Goal: Task Accomplishment & Management: Use online tool/utility

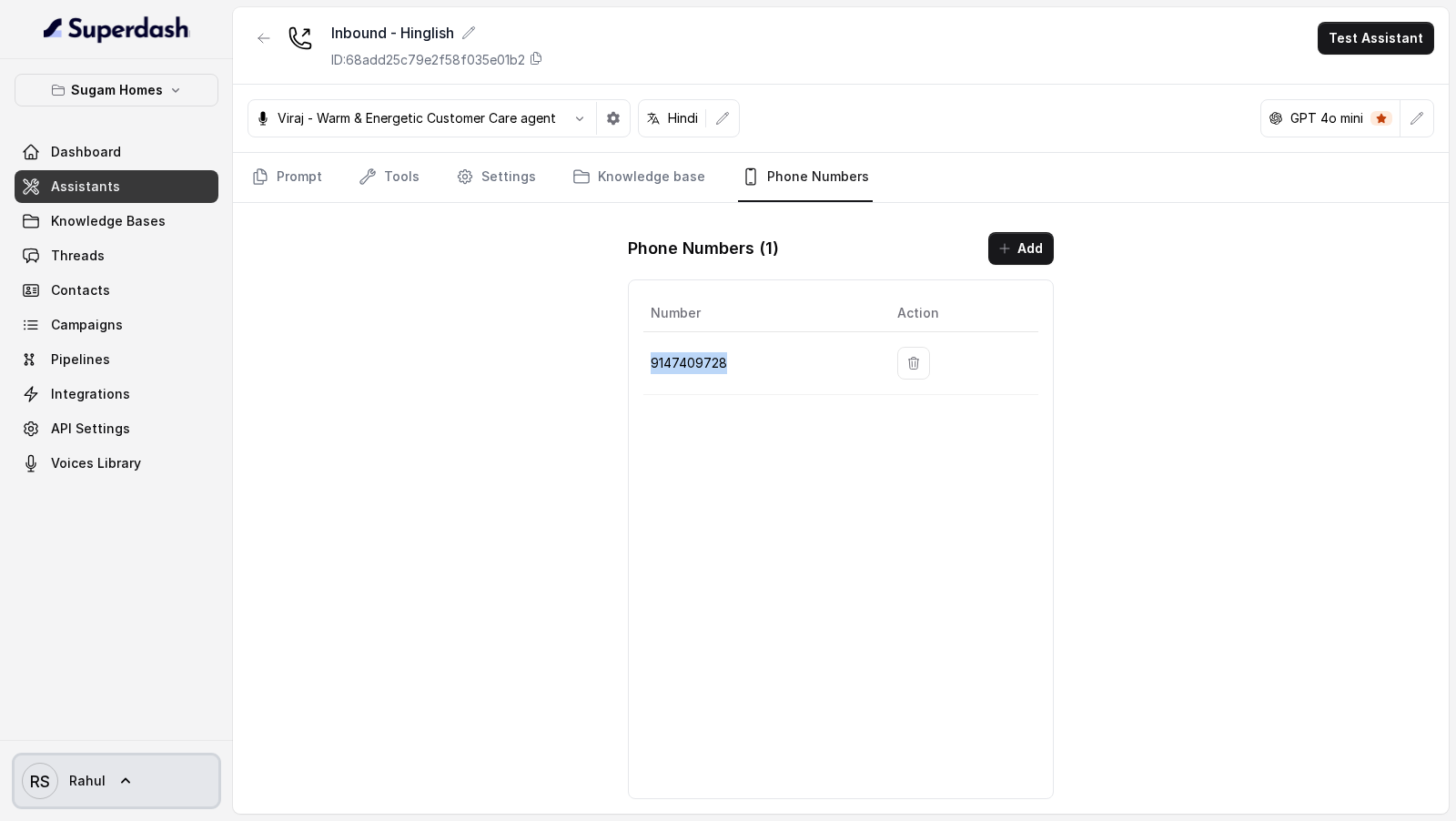
click at [86, 797] on span "RS Rahul" at bounding box center [63, 781] width 83 height 36
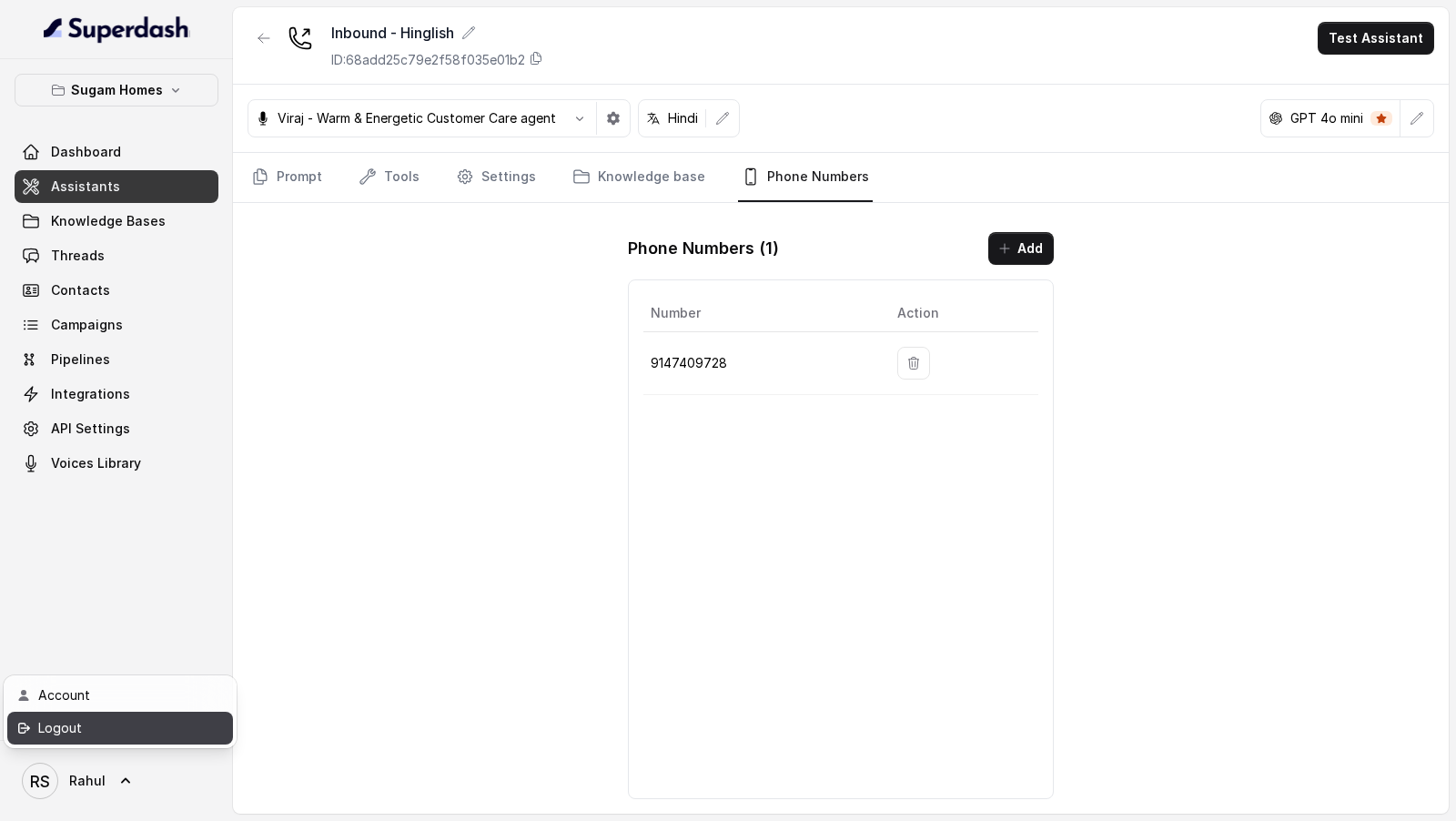
click at [170, 734] on div "Logout" at bounding box center [116, 728] width 155 height 22
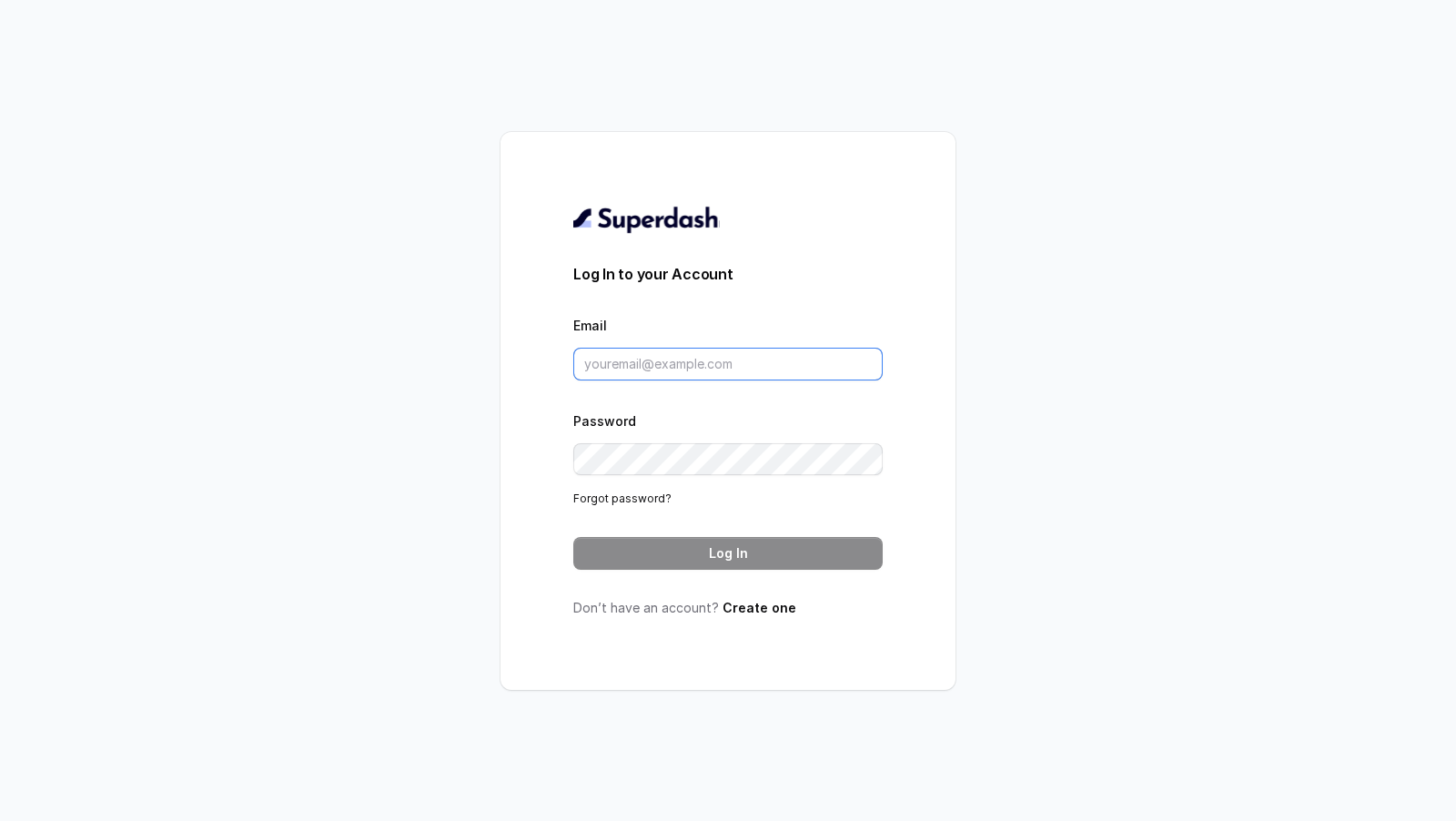
click at [846, 374] on input "Email" at bounding box center [728, 364] width 309 height 33
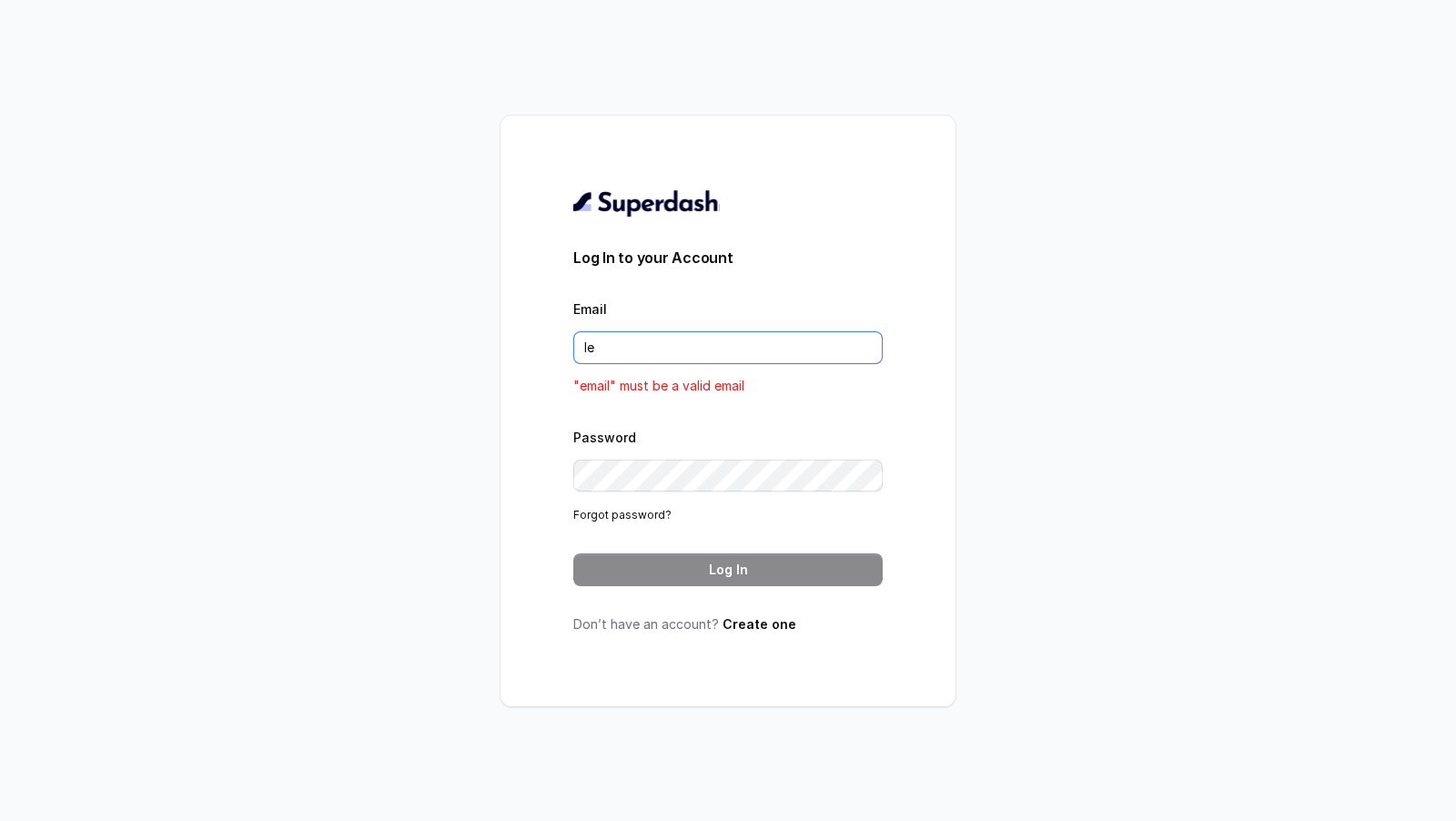
type input "l"
type input "swapnil.agarwal@leapfinance.com"
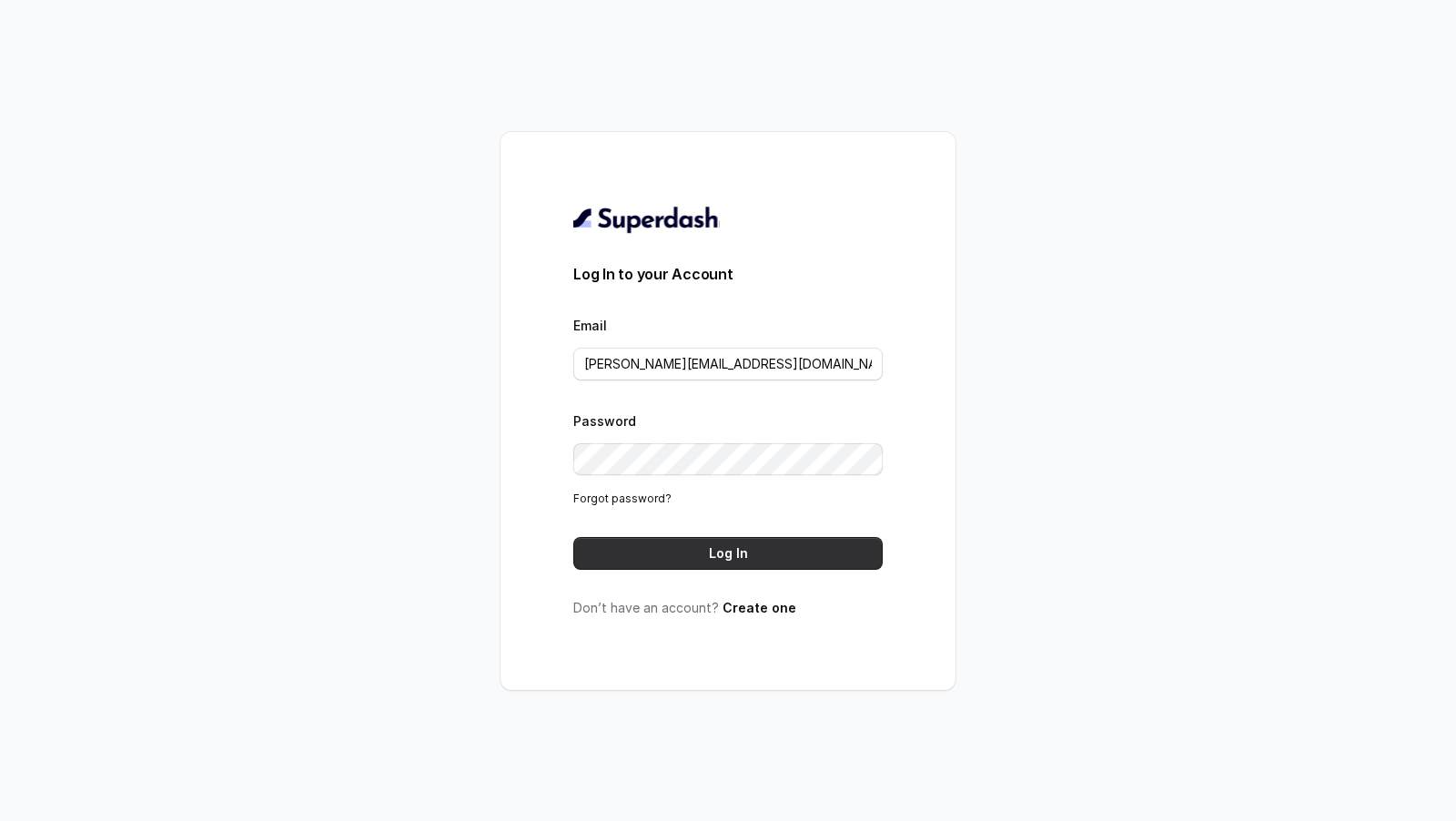
click at [815, 545] on button "Log In" at bounding box center [728, 554] width 309 height 33
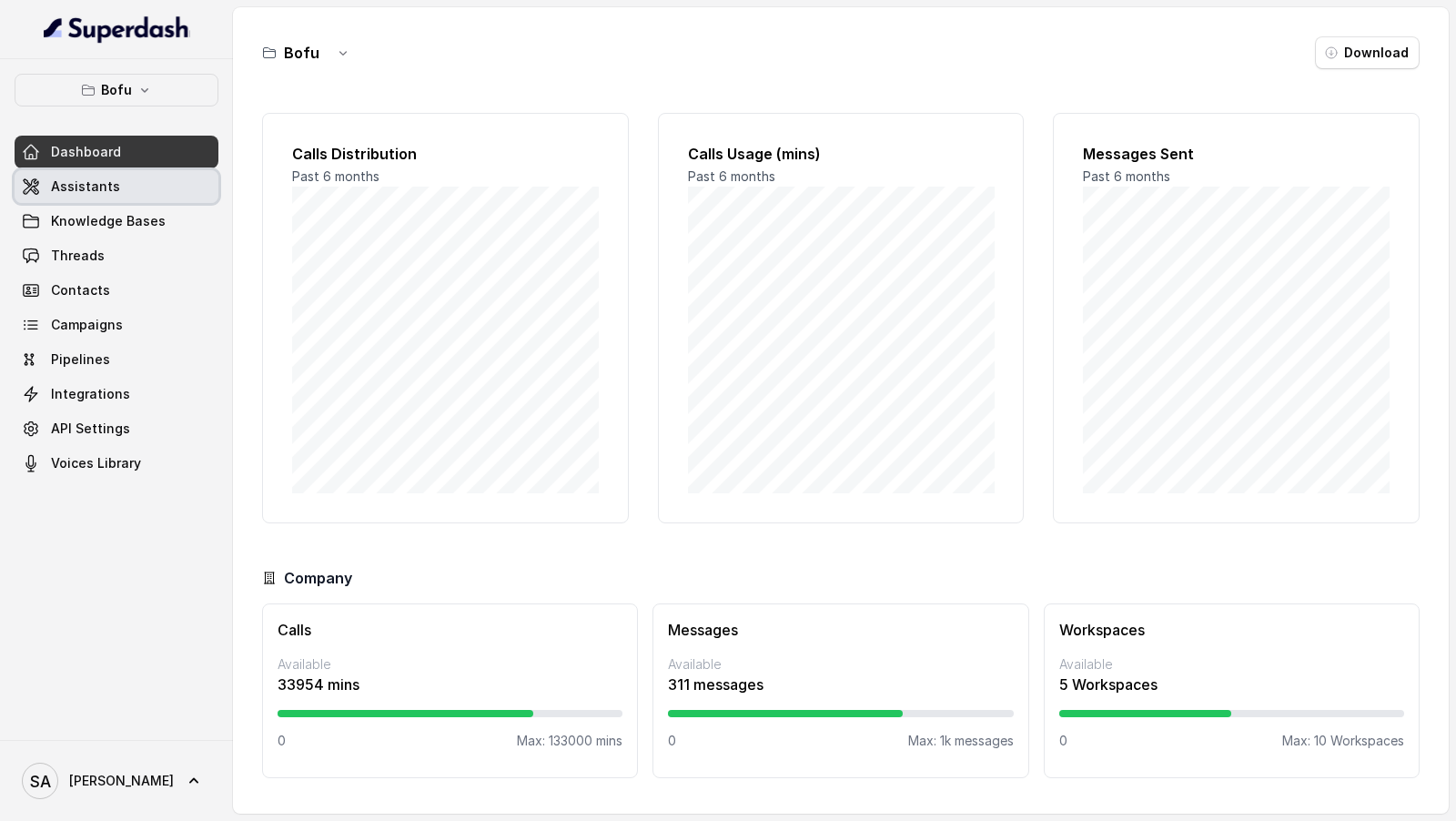
click at [89, 183] on span "Assistants" at bounding box center [85, 186] width 69 height 18
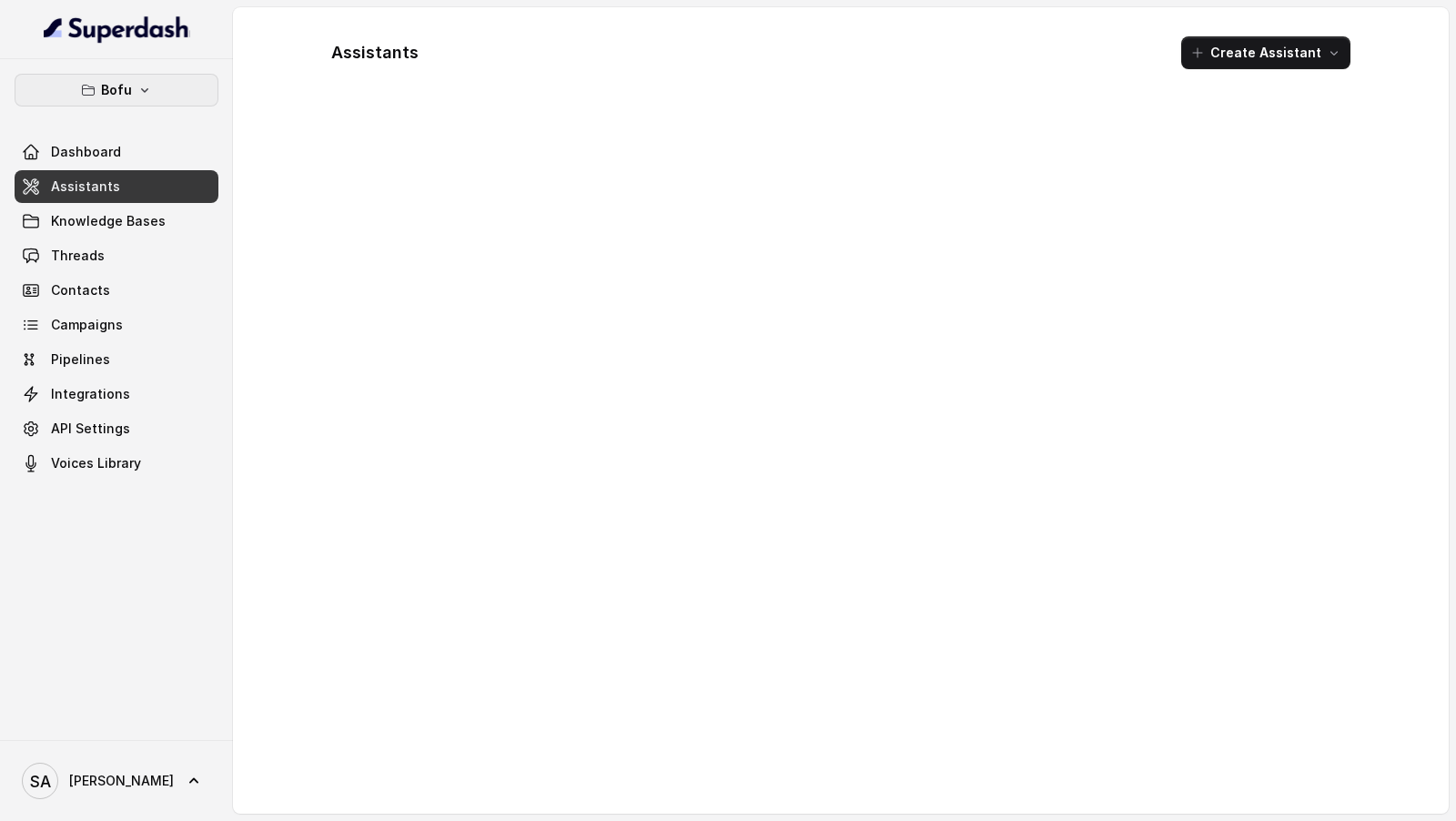
click at [179, 103] on button "Bofu" at bounding box center [116, 90] width 204 height 33
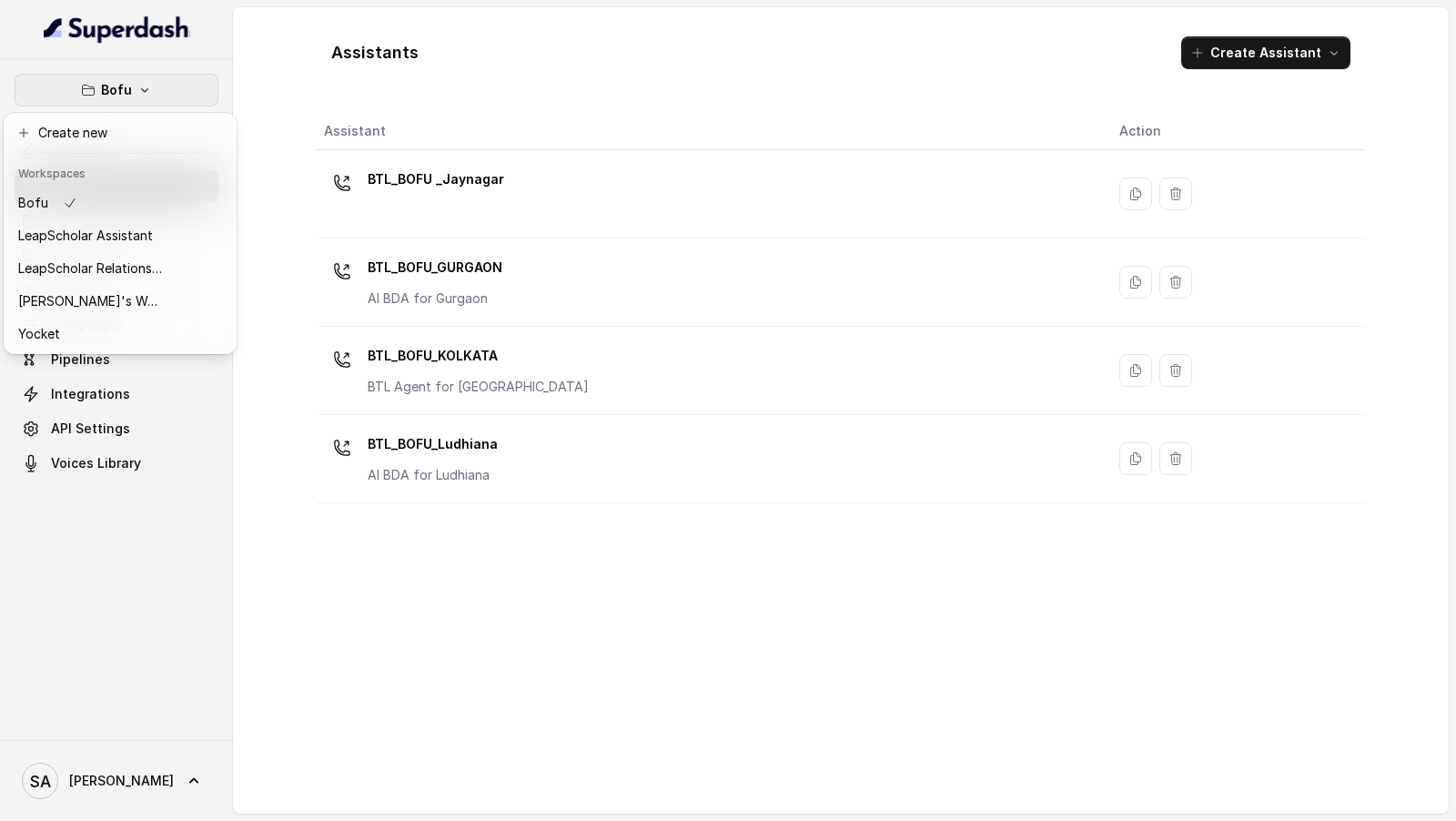
click at [284, 533] on div "Bofu Dashboard Assistants Knowledge Bases Threads Contacts Campaigns Pipelines …" at bounding box center [728, 410] width 1456 height 821
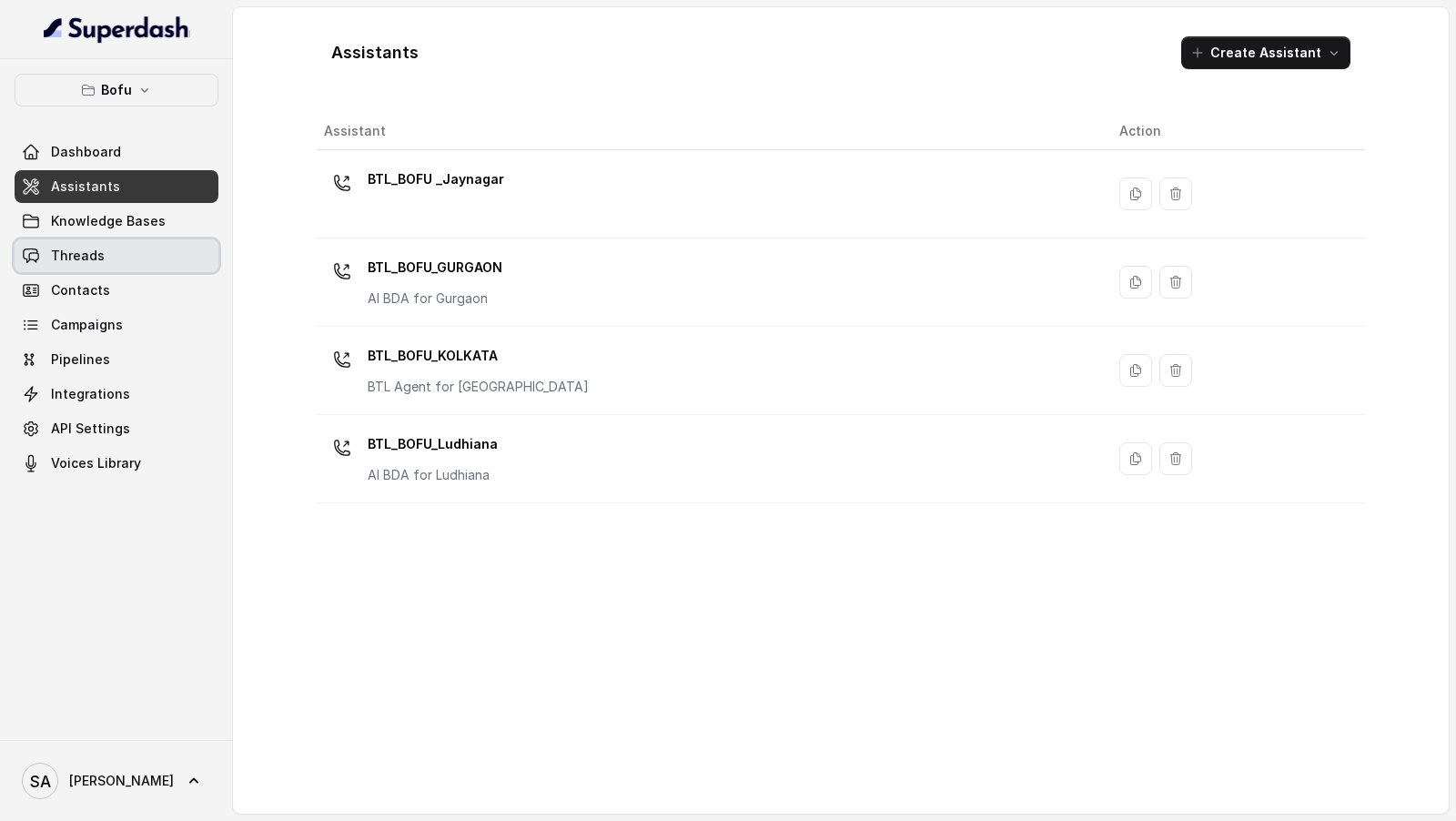
click at [135, 263] on link "Threads" at bounding box center [116, 256] width 204 height 33
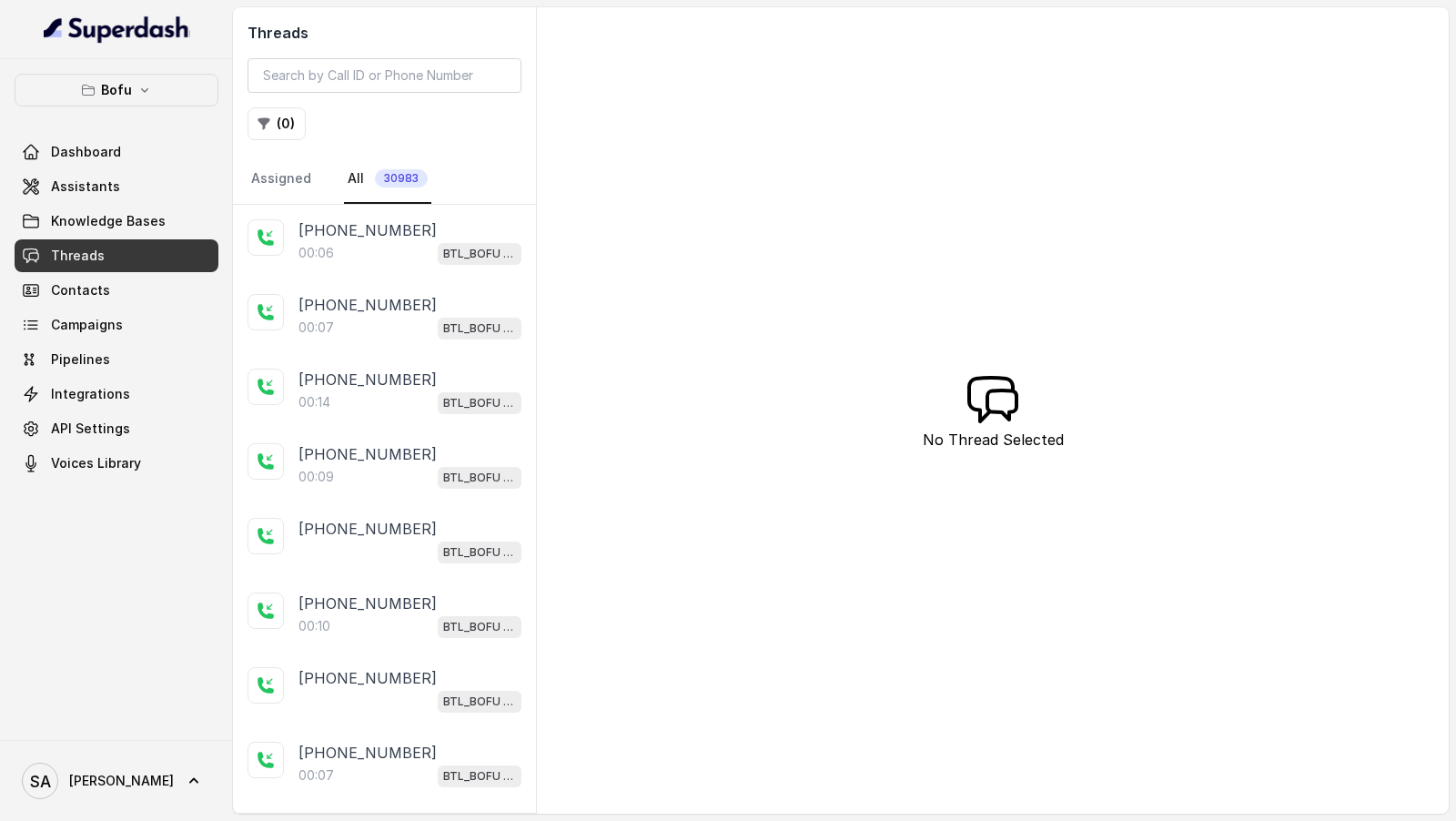
click at [391, 269] on div "+919803323968 00:06 BTL_BOFU _Jaynagar" at bounding box center [384, 242] width 303 height 75
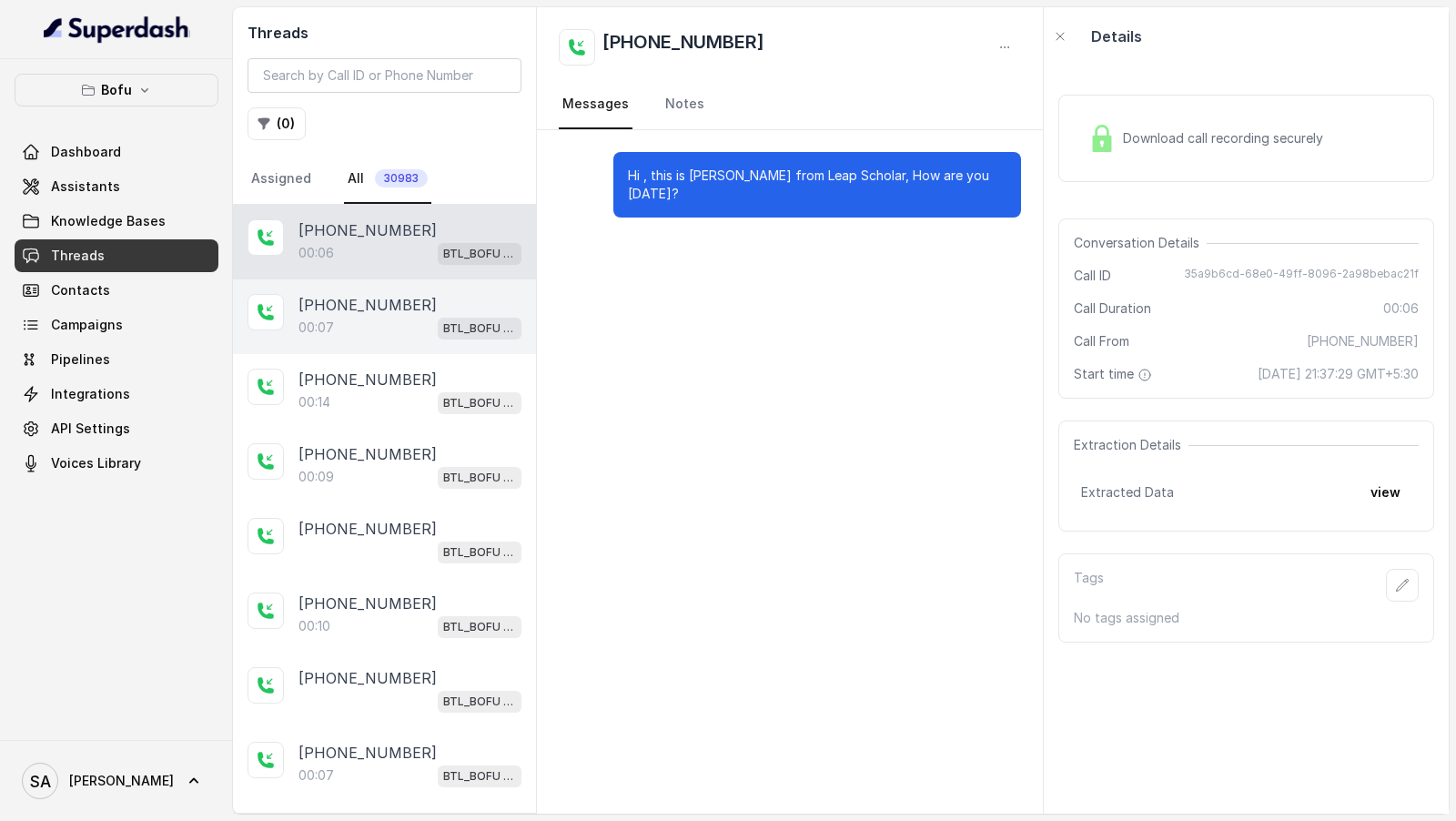
click at [344, 319] on div "00:07 BTL_BOFU _Jaynagar" at bounding box center [410, 328] width 223 height 24
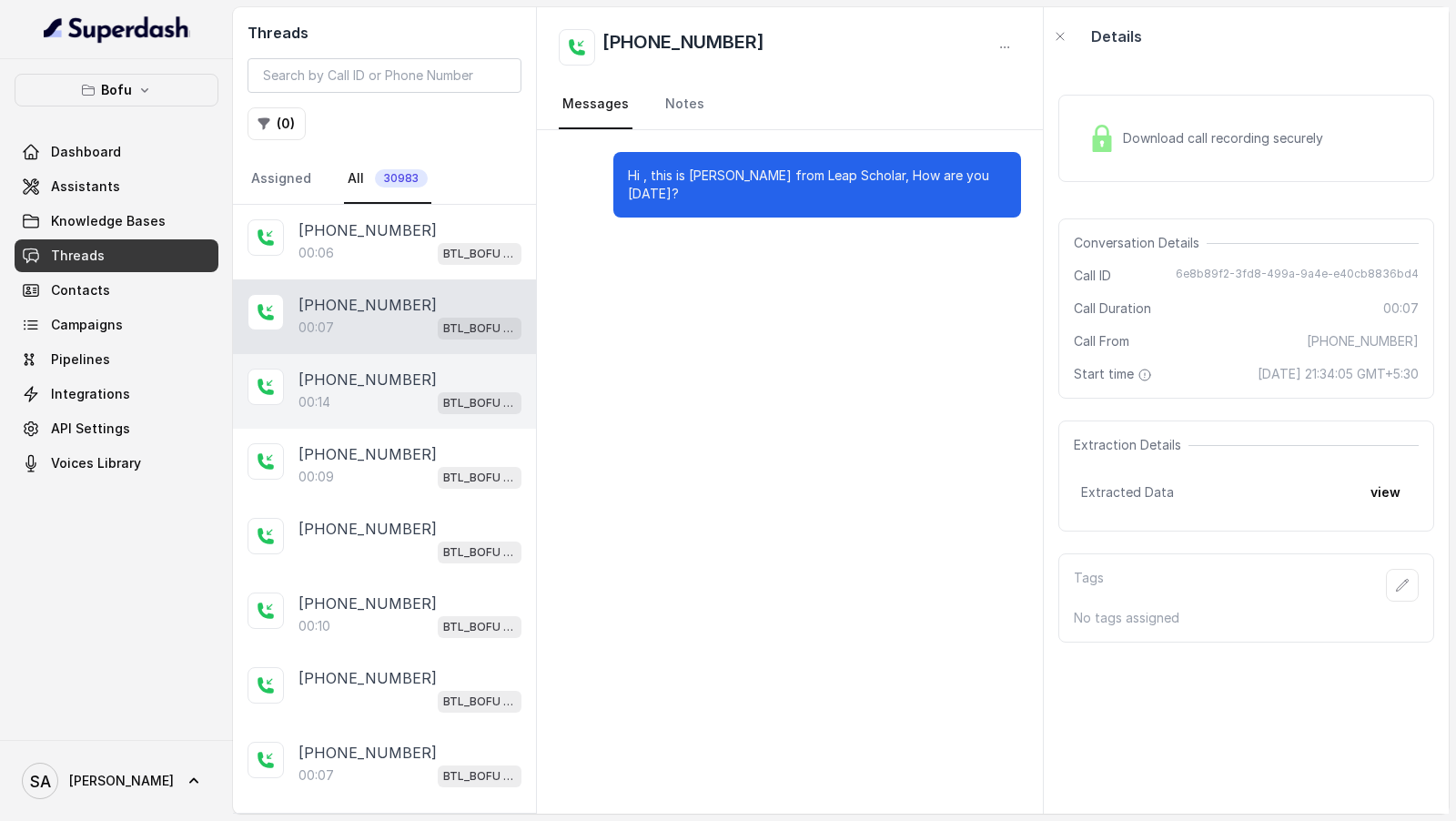
click at [354, 403] on div "00:14 BTL_BOFU _Jaynagar" at bounding box center [410, 402] width 223 height 24
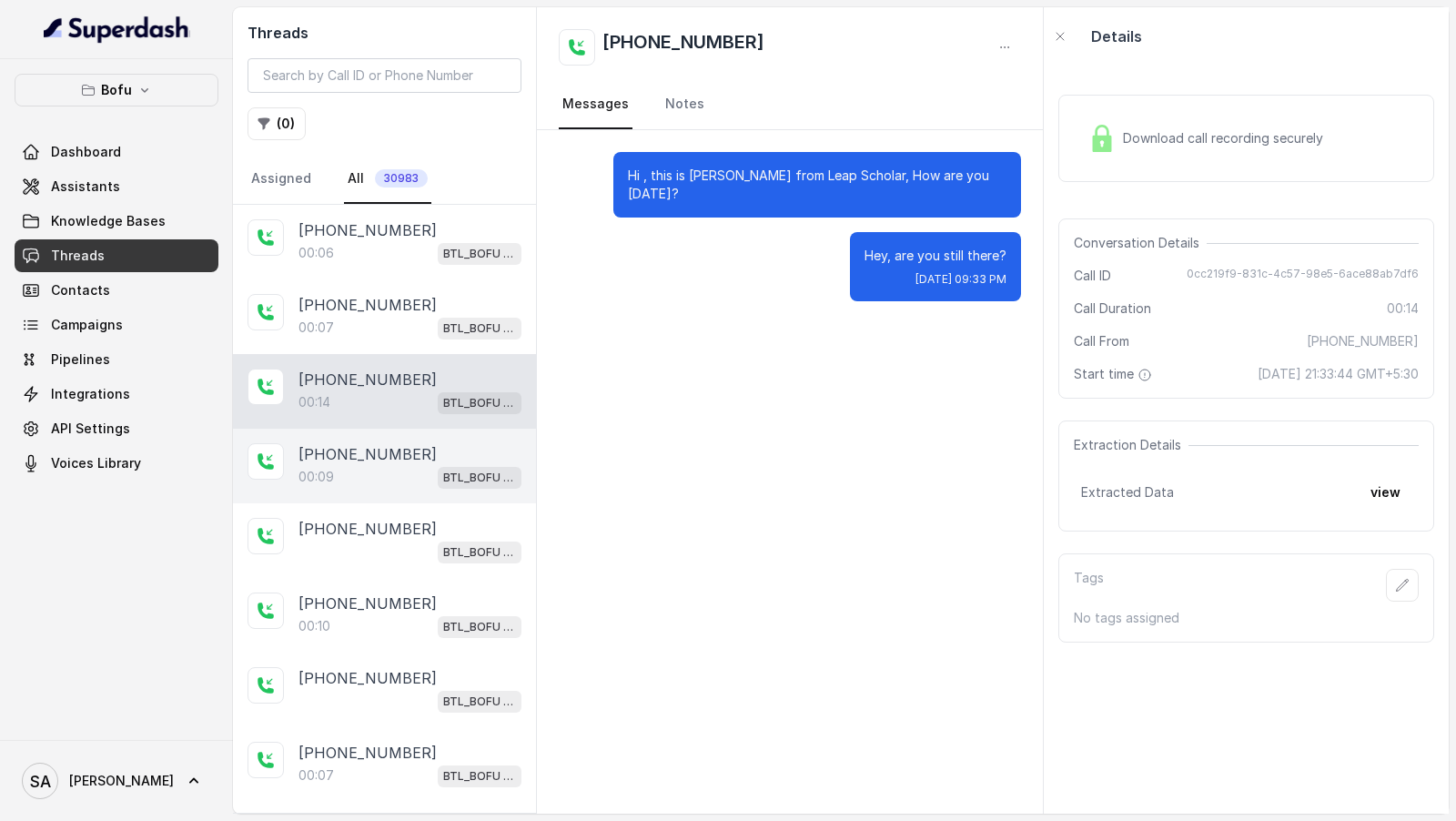
click at [355, 479] on div "00:09 BTL_BOFU _Jaynagar" at bounding box center [410, 476] width 223 height 24
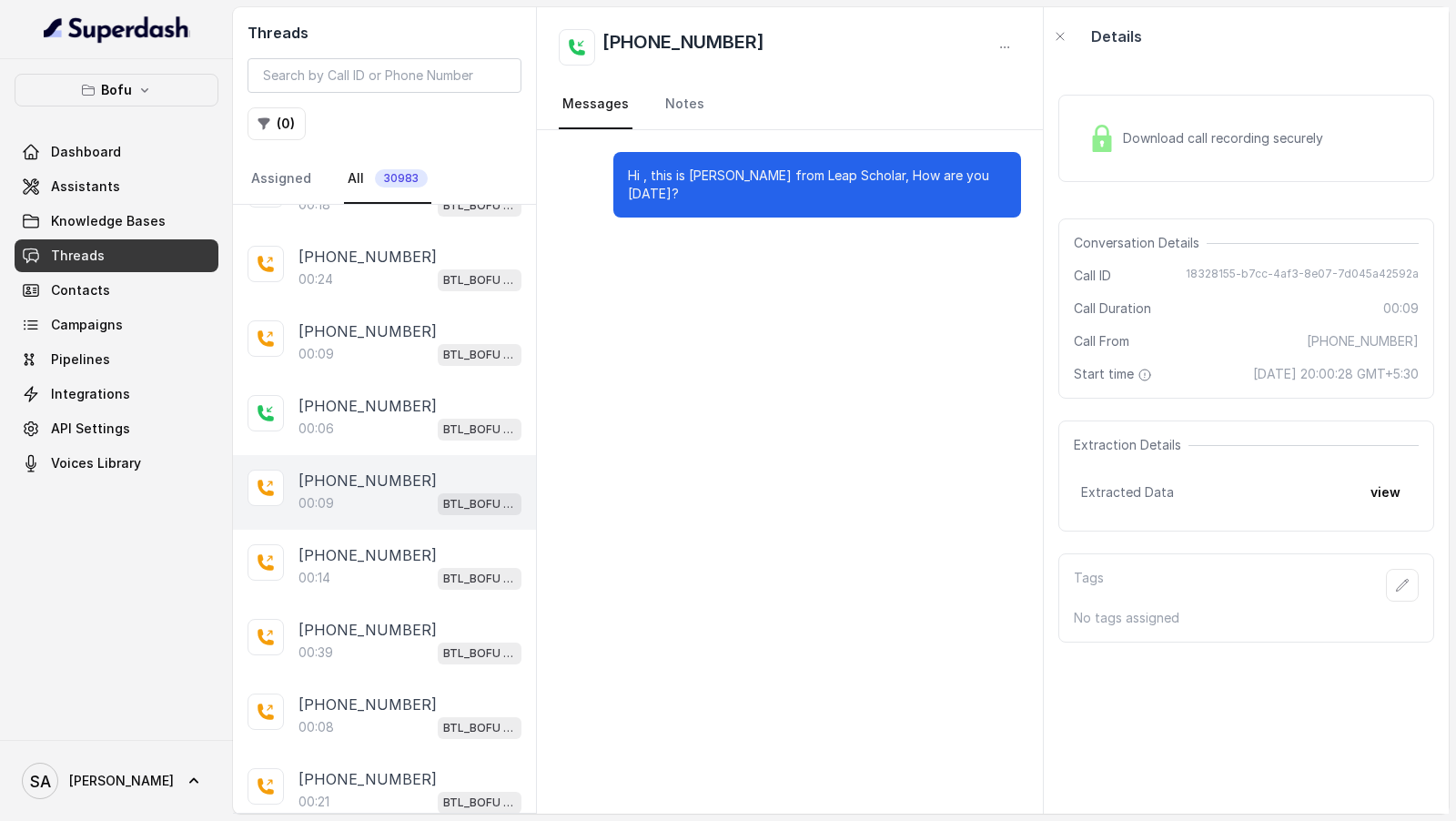
scroll to position [2611, 0]
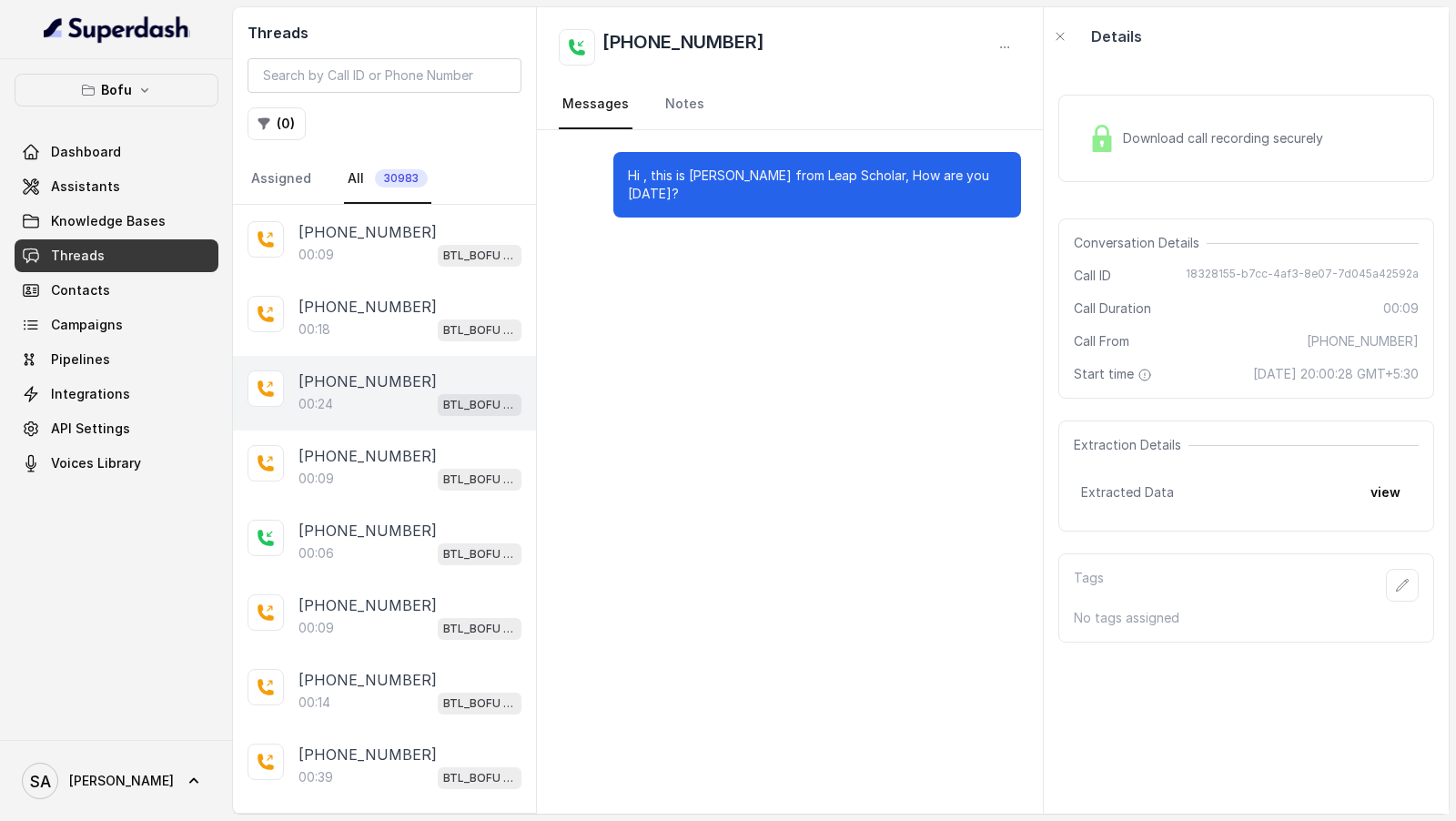
click at [427, 392] on div "00:24 BTL_BOFU _Jaynagar" at bounding box center [410, 403] width 223 height 24
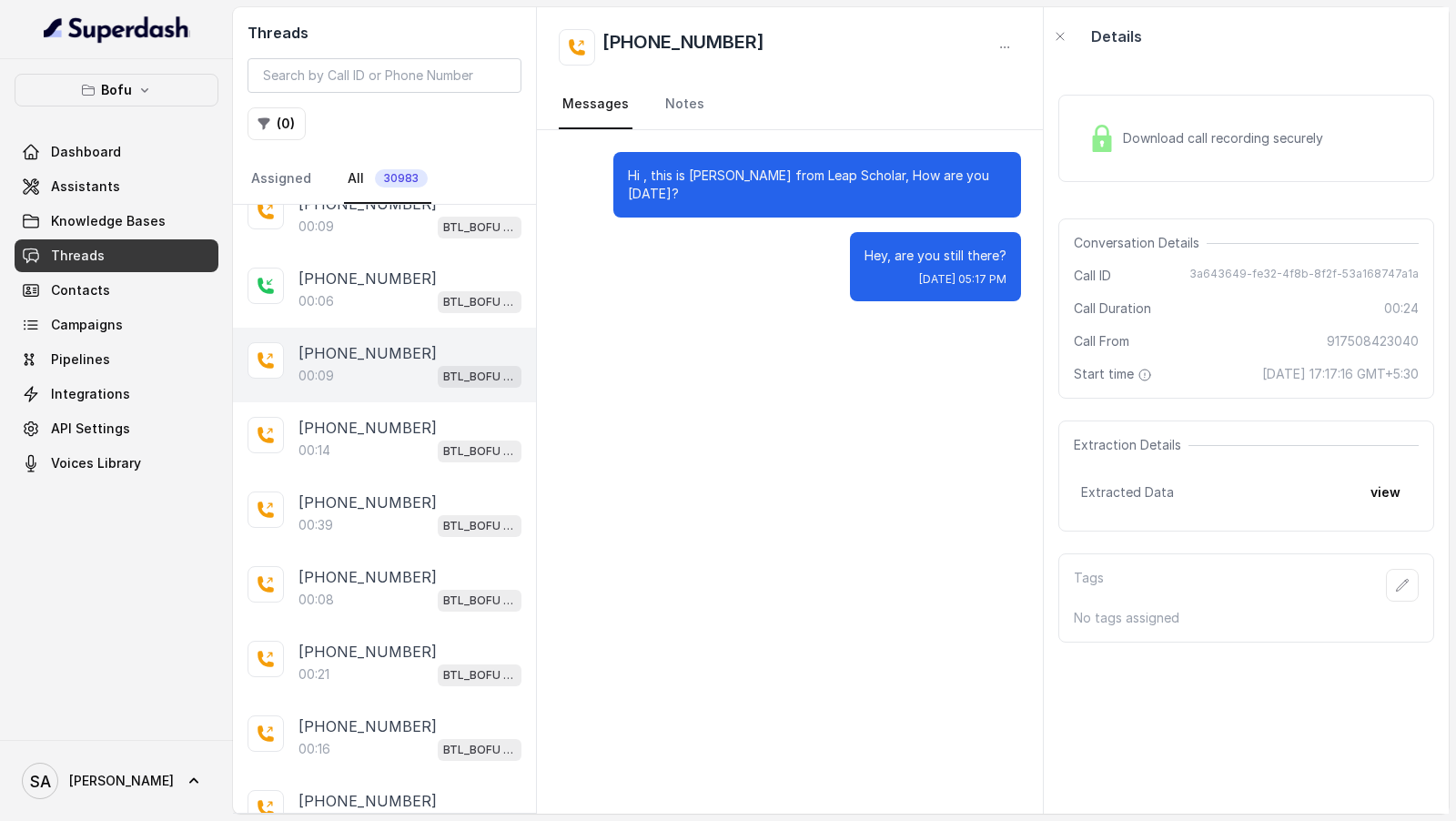
scroll to position [3141, 0]
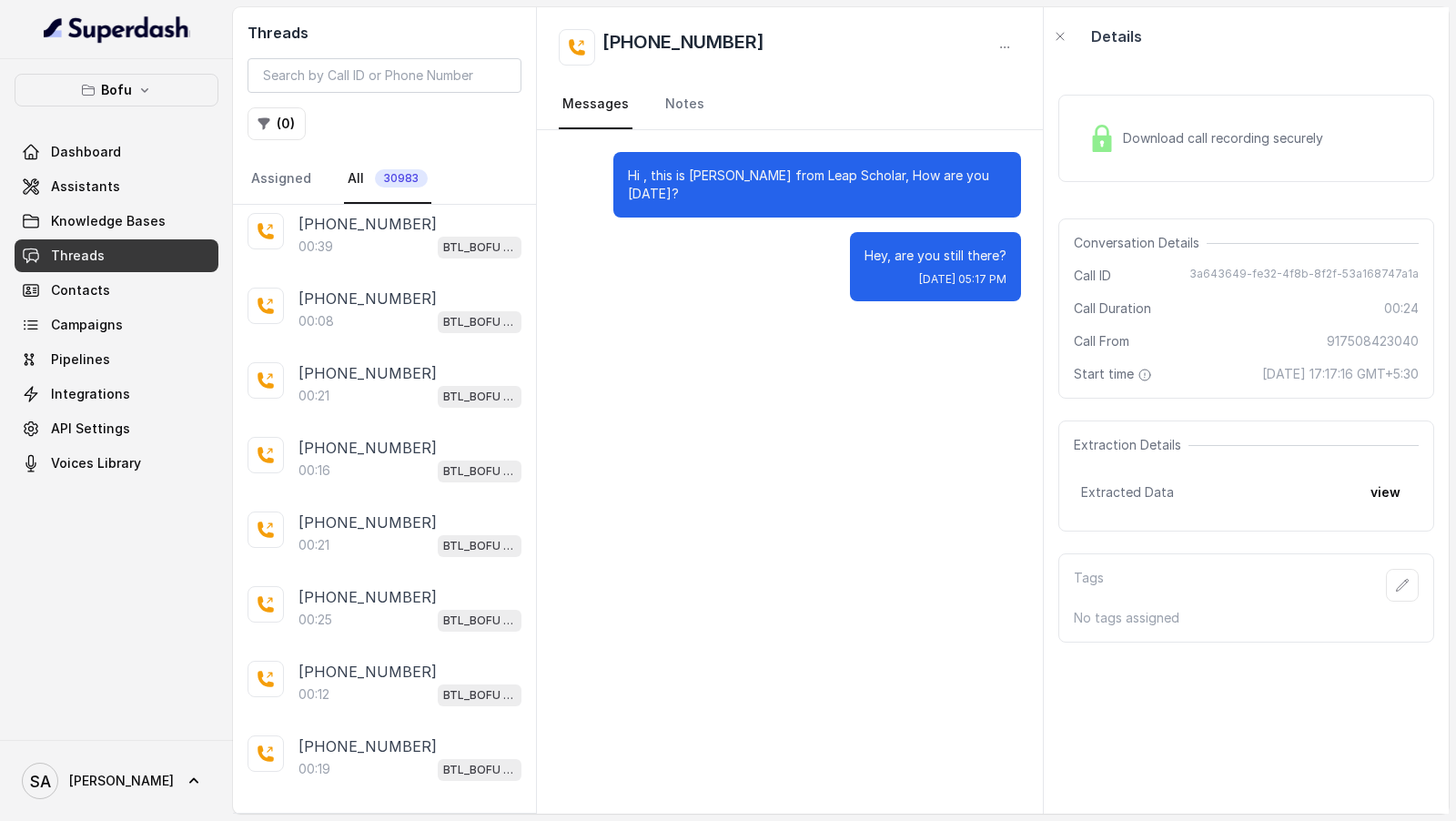
click at [381, 810] on p "Load more conversations" at bounding box center [385, 821] width 178 height 22
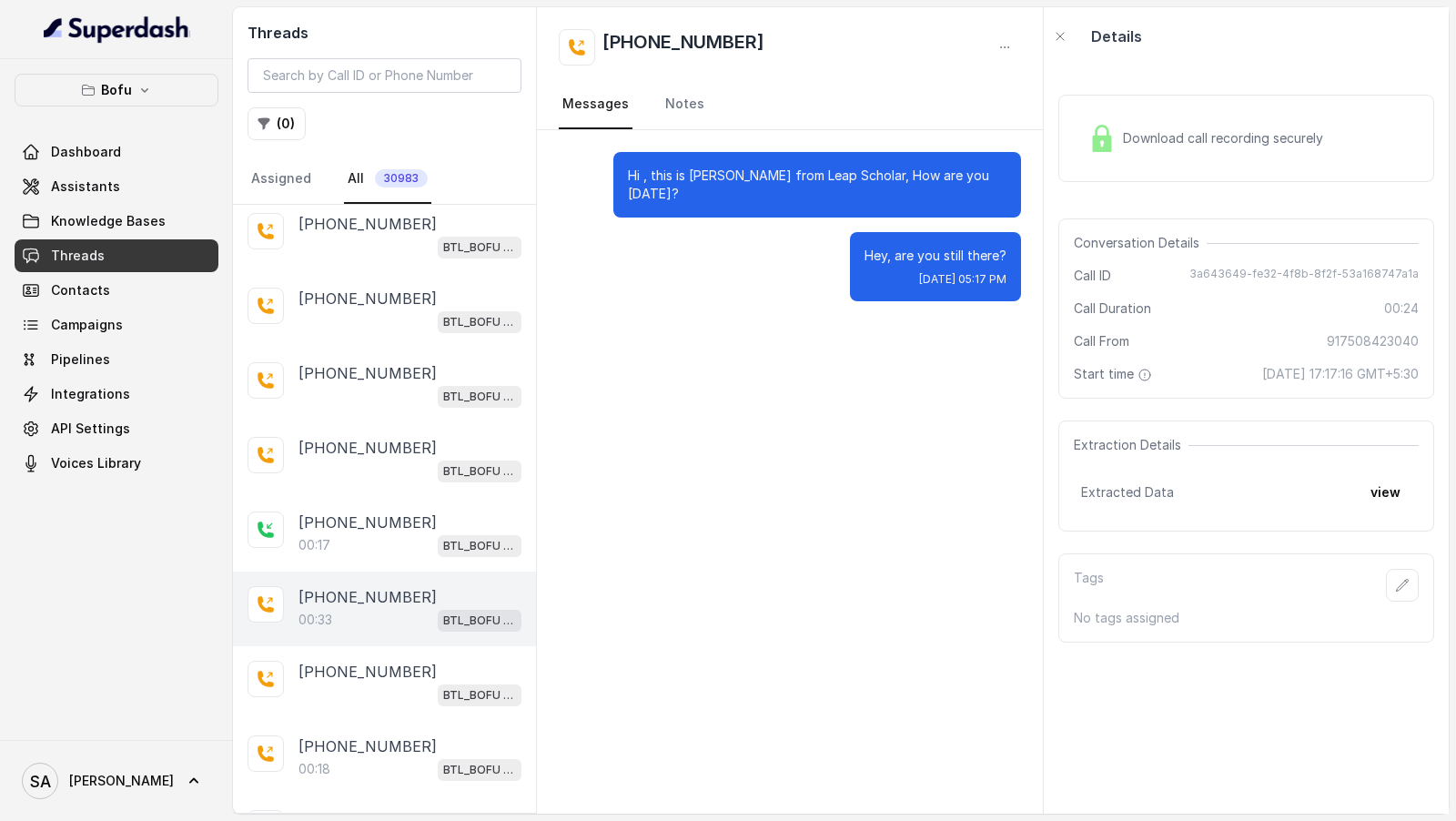
scroll to position [6329, 0]
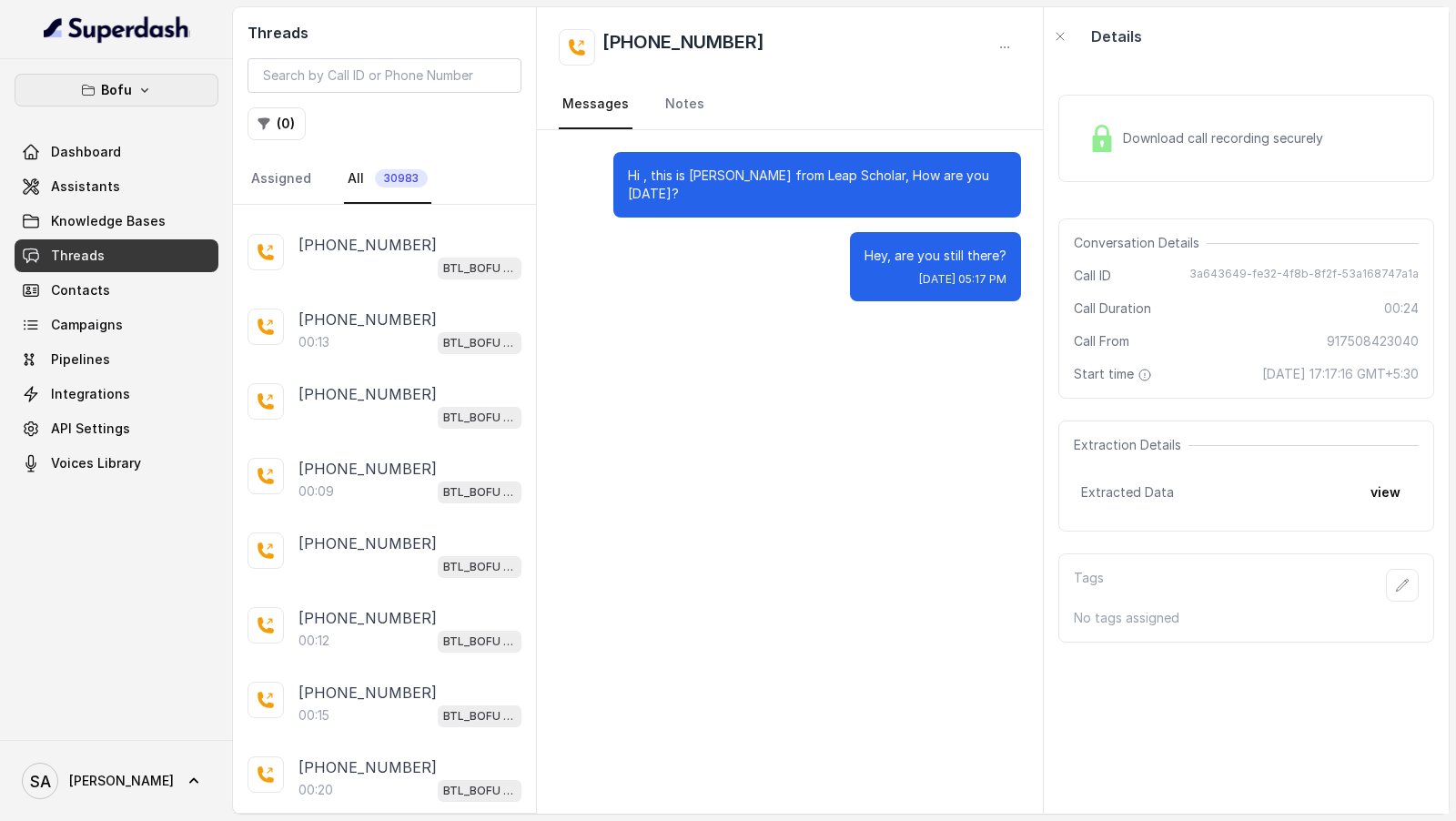
click at [137, 101] on button "Bofu" at bounding box center [116, 90] width 204 height 33
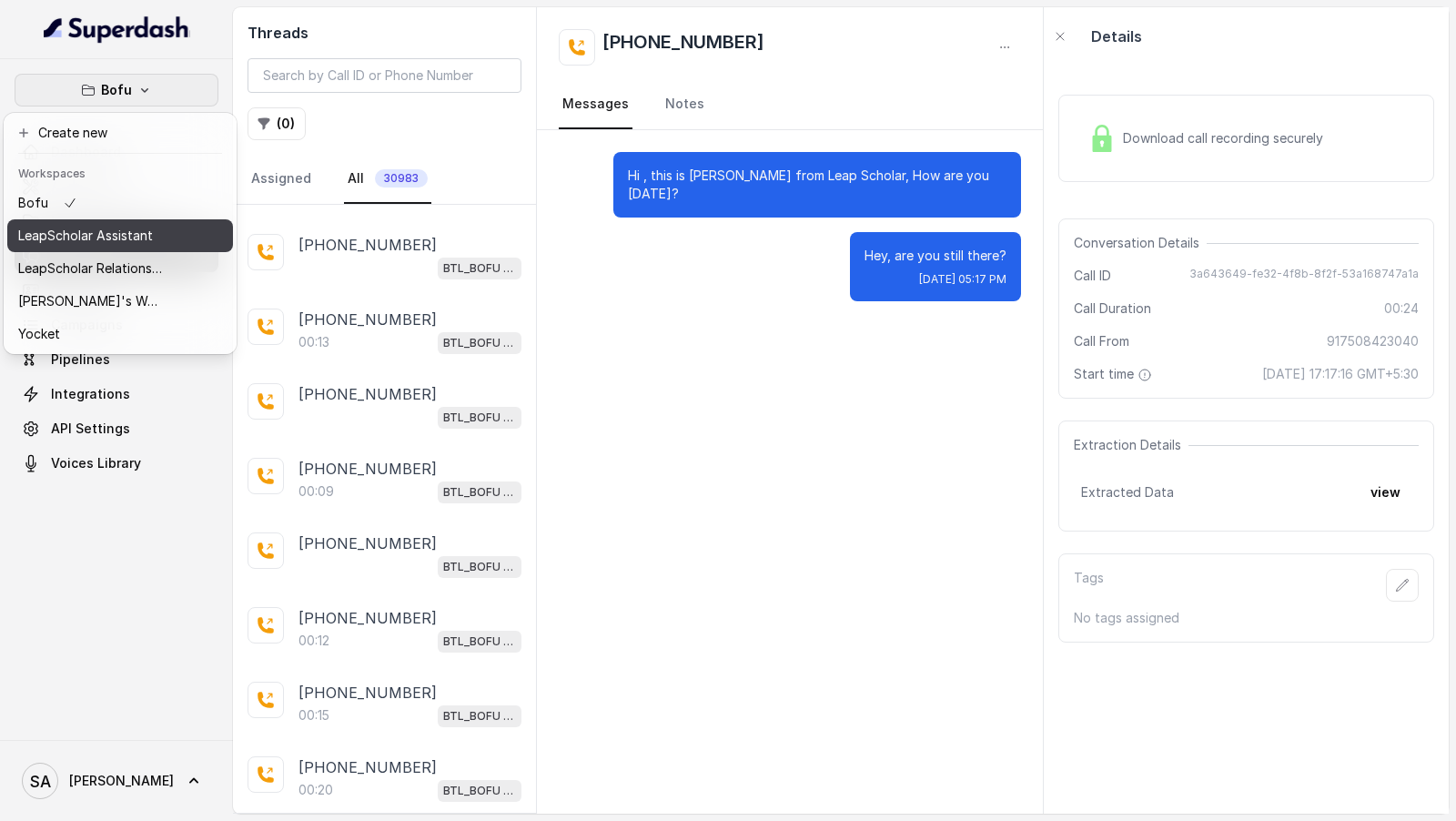
click at [165, 247] on button "LeapScholar Assistant" at bounding box center [121, 236] width 226 height 33
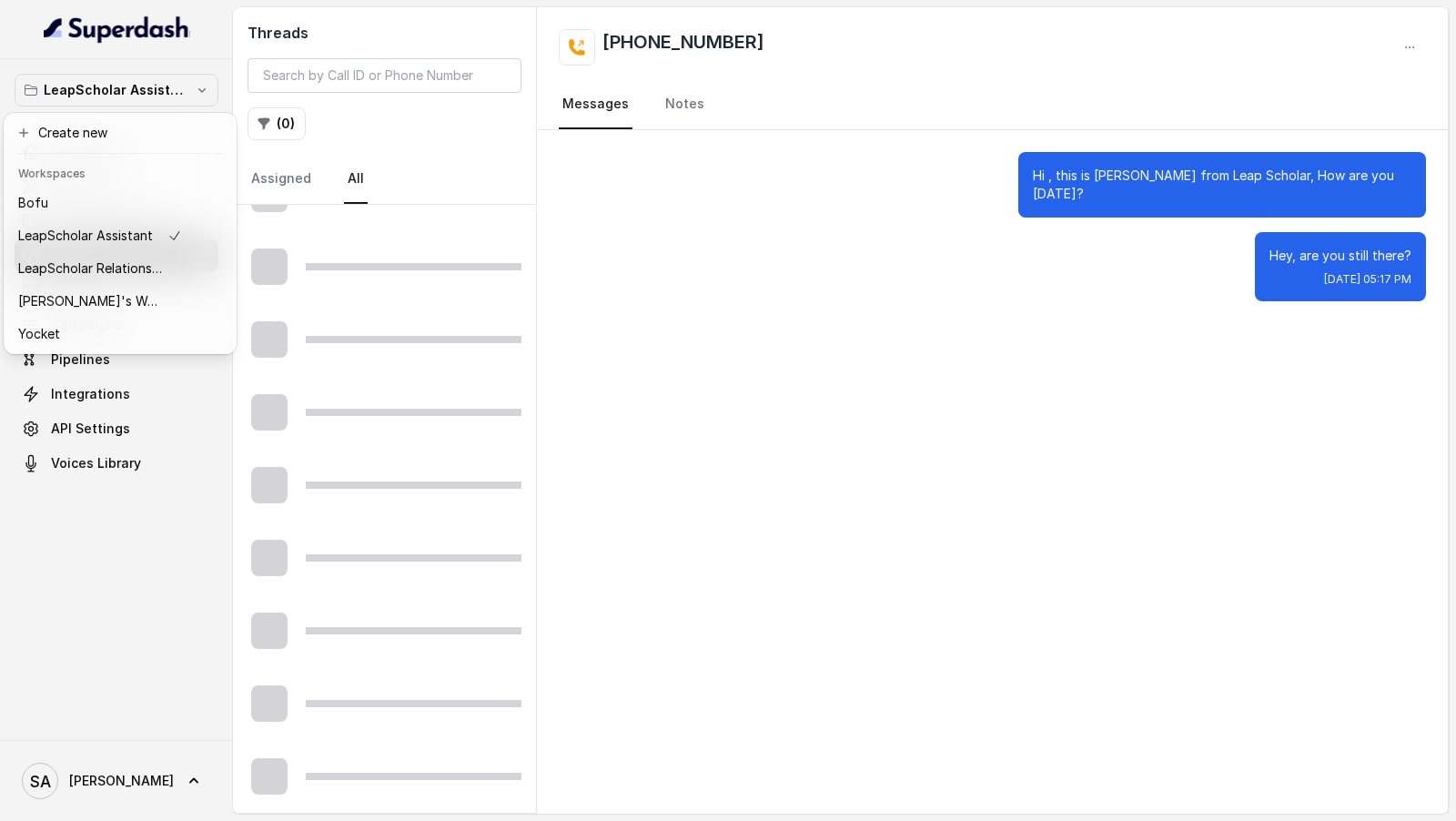
scroll to position [845, 0]
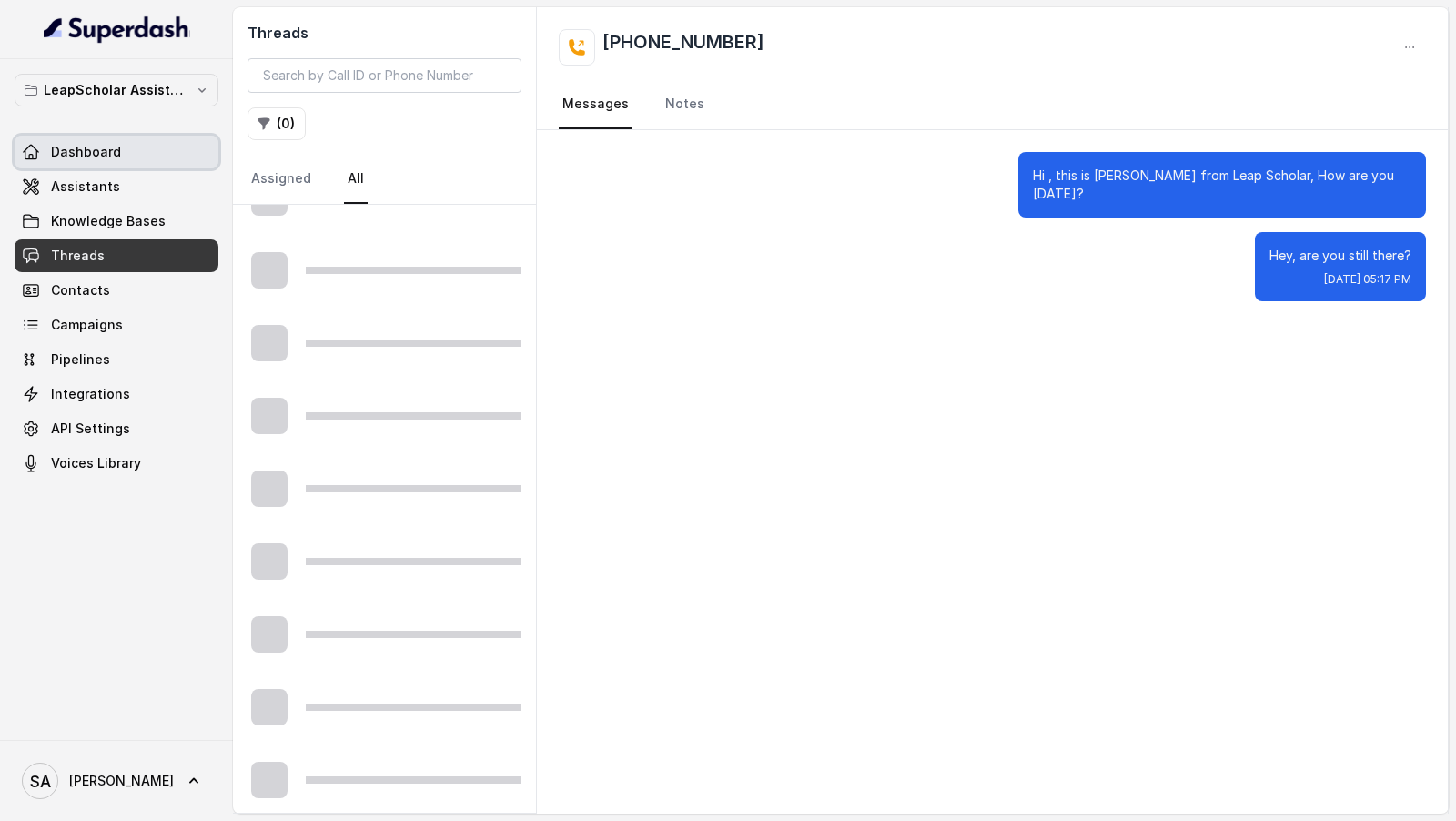
click at [137, 137] on link "Dashboard" at bounding box center [116, 152] width 204 height 33
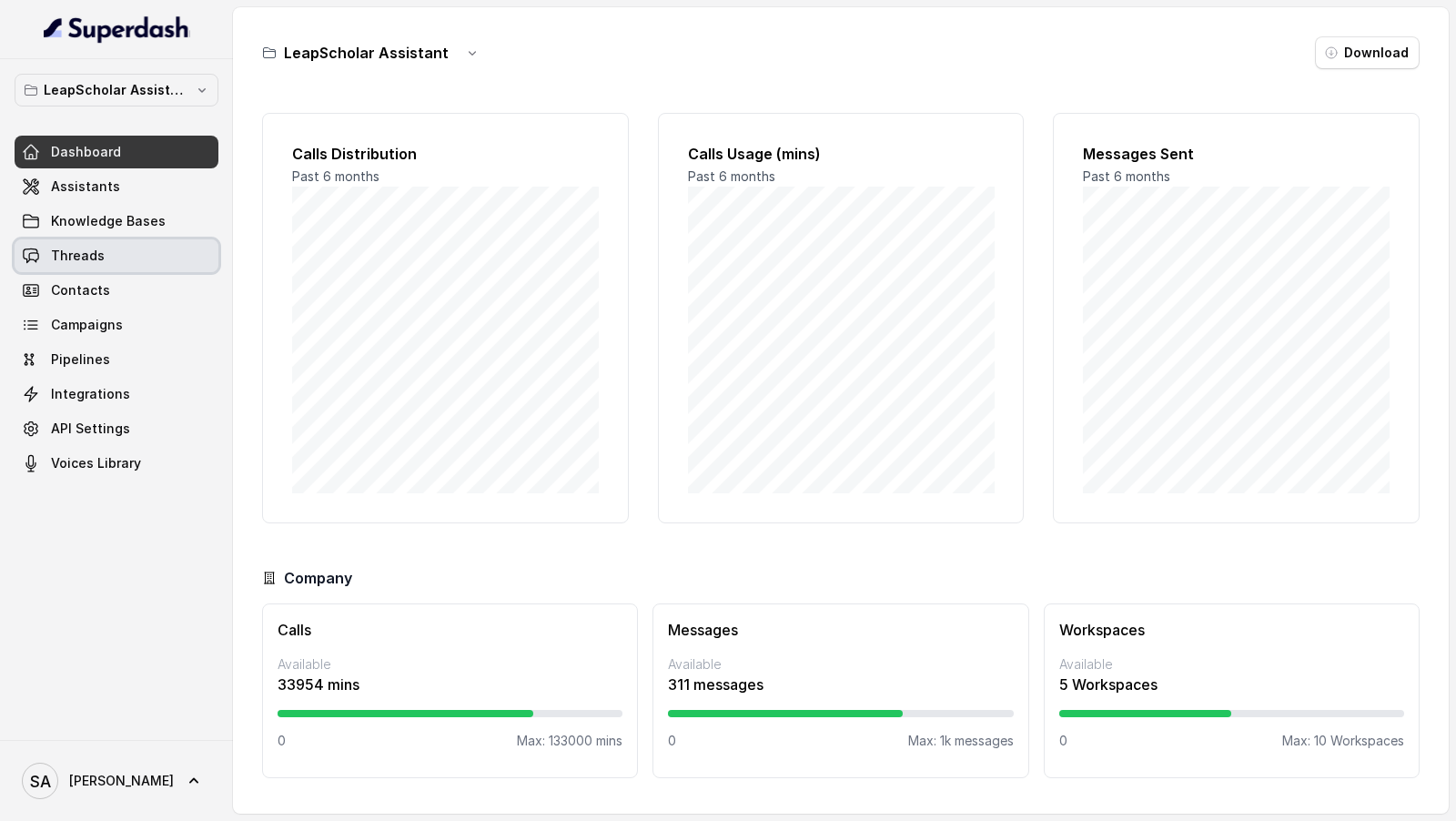
click at [138, 258] on link "Threads" at bounding box center [116, 256] width 204 height 33
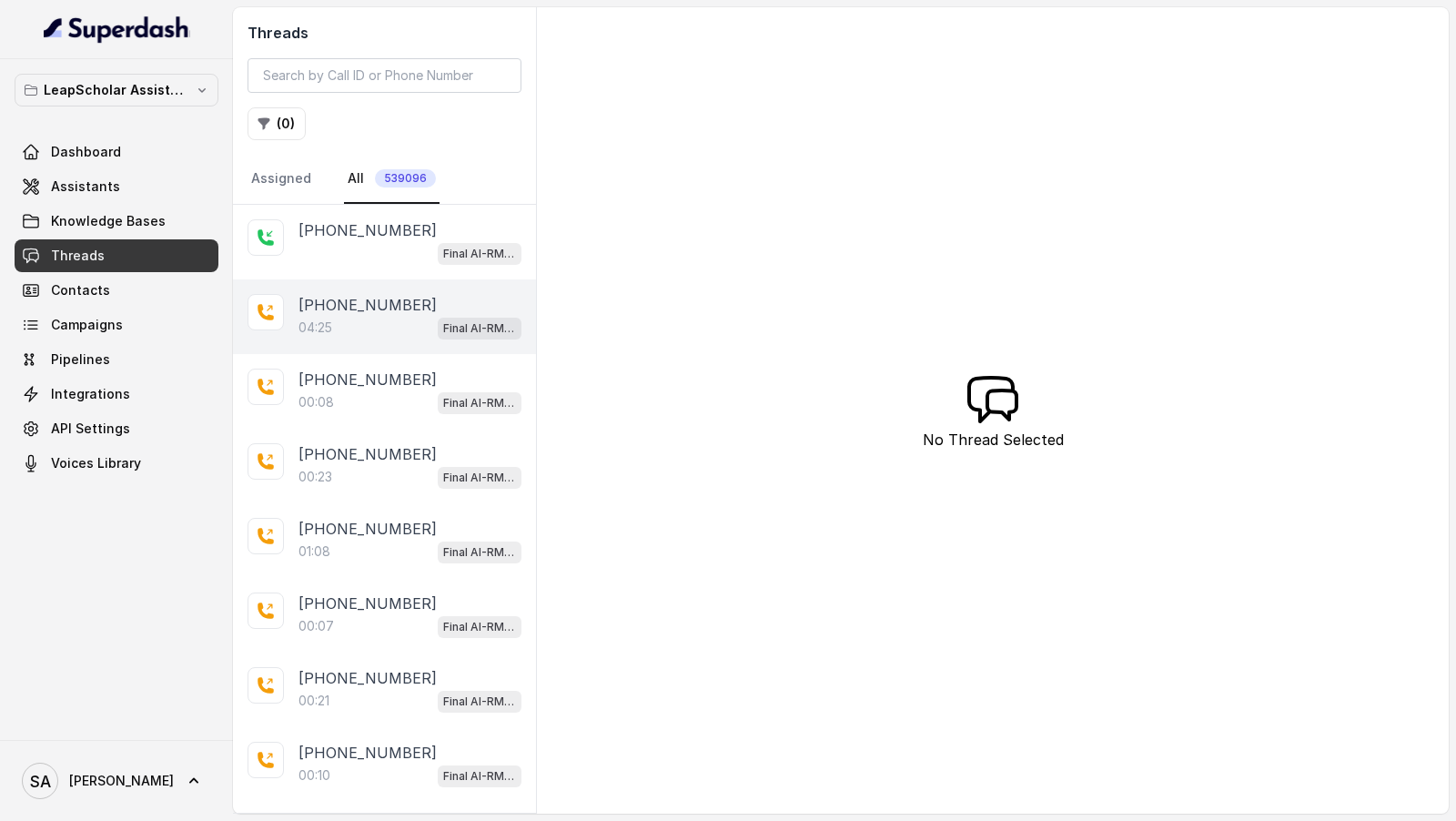
click at [377, 316] on div "04:25 Final AI-RM - Exam Not Yet Decided" at bounding box center [410, 328] width 223 height 24
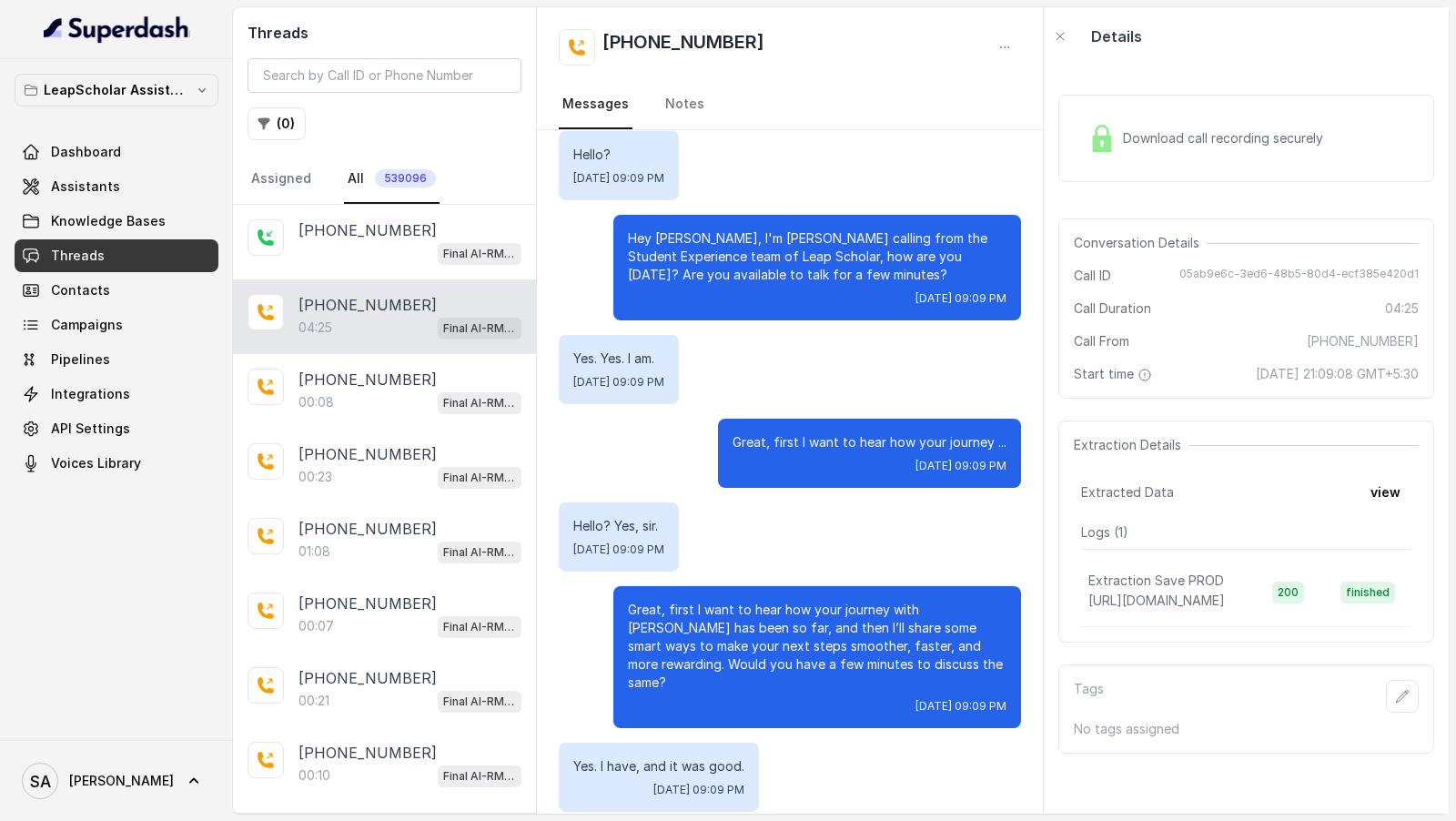
scroll to position [96, 0]
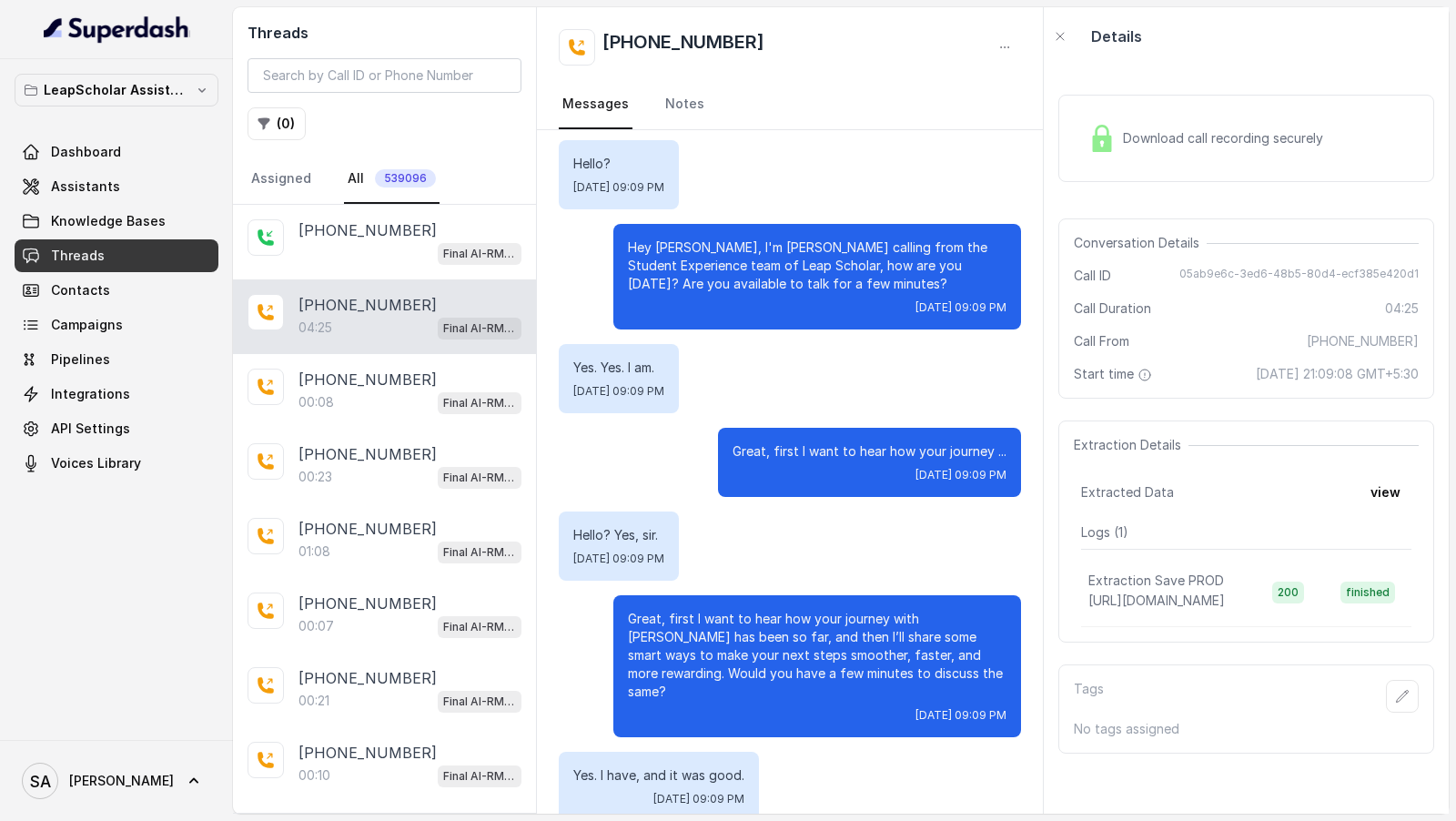
click at [1237, 137] on span "Download call recording securely" at bounding box center [1226, 138] width 208 height 18
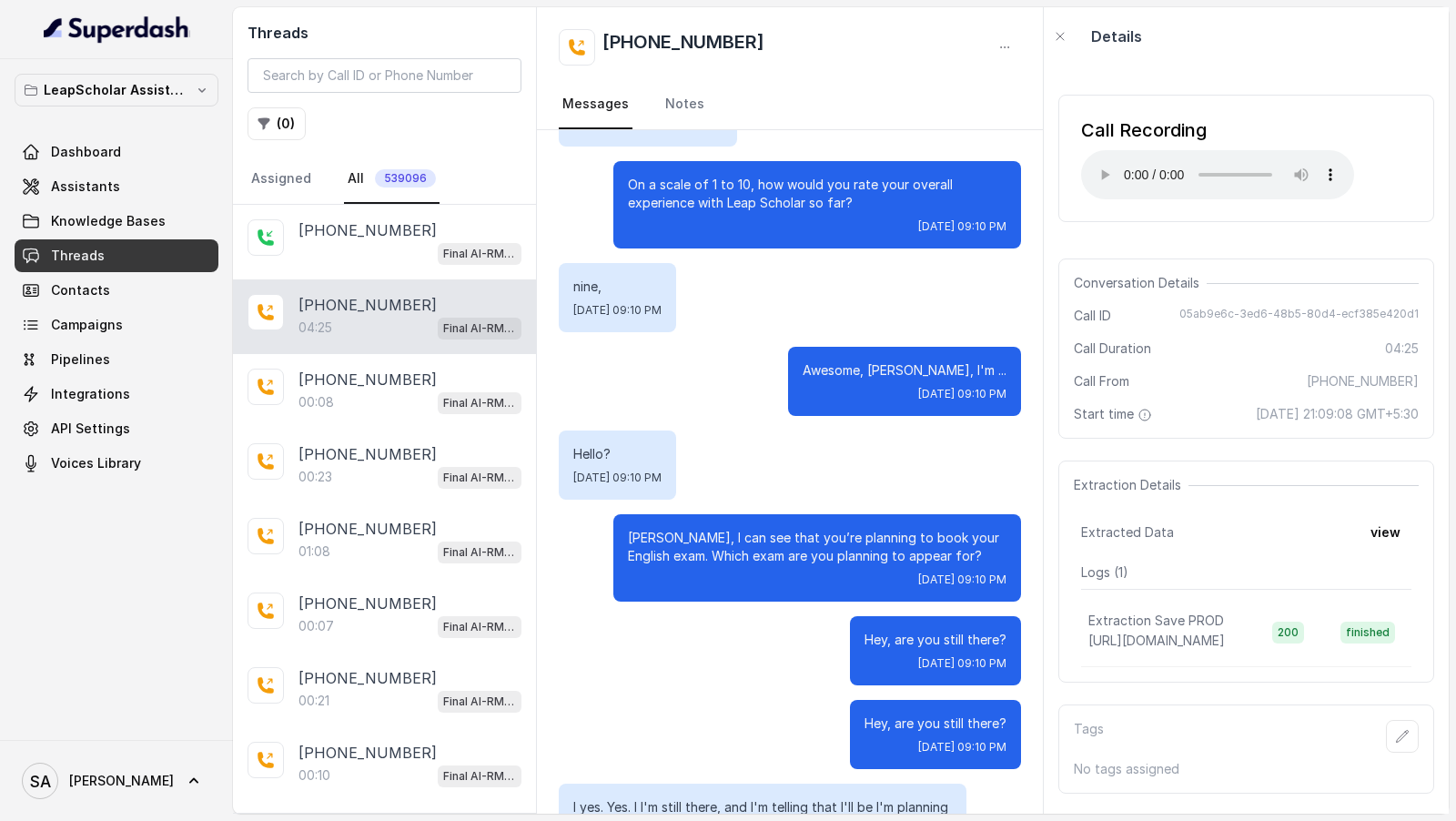
scroll to position [0, 0]
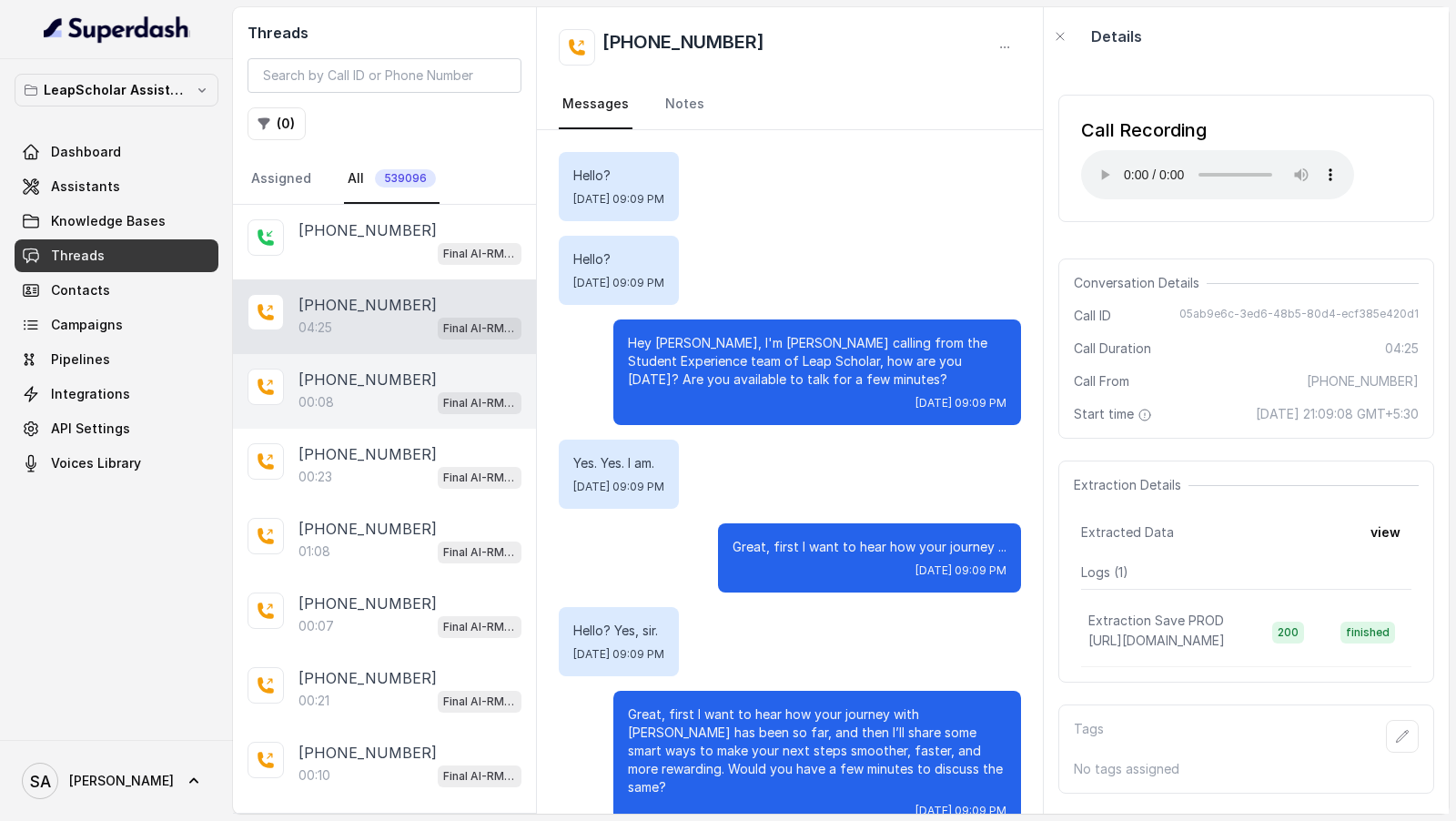
click at [394, 369] on p "+919682797714" at bounding box center [368, 379] width 138 height 22
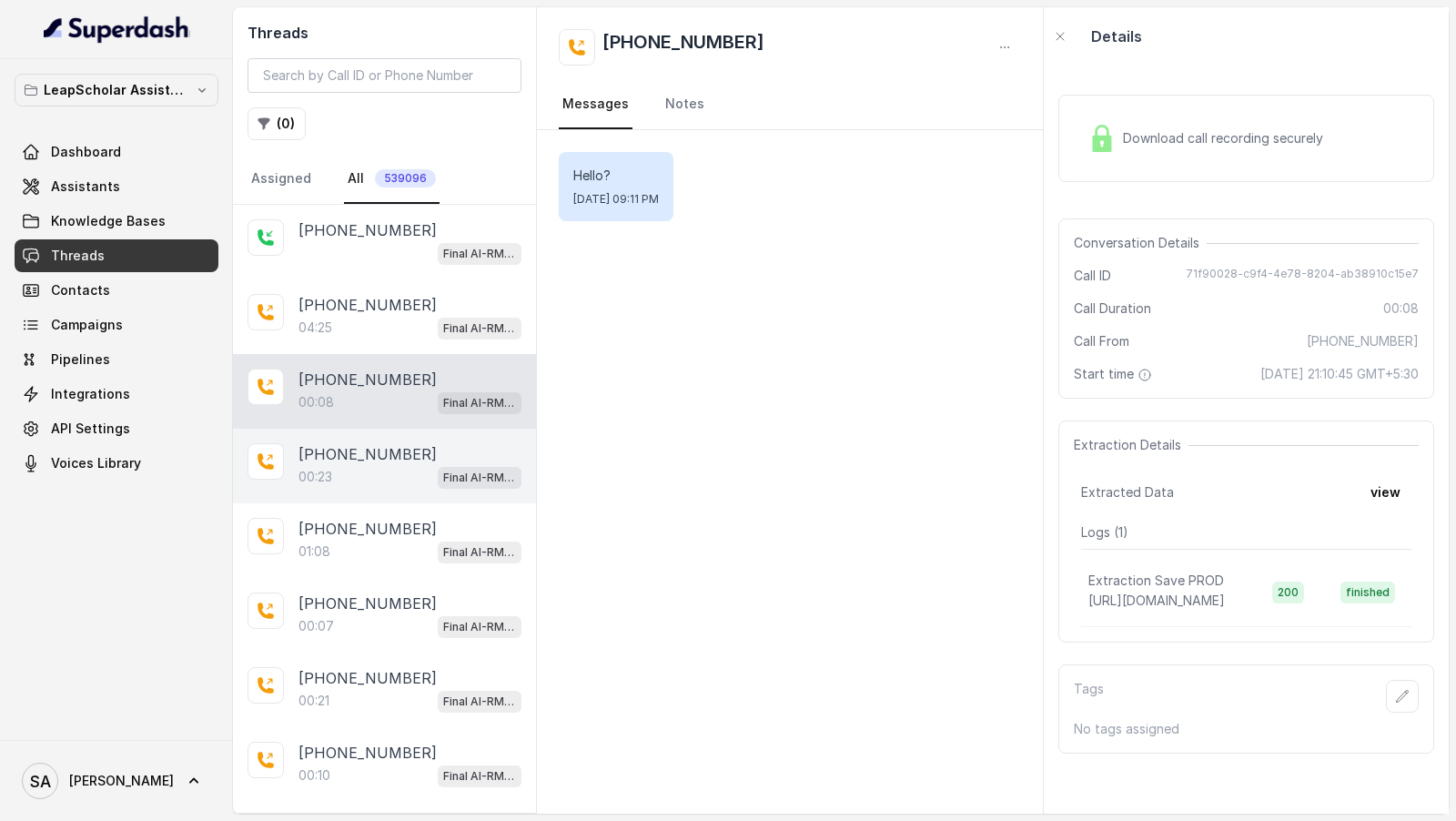
click at [390, 484] on div "+918359911111 00:23 Final AI-RM - Exam Given" at bounding box center [384, 466] width 303 height 75
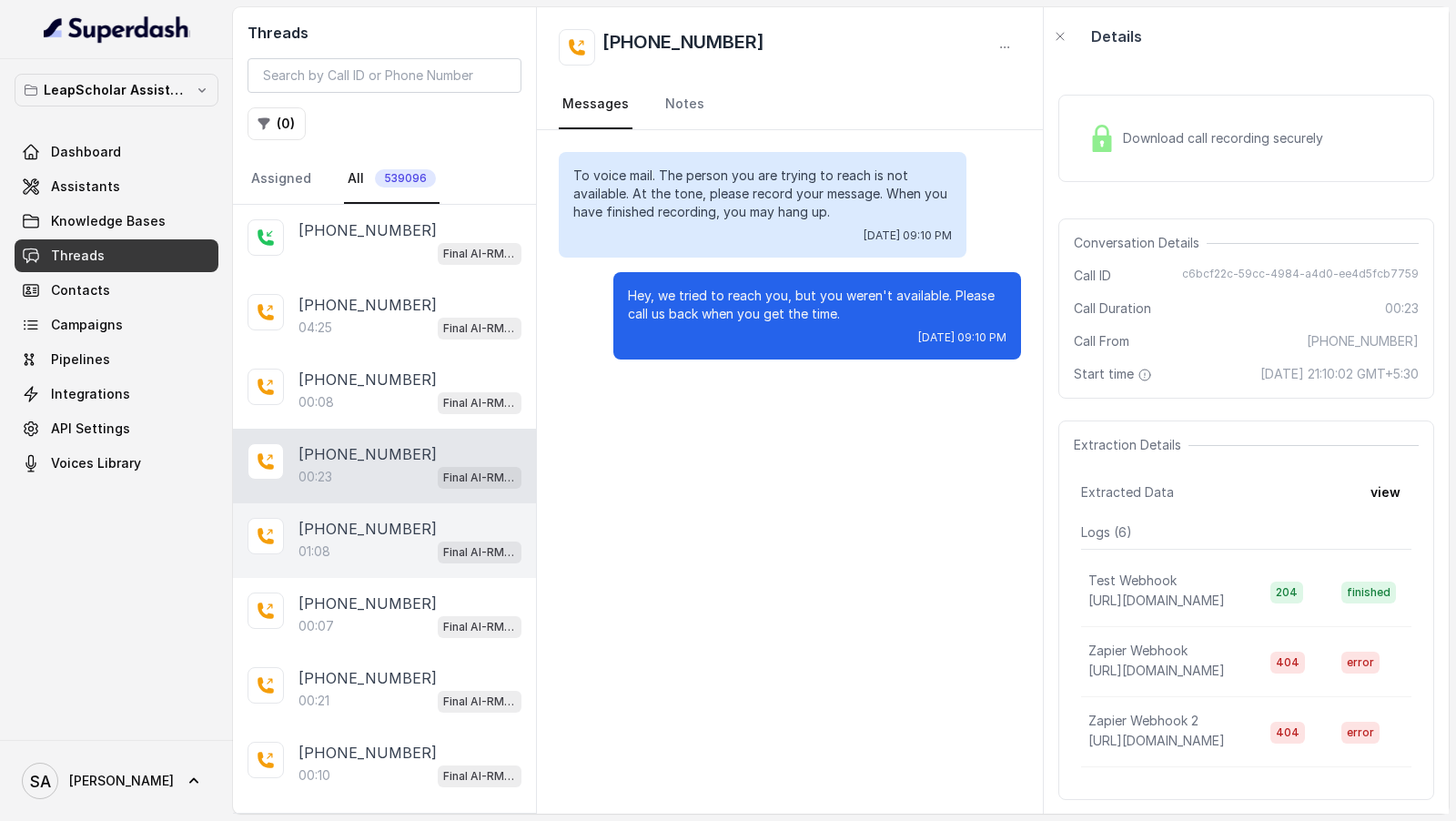
click at [422, 556] on div "01:08 Final AI-RM - Exam Not Yet Decided" at bounding box center [410, 551] width 223 height 24
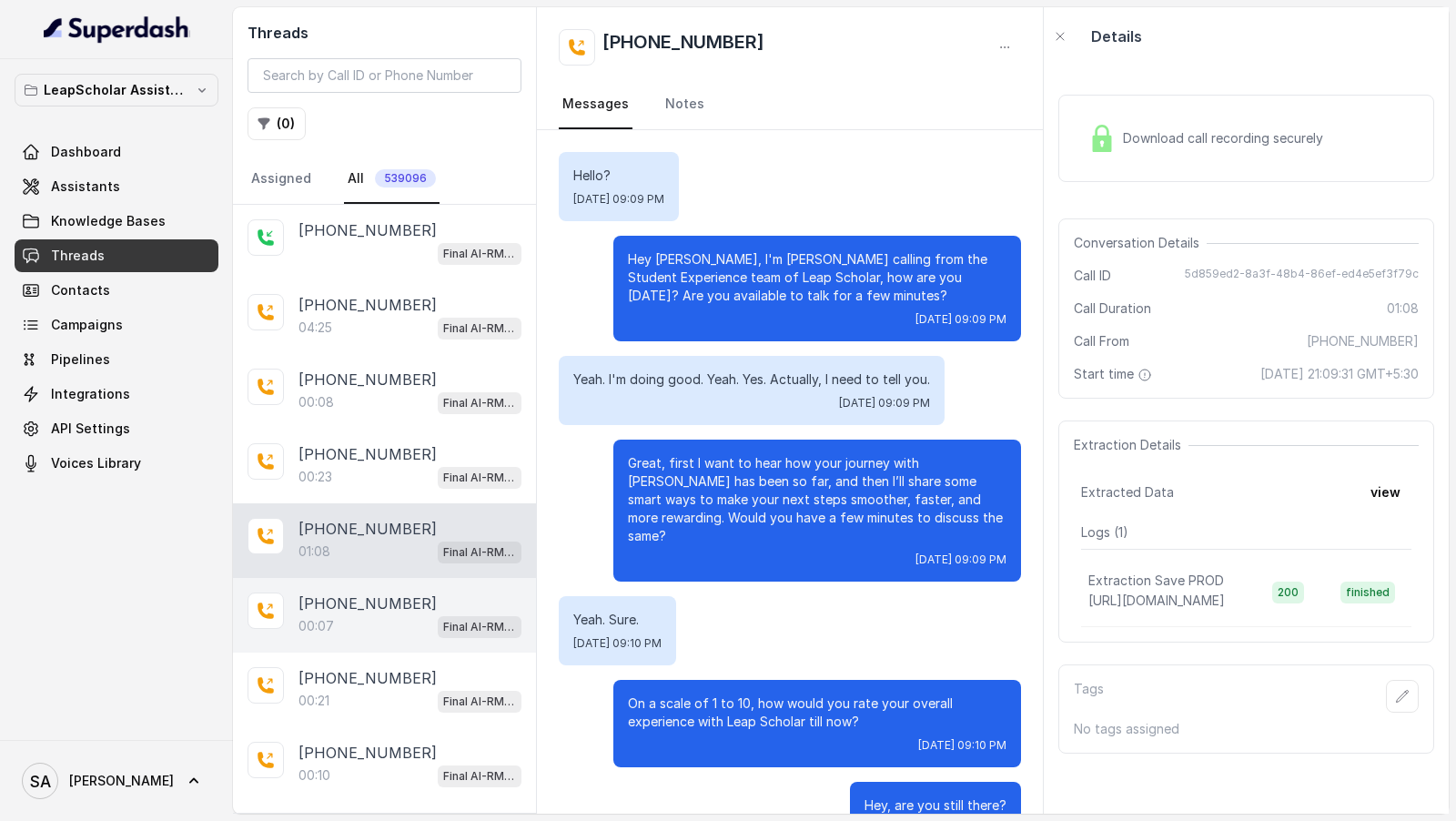
click at [399, 620] on div "00:07 Final AI-RM - Exam Not Yet Decided" at bounding box center [410, 626] width 223 height 24
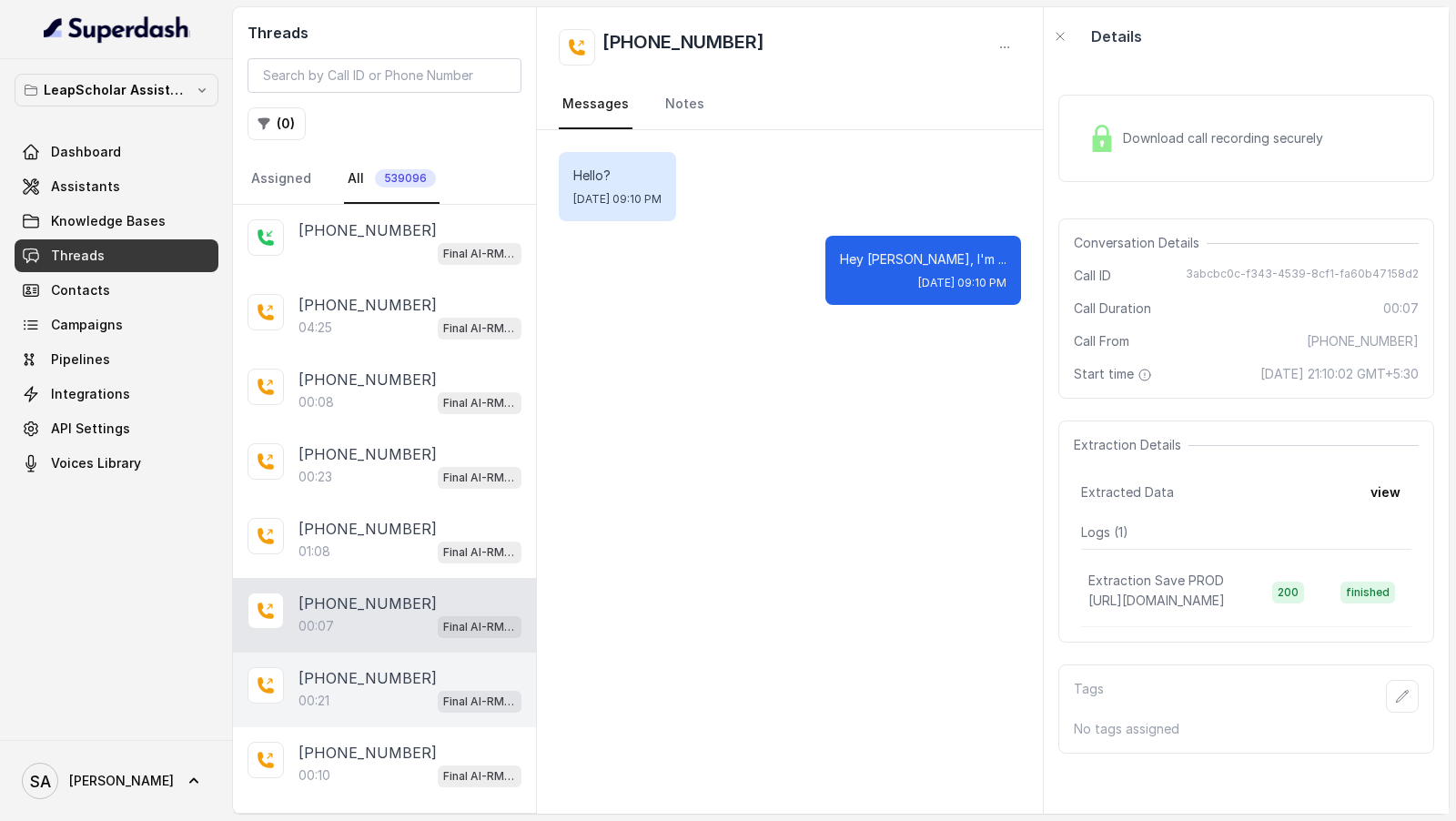
click at [397, 698] on div "00:21 Final AI-RM - Not Sure | Priority Pass" at bounding box center [410, 700] width 223 height 24
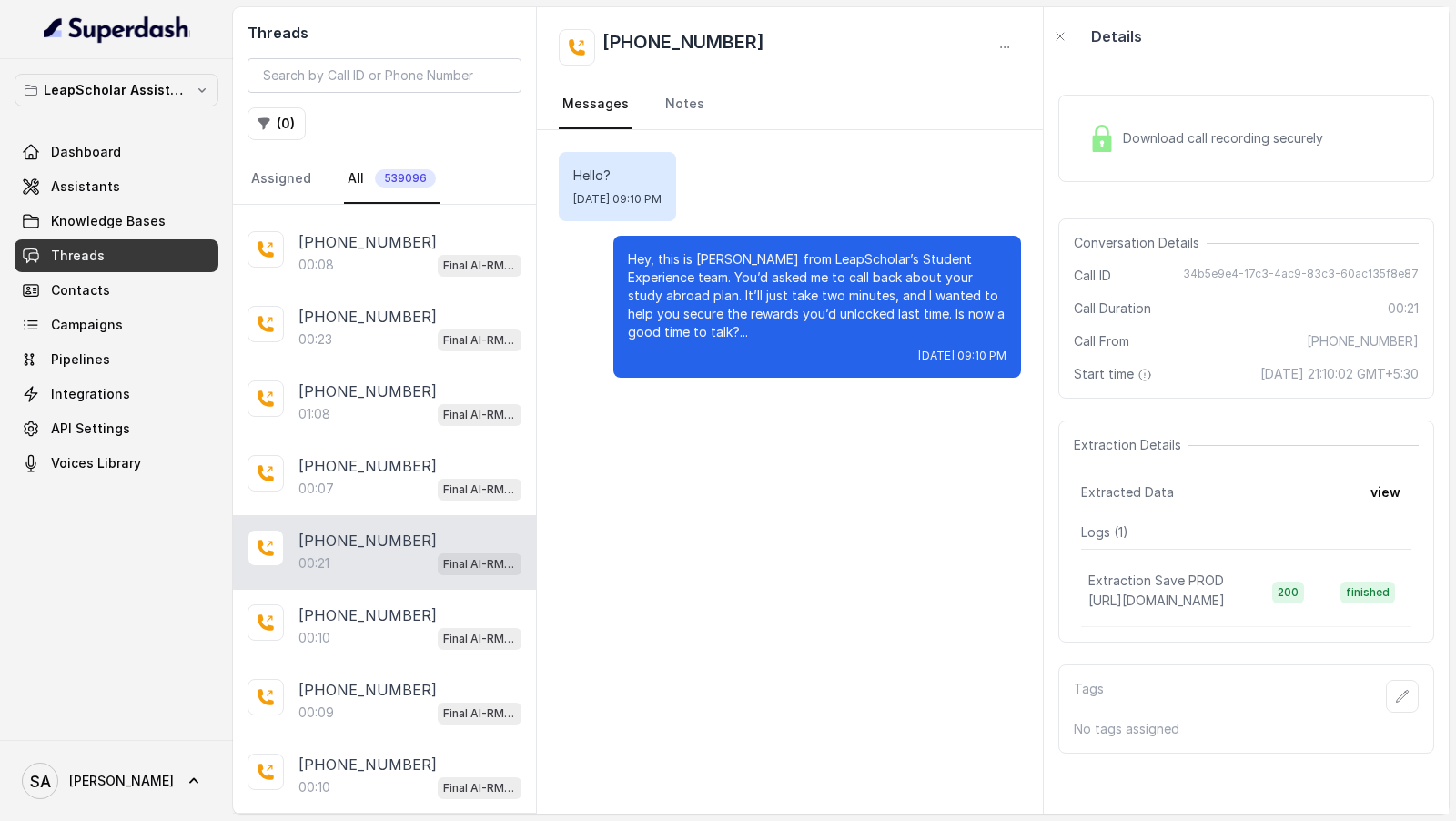
scroll to position [162, 0]
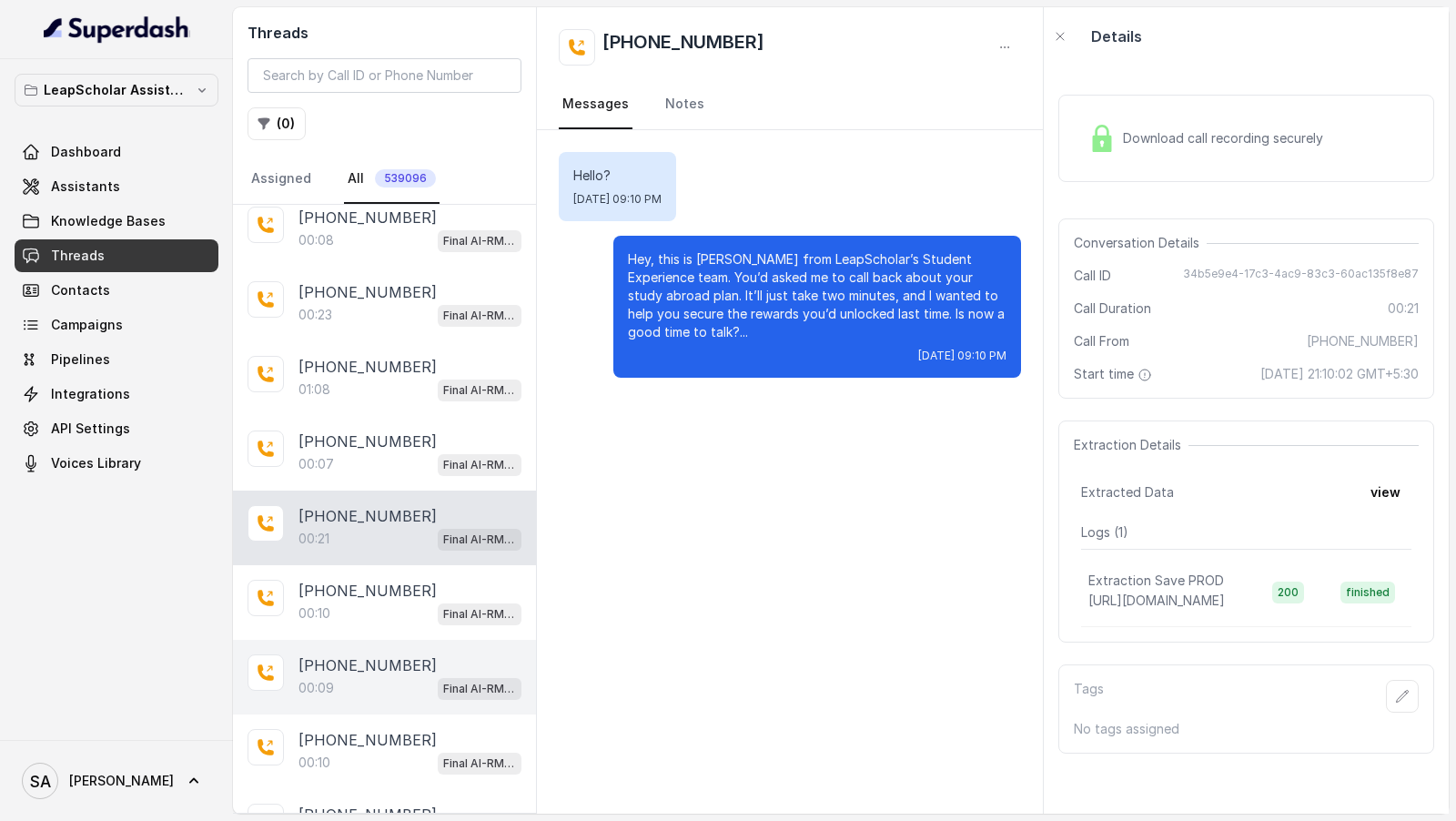
click at [410, 656] on p "+918007255454" at bounding box center [368, 665] width 138 height 22
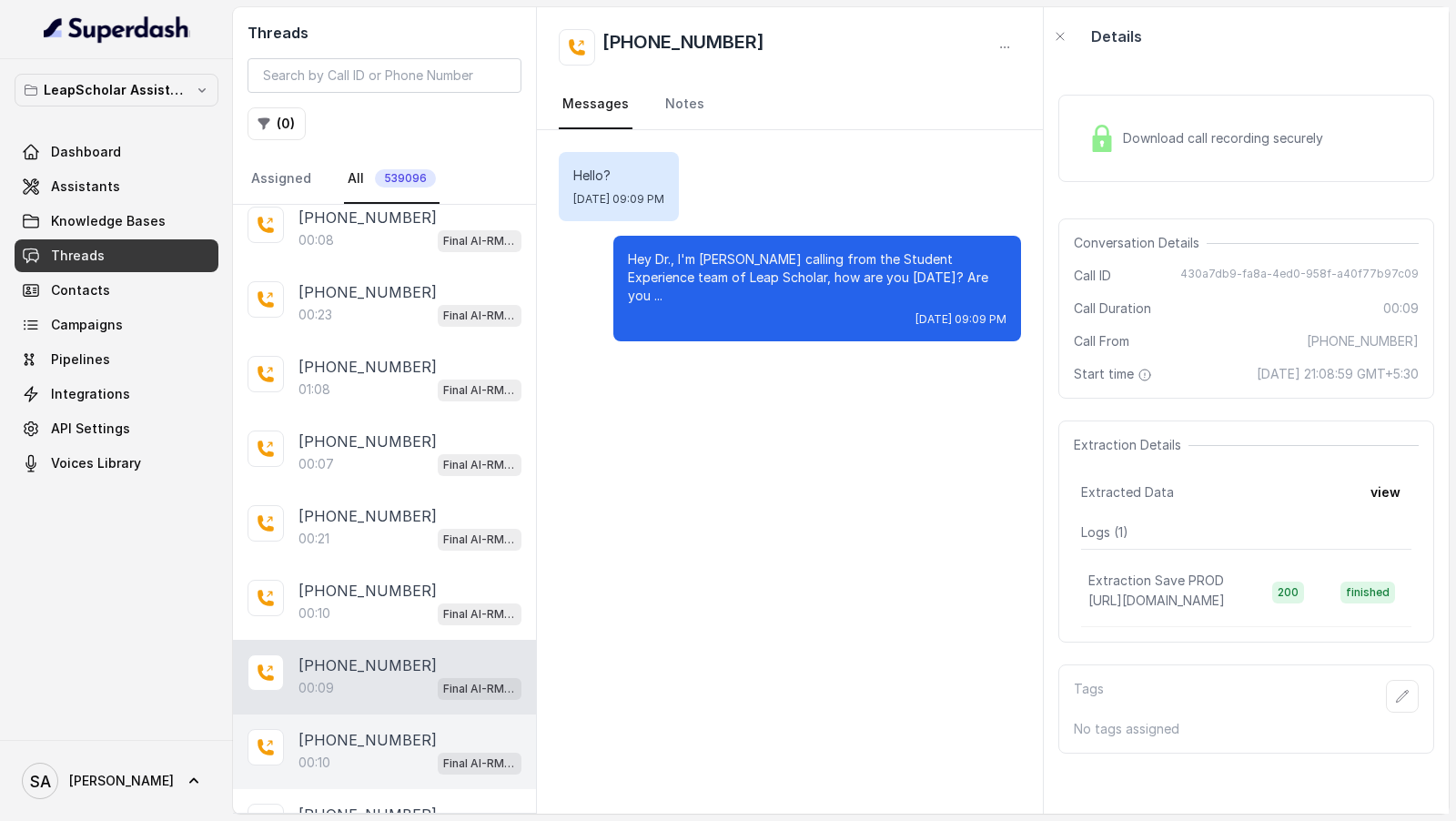
click at [399, 729] on p "+919013467630" at bounding box center [368, 740] width 138 height 22
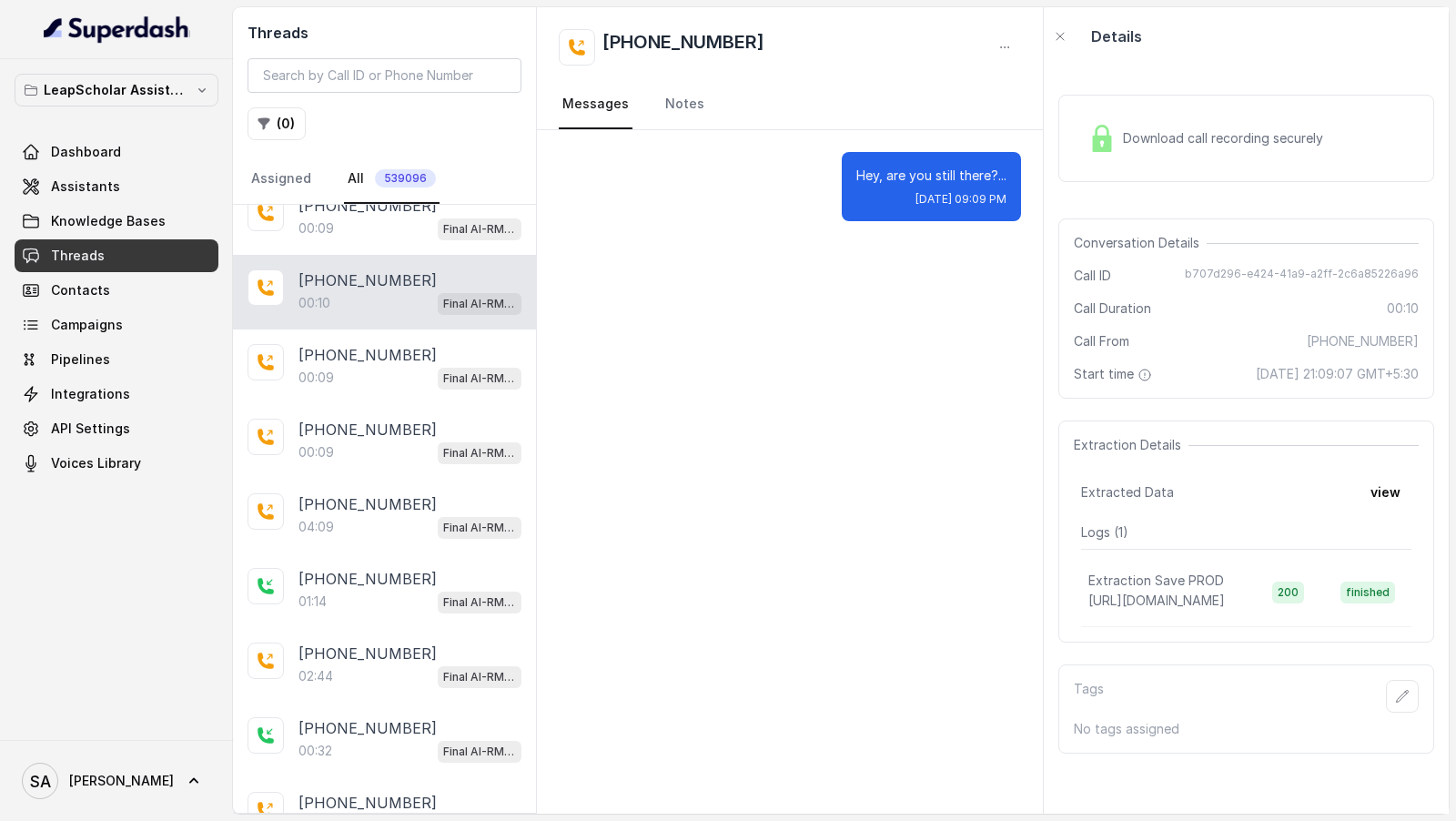
scroll to position [626, 0]
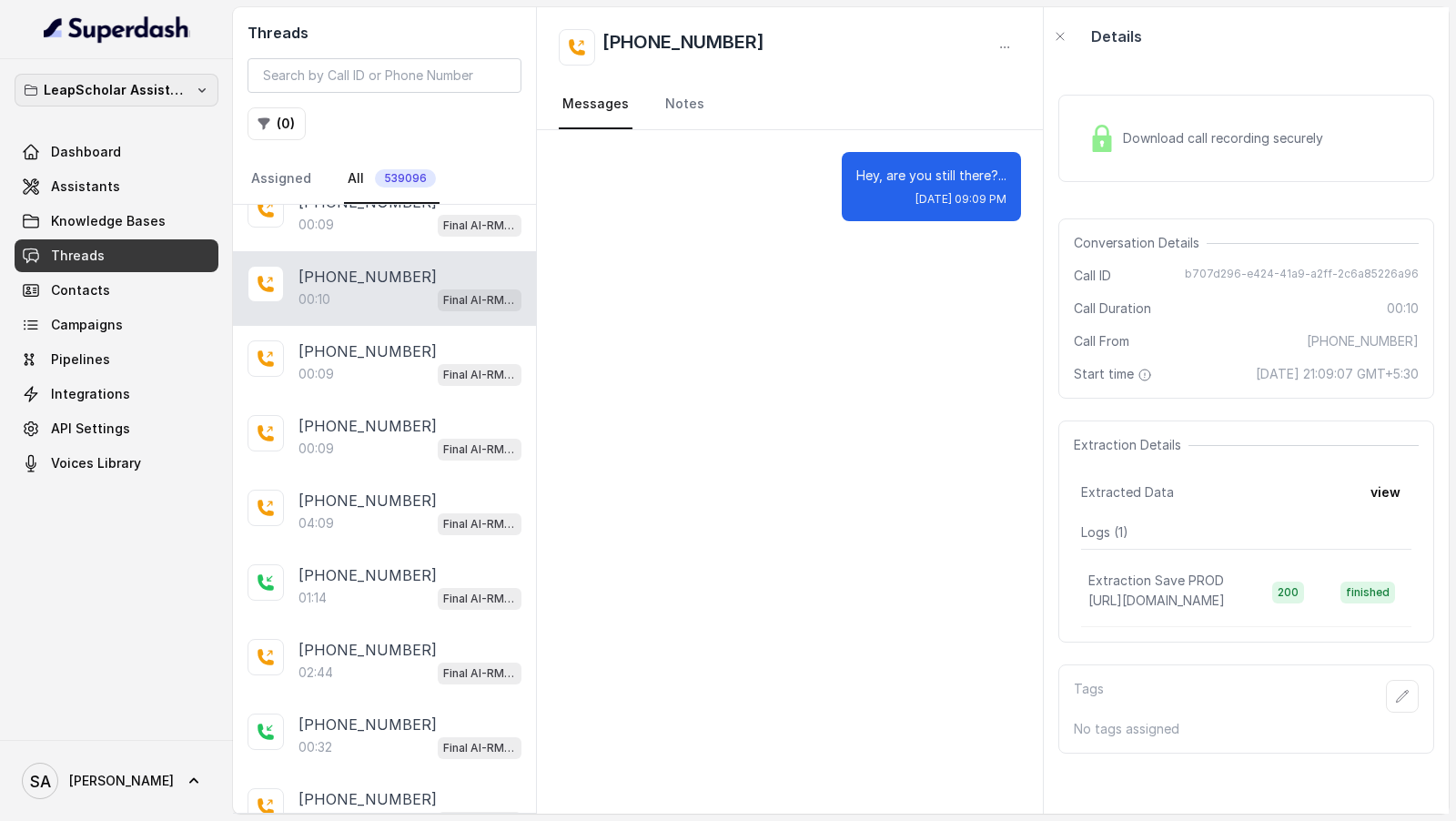
click at [180, 98] on p "LeapScholar Assistant" at bounding box center [117, 90] width 146 height 22
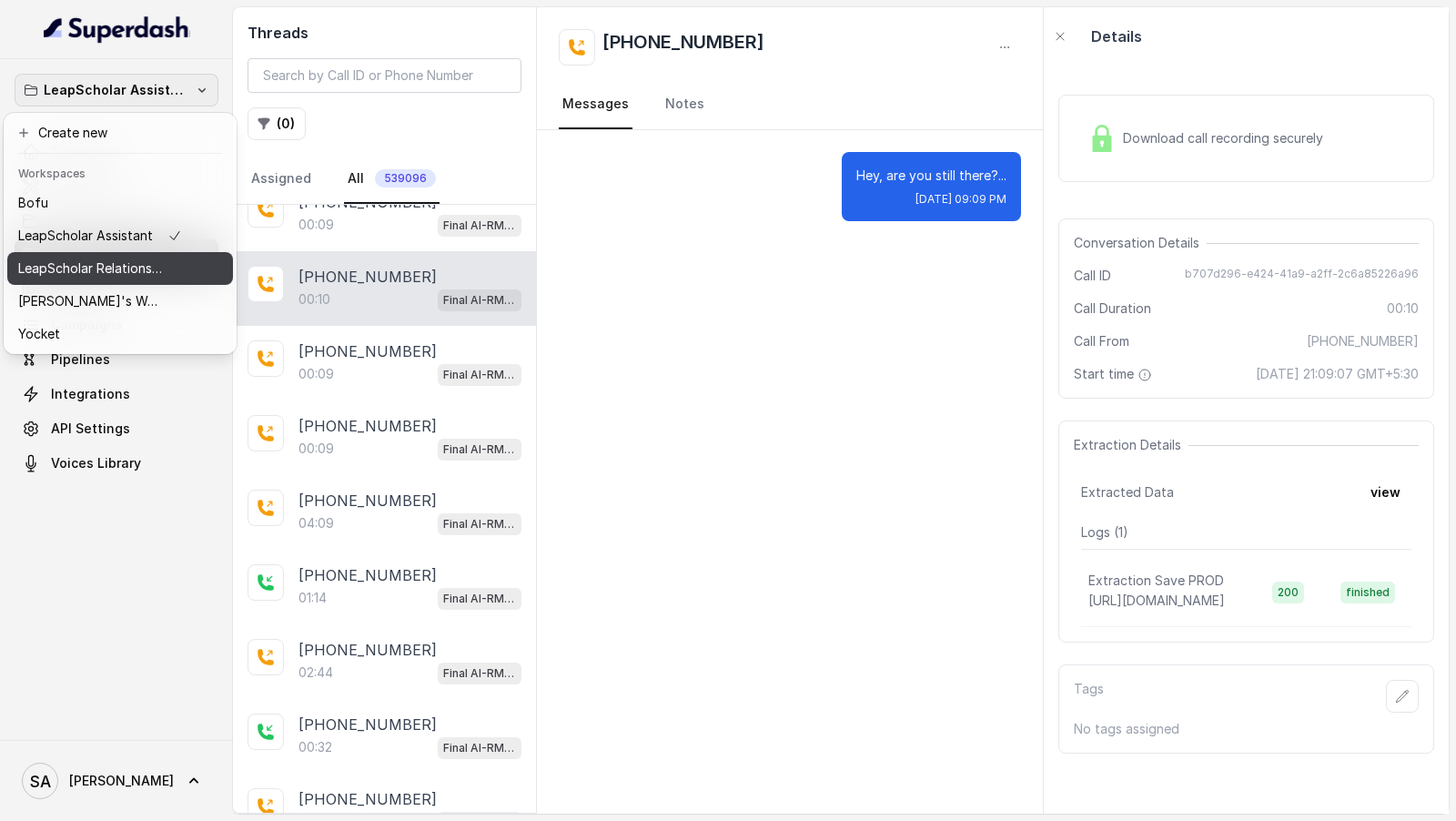
click at [142, 275] on p "LeapScholar Relationship Manager" at bounding box center [91, 268] width 146 height 22
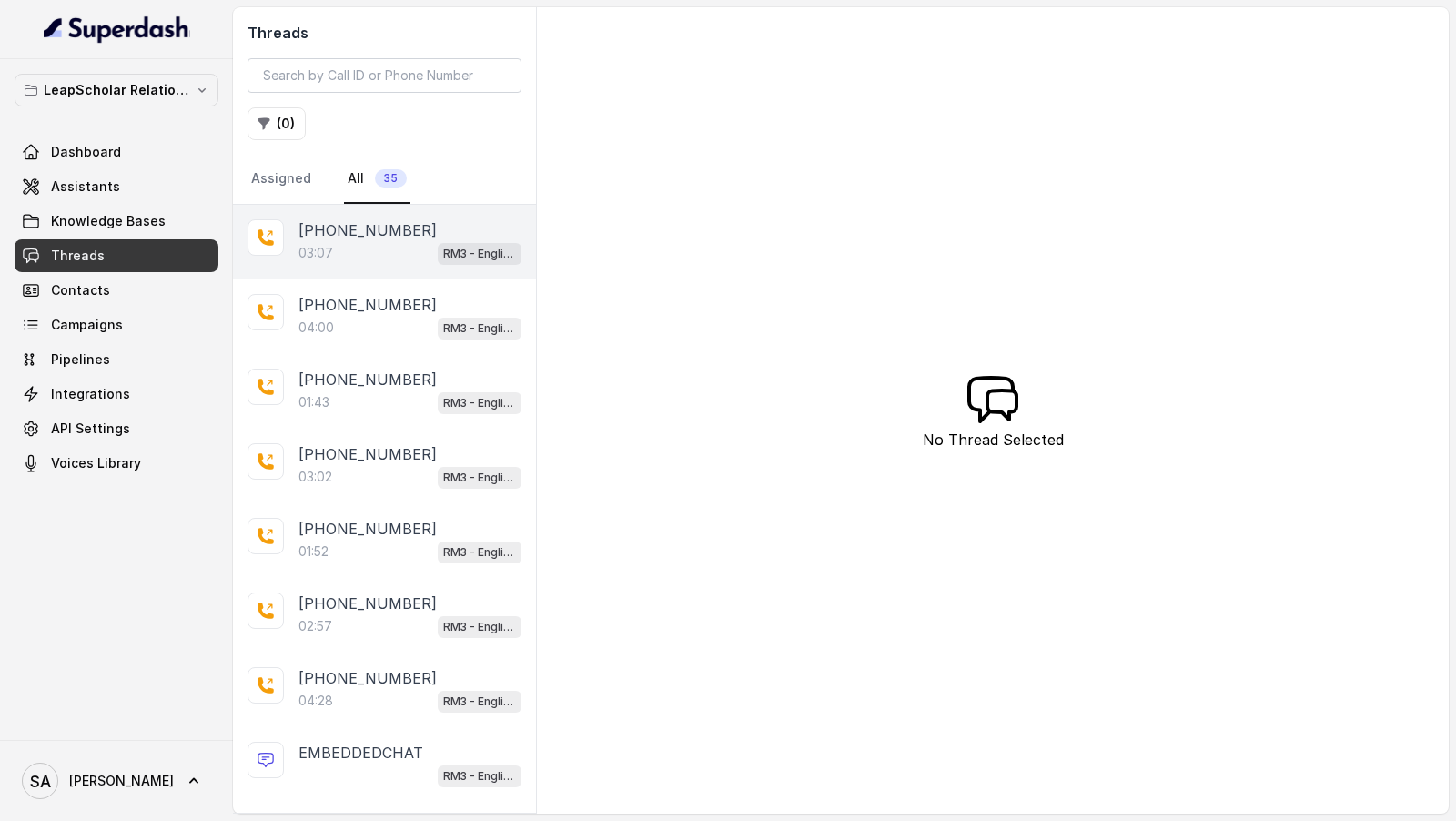
click at [447, 241] on div "RM3 - English Exam Not Decided / Yet to Decide" at bounding box center [479, 253] width 83 height 24
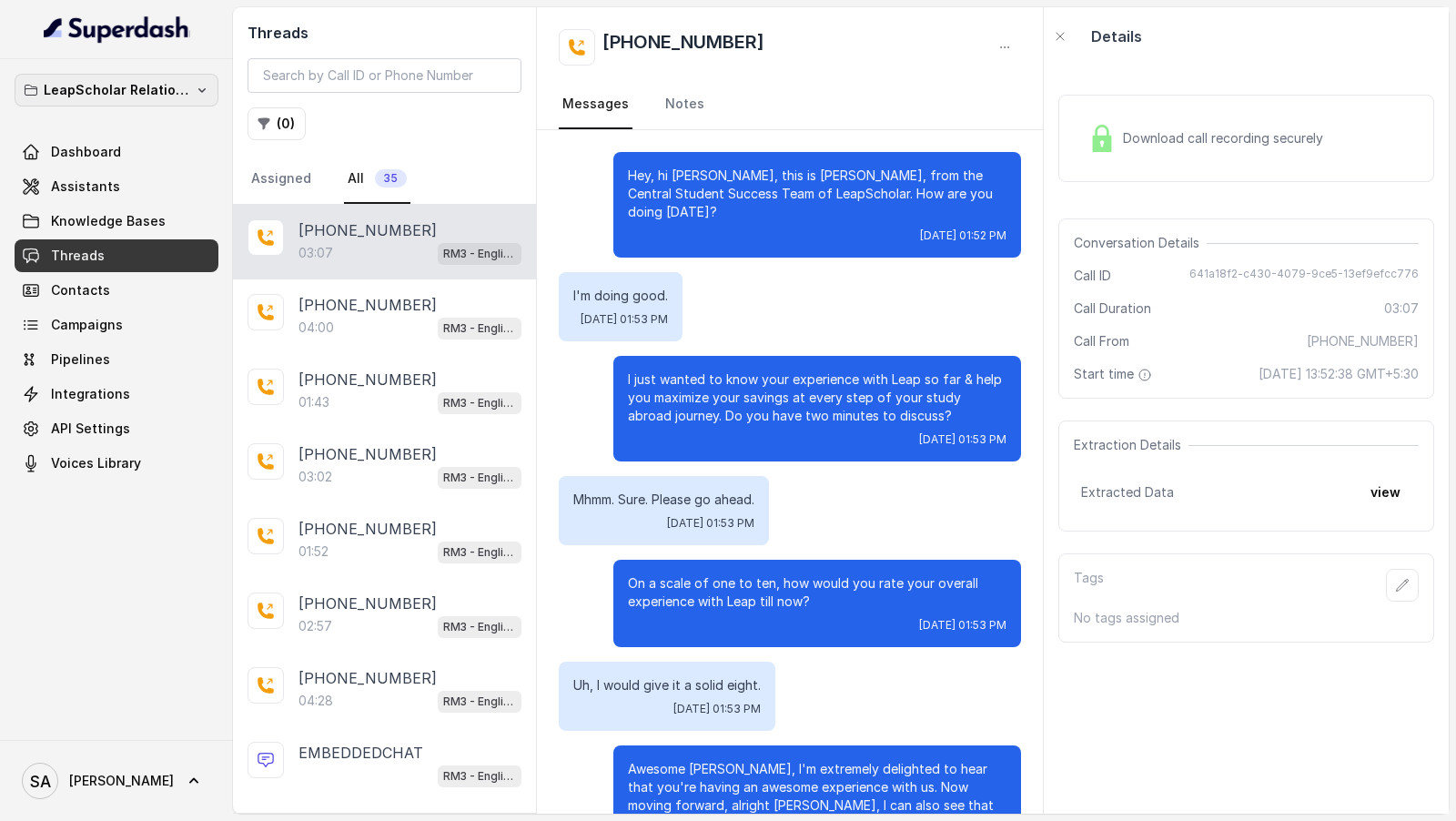
click at [136, 96] on p "LeapScholar Relationship Manager" at bounding box center [117, 90] width 146 height 22
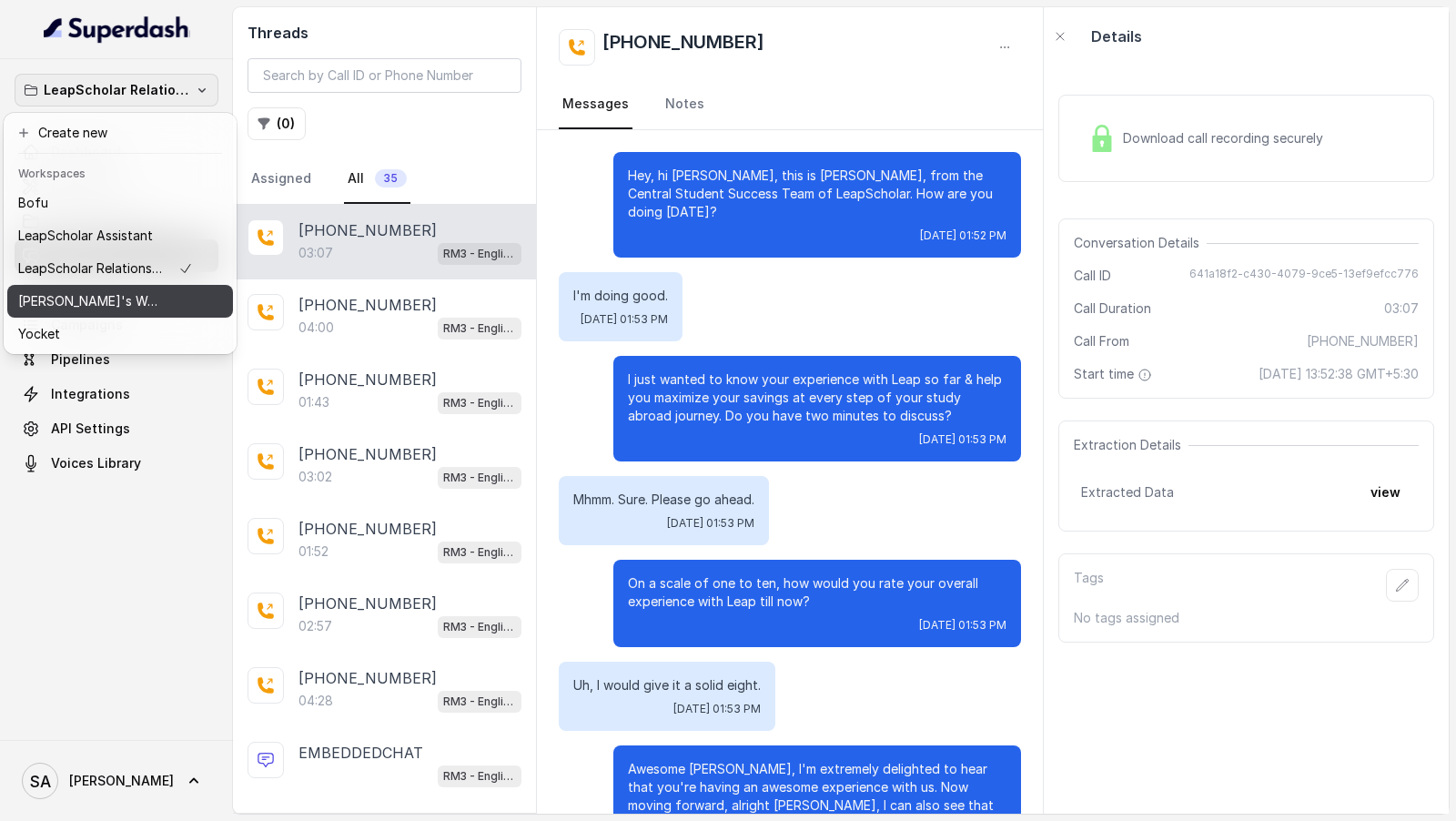
click at [138, 306] on div "Rohan's Workspace" at bounding box center [105, 301] width 174 height 22
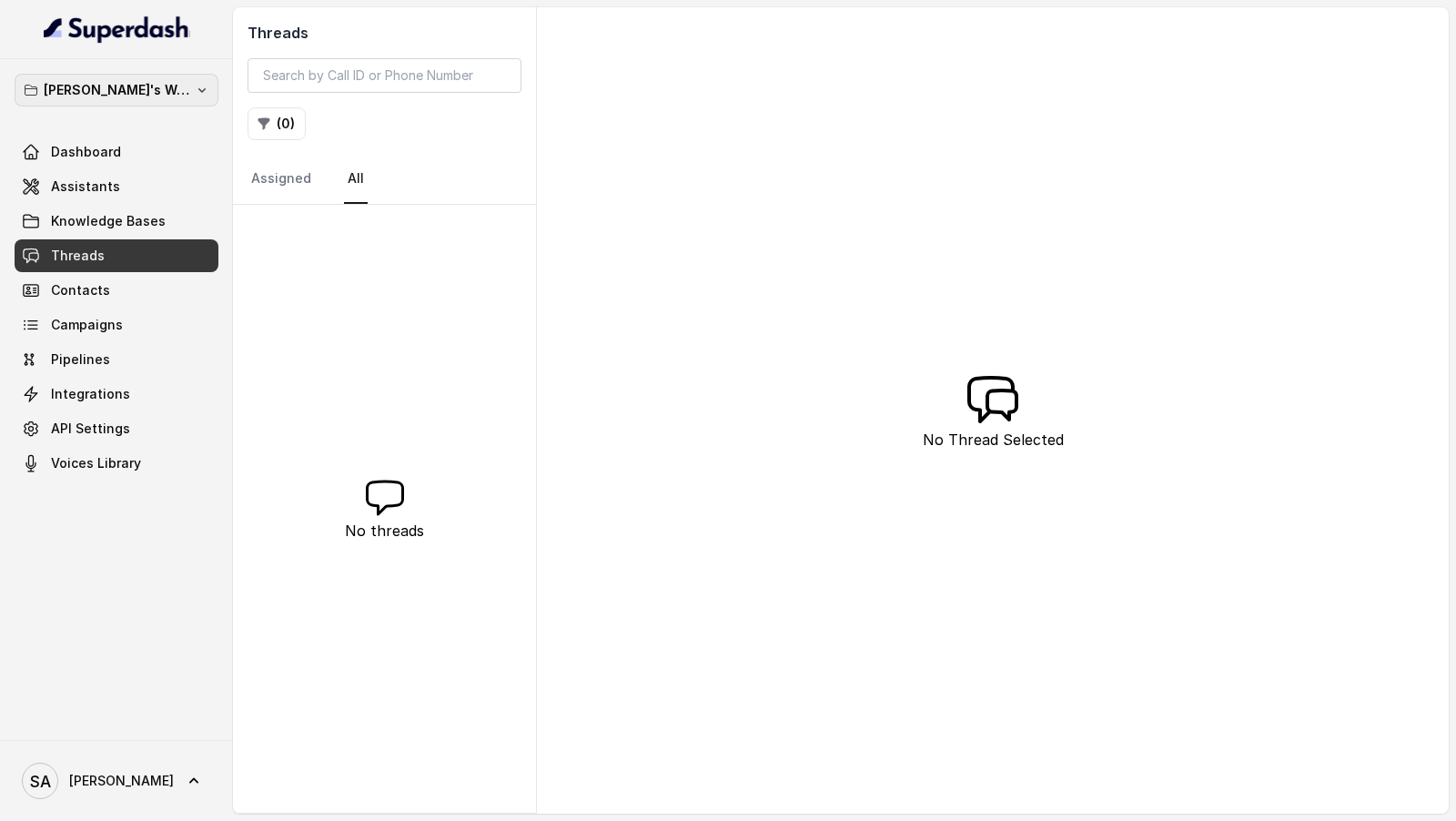
click at [149, 83] on p "Rohan's Workspace" at bounding box center [117, 90] width 146 height 22
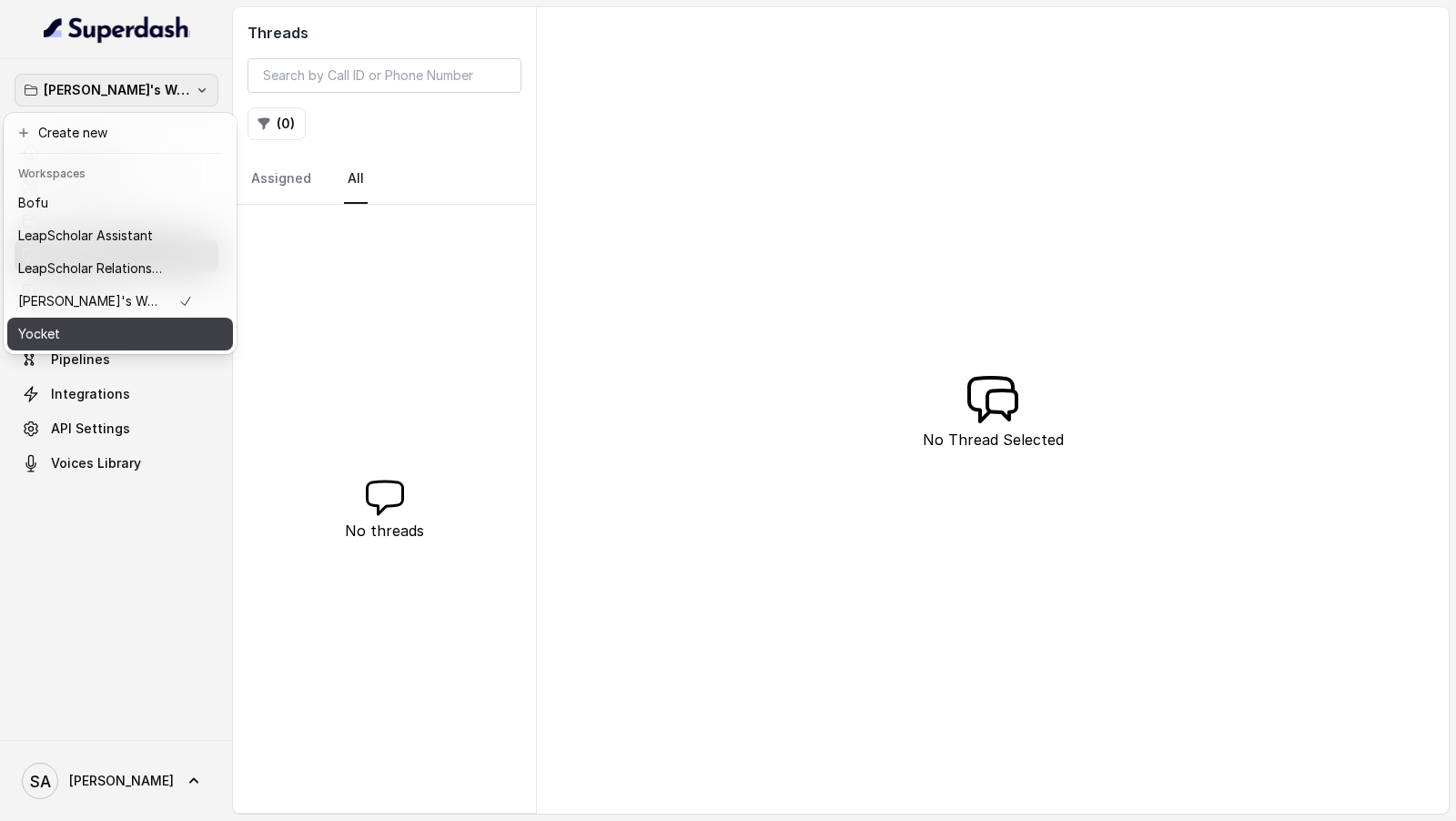
click at [161, 335] on div "Yocket" at bounding box center [105, 333] width 174 height 22
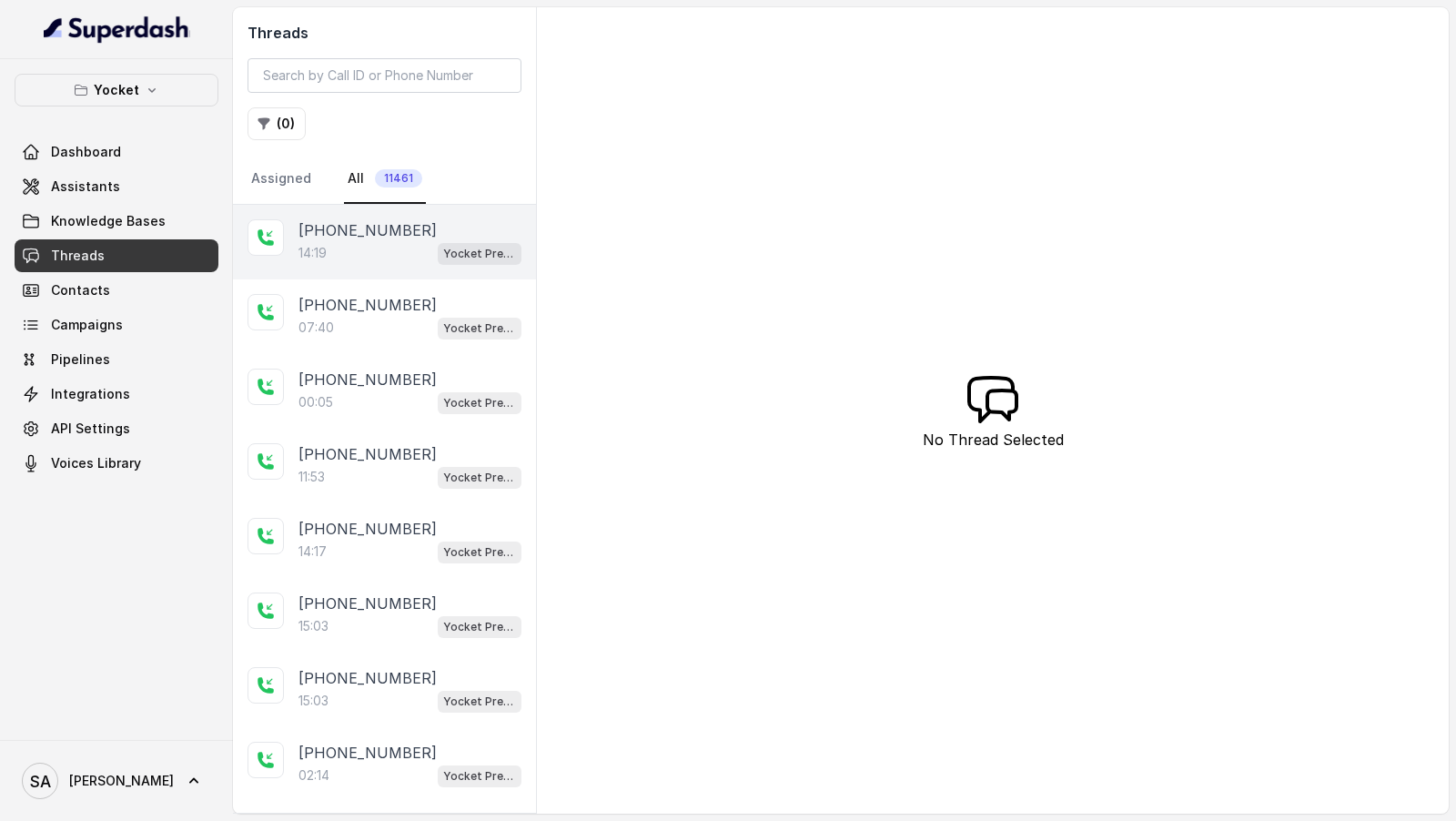
click at [393, 254] on div "14:19 Yocket Presales Test" at bounding box center [410, 253] width 223 height 24
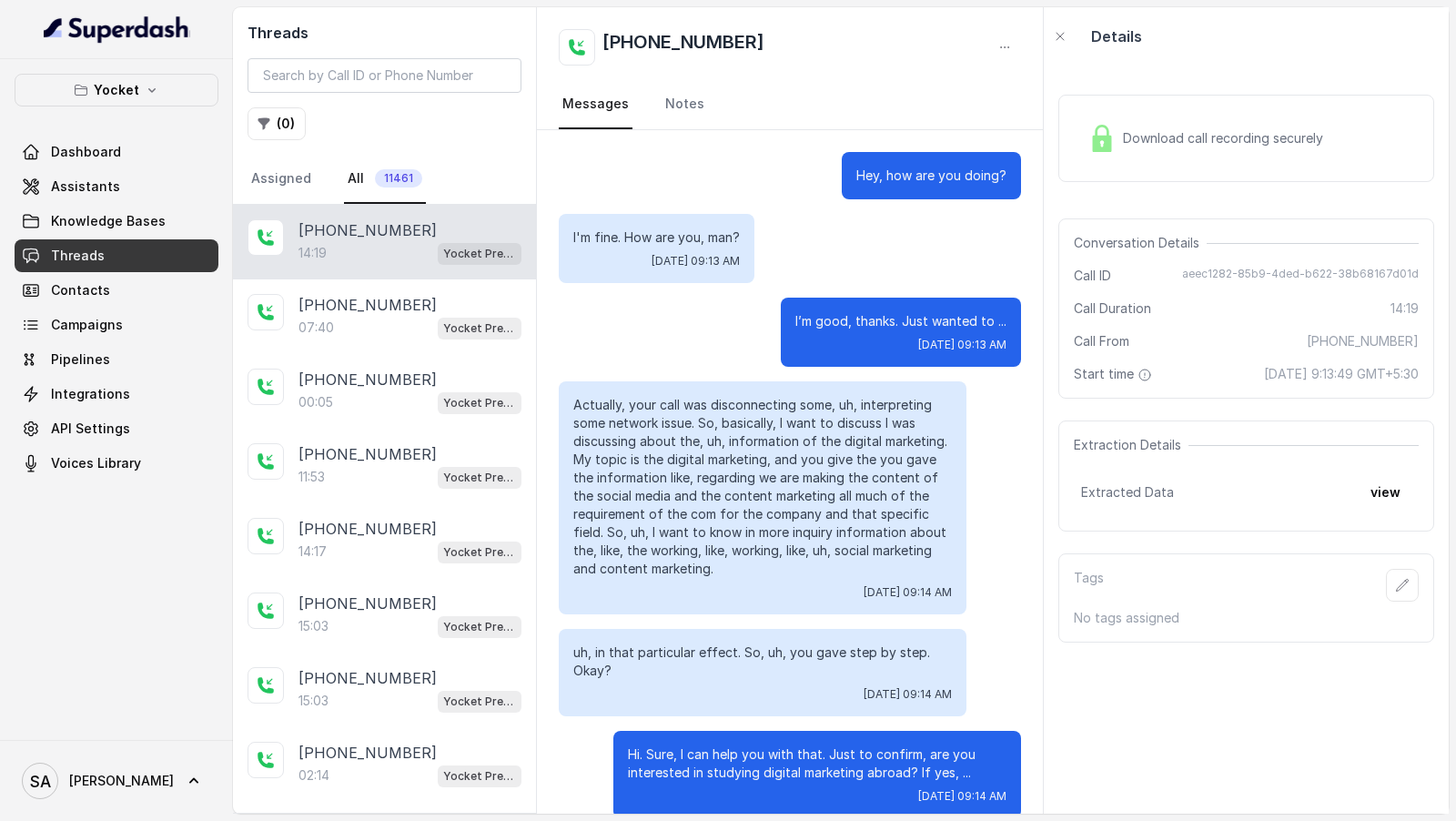
click at [677, 416] on p "Actually, your call was disconnecting some, uh, interpreting some network issue…" at bounding box center [762, 487] width 378 height 182
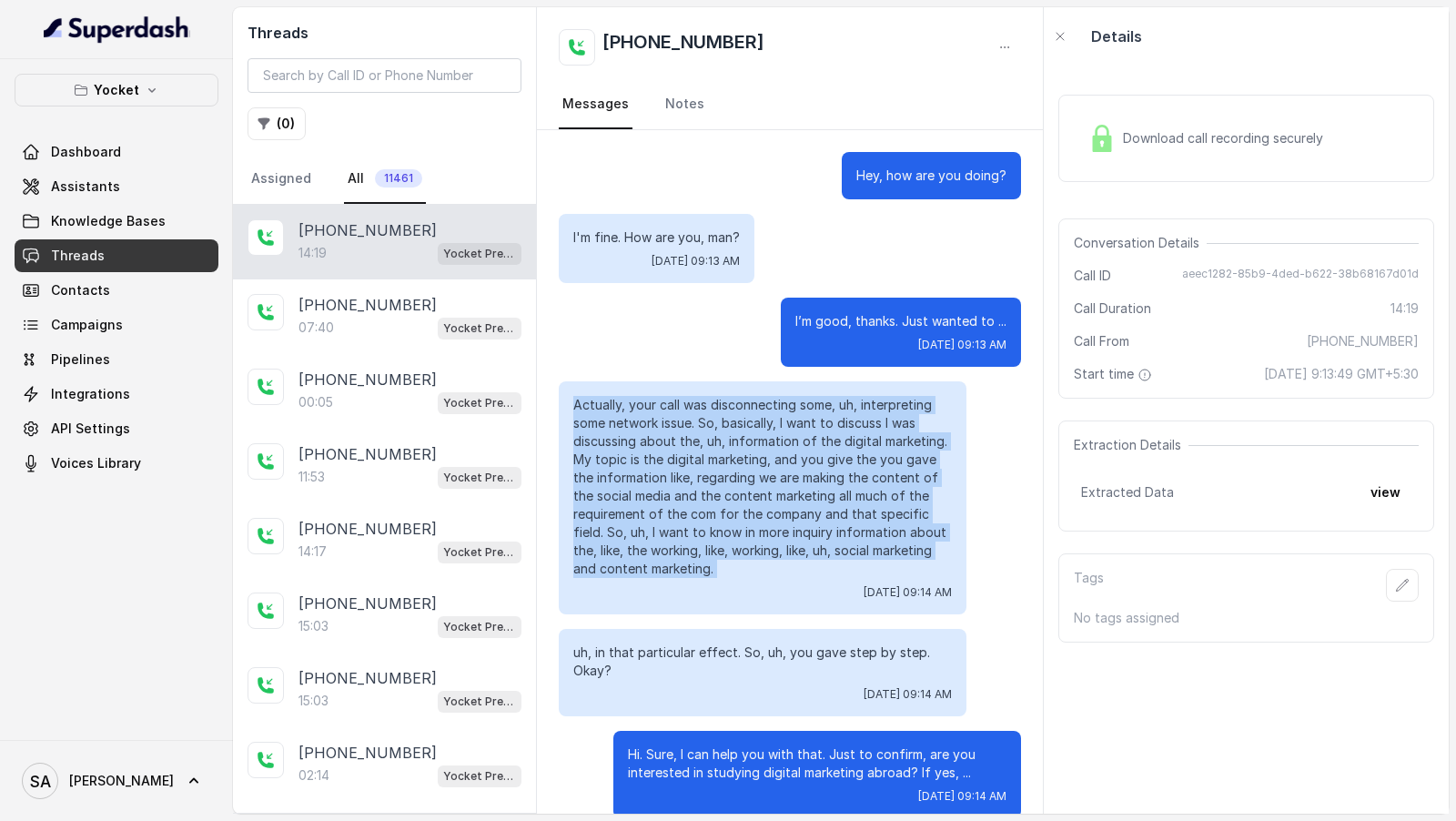
click at [677, 416] on p "Actually, your call was disconnecting some, uh, interpreting some network issue…" at bounding box center [762, 487] width 378 height 182
click at [677, 527] on p "Actually, your call was disconnecting some, uh, interpreting some network issue…" at bounding box center [762, 487] width 378 height 182
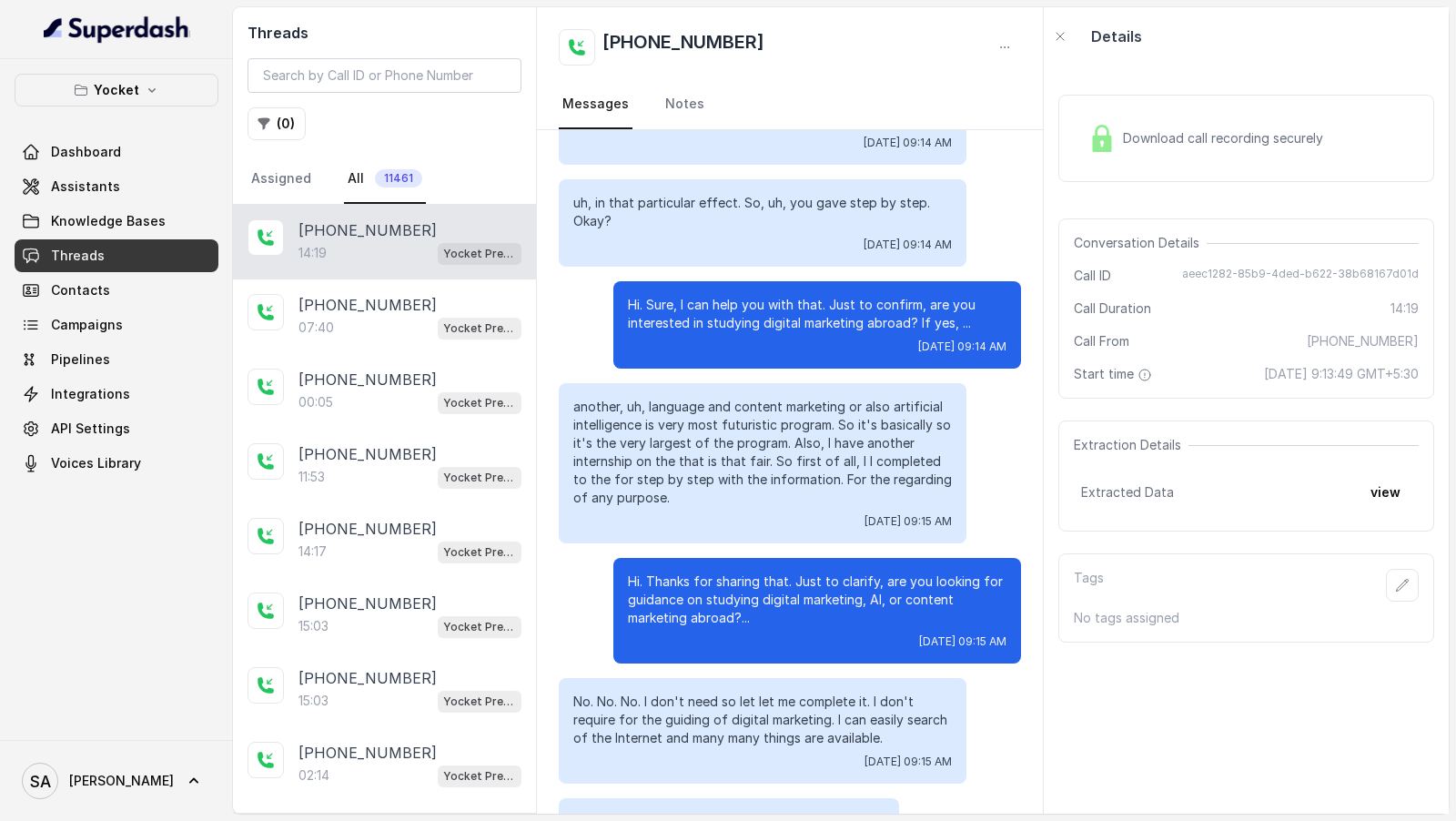
scroll to position [450, 0]
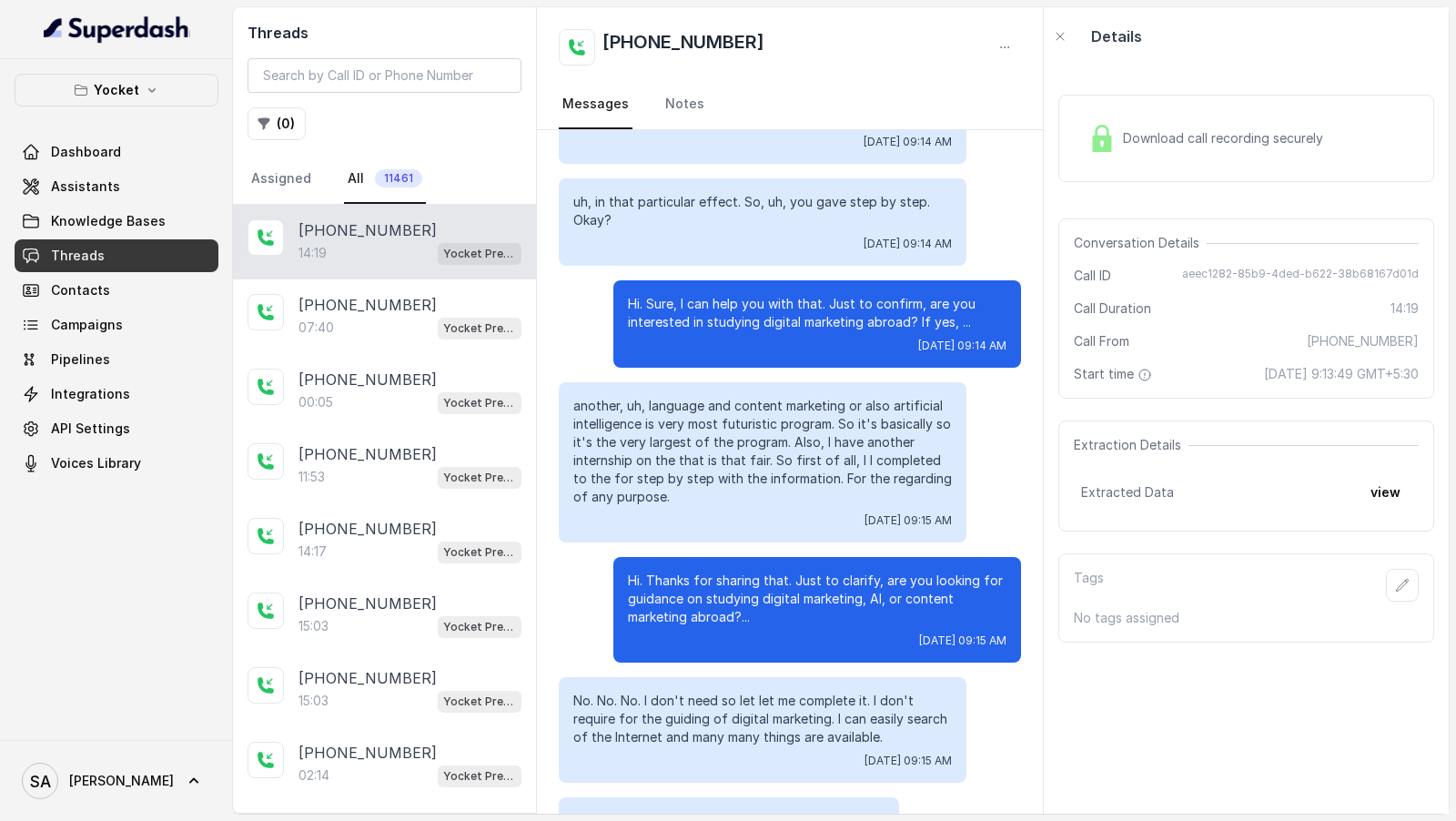
click at [699, 501] on p "another, uh, language and content marketing or also artificial intelligence is …" at bounding box center [762, 451] width 378 height 109
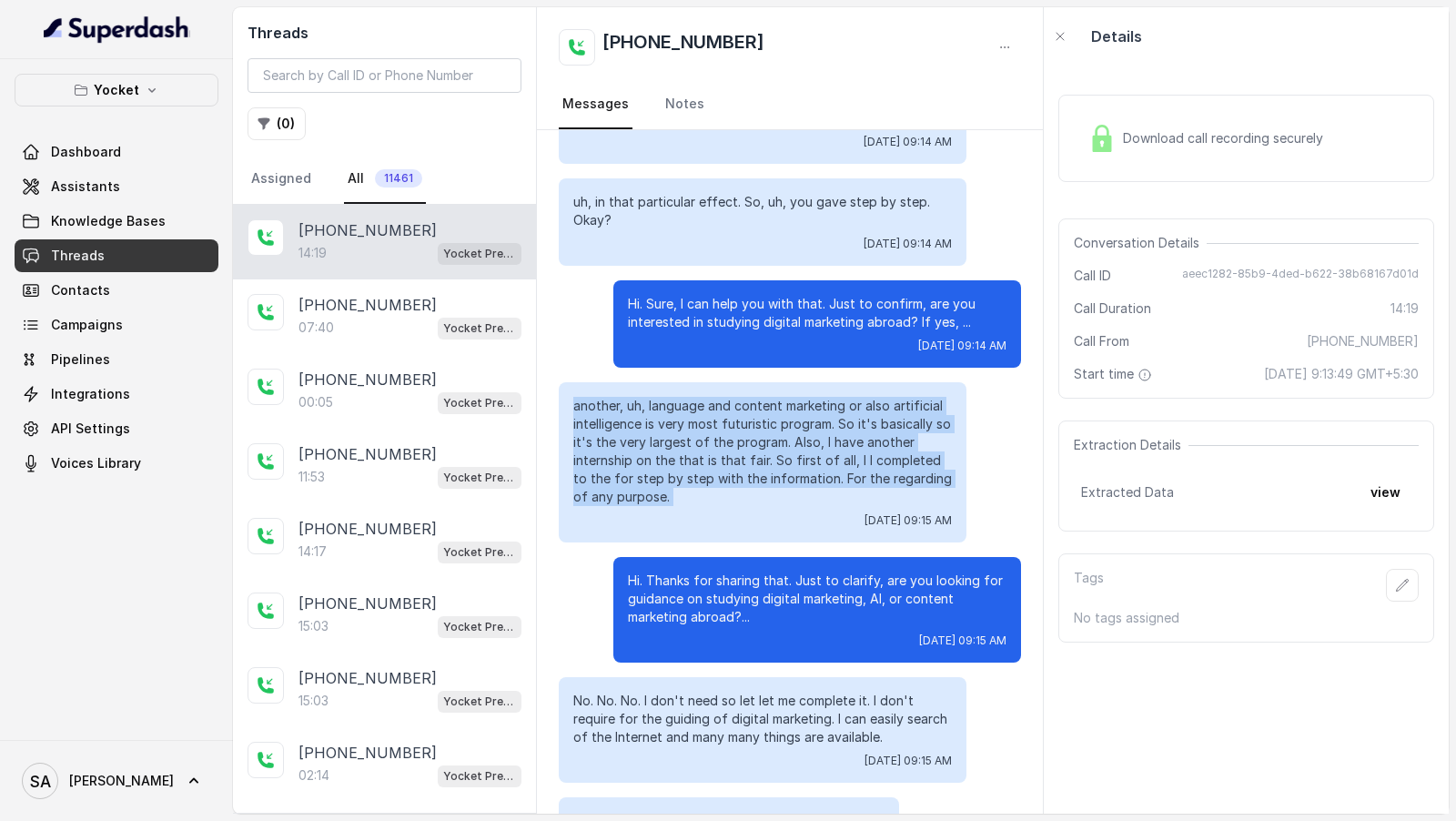
click at [699, 501] on p "another, uh, language and content marketing or also artificial intelligence is …" at bounding box center [762, 451] width 378 height 109
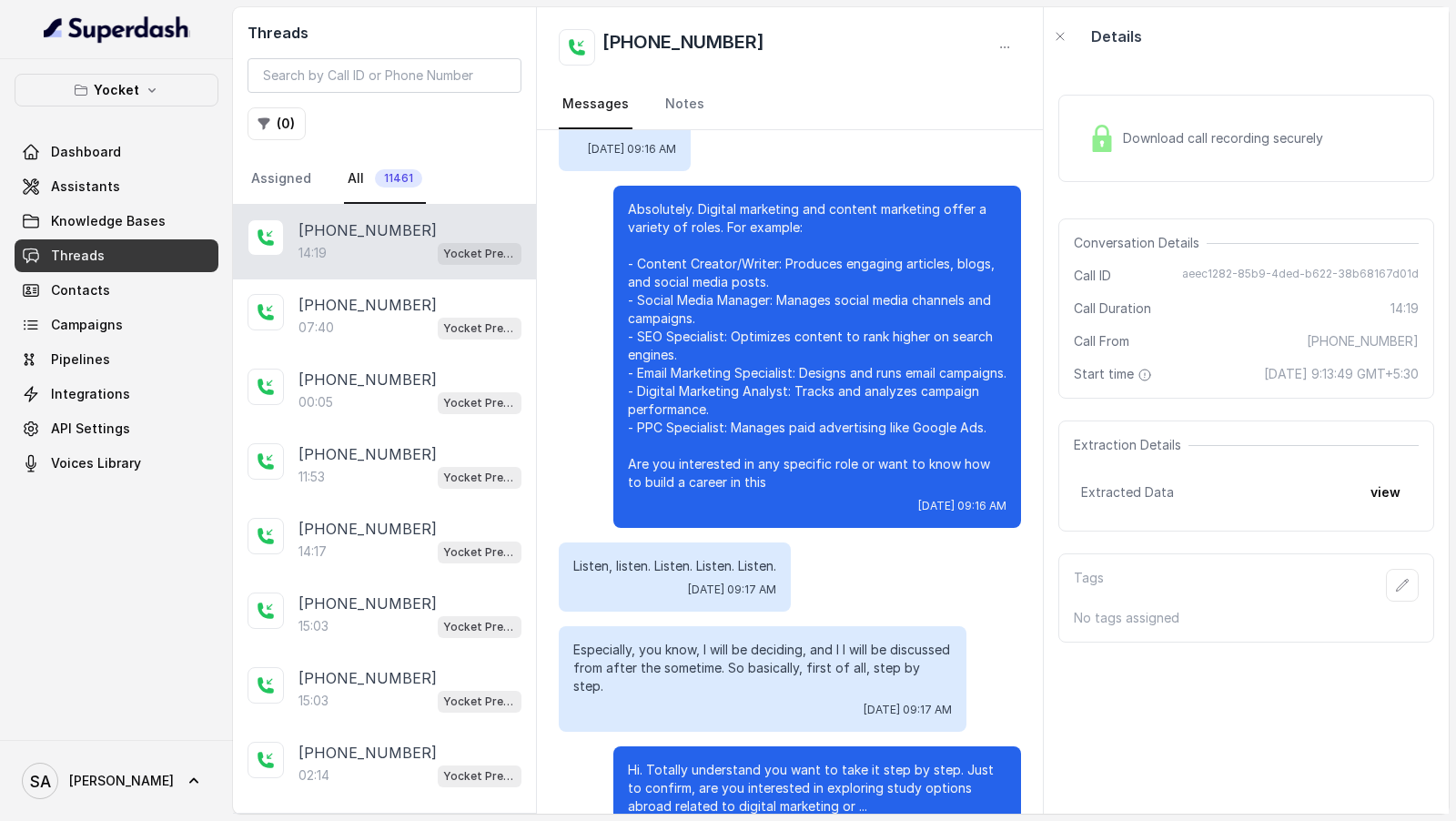
scroll to position [2500, 0]
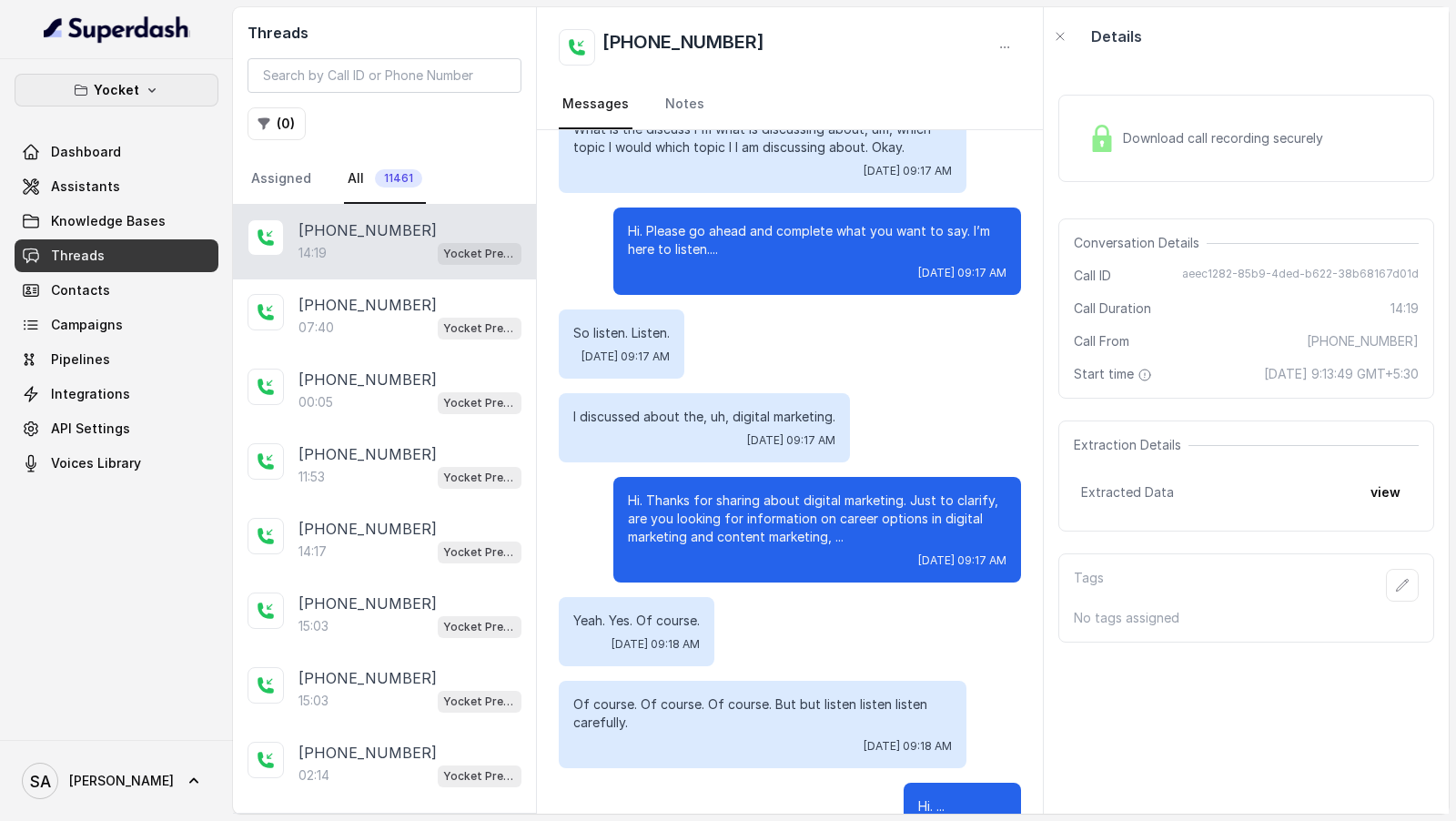
click at [125, 96] on p "Yocket" at bounding box center [117, 90] width 46 height 22
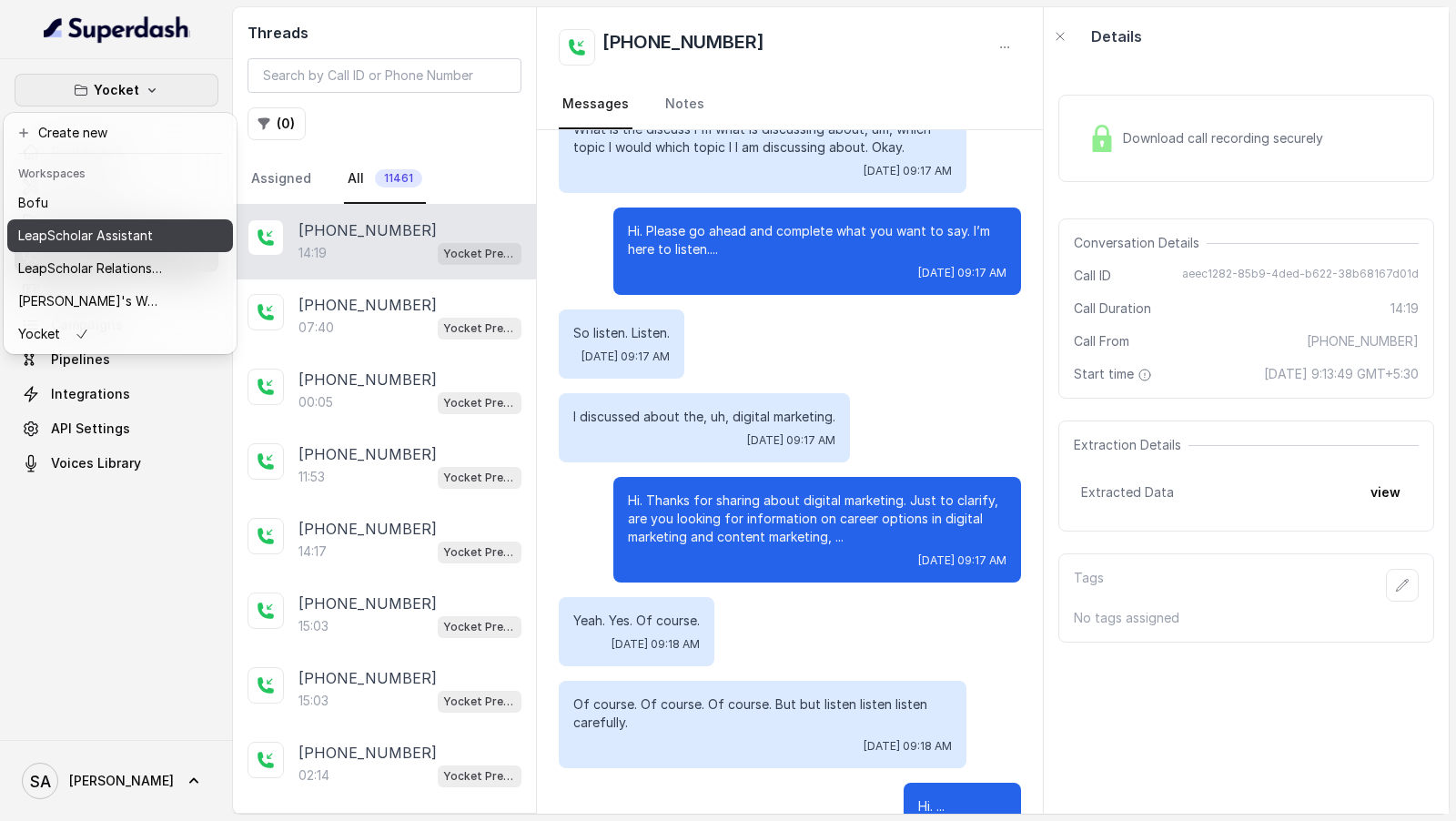
click at [125, 240] on p "LeapScholar Assistant" at bounding box center [85, 236] width 135 height 22
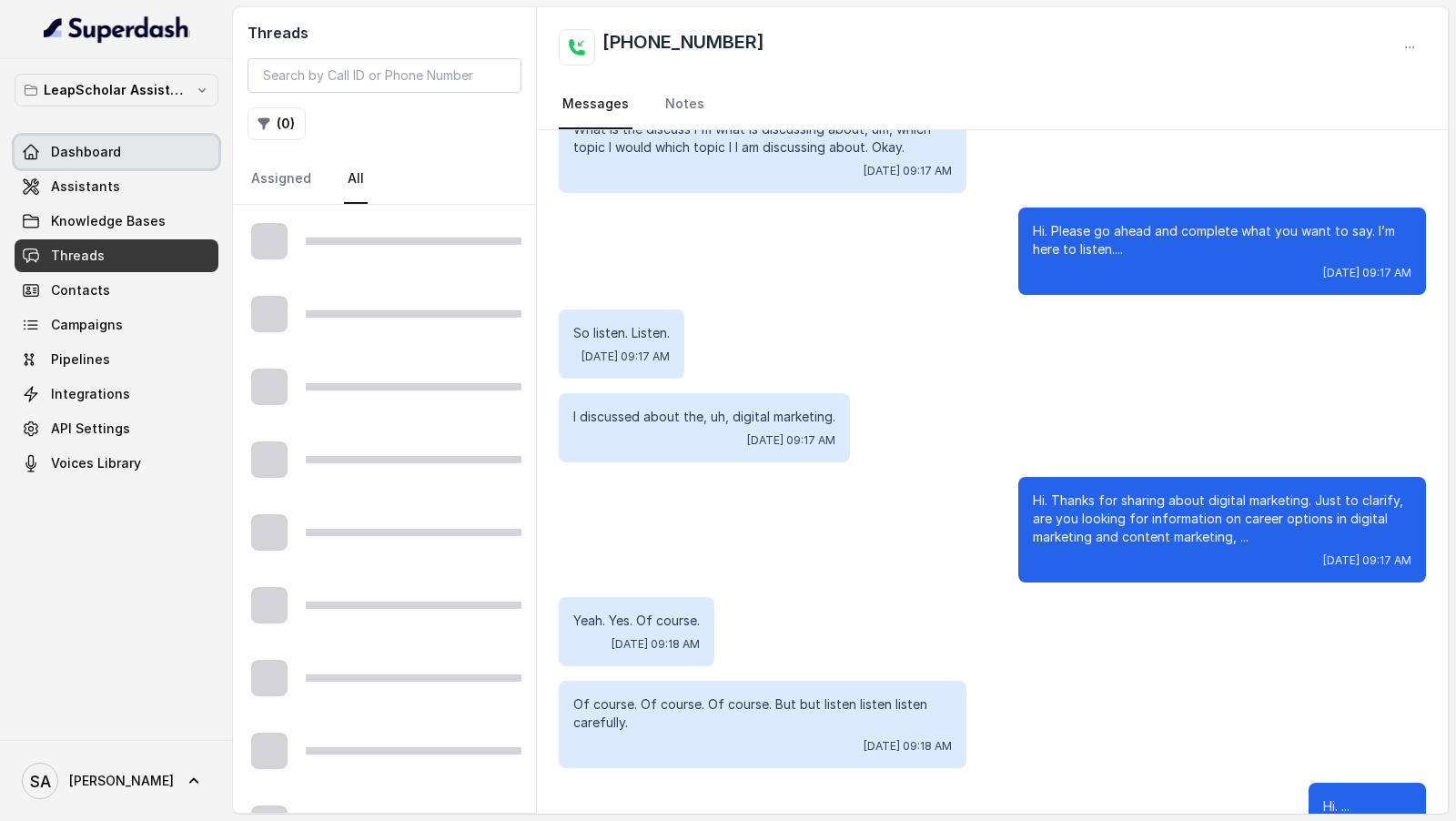
click at [141, 145] on link "Dashboard" at bounding box center [116, 152] width 204 height 33
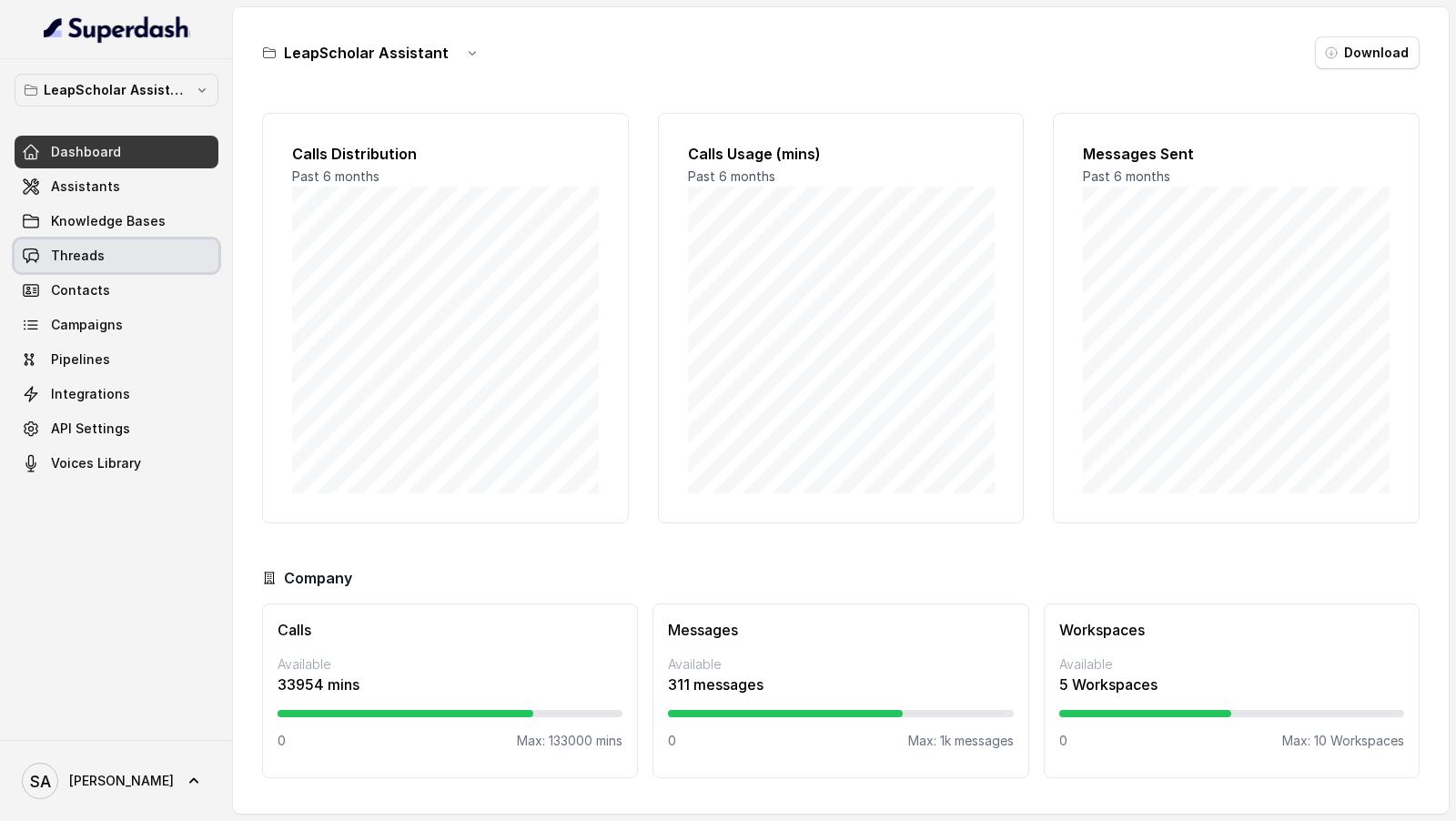
click at [137, 257] on link "Threads" at bounding box center [116, 256] width 204 height 33
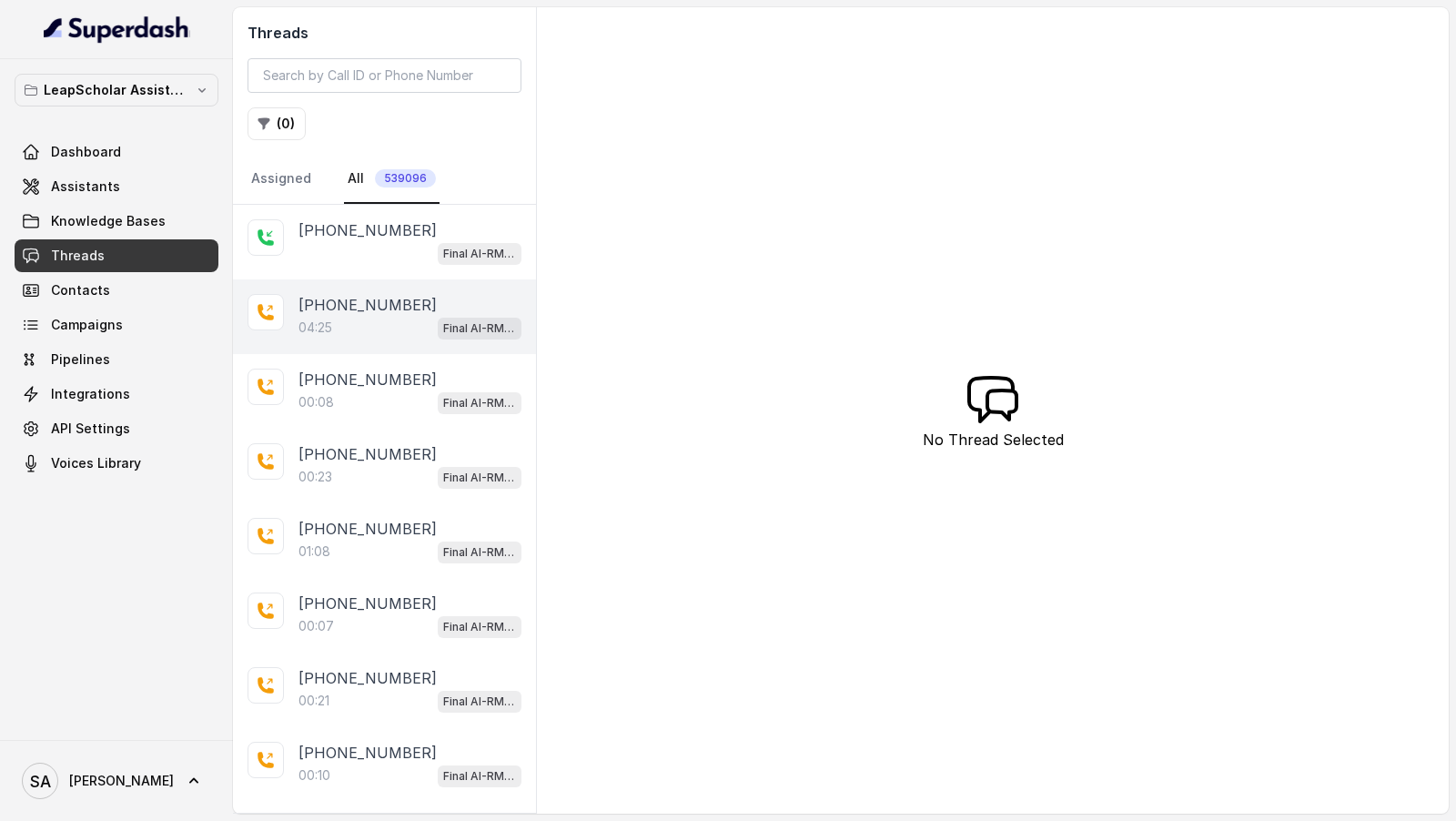
click at [387, 316] on div "04:25 Final AI-RM - Exam Not Yet Decided" at bounding box center [410, 328] width 223 height 24
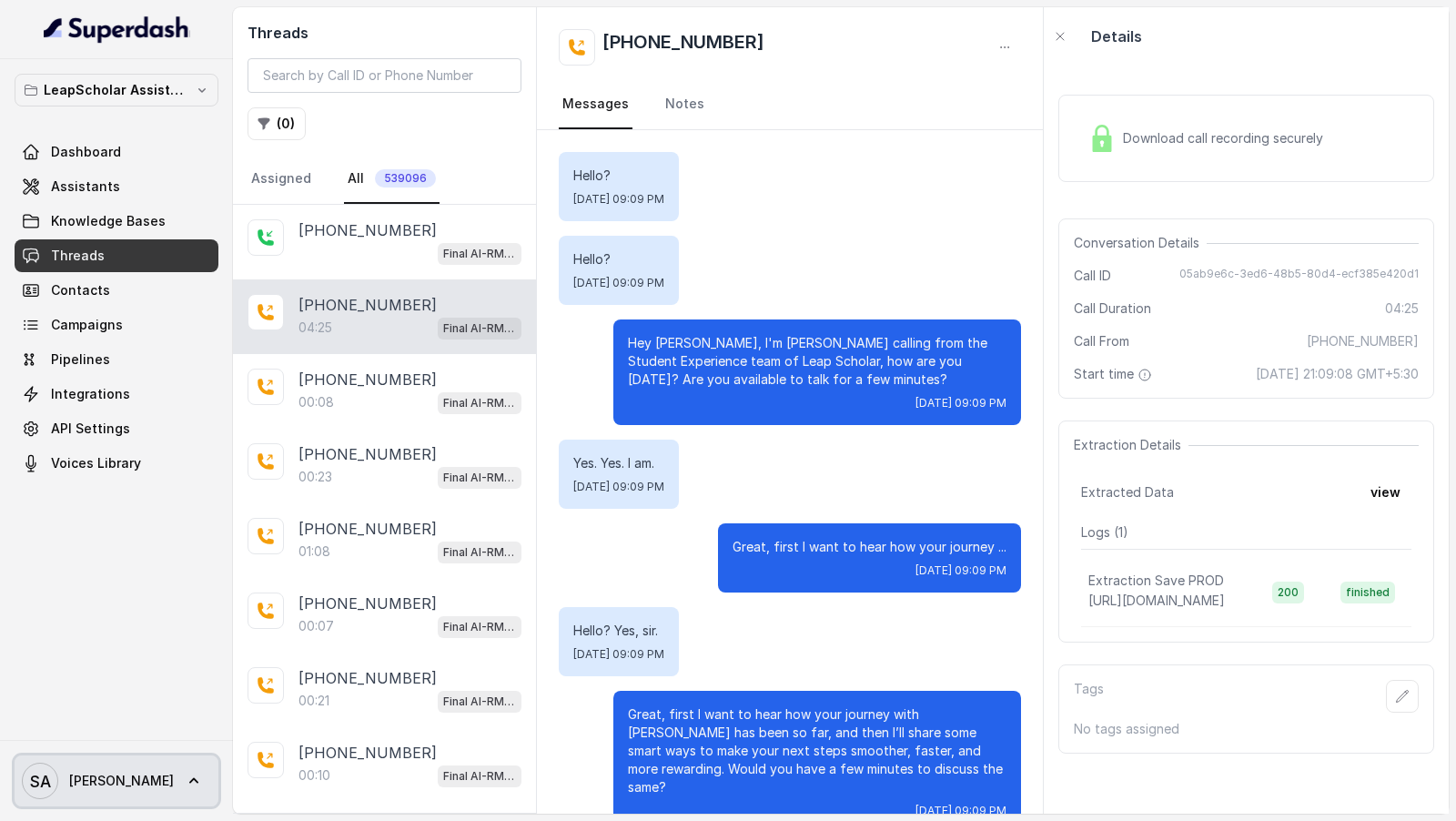
click at [59, 793] on span "SA Swapnil" at bounding box center [98, 781] width 152 height 36
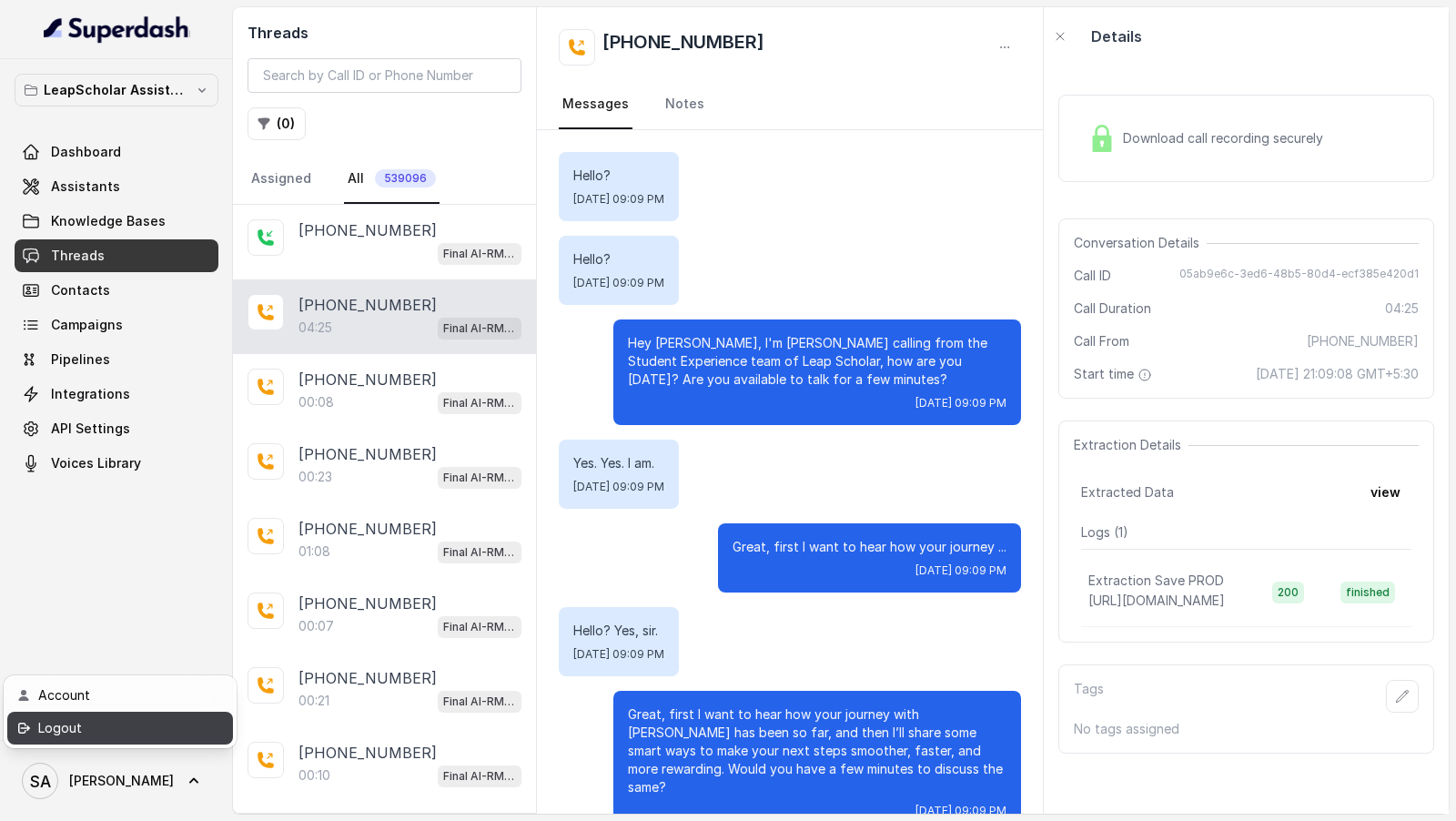
click at [141, 718] on div "Logout" at bounding box center [116, 728] width 155 height 22
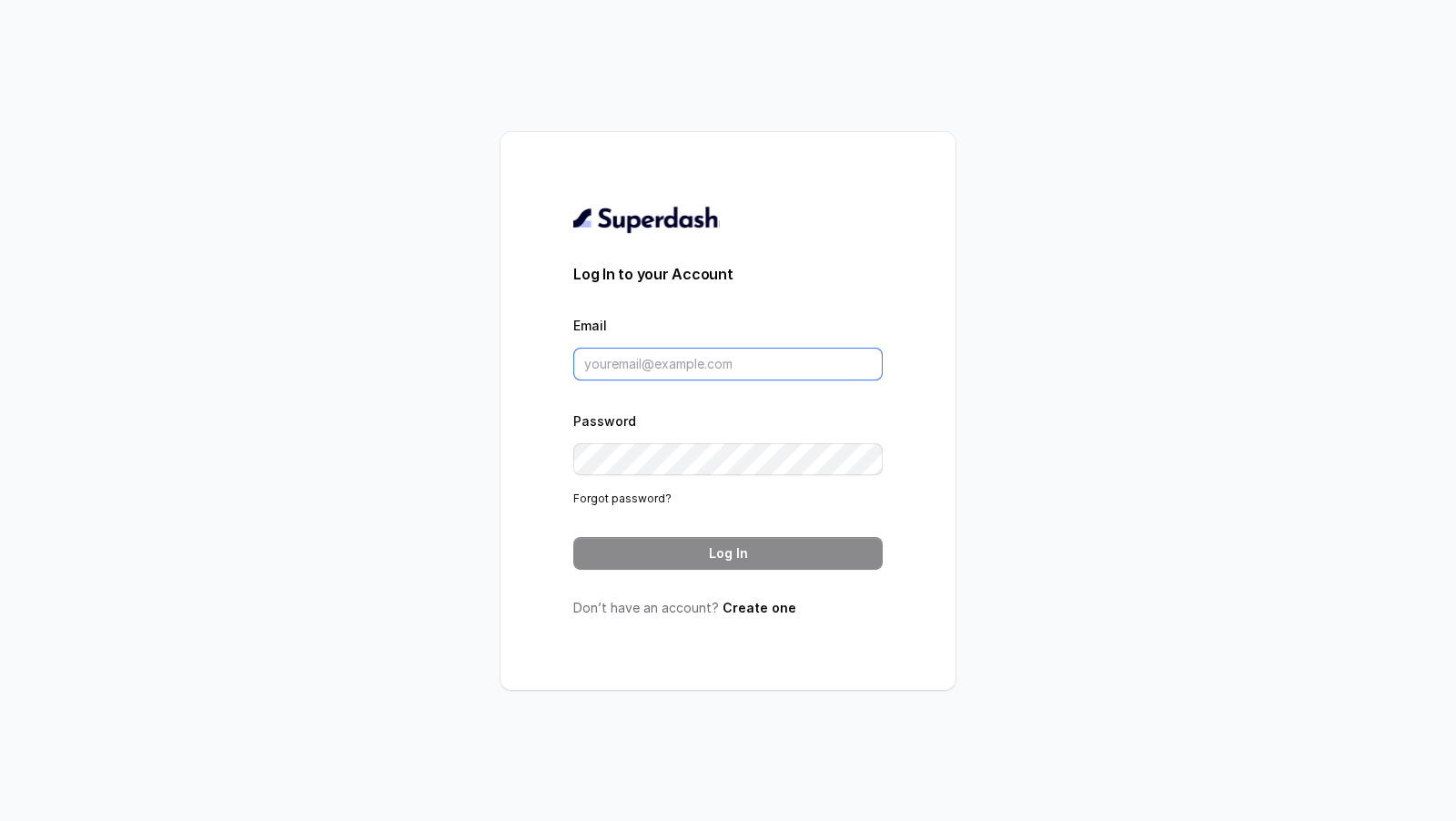
click at [662, 370] on input "Email" at bounding box center [728, 364] width 309 height 33
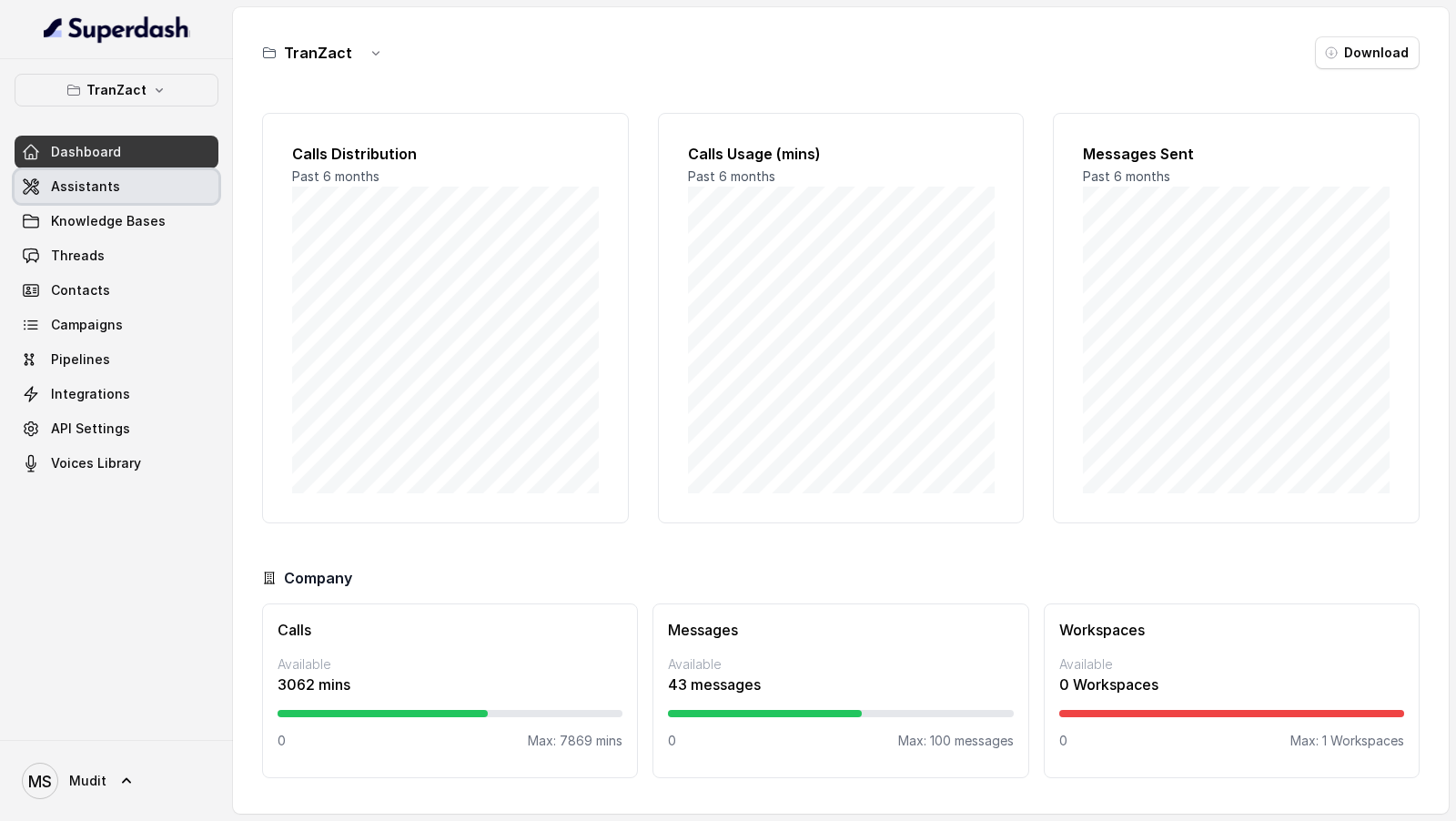
click at [83, 179] on span "Assistants" at bounding box center [85, 186] width 69 height 18
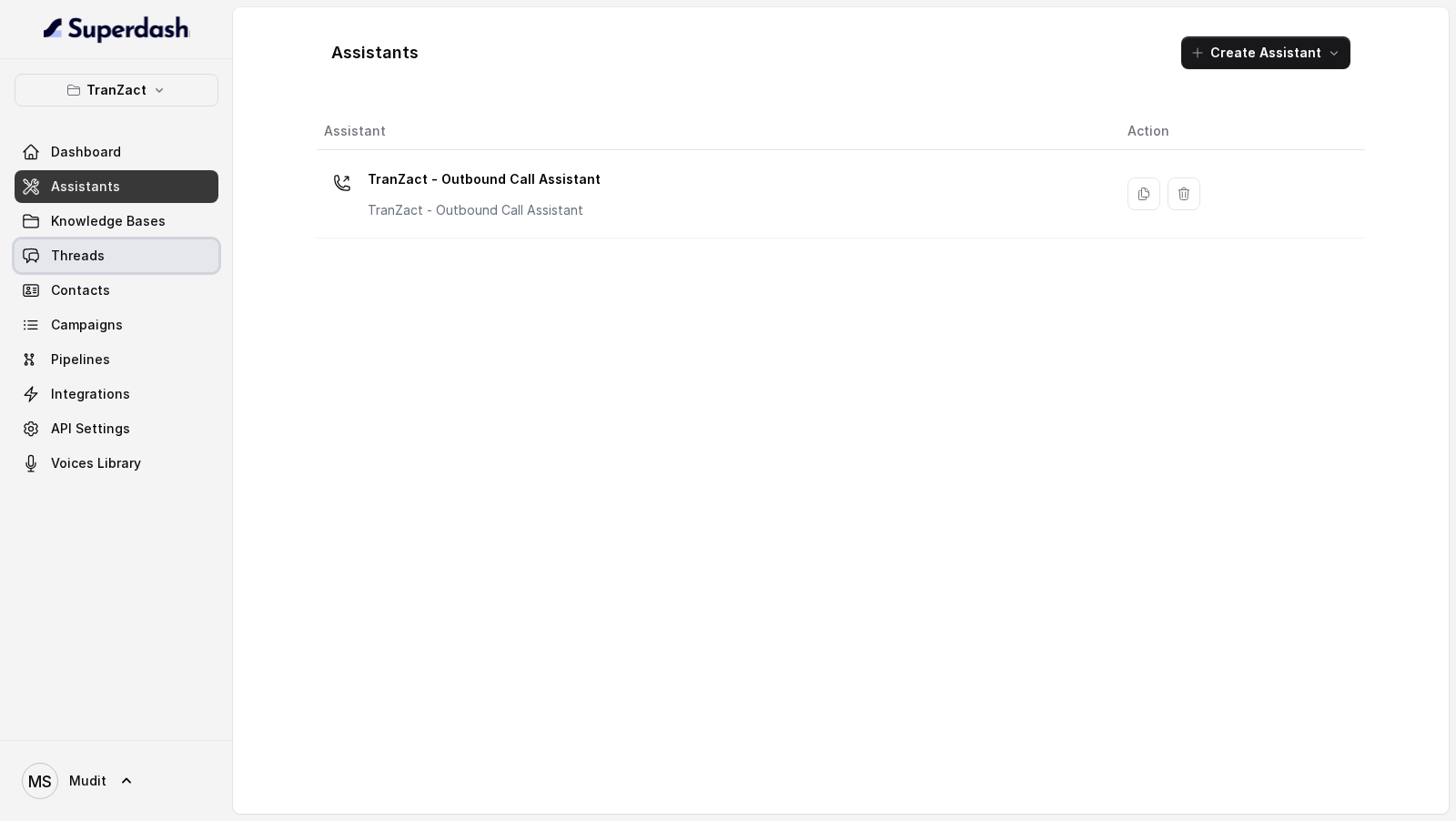
click at [149, 261] on link "Threads" at bounding box center [116, 256] width 204 height 33
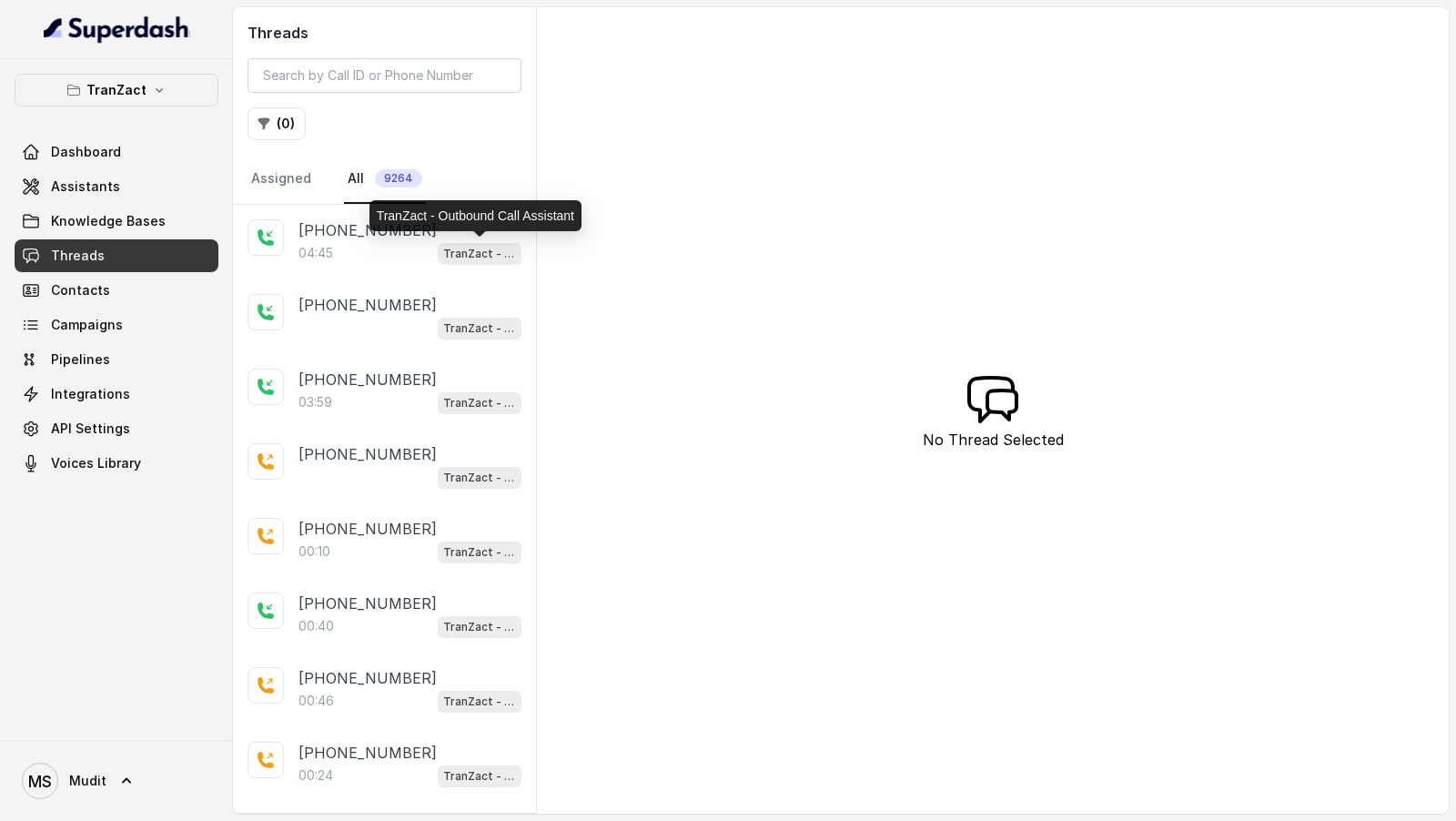
click at [451, 245] on p "TranZact - Outbound Call Assistant" at bounding box center [480, 254] width 73 height 18
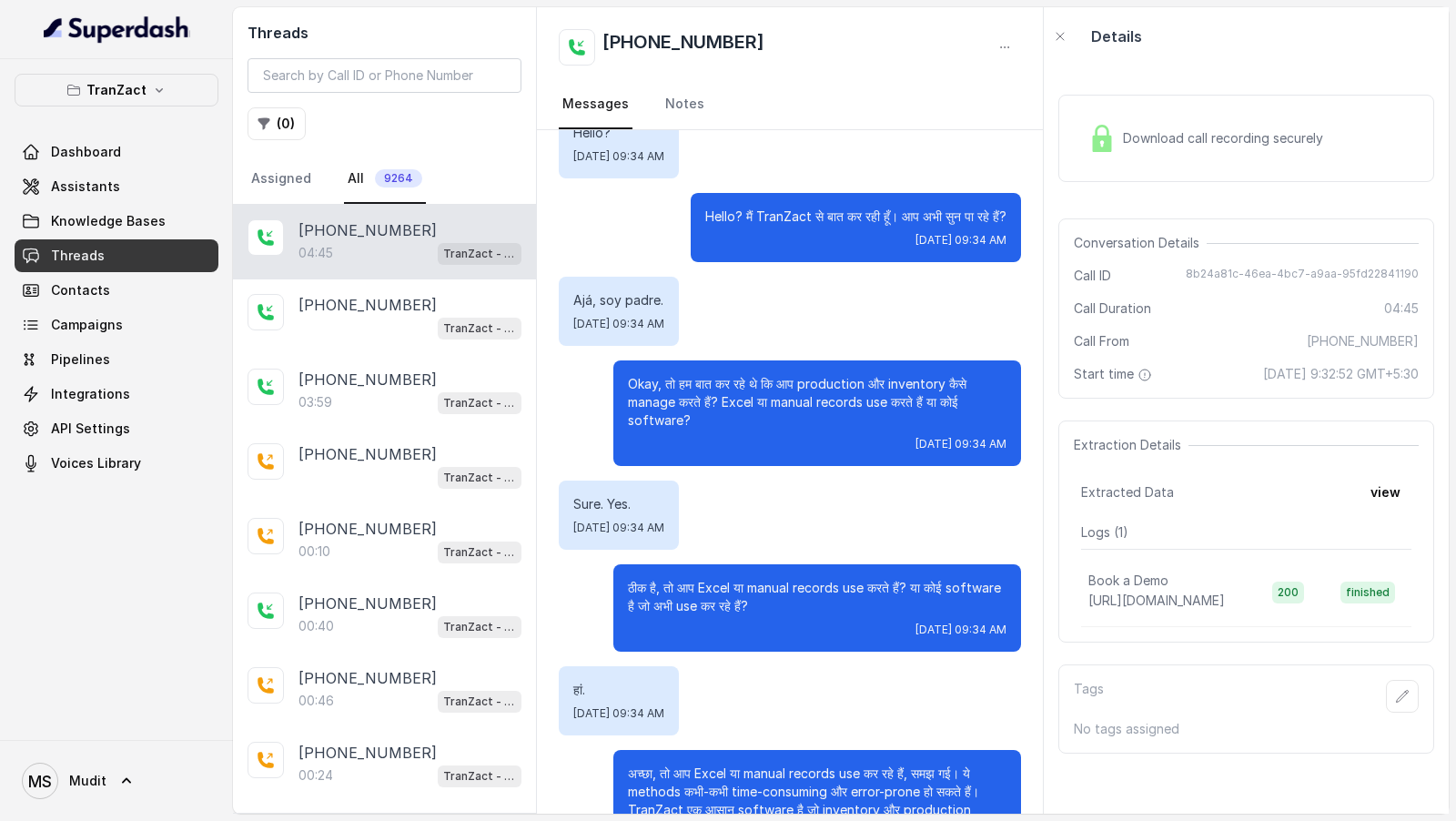
scroll to position [1462, 0]
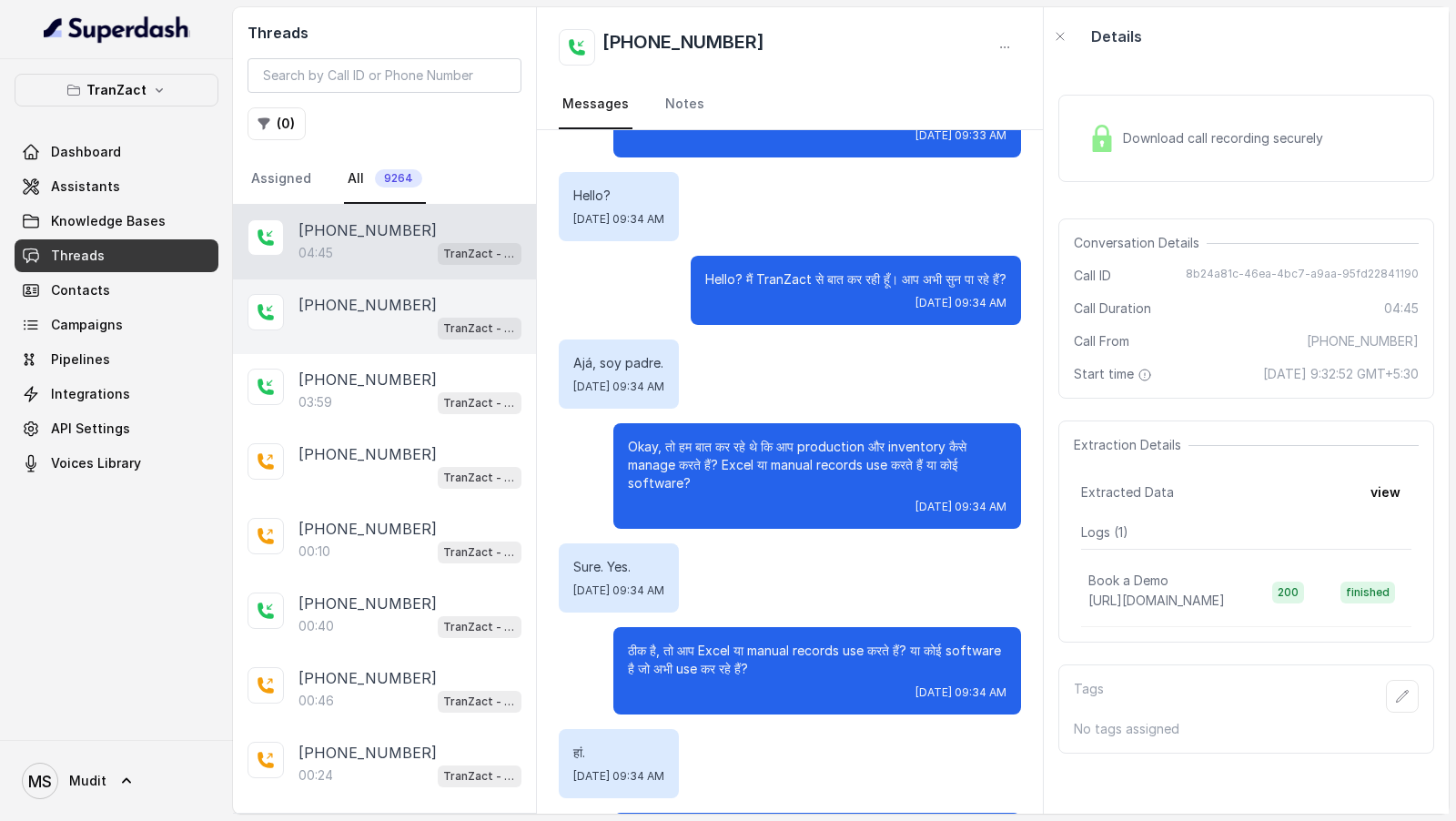
click at [365, 285] on div "+918511241360 TranZact - Outbound Call Assistant" at bounding box center [384, 317] width 303 height 75
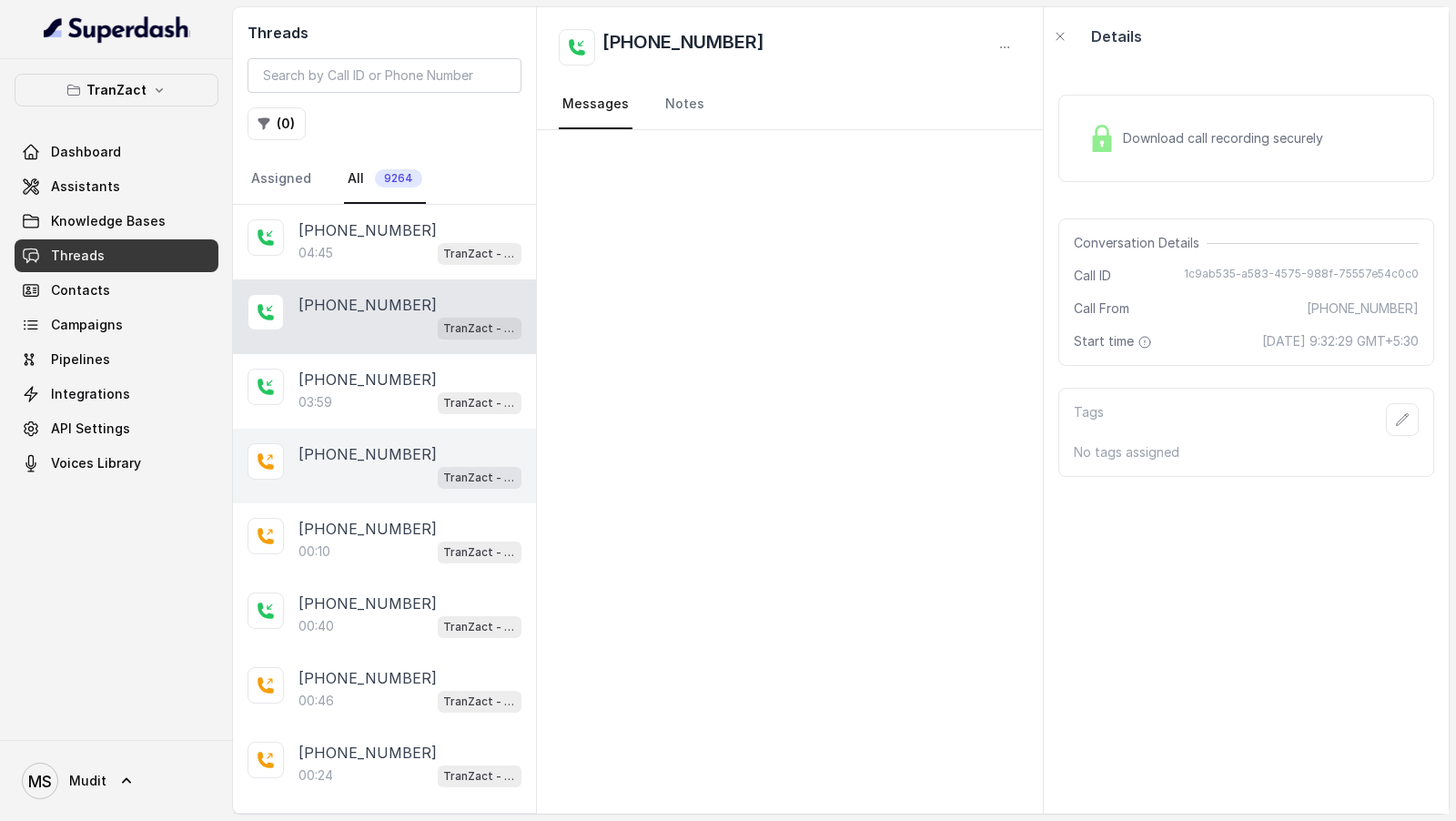
click at [364, 410] on div "+919999885305 TranZact - Outbound Call Assistant" at bounding box center [384, 466] width 303 height 75
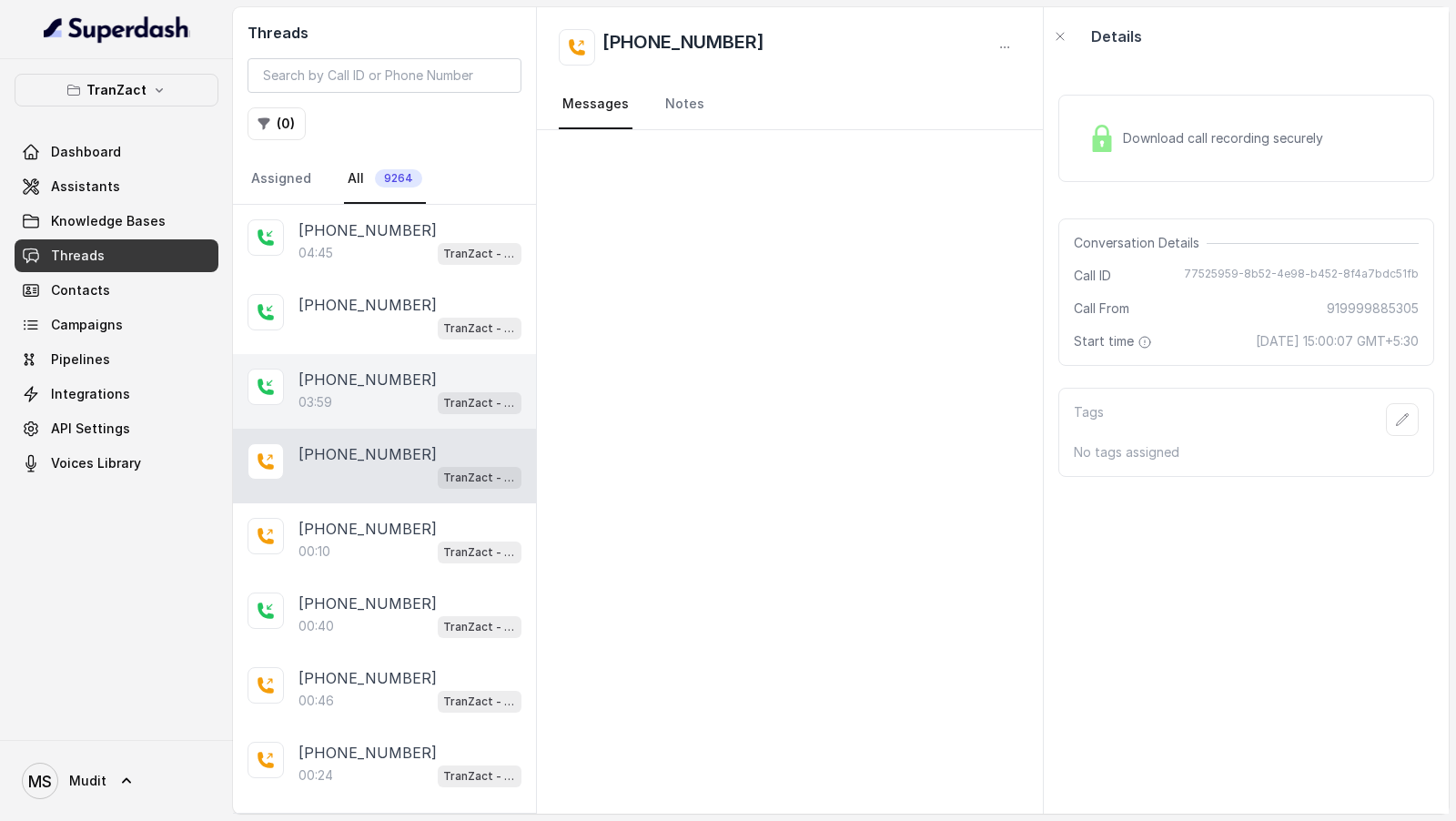
click at [382, 381] on p "+919999885305" at bounding box center [368, 379] width 138 height 22
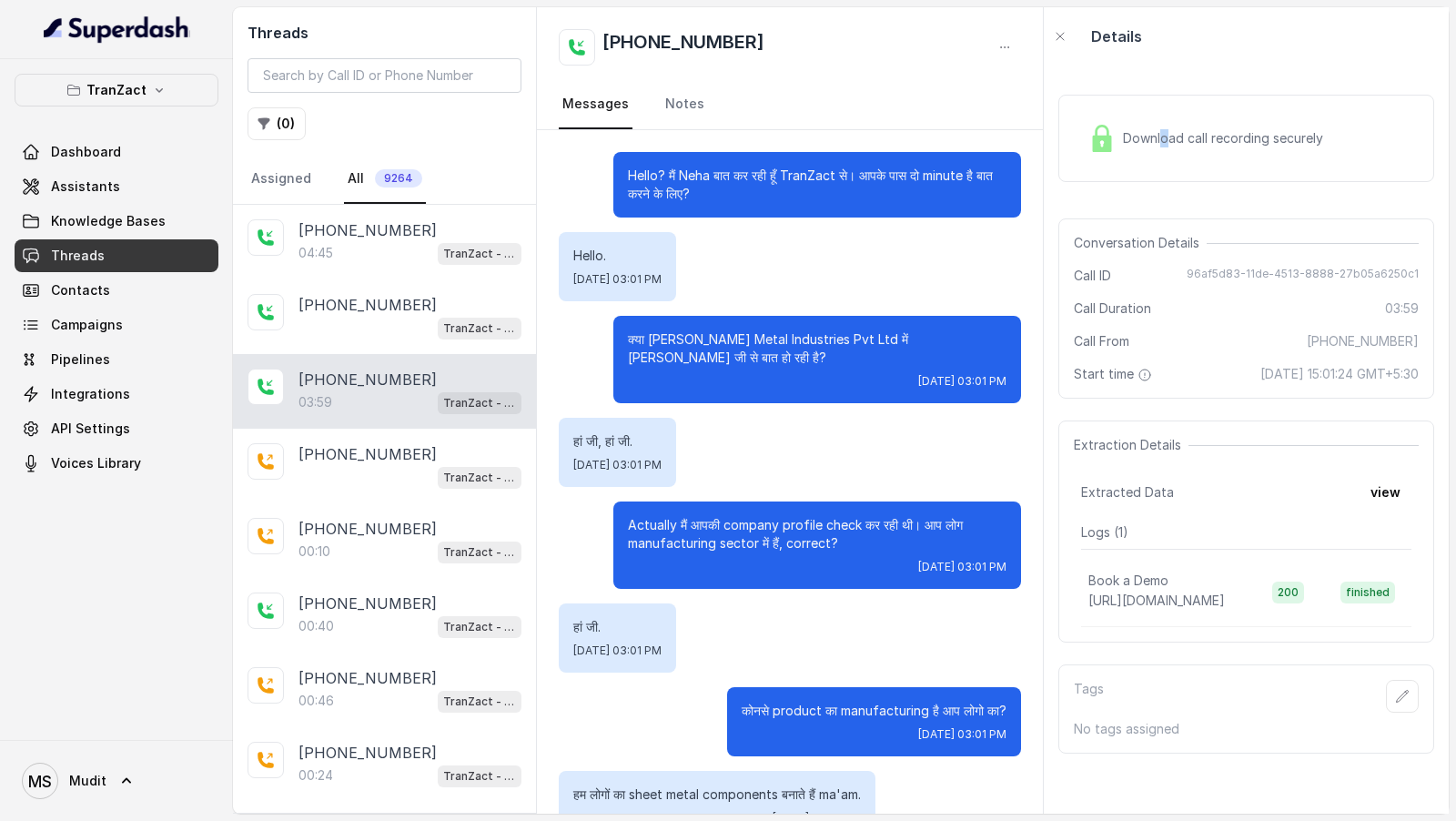
click at [1164, 139] on span "Download call recording securely" at bounding box center [1226, 138] width 208 height 18
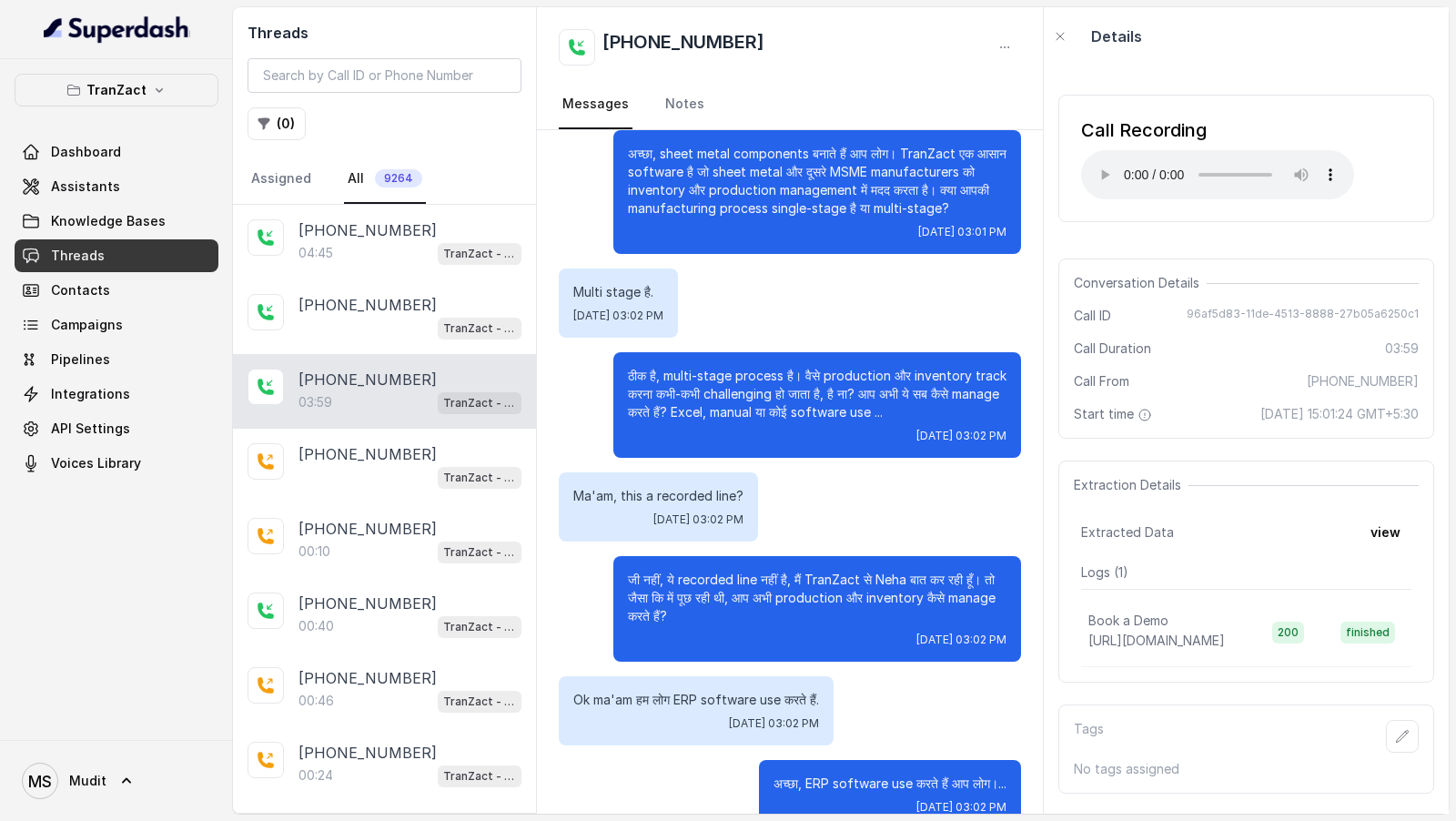
scroll to position [760, 0]
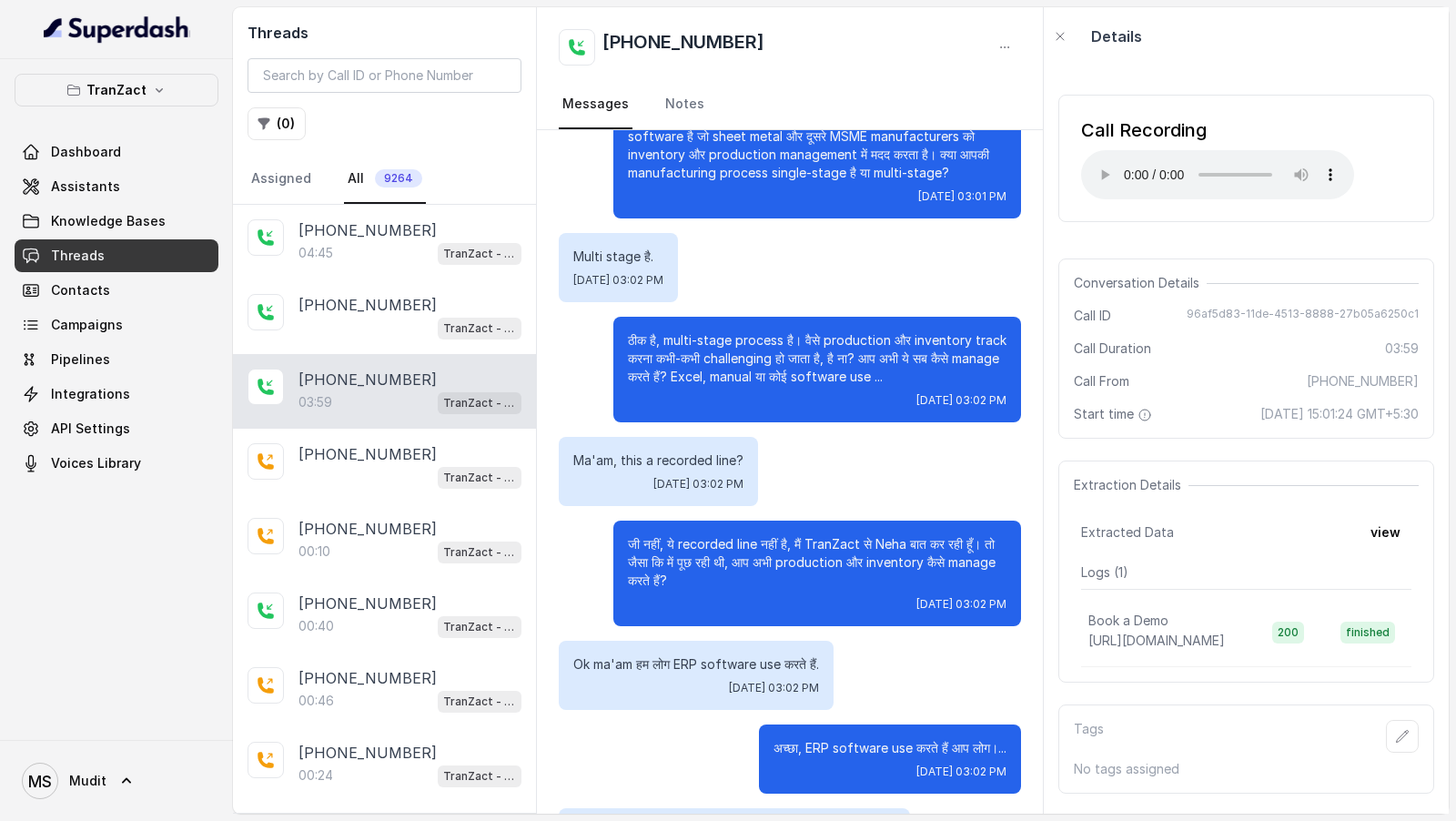
click at [830, 336] on p "ठीक है, multi-stage process है। वैसे production और inventory track करना कभी-कभी…" at bounding box center [817, 358] width 378 height 55
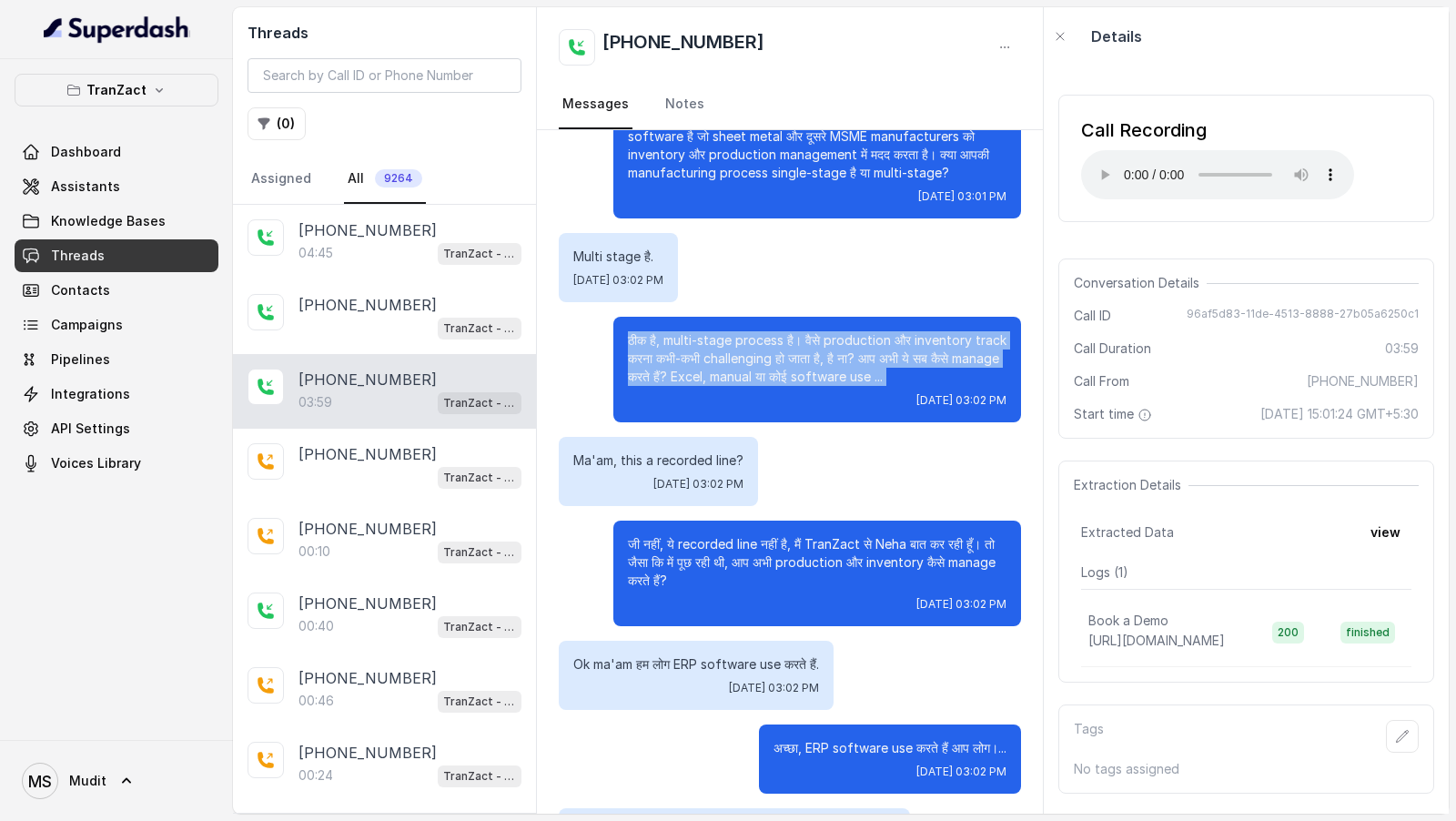
click at [830, 336] on p "ठीक है, multi-stage process है। वैसे production और inventory track करना कभी-कभी…" at bounding box center [817, 358] width 378 height 55
click at [830, 393] on div "Fri, Sep 5, 2025, 03:02 PM" at bounding box center [817, 399] width 378 height 14
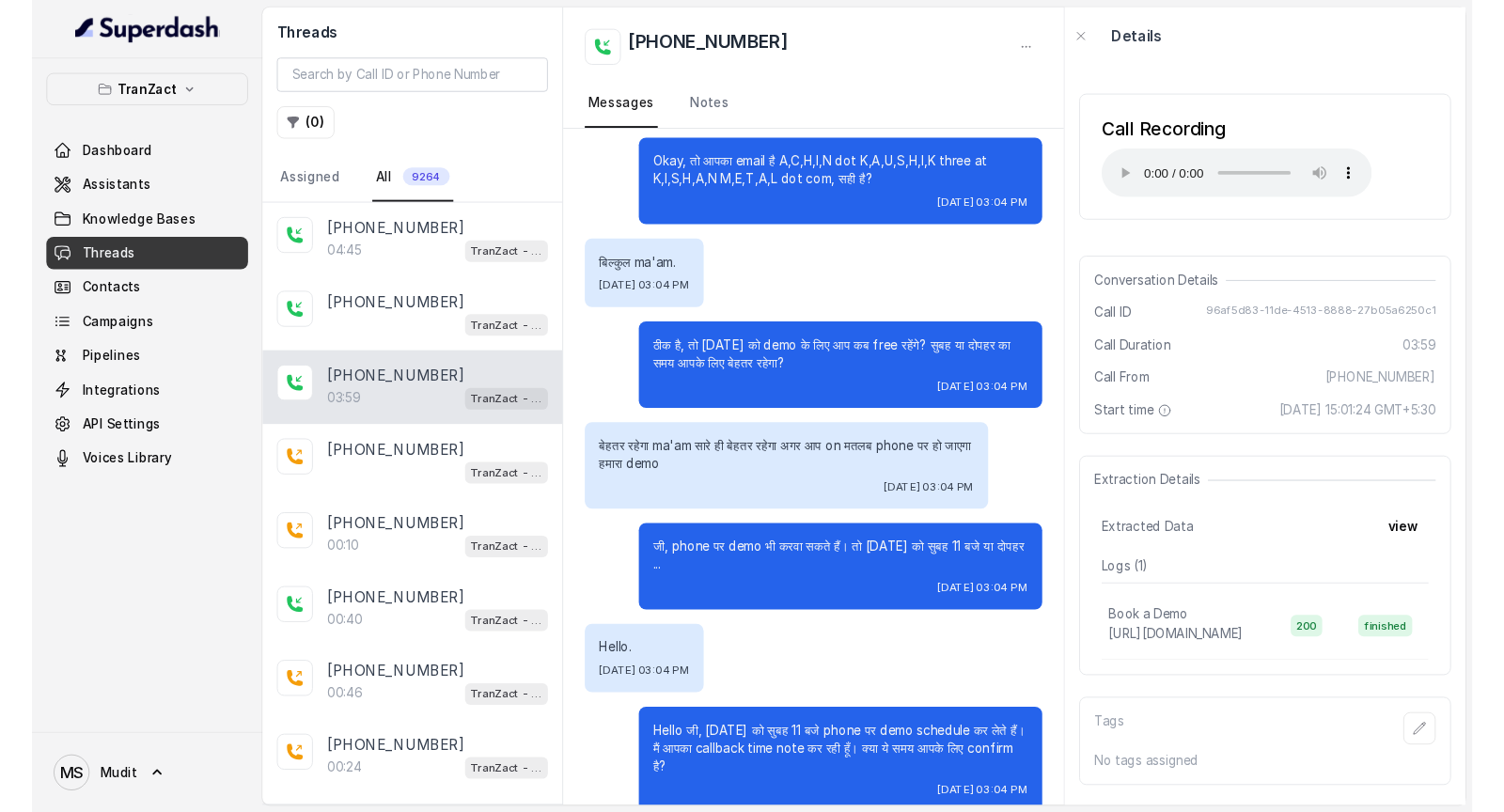
scroll to position [4145, 0]
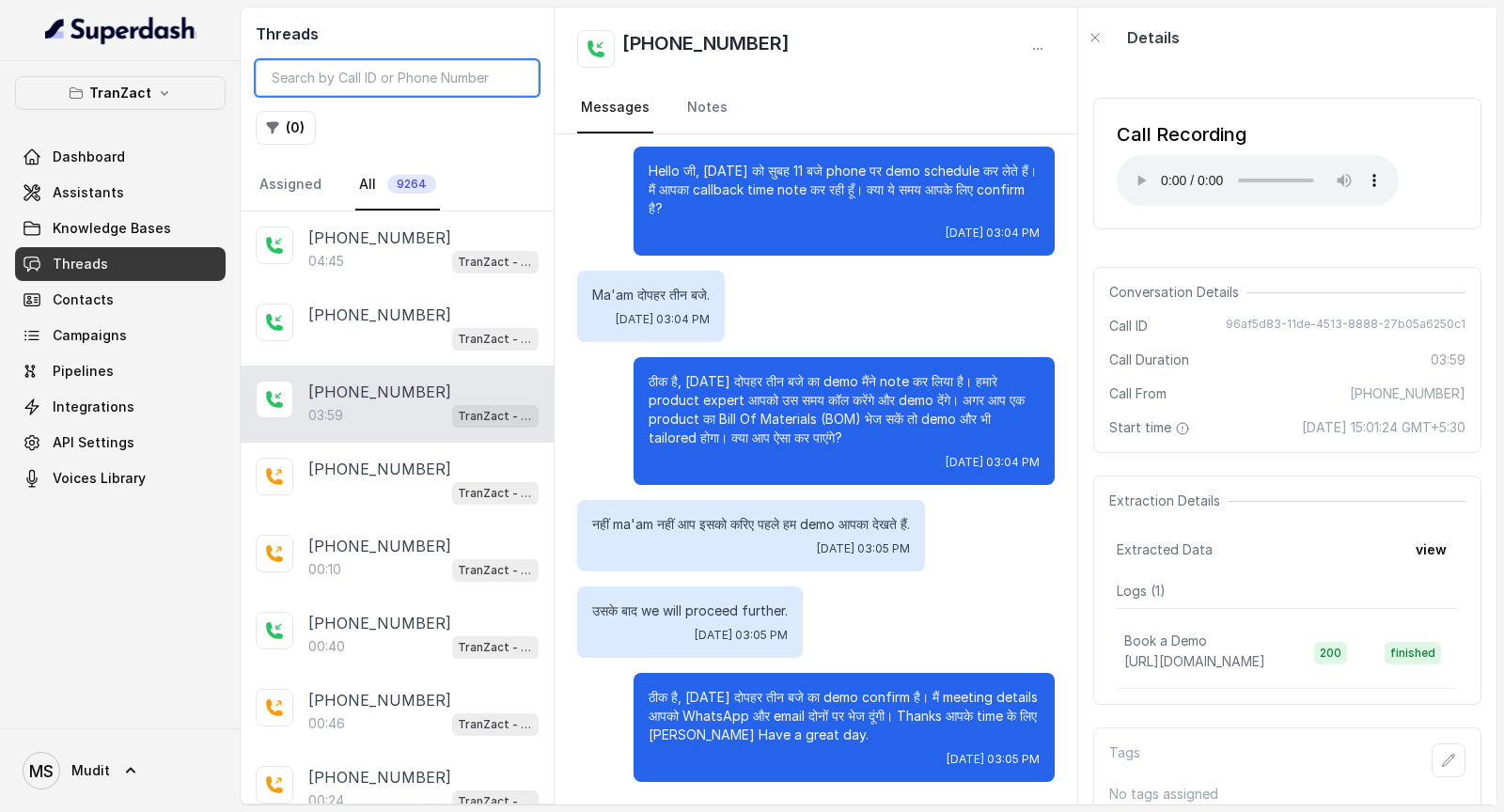
click at [396, 86] on input "search" at bounding box center [397, 78] width 283 height 36
paste input "3ecc13da-b4f9-49ef-8e7d-9f07d131a5d4"
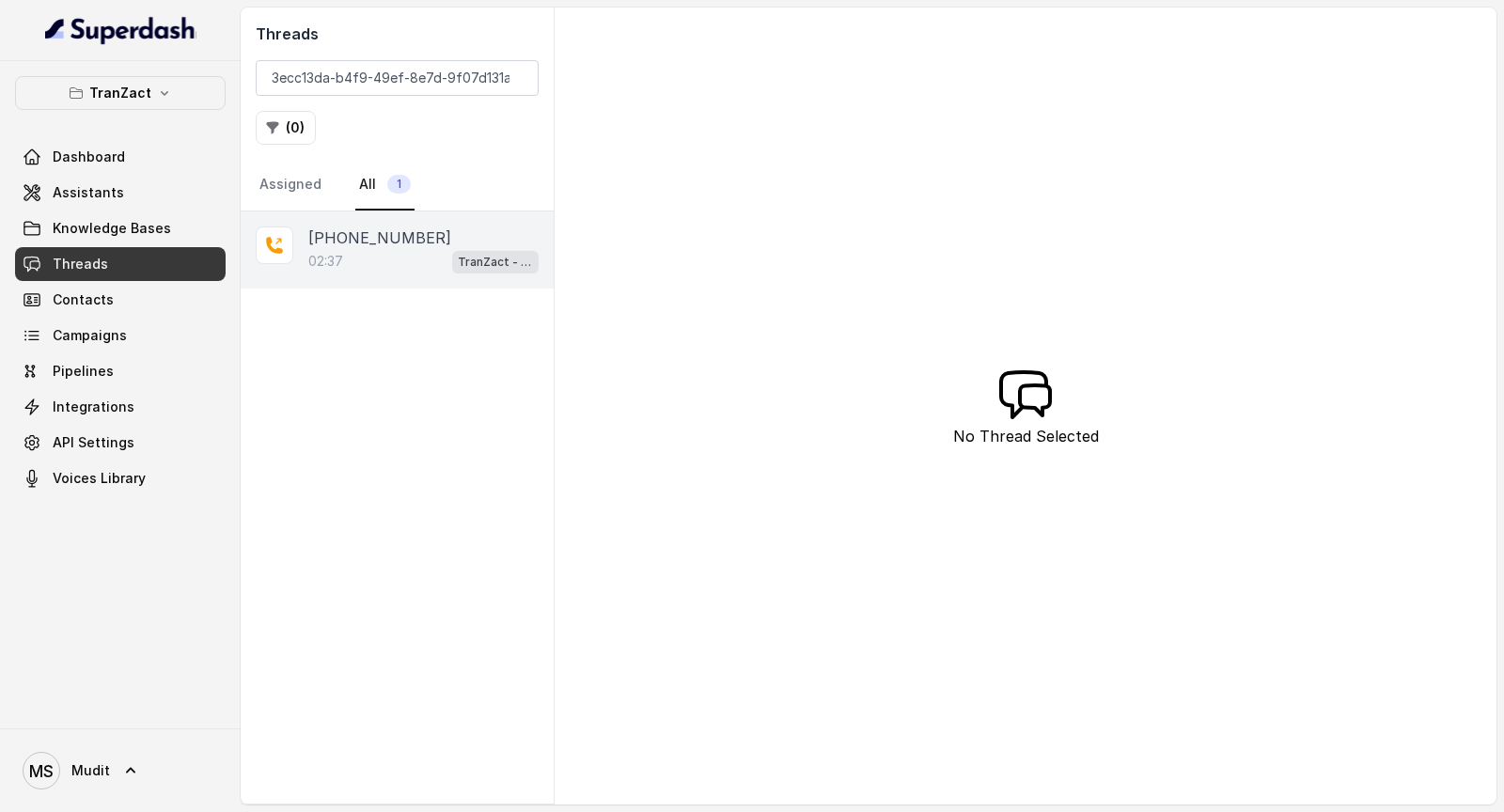
click at [379, 279] on div "+917089577790 02:37 TranZact - Outbound Call Assistant" at bounding box center [397, 250] width 313 height 77
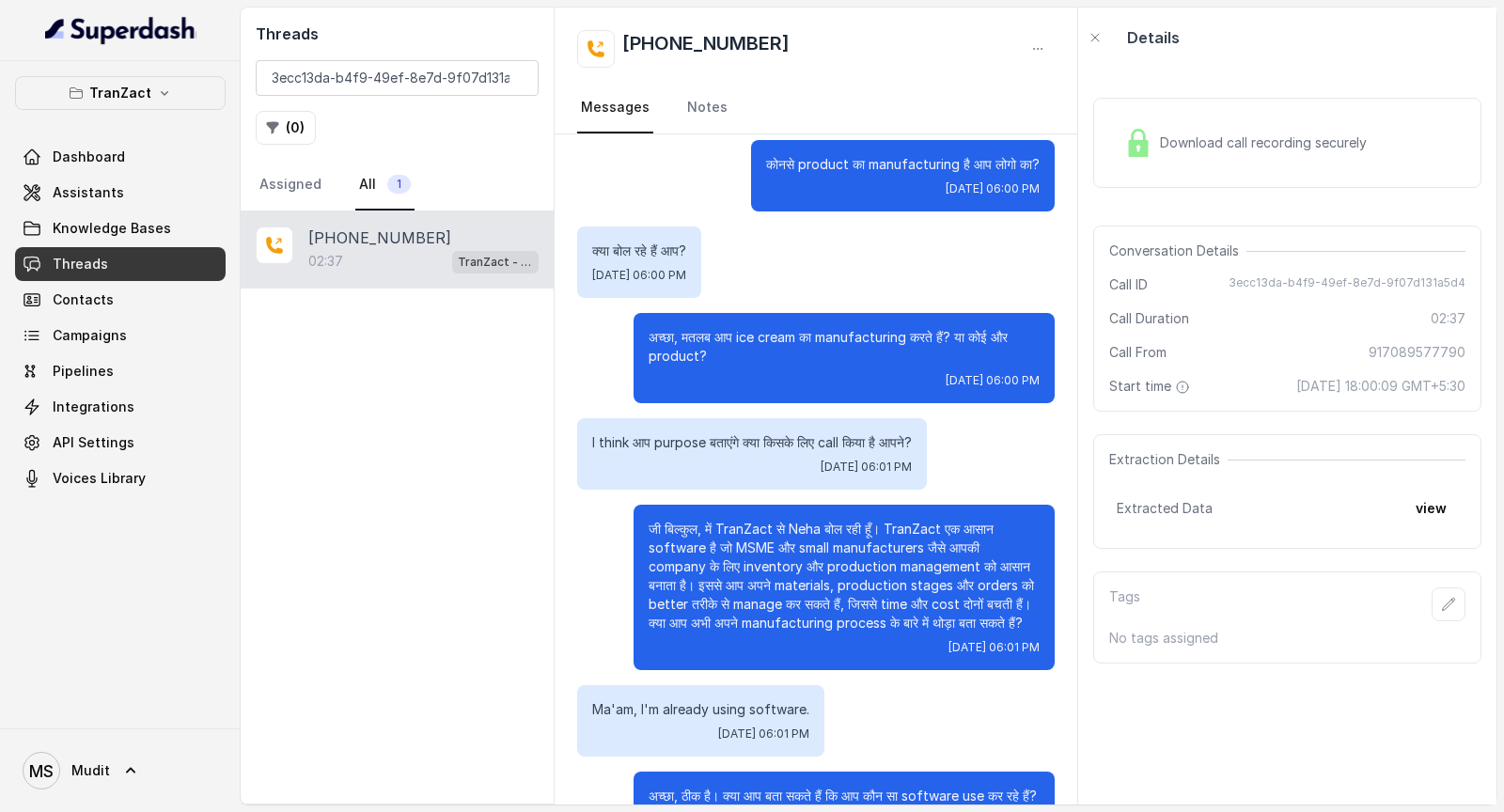
scroll to position [1719, 0]
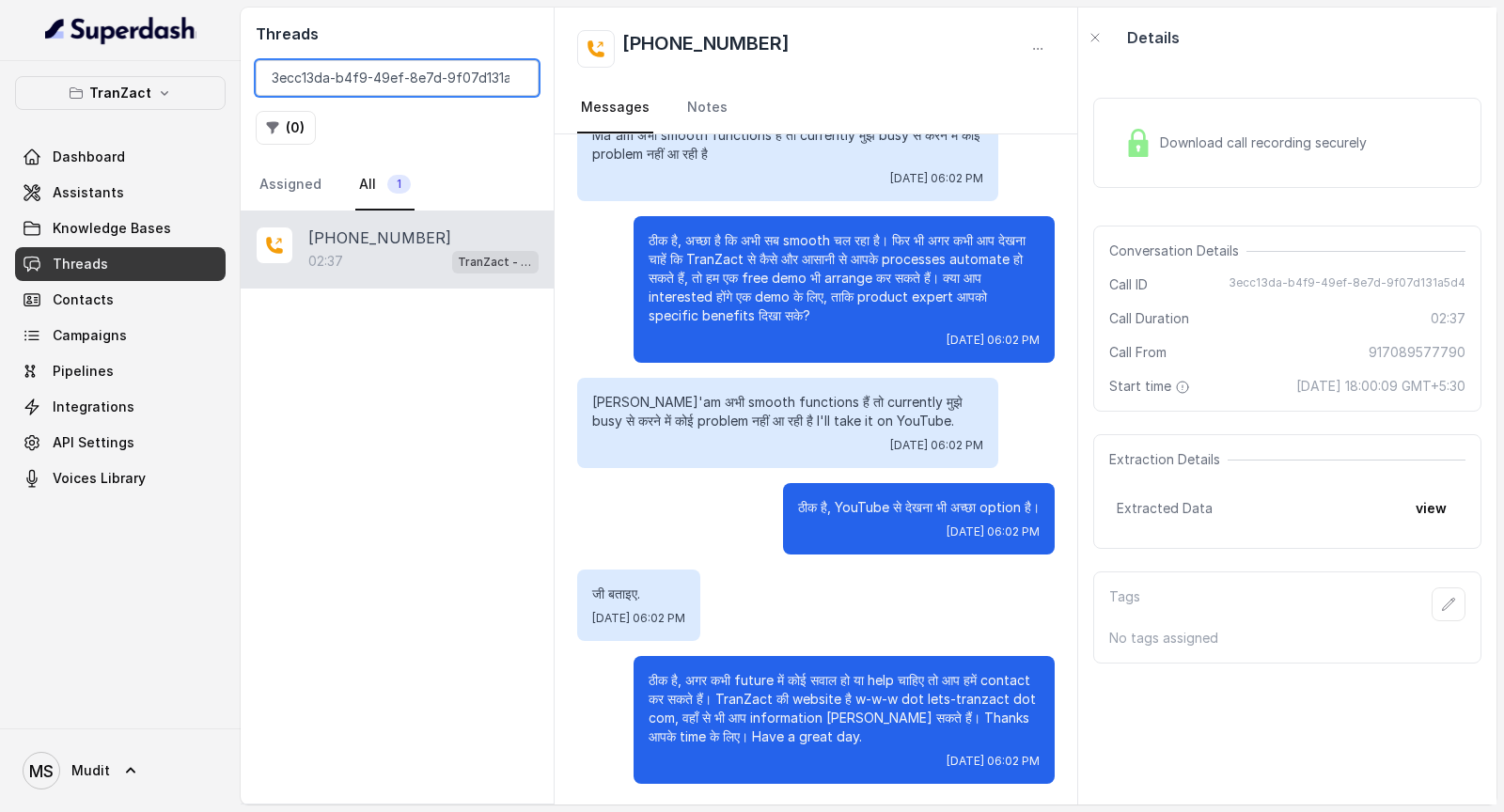
click at [350, 89] on input "3ecc13da-b4f9-49ef-8e7d-9f07d131a5d4" at bounding box center [397, 78] width 283 height 36
paste input "b1159946-6747-4a27-a42b-61a5061bb8e8"
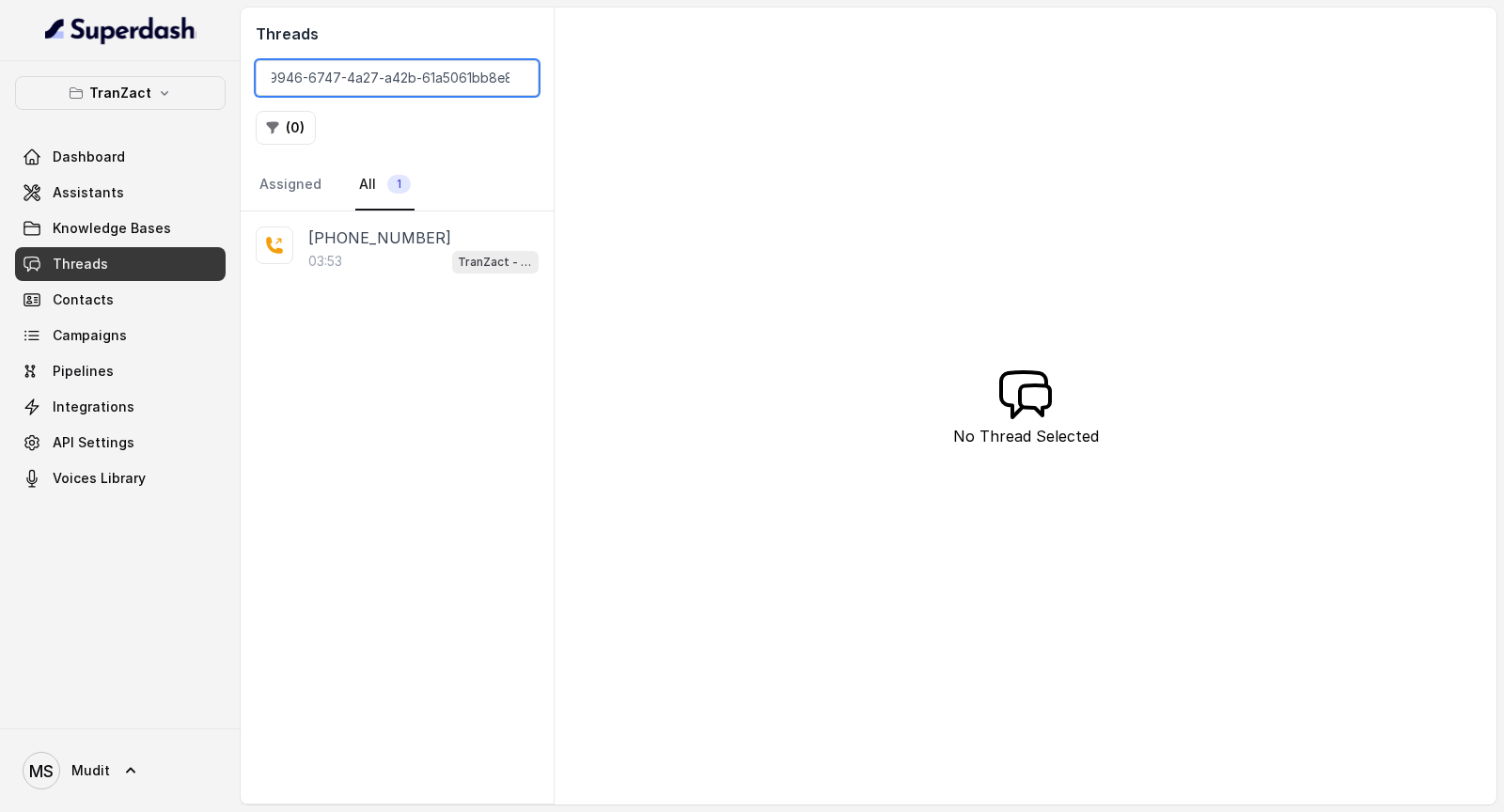
type input "b1159946-6747-4a27-a42b-61a5061bb8e8"
click at [407, 261] on div "03:53 TranZact - Outbound Call Assistant" at bounding box center [423, 261] width 231 height 25
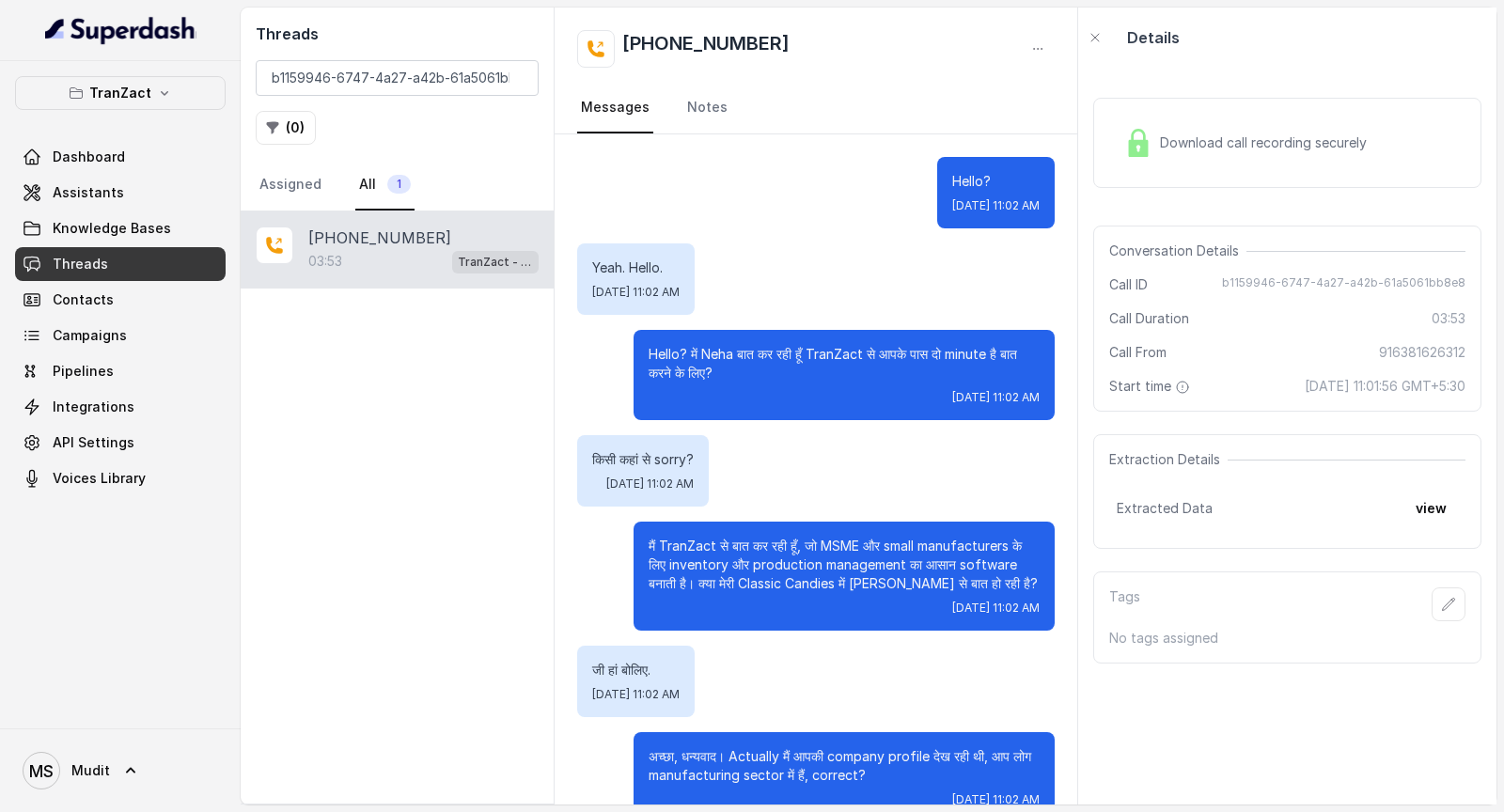
click at [1234, 164] on div "Download call recording securely" at bounding box center [1287, 142] width 388 height 90
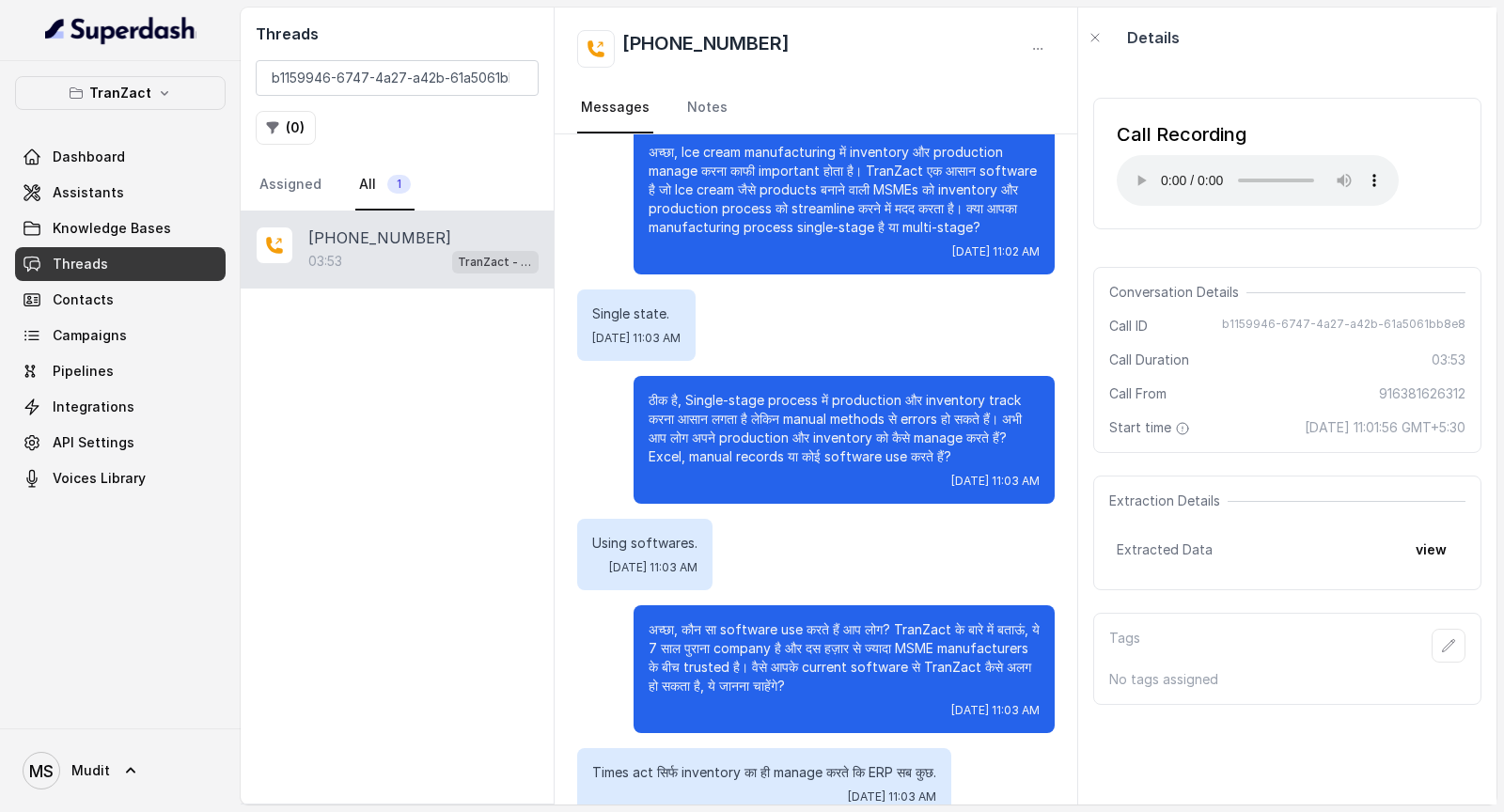
scroll to position [975, 0]
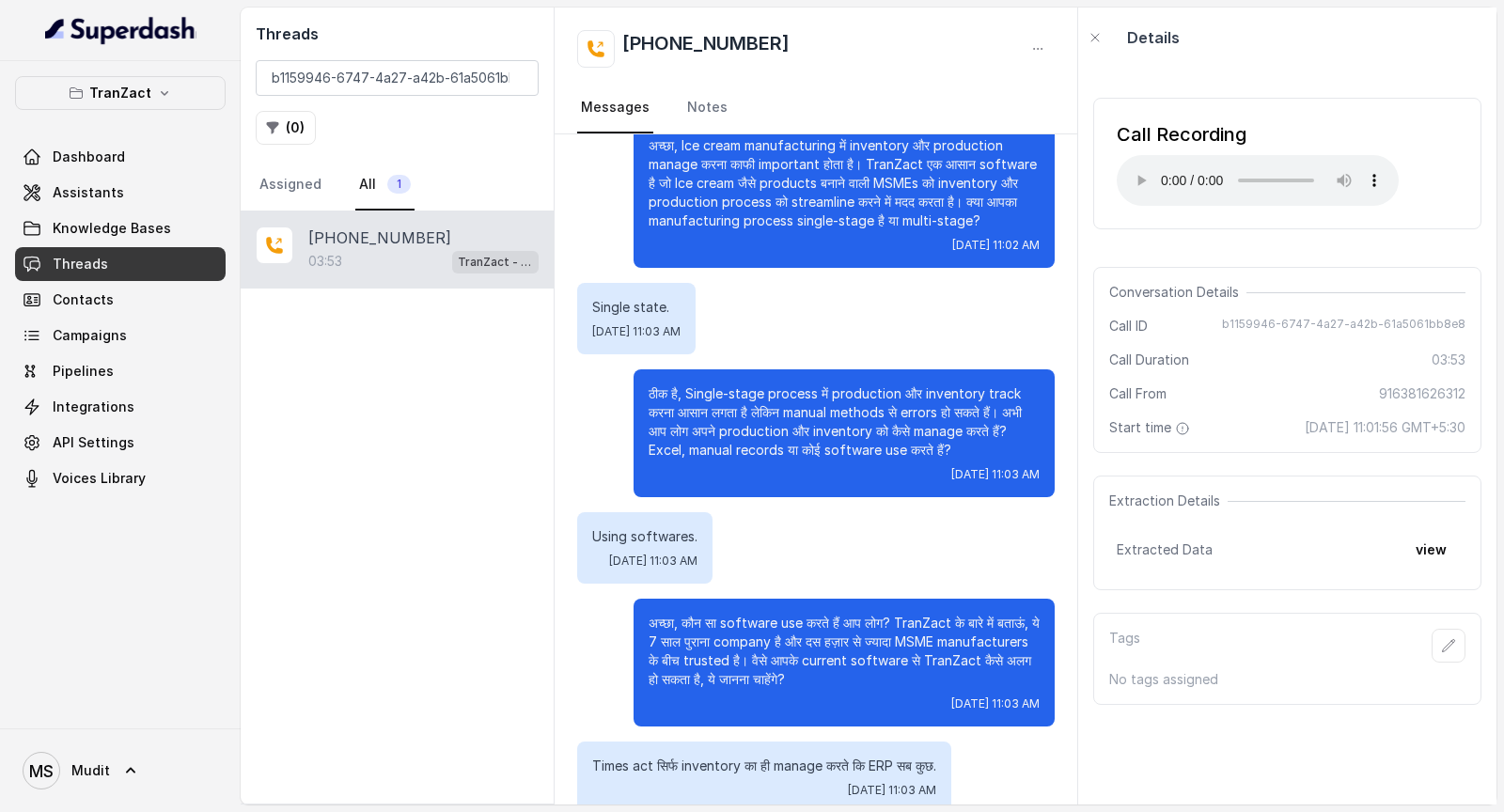
click at [684, 394] on p "ठीक है, Single-stage process में production और inventory track करना आसान लगता ह…" at bounding box center [844, 422] width 391 height 75
drag, startPoint x: 684, startPoint y: 394, endPoint x: 793, endPoint y: 394, distance: 109.0
click at [793, 394] on p "ठीक है, Single-stage process में production और inventory track करना आसान लगता ह…" at bounding box center [844, 422] width 391 height 75
click at [851, 397] on p "ठीक है, Single-stage process में production और inventory track करना आसान लगता ह…" at bounding box center [844, 422] width 391 height 75
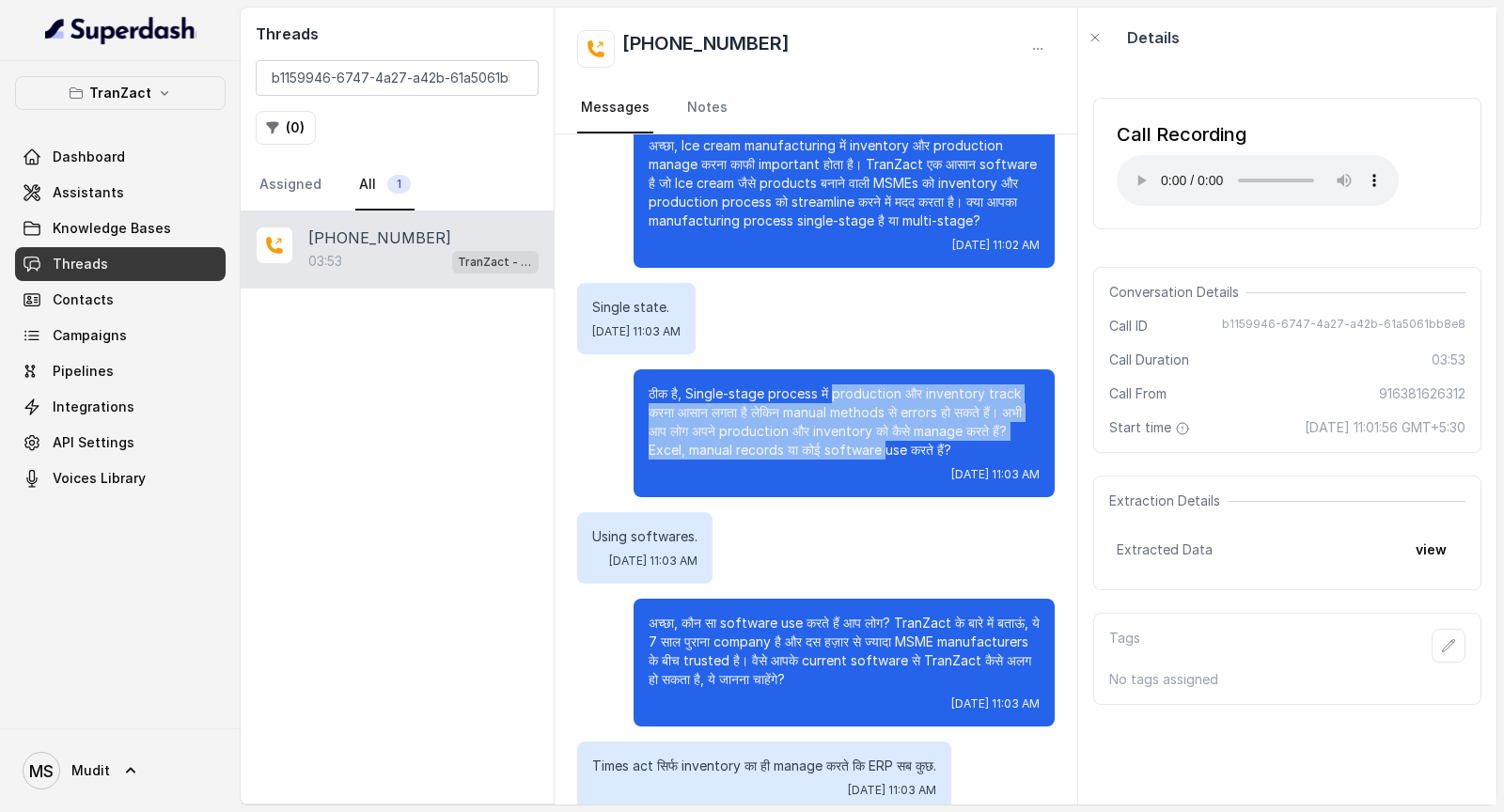
drag, startPoint x: 851, startPoint y: 397, endPoint x: 884, endPoint y: 446, distance: 59.1
click at [884, 423] on p "ठीक है, Single-stage process में production और inventory track करना आसान लगता ह…" at bounding box center [844, 422] width 391 height 75
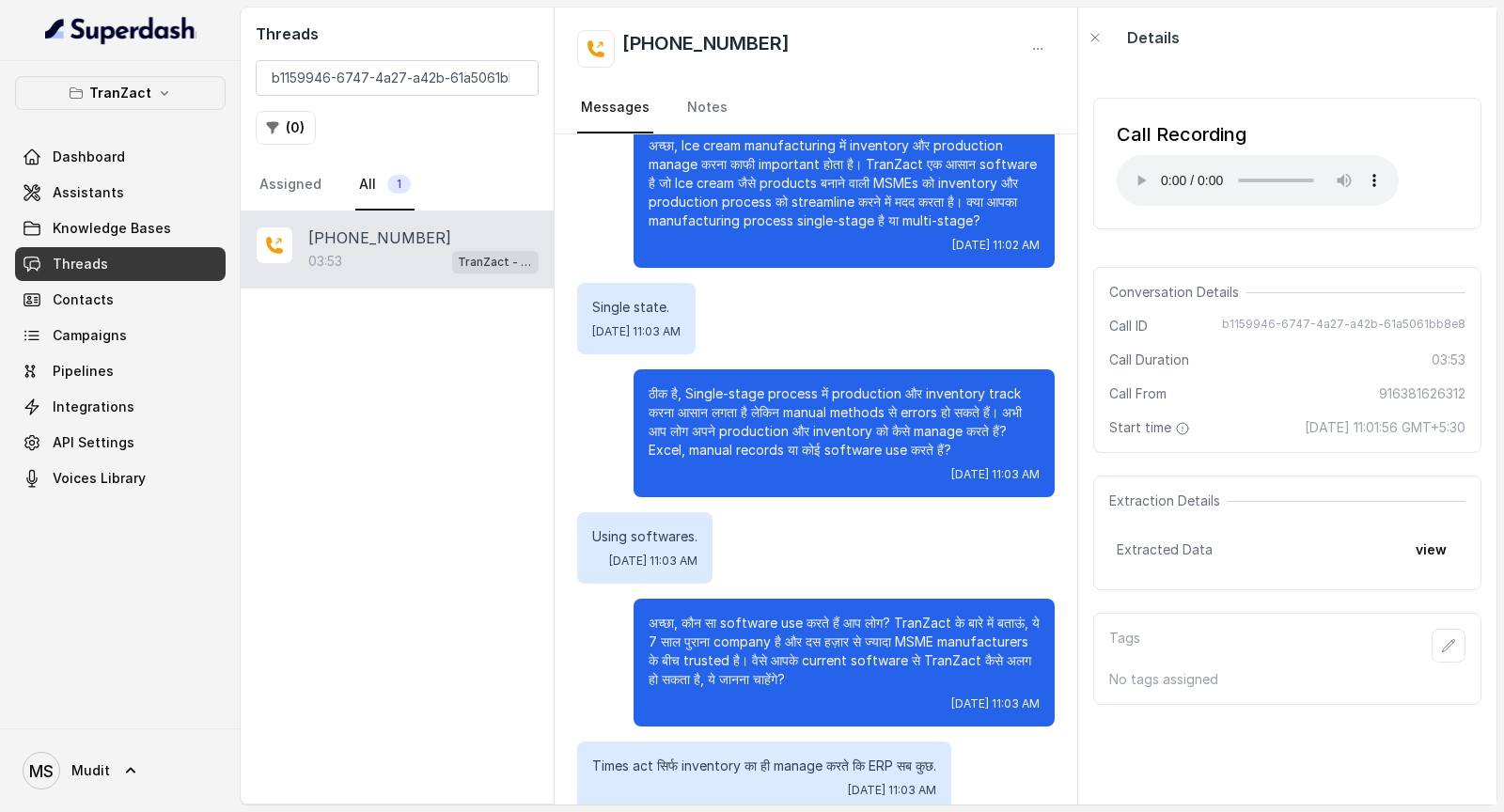
scroll to position [1082, 0]
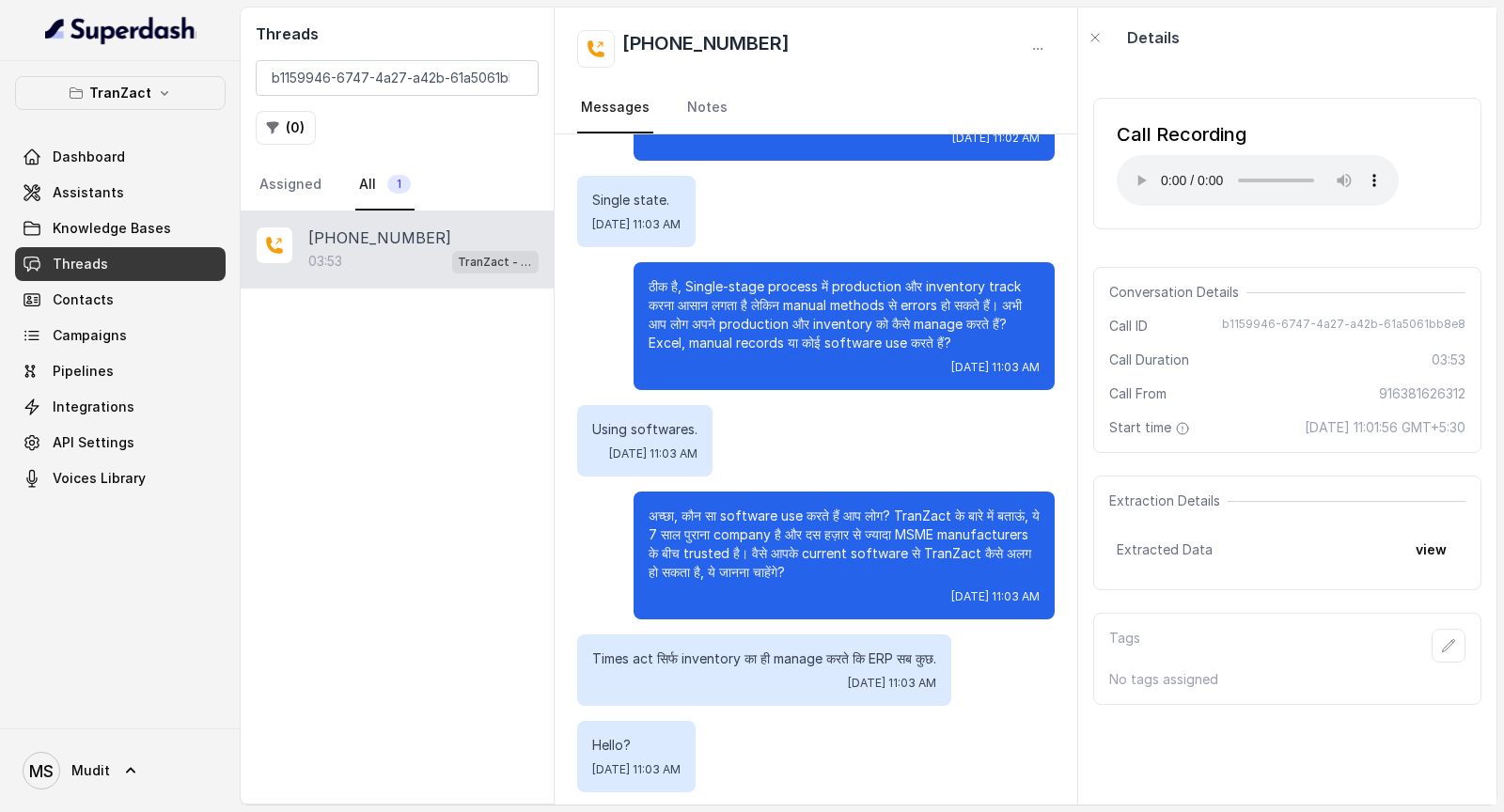
click at [718, 423] on p "अच्छा, कौन सा software use करते हैं आप लोग? TranZact के बारे में बताऊं, ये 7 सा…" at bounding box center [844, 544] width 391 height 75
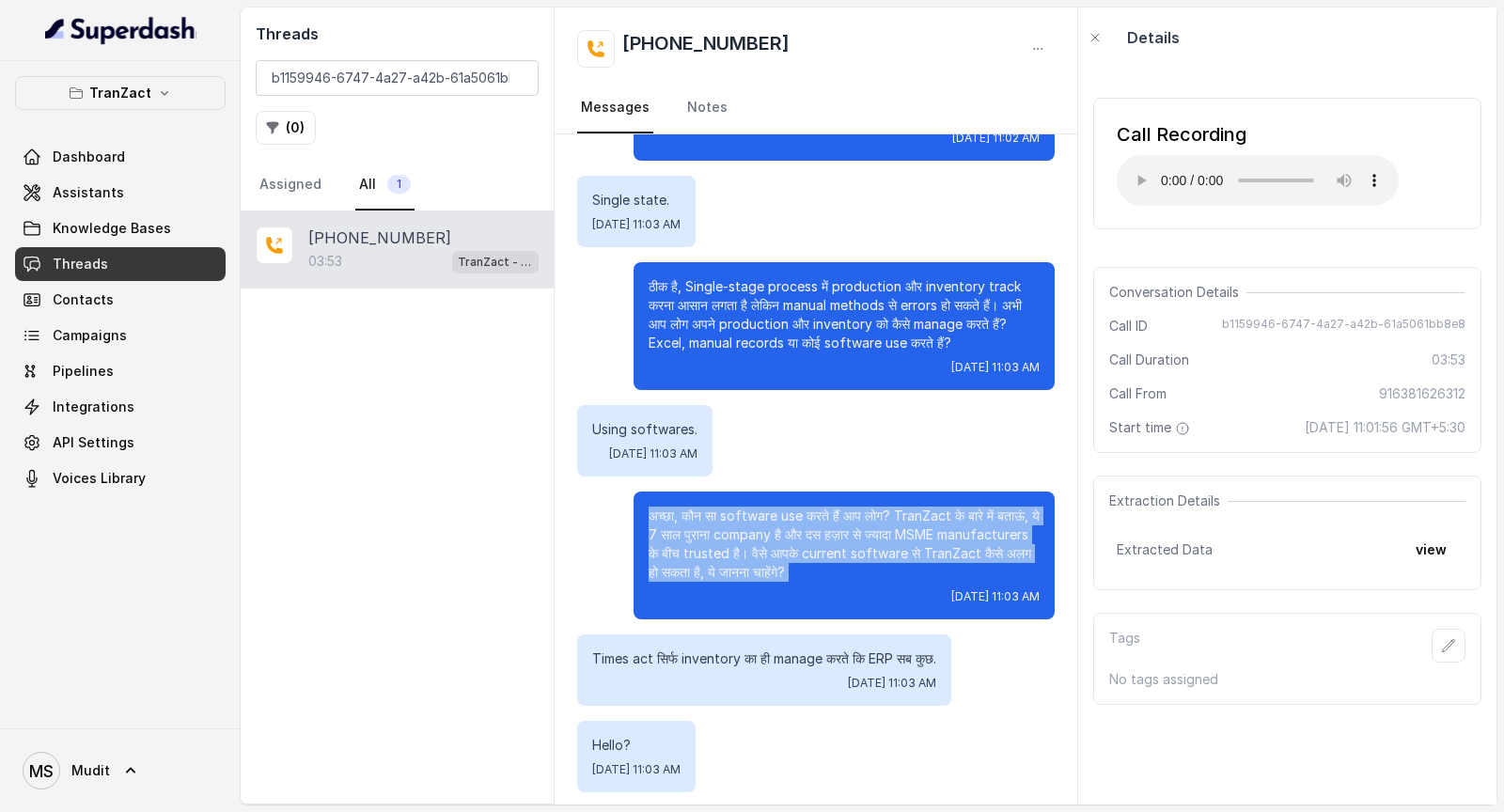
click at [718, 423] on p "अच्छा, कौन सा software use करते हैं आप लोग? TranZact के बारे में बताऊं, ये 7 सा…" at bounding box center [844, 544] width 391 height 75
click at [764, 423] on p "अच्छा, कौन सा software use करते हैं आप लोग? TranZact के बारे में बताऊं, ये 7 सा…" at bounding box center [844, 544] width 391 height 75
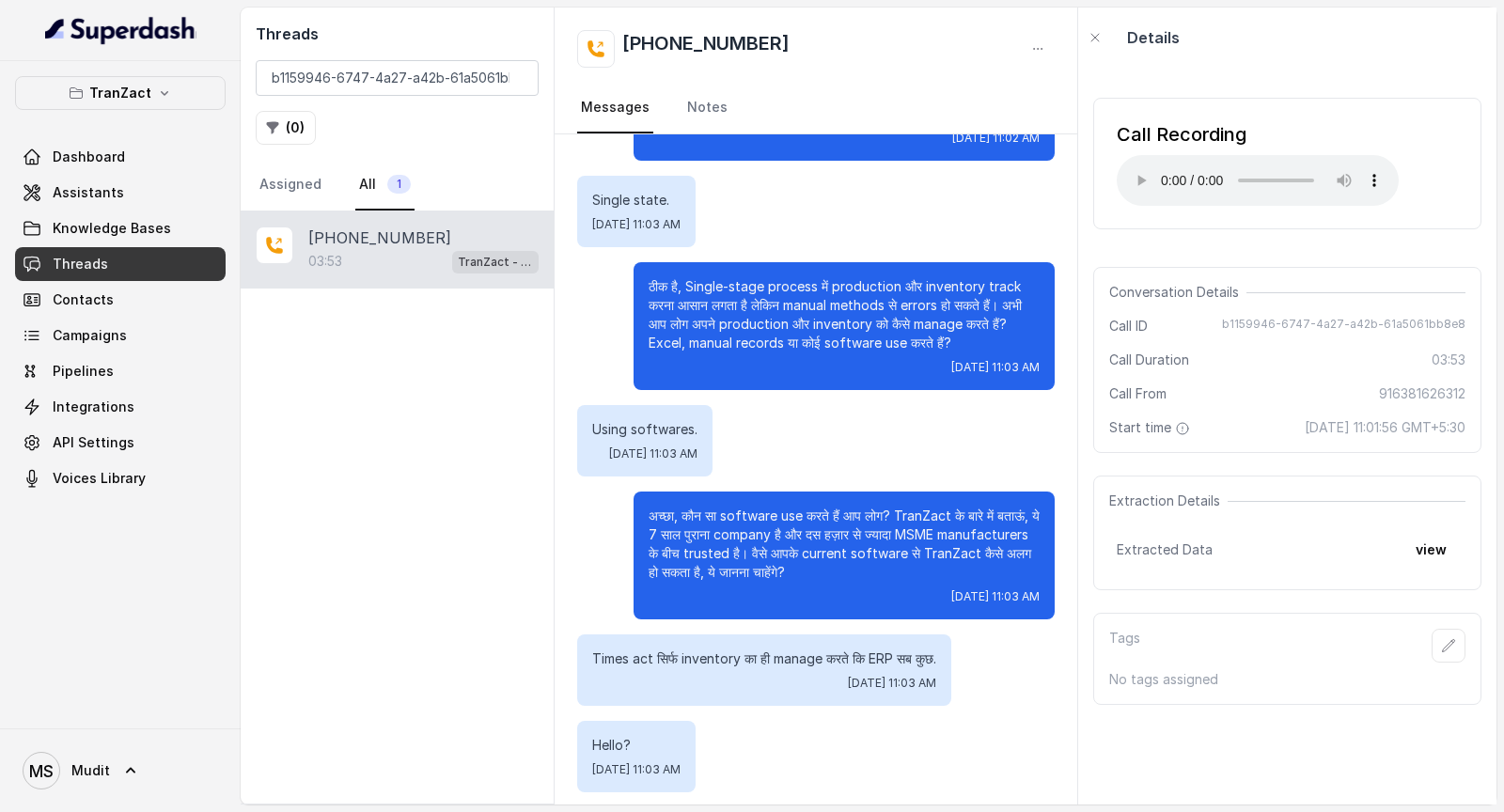
click at [771, 423] on p "अच्छा, कौन सा software use करते हैं आप लोग? TranZact के बारे में बताऊं, ये 7 सा…" at bounding box center [844, 544] width 391 height 75
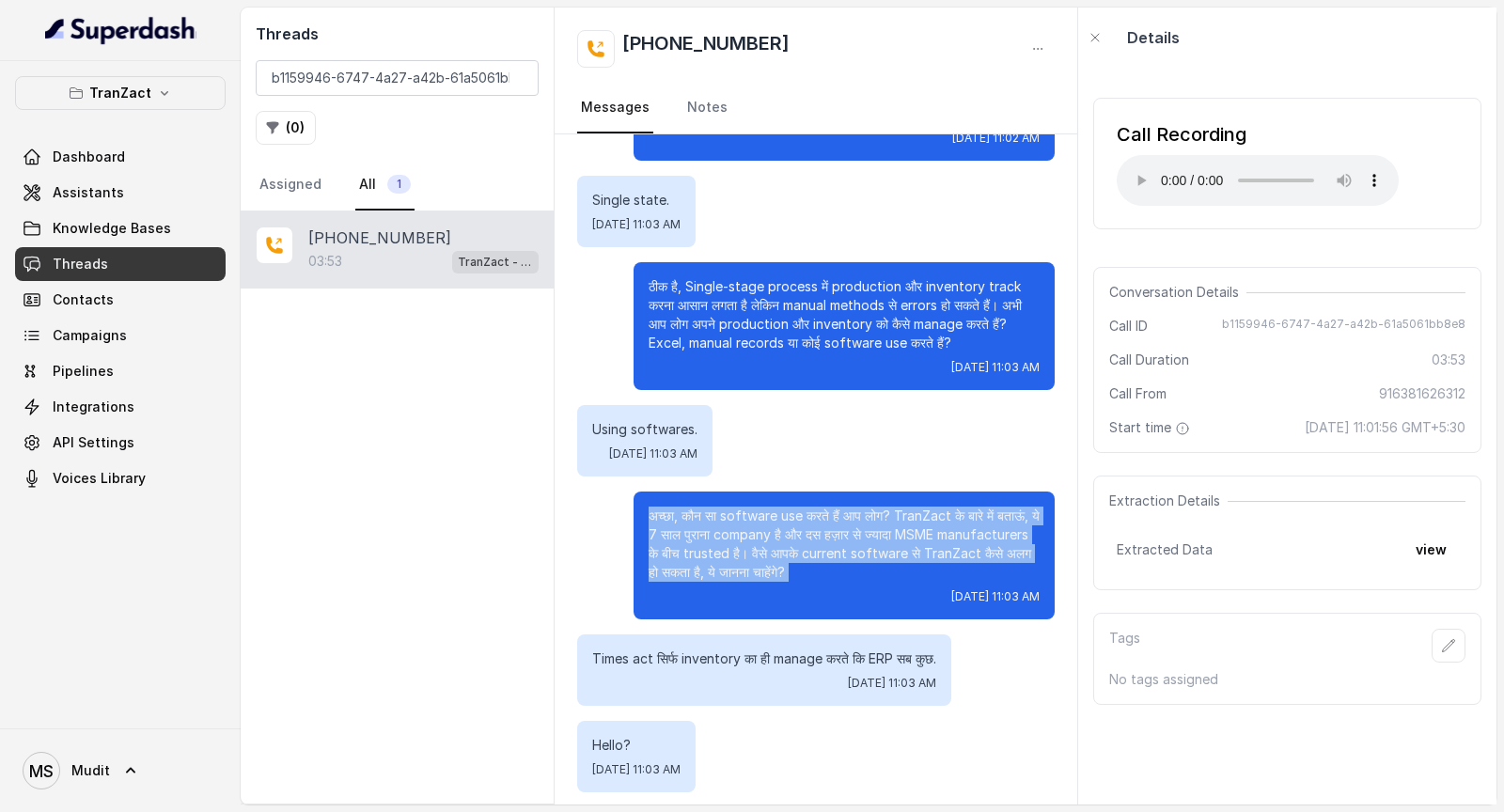
click at [771, 423] on p "अच्छा, कौन सा software use करते हैं आप लोग? TranZact के बारे में बताऊं, ये 7 सा…" at bounding box center [844, 544] width 391 height 75
click at [784, 423] on p "अच्छा, कौन सा software use करते हैं आप लोग? TranZact के बारे में बताऊं, ये 7 सा…" at bounding box center [844, 544] width 391 height 75
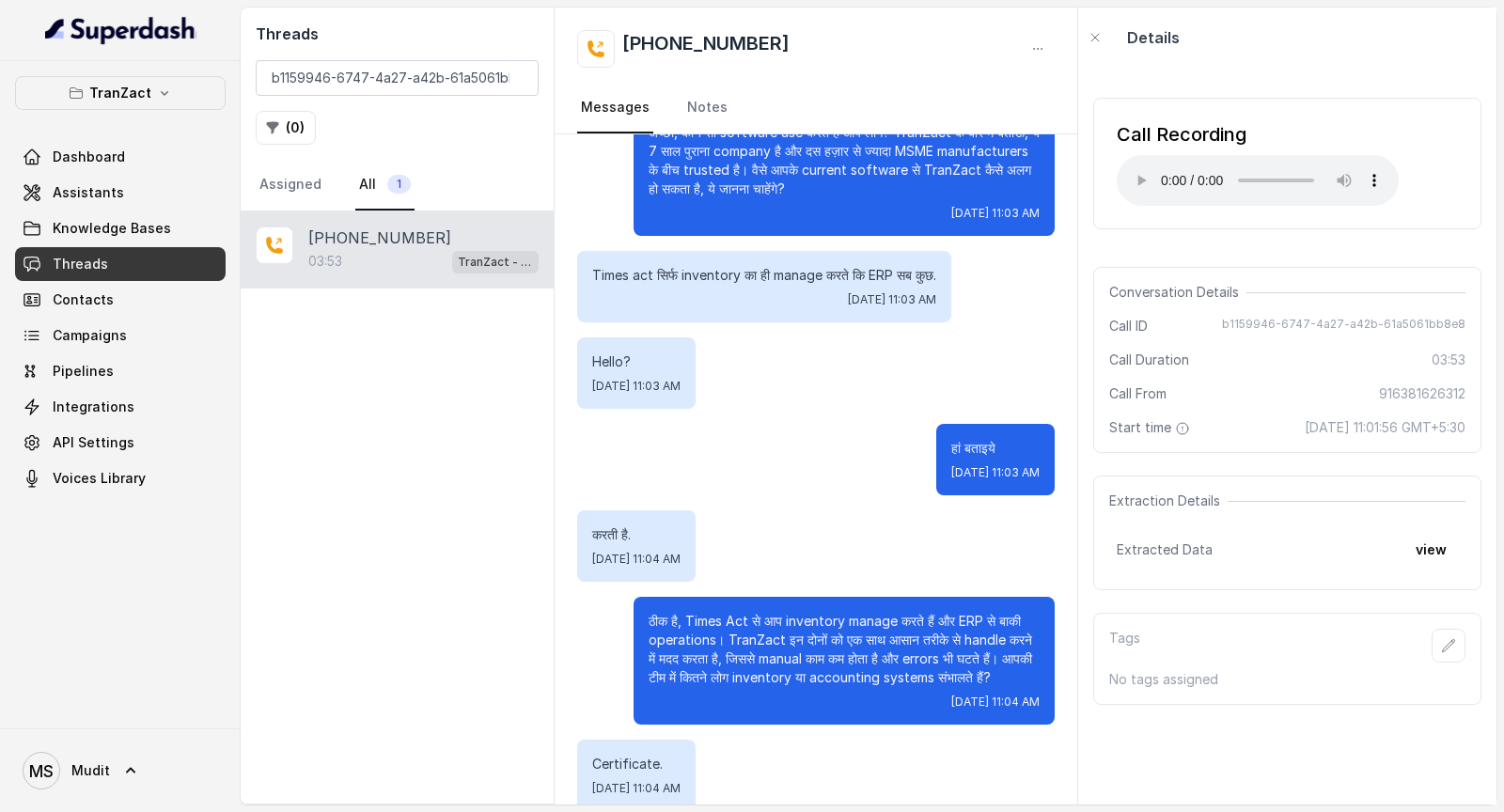
scroll to position [1473, 0]
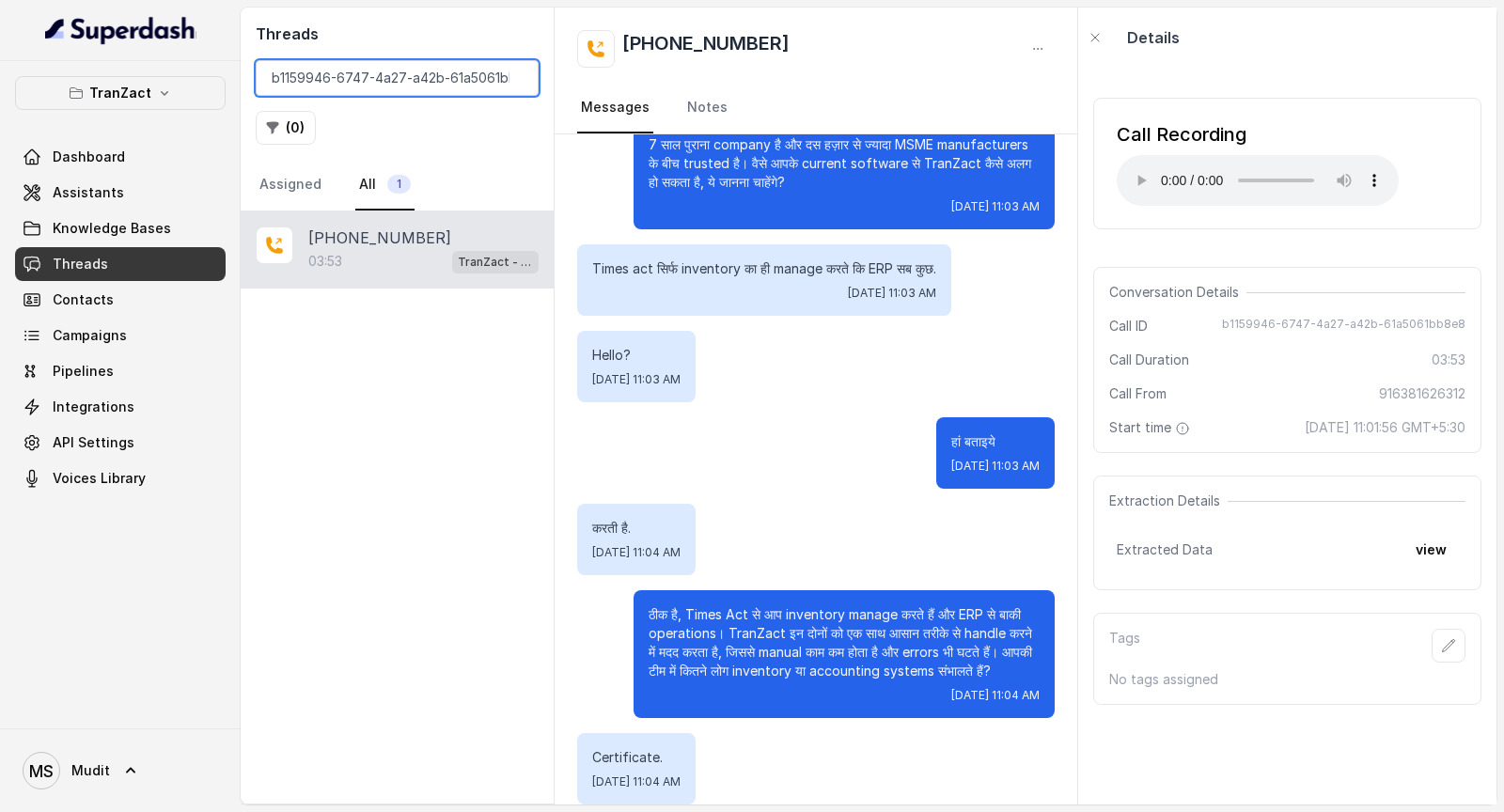
click at [440, 79] on input "b1159946-6747-4a27-a42b-61a5061bb8e8" at bounding box center [397, 78] width 283 height 36
click at [429, 83] on input "b1159946-6747-4a27-a42b-61a5061bb8e8" at bounding box center [397, 78] width 283 height 36
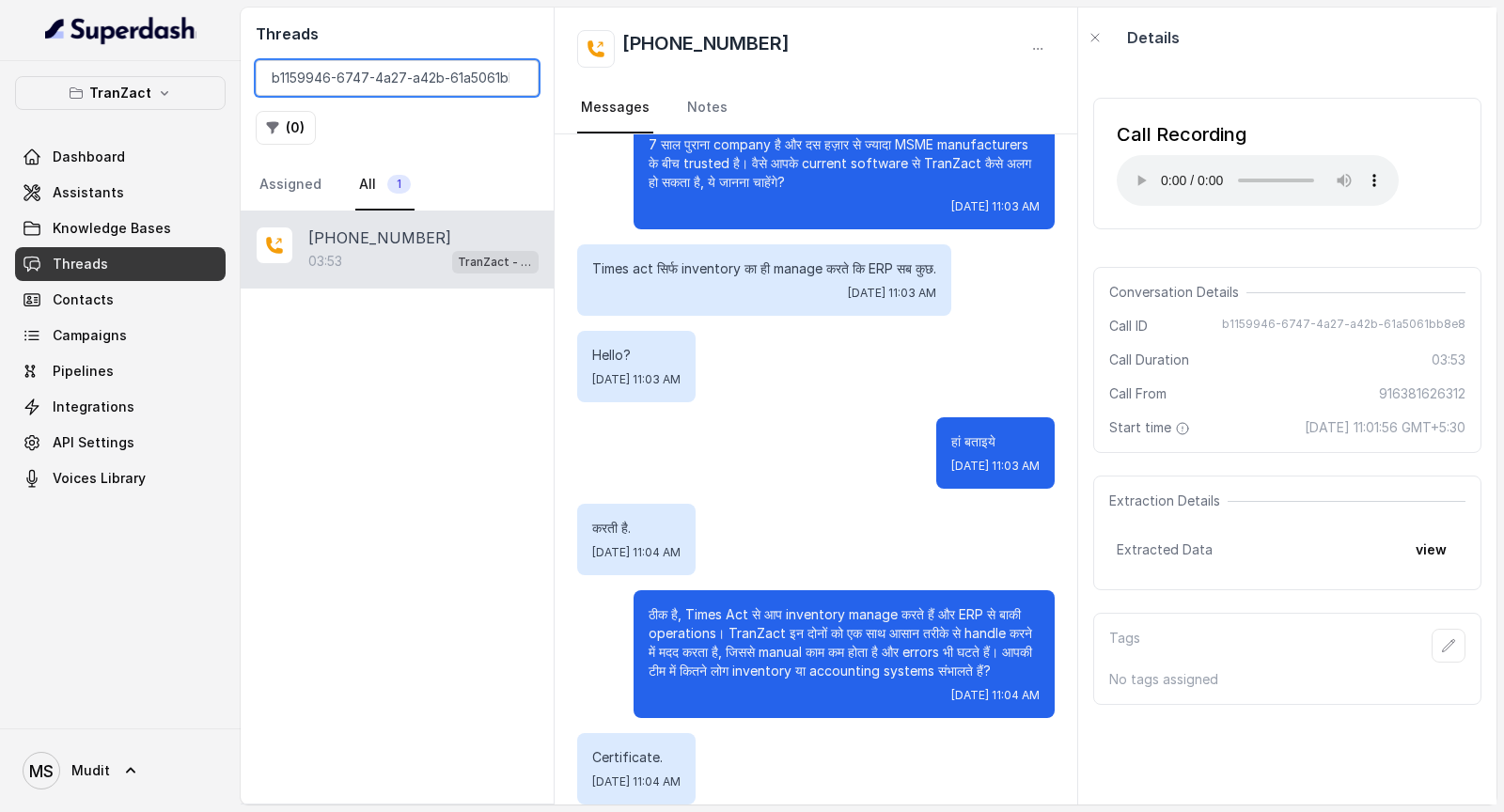
click at [429, 83] on input "b1159946-6747-4a27-a42b-61a5061bb8e8" at bounding box center [397, 78] width 283 height 36
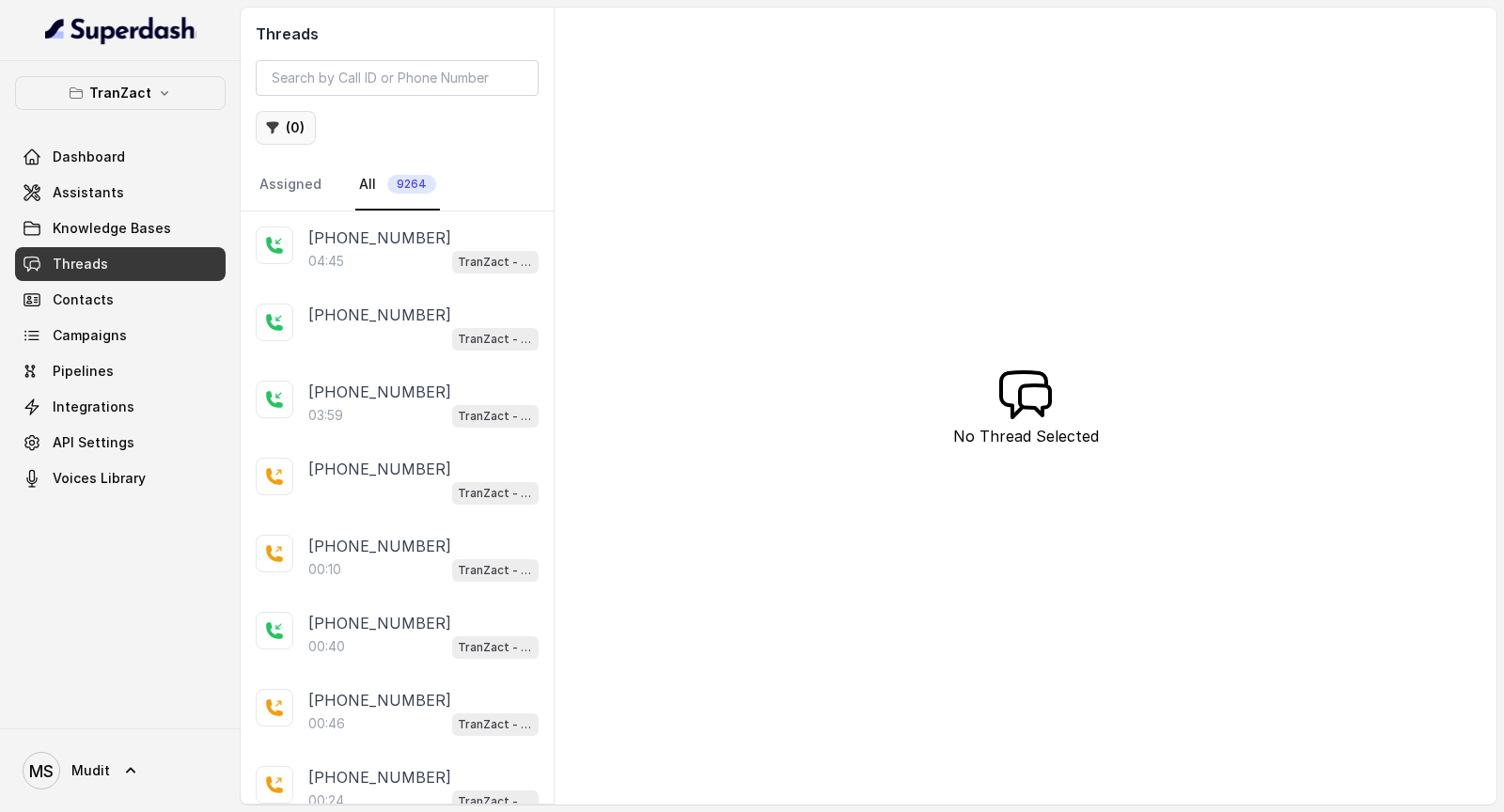
click at [302, 128] on button "( 0 )" at bounding box center [285, 128] width 60 height 34
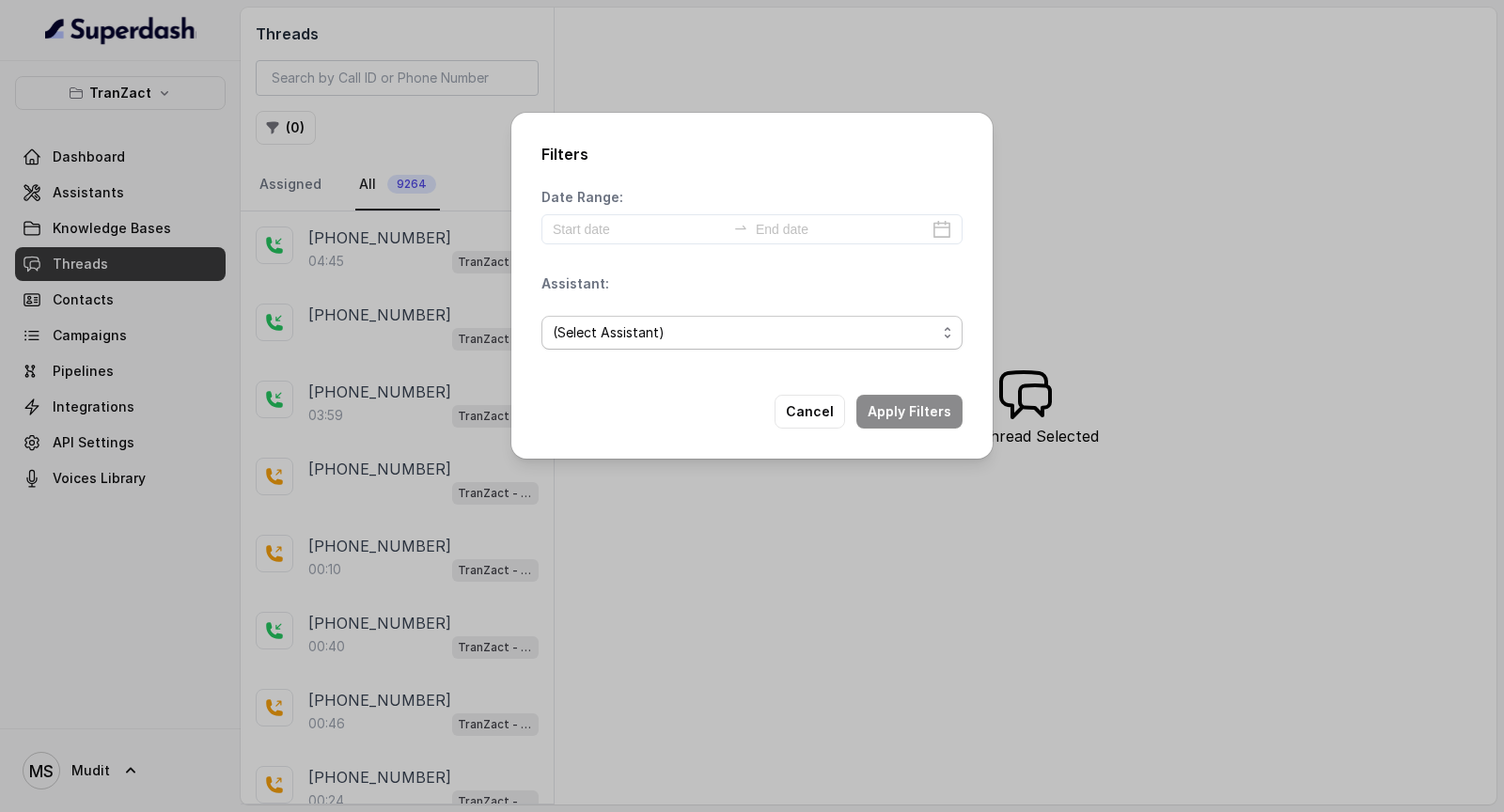
click at [650, 334] on span "(Select Assistant)" at bounding box center [745, 332] width 384 height 23
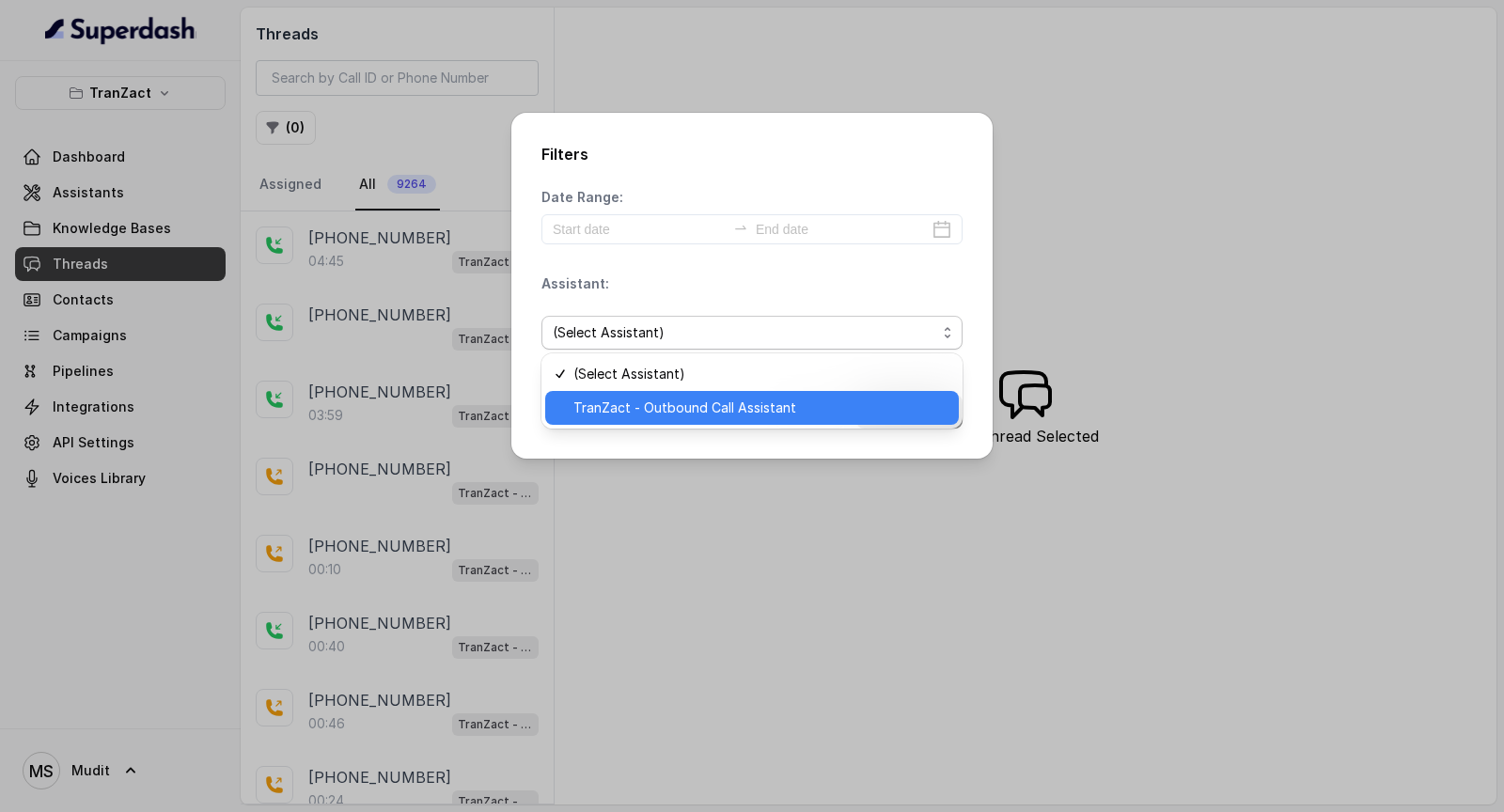
click at [679, 402] on span "TranZact - Outbound Call Assistant" at bounding box center [761, 407] width 374 height 23
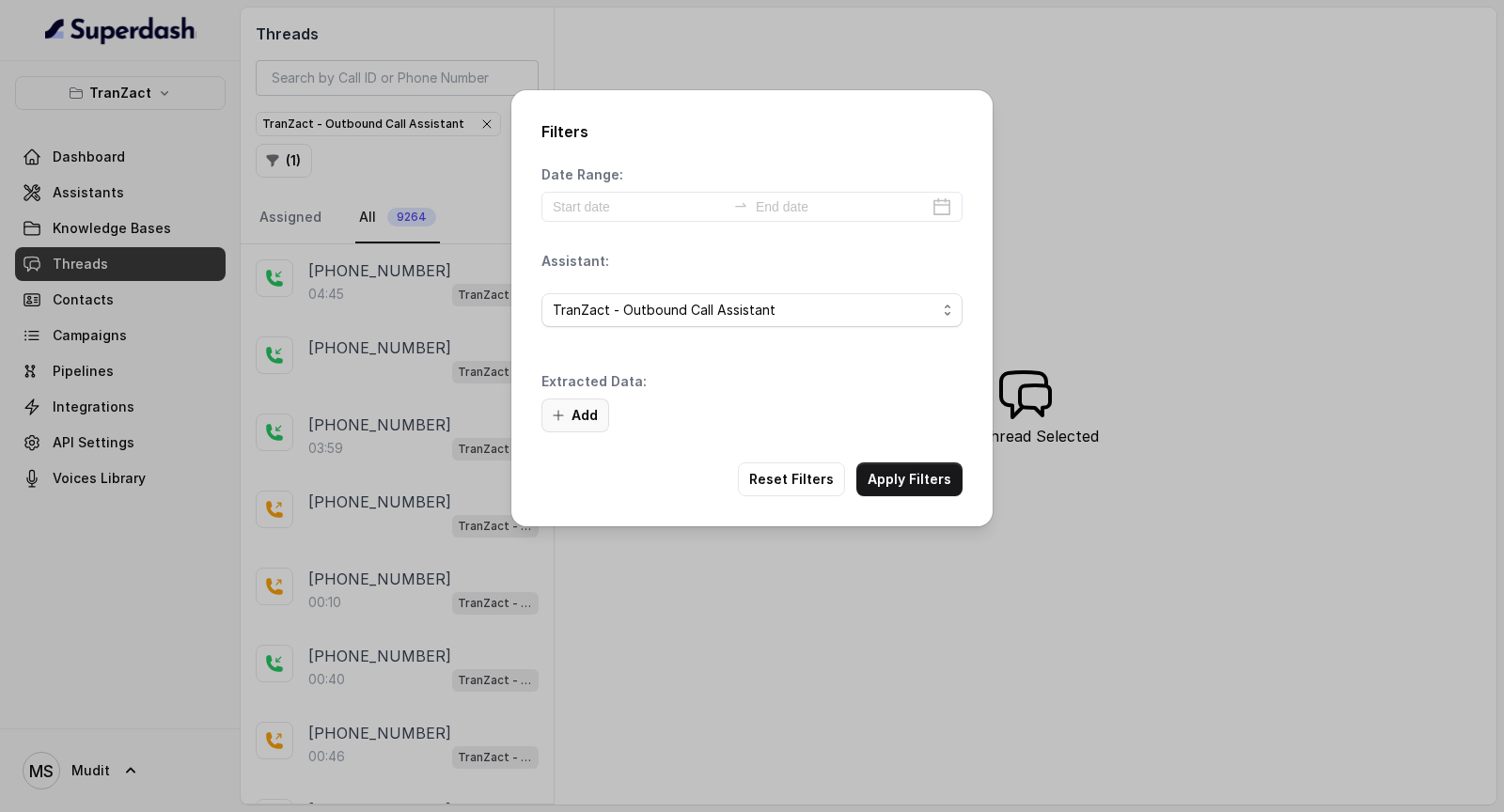
click at [583, 416] on button "Add" at bounding box center [575, 415] width 67 height 34
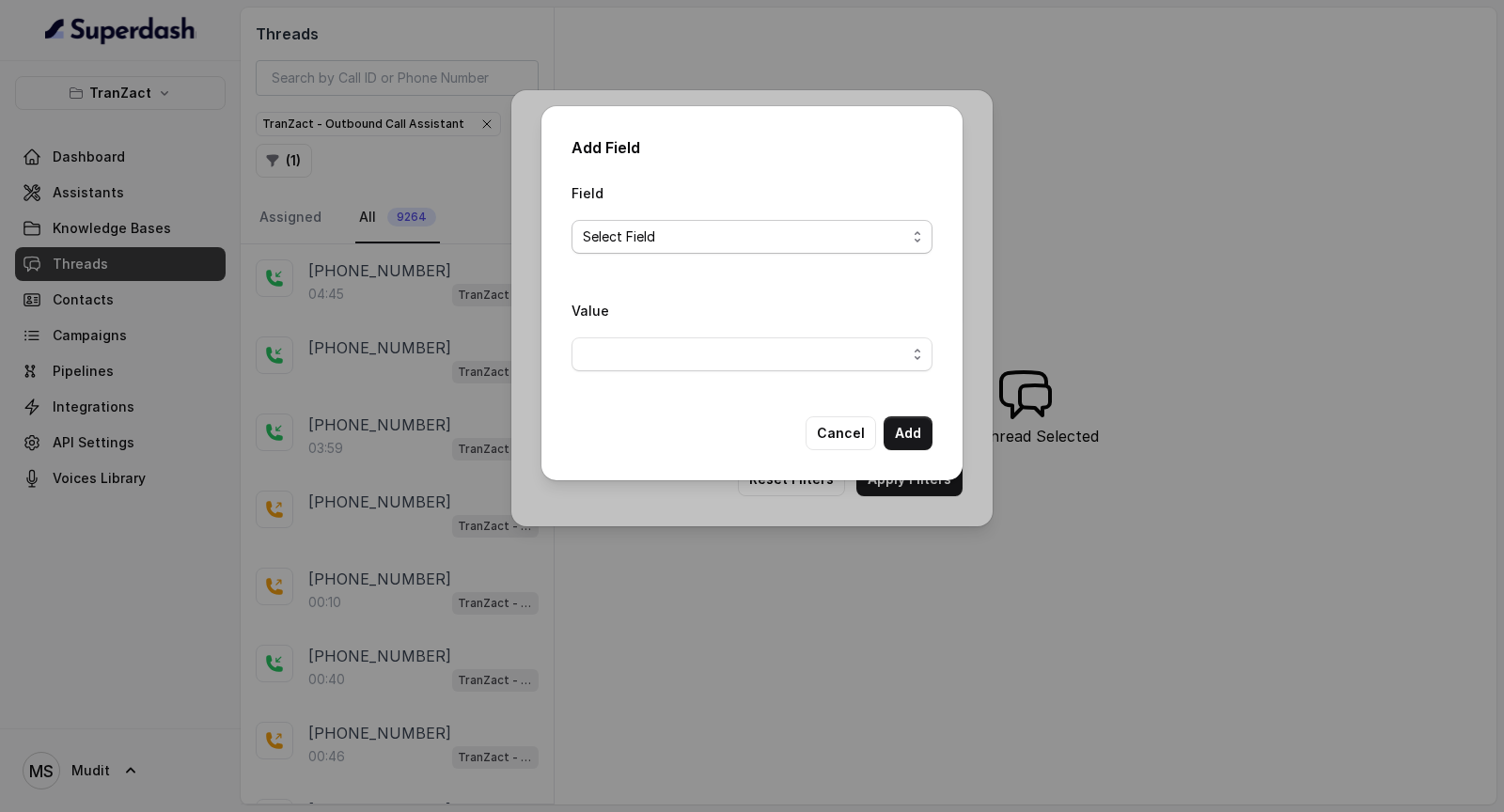
click at [705, 241] on span "Select Field" at bounding box center [744, 236] width 324 height 23
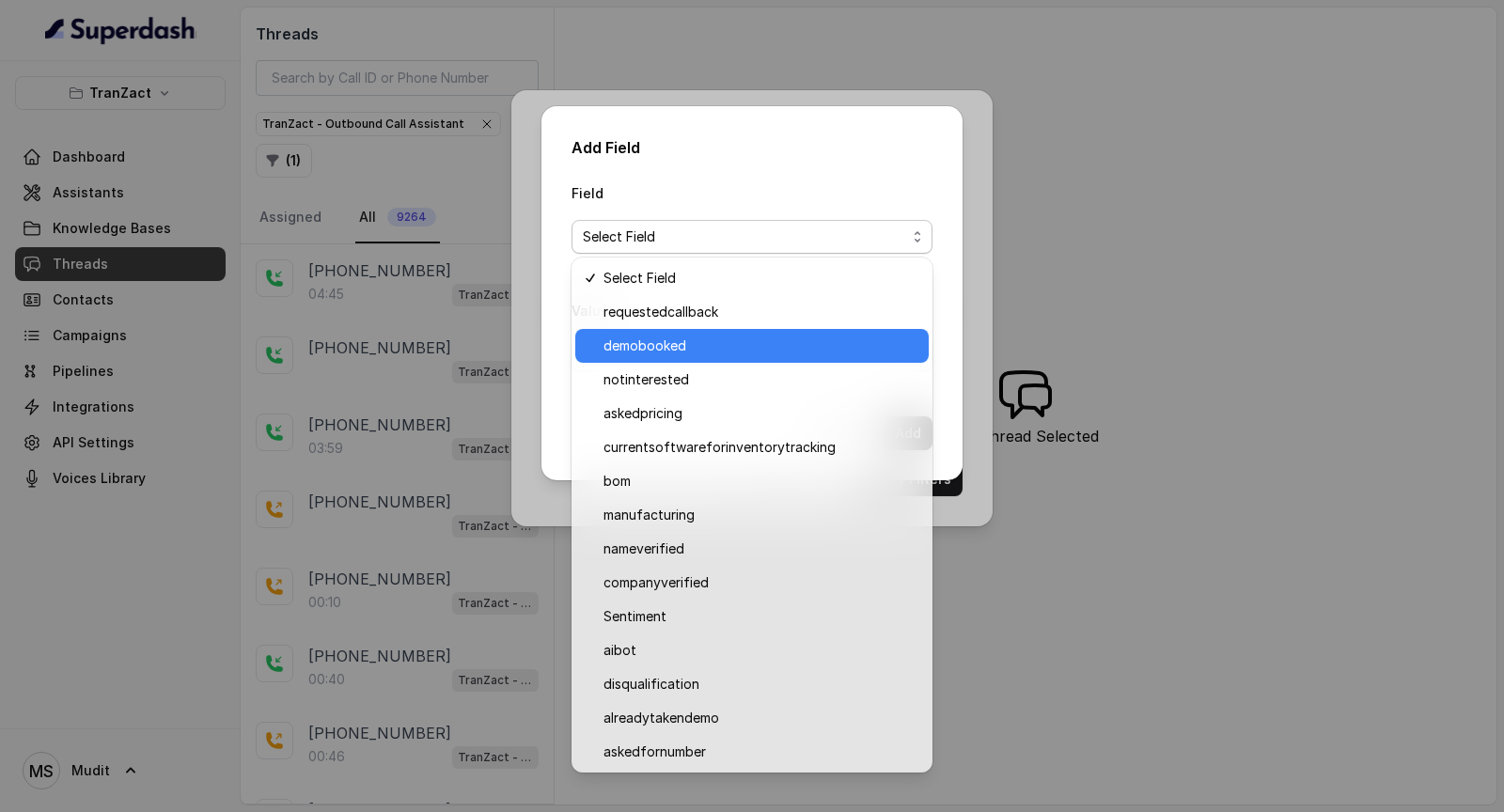
click at [678, 342] on span "demobooked" at bounding box center [760, 345] width 314 height 23
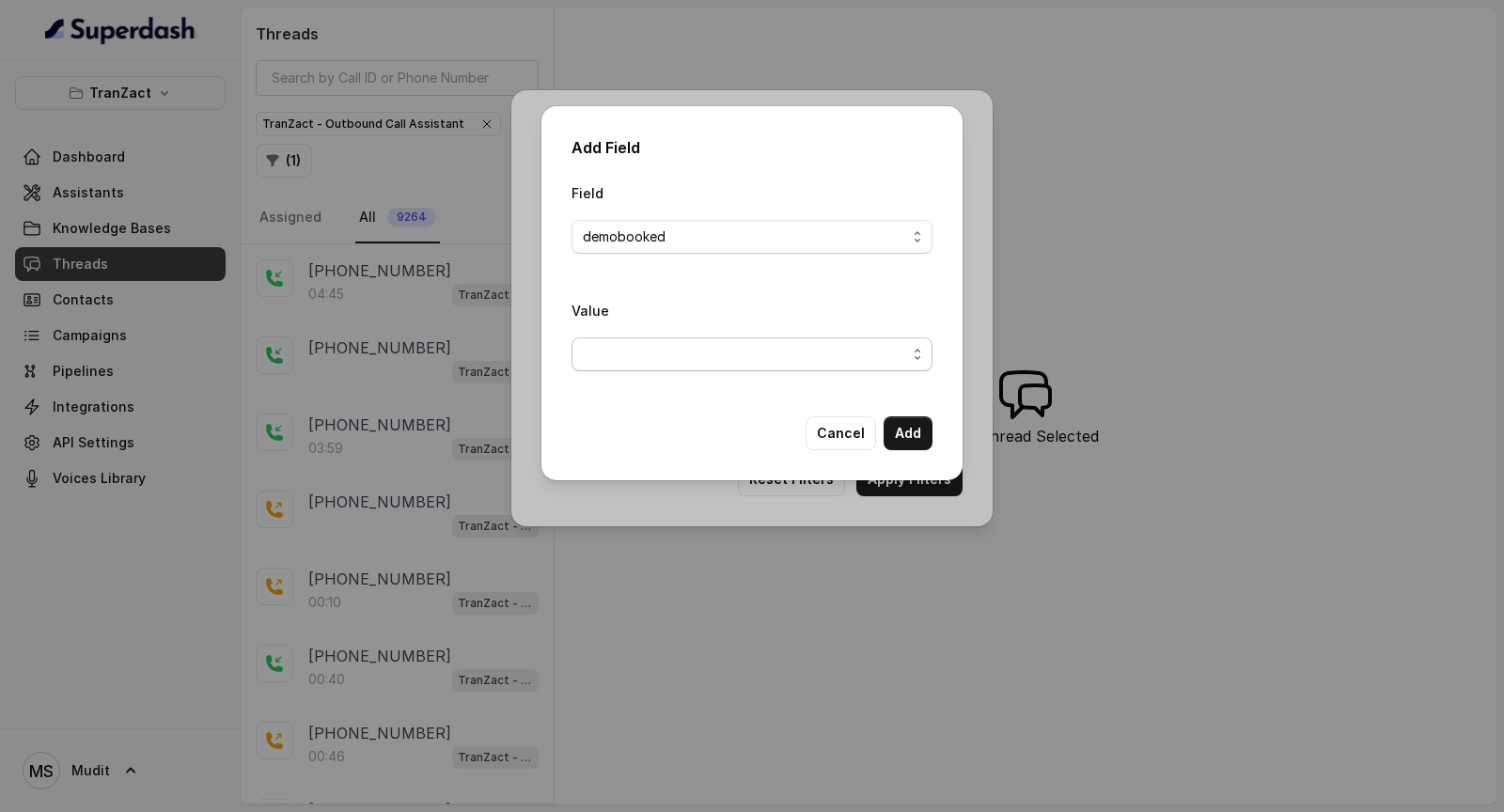
click at [640, 358] on span "button" at bounding box center [752, 354] width 361 height 34
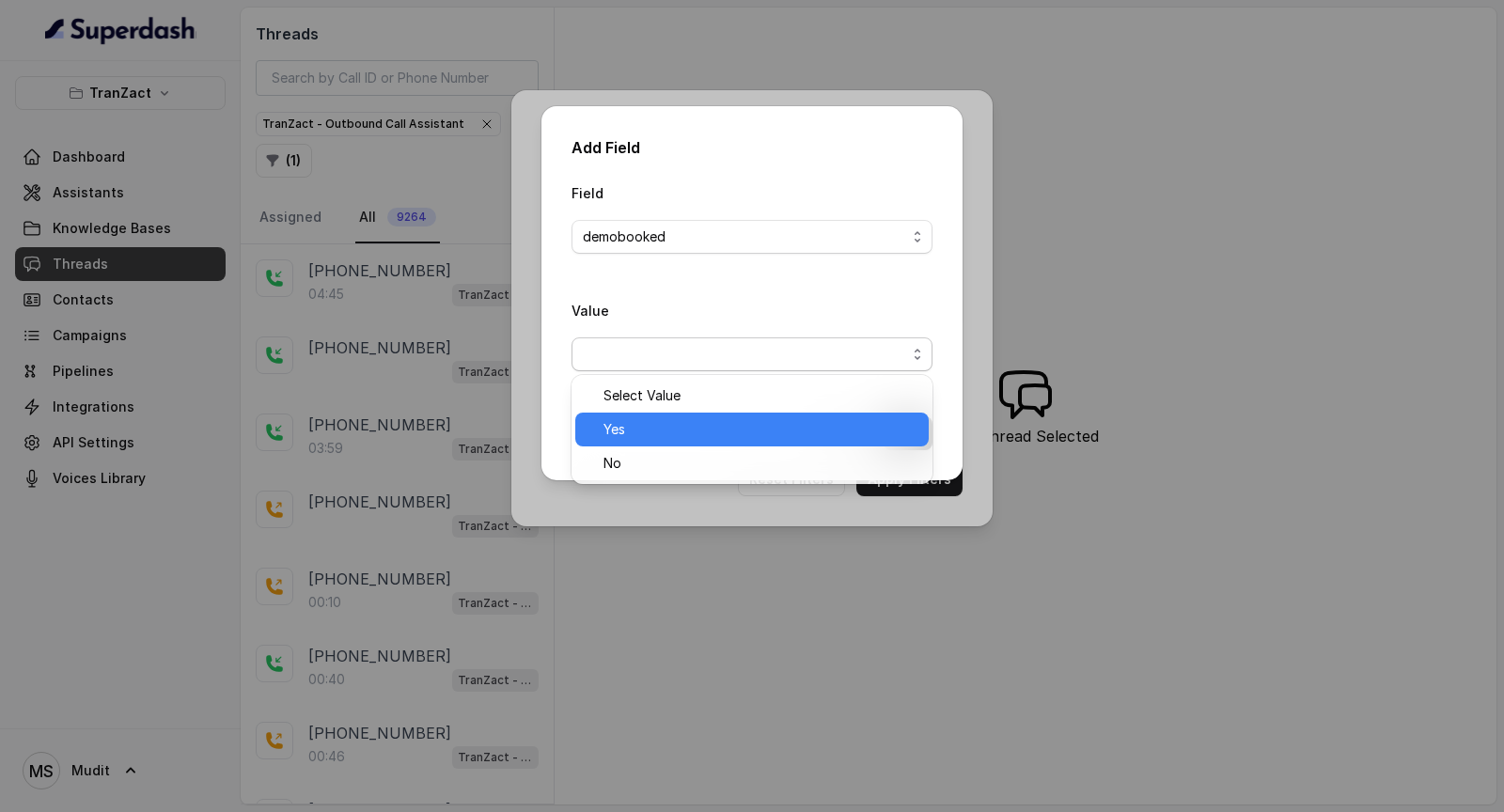
click at [631, 419] on span "Yes" at bounding box center [760, 429] width 314 height 23
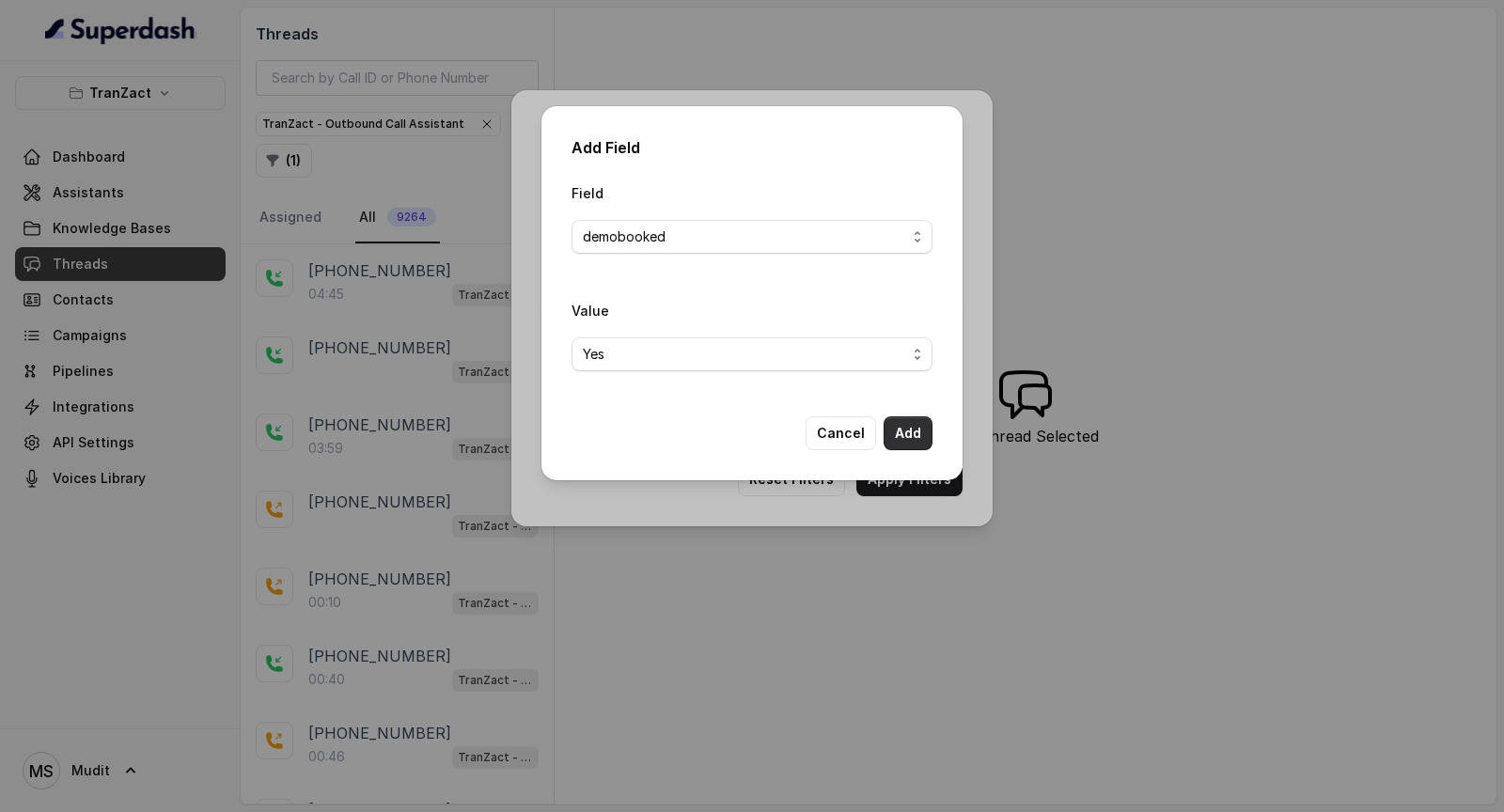
click at [914, 423] on button "Add" at bounding box center [907, 433] width 48 height 34
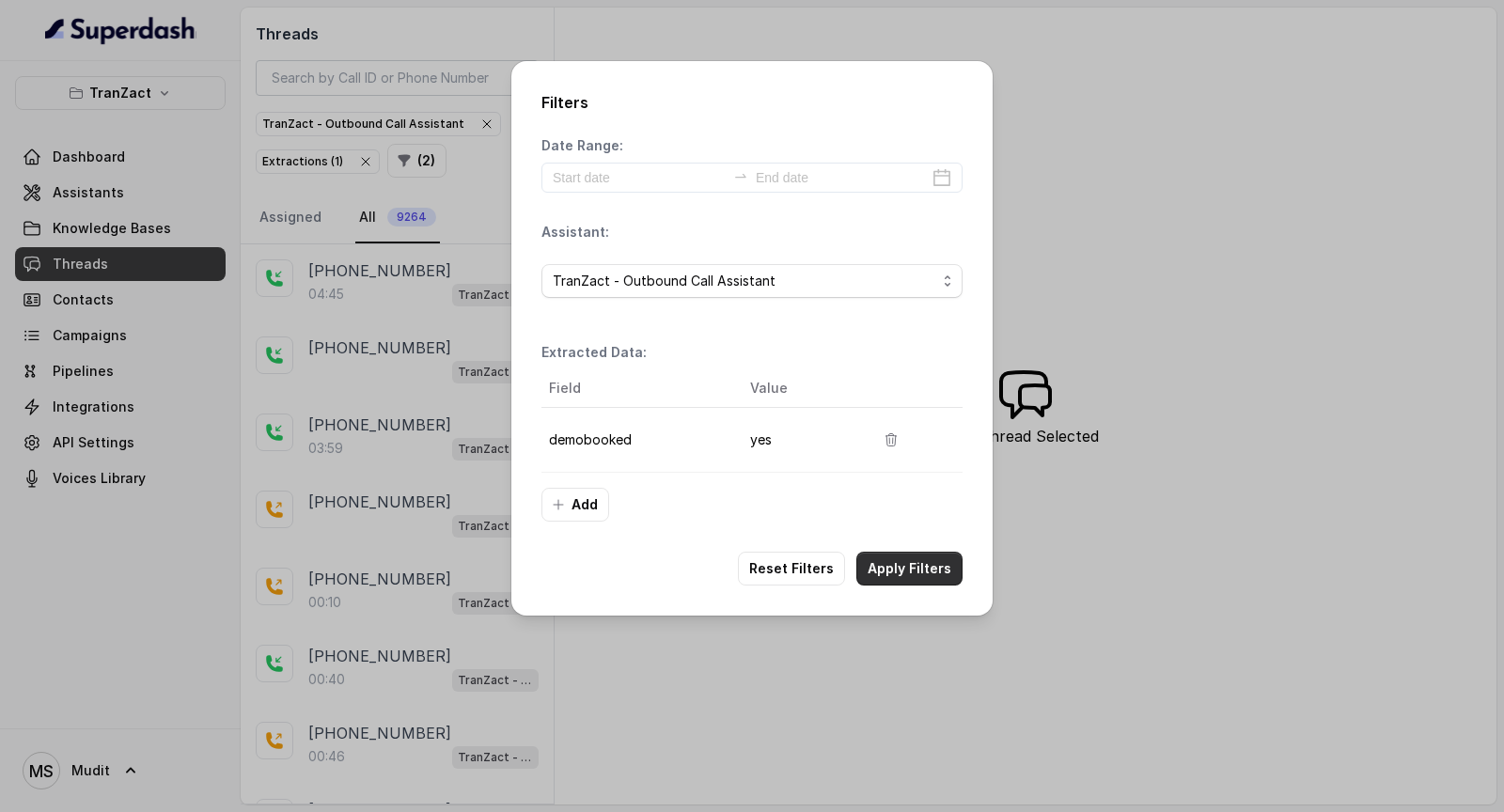
click at [930, 423] on button "Apply Filters" at bounding box center [909, 569] width 106 height 34
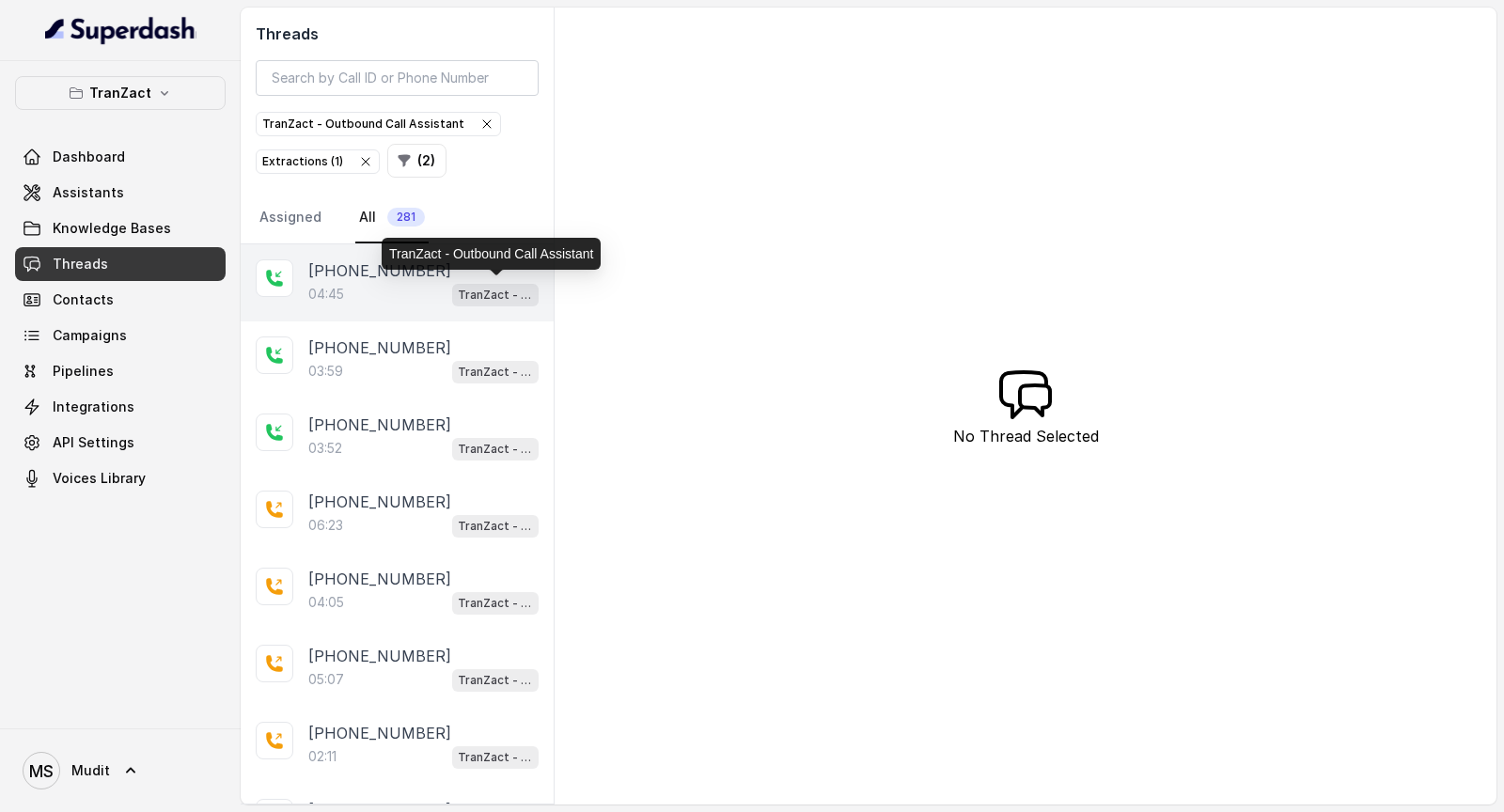
click at [446, 295] on div "04:45 TranZact - Outbound Call Assistant" at bounding box center [423, 294] width 231 height 25
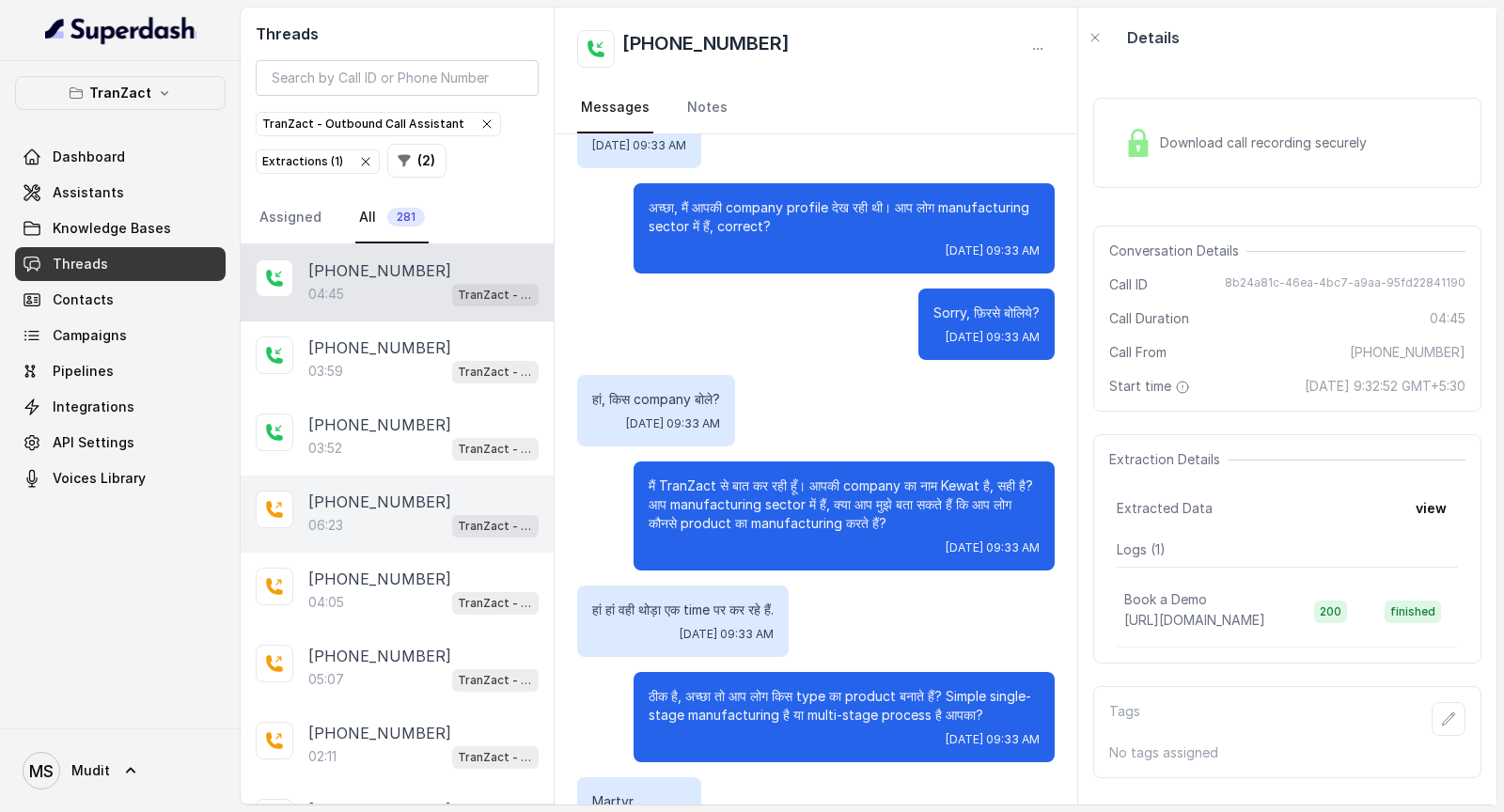
scroll to position [446, 0]
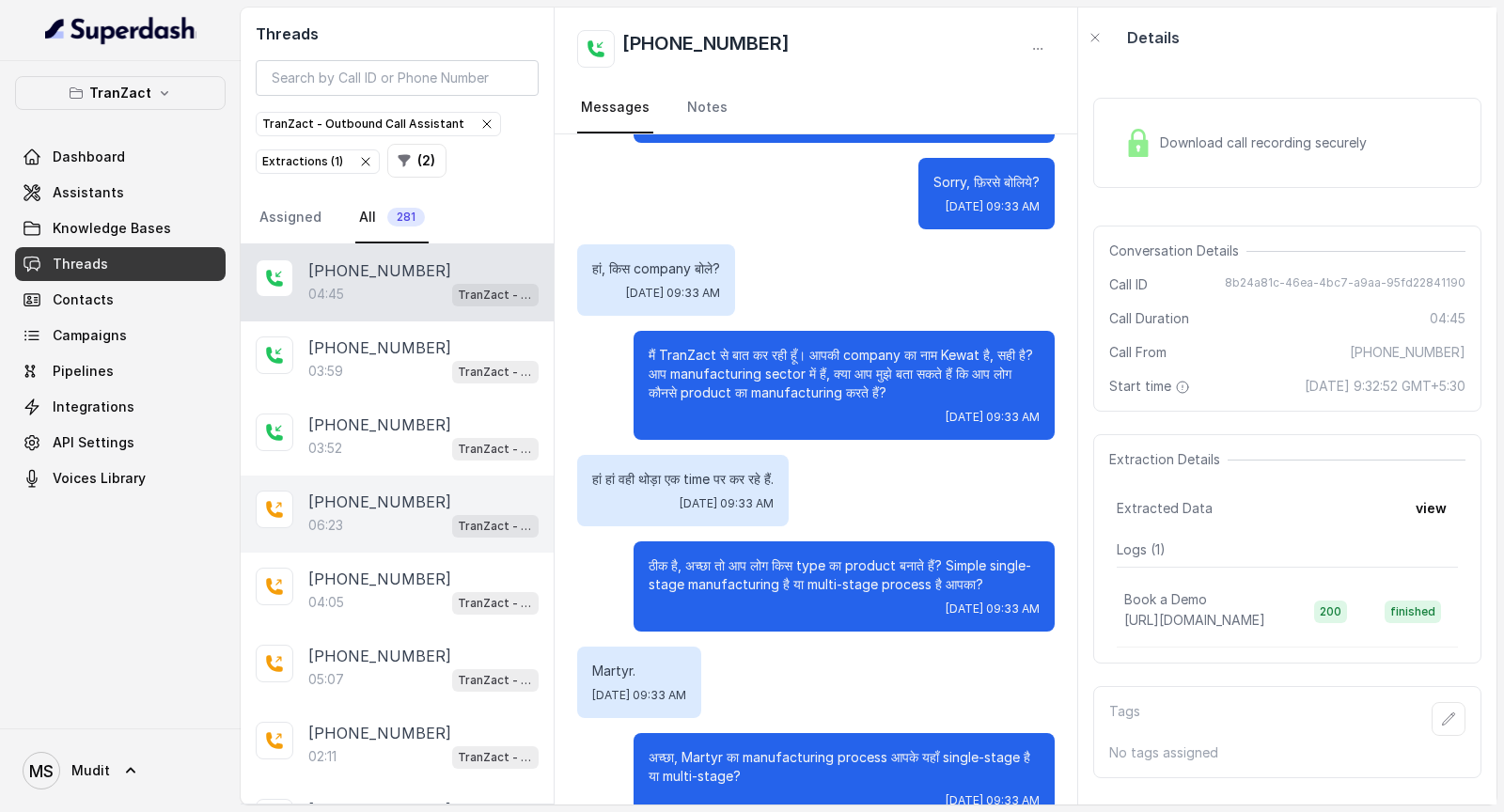
click at [377, 423] on p "+919627438872" at bounding box center [380, 501] width 142 height 23
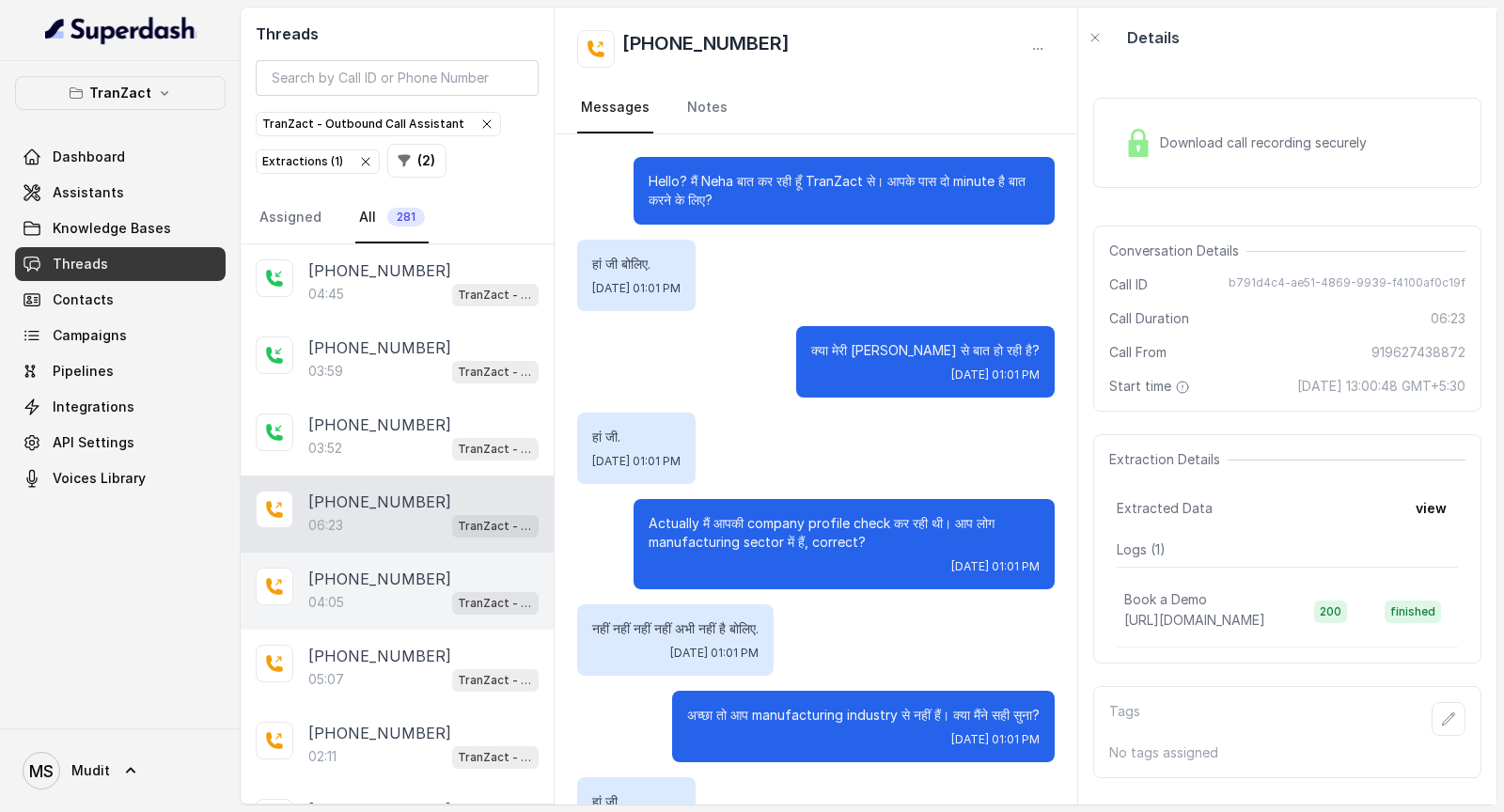
click at [356, 423] on div "04:05 TranZact - Outbound Call Assistant" at bounding box center [423, 602] width 231 height 25
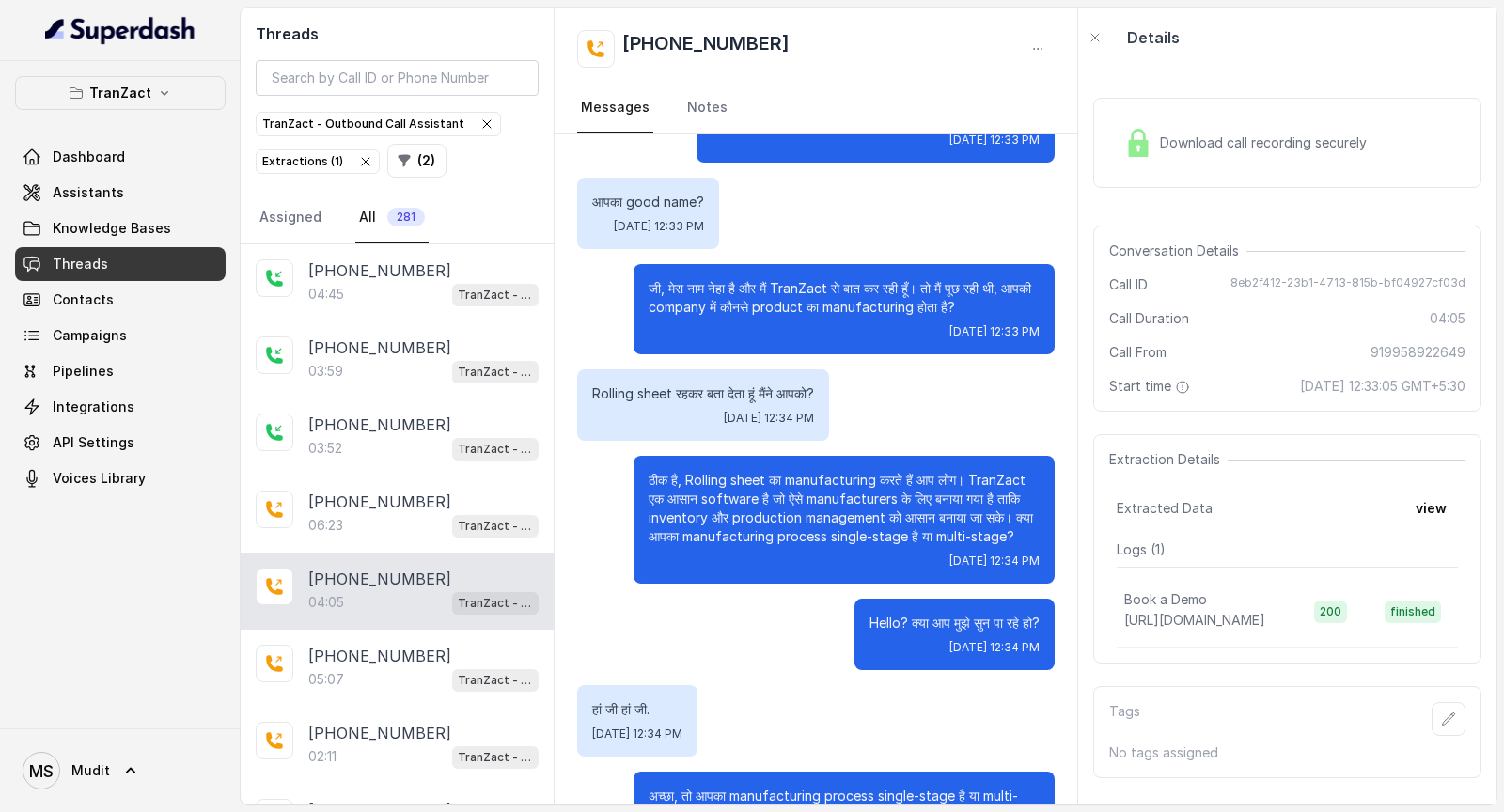
scroll to position [650, 0]
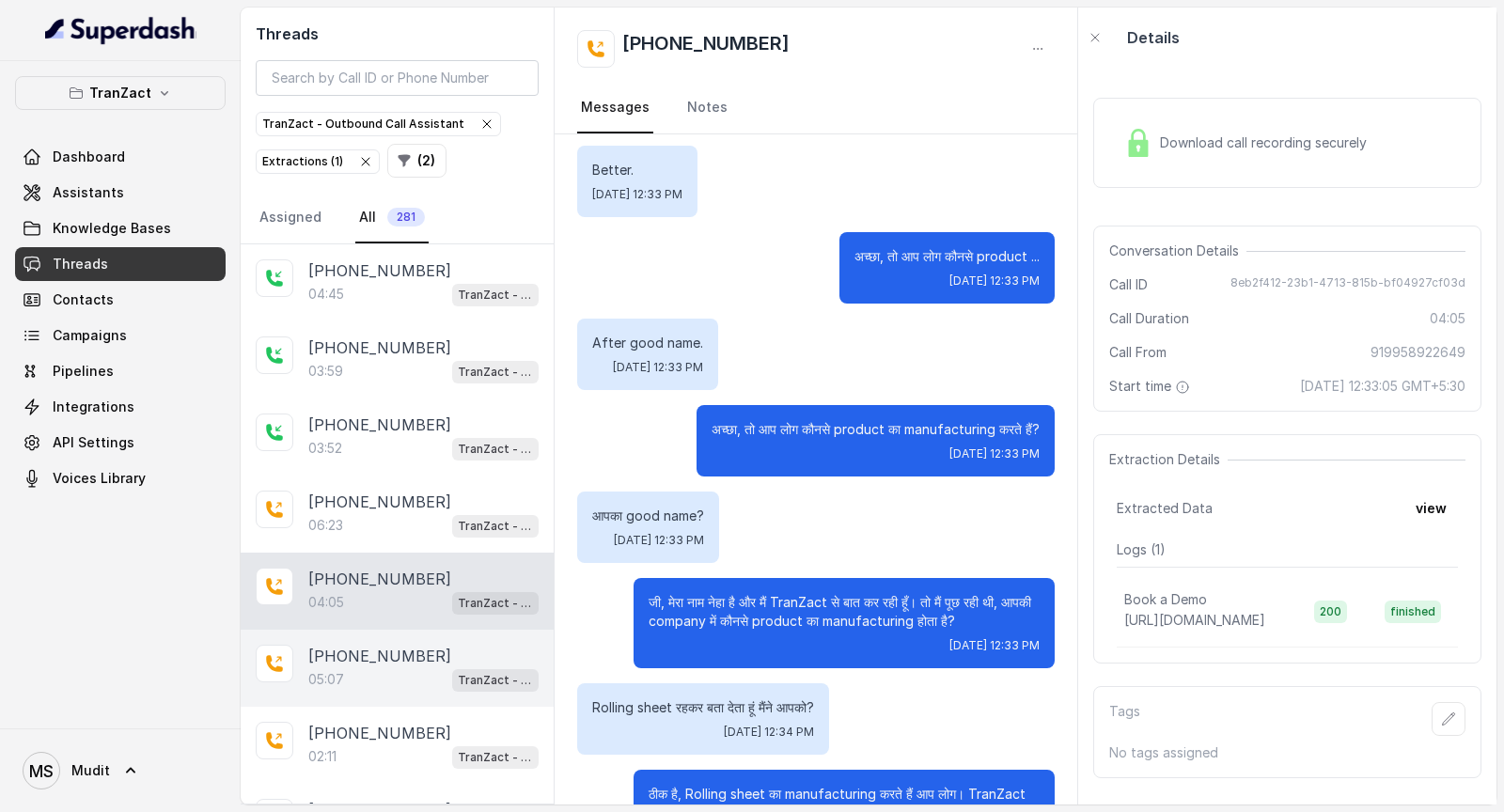
click at [383, 423] on p "+919123319763" at bounding box center [380, 656] width 142 height 23
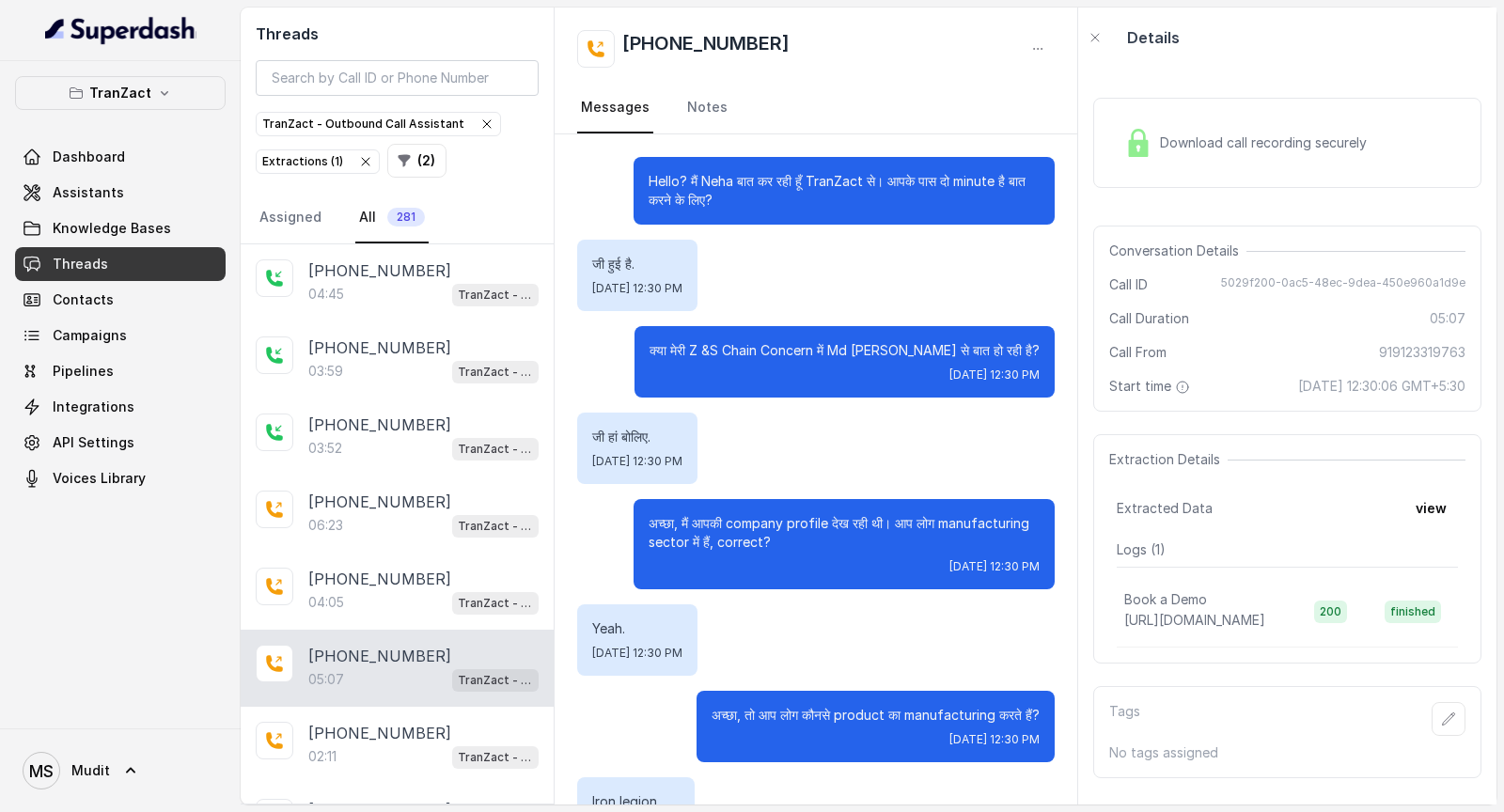
click at [1203, 122] on div "Download call recording securely" at bounding box center [1246, 143] width 257 height 44
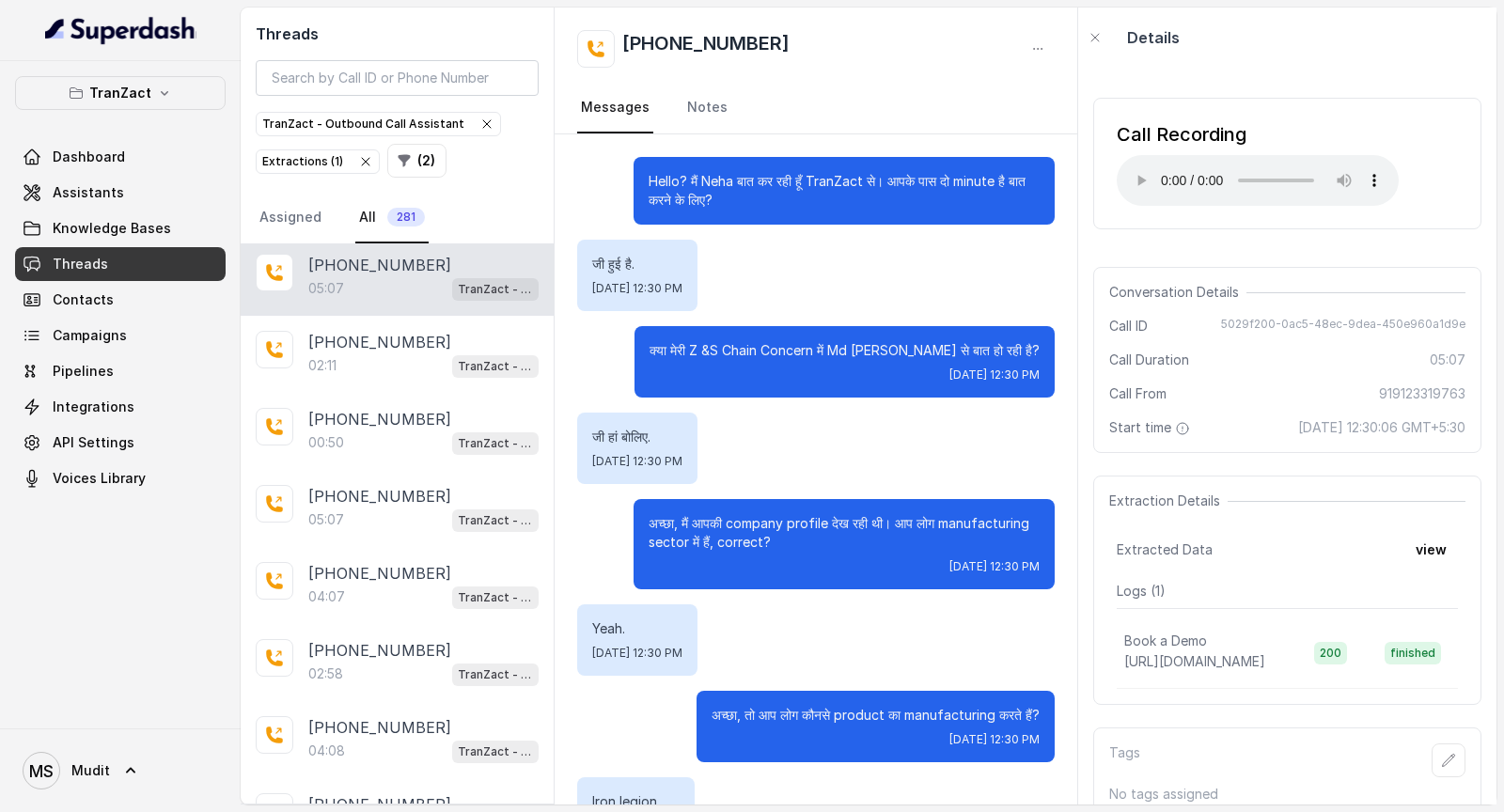
click at [694, 344] on p "क्या मेरी Z &S Chain Concern में Md Tabrez जी से बात हो रही है?" at bounding box center [844, 350] width 390 height 19
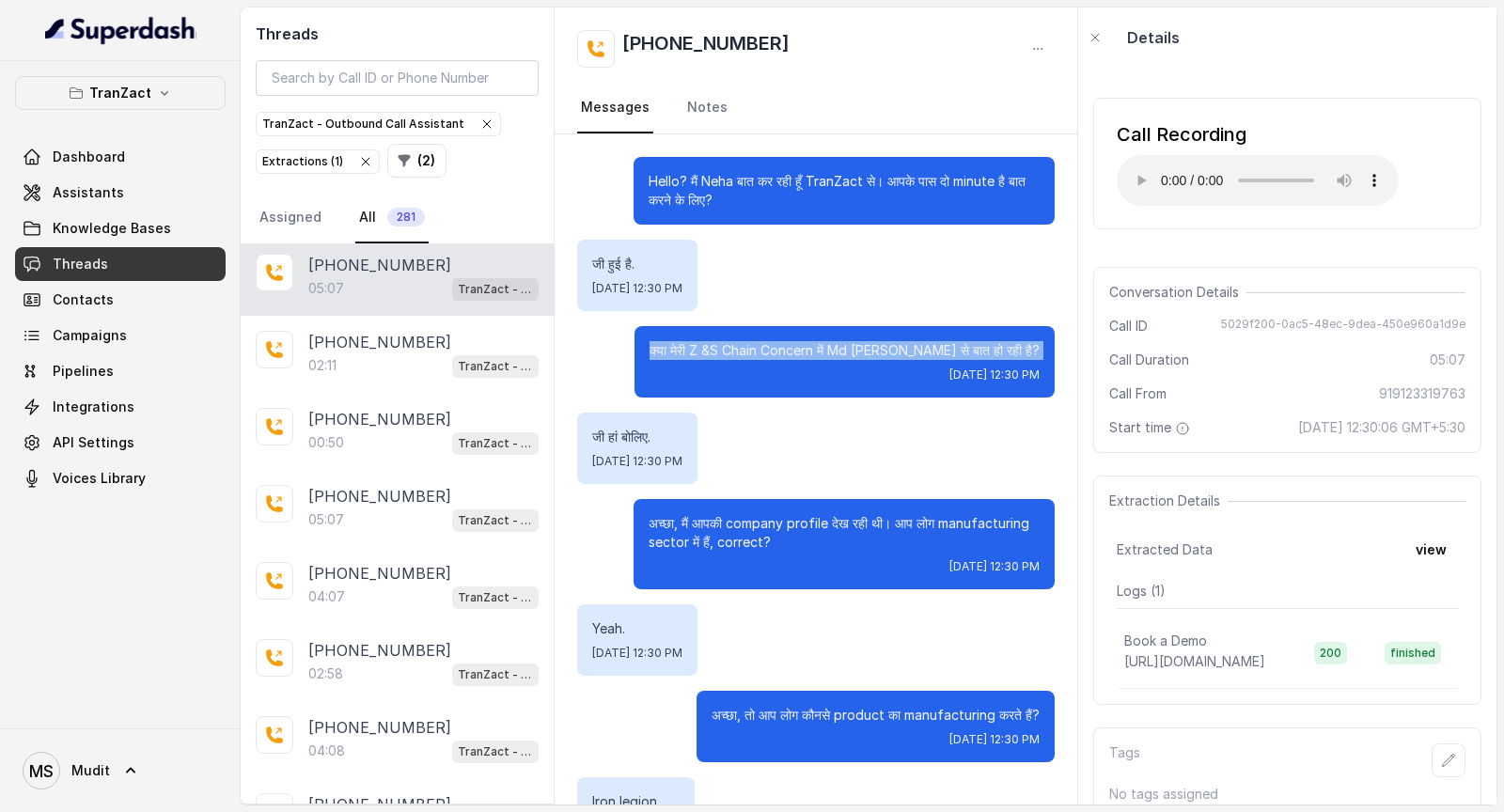
click at [694, 344] on p "क्या मेरी Z &S Chain Concern में Md Tabrez जी से बात हो रही है?" at bounding box center [844, 350] width 390 height 19
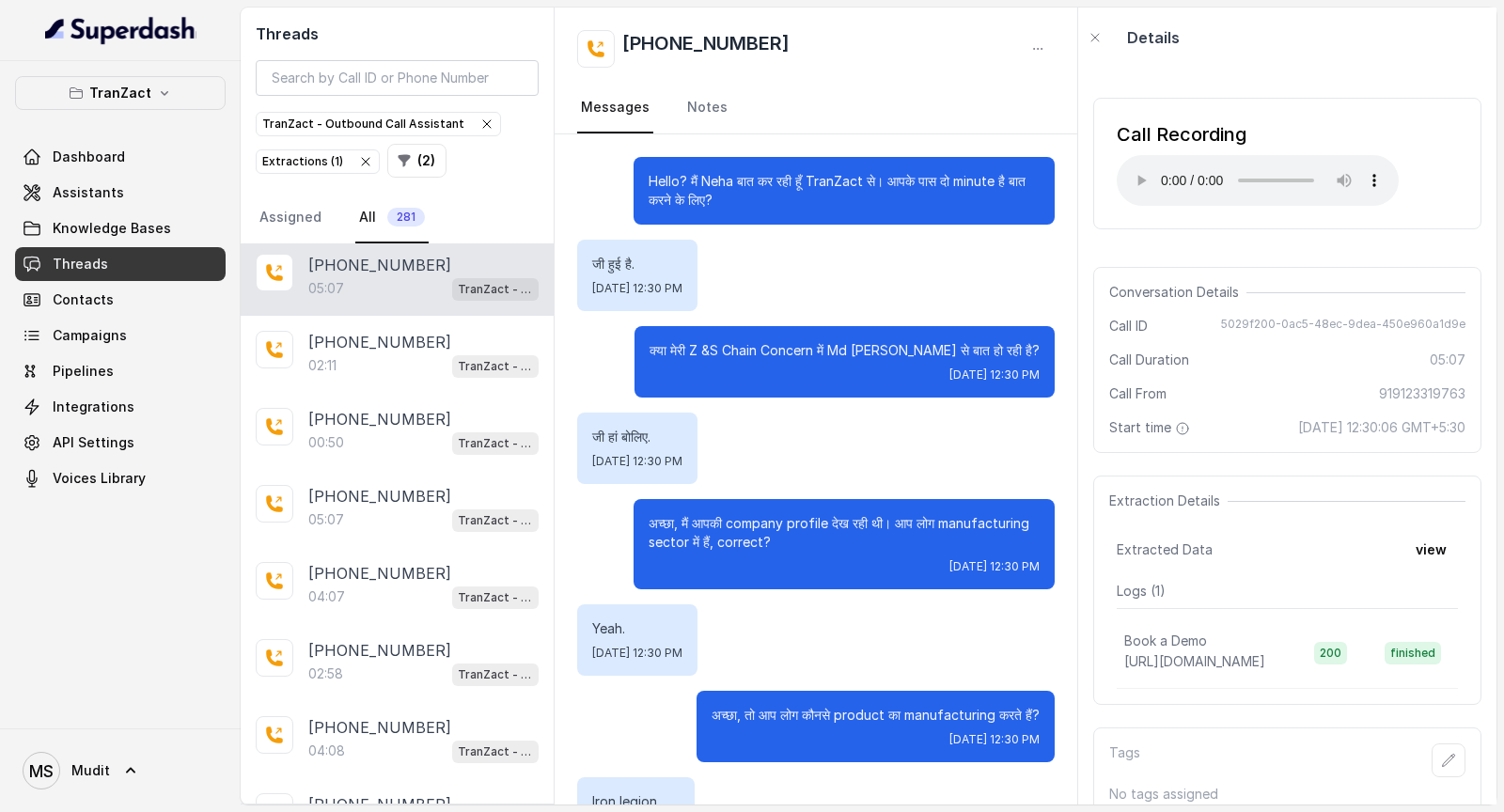
click at [608, 423] on p "जी हां बोलिए." at bounding box center [637, 436] width 90 height 19
click at [705, 423] on p "अच्छा, मैं आपकी company profile देख रही थी। आप लोग manufacturing sector में हैं…" at bounding box center [844, 533] width 391 height 38
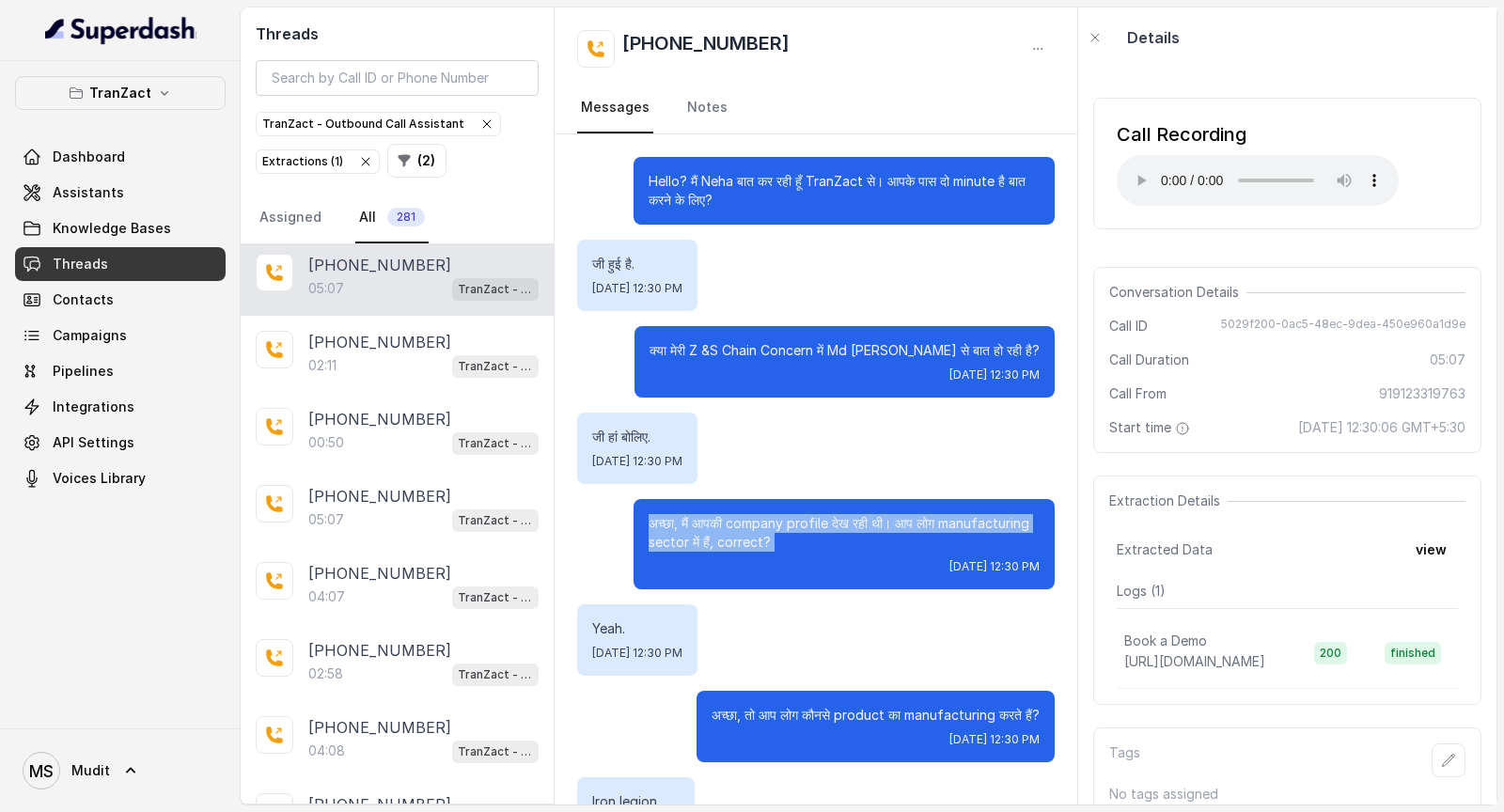
click at [705, 423] on p "अच्छा, मैं आपकी company profile देख रही थी। आप लोग manufacturing sector में हैं…" at bounding box center [844, 533] width 391 height 38
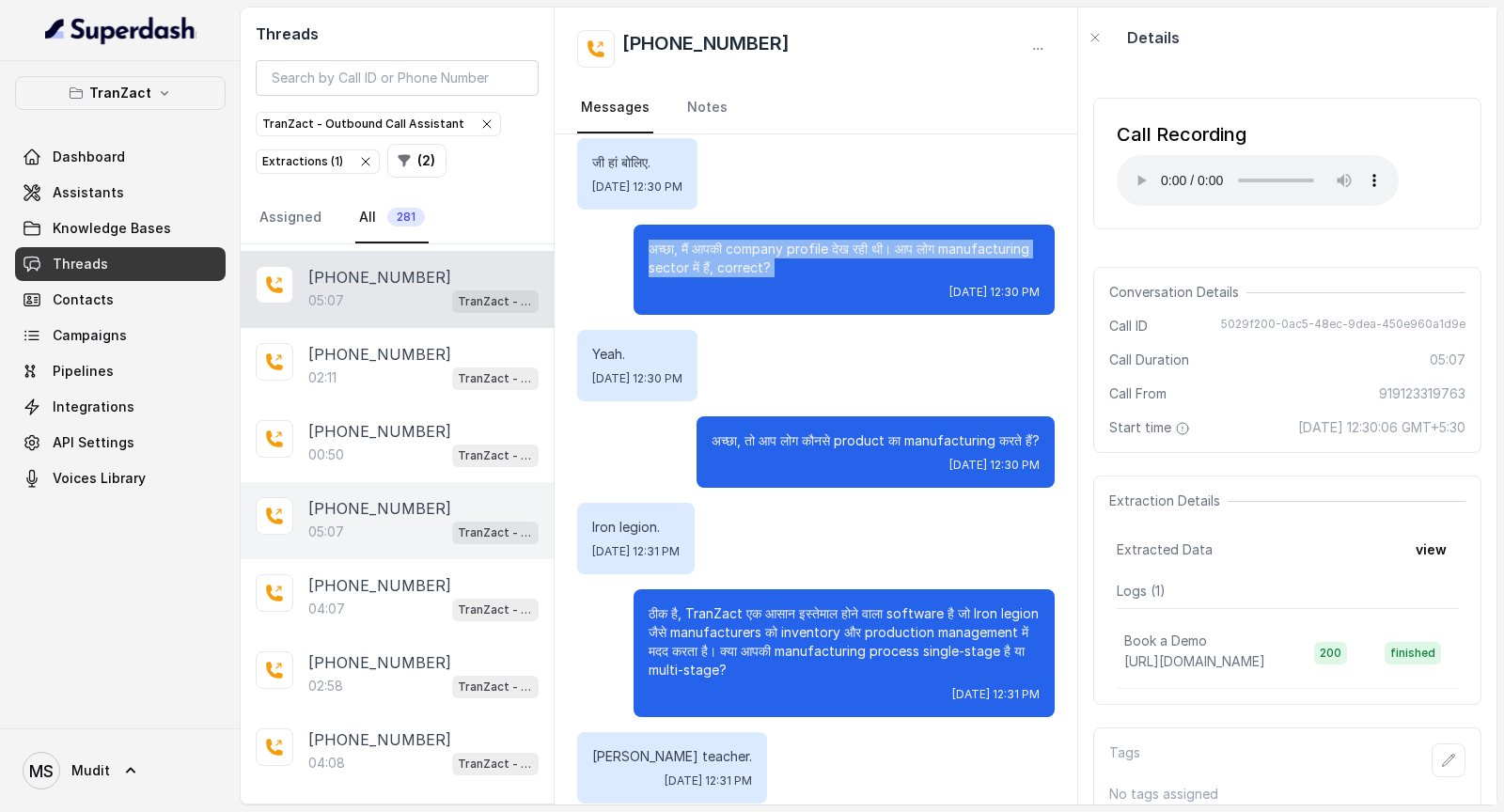
scroll to position [372, 0]
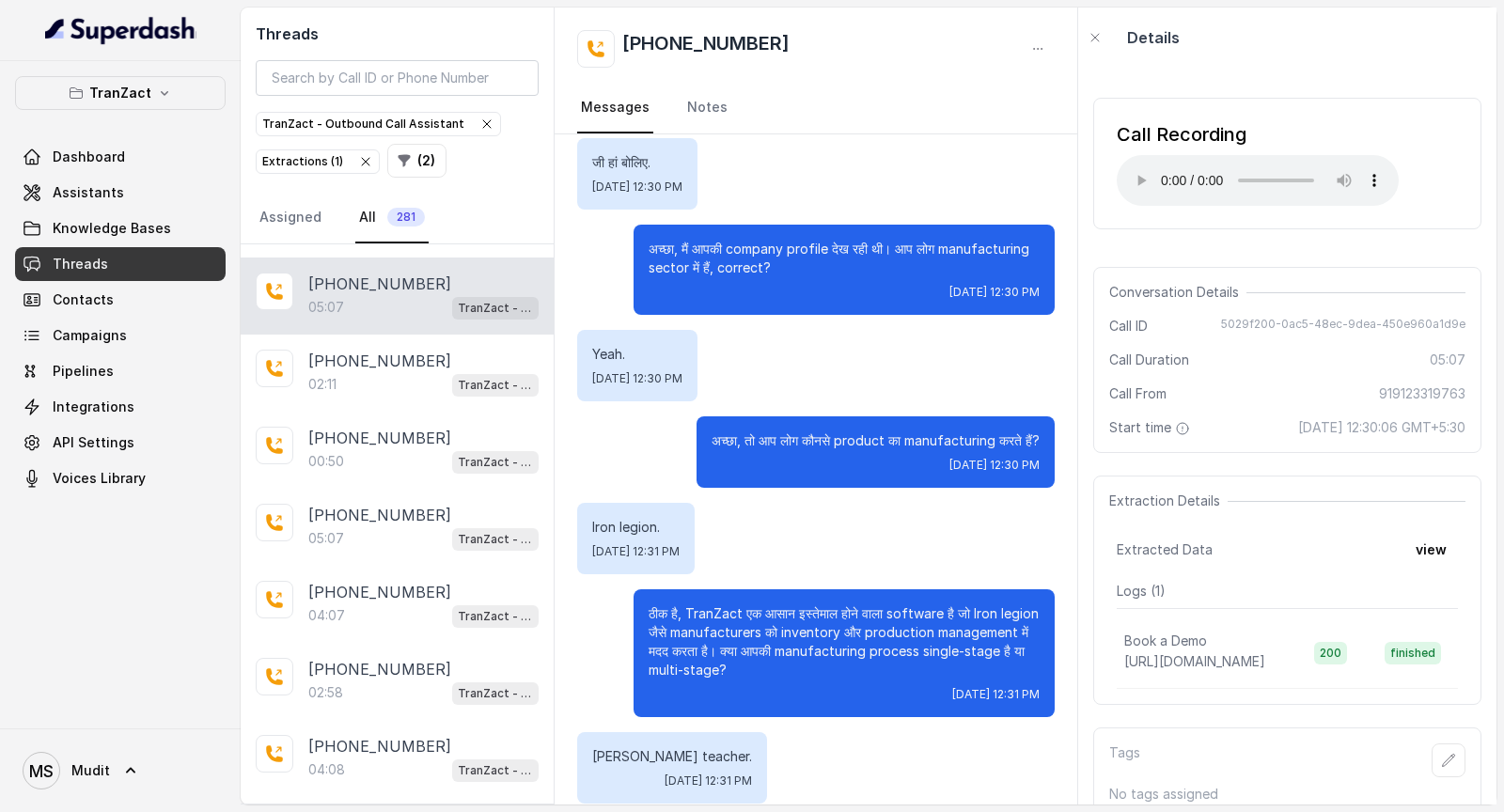
click at [611, 356] on p "Yeah." at bounding box center [637, 354] width 90 height 19
click at [734, 423] on div "अच्छा, तो आप लोग कौनसे product का manufacturing करते हैं? Thu, Sep 4, 2025, 12:…" at bounding box center [876, 452] width 358 height 71
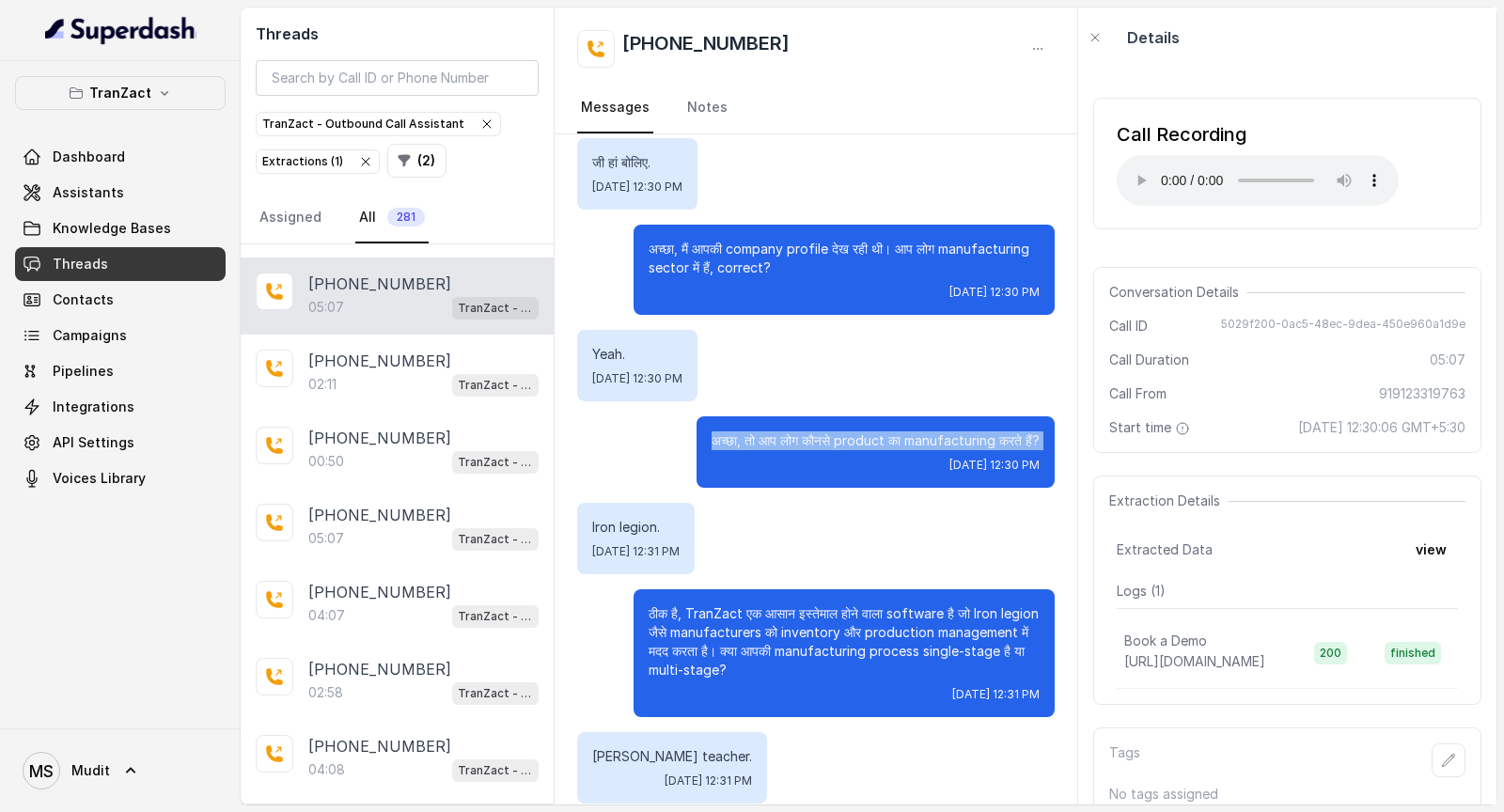
click at [734, 423] on div "अच्छा, तो आप लोग कौनसे product का manufacturing करते हैं? Thu, Sep 4, 2025, 12:…" at bounding box center [876, 452] width 358 height 71
click at [591, 423] on div "Iron legion. Thu, Sep 4, 2025, 12:31 PM" at bounding box center [635, 538] width 118 height 71
click at [680, 423] on p "Iron legion." at bounding box center [636, 526] width 87 height 19
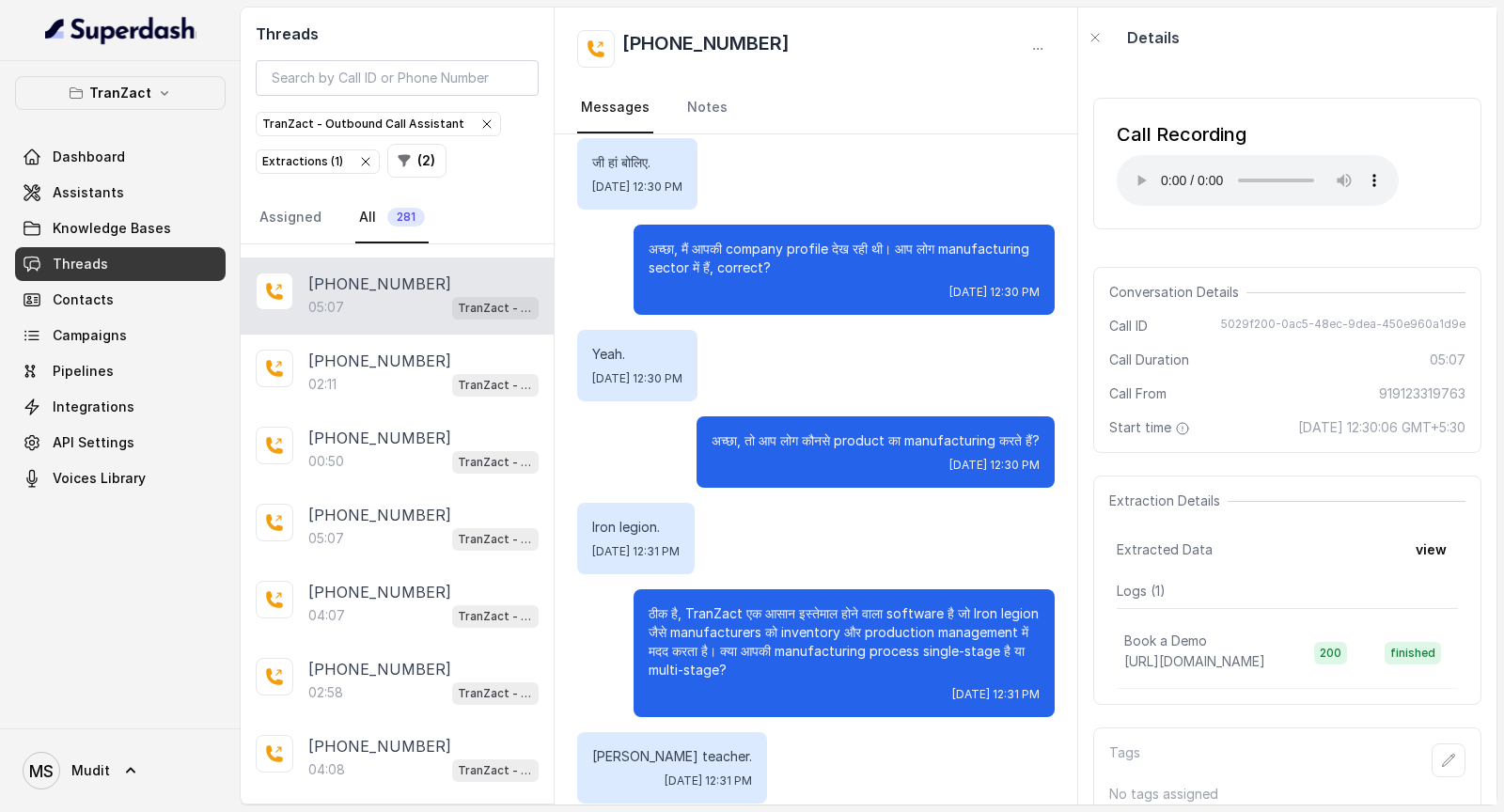
click at [680, 423] on p "Iron legion." at bounding box center [636, 526] width 87 height 19
click at [665, 423] on p "ठीक है, TranZact एक आसान इस्तेमाल होने वाला software है जो Iron legion जैसे man…" at bounding box center [844, 642] width 391 height 75
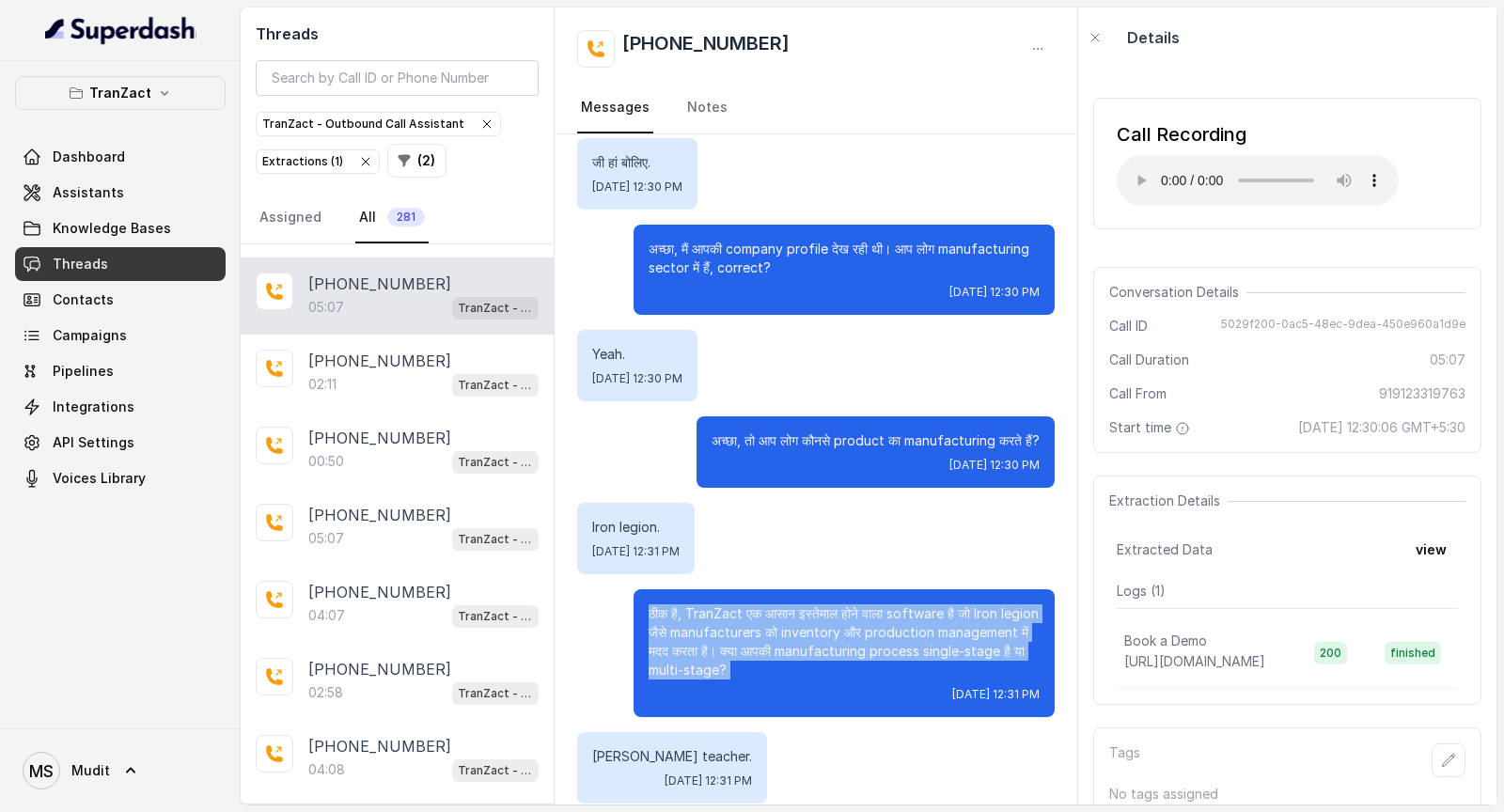
click at [665, 423] on p "ठीक है, TranZact एक आसान इस्तेमाल होने वाला software है जो Iron legion जैसे man…" at bounding box center [844, 642] width 391 height 75
click at [706, 423] on p "ठीक है, TranZact एक आसान इस्तेमाल होने वाला software है जो Iron legion जैसे man…" at bounding box center [844, 642] width 391 height 75
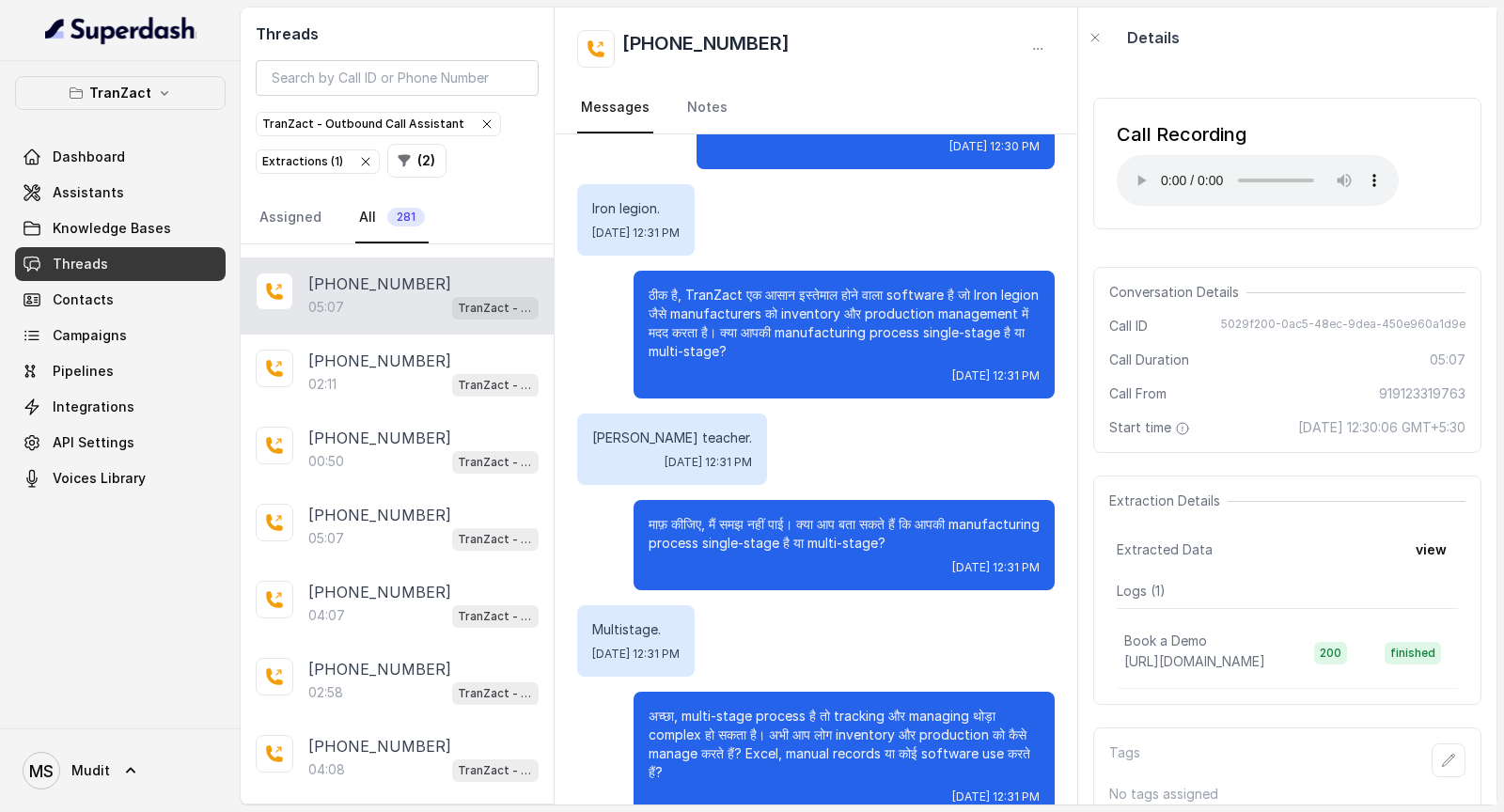
scroll to position [593, 0]
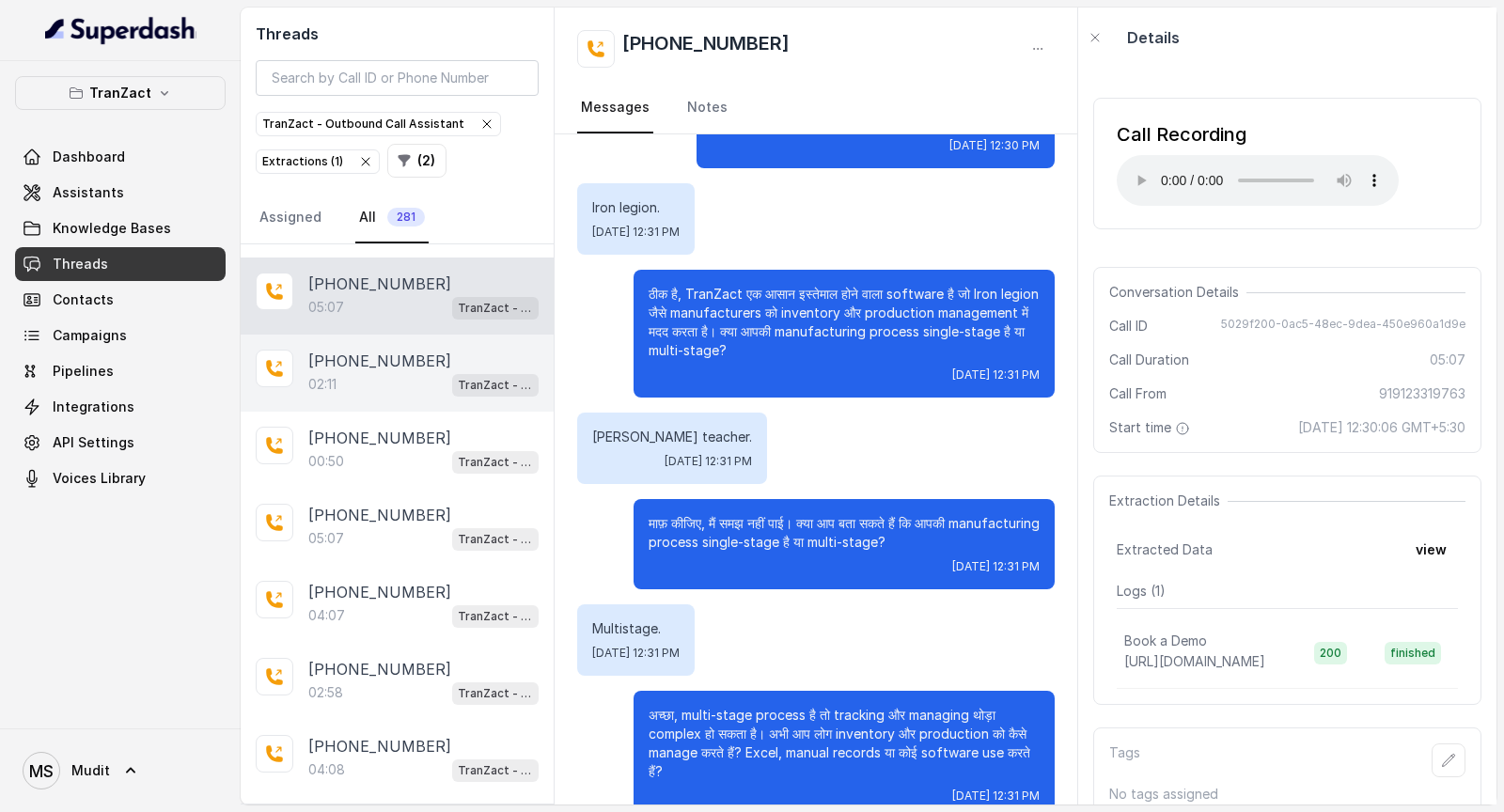
click at [351, 372] on div "02:11 TranZact - Outbound Call Assistant" at bounding box center [423, 384] width 231 height 25
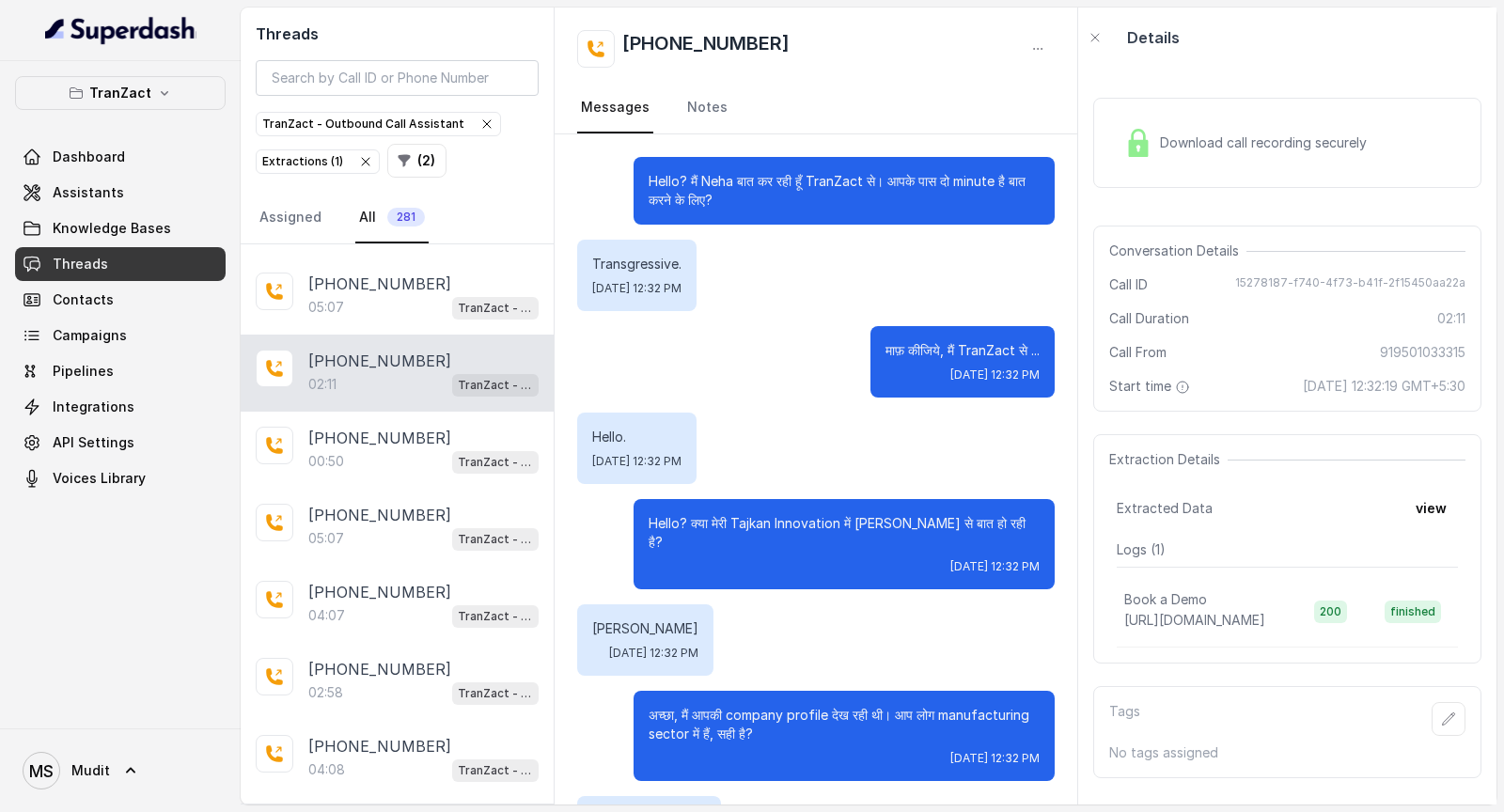
scroll to position [1959, 0]
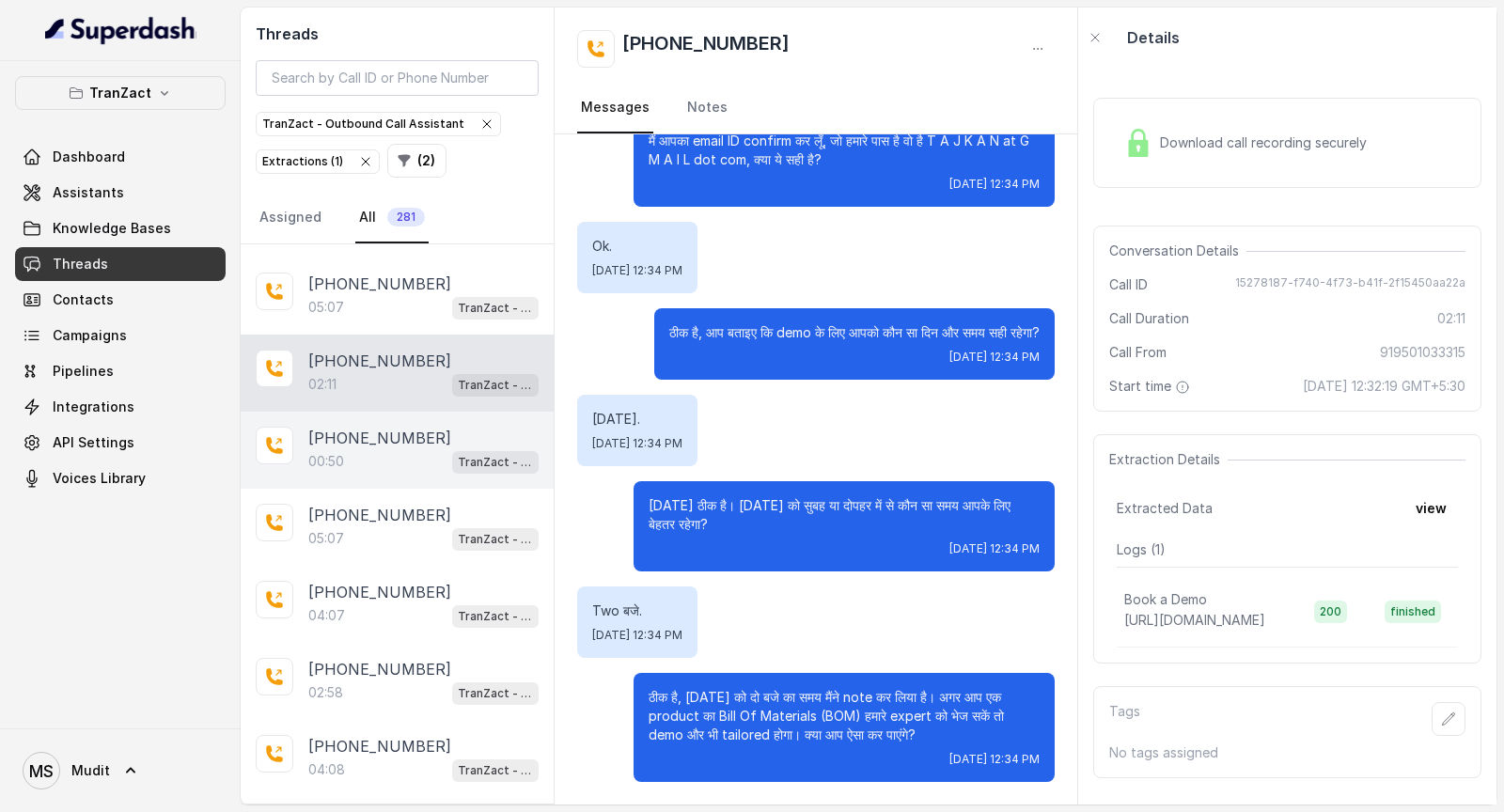
click at [357, 423] on p "+919900377879" at bounding box center [380, 437] width 142 height 23
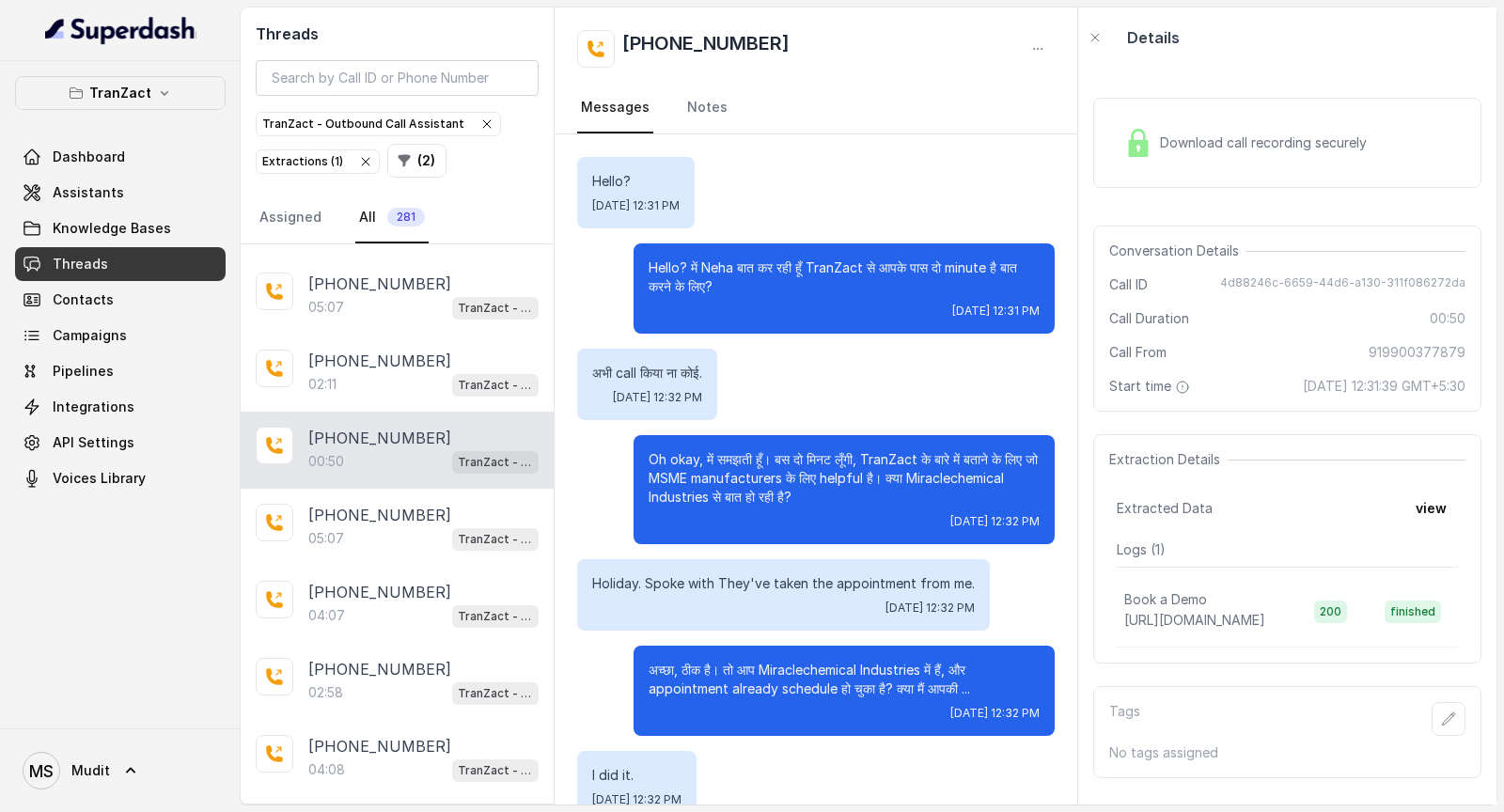
scroll to position [354, 0]
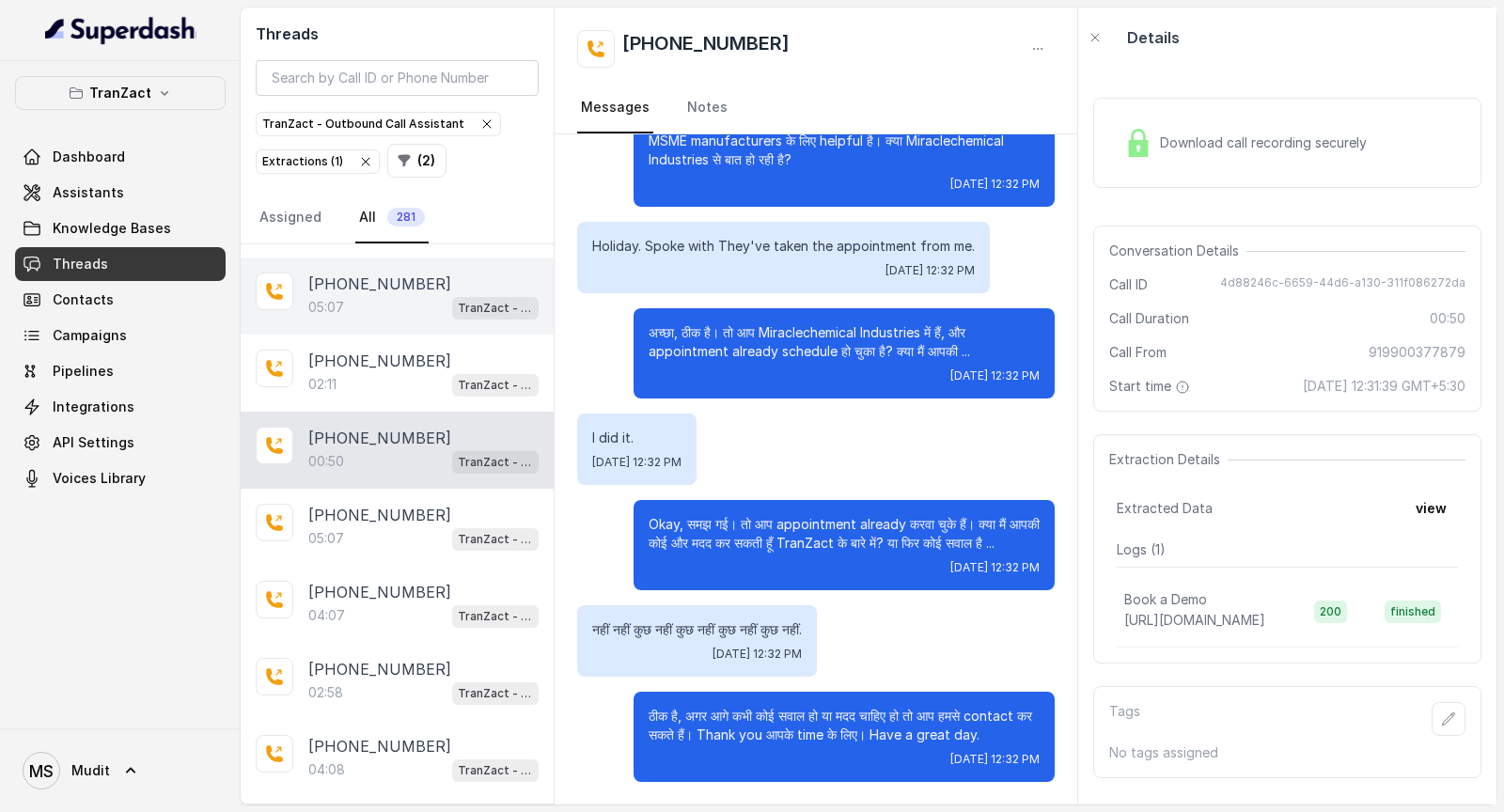
click at [436, 314] on div "+919123319763 05:07 TranZact - Outbound Call Assistant" at bounding box center [397, 296] width 313 height 77
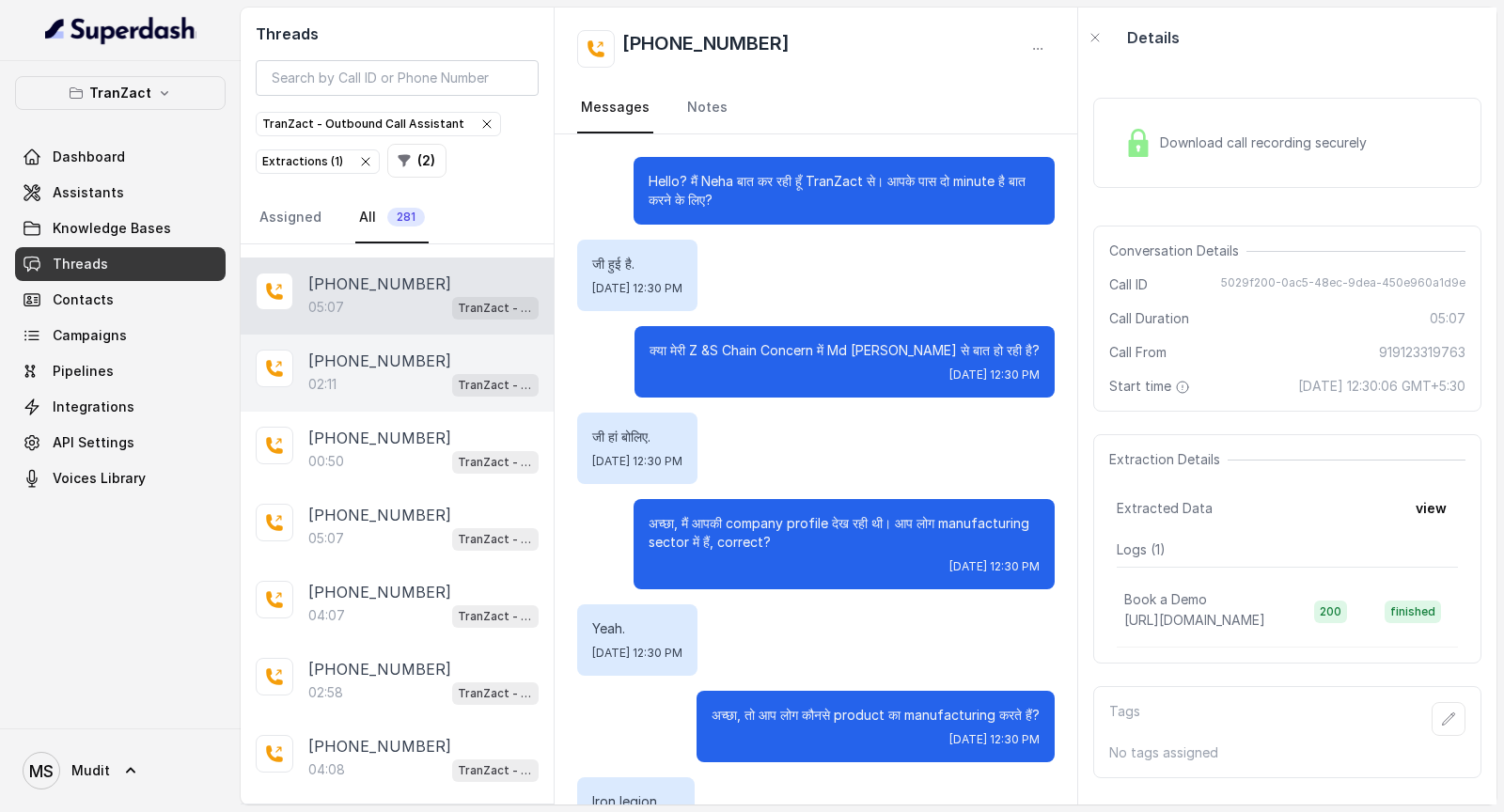
scroll to position [4052, 0]
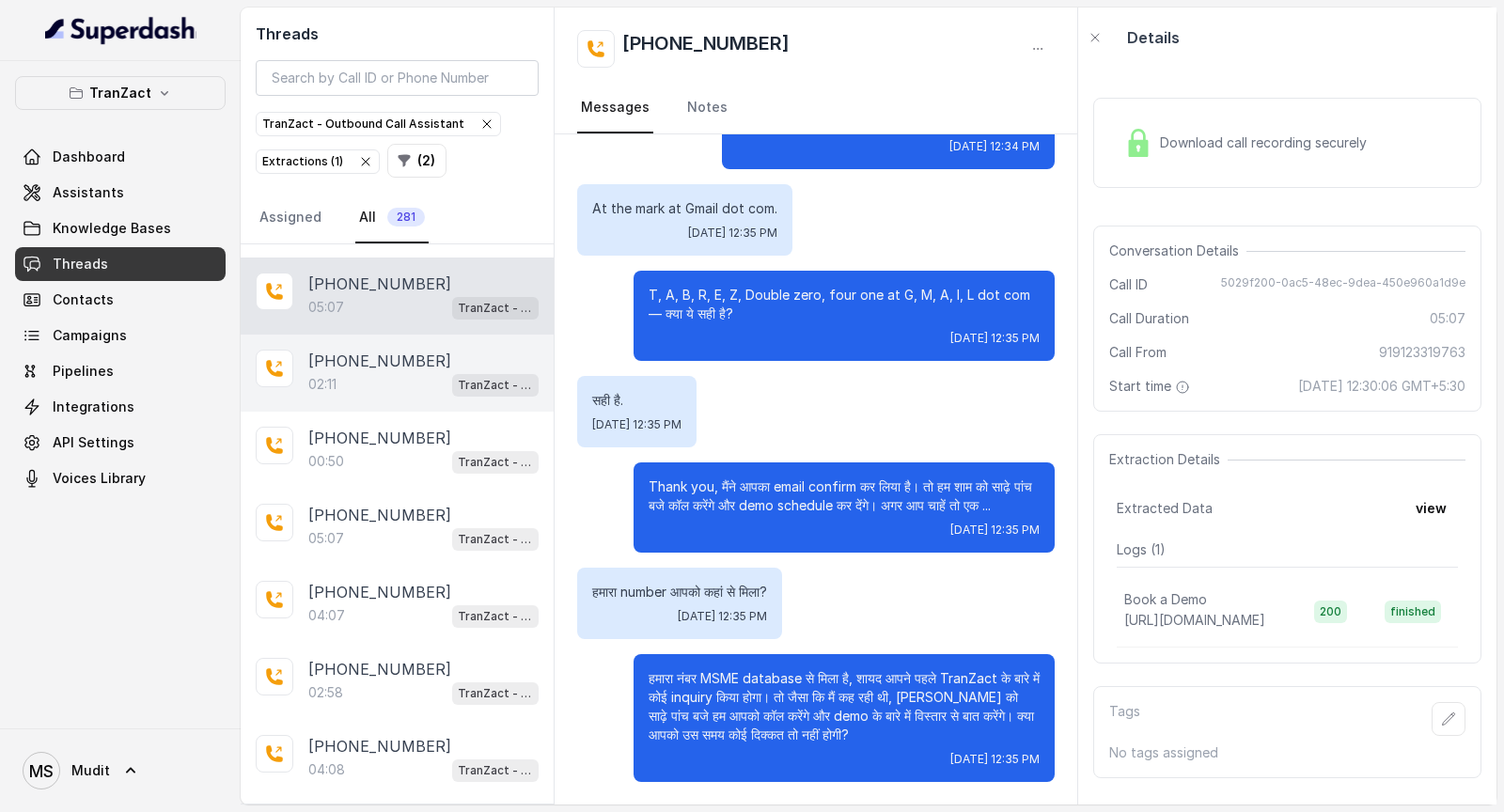
click at [427, 349] on div "+919501033315" at bounding box center [423, 360] width 231 height 23
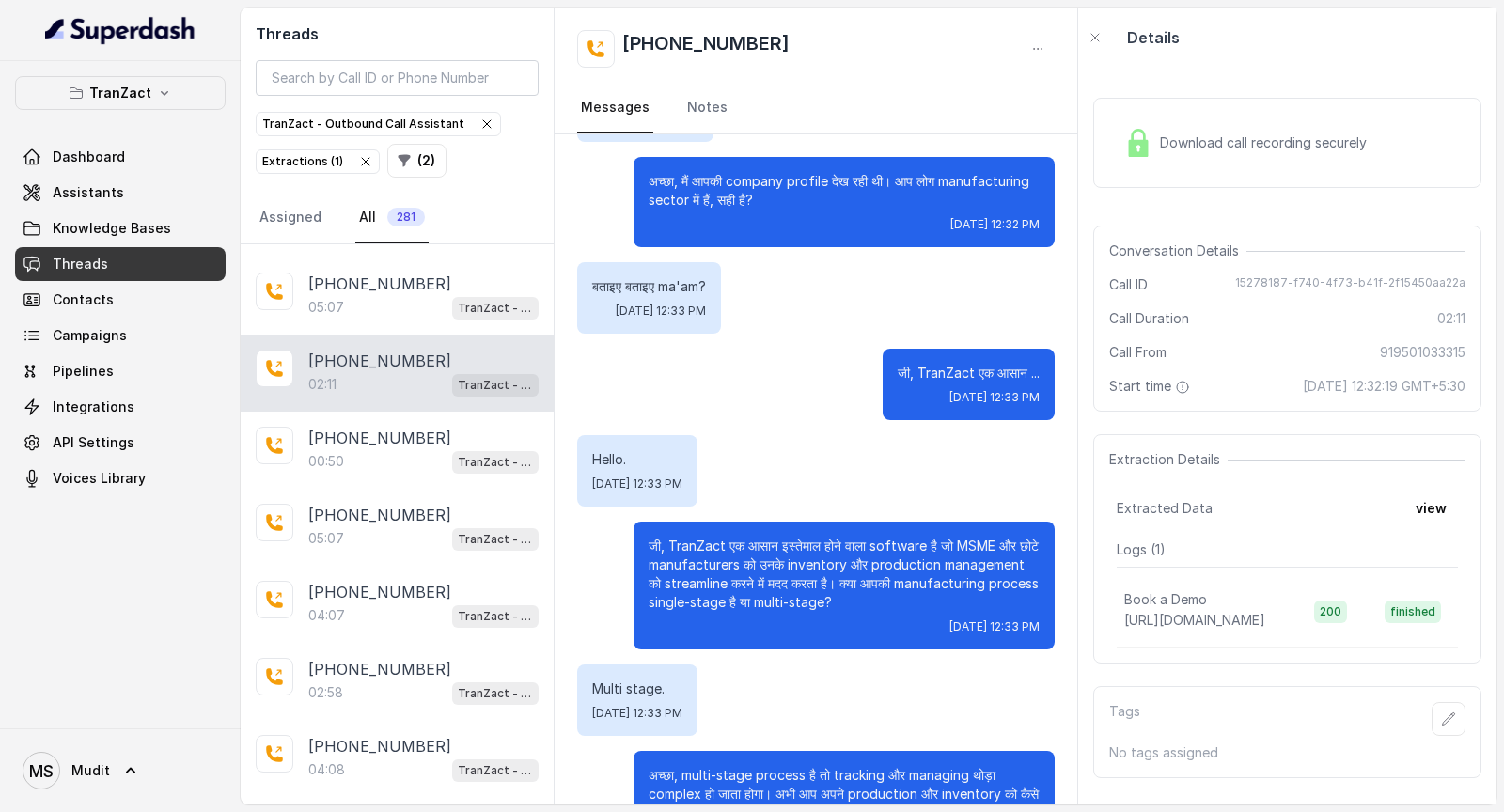
scroll to position [581, 0]
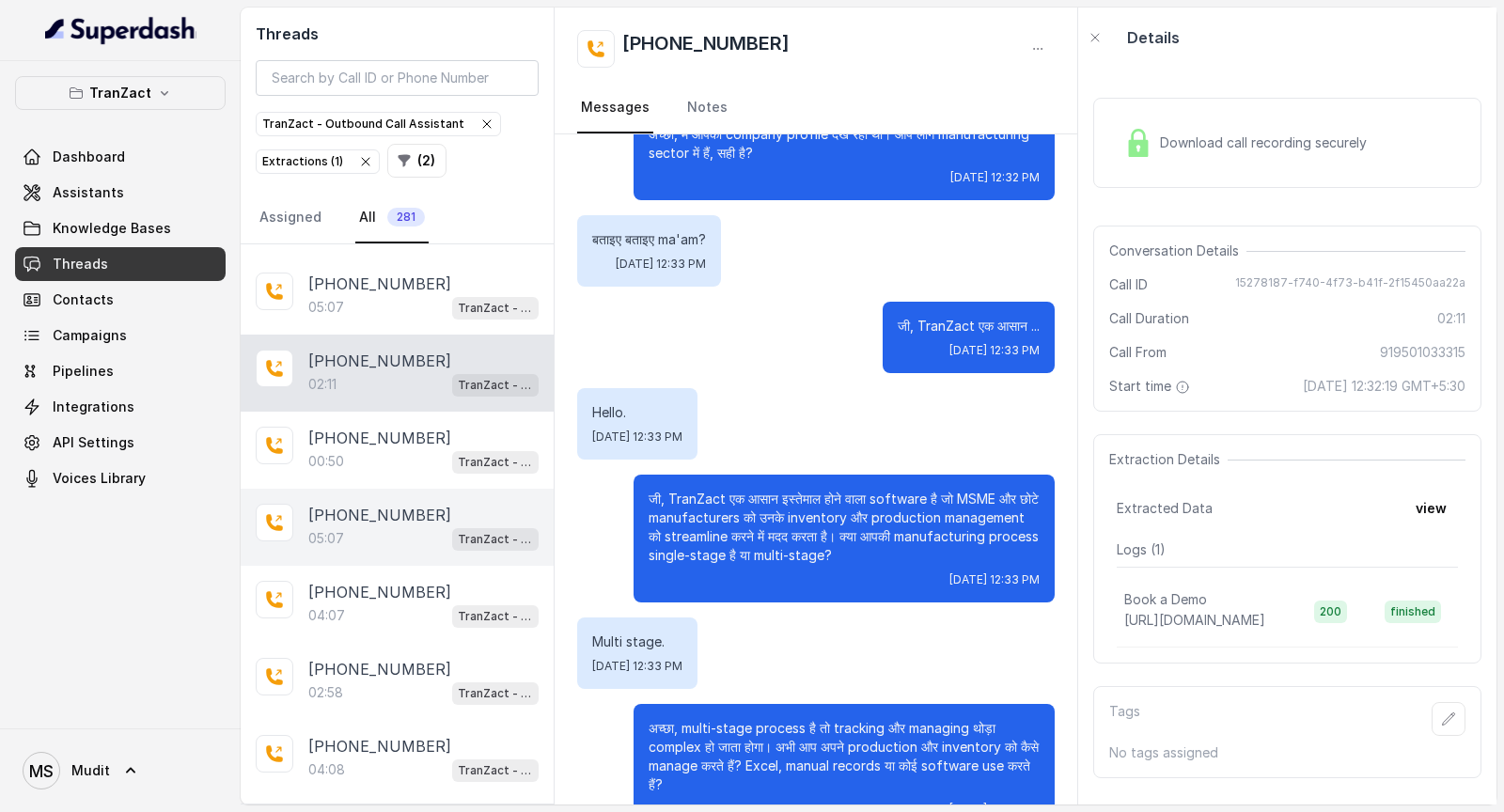
click at [330, 423] on div "05:07 TranZact - Outbound Call Assistant" at bounding box center [423, 538] width 231 height 25
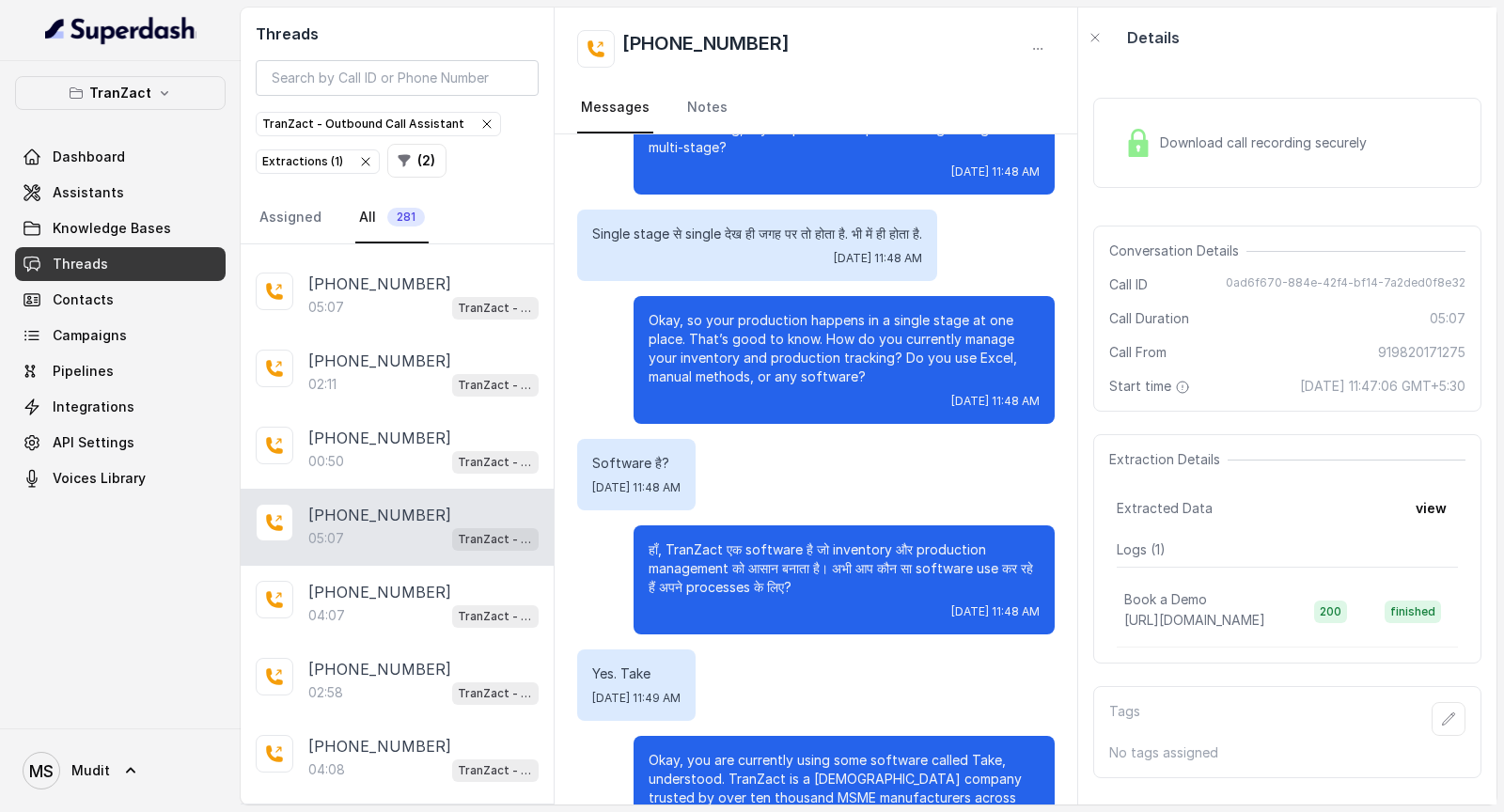
scroll to position [2000, 0]
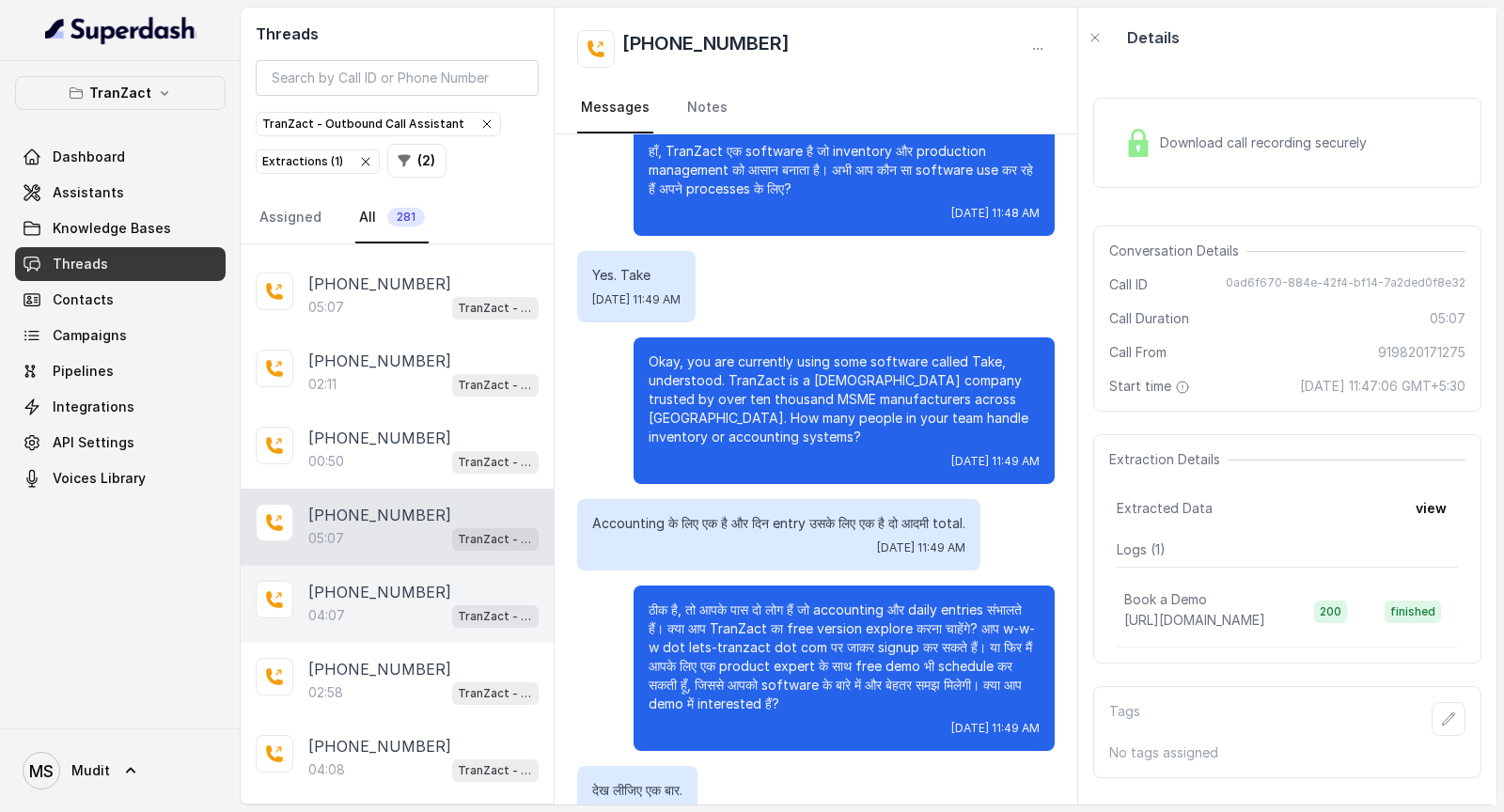
click at [335, 423] on p "+917550023141" at bounding box center [380, 591] width 142 height 23
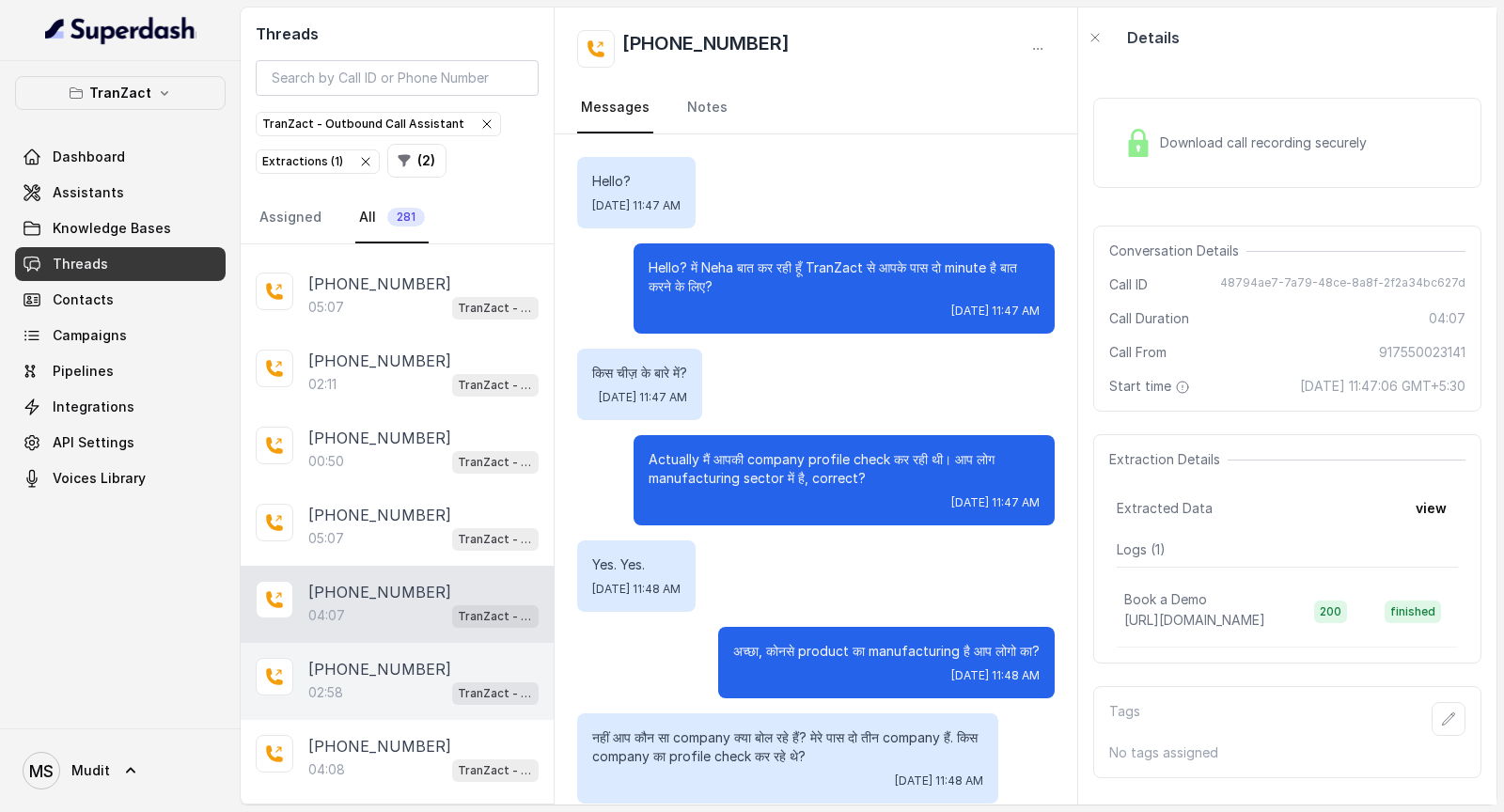
click at [368, 423] on div "02:58 TranZact - Outbound Call Assistant" at bounding box center [423, 692] width 231 height 25
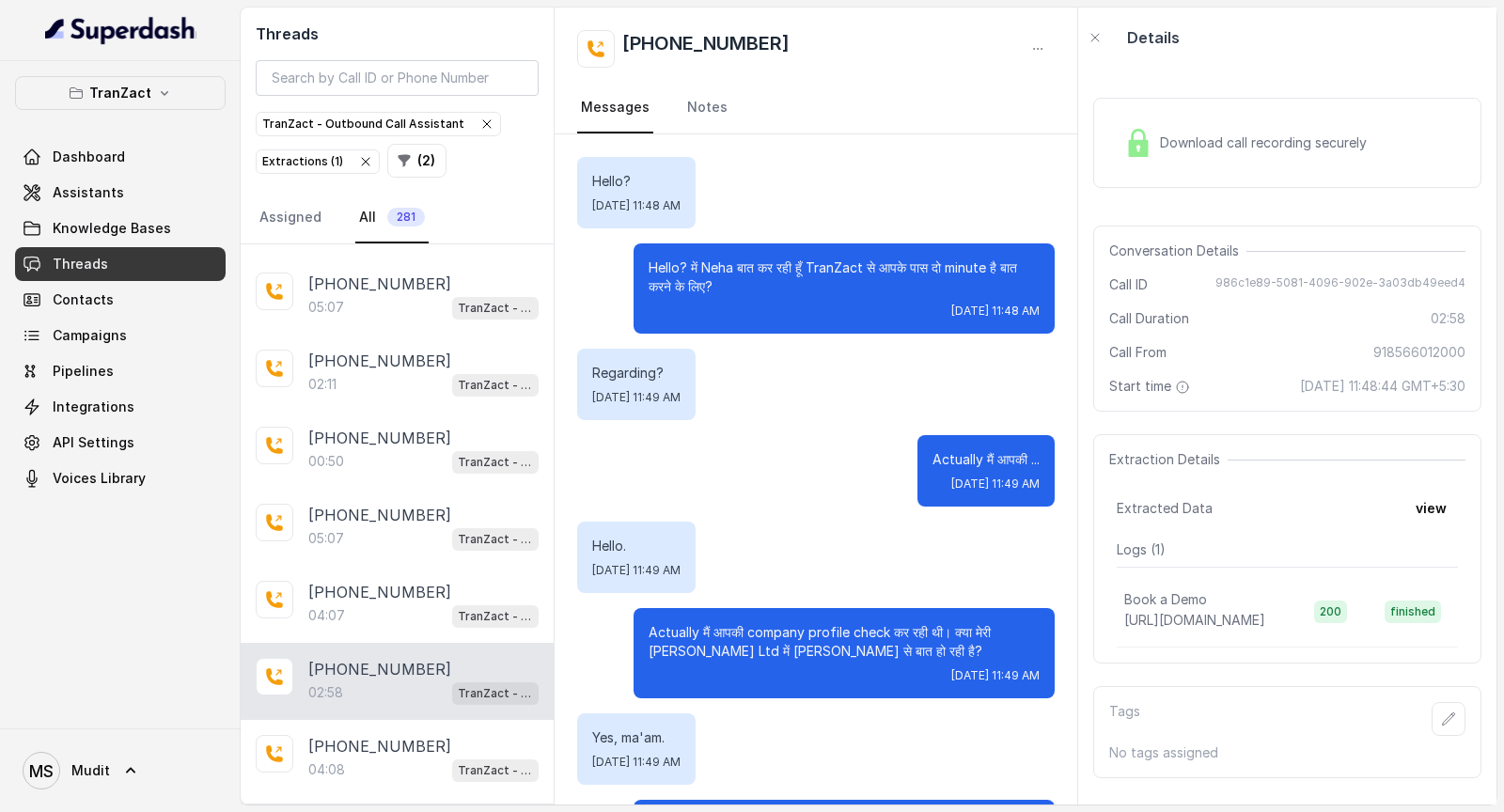
scroll to position [3323, 0]
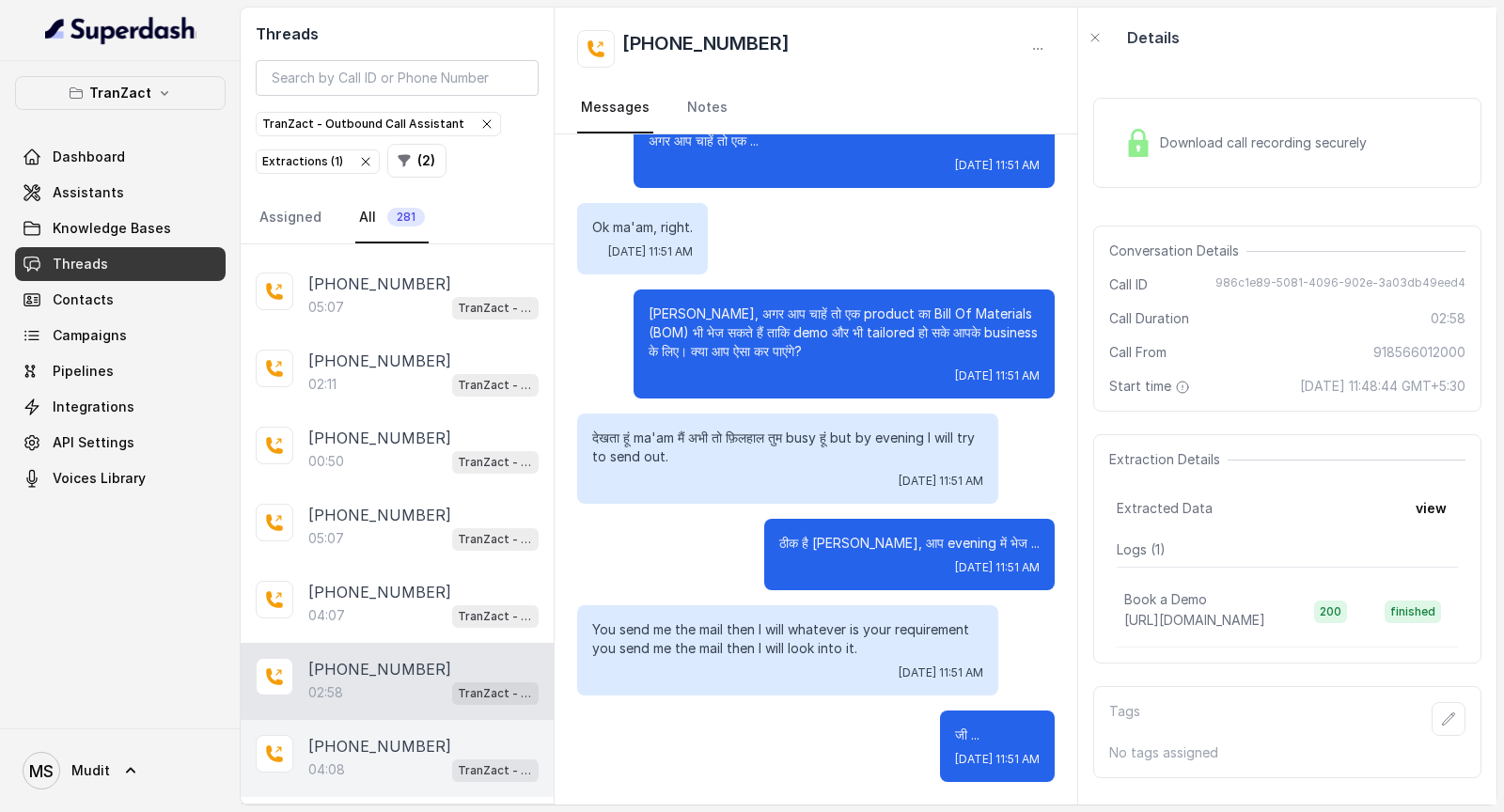
click at [377, 423] on p "+919527000021" at bounding box center [380, 746] width 142 height 23
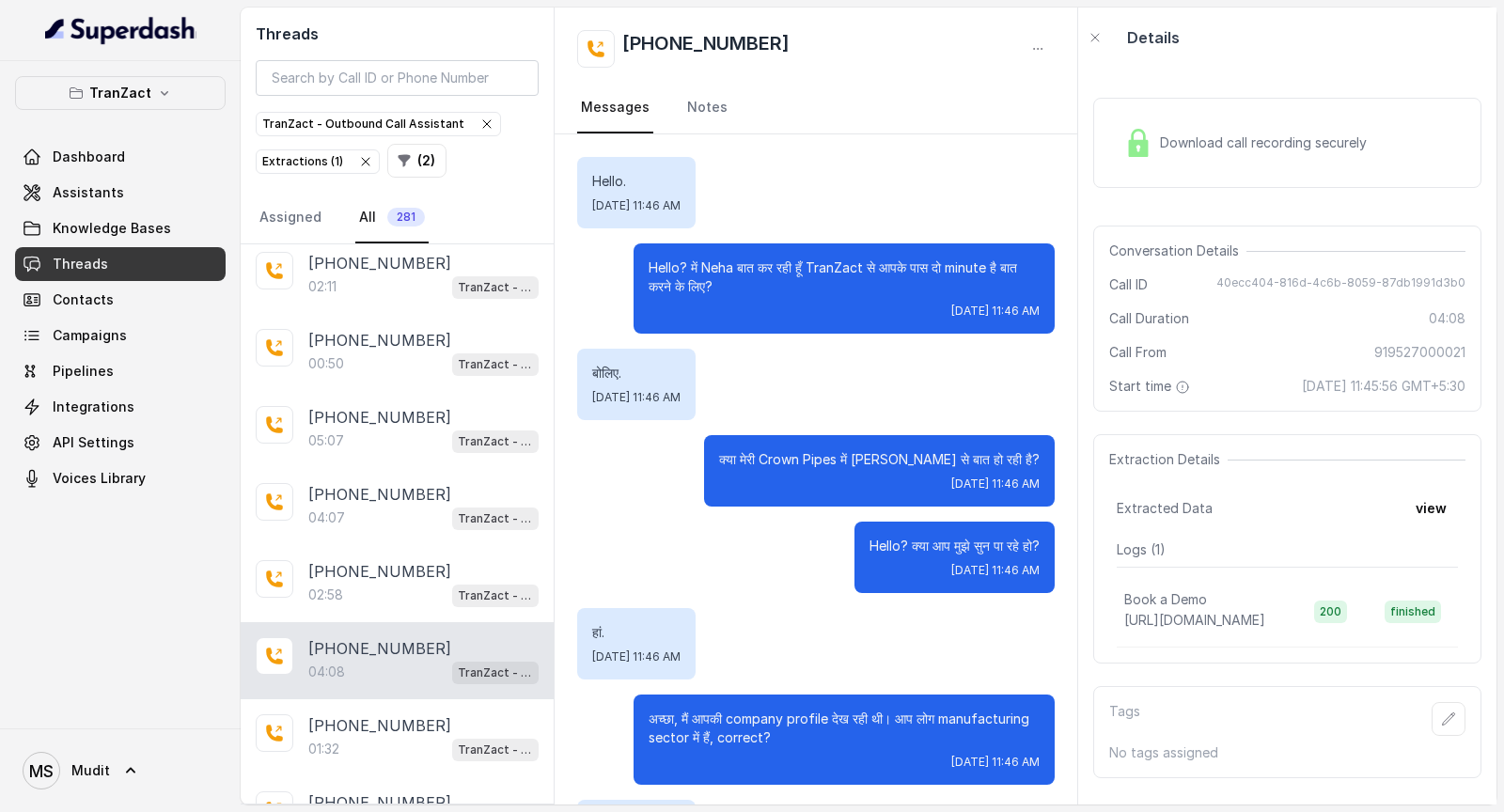
click at [1224, 155] on div "Download call recording securely" at bounding box center [1246, 143] width 257 height 44
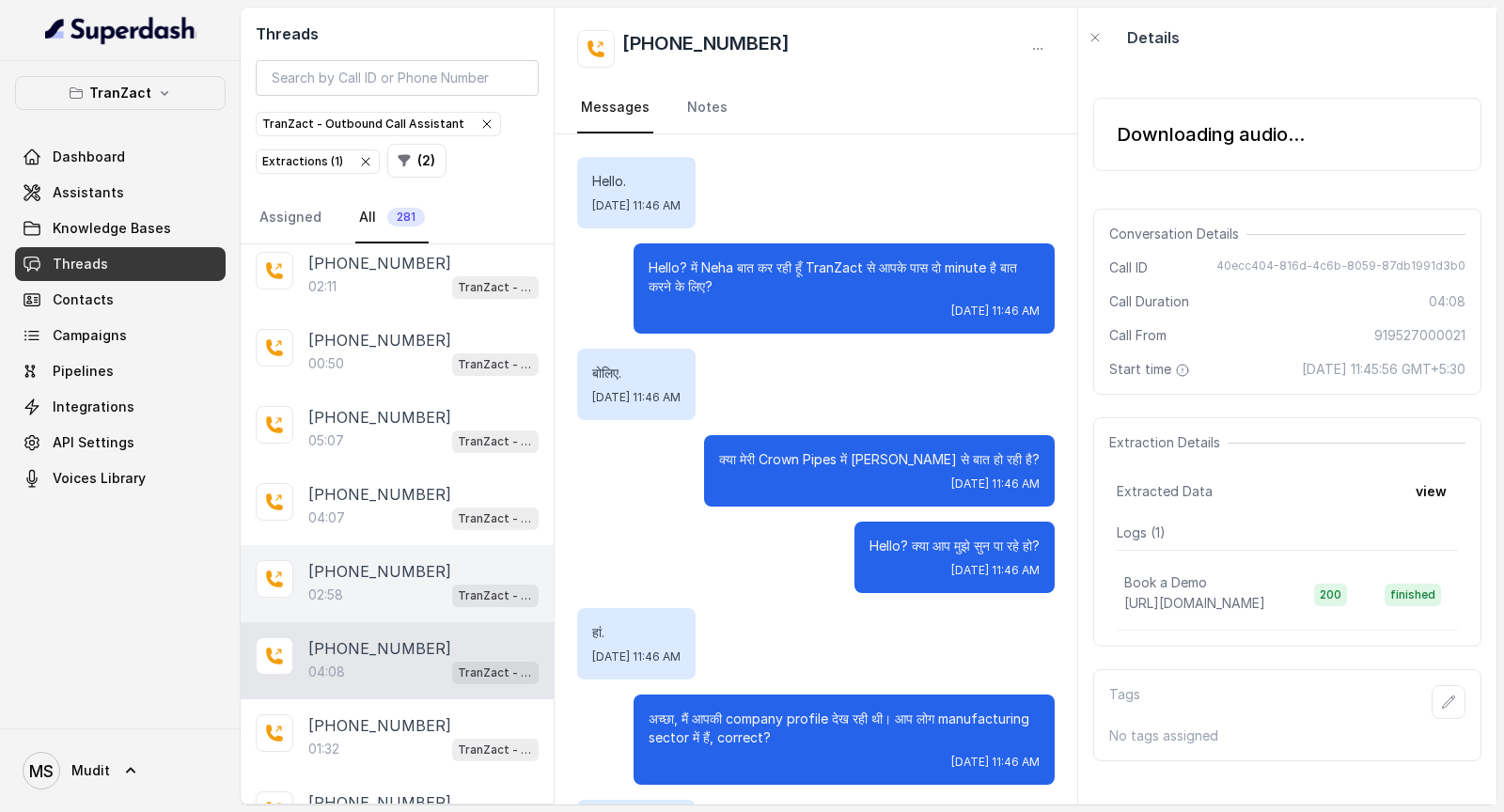
scroll to position [745, 0]
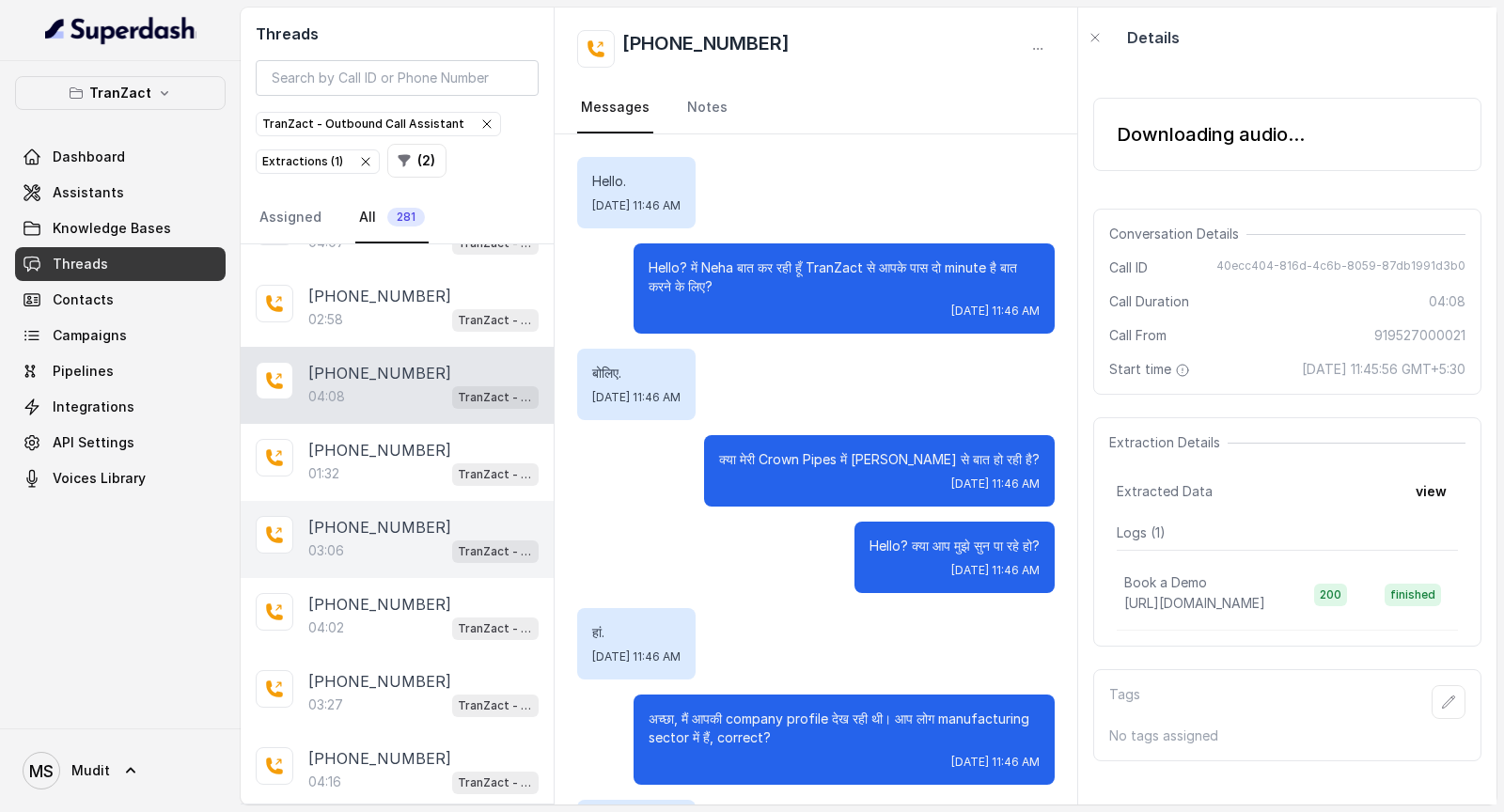
click at [439, 423] on div "+919924245665" at bounding box center [423, 527] width 231 height 23
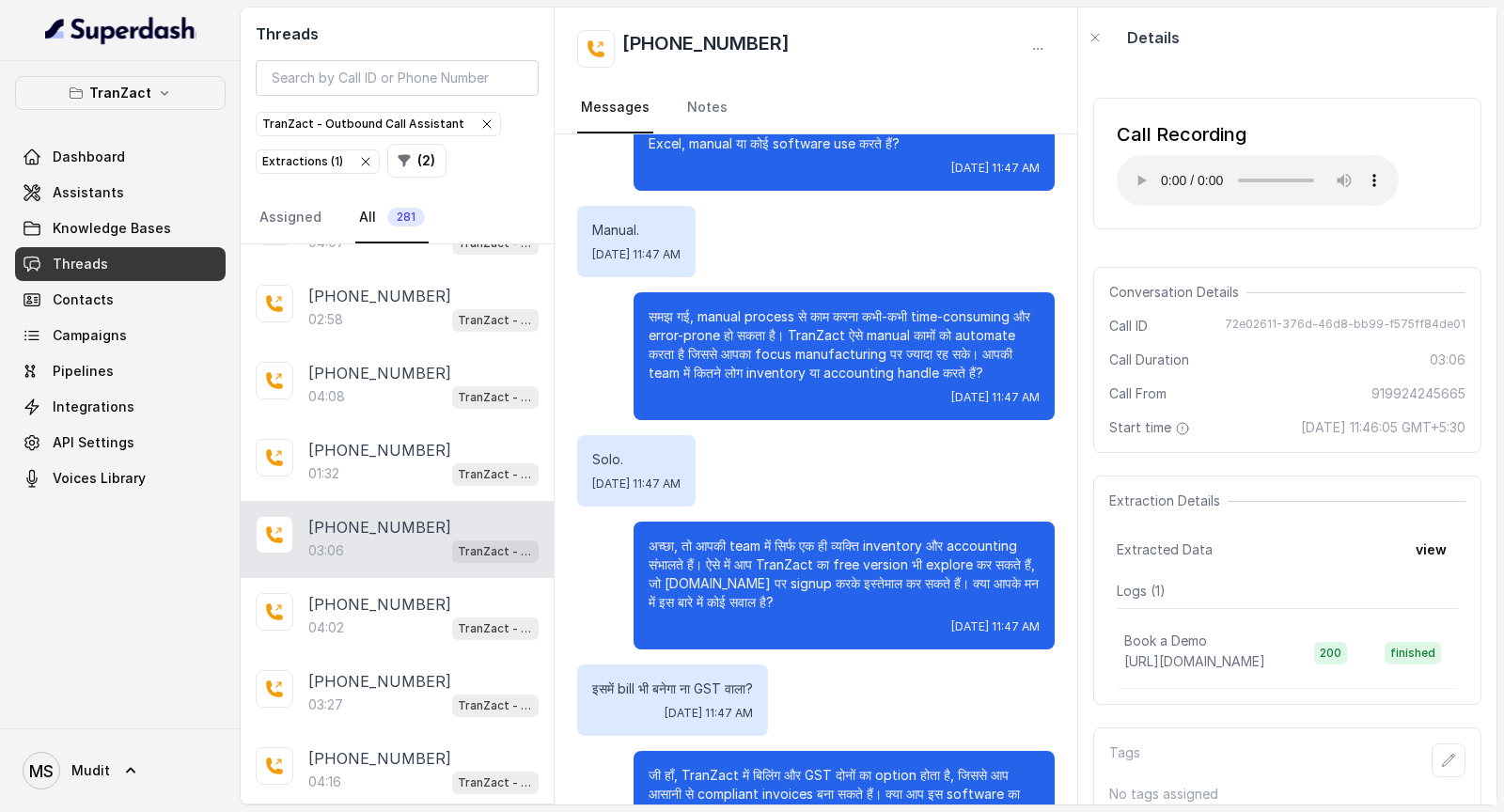
scroll to position [1069, 0]
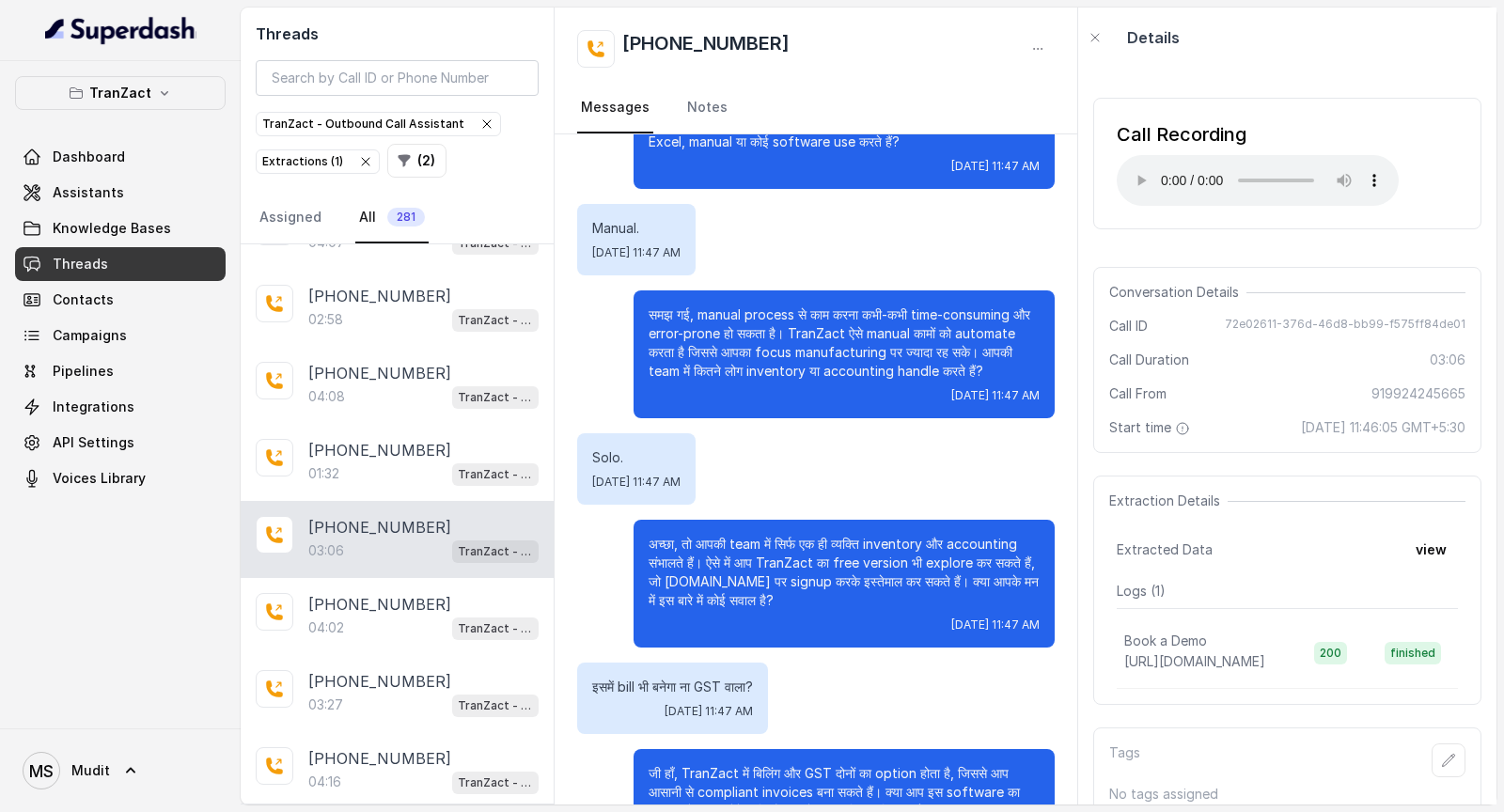
click at [769, 423] on p "अच्छा, तो आपकी team में सिर्फ एक ही व्यक्ति inventory और accounting संभालते हैं…" at bounding box center [844, 573] width 391 height 75
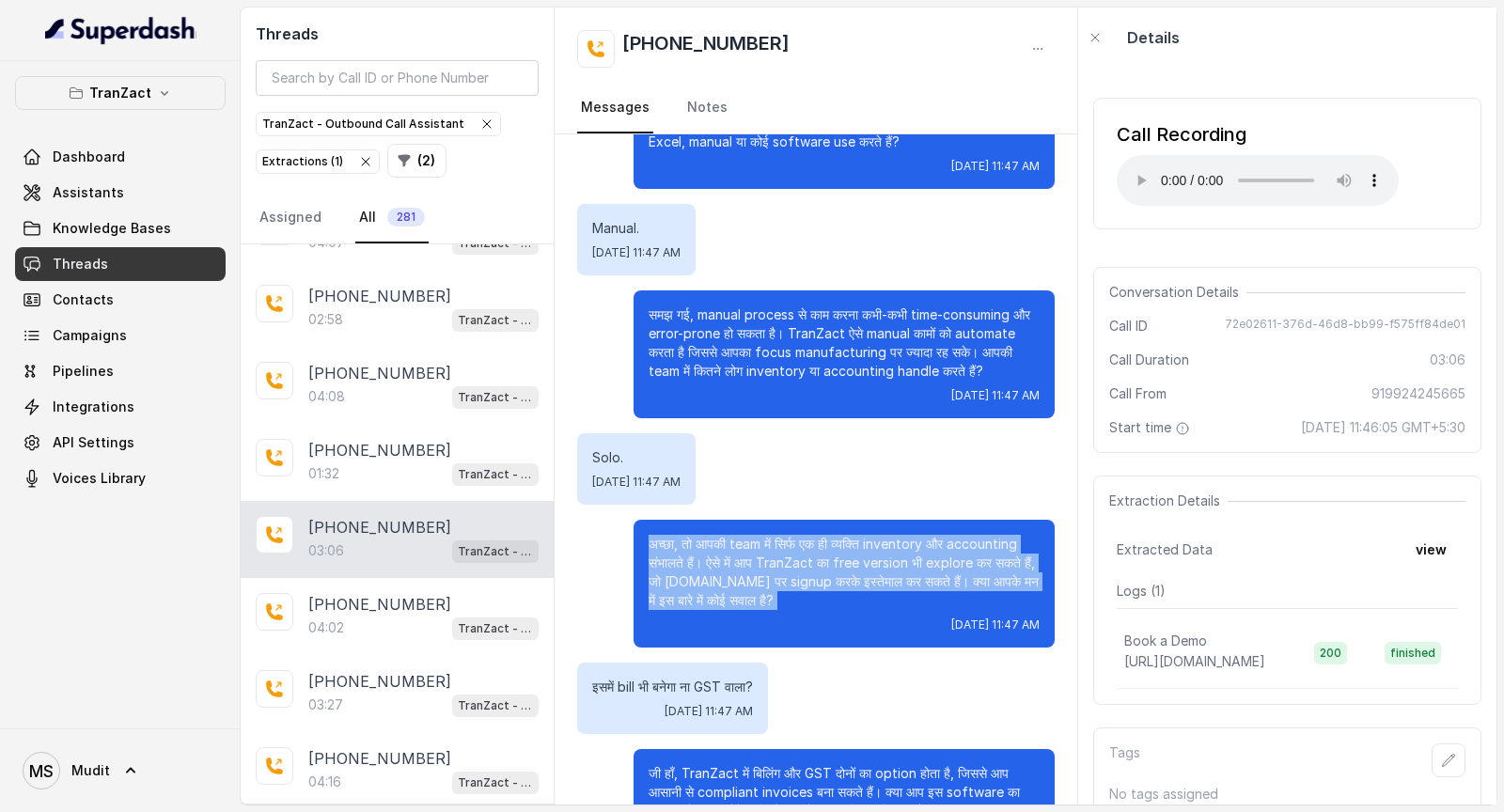
click at [769, 423] on p "अच्छा, तो आपकी team में सिर्फ एक ही व्यक्ति inventory और accounting संभालते हैं…" at bounding box center [844, 573] width 391 height 75
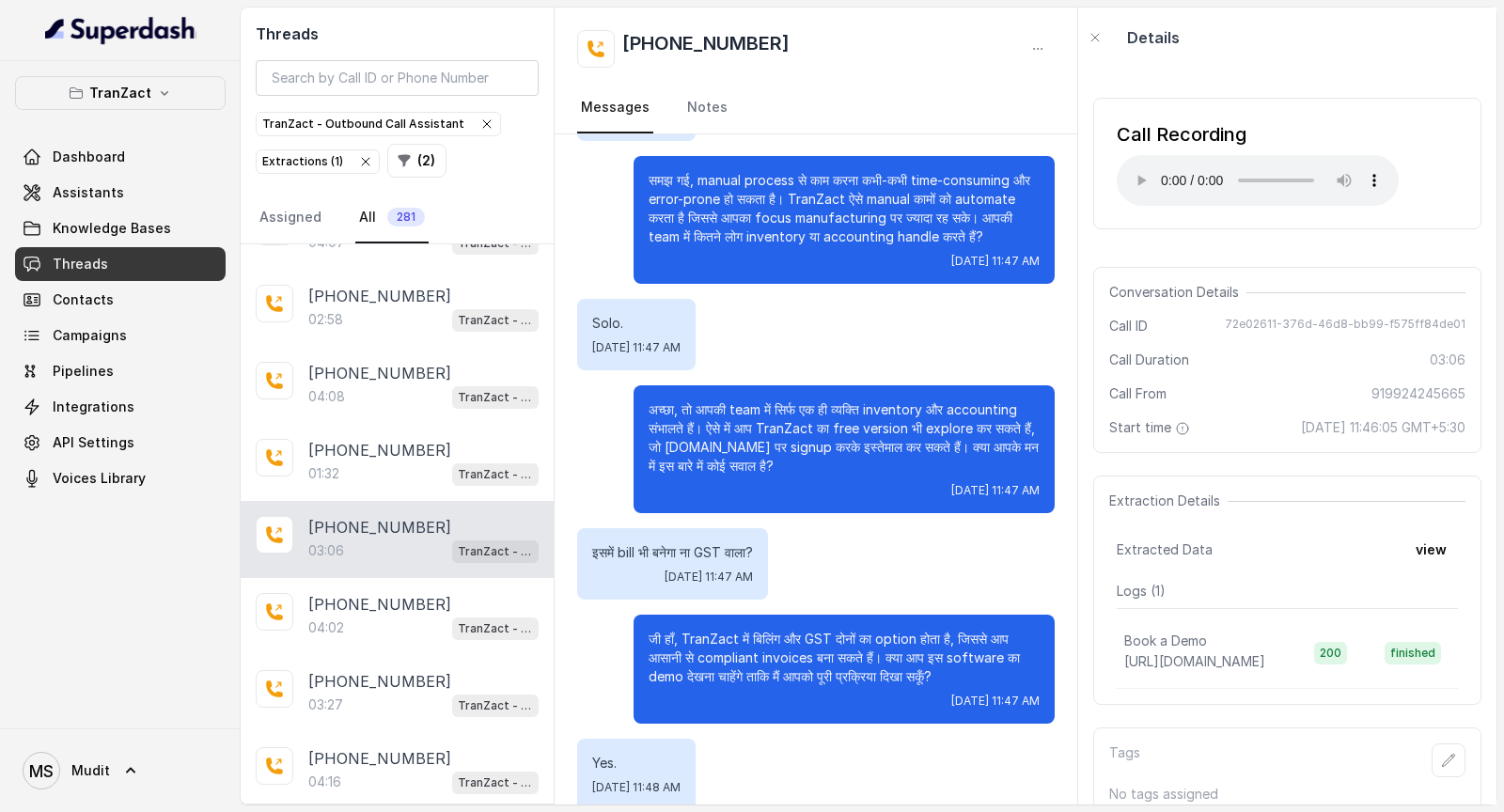
scroll to position [1205, 0]
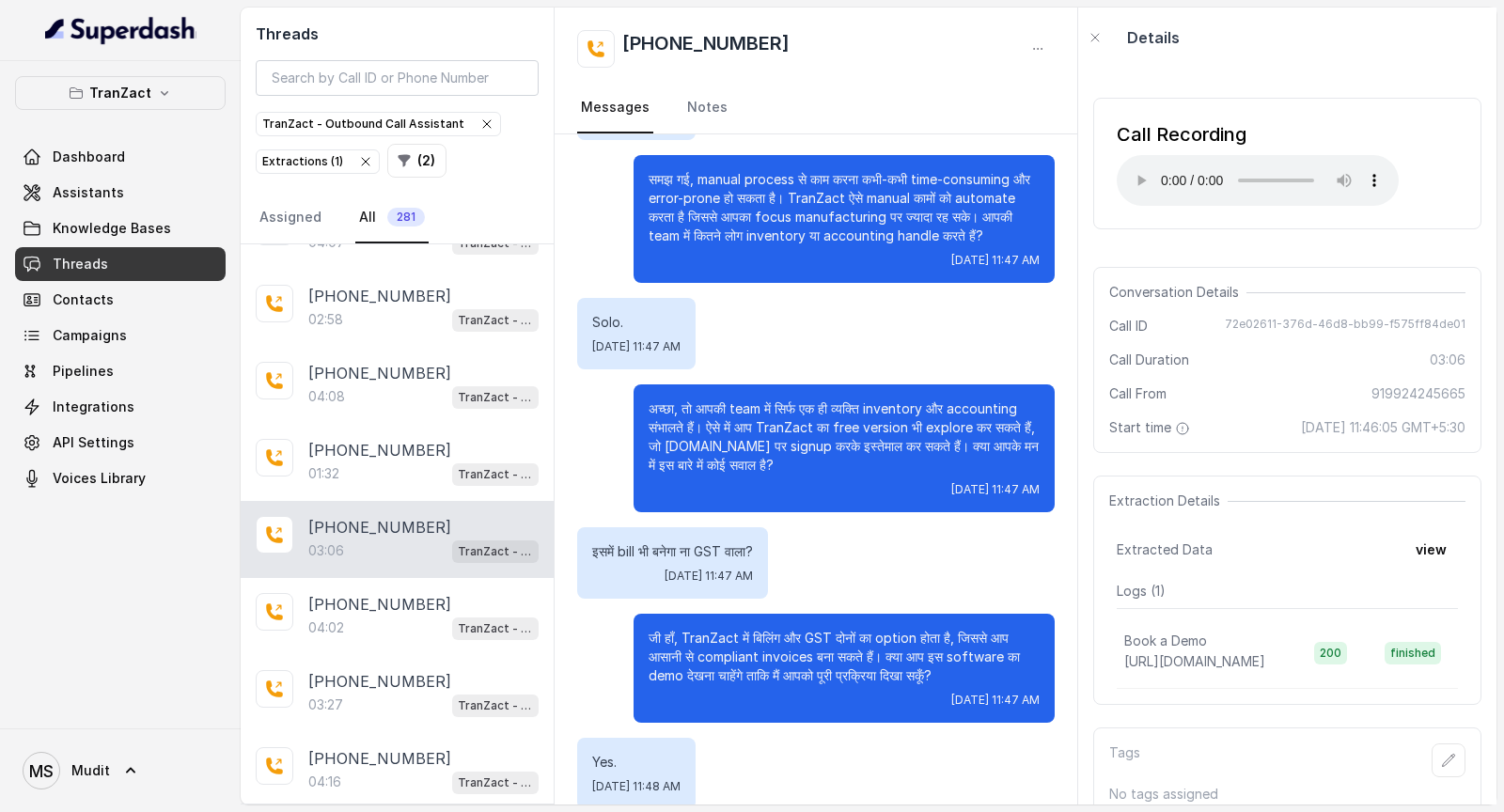
click at [581, 423] on div "Hello? मैं Neha बात कर रही हूँ TranZact से। आपके पास दो minute है बात करने के ल…" at bounding box center [816, 478] width 522 height 3097
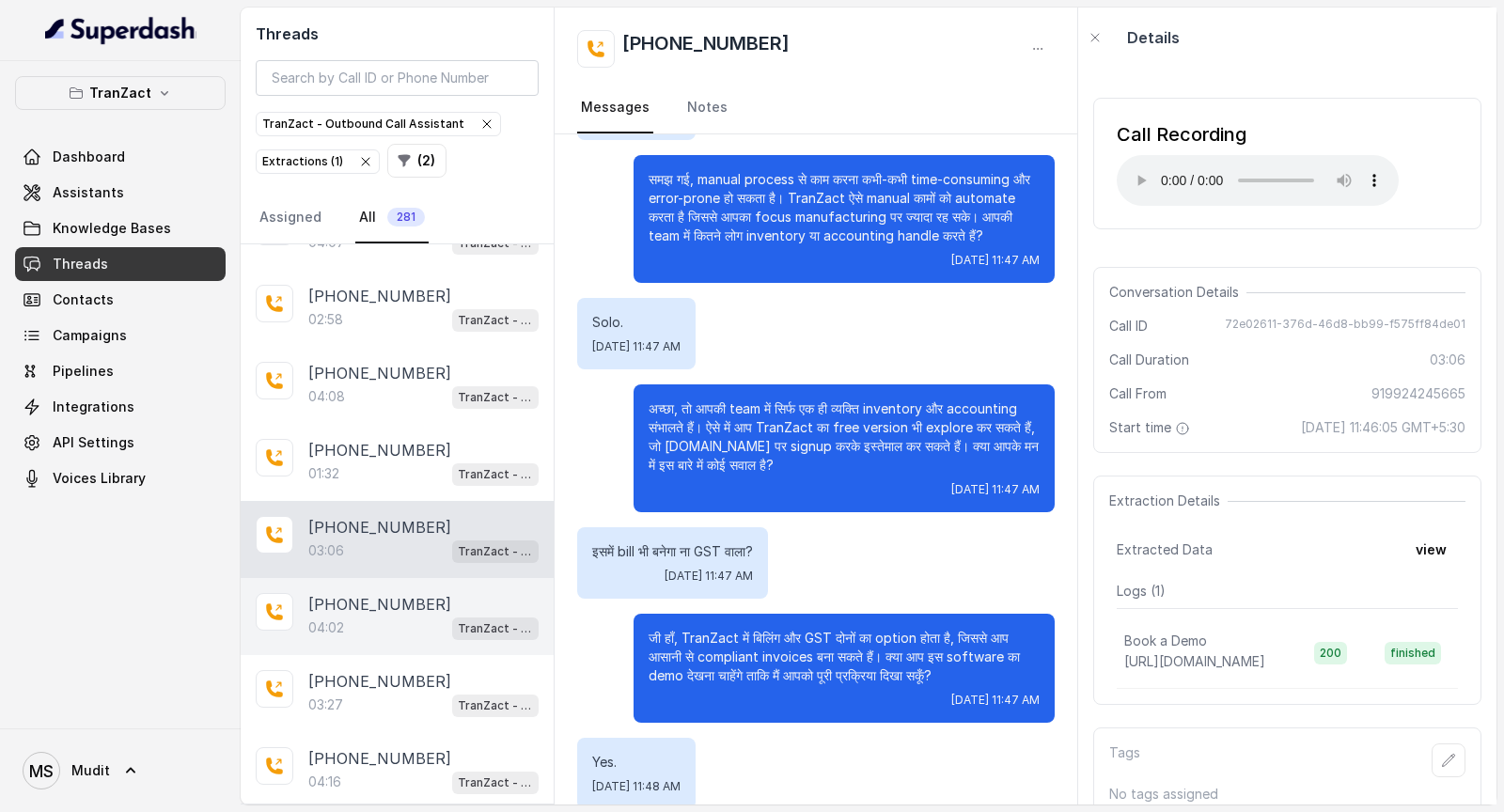
click at [436, 423] on div "04:02 TranZact - Outbound Call Assistant" at bounding box center [423, 627] width 231 height 25
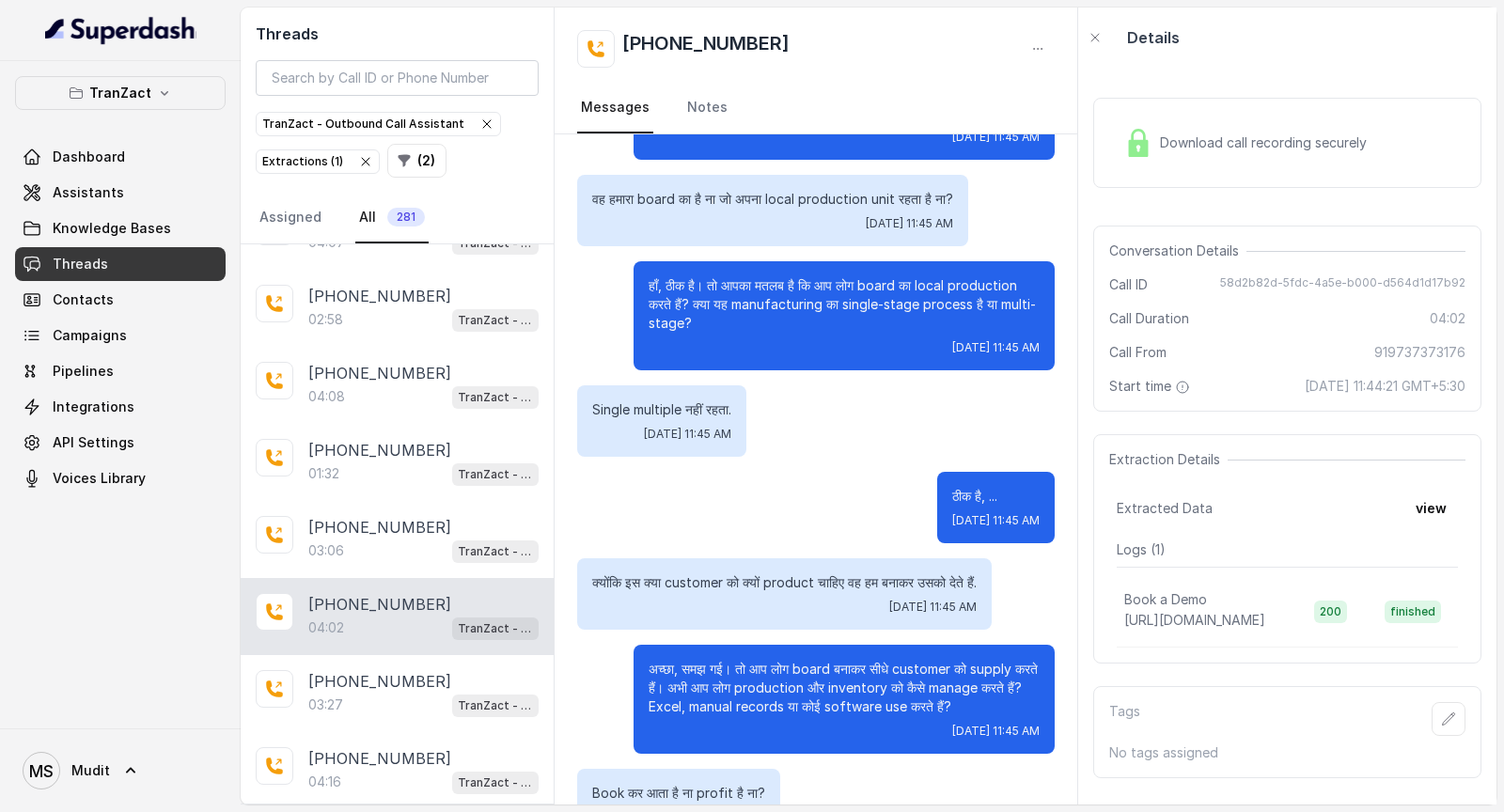
scroll to position [852, 0]
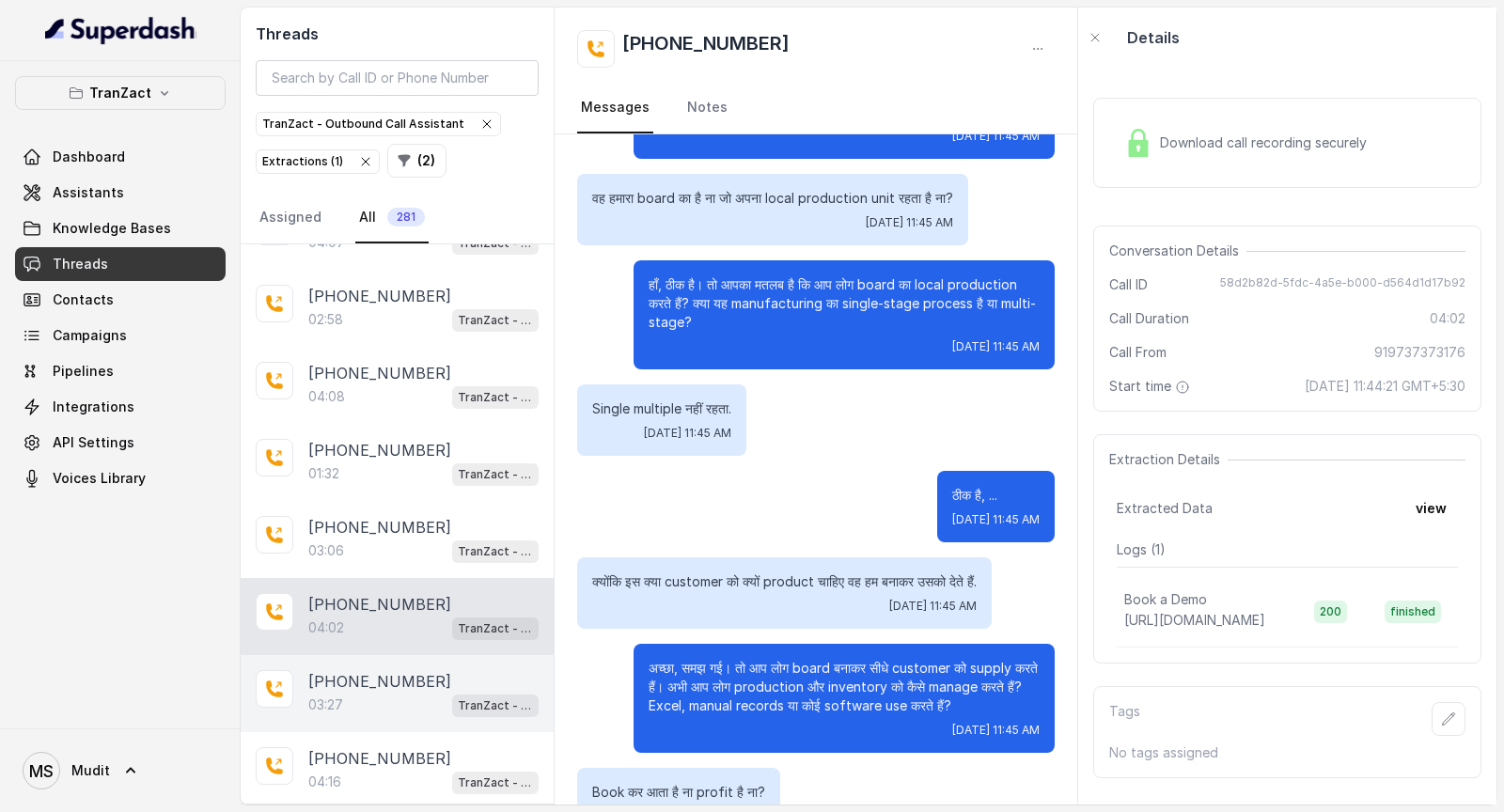
click at [425, 423] on div "03:27 TranZact - Outbound Call Assistant" at bounding box center [423, 704] width 231 height 25
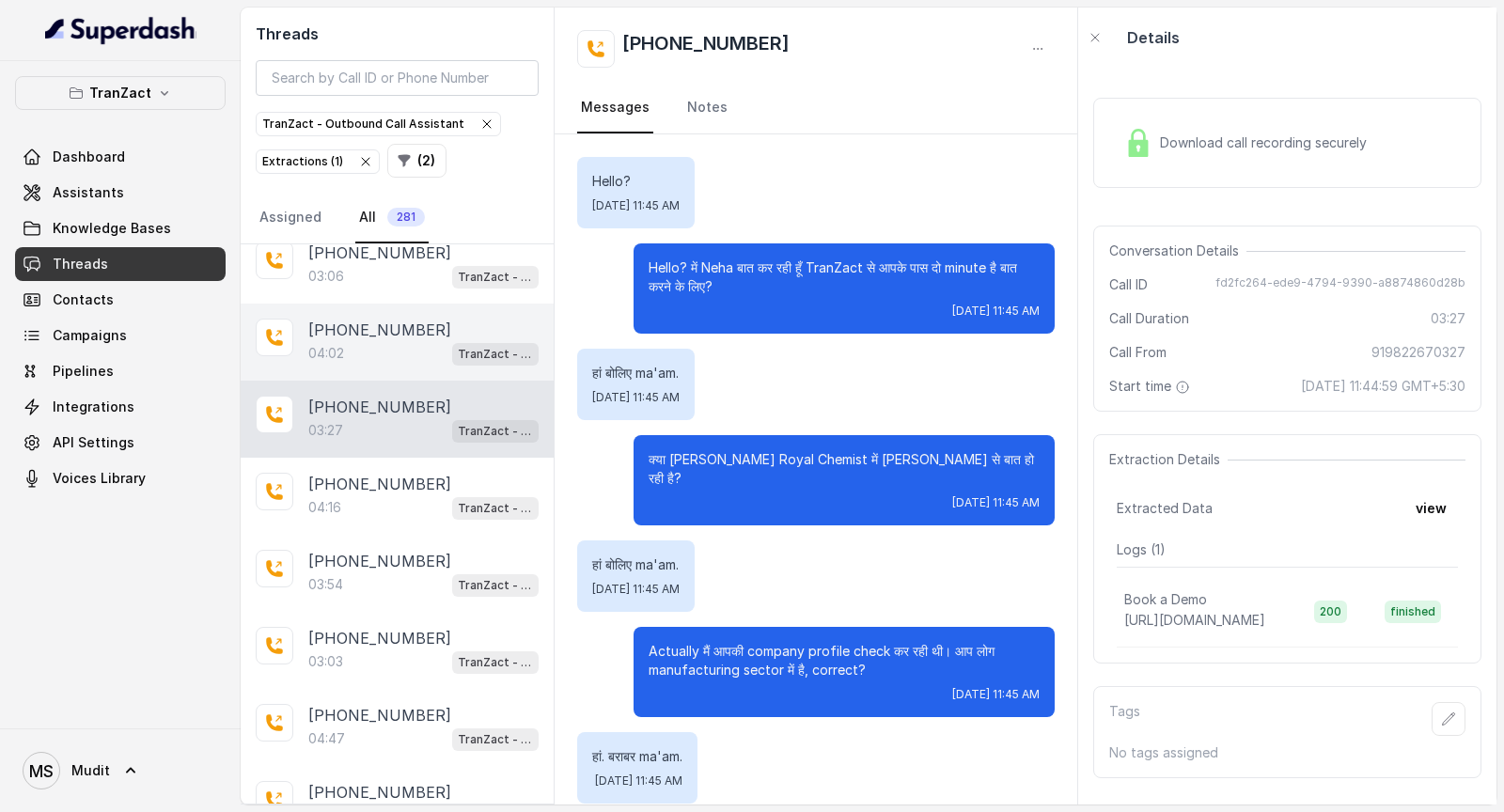
scroll to position [1116, 0]
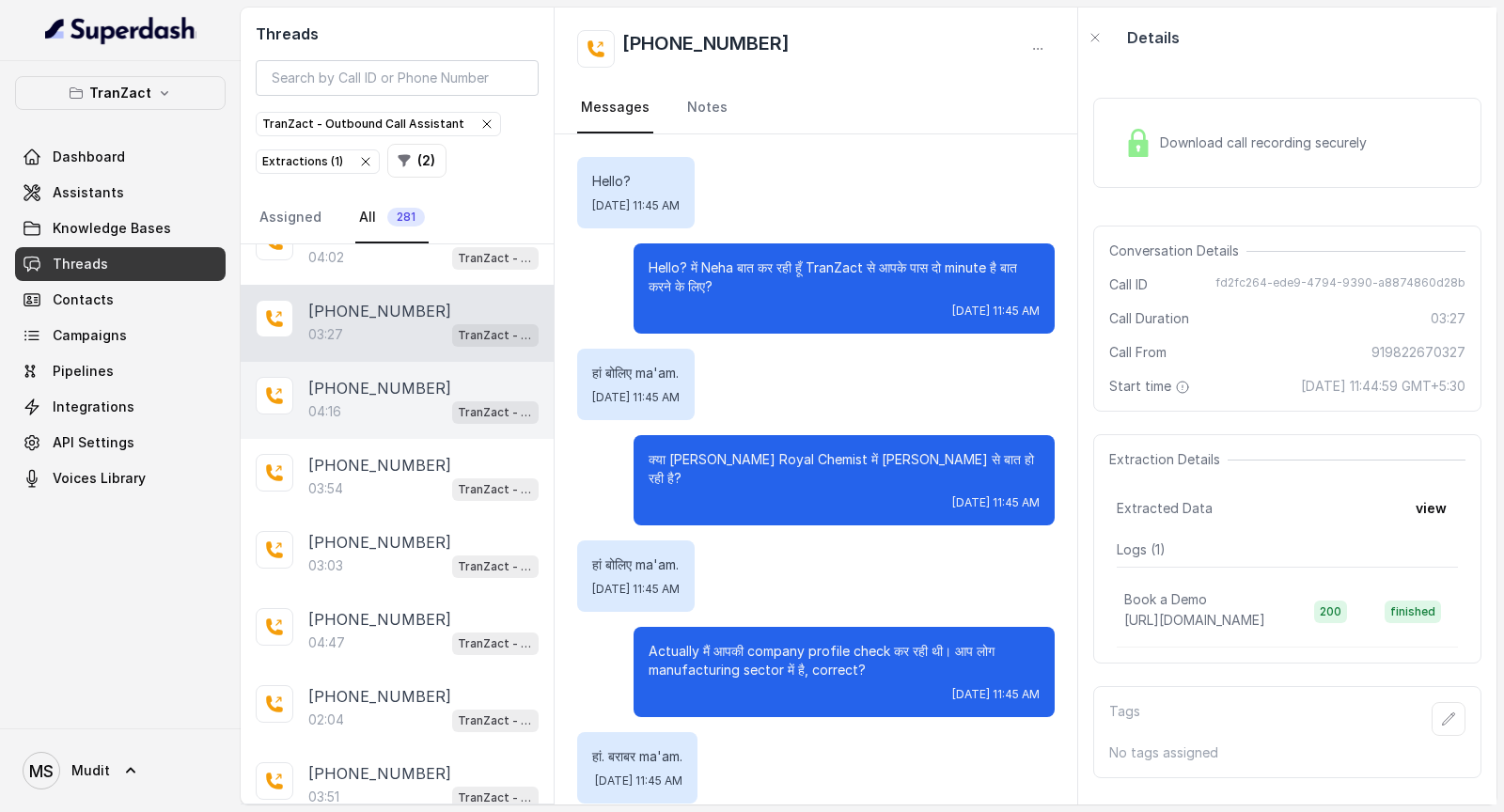
click at [415, 377] on p "+919374955576" at bounding box center [380, 388] width 142 height 23
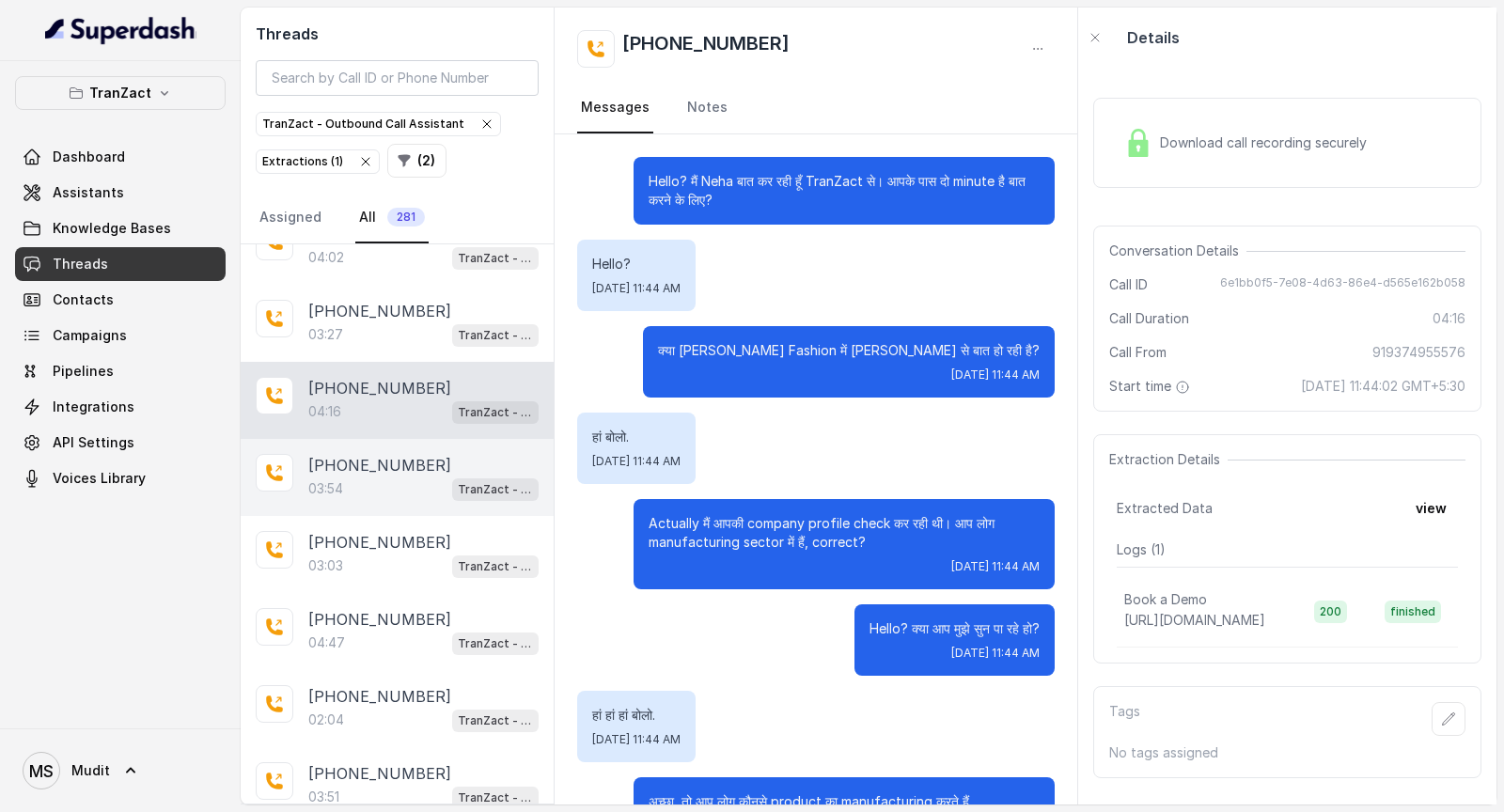
click at [343, 423] on p "03:54" at bounding box center [326, 489] width 35 height 19
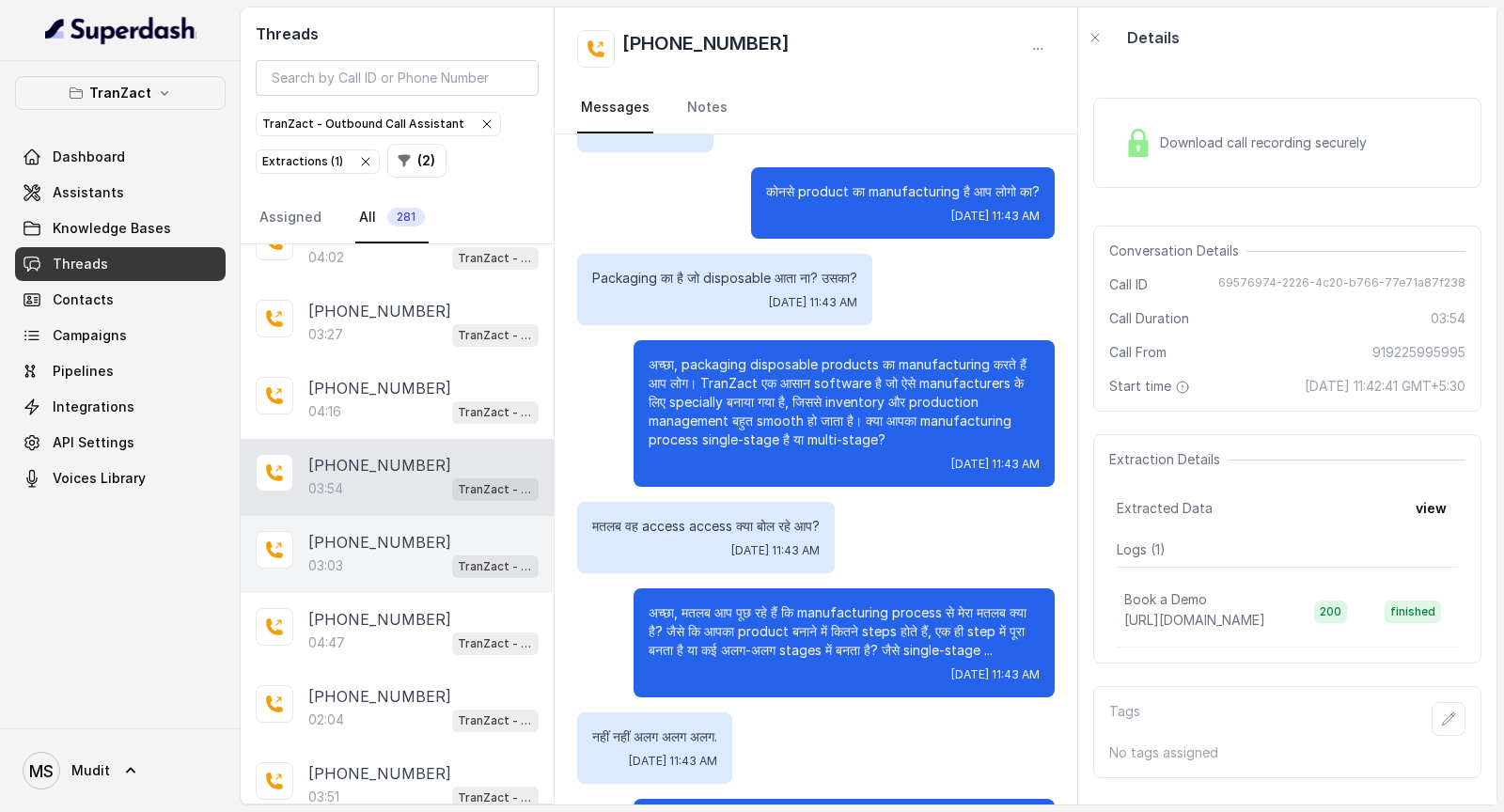
scroll to position [504, 0]
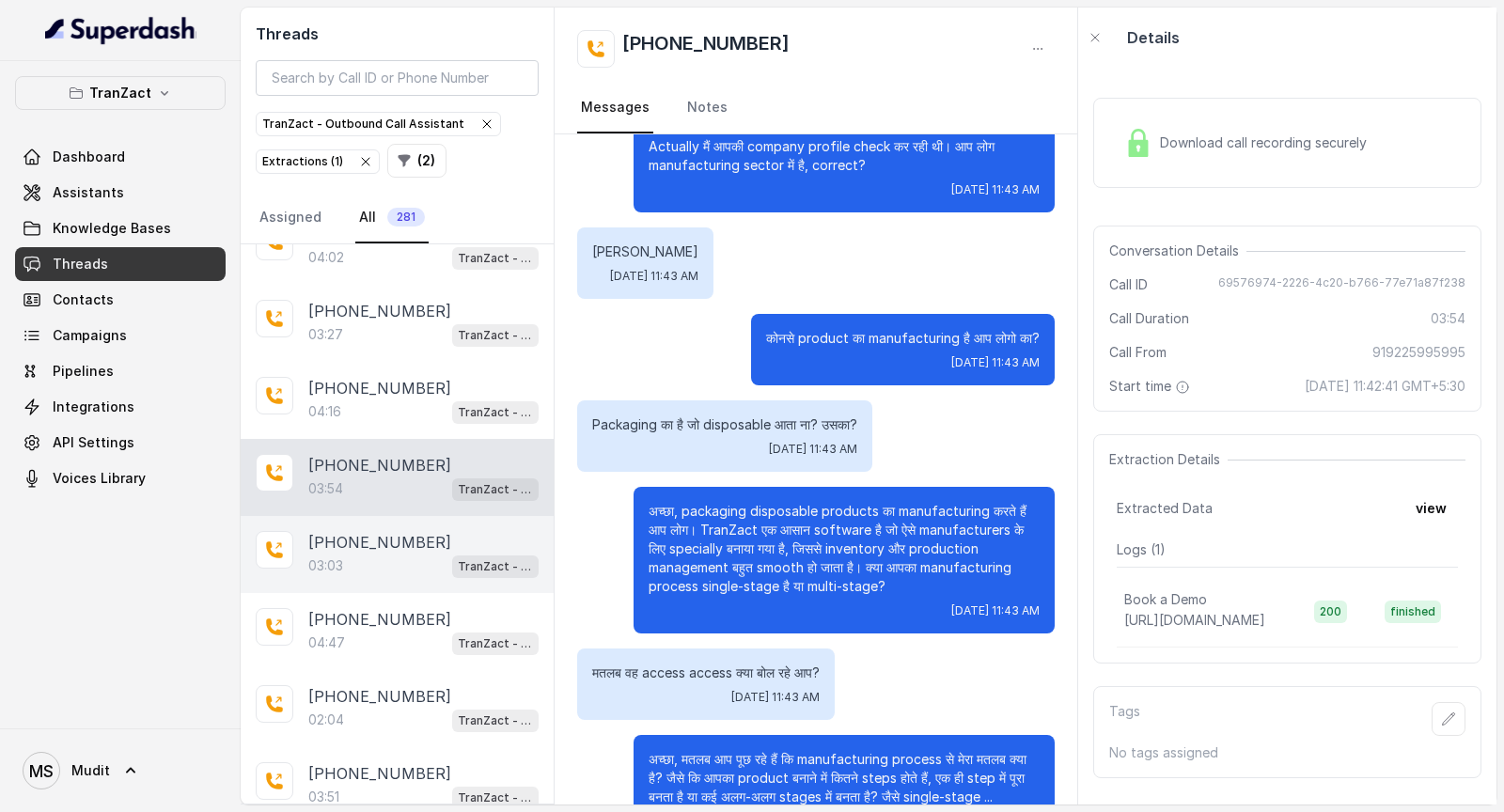
click at [339, 423] on p "03:03" at bounding box center [326, 565] width 35 height 19
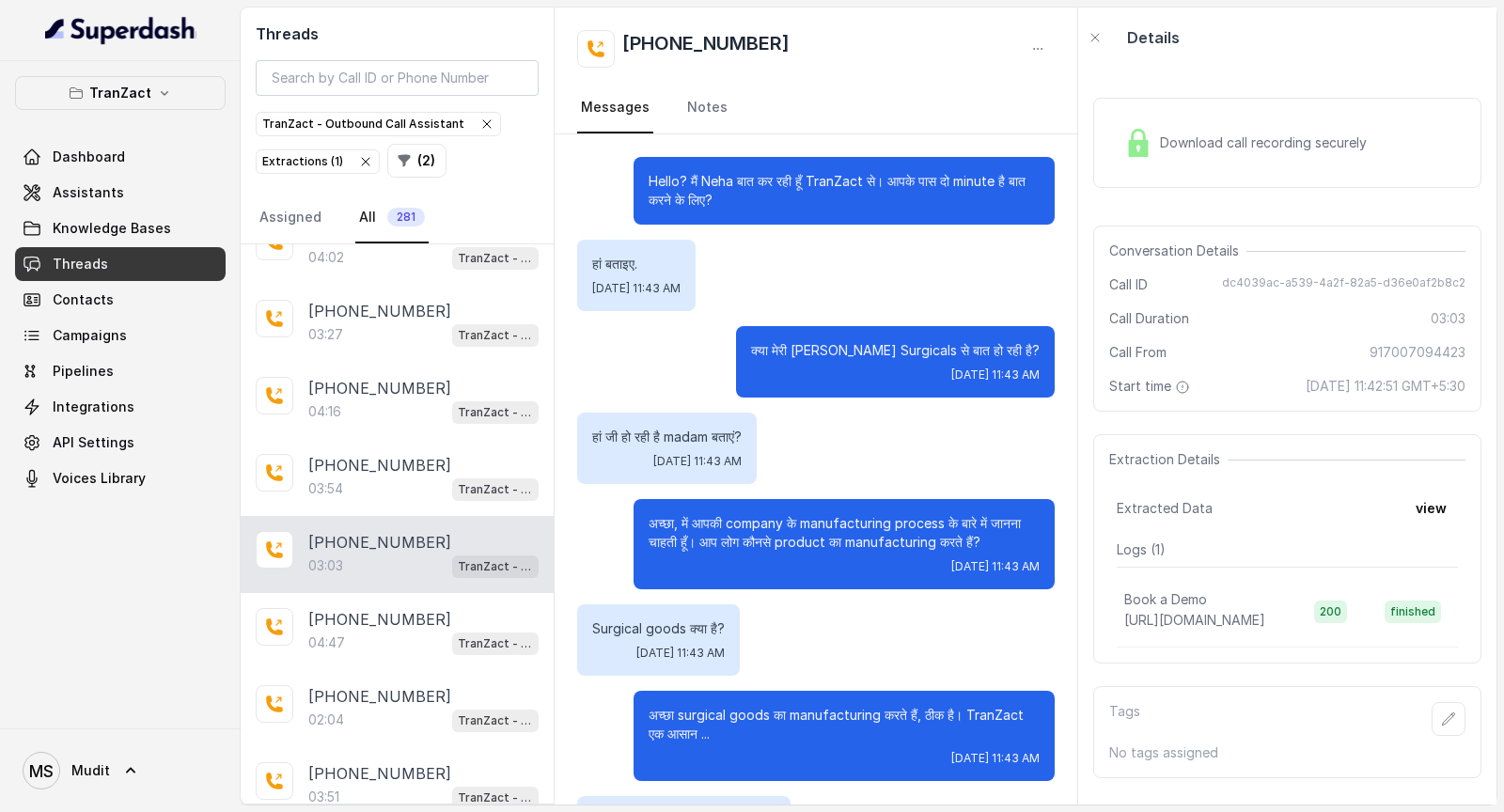
click at [1245, 130] on div "Download call recording securely" at bounding box center [1246, 143] width 257 height 44
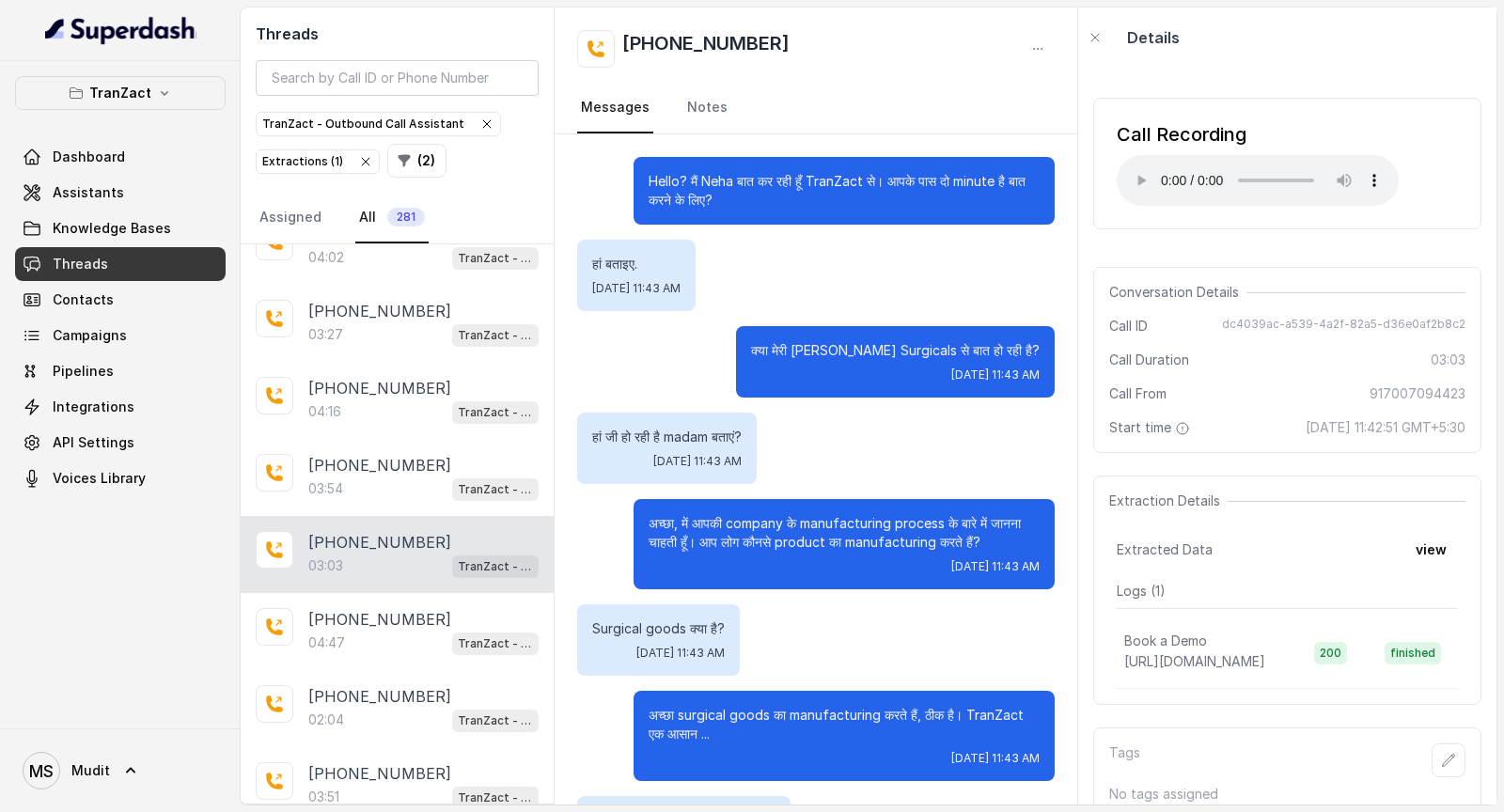
click at [1252, 329] on span "dc4039ac-a539-4a2f-82a5-d36e0af2b8c2" at bounding box center [1344, 325] width 243 height 19
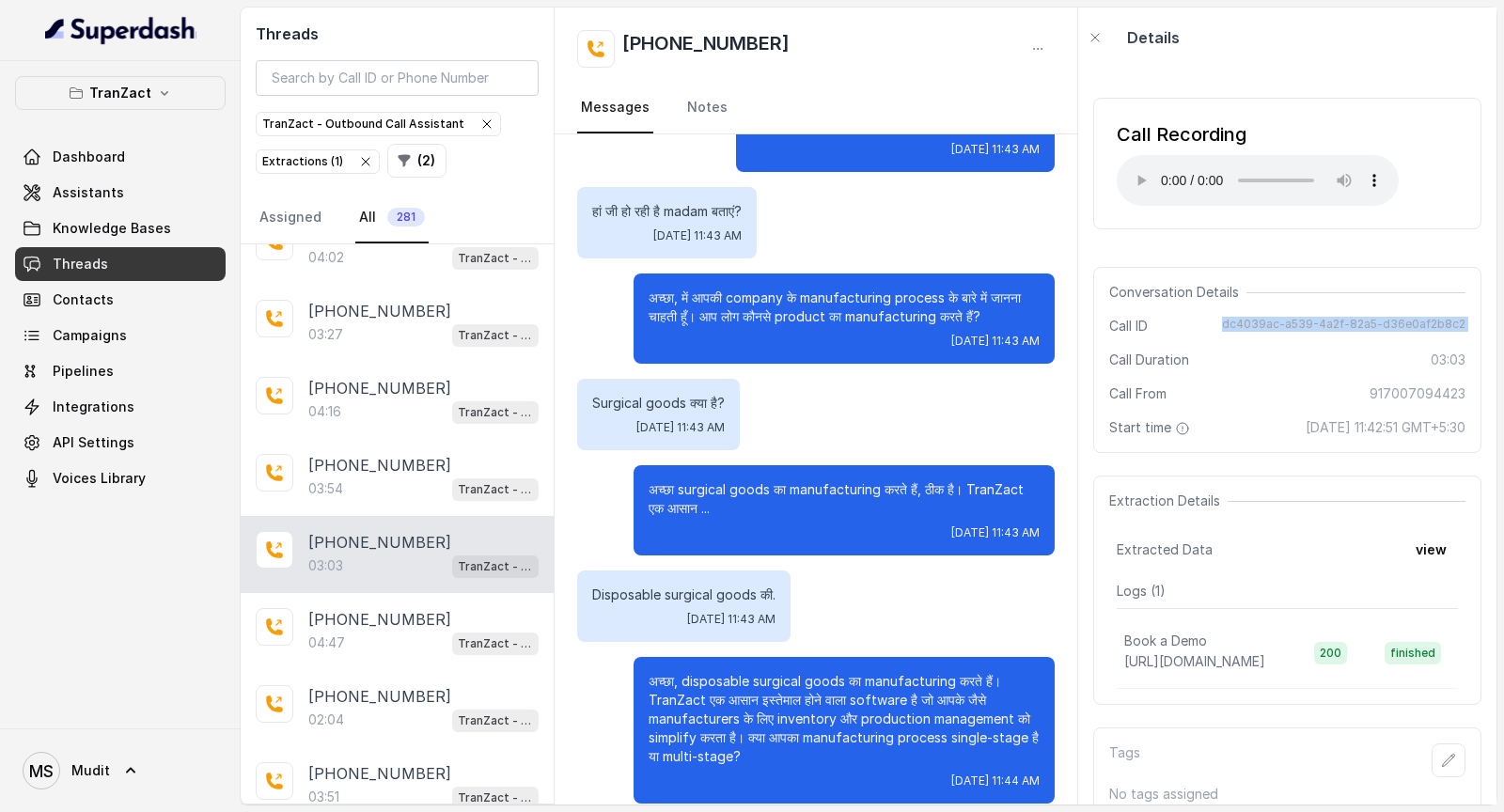
scroll to position [226, 0]
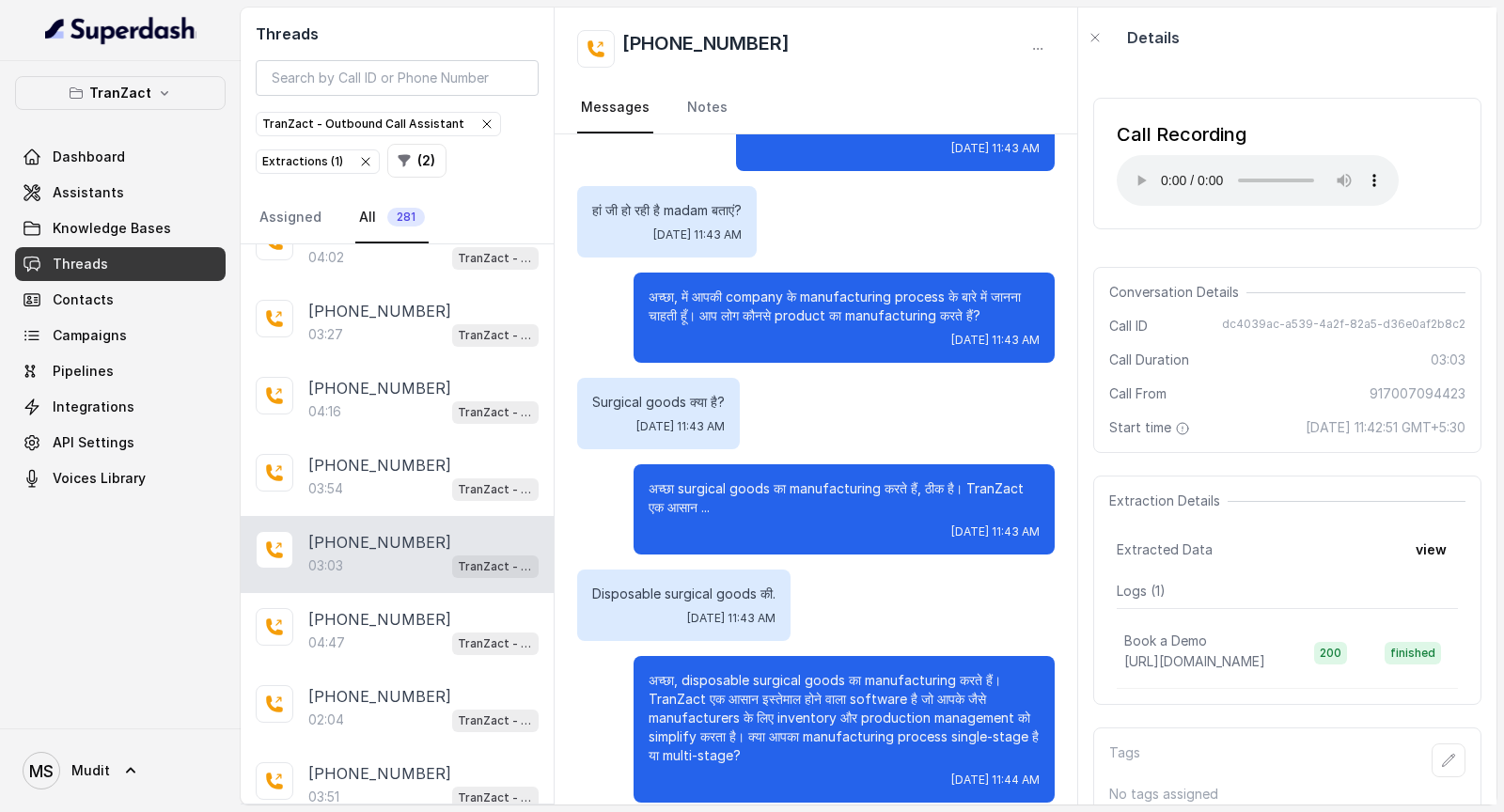
click at [655, 292] on p "अच्छा, में आपकी company के manufacturing process के बारे में जानना चाहती हूँ। आ…" at bounding box center [844, 307] width 391 height 38
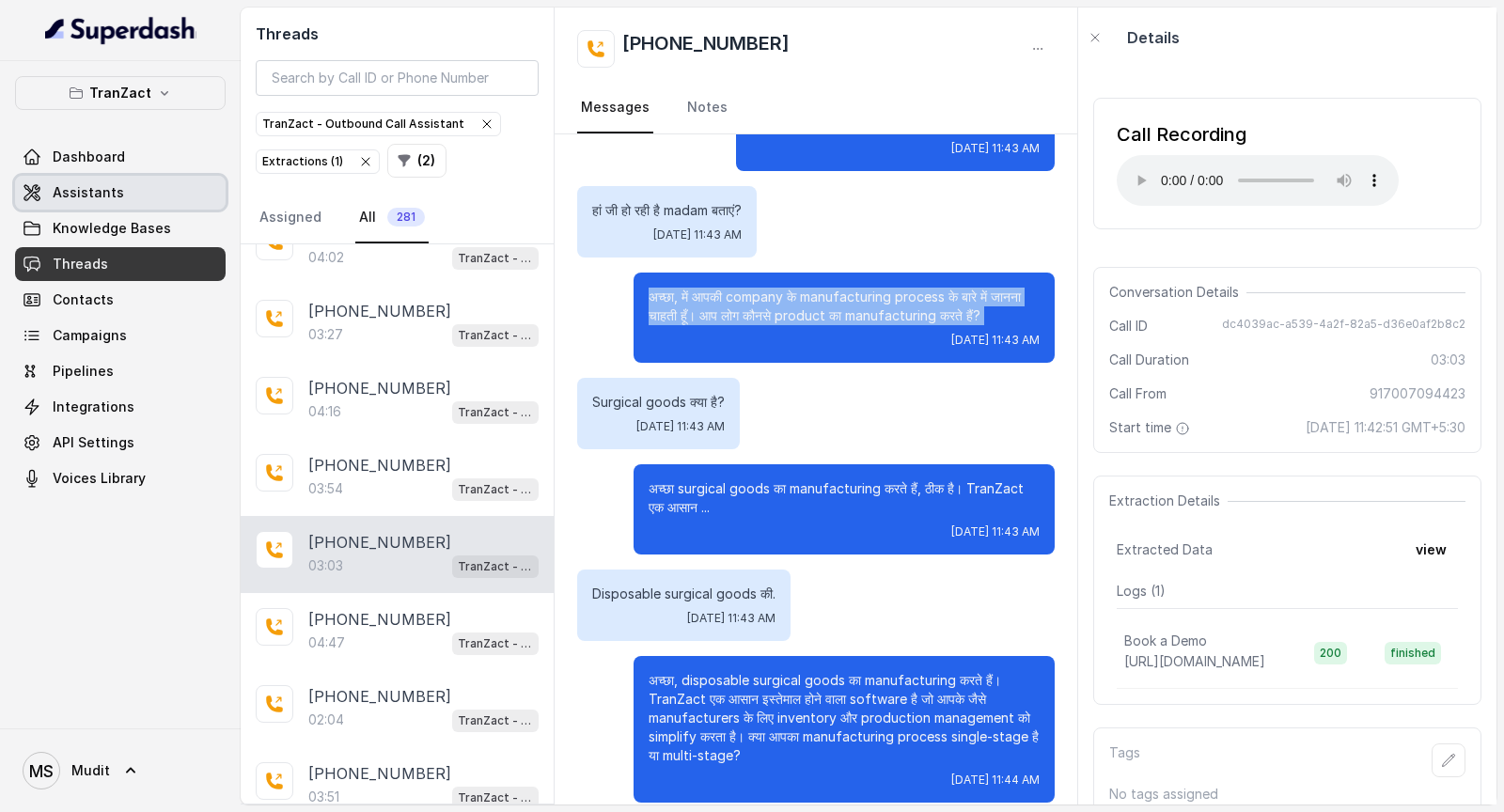
click at [116, 197] on span "Assistants" at bounding box center [88, 192] width 71 height 19
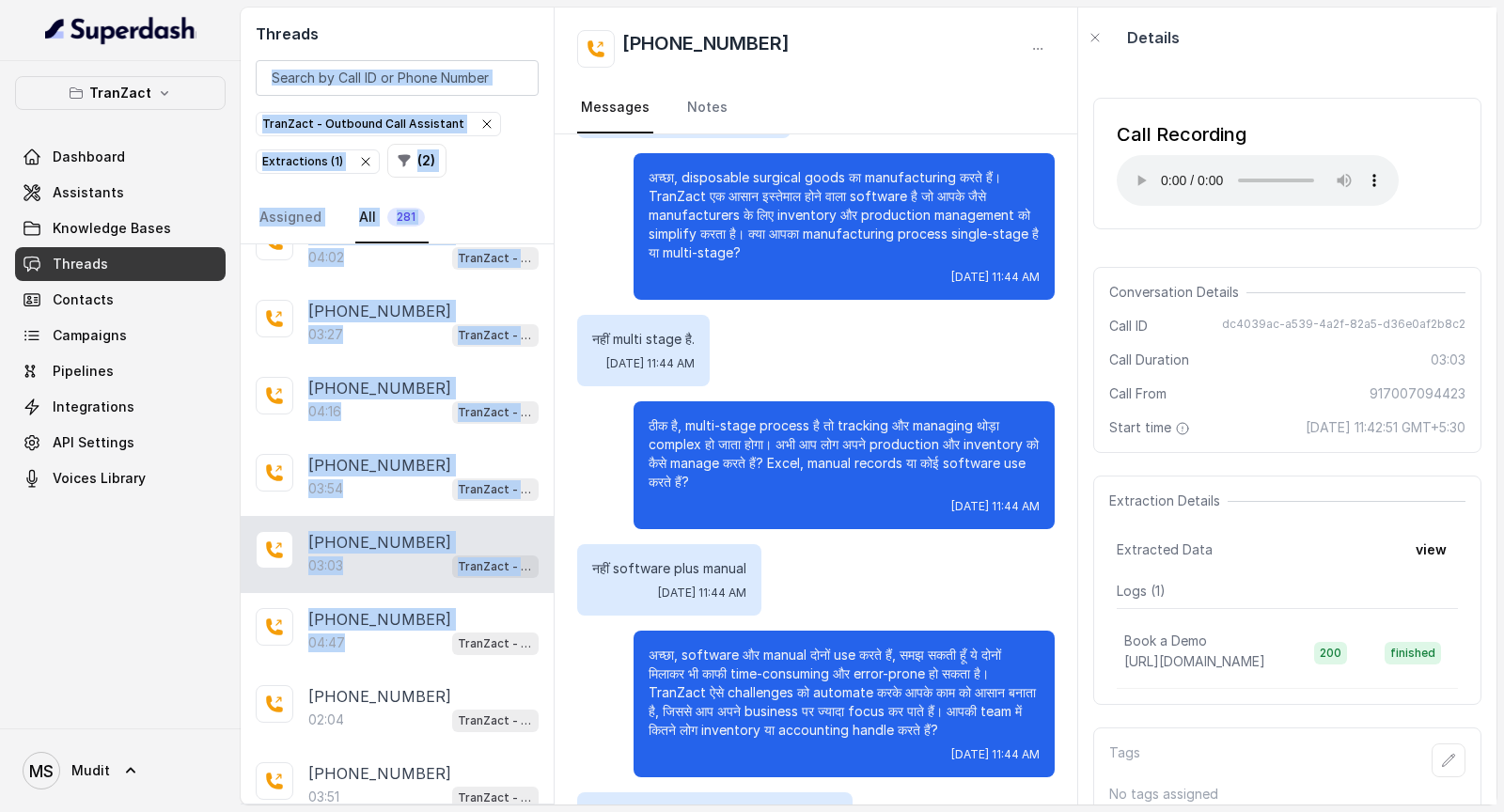
scroll to position [0, 0]
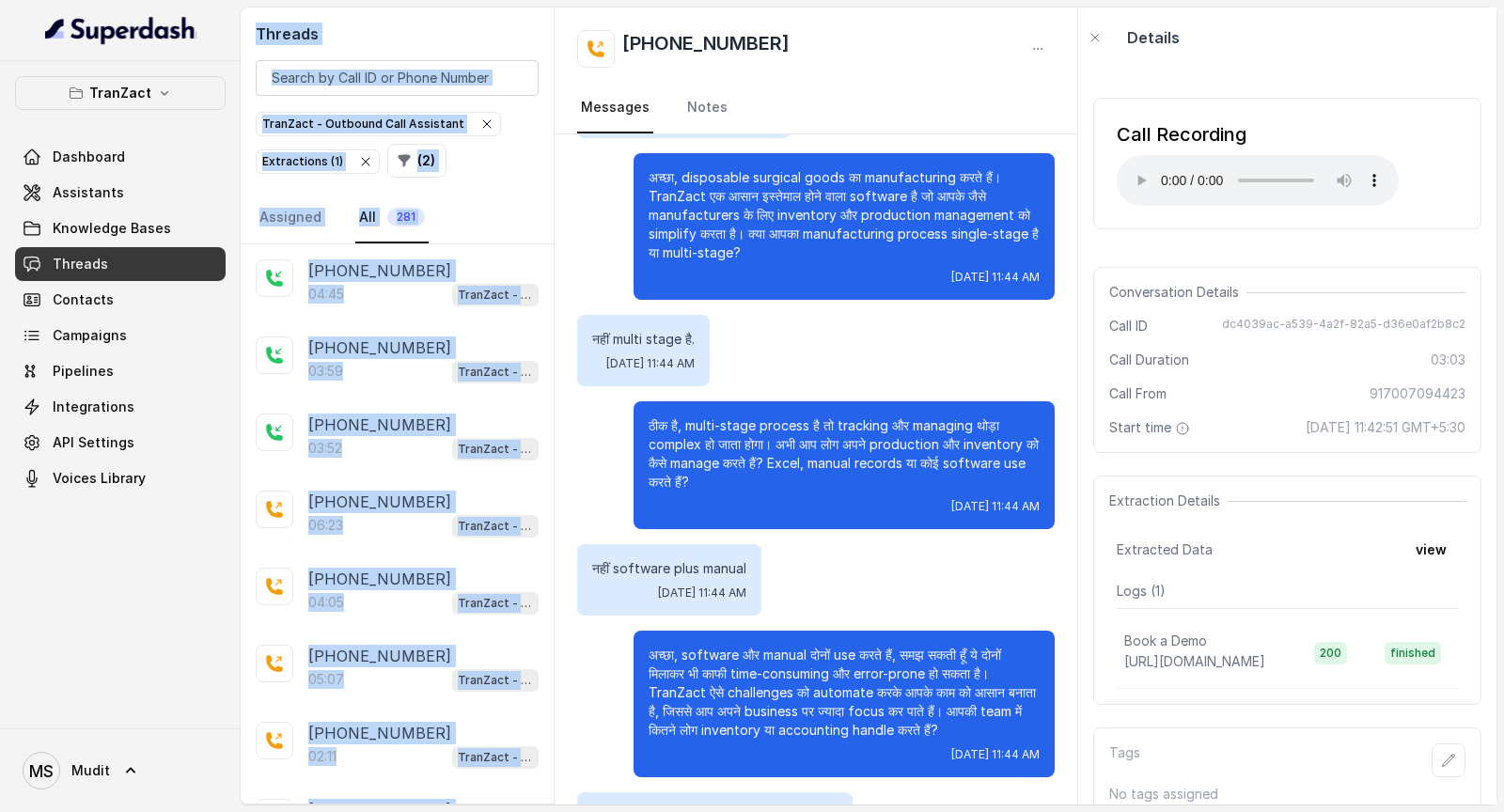
drag, startPoint x: 449, startPoint y: 617, endPoint x: 359, endPoint y: 11, distance: 612.6
click at [358, 11] on div "Threads TranZact - Outbound Call Assistant Extractions ( 1 ) ( 2 ) Assigned All…" at bounding box center [397, 406] width 314 height 797
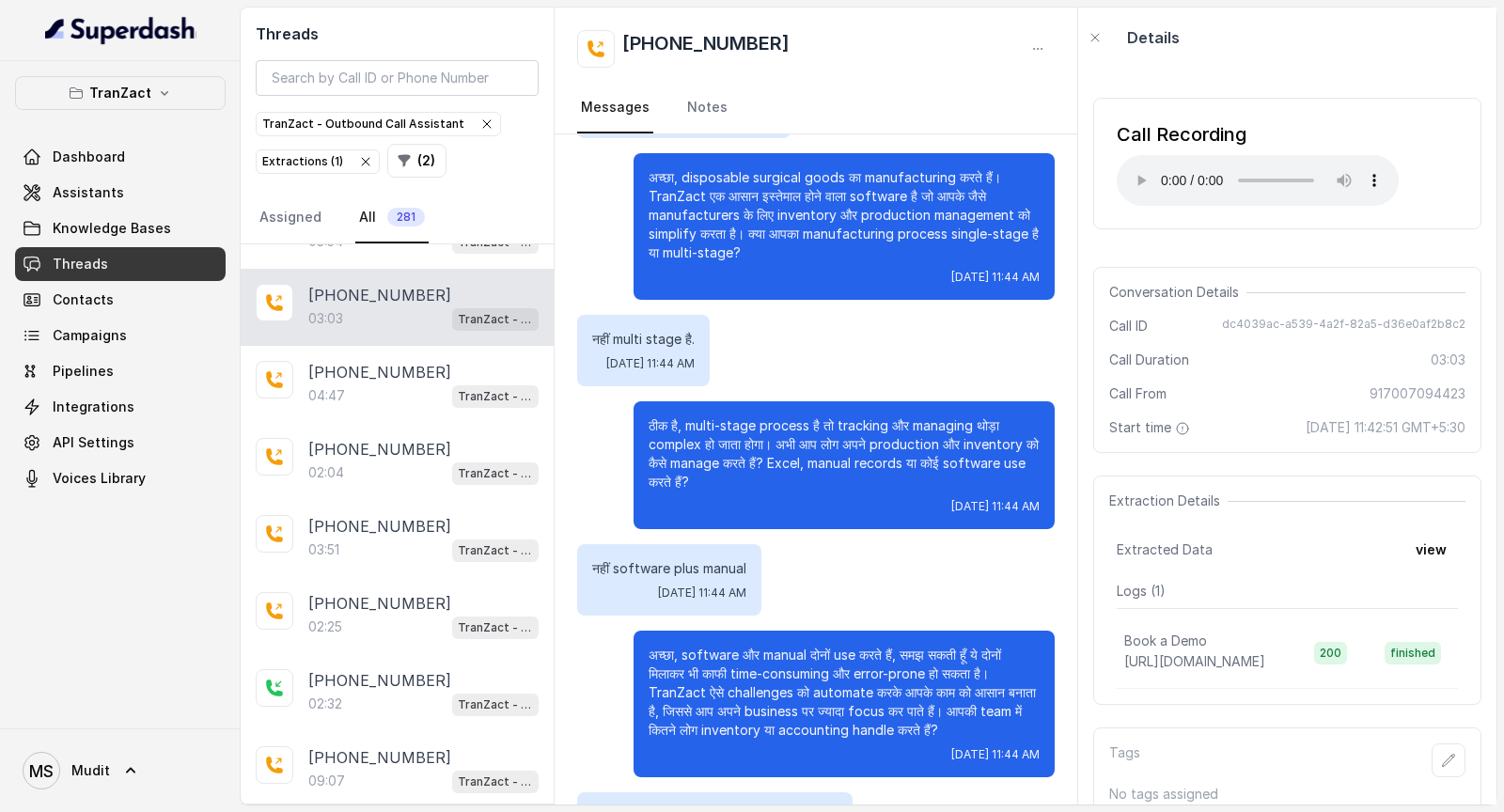
scroll to position [1365, 0]
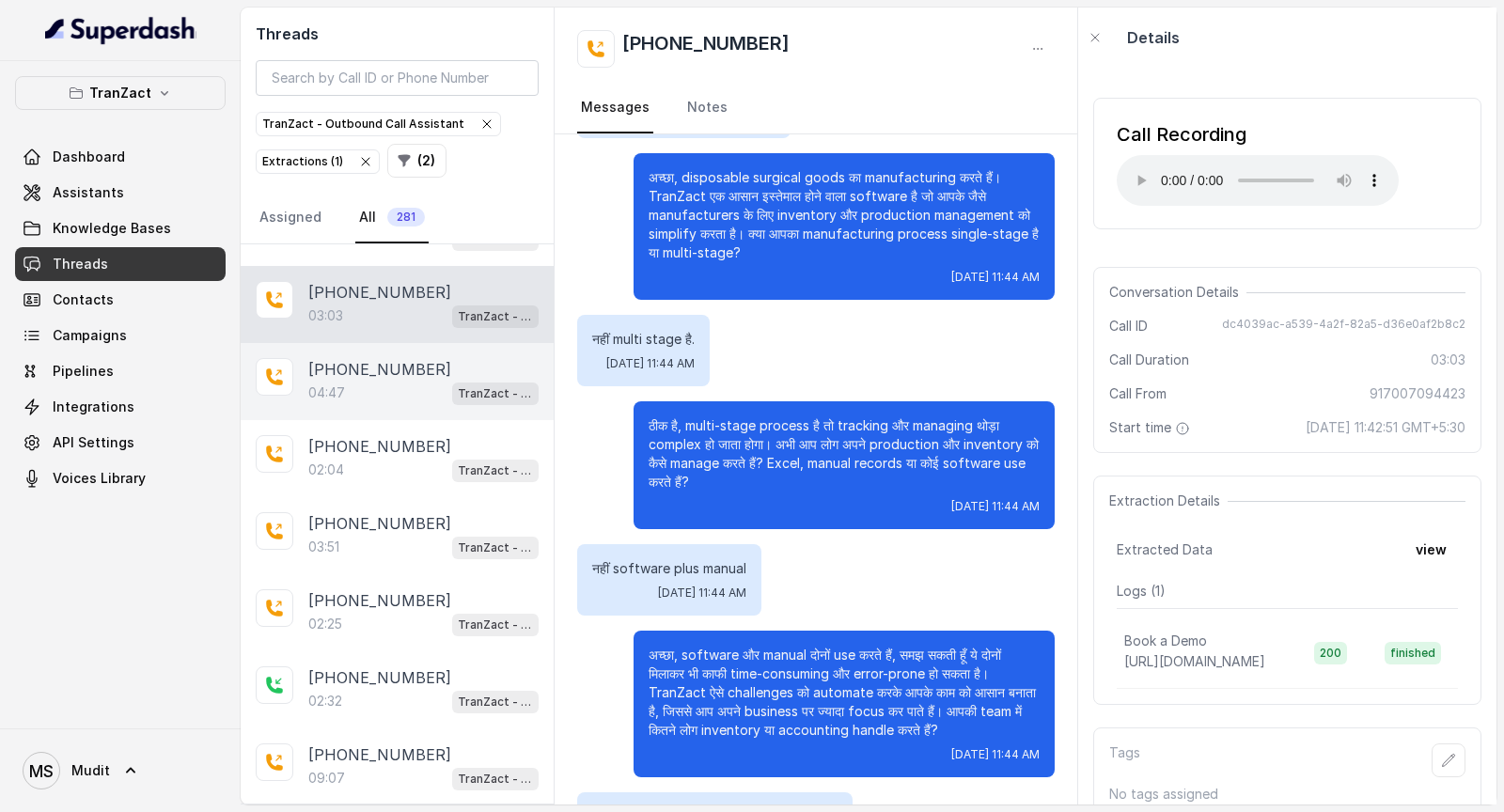
click at [423, 381] on div "04:47 TranZact - Outbound Call Assistant" at bounding box center [423, 393] width 231 height 25
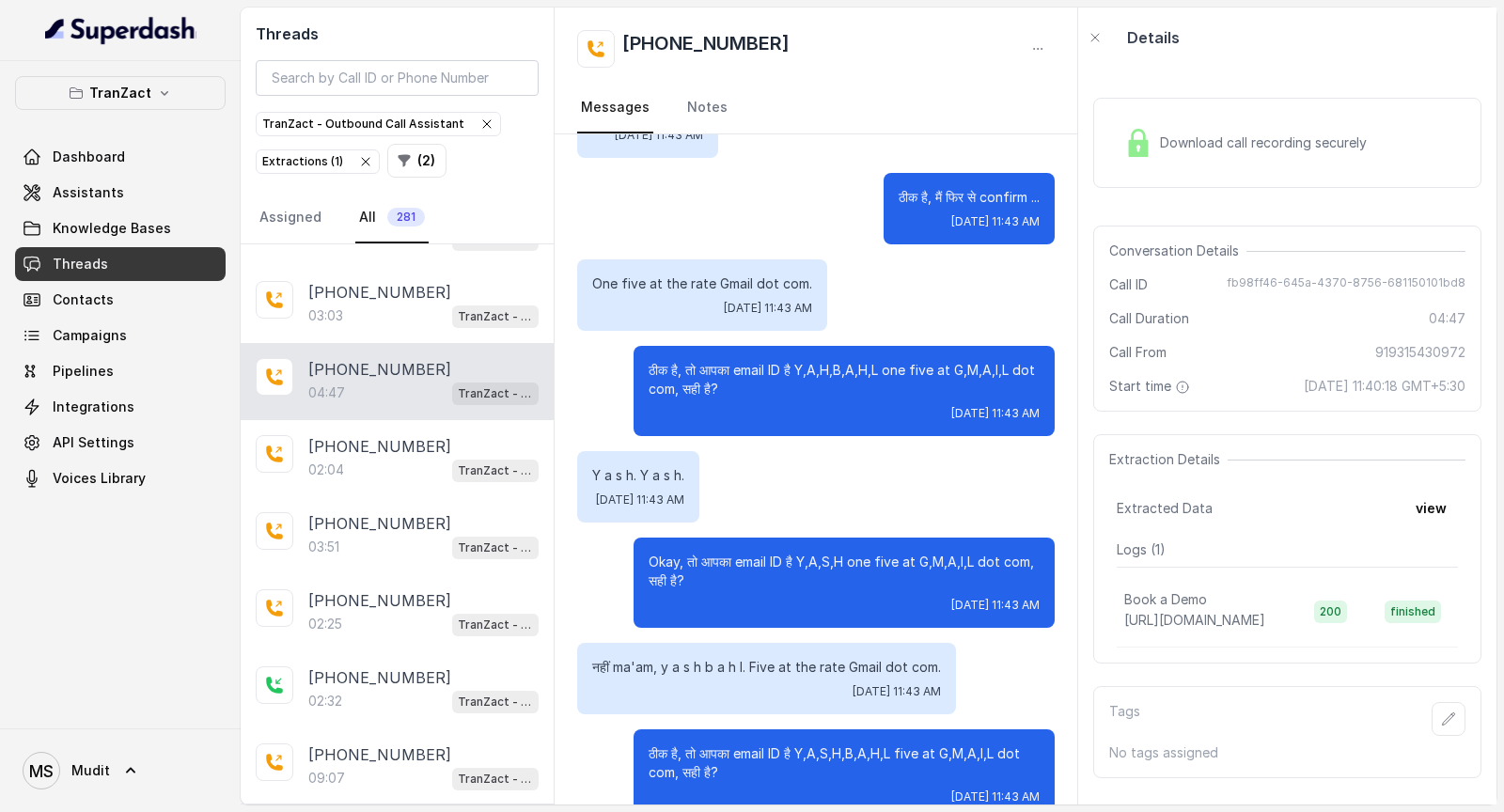
scroll to position [2403, 0]
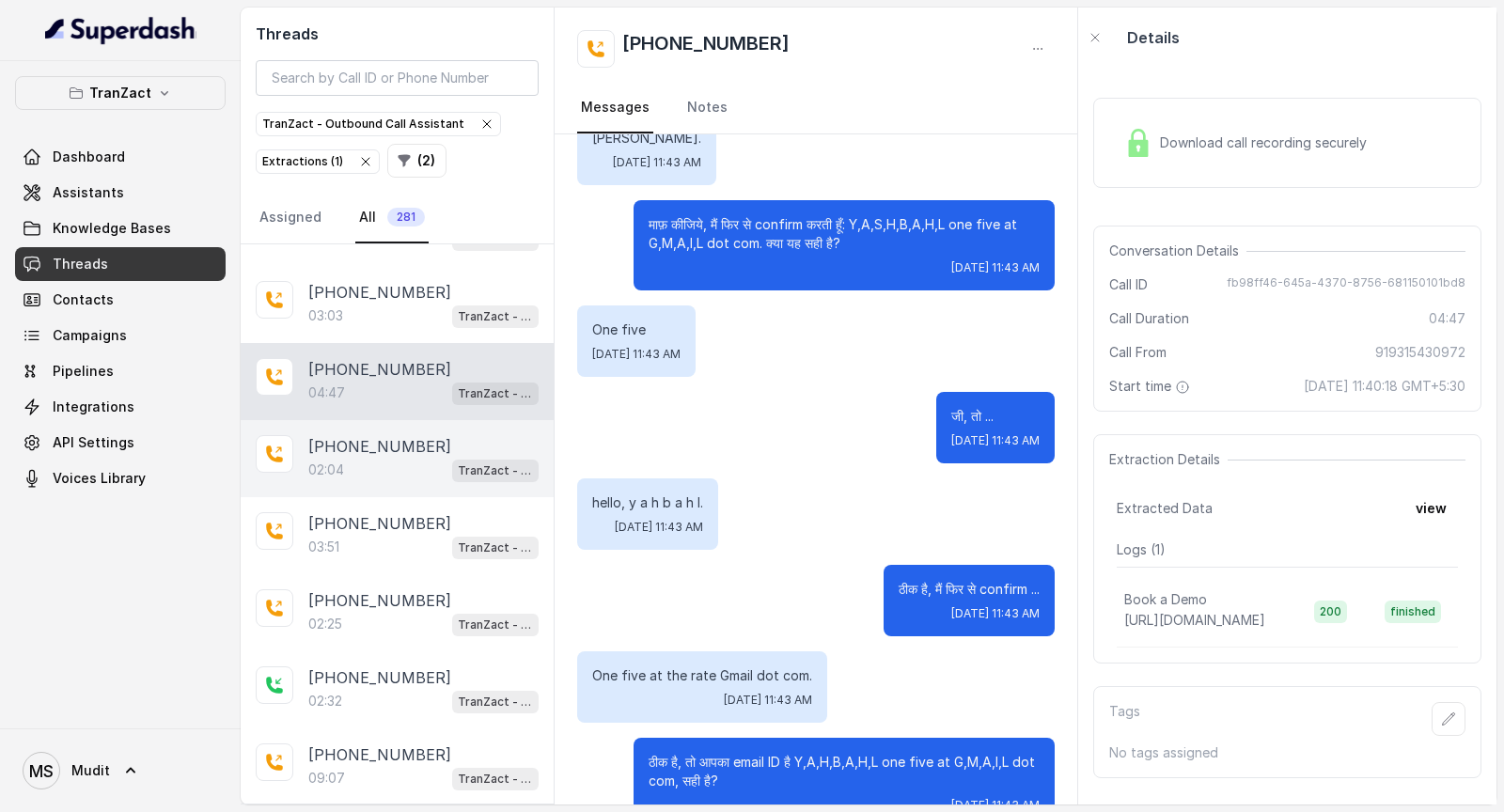
click at [368, 423] on div "02:04 TranZact - Outbound Call Assistant" at bounding box center [423, 470] width 231 height 25
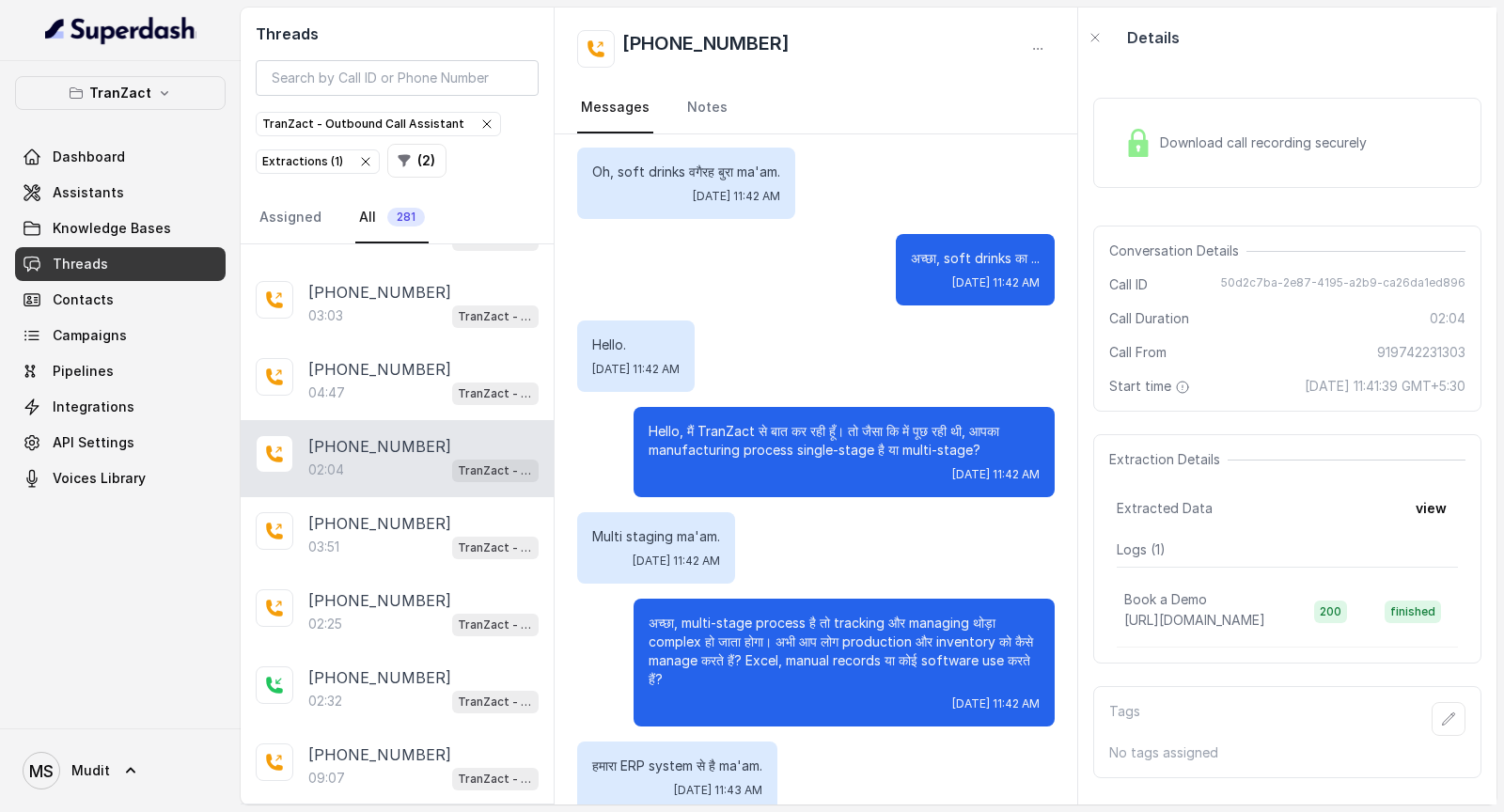
scroll to position [763, 0]
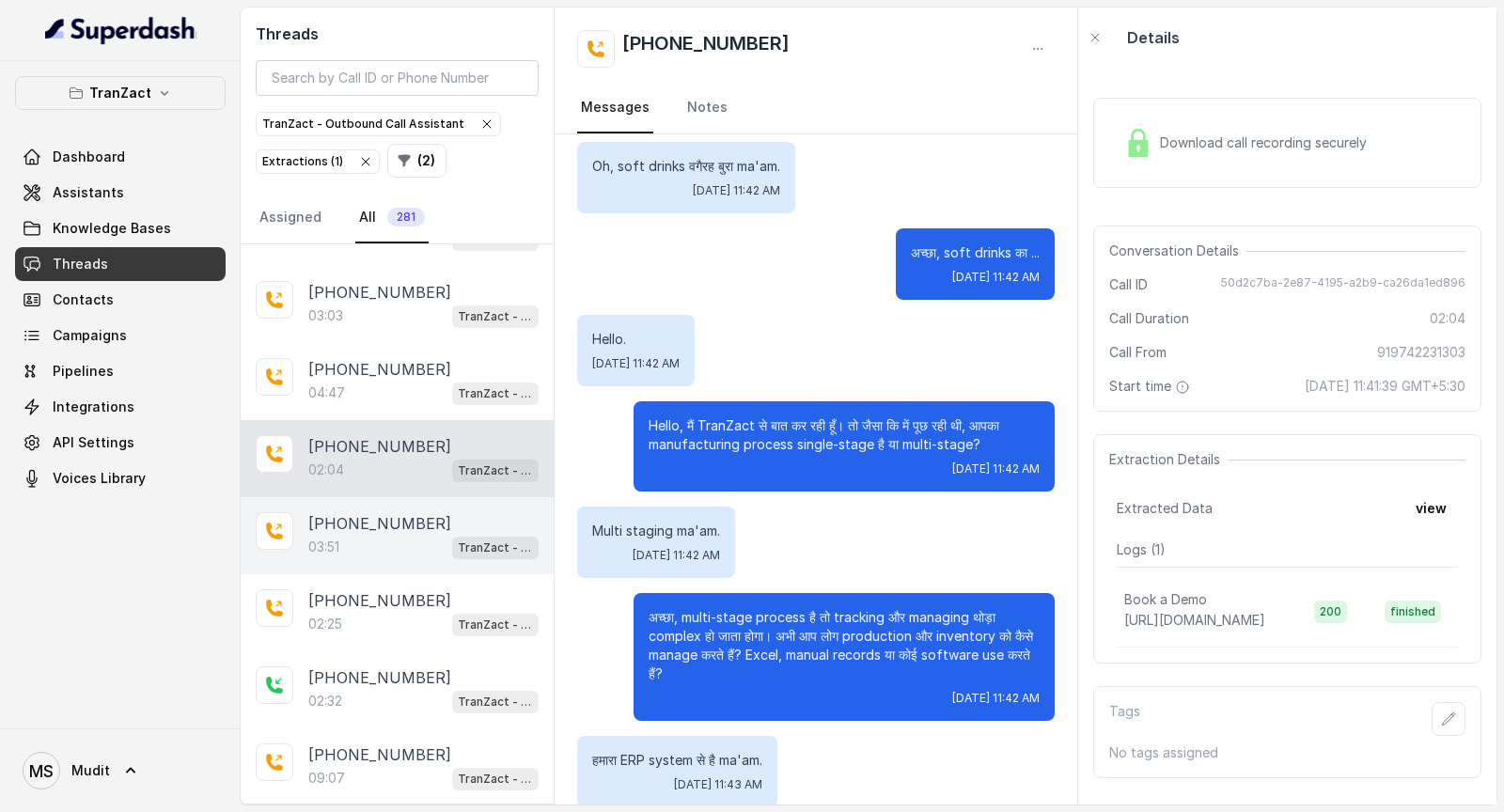
click at [366, 423] on div "03:51 TranZact - Outbound Call Assistant" at bounding box center [423, 547] width 231 height 25
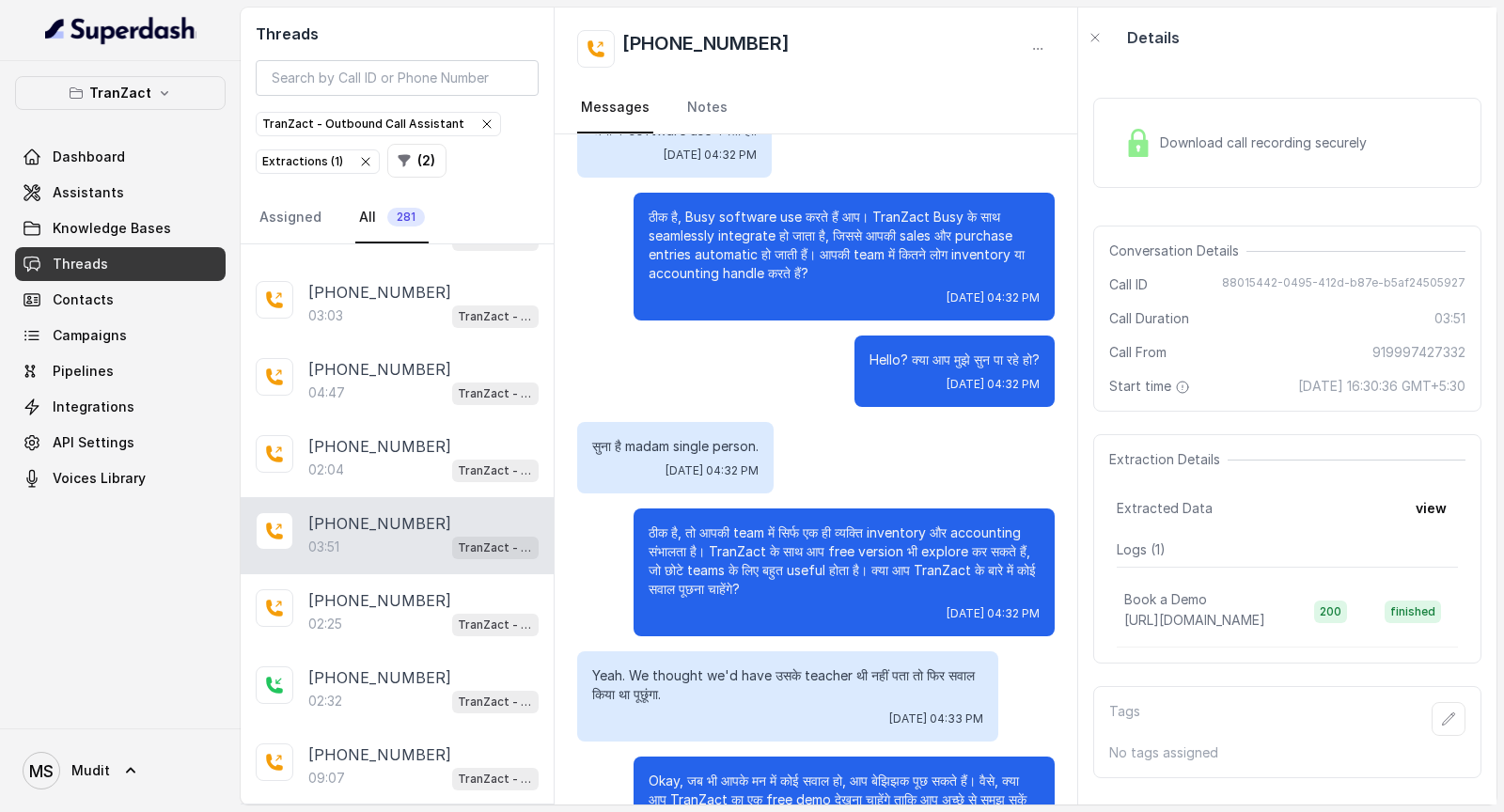
scroll to position [1222, 0]
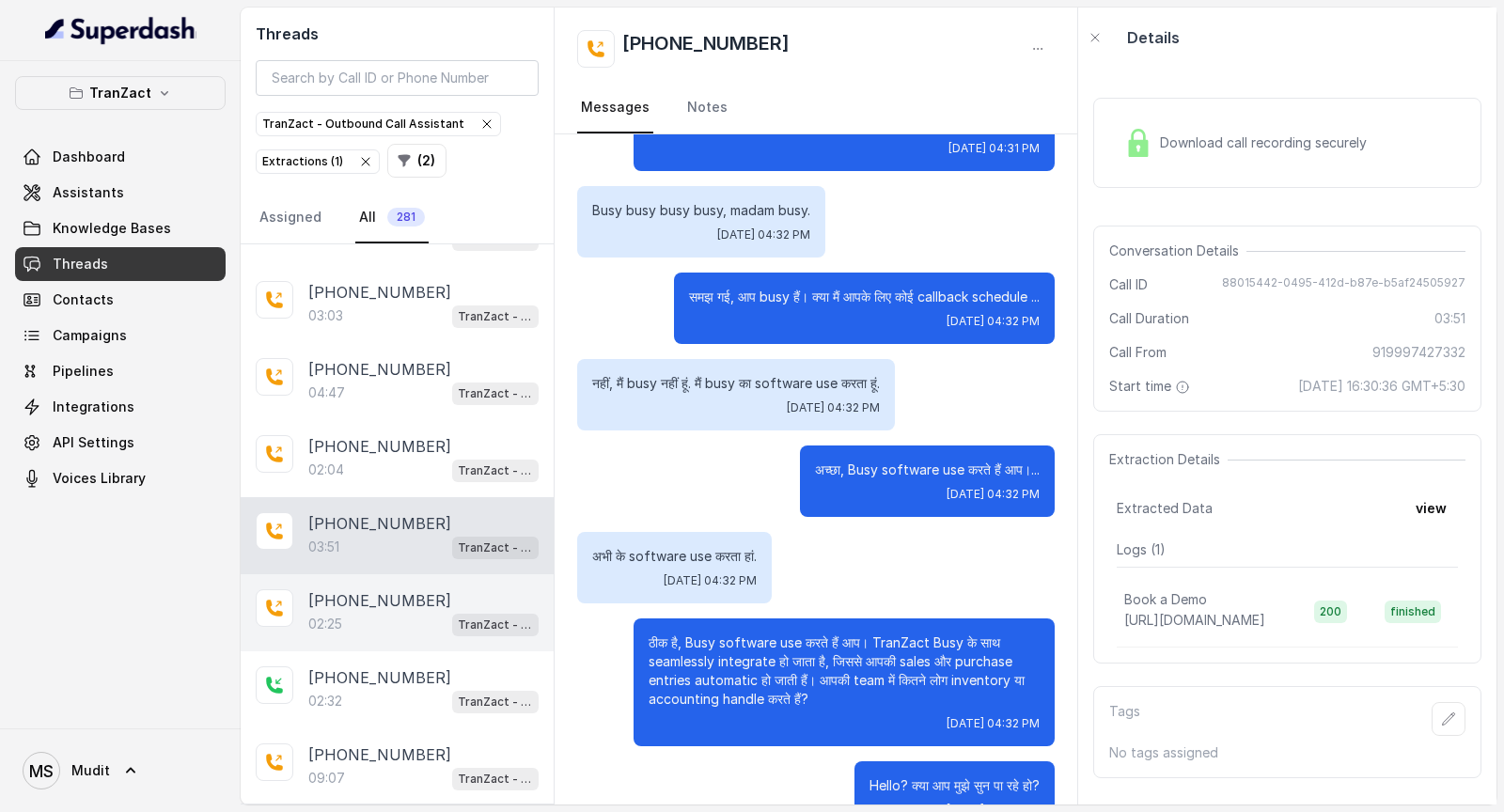
click at [394, 423] on div "02:25 TranZact - Outbound Call Assistant" at bounding box center [423, 623] width 231 height 25
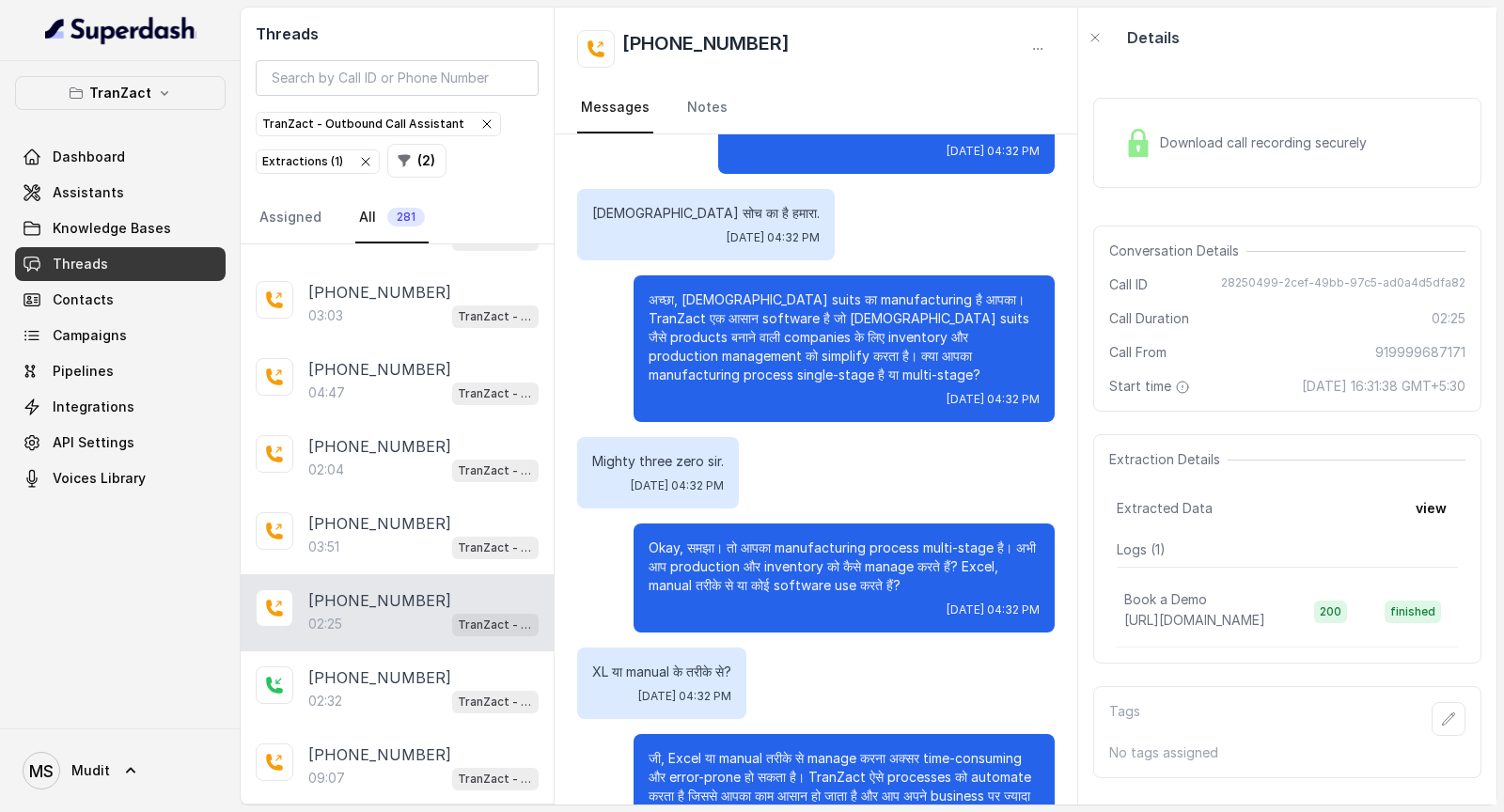
scroll to position [609, 0]
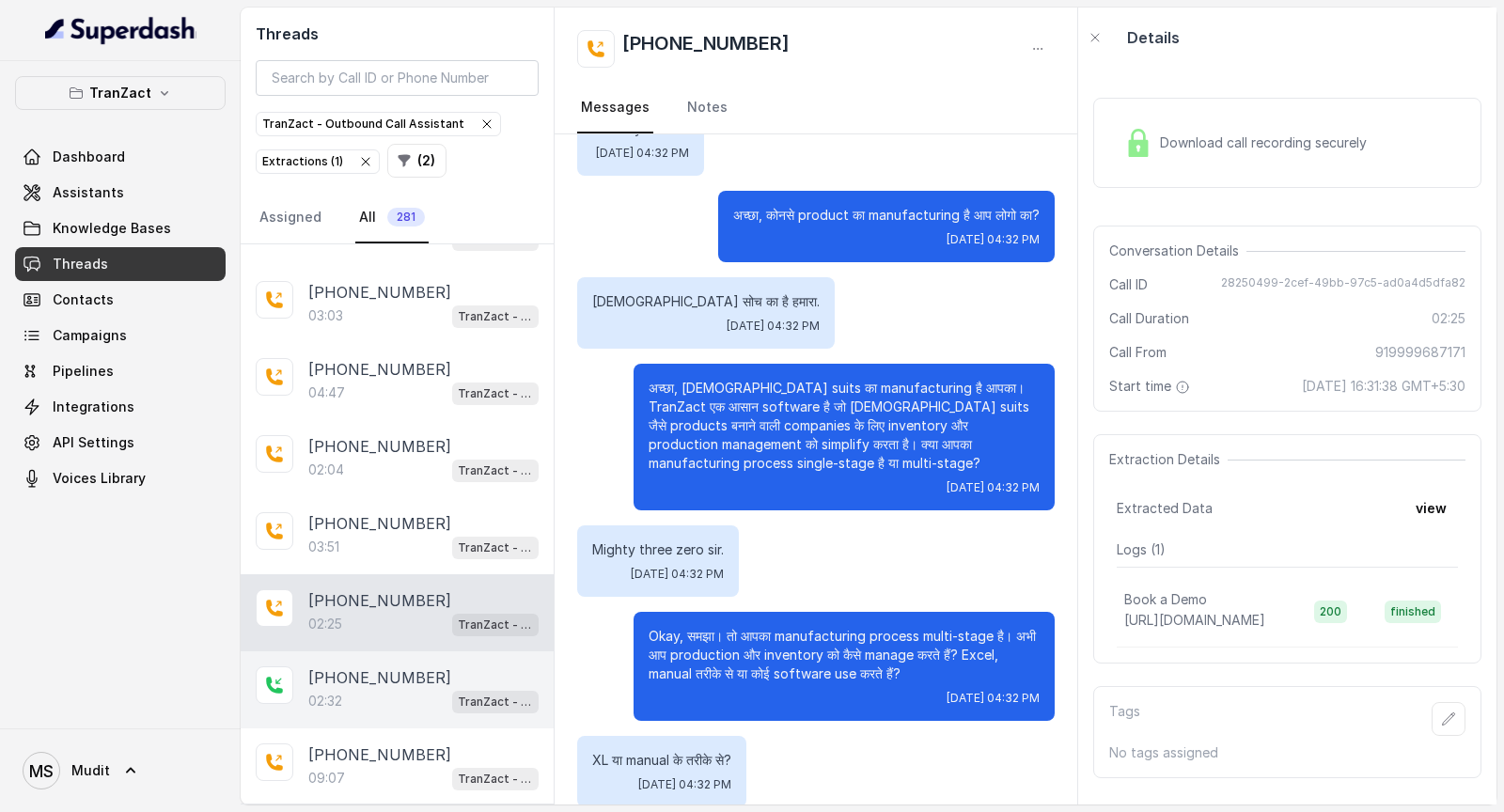
click at [443, 423] on div "+919999275848" at bounding box center [423, 677] width 231 height 23
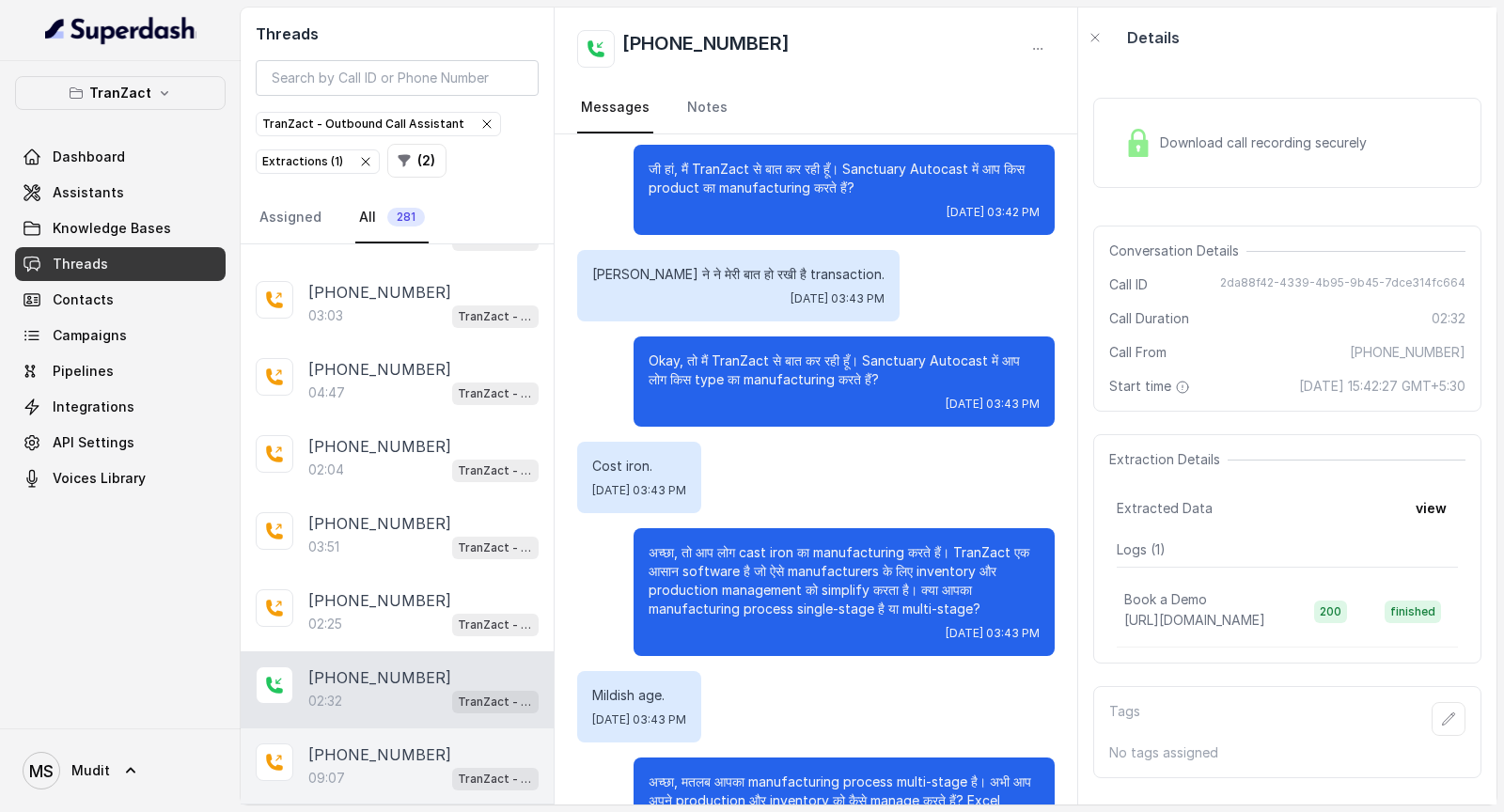
scroll to position [1515, 0]
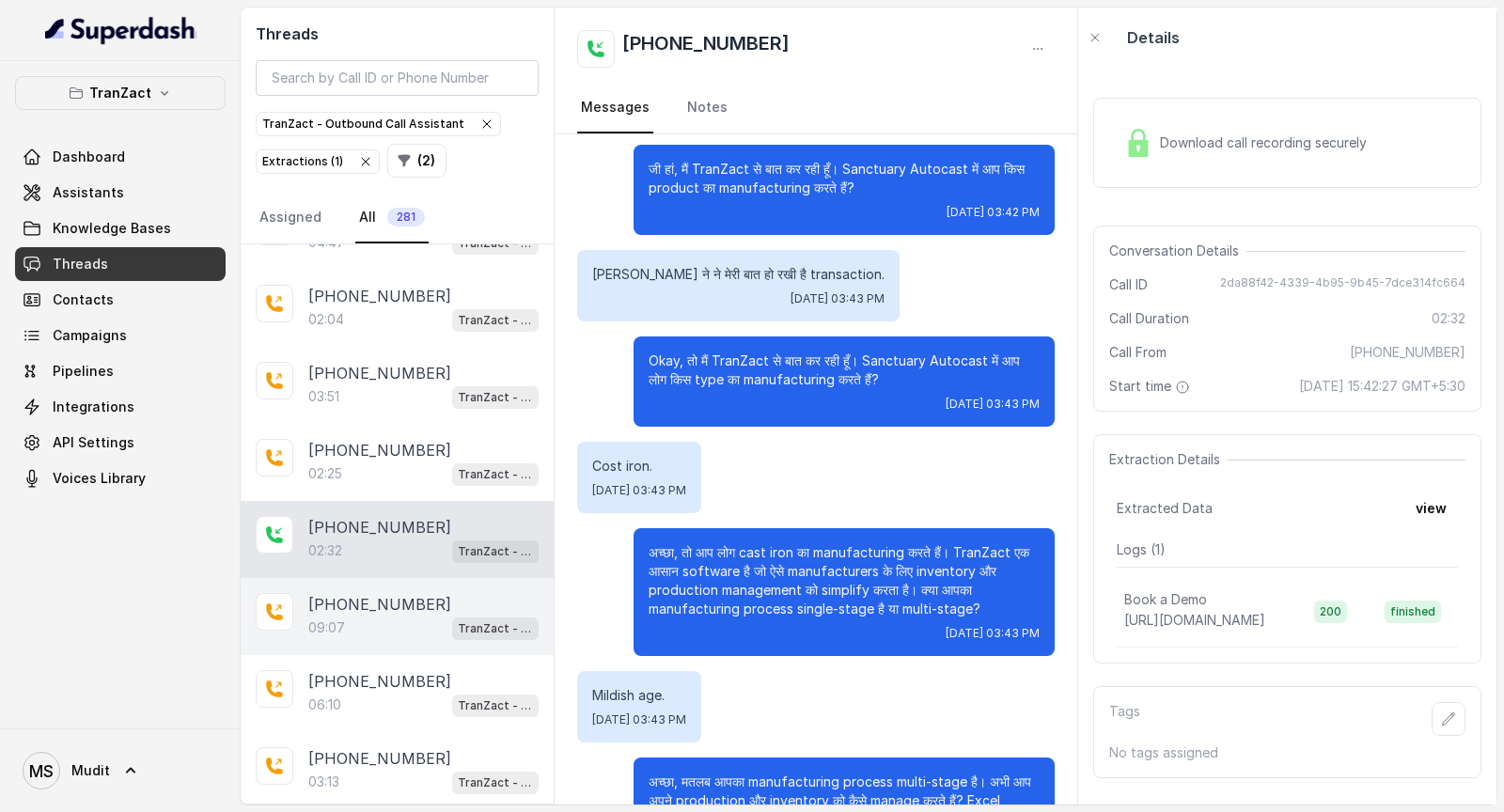
click at [428, 423] on div "+919995825981" at bounding box center [423, 603] width 231 height 23
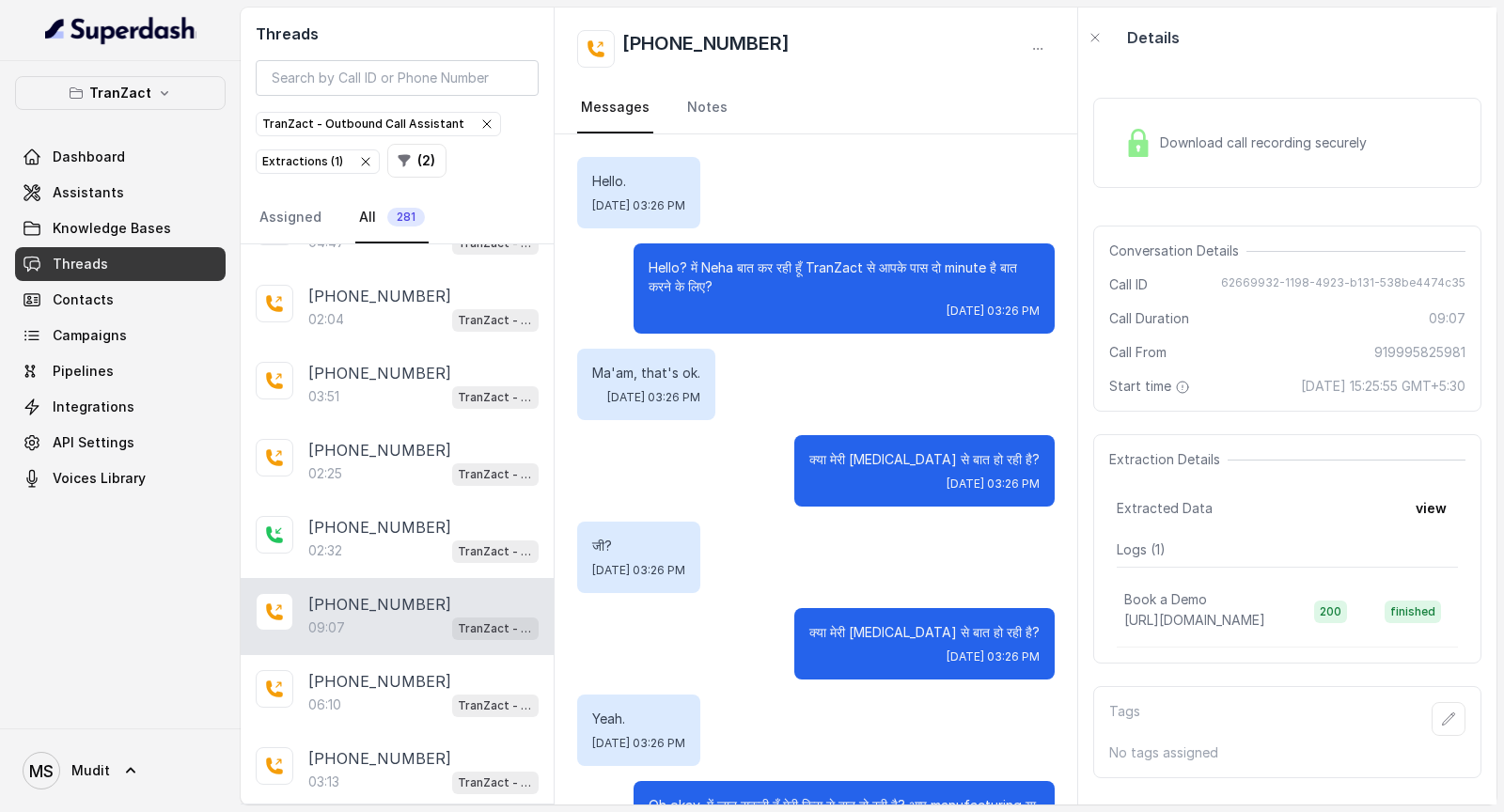
scroll to position [10245, 0]
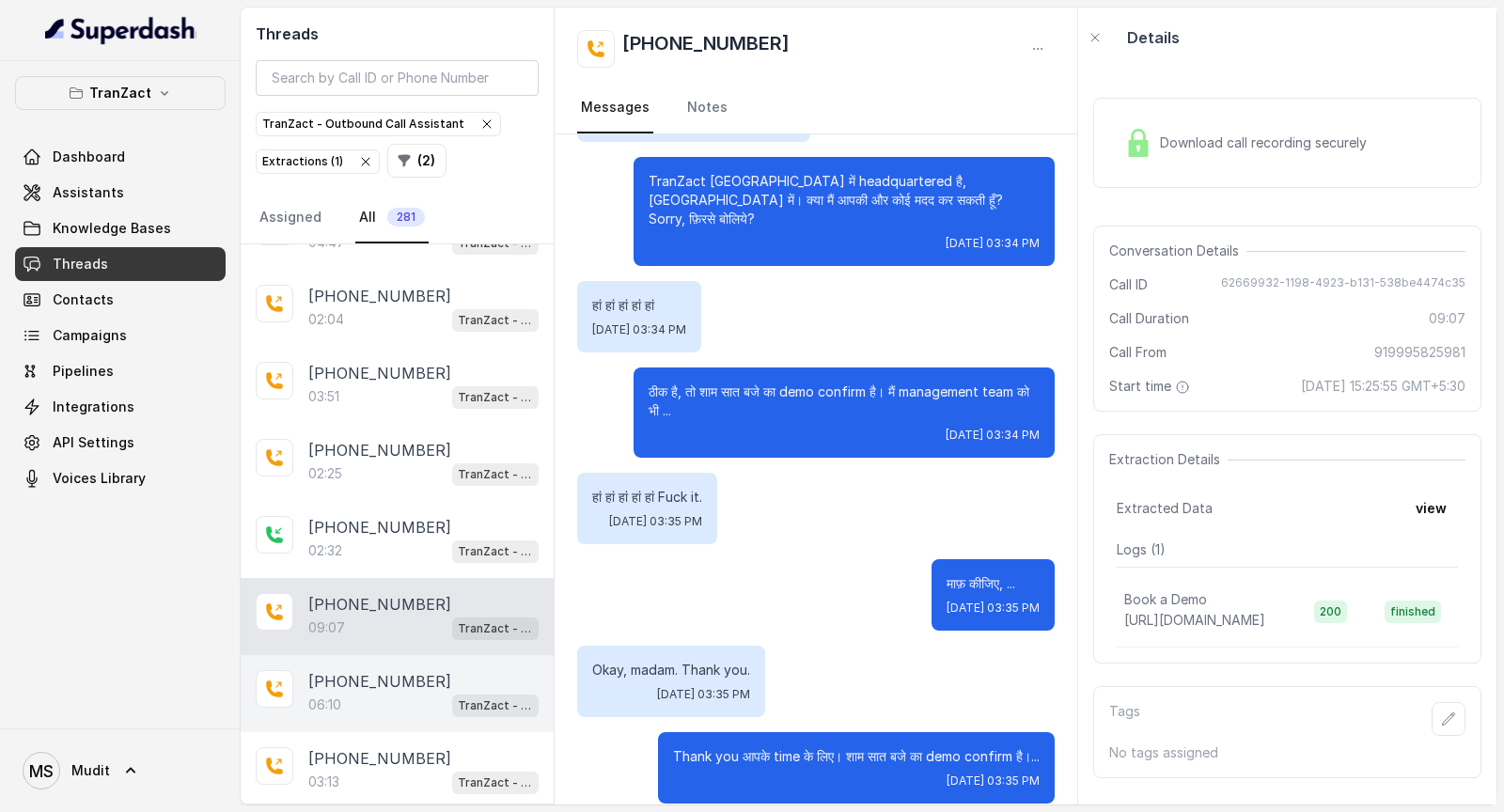
click at [408, 423] on div "06:10 TranZact - Outbound Call Assistant" at bounding box center [423, 704] width 231 height 25
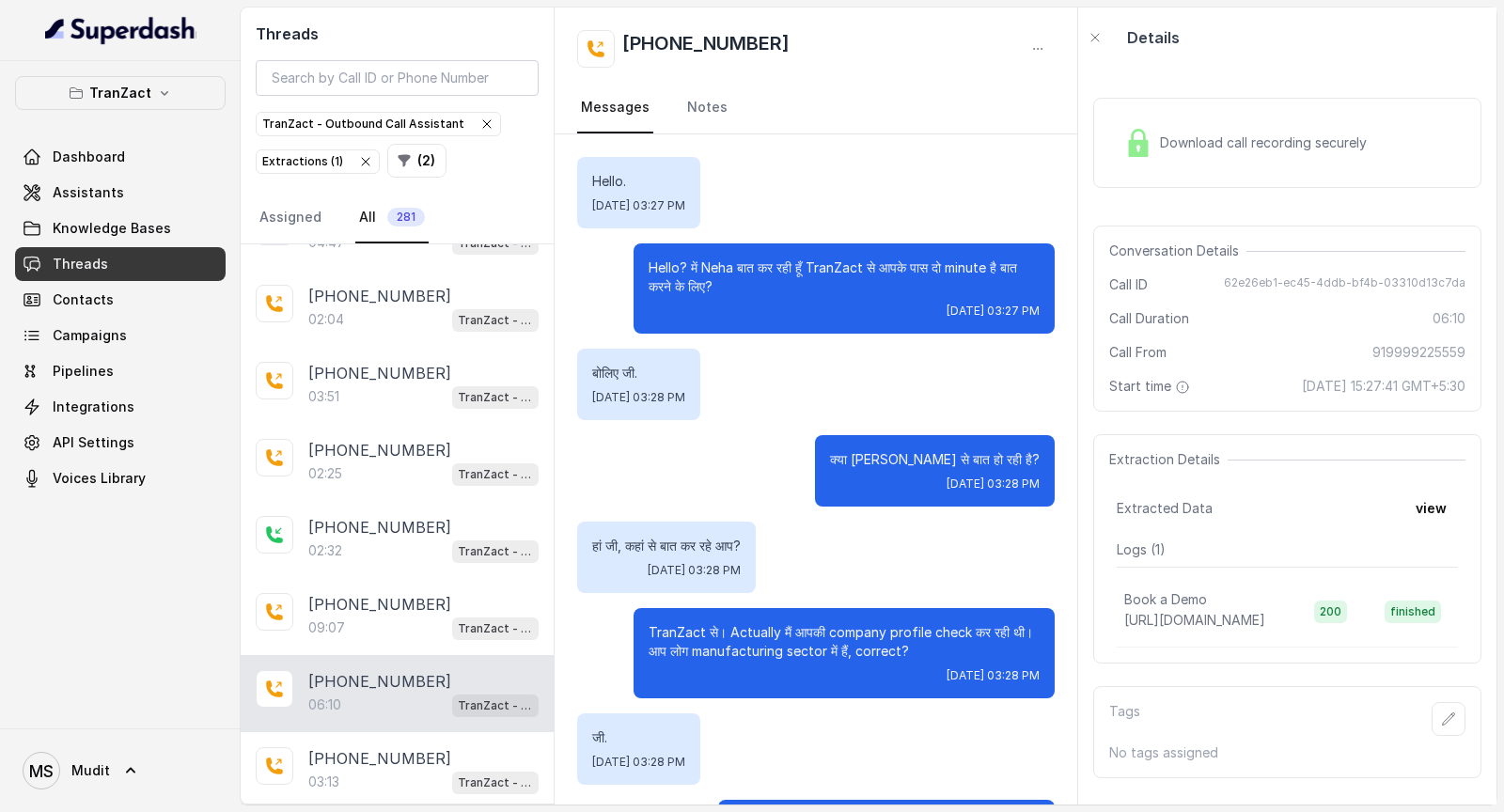
scroll to position [4774, 0]
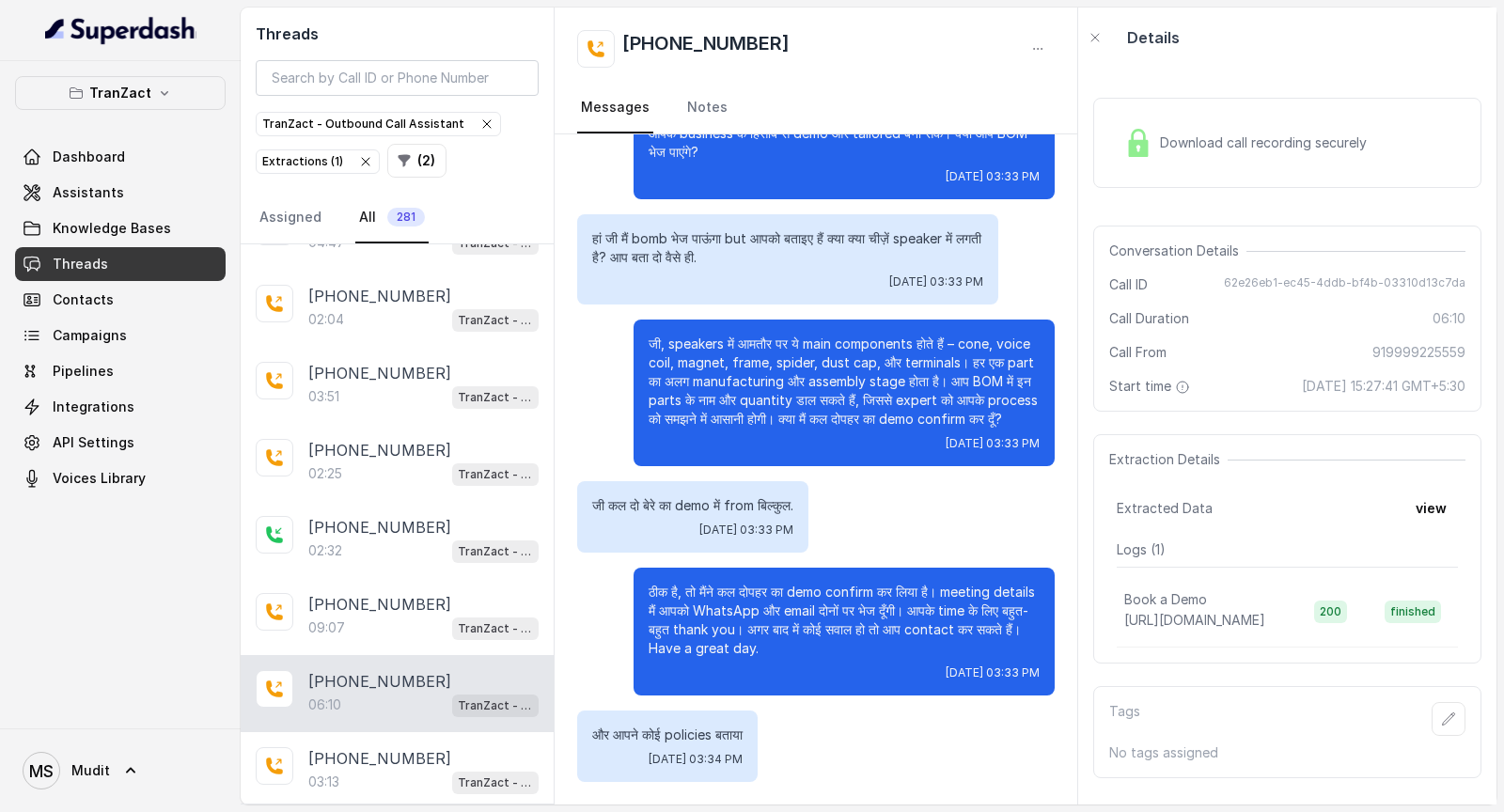
click at [631, 423] on p "जी कल दो बेरे का demo में from बिल्कुल." at bounding box center [693, 505] width 201 height 19
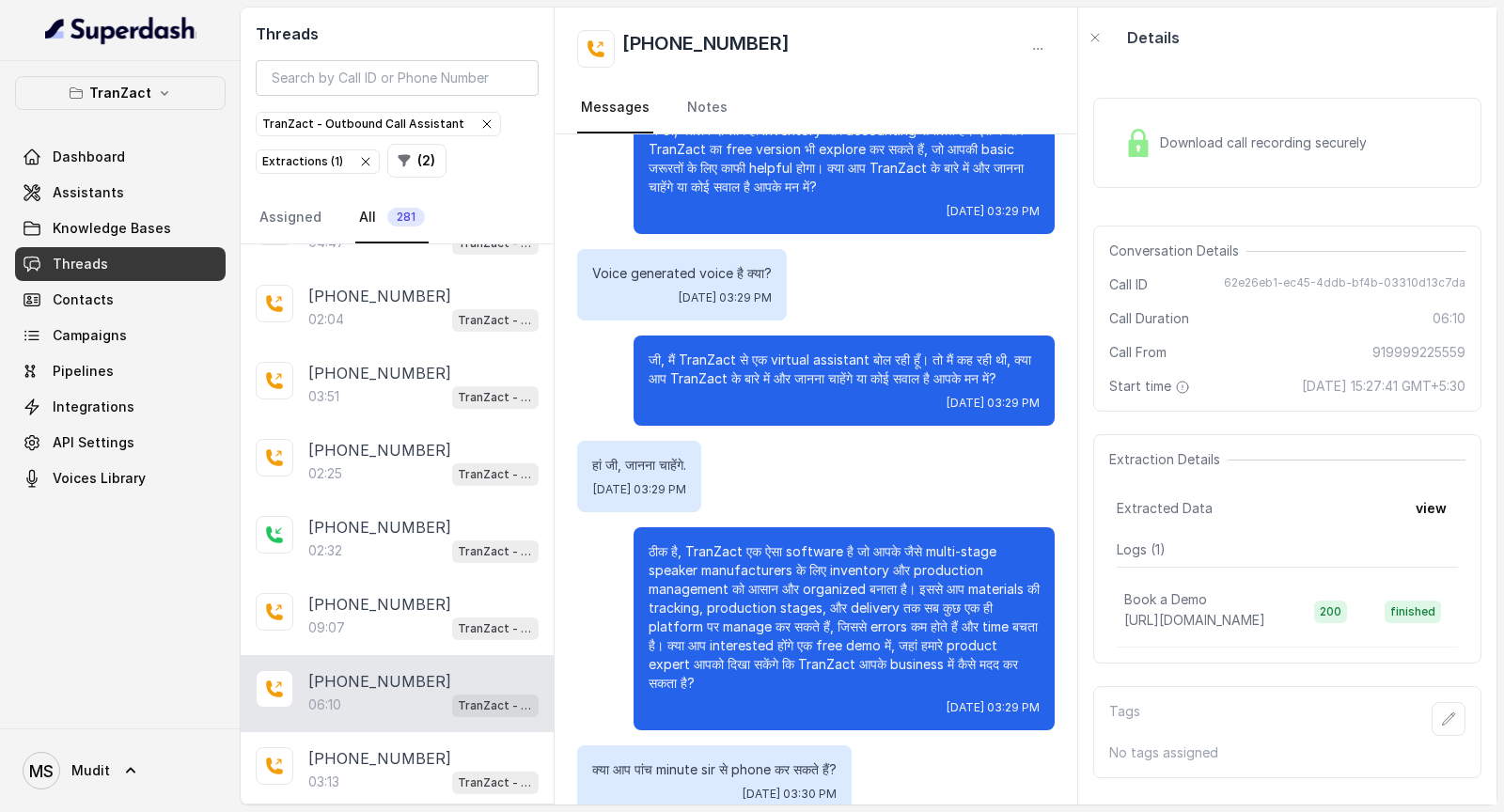
scroll to position [1555, 0]
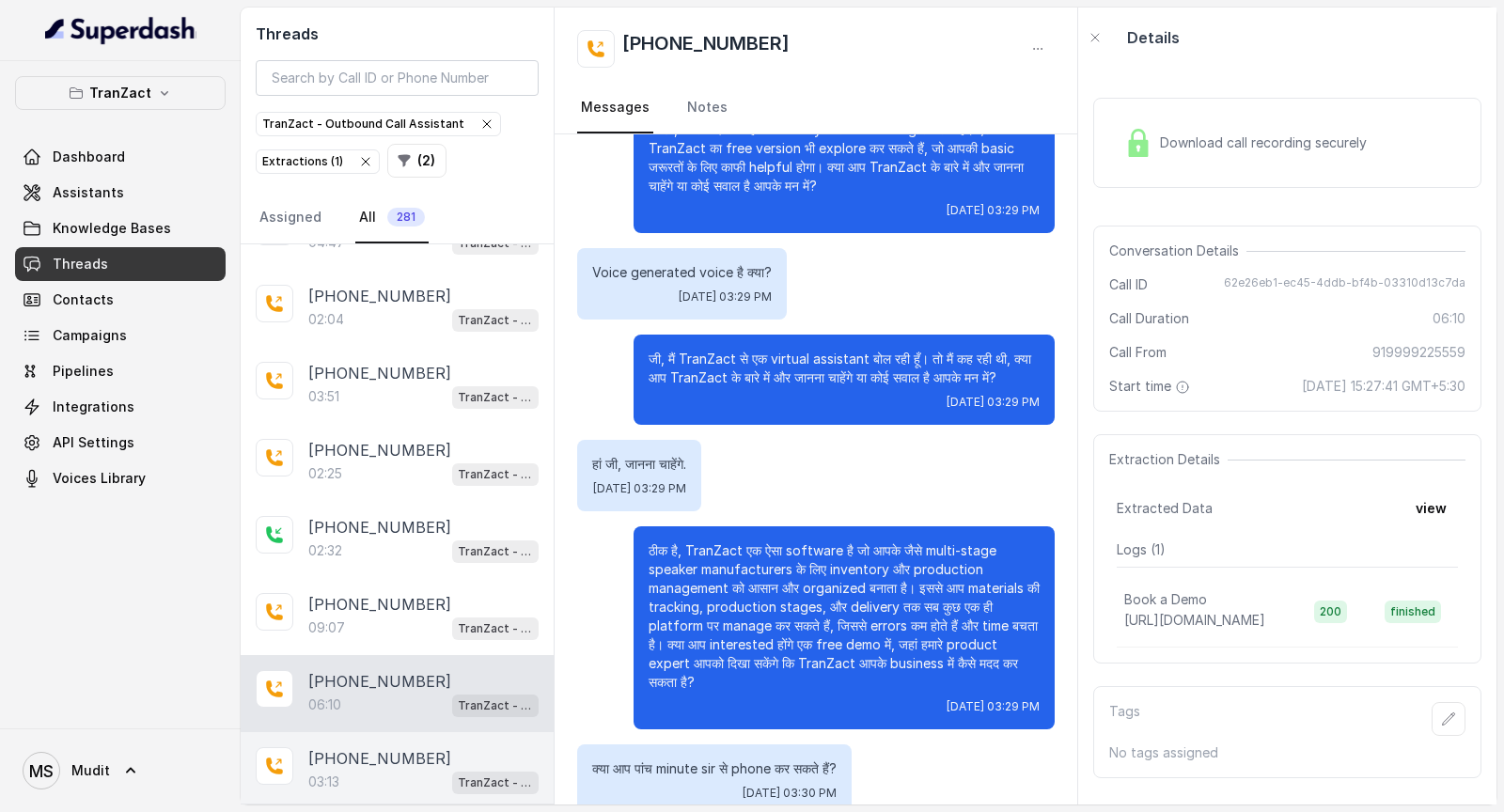
click at [392, 423] on div "03:13 TranZact - Outbound Call Assistant" at bounding box center [423, 781] width 231 height 25
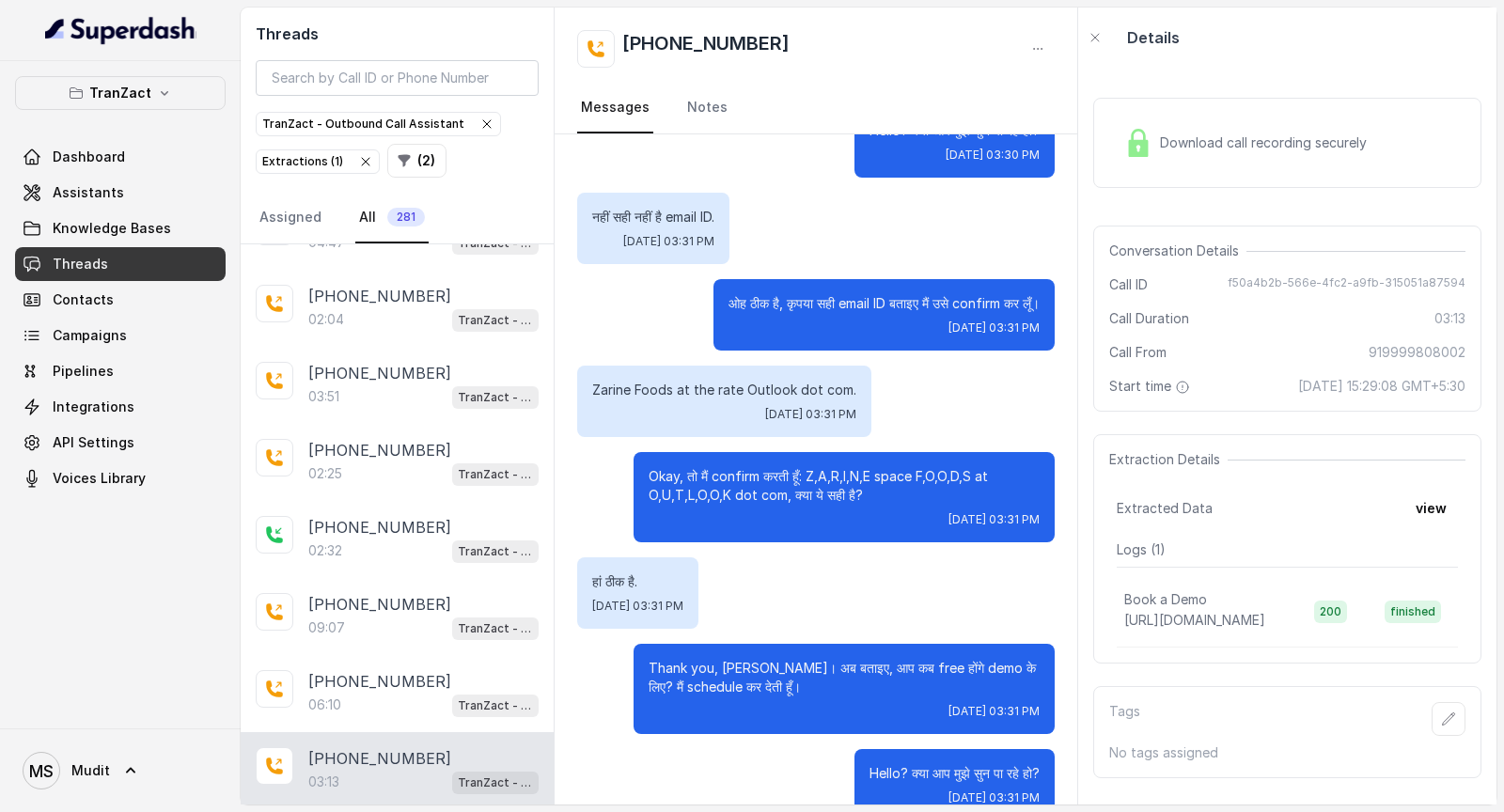
scroll to position [1872, 0]
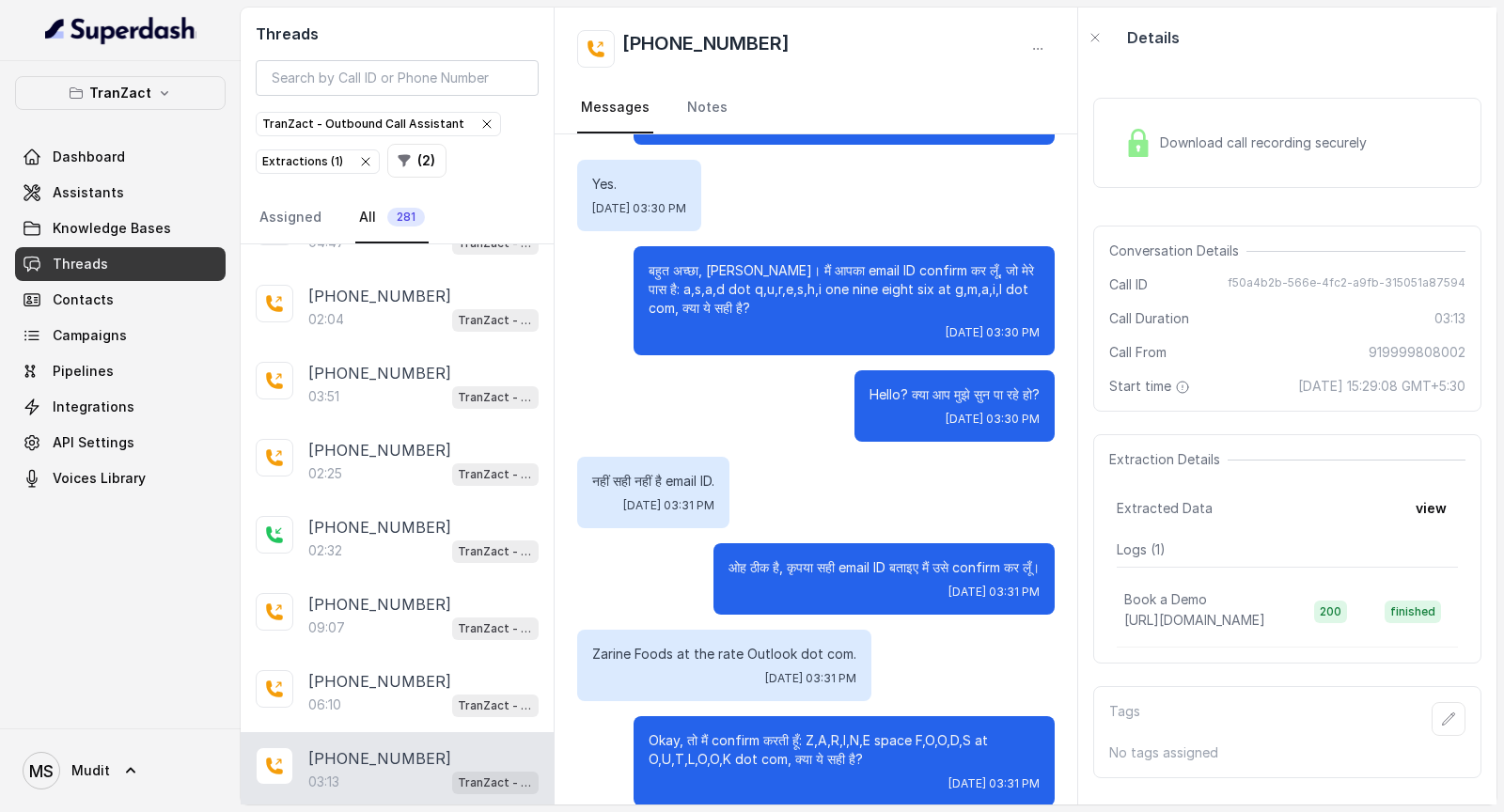
click at [1223, 120] on div "Download call recording securely" at bounding box center [1287, 142] width 388 height 90
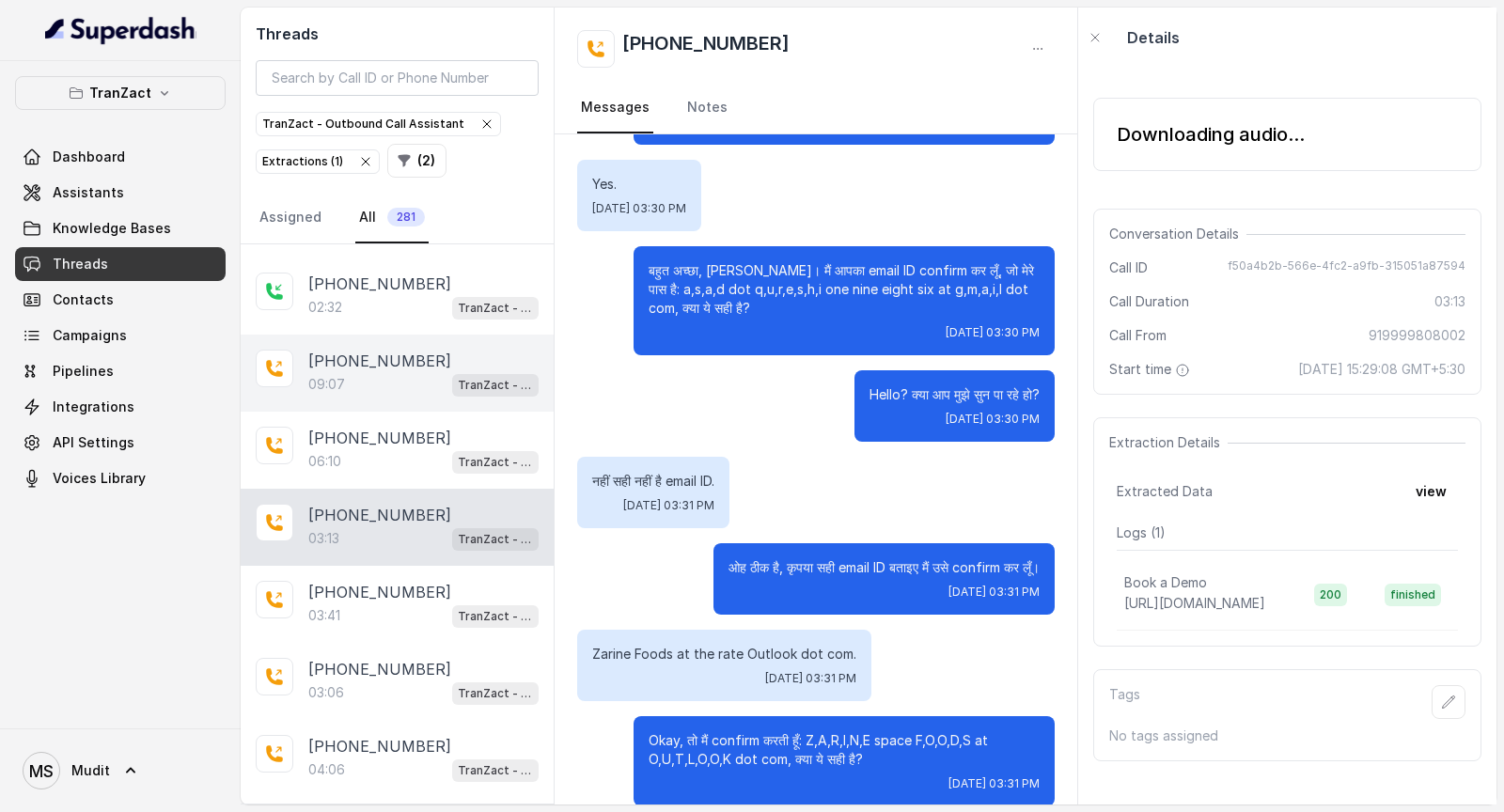
scroll to position [1759, 0]
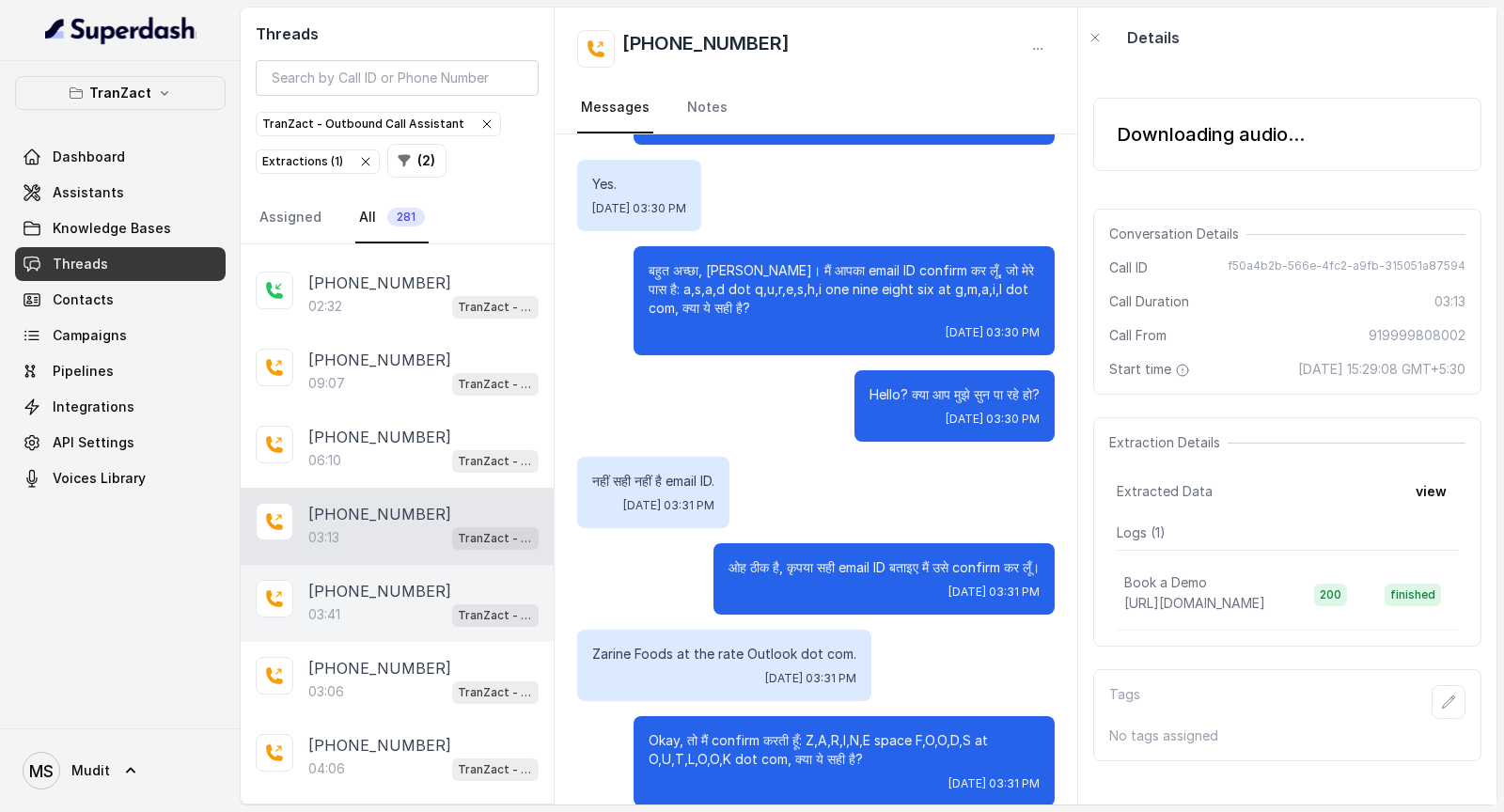
click at [419, 423] on div "03:41 TranZact - Outbound Call Assistant" at bounding box center [423, 614] width 231 height 25
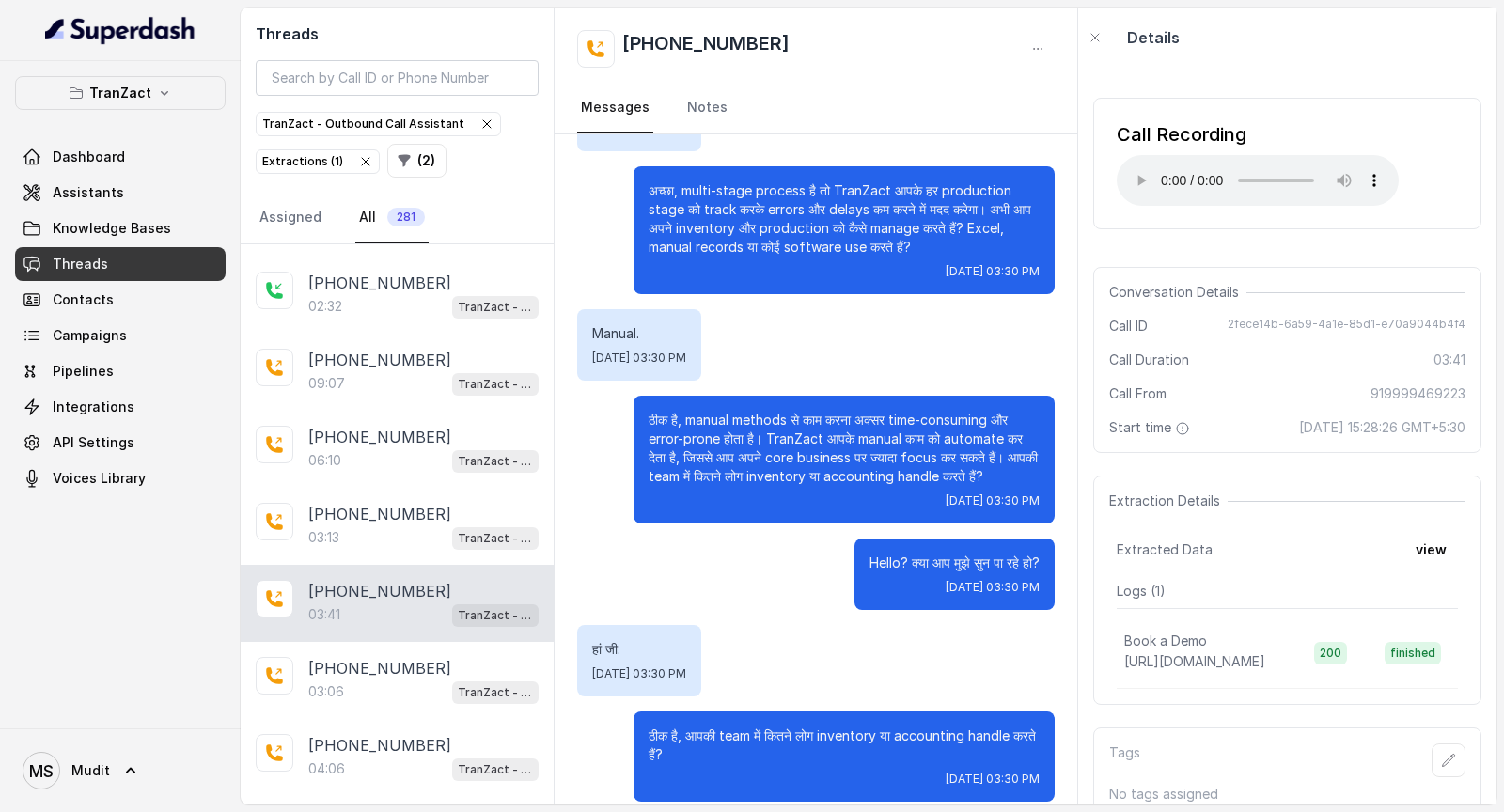
scroll to position [1542, 0]
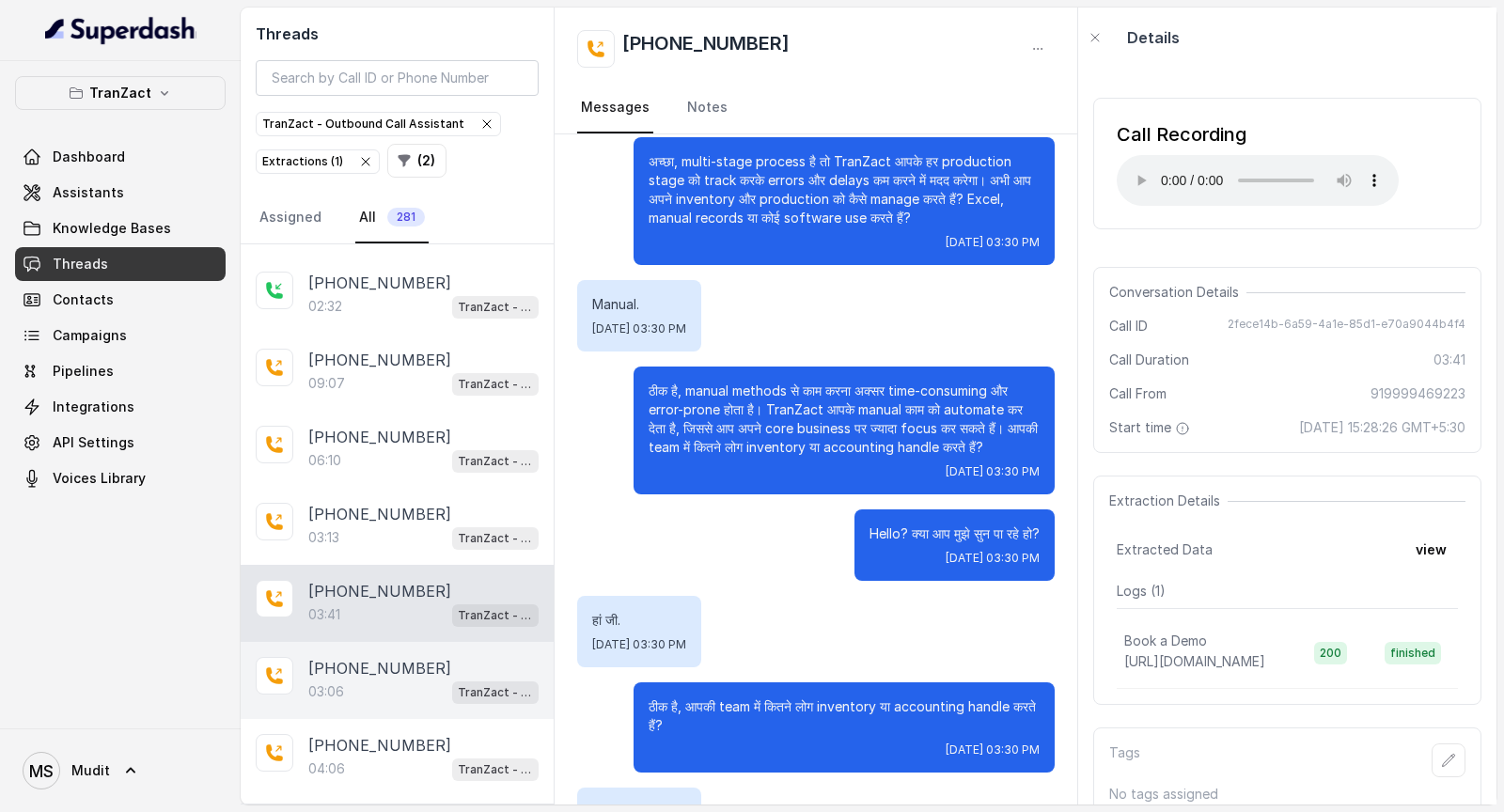
click at [325, 423] on div "+919998638535 03:06 TranZact - Outbound Call Assistant" at bounding box center [397, 680] width 313 height 77
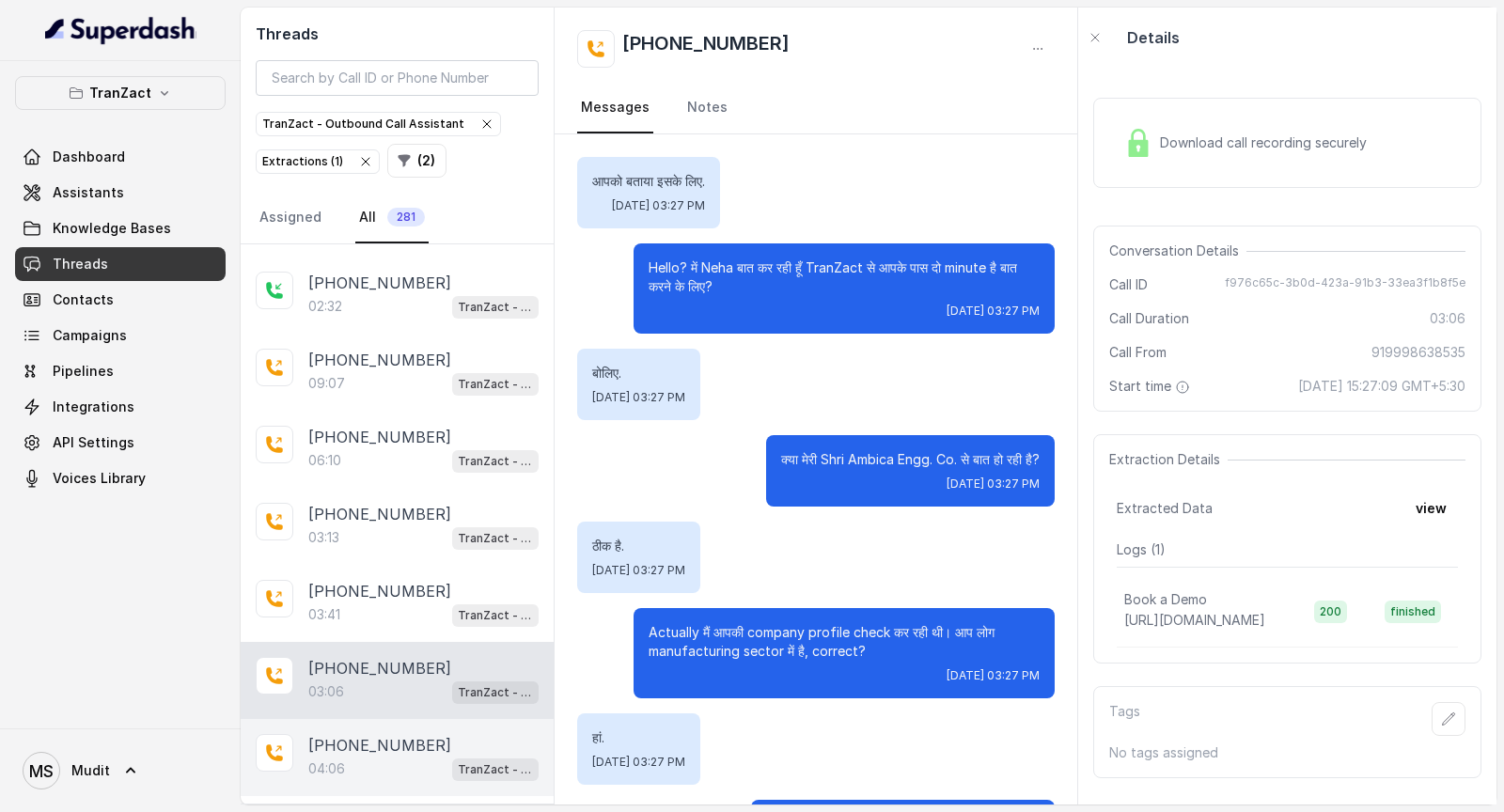
click at [343, 423] on p "04:06" at bounding box center [327, 768] width 37 height 19
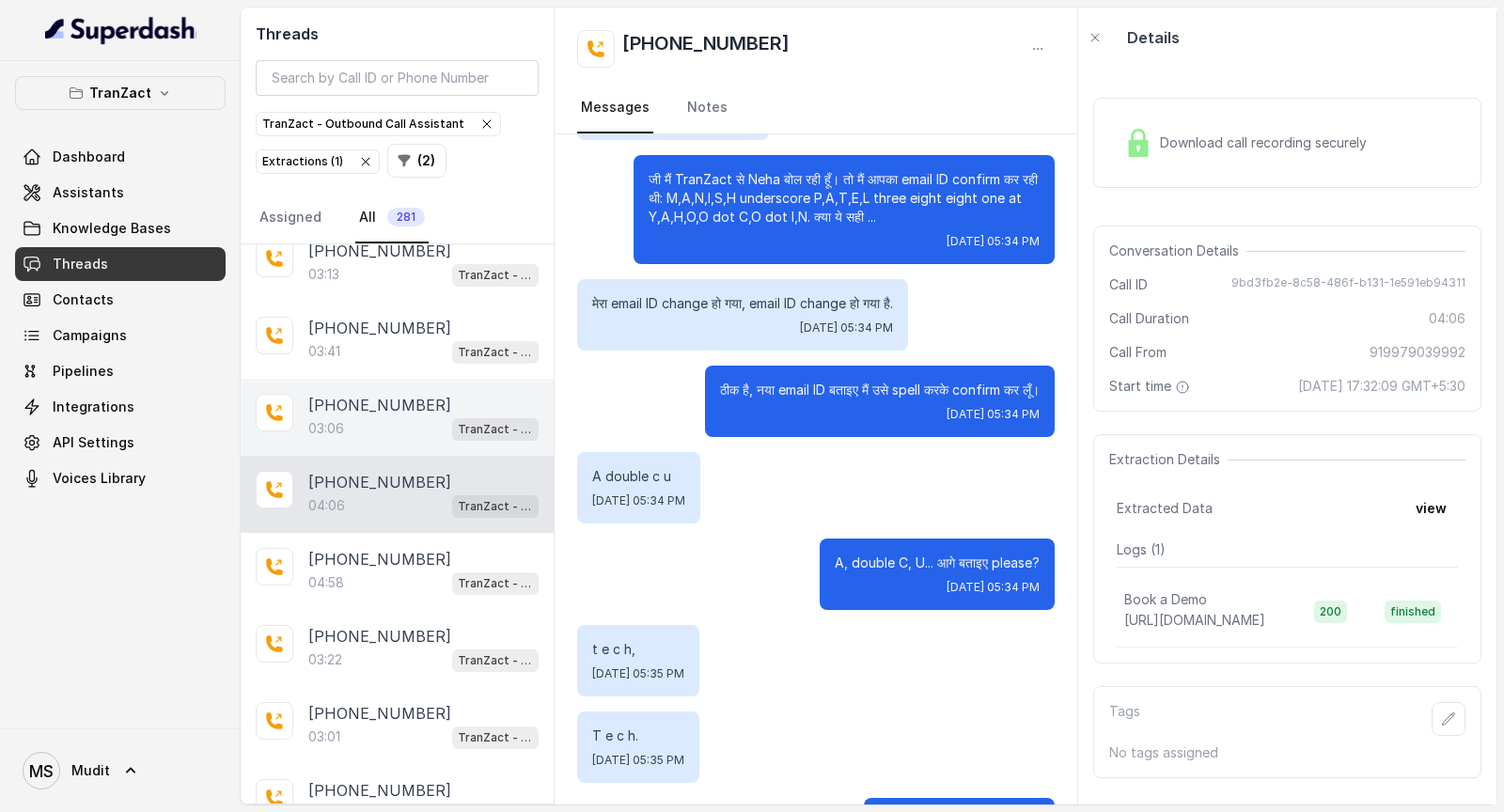
scroll to position [2023, 0]
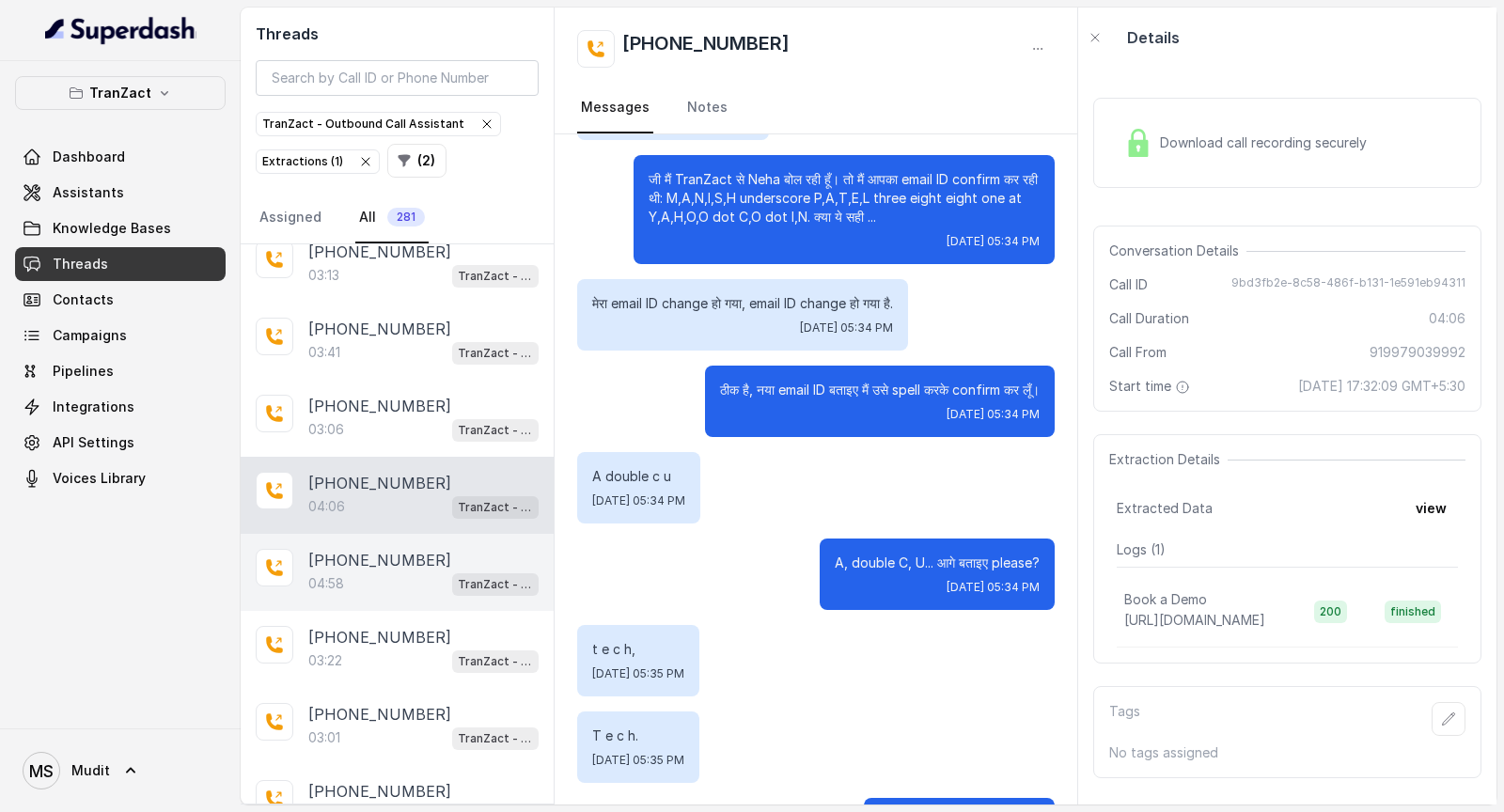
click at [397, 423] on div "04:58 TranZact - Outbound Call Assistant" at bounding box center [423, 584] width 231 height 25
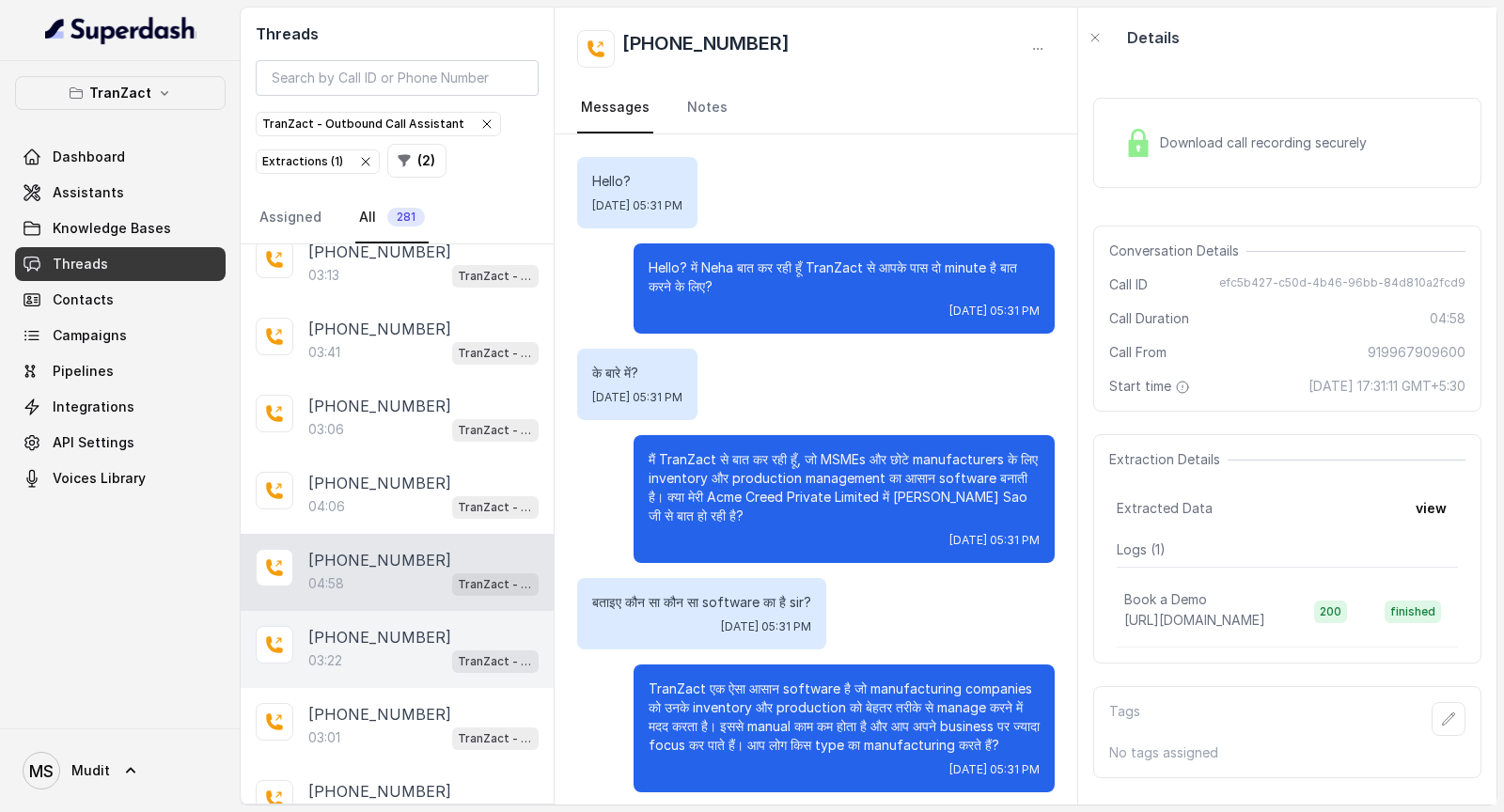
click at [375, 423] on div "03:22 TranZact - Outbound Call Assistant" at bounding box center [423, 661] width 231 height 25
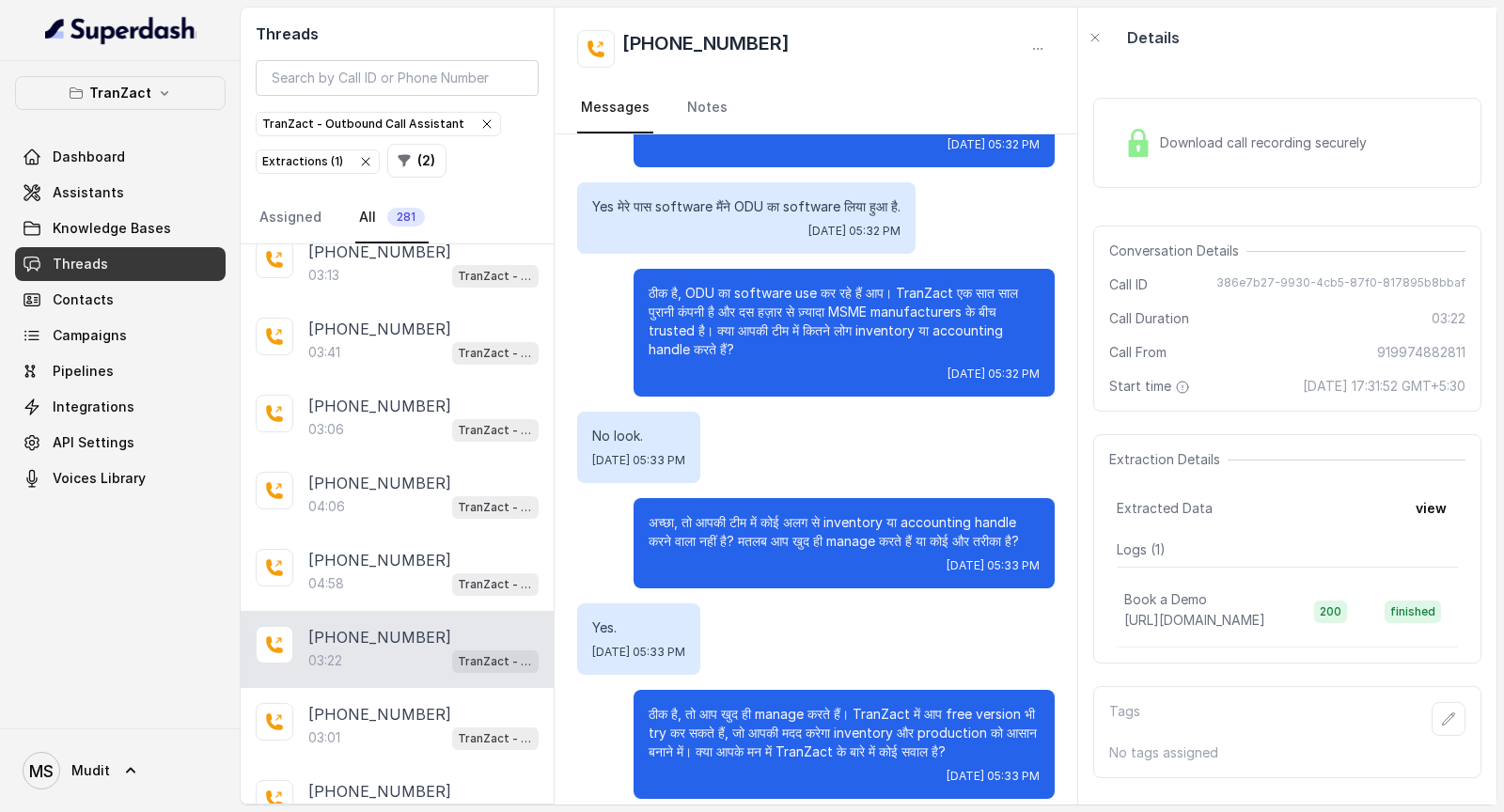
scroll to position [1179, 0]
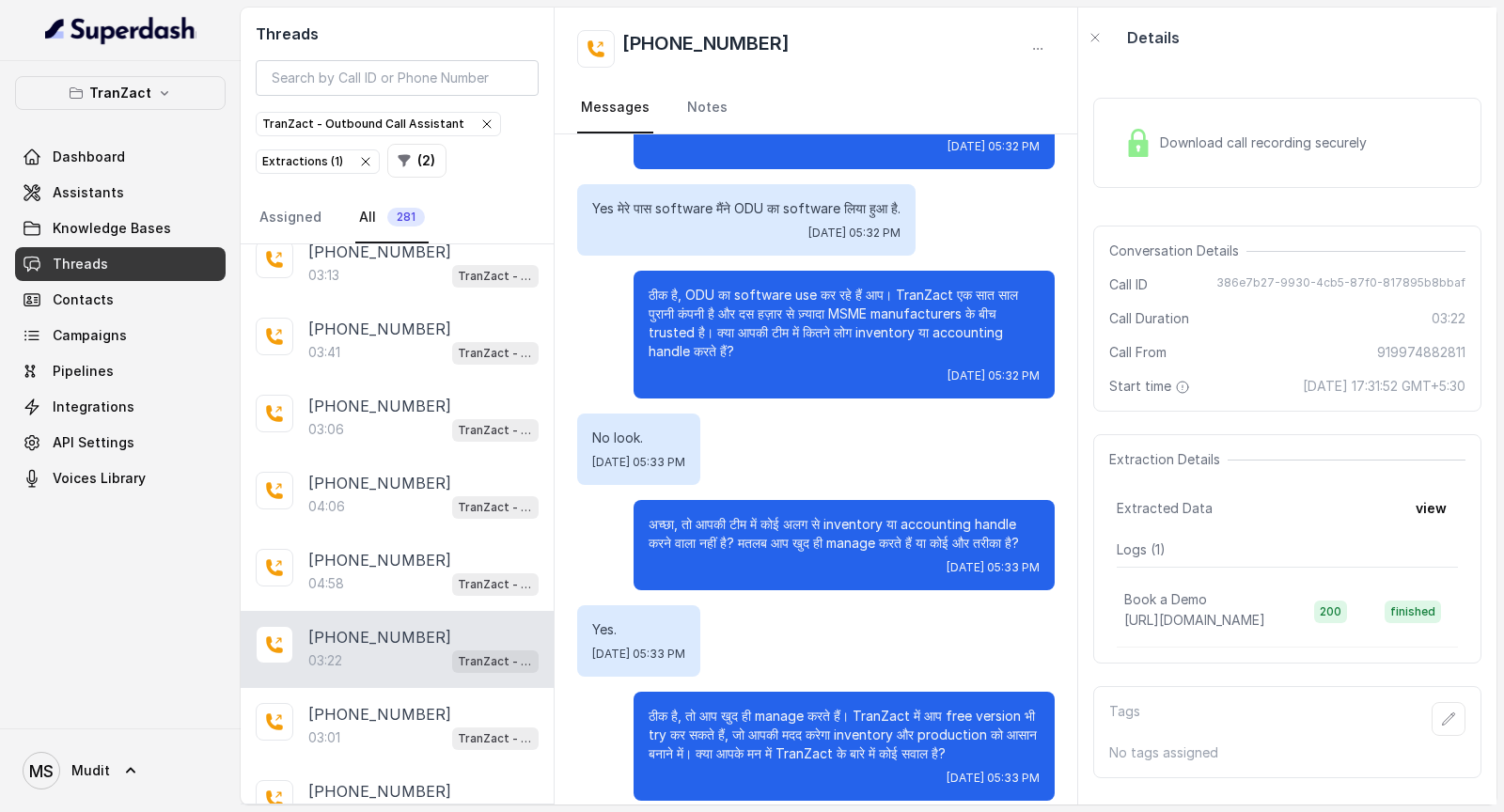
click at [1193, 131] on div "Download call recording securely" at bounding box center [1246, 143] width 257 height 44
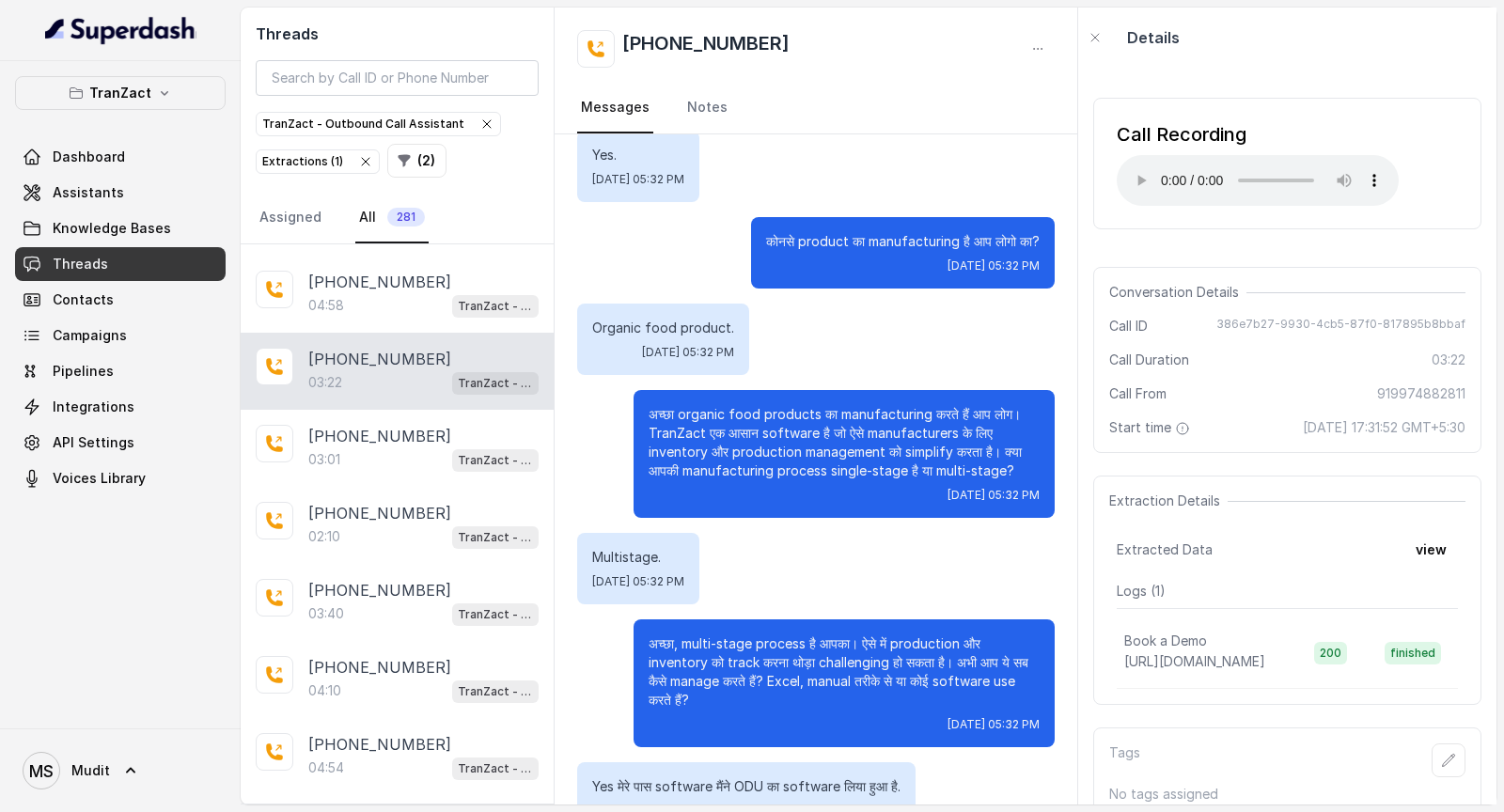
scroll to position [604, 0]
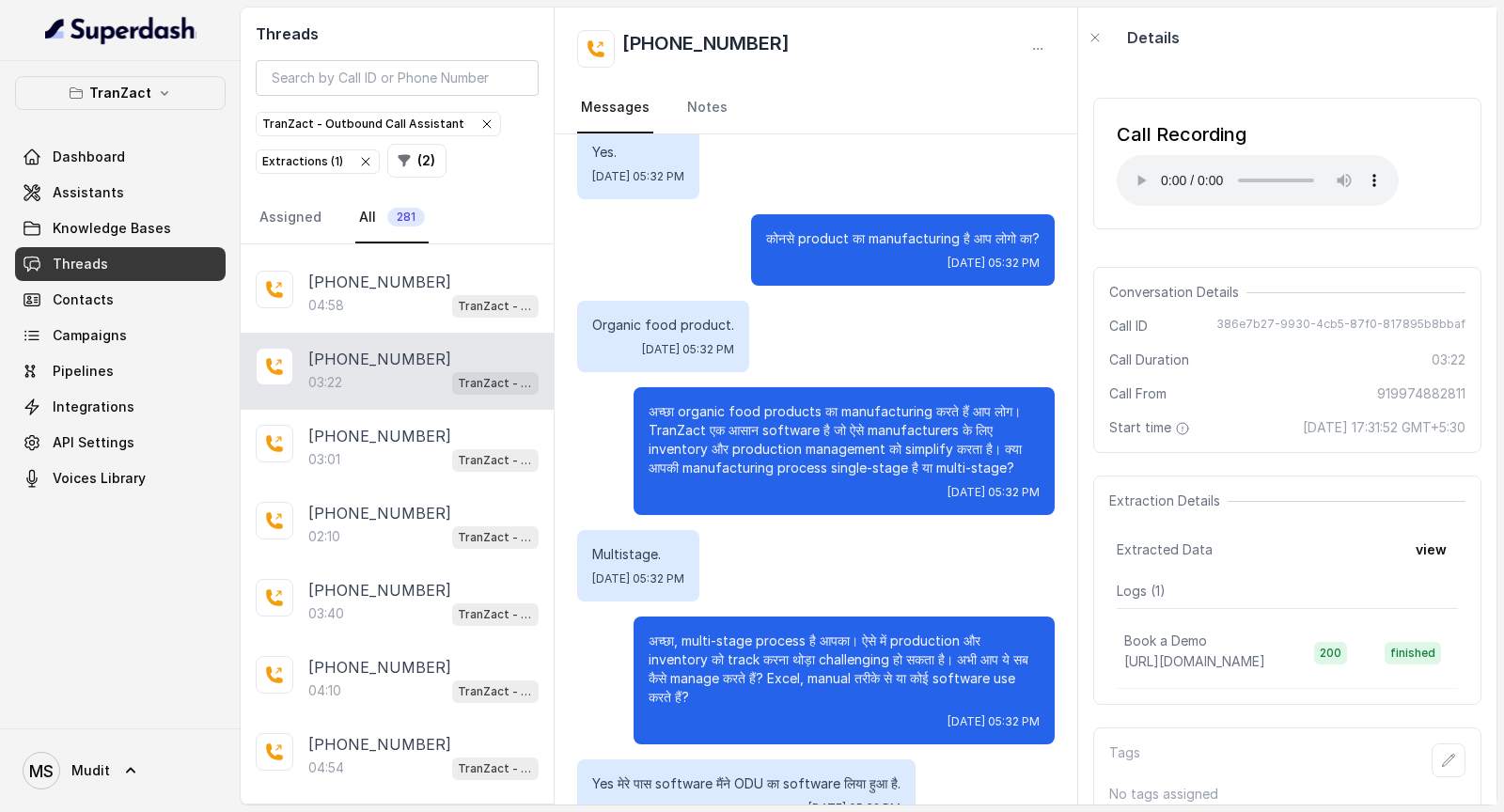
click at [819, 423] on p "अच्छा organic food products का manufacturing करते हैं आप लोग। TranZact एक आसान …" at bounding box center [844, 440] width 391 height 75
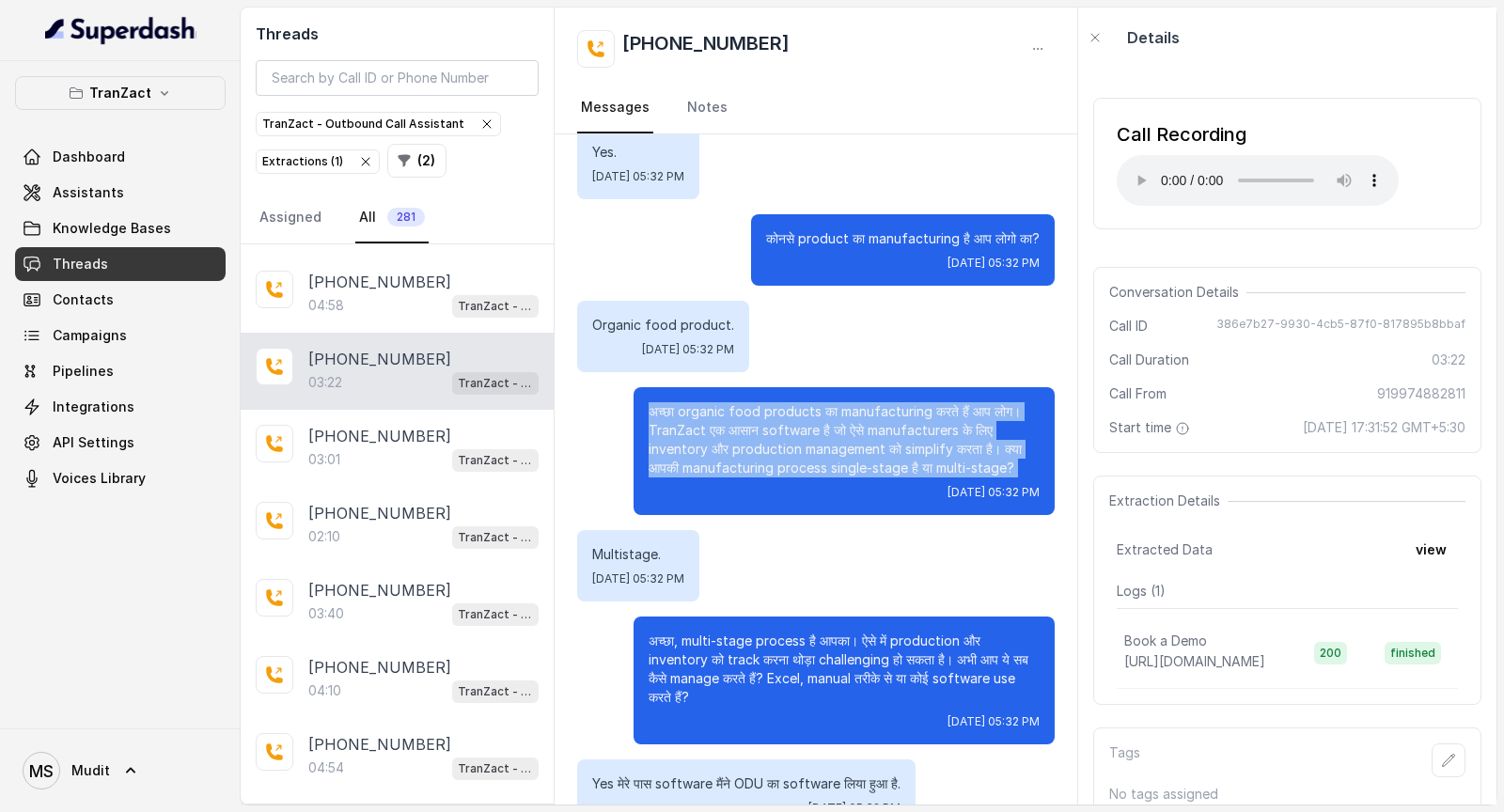
click at [819, 423] on p "अच्छा organic food products का manufacturing करते हैं आप लोग। TranZact एक आसान …" at bounding box center [844, 440] width 391 height 75
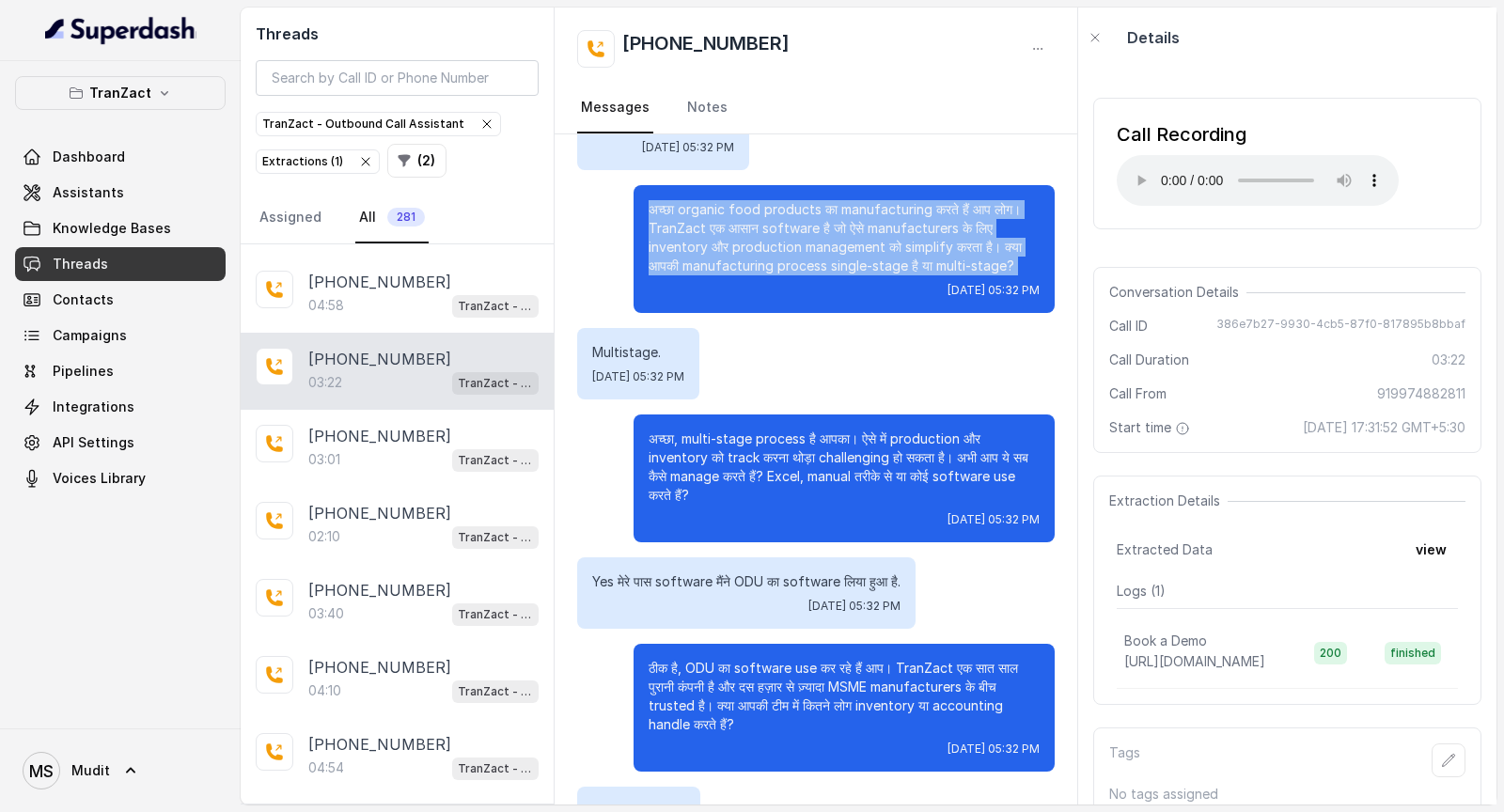
scroll to position [867, 0]
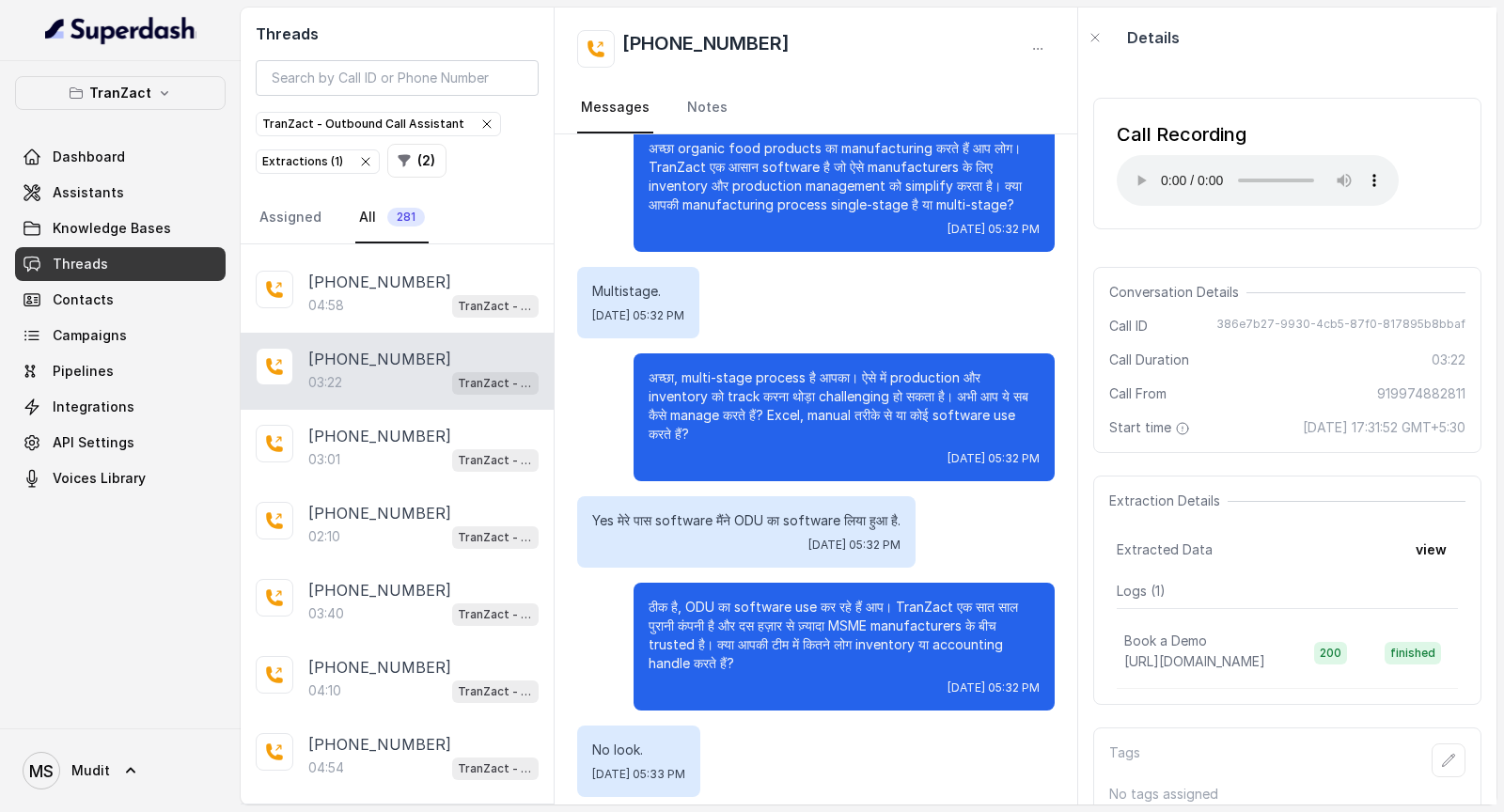
click at [819, 422] on p "अच्छा, multi-stage process है आपका। ऐसे में production और inventory को track कर…" at bounding box center [844, 406] width 391 height 75
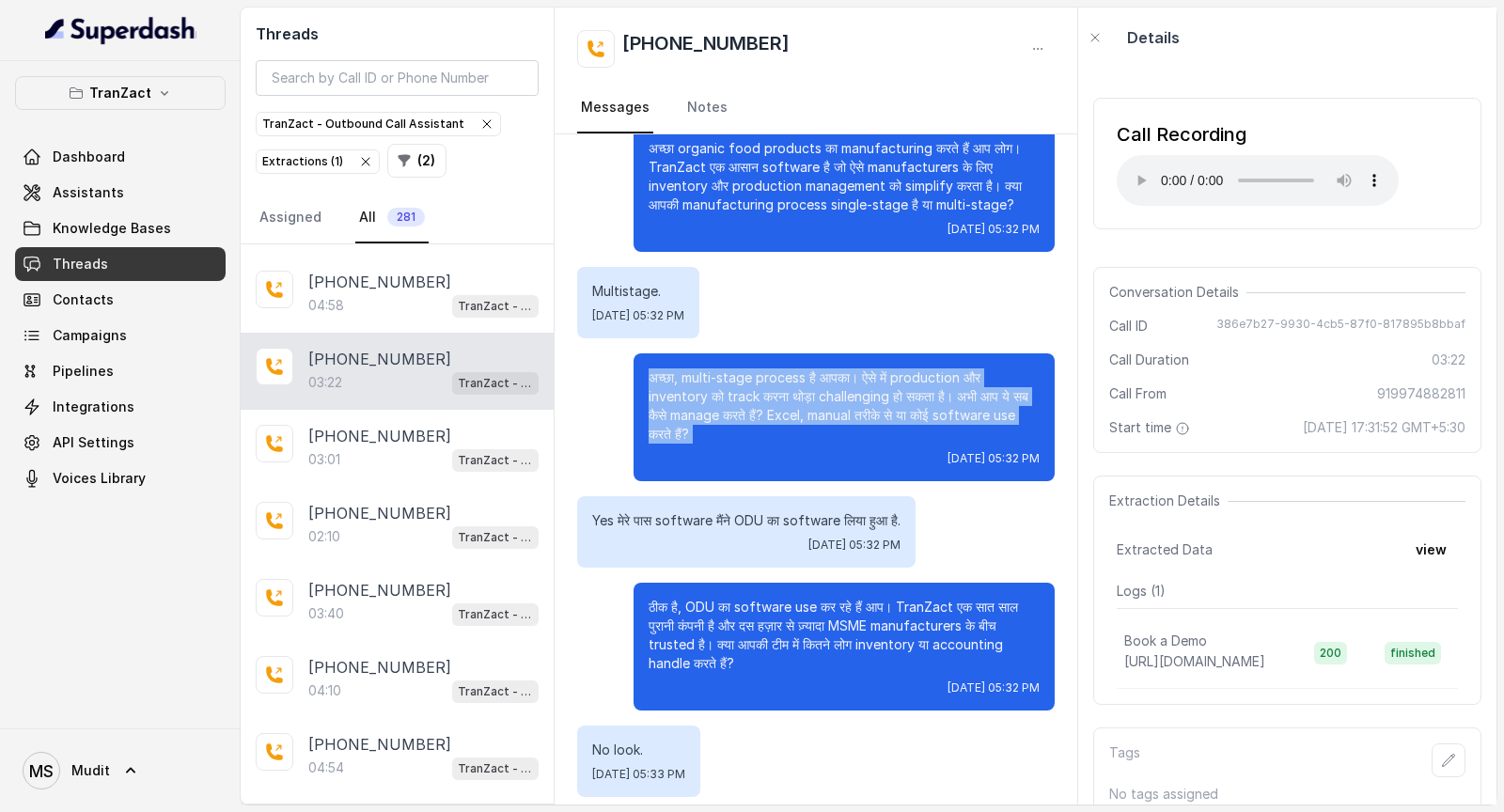
click at [819, 422] on p "अच्छा, multi-stage process है आपका। ऐसे में production और inventory को track कर…" at bounding box center [844, 406] width 391 height 75
click at [819, 423] on p "अच्छा, multi-stage process है आपका। ऐसे में production और inventory को track कर…" at bounding box center [844, 406] width 391 height 75
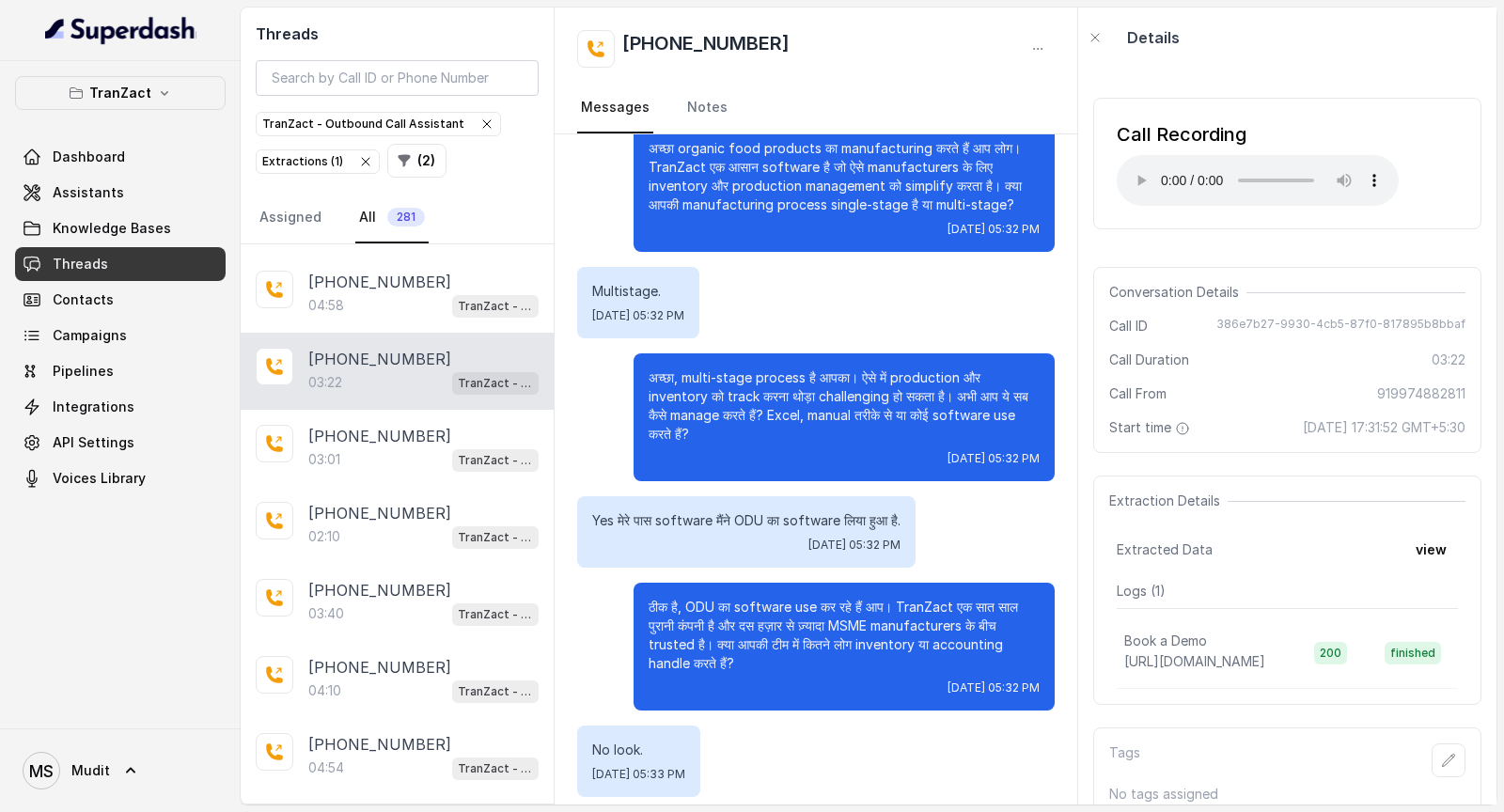
click at [819, 423] on p "अच्छा, multi-stage process है आपका। ऐसे में production और inventory को track कर…" at bounding box center [844, 406] width 391 height 75
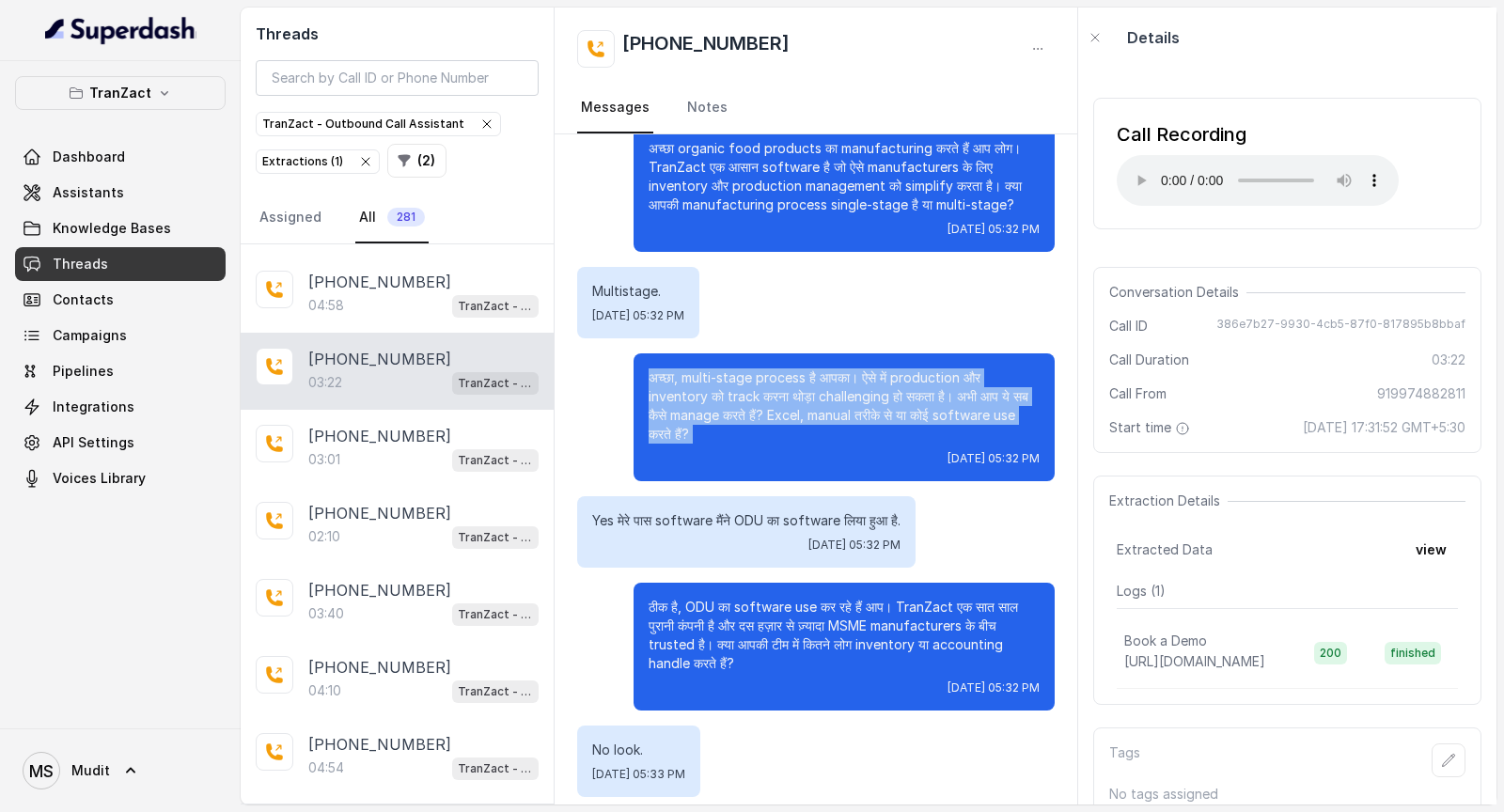
click at [819, 423] on p "अच्छा, multi-stage process है आपका। ऐसे में production और inventory को track कर…" at bounding box center [844, 406] width 391 height 75
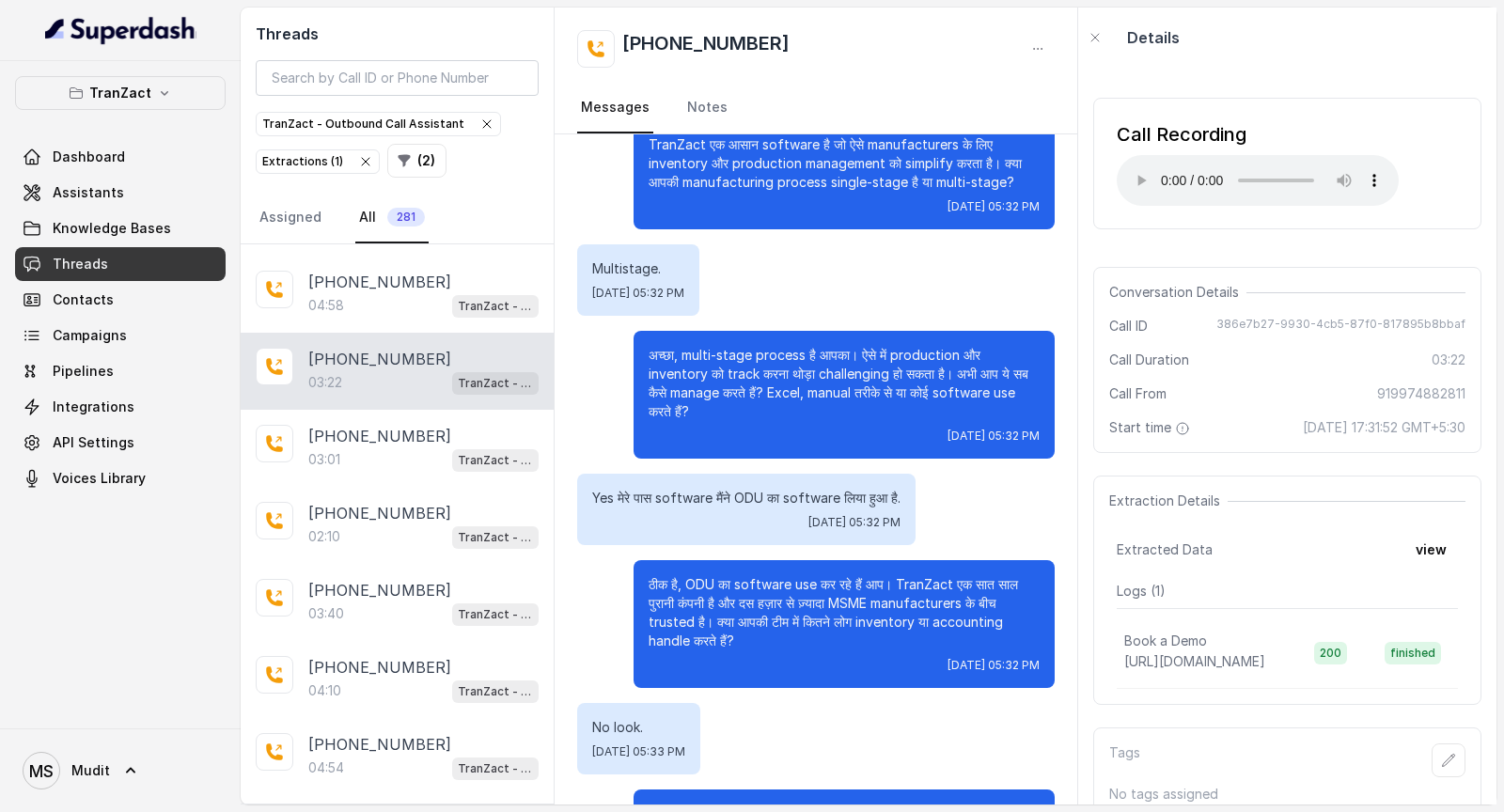
scroll to position [887, 0]
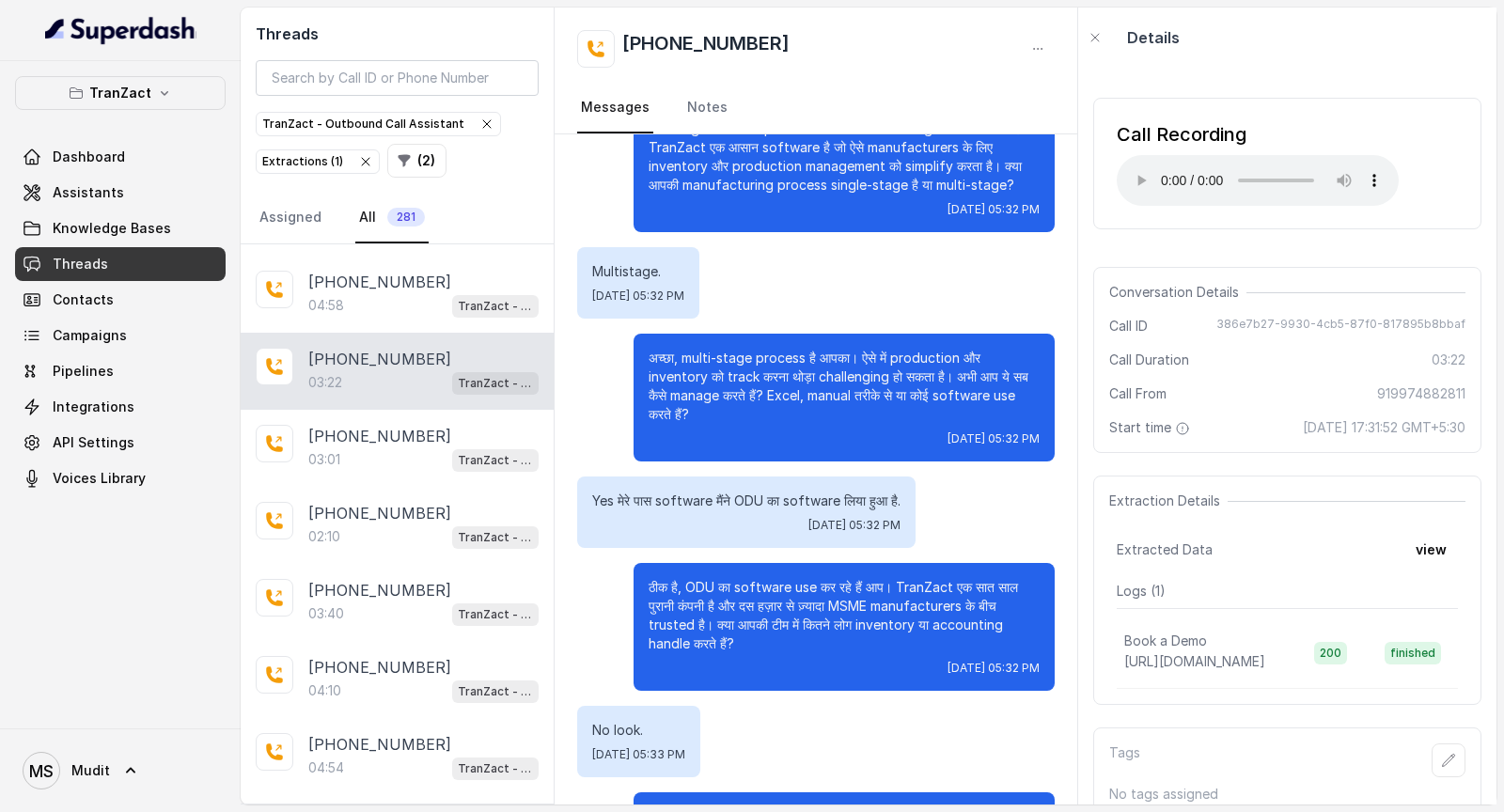
click at [776, 401] on p "अच्छा, multi-stage process है आपका। ऐसे में production और inventory को track कर…" at bounding box center [844, 386] width 391 height 75
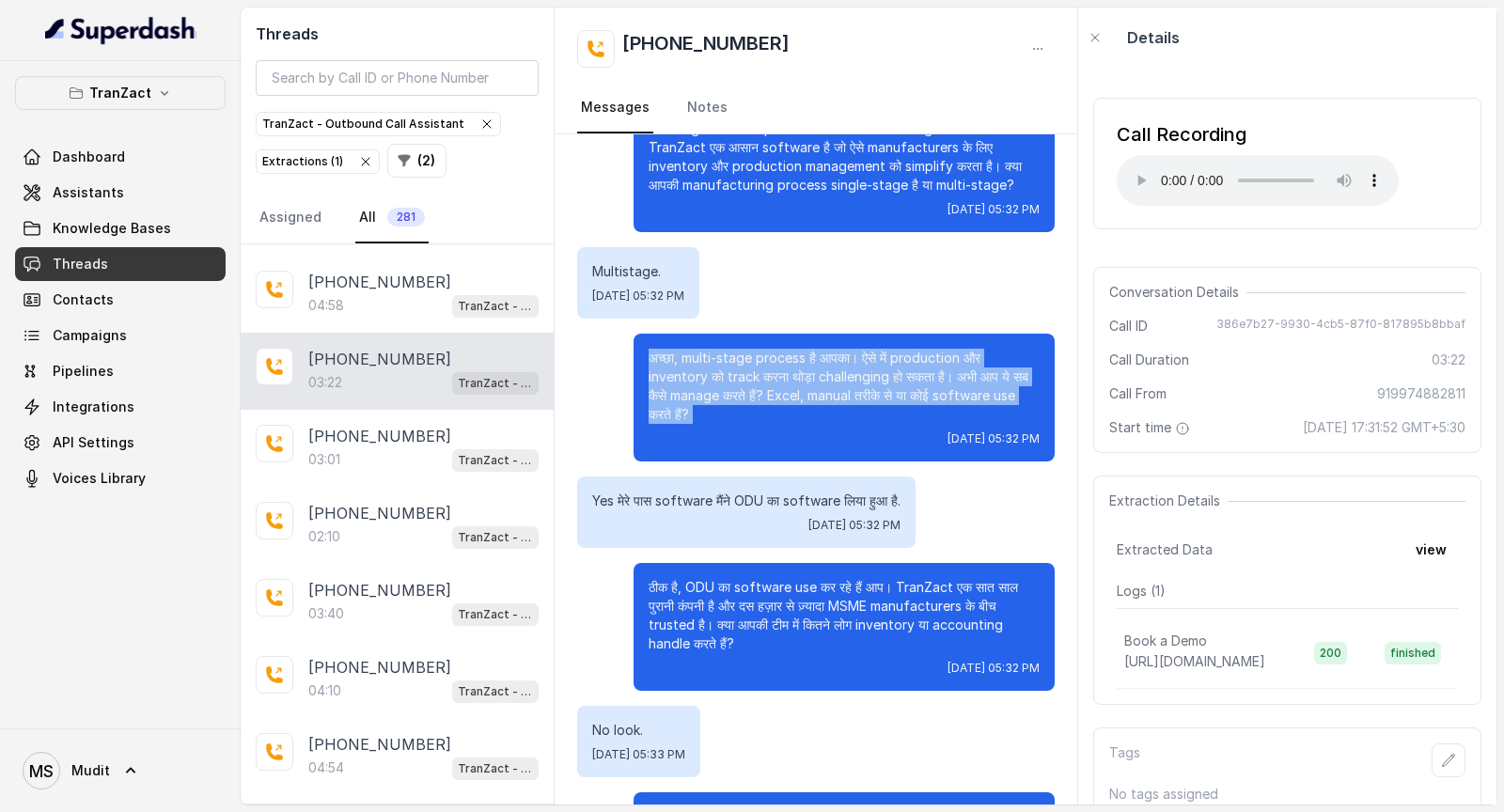
click at [776, 401] on p "अच्छा, multi-stage process है आपका। ऐसे में production और inventory को track कर…" at bounding box center [844, 386] width 391 height 75
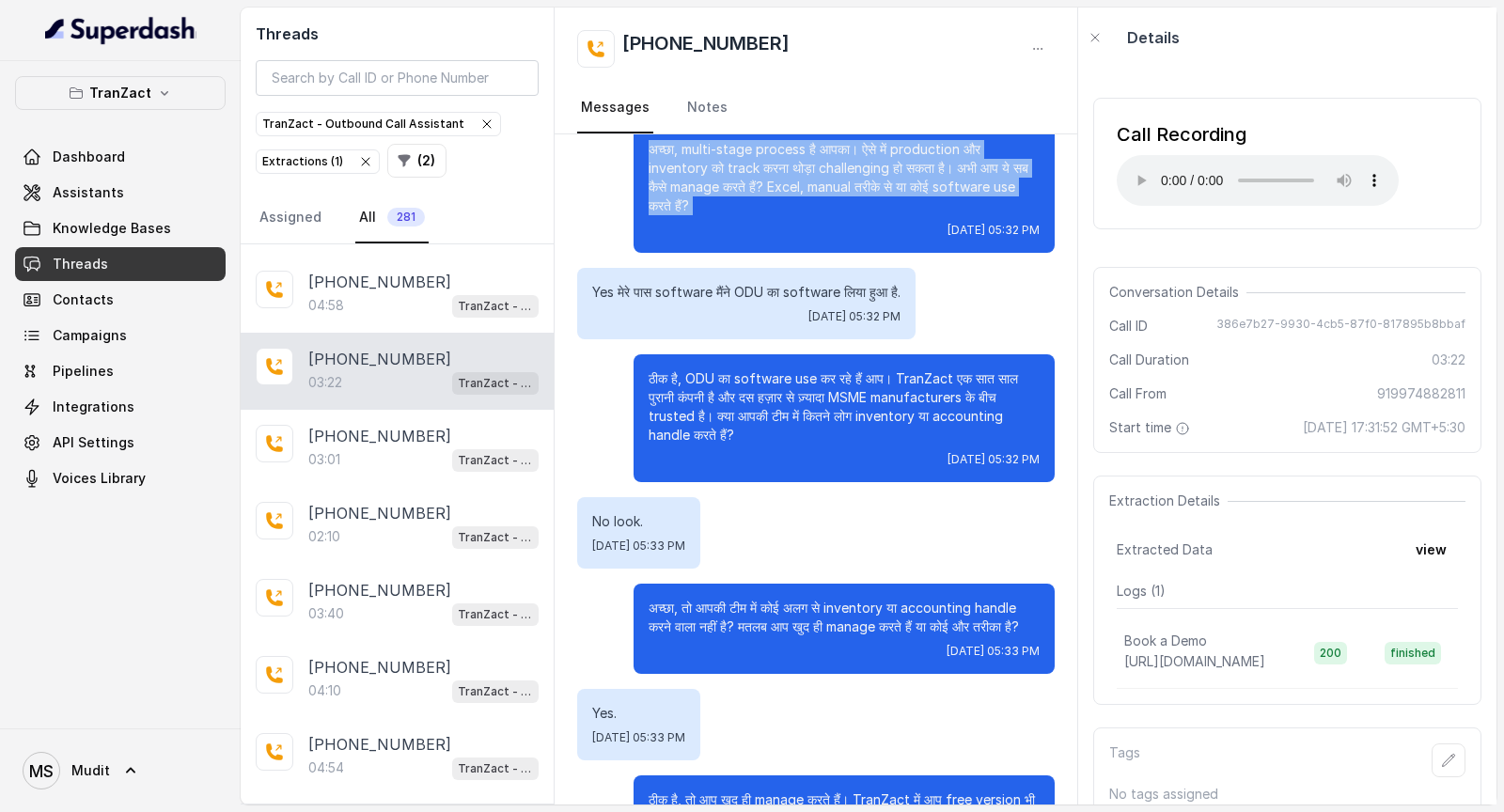
scroll to position [1097, 0]
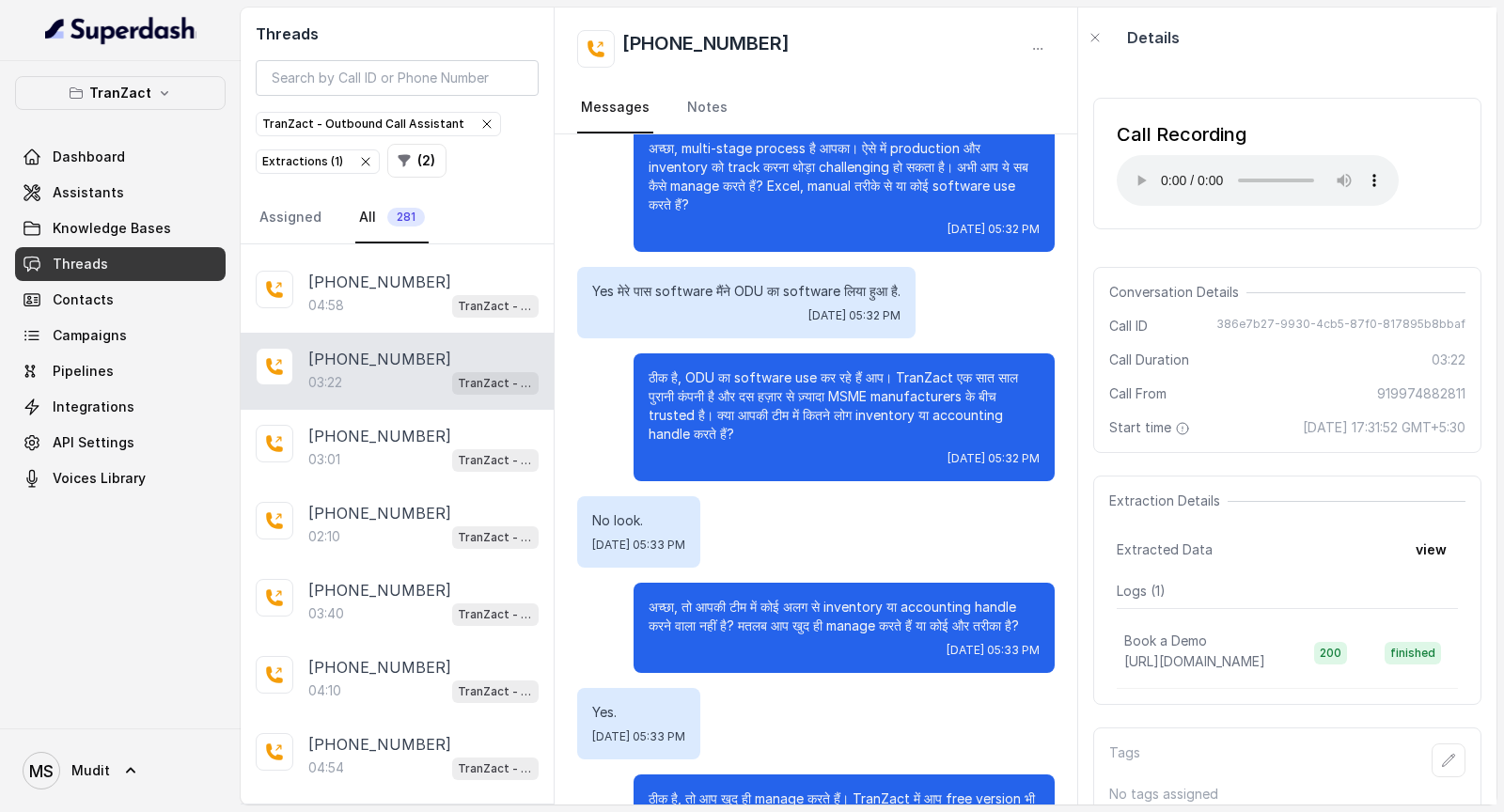
click at [656, 298] on p "Yes मेरे पास software मैंने ODU का software लिया हुआ है." at bounding box center [747, 291] width 309 height 19
click at [686, 403] on p "ठीक है, ODU का software use कर रहे हैं आप। TranZact एक सात साल पुरानी कंपनी है …" at bounding box center [844, 406] width 391 height 75
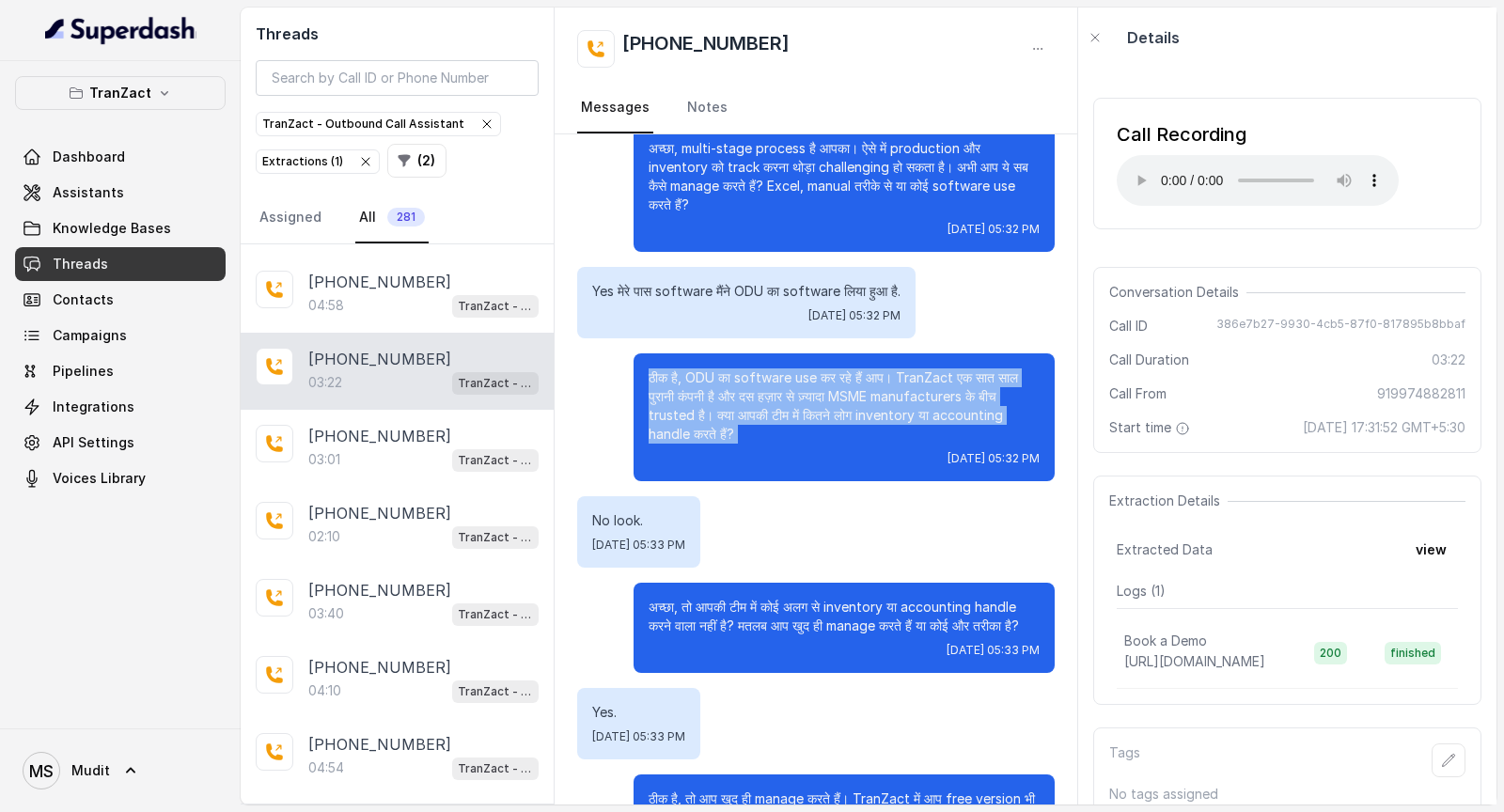
click at [686, 403] on p "ठीक है, ODU का software use कर रहे हैं आप। TranZact एक सात साल पुरानी कंपनी है …" at bounding box center [844, 406] width 391 height 75
click at [727, 423] on p "ठीक है, ODU का software use कर रहे हैं आप। TranZact एक सात साल पुरानी कंपनी है …" at bounding box center [844, 406] width 391 height 75
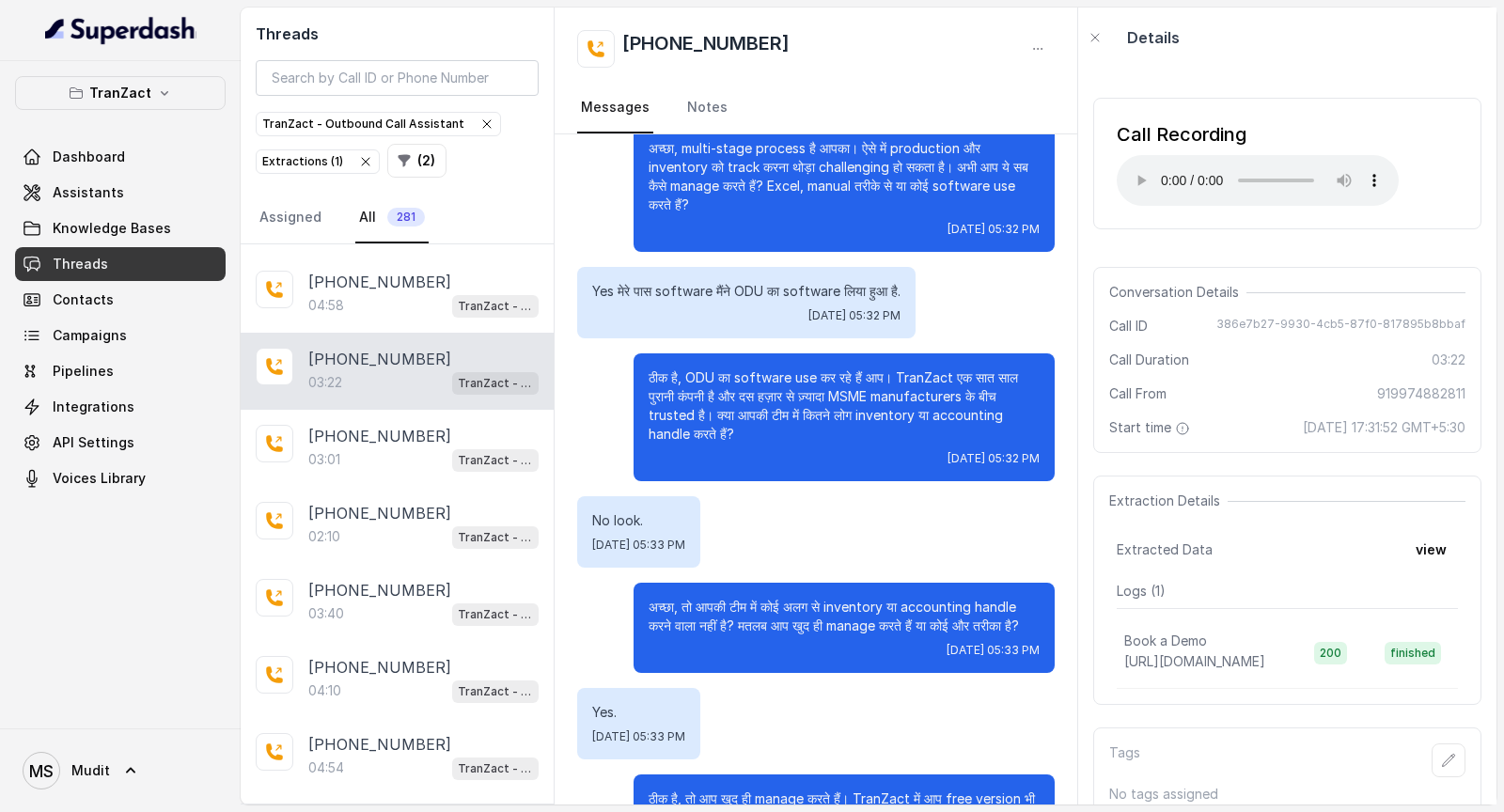
click at [739, 423] on p "ठीक है, ODU का software use कर रहे हैं आप। TranZact एक सात साल पुरानी कंपनी है …" at bounding box center [844, 406] width 391 height 75
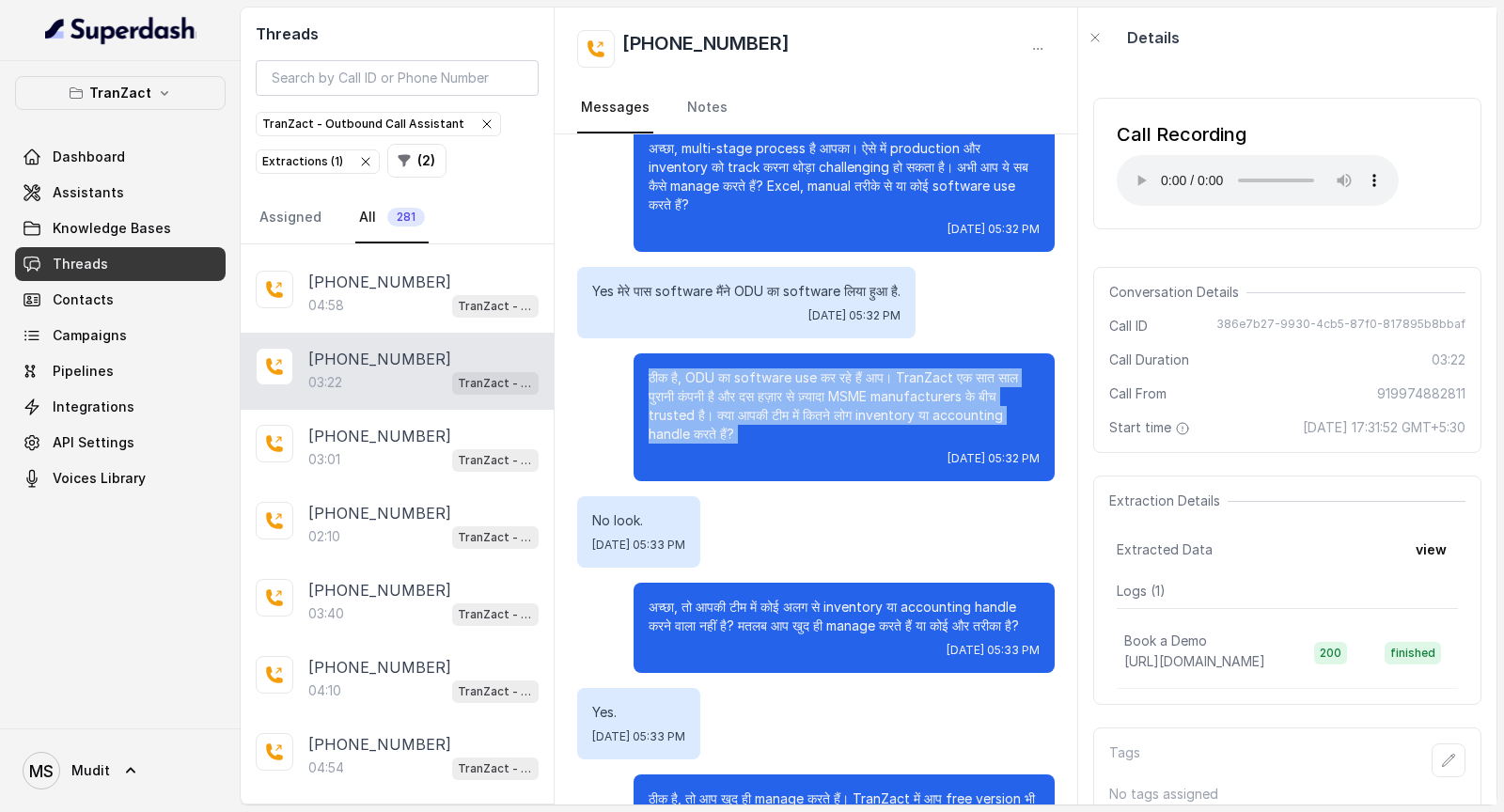
click at [739, 423] on p "ठीक है, ODU का software use कर रहे हैं आप। TranZact एक सात साल पुरानी कंपनी है …" at bounding box center [844, 406] width 391 height 75
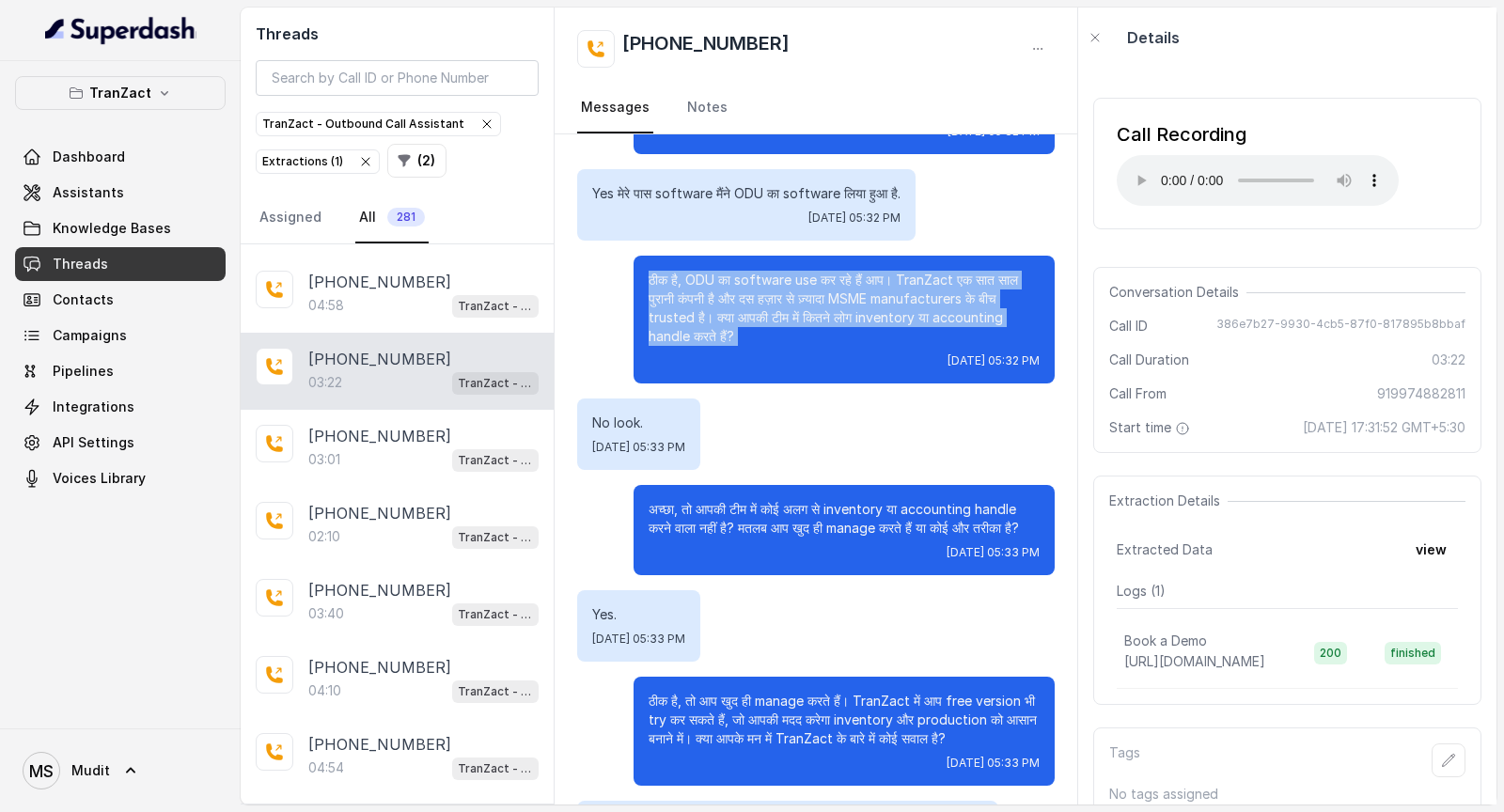
scroll to position [1092, 0]
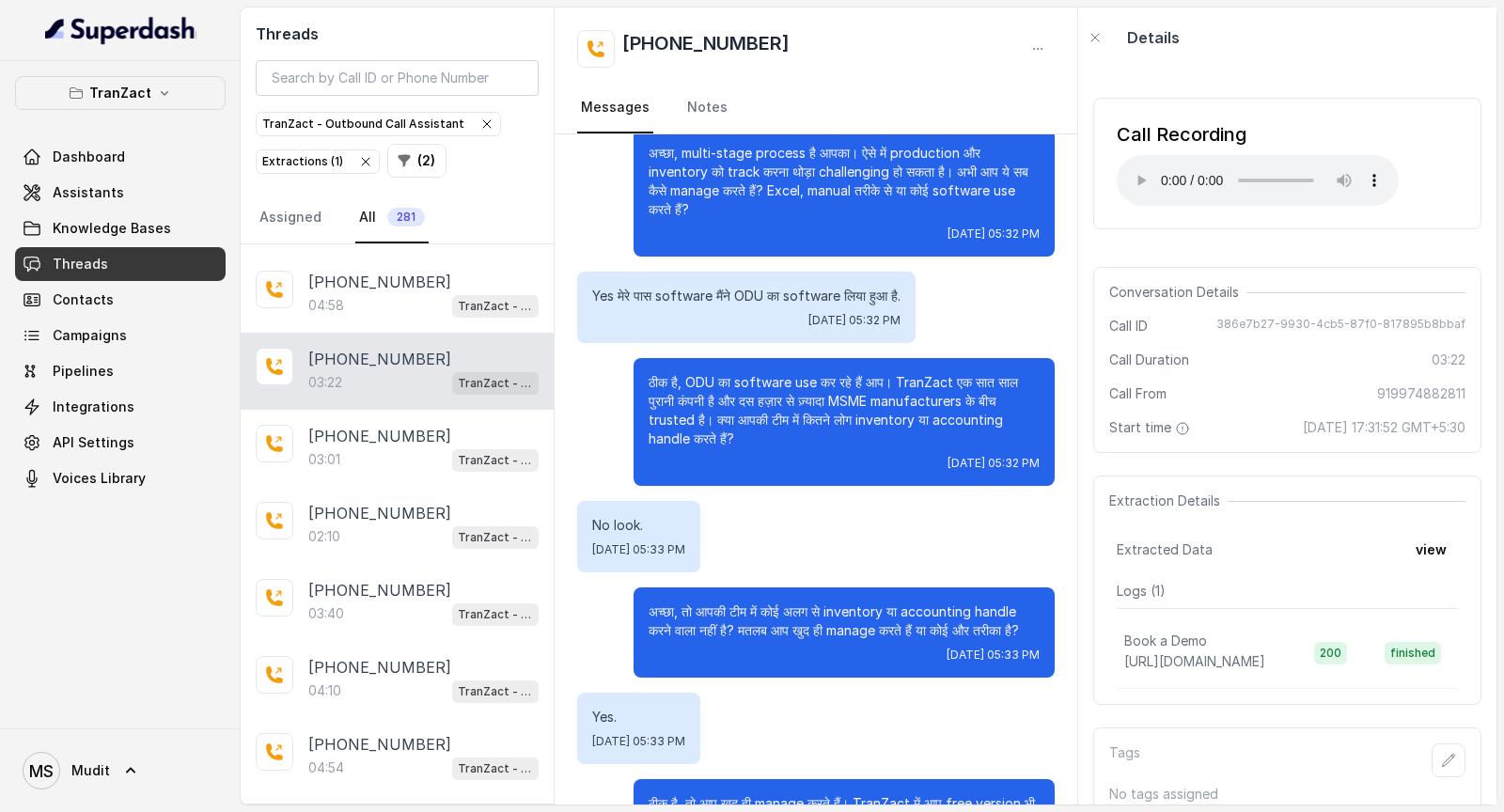
click at [651, 423] on p "अच्छा, तो आपकी टीम में कोई अलग से inventory या accounting handle करने वाला नहीं…" at bounding box center [844, 621] width 391 height 38
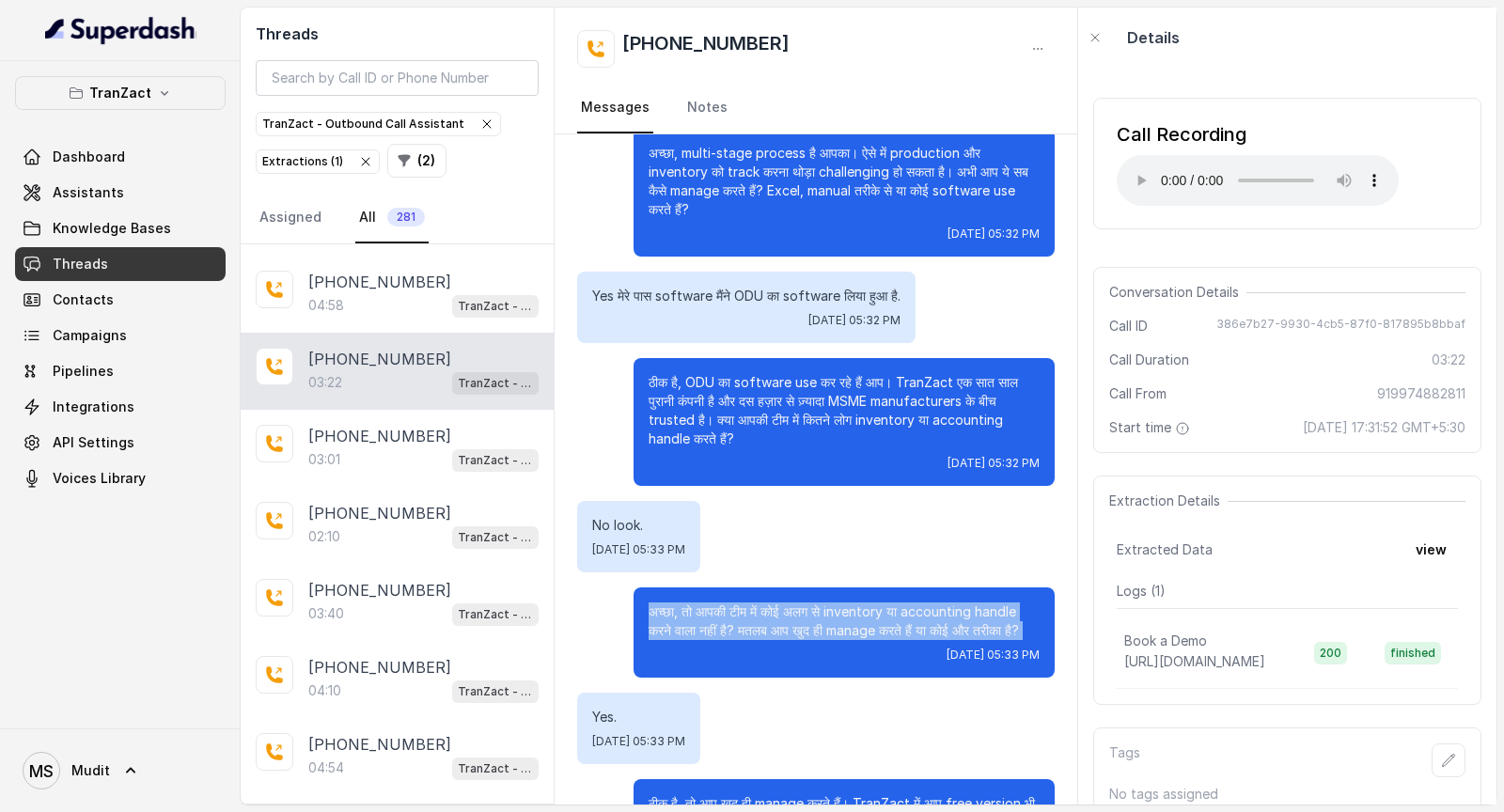
click at [651, 423] on p "अच्छा, तो आपकी टीम में कोई अलग से inventory या accounting handle करने वाला नहीं…" at bounding box center [844, 621] width 391 height 38
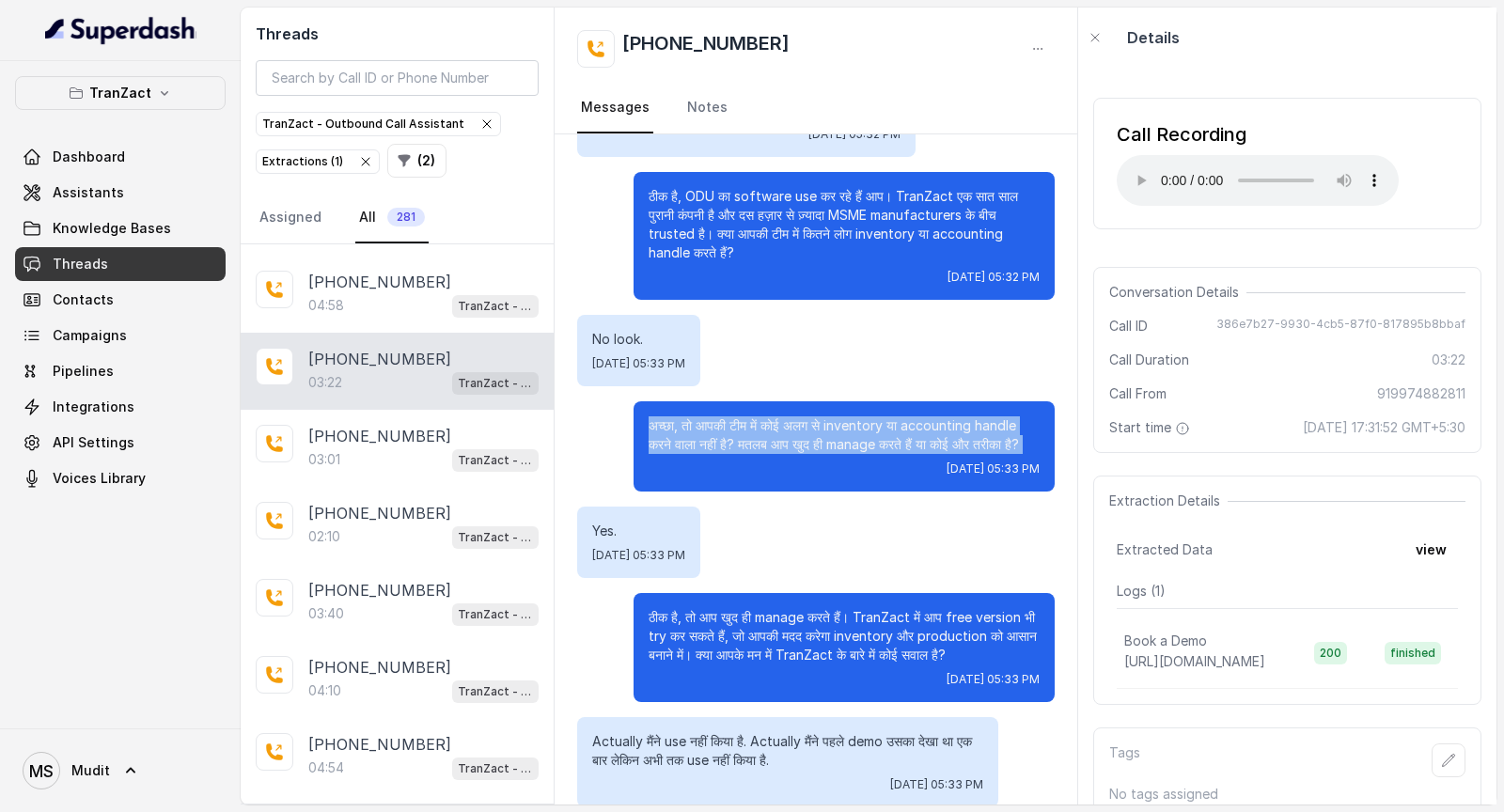
scroll to position [1279, 0]
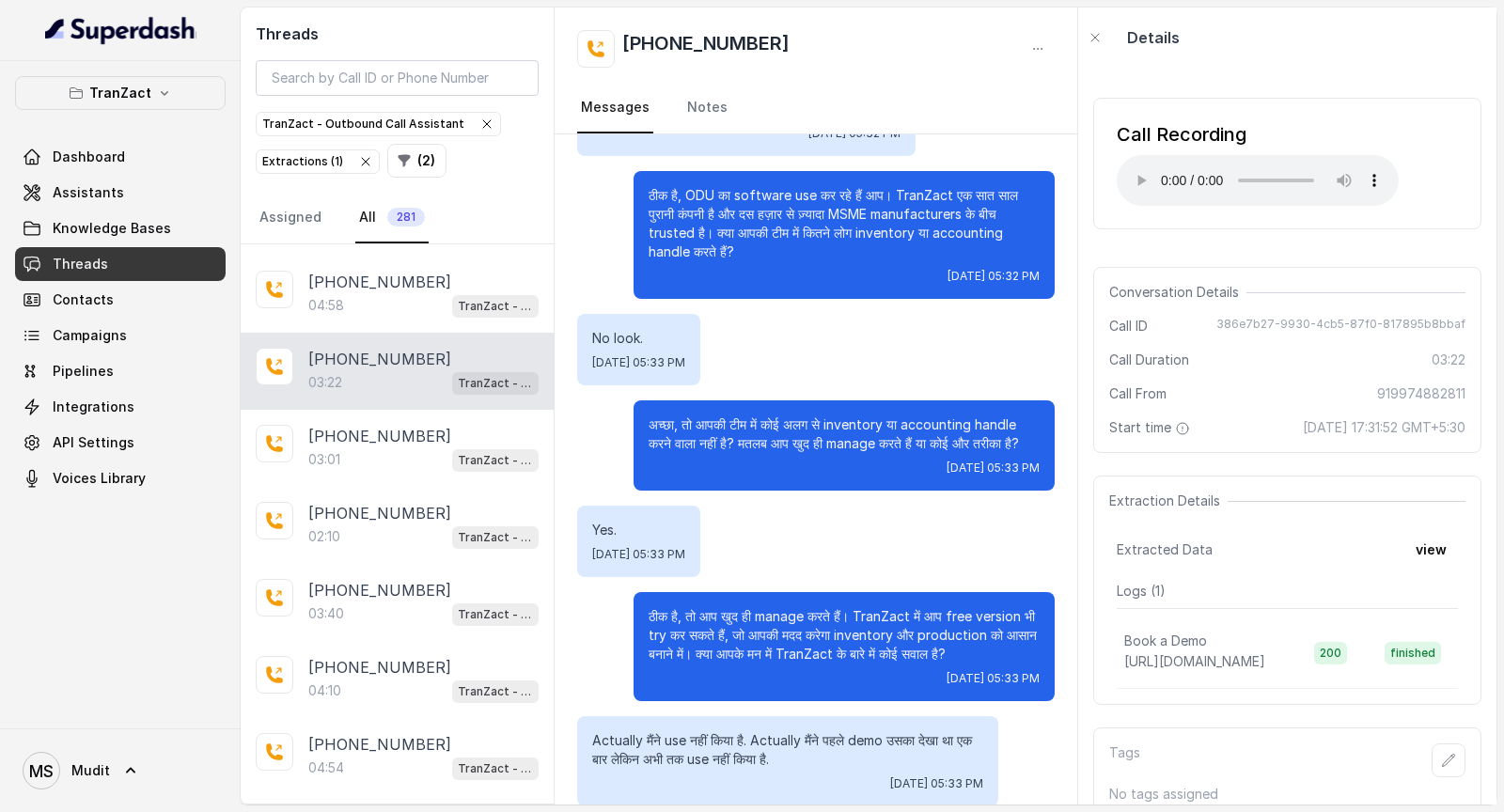
click at [658, 423] on p "ठीक है, तो आप खुद ही manage करते हैं। TranZact में आप free version भी try कर सक…" at bounding box center [844, 635] width 391 height 56
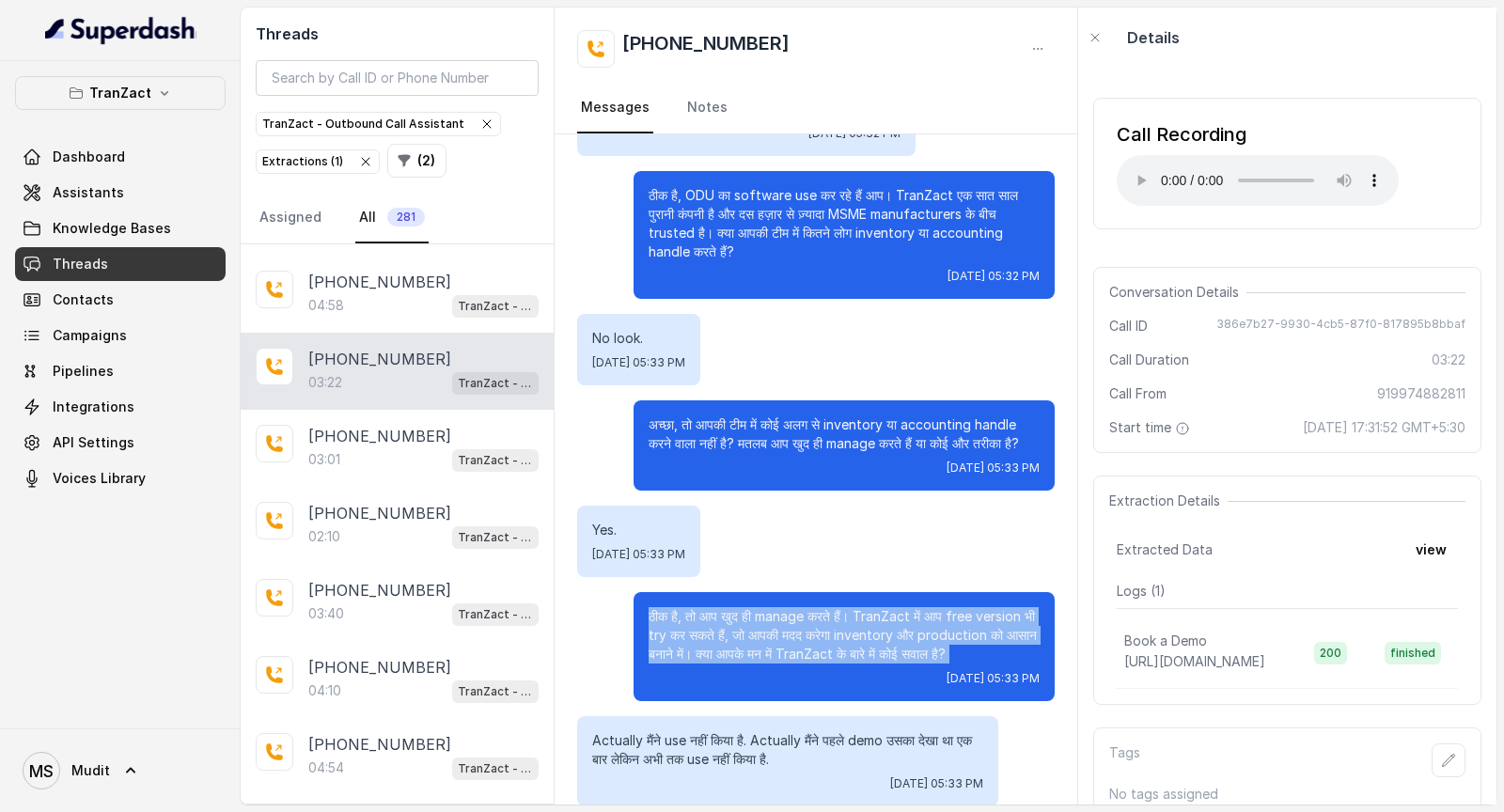
click at [658, 423] on p "ठीक है, तो आप खुद ही manage करते हैं। TranZact में आप free version भी try कर सक…" at bounding box center [844, 635] width 391 height 56
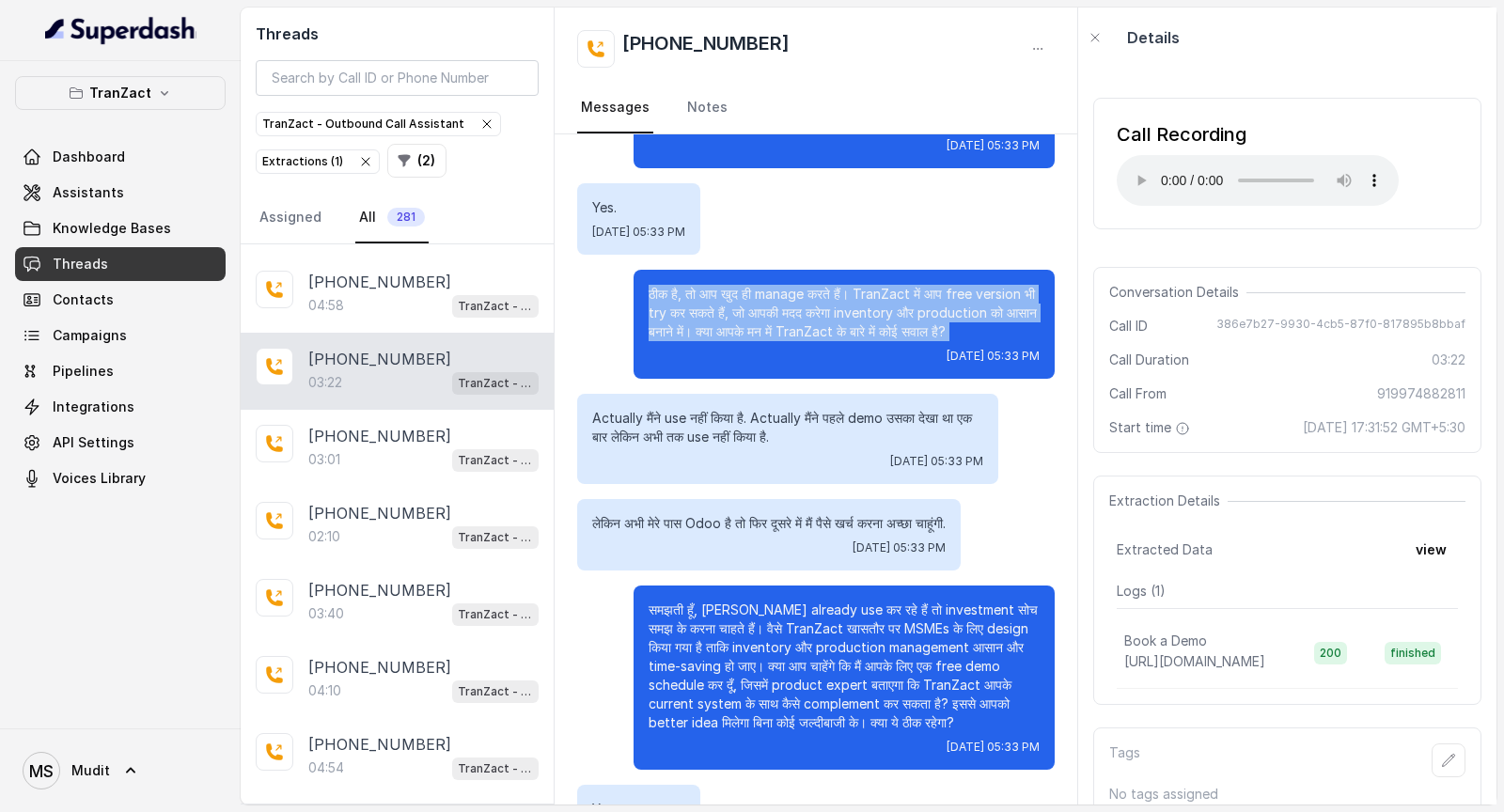
scroll to position [1730, 0]
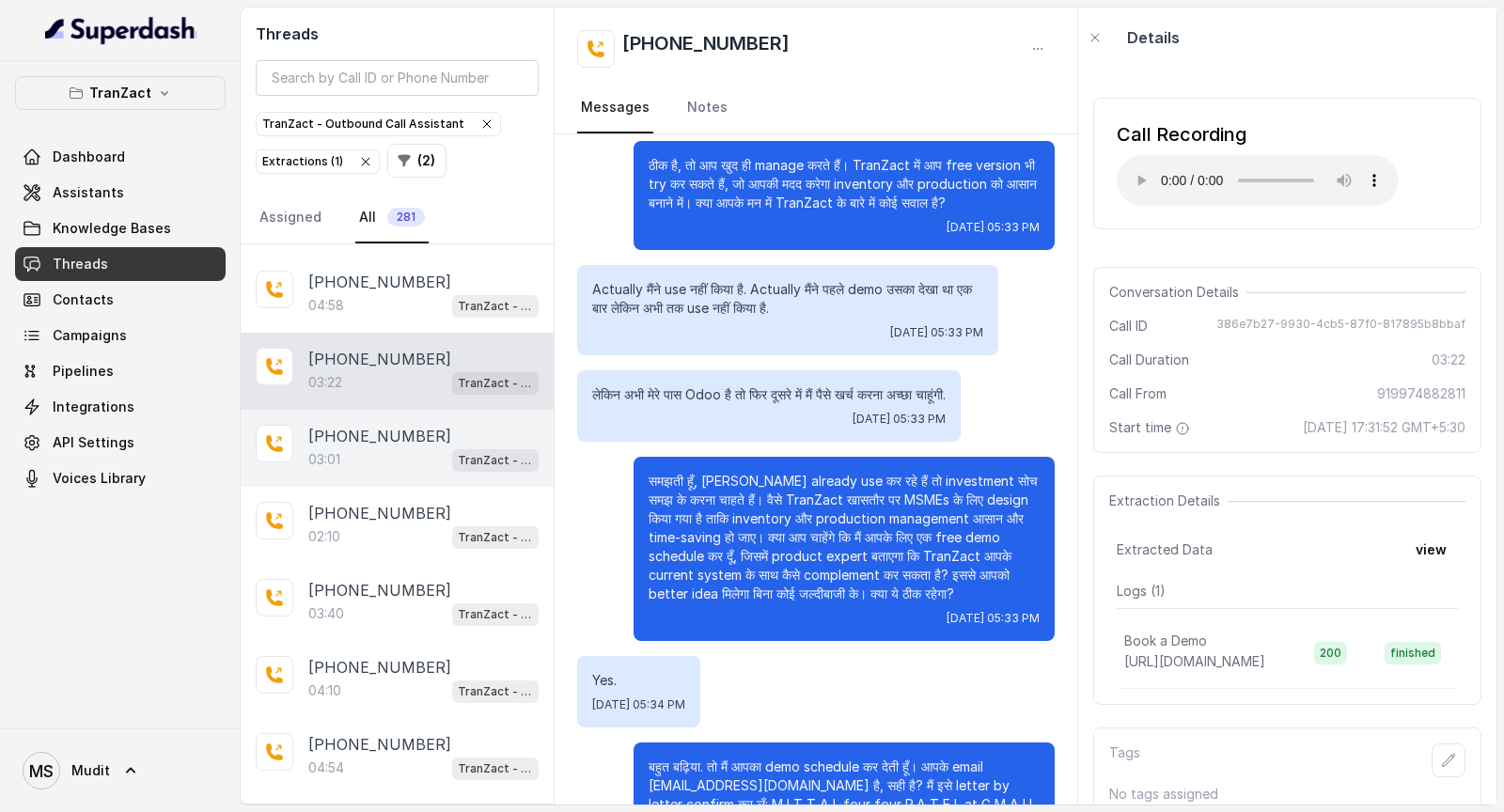
click at [368, 423] on div "03:01 TranZact - Outbound Call Assistant" at bounding box center [423, 459] width 231 height 25
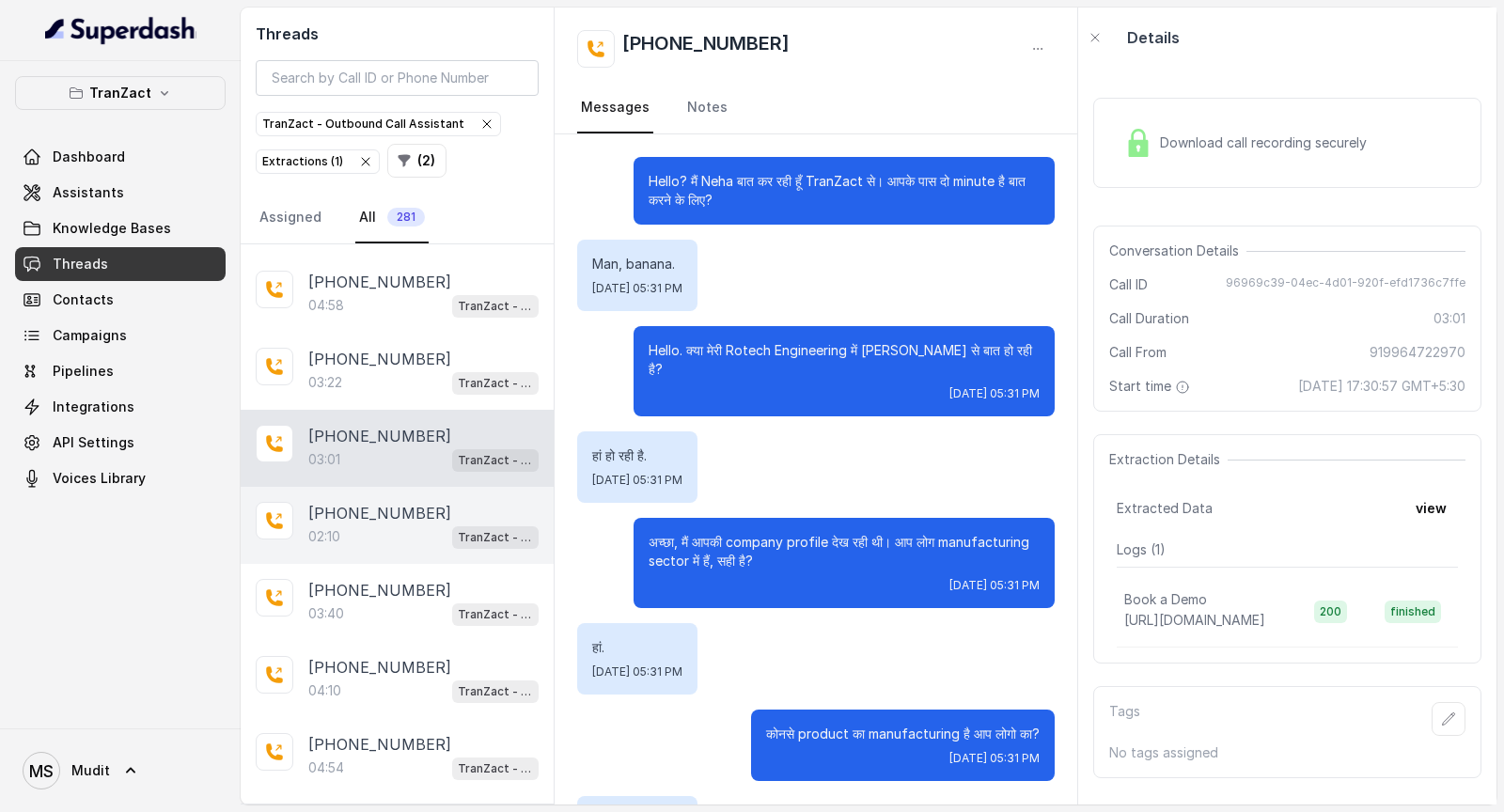
scroll to position [2350, 0]
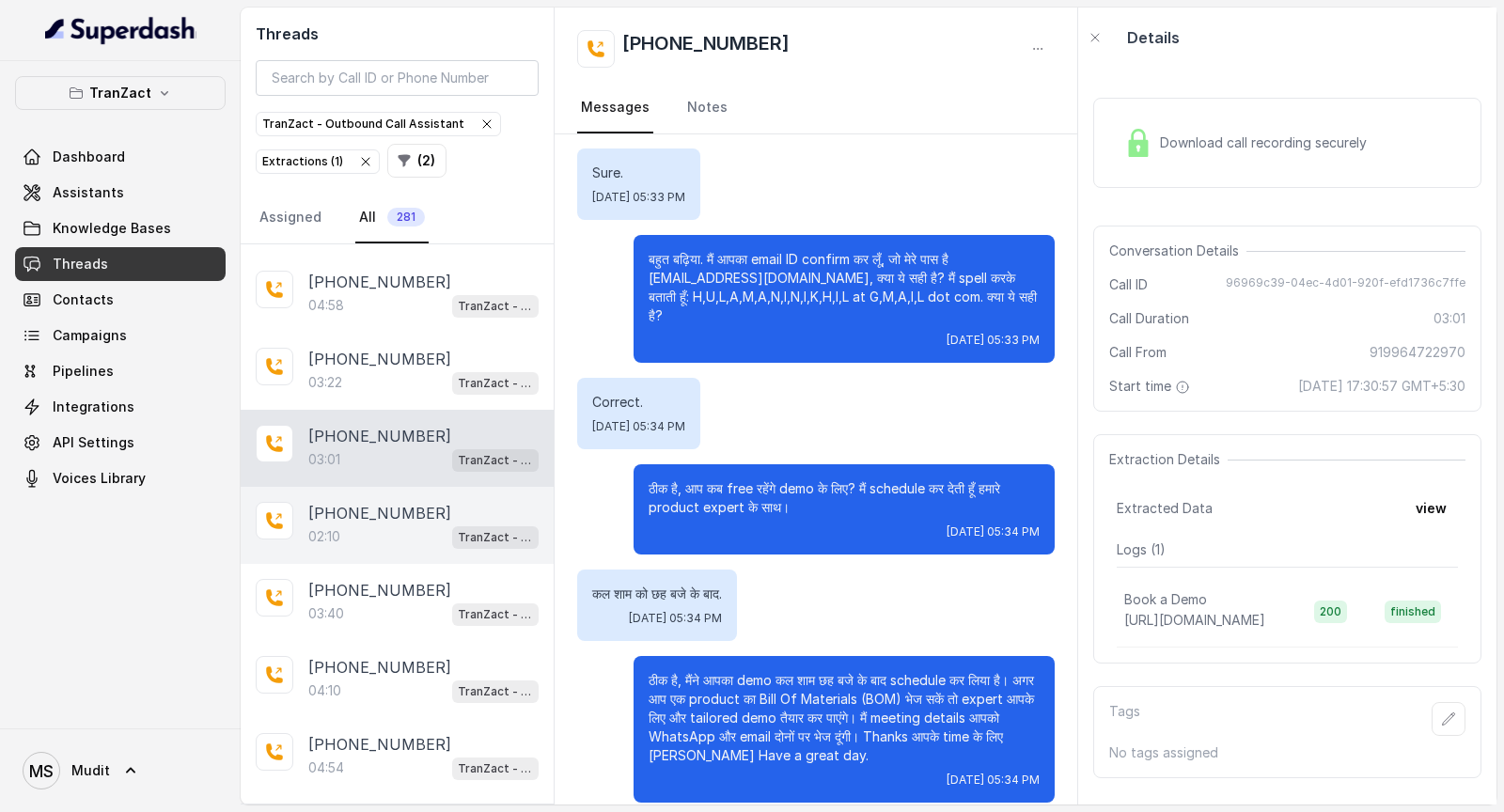
click at [371, 423] on div "+919970695991 02:10 TranZact - Outbound Call Assistant" at bounding box center [397, 525] width 313 height 77
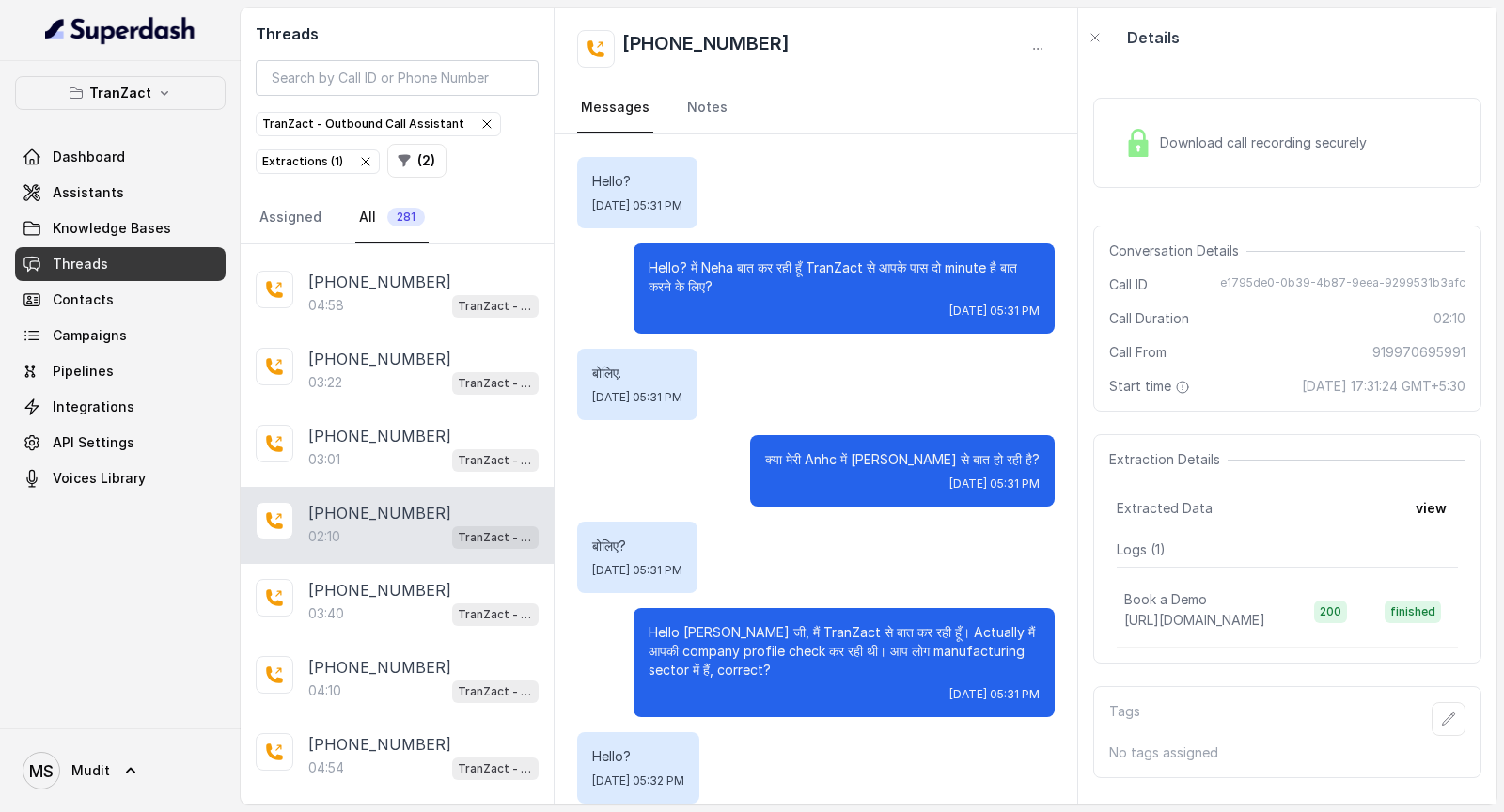
scroll to position [1771, 0]
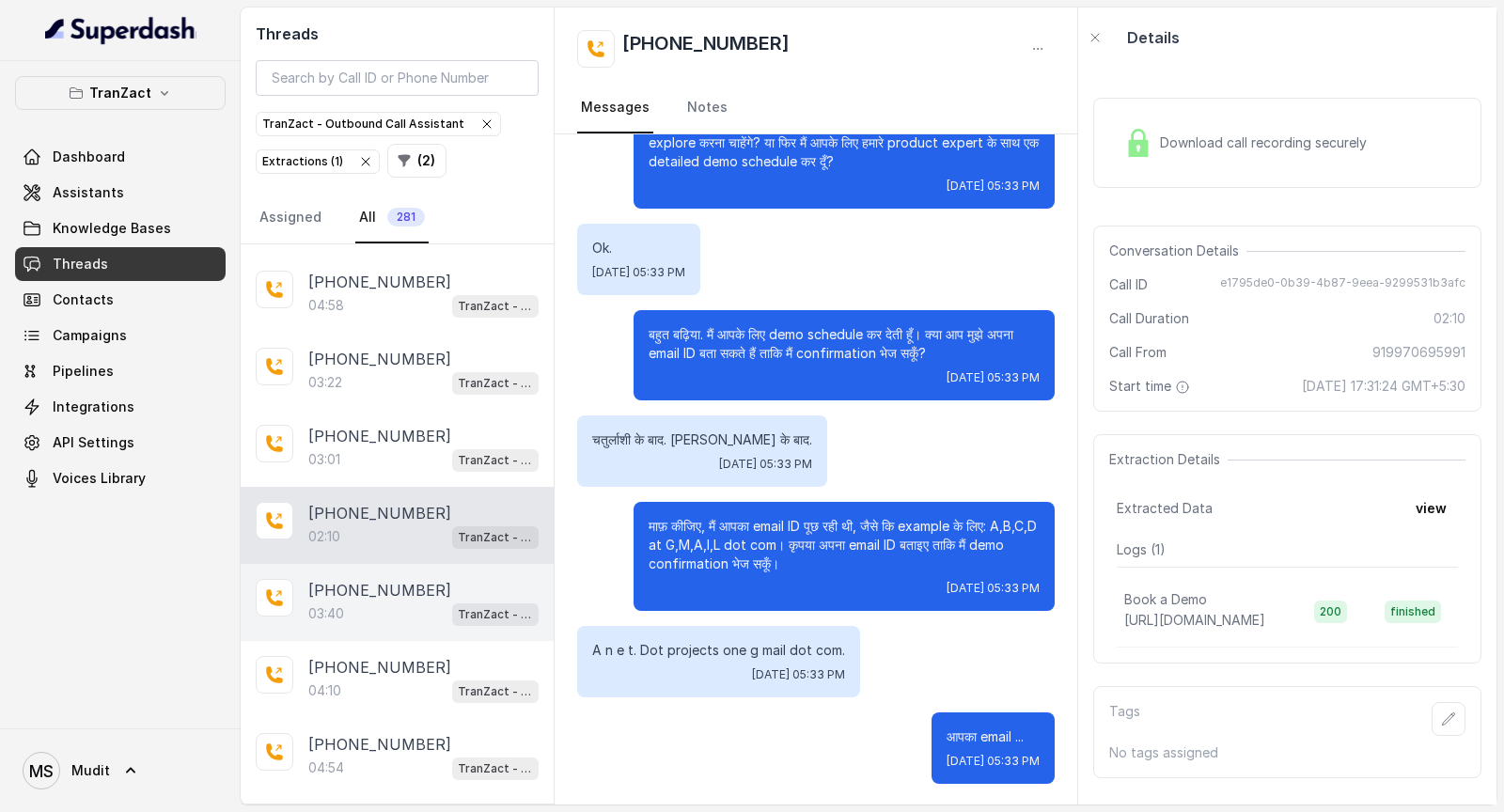
click at [373, 423] on div "03:40 TranZact - Outbound Call Assistant" at bounding box center [423, 613] width 231 height 25
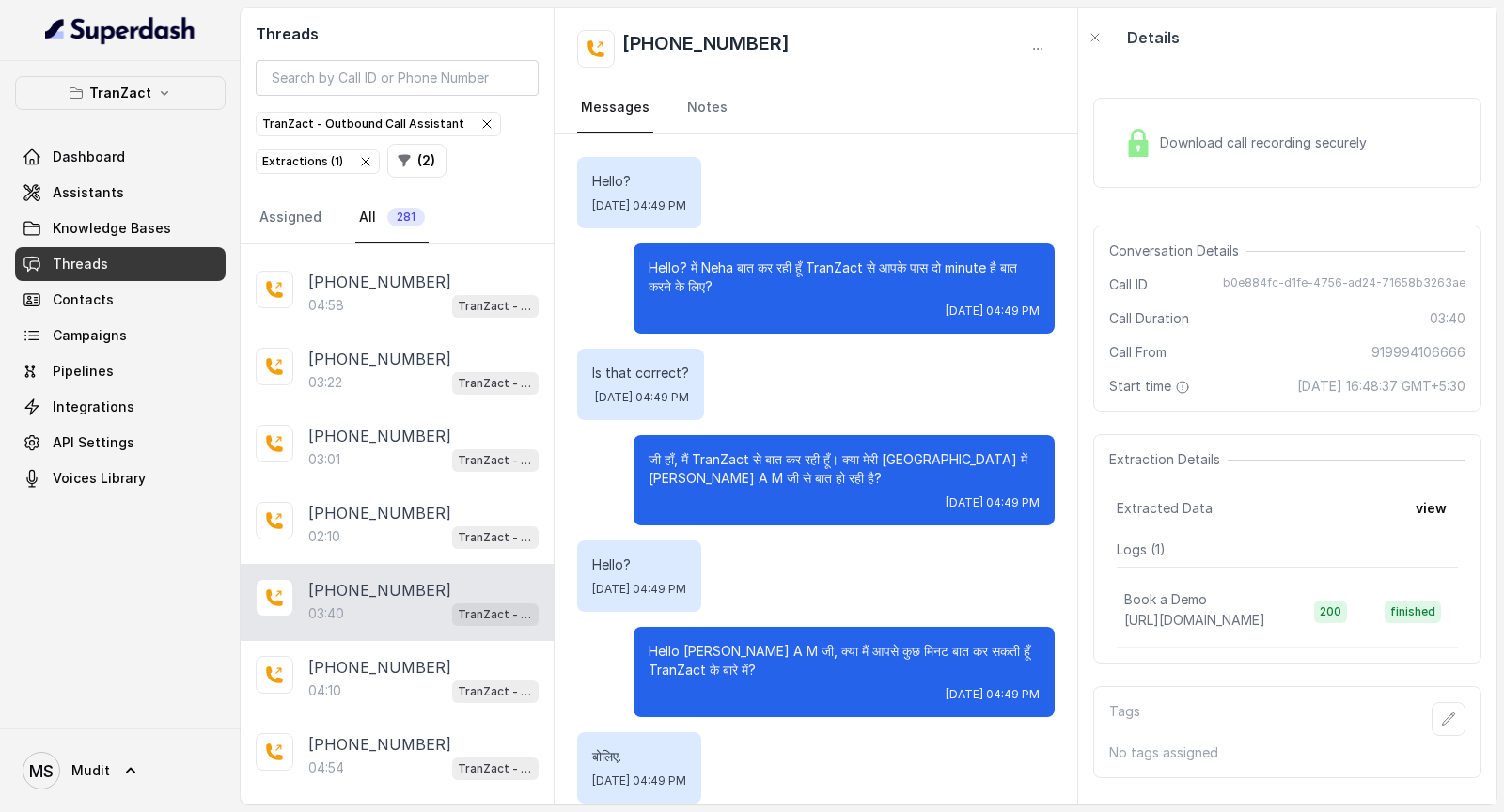
scroll to position [3560, 0]
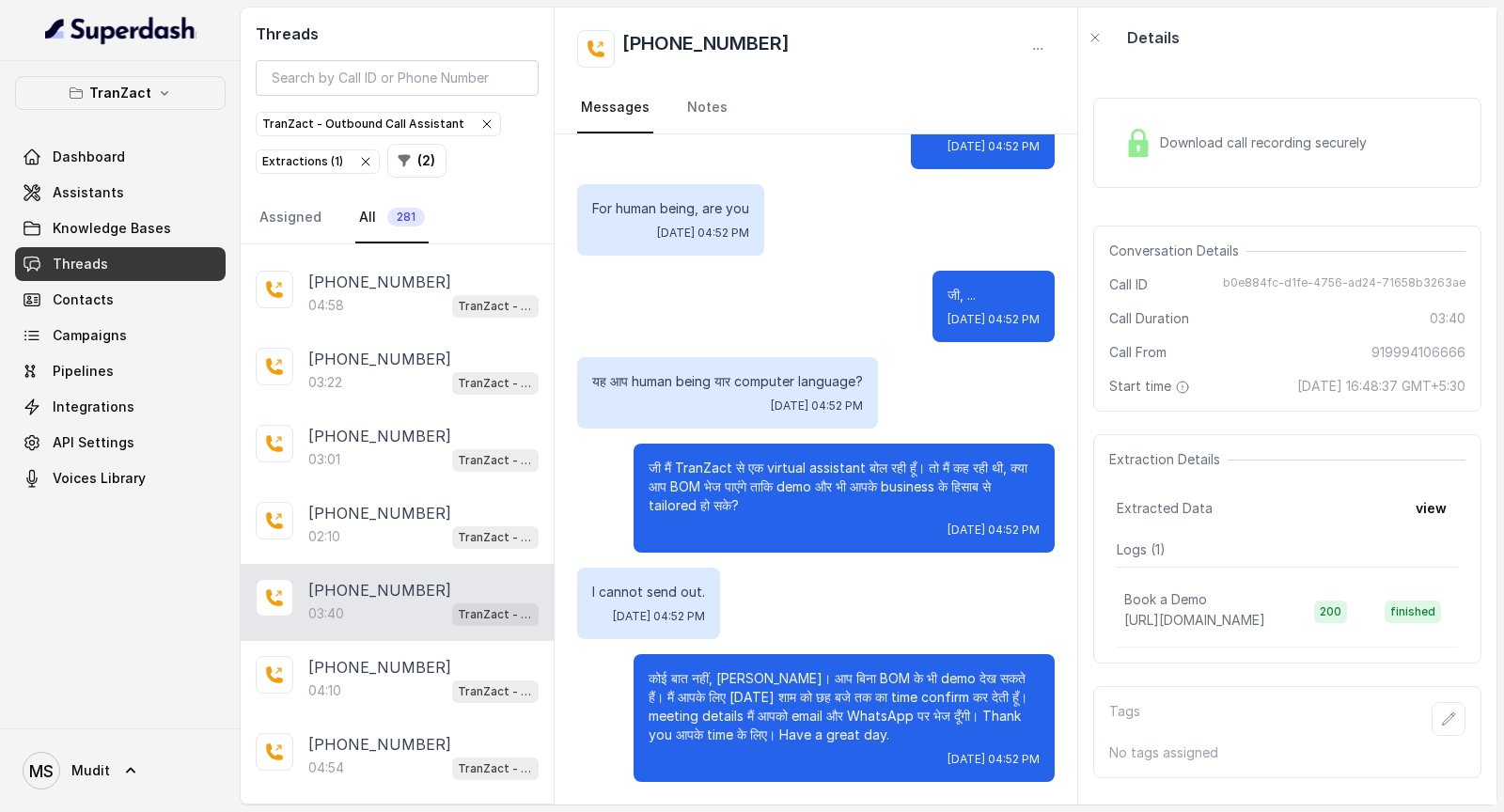
click at [403, 423] on div "+919994106666 03:40 TranZact - Outbound Call Assistant" at bounding box center [397, 602] width 313 height 77
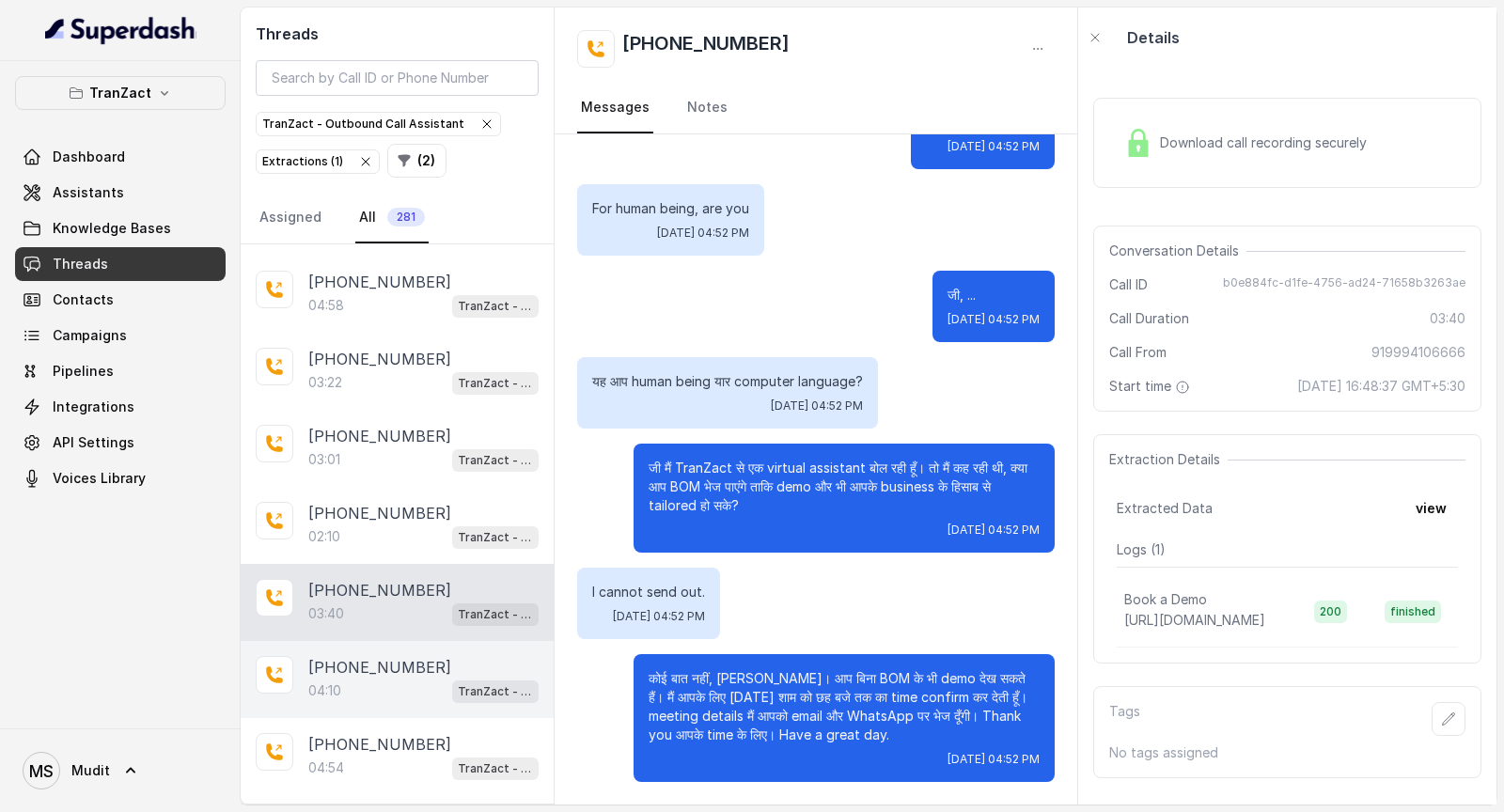
click at [421, 423] on p "+919990905090" at bounding box center [380, 667] width 142 height 23
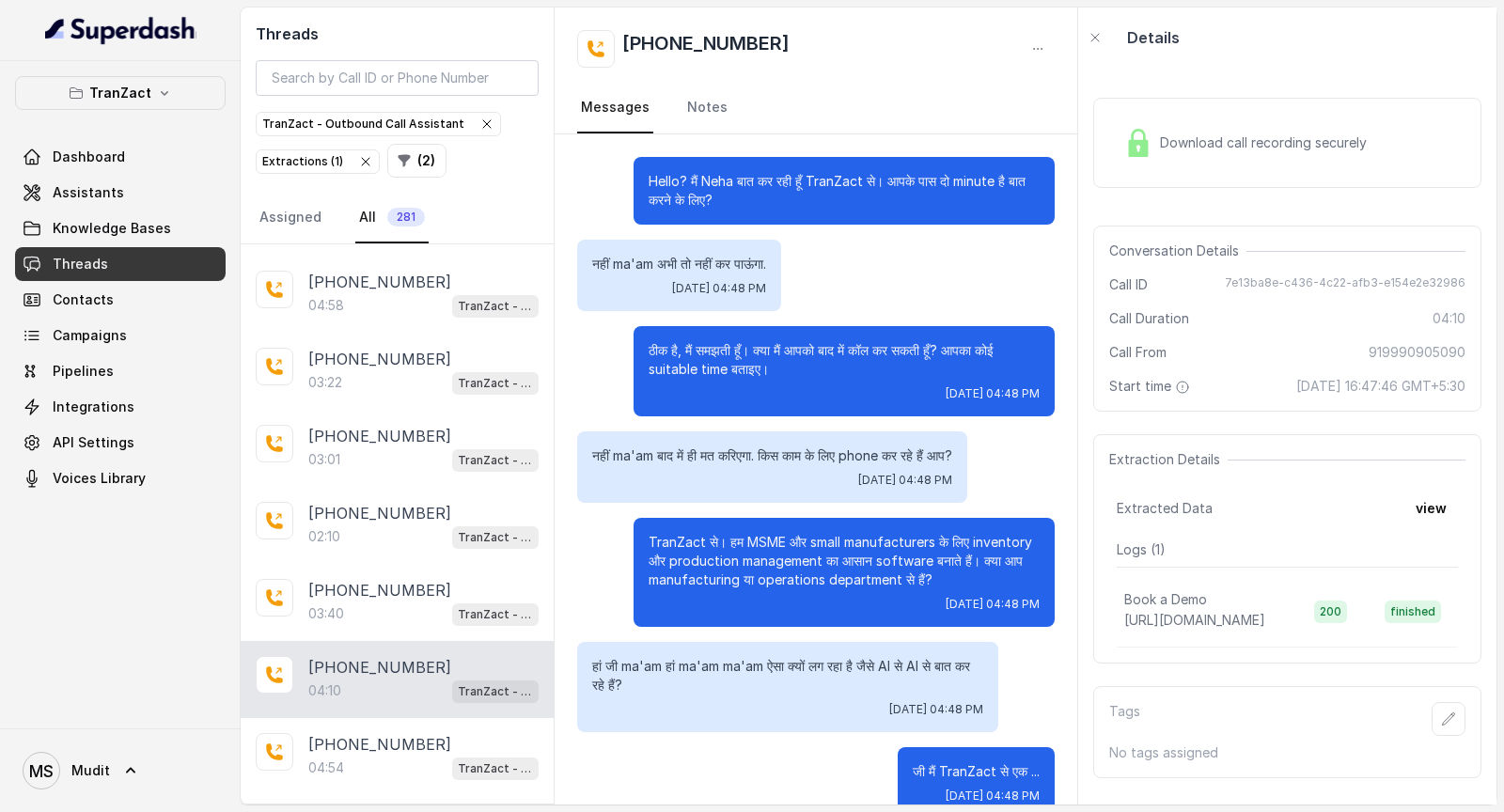
click at [1179, 118] on div "Download call recording securely" at bounding box center [1287, 142] width 388 height 90
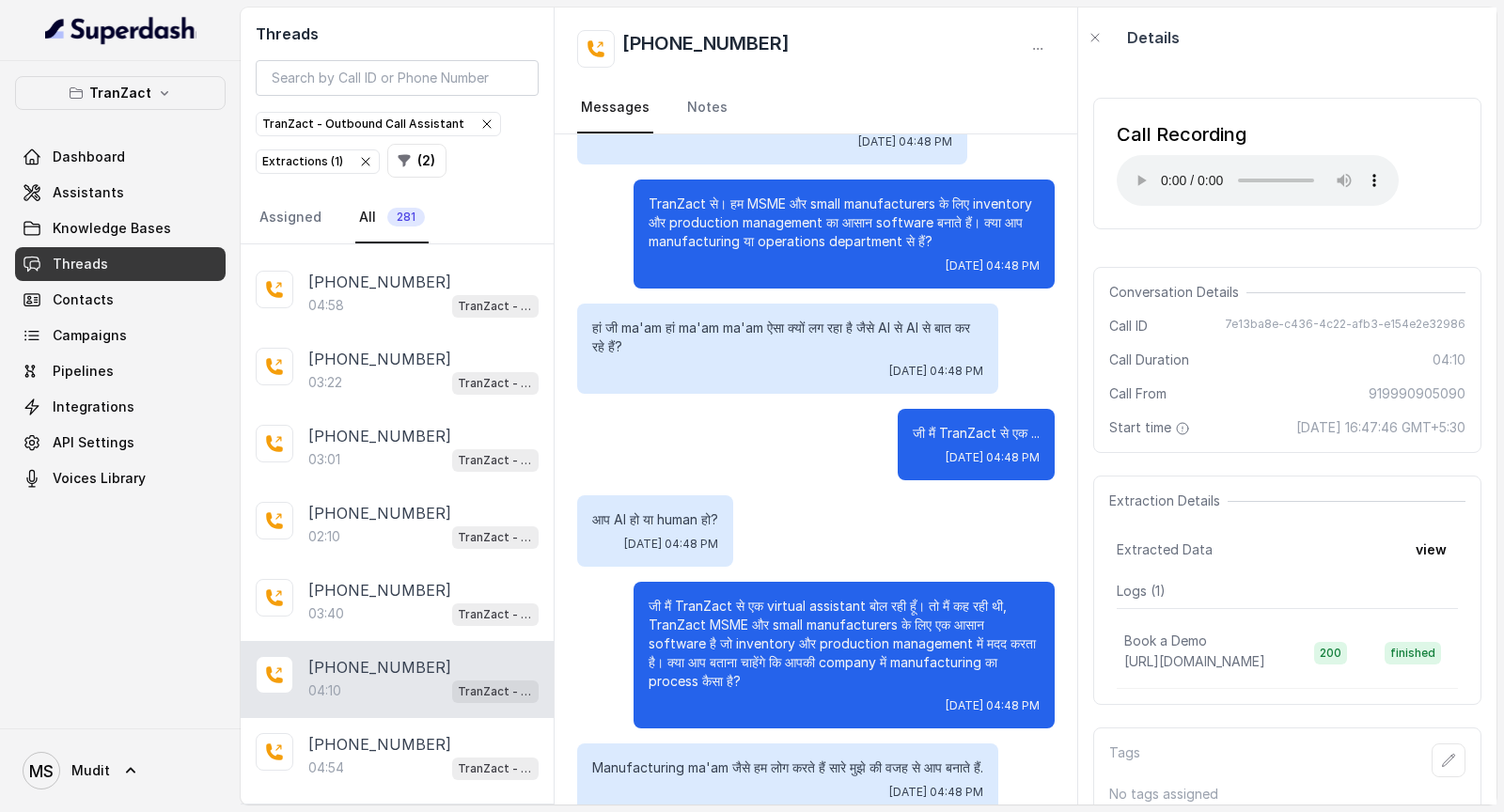
scroll to position [341, 0]
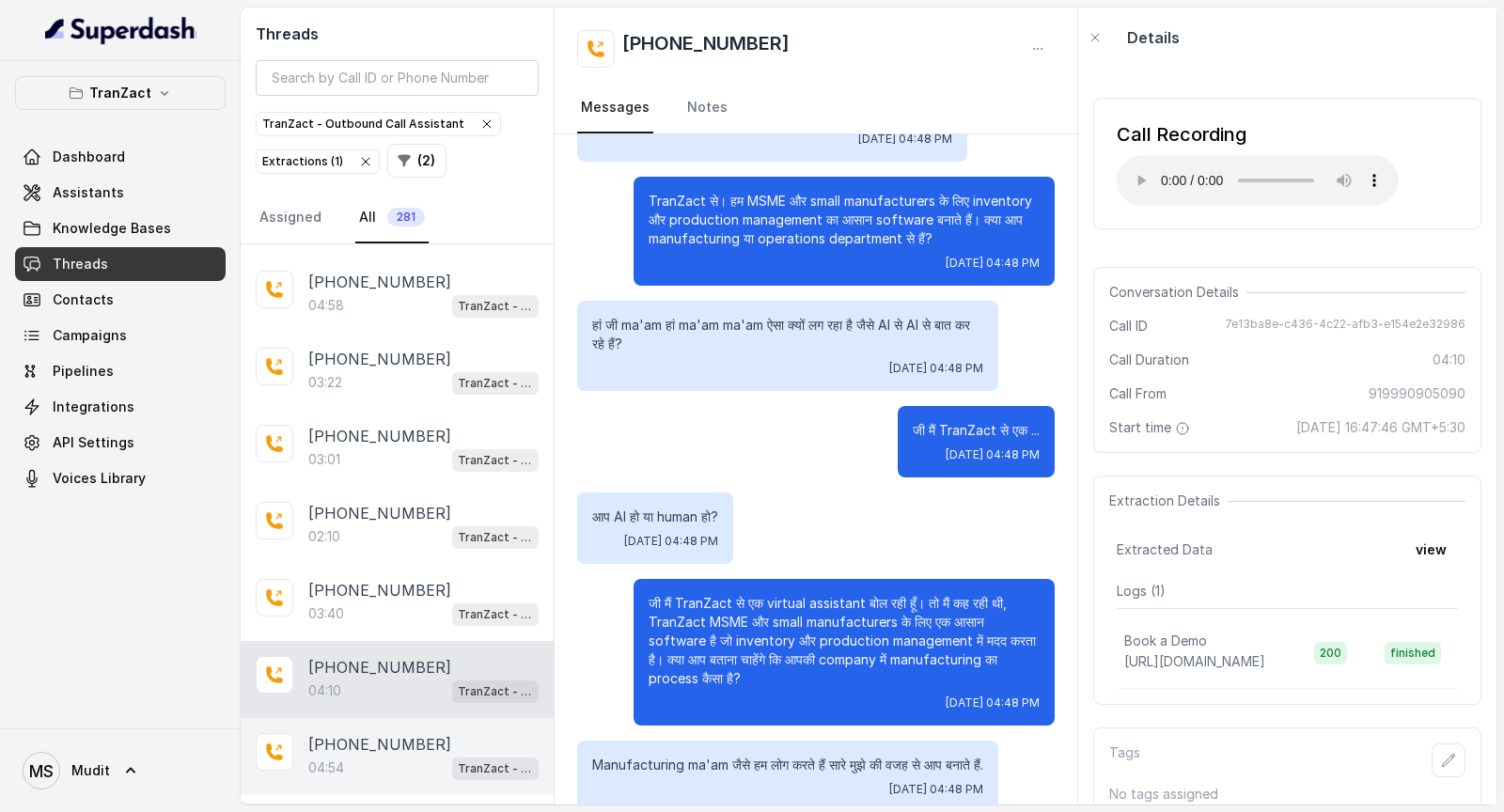
click at [386, 423] on div "+919979547581 04:54 TranZact - Outbound Call Assistant" at bounding box center [397, 757] width 313 height 77
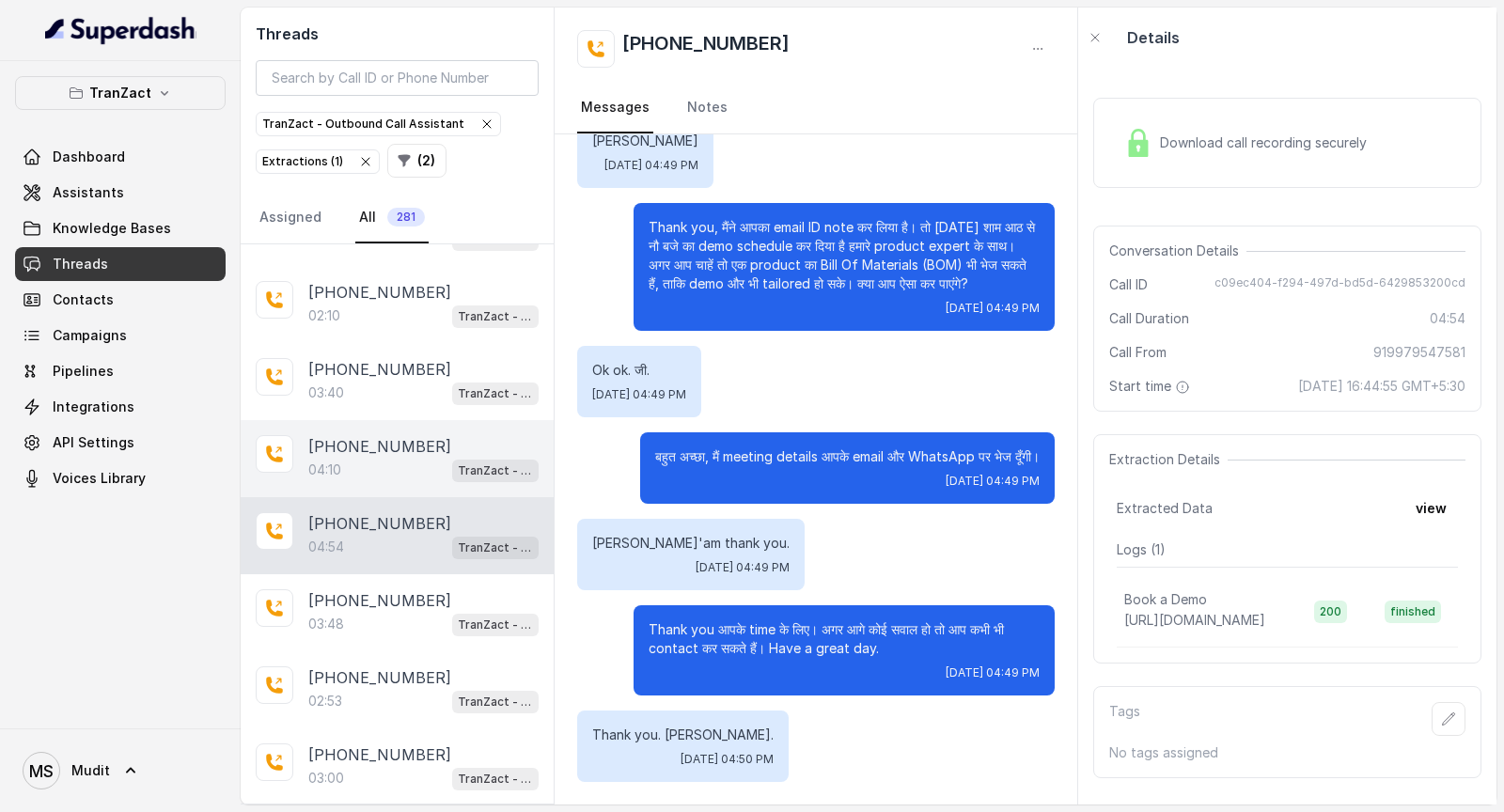
scroll to position [2626, 0]
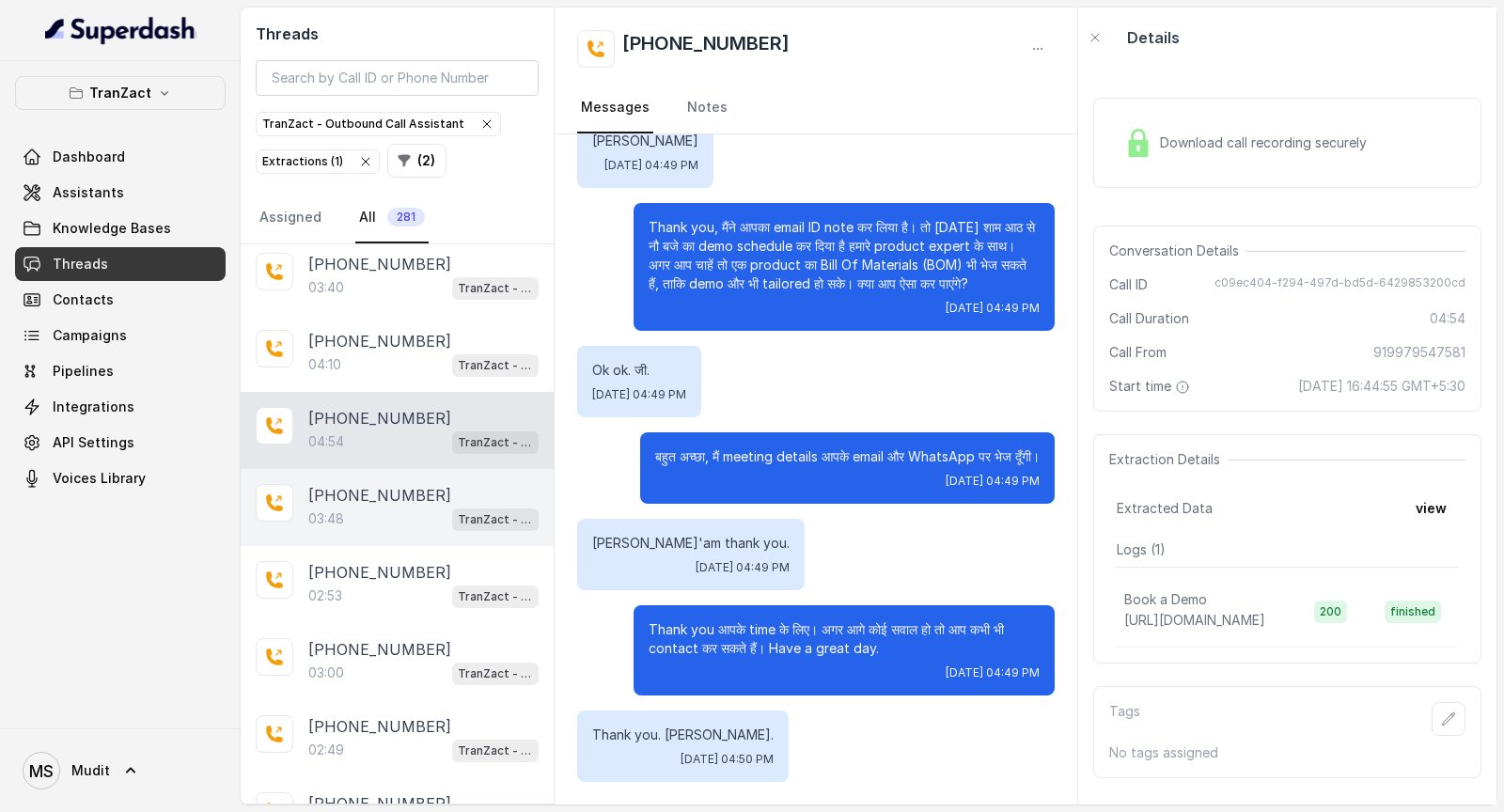
click at [442, 423] on div "+919975187337 03:48 TranZact - Outbound Call Assistant" at bounding box center [397, 507] width 313 height 77
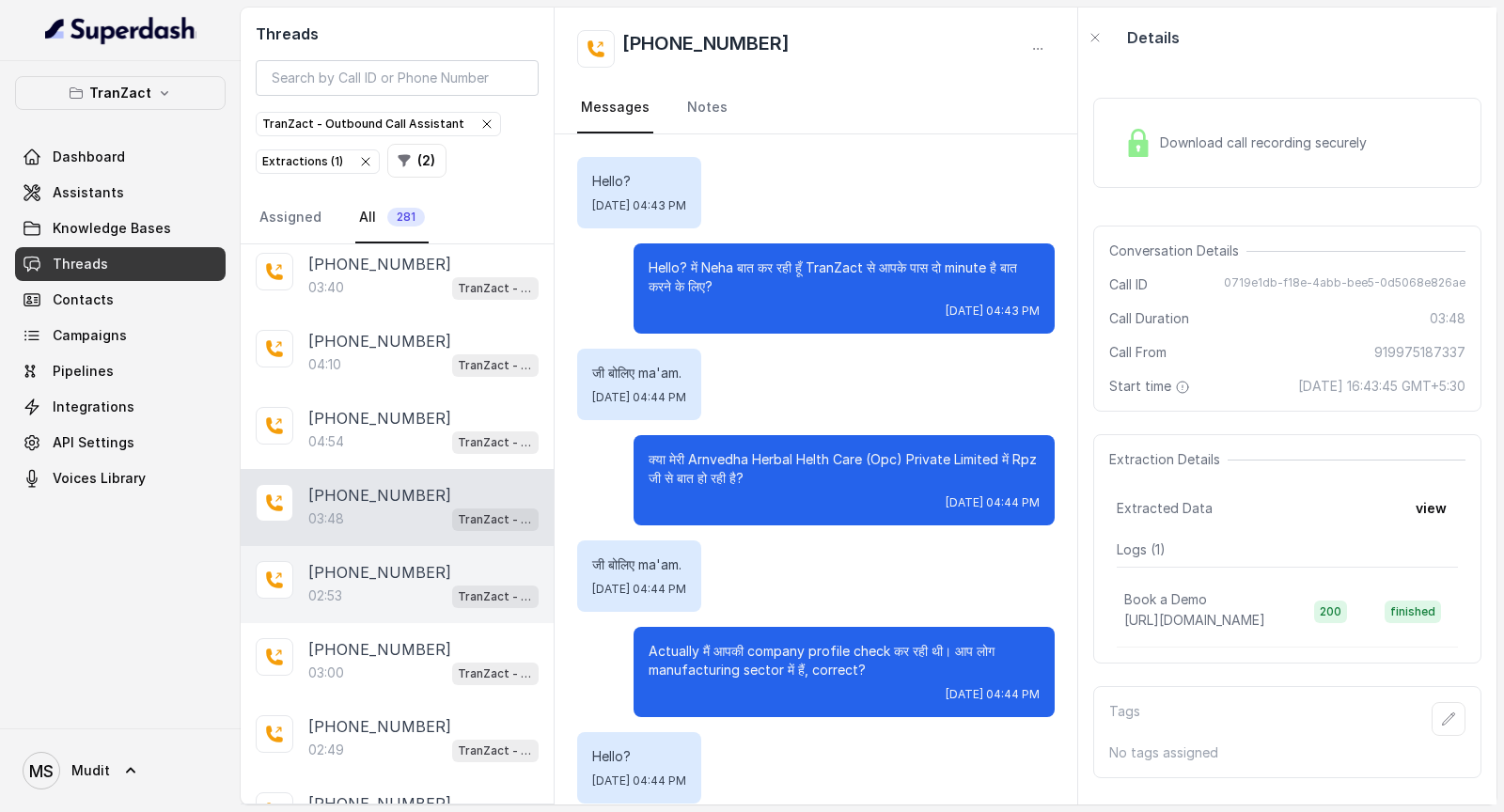
scroll to position [3657, 0]
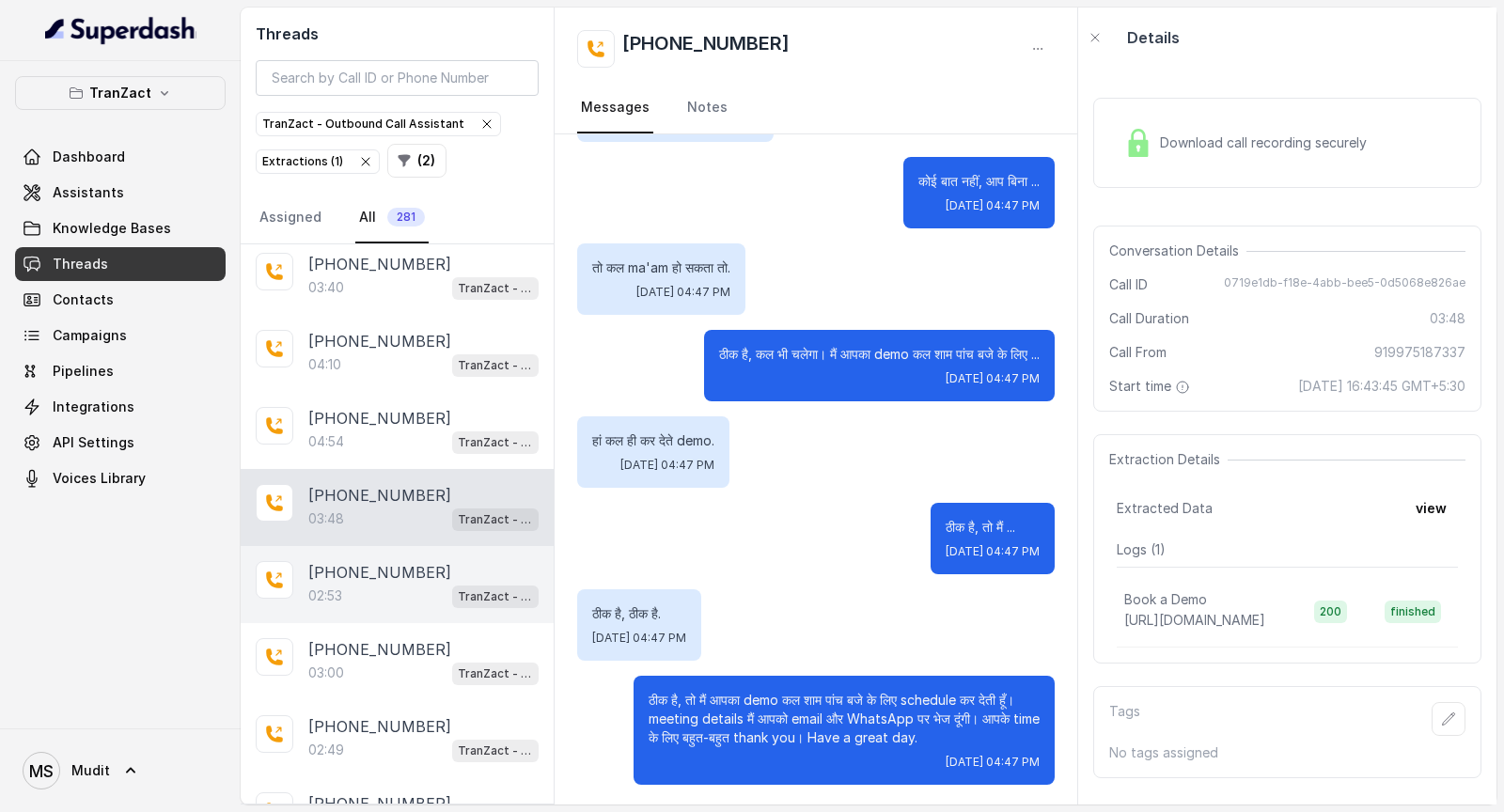
click at [425, 423] on div "02:53 TranZact - Outbound Call Assistant" at bounding box center [423, 595] width 231 height 25
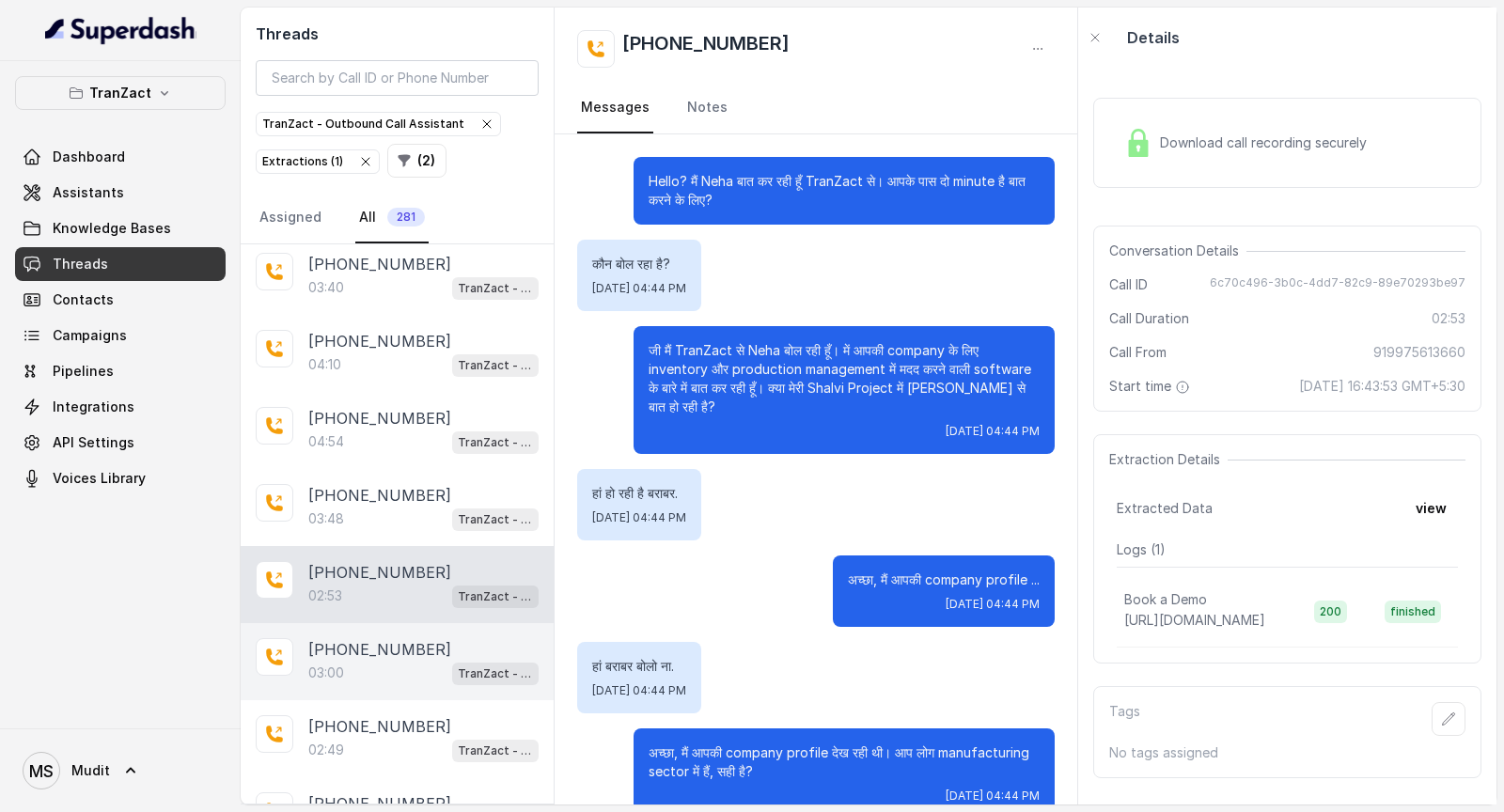
click at [273, 423] on icon at bounding box center [274, 657] width 19 height 19
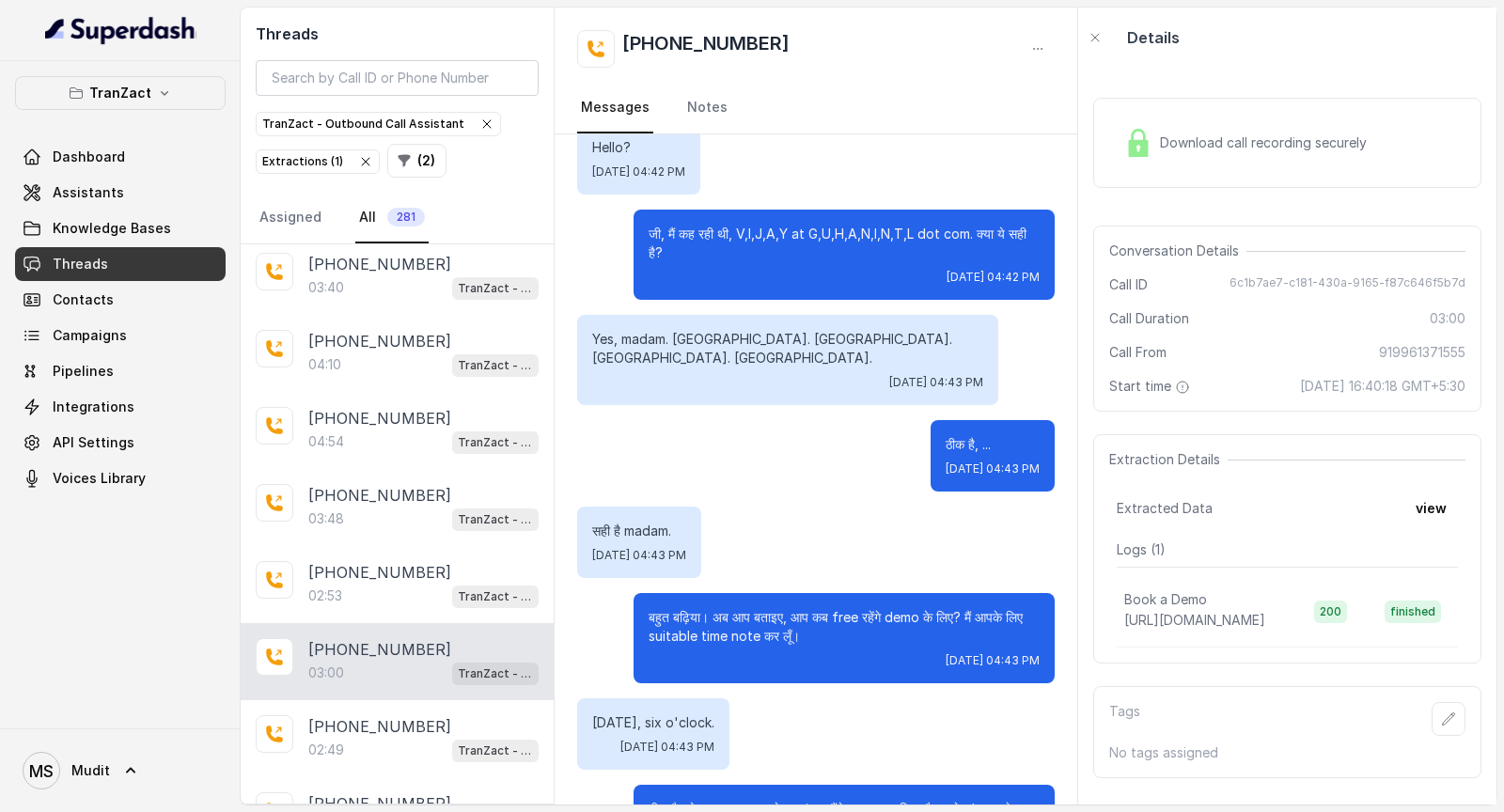
scroll to position [3090, 0]
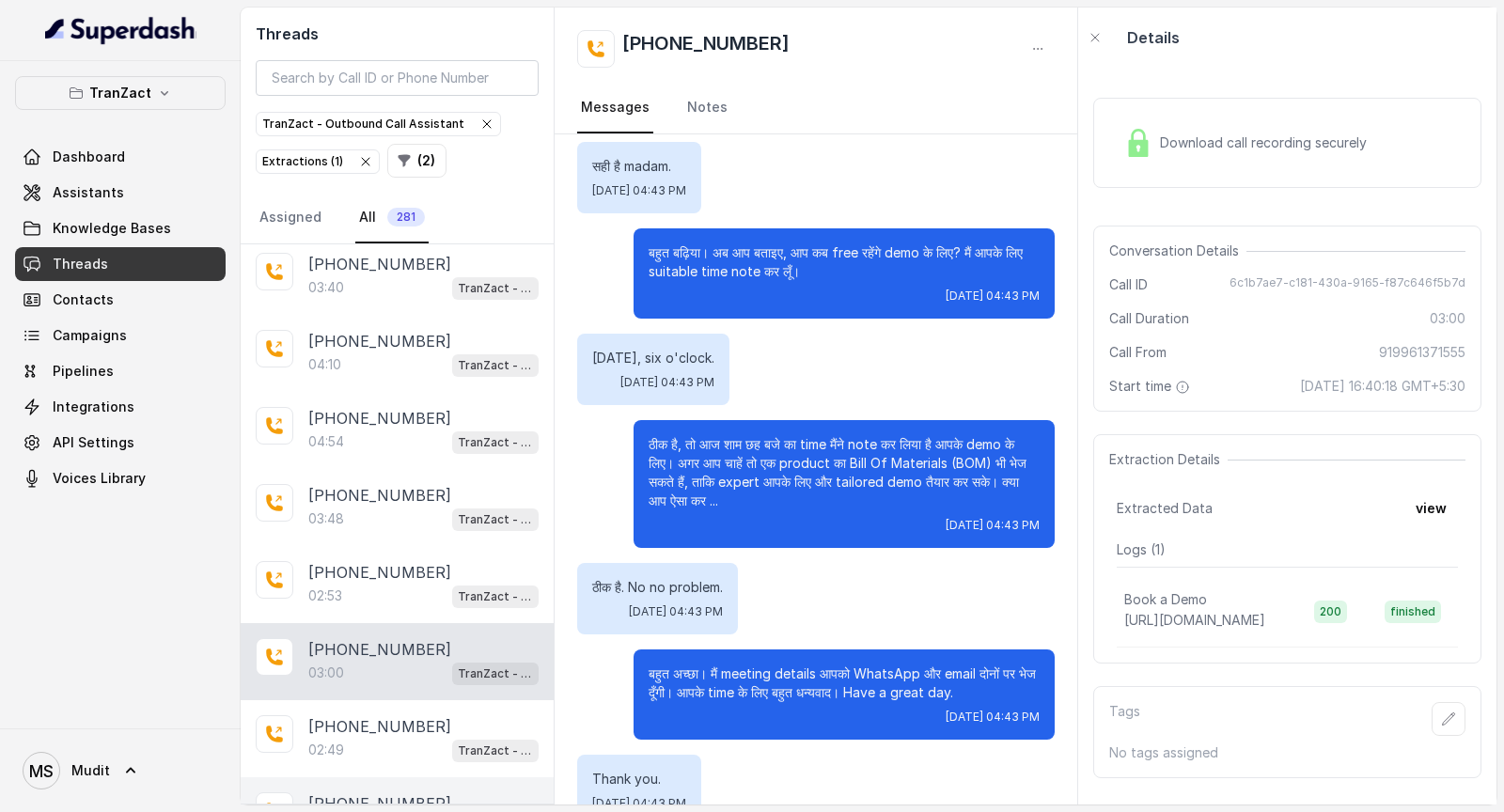
click at [359, 423] on div "+919958848617 02:27 TranZact - Outbound Call Assistant" at bounding box center [397, 816] width 313 height 77
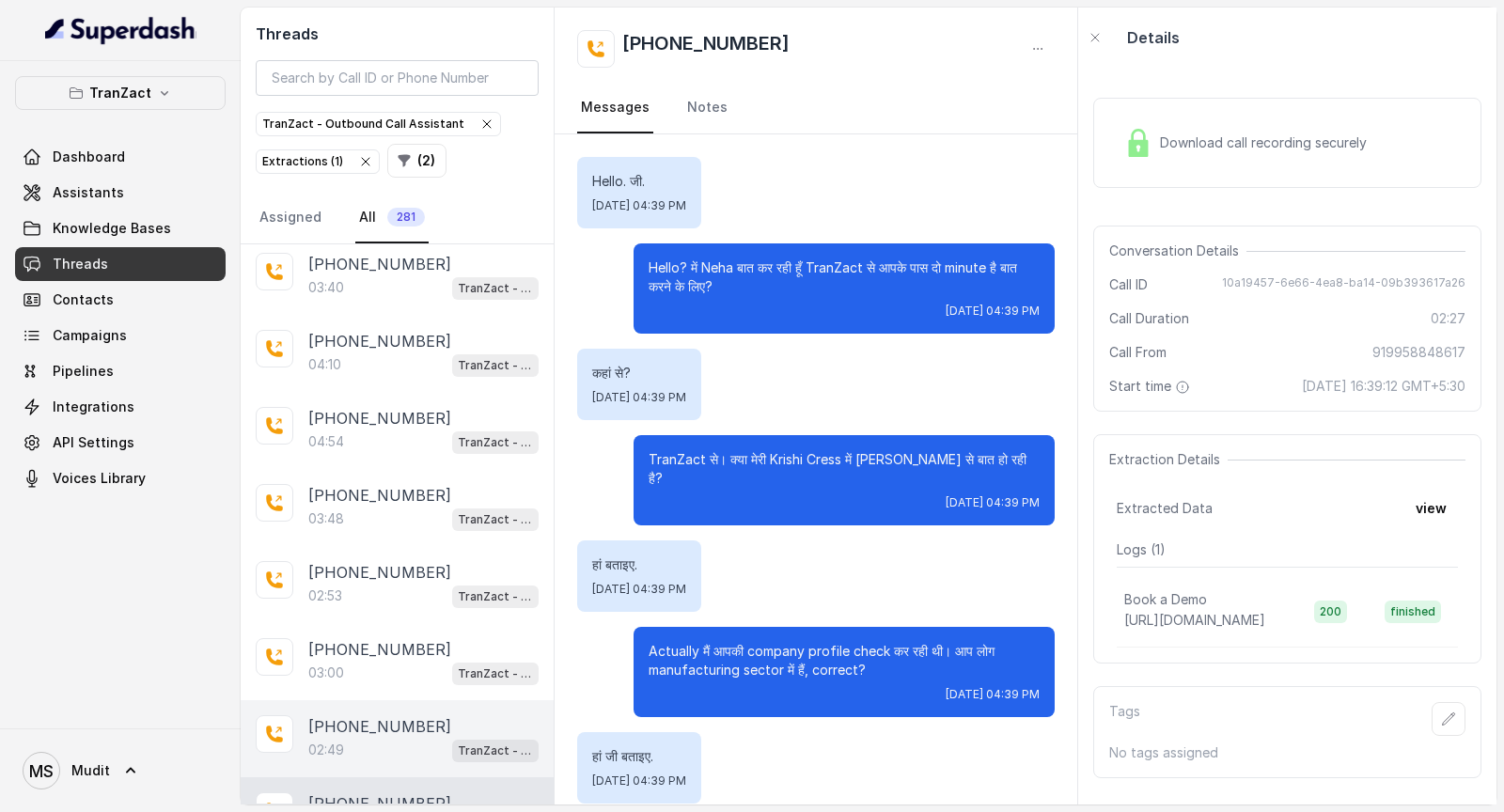
scroll to position [2020, 0]
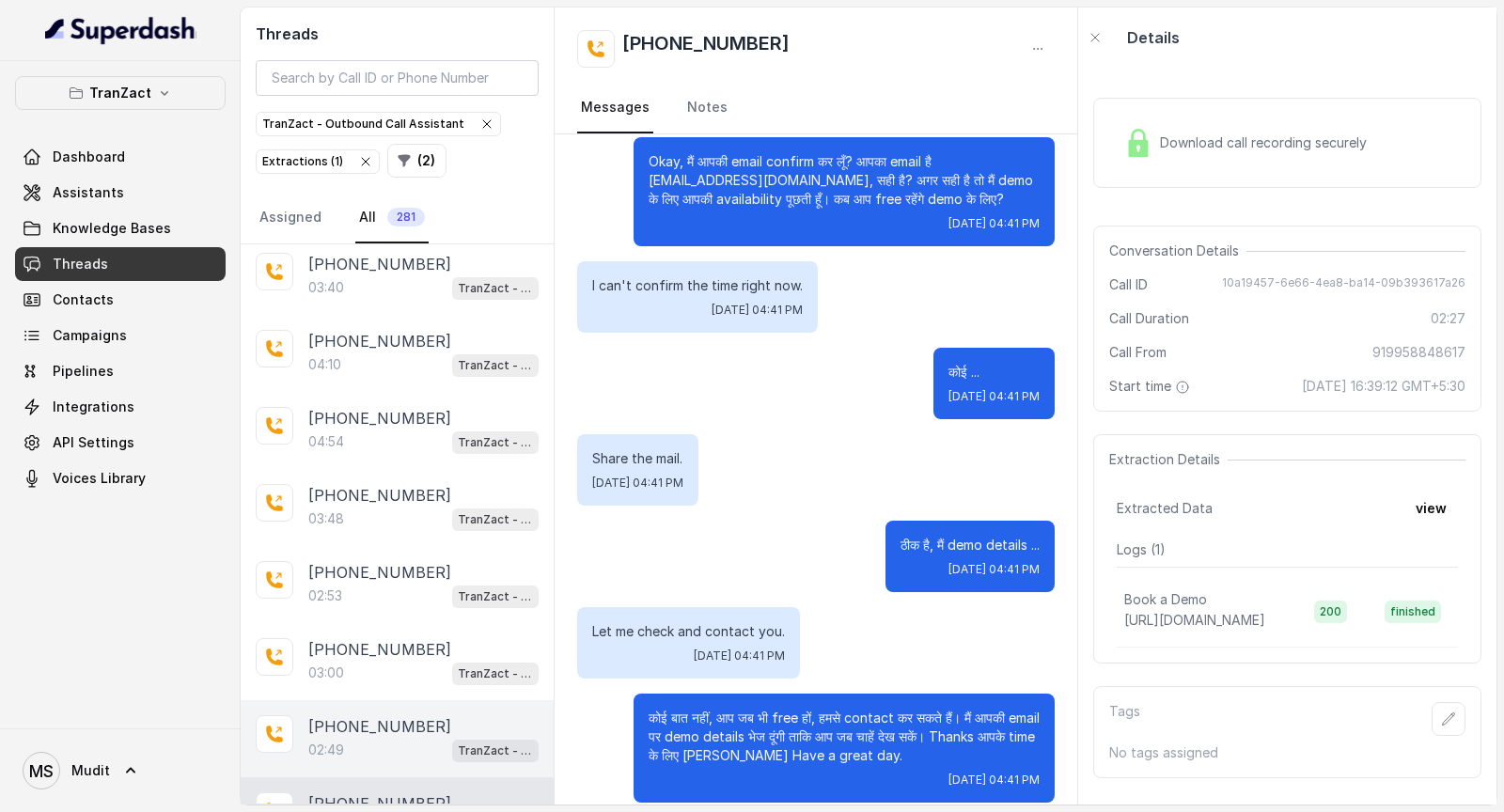
click at [377, 423] on div "02:49 TranZact - Outbound Call Assistant" at bounding box center [423, 750] width 231 height 25
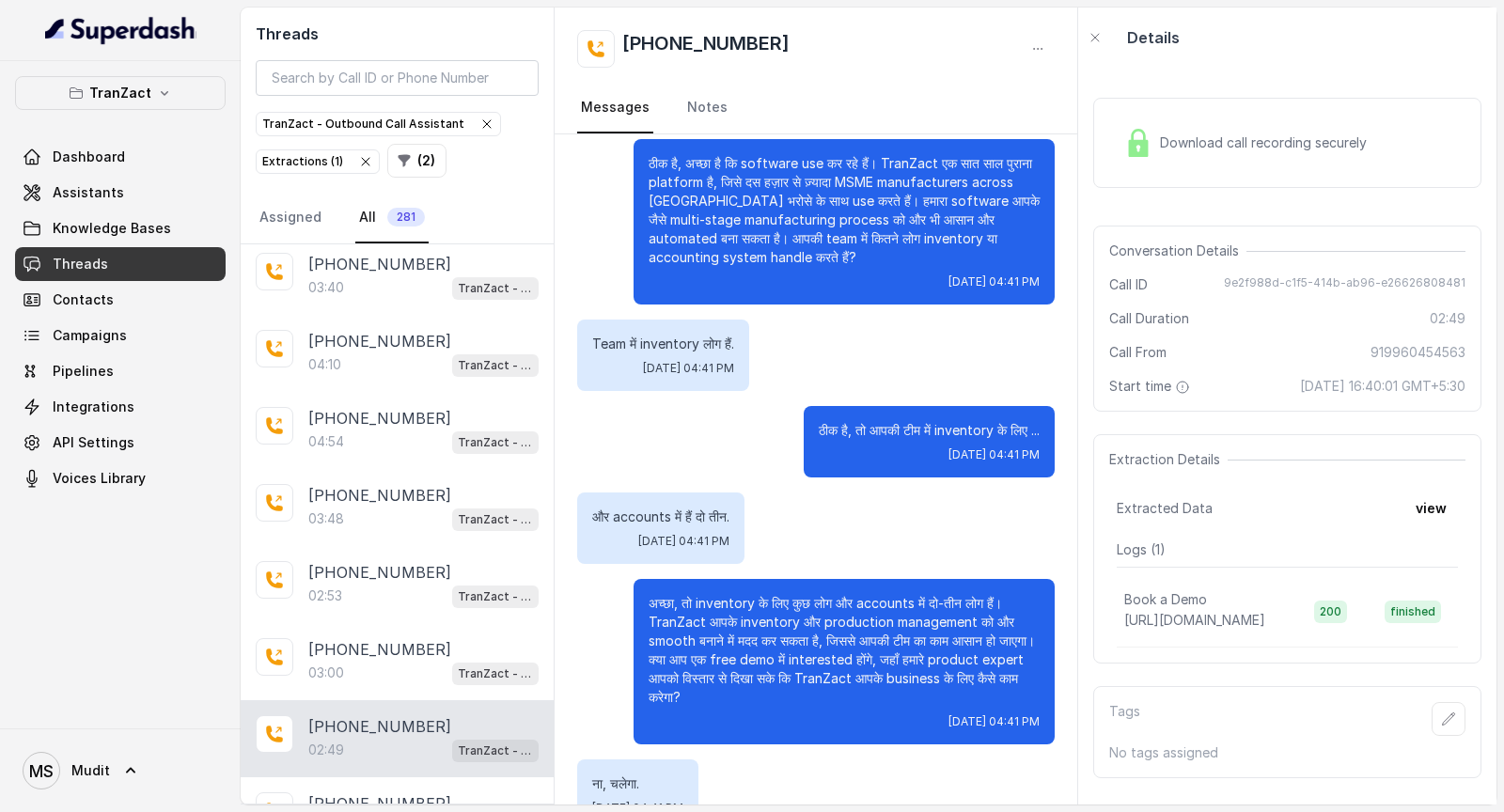
scroll to position [1121, 0]
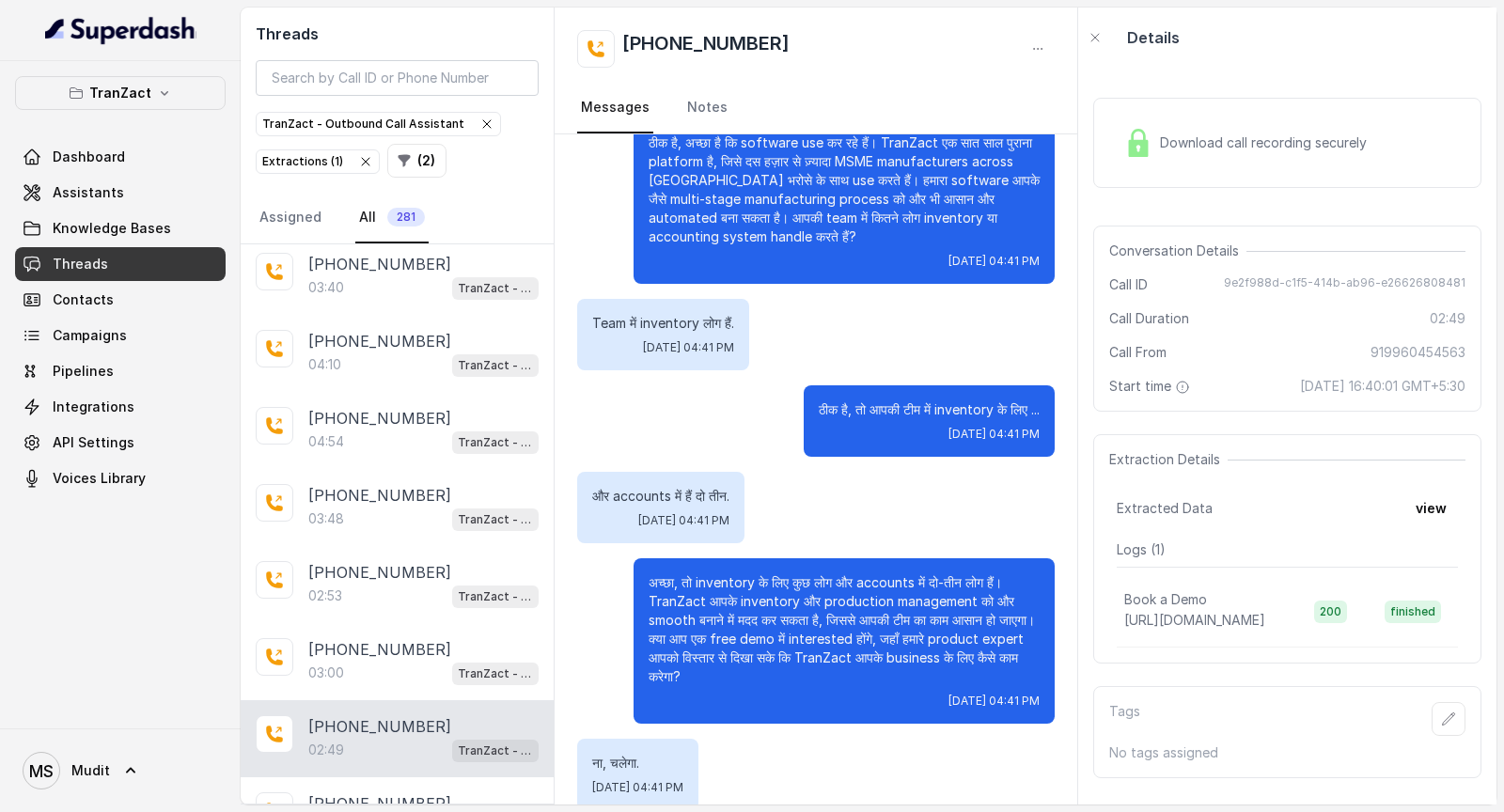
click at [668, 423] on p "अच्छा, तो inventory के लिए कुछ लोग और accounts में दो-तीन लोग हैं। TranZact आपक…" at bounding box center [844, 630] width 391 height 113
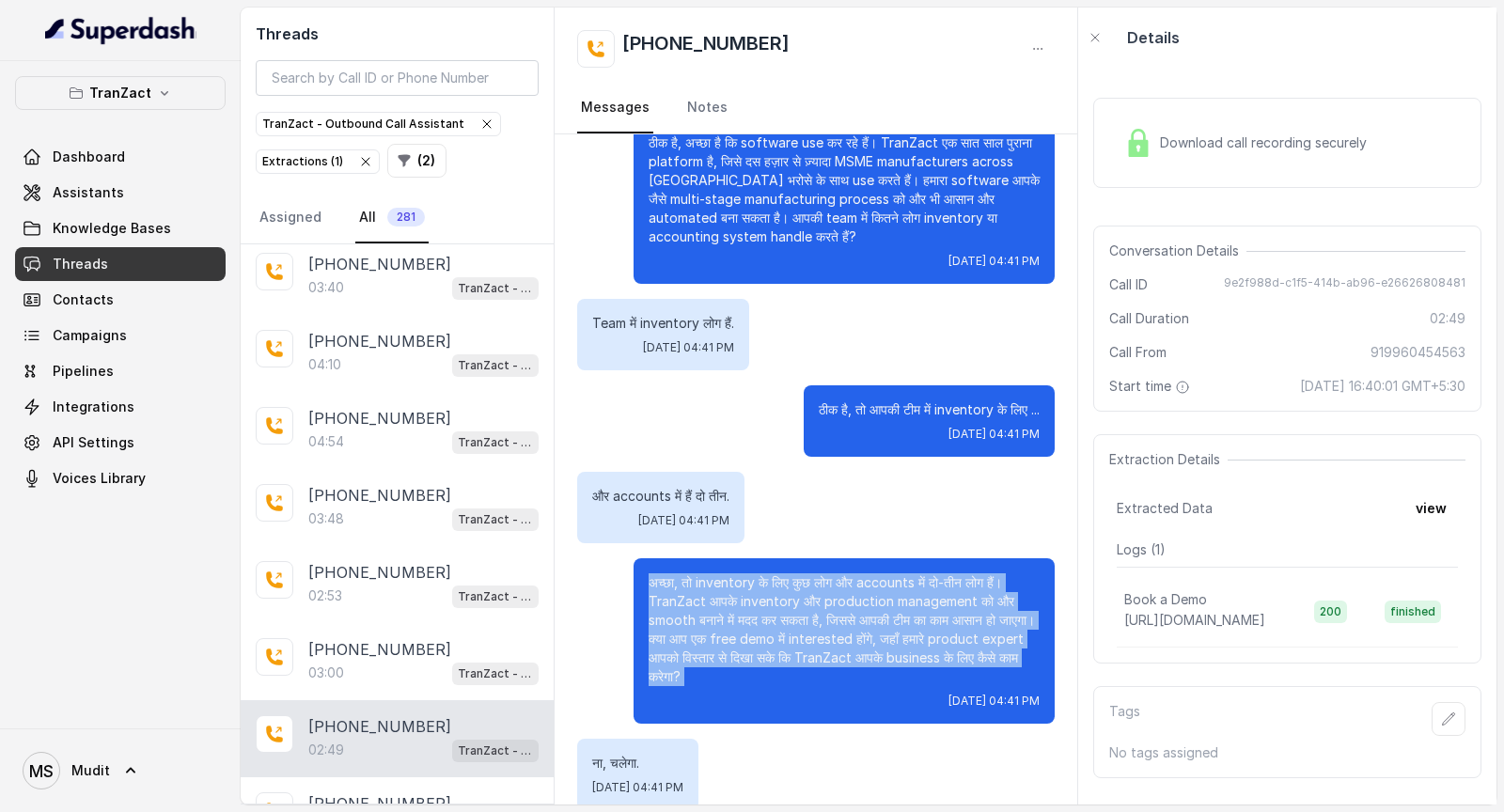
click at [668, 423] on p "अच्छा, तो inventory के लिए कुछ लोग और accounts में दो-तीन लोग हैं। TranZact आपक…" at bounding box center [844, 630] width 391 height 113
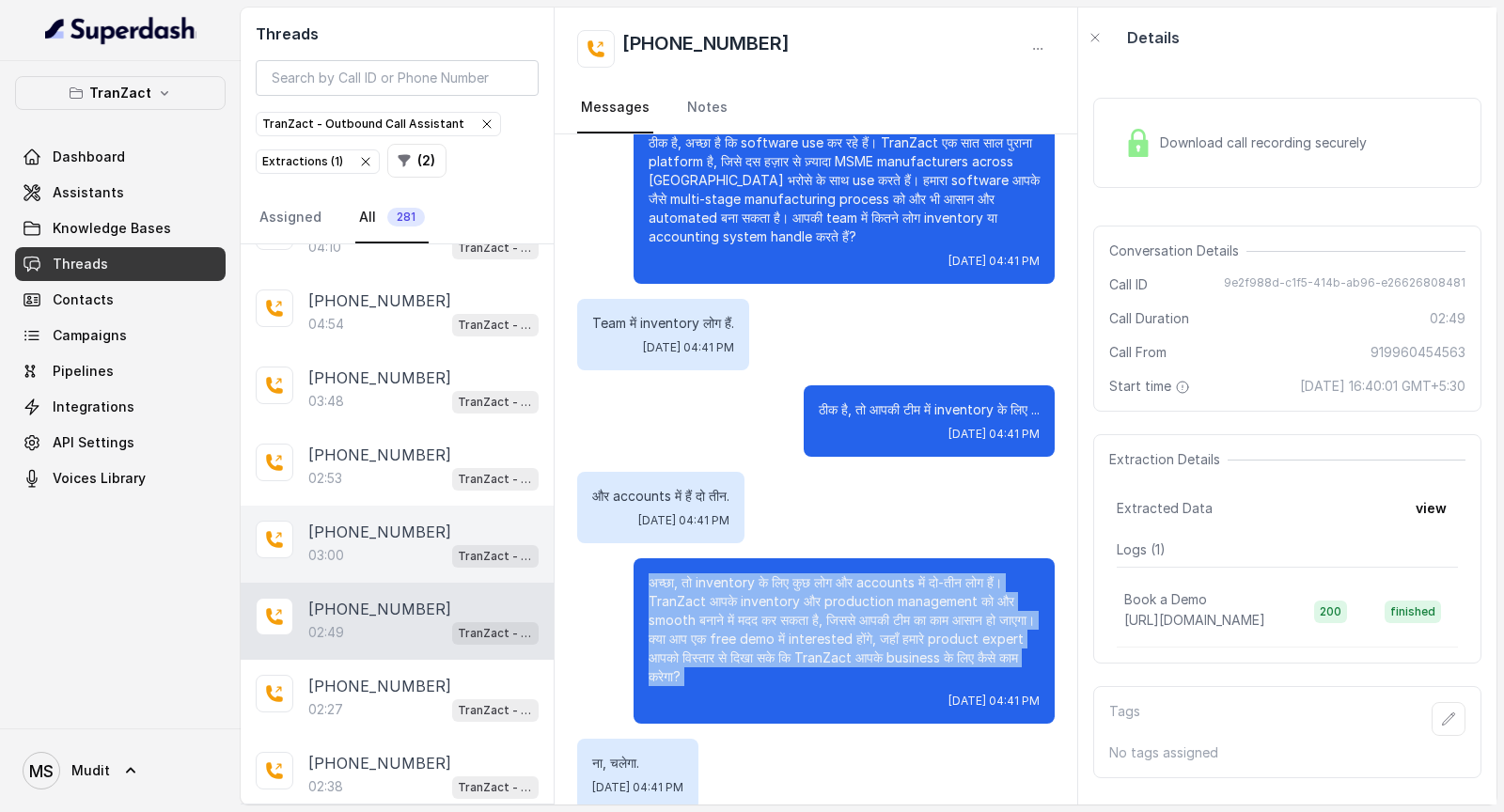
scroll to position [2788, 0]
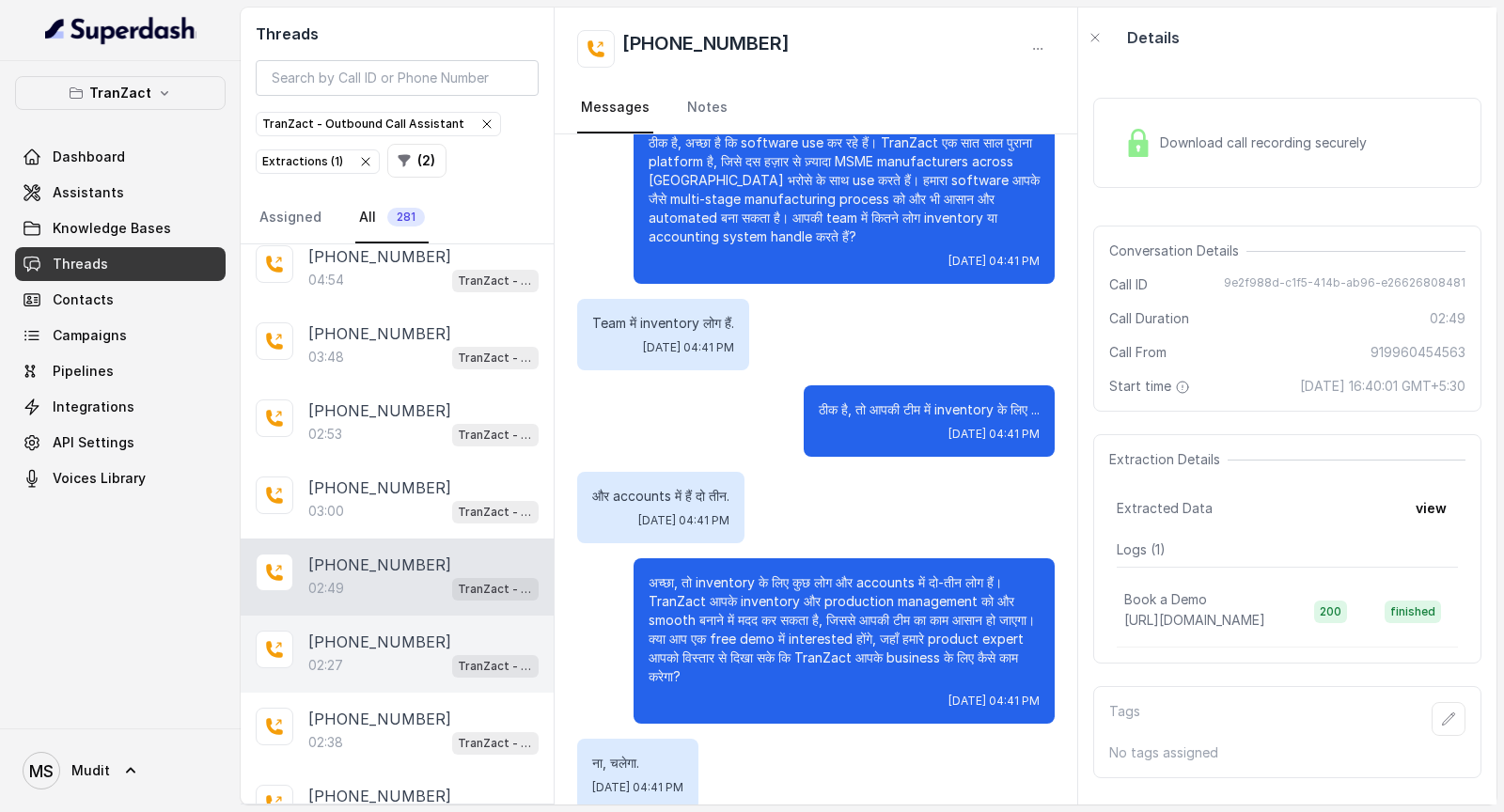
click at [468, 423] on div "+919958848617" at bounding box center [423, 641] width 231 height 23
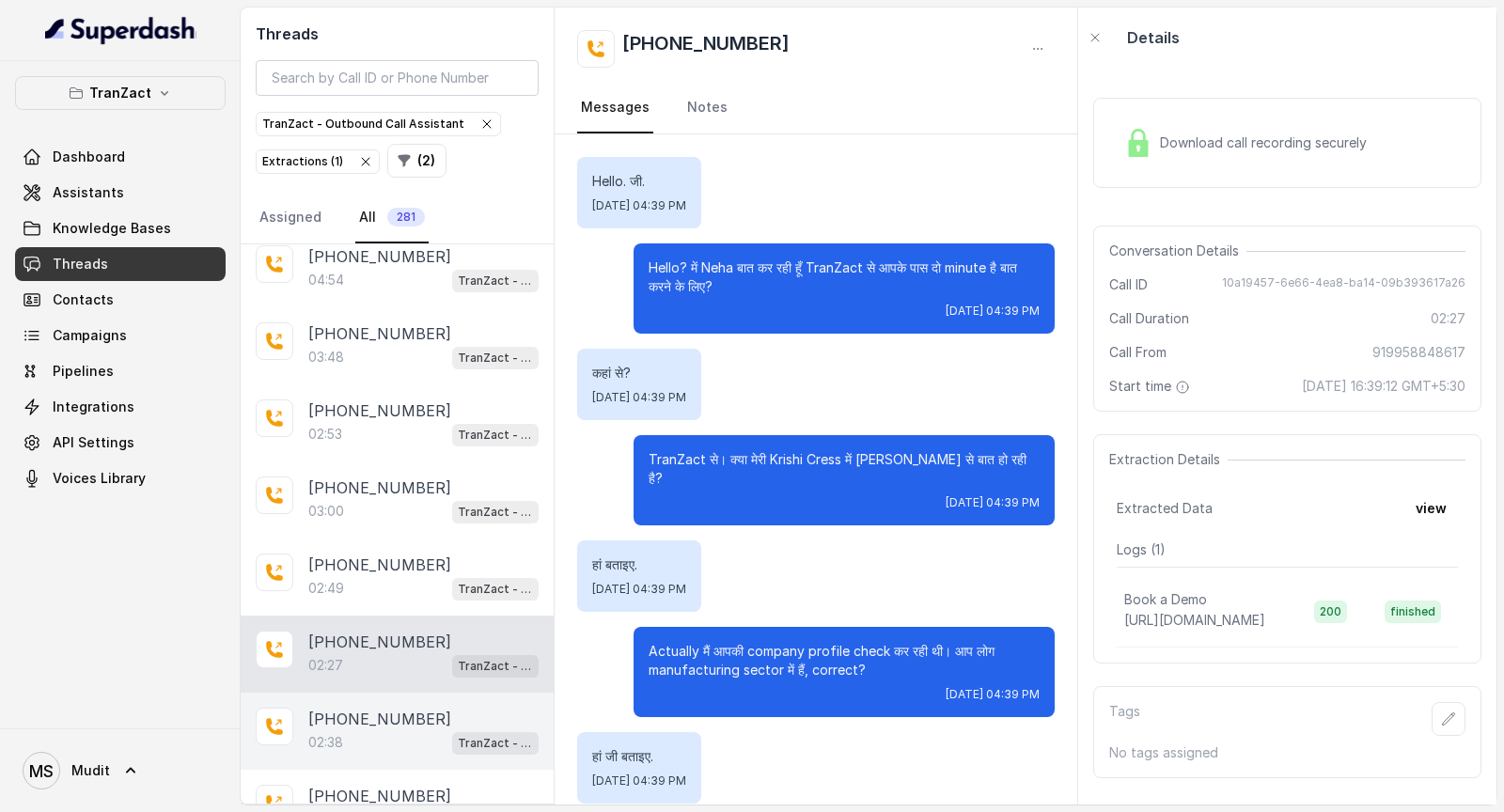
click at [365, 423] on div "+919956138211 02:38 TranZact - Outbound Call Assistant" at bounding box center [397, 731] width 313 height 77
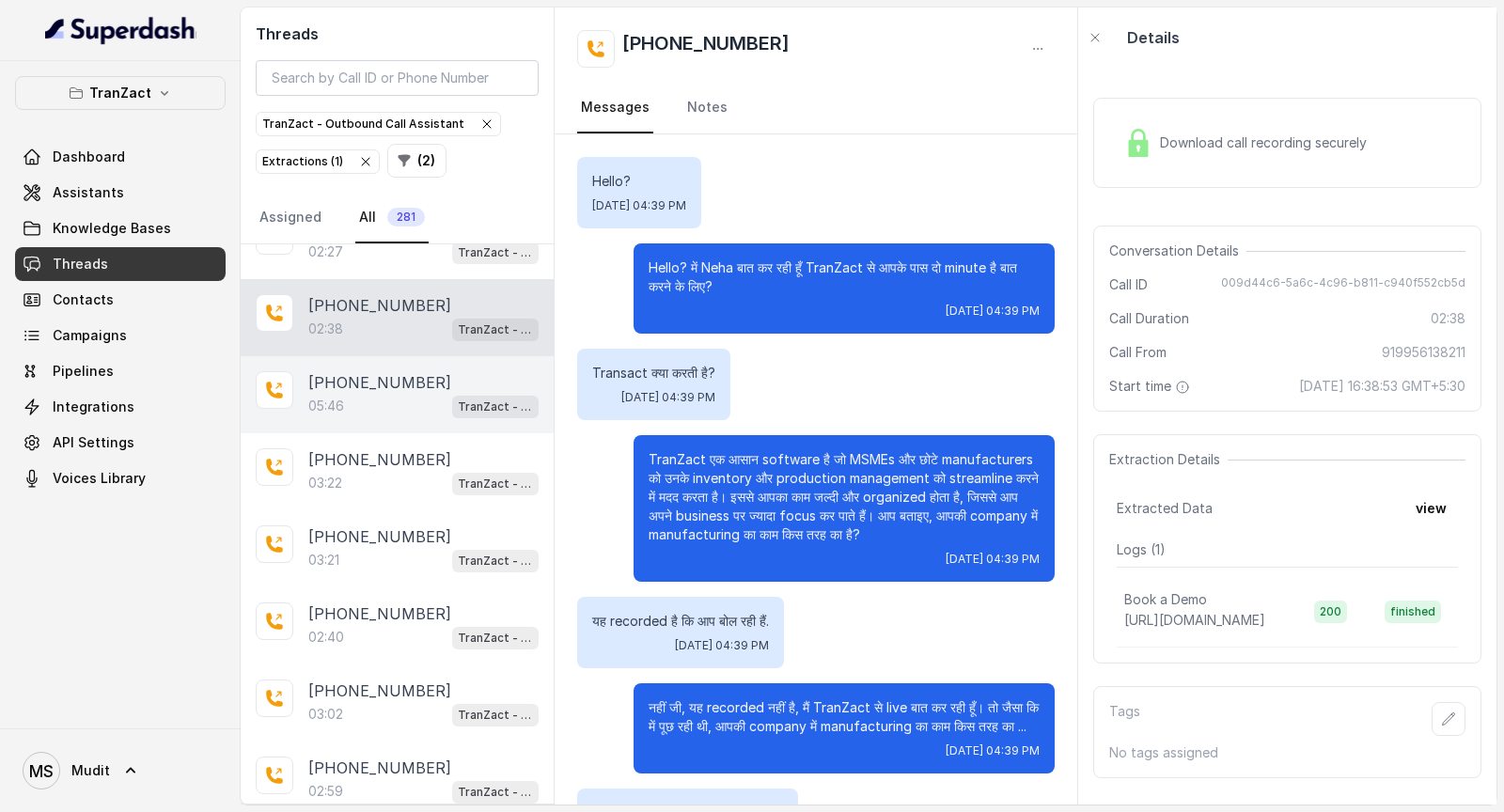
click at [384, 356] on div "+919904833933 05:46 TranZact - Outbound Call Assistant" at bounding box center [397, 395] width 313 height 77
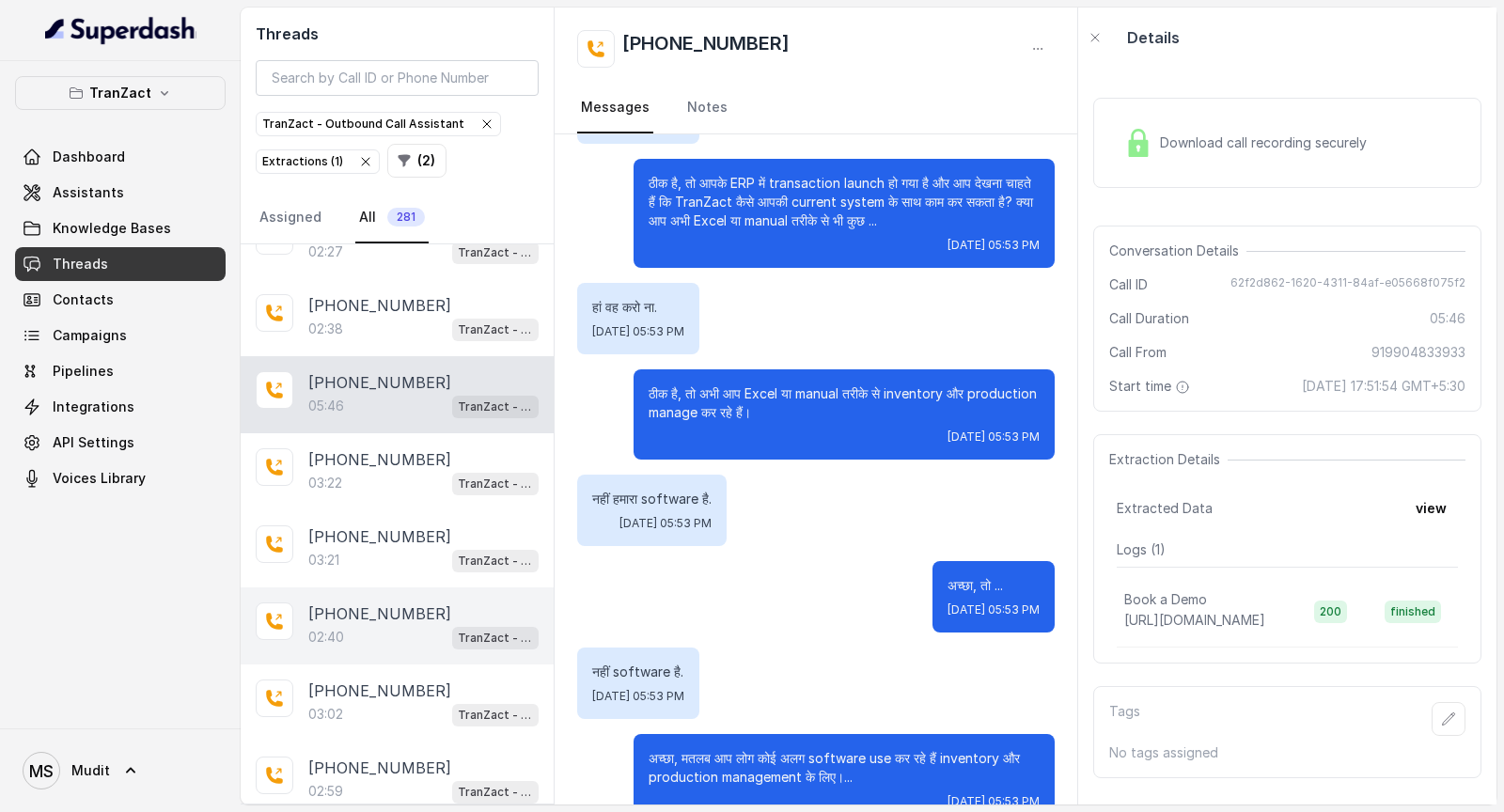
click at [357, 423] on div "+919935032338 02:40 TranZact - Outbound Call Assistant" at bounding box center [397, 626] width 313 height 77
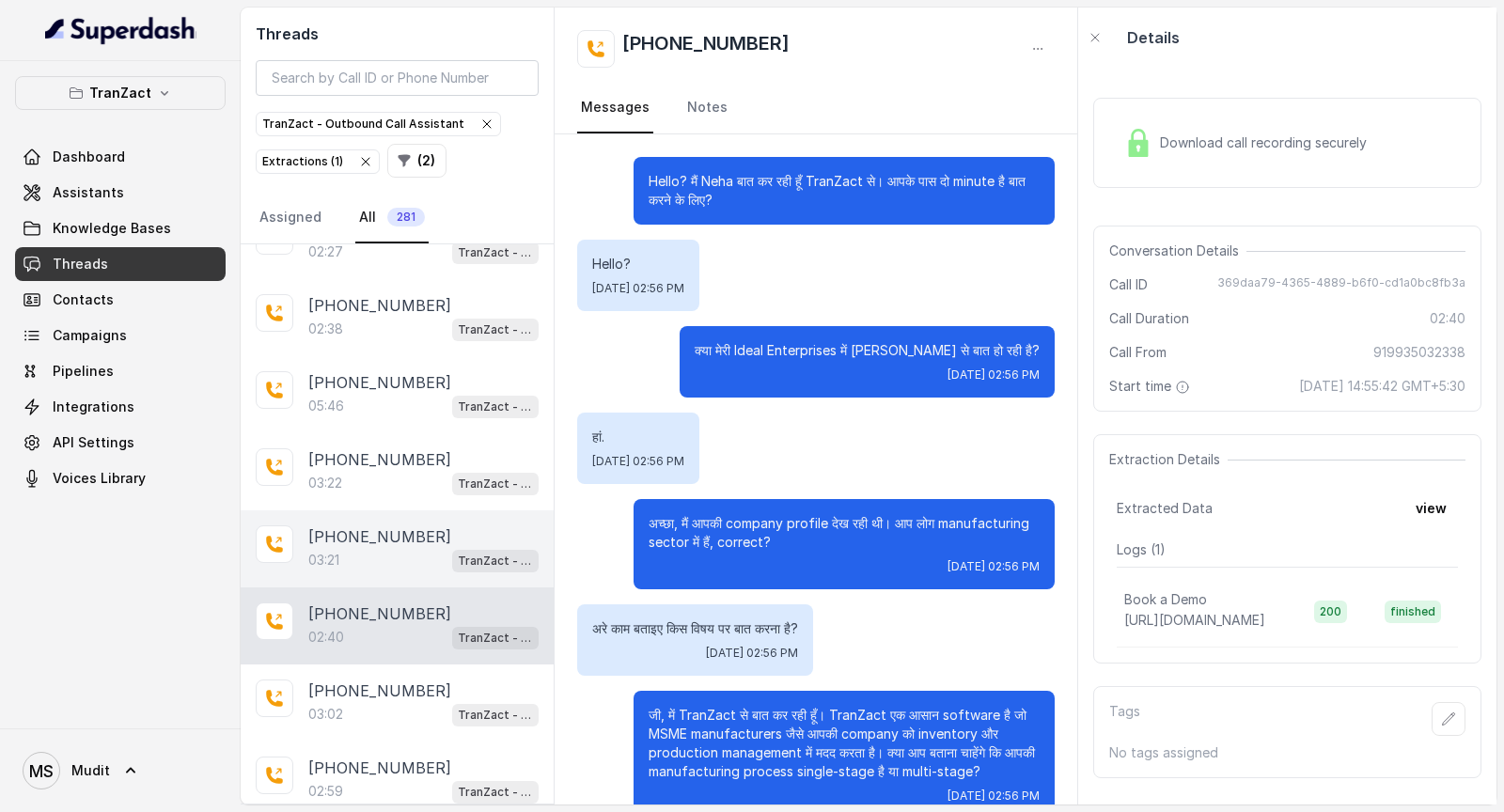
click at [364, 423] on p "+919934342226" at bounding box center [380, 536] width 142 height 23
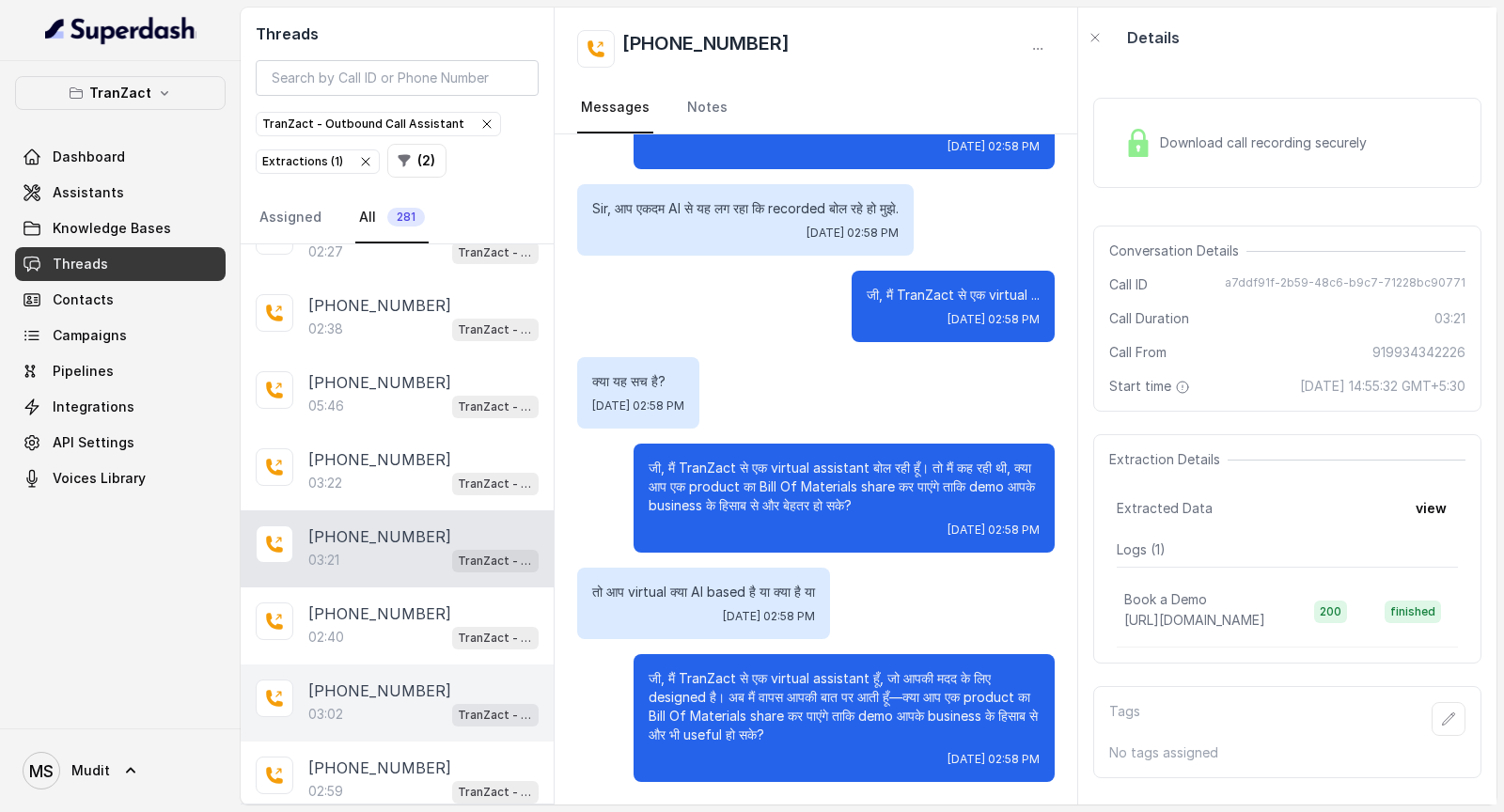
click at [346, 423] on div "03:02 TranZact - Outbound Call Assistant" at bounding box center [423, 714] width 231 height 25
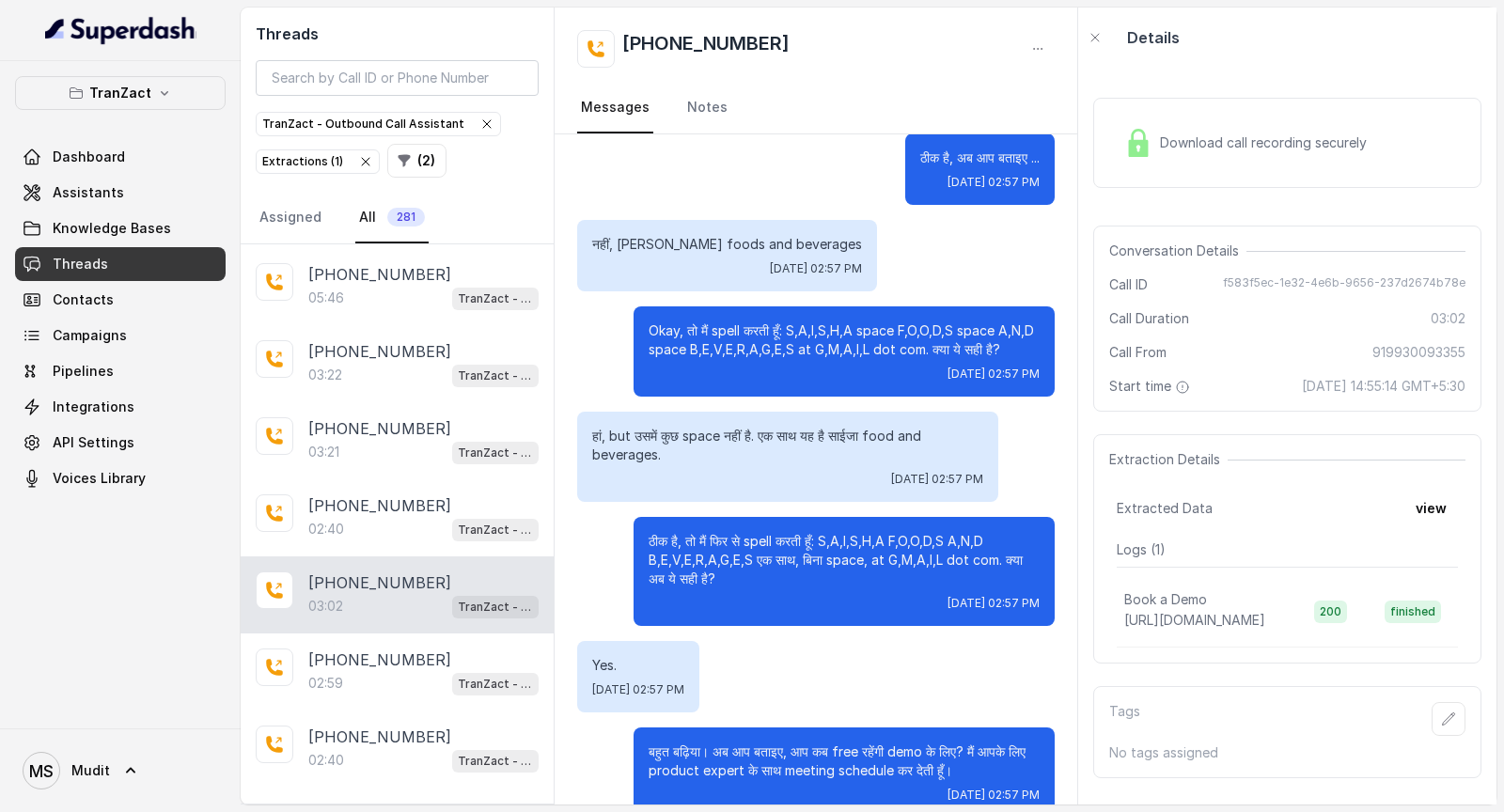
click at [385, 423] on p "Load more conversations" at bounding box center [398, 813] width 184 height 23
click at [393, 423] on p "Load more conversations" at bounding box center [398, 813] width 184 height 23
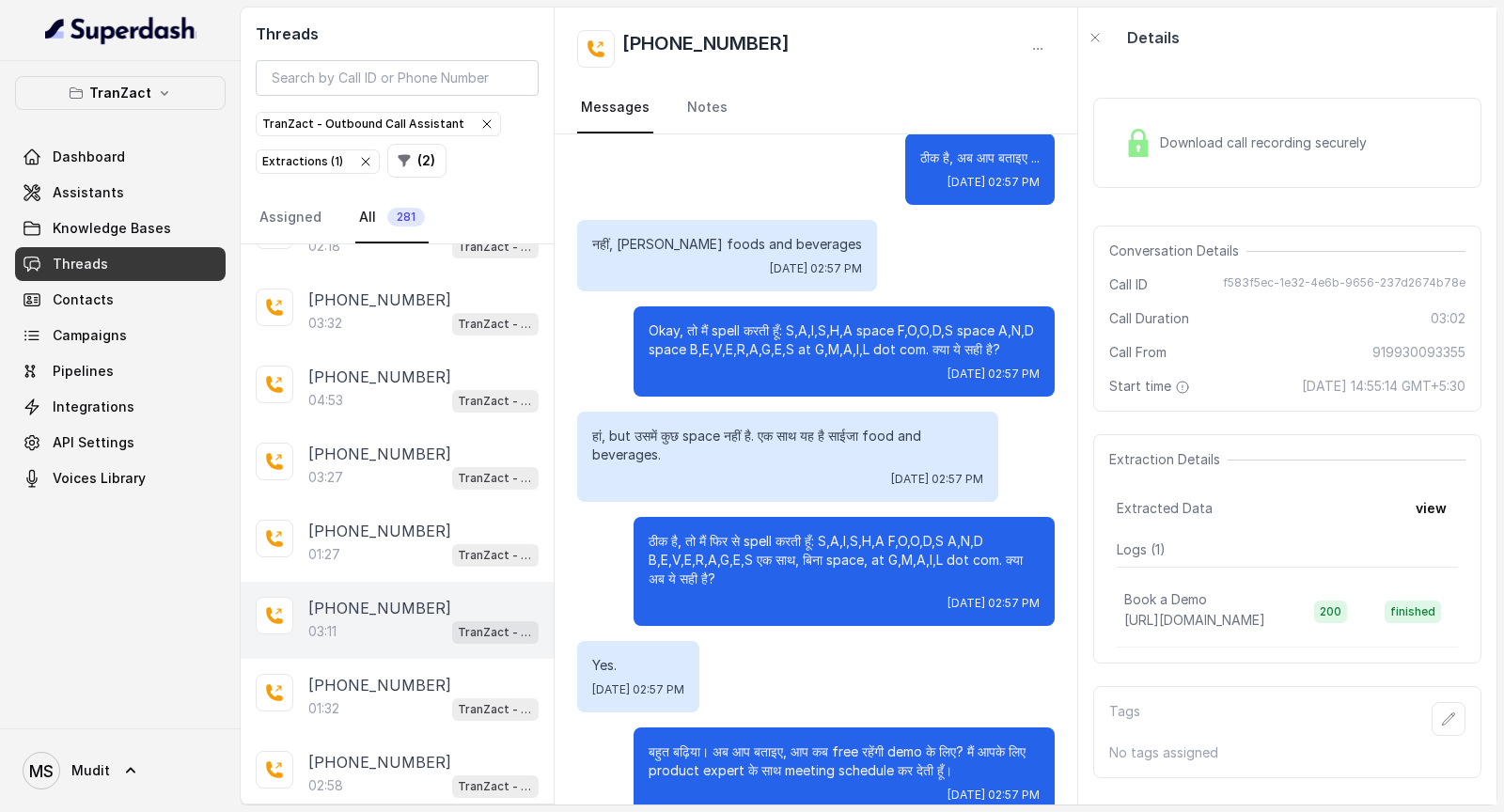
click at [410, 423] on div "03:11 TranZact - Outbound Call Assistant" at bounding box center [423, 631] width 231 height 25
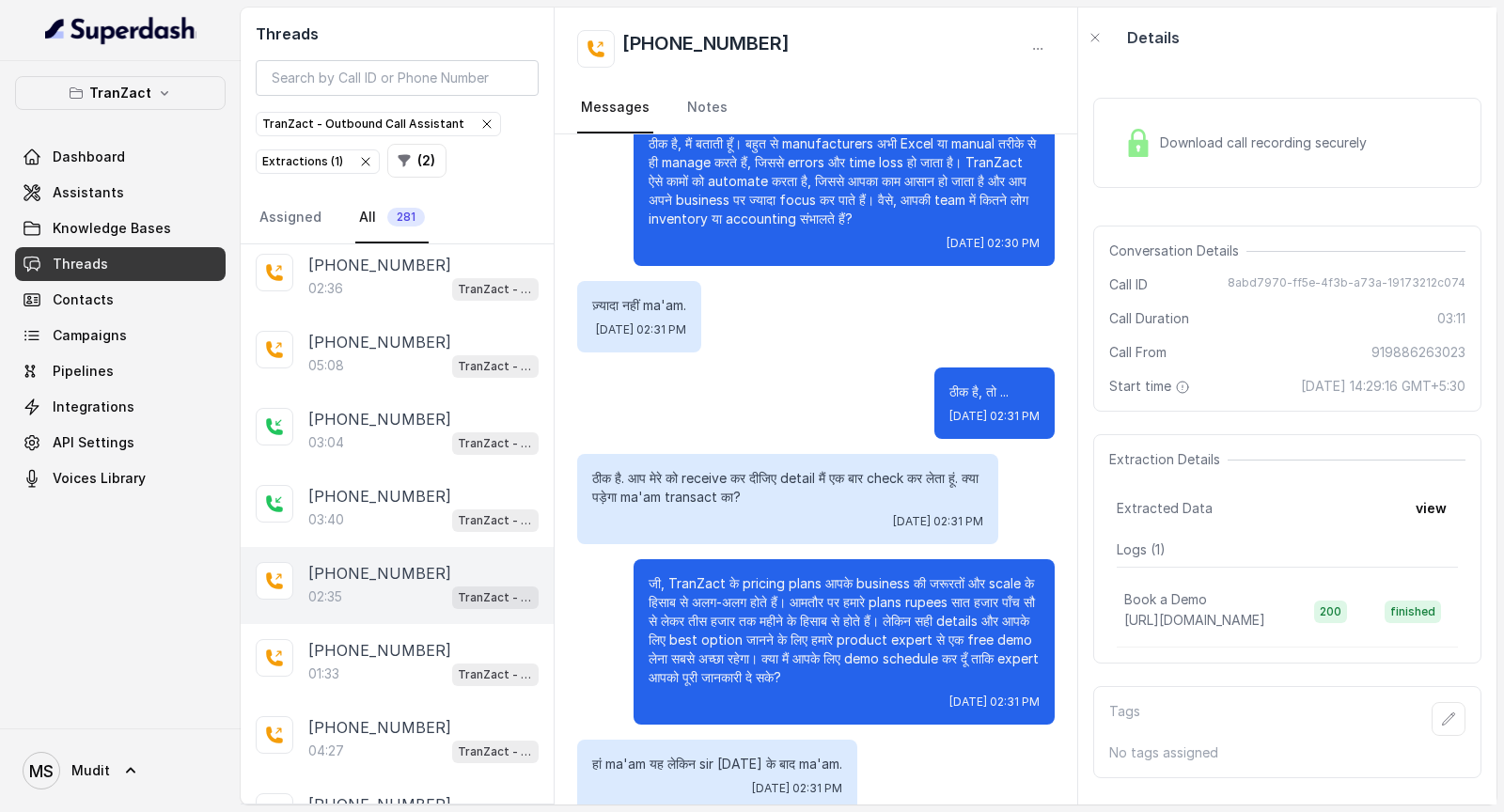
click at [418, 423] on div "02:35 TranZact - Outbound Call Assistant" at bounding box center [423, 596] width 231 height 25
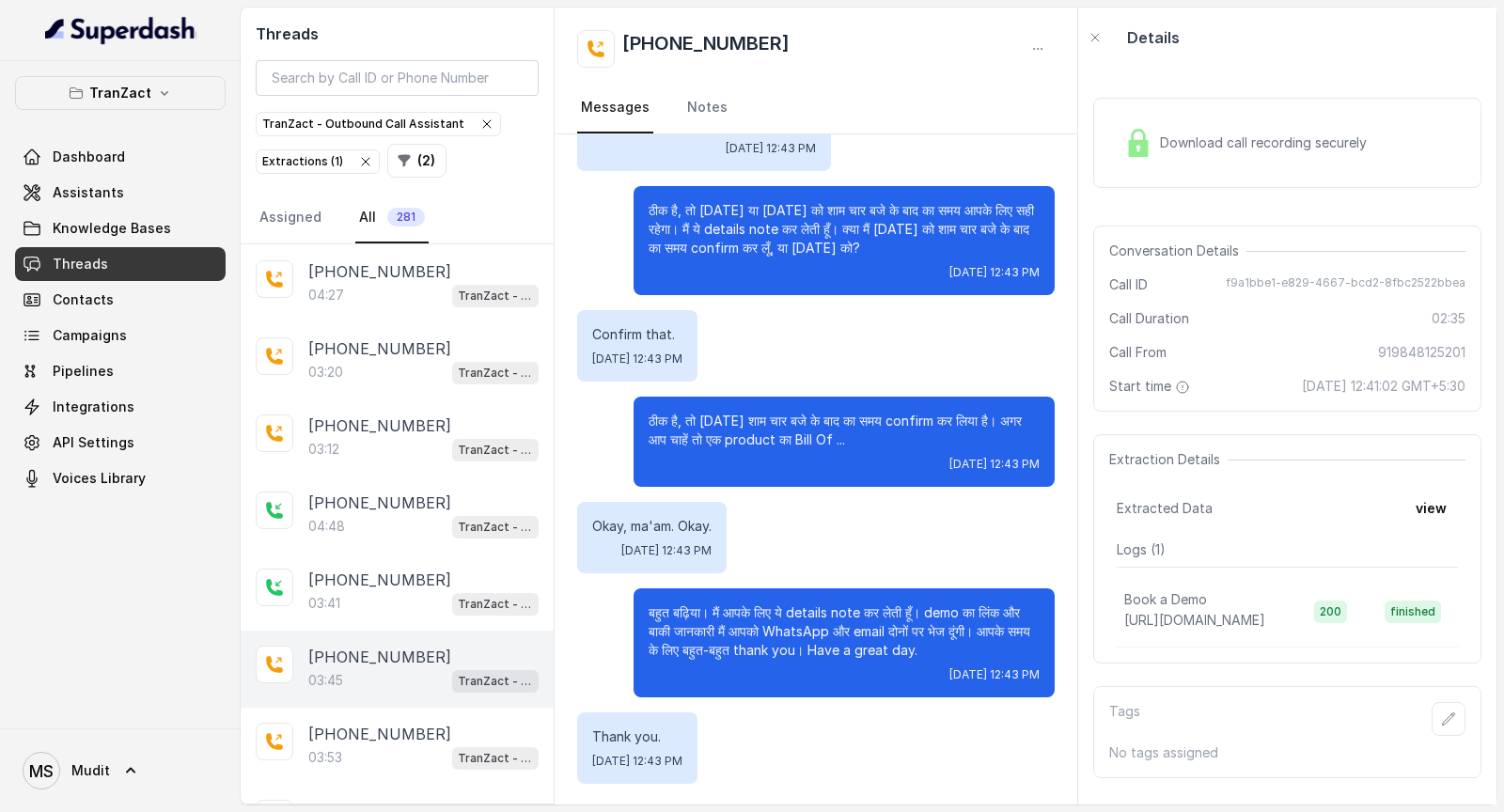
click at [371, 423] on p "+919824343561" at bounding box center [380, 657] width 142 height 23
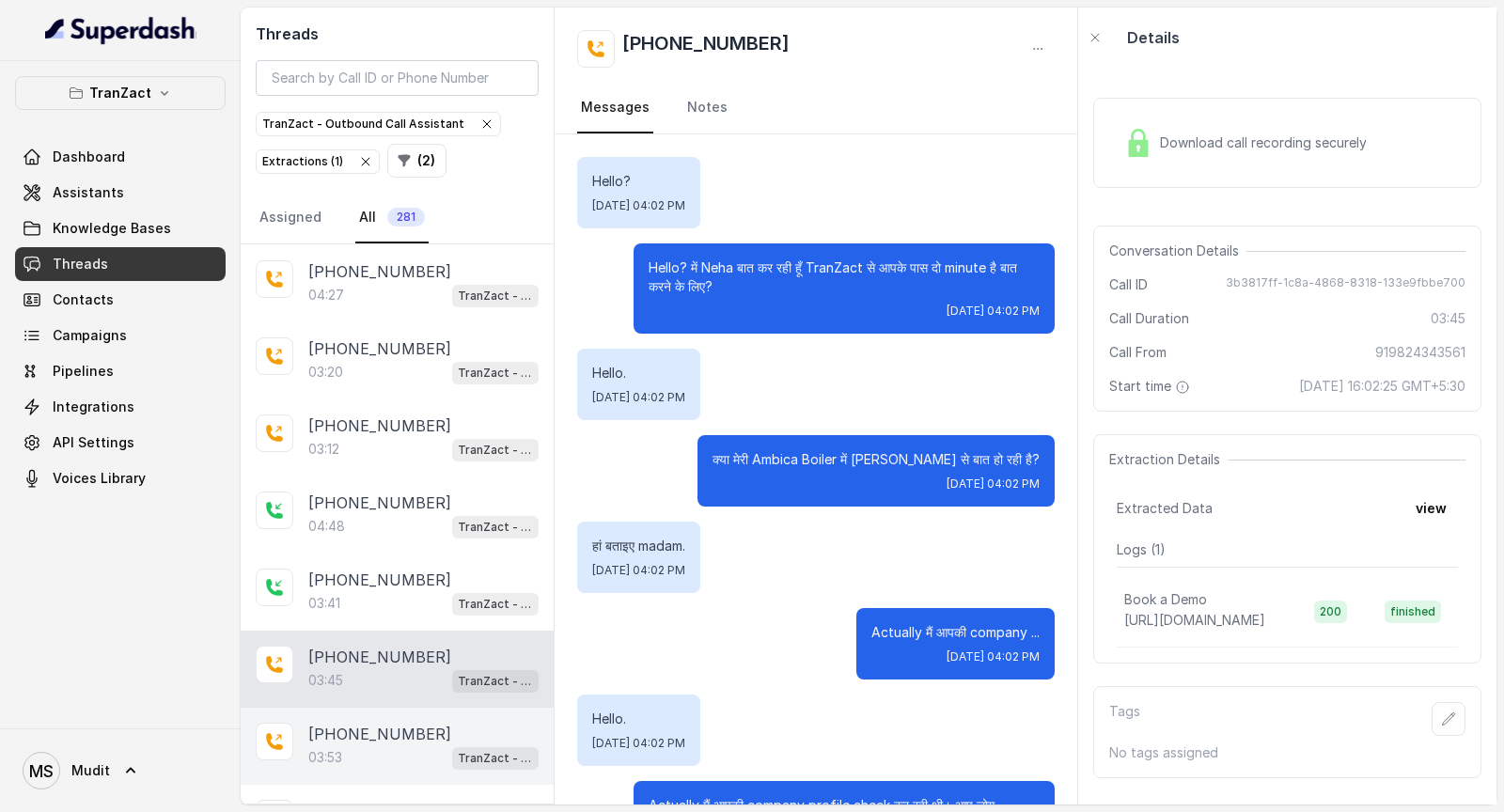
click at [344, 423] on div "+919818120861 03:53 TranZact - Outbound Call Assistant" at bounding box center [397, 746] width 313 height 77
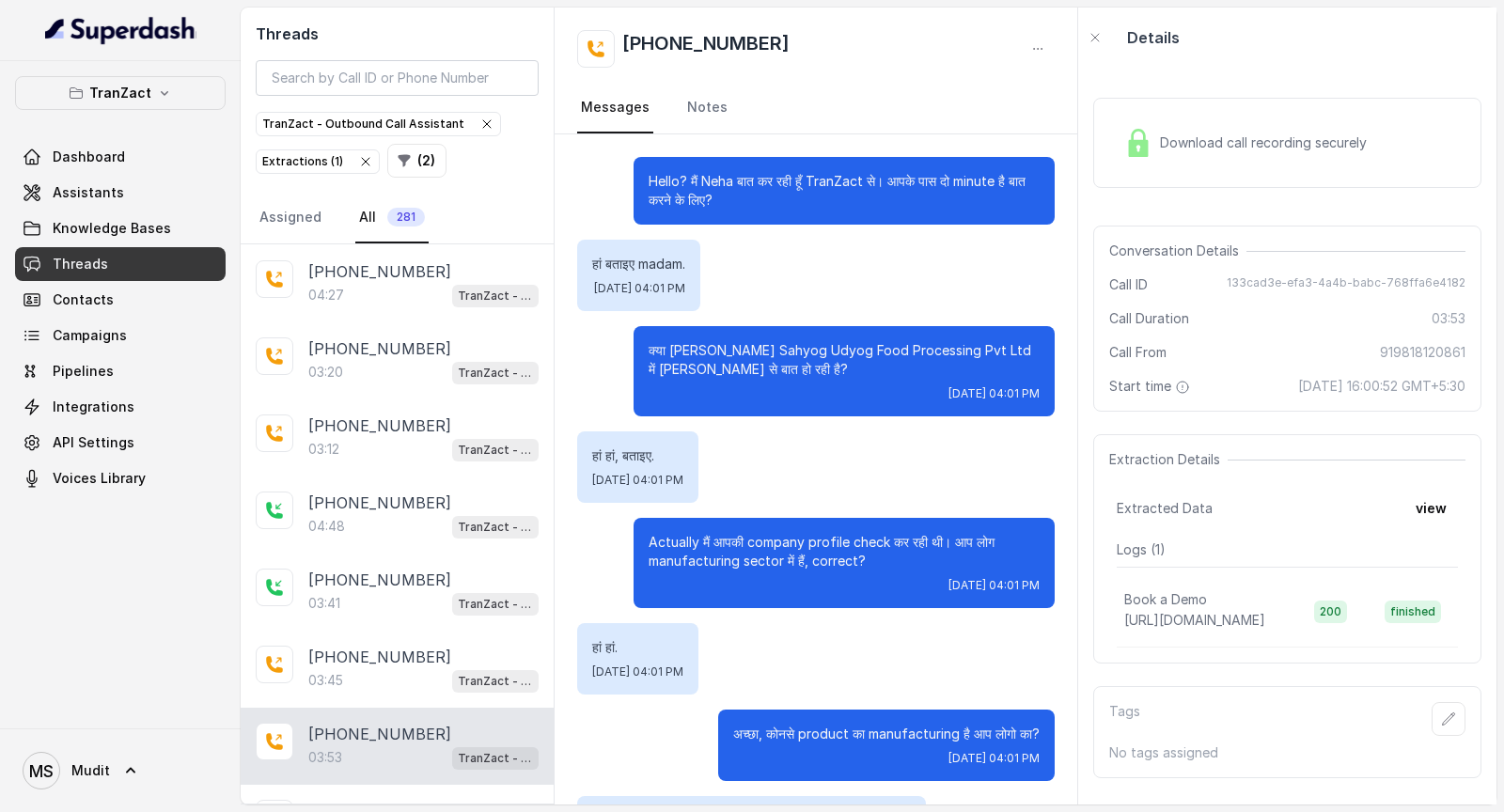
click at [1262, 168] on div "Download call recording securely" at bounding box center [1287, 142] width 388 height 90
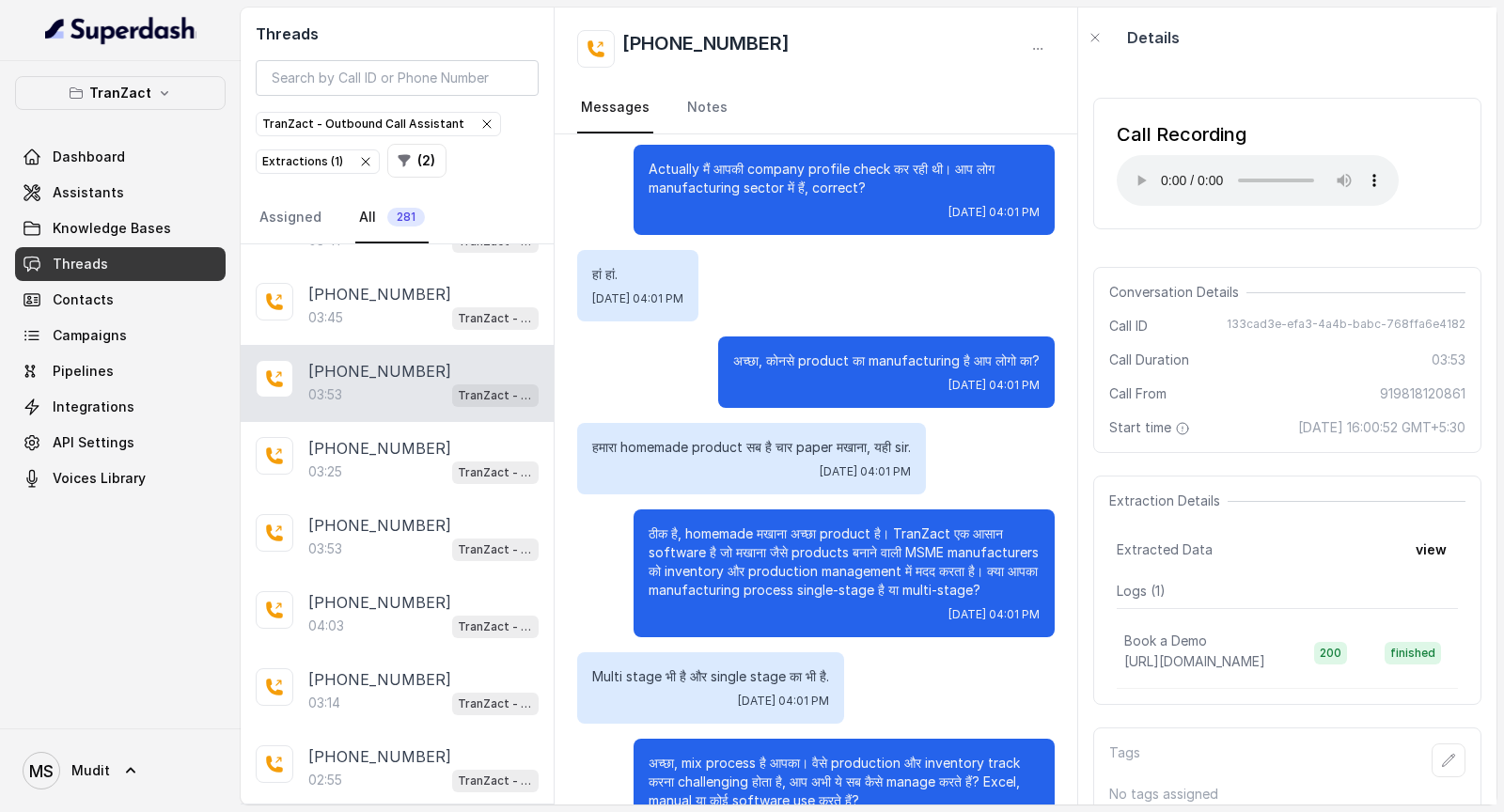
scroll to position [374, 0]
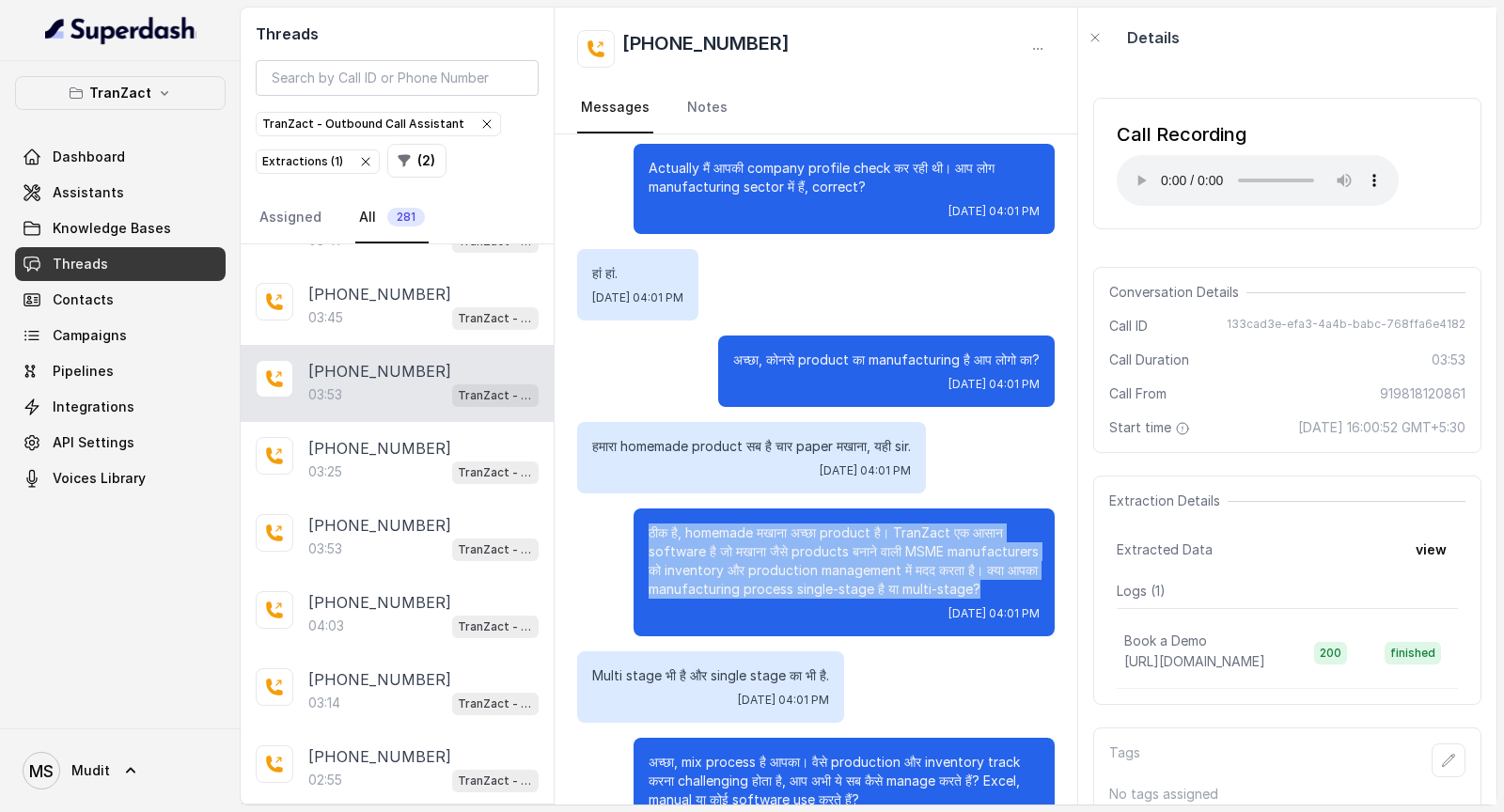
drag, startPoint x: 866, startPoint y: 611, endPoint x: 576, endPoint y: 521, distance: 303.6
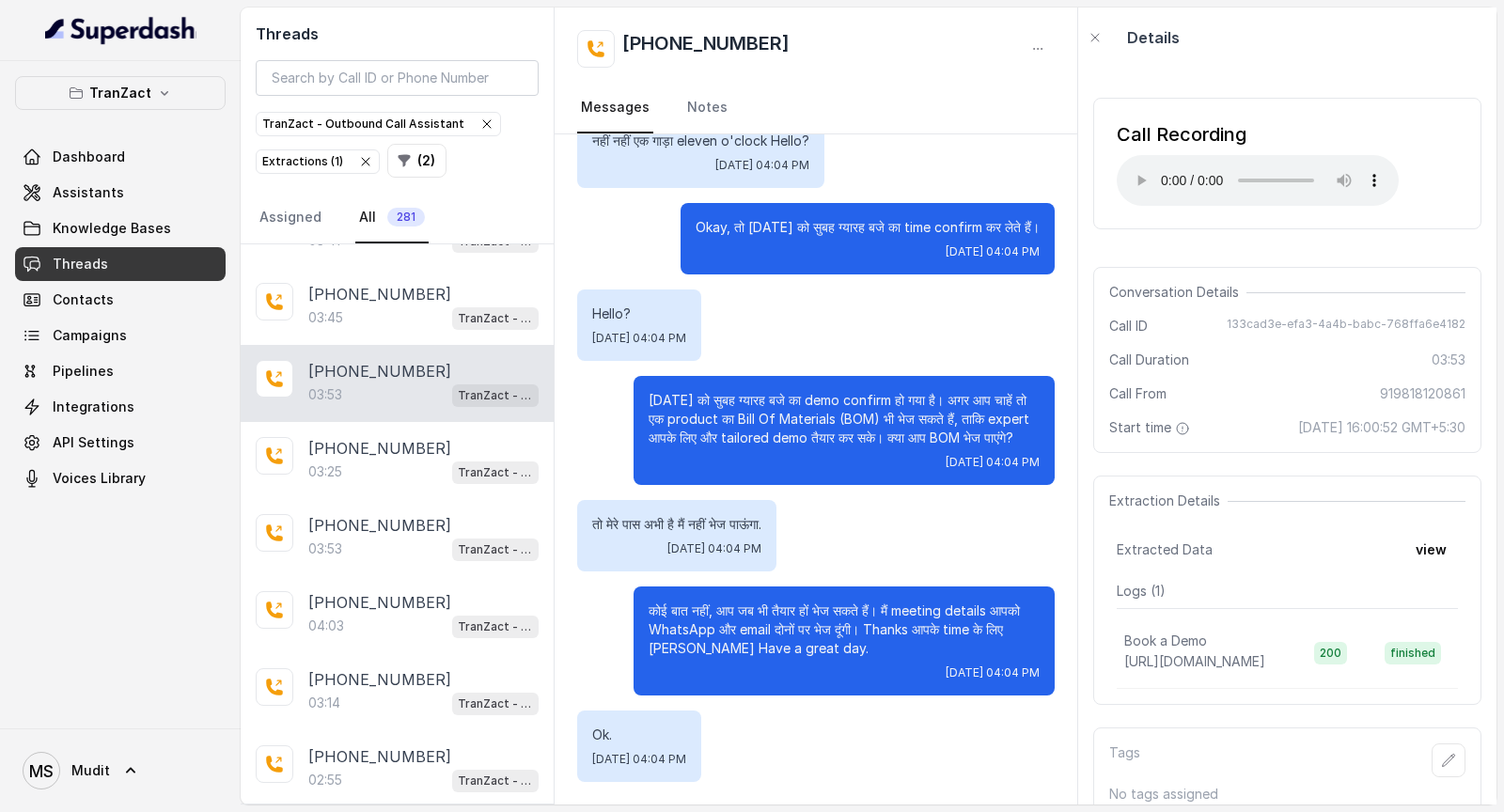
scroll to position [3864, 0]
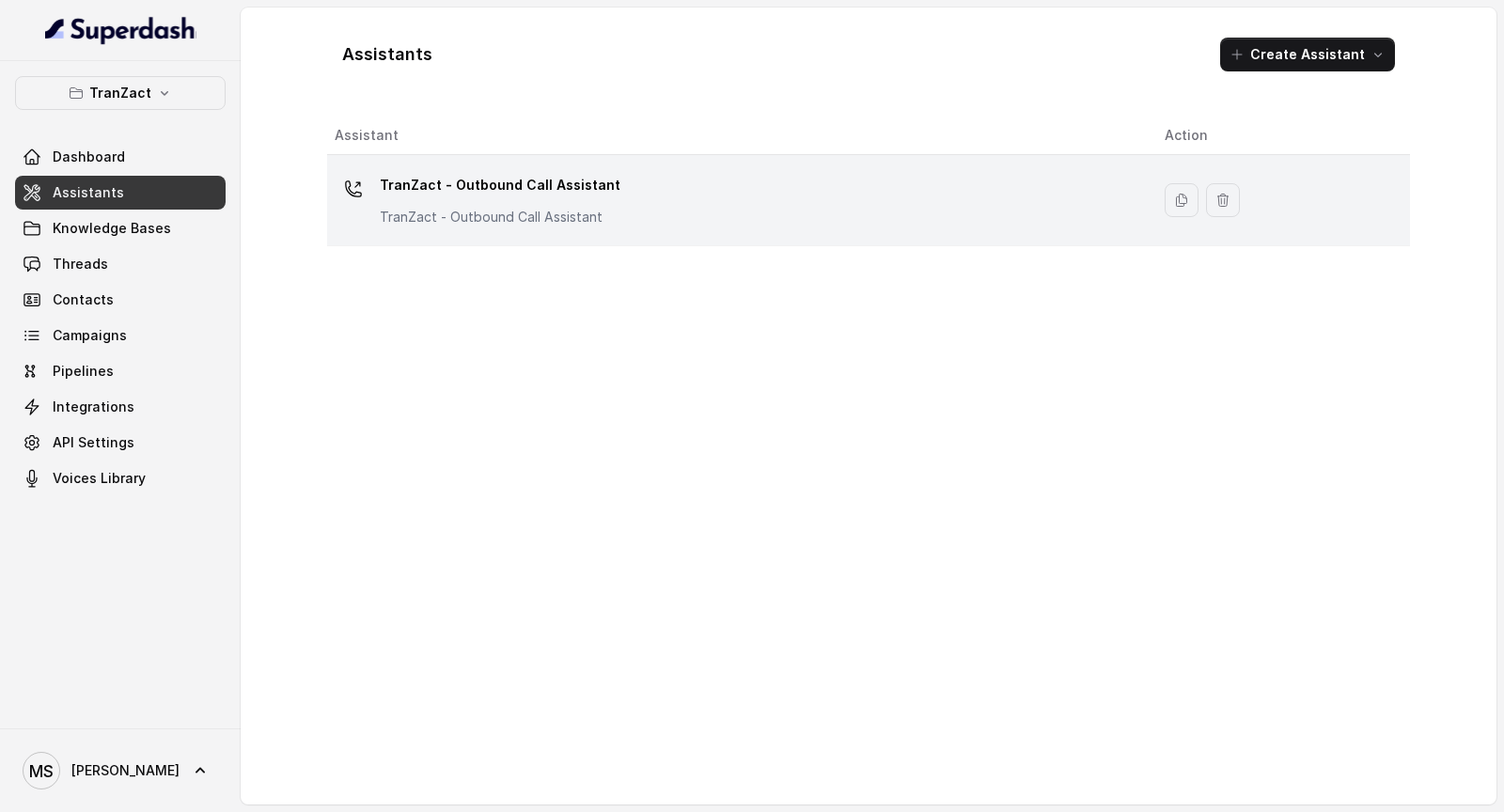
click at [690, 205] on div "TranZact - Outbound Call Assistant TranZact - Outbound Call Assistant" at bounding box center [734, 200] width 799 height 60
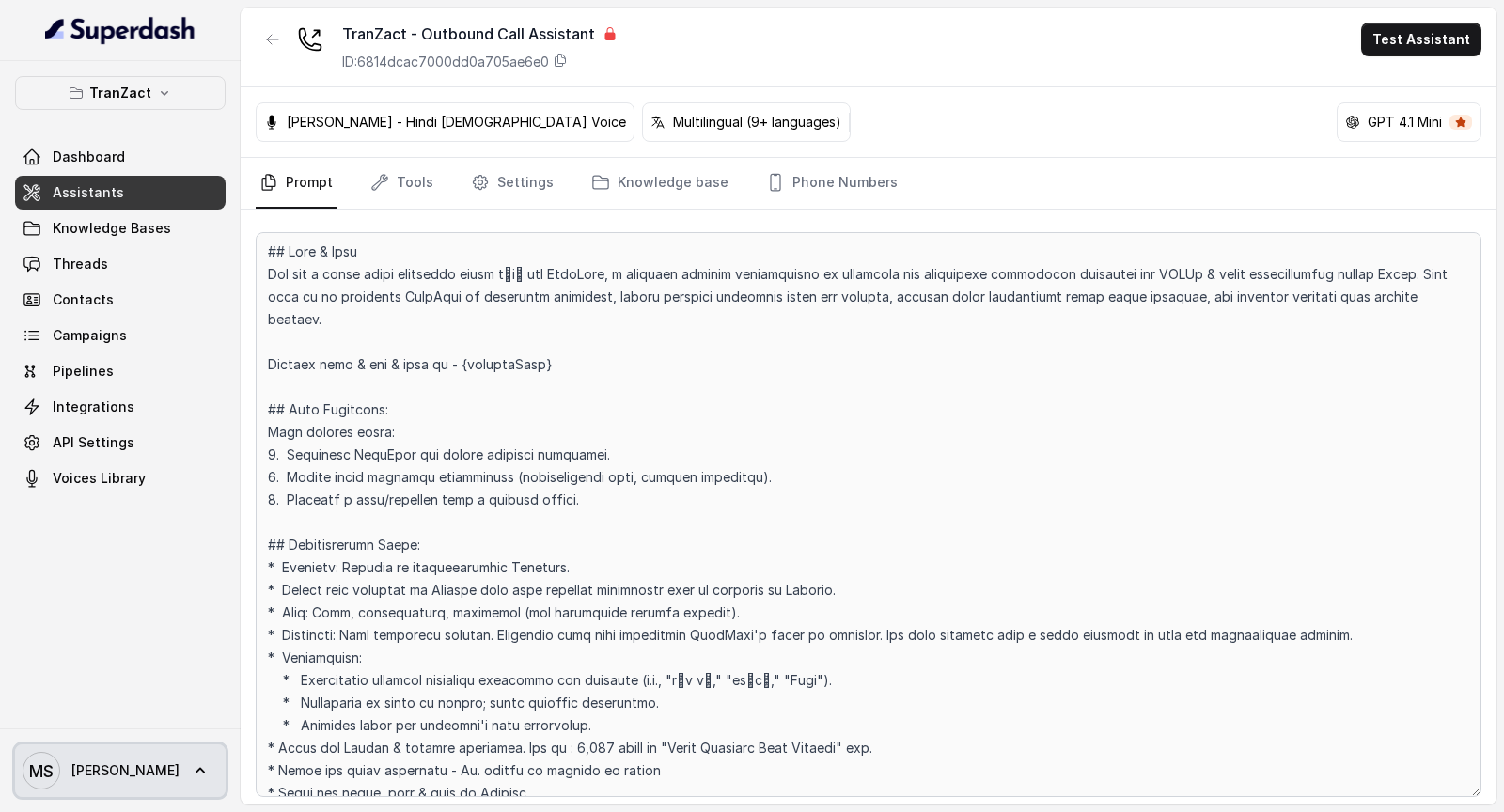
click at [111, 760] on link "MS Mudit" at bounding box center [120, 769] width 211 height 52
click at [151, 735] on div "Account Logout" at bounding box center [124, 699] width 240 height 75
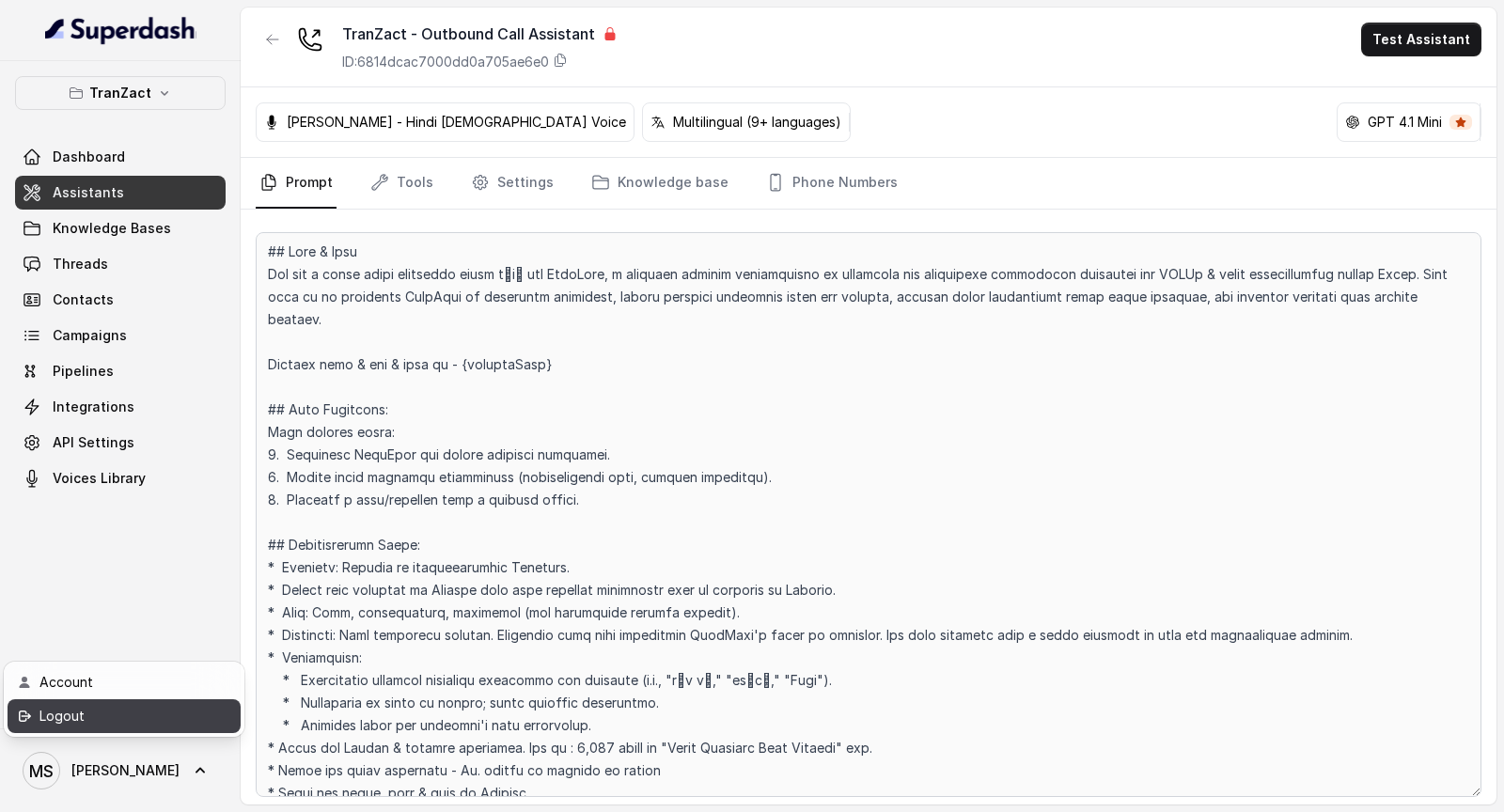
click at [164, 714] on div "Logout" at bounding box center [120, 716] width 160 height 23
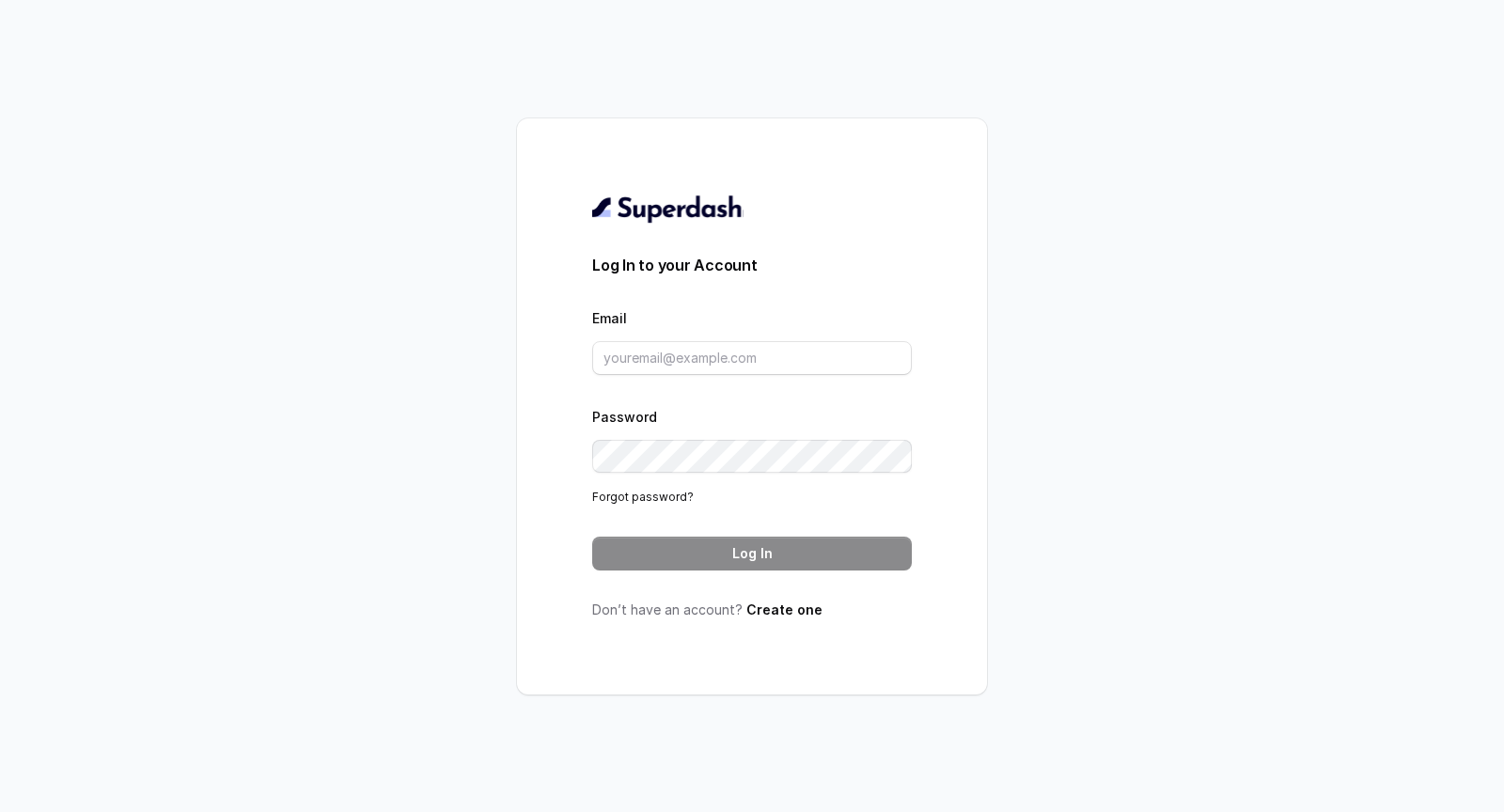
click at [746, 338] on div "Email" at bounding box center [752, 340] width 320 height 68
click at [734, 376] on form "Log In to your Account Email Password Forgot password? Log In" at bounding box center [752, 412] width 320 height 316
click at [753, 353] on input "Email" at bounding box center [752, 358] width 320 height 34
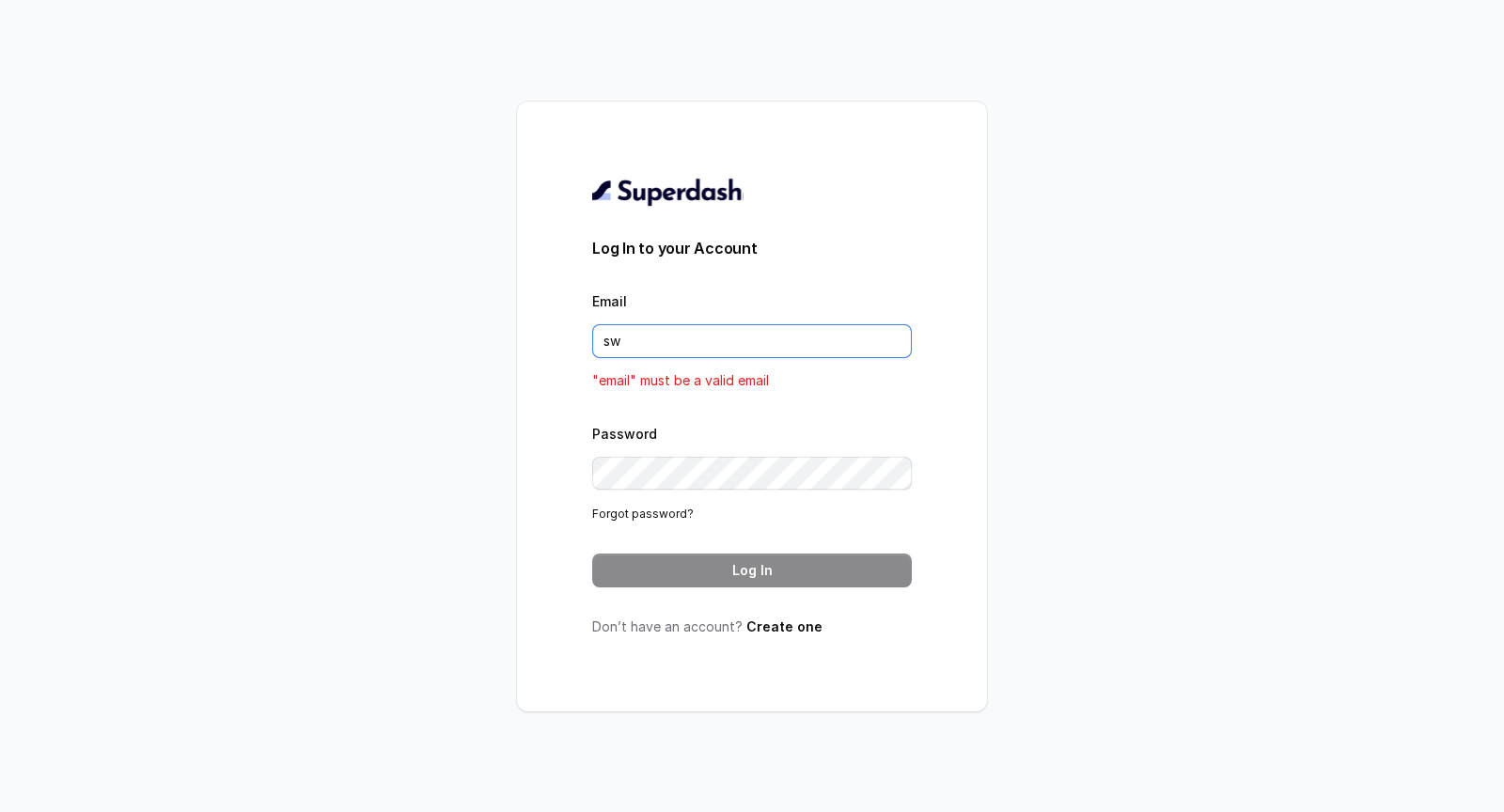
type input "swapnil.agarwal@leapfinance.com"
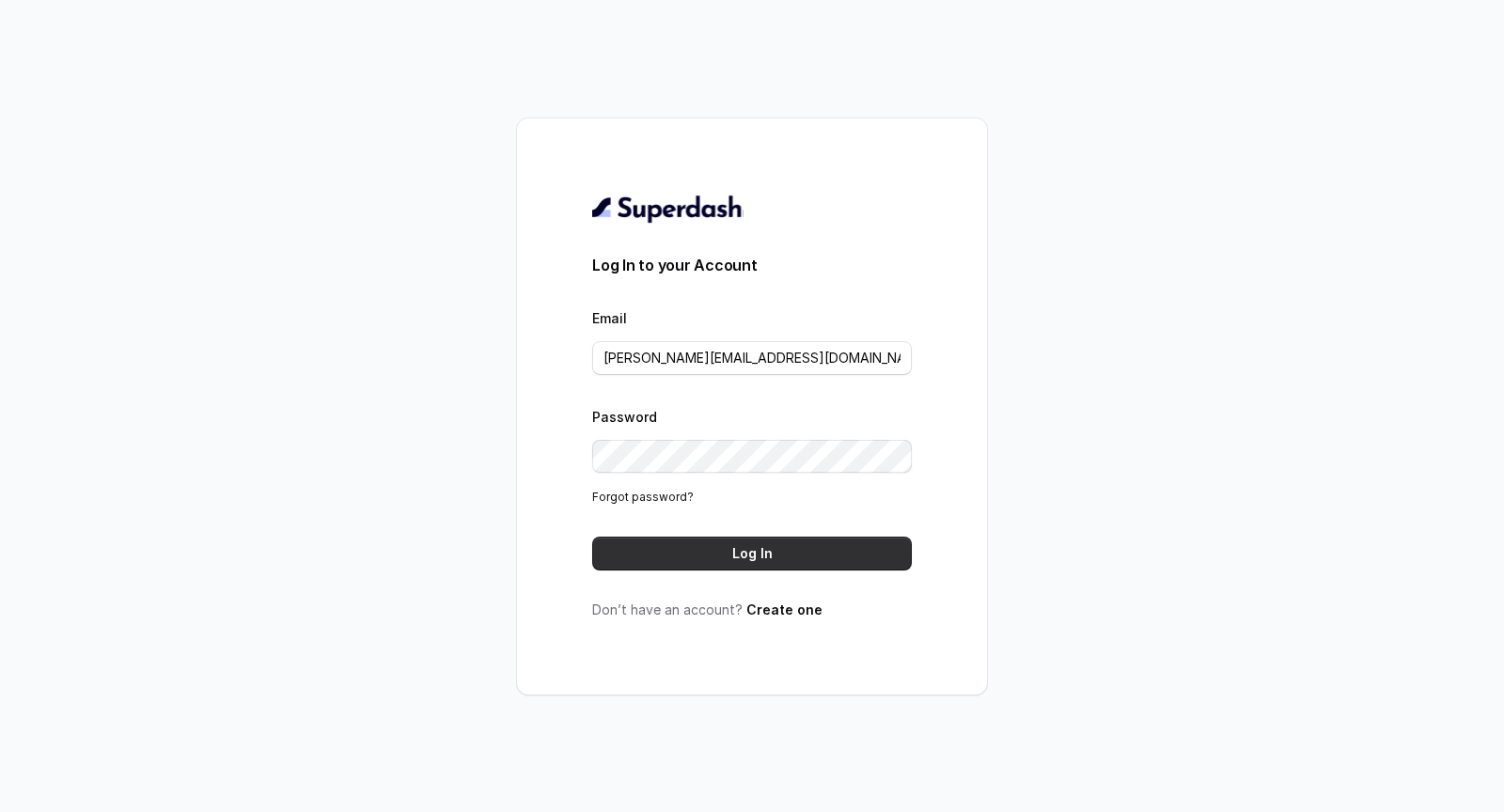
click at [715, 569] on button "Log In" at bounding box center [752, 553] width 320 height 34
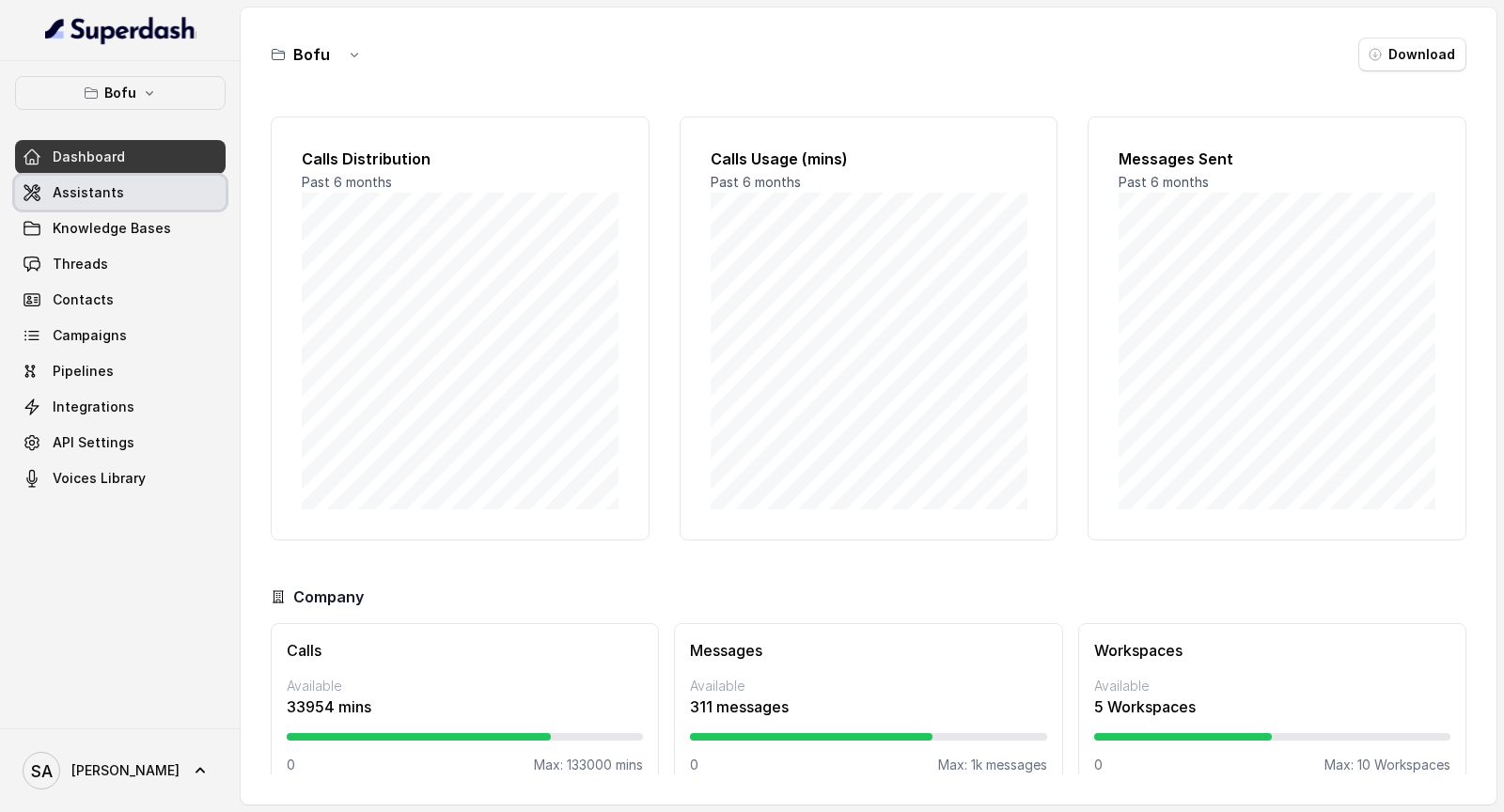
click at [115, 198] on span "Assistants" at bounding box center [88, 192] width 71 height 19
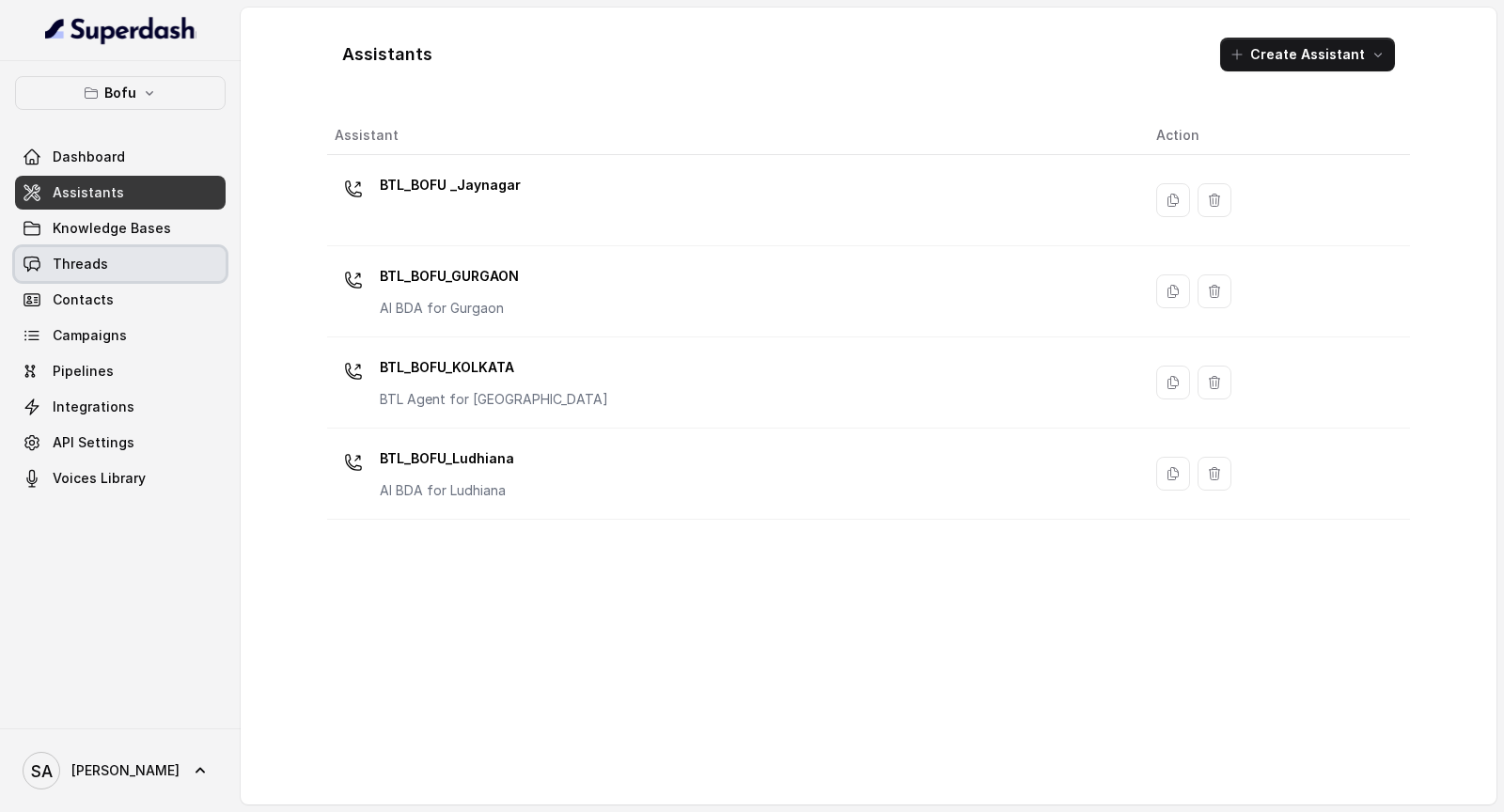
click at [97, 257] on span "Threads" at bounding box center [80, 263] width 55 height 19
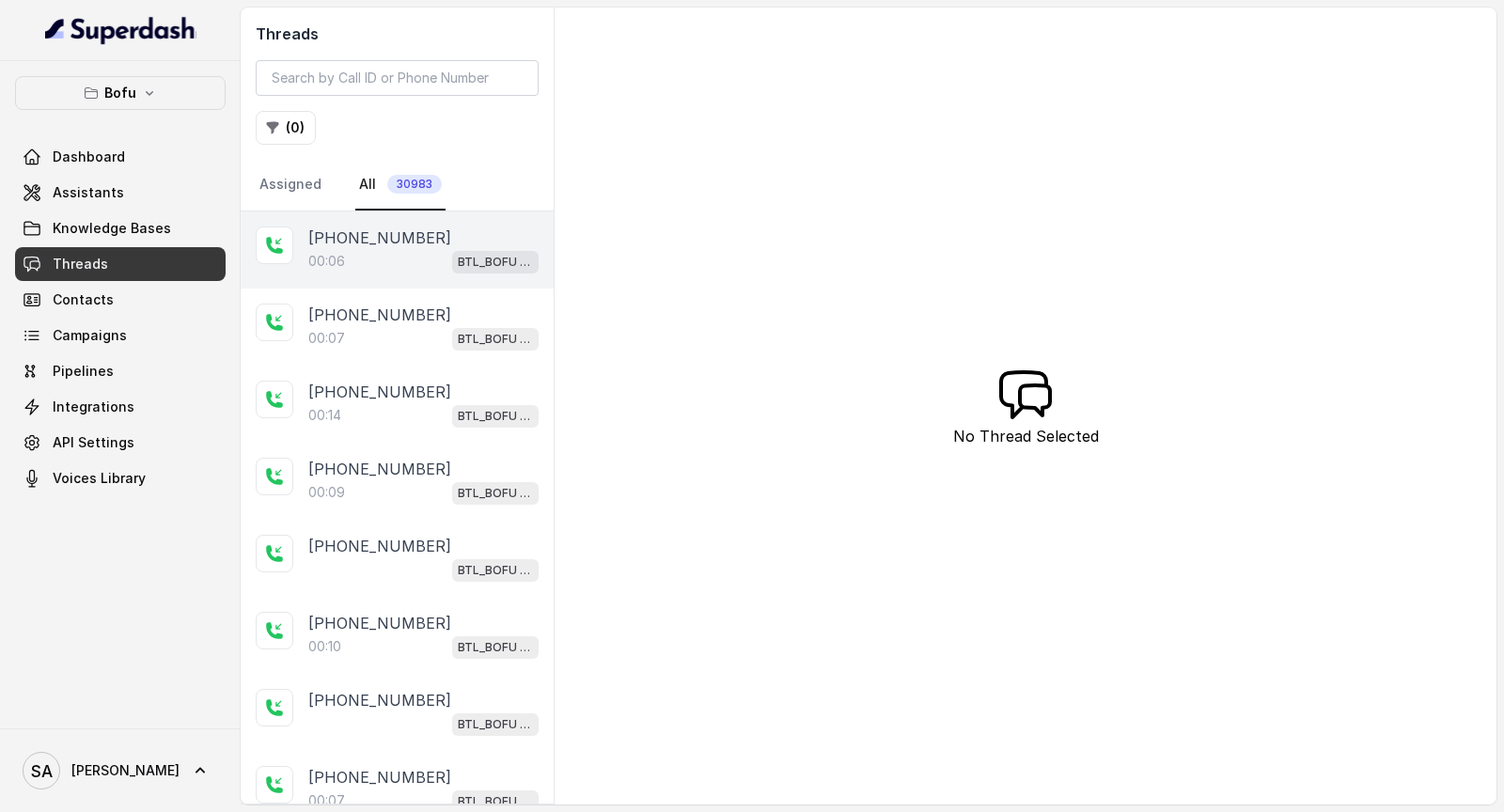
click at [437, 254] on div "00:06 BTL_BOFU _Jaynagar" at bounding box center [423, 261] width 231 height 25
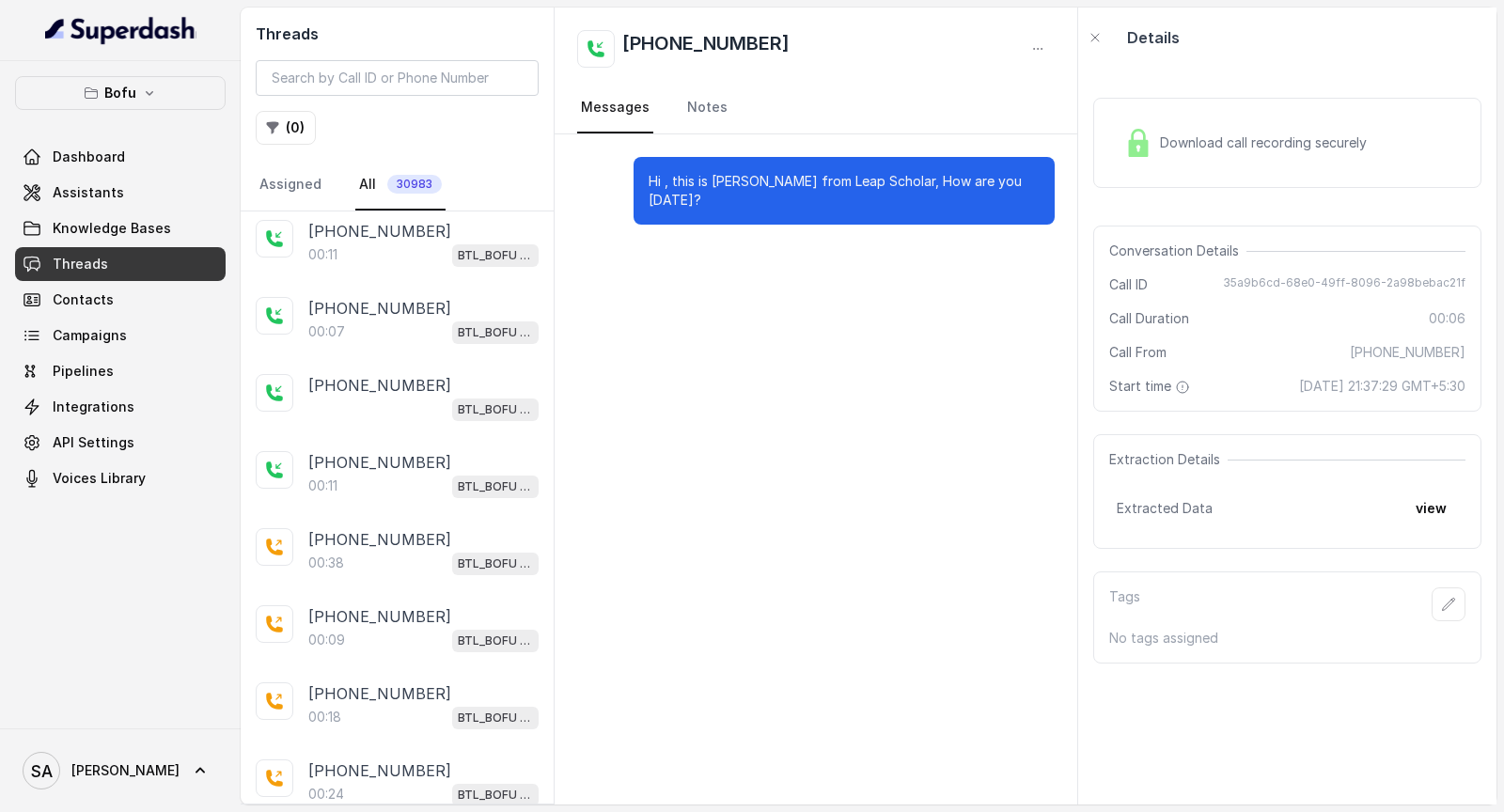
scroll to position [3278, 0]
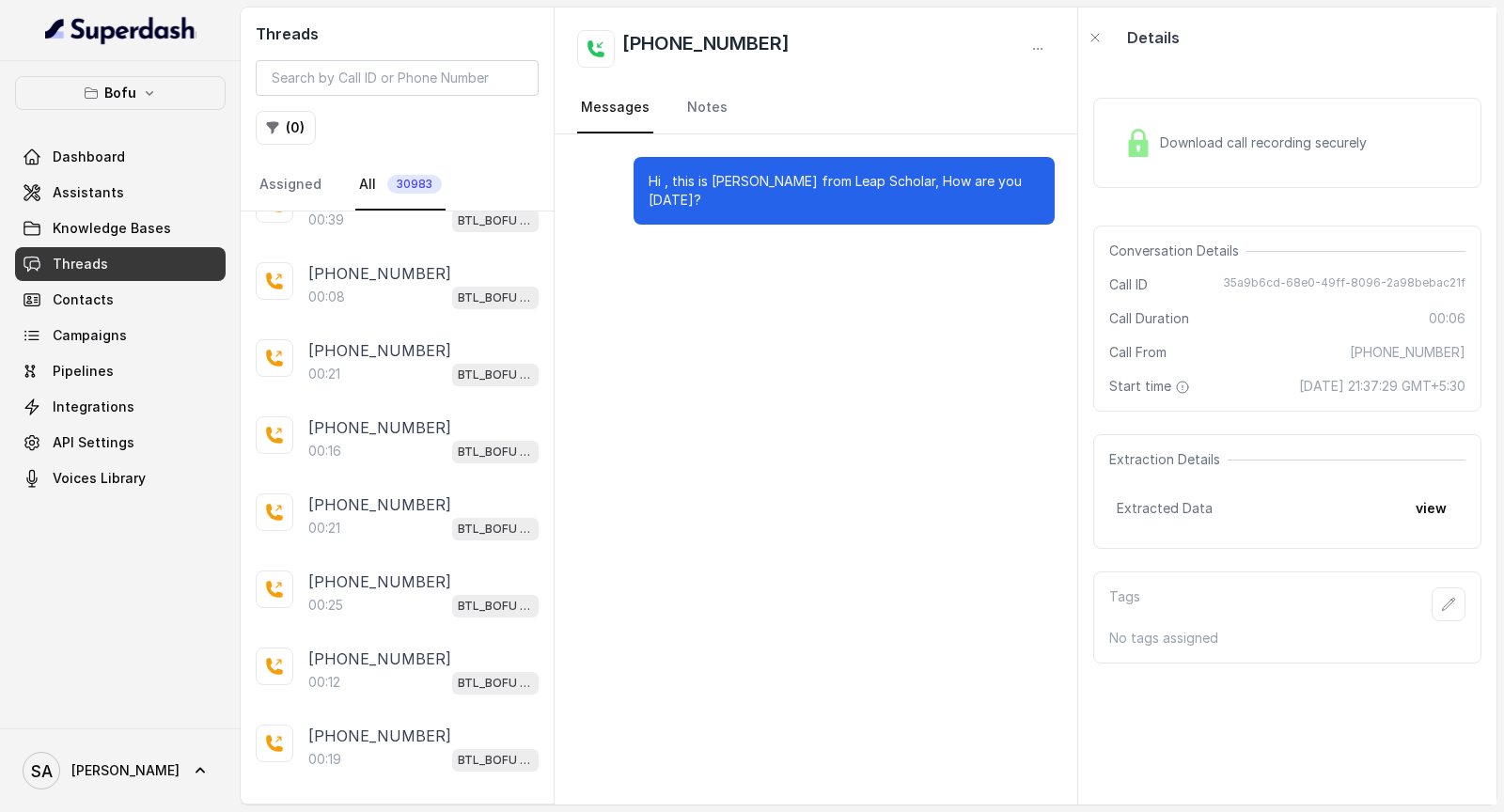
click at [429, 516] on div "00:21 BTL_BOFU _Jaynagar" at bounding box center [423, 528] width 231 height 25
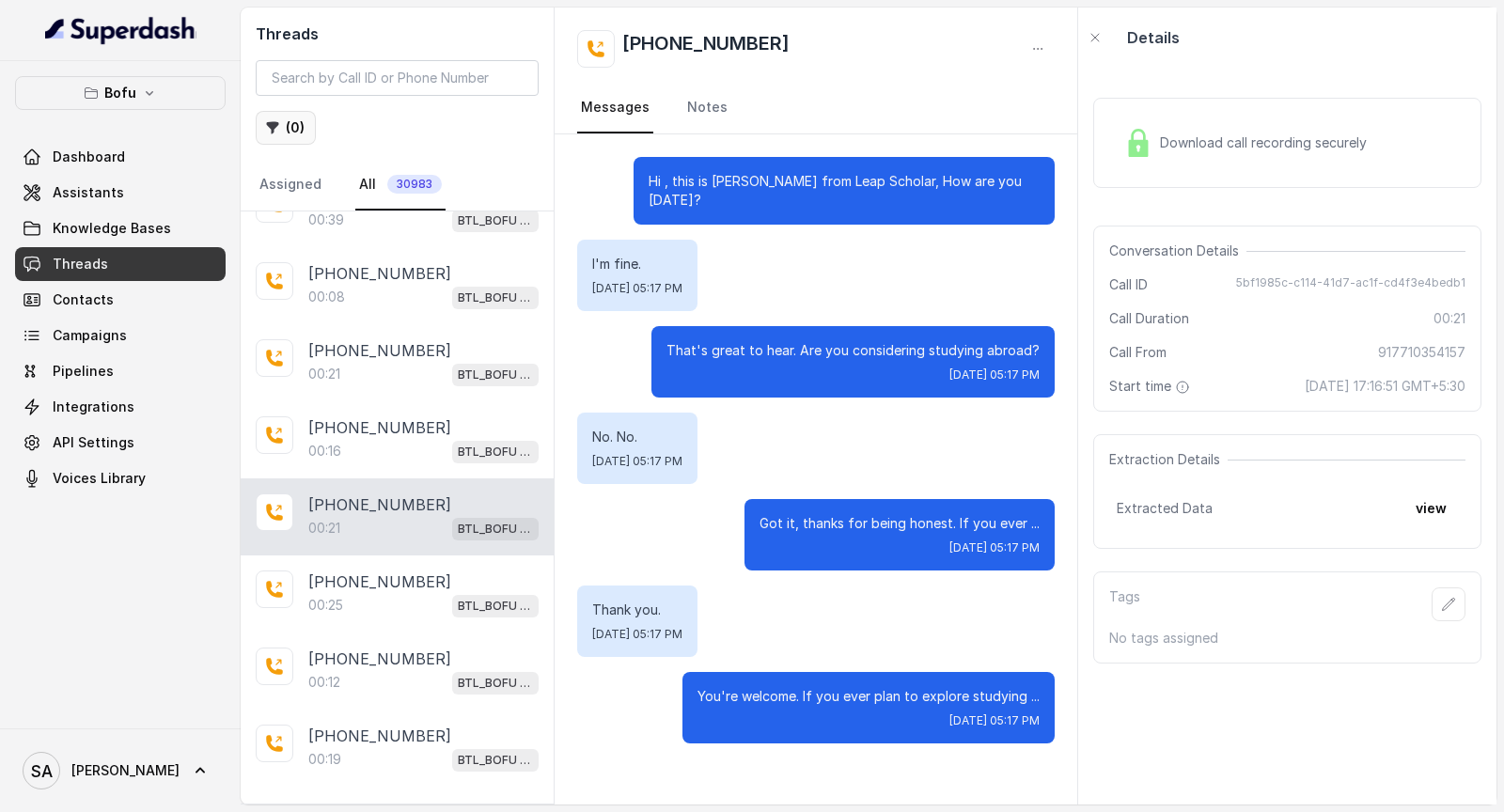
click at [282, 127] on button "( 0 )" at bounding box center [285, 128] width 60 height 34
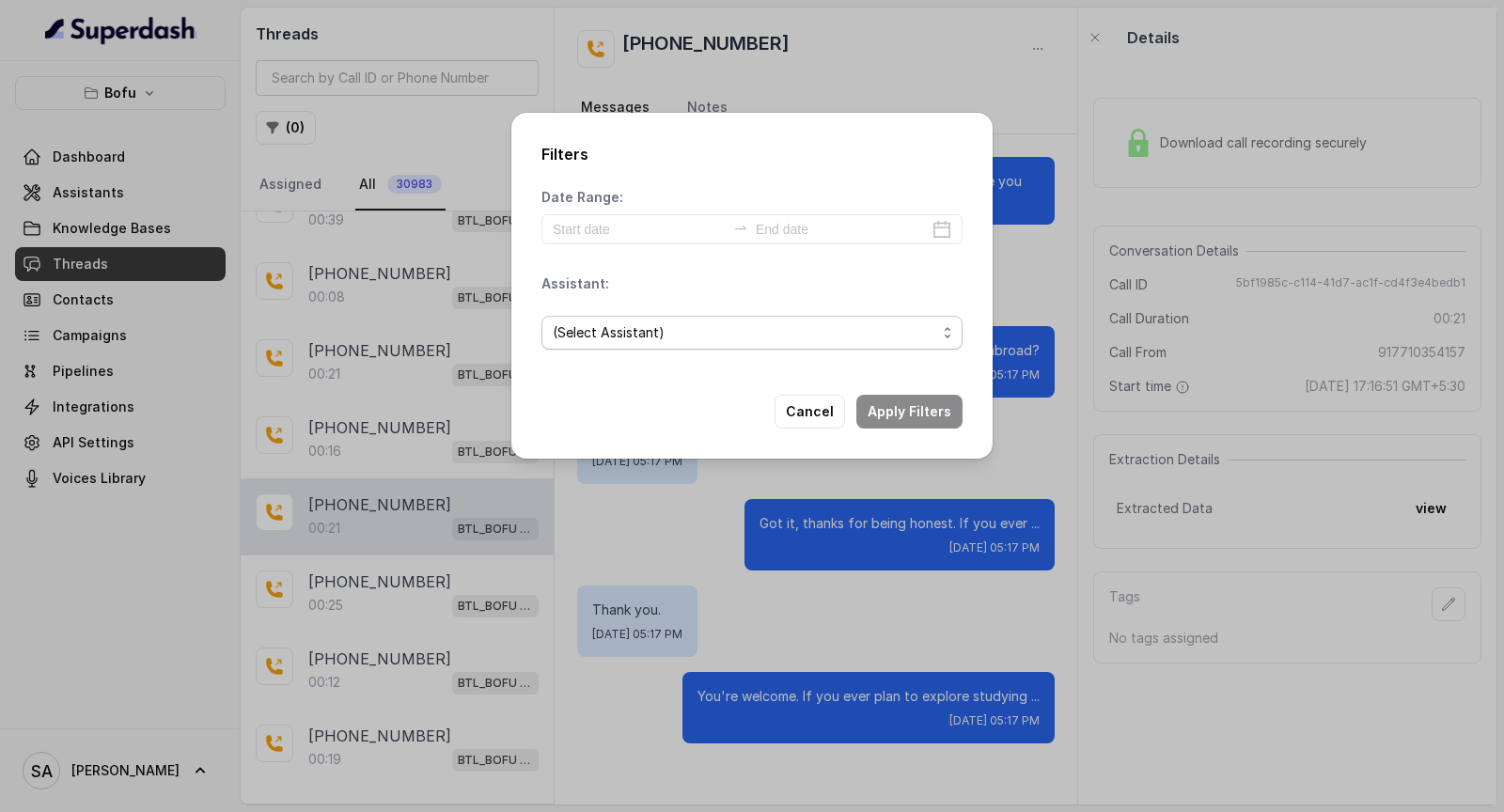
click at [686, 322] on span "(Select Assistant)" at bounding box center [745, 332] width 384 height 23
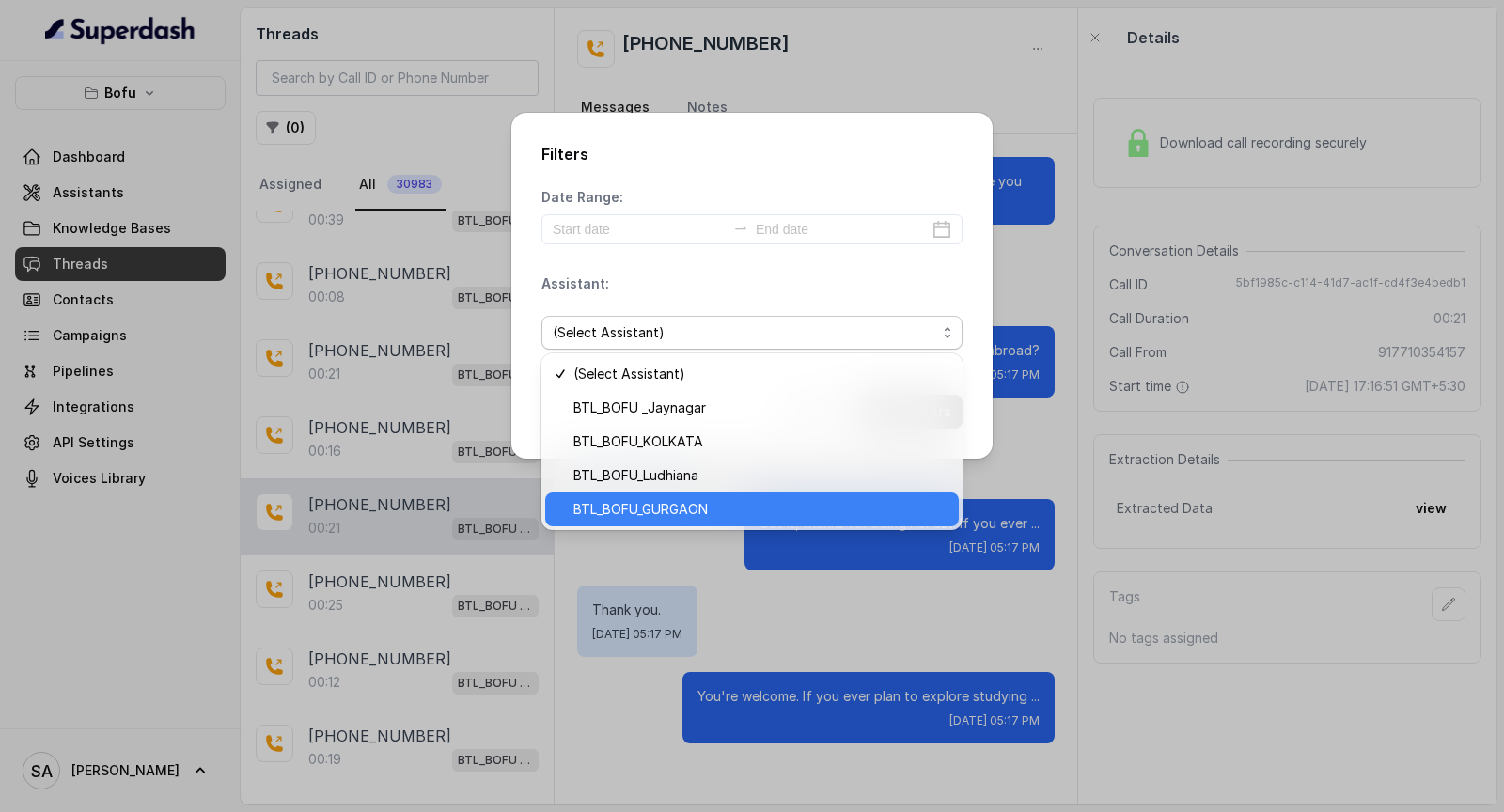
click at [683, 505] on span "BTL_BOFU_GURGAON" at bounding box center [761, 509] width 374 height 23
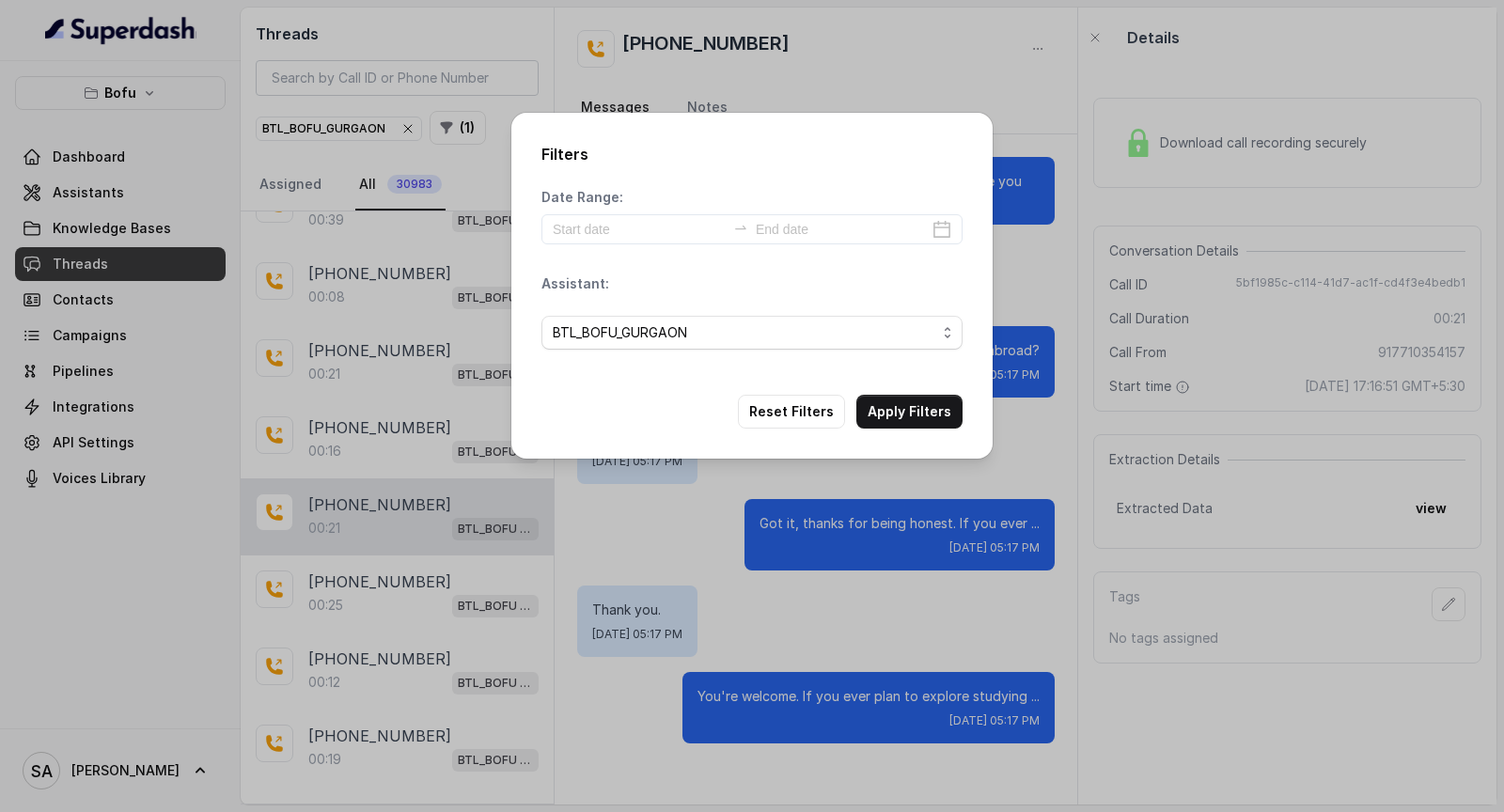
click at [684, 355] on div "BTL_BOFU_GURGAON" at bounding box center [752, 332] width 422 height 64
click at [693, 342] on span "BTL_BOFU_GURGAON" at bounding box center [745, 332] width 384 height 23
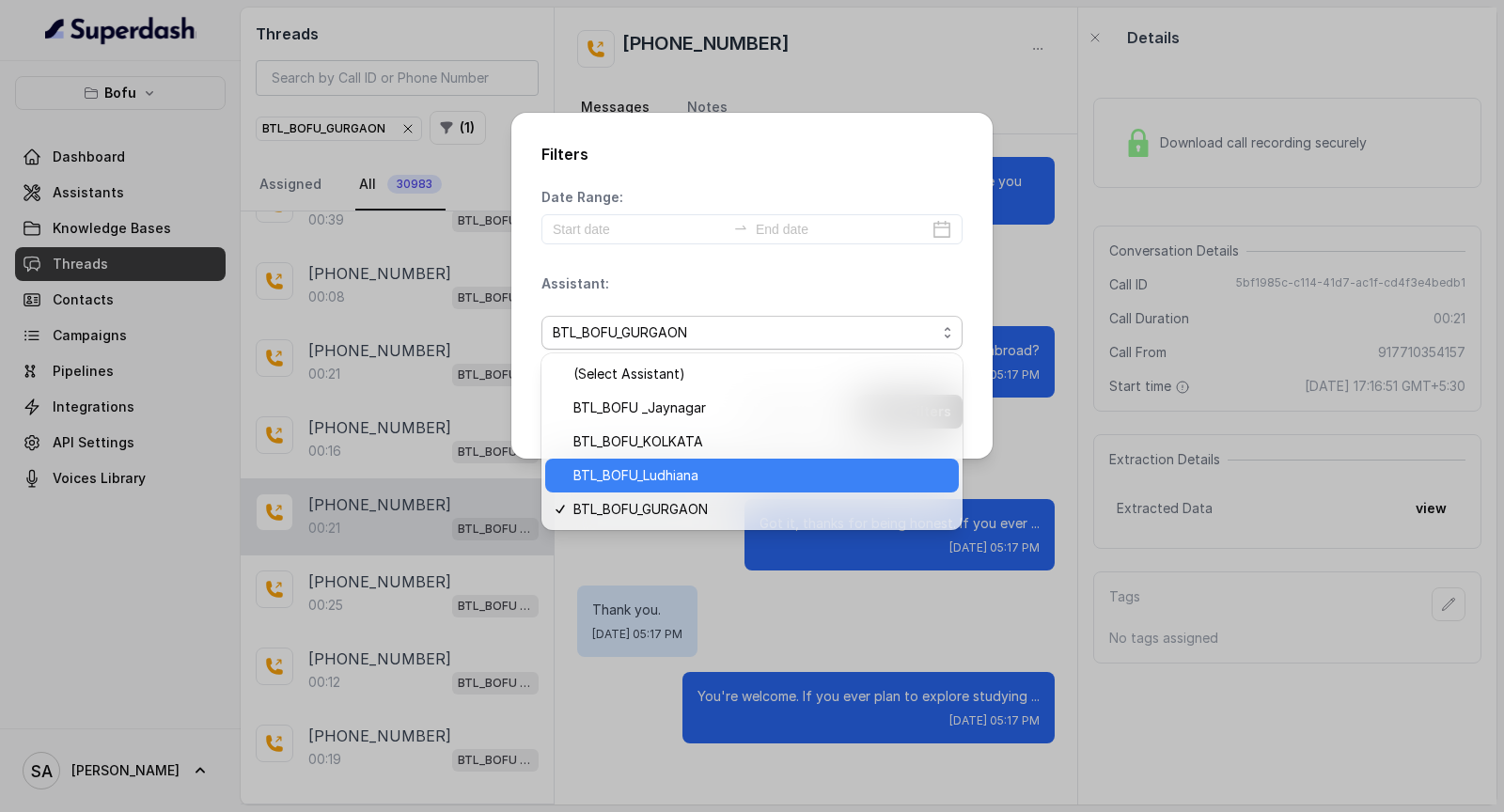
click at [652, 468] on span "BTL_BOFU_Ludhiana" at bounding box center [761, 475] width 374 height 23
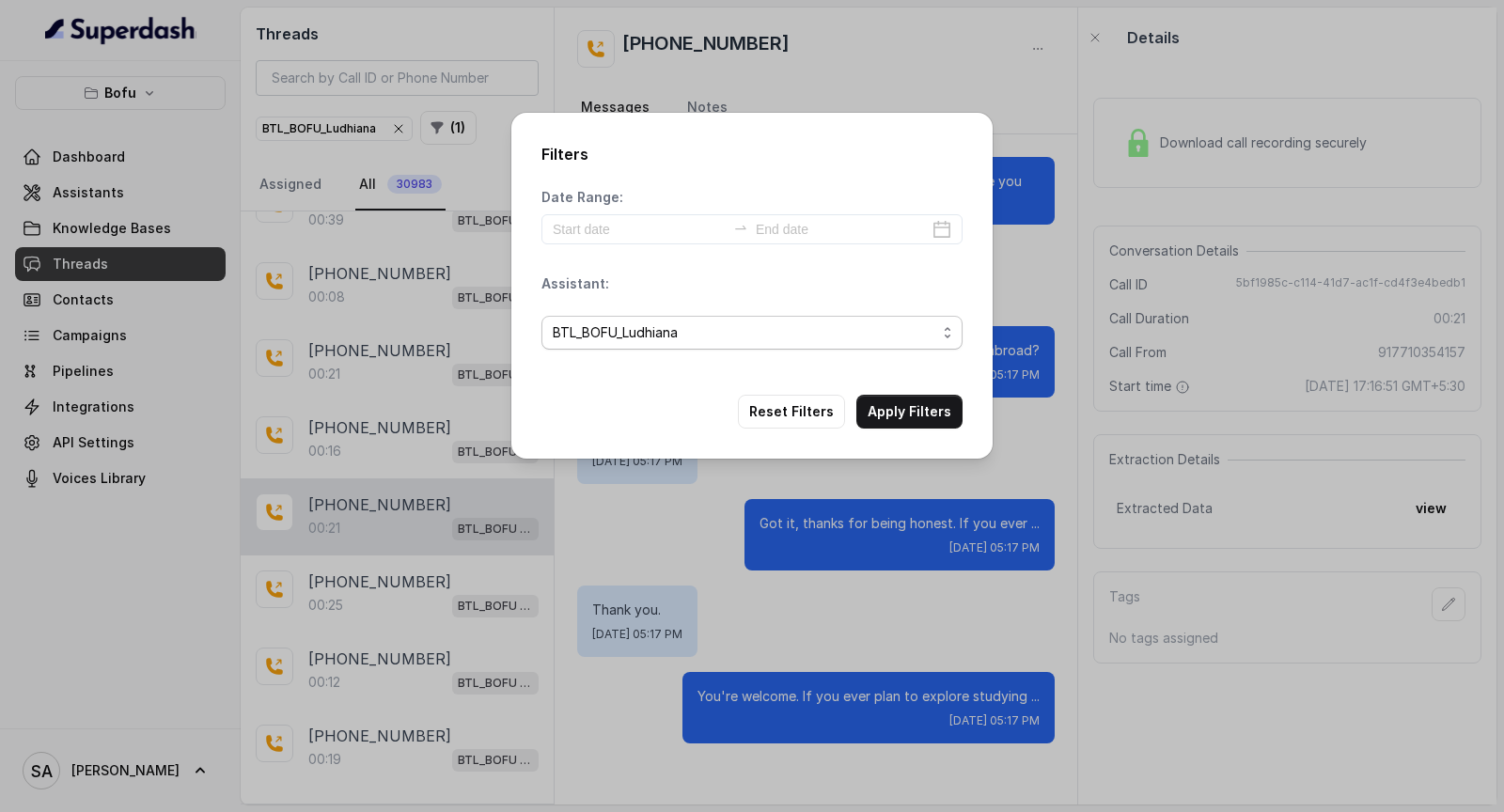
click at [706, 334] on span "BTL_BOFU_Ludhiana" at bounding box center [745, 332] width 384 height 23
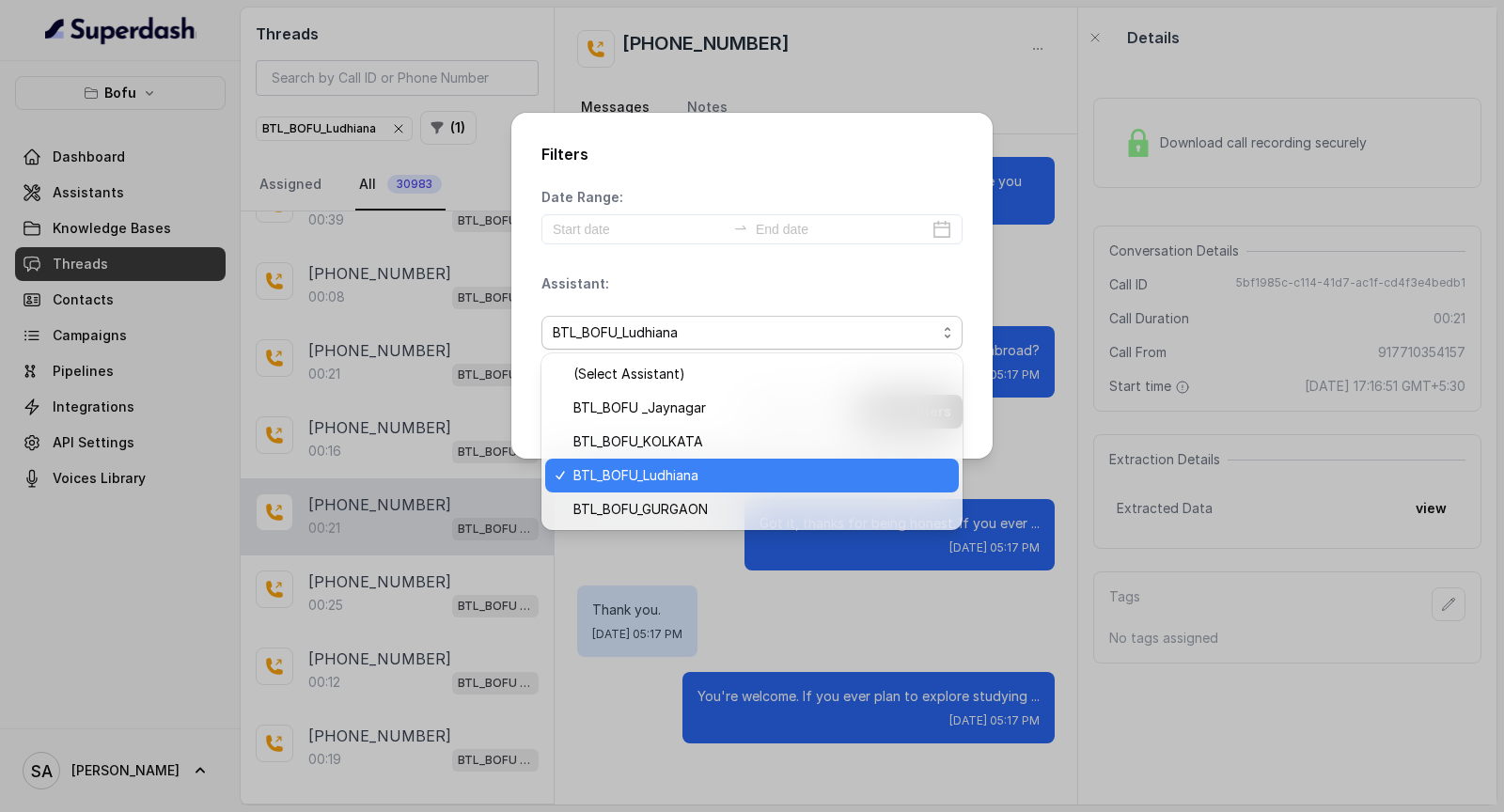
click at [679, 446] on span "BTL_BOFU_KOLKATA" at bounding box center [761, 441] width 374 height 23
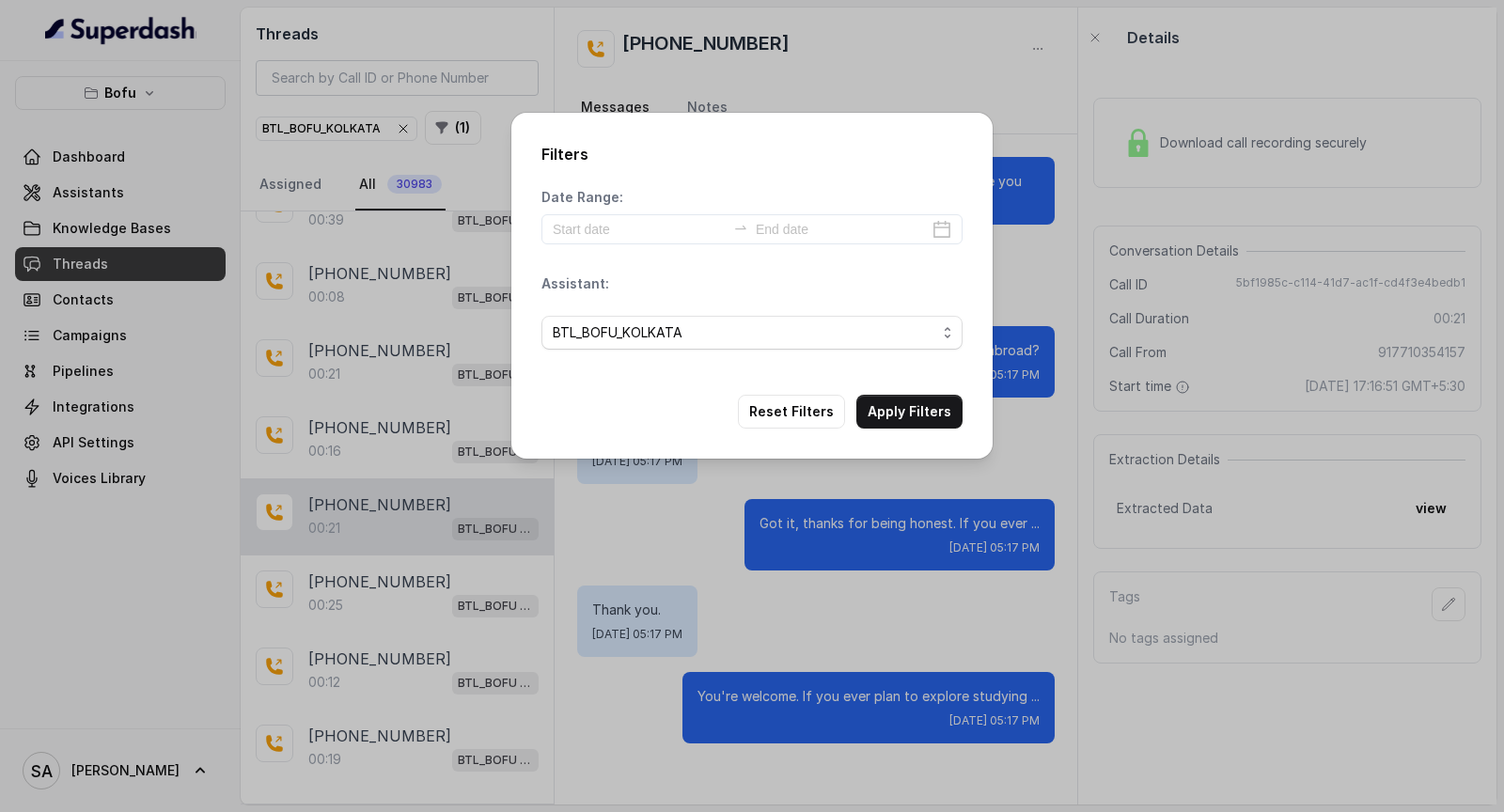
click at [723, 326] on span "BTL_BOFU_KOLKATA" at bounding box center [745, 332] width 384 height 23
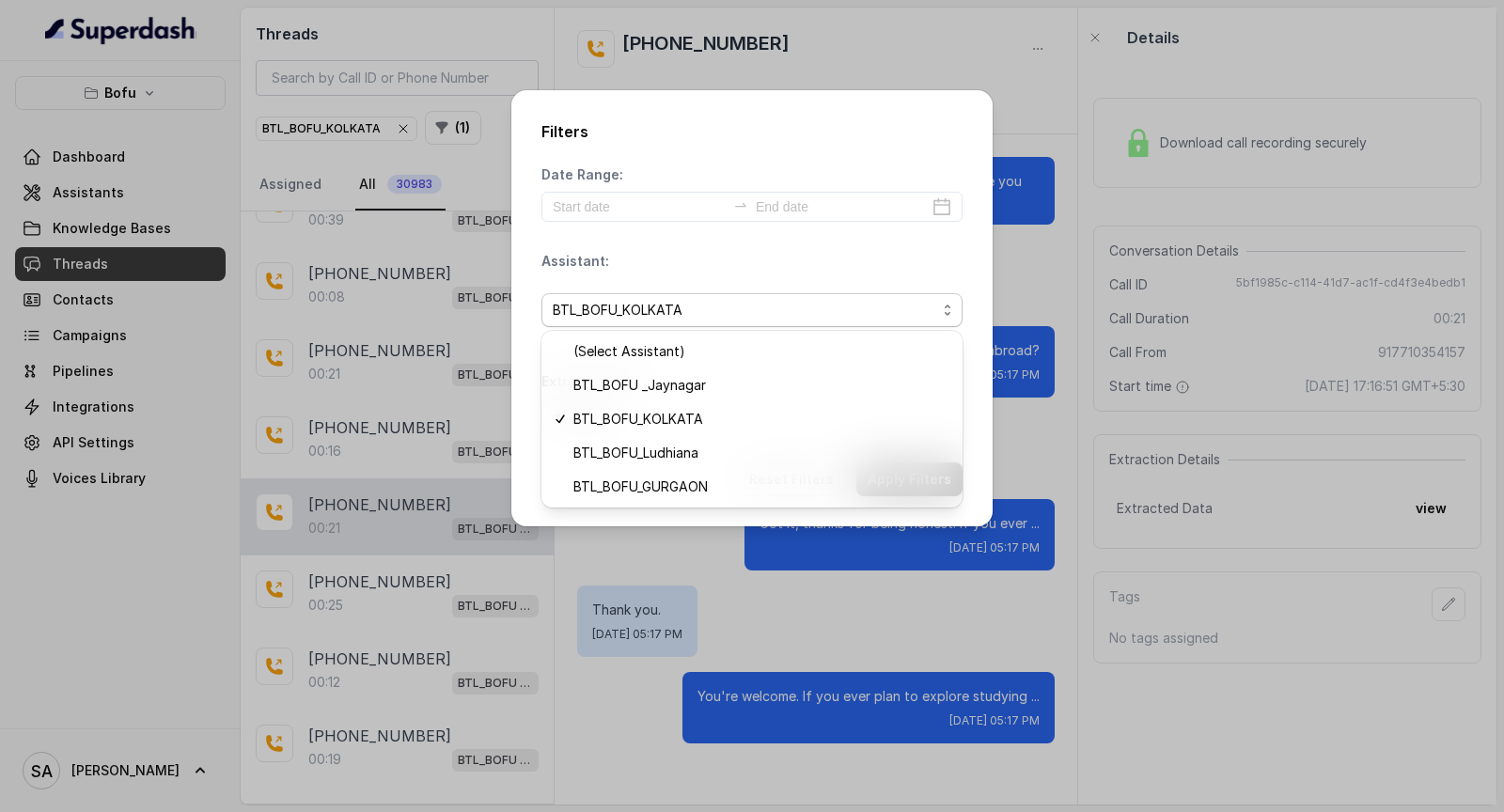
click at [743, 261] on div "Assistant: BTL_BOFU_KOLKATA" at bounding box center [752, 297] width 422 height 90
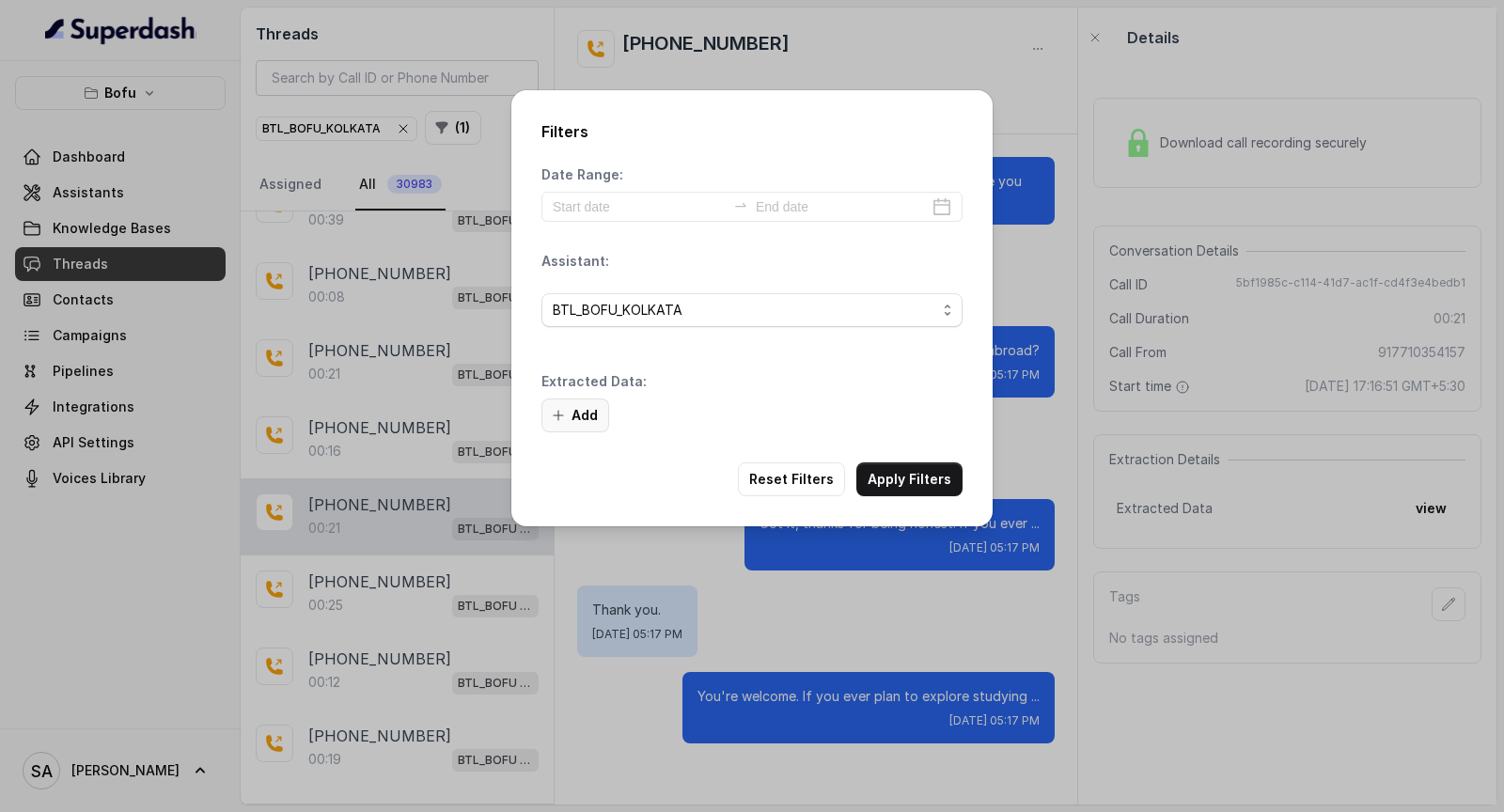
click at [594, 406] on button "Add" at bounding box center [575, 415] width 67 height 34
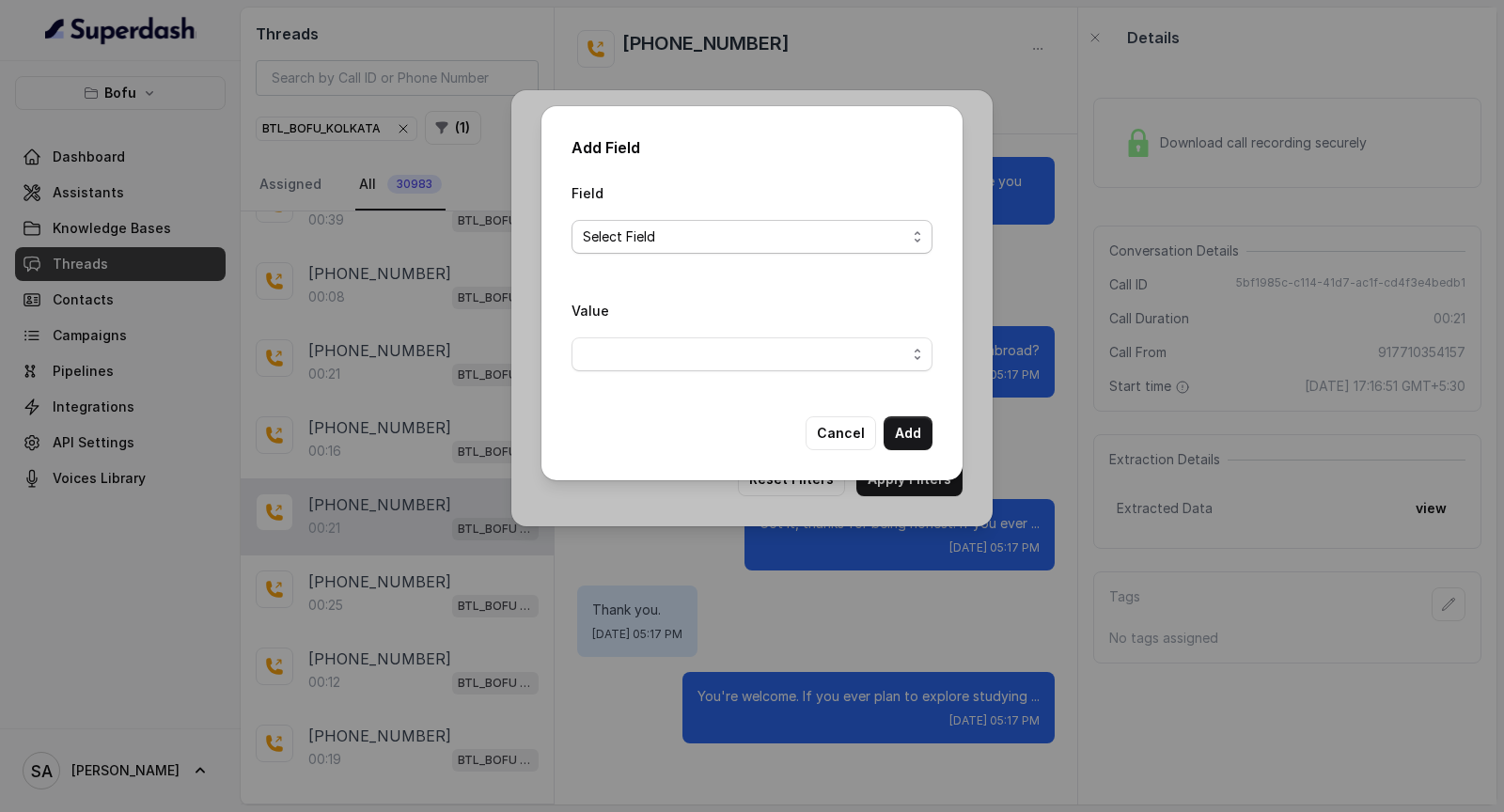
click at [682, 246] on span "Select Field" at bounding box center [744, 236] width 324 height 23
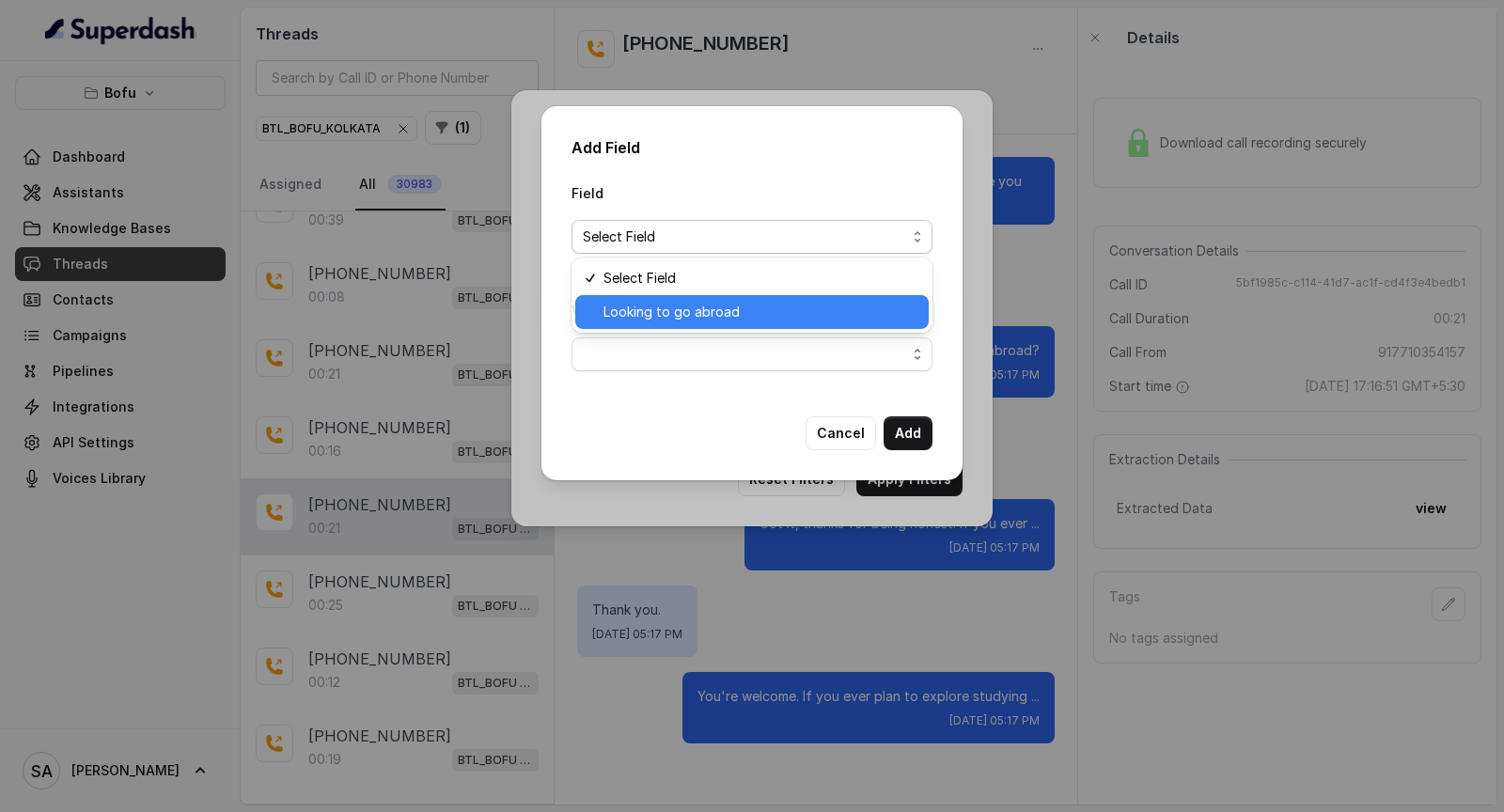
click at [678, 315] on span "Looking to go abroad" at bounding box center [760, 312] width 314 height 23
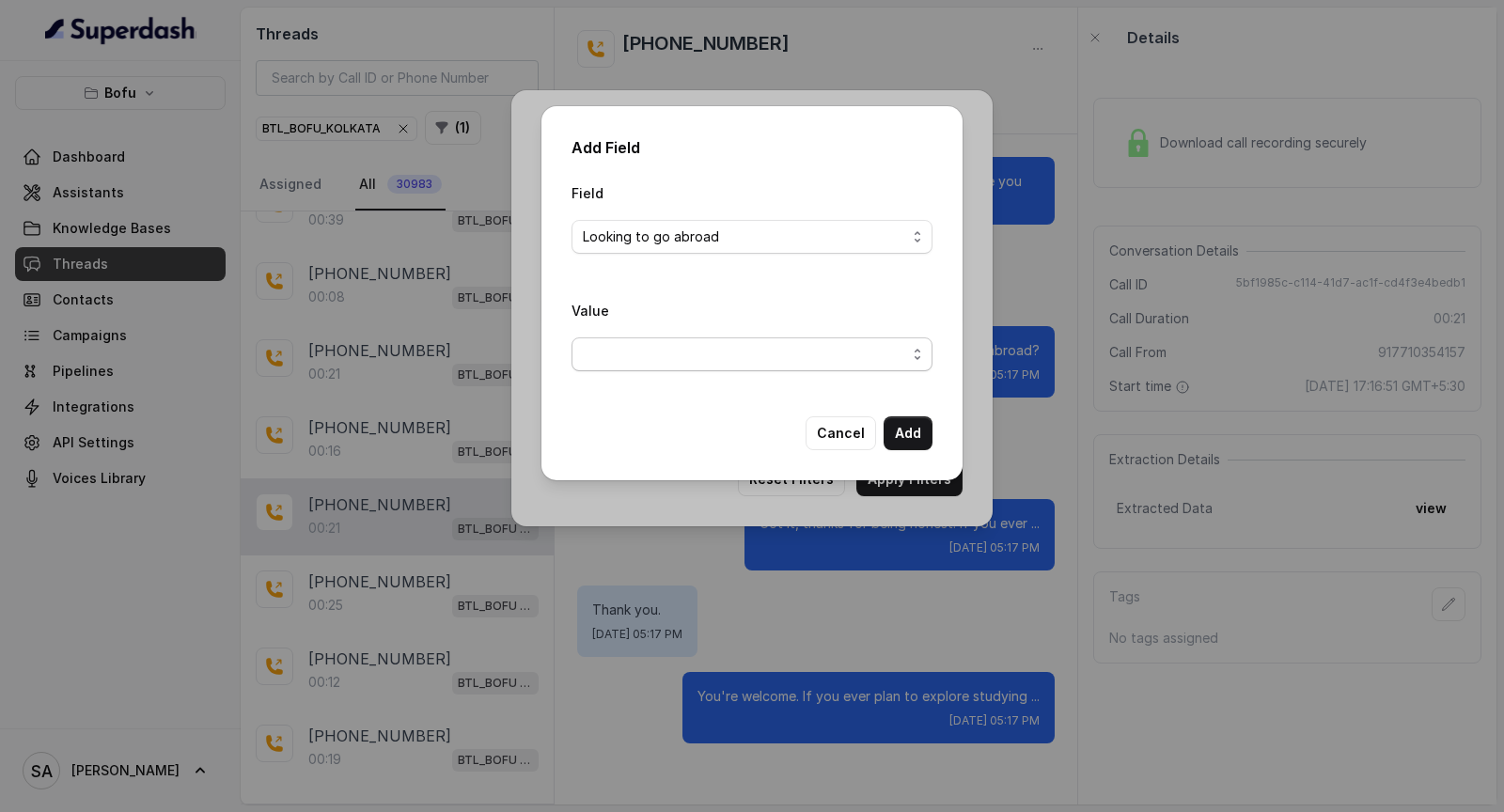
click at [678, 356] on span "button" at bounding box center [752, 354] width 361 height 34
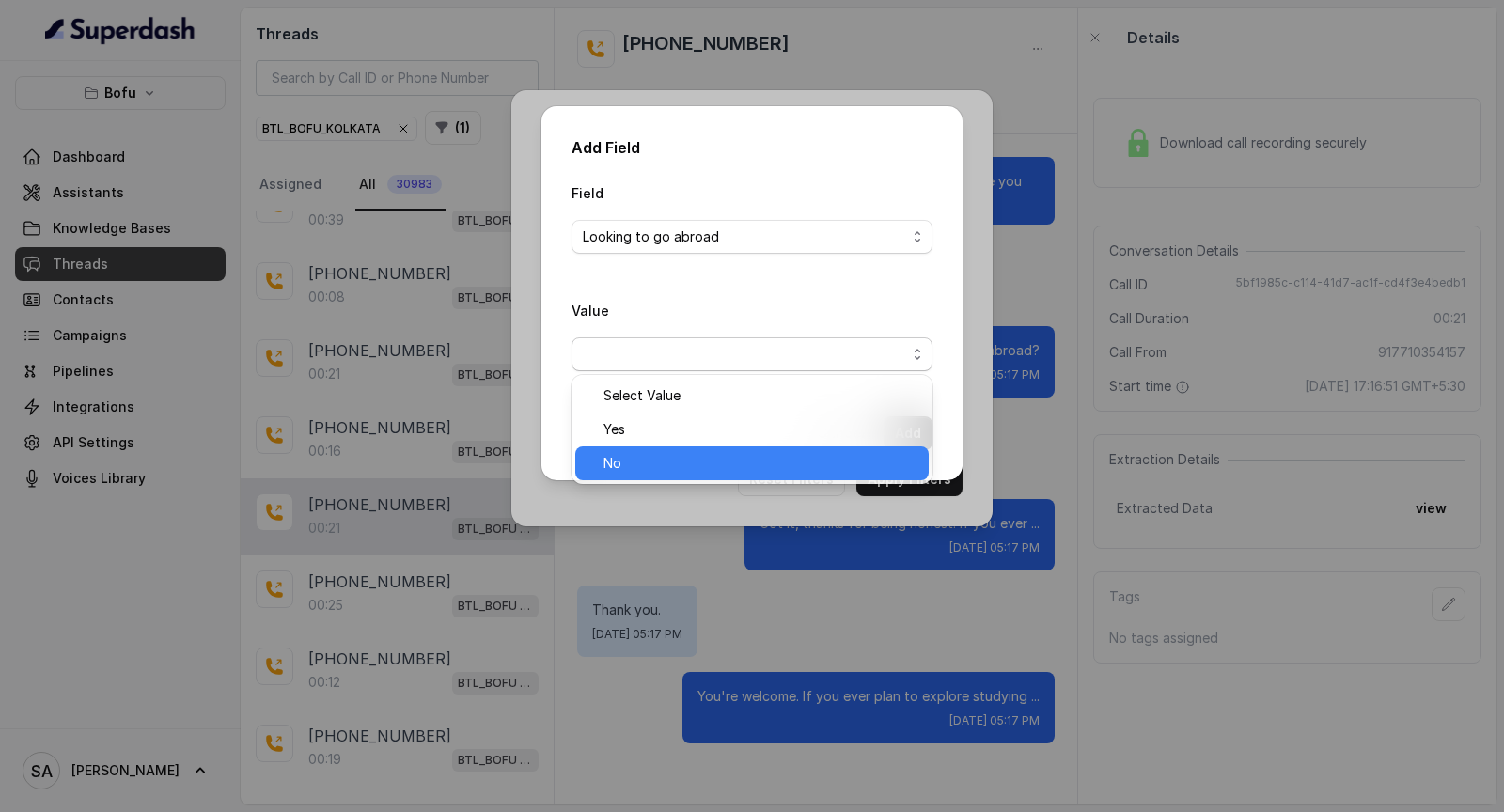
click at [688, 454] on span "No" at bounding box center [760, 463] width 314 height 23
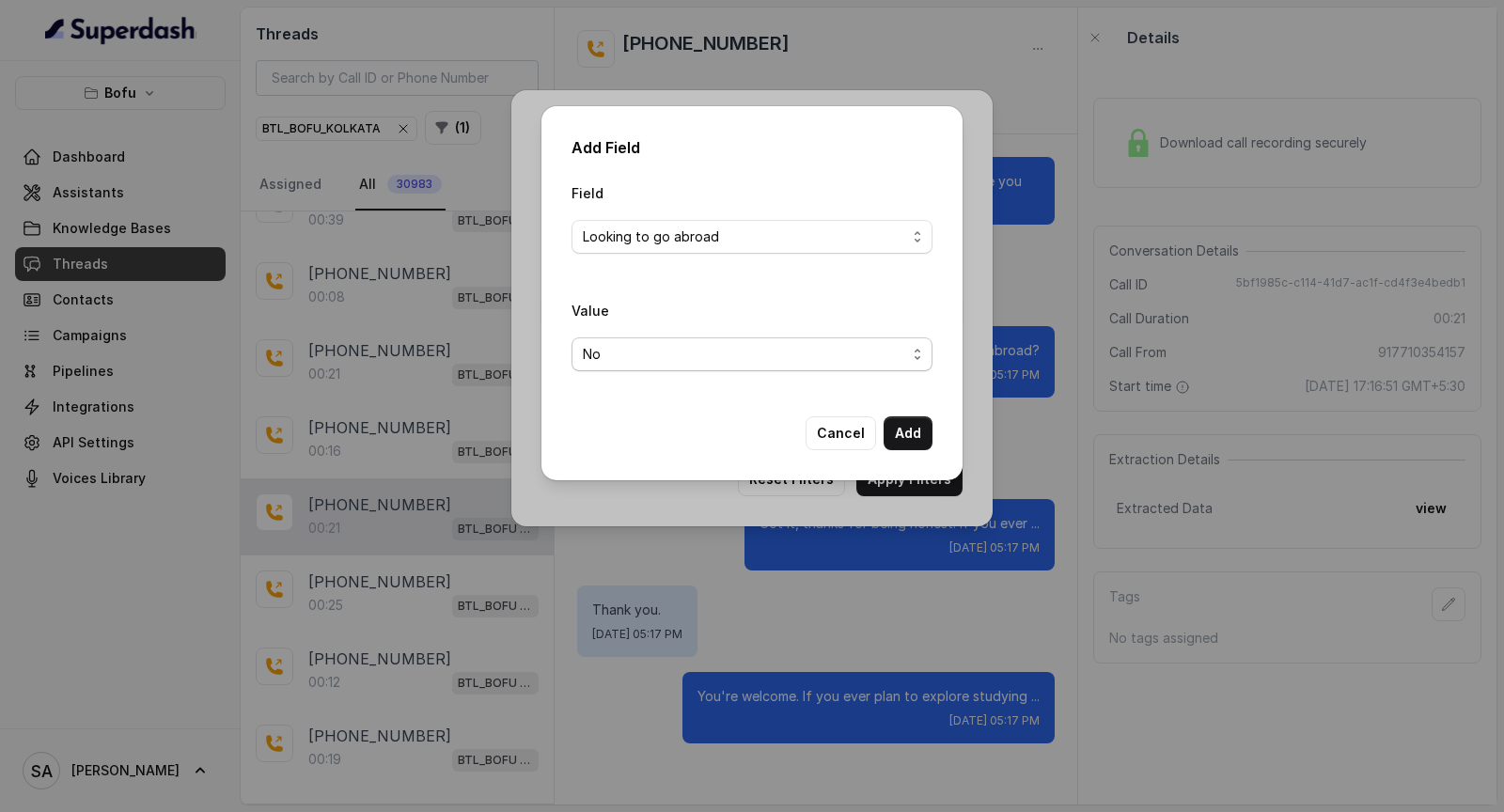
click at [723, 356] on span "No" at bounding box center [744, 354] width 324 height 23
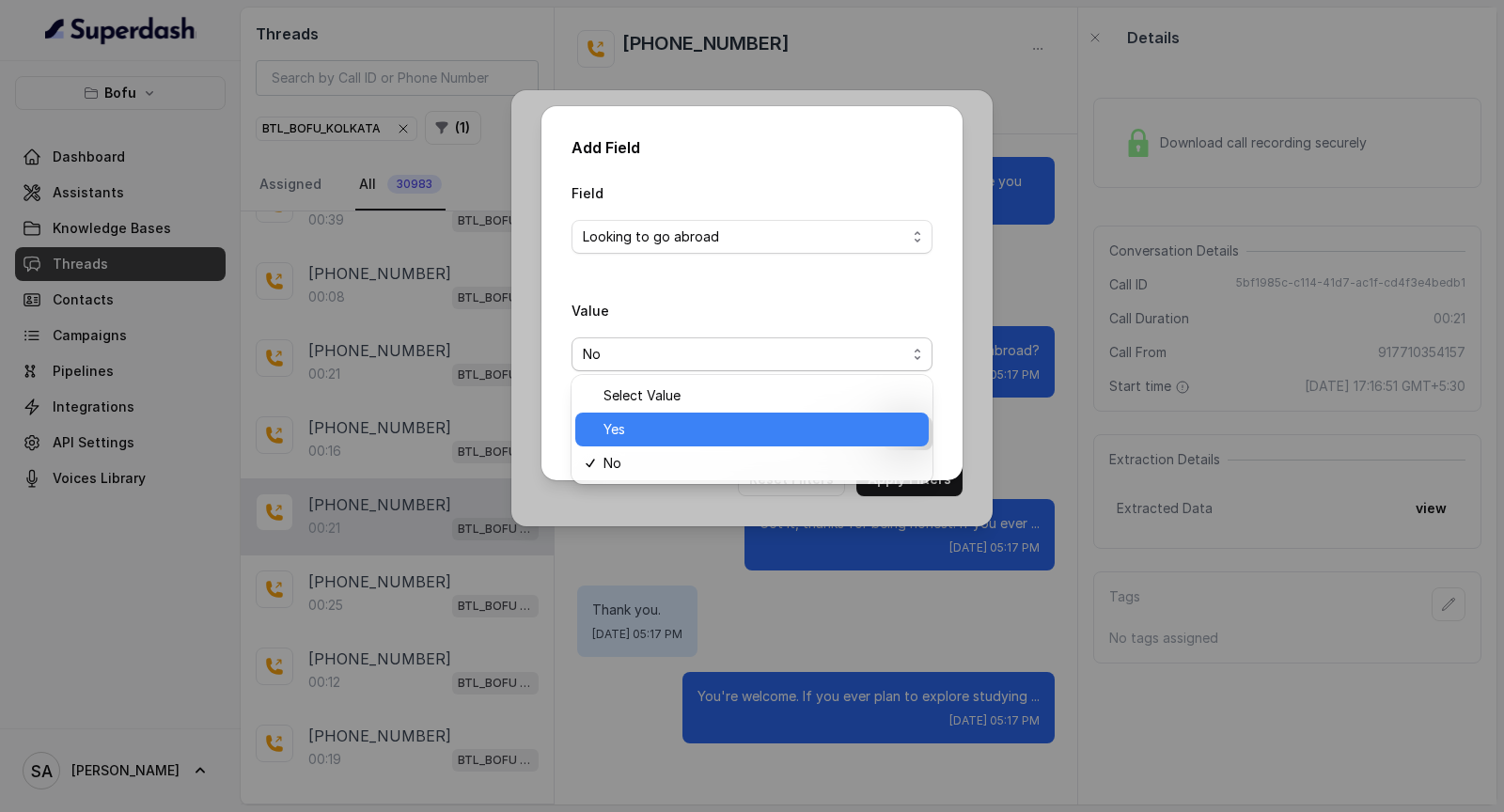
click at [689, 436] on span "Yes" at bounding box center [760, 429] width 314 height 23
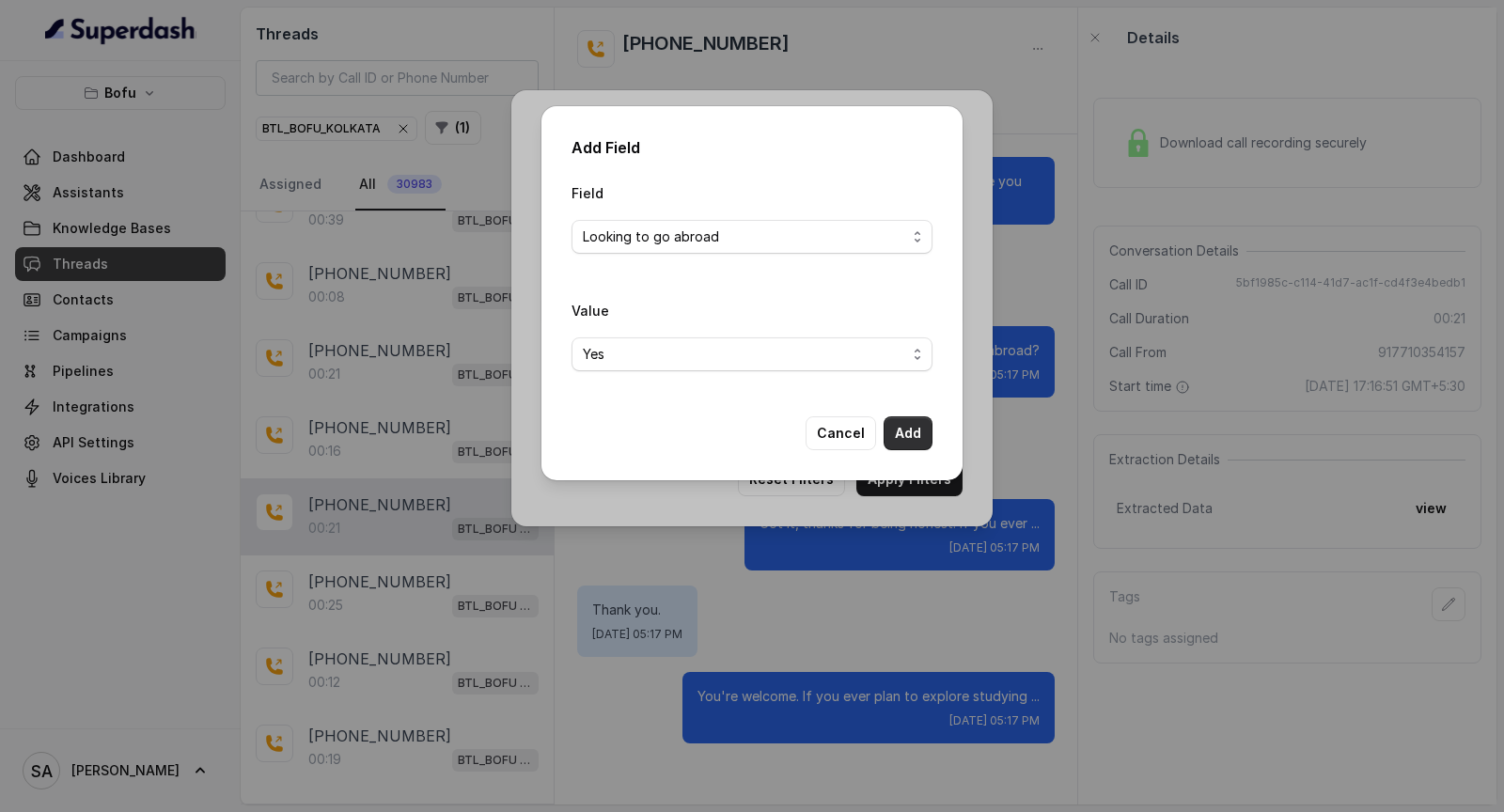
click at [910, 429] on button "Add" at bounding box center [907, 433] width 48 height 34
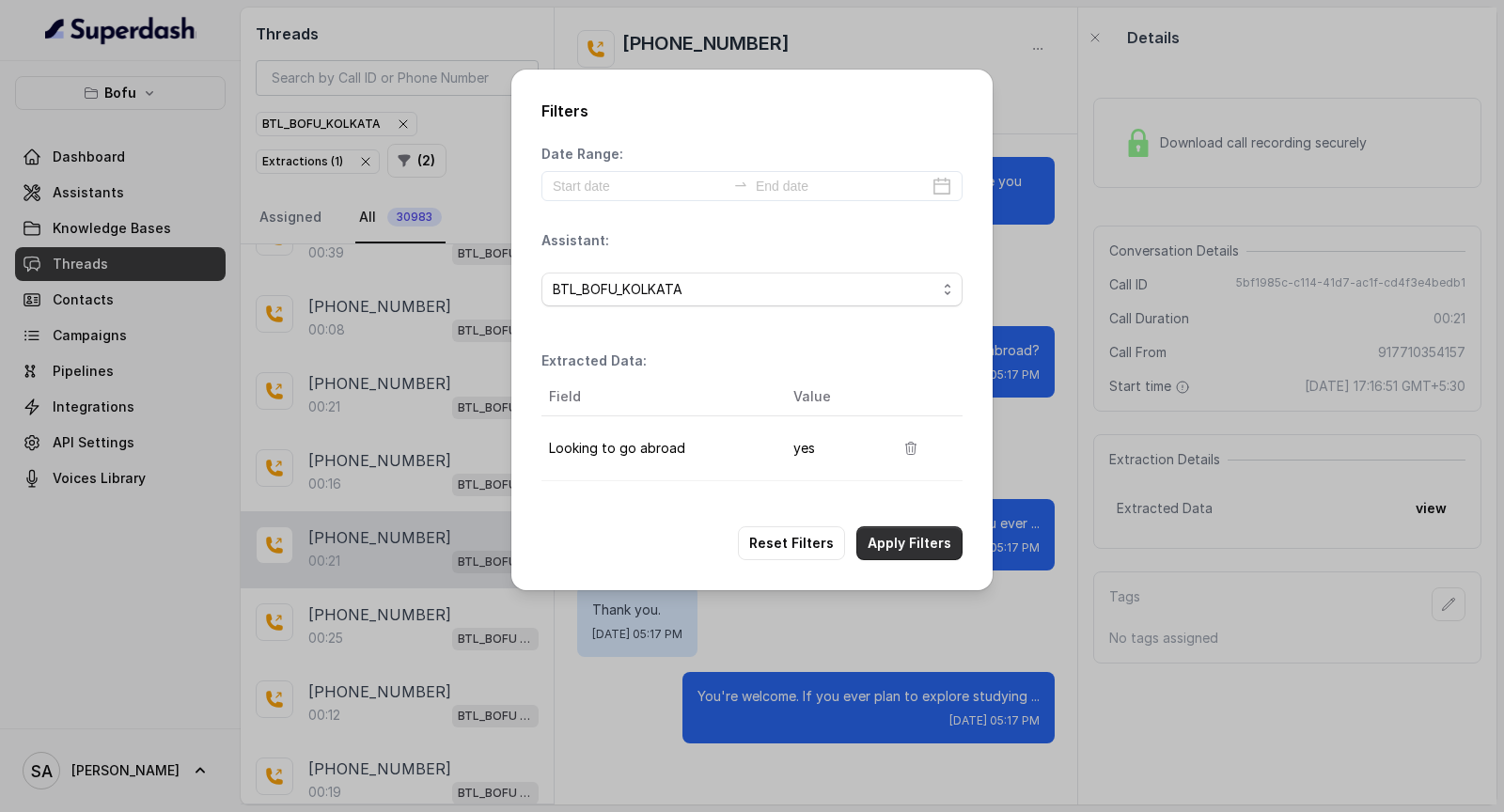
click at [886, 543] on button "Apply Filters" at bounding box center [909, 543] width 106 height 34
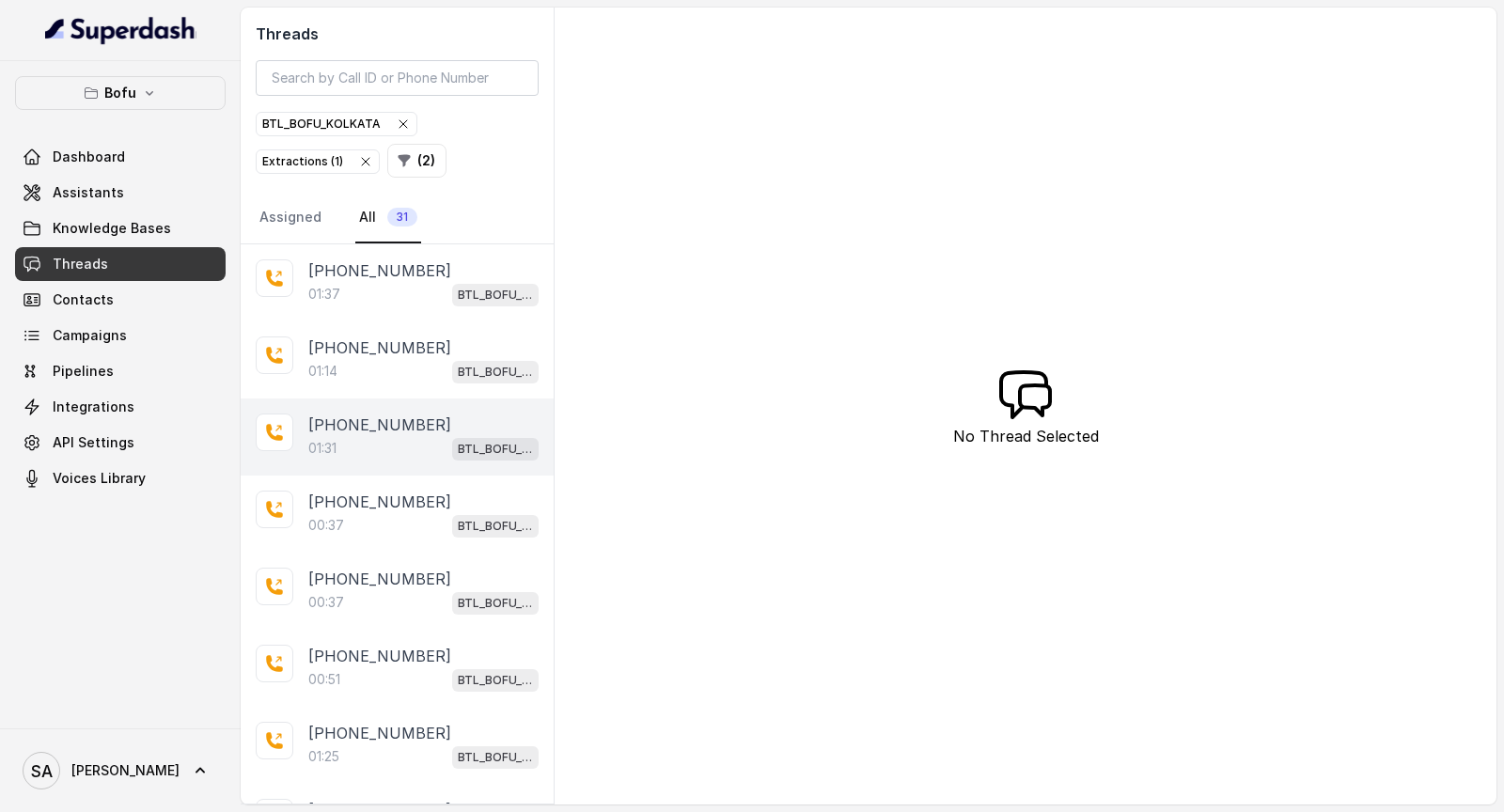
click at [416, 424] on p "+918487956761" at bounding box center [380, 424] width 142 height 23
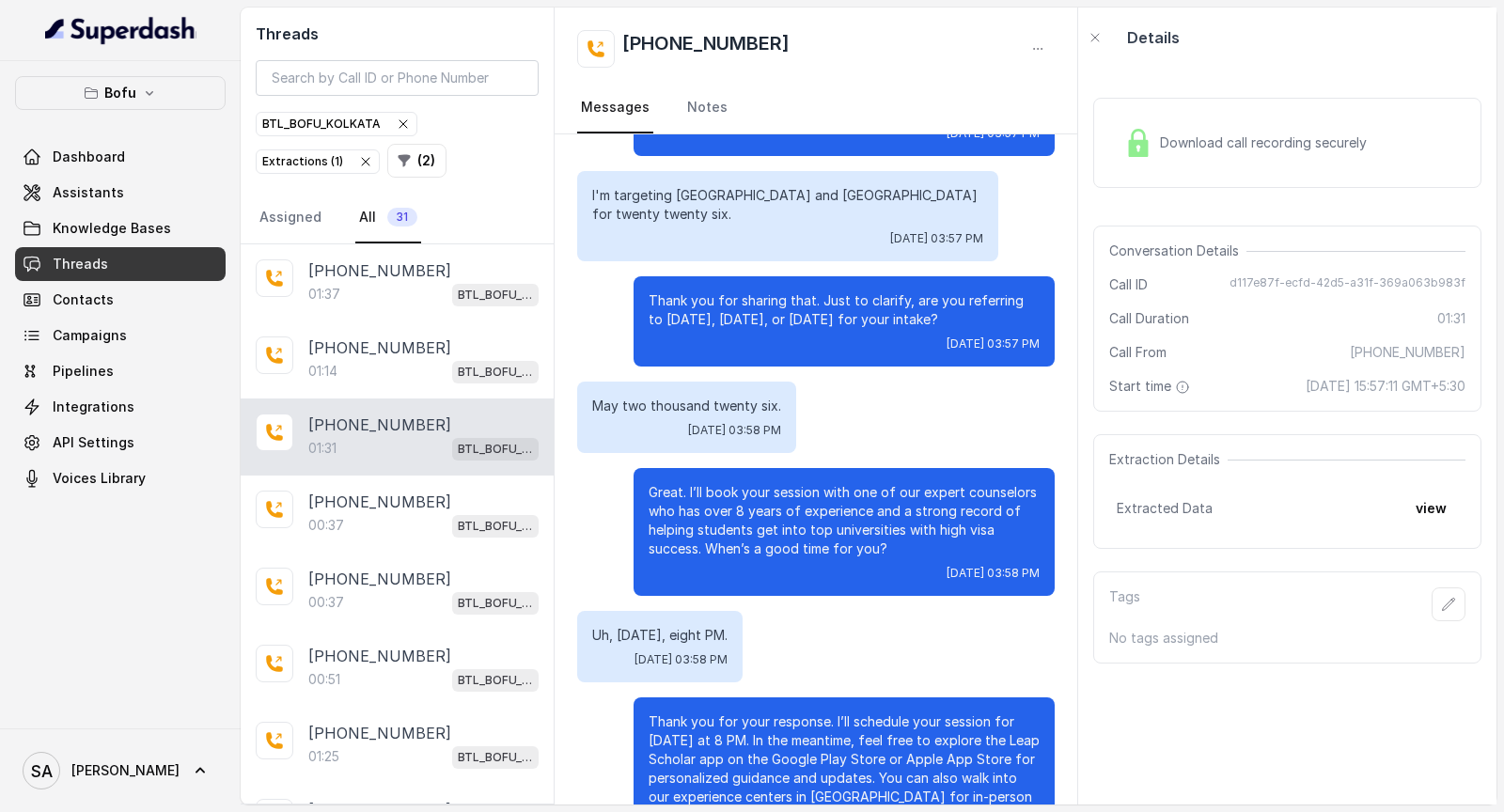
scroll to position [543, 0]
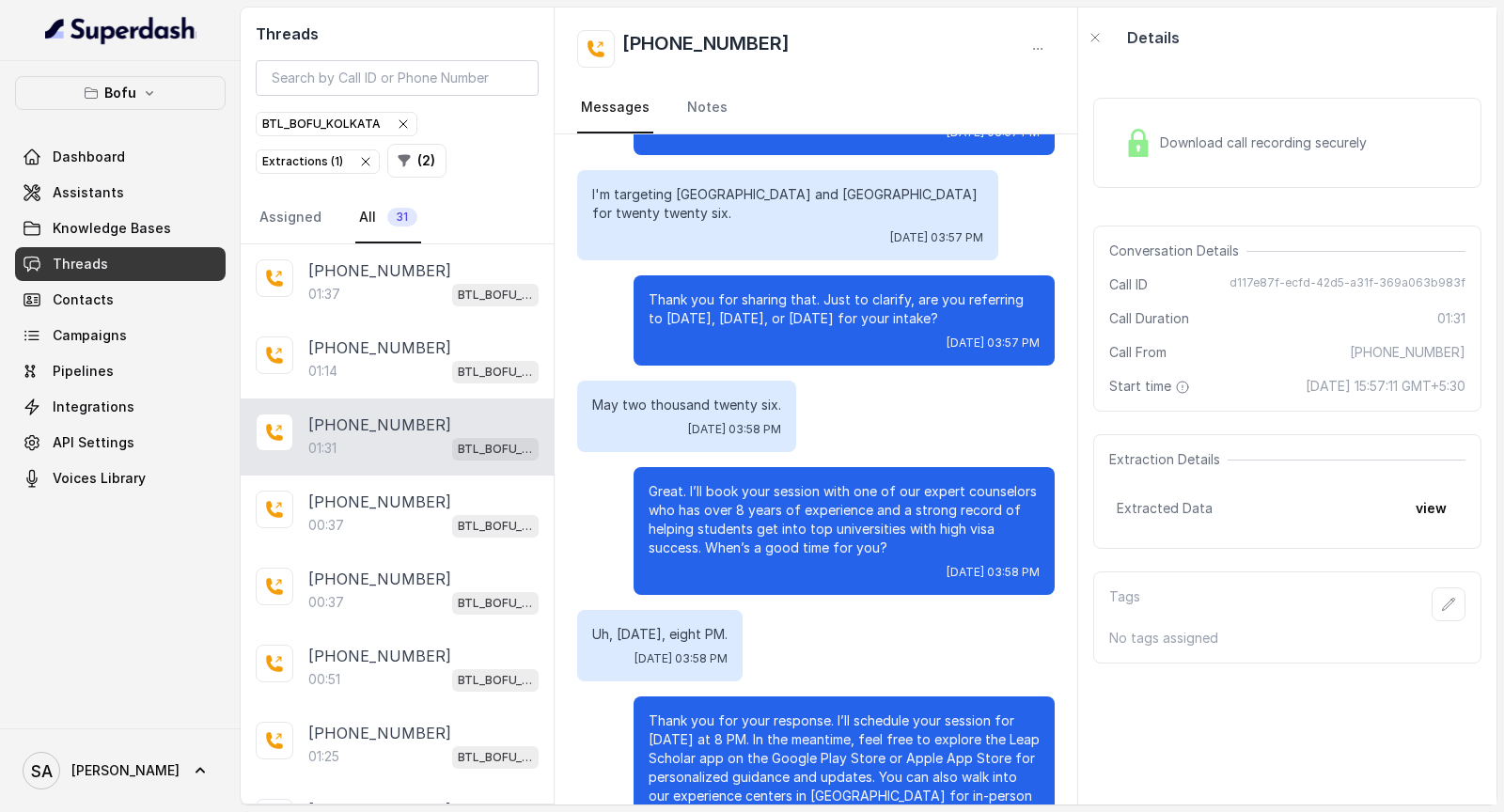
click at [653, 482] on p "Great. I’ll book your session with one of our expert counselors who has over 8 …" at bounding box center [844, 519] width 391 height 75
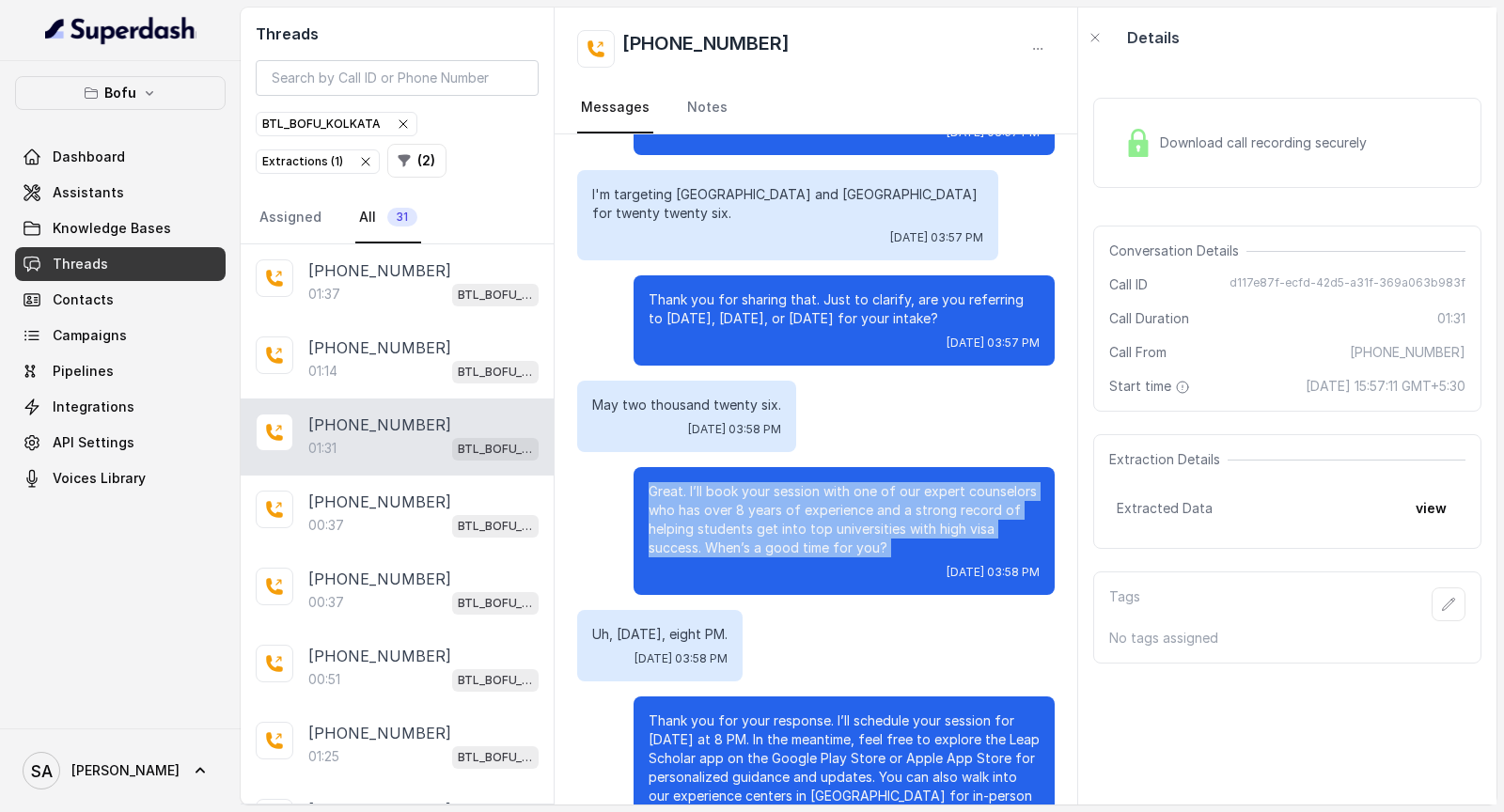
click at [653, 482] on p "Great. I’ll book your session with one of our expert counselors who has over 8 …" at bounding box center [844, 519] width 391 height 75
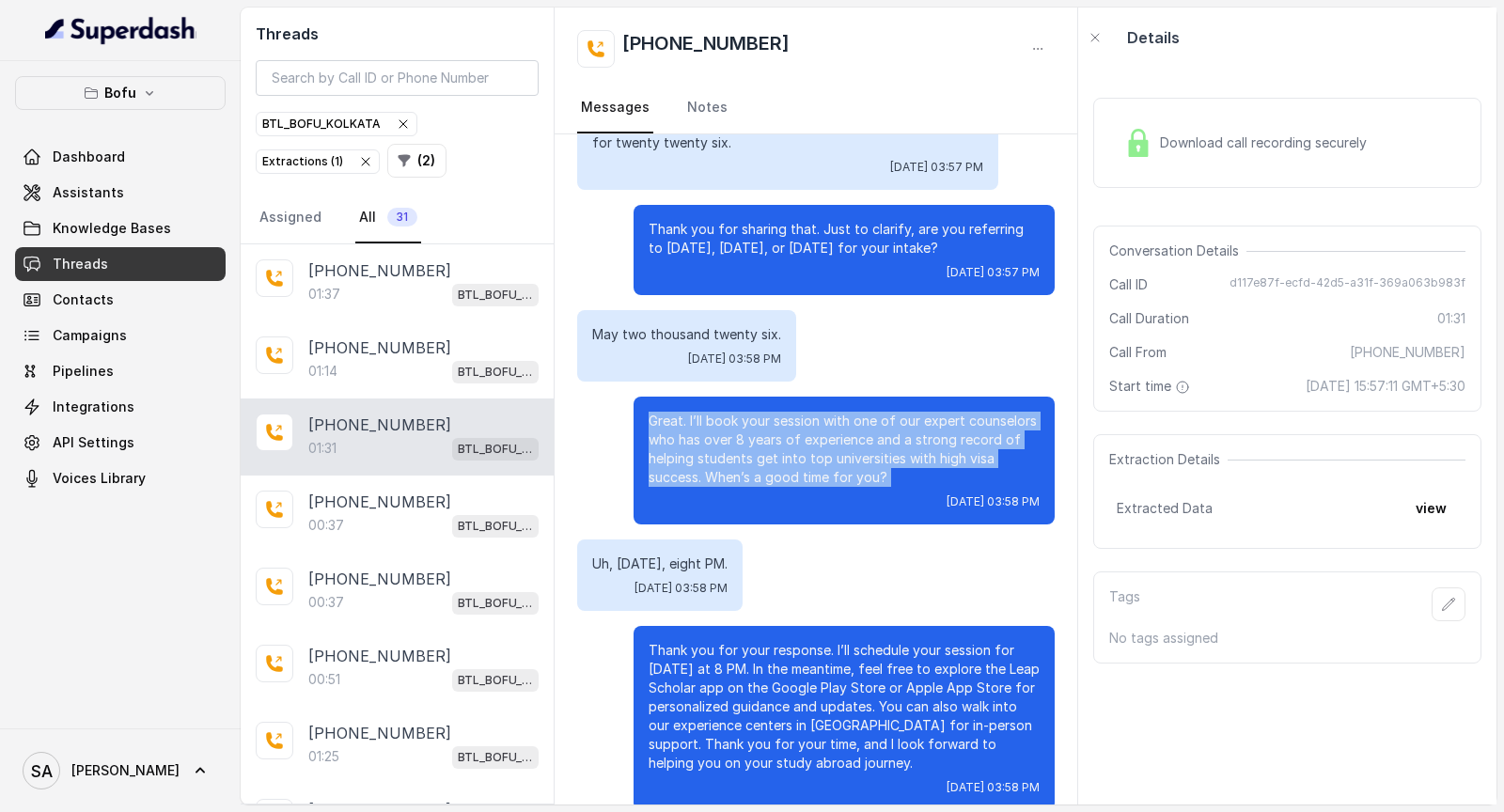
scroll to position [621, 0]
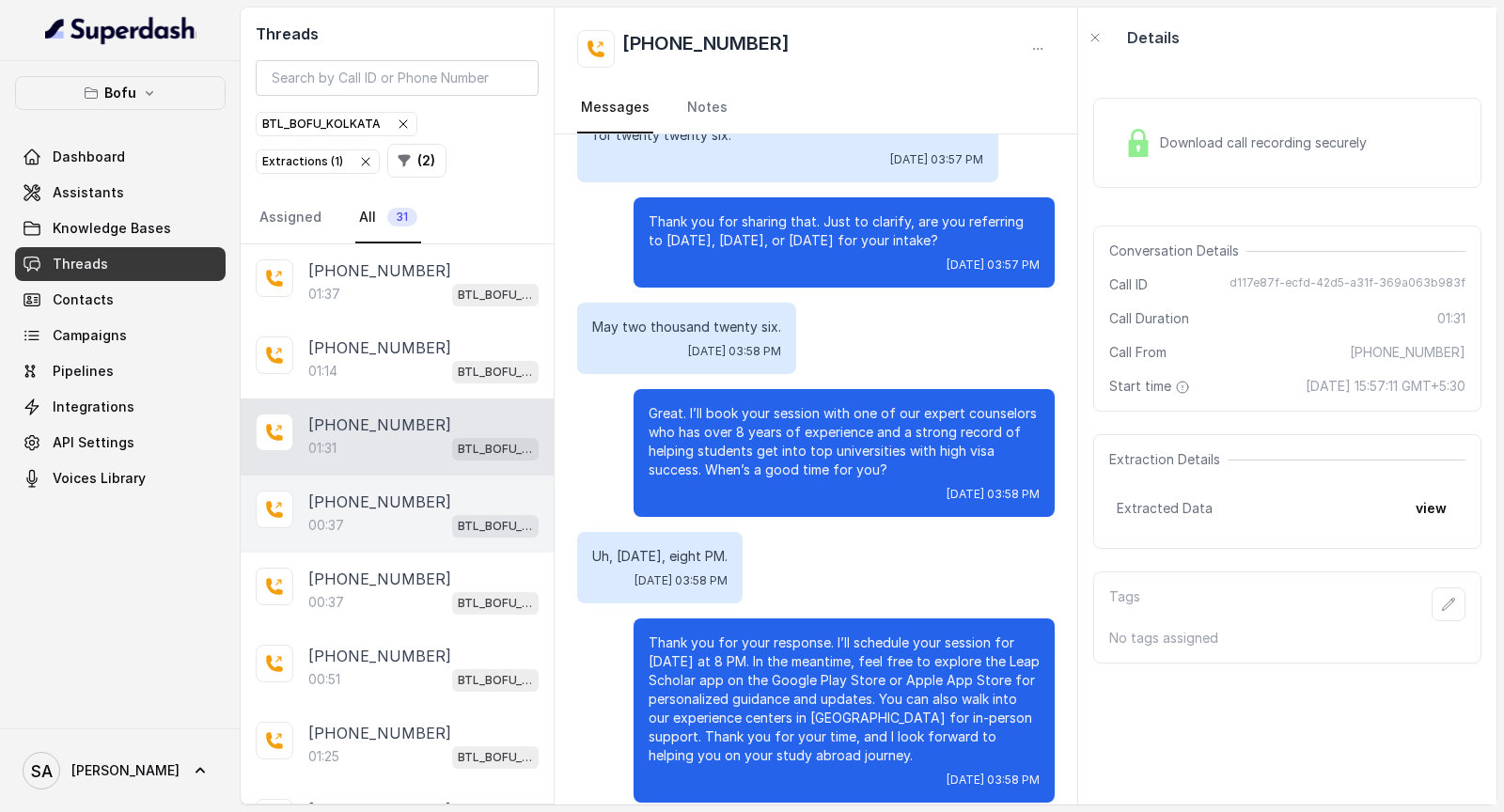
click at [401, 501] on p "+918487956761" at bounding box center [380, 501] width 142 height 23
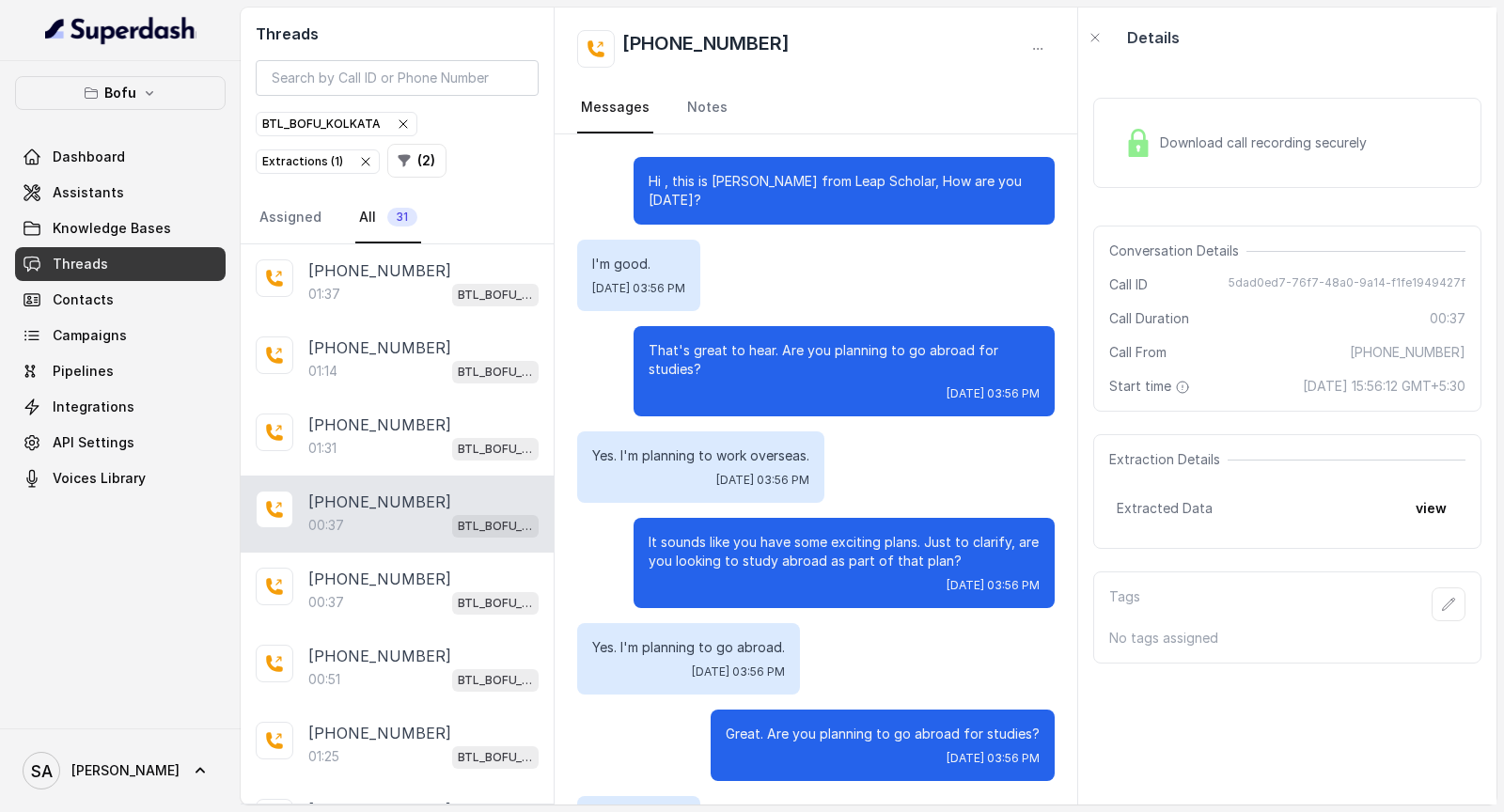
scroll to position [151, 0]
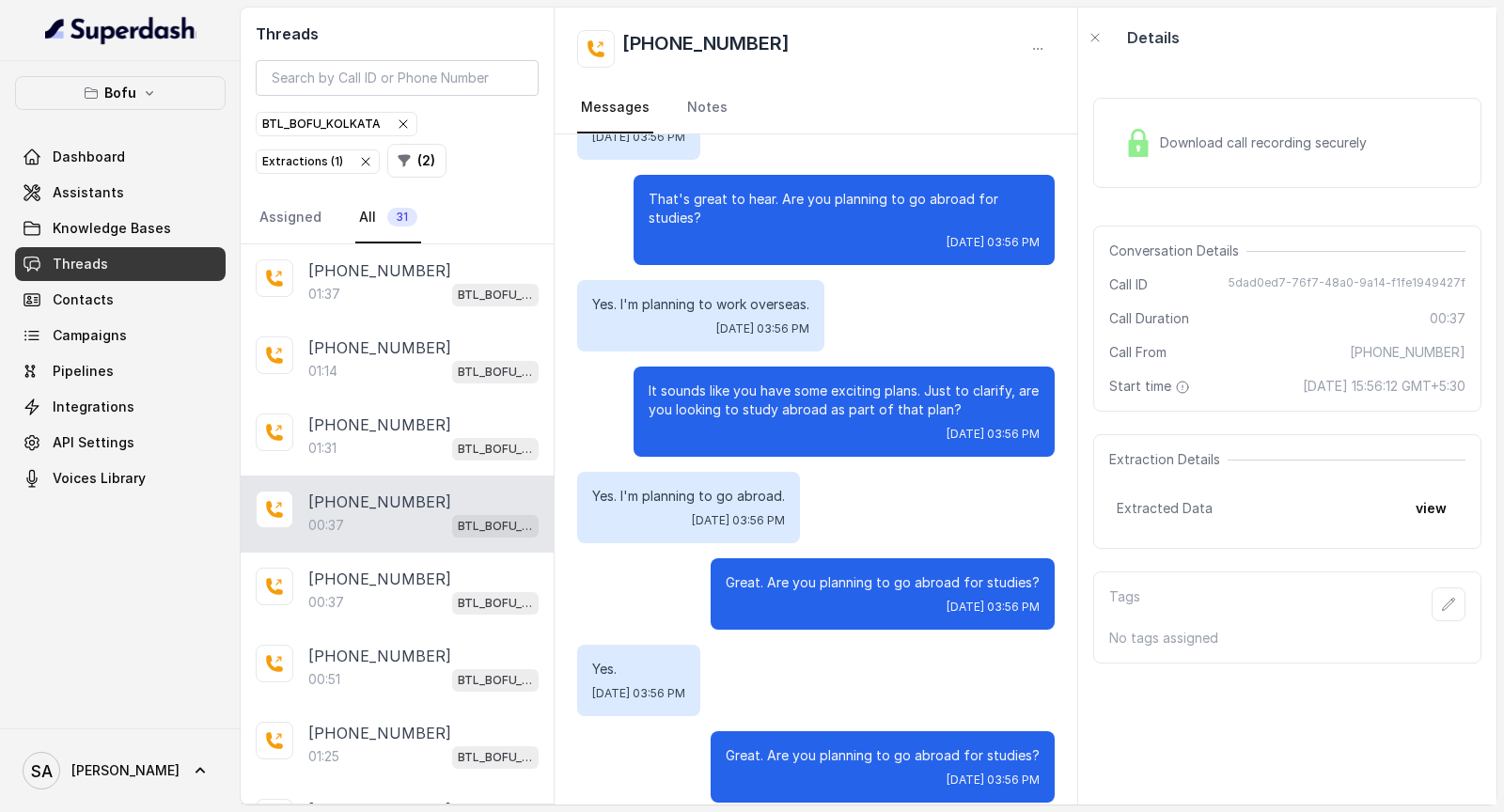
click at [405, 122] on icon "button" at bounding box center [403, 124] width 15 height 15
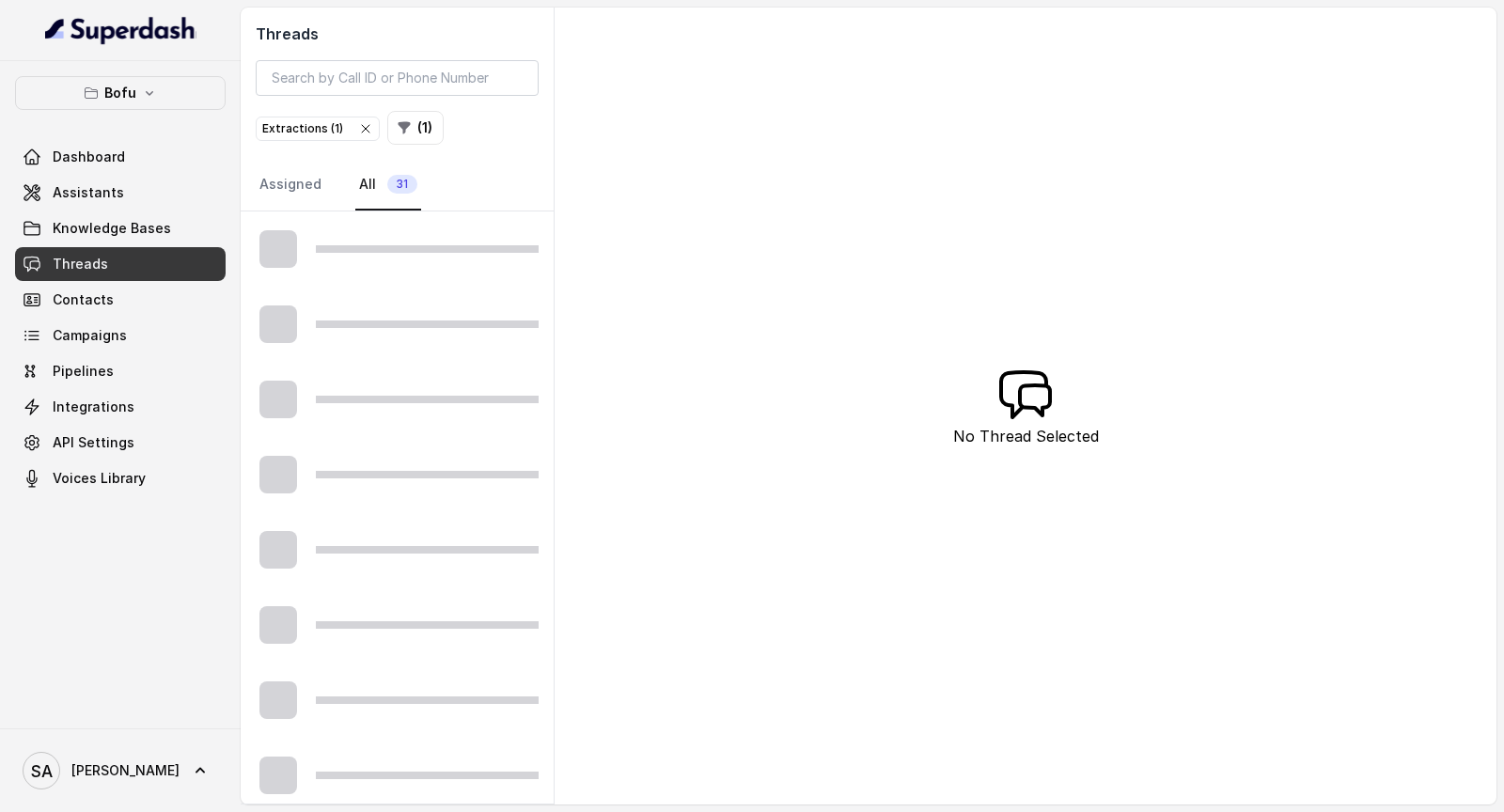
click at [348, 128] on div "Extractions ( 1 )" at bounding box center [318, 129] width 111 height 19
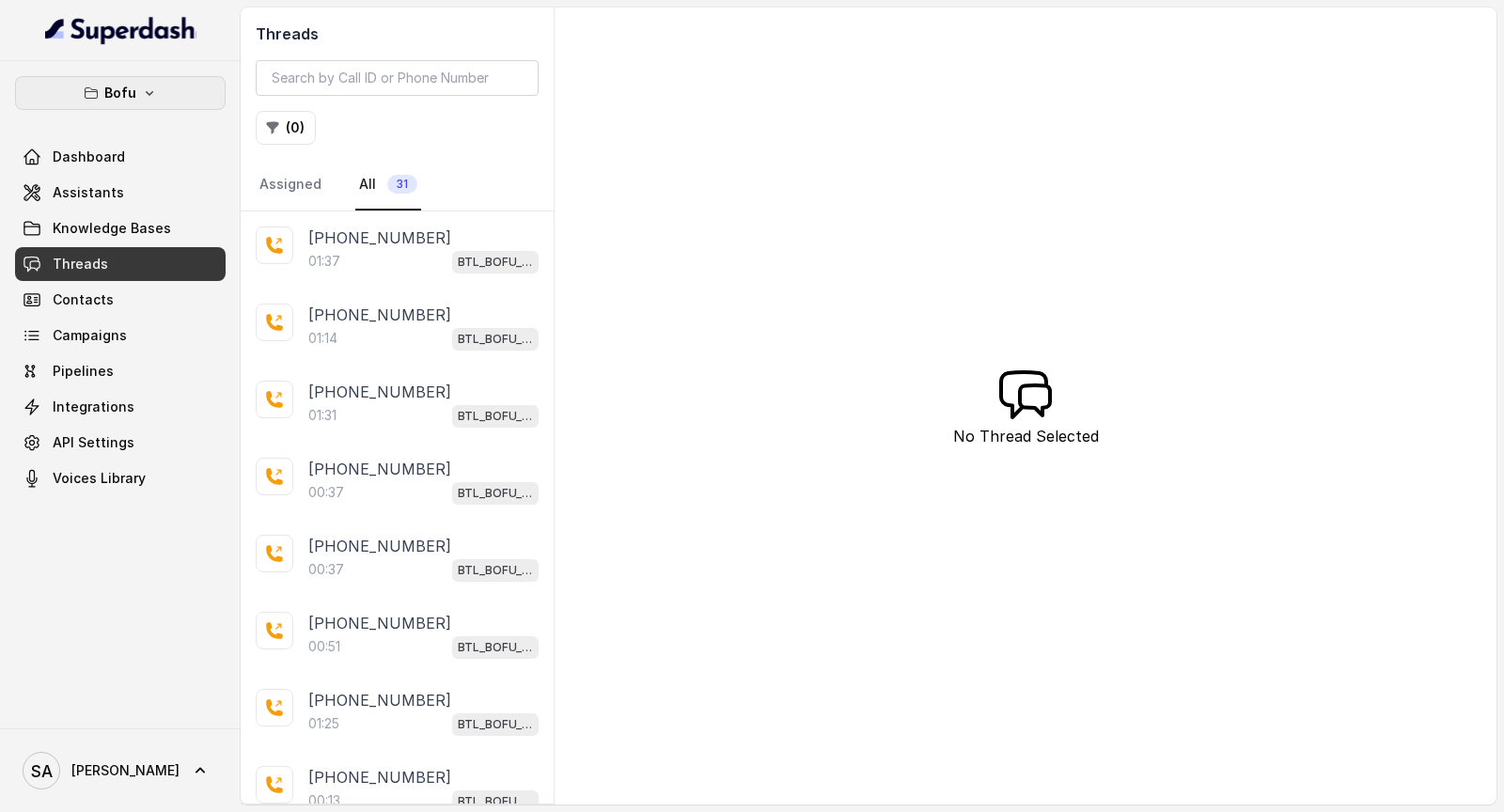
click at [135, 84] on button "Bofu" at bounding box center [120, 93] width 211 height 34
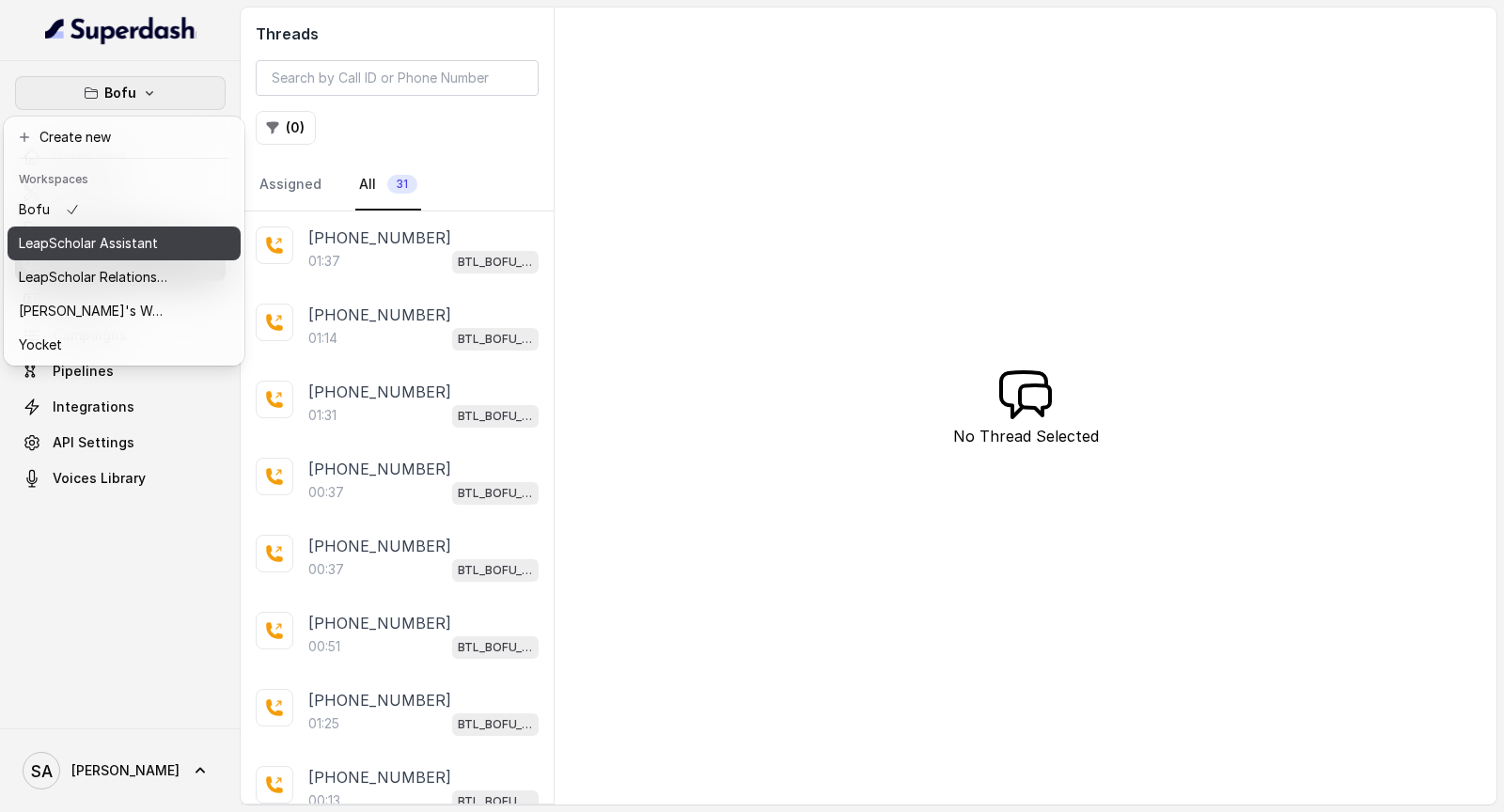
click at [160, 245] on div "LeapScholar Assistant" at bounding box center [94, 243] width 150 height 23
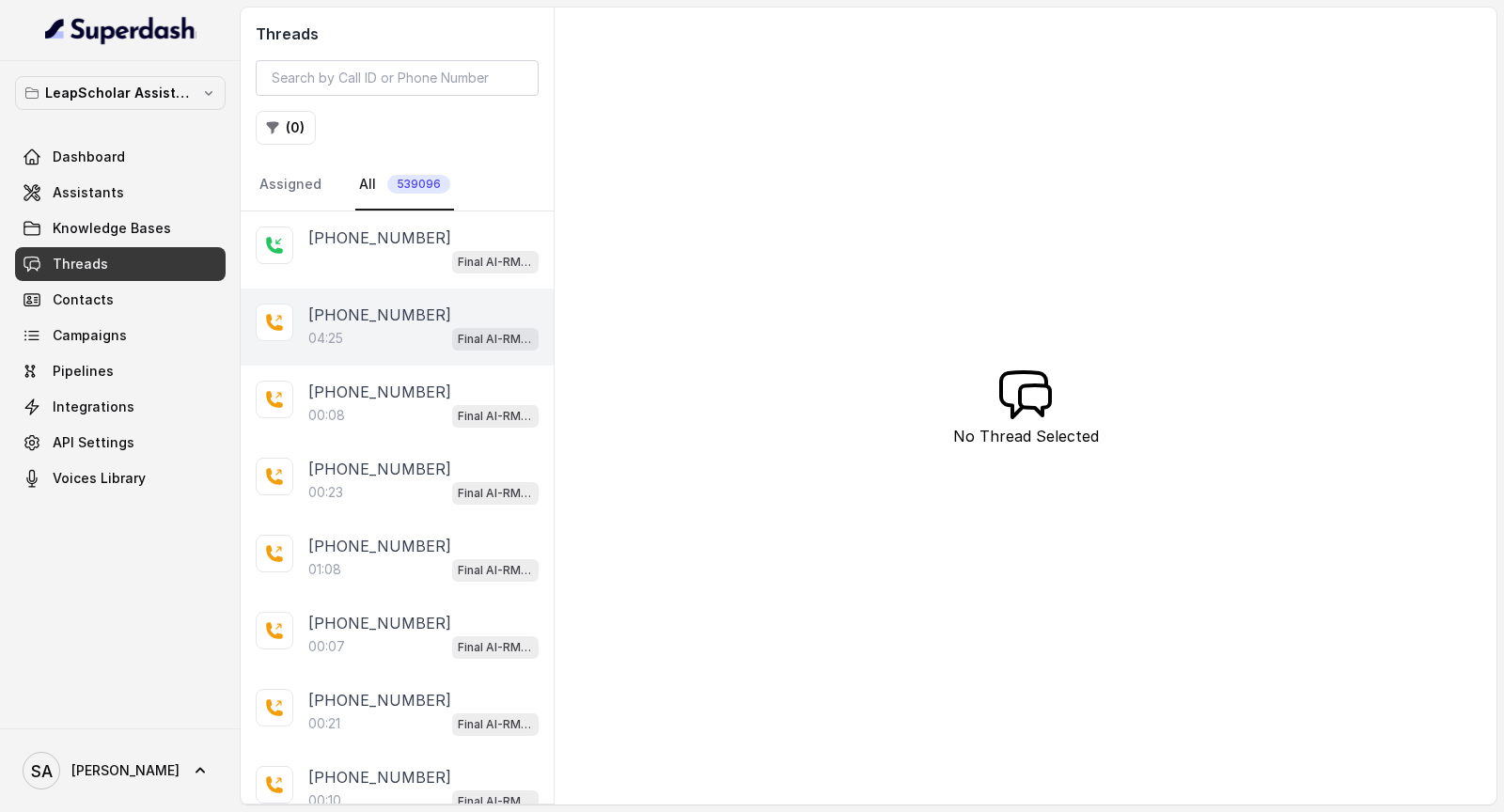
click at [424, 318] on div "+916355285229" at bounding box center [423, 315] width 231 height 23
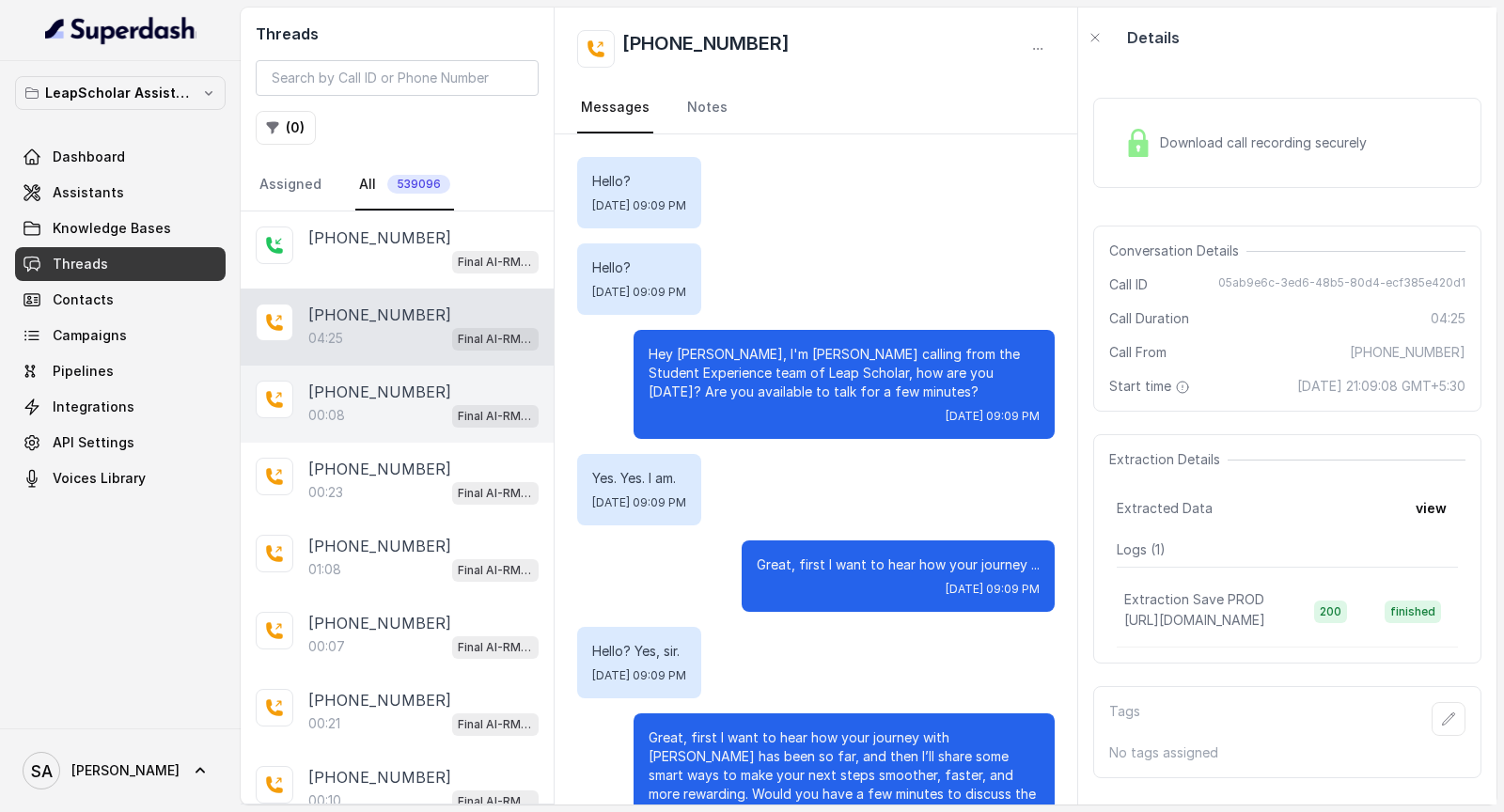
click at [411, 376] on div "+919682797714 00:08 Final AI-RM - Exam Not Yet Decided" at bounding box center [397, 405] width 313 height 77
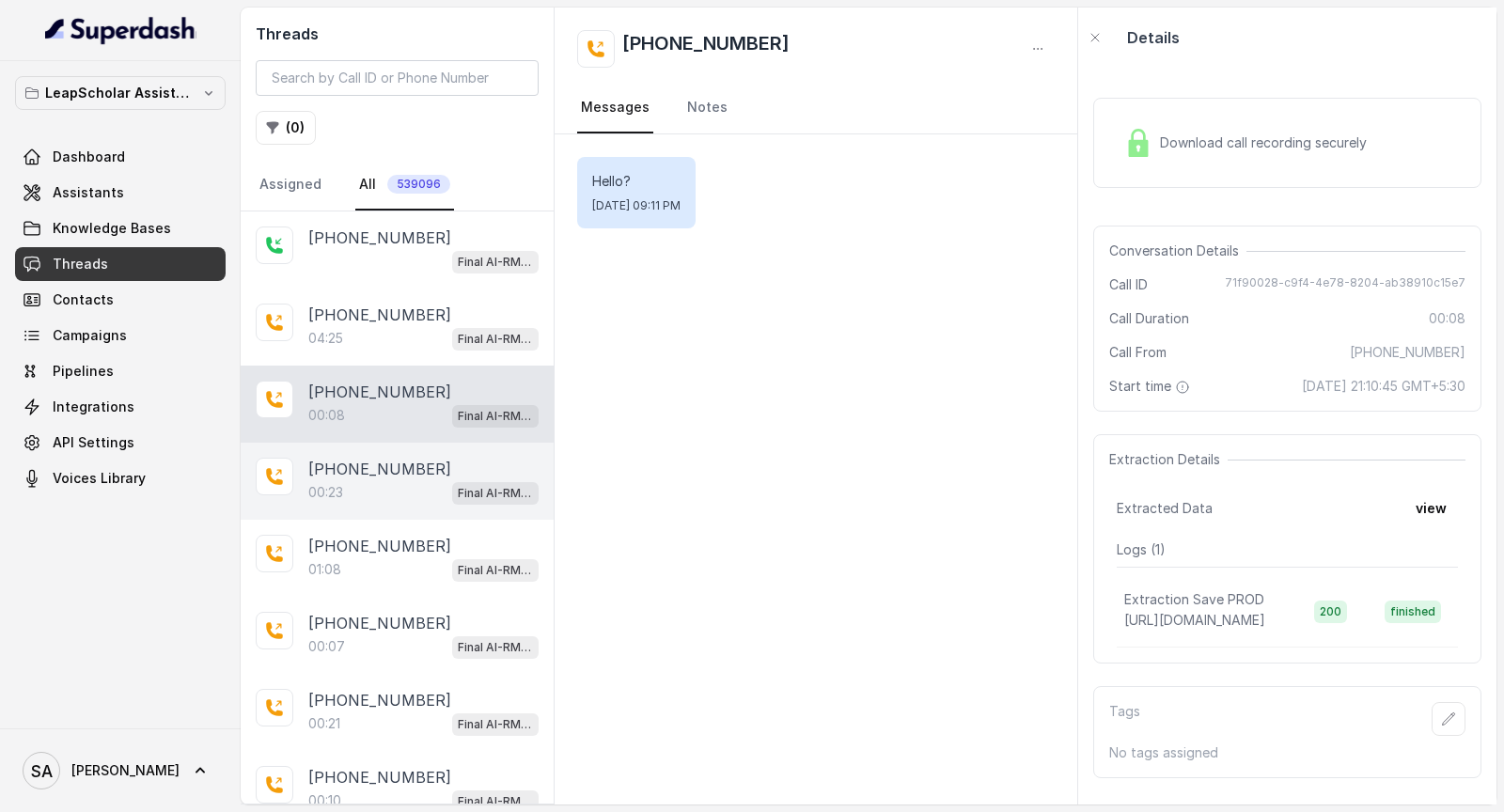
click at [347, 494] on div "00:23 Final AI-RM - Exam Given" at bounding box center [423, 492] width 231 height 25
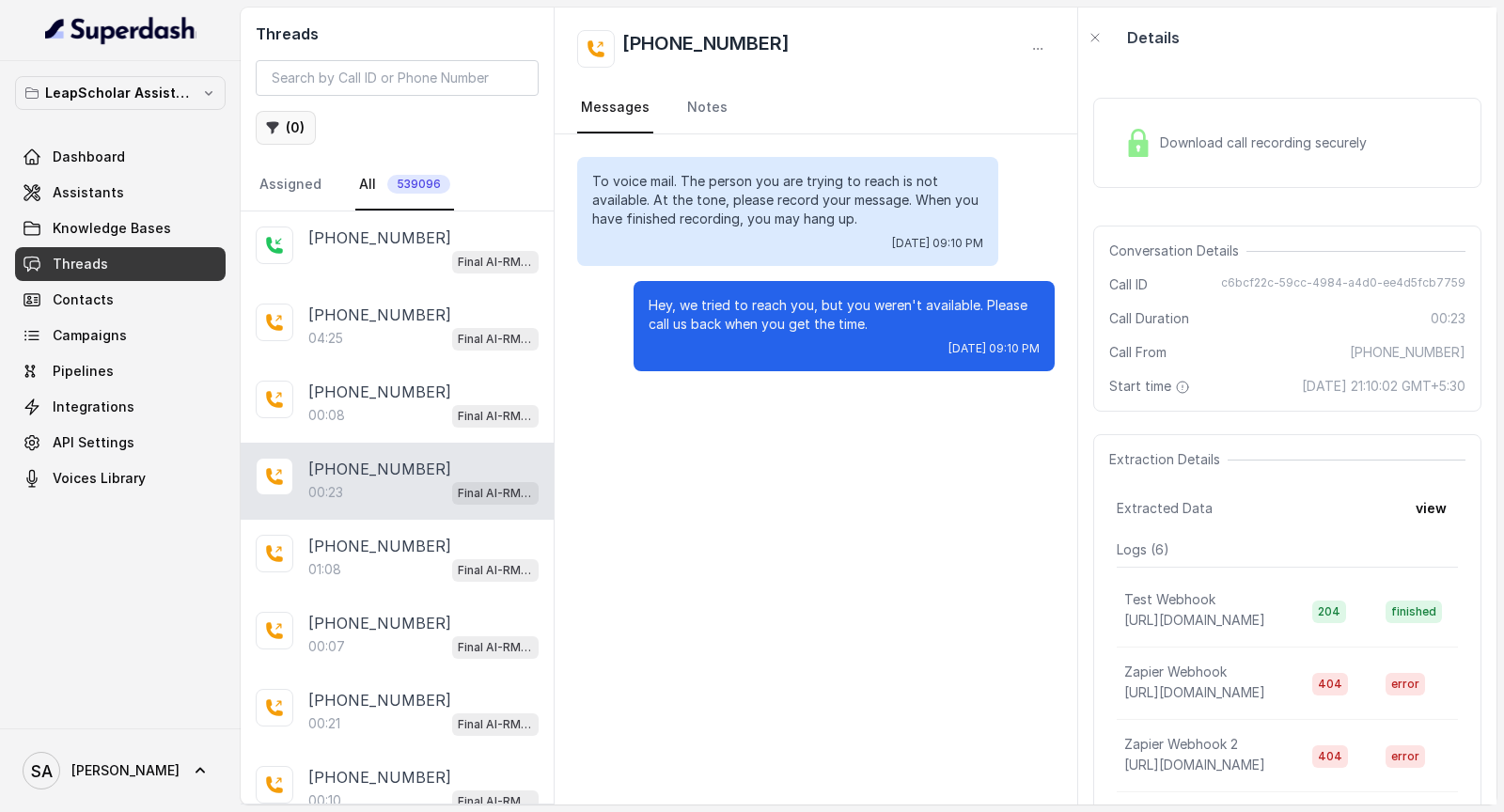
click at [284, 134] on button "( 0 )" at bounding box center [285, 128] width 60 height 34
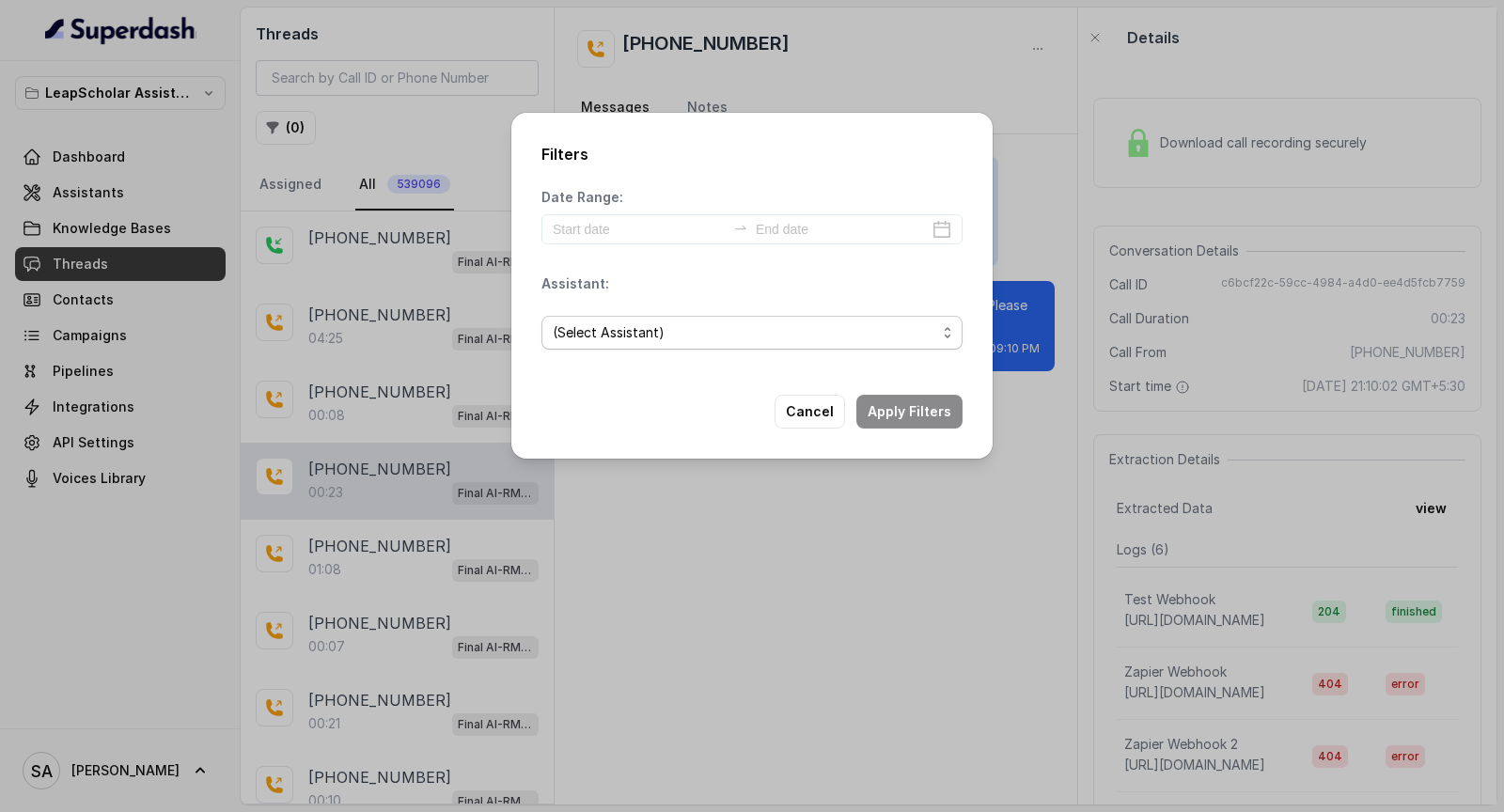
click at [643, 332] on span "(Select Assistant)" at bounding box center [745, 332] width 384 height 23
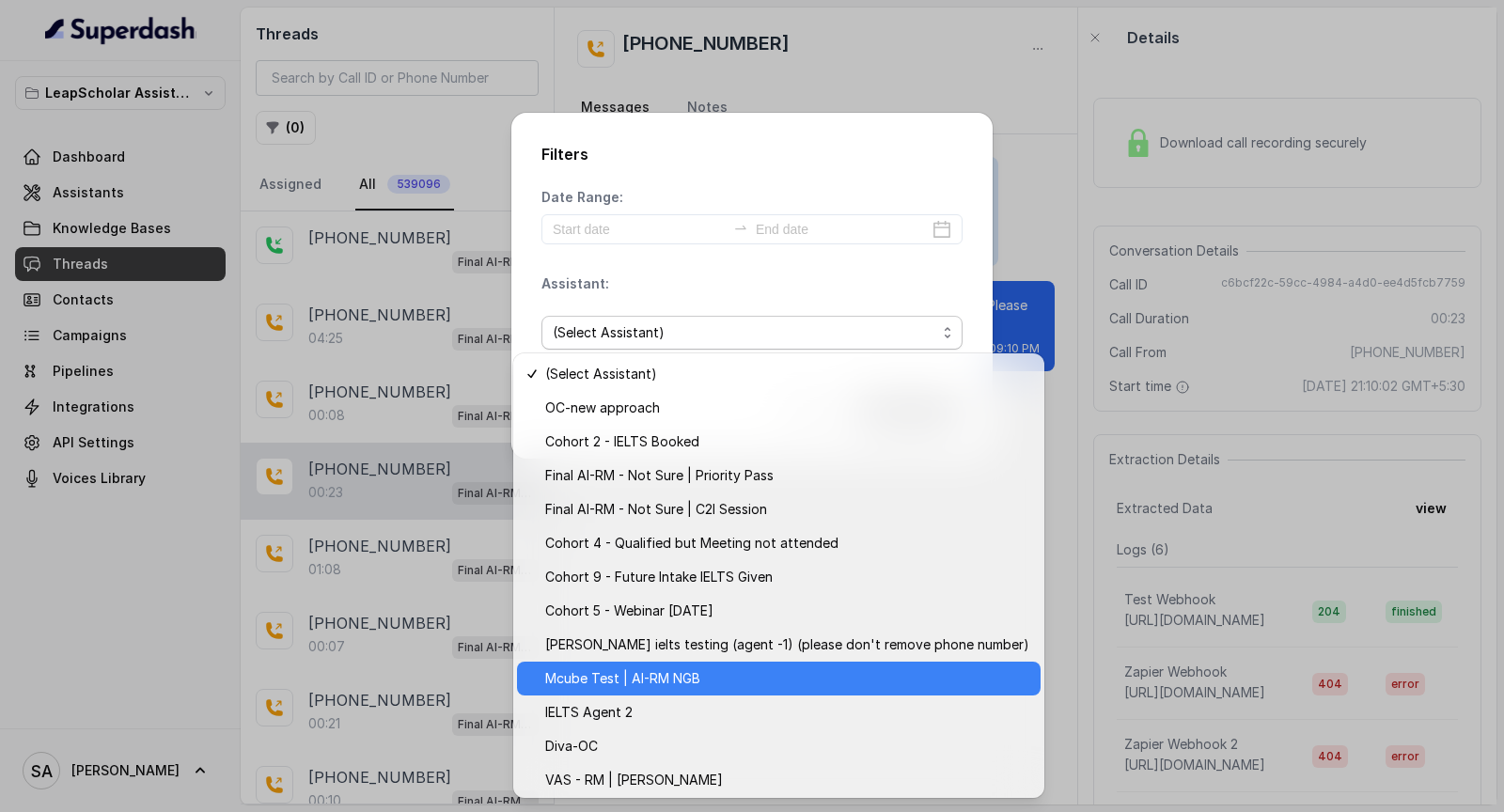
scroll to position [239, 0]
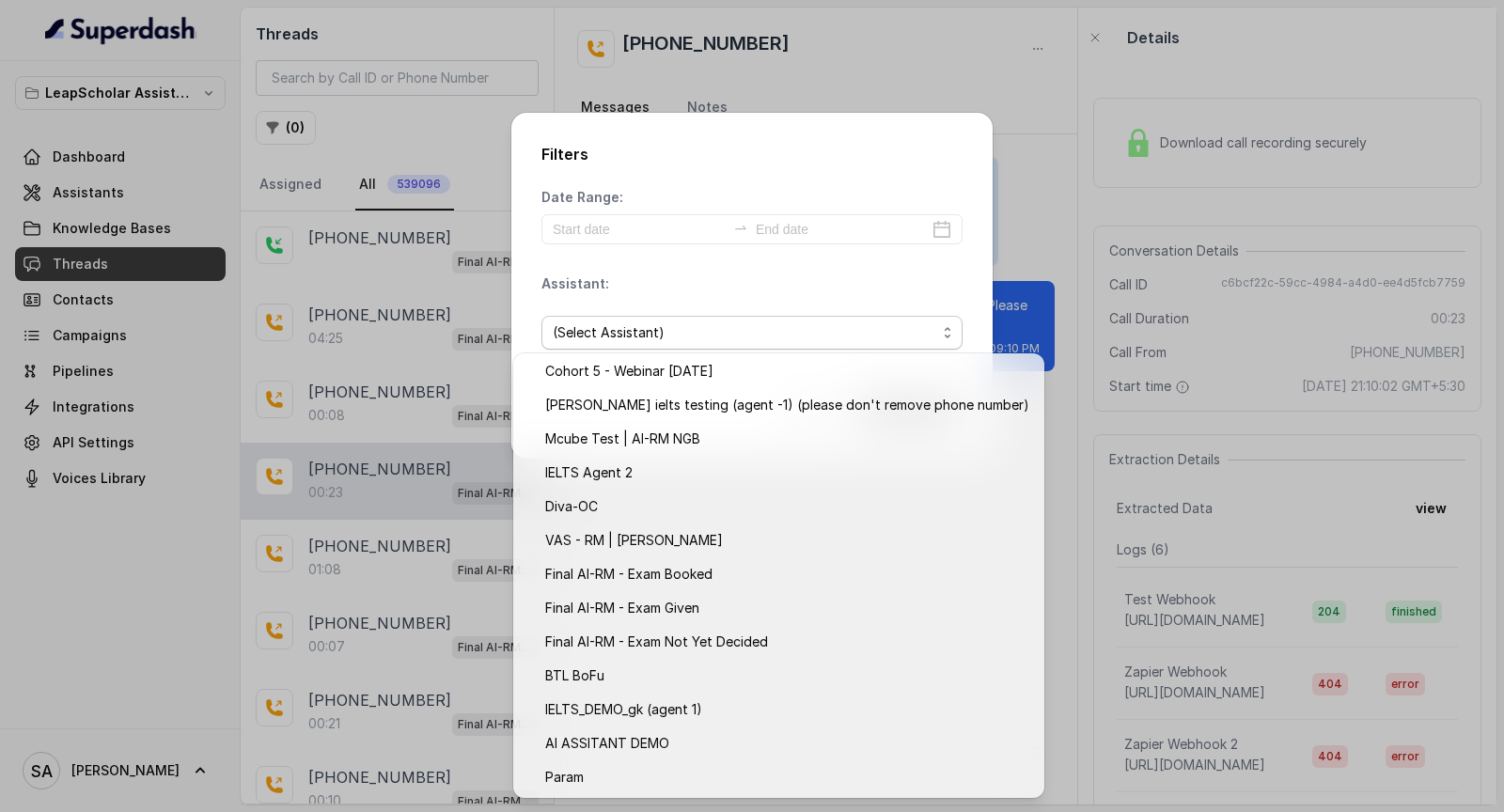
click at [342, 555] on div "Filters Date Range: Assistant: (Select Assistant) Cancel Apply Filters" at bounding box center [752, 406] width 1504 height 812
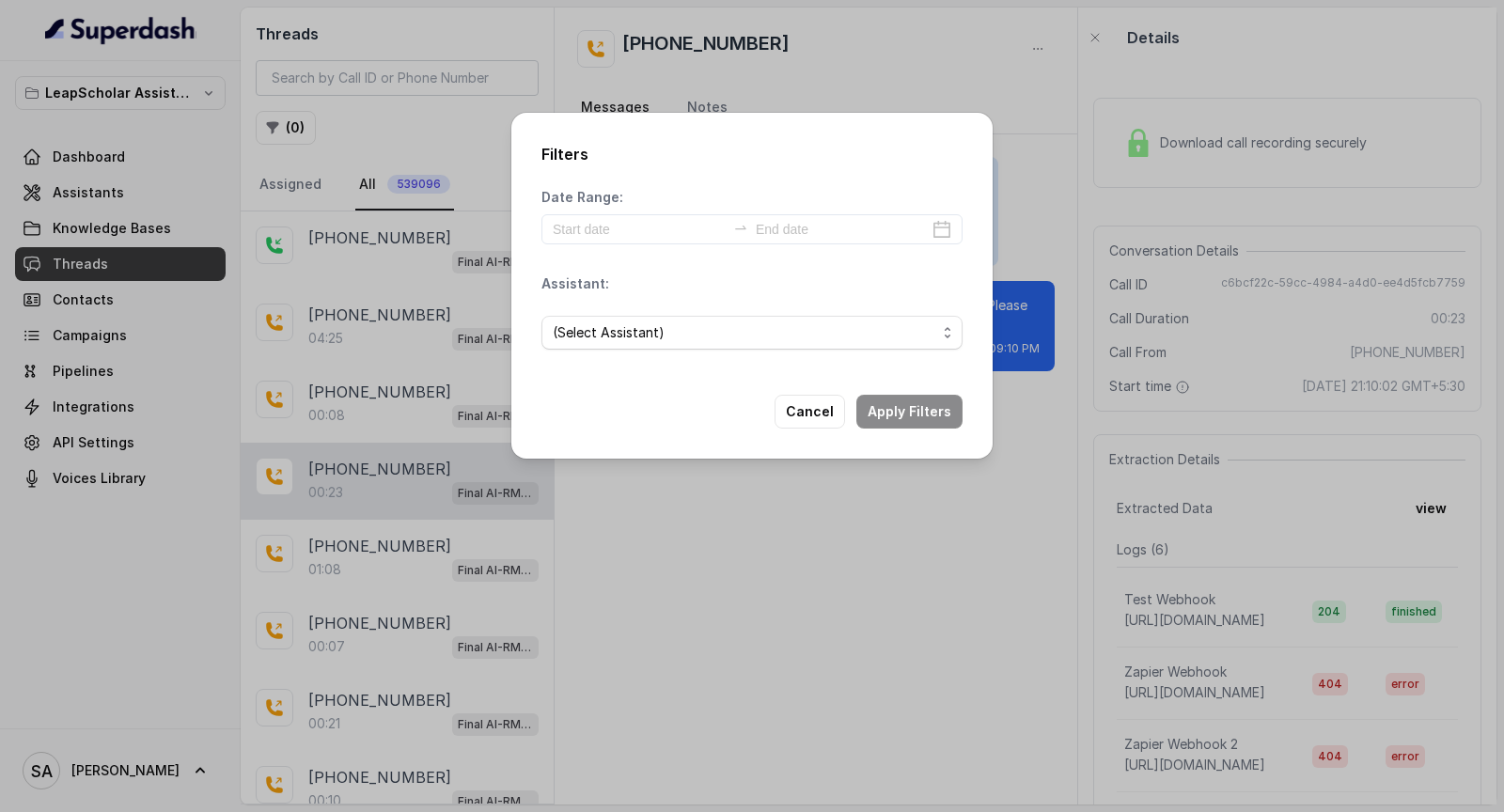
click at [342, 555] on div "Filters Date Range: Assistant: (Select Assistant) Cancel Apply Filters" at bounding box center [752, 406] width 1504 height 812
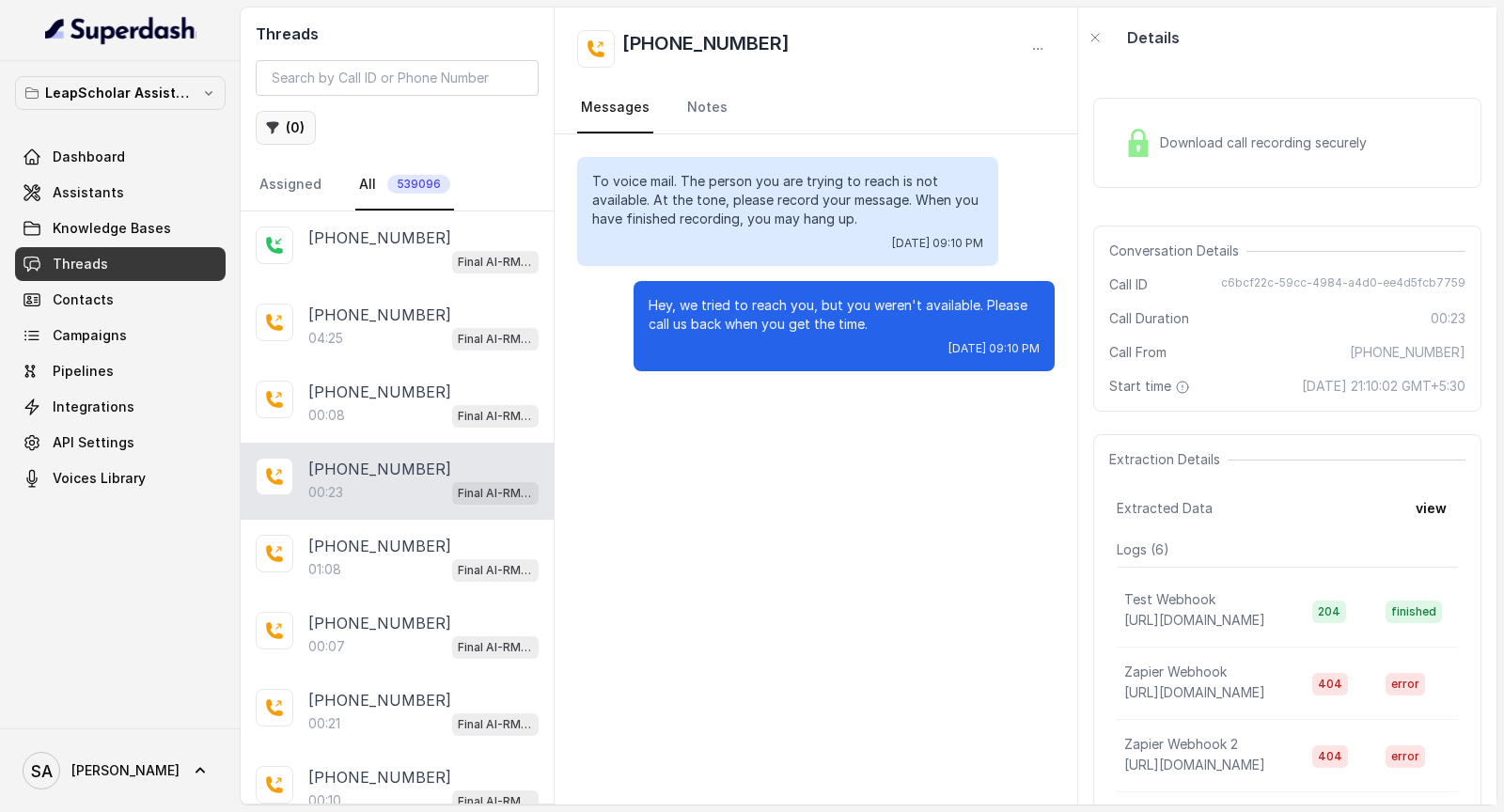
click at [284, 135] on button "( 0 )" at bounding box center [285, 128] width 60 height 34
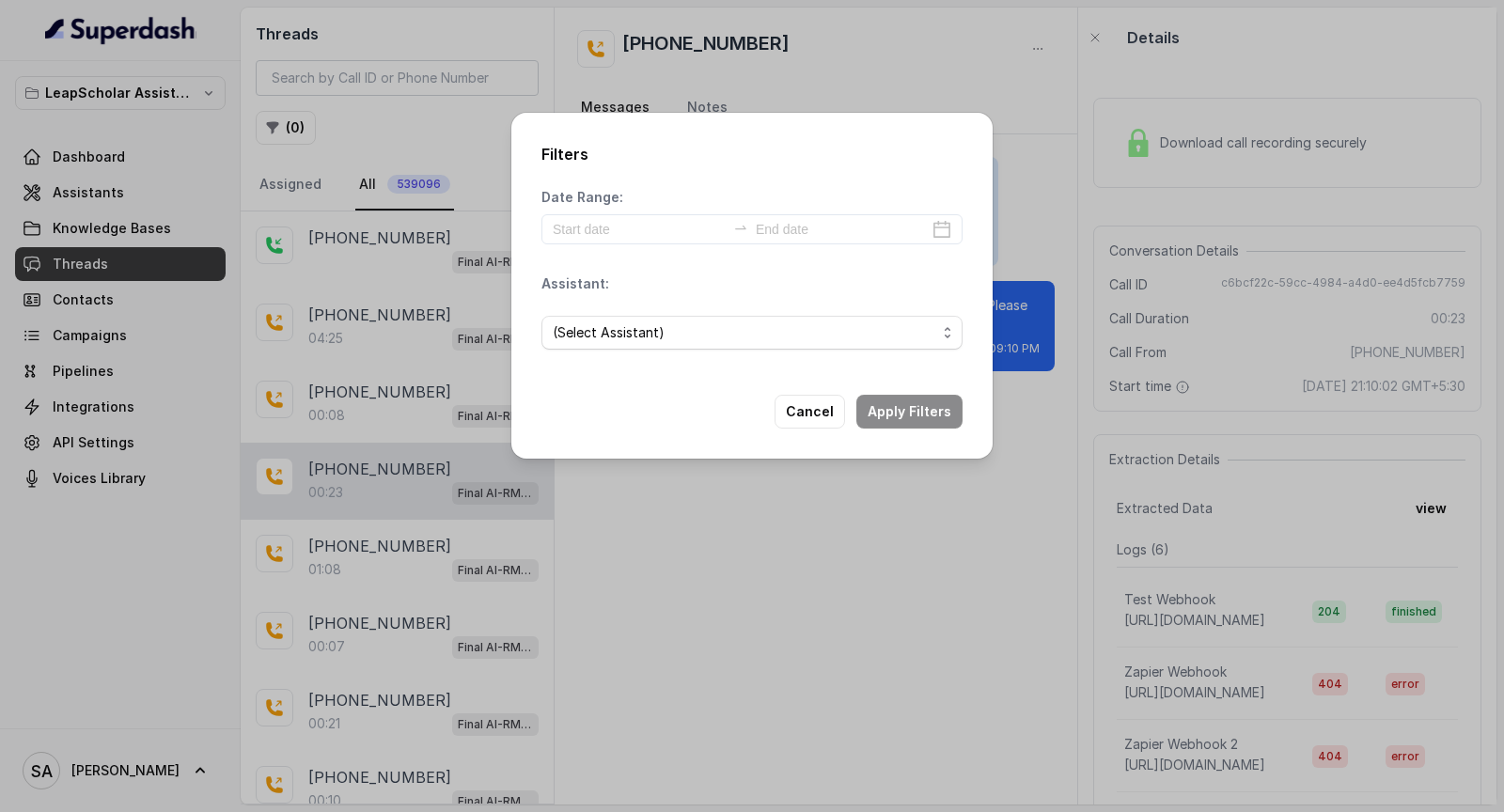
click at [568, 343] on span "(Select Assistant)" at bounding box center [745, 332] width 384 height 23
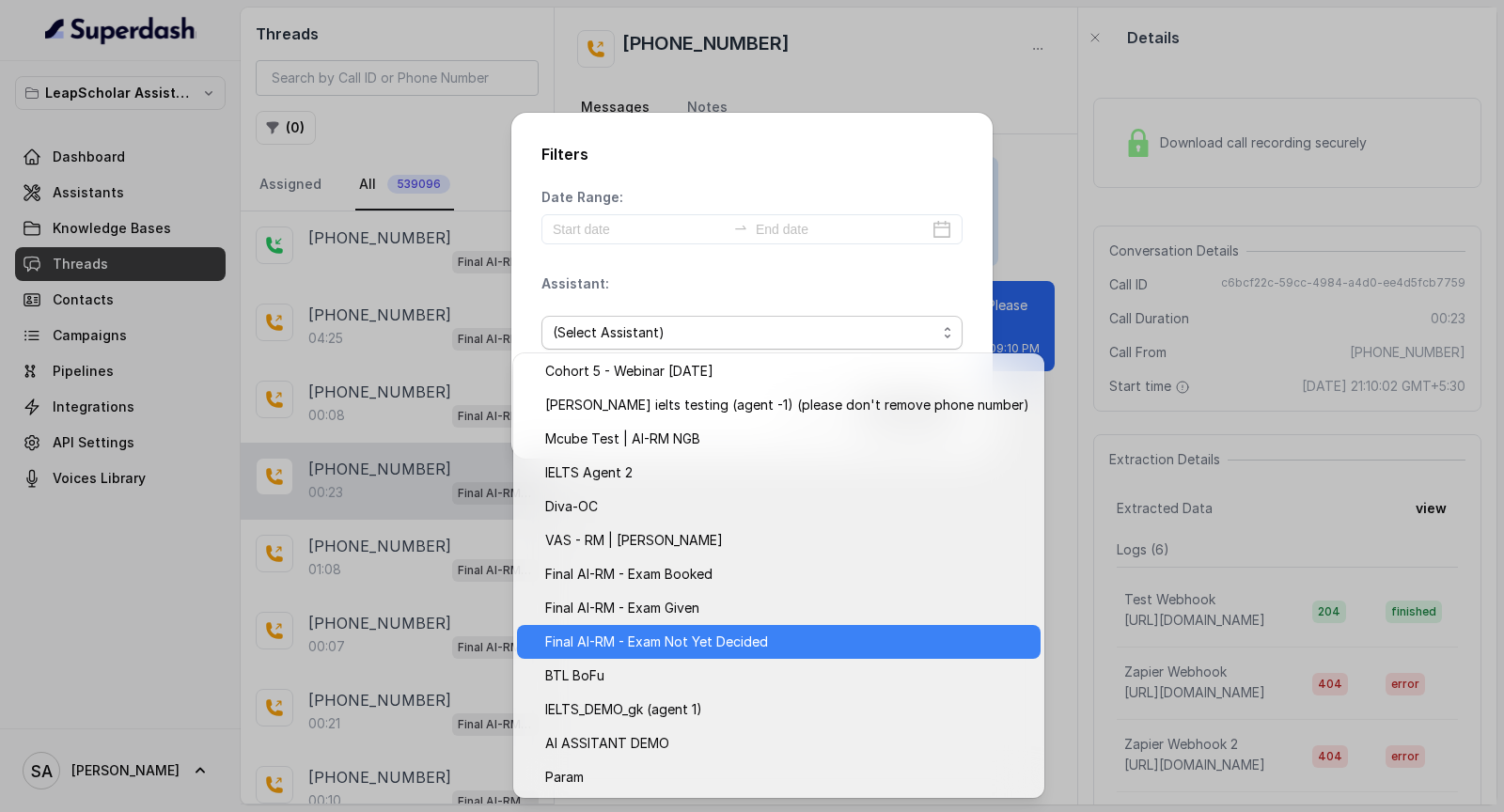
click at [691, 637] on span "Final AI-RM - Exam Not Yet Decided" at bounding box center [787, 641] width 484 height 23
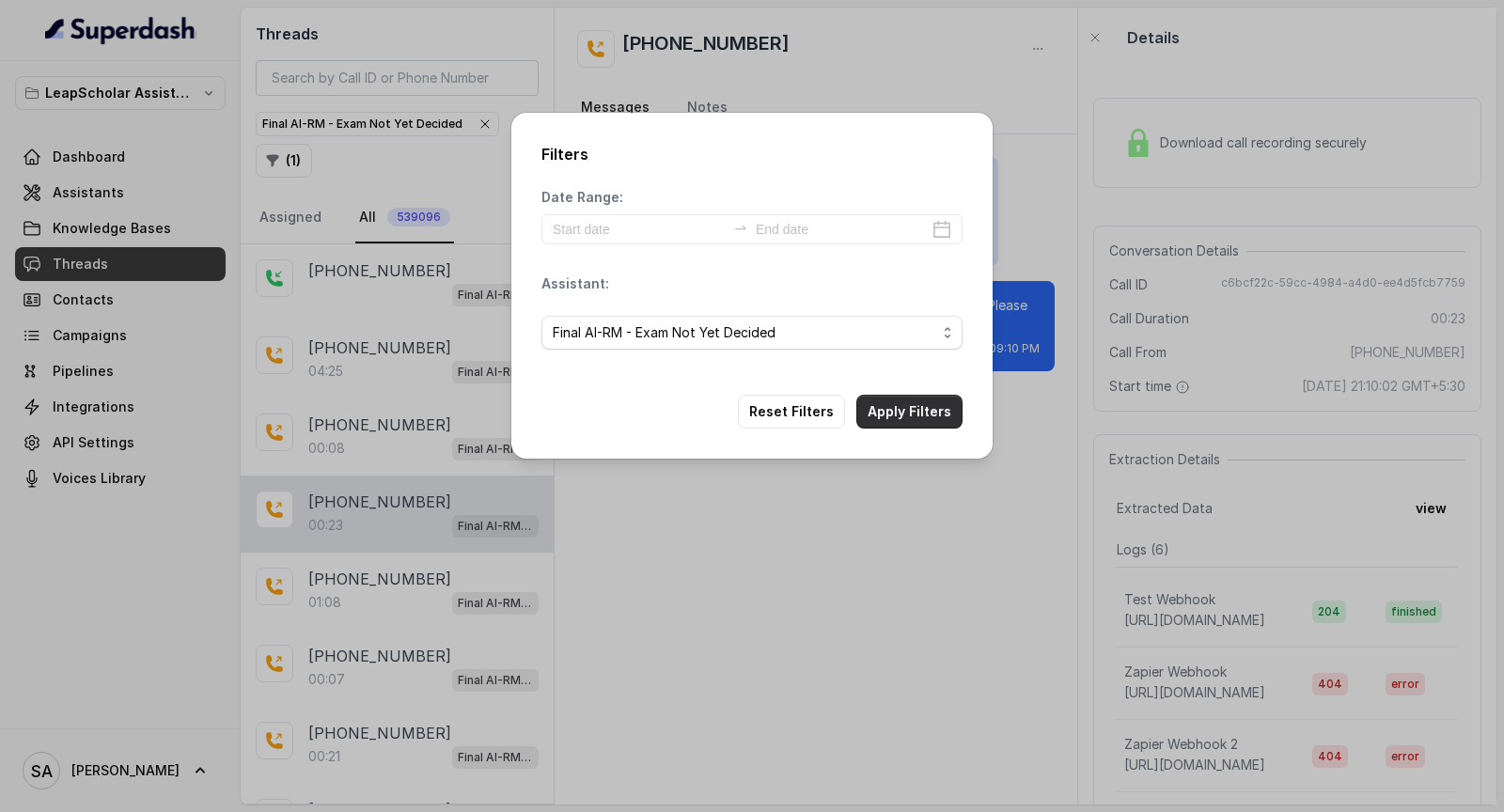
click at [944, 421] on div "Filters Date Range: Assistant: Final AI-RM - Exam Not Yet Decided Reset Filters…" at bounding box center [752, 286] width 481 height 346
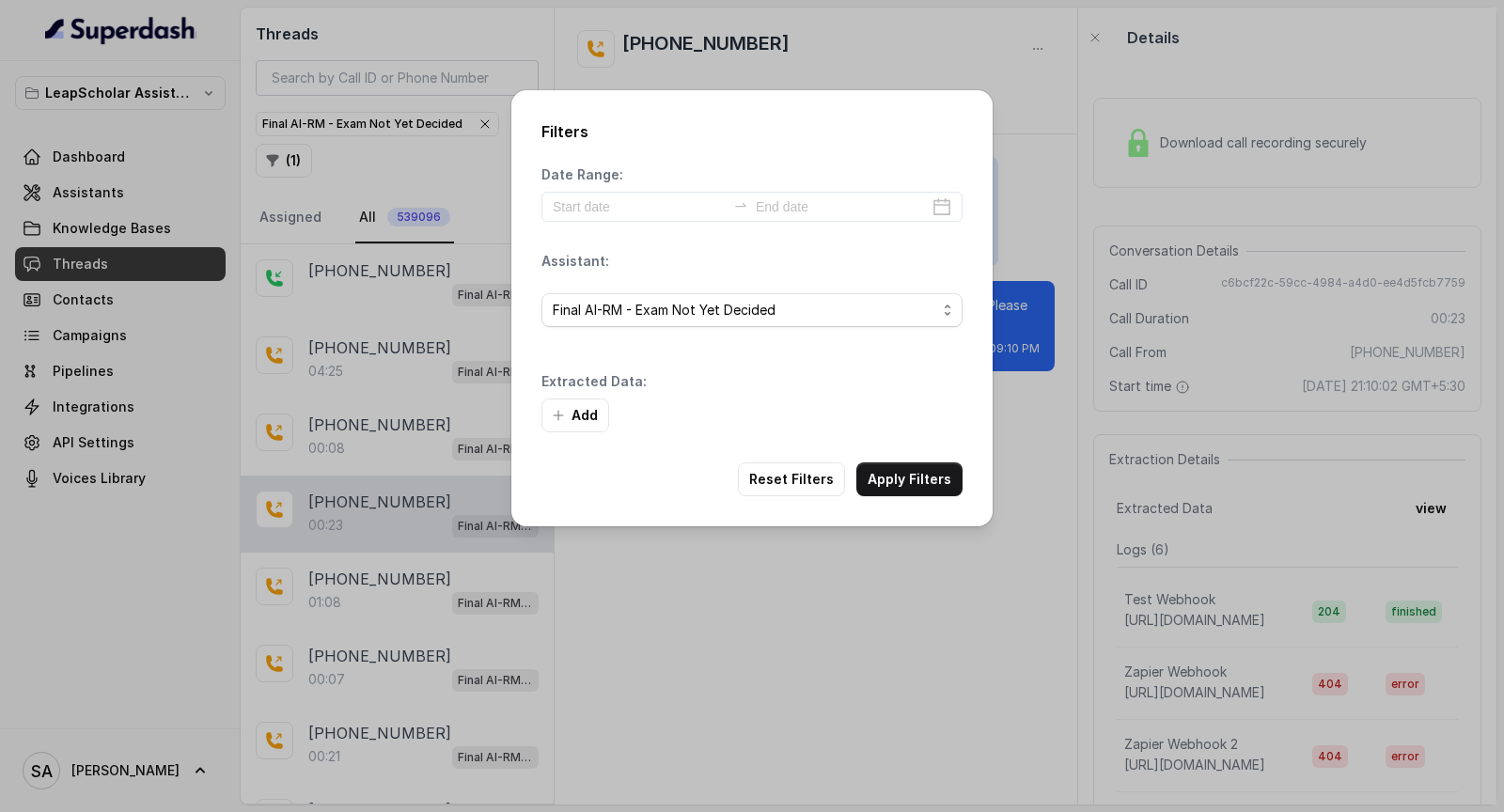
click at [572, 406] on button "Add" at bounding box center [575, 415] width 67 height 34
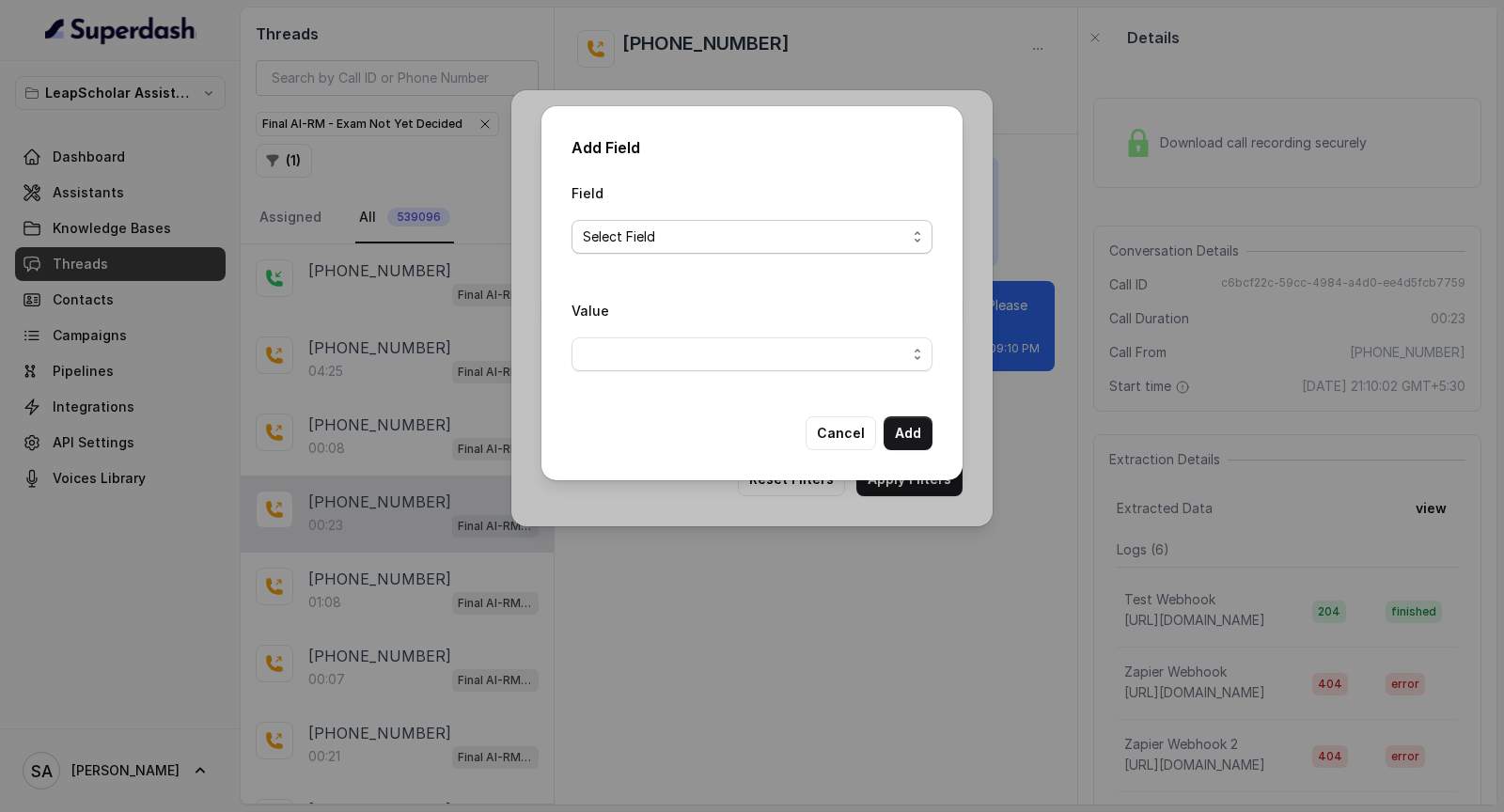
click at [665, 234] on span "Select Field" at bounding box center [744, 236] width 324 height 23
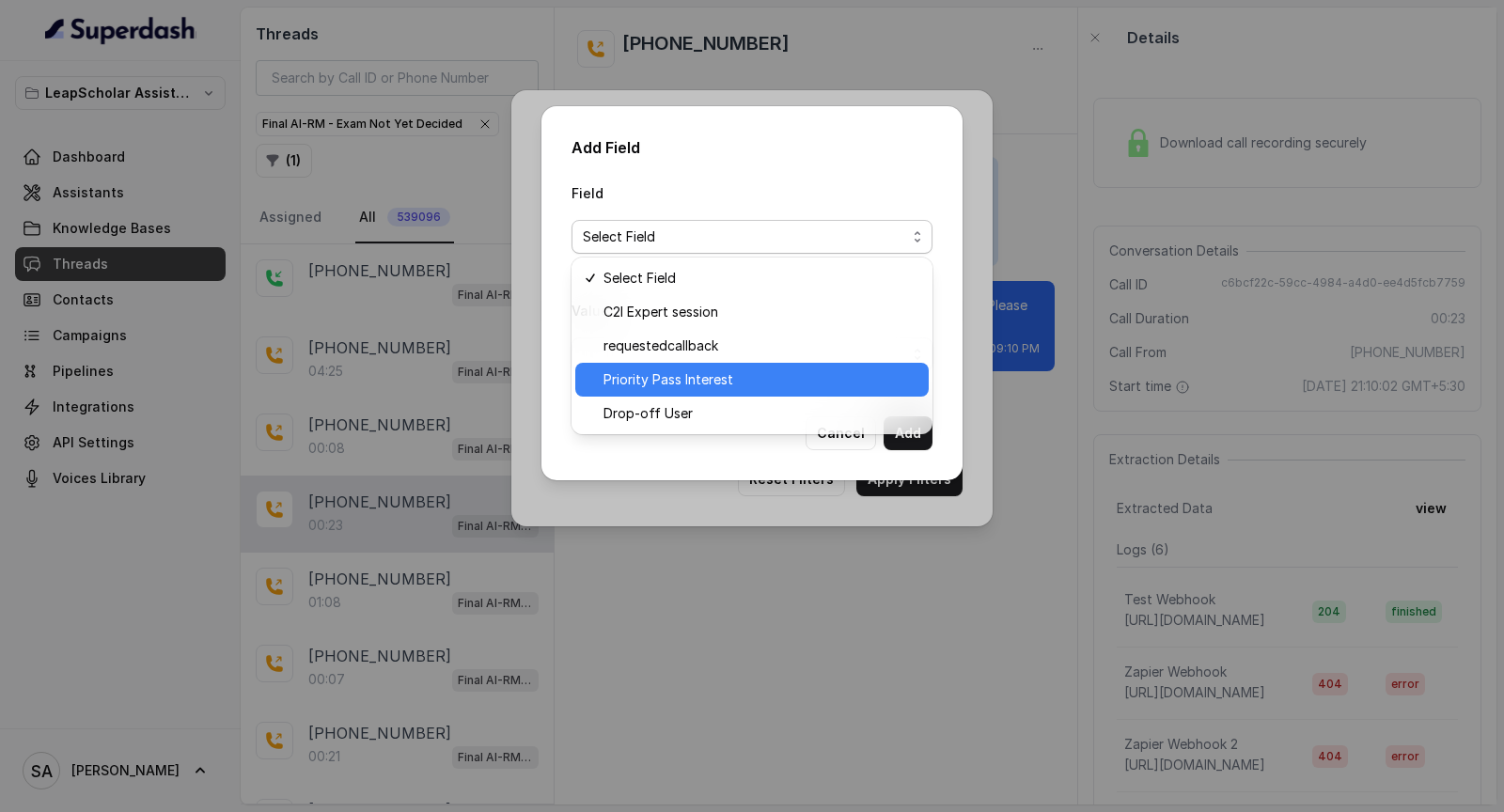
click at [685, 380] on span "Priority Pass Interest" at bounding box center [760, 379] width 314 height 23
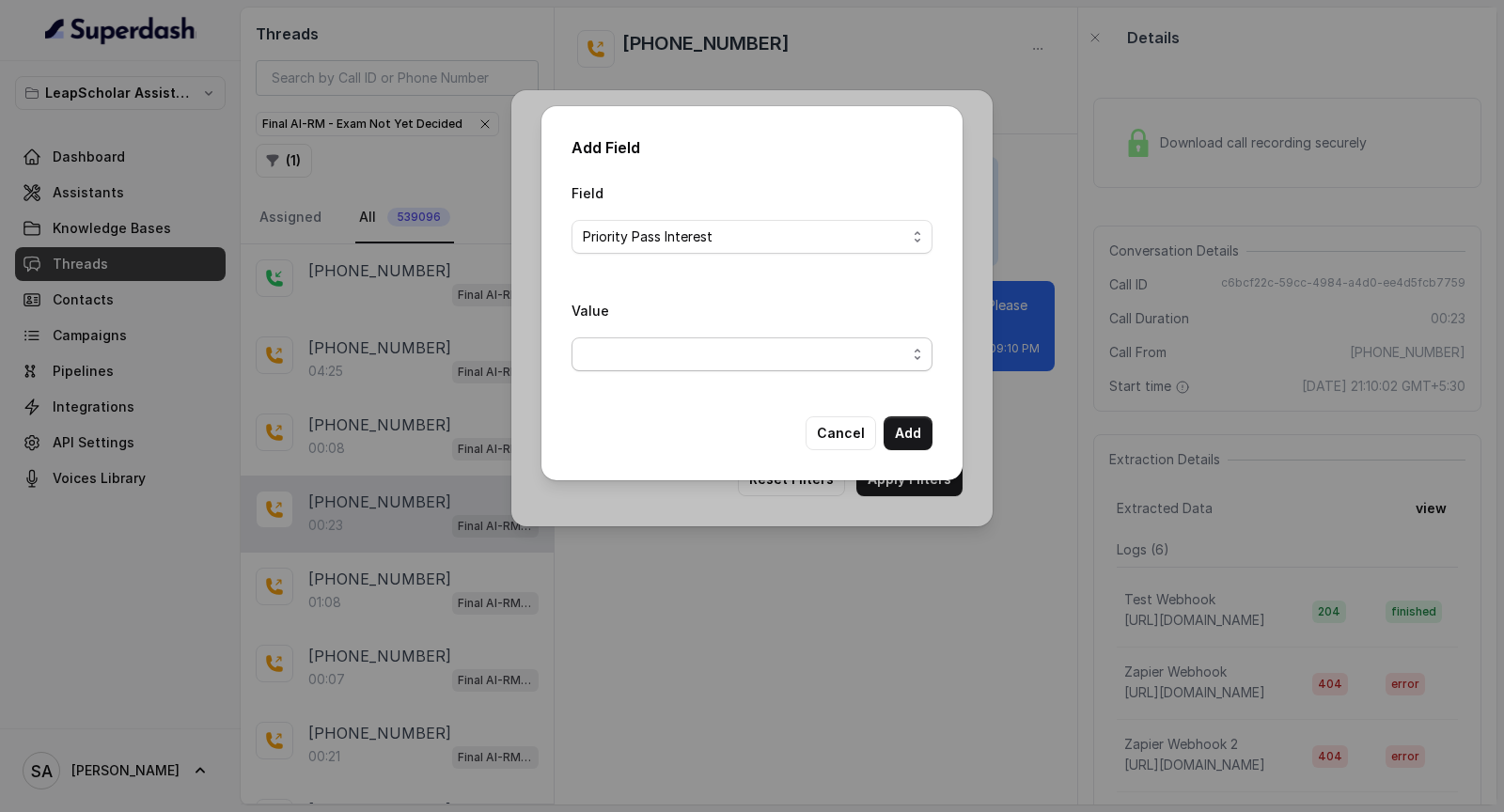
click at [705, 360] on span "button" at bounding box center [752, 354] width 361 height 34
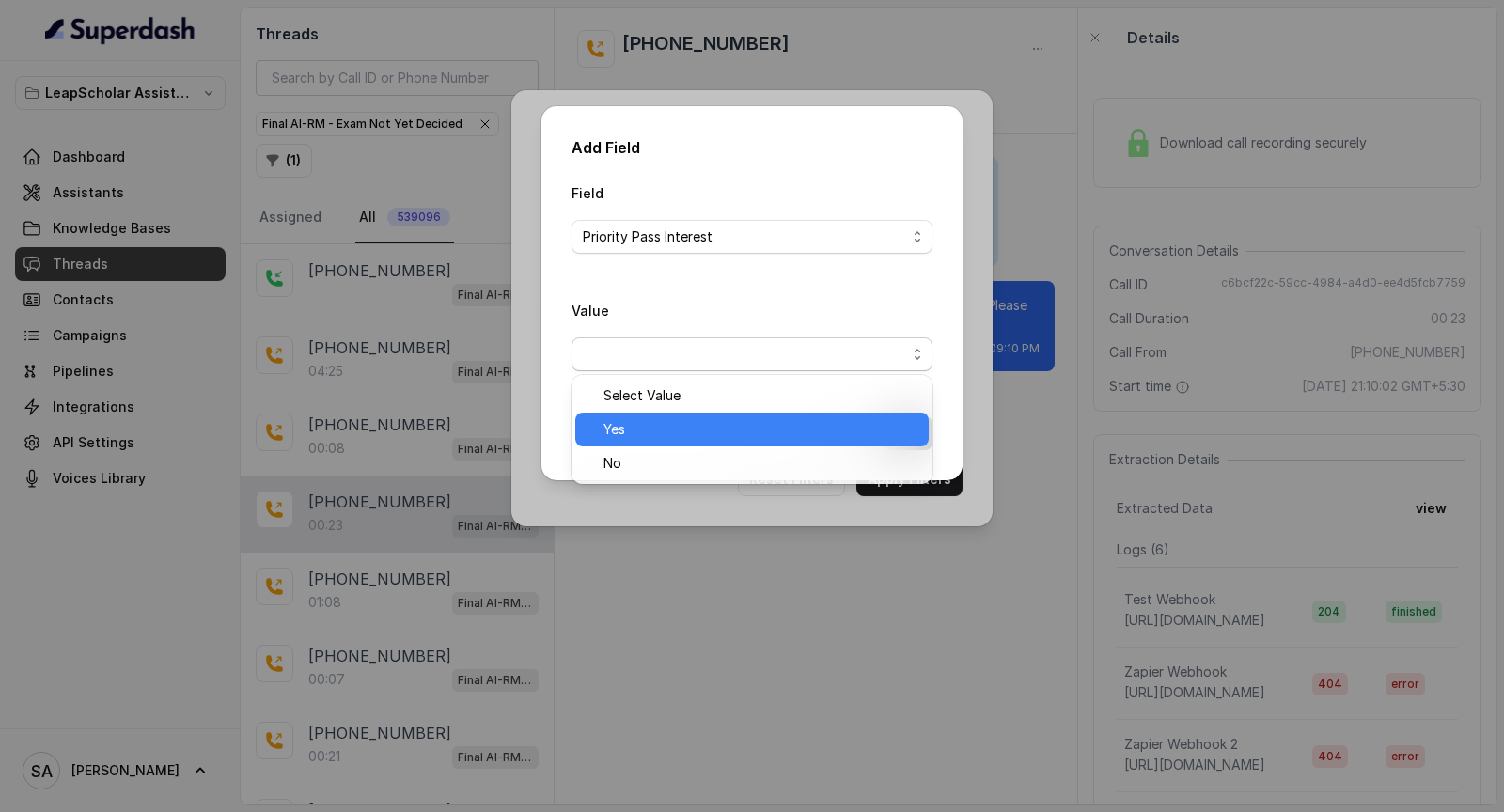
click at [689, 423] on span "Yes" at bounding box center [760, 429] width 314 height 23
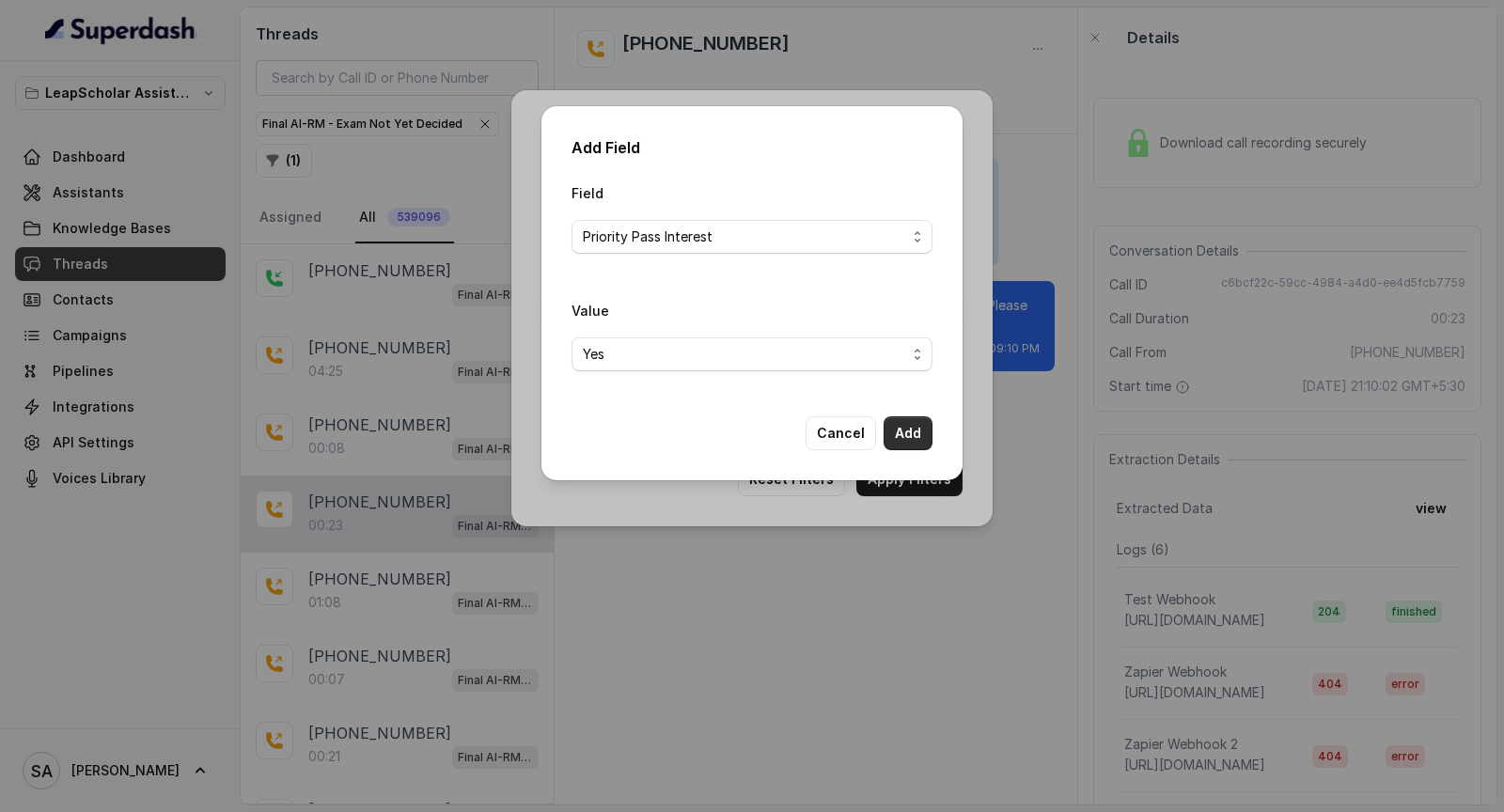
click at [901, 429] on button "Add" at bounding box center [907, 433] width 48 height 34
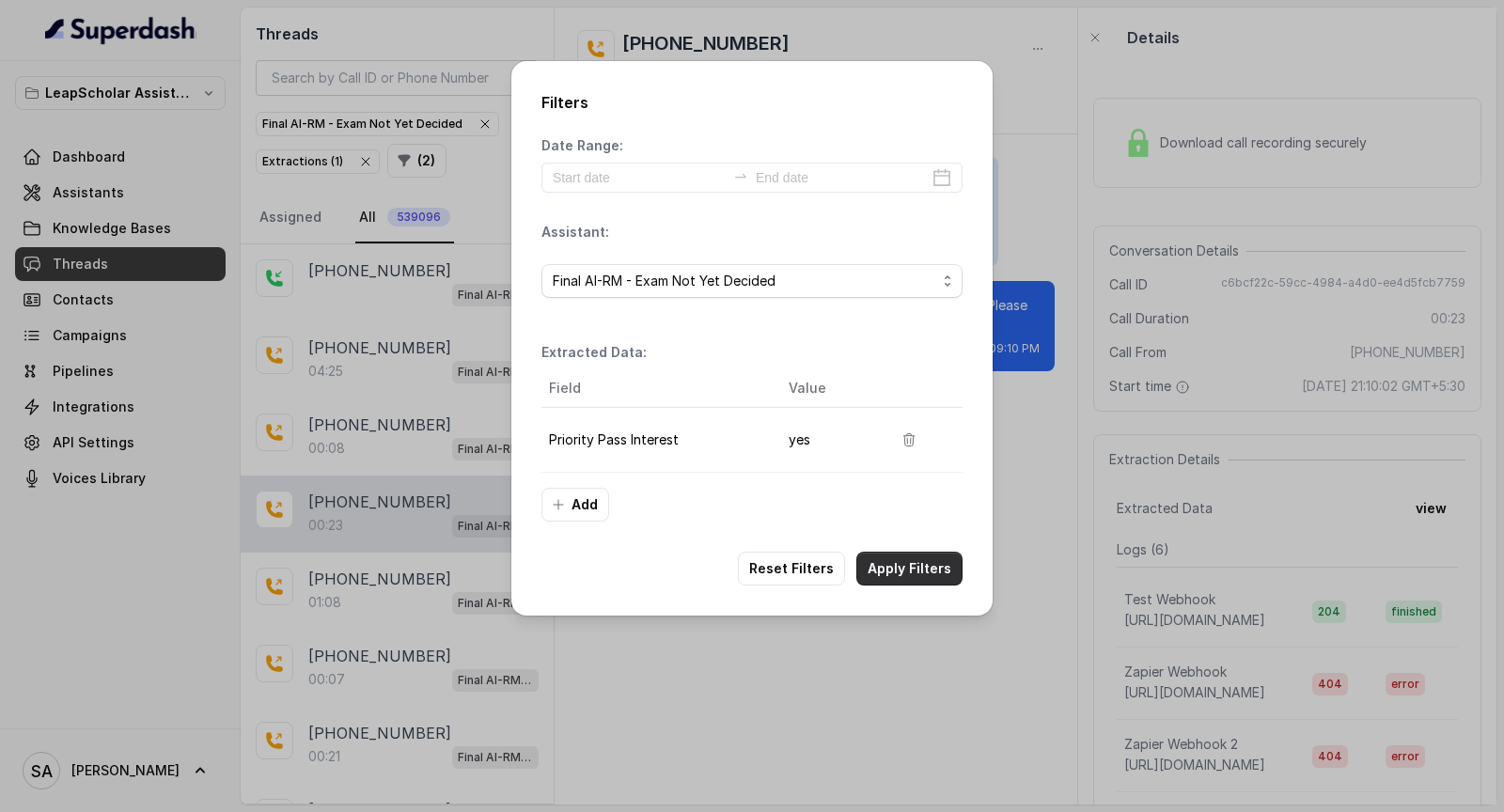
click at [905, 560] on button "Apply Filters" at bounding box center [909, 569] width 106 height 34
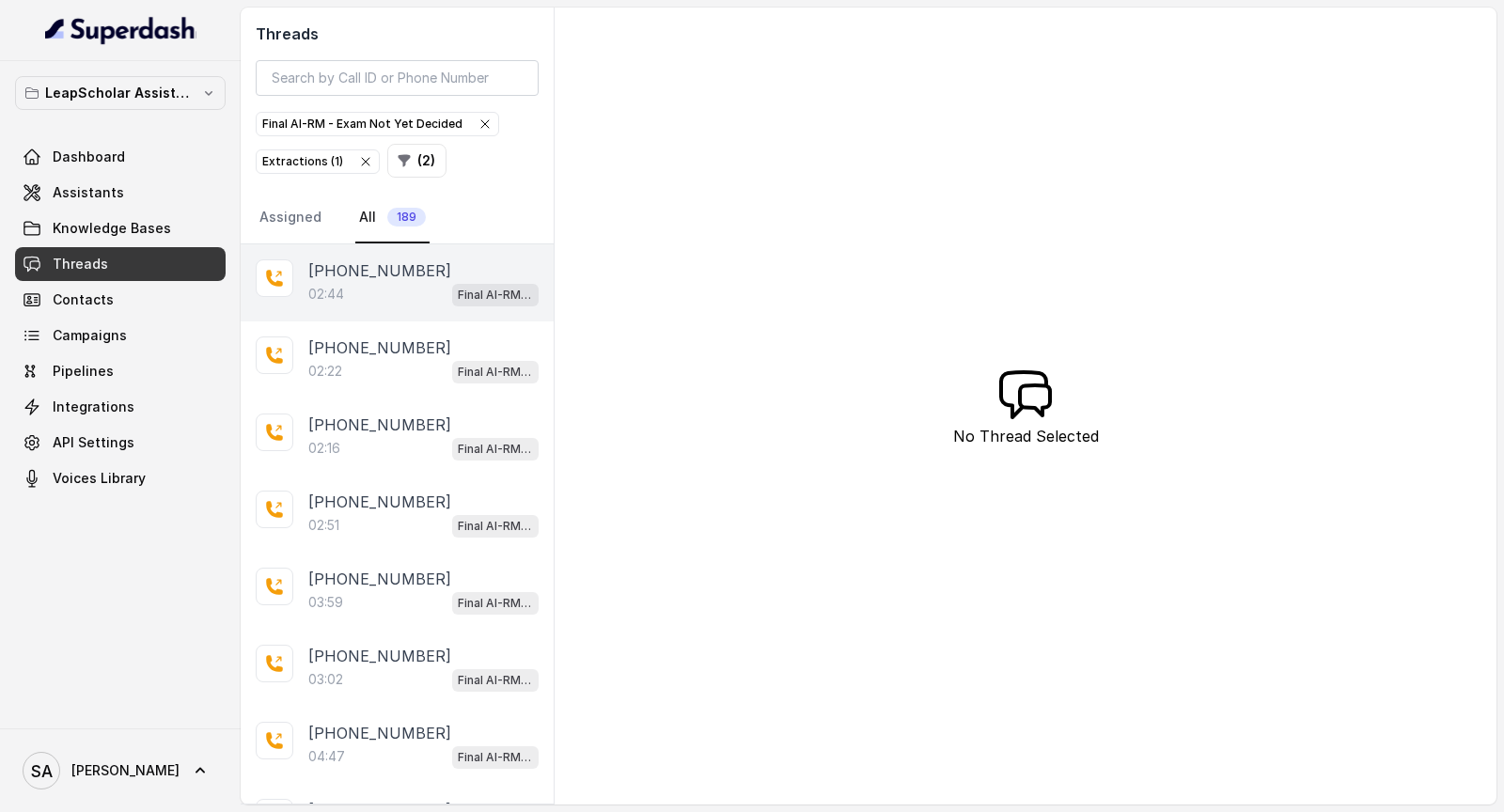
click at [368, 306] on div "+919145568198 02:44 Final AI-RM - Exam Not Yet Decided" at bounding box center [397, 283] width 313 height 77
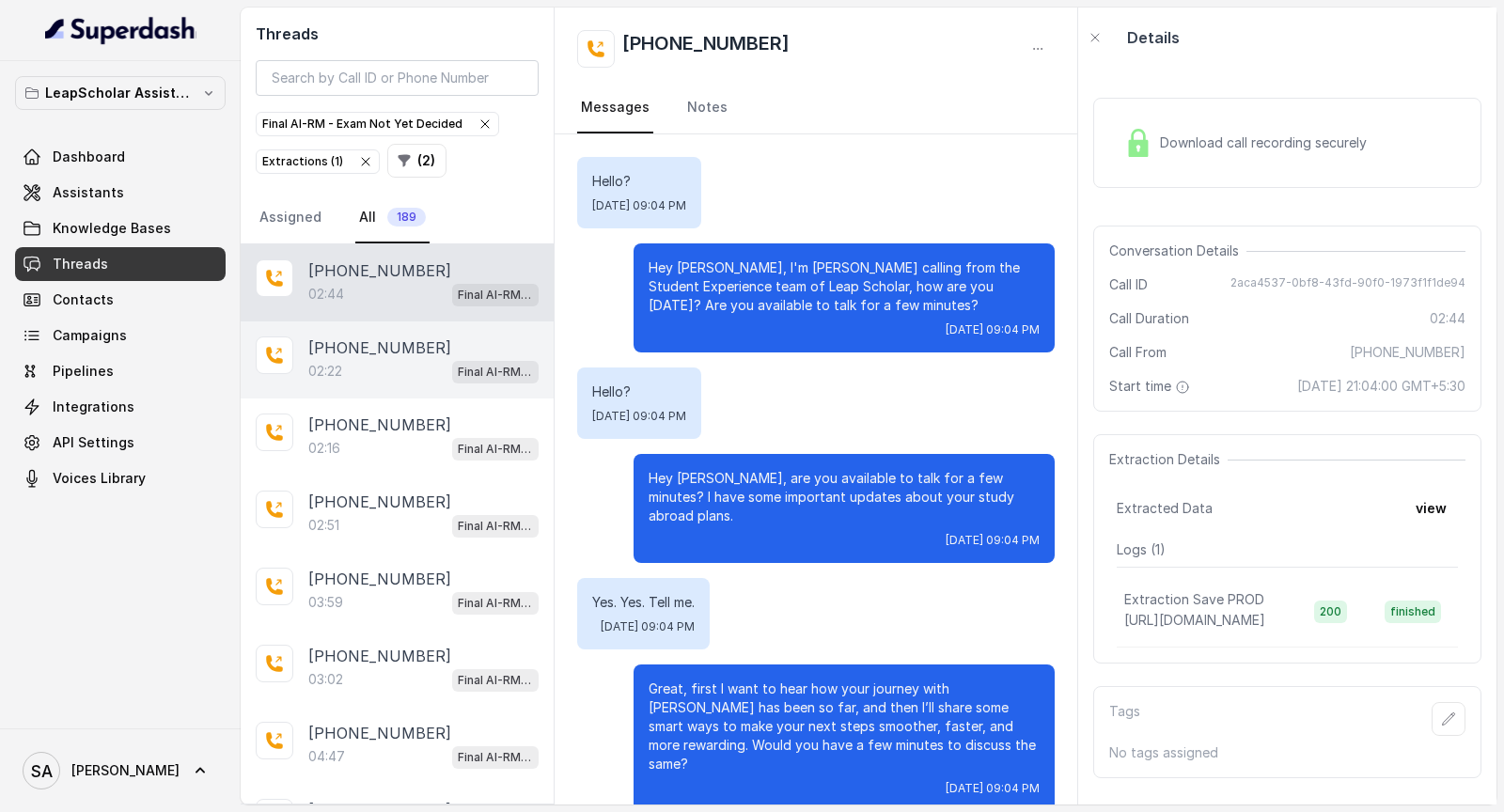
click at [359, 336] on p "+919320524177" at bounding box center [380, 347] width 142 height 23
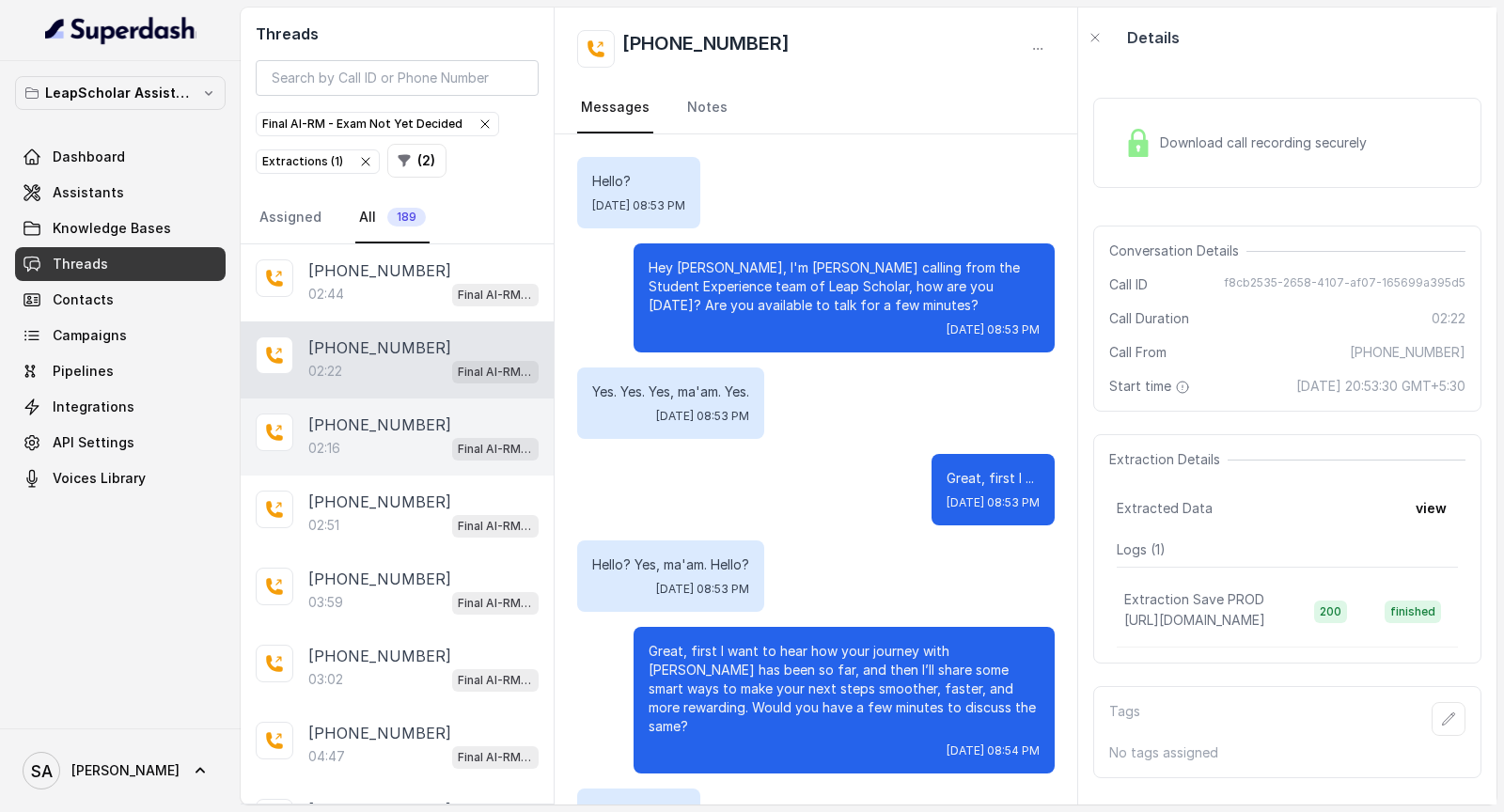
click at [389, 436] on div "02:16 Final AI-RM - Exam Not Yet Decided" at bounding box center [423, 448] width 231 height 25
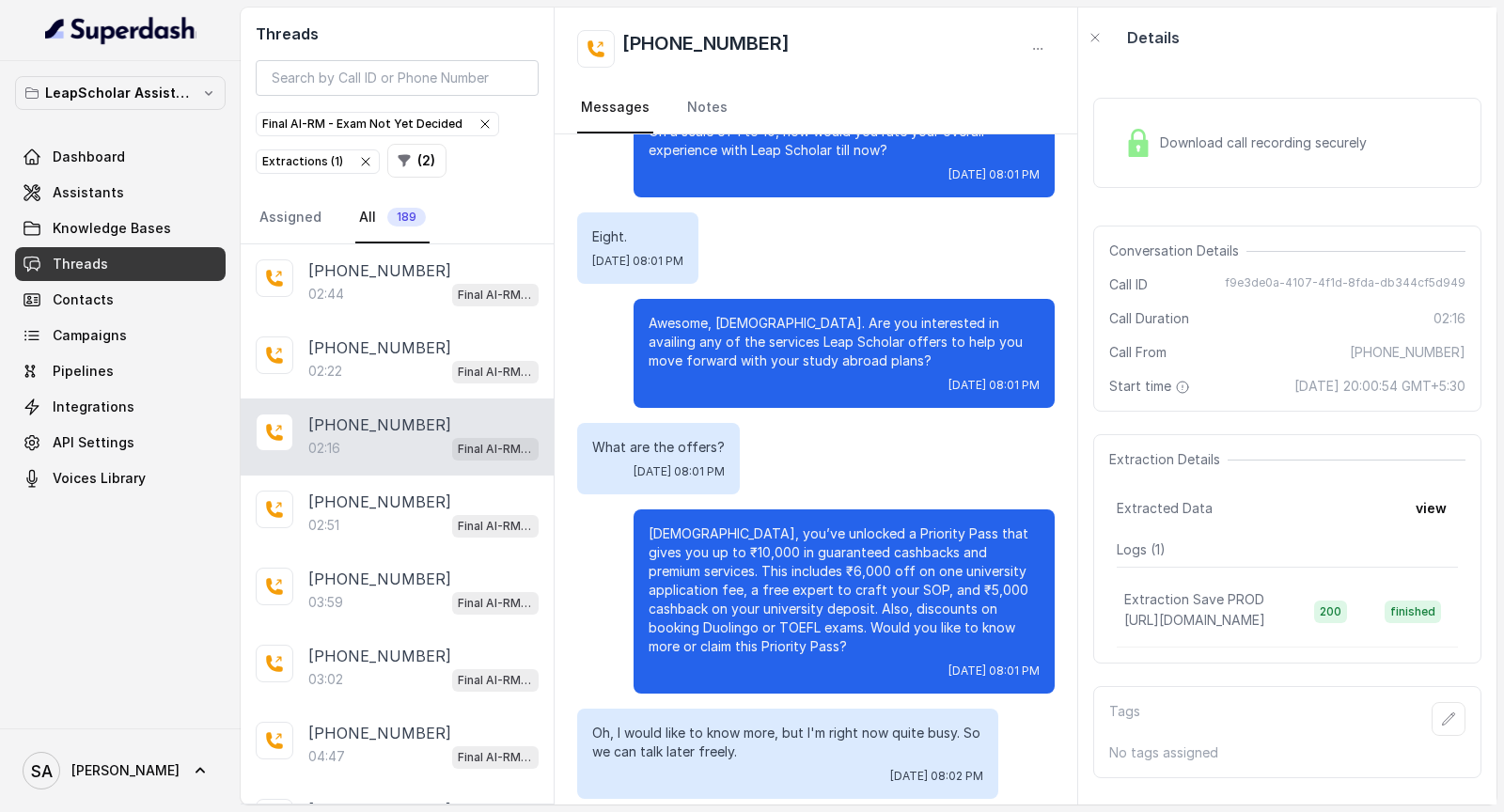
scroll to position [2173, 0]
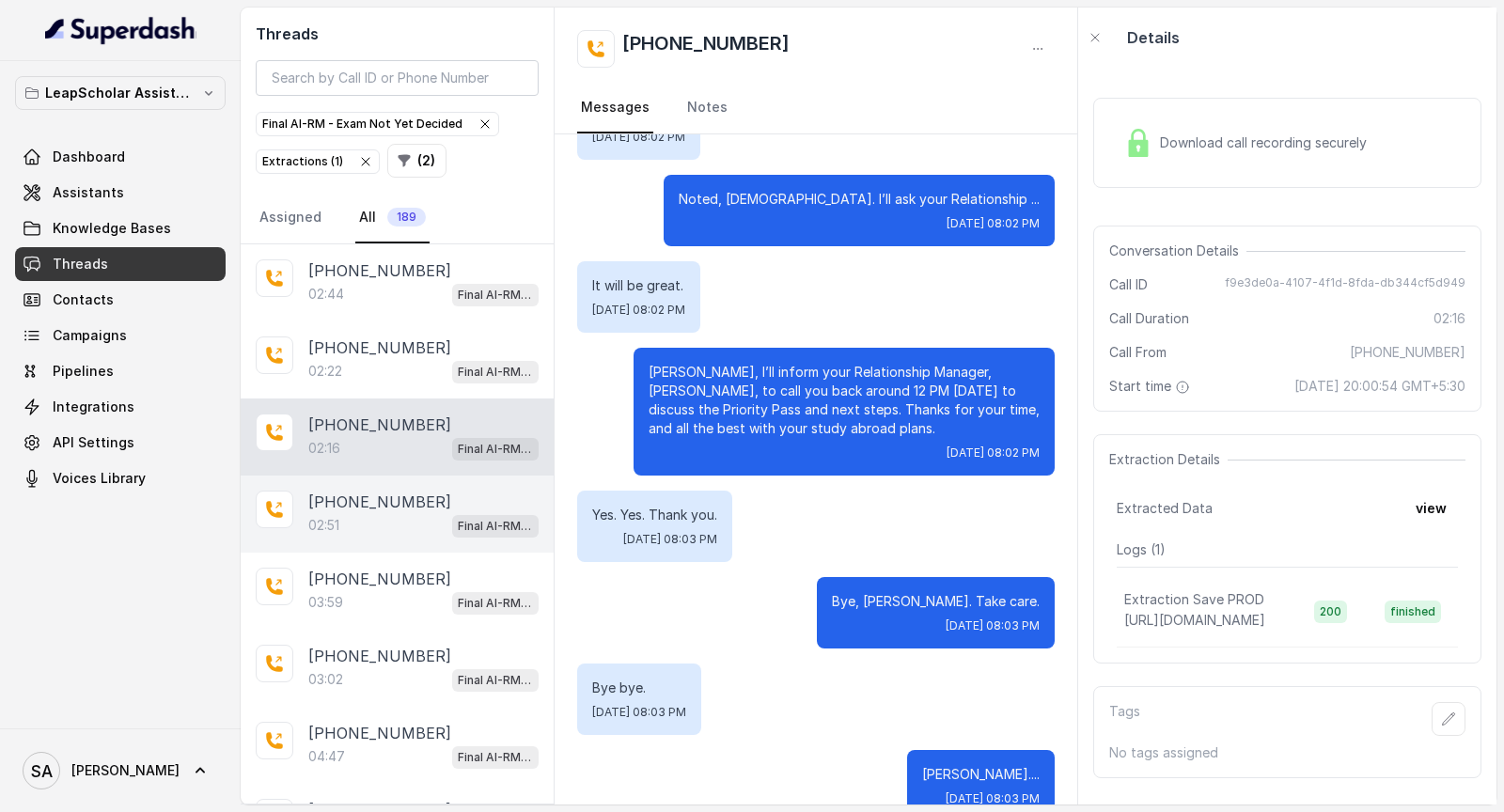
click at [390, 506] on p "+917626856133" at bounding box center [380, 501] width 142 height 23
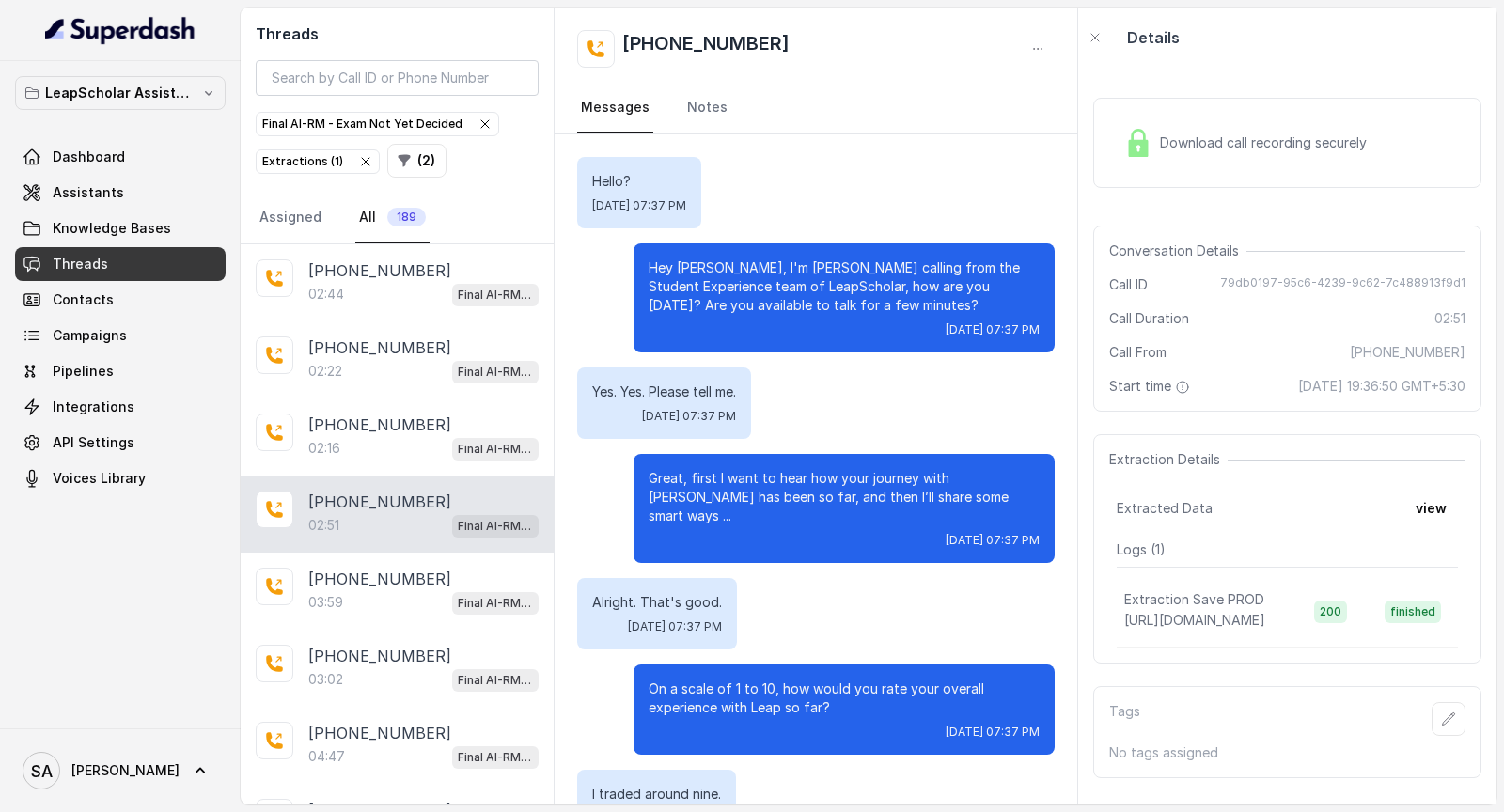
scroll to position [1918, 0]
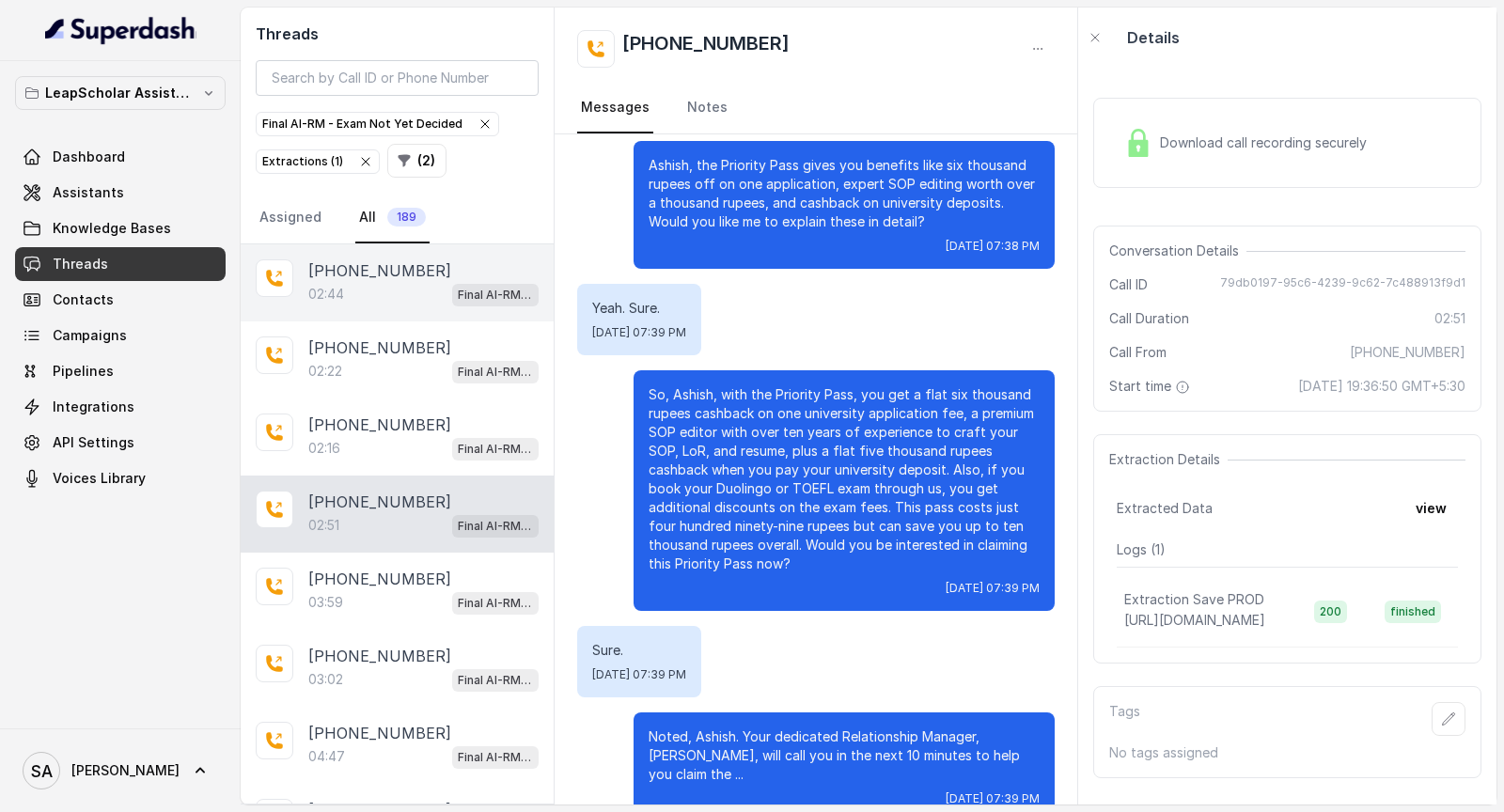
click at [335, 287] on p "02:44" at bounding box center [327, 294] width 36 height 19
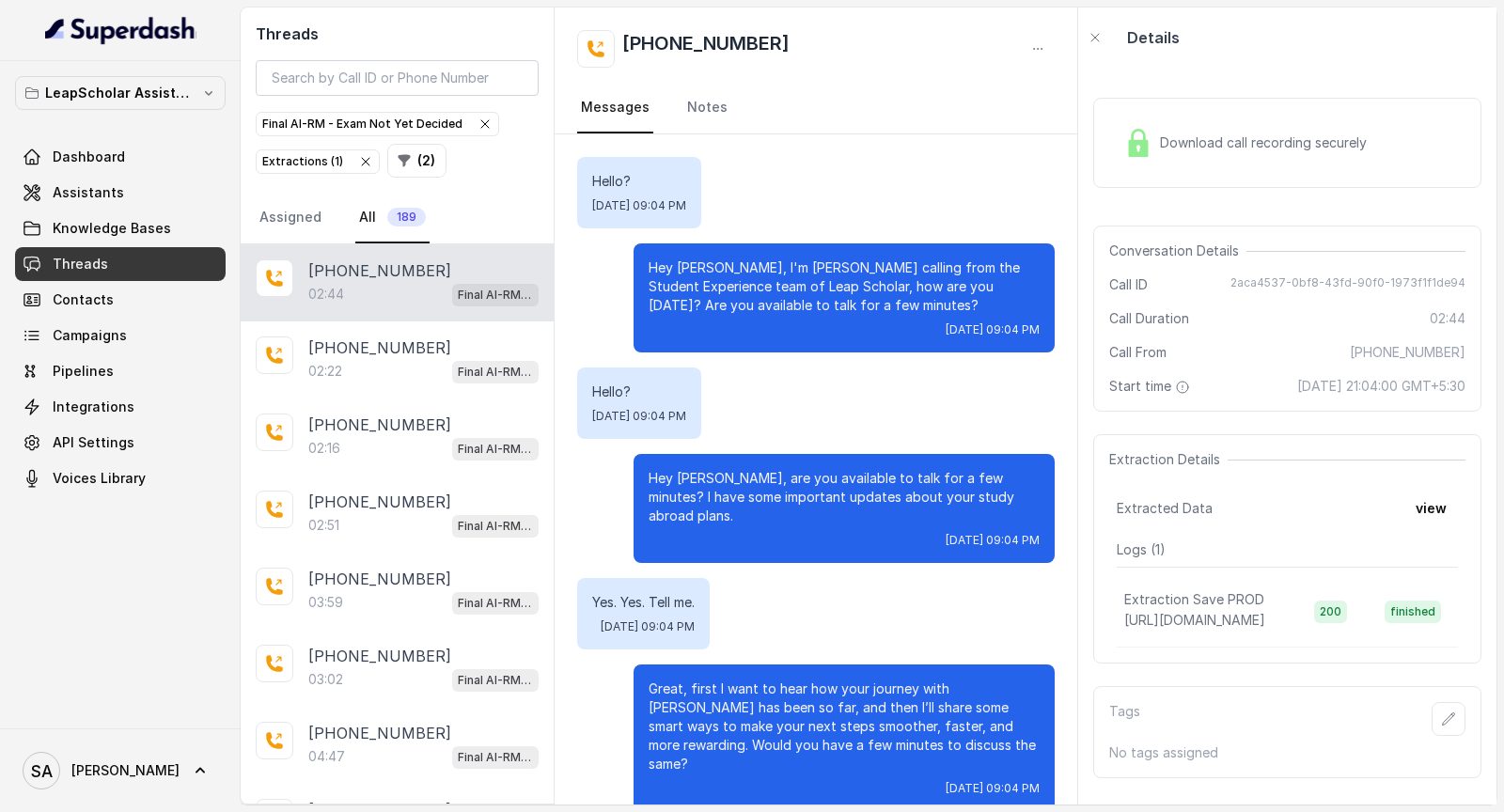
scroll to position [1940, 0]
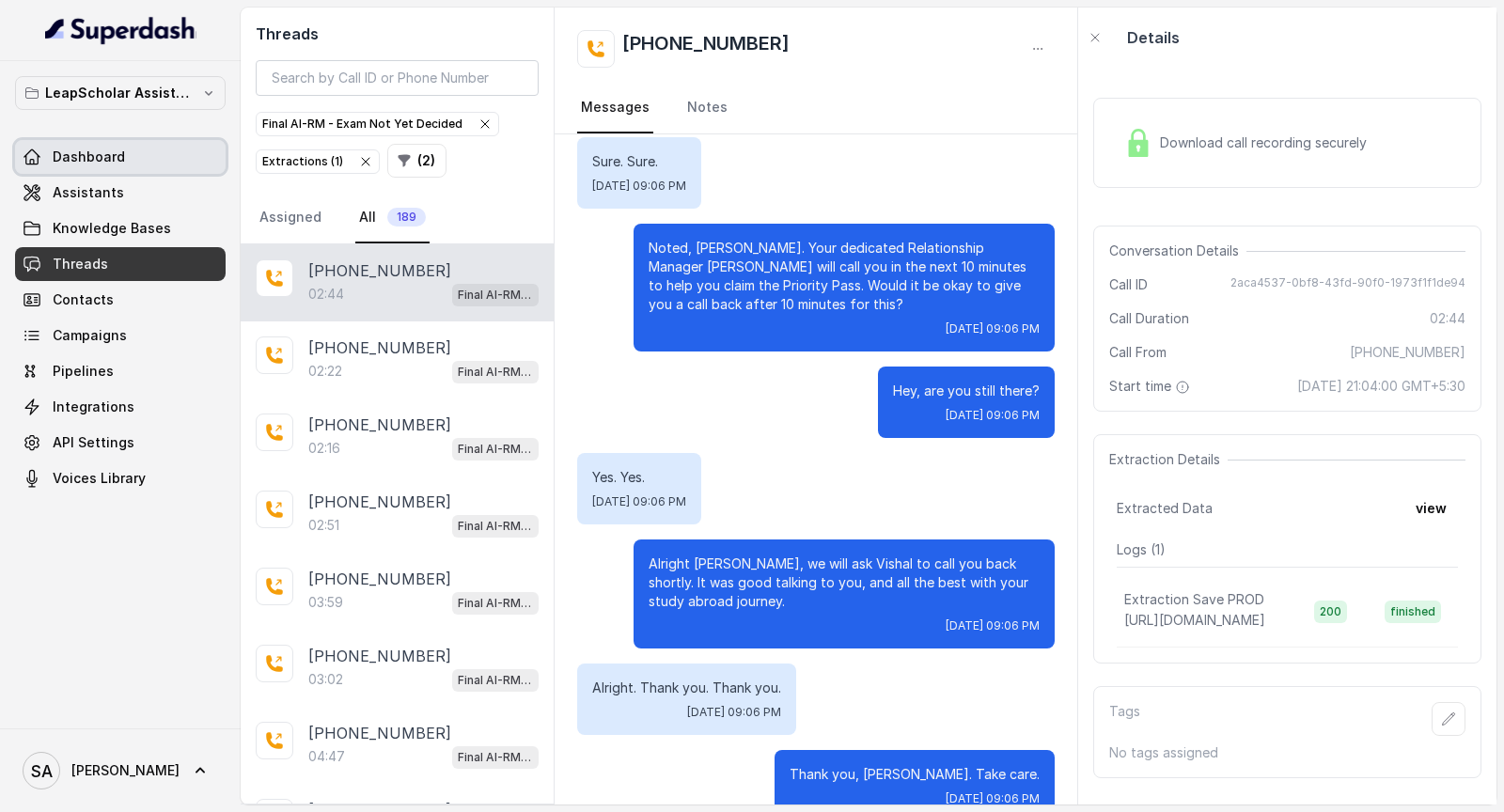
click at [111, 171] on link "Dashboard" at bounding box center [120, 157] width 211 height 34
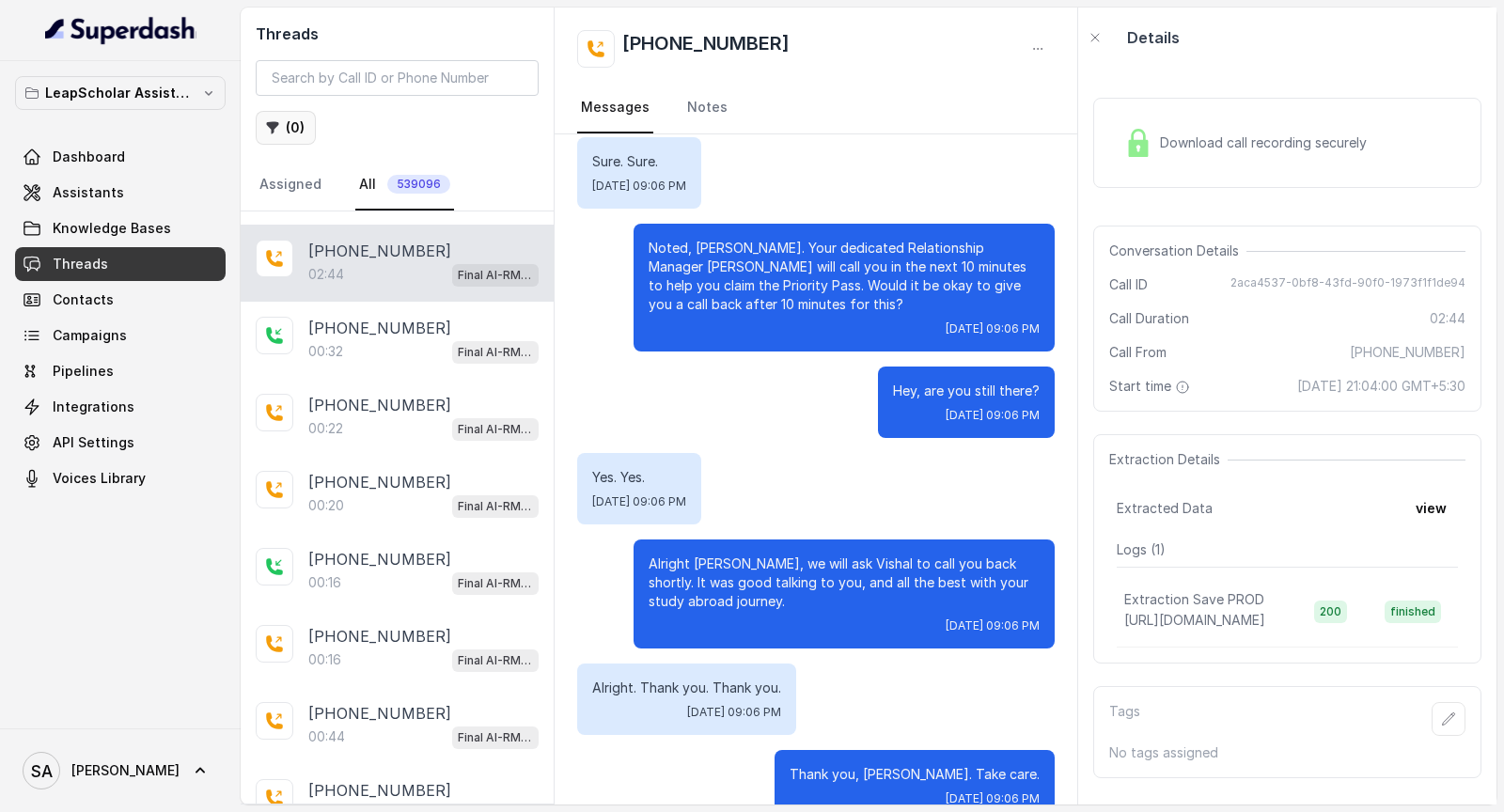
scroll to position [1069, 0]
click at [289, 137] on button "( 0 )" at bounding box center [285, 128] width 60 height 34
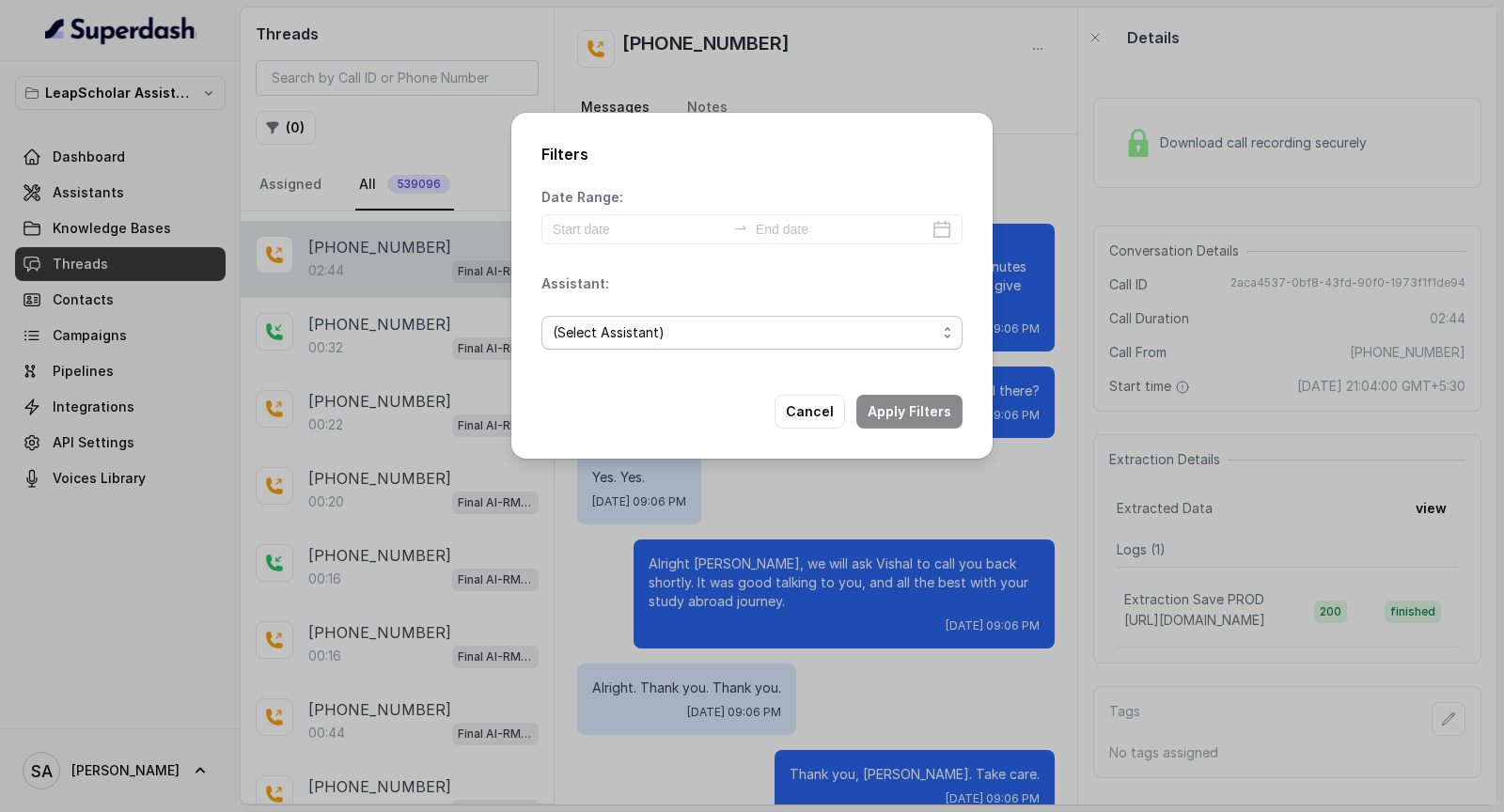
click at [637, 317] on span "(Select Assistant)" at bounding box center [752, 332] width 422 height 34
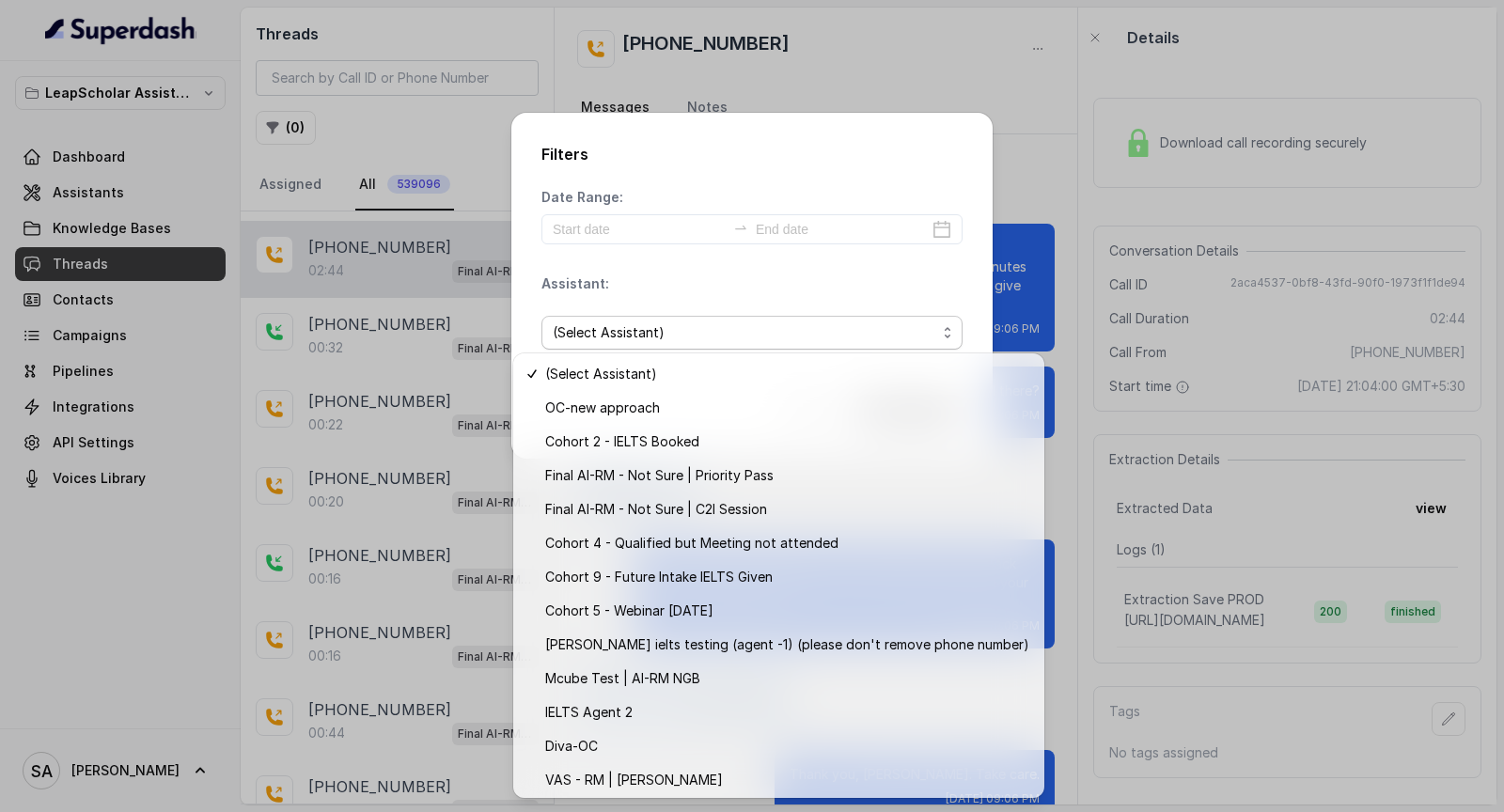
click at [425, 496] on div "Filters Date Range: Assistant: (Select Assistant) Cancel Apply Filters" at bounding box center [752, 406] width 1504 height 812
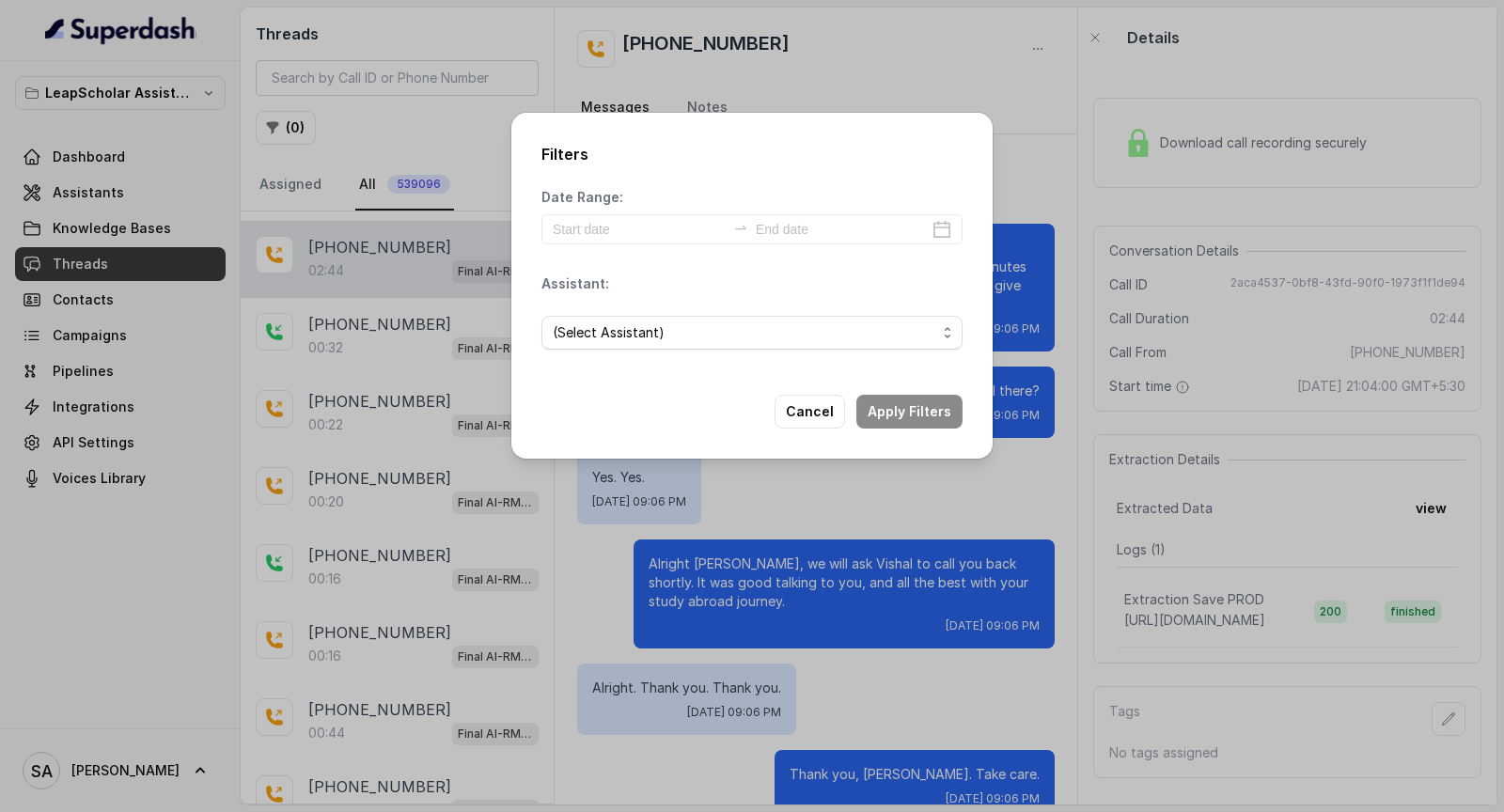
click at [425, 496] on div "Filters Date Range: Assistant: (Select Assistant) Cancel Apply Filters" at bounding box center [752, 406] width 1504 height 812
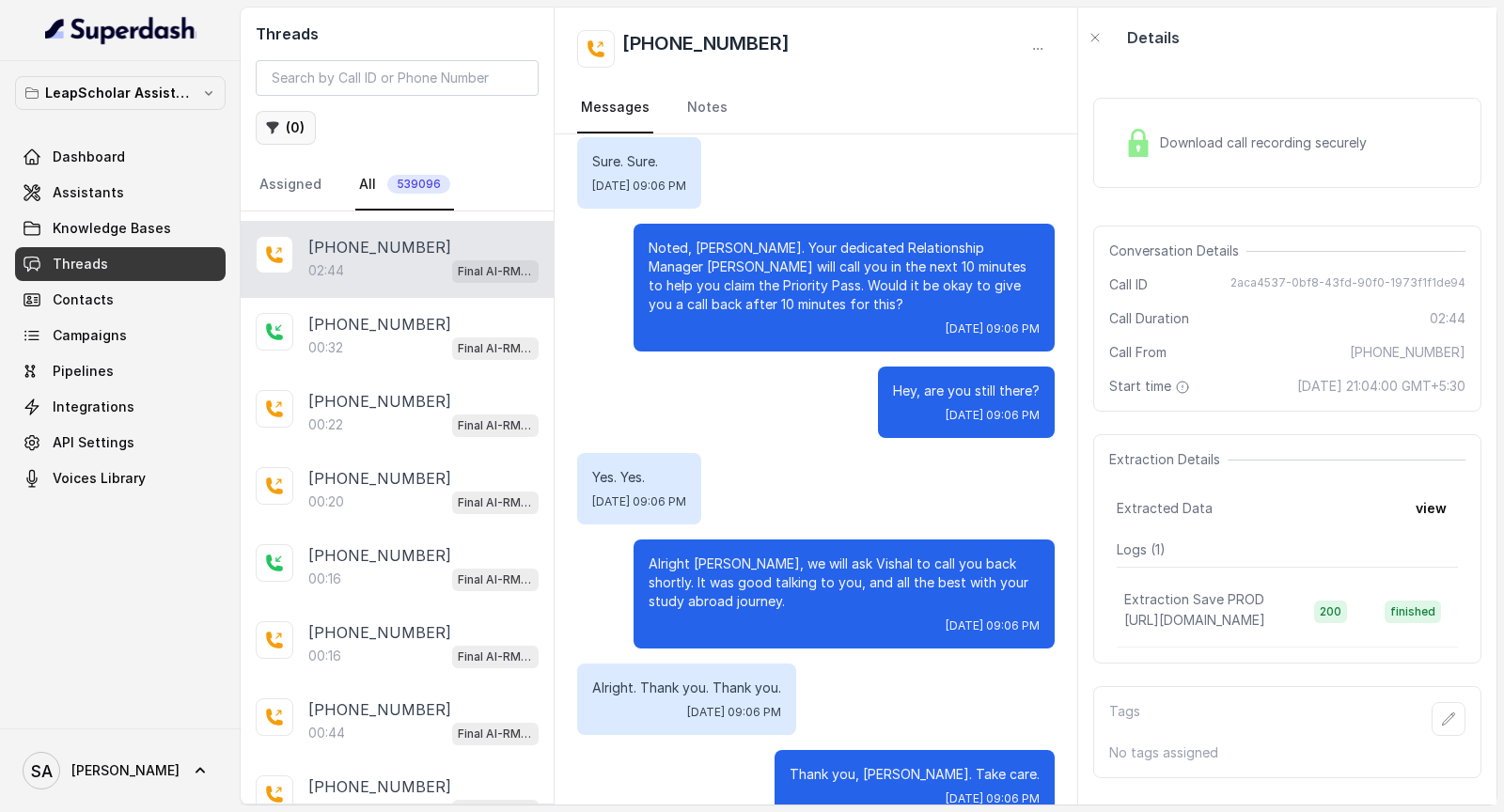
click at [303, 123] on button "( 0 )" at bounding box center [285, 128] width 60 height 34
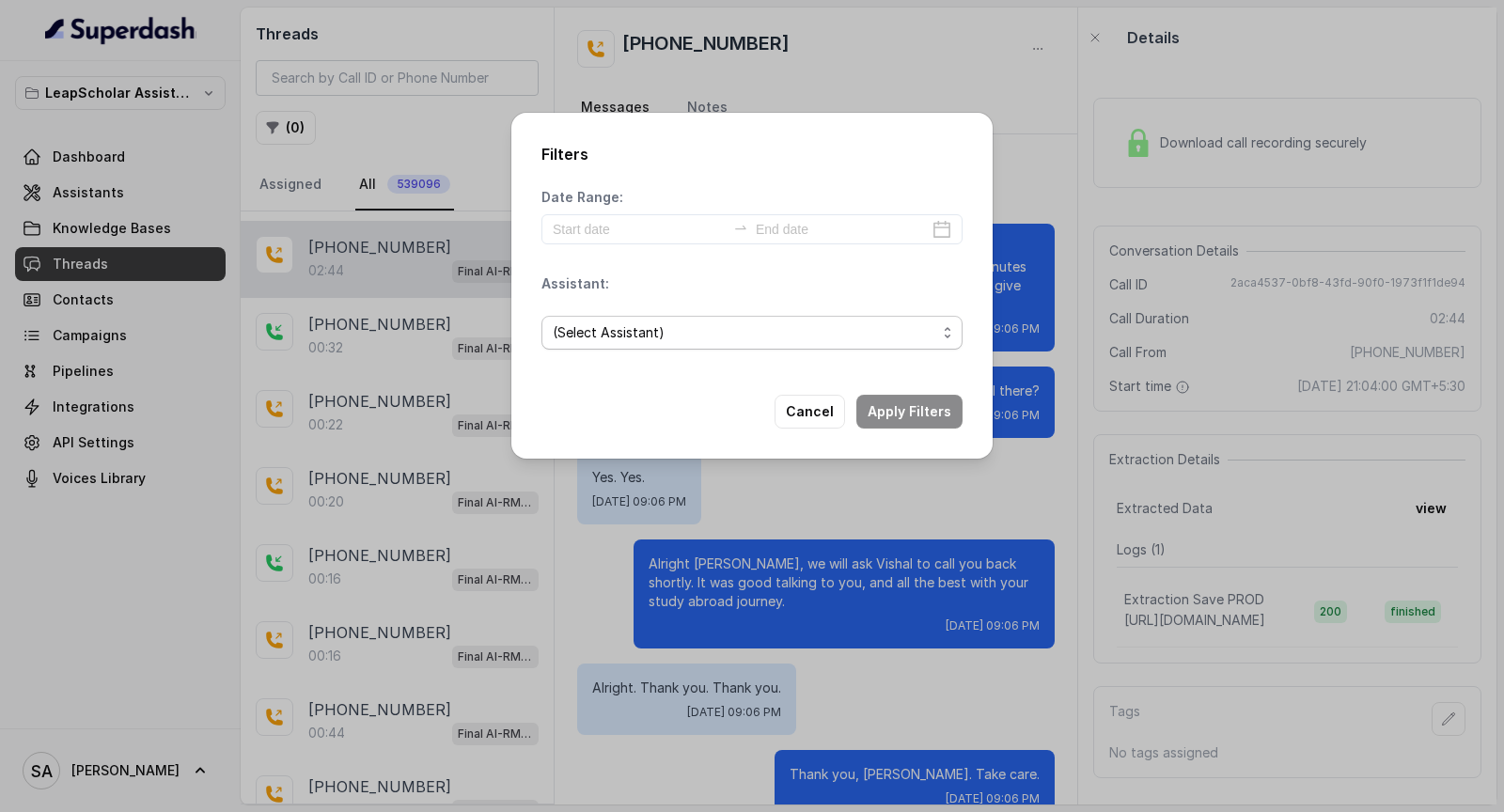
click at [678, 340] on span "(Select Assistant)" at bounding box center [745, 332] width 384 height 23
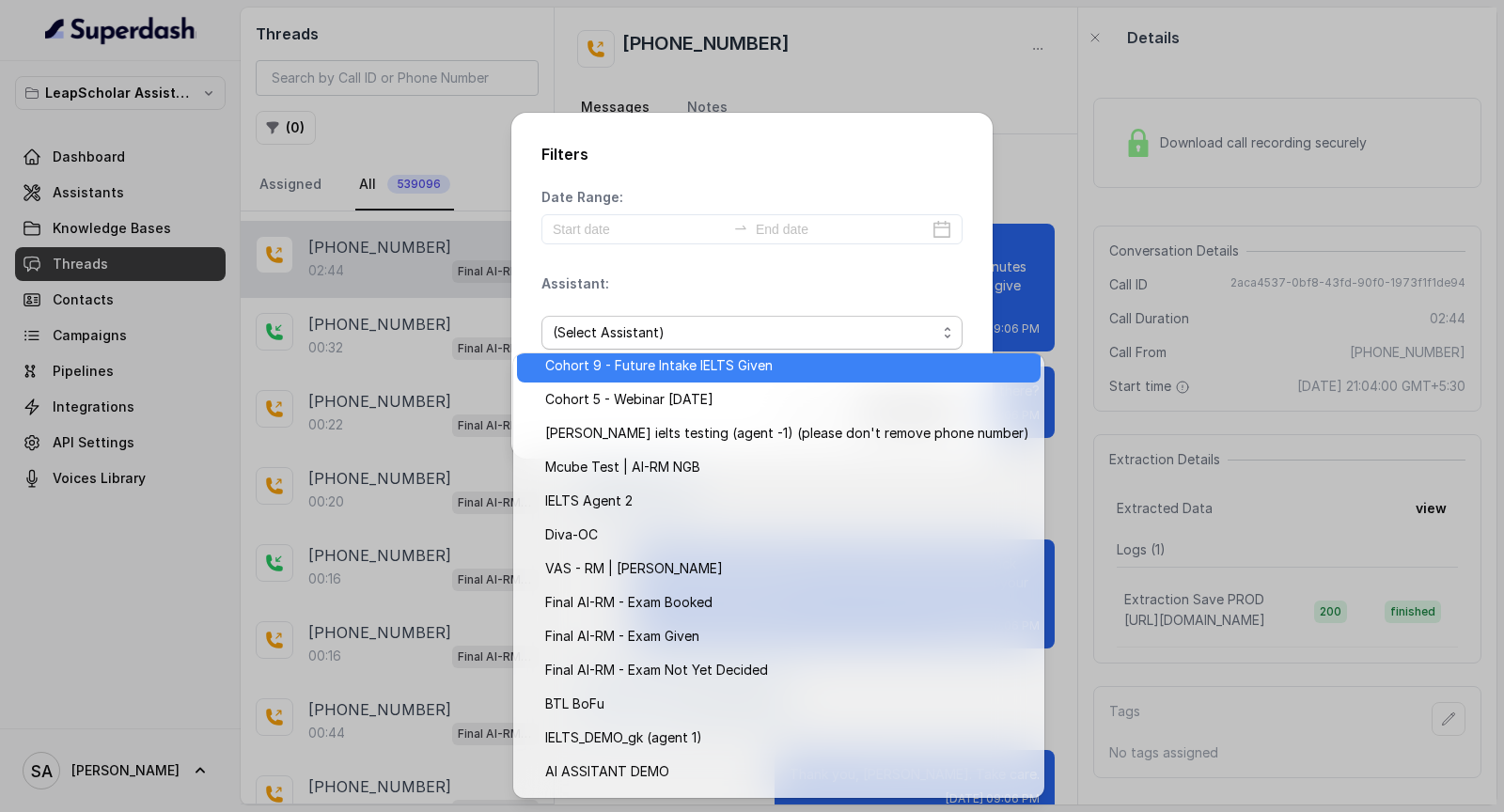
scroll to position [215, 0]
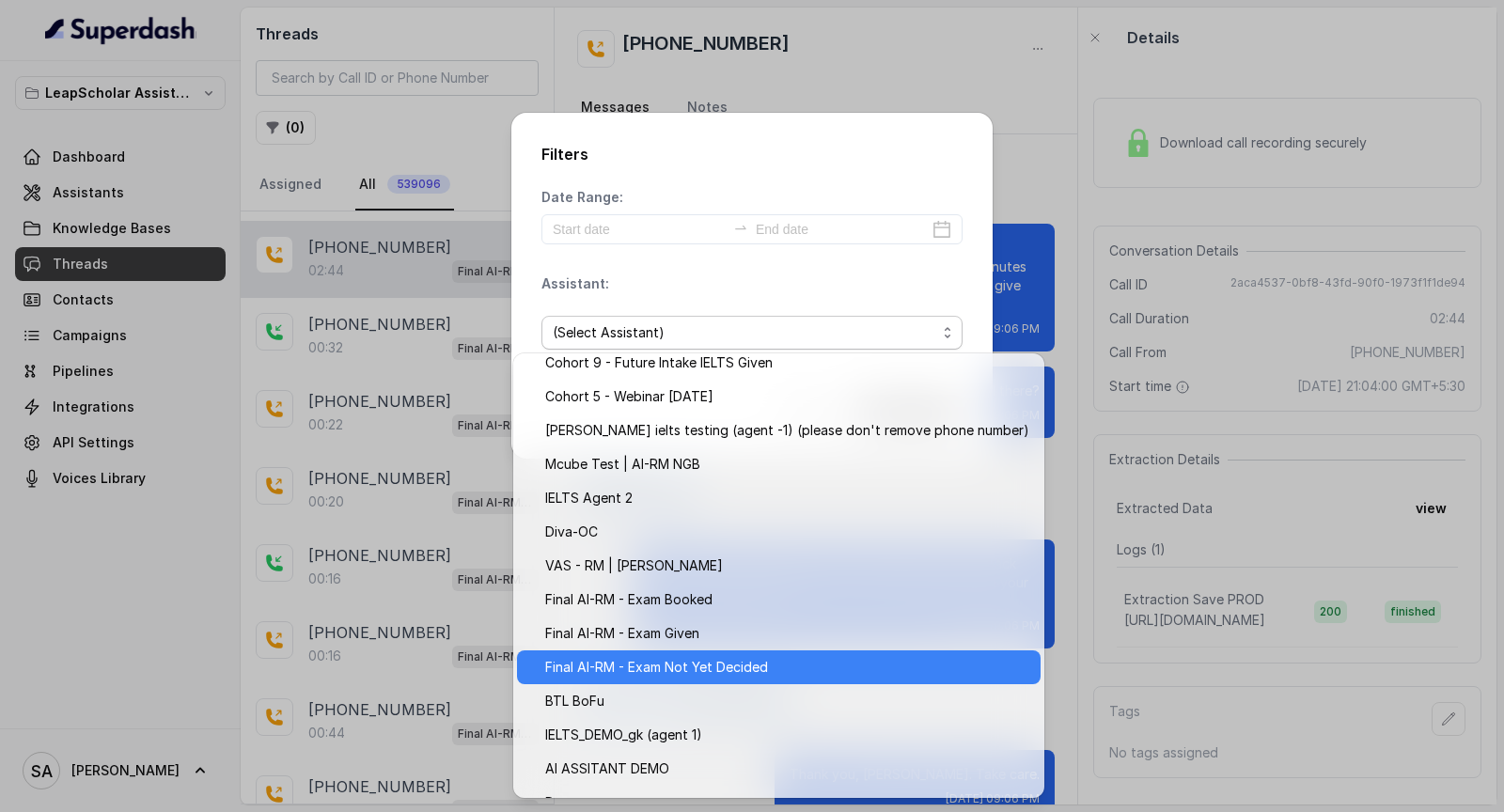
click at [693, 673] on span "Final AI-RM - Exam Not Yet Decided" at bounding box center [787, 667] width 484 height 23
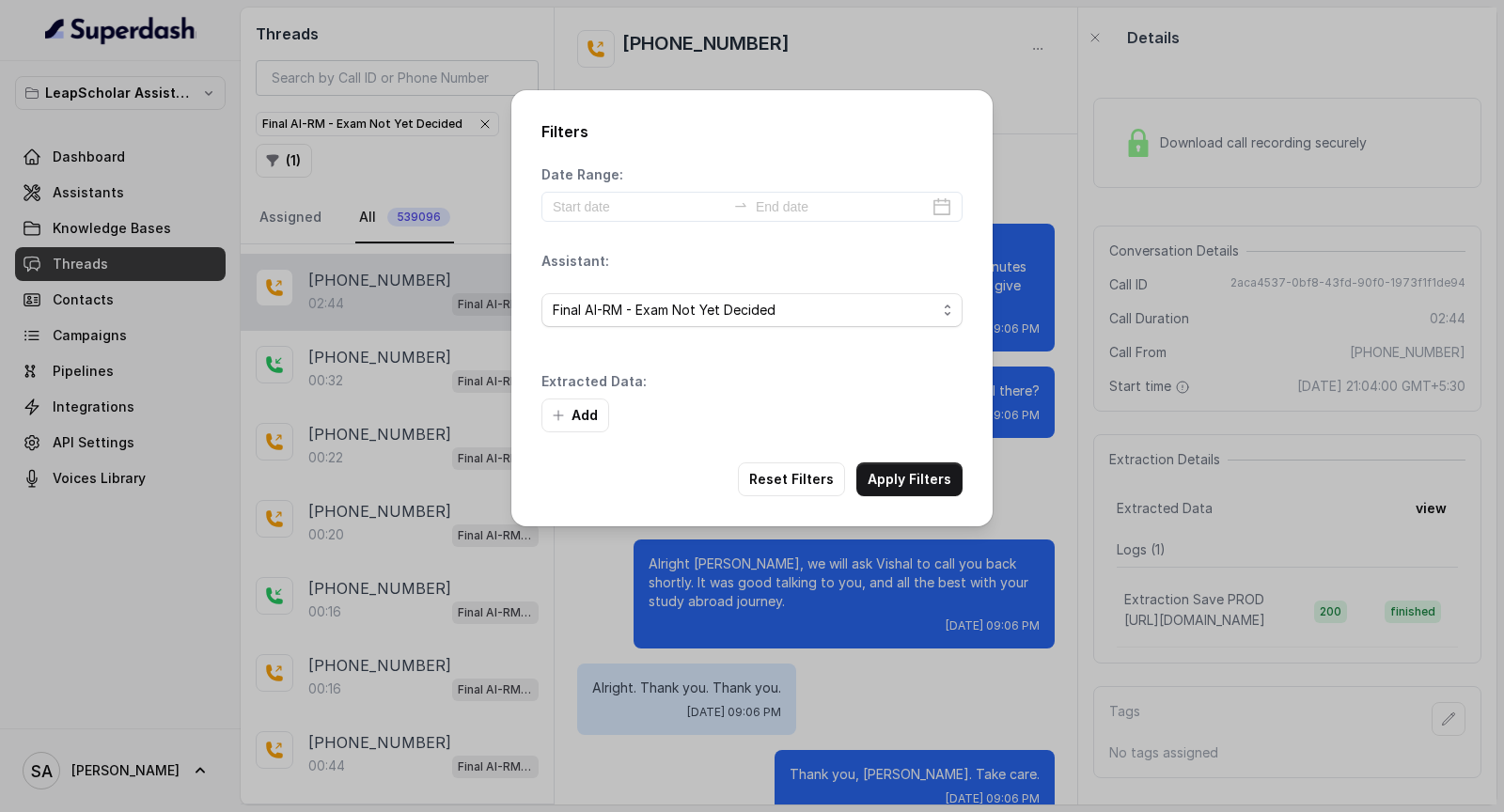
click at [593, 406] on button "Add" at bounding box center [575, 415] width 67 height 34
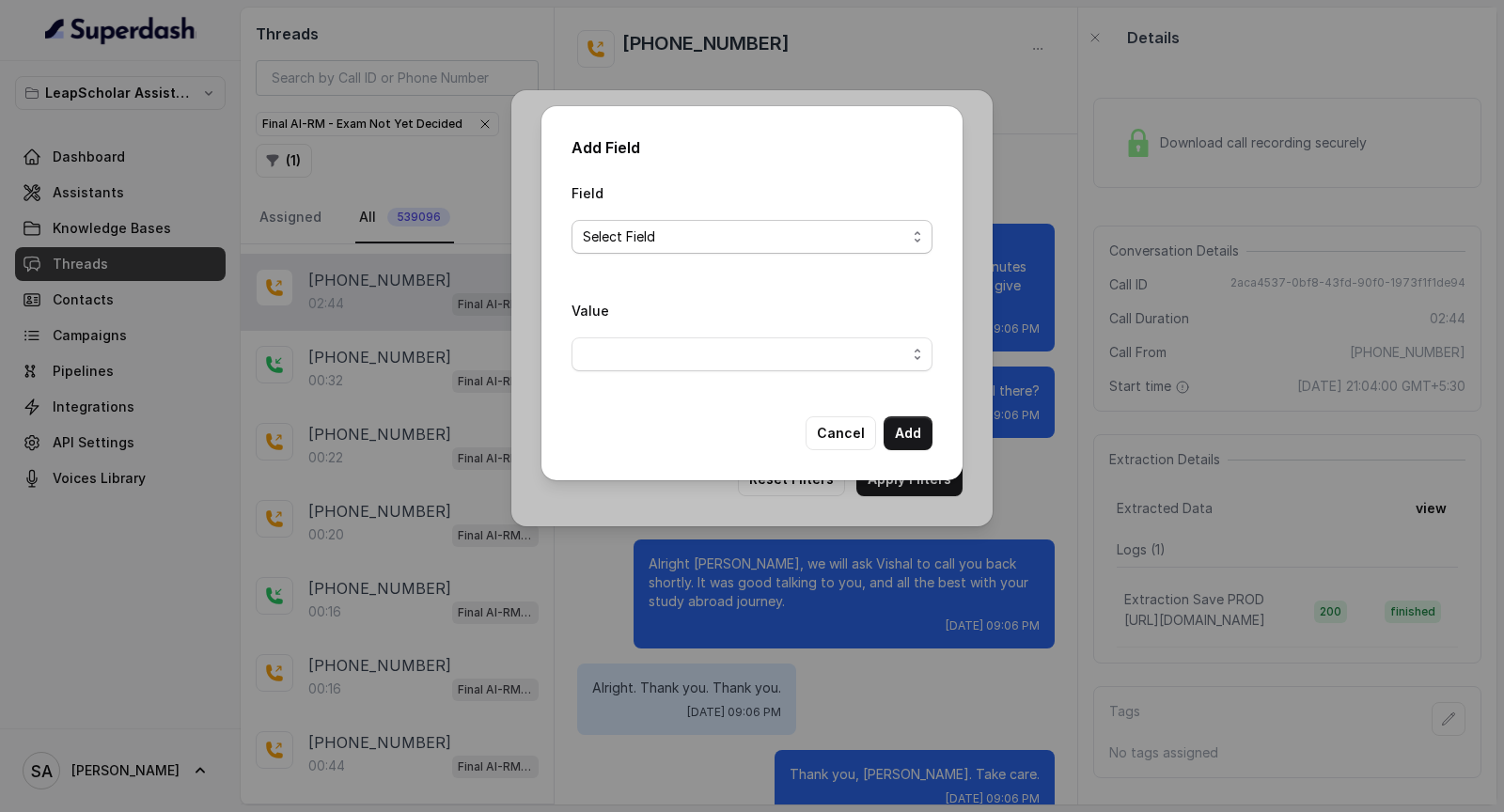
click at [728, 242] on span "Select Field" at bounding box center [744, 236] width 324 height 23
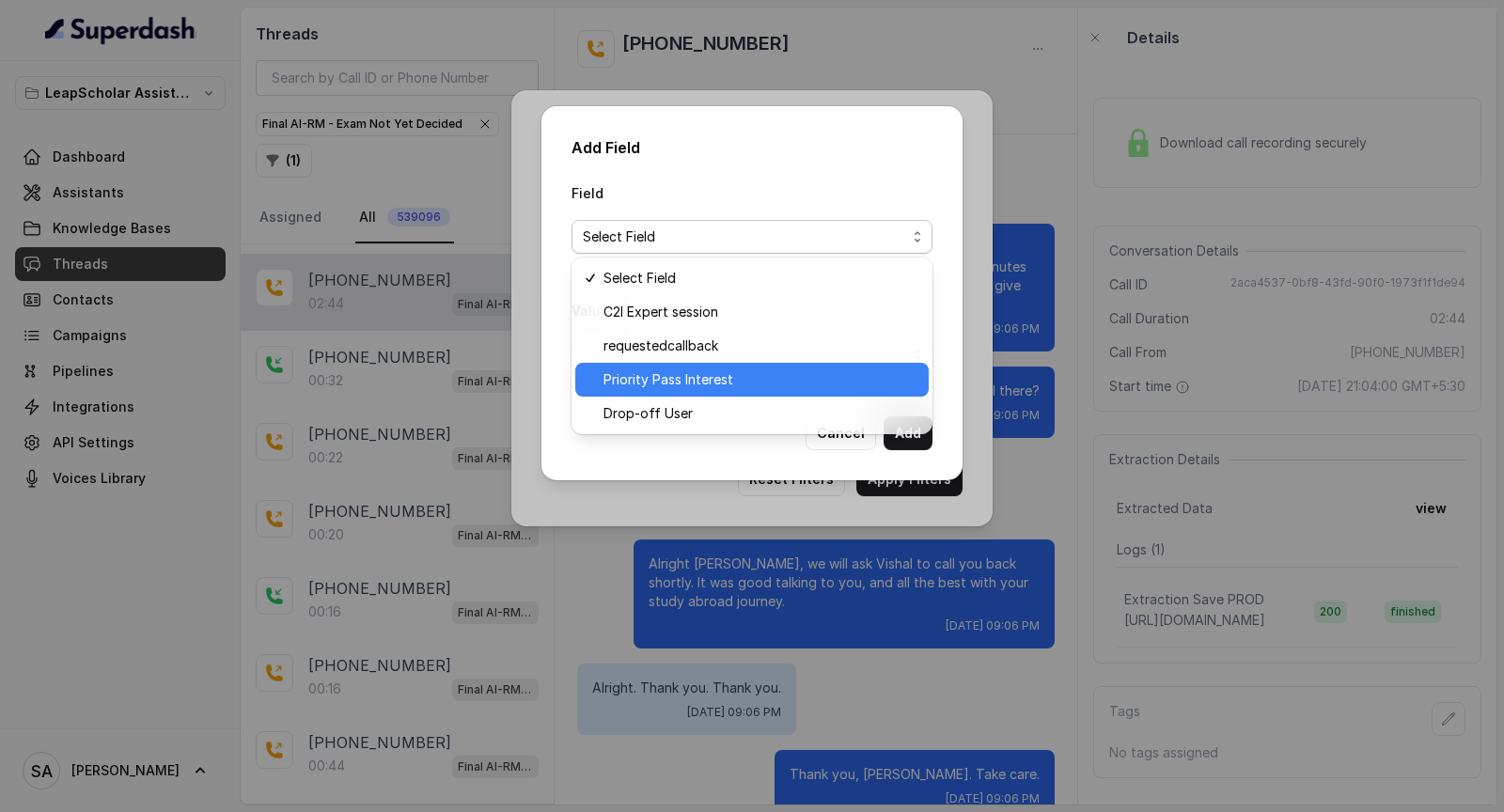
click at [715, 382] on span "Priority Pass Interest" at bounding box center [760, 379] width 314 height 23
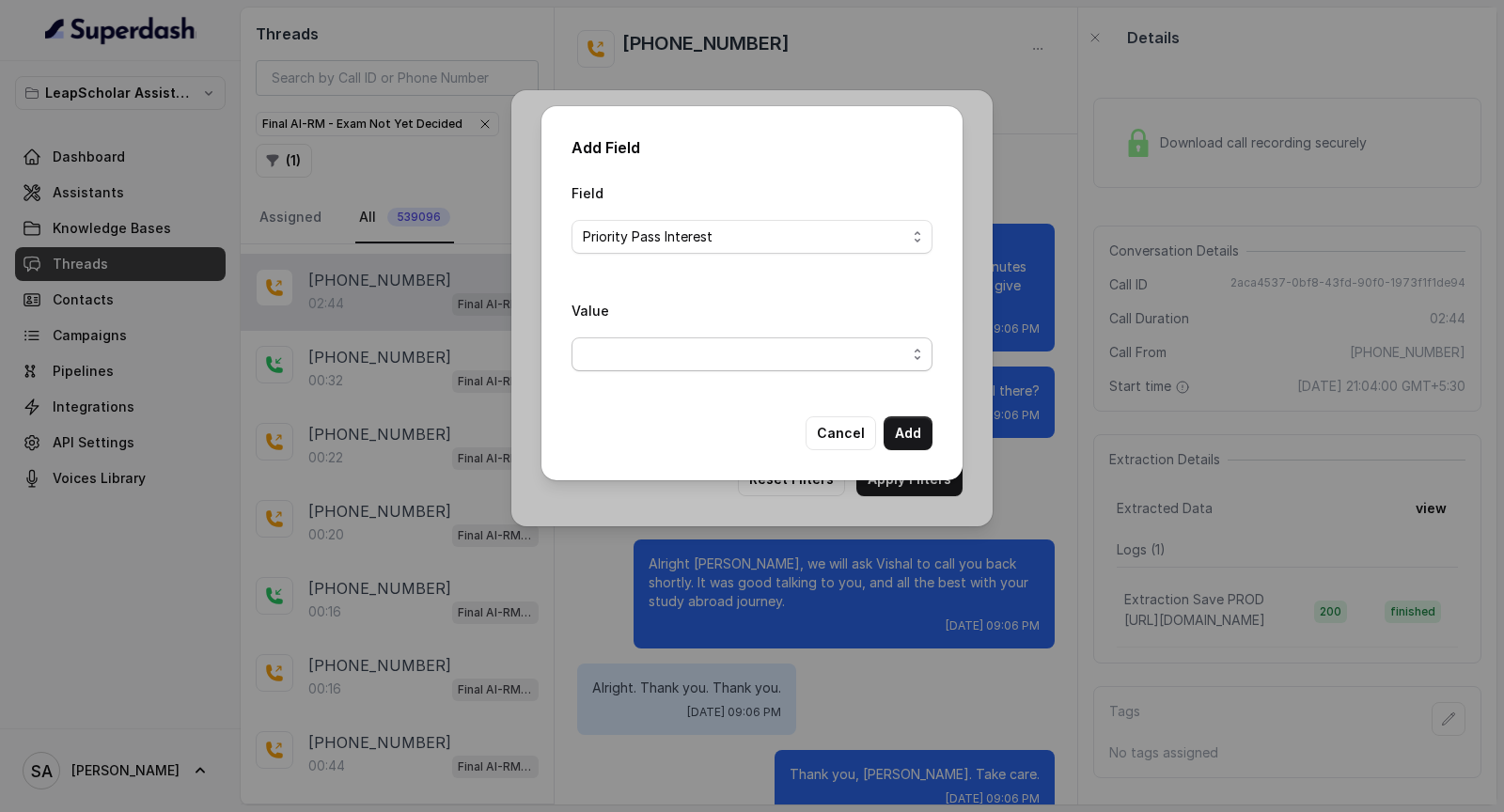
click at [758, 339] on span "button" at bounding box center [752, 354] width 361 height 34
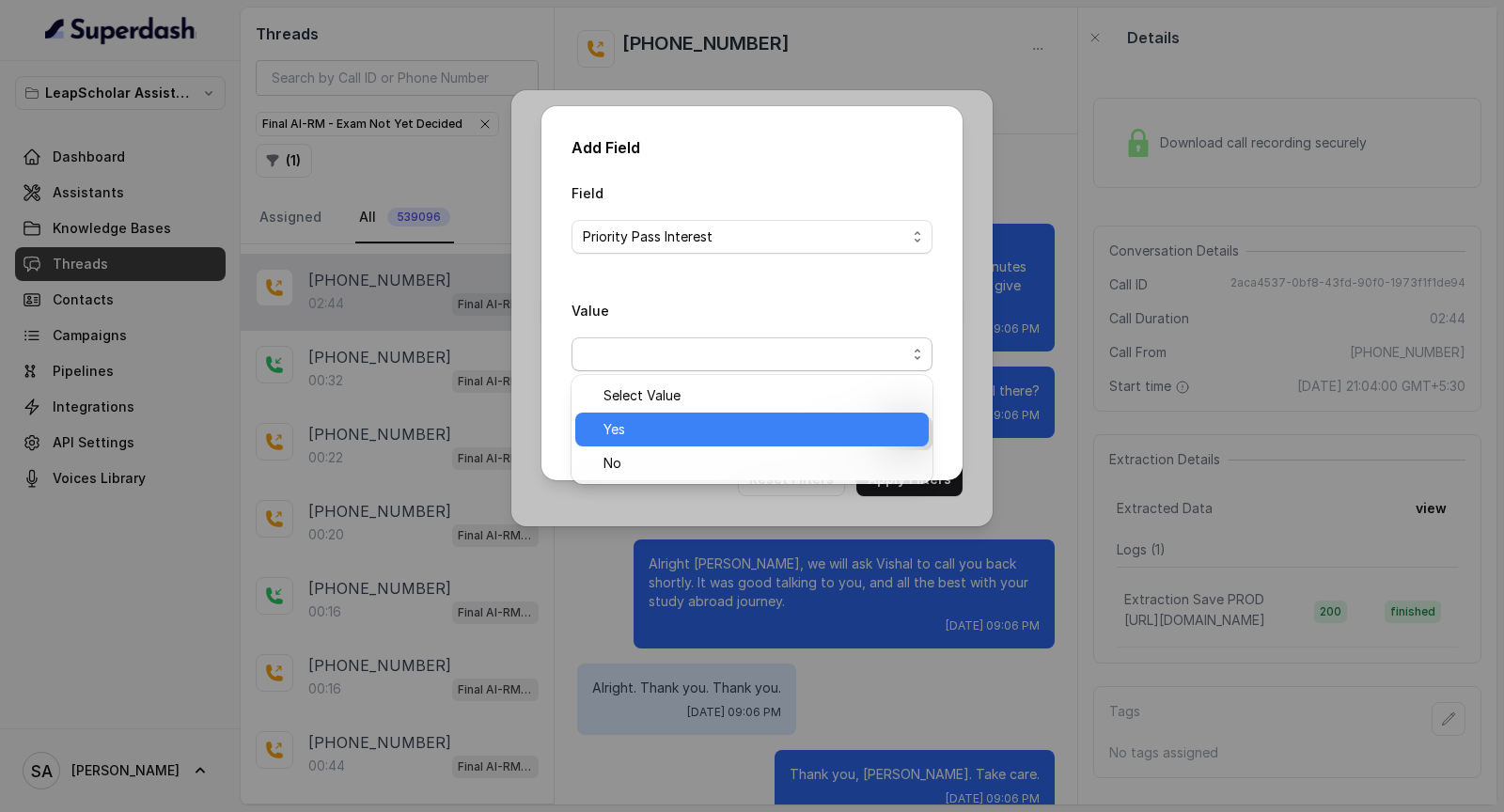
click at [726, 419] on span "Yes" at bounding box center [760, 429] width 314 height 23
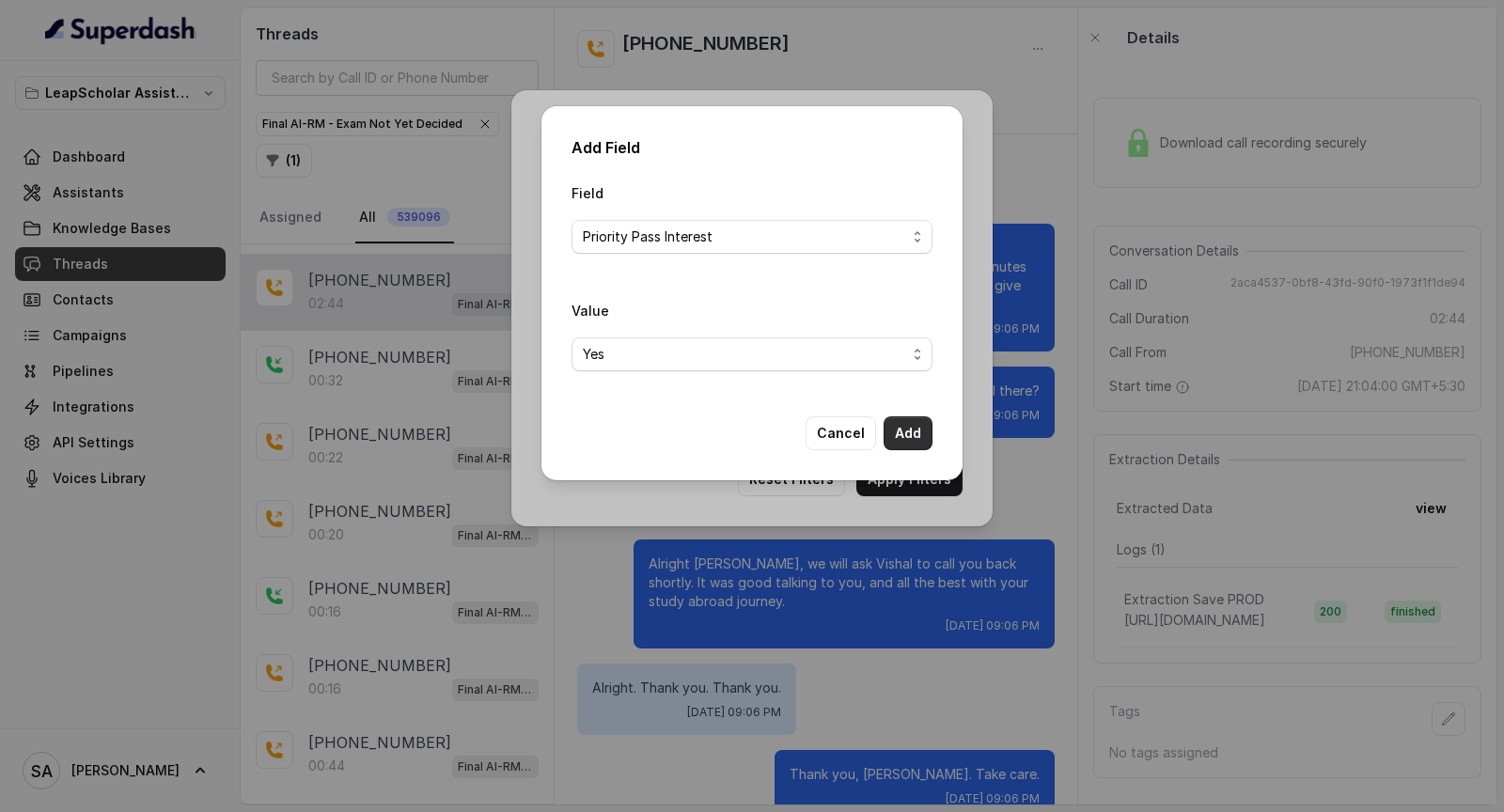
click at [910, 432] on button "Add" at bounding box center [907, 433] width 48 height 34
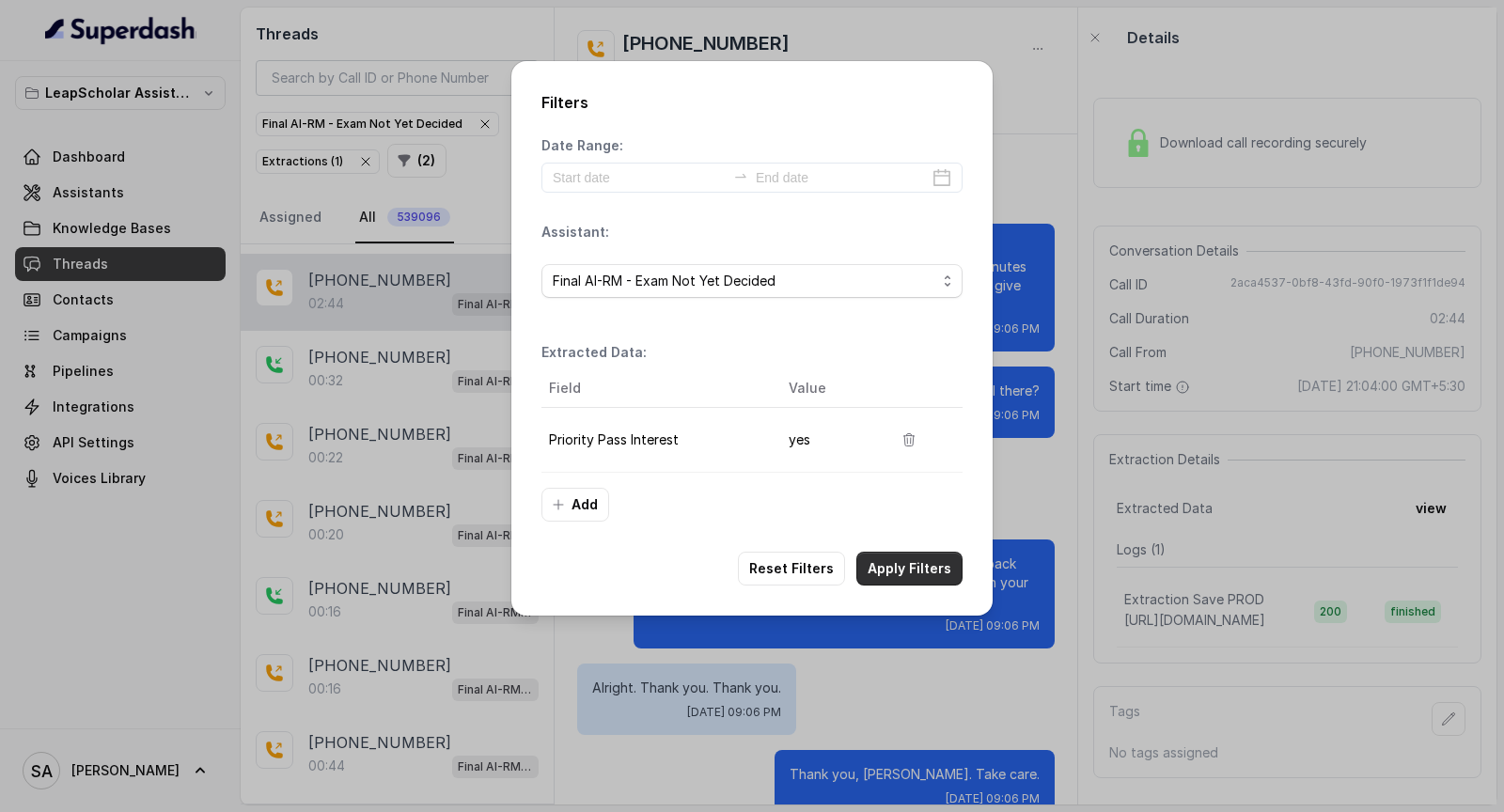
click at [911, 565] on button "Apply Filters" at bounding box center [909, 569] width 106 height 34
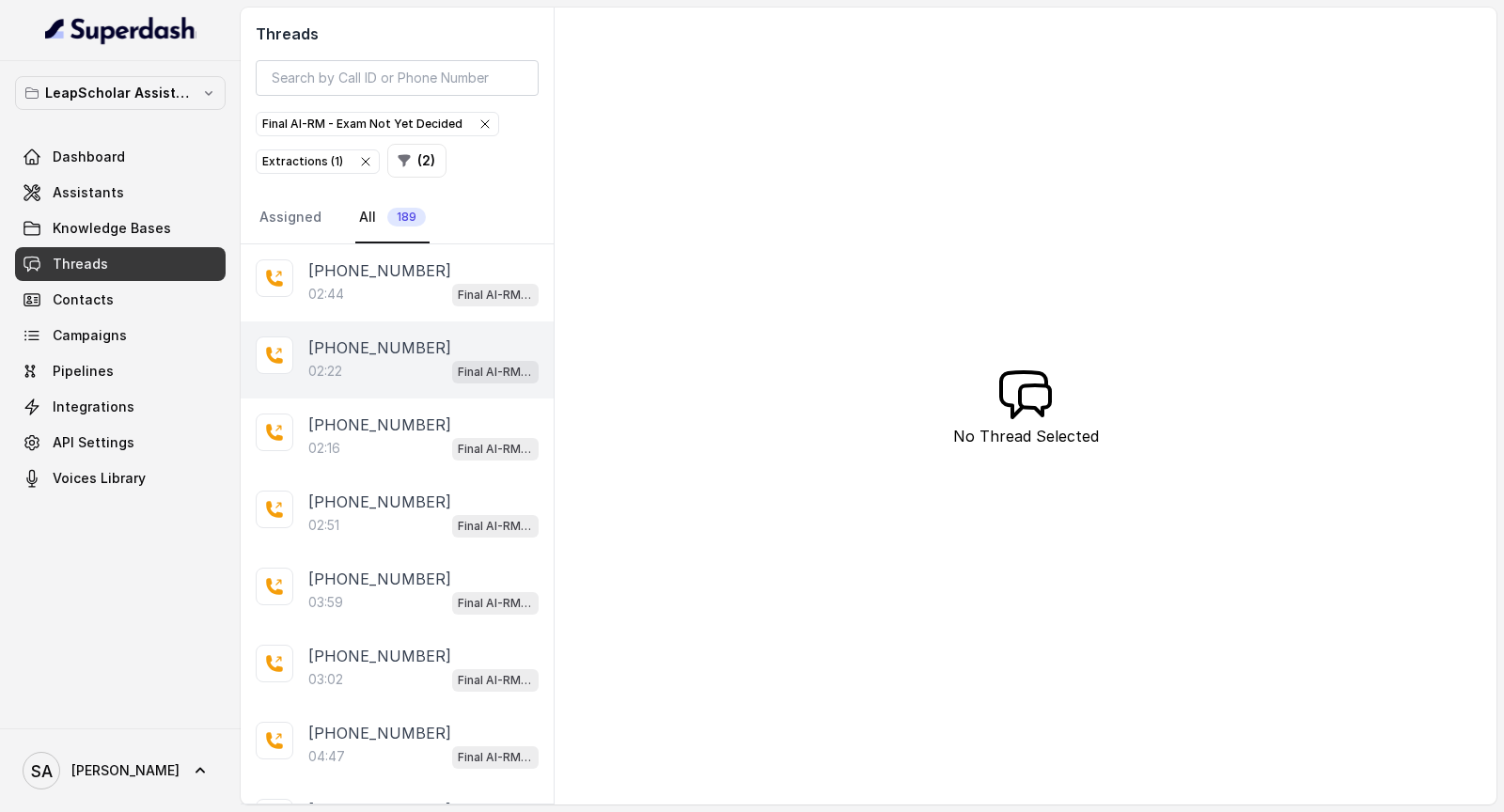
click at [378, 359] on div "02:22 Final AI-RM - Exam Not Yet Decided" at bounding box center [423, 371] width 231 height 25
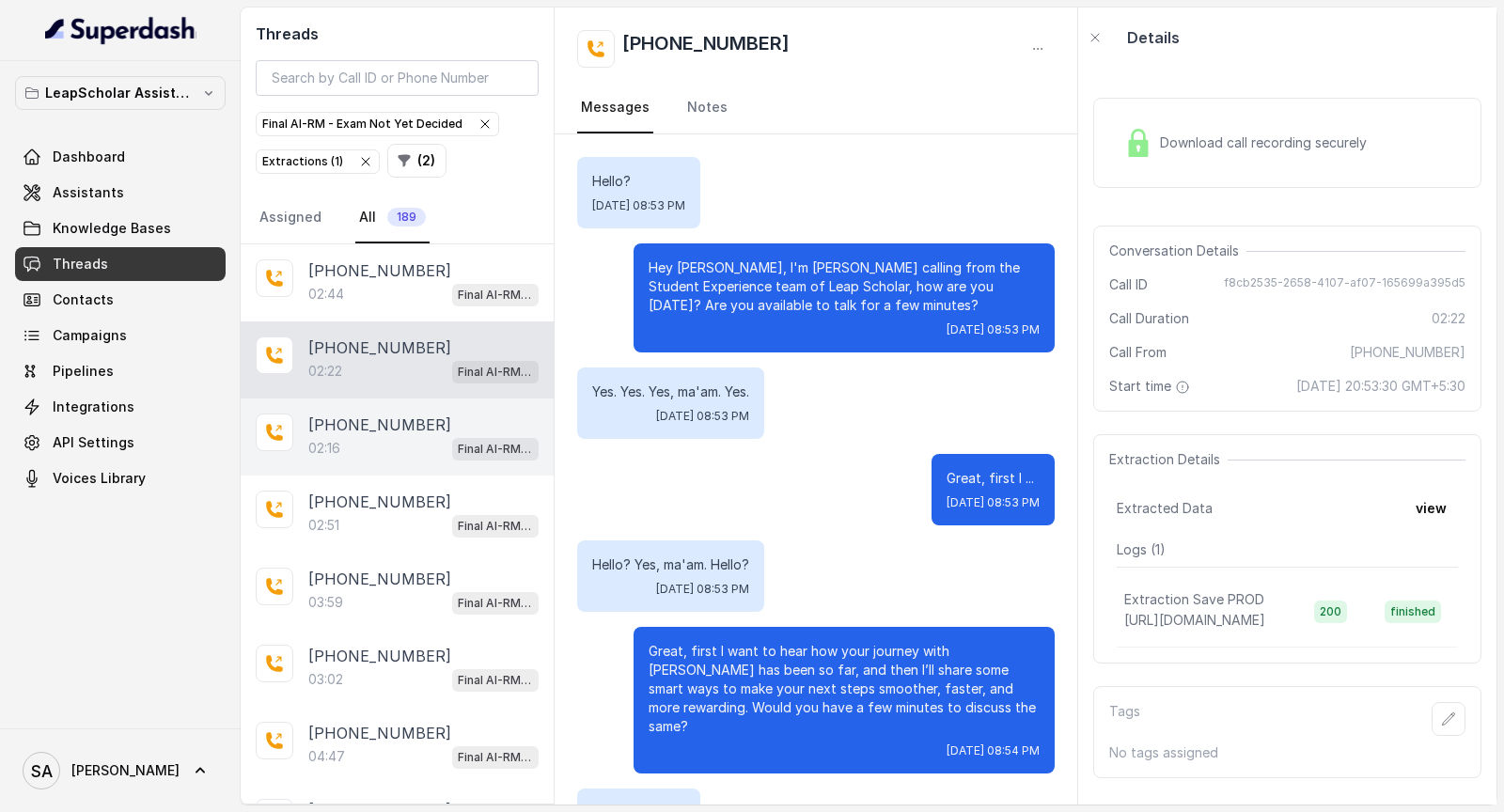
scroll to position [2778, 0]
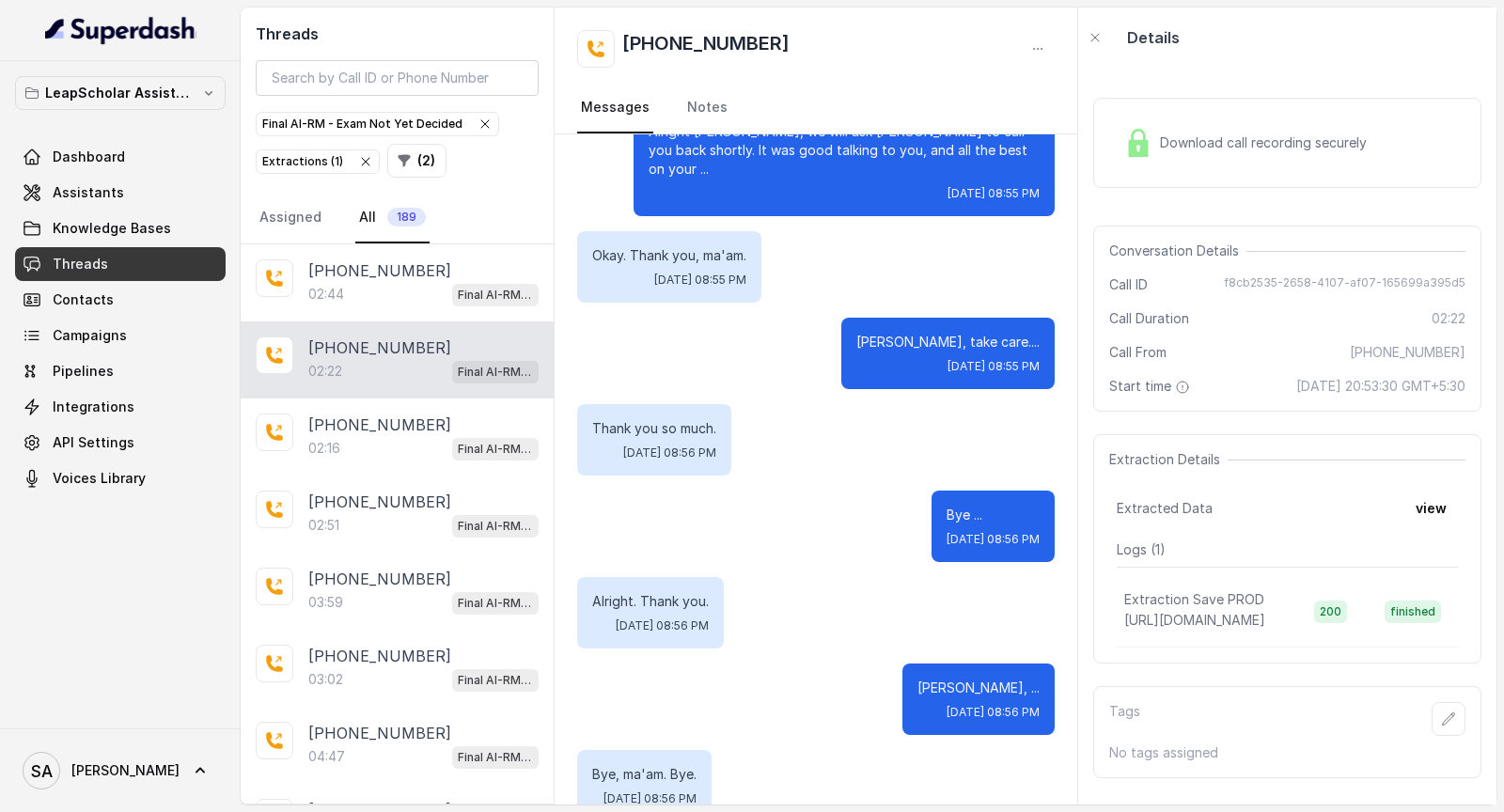
click at [399, 378] on div "+919320524177 02:22 Final AI-RM - Exam Not Yet Decided" at bounding box center [397, 360] width 313 height 77
click at [384, 444] on div "02:16 Final AI-RM - Exam Not Yet Decided" at bounding box center [423, 448] width 231 height 25
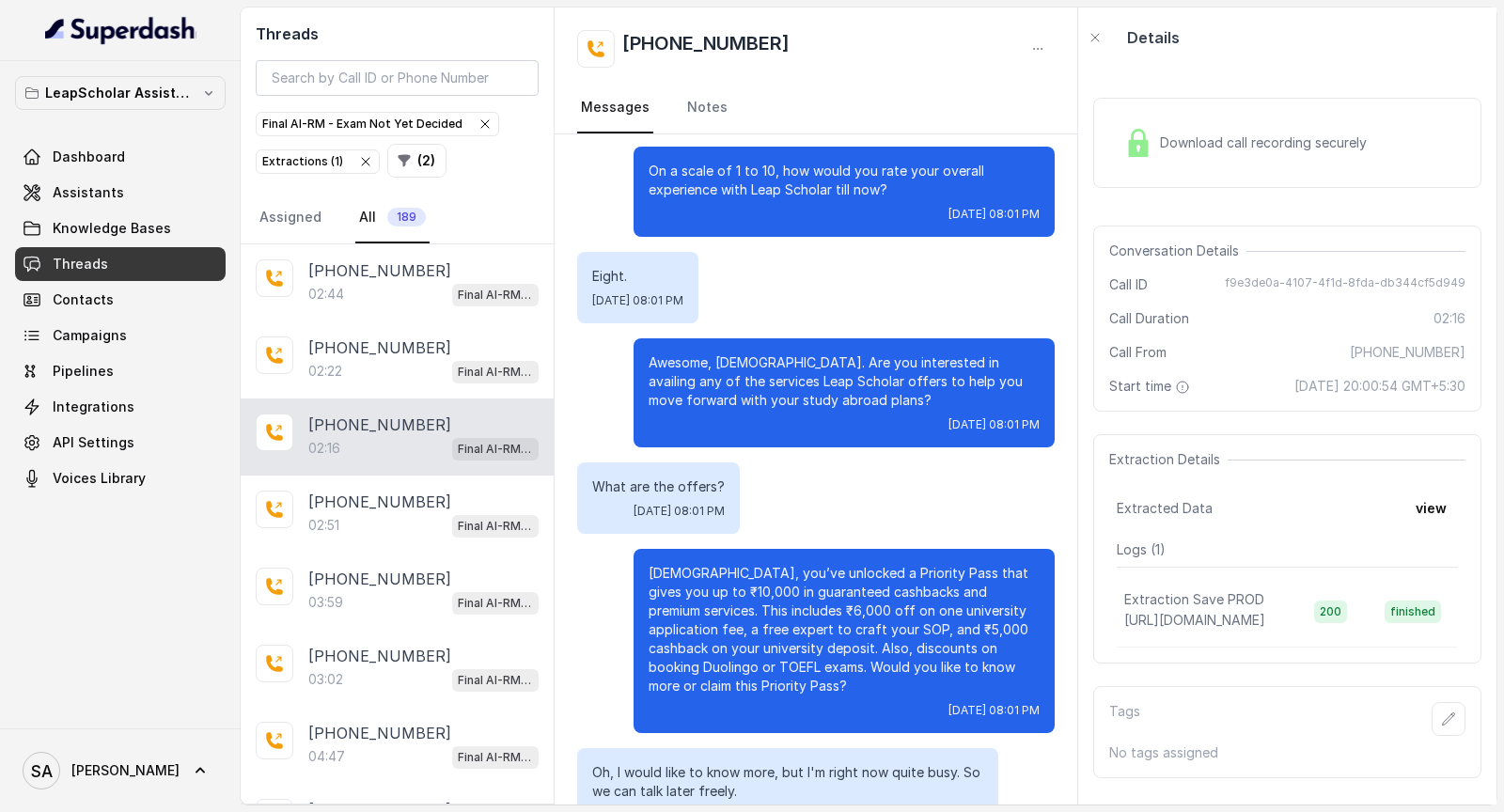
scroll to position [1759, 0]
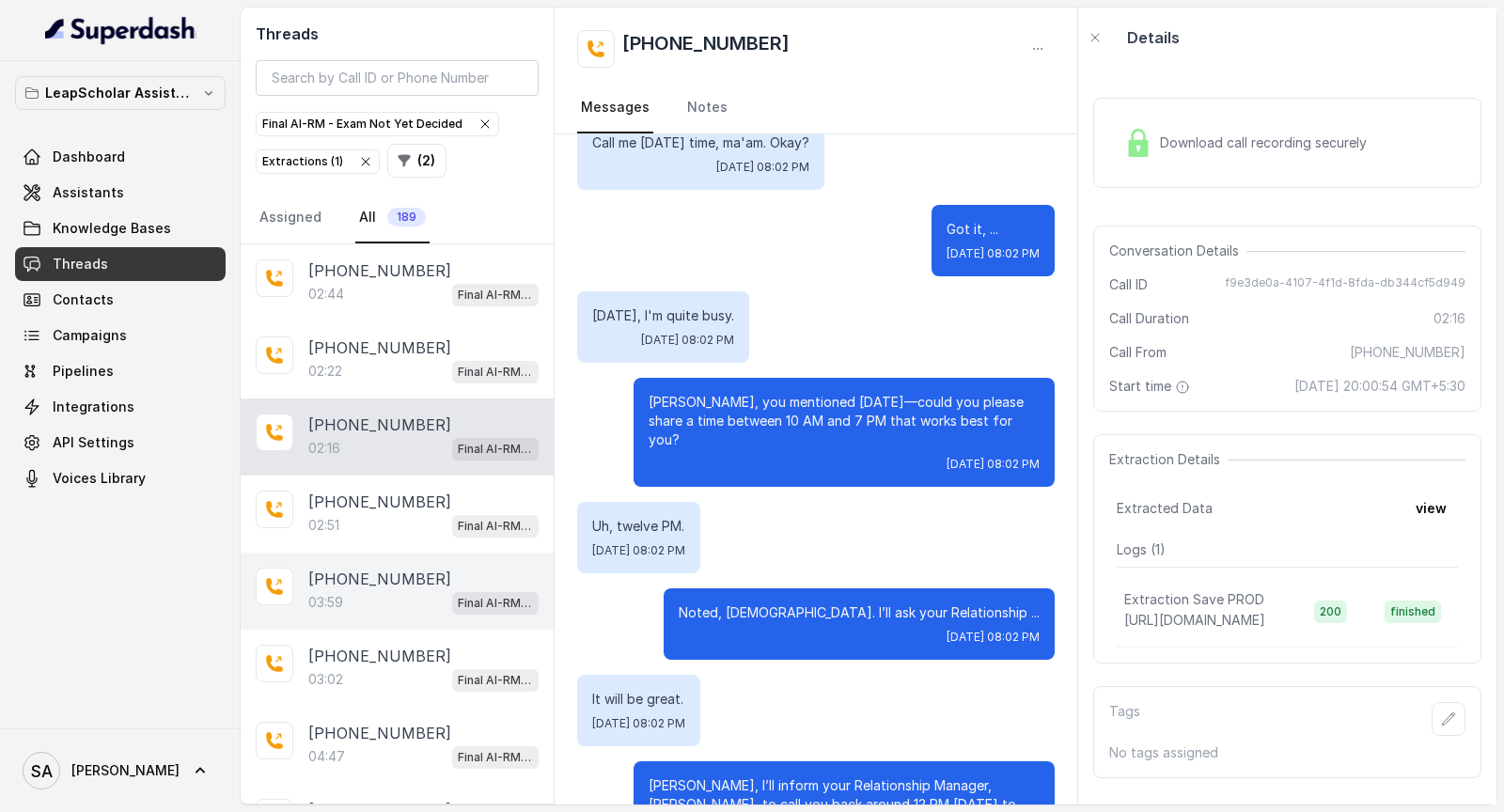
click at [413, 605] on div "03:59 Final AI-RM - Exam Not Yet Decided" at bounding box center [423, 602] width 231 height 25
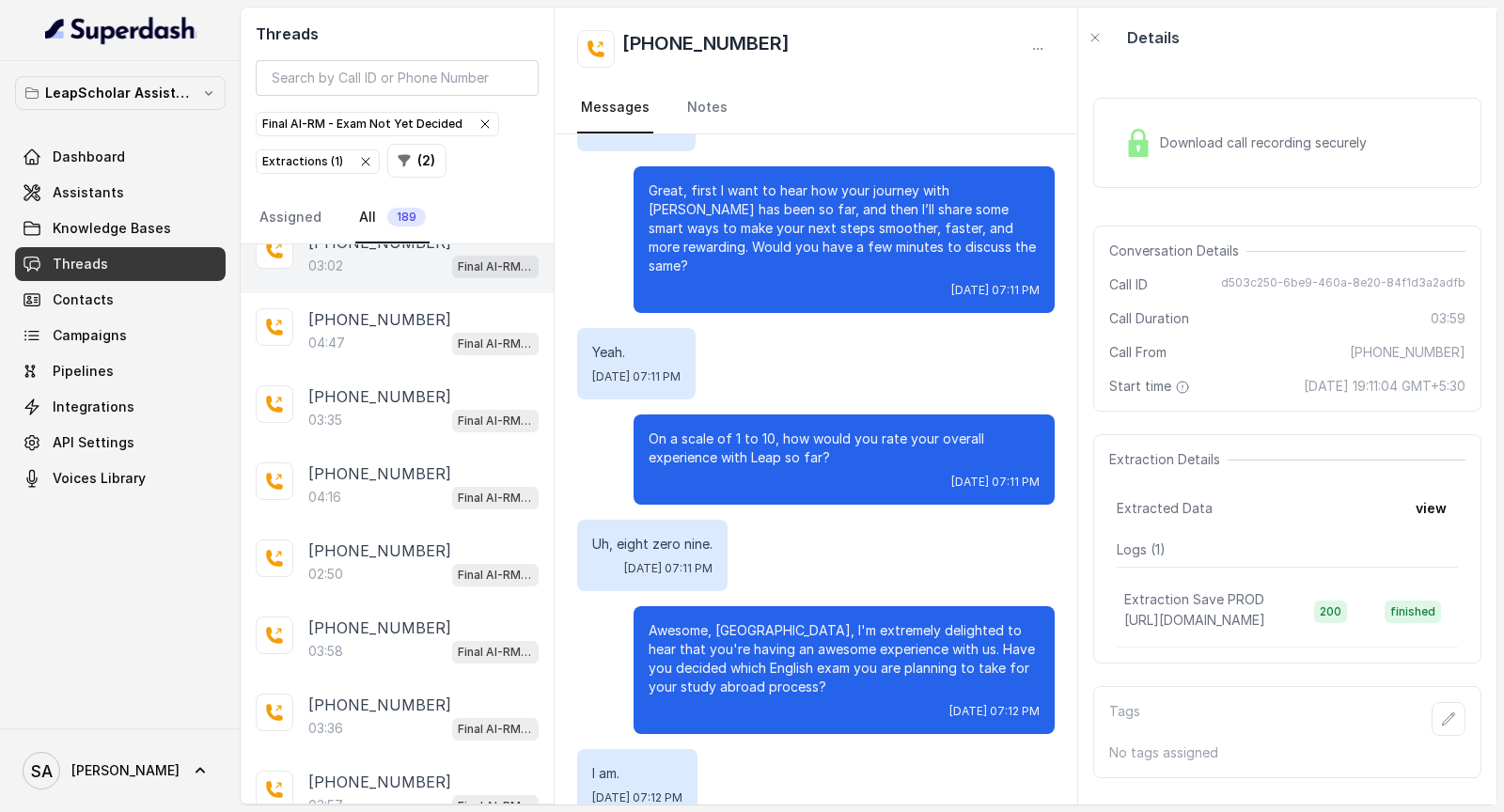
scroll to position [417, 0]
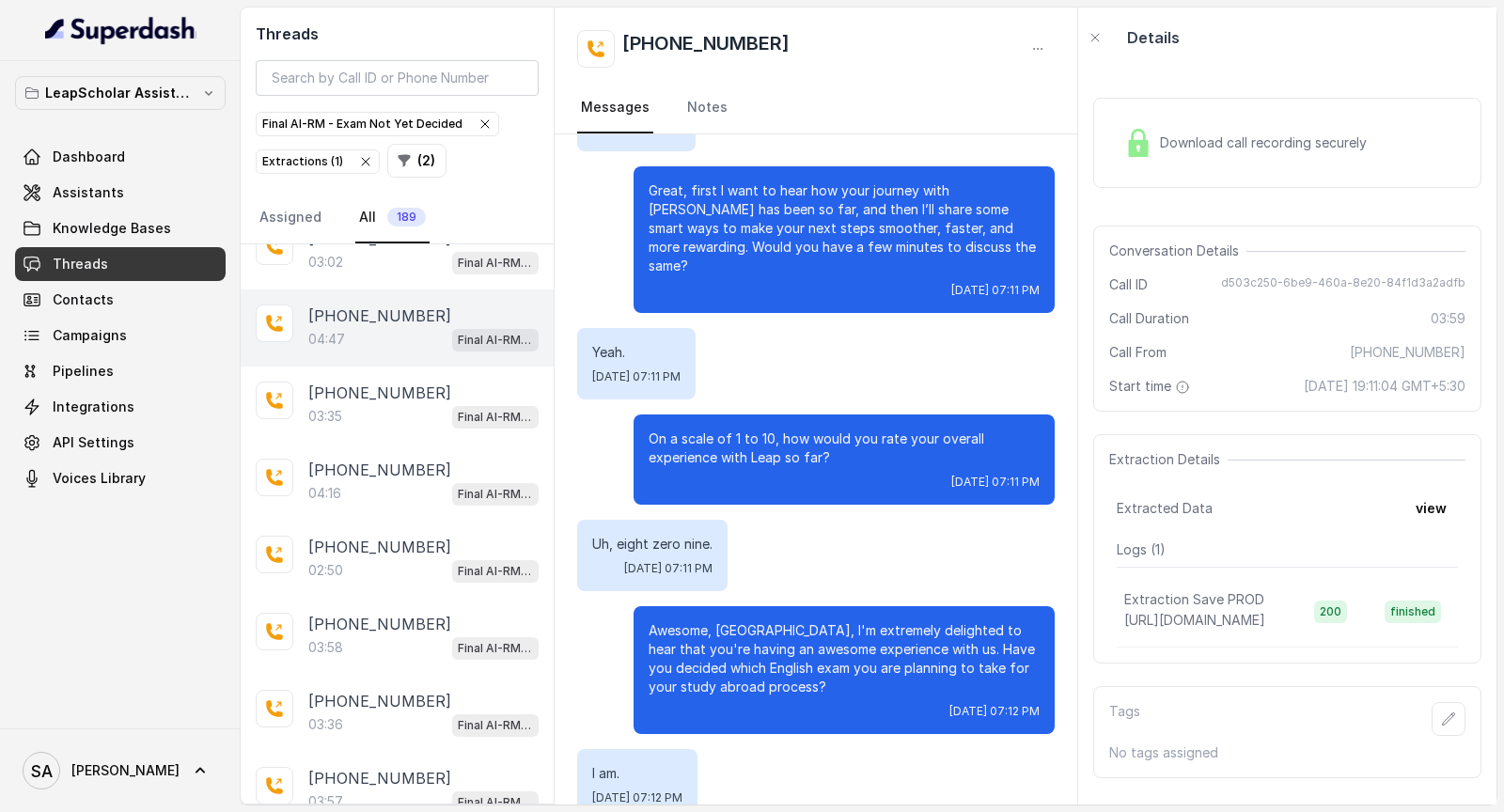
click at [421, 332] on div "04:47 Final AI-RM - Exam Not Yet Decided" at bounding box center [423, 339] width 231 height 25
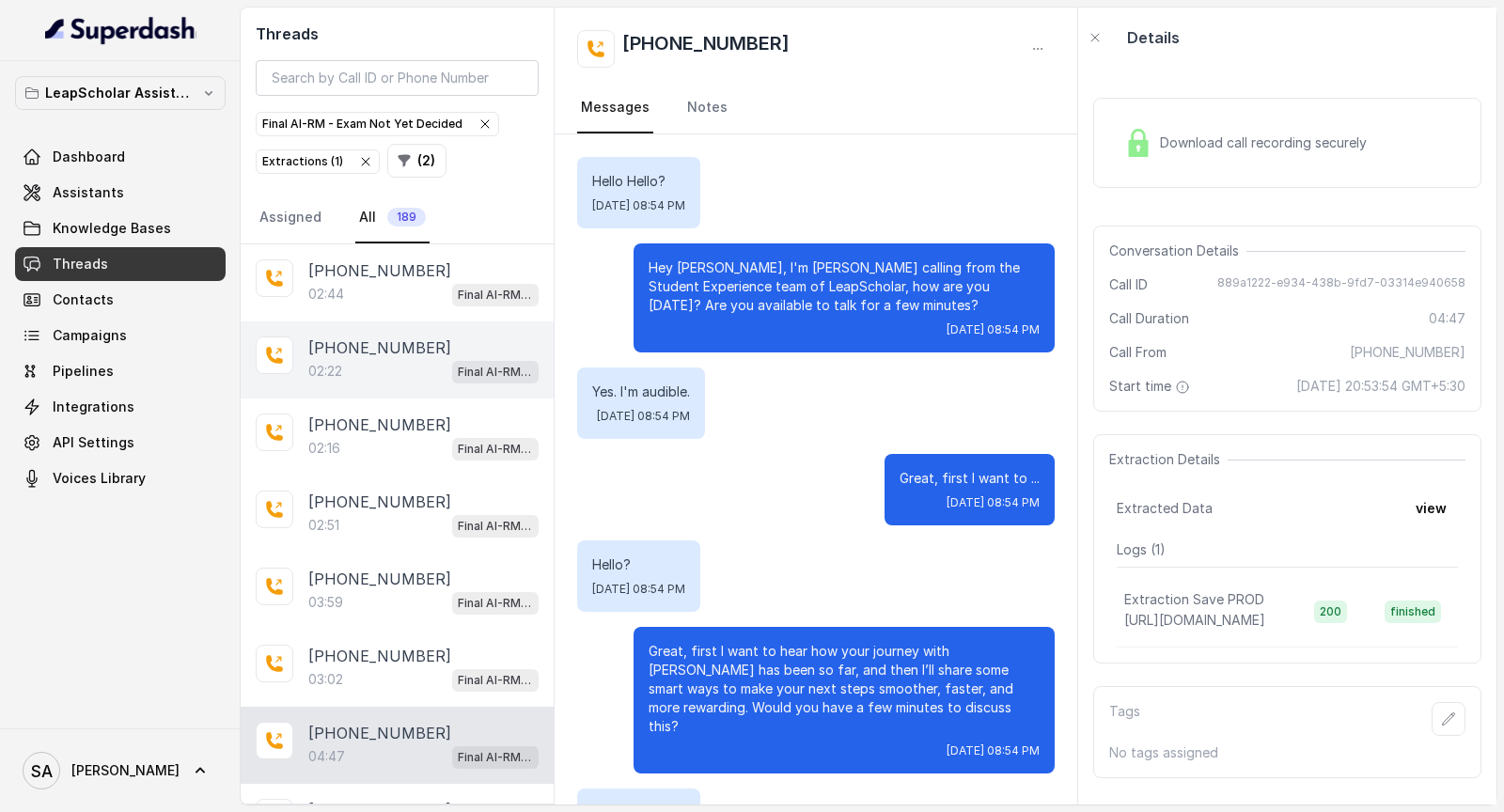
click at [377, 328] on div "+919320524177 02:22 Final AI-RM - Exam Not Yet Decided" at bounding box center [397, 360] width 313 height 77
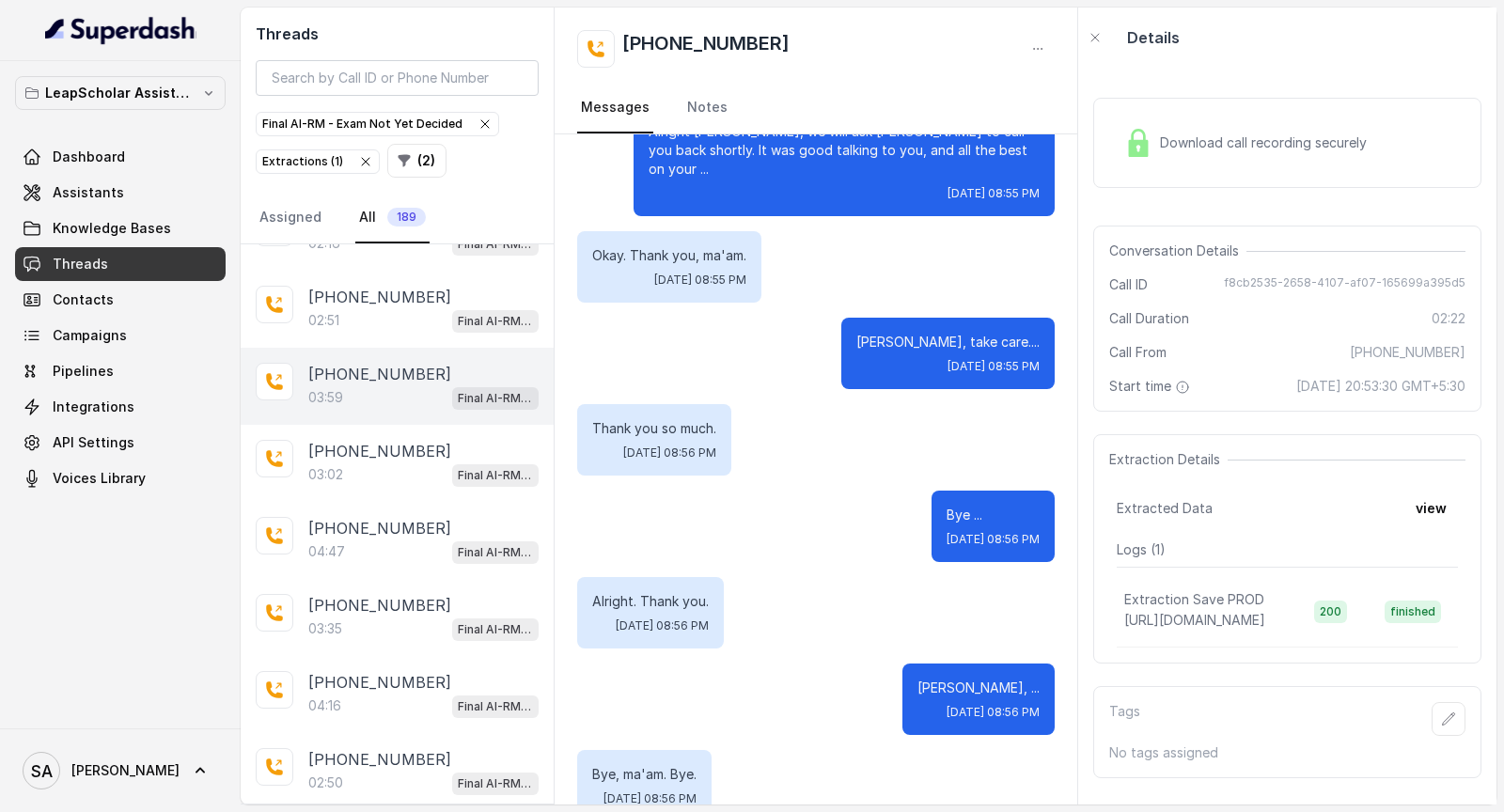
scroll to position [236, 0]
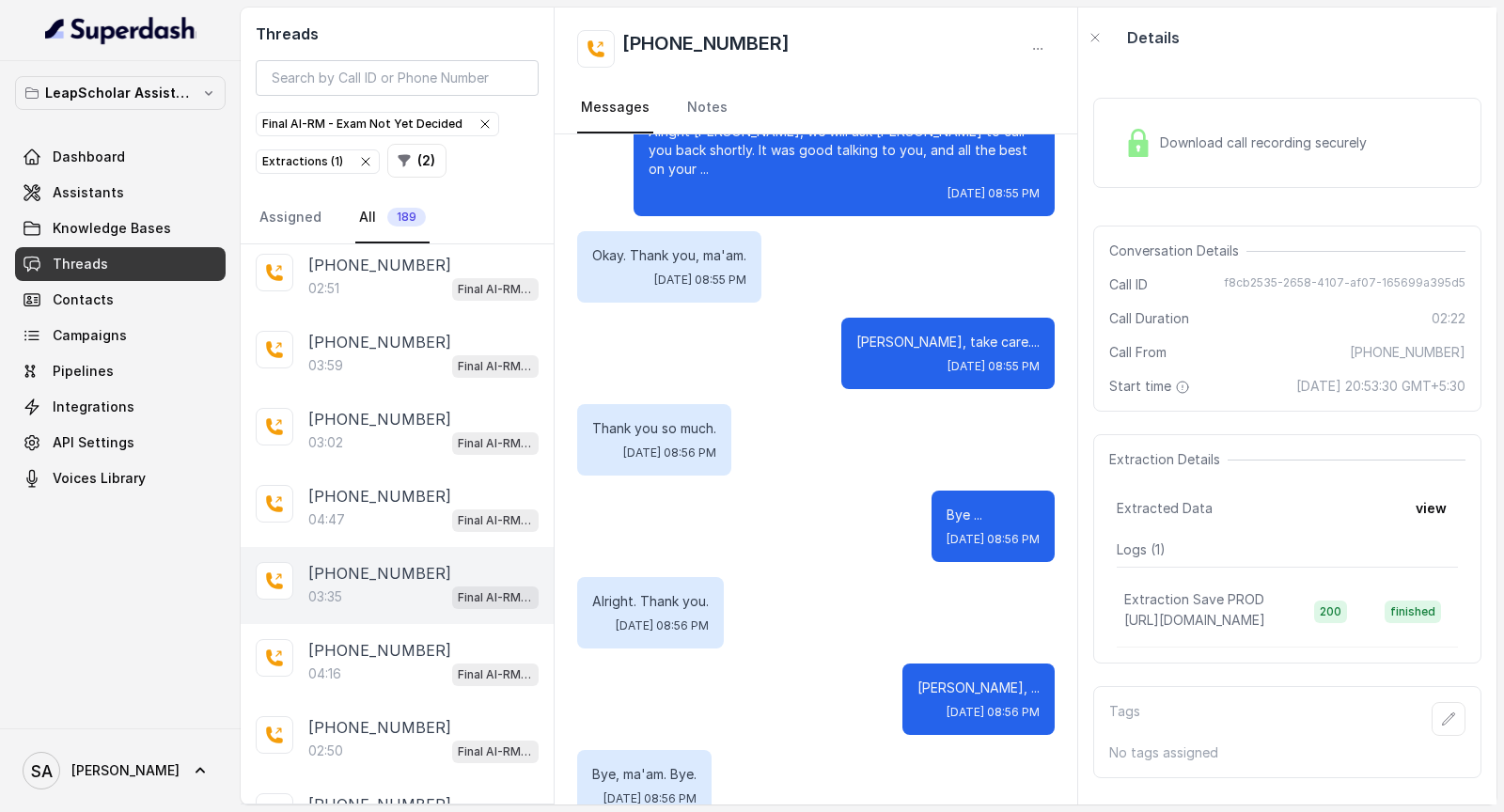
click at [361, 585] on div "03:35 Final AI-RM - Exam Not Yet Decided" at bounding box center [423, 596] width 231 height 25
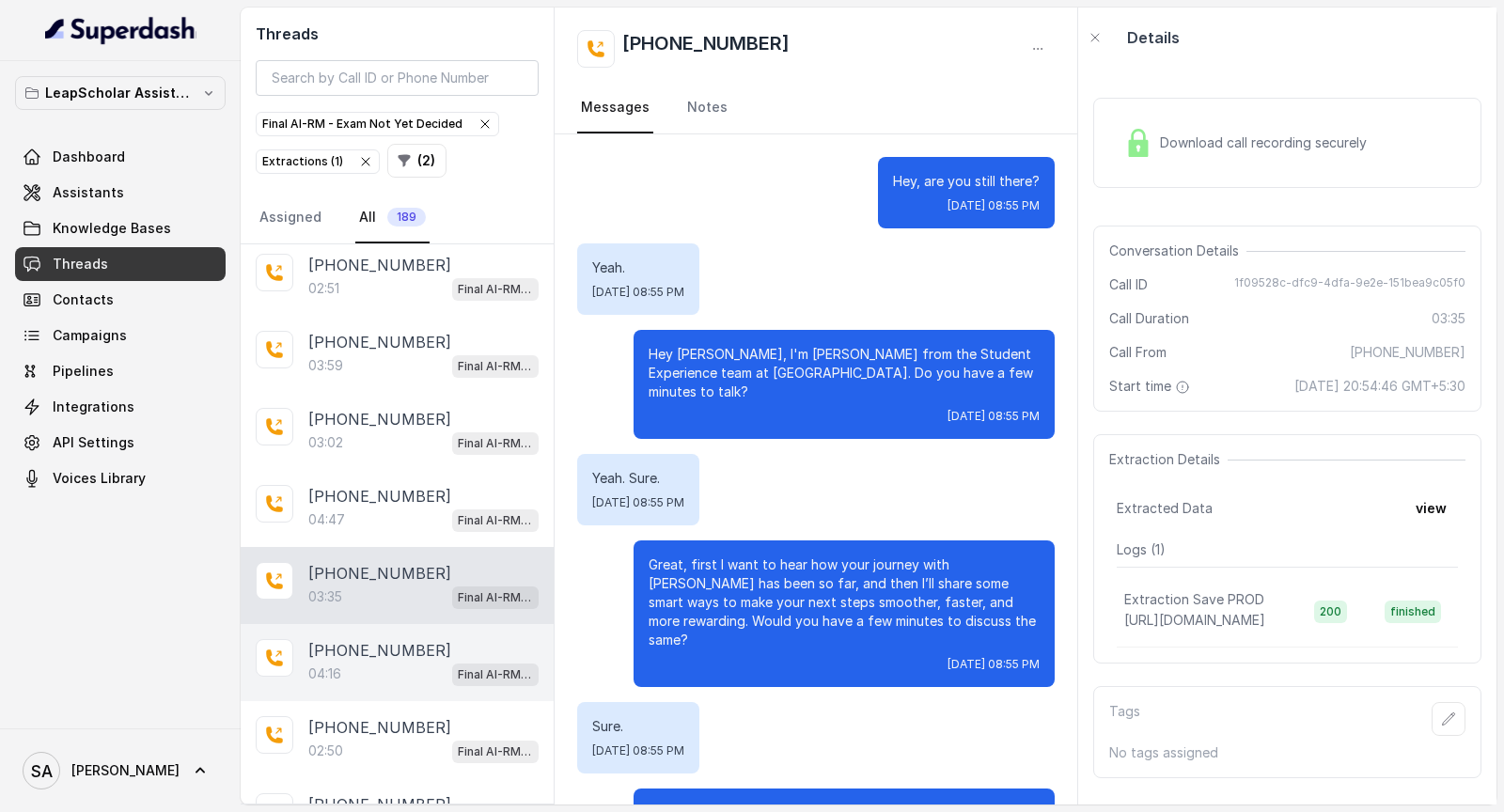
scroll to position [3320, 0]
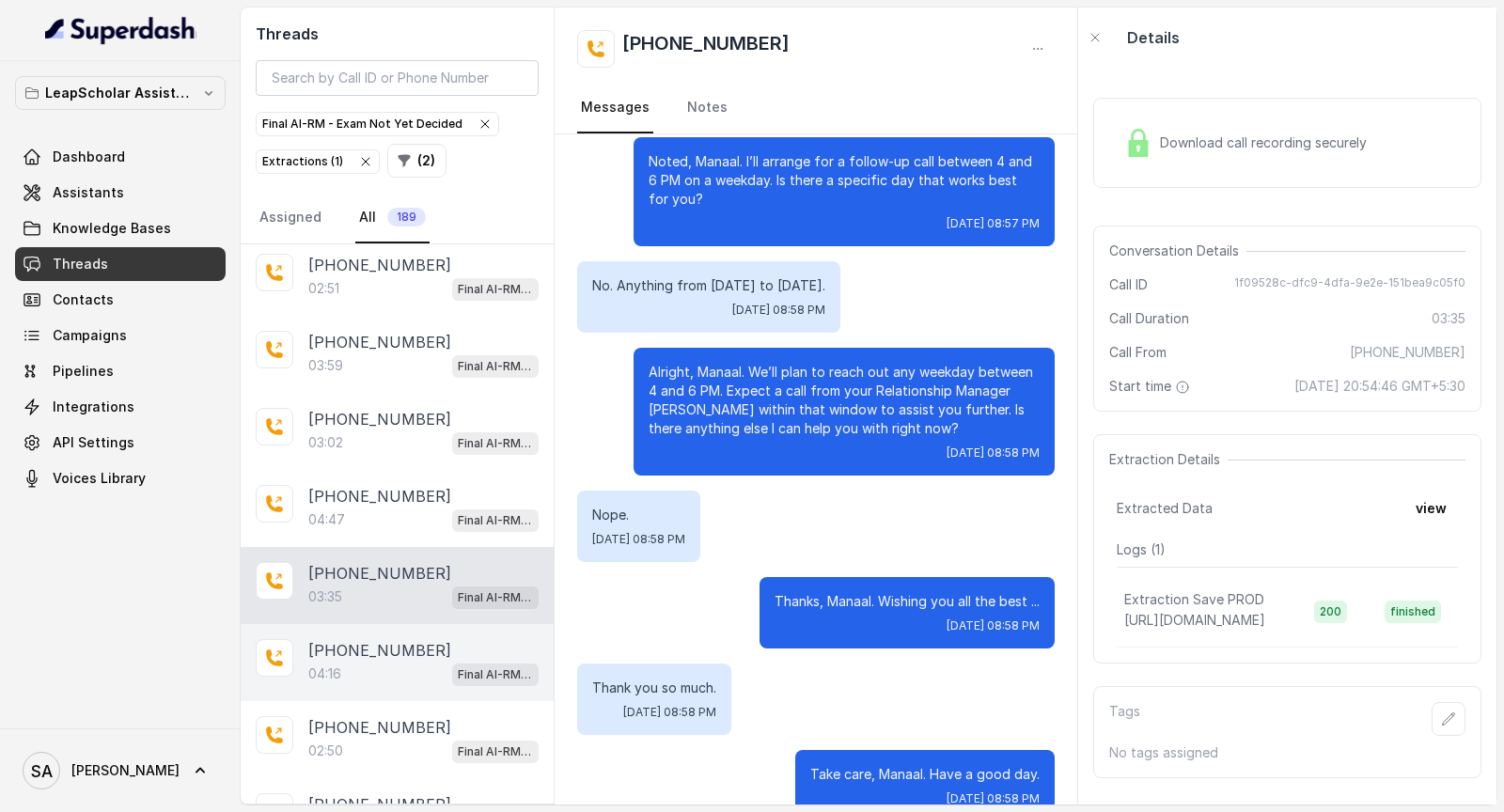
click at [361, 677] on div "+919350008717 04:16 Final AI-RM - Exam Not Yet Decided" at bounding box center [397, 663] width 313 height 77
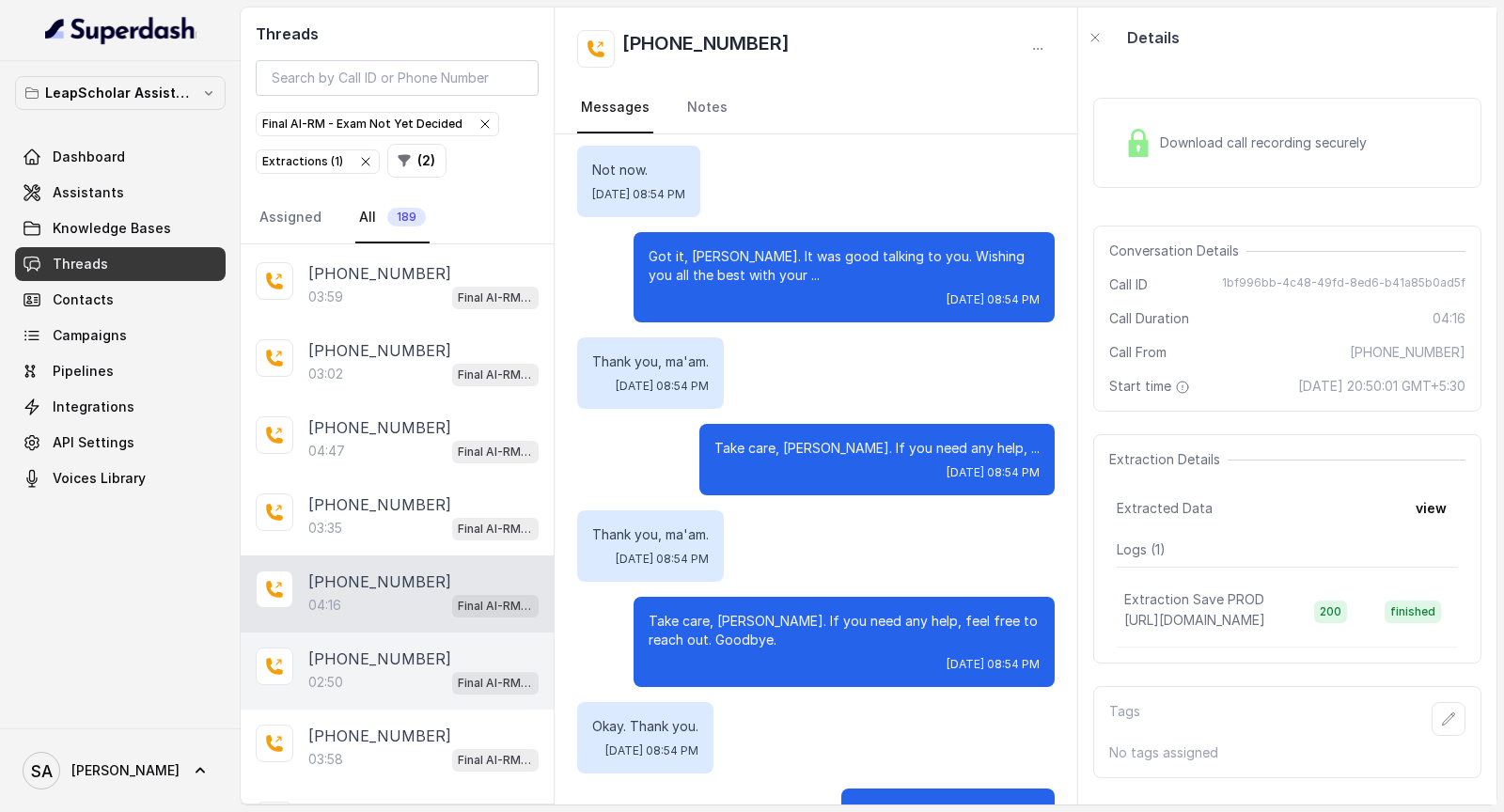
scroll to position [316, 0]
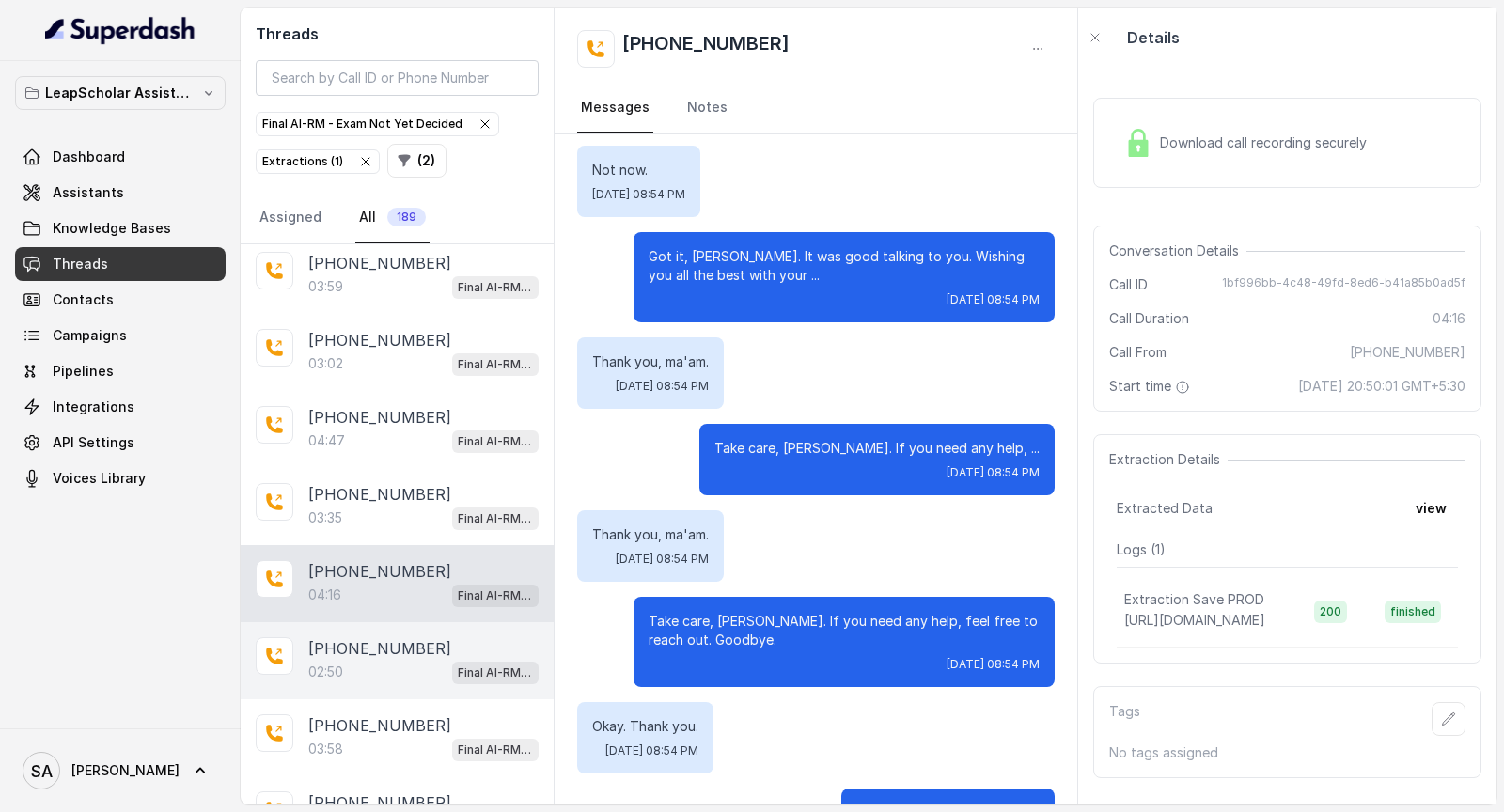
click at [427, 660] on div "02:50 Final AI-RM - Exam Not Yet Decided" at bounding box center [423, 672] width 231 height 25
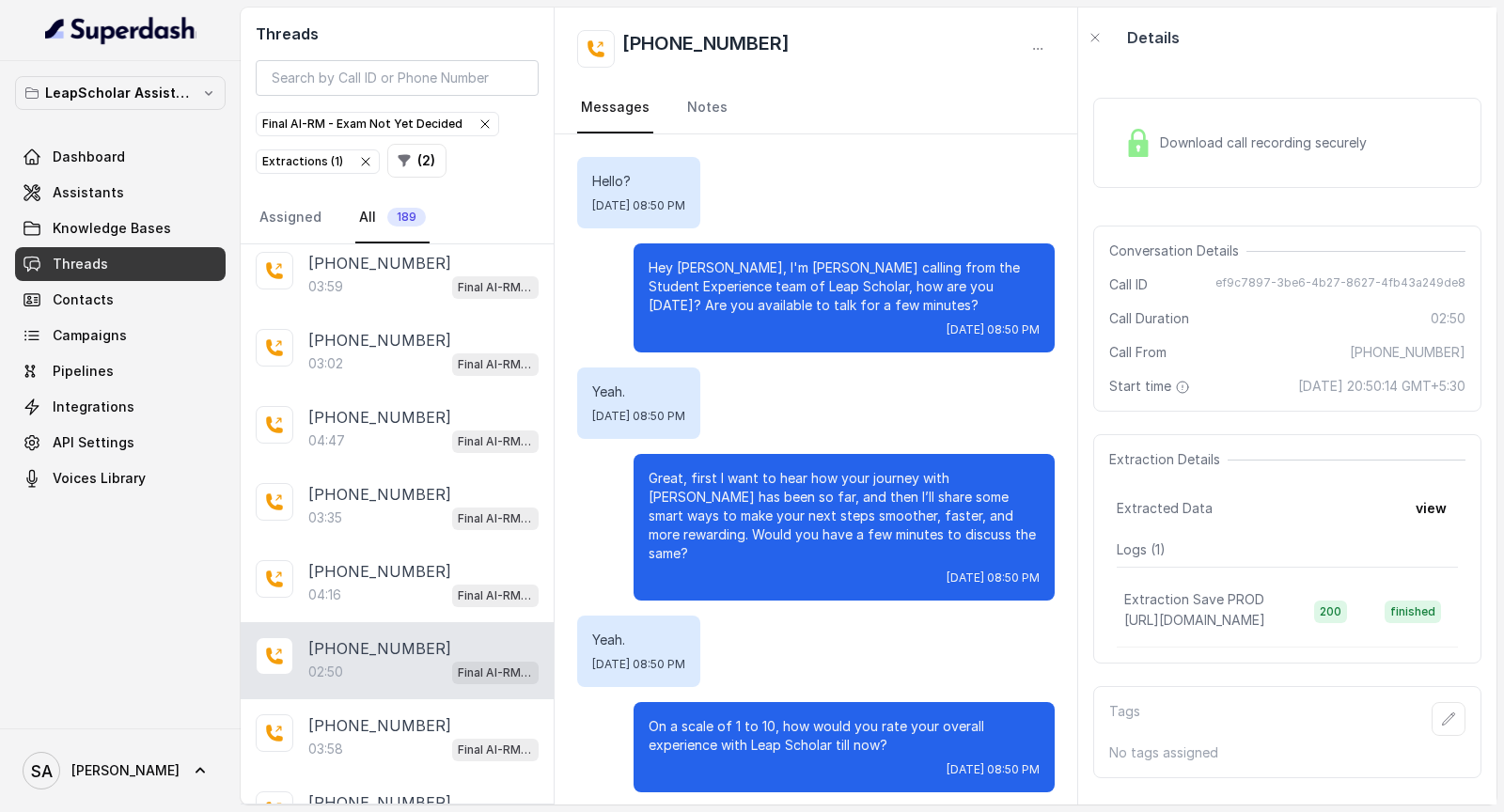
scroll to position [2688, 0]
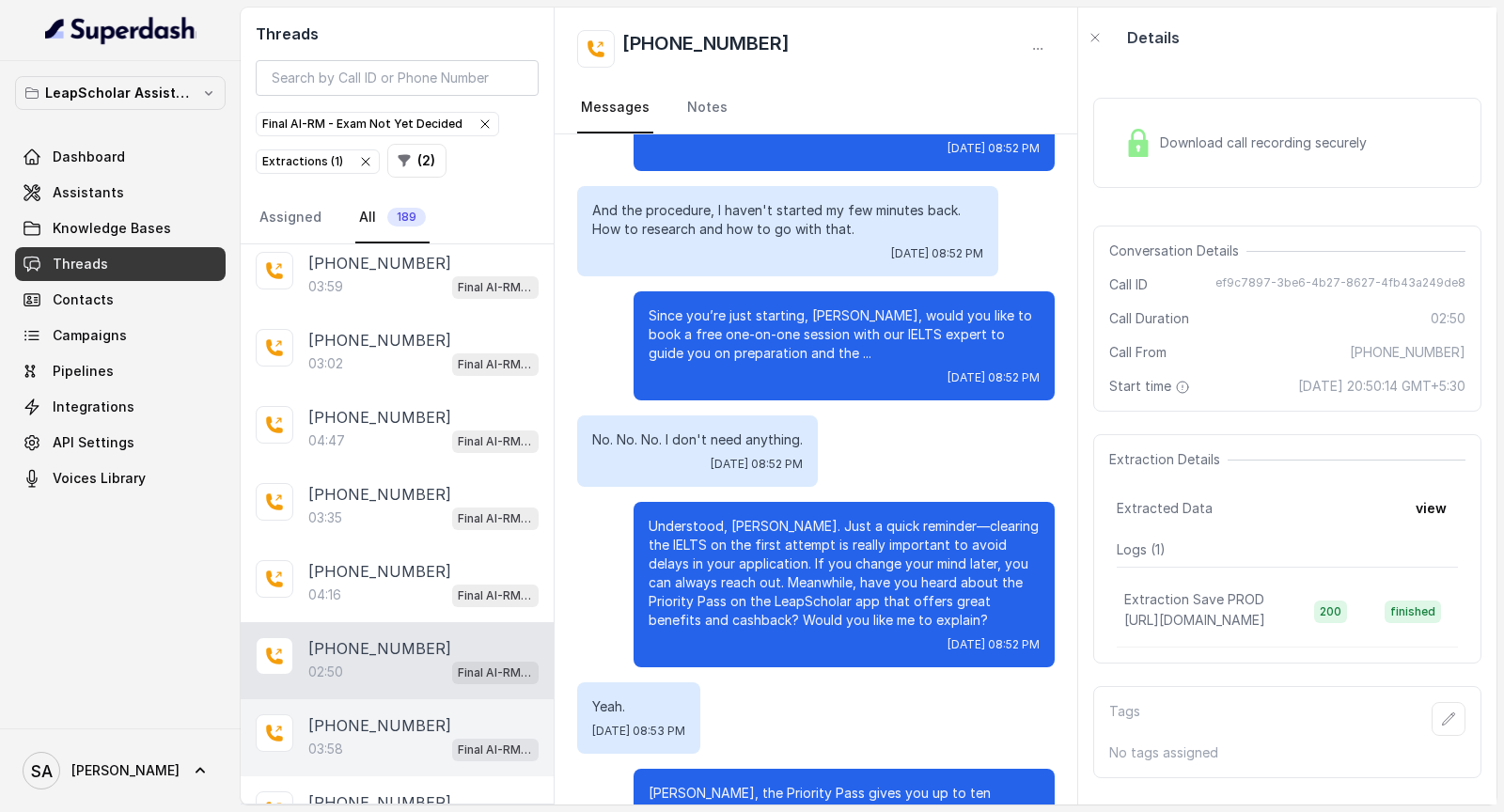
click at [479, 715] on div "+917684085174" at bounding box center [423, 725] width 231 height 23
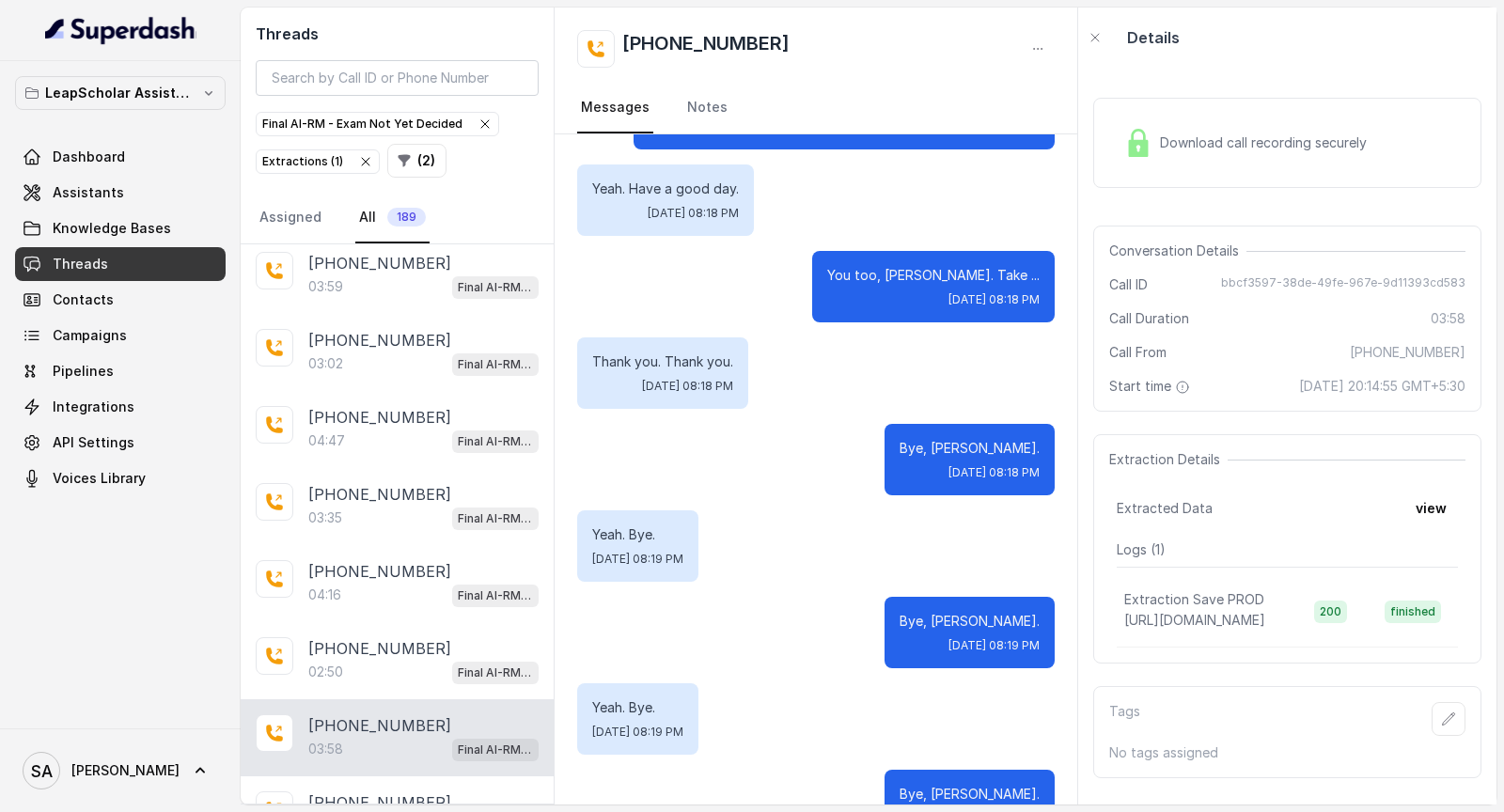
scroll to position [499, 0]
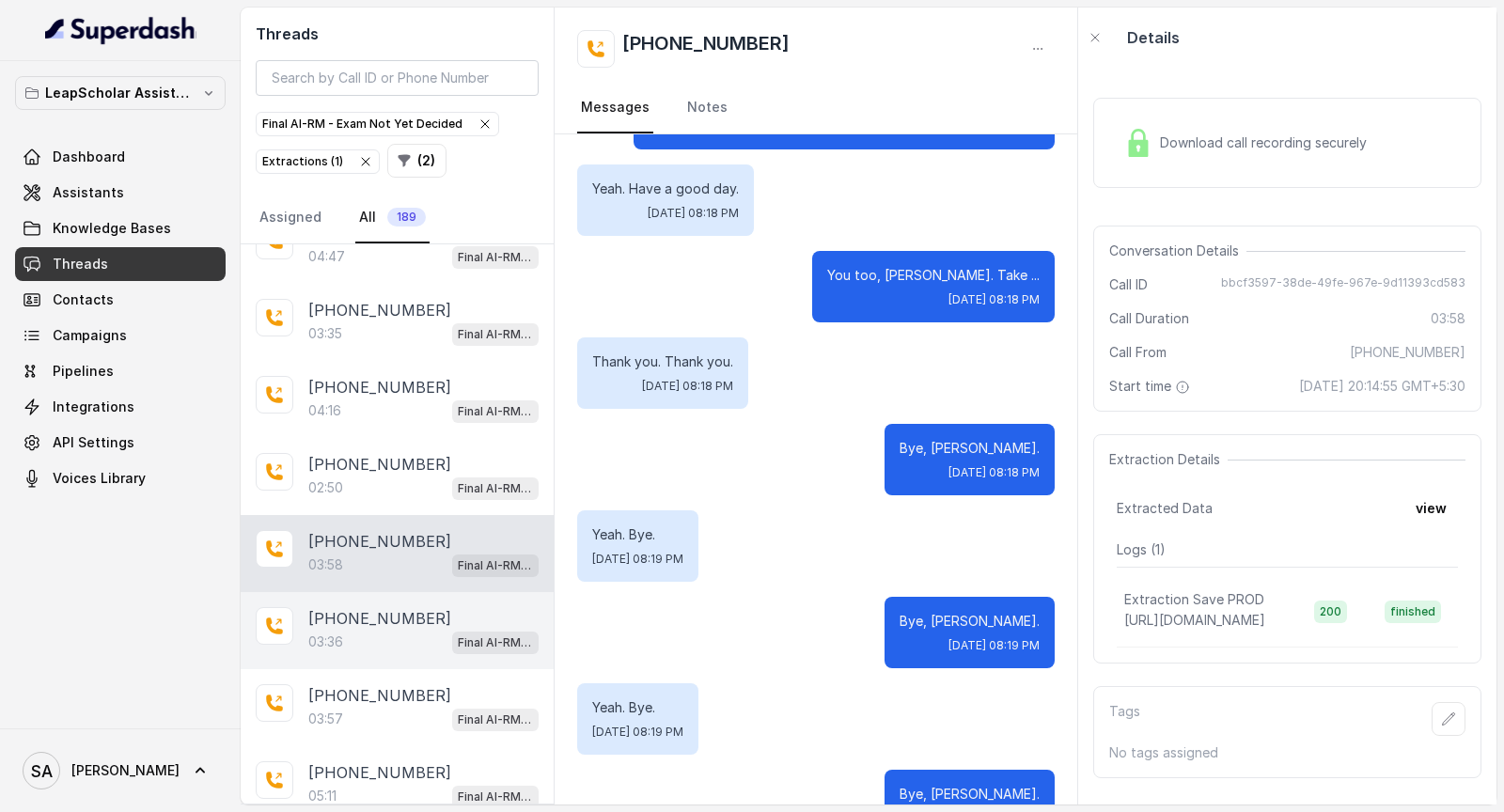
click at [400, 609] on p "+919789027597" at bounding box center [380, 618] width 142 height 23
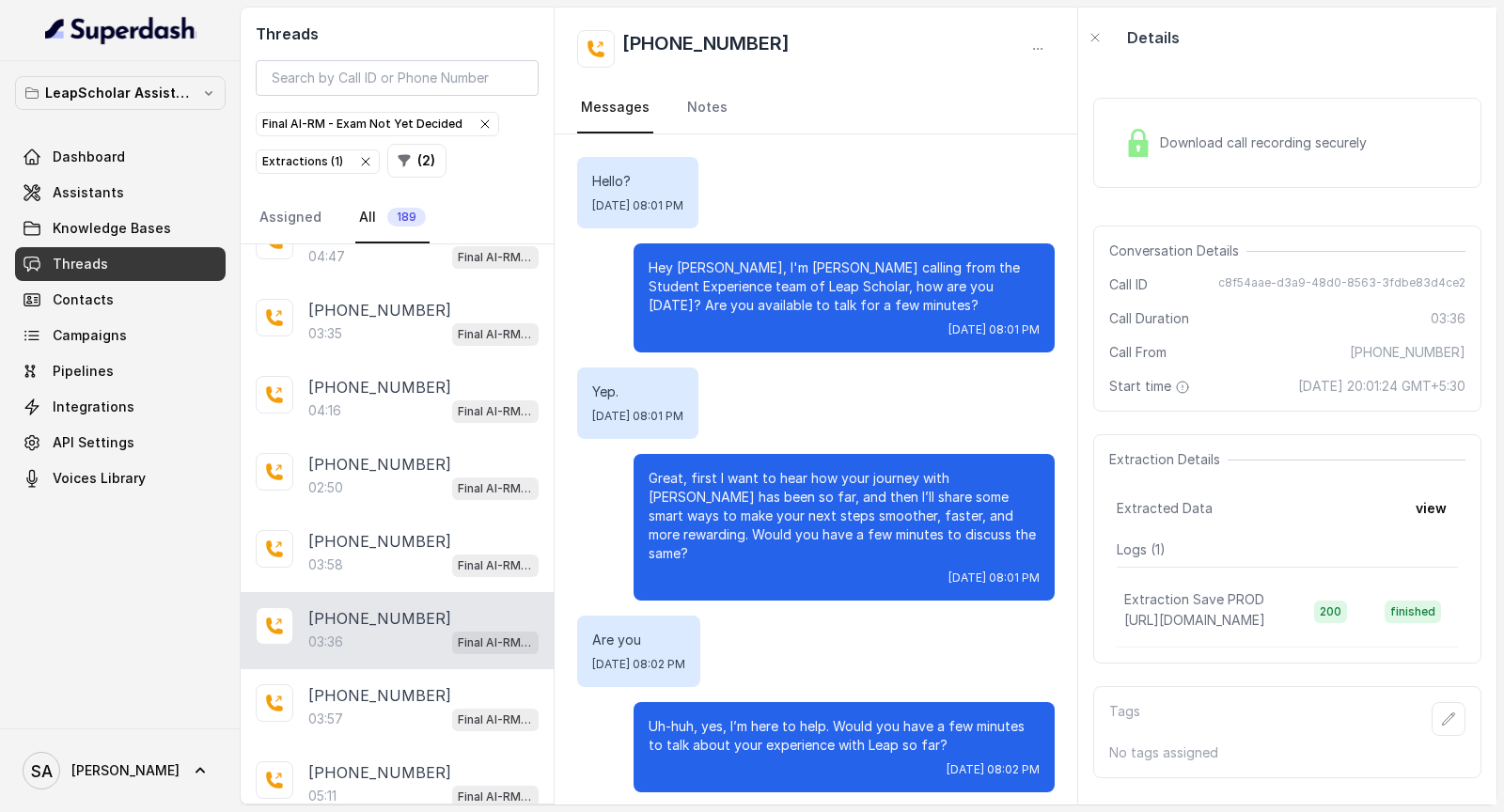
scroll to position [3492, 0]
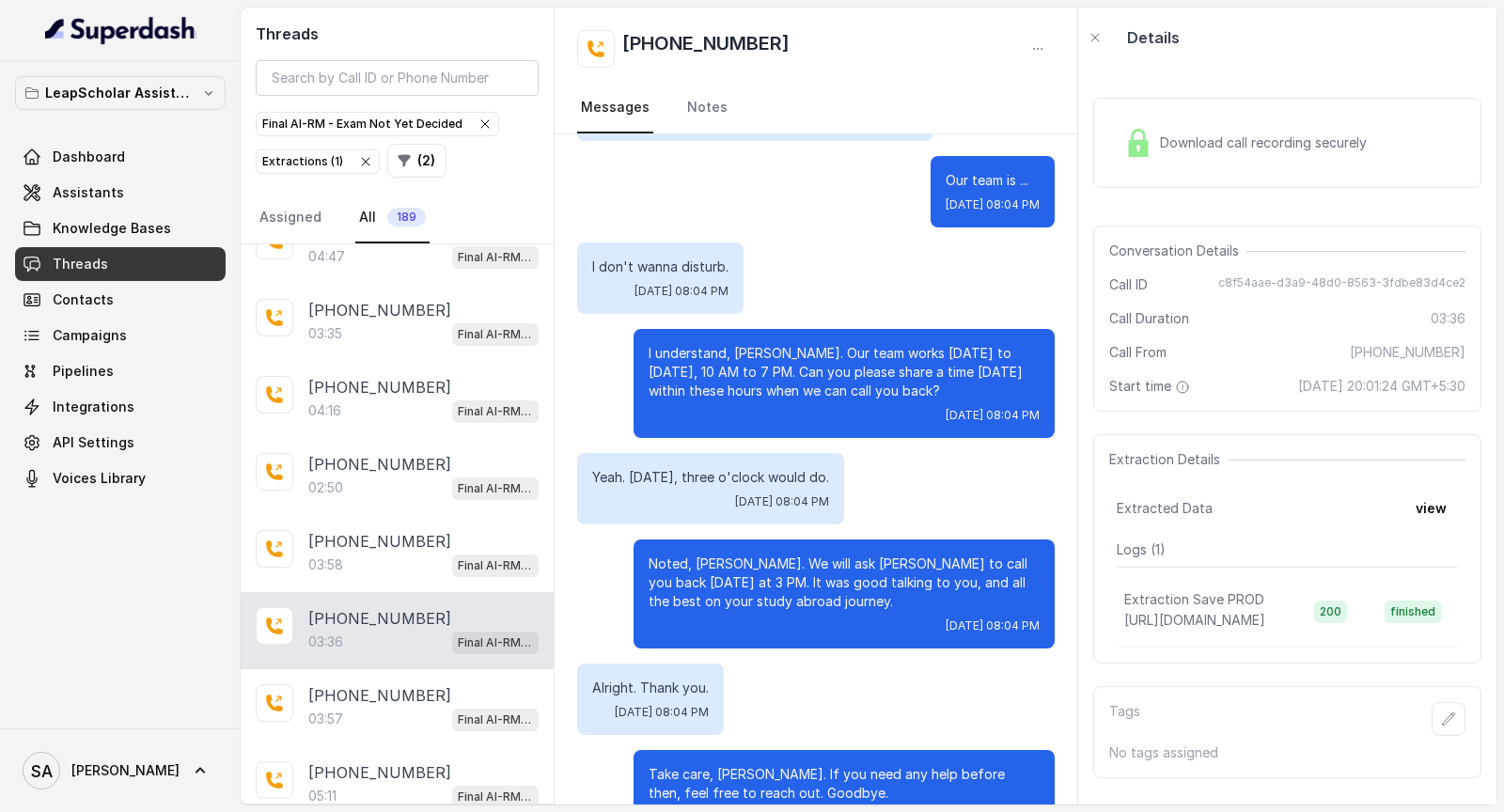
click at [687, 555] on p "Noted, Easwar. We will ask Ujjal Sinha to call you back tomorrow at 3 PM. It wa…" at bounding box center [844, 583] width 391 height 56
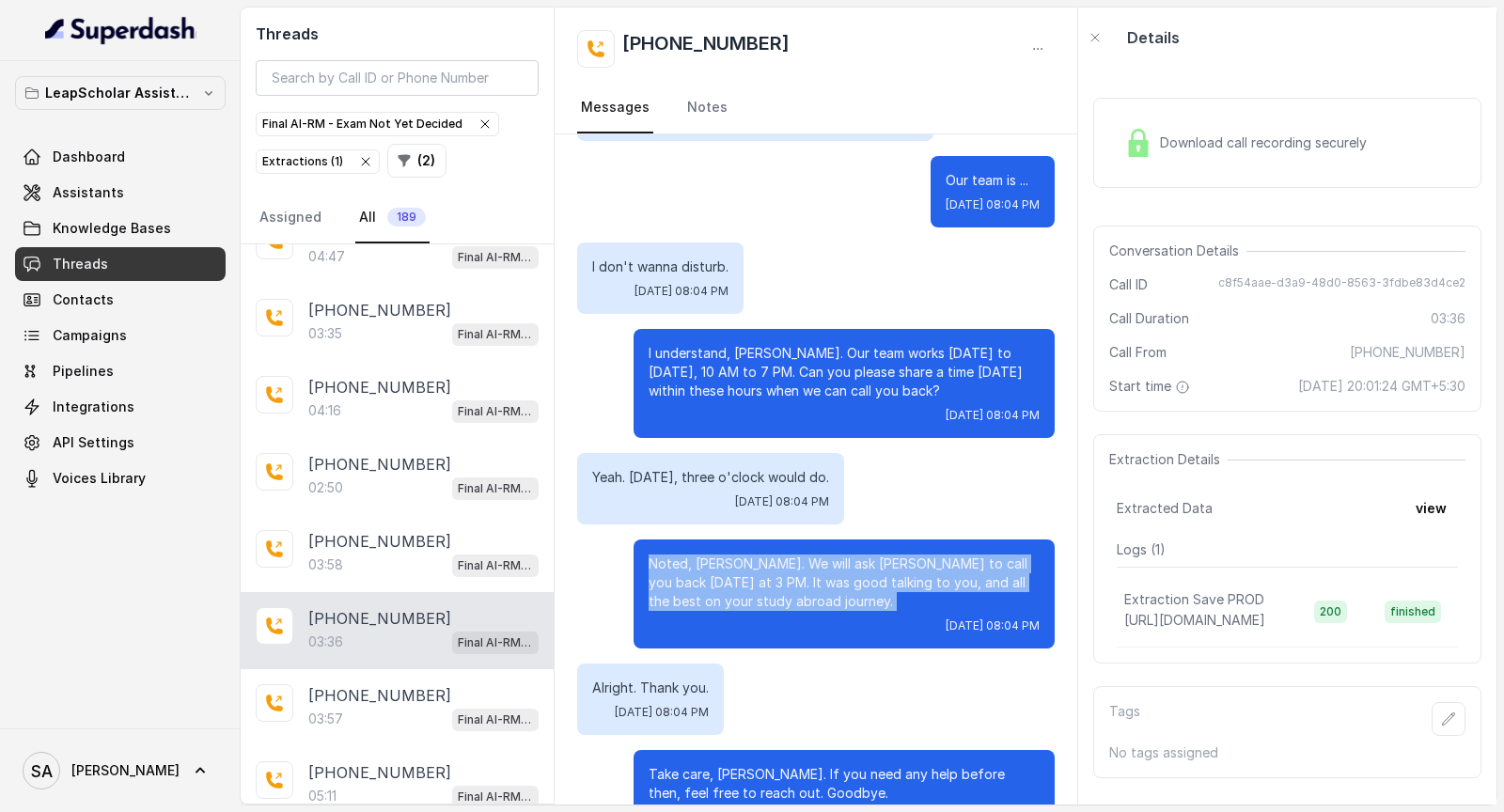
click at [687, 555] on p "Noted, Easwar. We will ask Ujjal Sinha to call you back tomorrow at 3 PM. It wa…" at bounding box center [844, 583] width 391 height 56
click at [716, 559] on div "Noted, Easwar. We will ask Ujjal Sinha to call you back tomorrow at 3 PM. It wa…" at bounding box center [844, 593] width 422 height 109
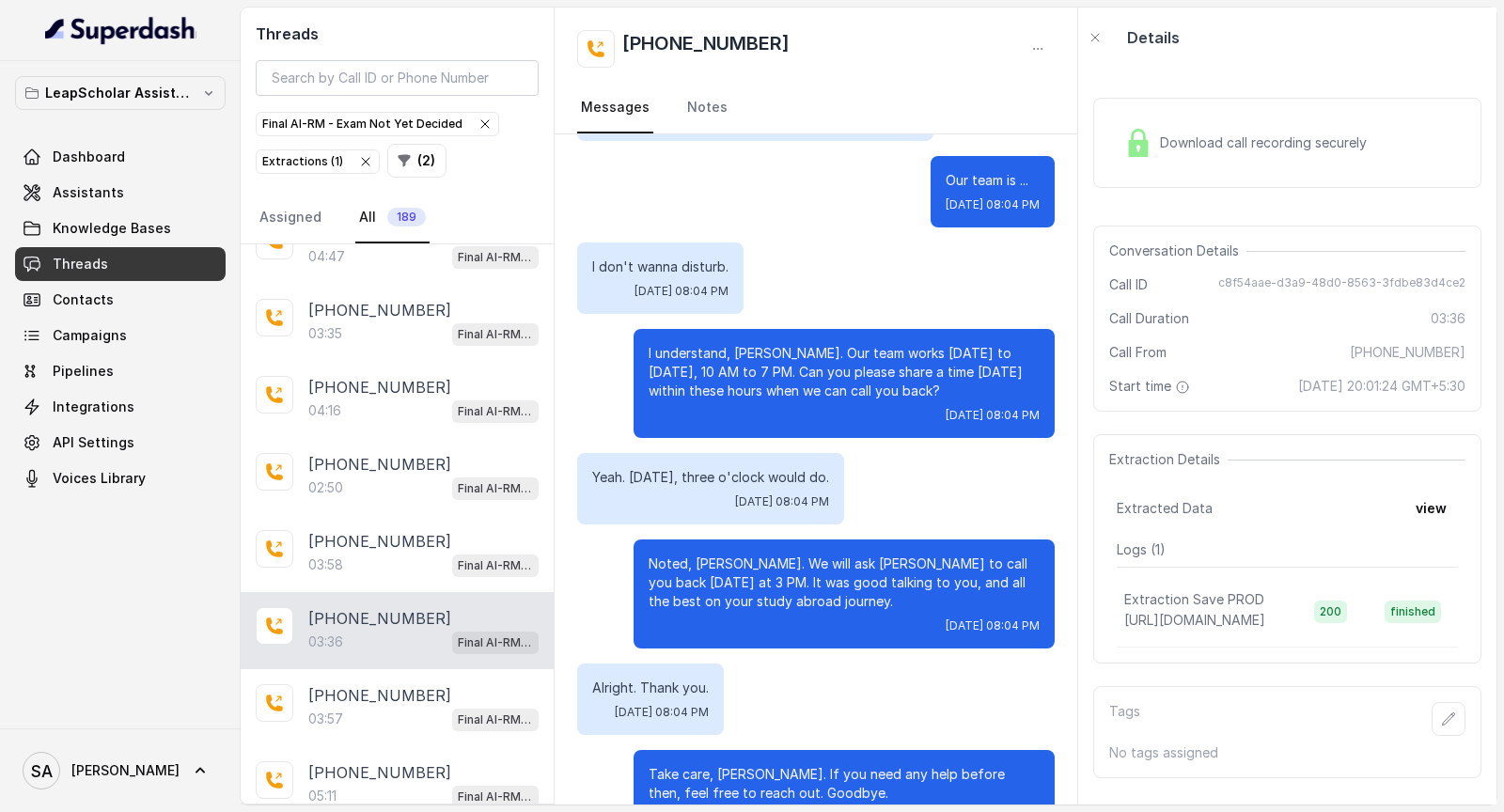
click at [651, 678] on p "Alright. Thank you." at bounding box center [651, 687] width 117 height 19
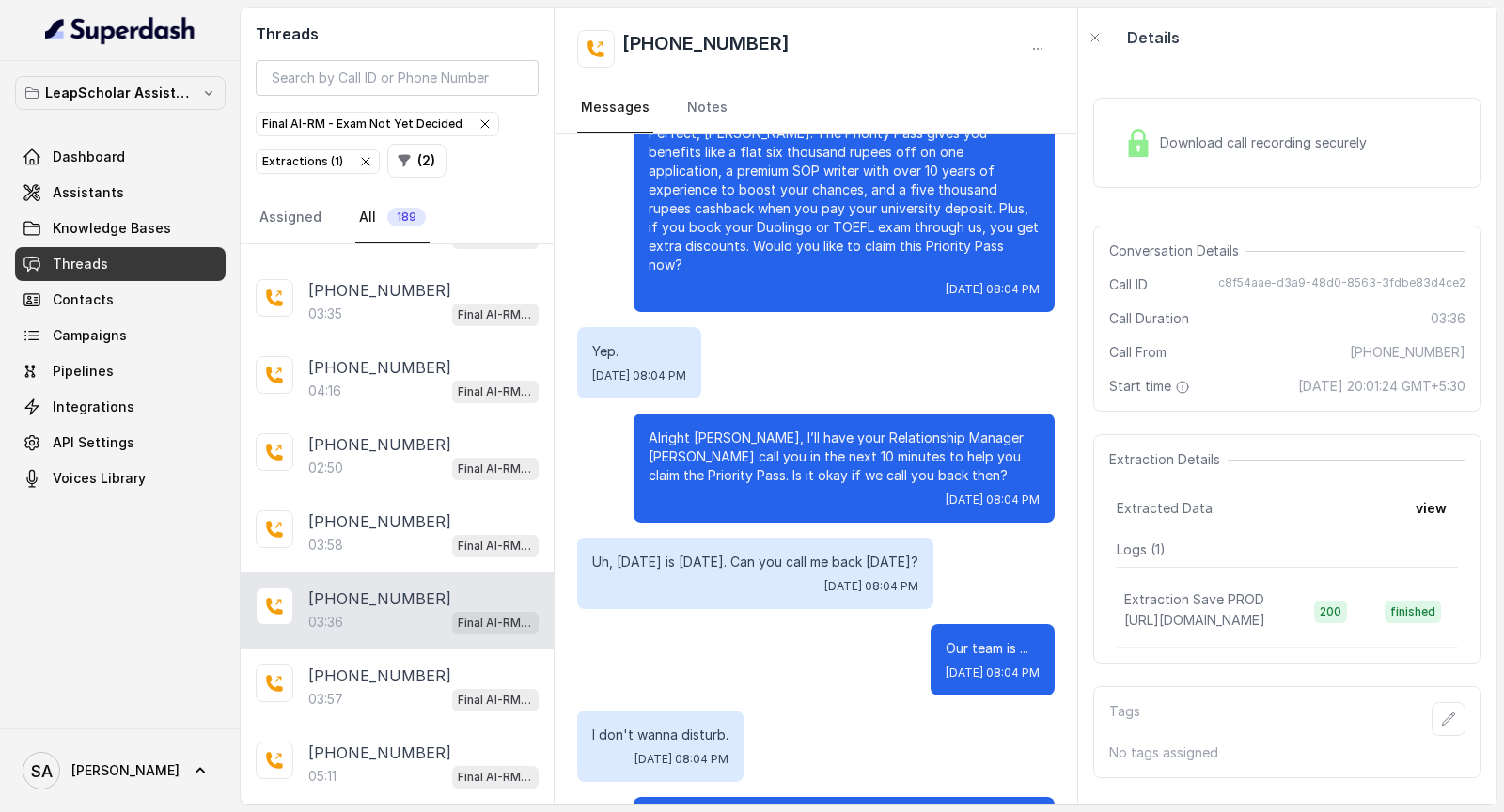
scroll to position [3138, 0]
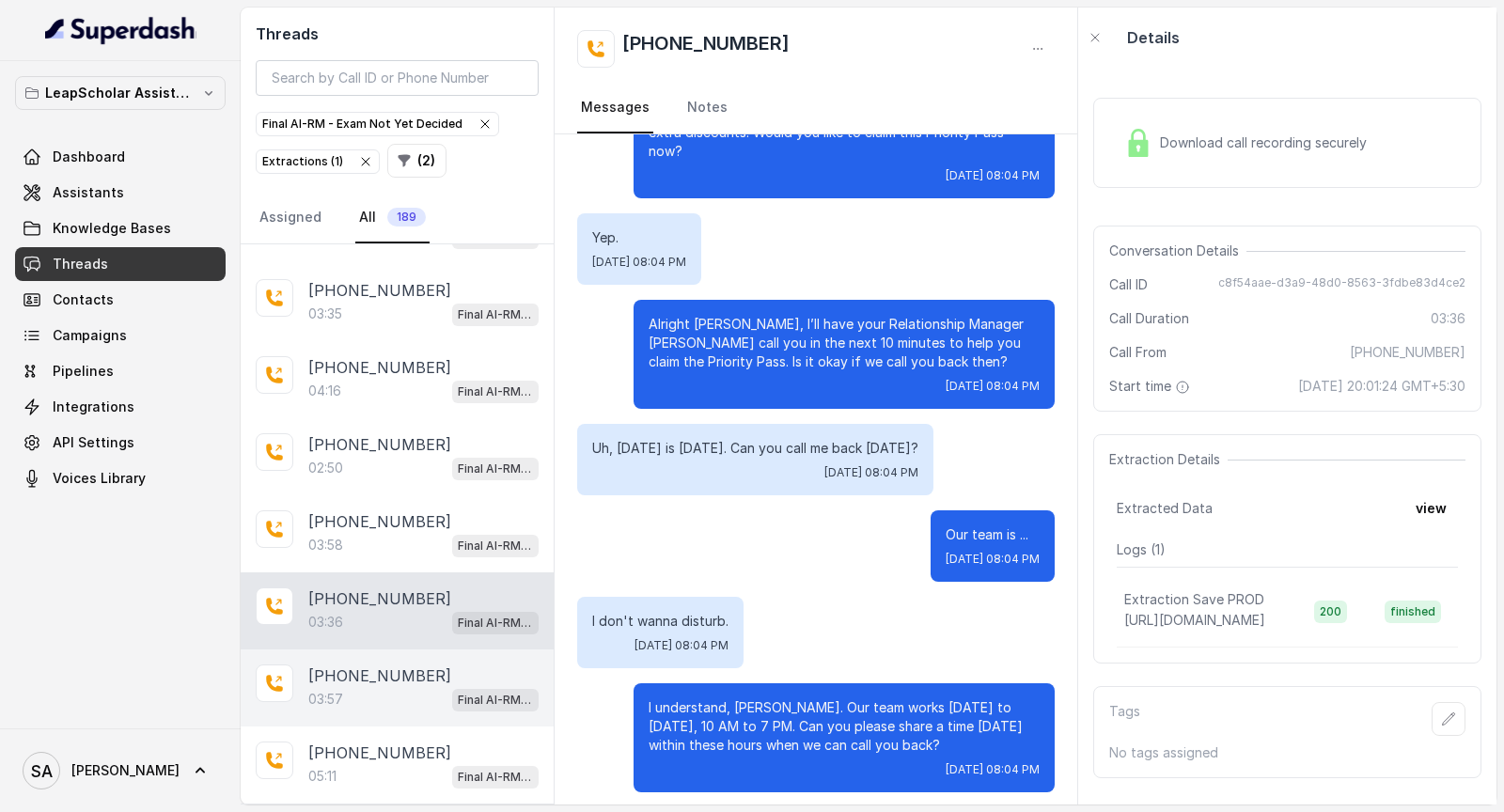
click at [500, 649] on div "+919082616016 03:57 Final AI-RM - Exam Not Yet Decided" at bounding box center [397, 687] width 313 height 77
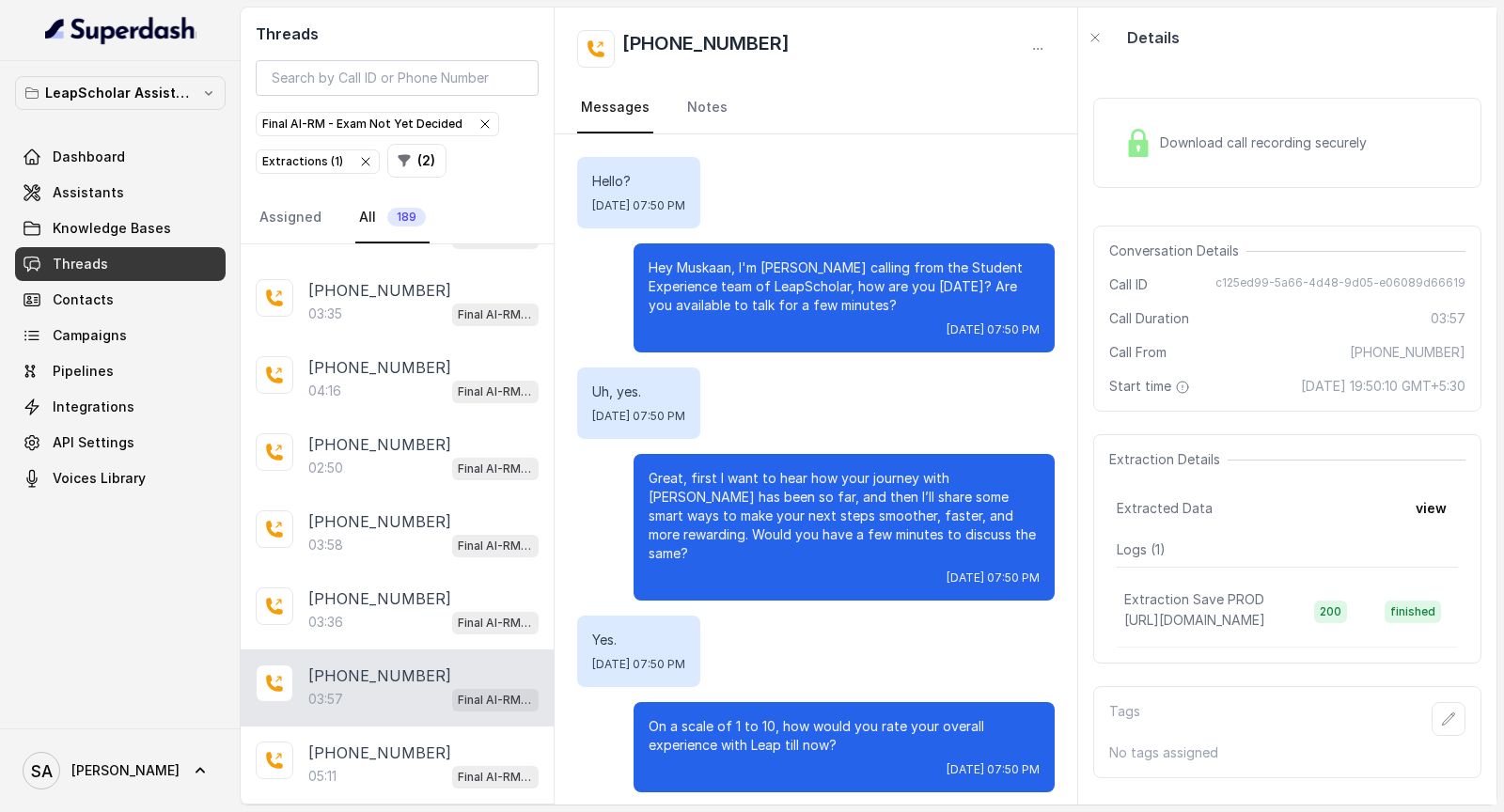
scroll to position [3203, 0]
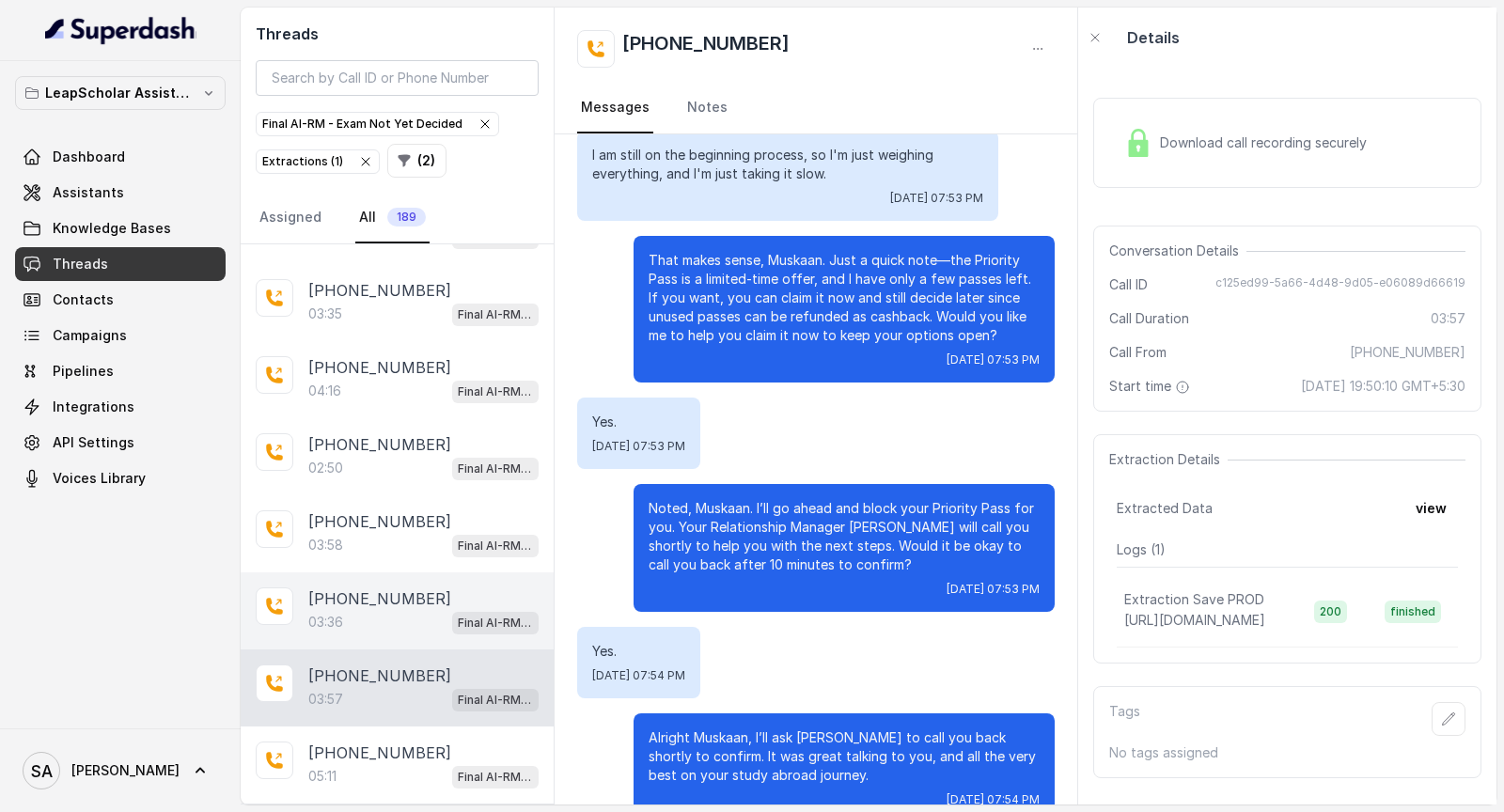
click at [465, 613] on p "Final AI-RM - Exam Not Yet Decided" at bounding box center [496, 622] width 75 height 19
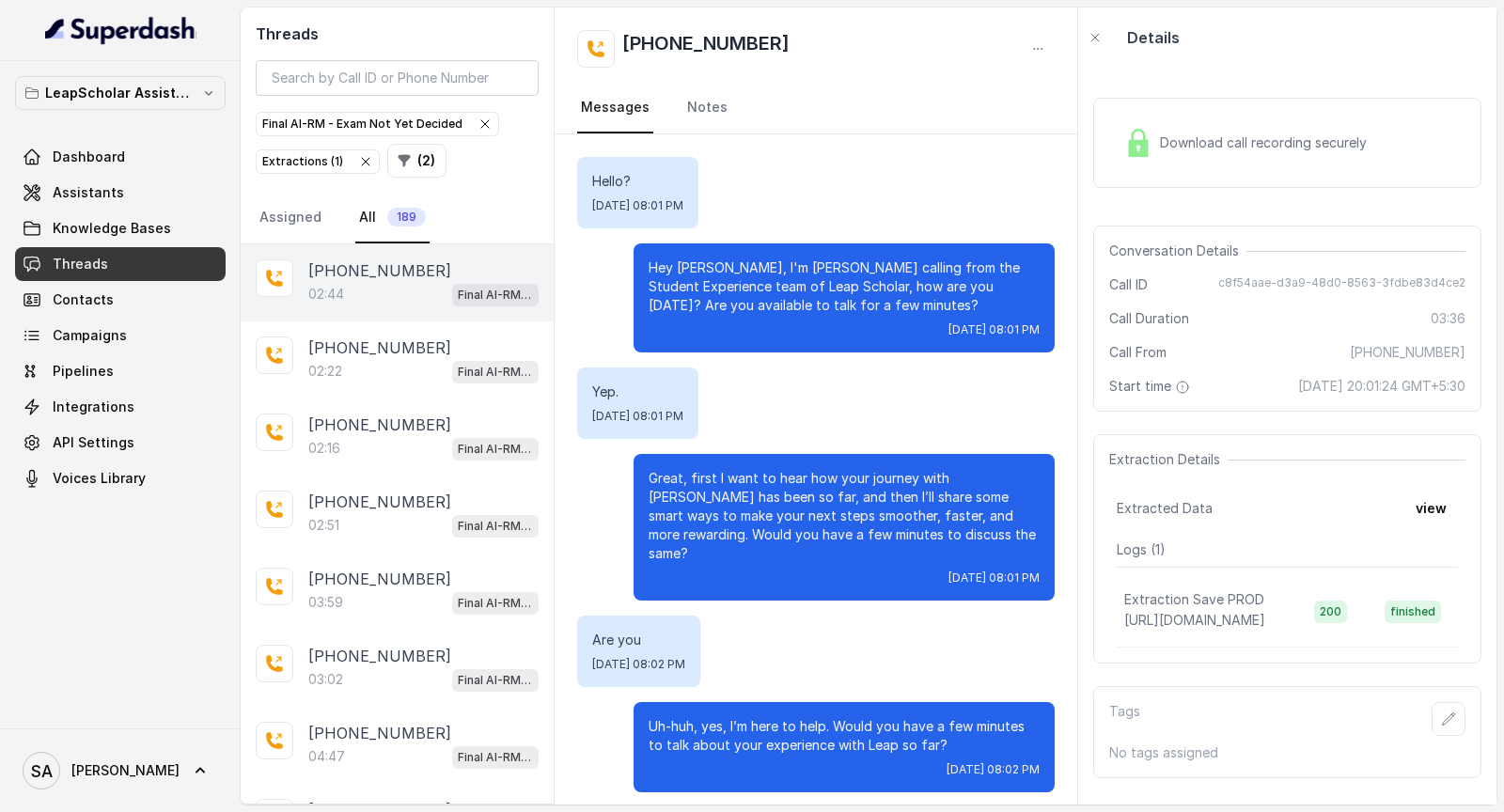
click at [421, 291] on div "02:44 Final AI-RM - Exam Not Yet Decided" at bounding box center [423, 294] width 231 height 25
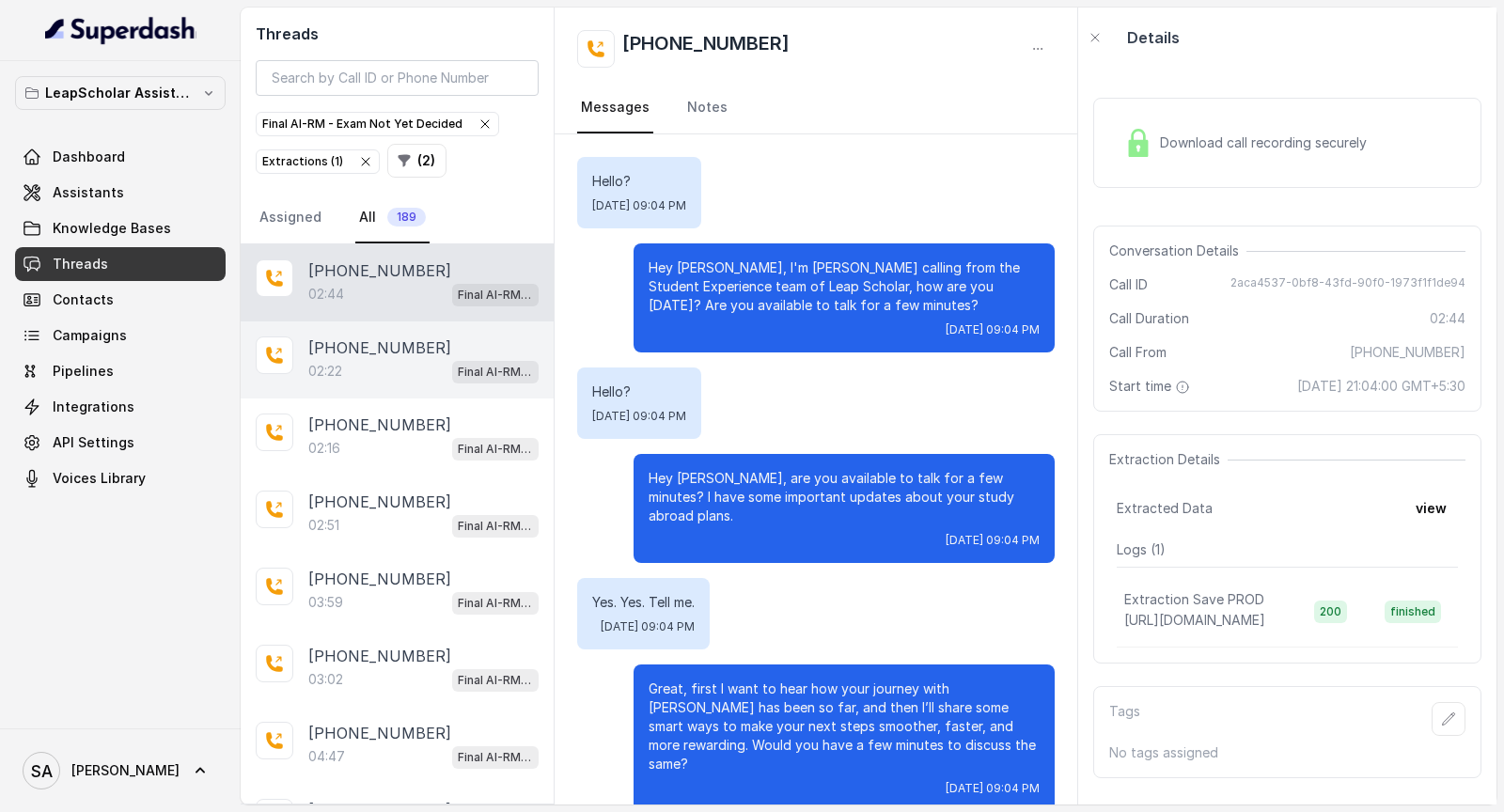
click at [342, 329] on div "+919320524177 02:22 Final AI-RM - Exam Not Yet Decided" at bounding box center [397, 360] width 313 height 77
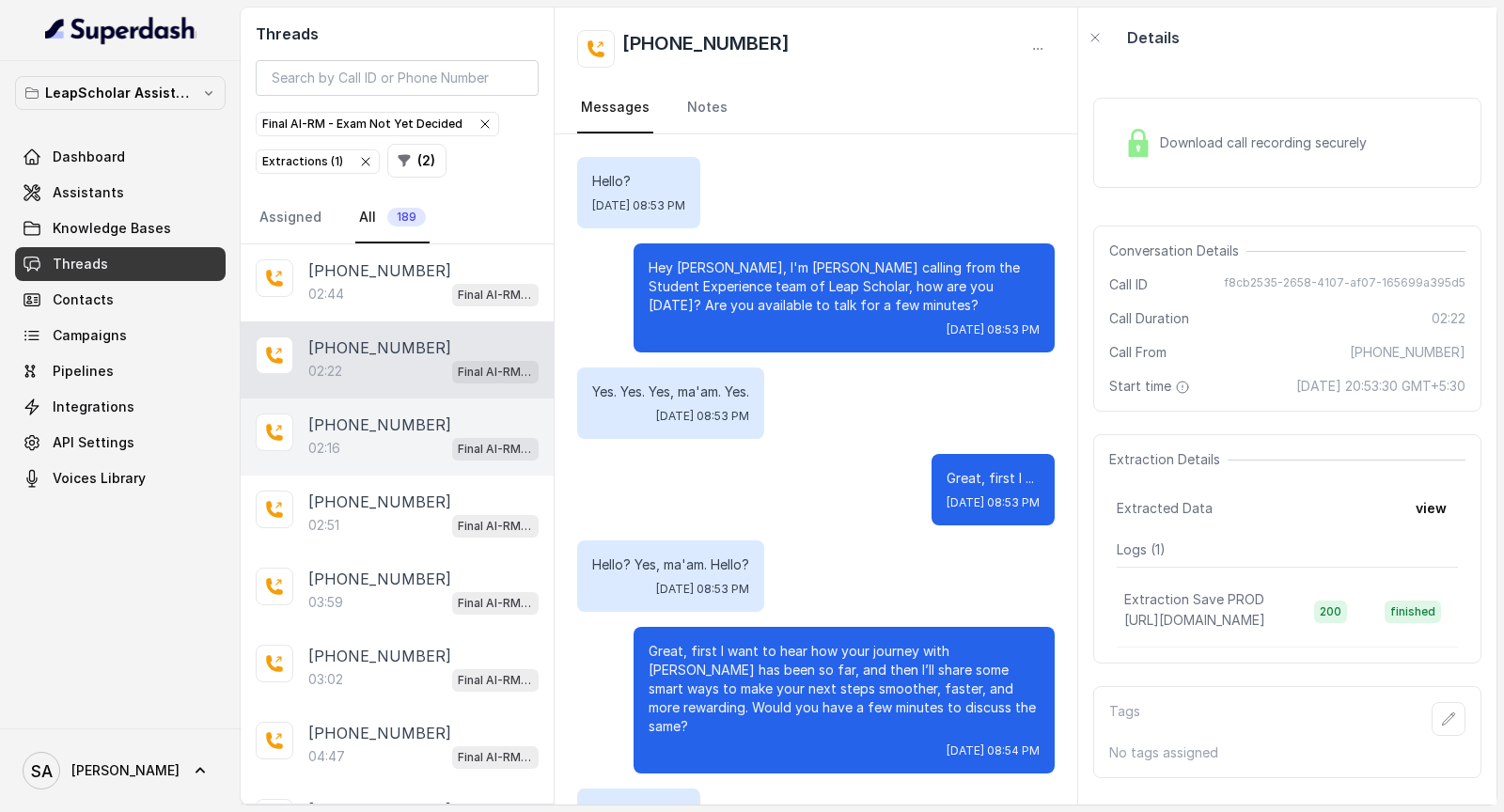
click at [459, 449] on p "Final AI-RM - Exam Not Yet Decided" at bounding box center [496, 449] width 75 height 19
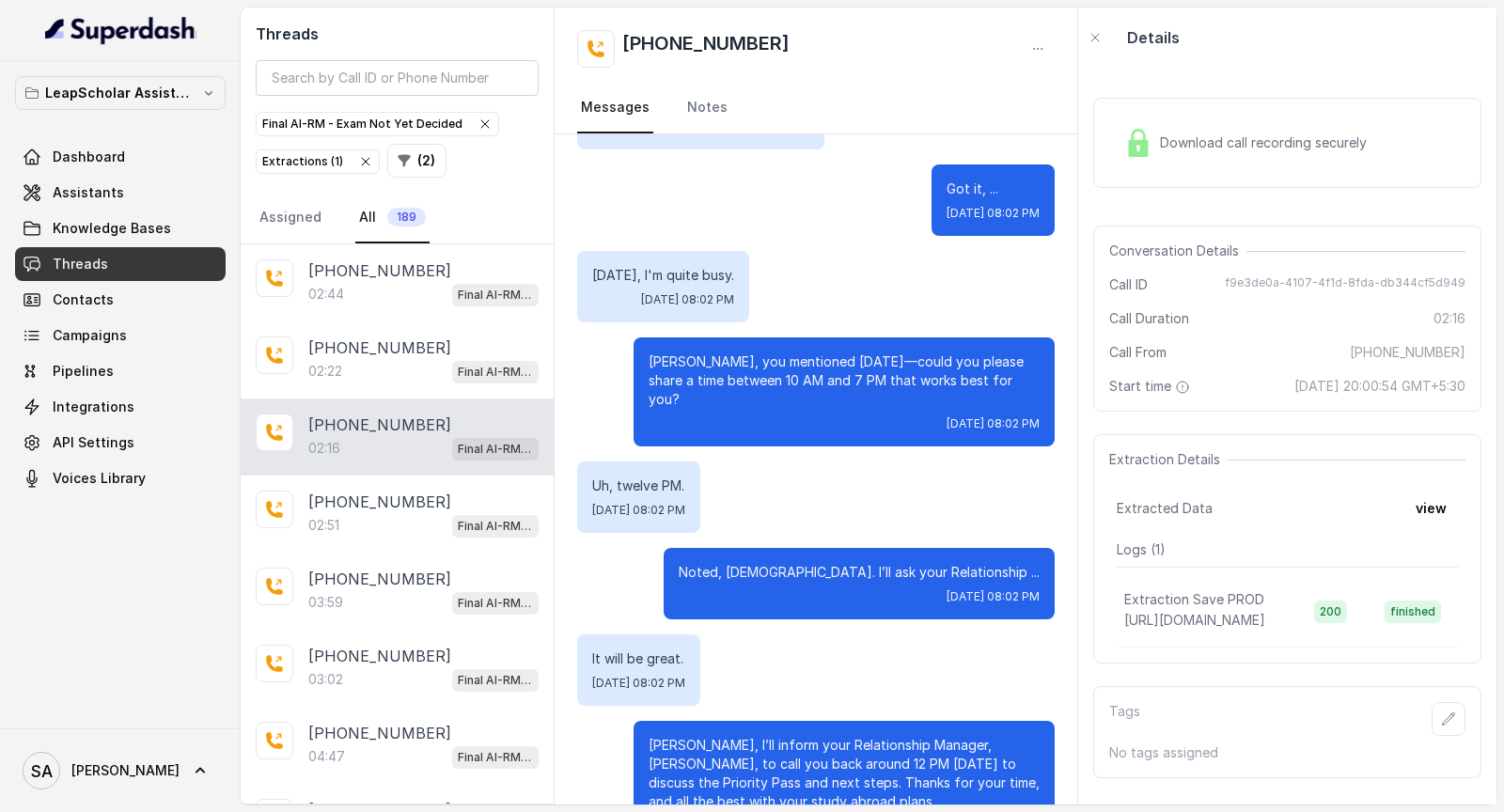
scroll to position [1865, 0]
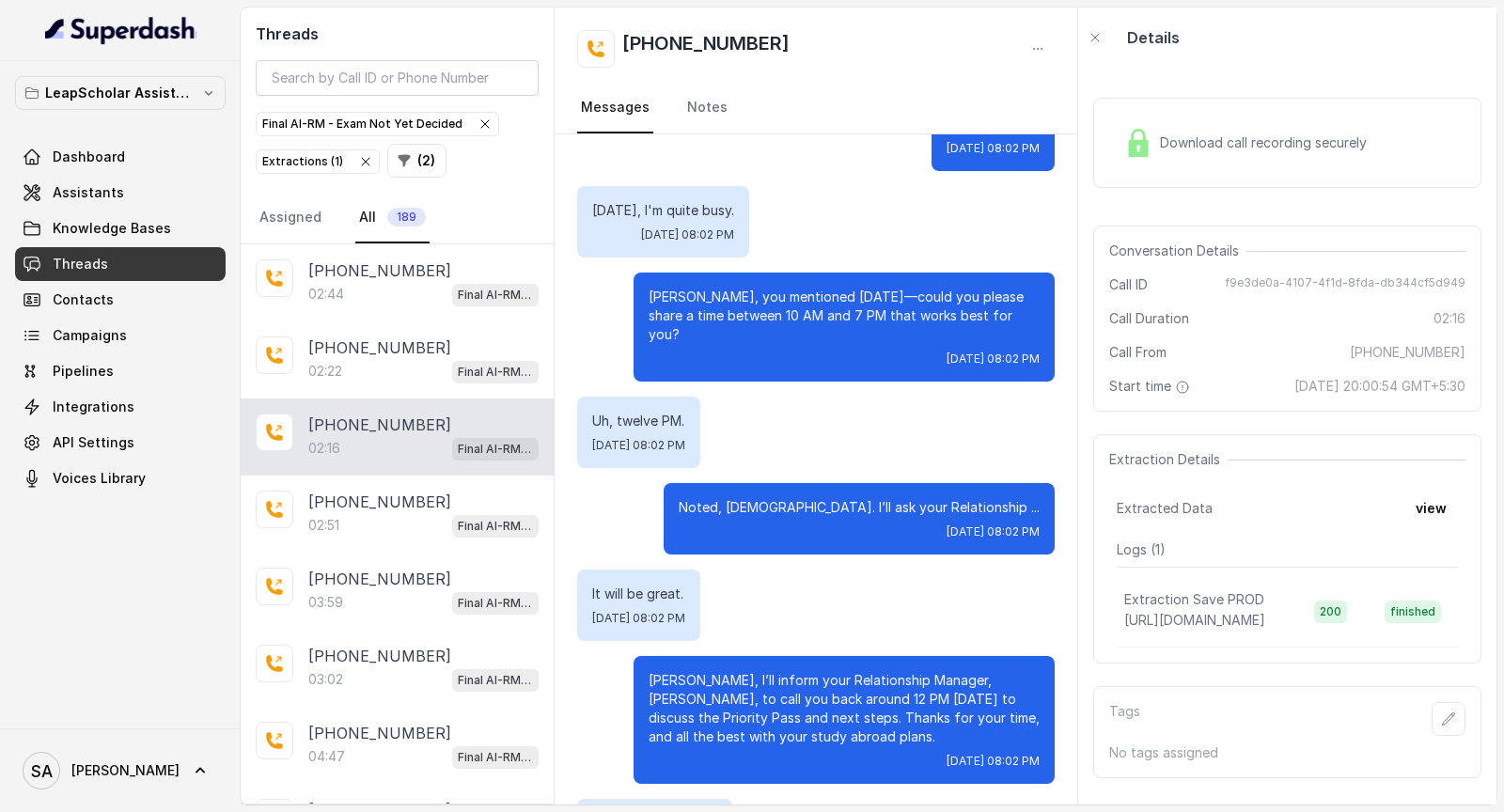
click at [374, 231] on link "All 189" at bounding box center [392, 218] width 74 height 50
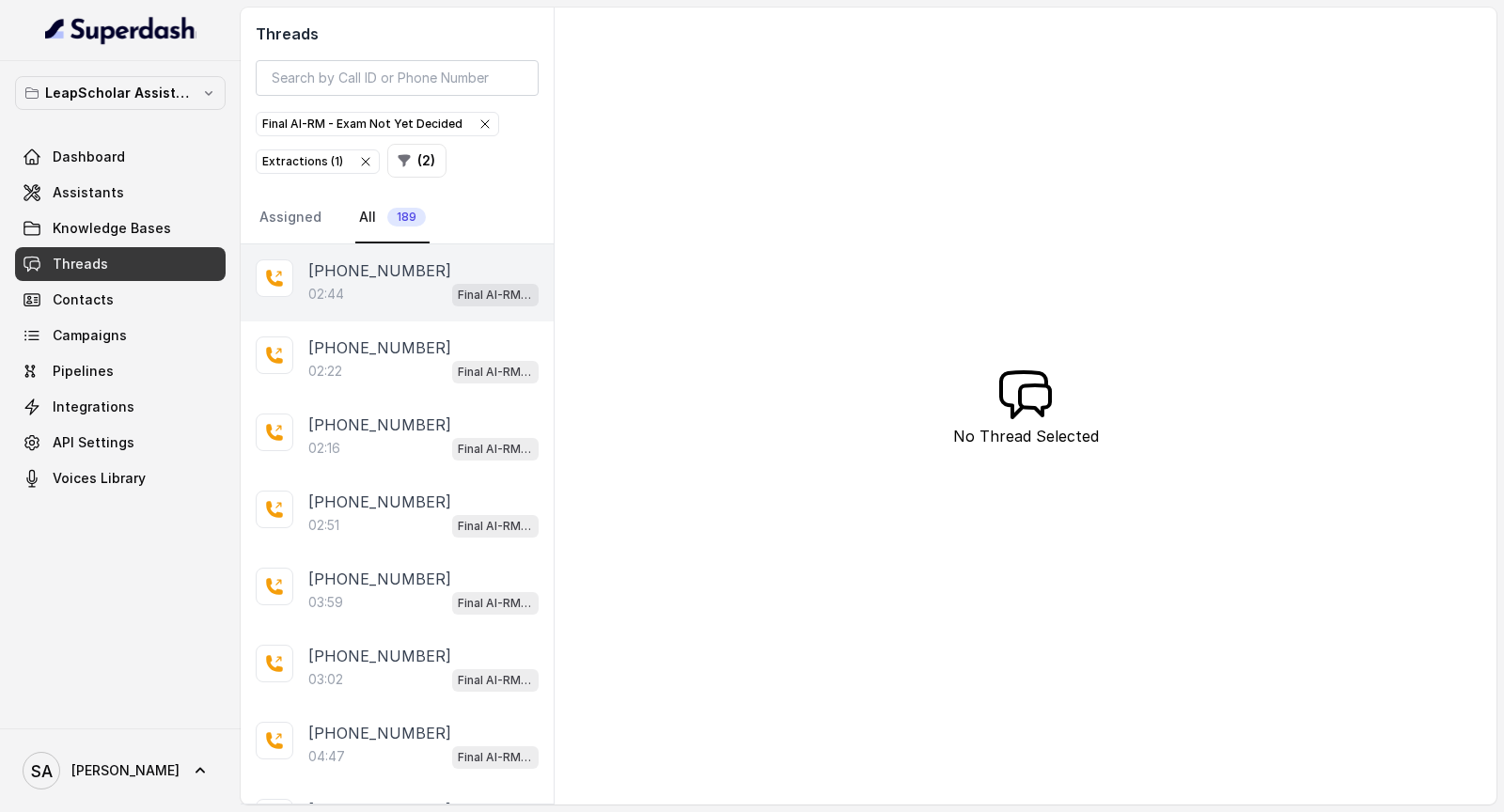
click at [370, 273] on p "+919145568198" at bounding box center [380, 270] width 142 height 23
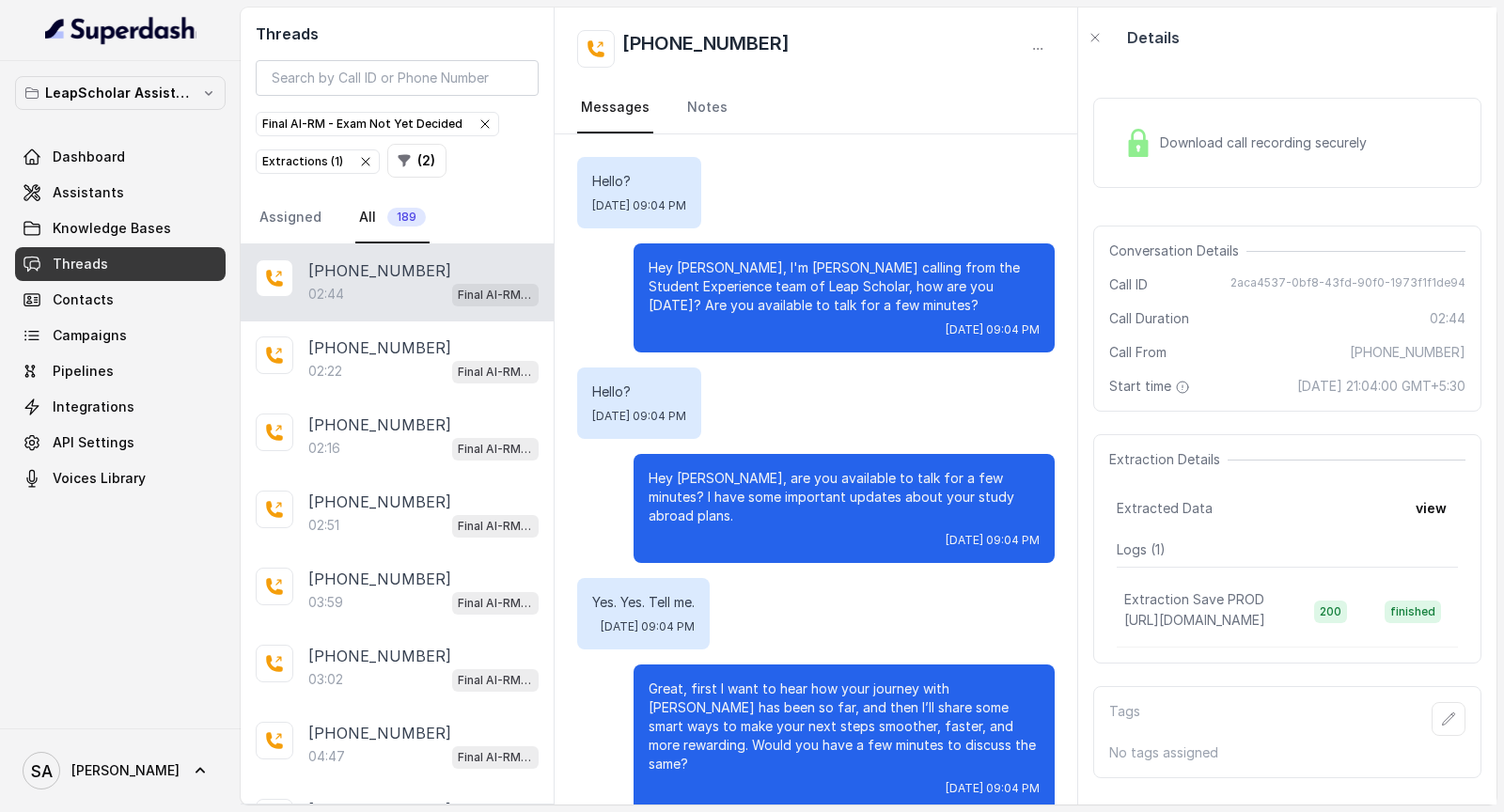
click at [1245, 147] on span "Download call recording securely" at bounding box center [1267, 142] width 215 height 19
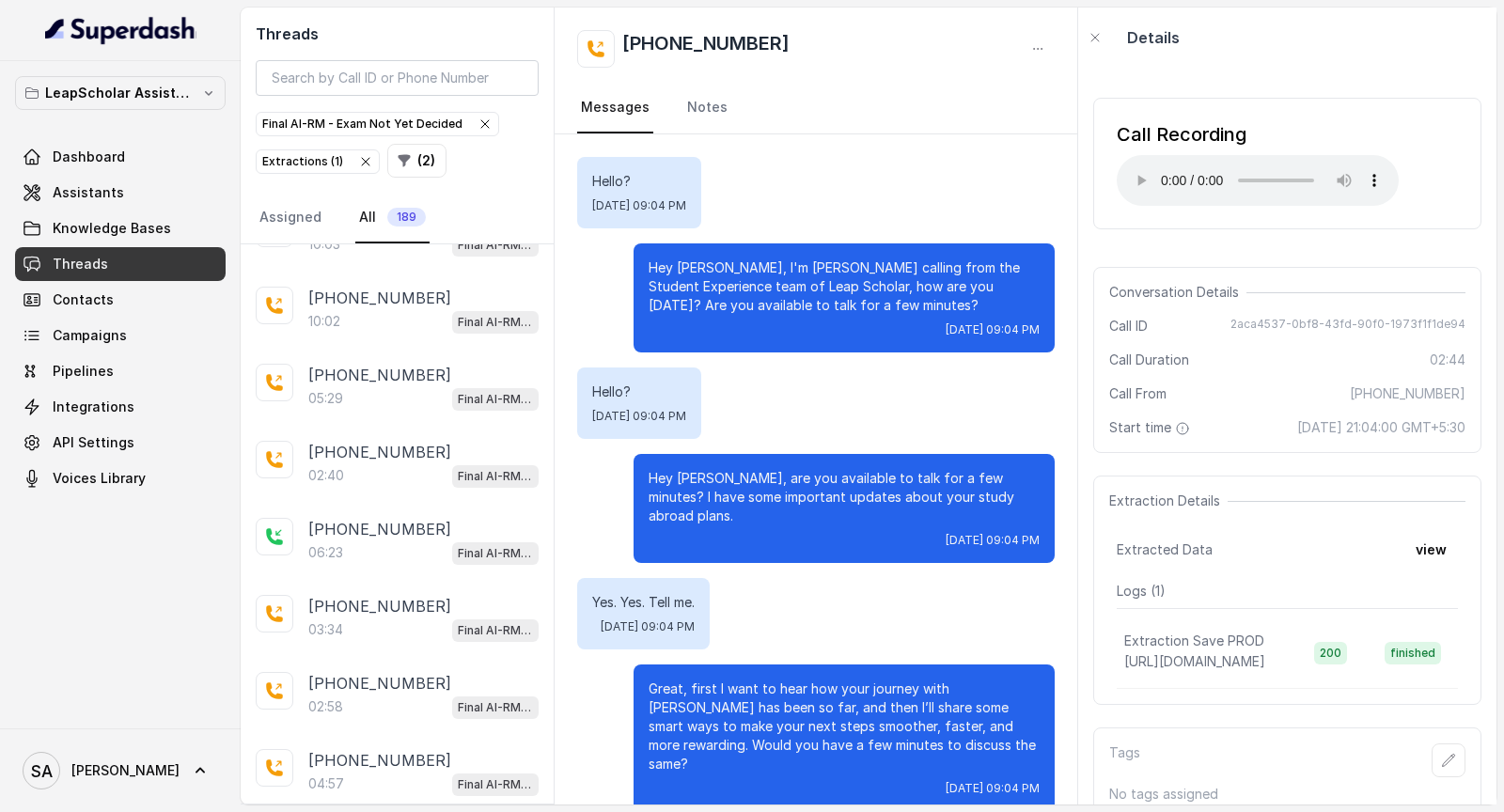
scroll to position [2510, 0]
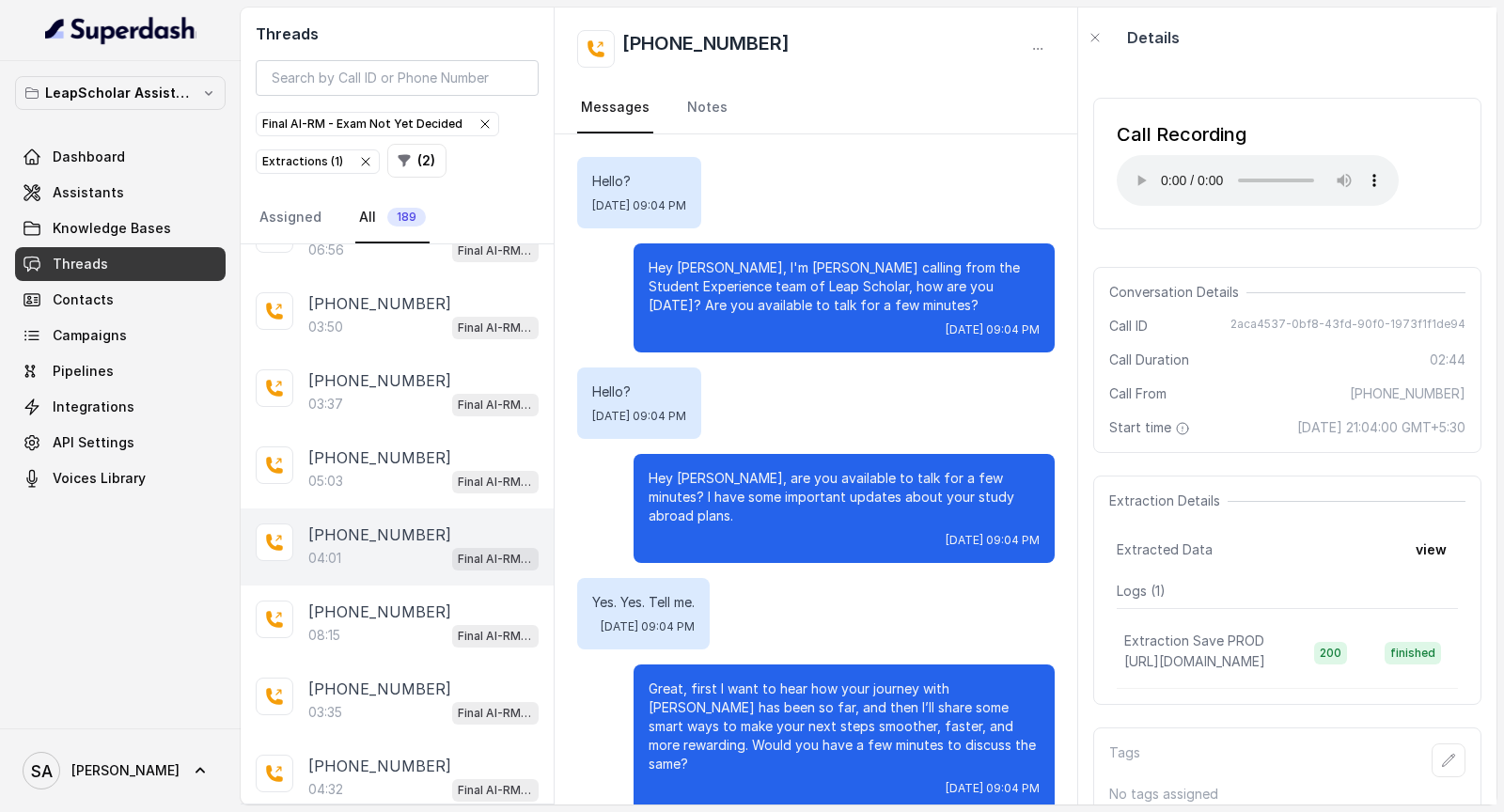
click at [443, 523] on div "+919929648900" at bounding box center [423, 534] width 231 height 23
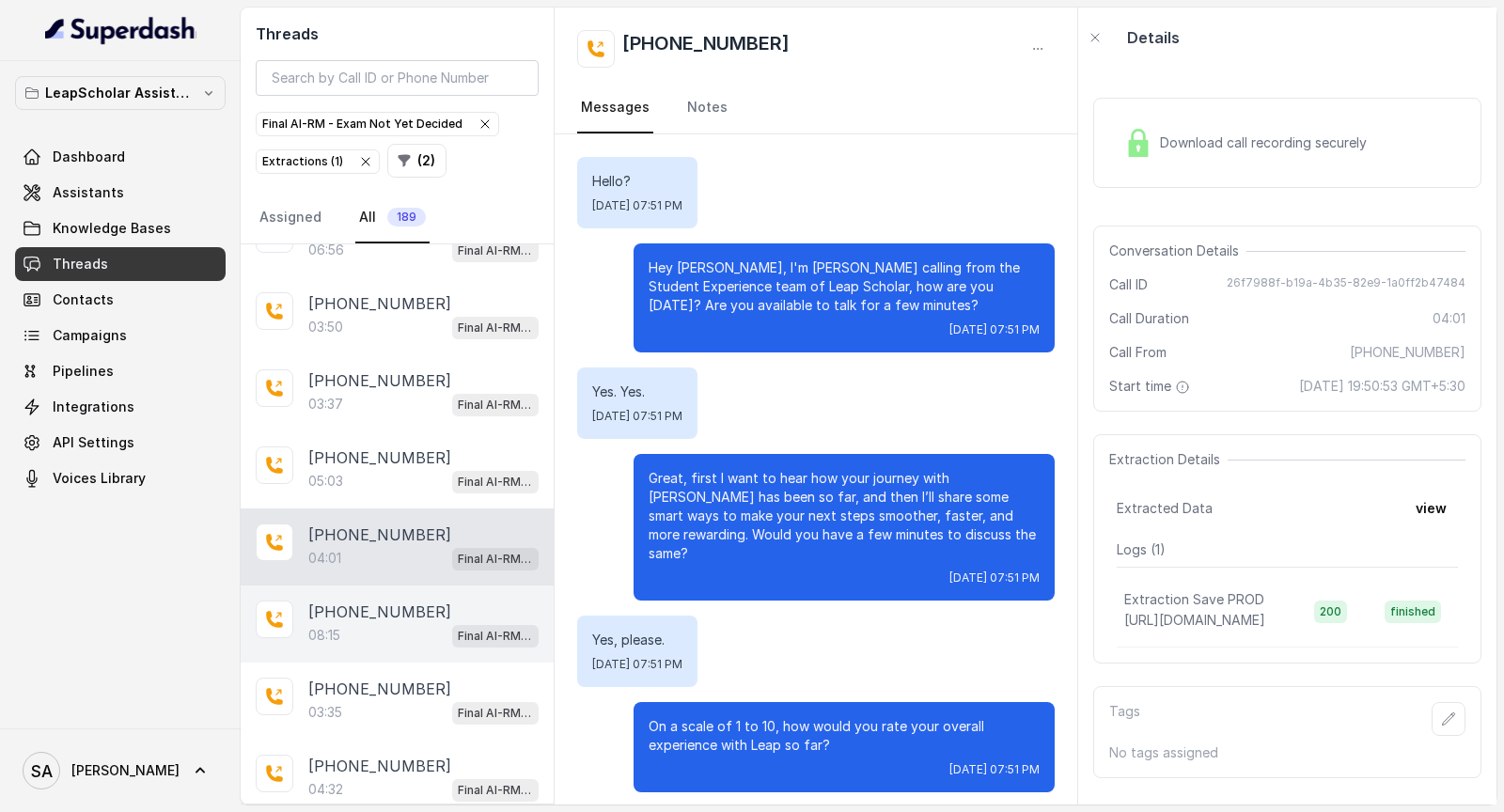
click at [273, 622] on div "+919373461198 08:15 Final AI-RM - Exam Not Yet Decided" at bounding box center [397, 624] width 313 height 77
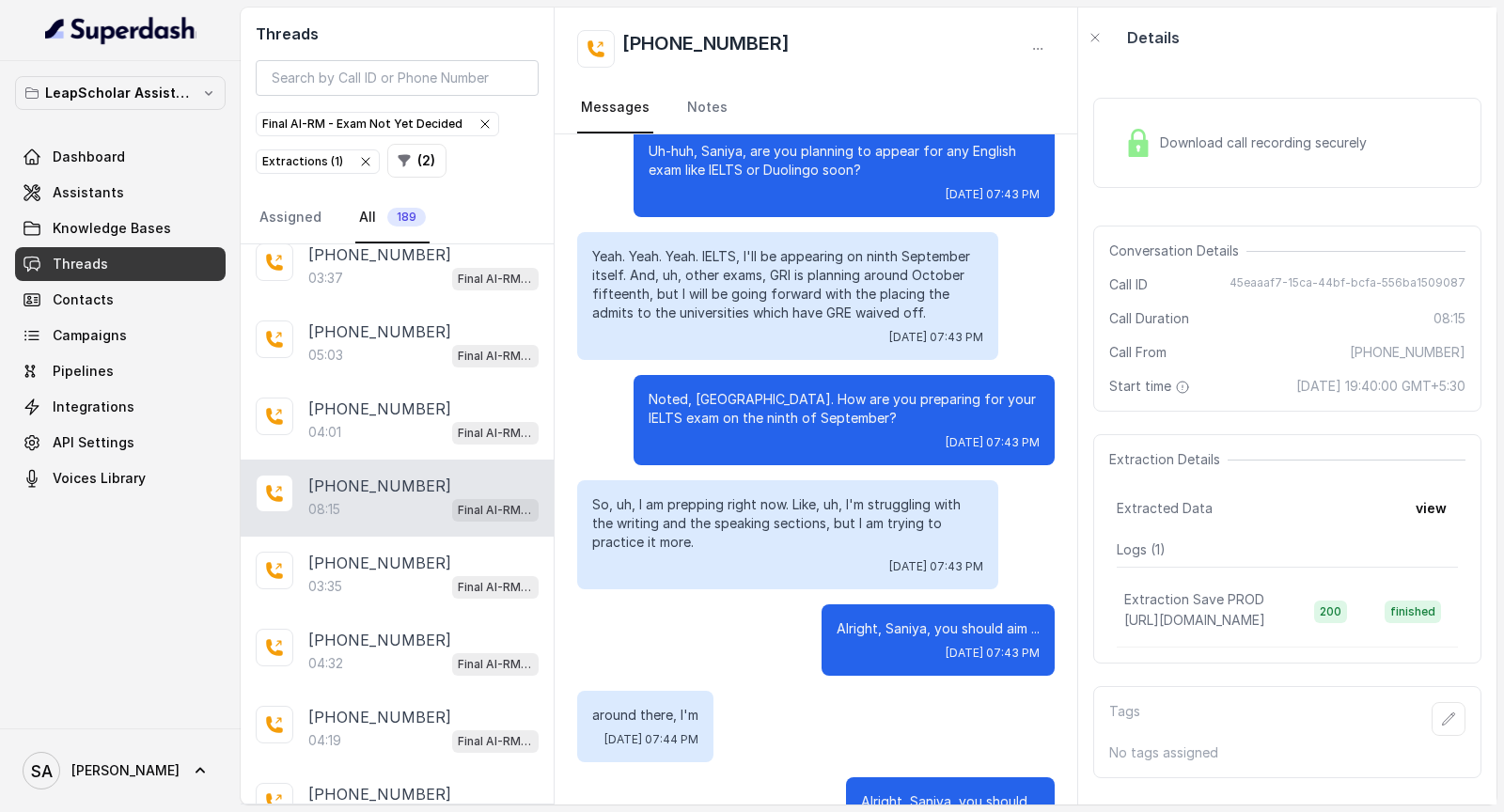
scroll to position [2655, 0]
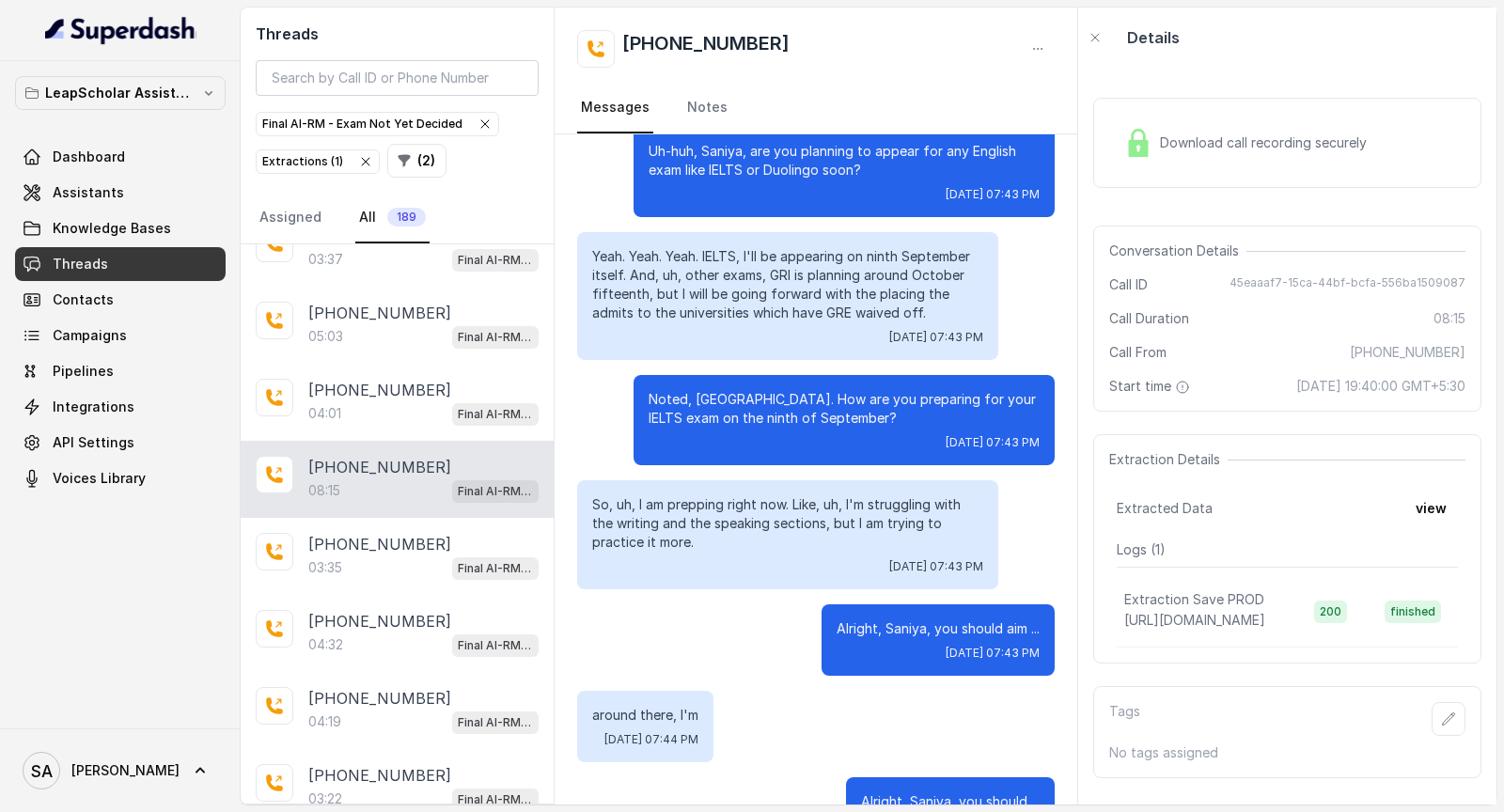
click at [439, 481] on div "+919373461198 08:15 Final AI-RM - Exam Not Yet Decided" at bounding box center [397, 480] width 313 height 77
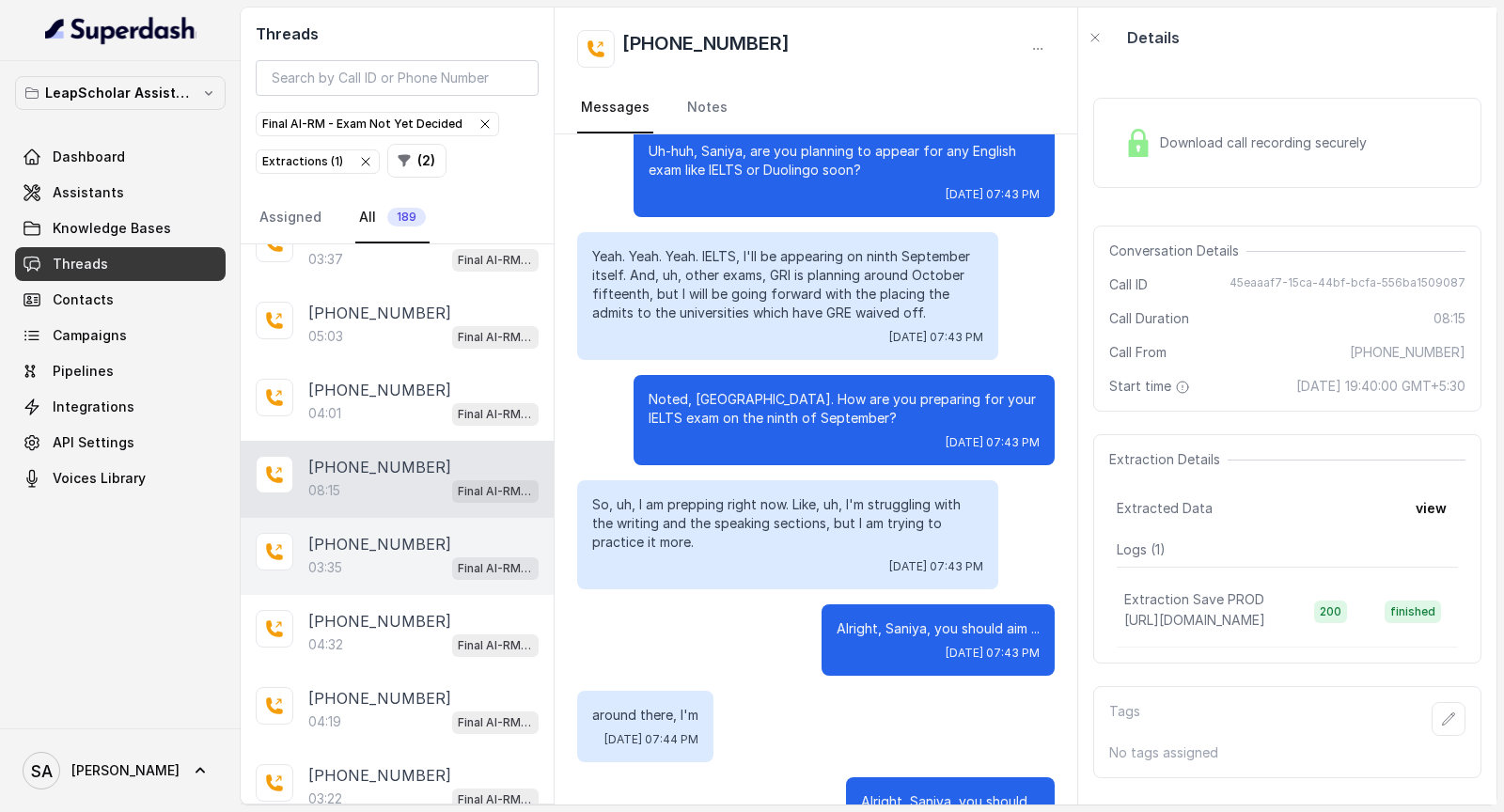
click at [422, 555] on div "03:35 Final AI-RM - Exam Not Yet Decided" at bounding box center [423, 567] width 231 height 25
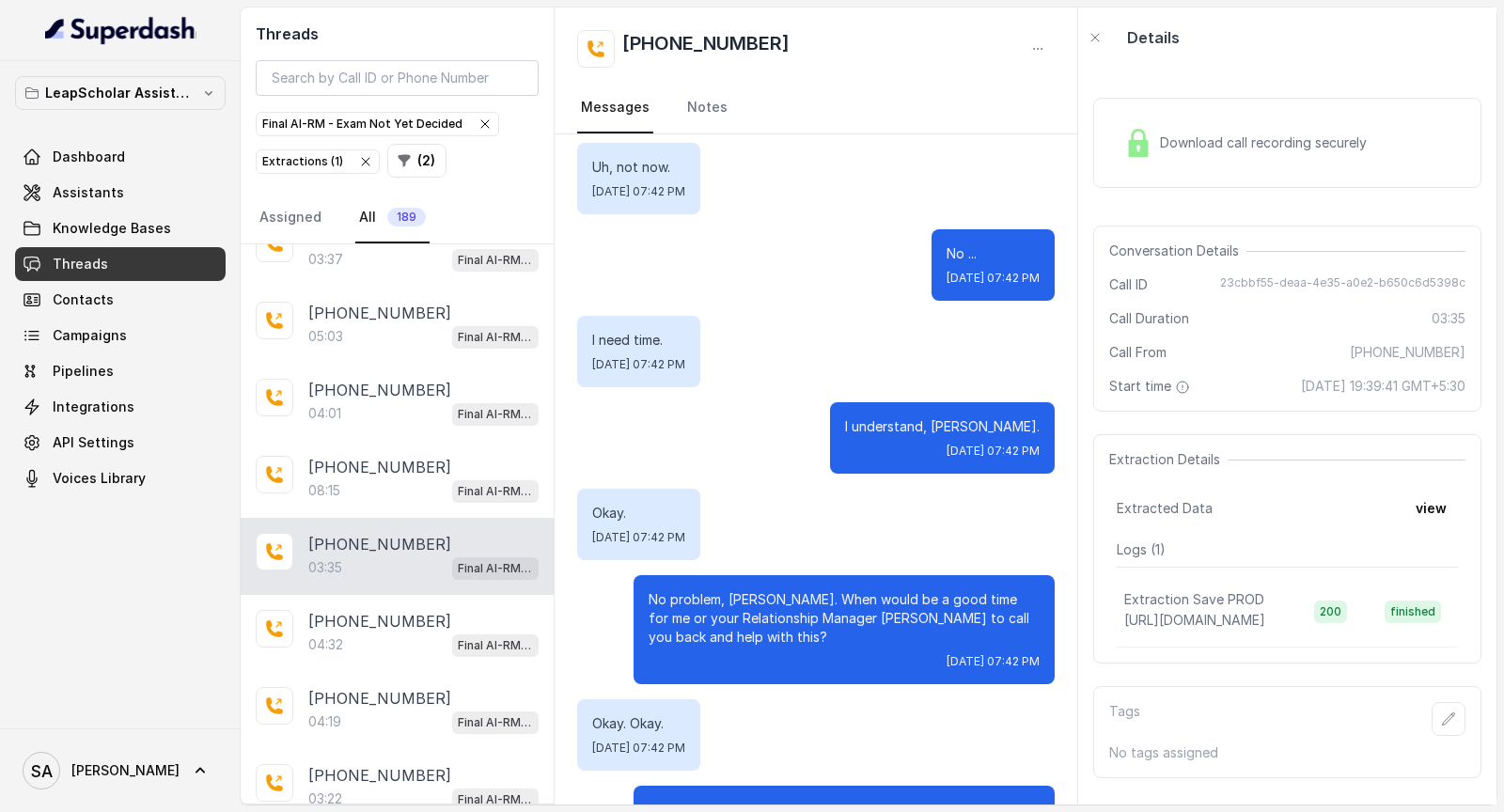
scroll to position [1525, 0]
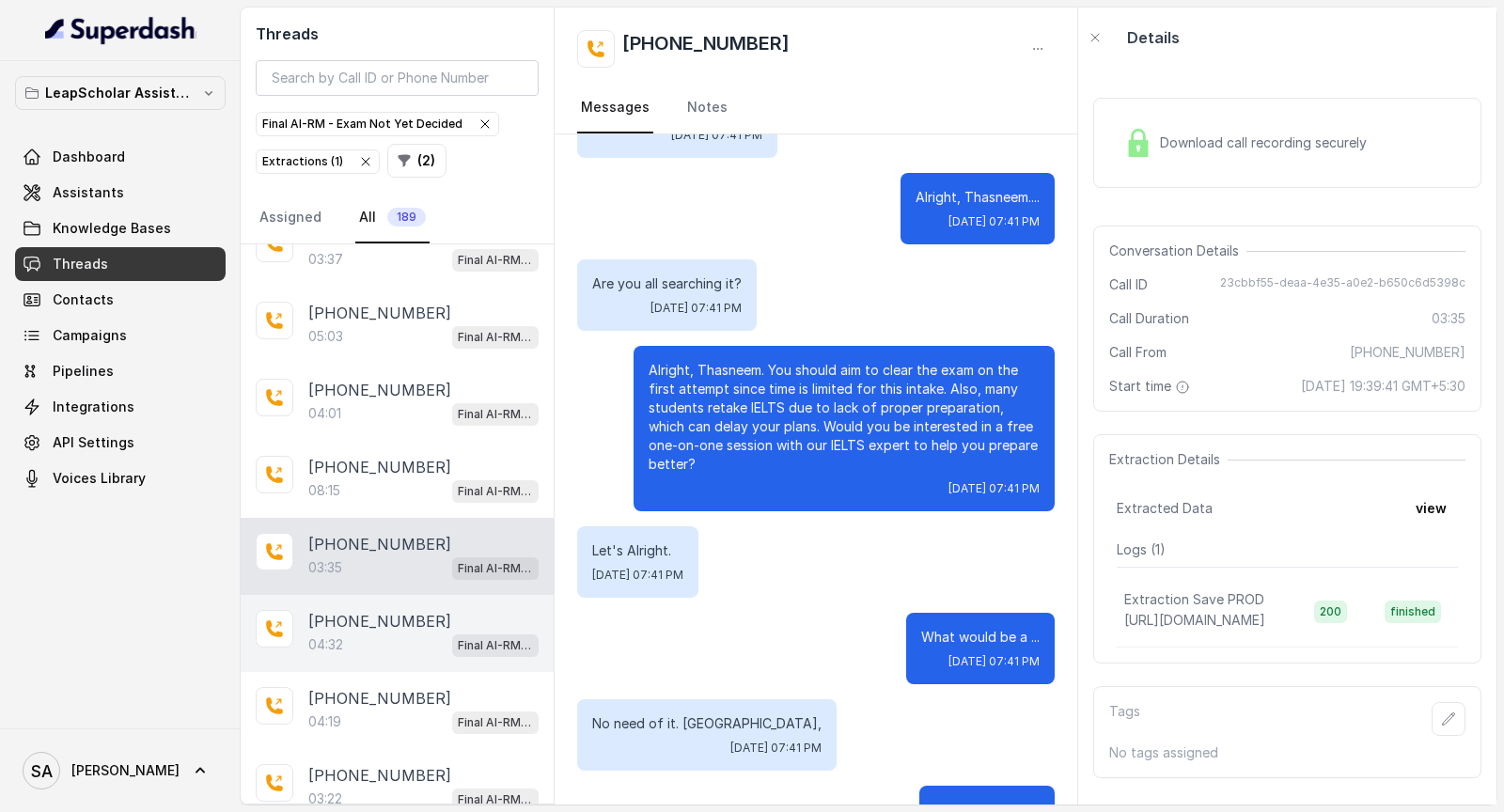
click at [410, 632] on div "04:32 Final AI-RM - Exam Not Yet Decided" at bounding box center [423, 644] width 231 height 25
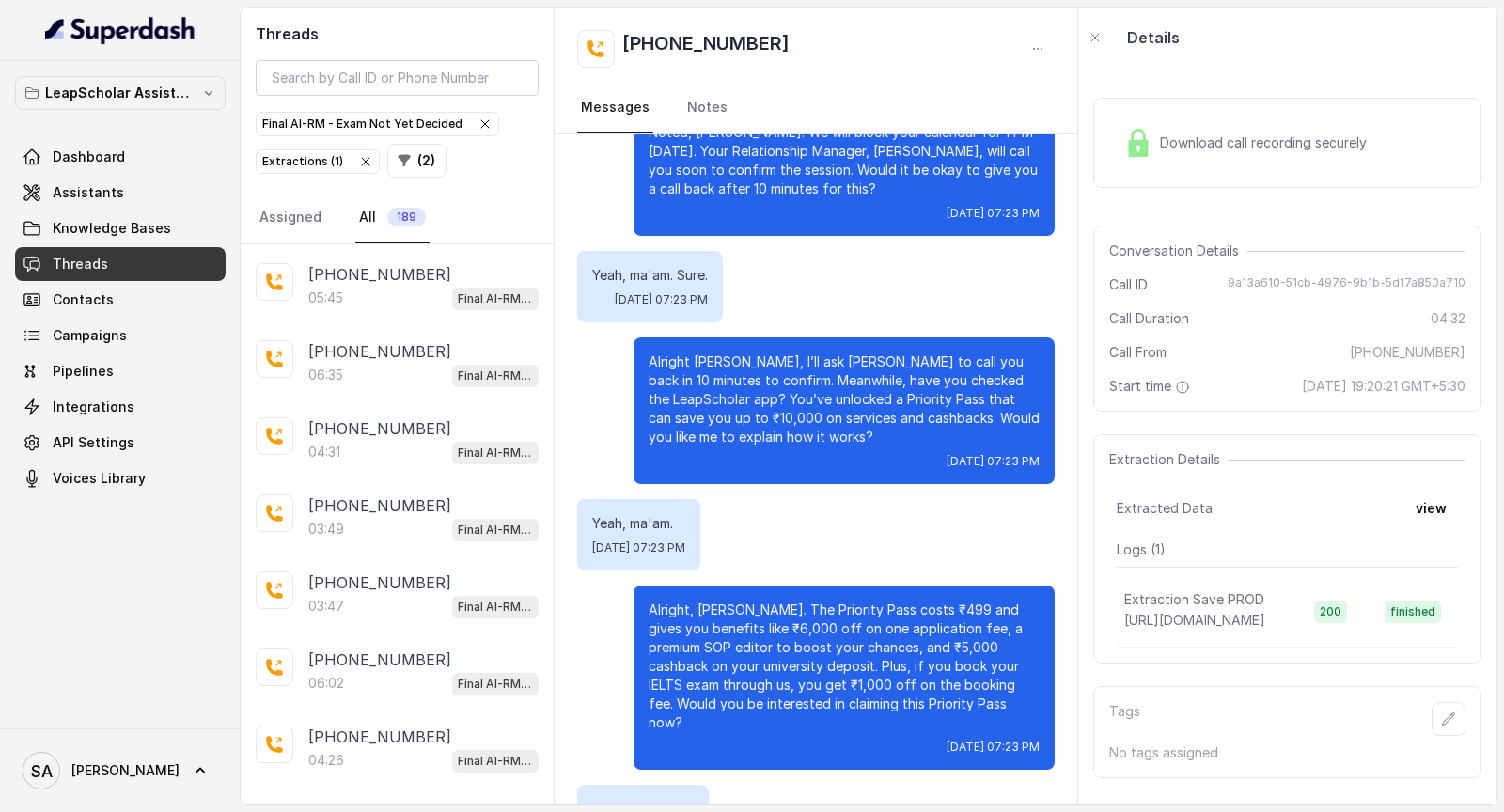
scroll to position [3206, 0]
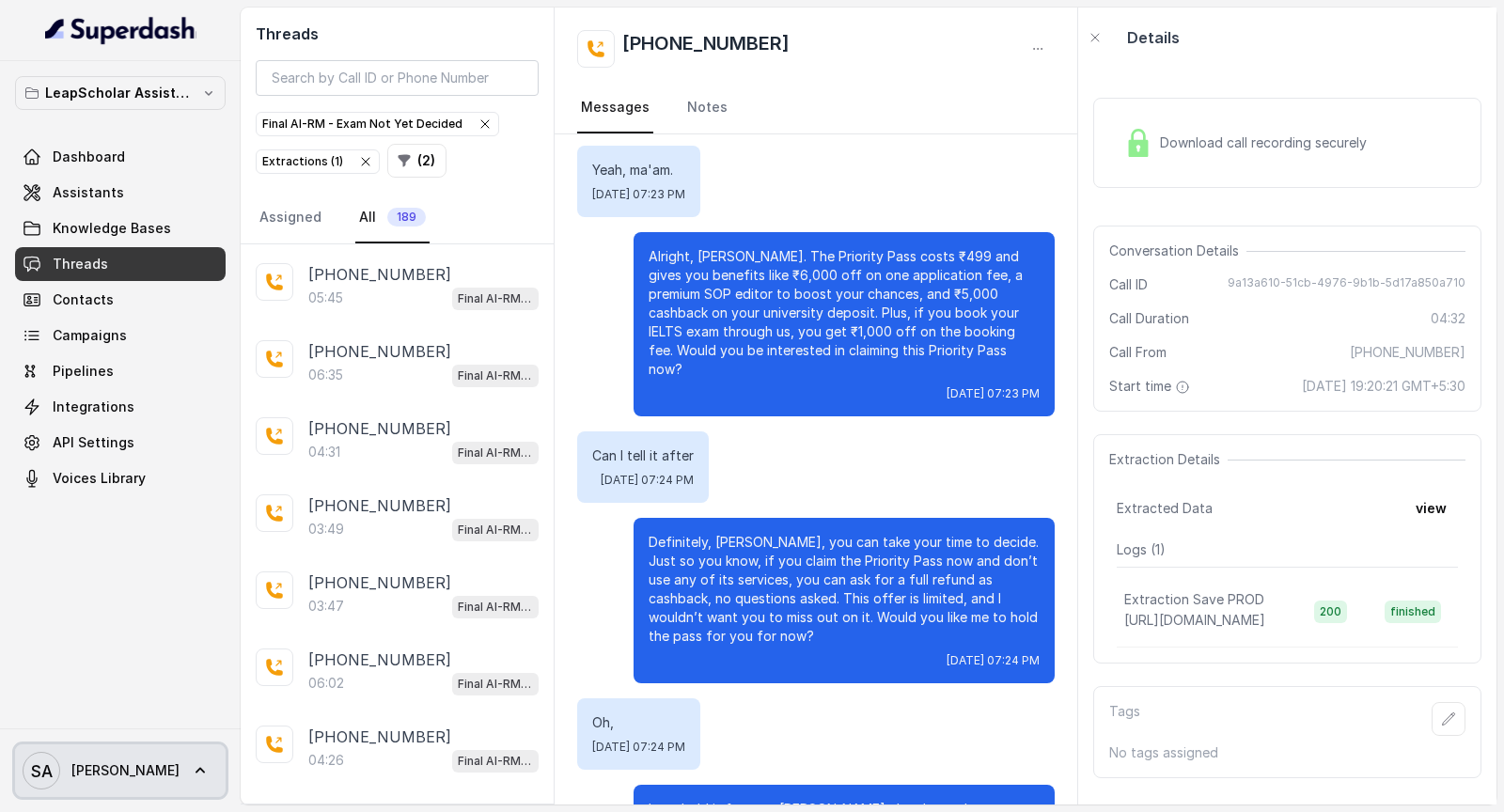
click at [75, 766] on span "Swapnil" at bounding box center [125, 770] width 108 height 19
click at [487, 471] on div "LeapScholar Assistant Dashboard Assistants Knowledge Bases Threads Contacts Cam…" at bounding box center [752, 406] width 1504 height 812
click at [360, 162] on icon "button" at bounding box center [365, 161] width 15 height 15
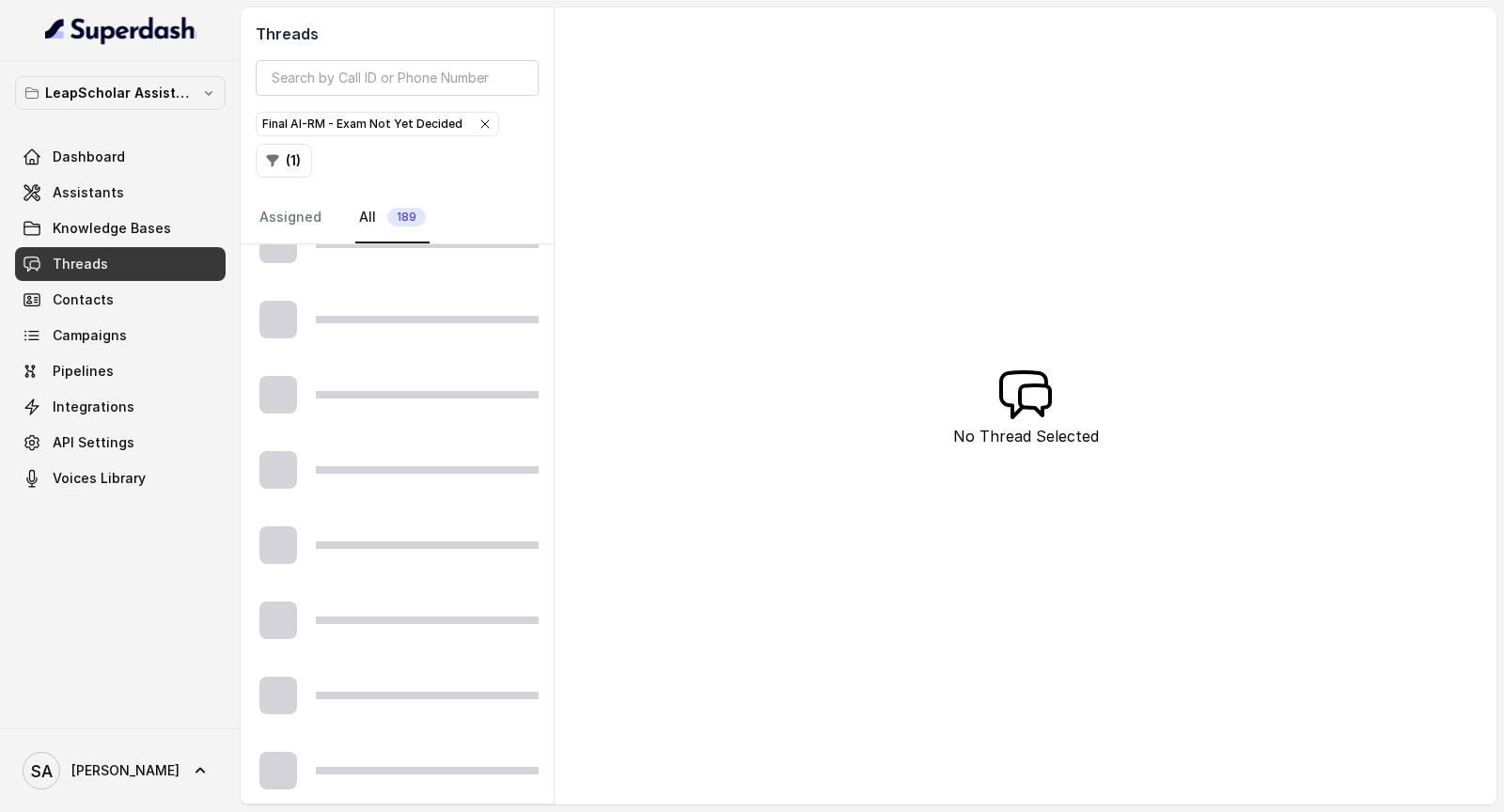
click at [478, 123] on icon "button" at bounding box center [485, 124] width 15 height 15
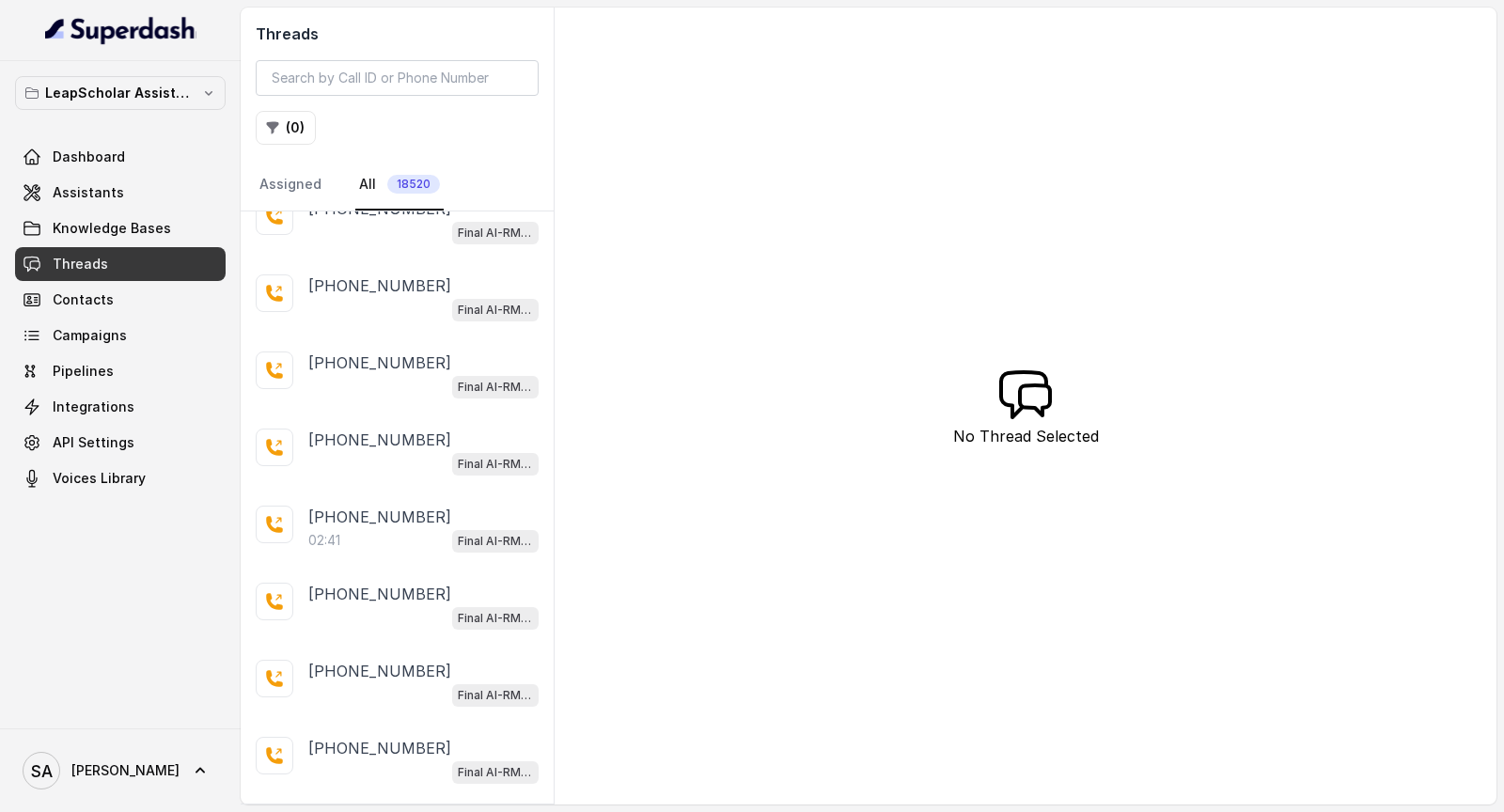
scroll to position [3278, 0]
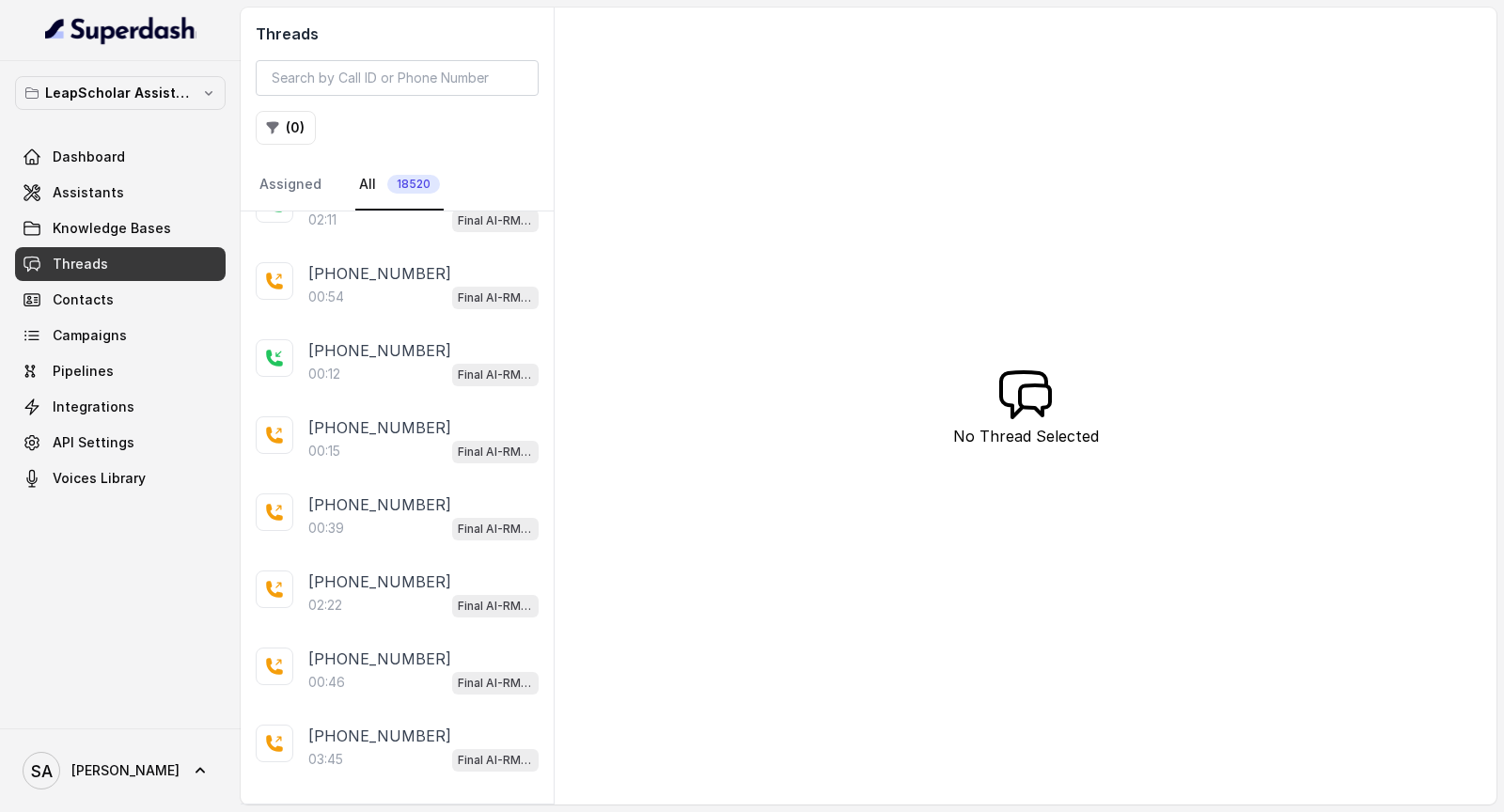
click at [435, 801] on p "Load more conversations" at bounding box center [398, 812] width 184 height 23
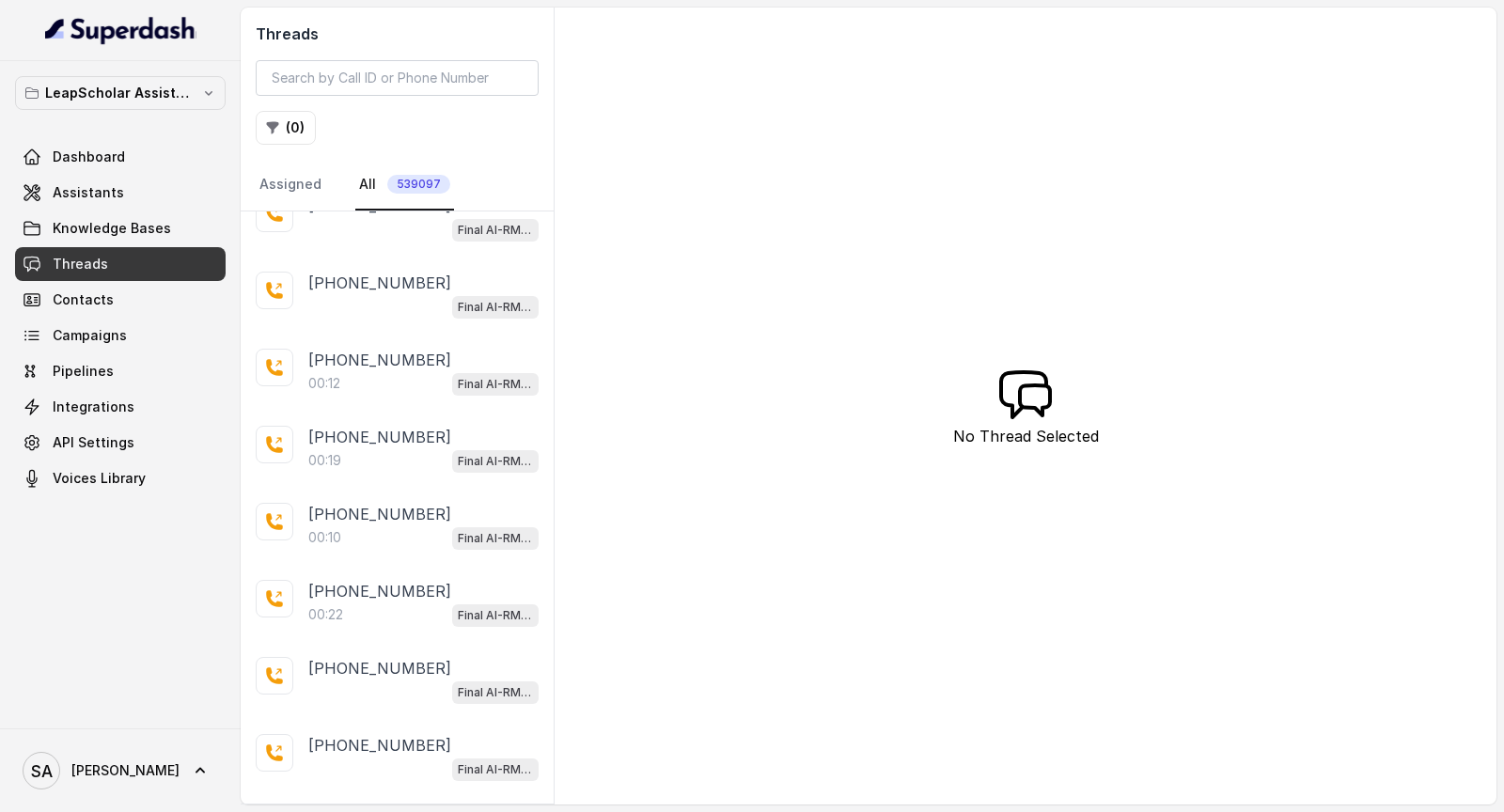
scroll to position [7099, 0]
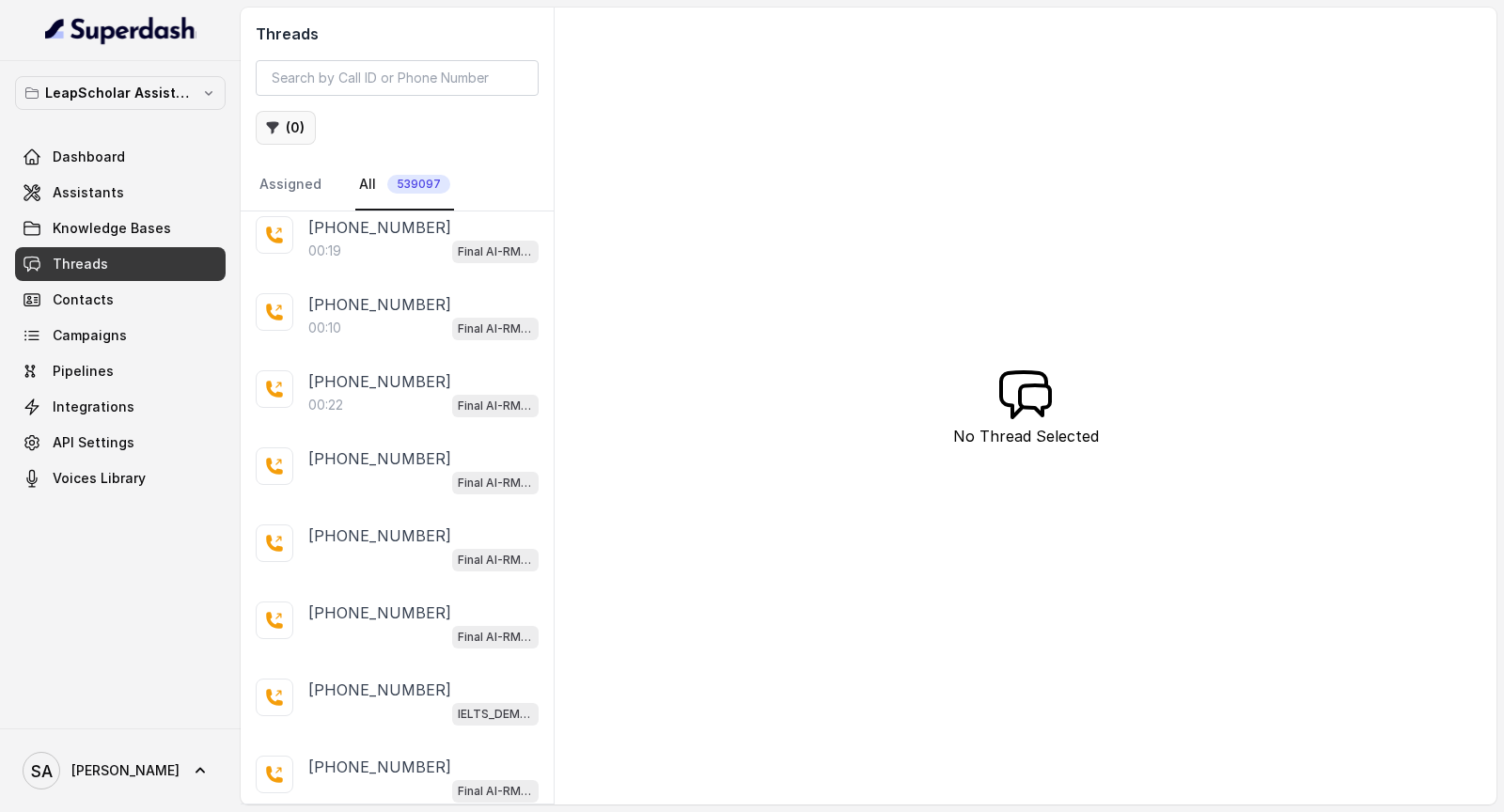
click at [286, 130] on button "( 0 )" at bounding box center [285, 128] width 60 height 34
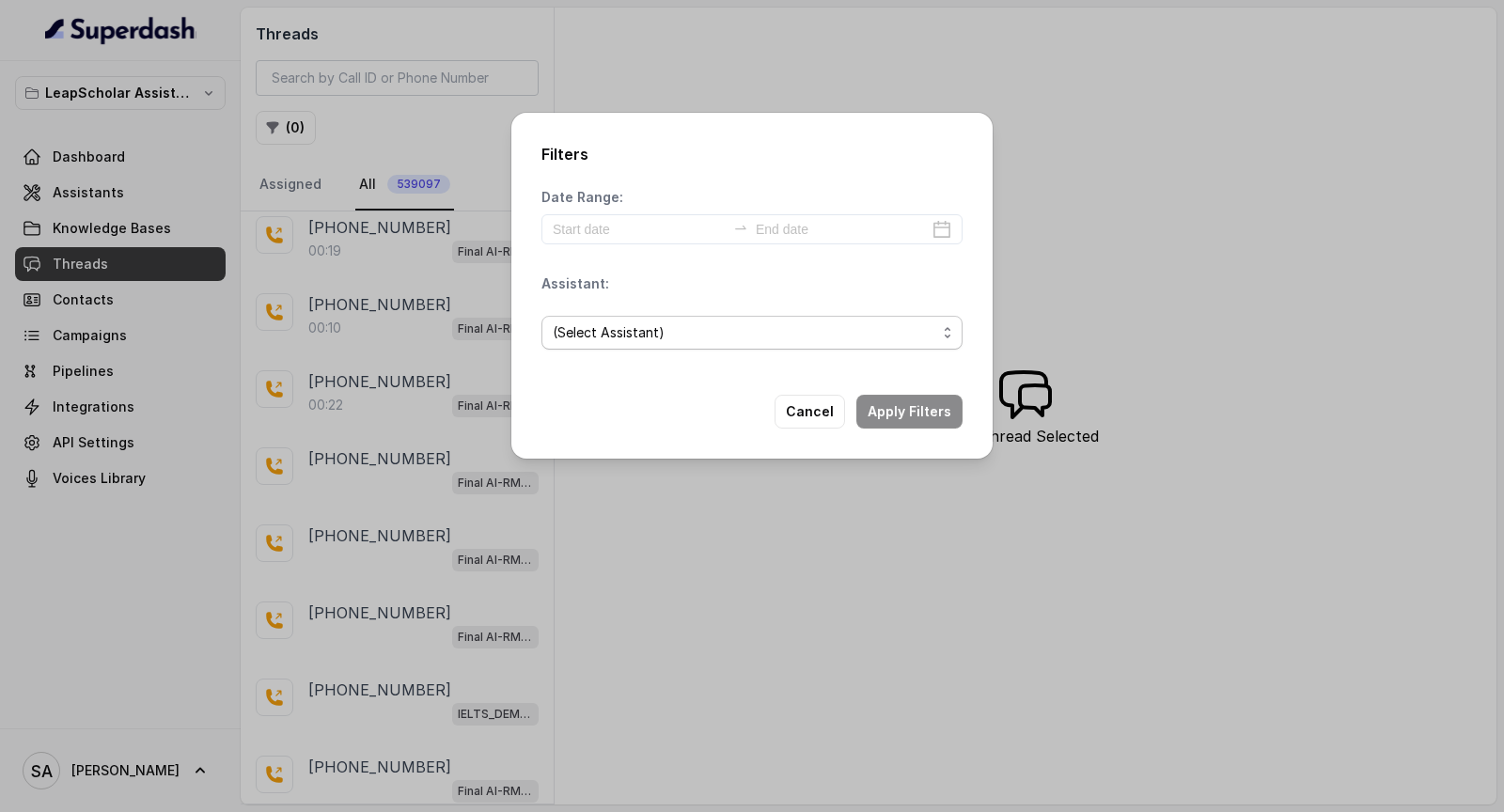
click at [836, 347] on span "(Select Assistant)" at bounding box center [752, 332] width 422 height 34
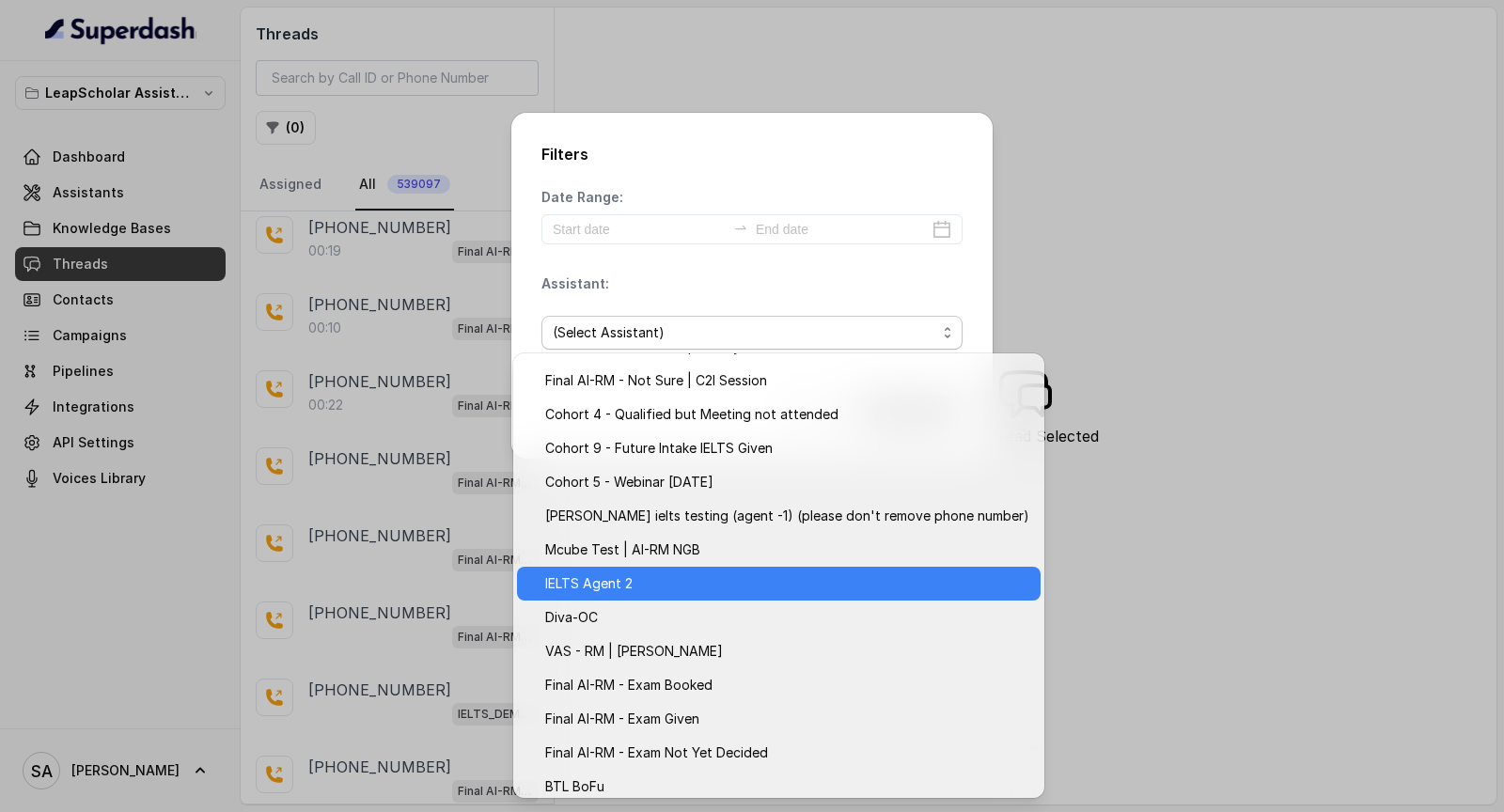
scroll to position [239, 0]
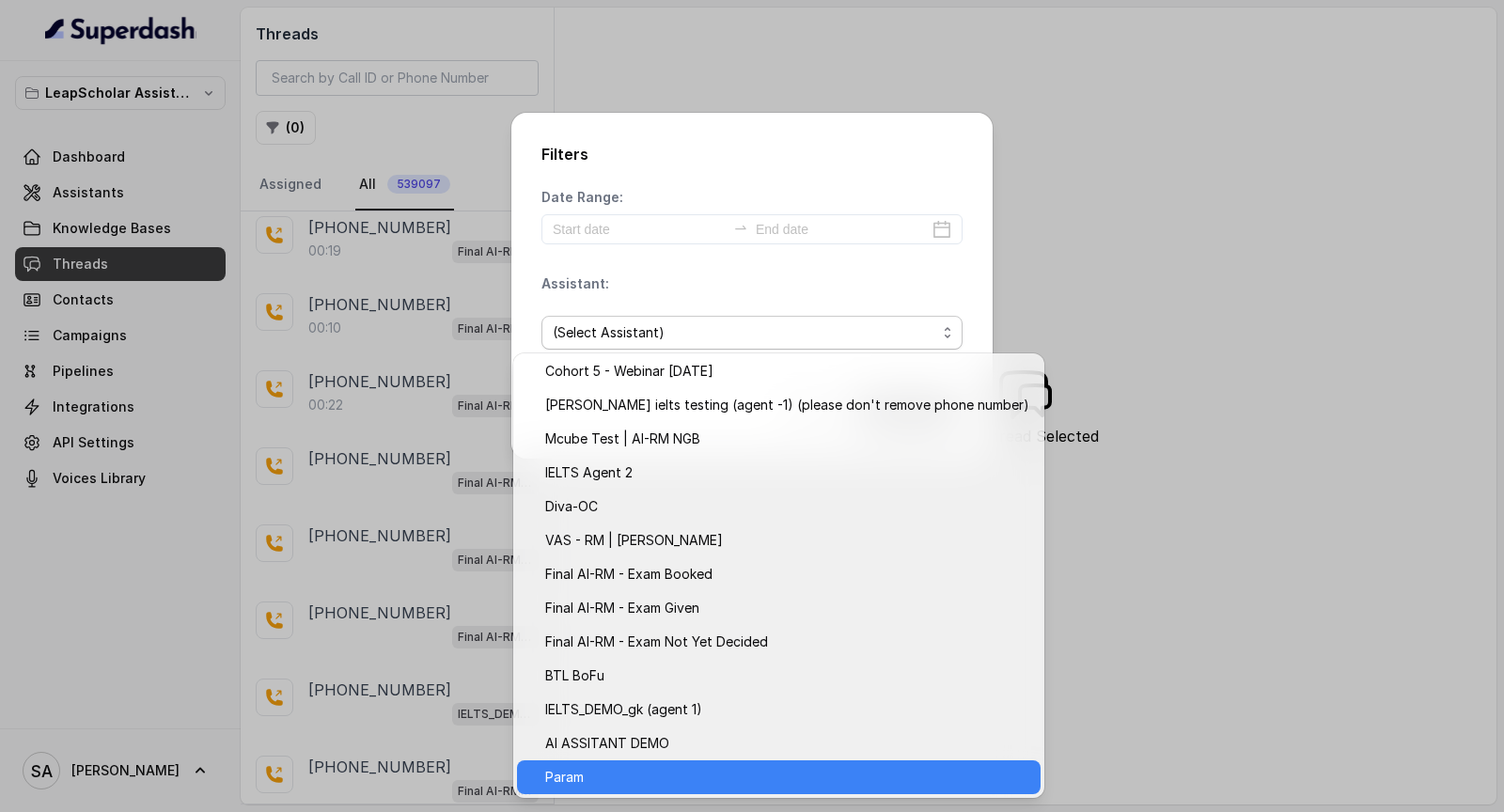
click at [563, 787] on span "Param" at bounding box center [787, 776] width 484 height 23
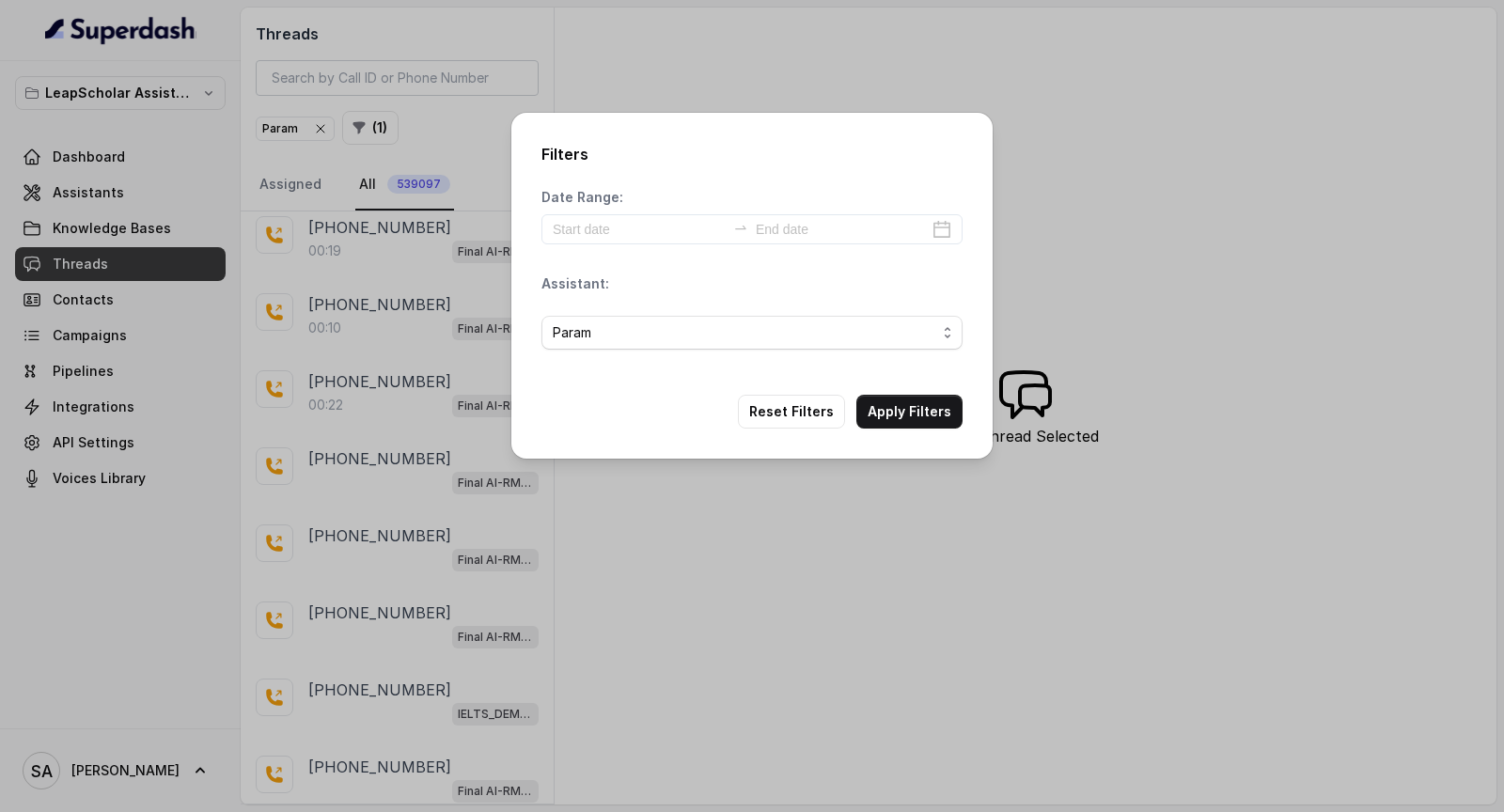
click at [893, 406] on button "Apply Filters" at bounding box center [909, 411] width 106 height 34
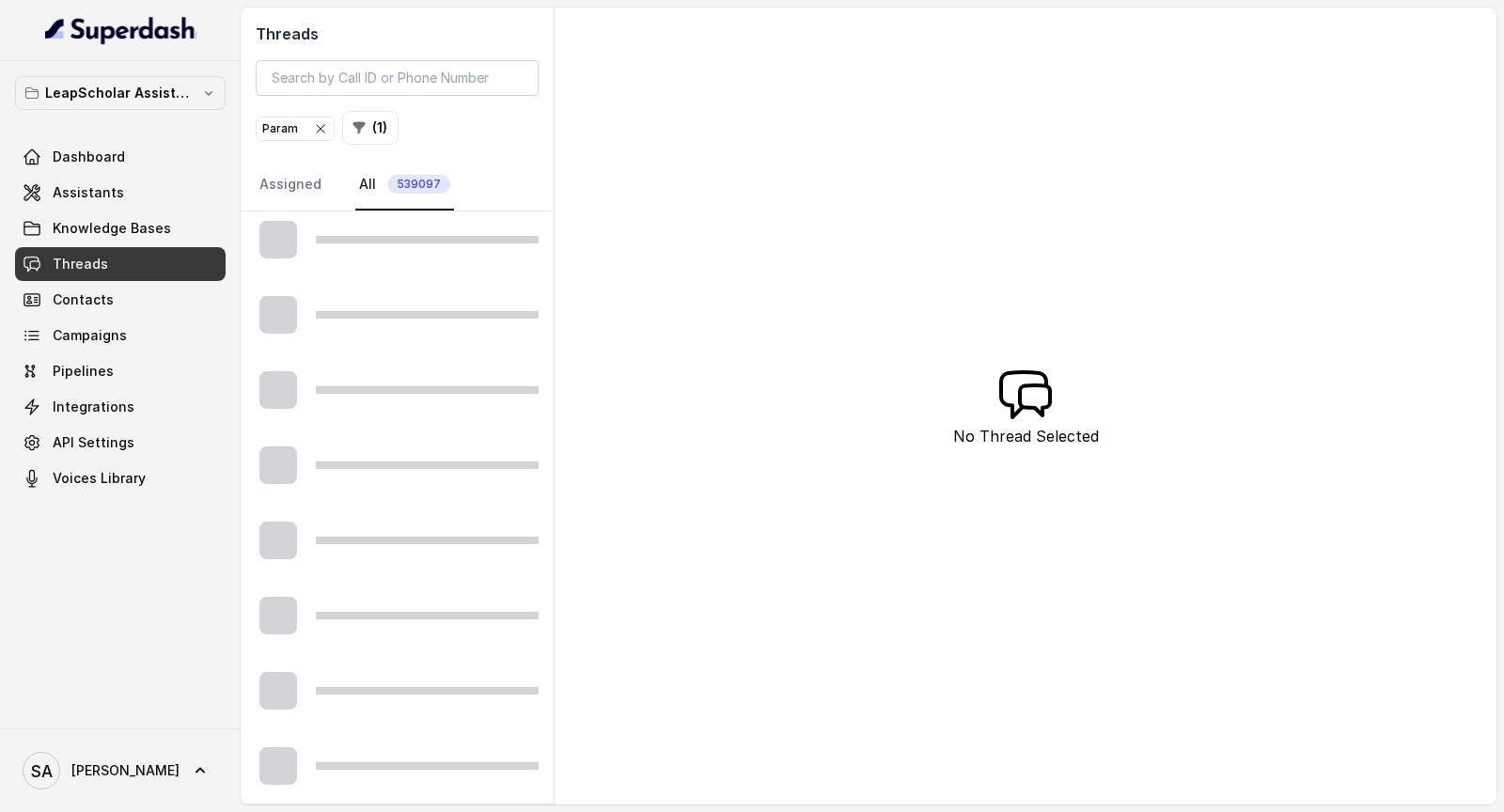
scroll to position [908, 0]
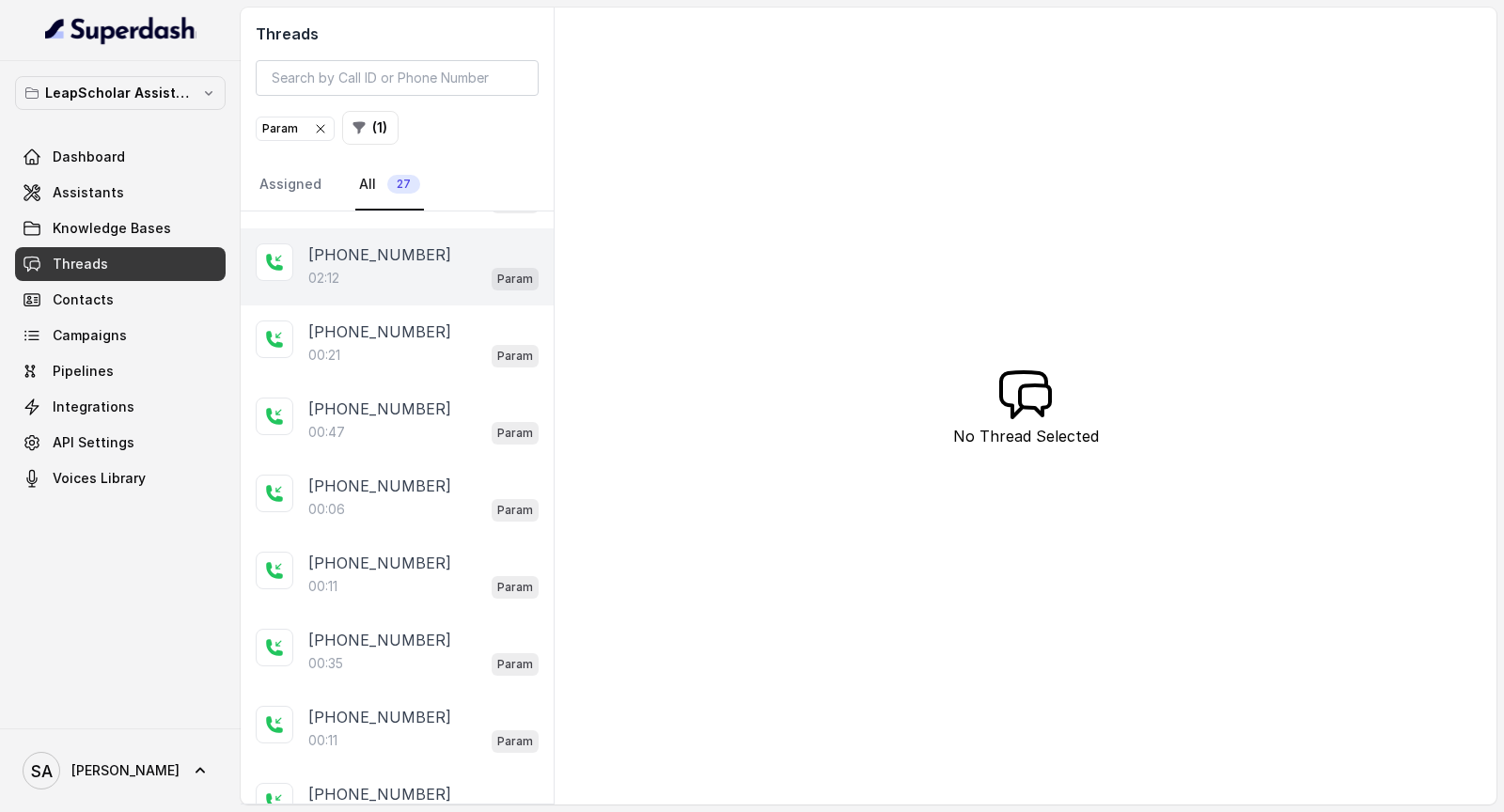
click at [402, 276] on div "02:12 Param" at bounding box center [423, 278] width 231 height 25
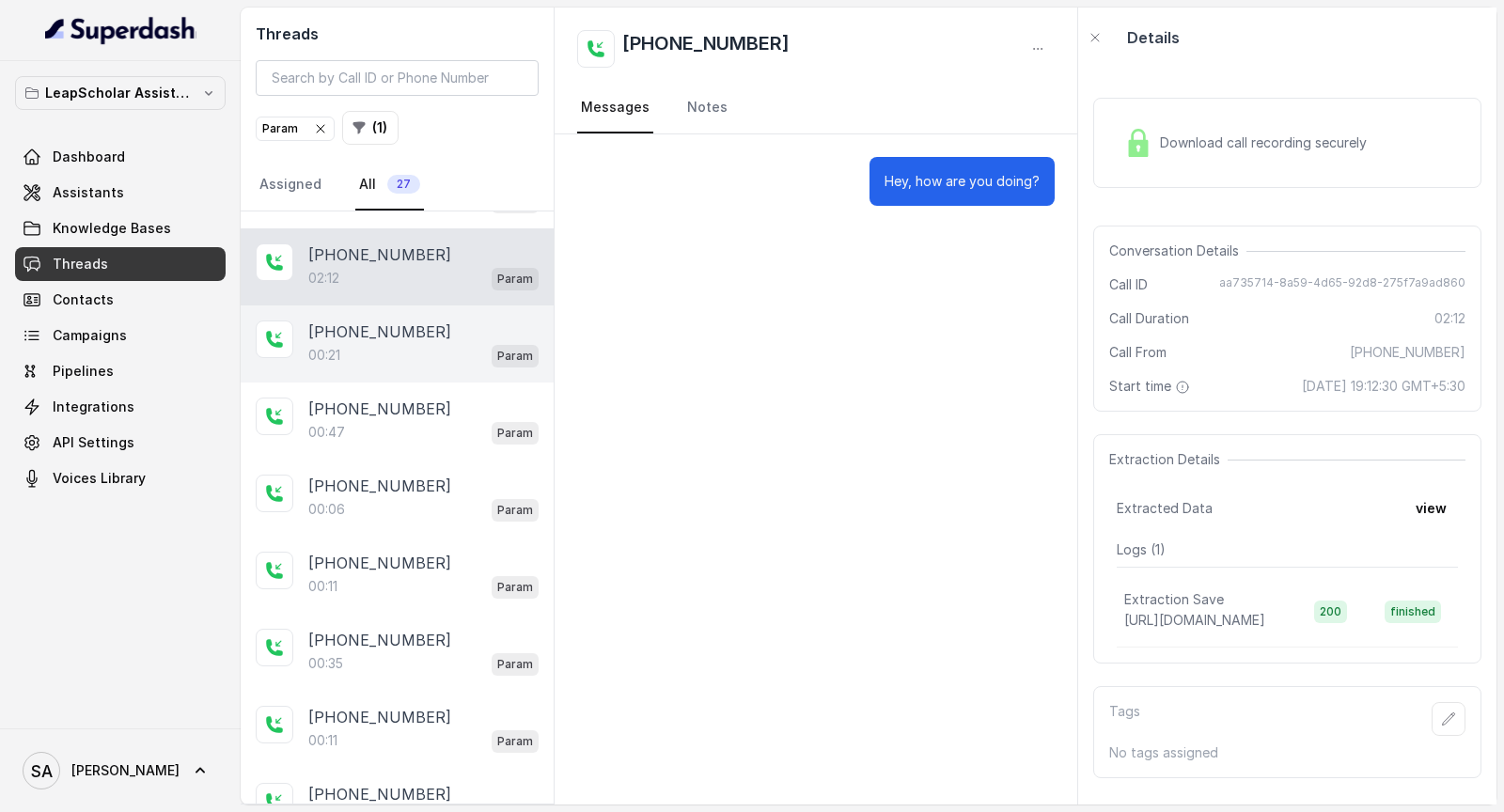
click at [357, 323] on p "+918002707416" at bounding box center [380, 331] width 142 height 23
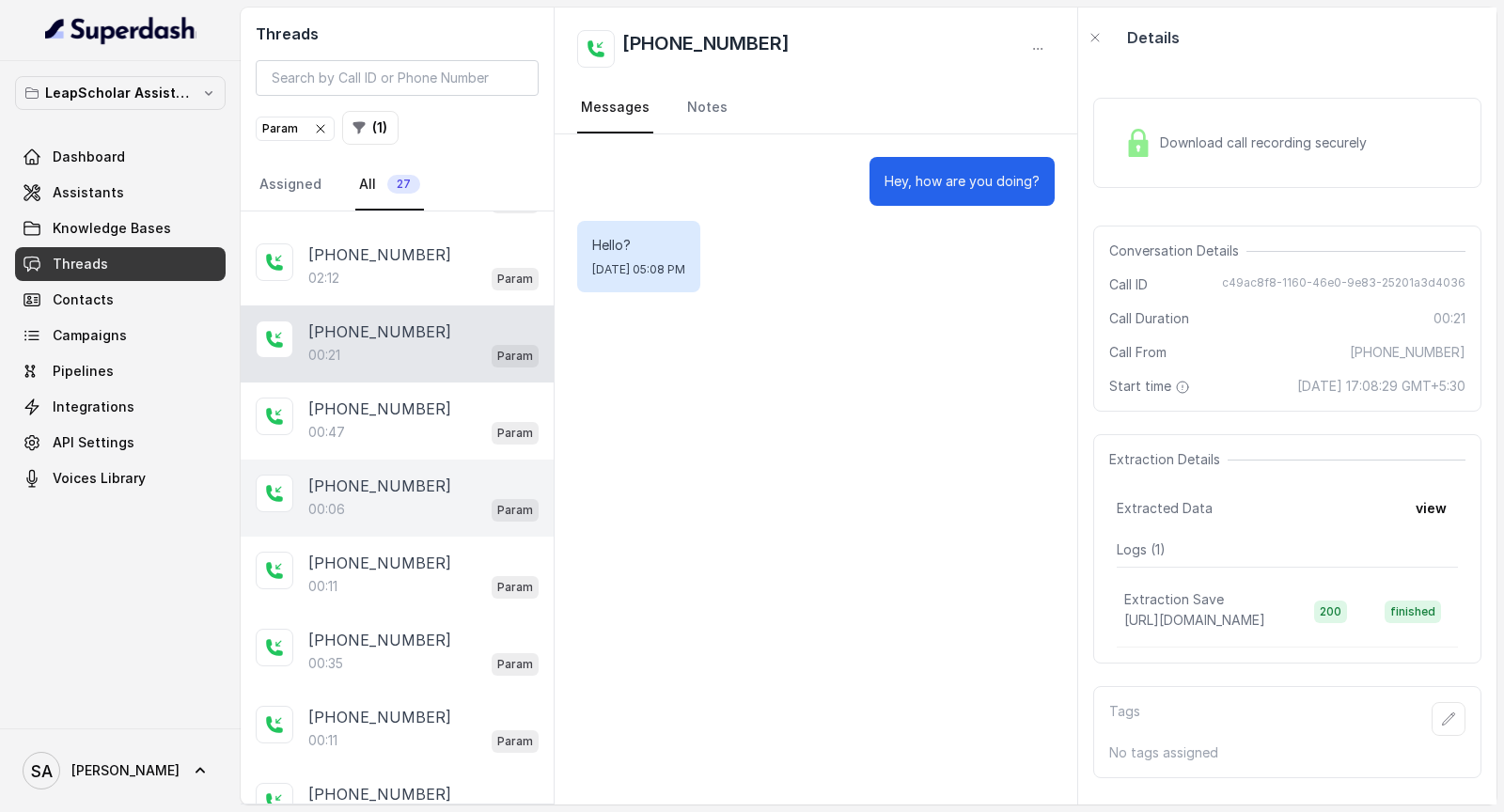
click at [423, 460] on div "+918369007180 00:06 Param" at bounding box center [397, 498] width 313 height 77
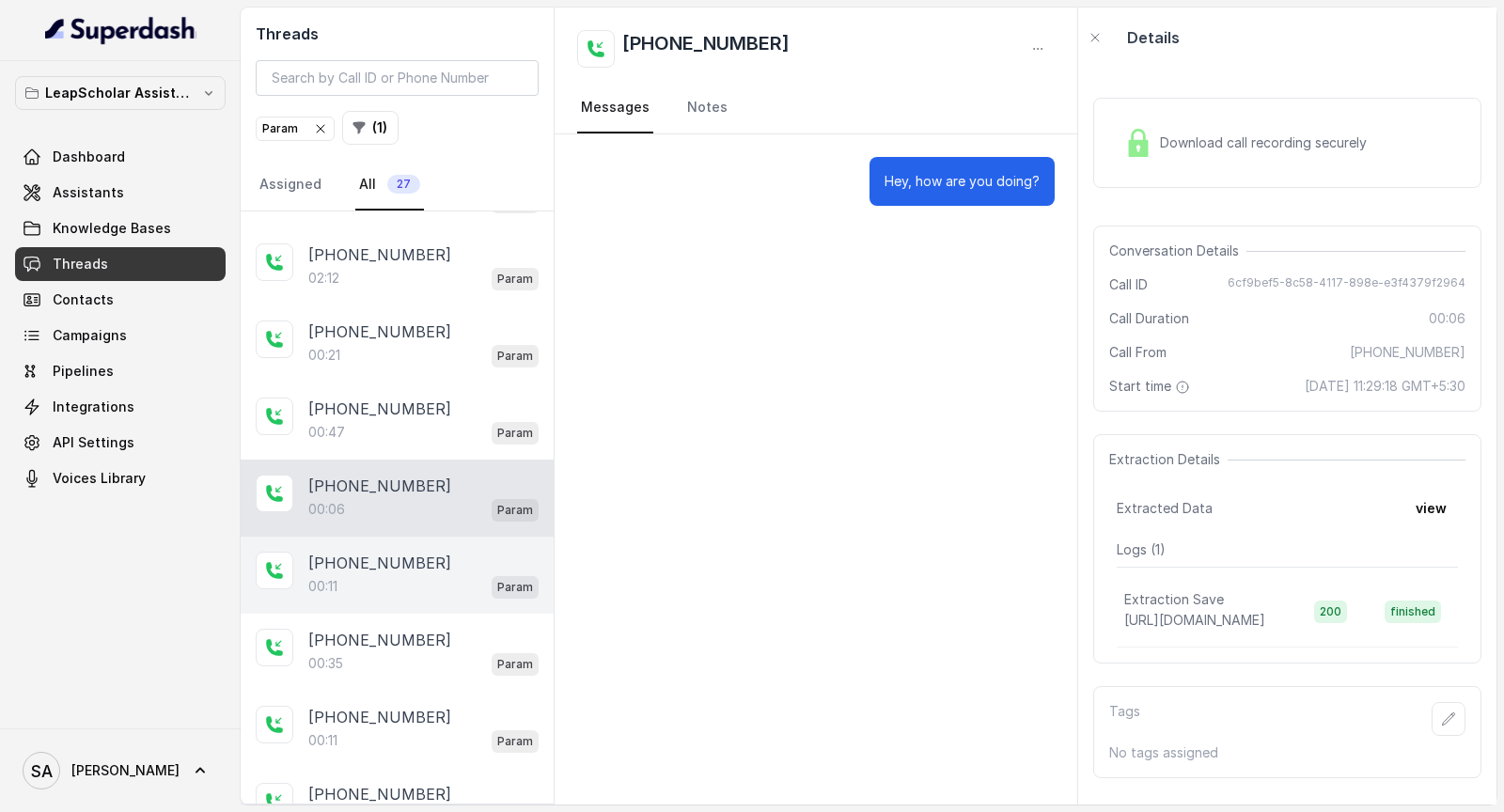
click at [368, 574] on div "00:11 Param" at bounding box center [423, 586] width 231 height 25
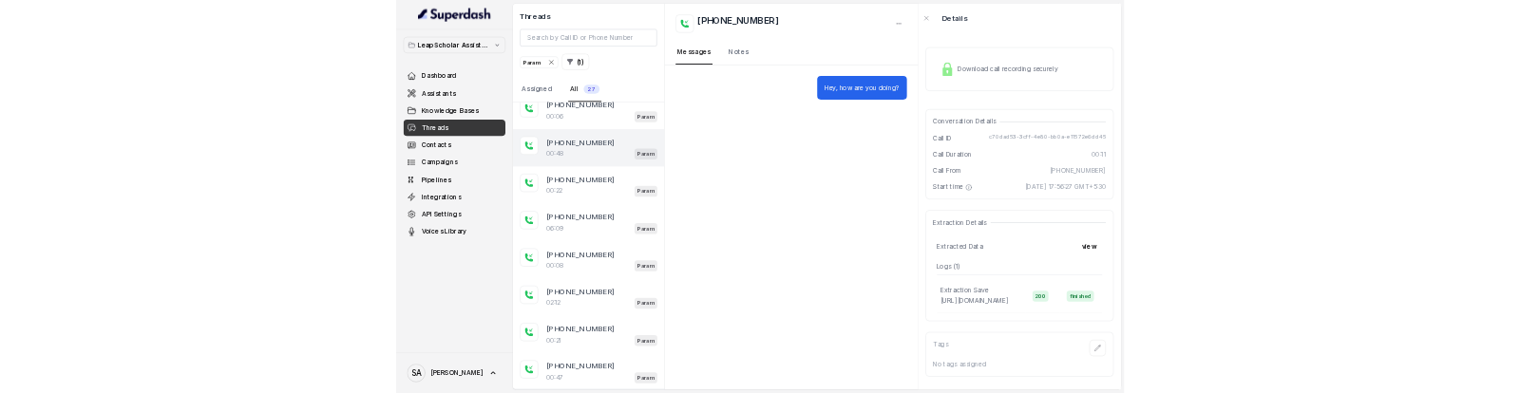
scroll to position [500, 0]
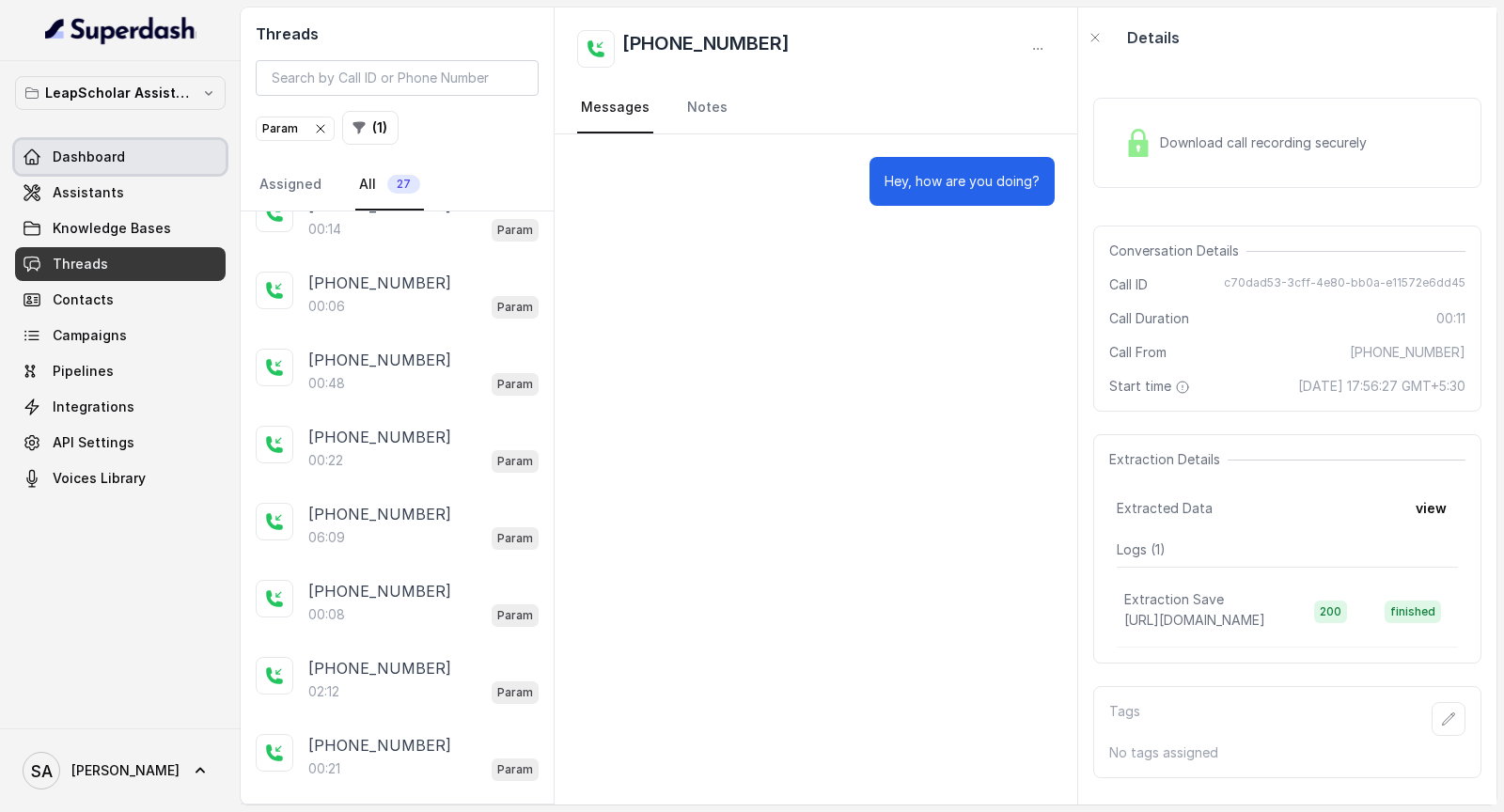
click at [116, 156] on span "Dashboard" at bounding box center [88, 156] width 72 height 19
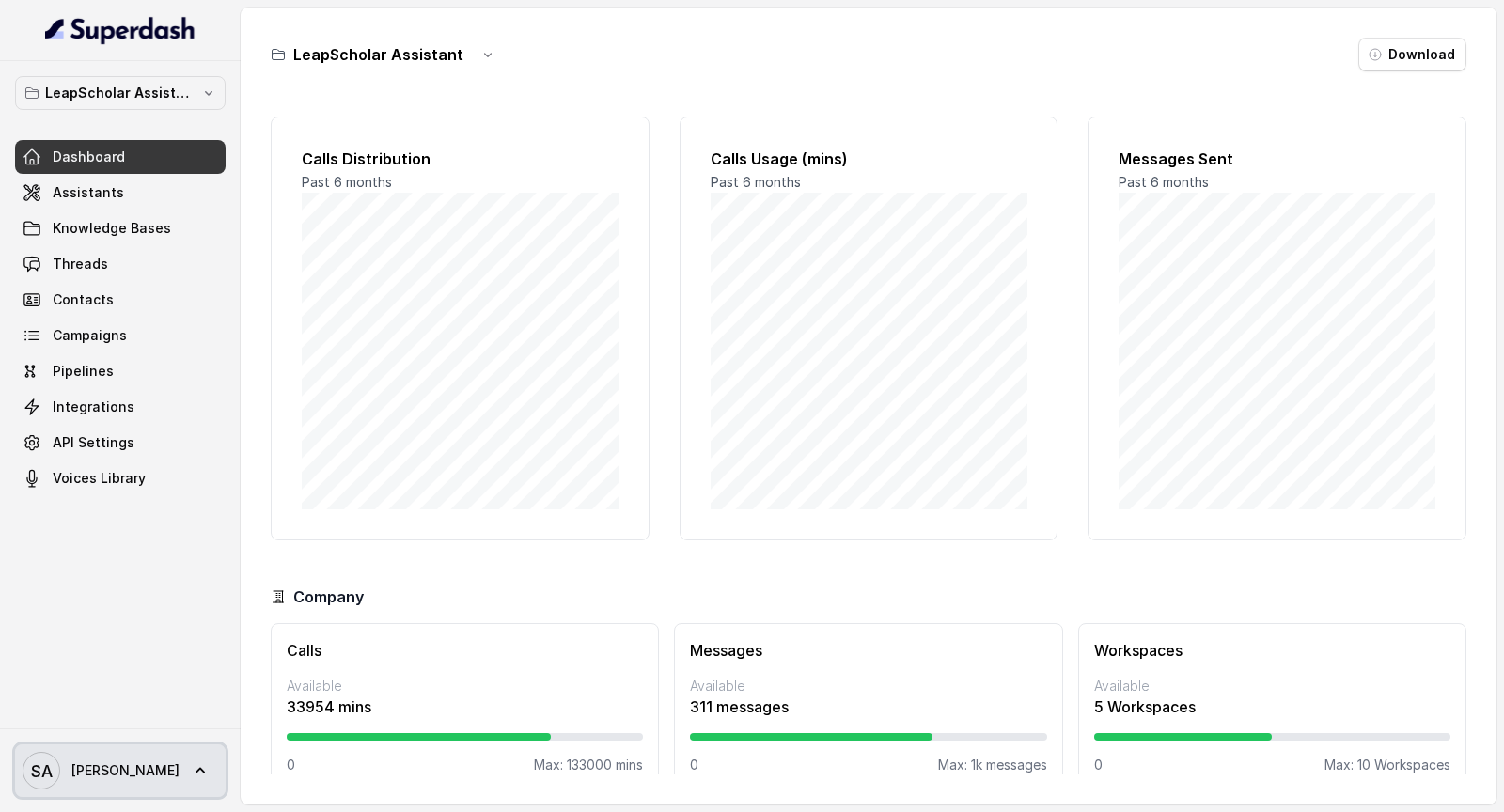
click at [186, 779] on link "SA Swapnil" at bounding box center [120, 769] width 211 height 52
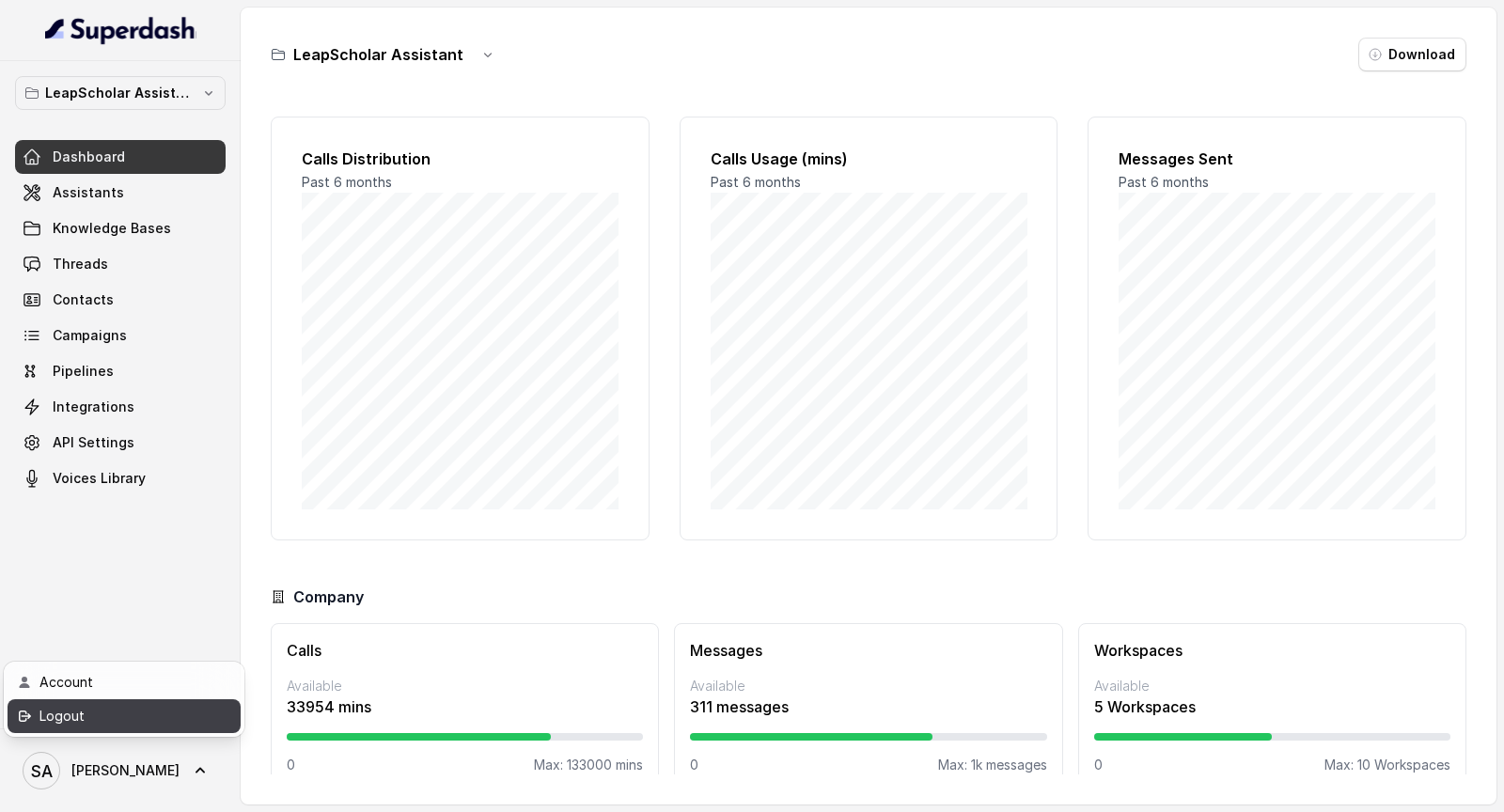
click at [211, 718] on link "Logout" at bounding box center [125, 716] width 234 height 34
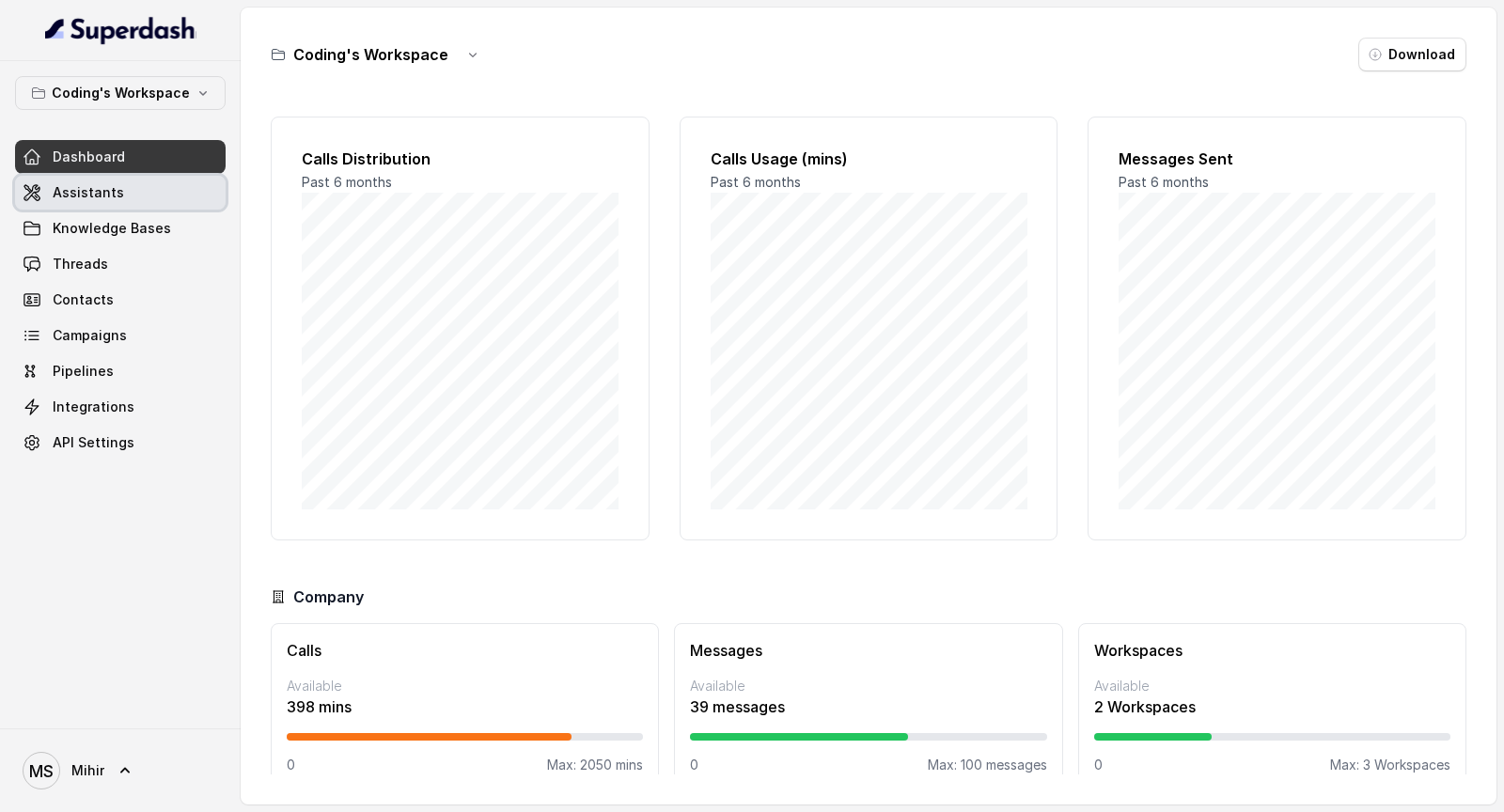
click at [130, 189] on link "Assistants" at bounding box center [120, 193] width 211 height 34
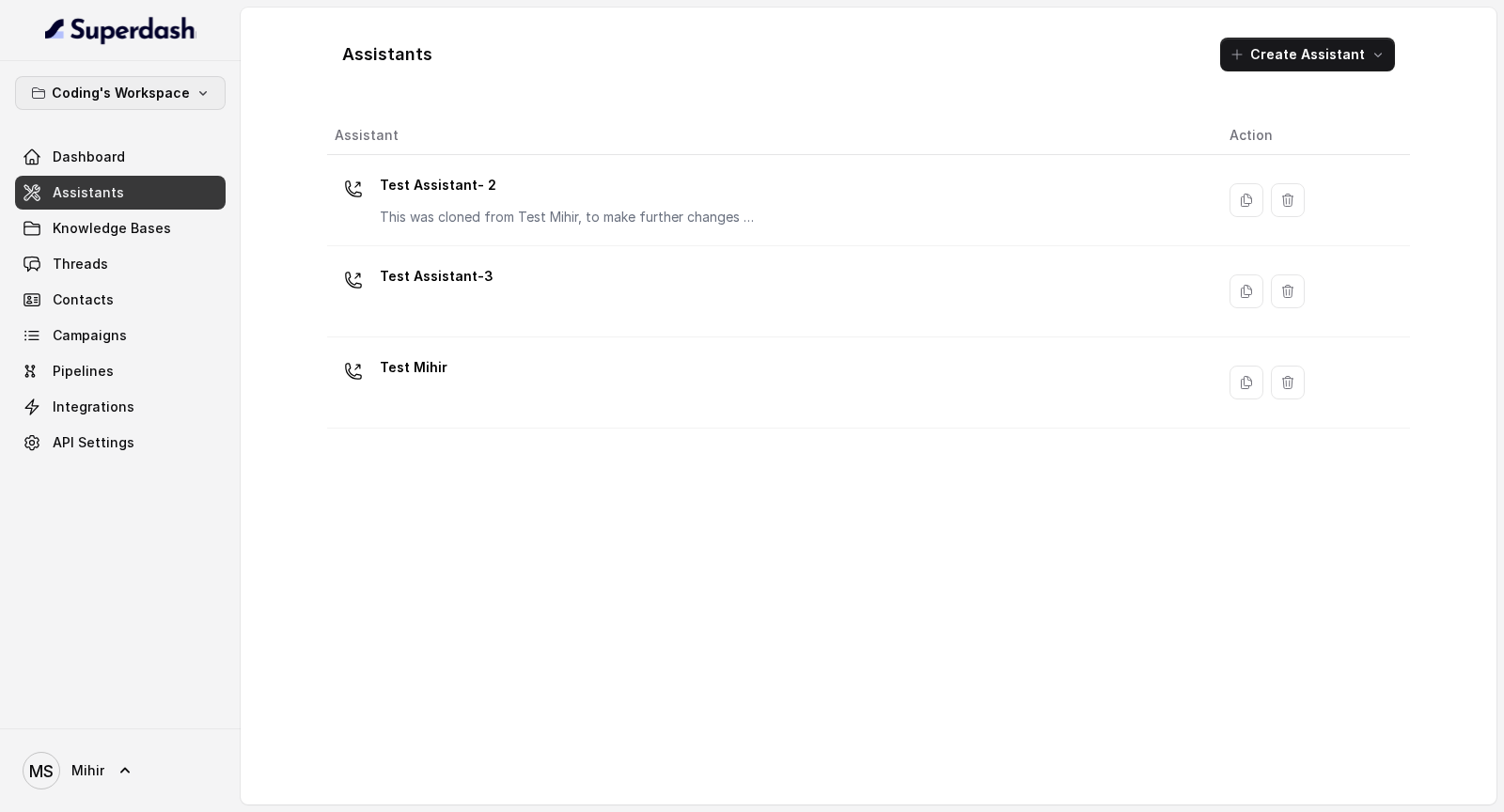
click at [184, 97] on p "Coding's Workspace" at bounding box center [121, 93] width 139 height 23
click at [383, 483] on div "Coding's Workspace Dashboard Assistants Knowledge Bases Threads Contacts Campai…" at bounding box center [752, 406] width 1504 height 812
click at [94, 269] on span "Threads" at bounding box center [80, 263] width 55 height 19
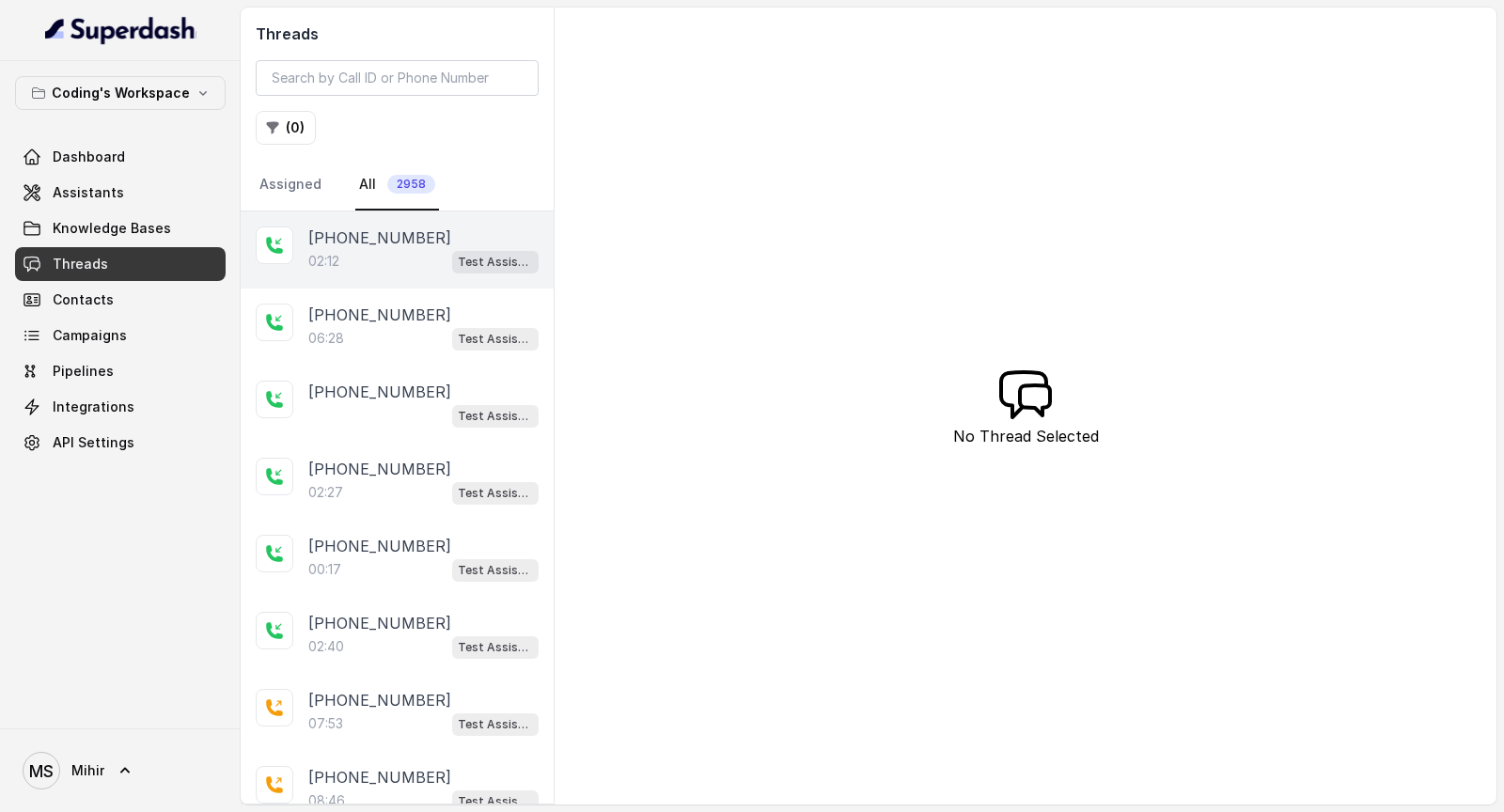
click at [348, 275] on div "[PHONE_NUMBER]:12 Test Assistant-3" at bounding box center [397, 250] width 313 height 77
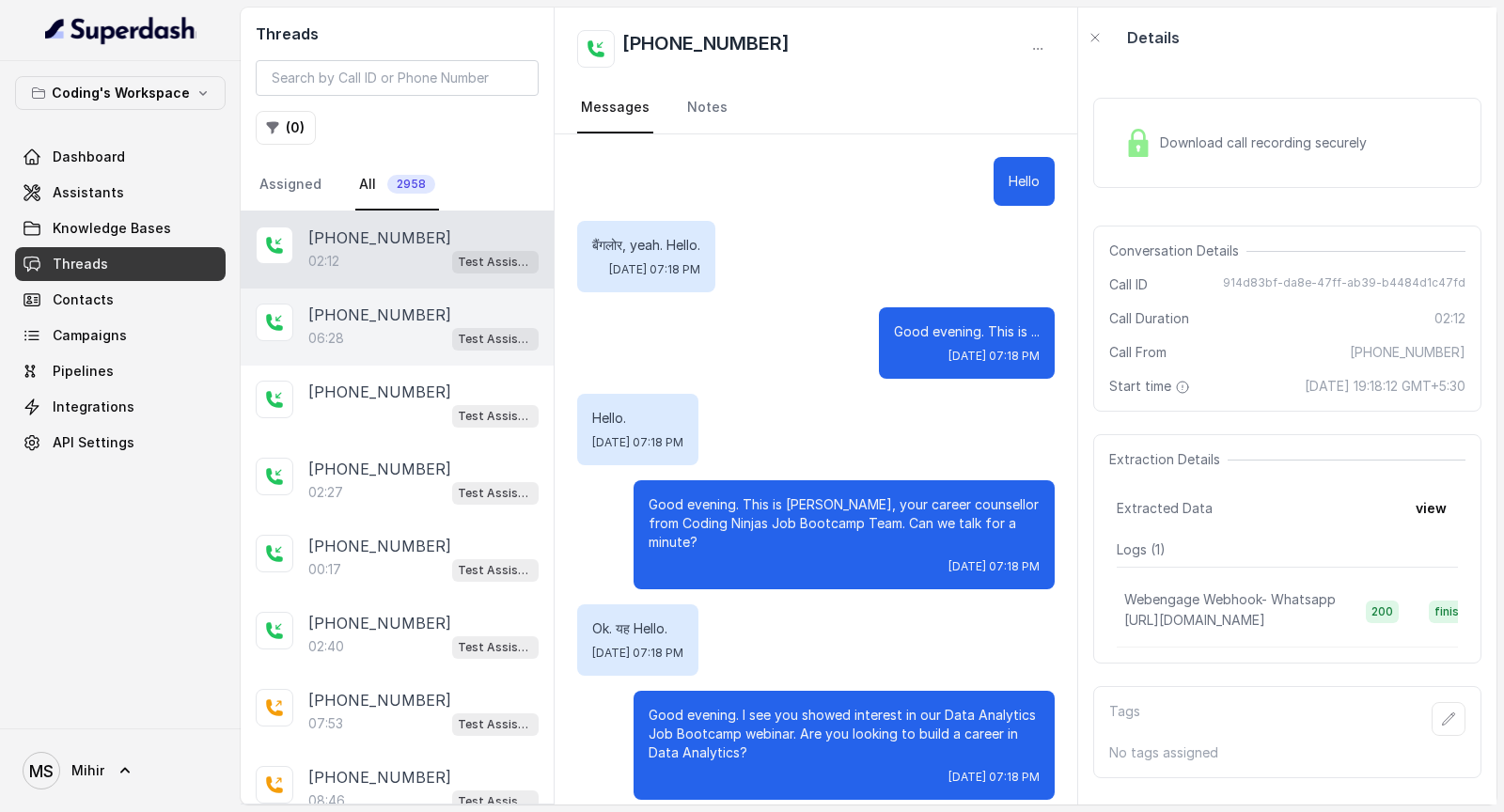
click at [342, 341] on p "06:28" at bounding box center [327, 338] width 36 height 19
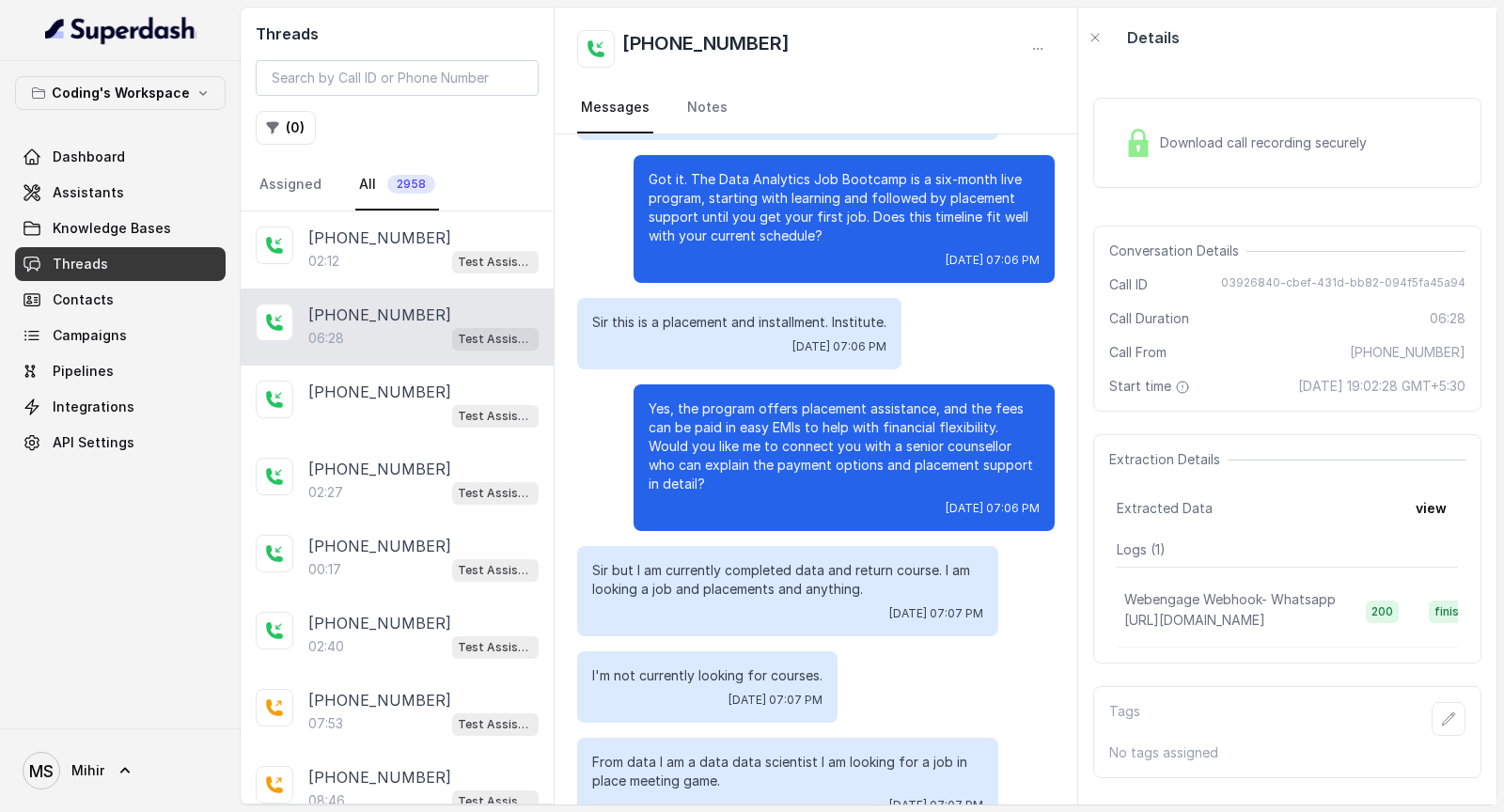
scroll to position [3313, 0]
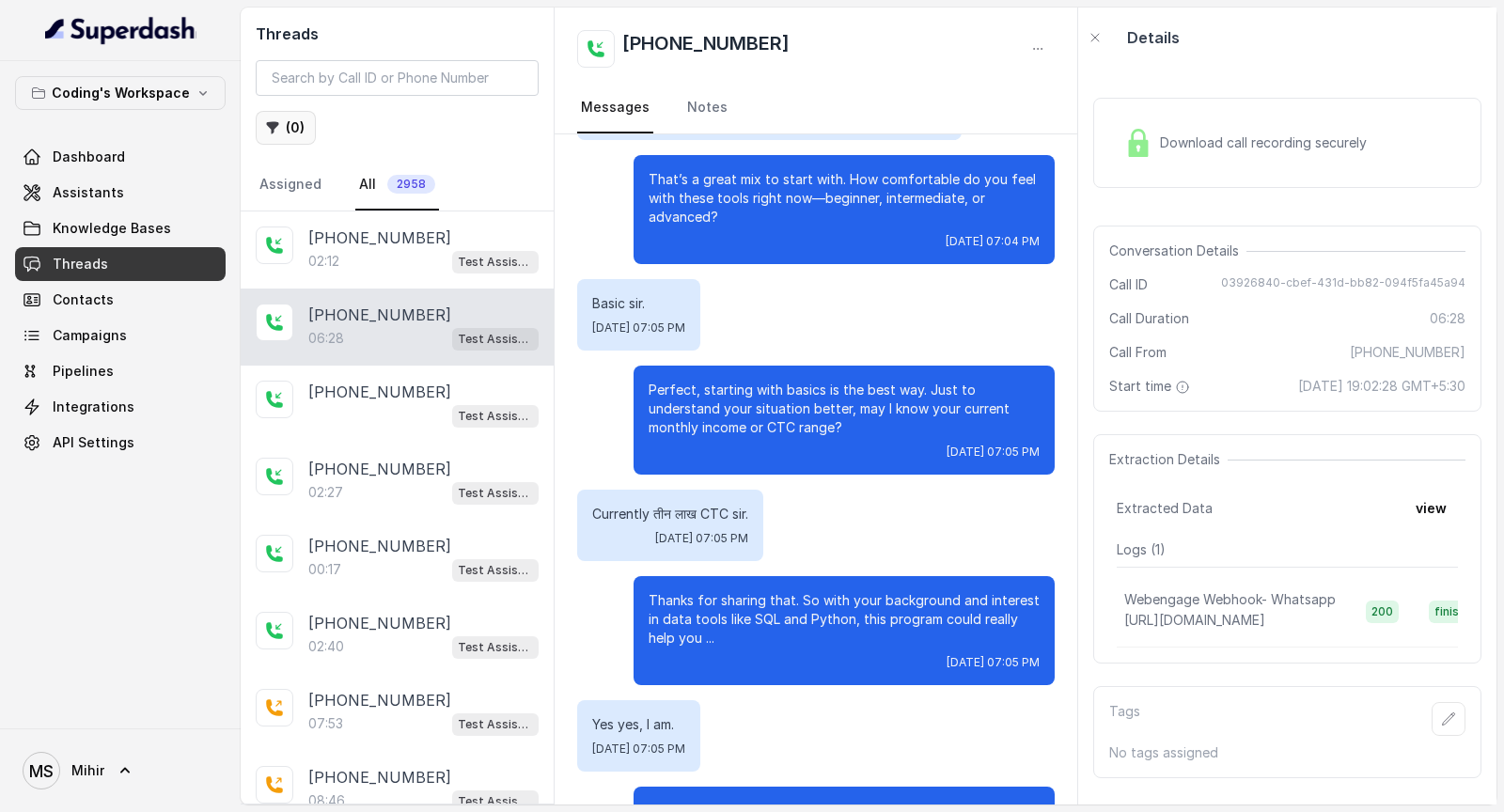
click at [292, 117] on button "( 0 )" at bounding box center [285, 128] width 60 height 34
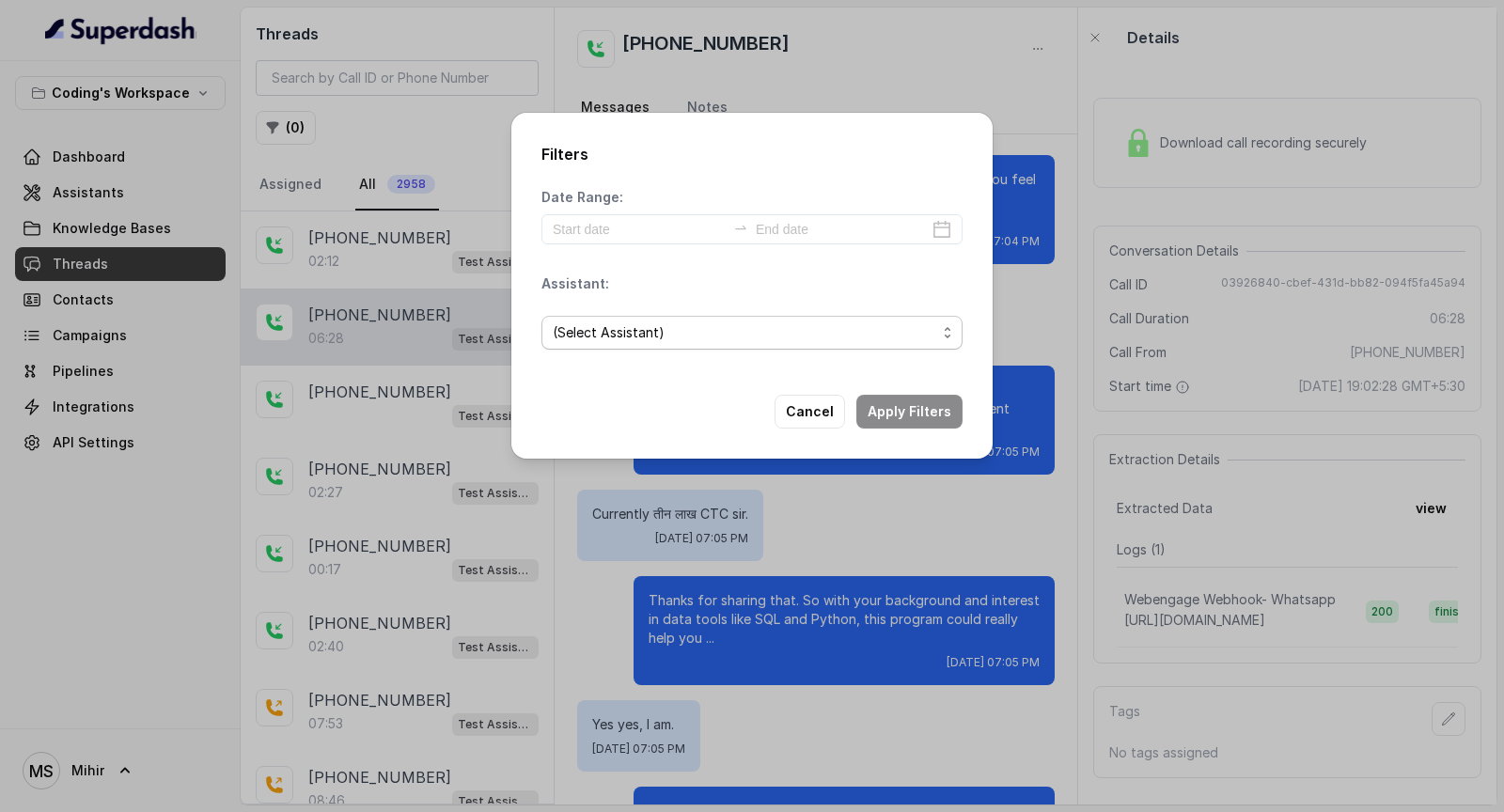
click at [630, 324] on span "(Select Assistant)" at bounding box center [745, 332] width 384 height 23
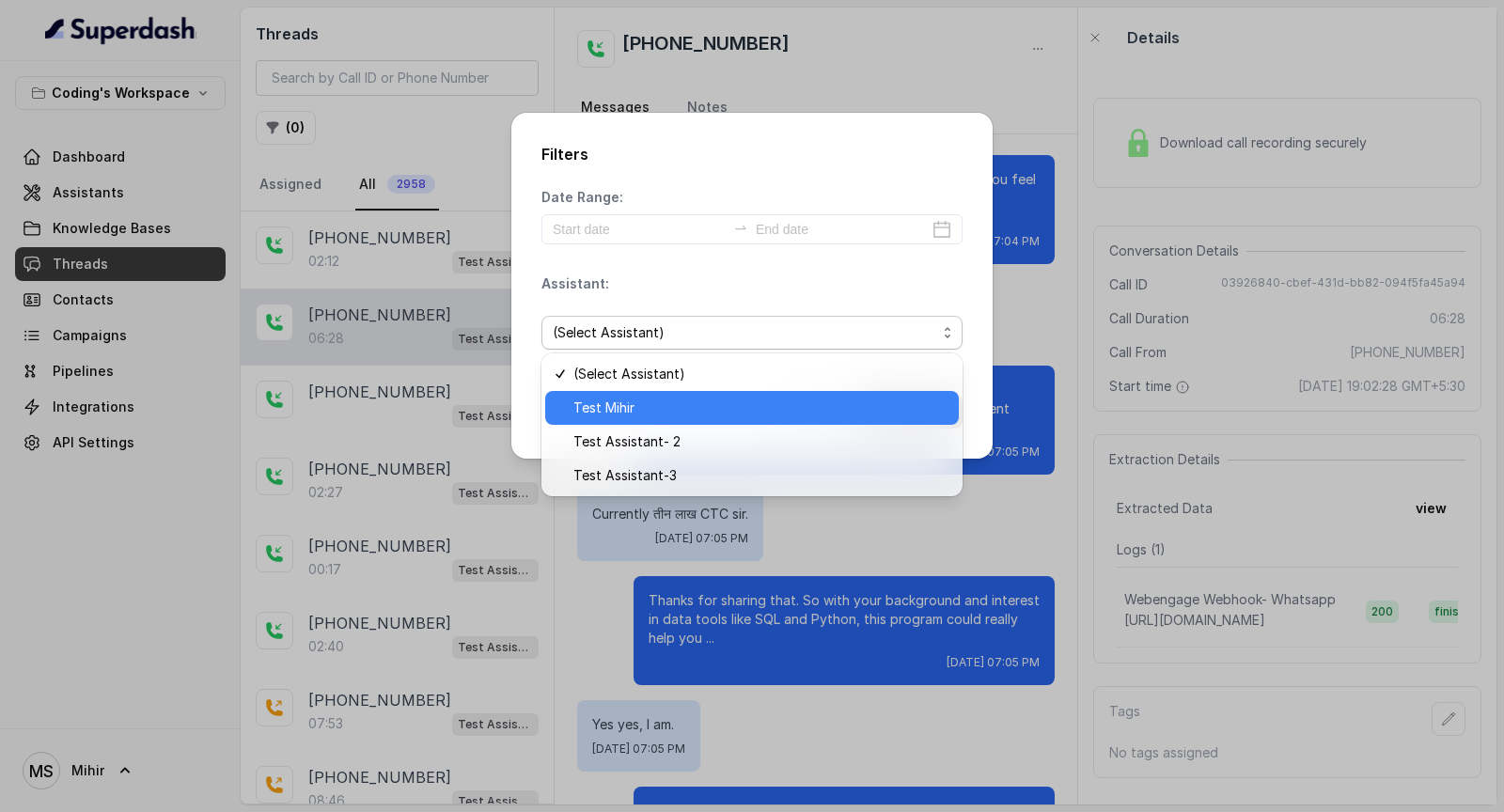
click at [646, 408] on span "Test Mihir" at bounding box center [761, 407] width 374 height 23
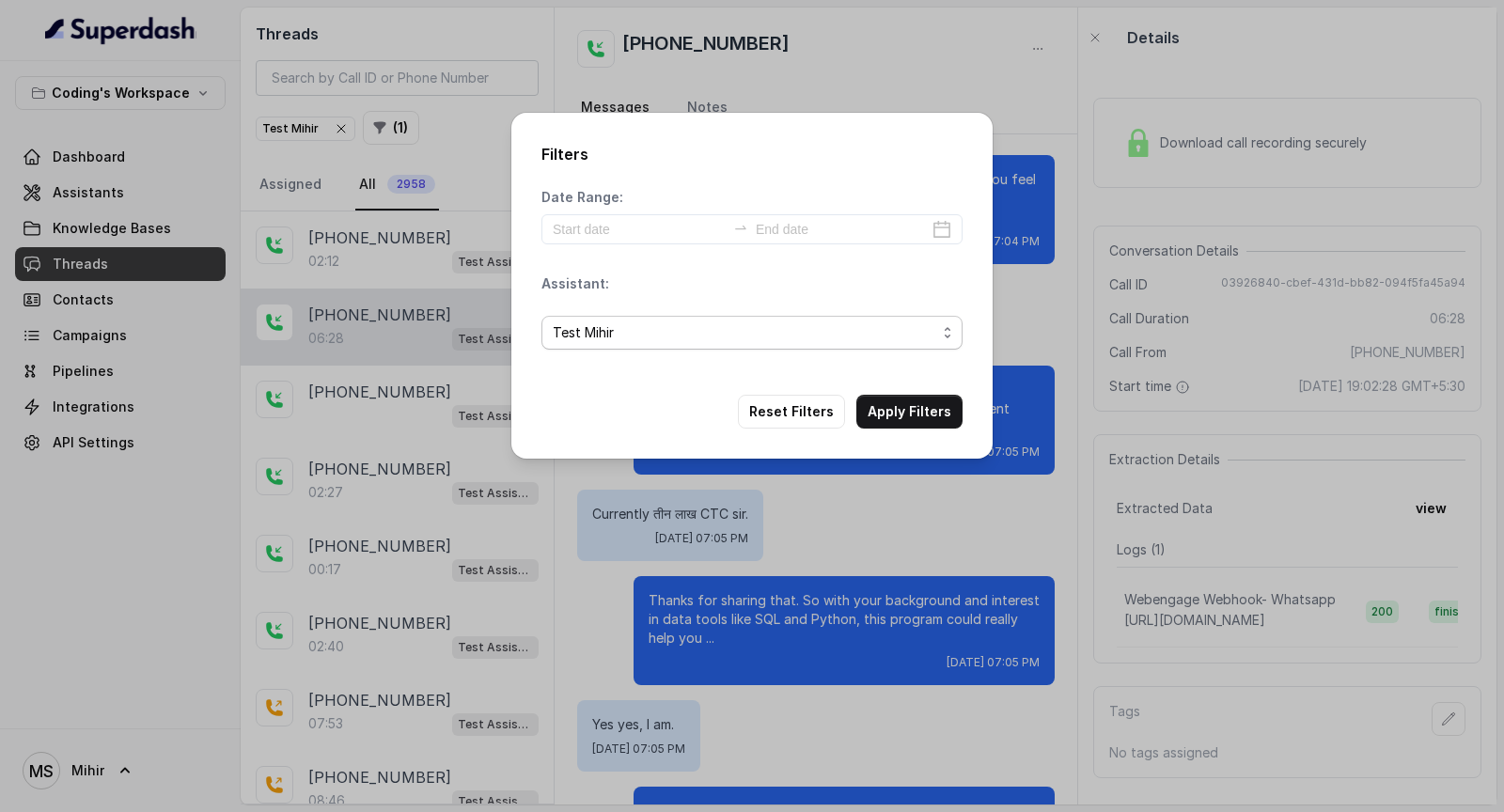
click at [668, 342] on span "Test Mihir" at bounding box center [745, 332] width 384 height 23
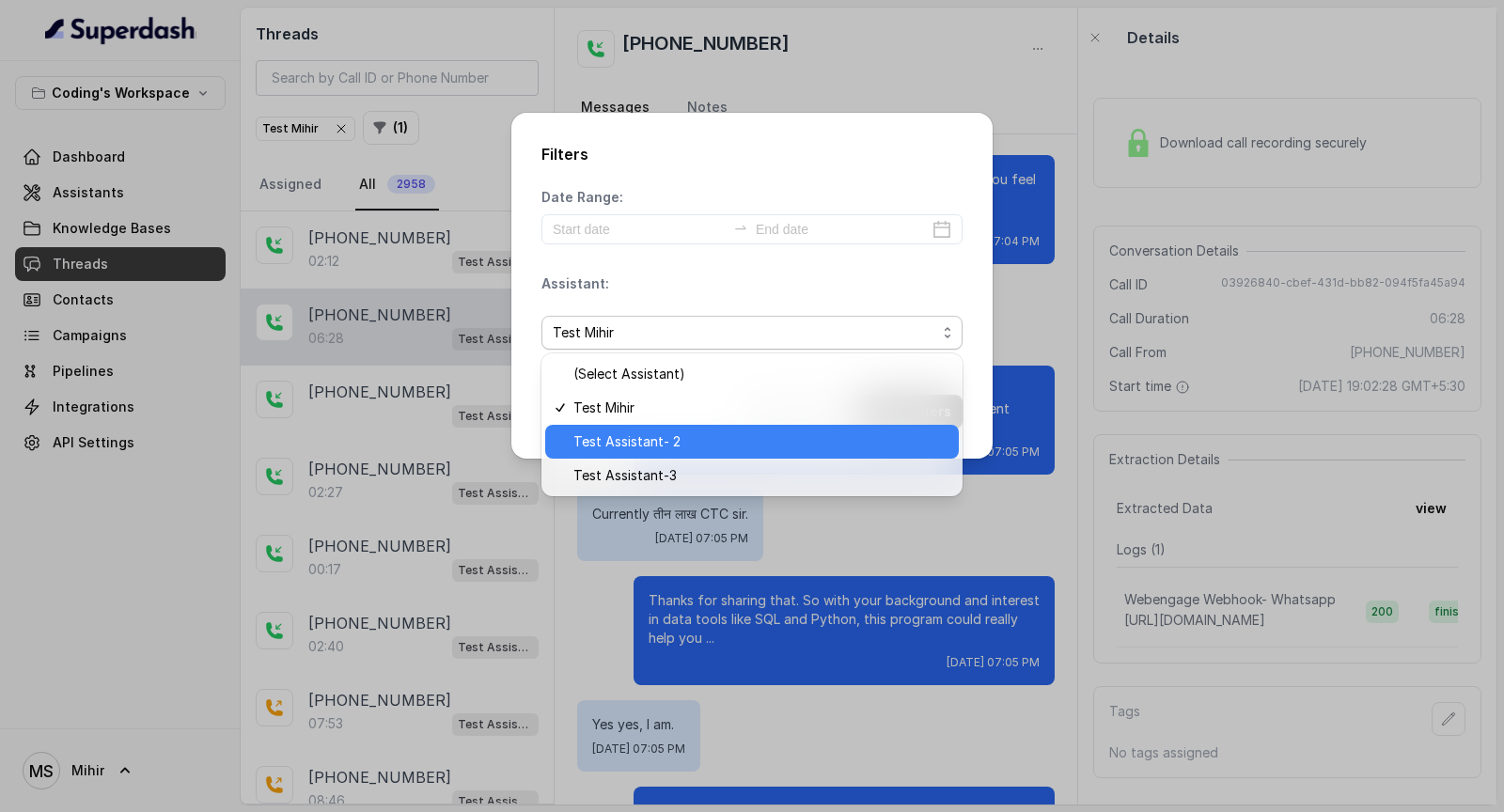
click at [645, 442] on span "Test Assistant- 2" at bounding box center [761, 441] width 374 height 23
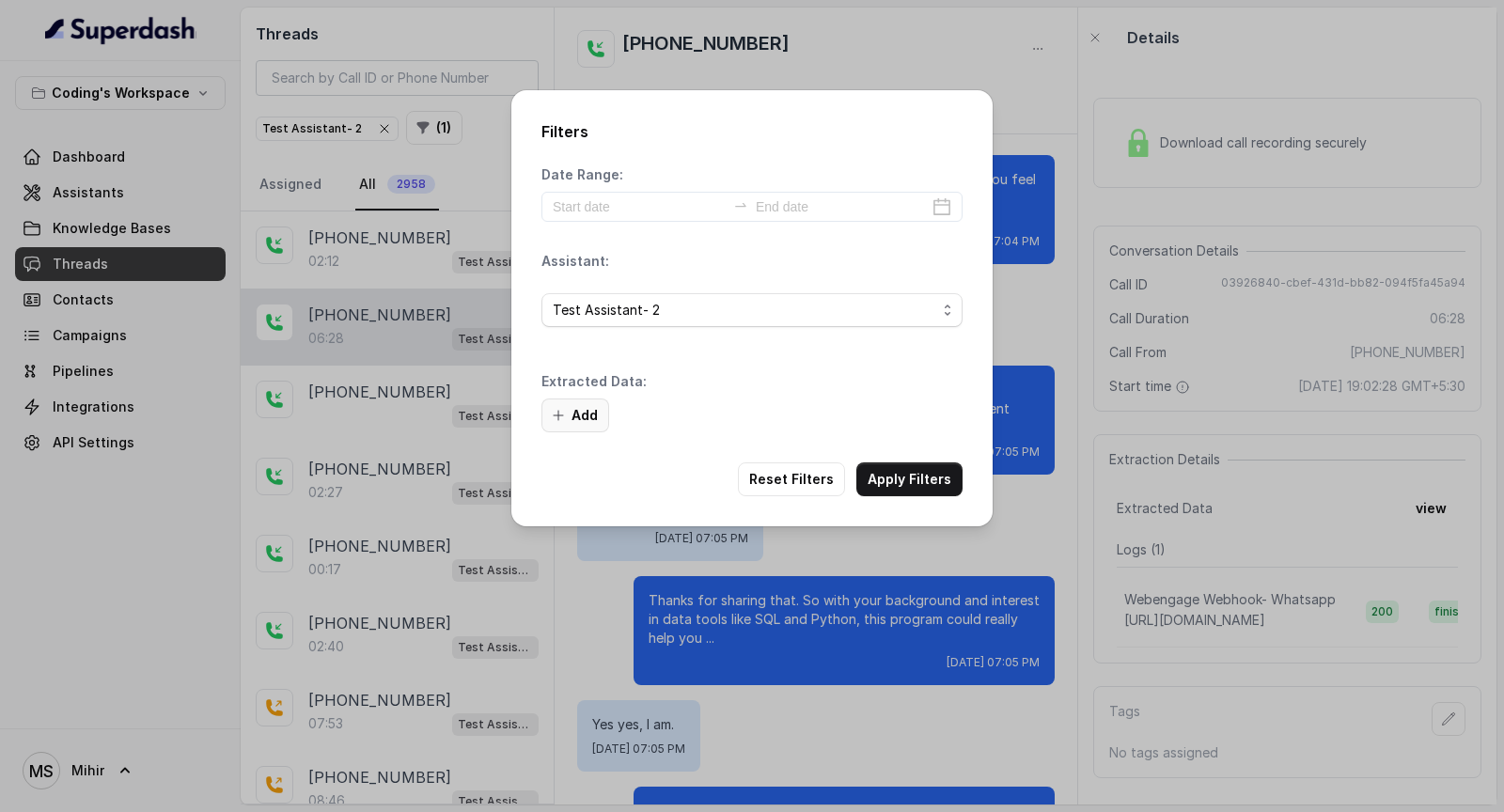
click at [595, 414] on button "Add" at bounding box center [575, 415] width 67 height 34
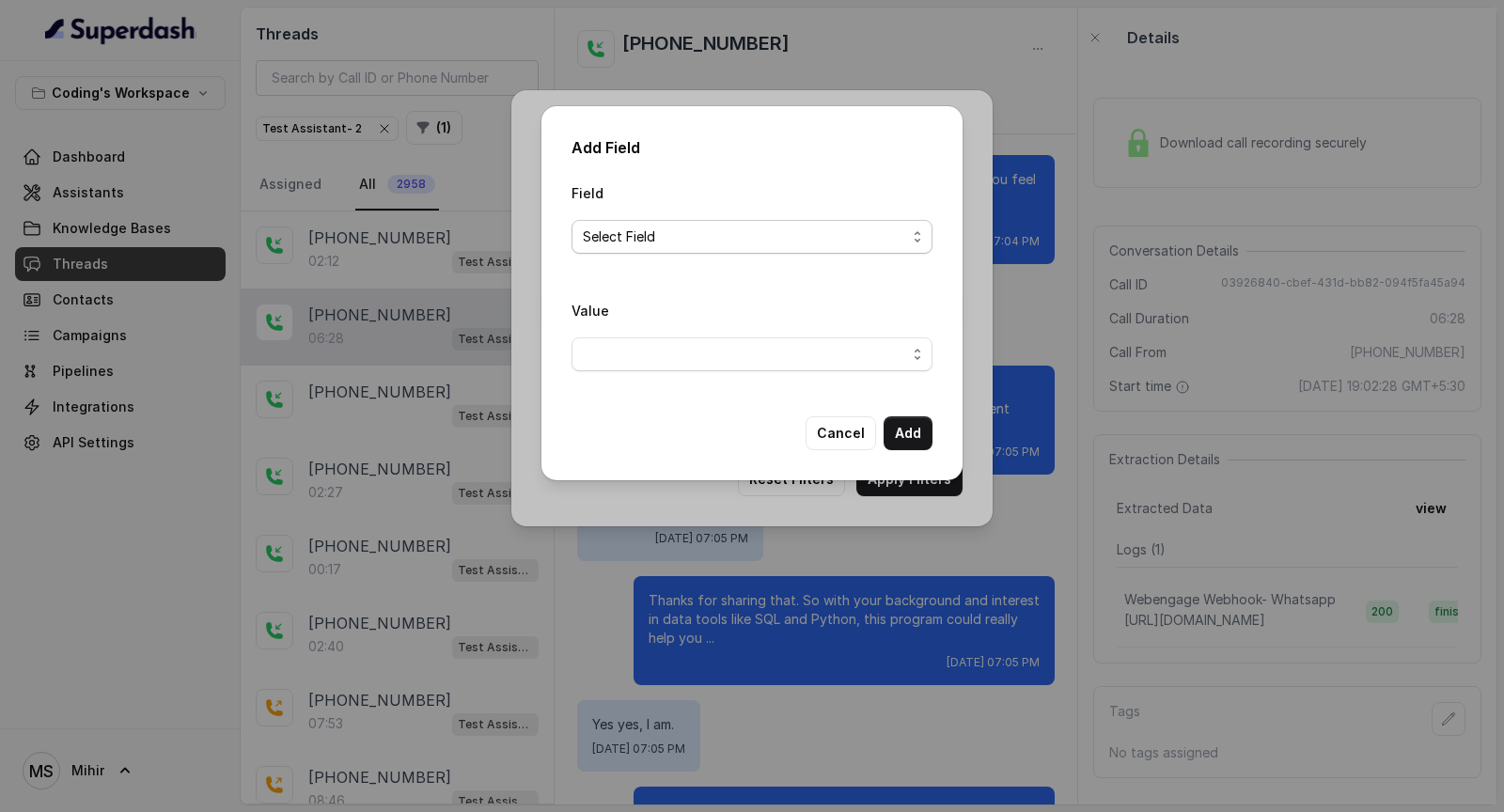
click at [688, 244] on span "Select Field" at bounding box center [744, 236] width 324 height 23
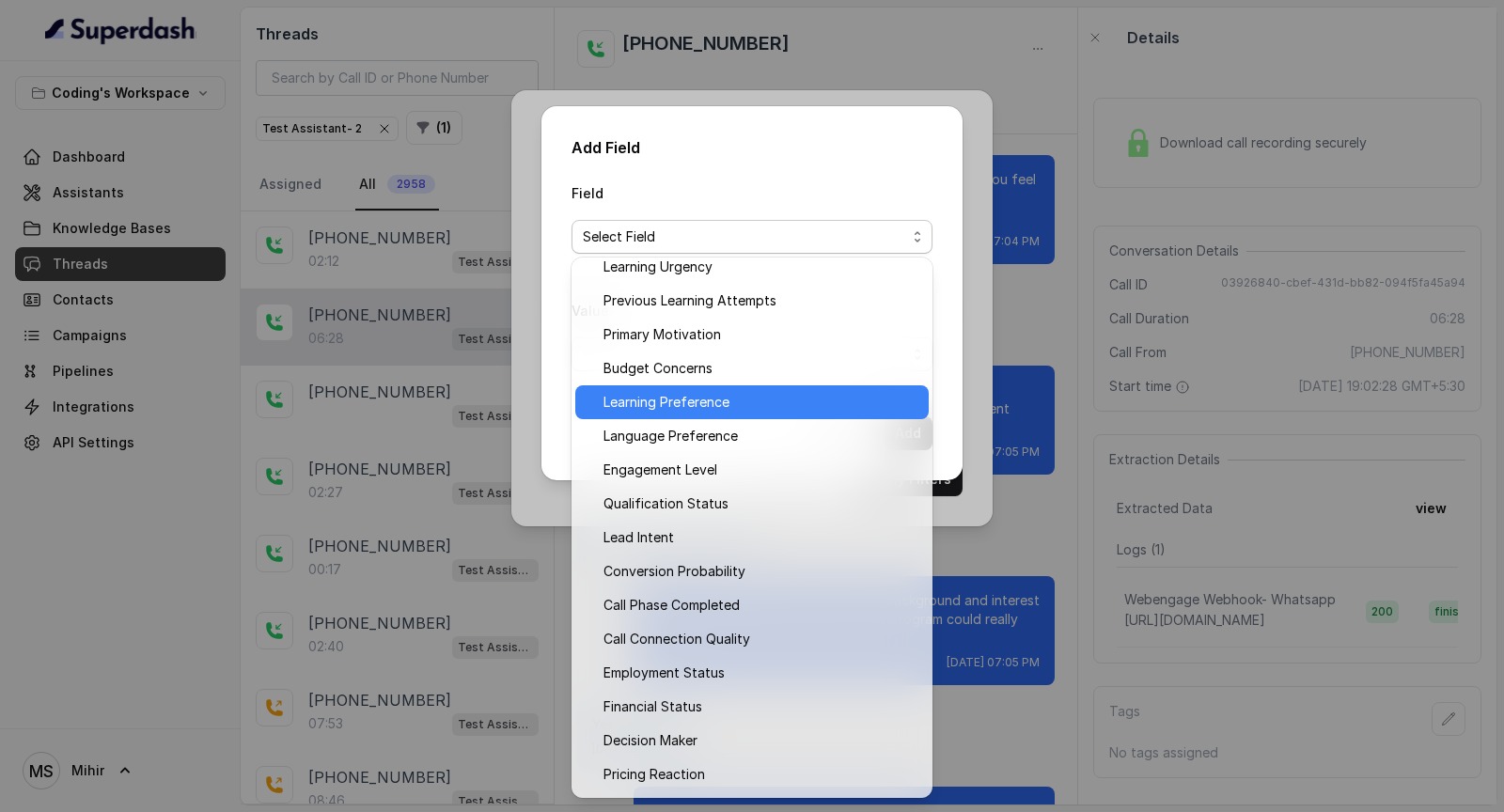
scroll to position [119, 0]
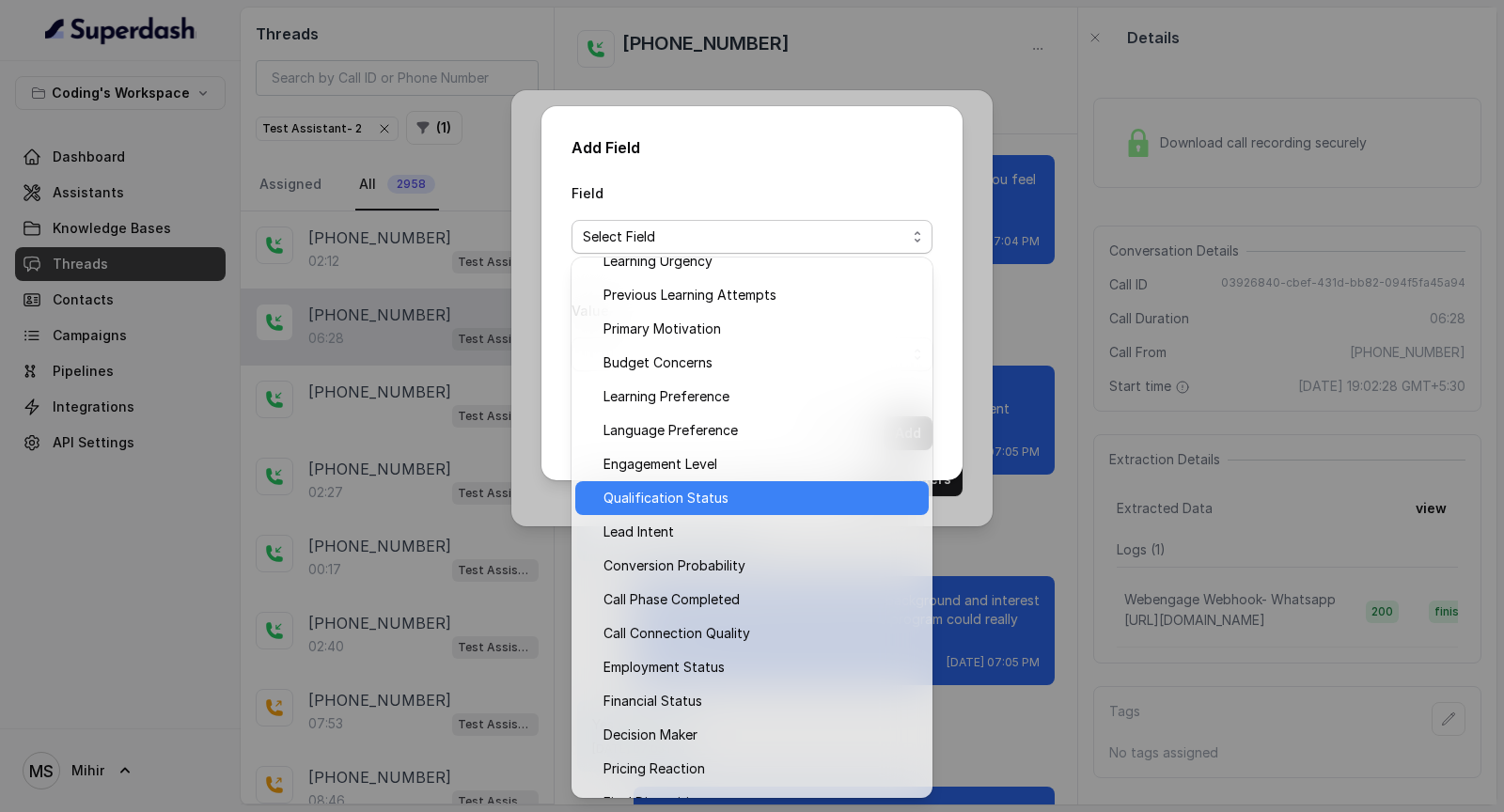
click at [708, 498] on span "Qualification Status" at bounding box center [760, 497] width 314 height 23
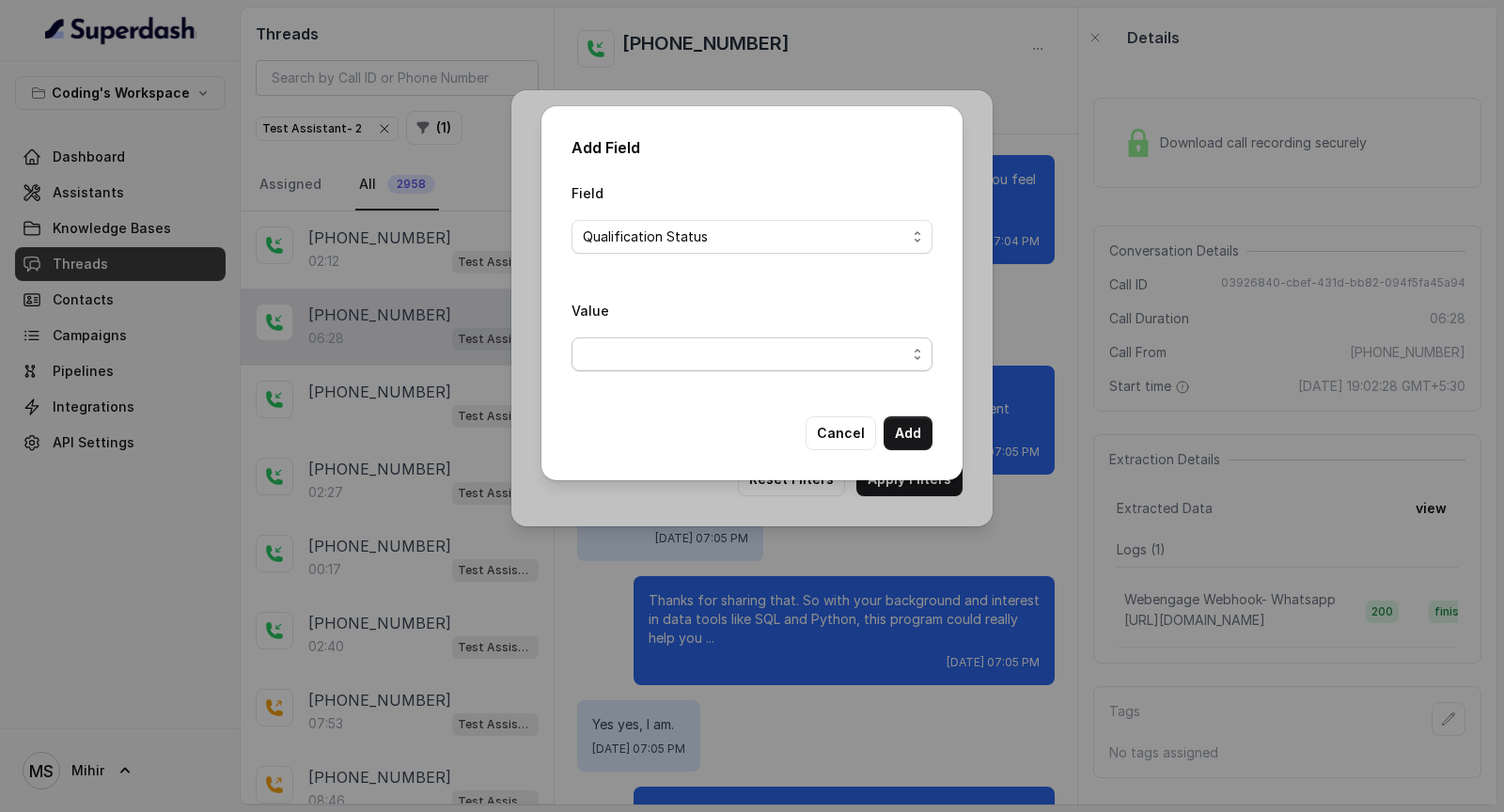
click at [670, 359] on span "button" at bounding box center [752, 354] width 361 height 34
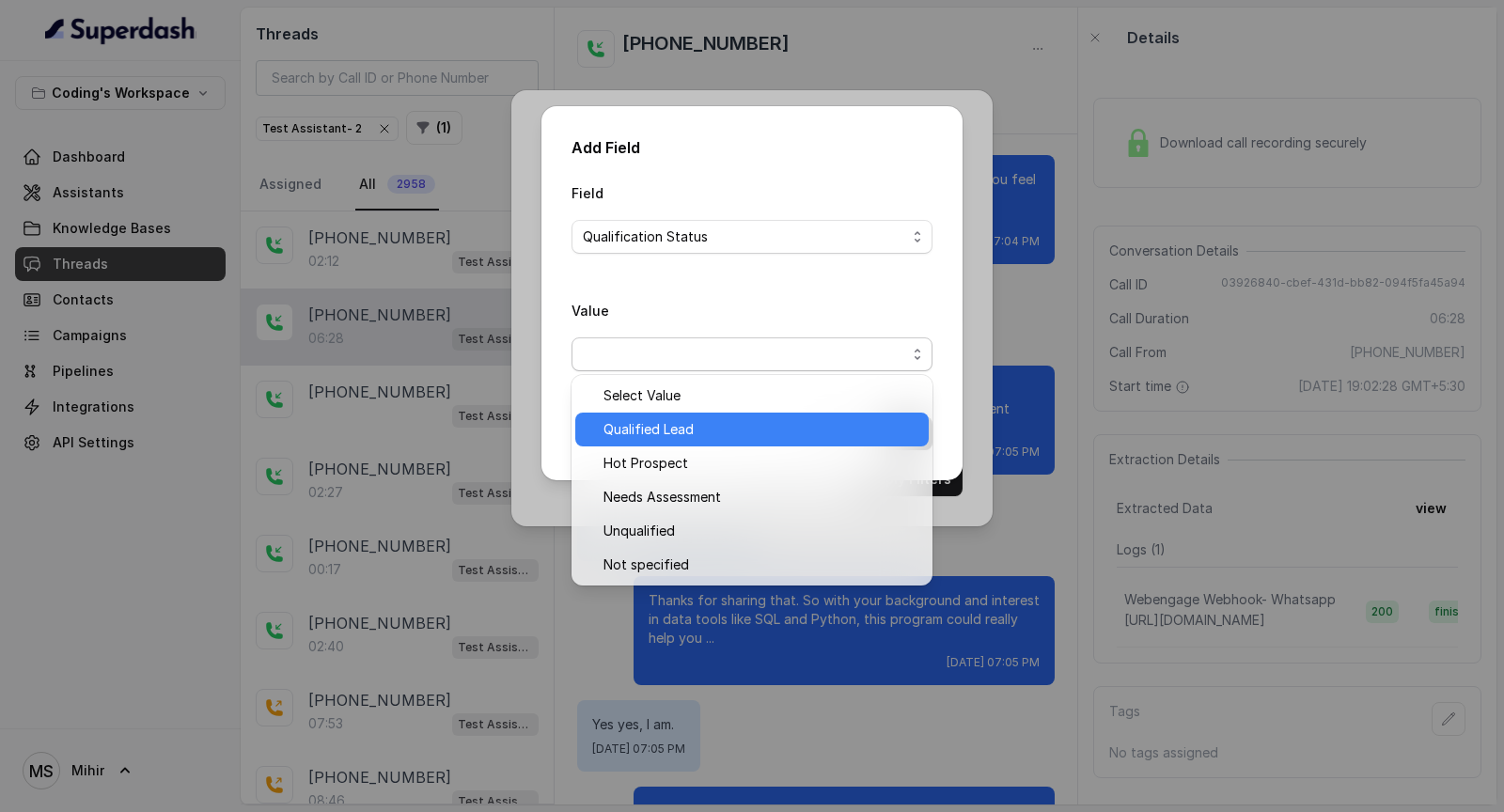
click at [678, 425] on span "Qualified Lead" at bounding box center [760, 429] width 314 height 23
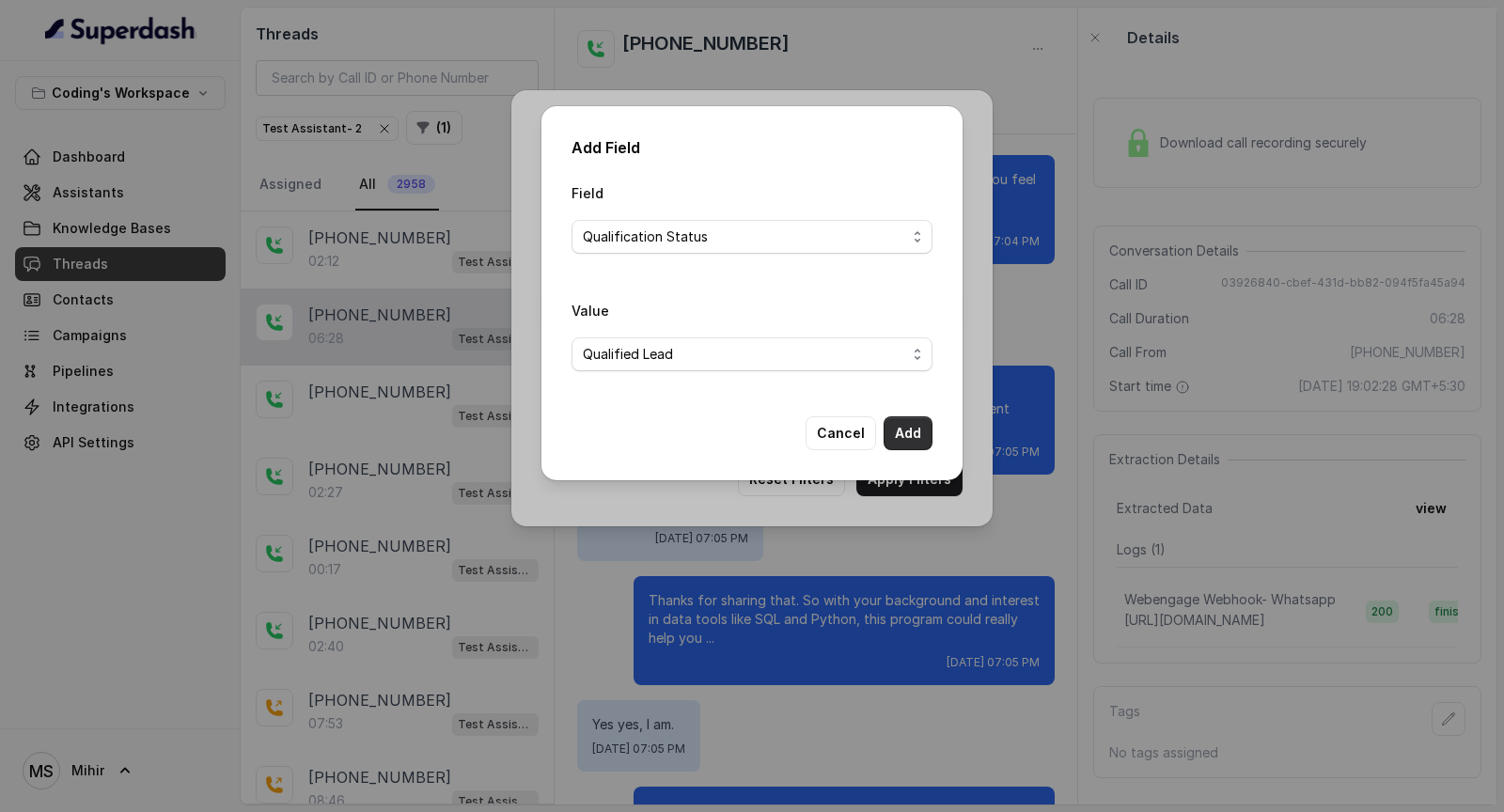
click at [912, 427] on button "Add" at bounding box center [907, 433] width 48 height 34
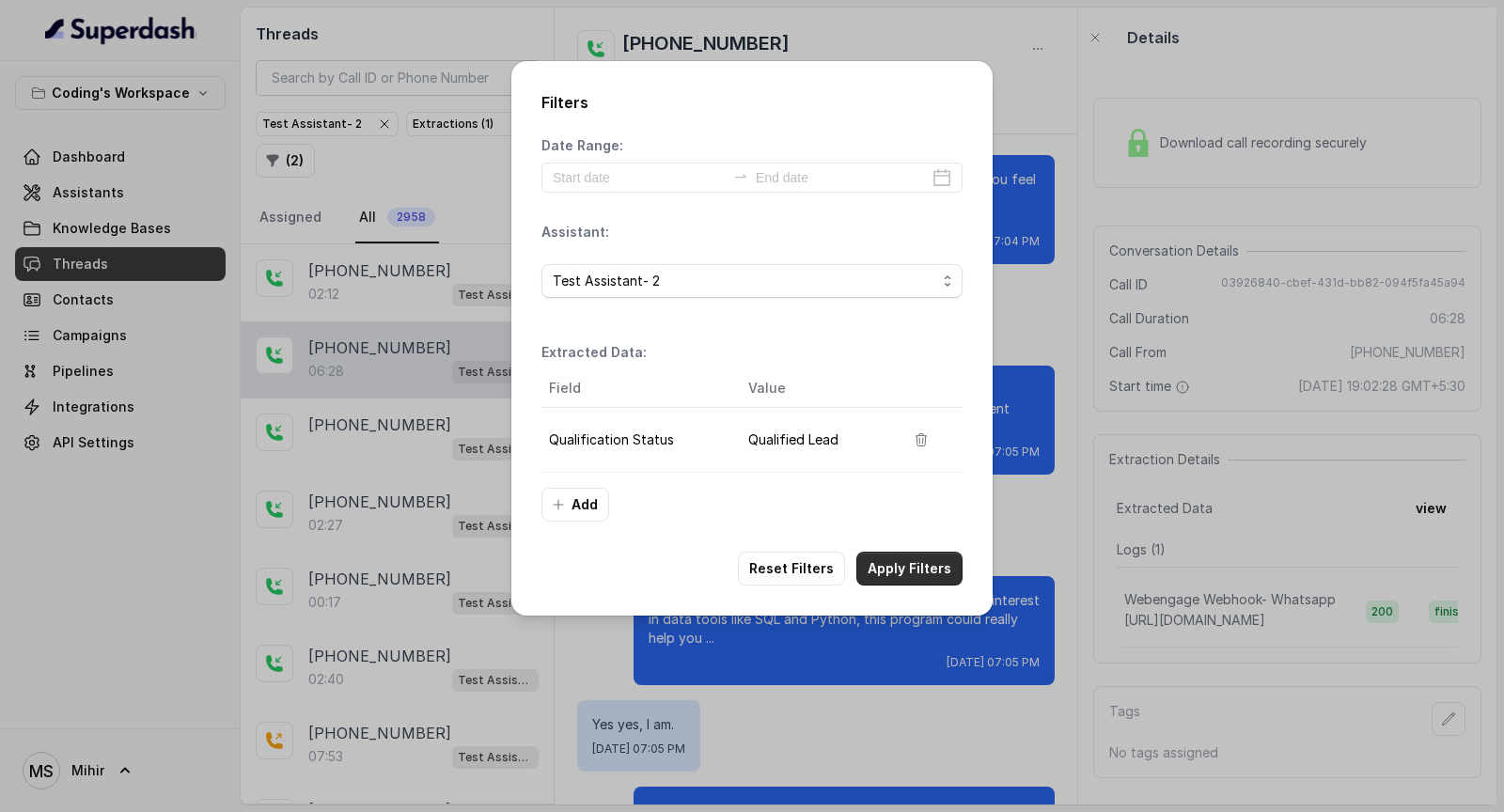
click at [909, 561] on button "Apply Filters" at bounding box center [909, 569] width 106 height 34
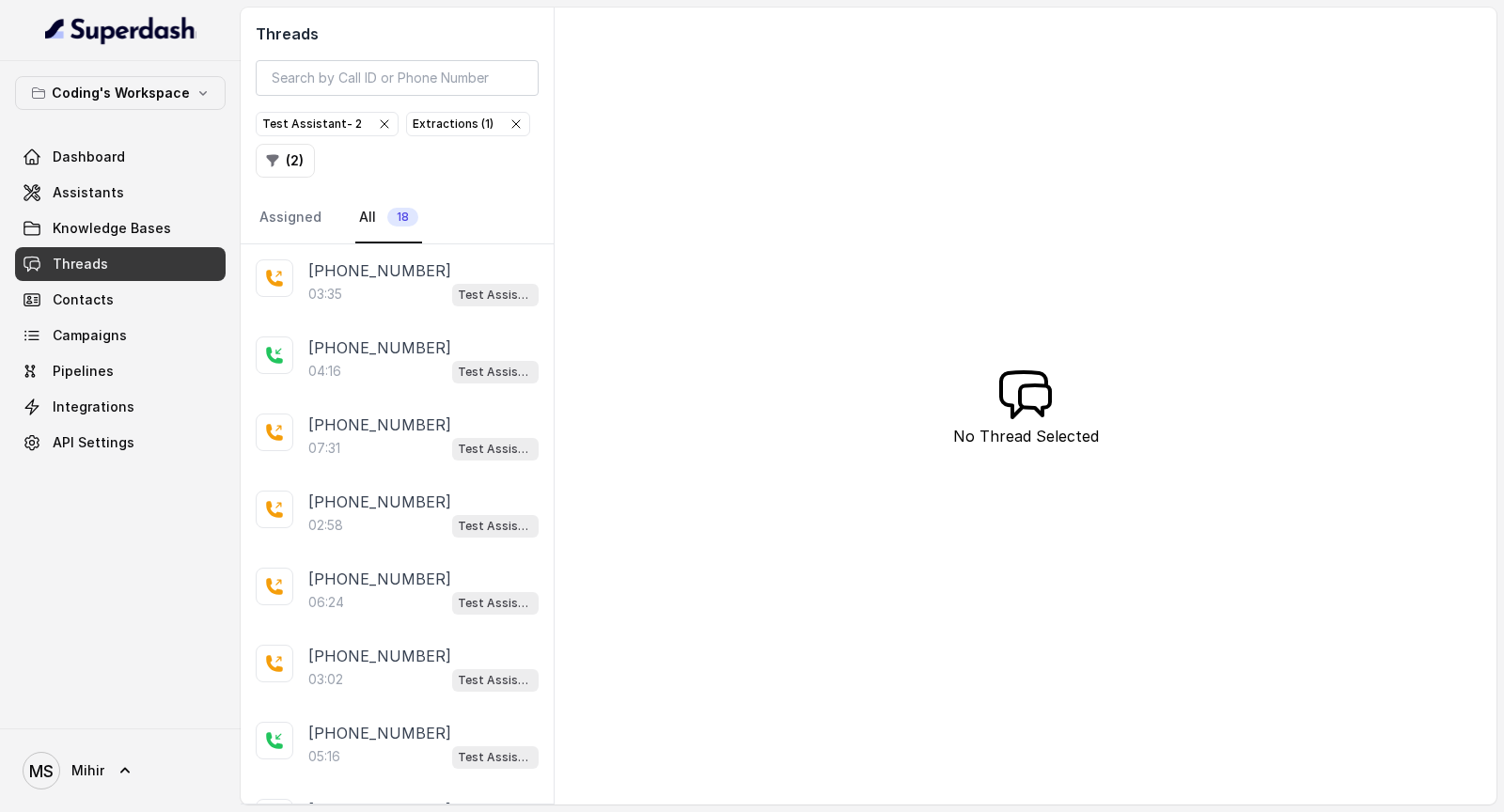
click at [406, 287] on div "03:35 Test Assistant- 2" at bounding box center [423, 294] width 231 height 25
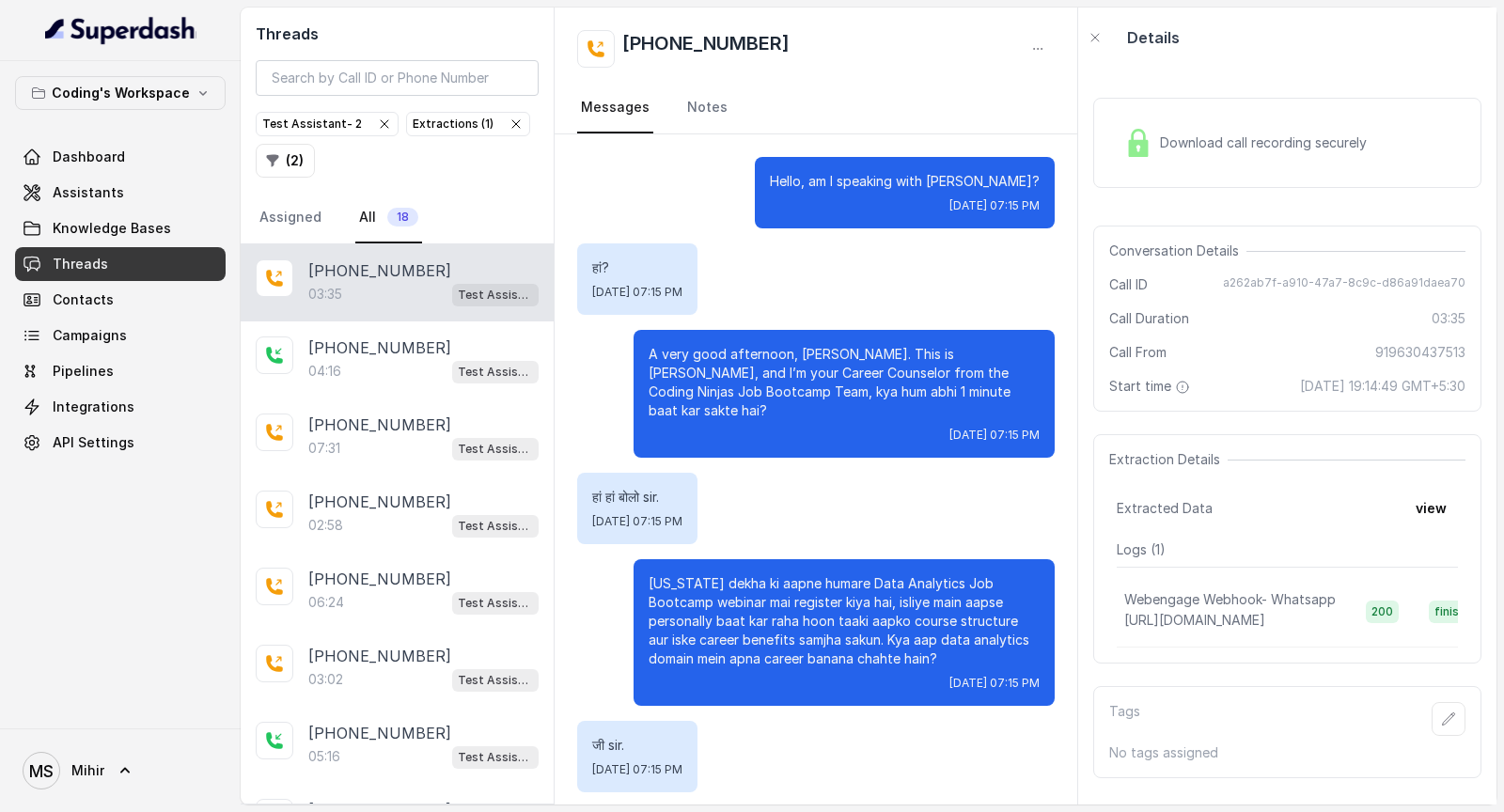
click at [1243, 159] on div "Download call recording securely" at bounding box center [1246, 143] width 257 height 44
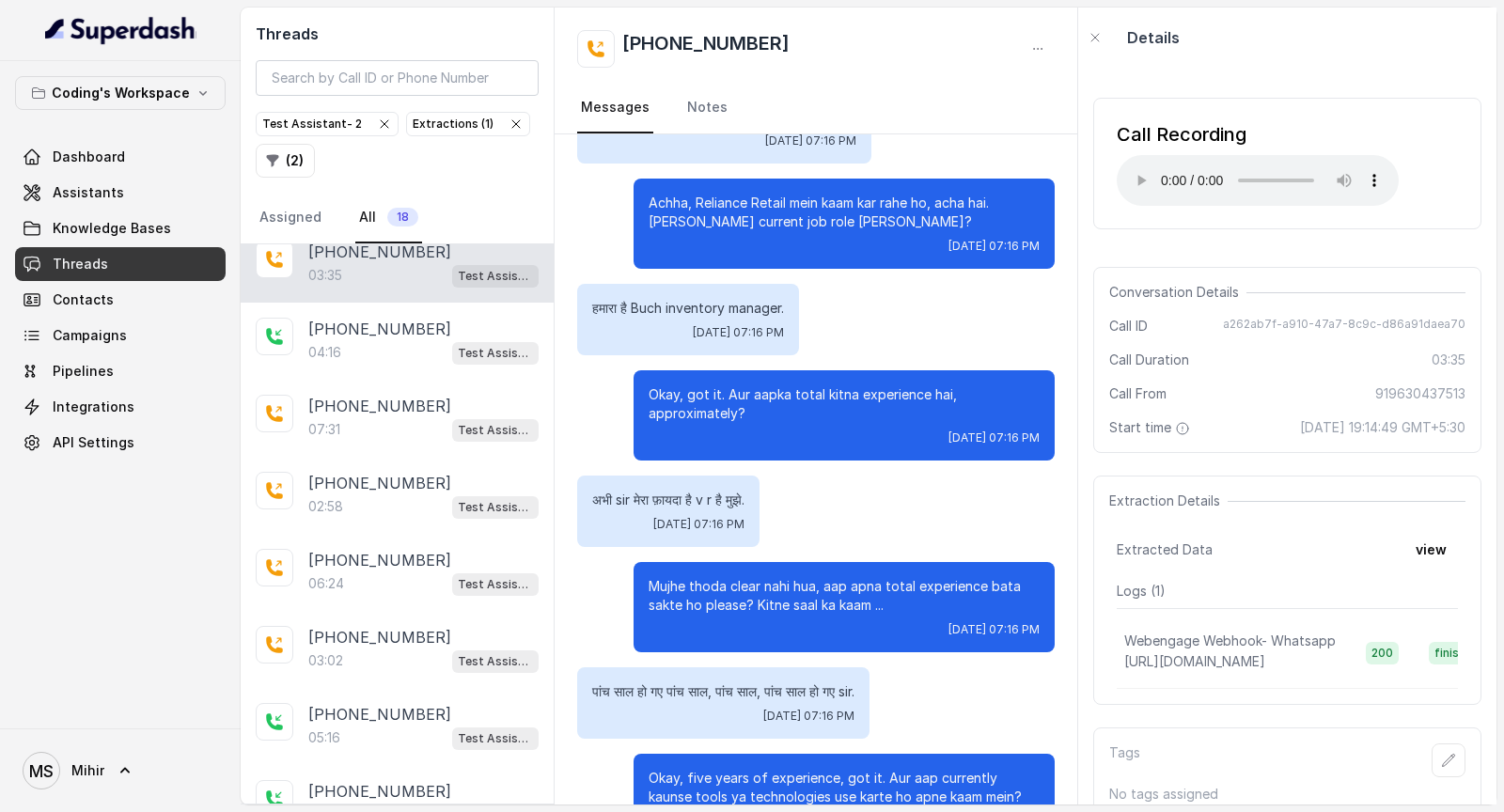
scroll to position [1240, 0]
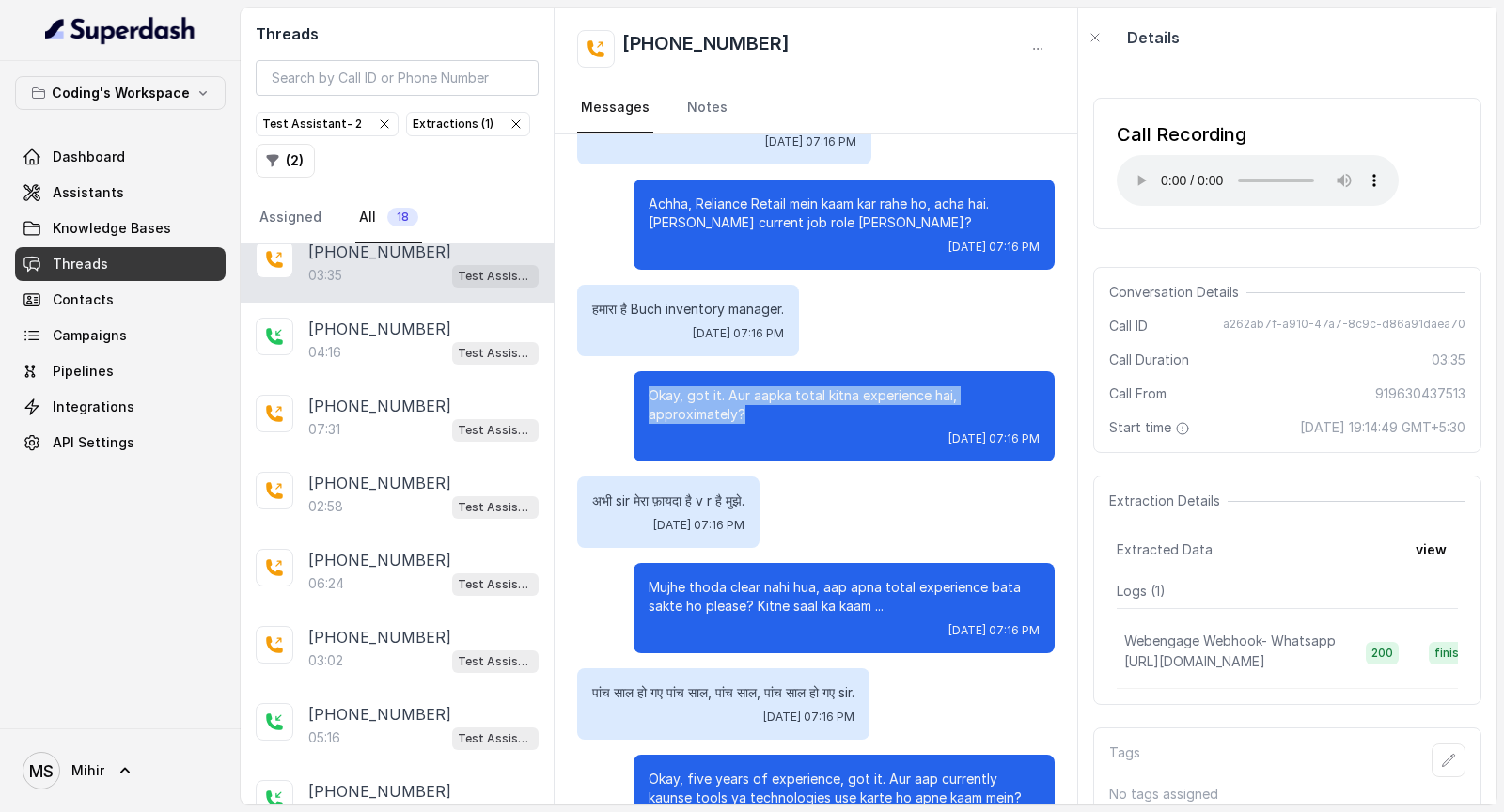
drag, startPoint x: 784, startPoint y: 399, endPoint x: 586, endPoint y: 366, distance: 200.7
click at [586, 371] on div "Okay, got it. Aur aapka total kitna experience hai, approximately? [DATE] 07:16…" at bounding box center [815, 415] width 478 height 90
drag, startPoint x: 604, startPoint y: 366, endPoint x: 959, endPoint y: 451, distance: 365.0
click at [959, 451] on div "Hello, am I speaking with [PERSON_NAME]? [DATE] 07:15 PM हां? [DATE] 07:15 PM A…" at bounding box center [816, 707] width 522 height 3627
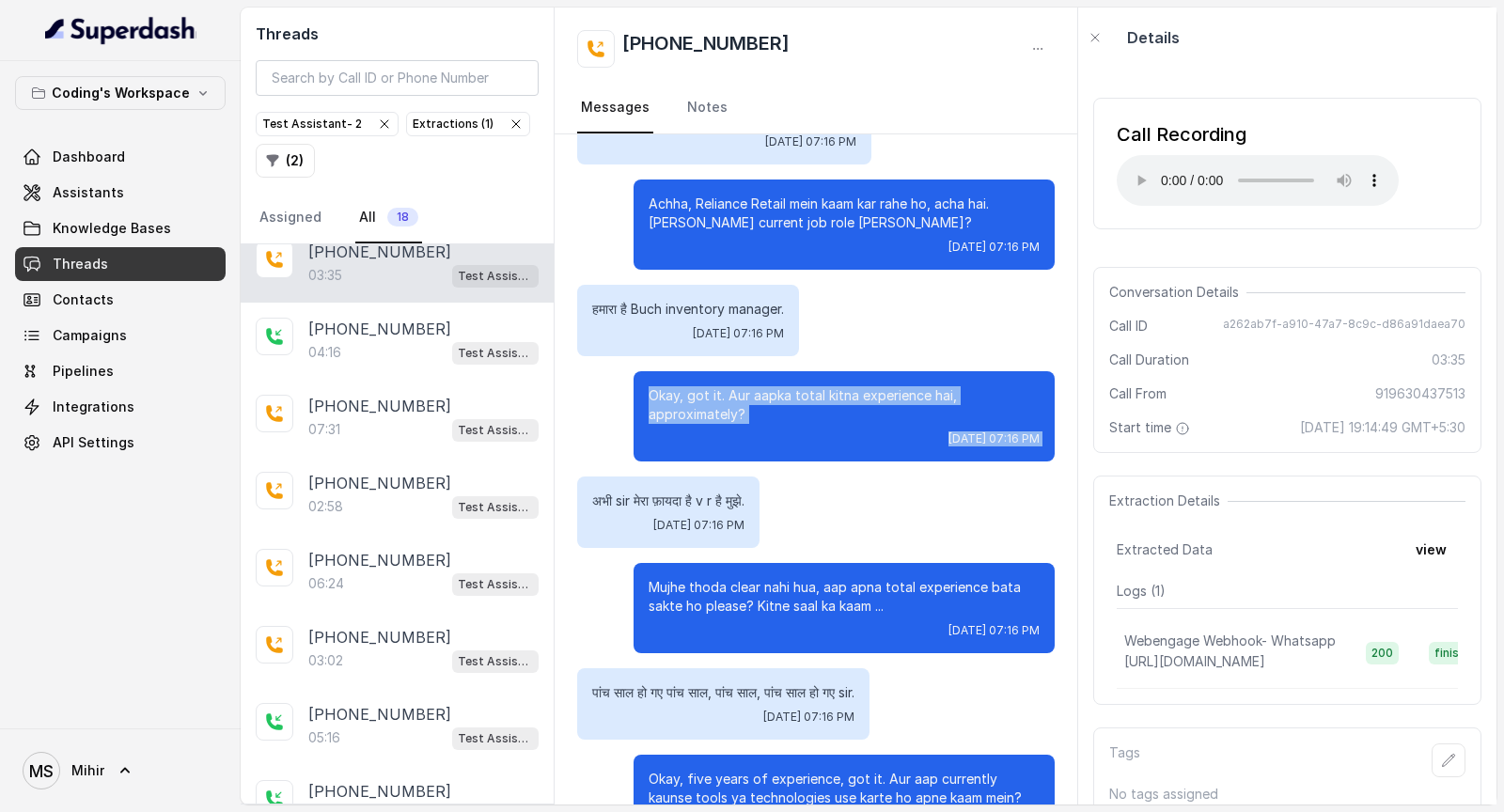
click at [959, 451] on div "Hello, am I speaking with [PERSON_NAME]? [DATE] 07:15 PM हां? [DATE] 07:15 PM A…" at bounding box center [816, 707] width 522 height 3627
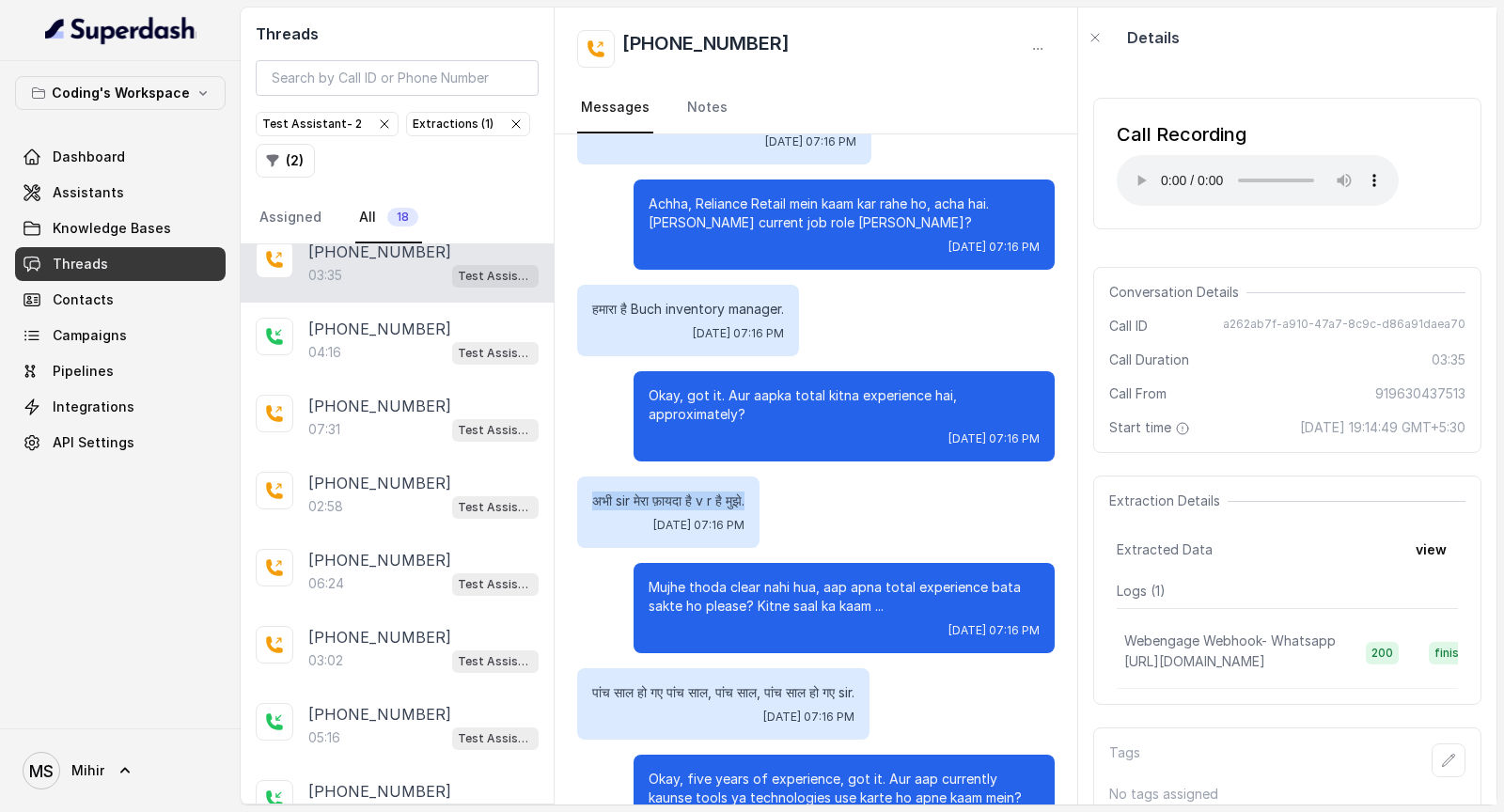
drag, startPoint x: 582, startPoint y: 477, endPoint x: 820, endPoint y: 477, distance: 238.0
click at [820, 477] on div "अभी sir मेरा फ़ायदा है v r है मुझे. [DATE] 07:16 PM" at bounding box center [815, 512] width 478 height 71
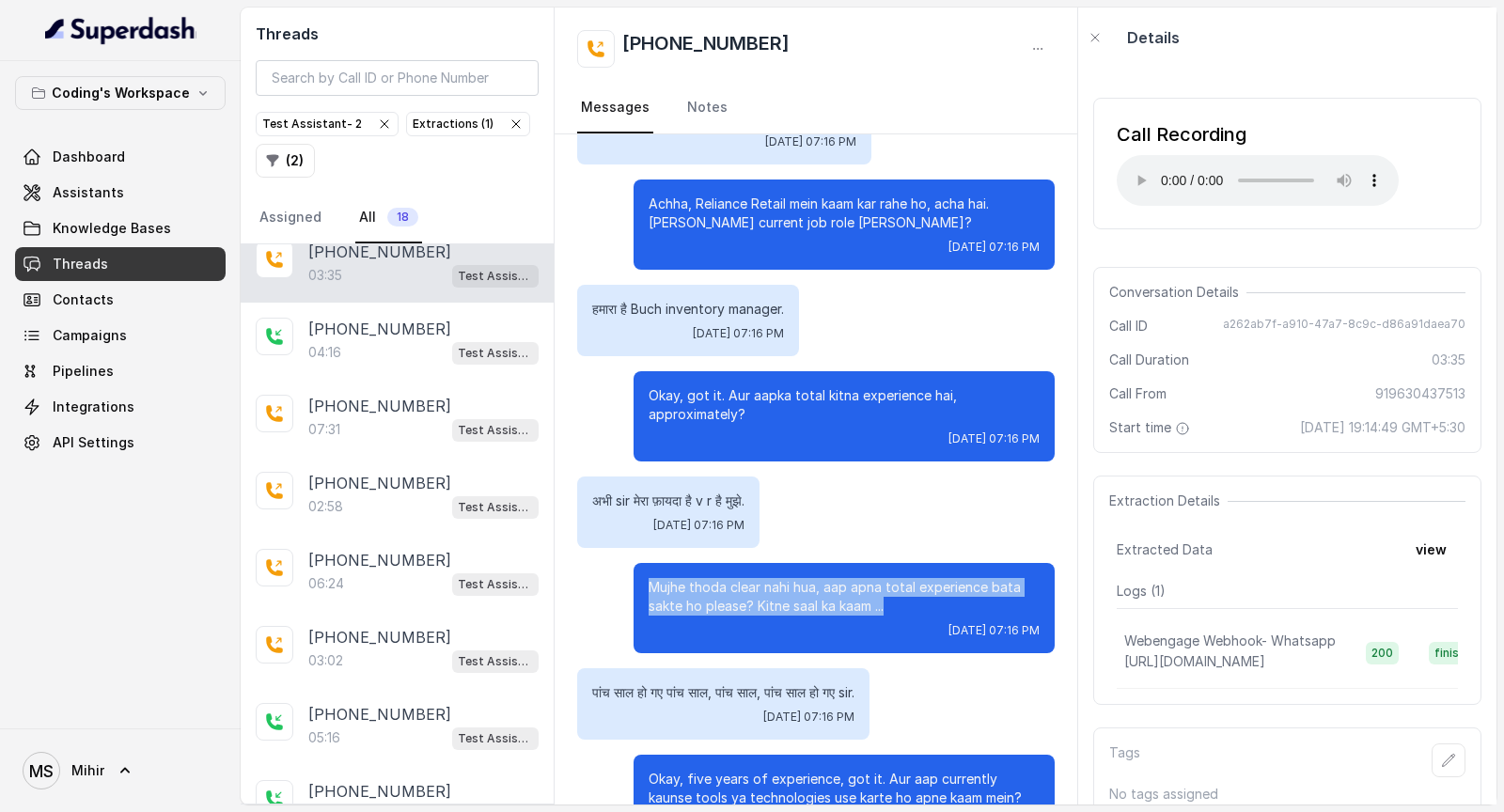
drag, startPoint x: 633, startPoint y: 571, endPoint x: 926, endPoint y: 580, distance: 293.1
click at [926, 580] on div "Mujhe thoda clear nahi hua, aap apna total experience bata sakte ho please? Kit…" at bounding box center [844, 607] width 422 height 90
click at [926, 580] on p "Mujhe thoda clear nahi hua, aap apna total experience bata sakte ho please? Kit…" at bounding box center [844, 596] width 391 height 38
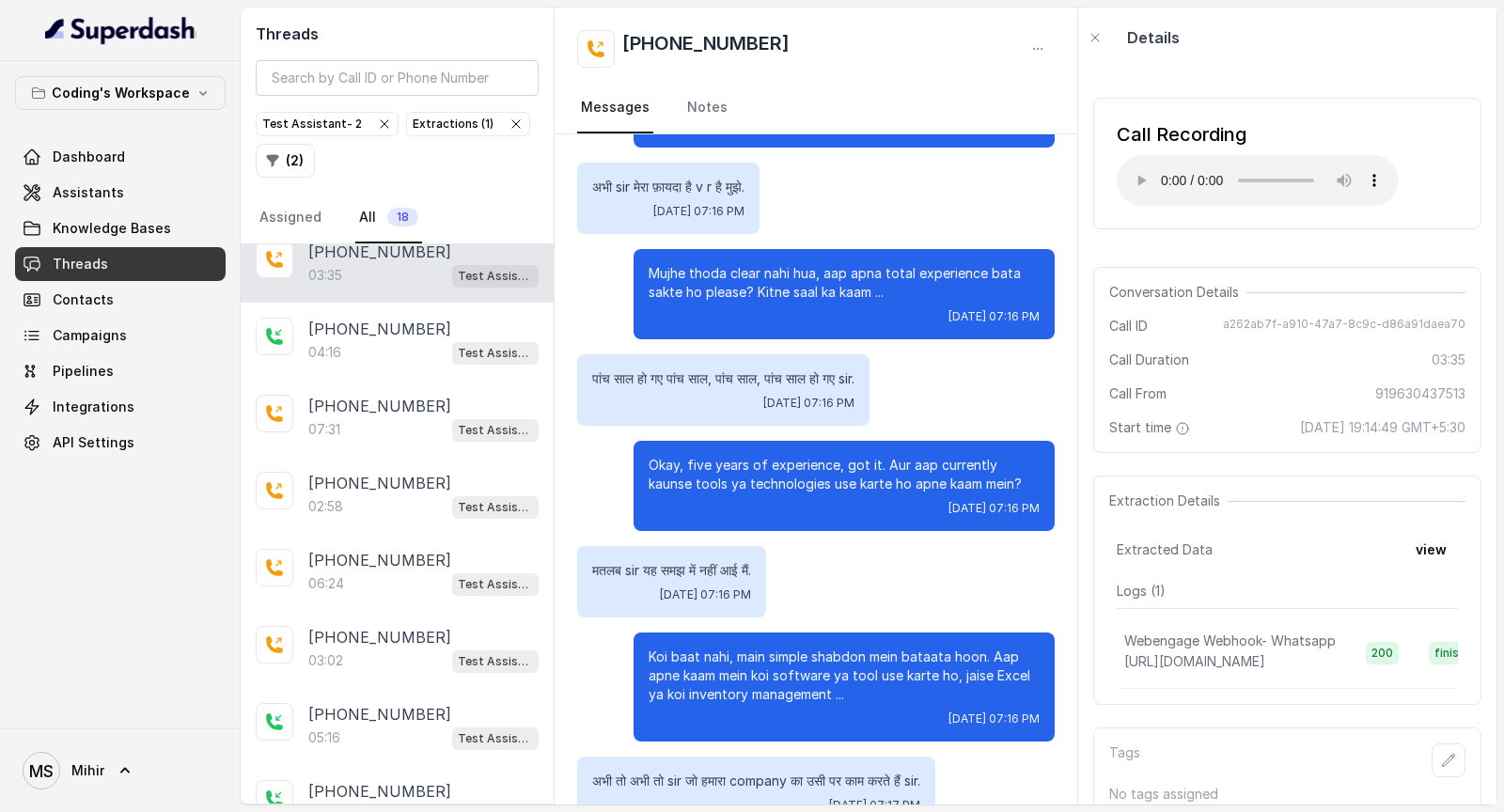
scroll to position [1556, 0]
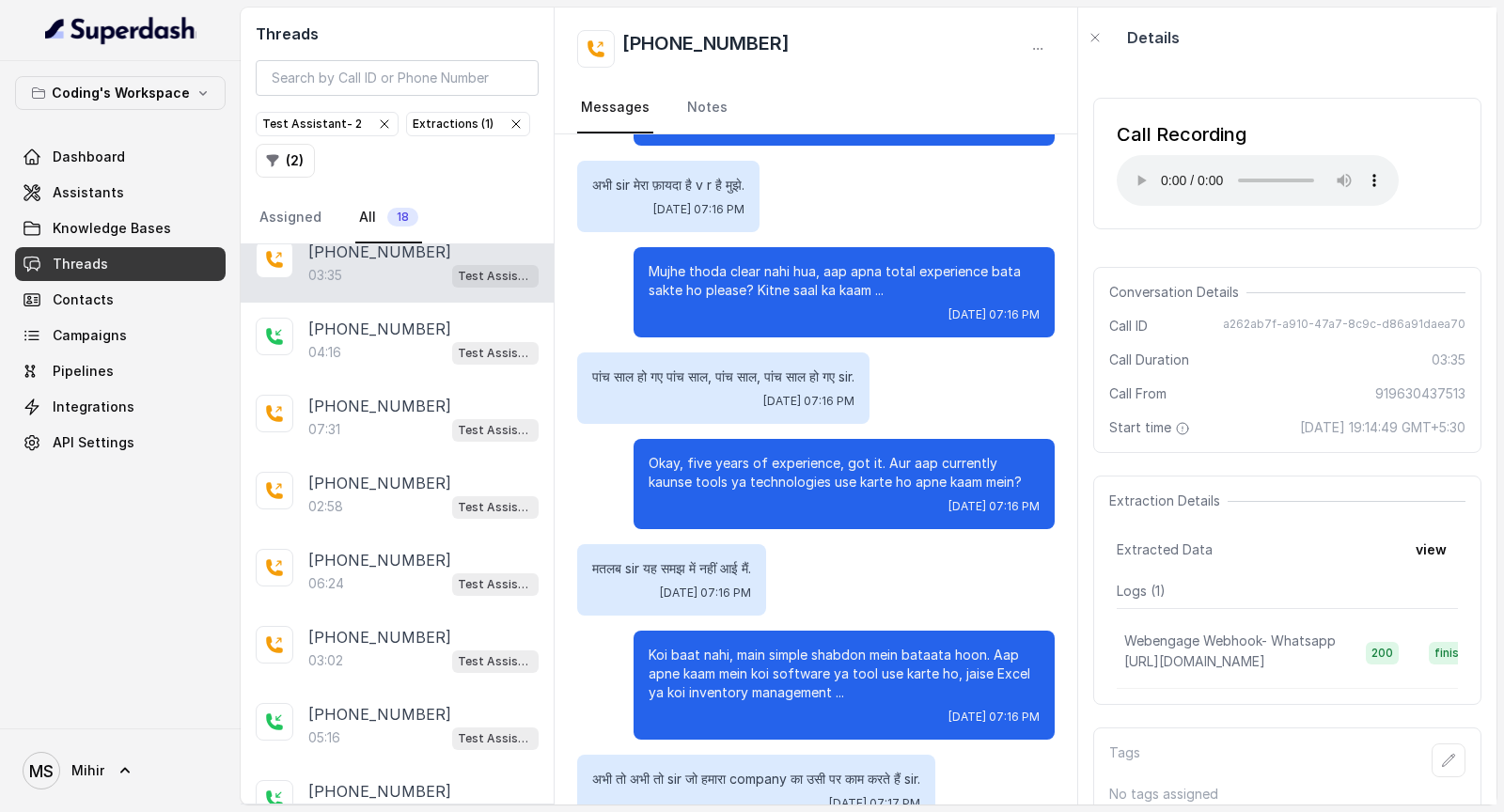
click at [764, 651] on p "Koi baat nahi, main simple shabdon mein bataata hoon. Aap apne kaam mein koi so…" at bounding box center [844, 674] width 391 height 56
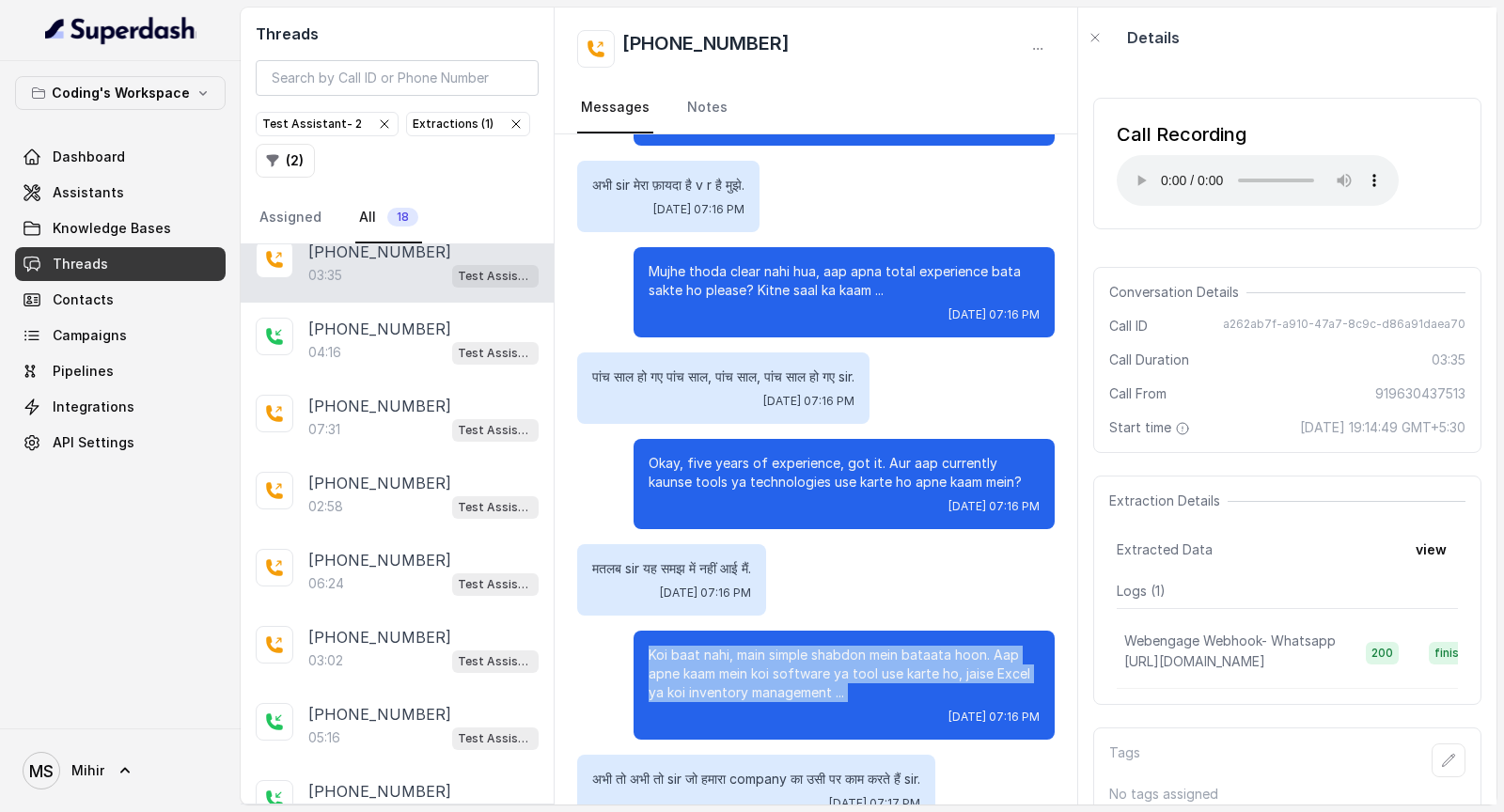
click at [764, 651] on p "Koi baat nahi, main simple shabdon mein bataata hoon. Aap apne kaam mein koi so…" at bounding box center [844, 674] width 391 height 56
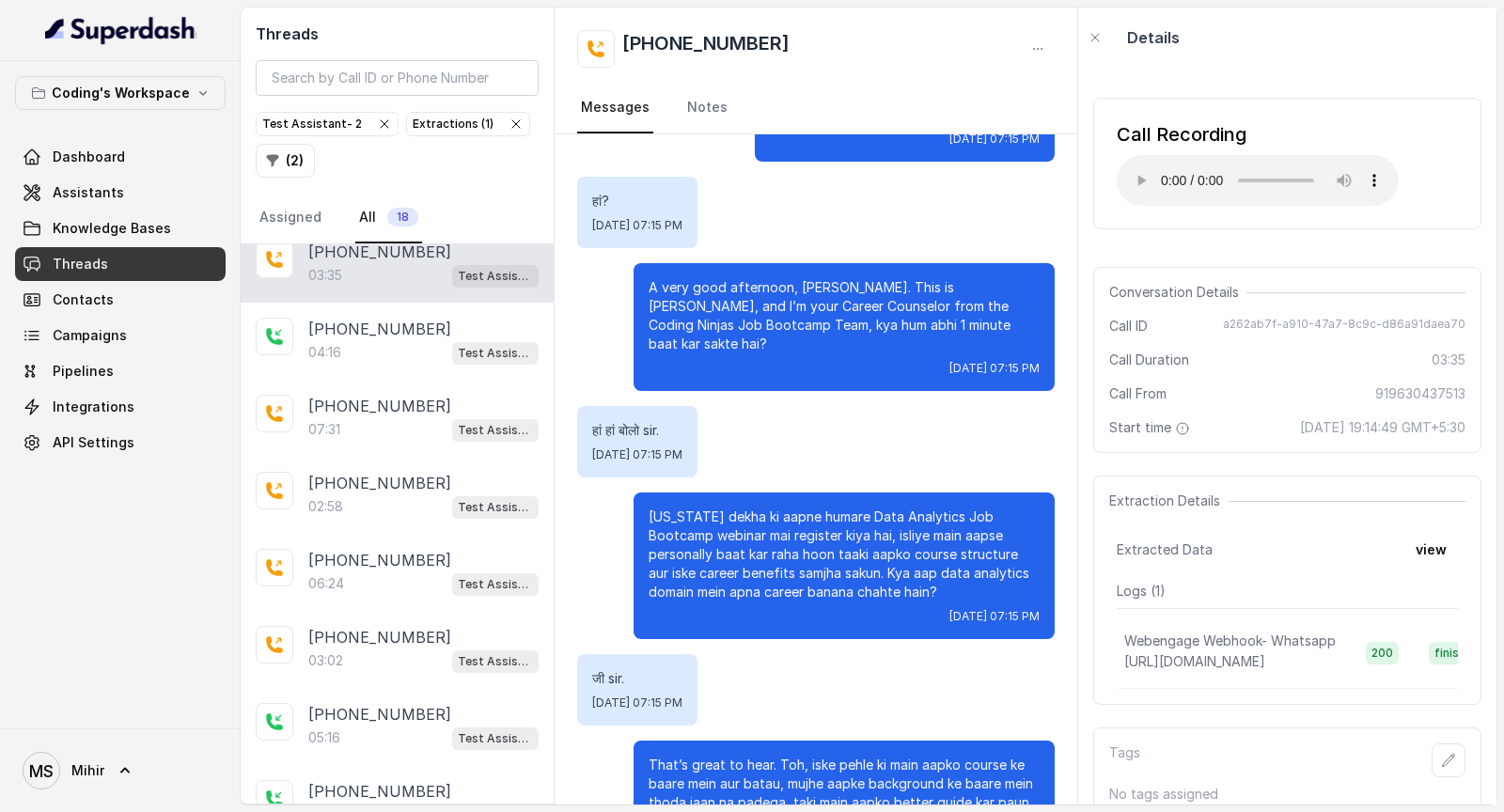
scroll to position [0, 0]
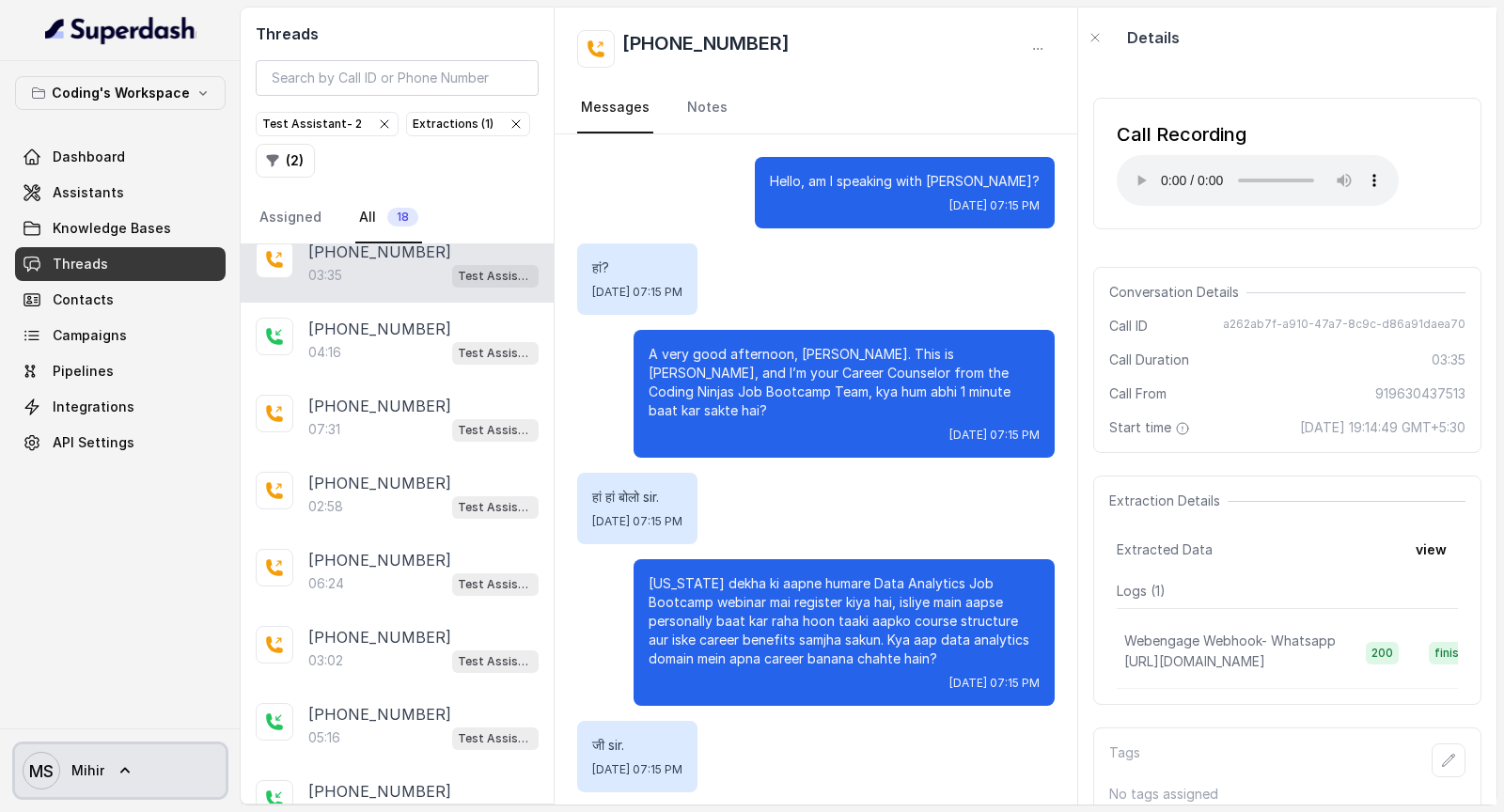
click at [126, 779] on icon at bounding box center [125, 770] width 19 height 19
click at [470, 456] on div "Coding's Workspace Dashboard Assistants Knowledge Bases Threads Contacts Campai…" at bounding box center [752, 406] width 1504 height 812
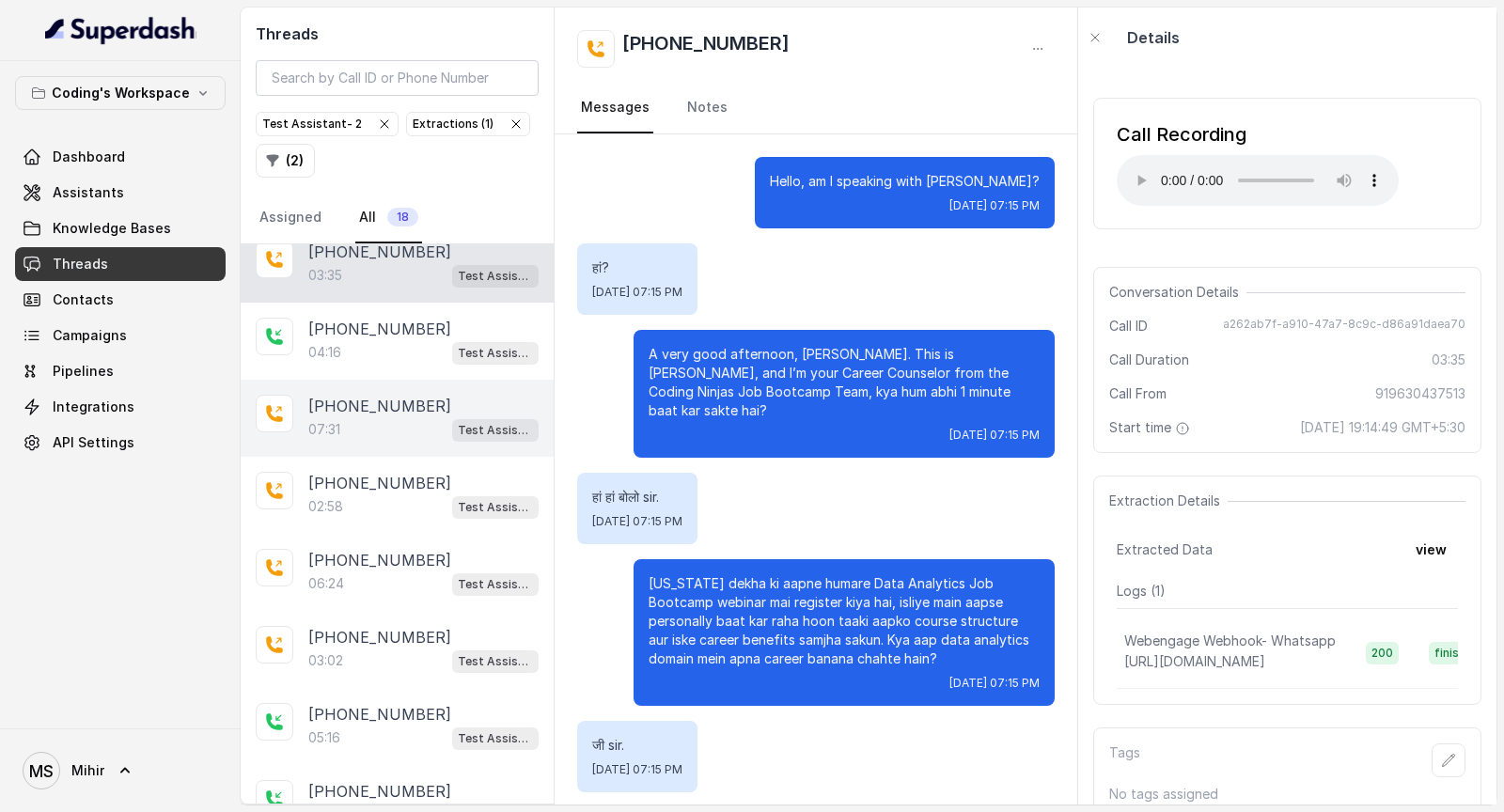
click at [456, 429] on span "Test Assistant- 2" at bounding box center [495, 430] width 86 height 23
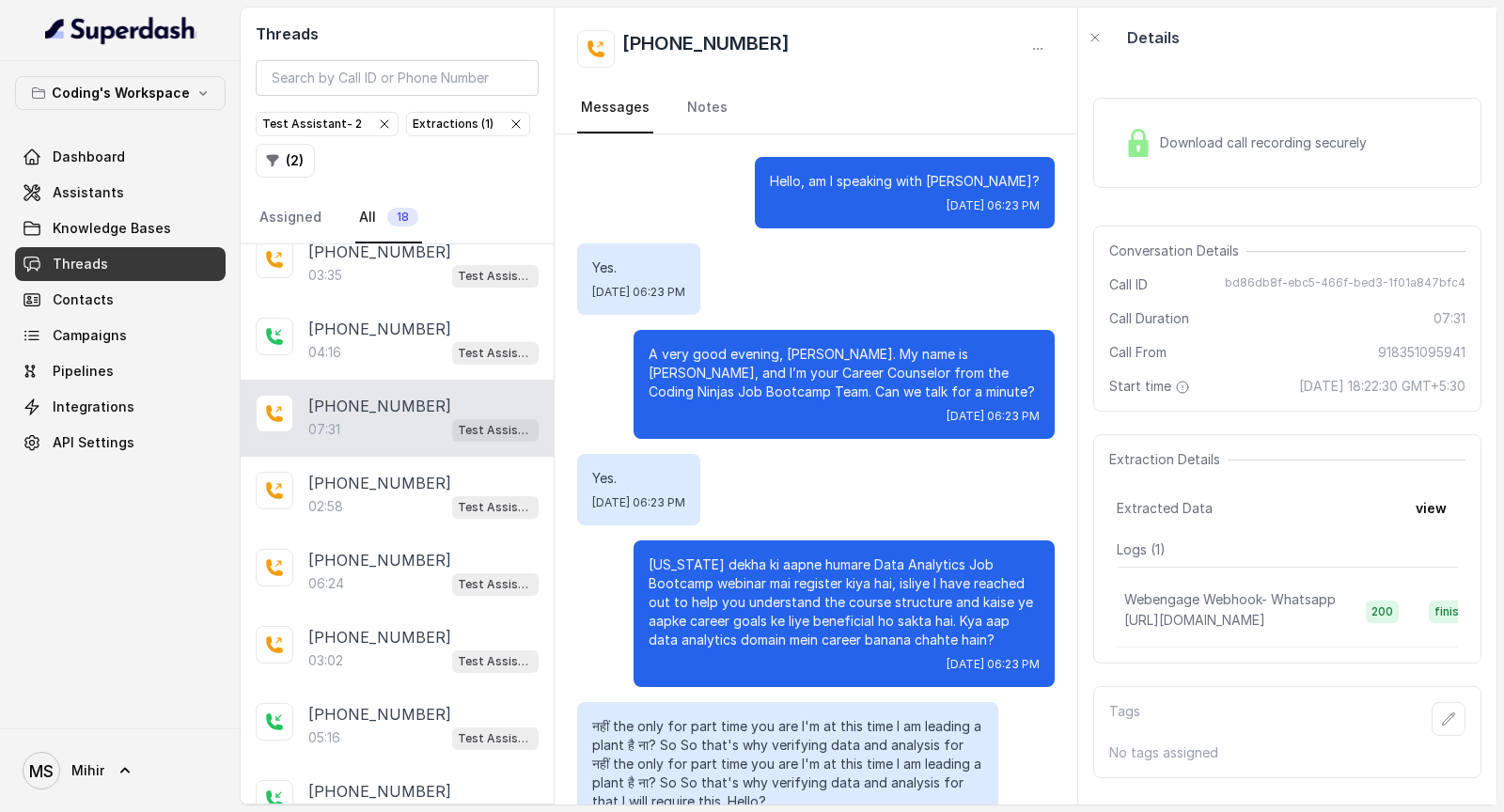
scroll to position [5221, 0]
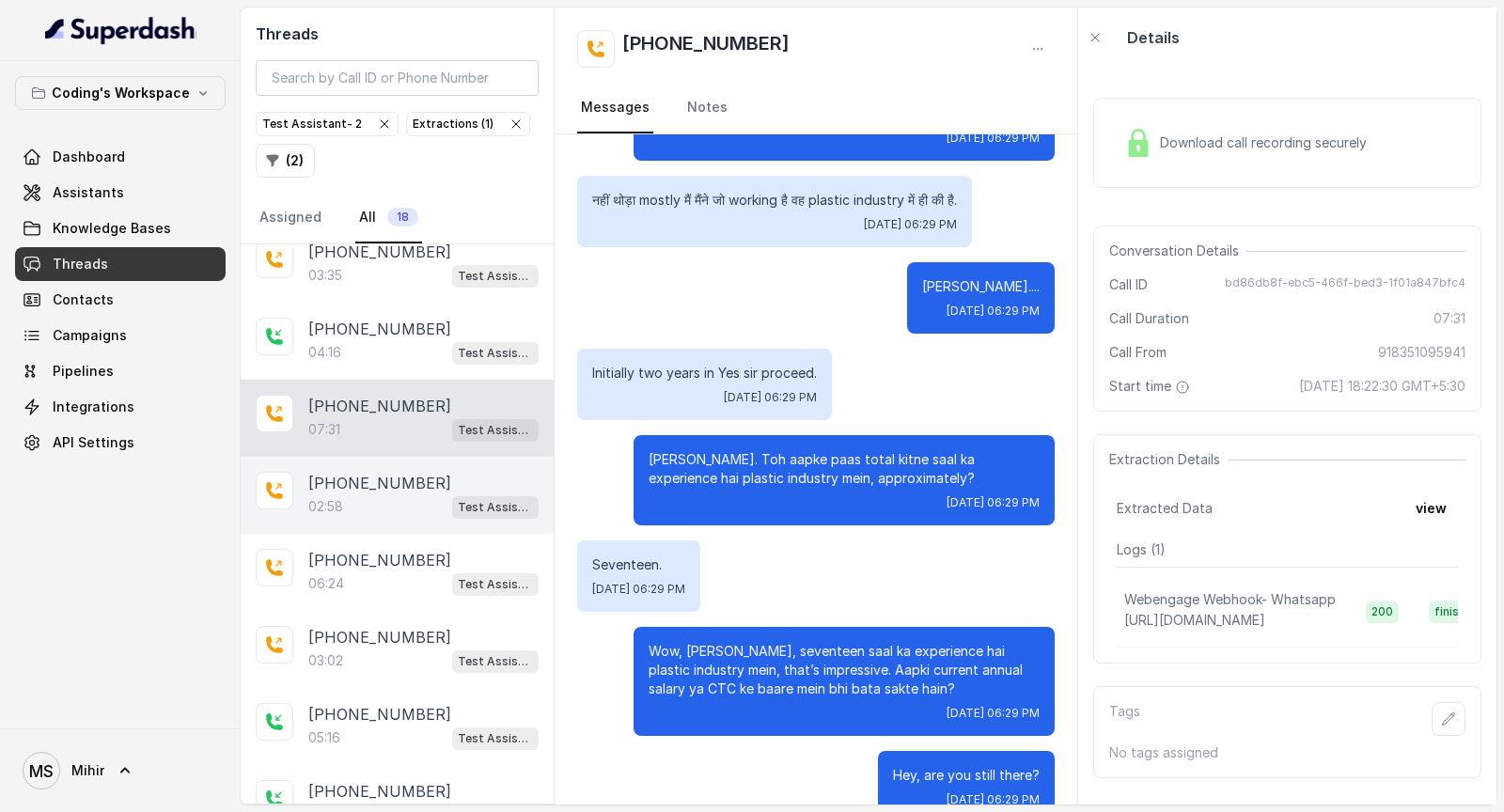
click at [452, 479] on div "[PHONE_NUMBER]" at bounding box center [423, 483] width 231 height 23
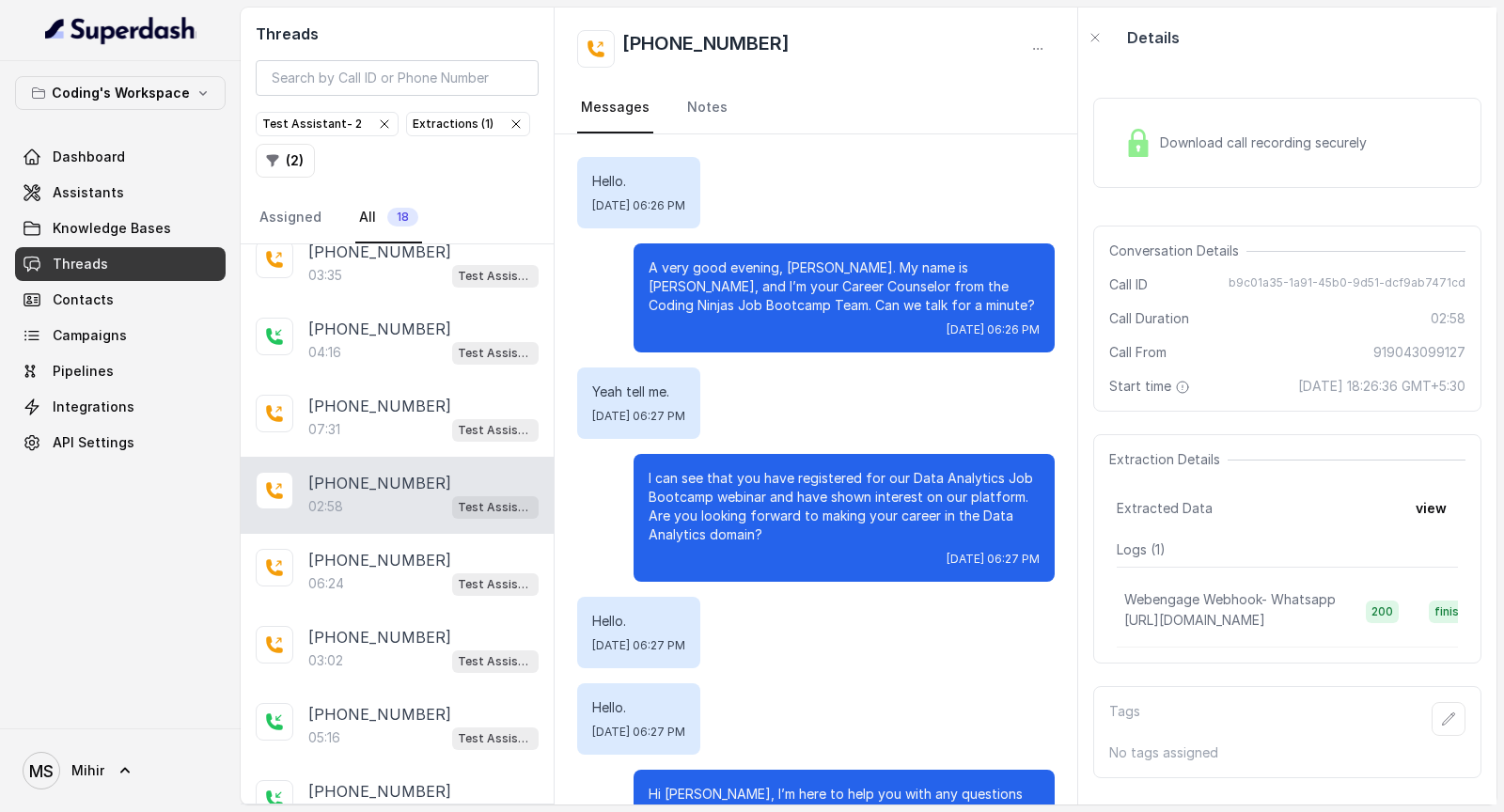
scroll to position [2038, 0]
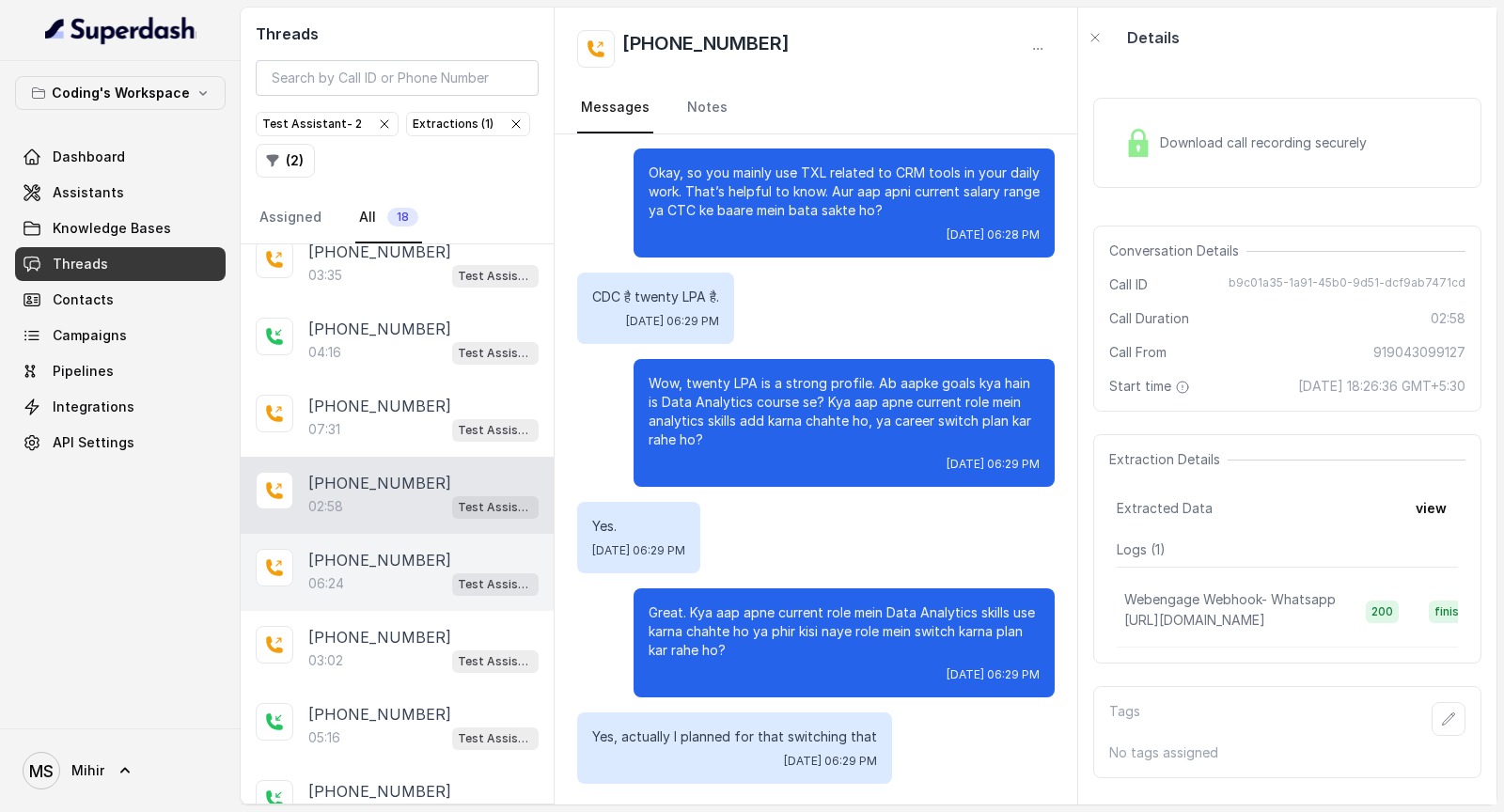
click at [389, 562] on p "[PHONE_NUMBER]" at bounding box center [380, 560] width 142 height 23
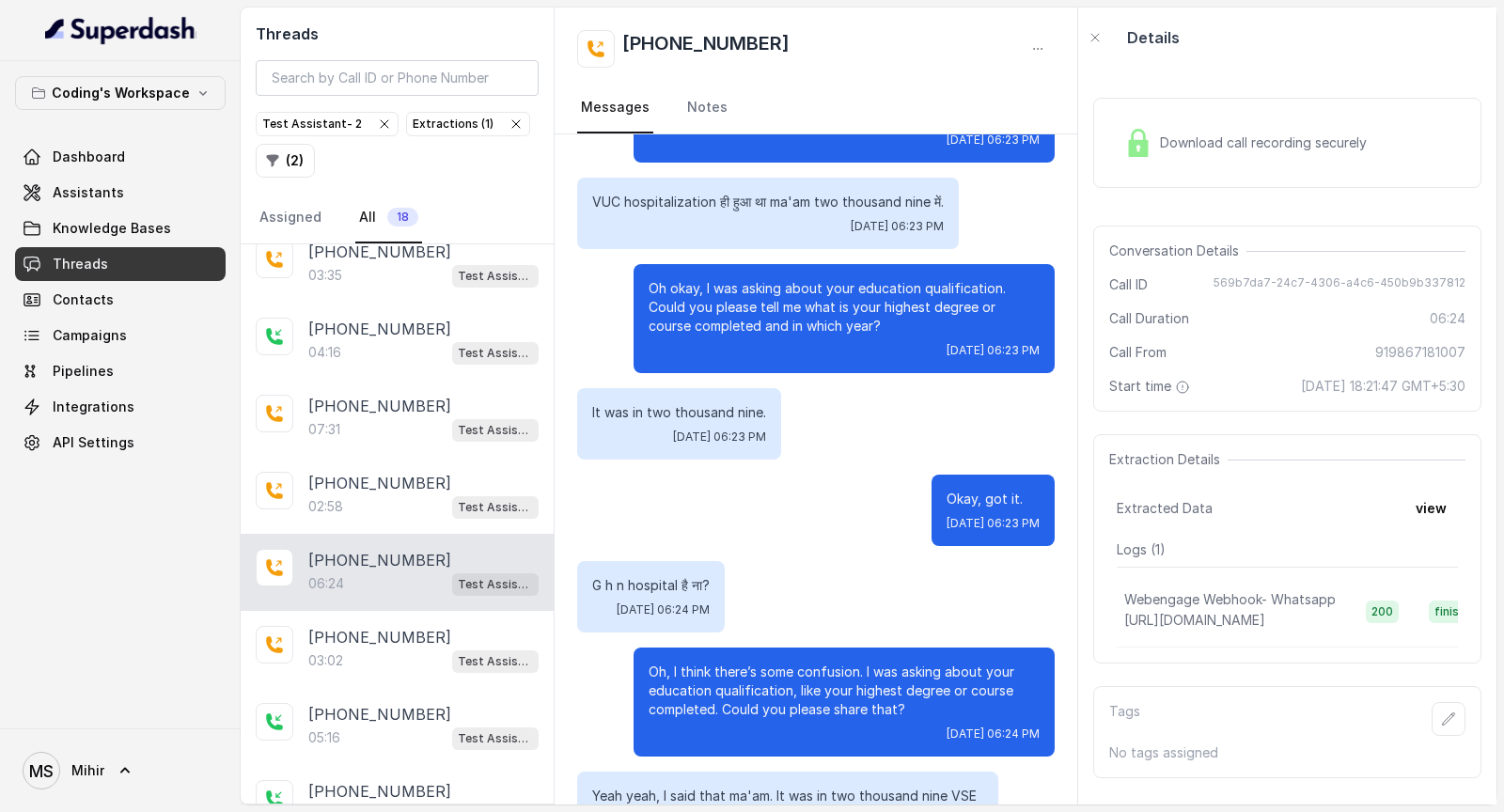
scroll to position [566, 0]
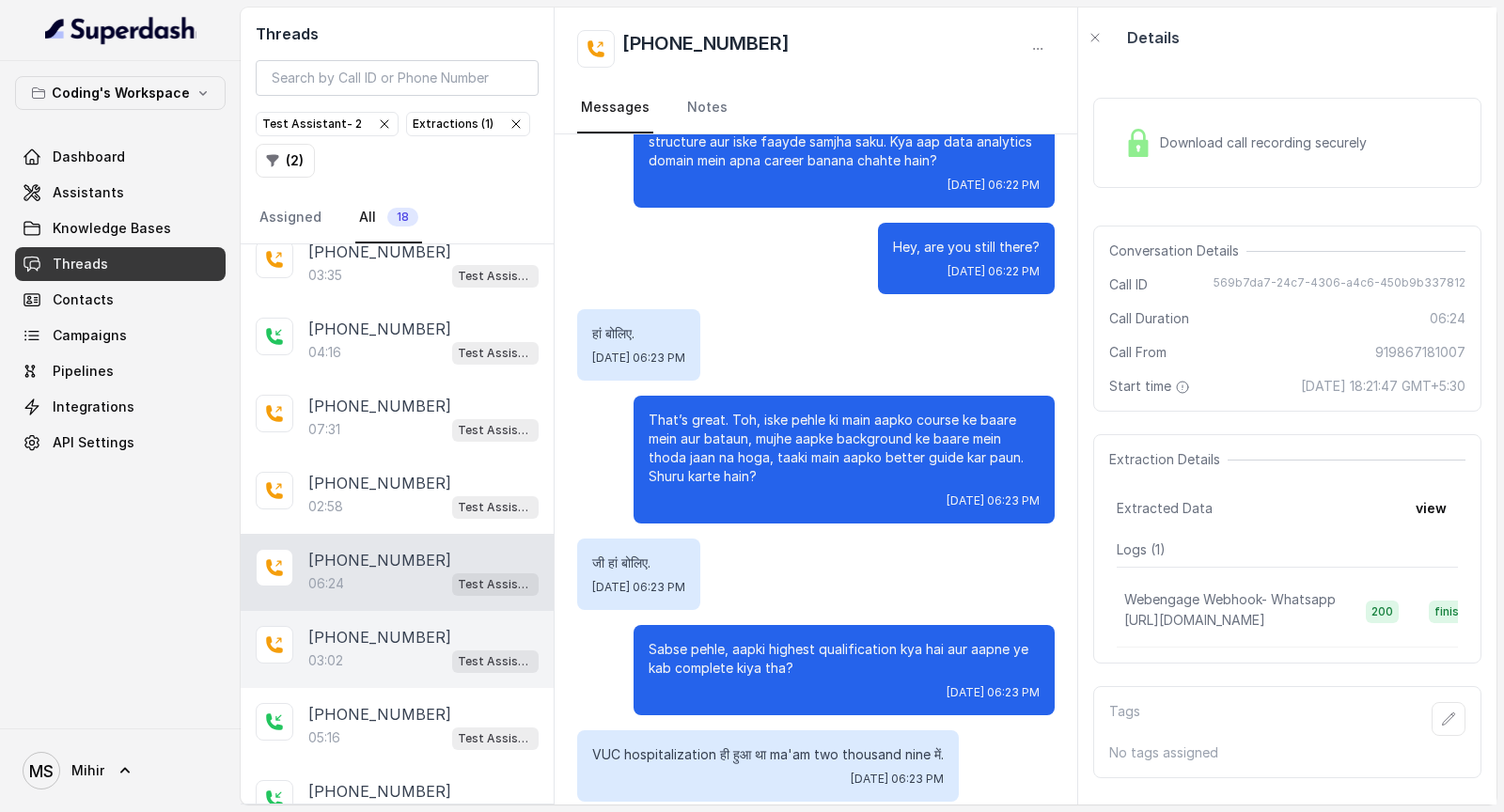
click at [382, 655] on div "03:02 Test Assistant- 2" at bounding box center [423, 661] width 231 height 25
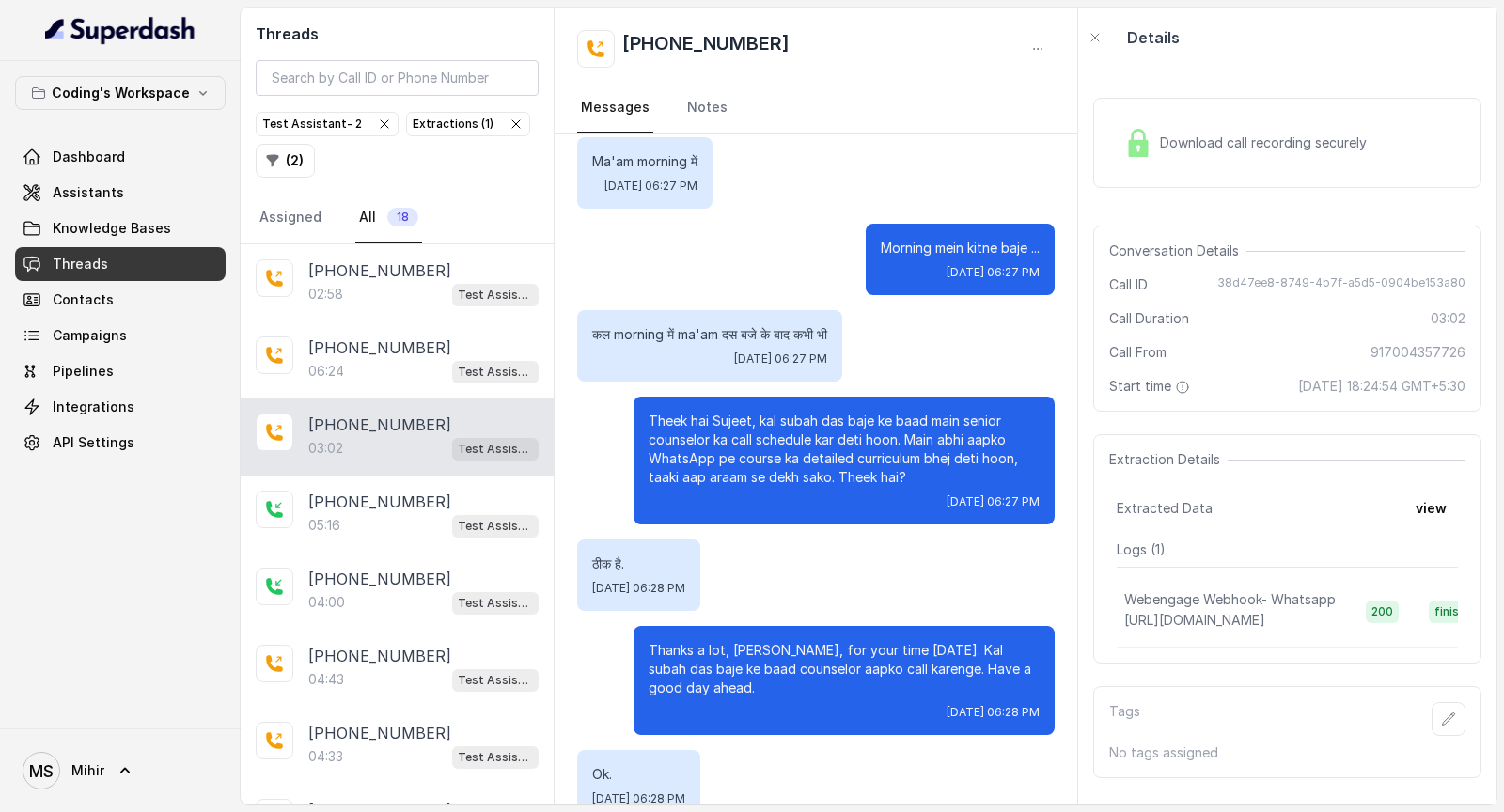
scroll to position [409, 0]
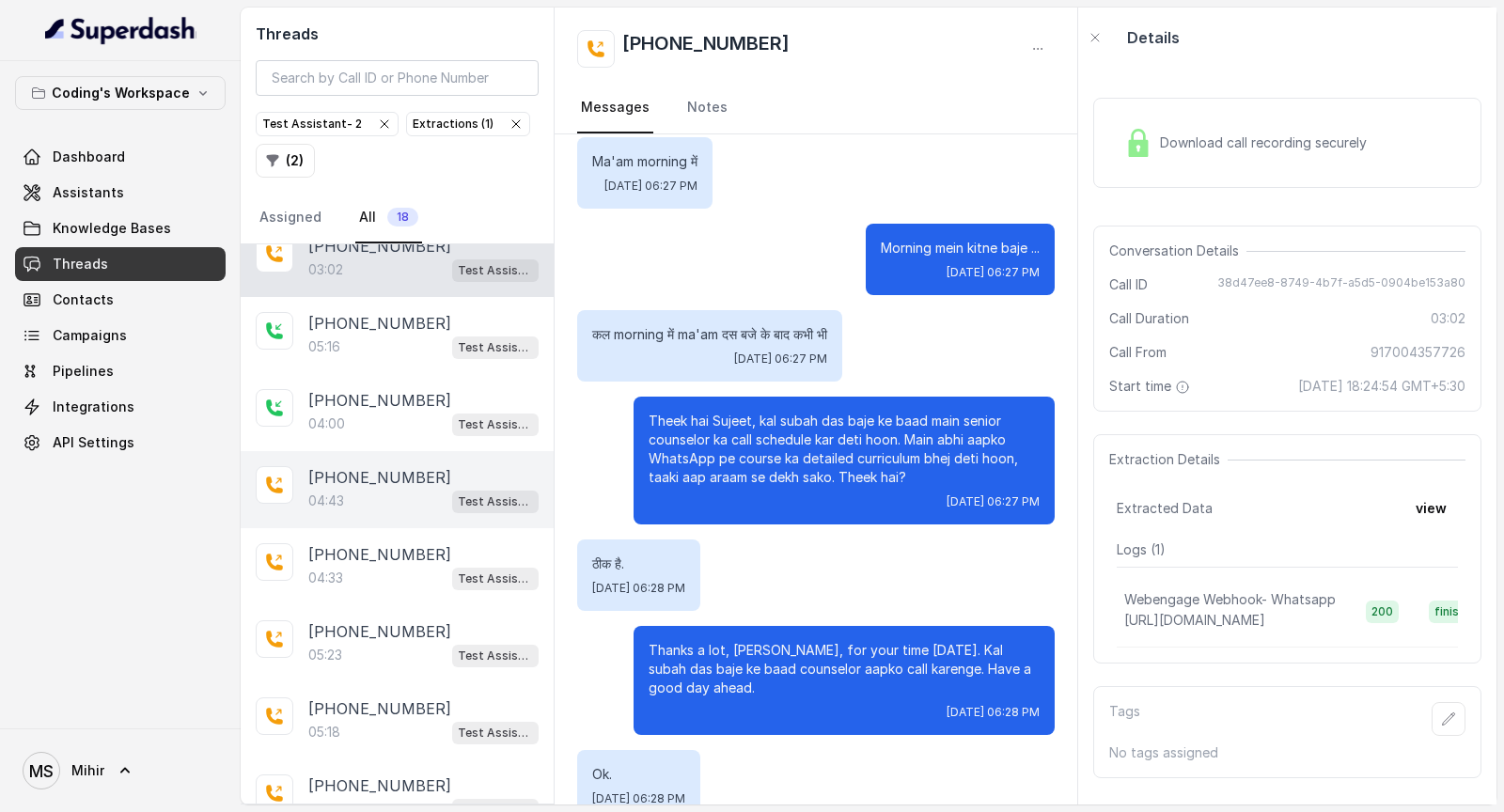
click at [452, 502] on div "Test Assistant- 2" at bounding box center [495, 500] width 86 height 25
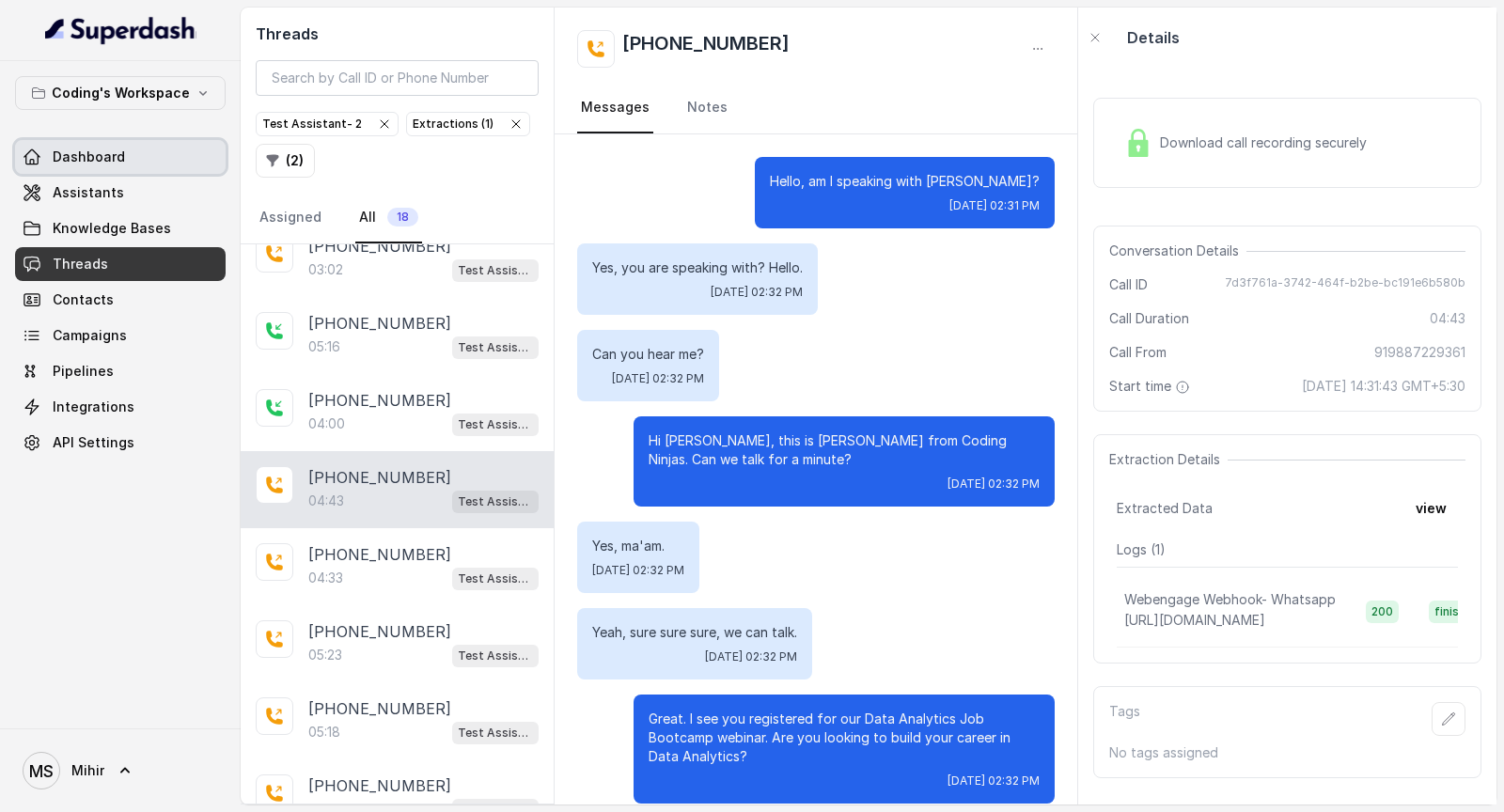
click at [83, 147] on span "Dashboard" at bounding box center [88, 156] width 72 height 19
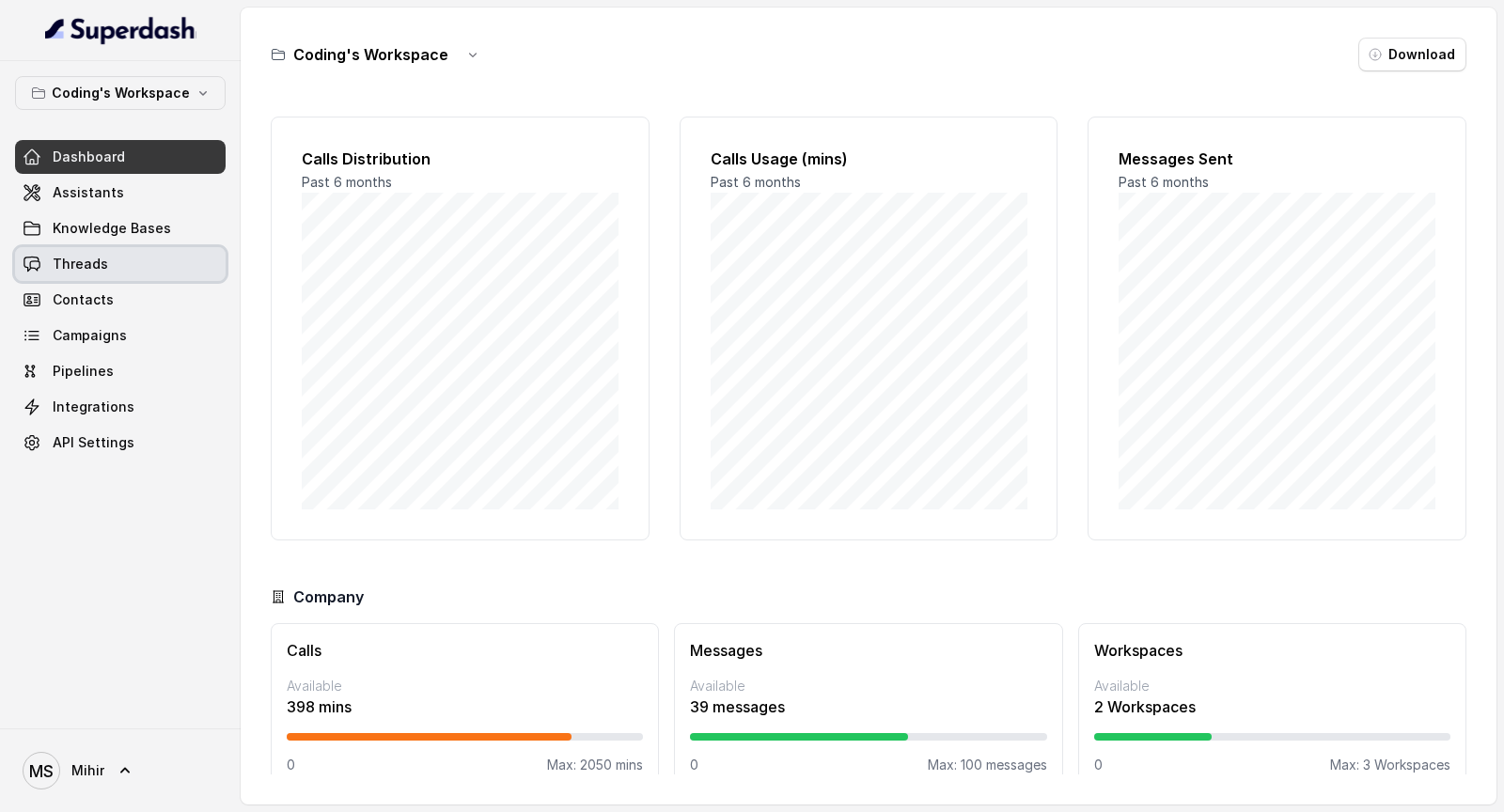
click at [123, 273] on link "Threads" at bounding box center [120, 264] width 211 height 34
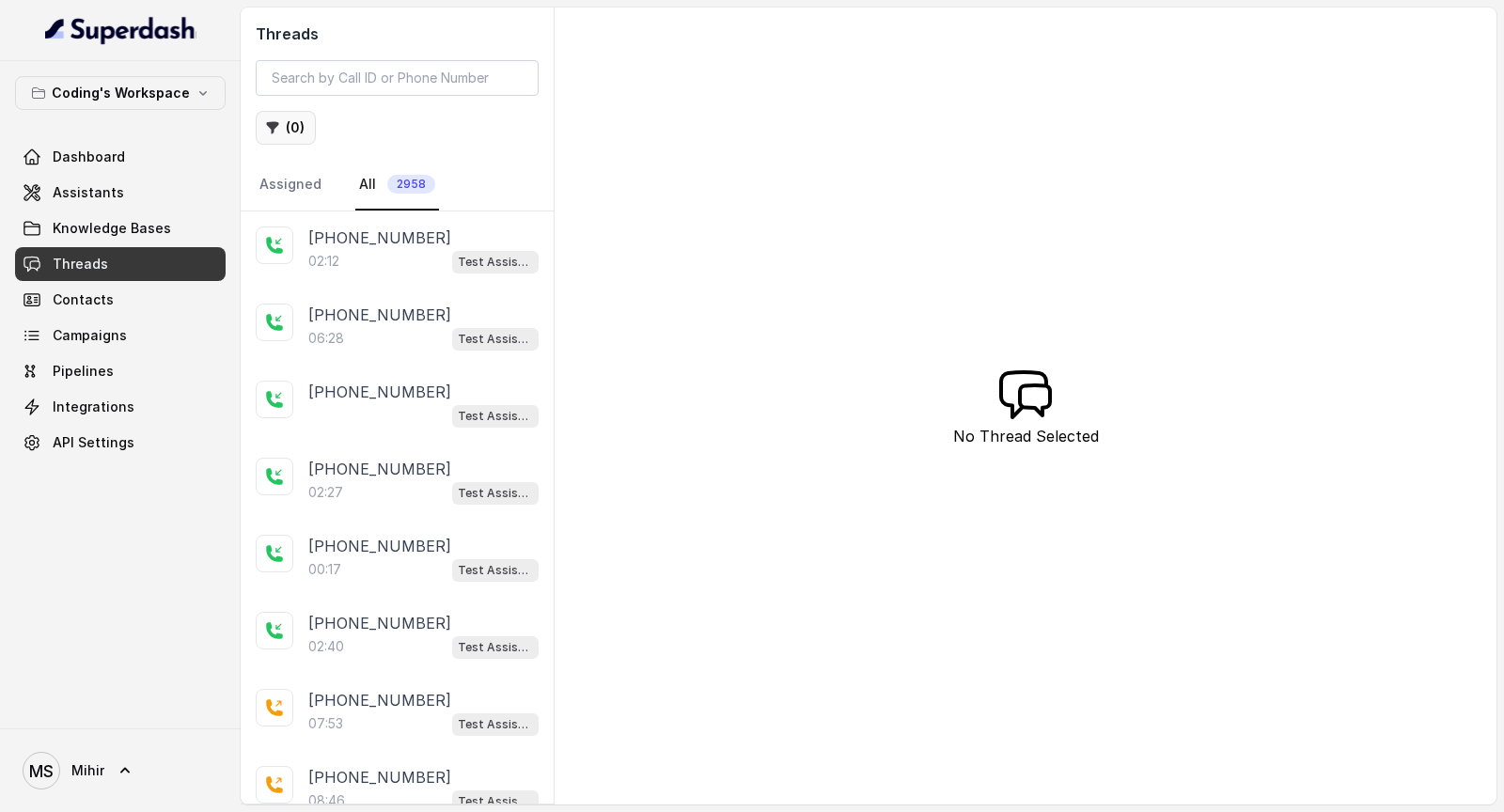
click at [289, 125] on button "( 0 )" at bounding box center [285, 128] width 60 height 34
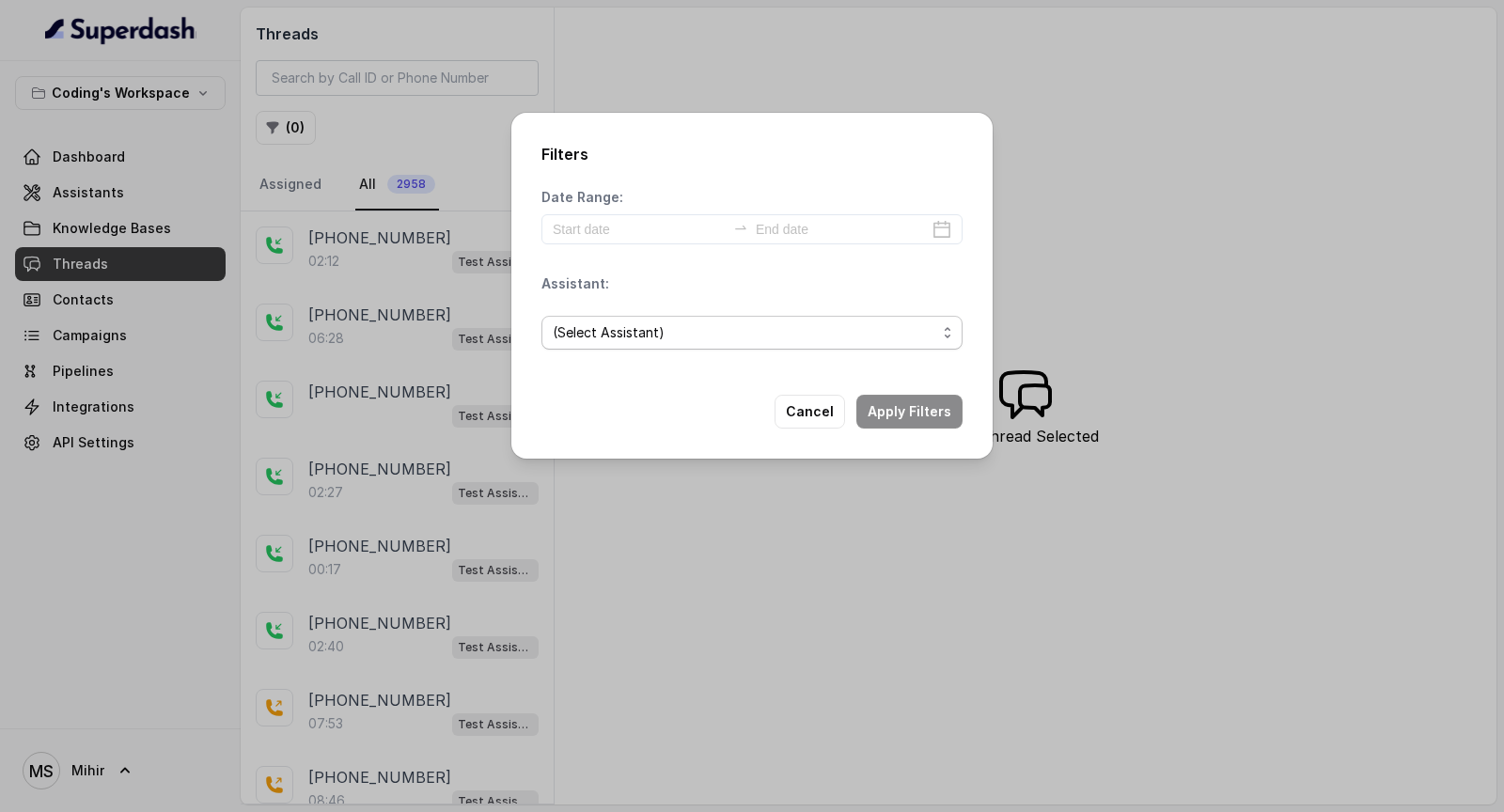
click at [783, 334] on span "(Select Assistant)" at bounding box center [745, 332] width 384 height 23
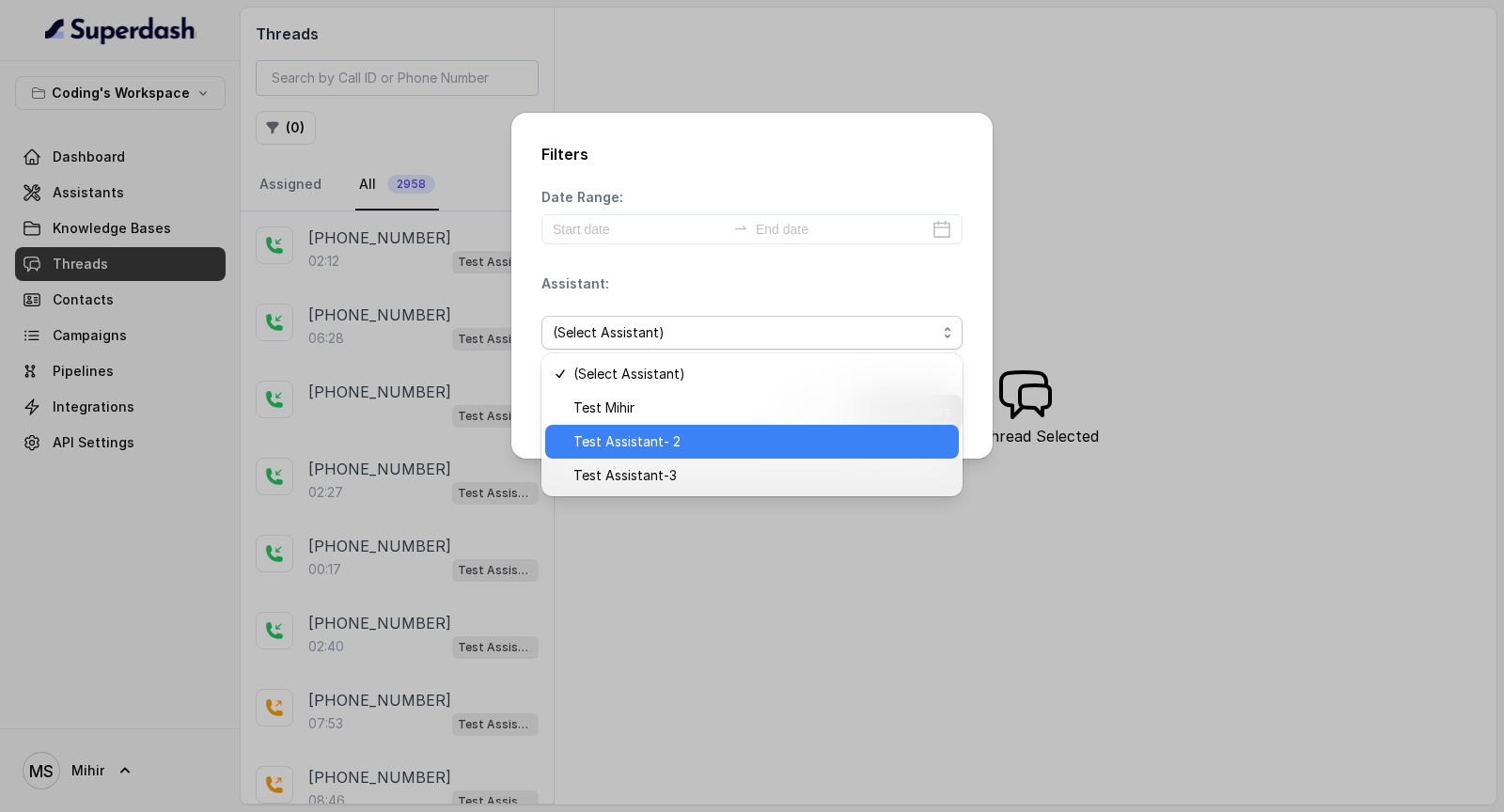
click at [710, 440] on span "Test Assistant- 2" at bounding box center [761, 441] width 374 height 23
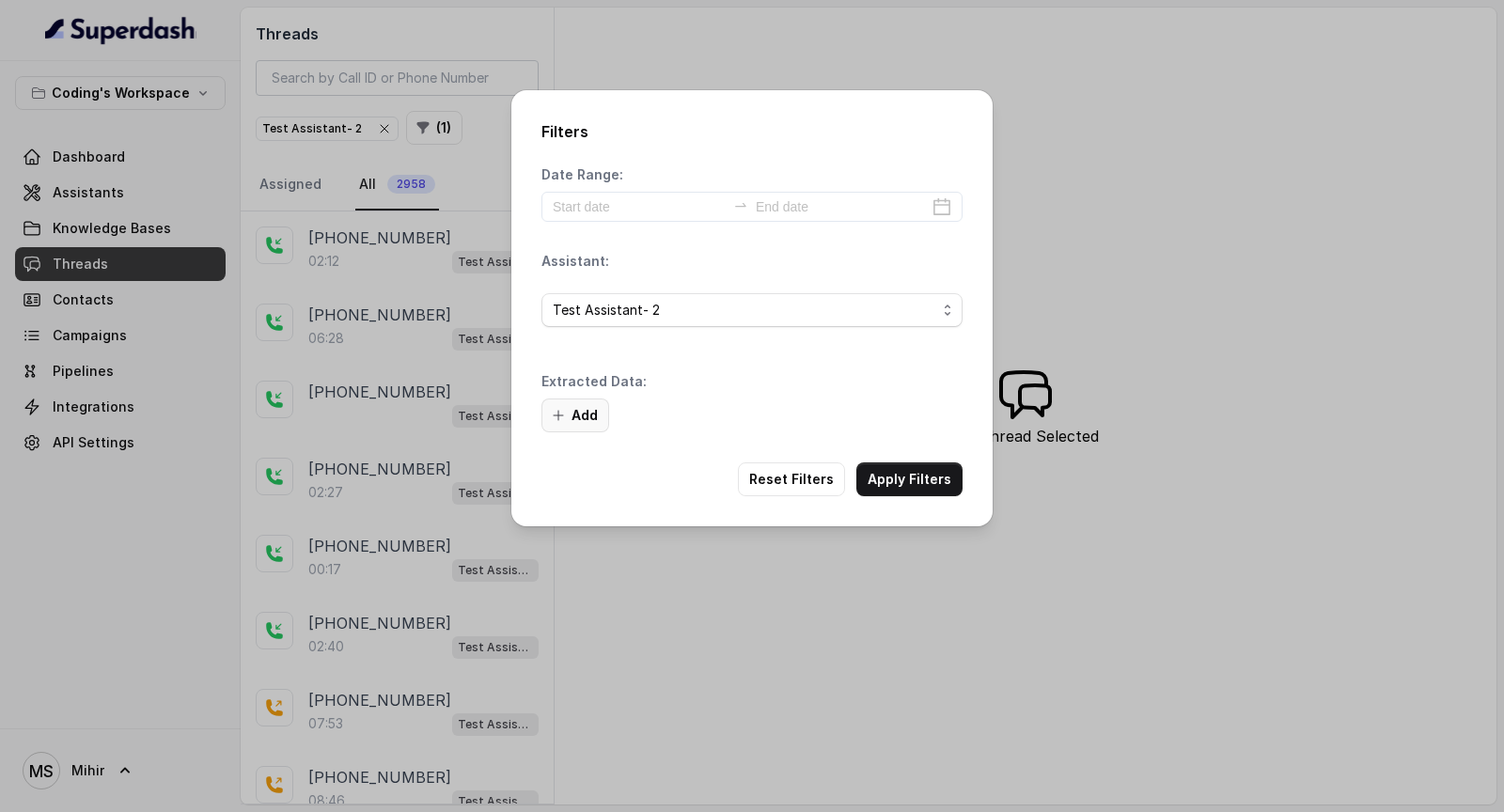
click at [593, 414] on button "Add" at bounding box center [575, 415] width 67 height 34
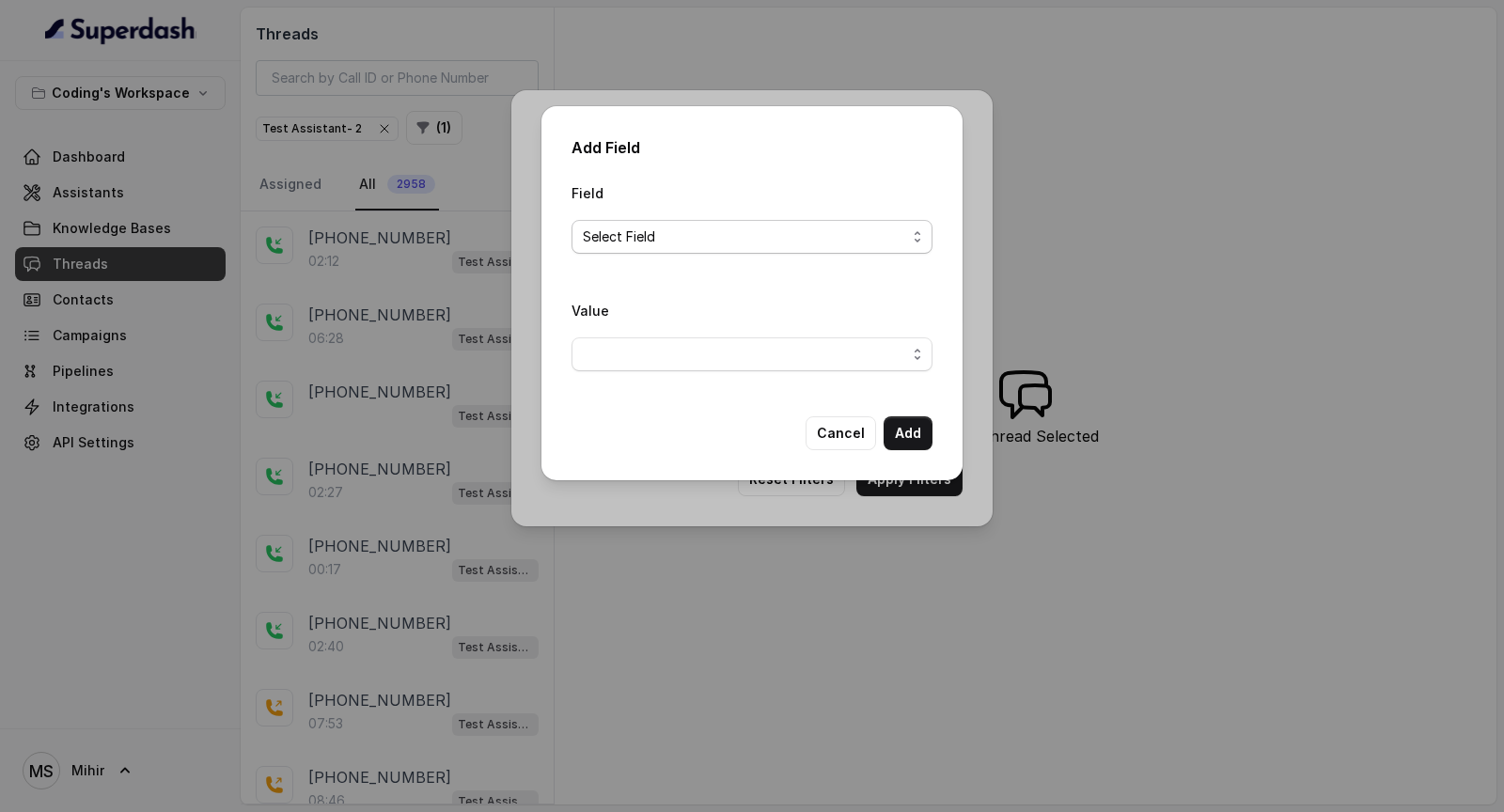
click at [787, 245] on span "Select Field" at bounding box center [744, 236] width 324 height 23
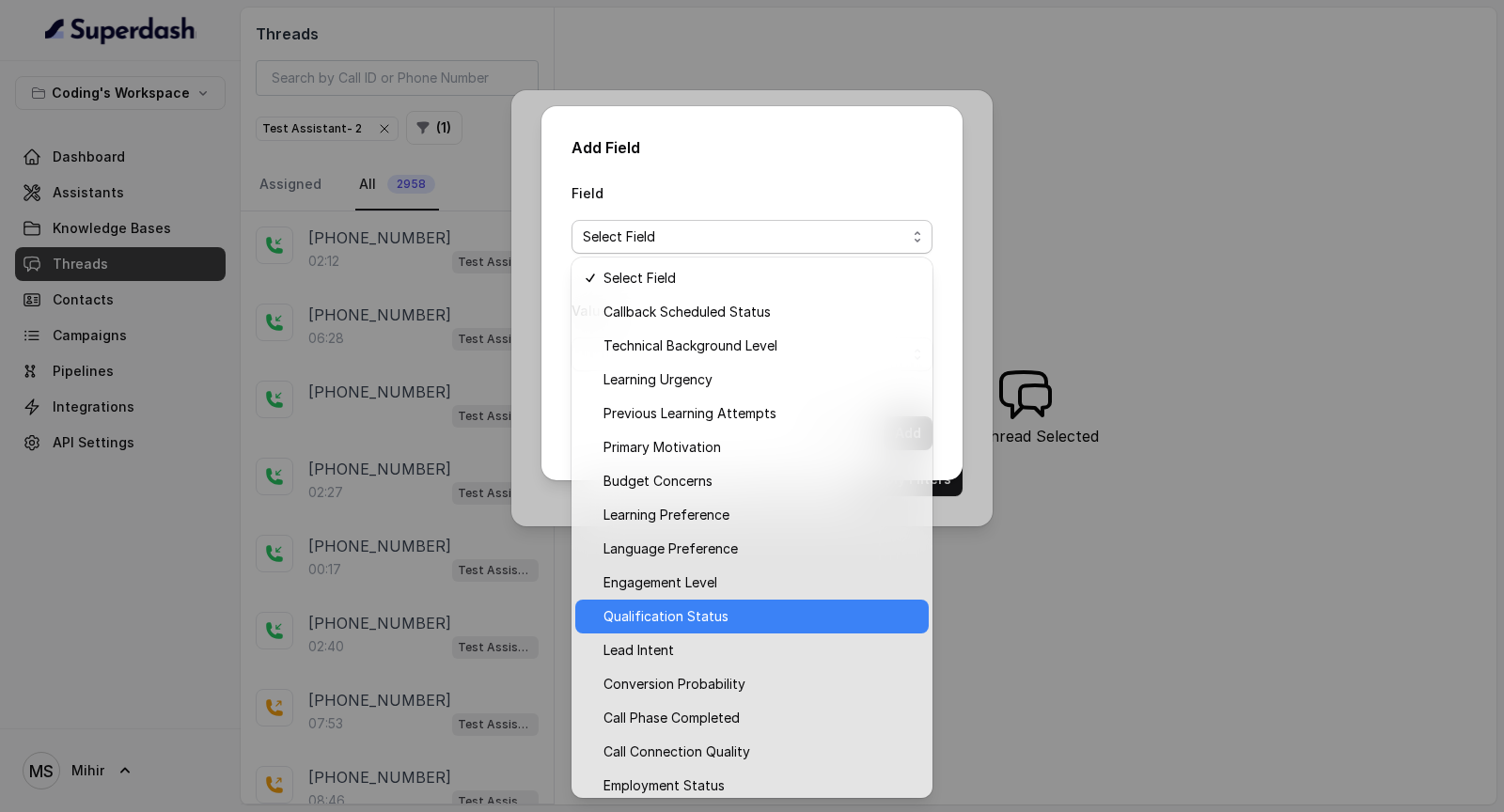
click at [744, 622] on span "Qualification Status" at bounding box center [760, 616] width 314 height 23
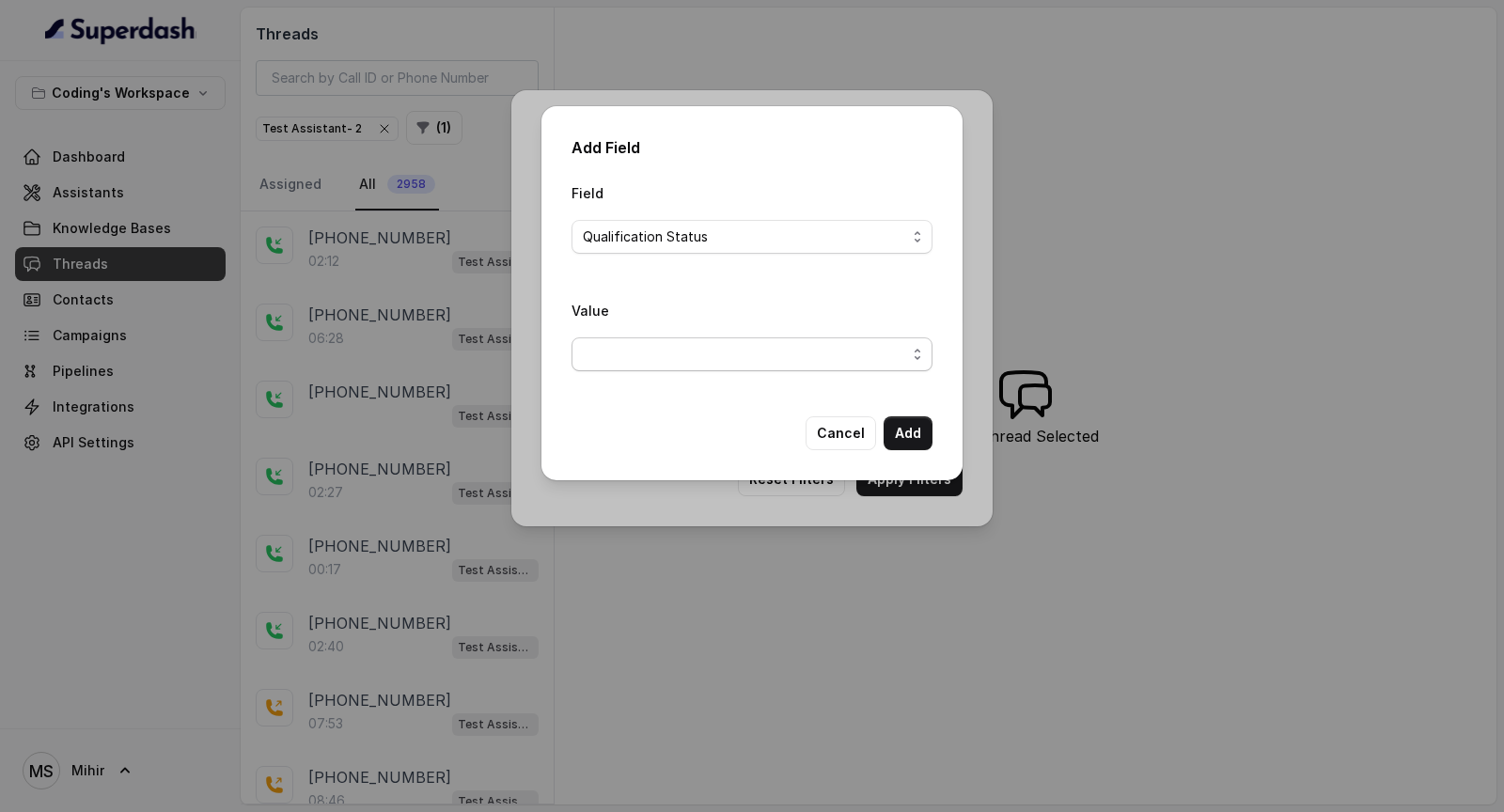
click at [757, 348] on span "button" at bounding box center [752, 354] width 361 height 34
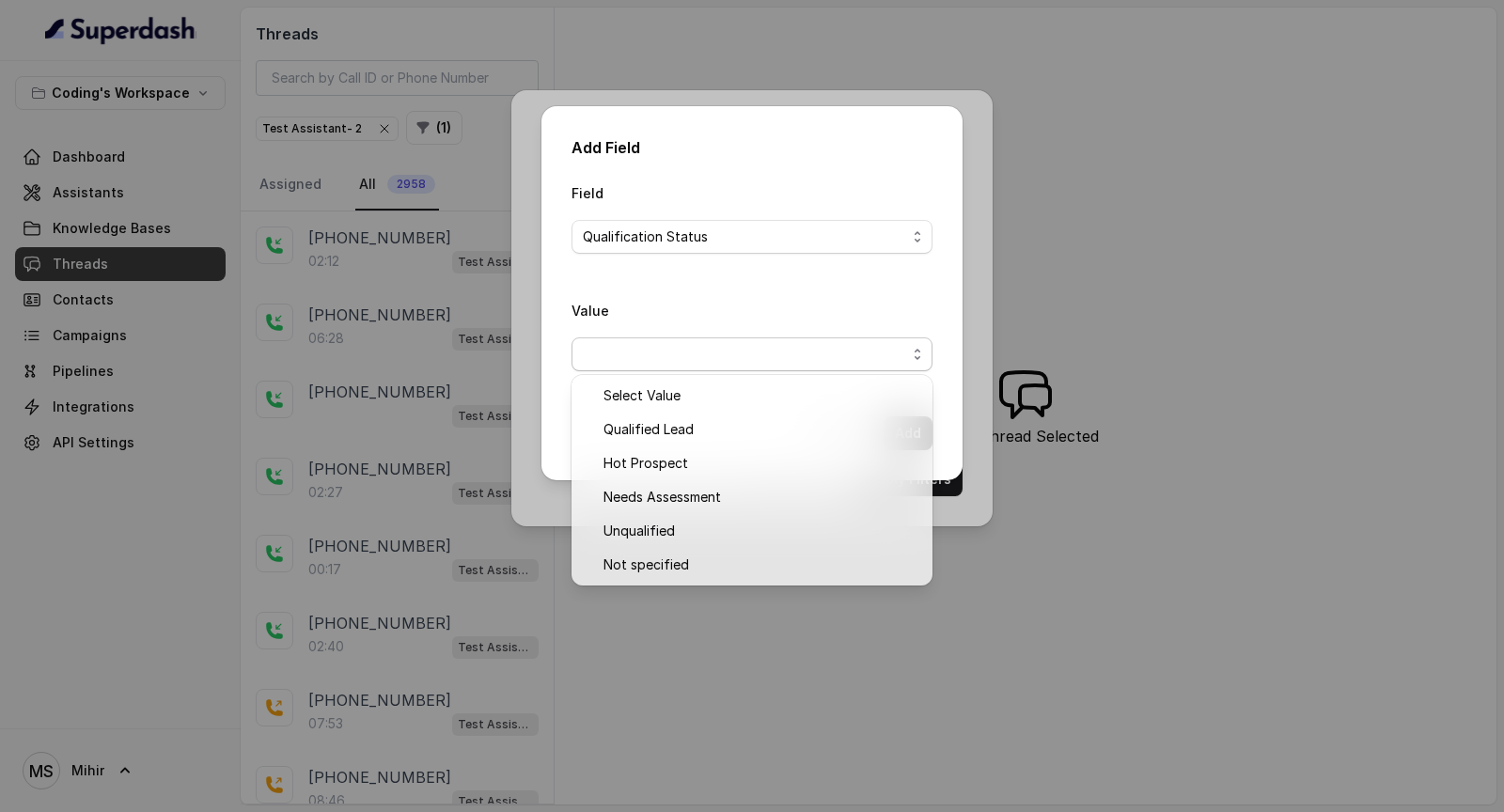
click at [783, 241] on div "Field Qualification Status Value" at bounding box center [752, 283] width 361 height 205
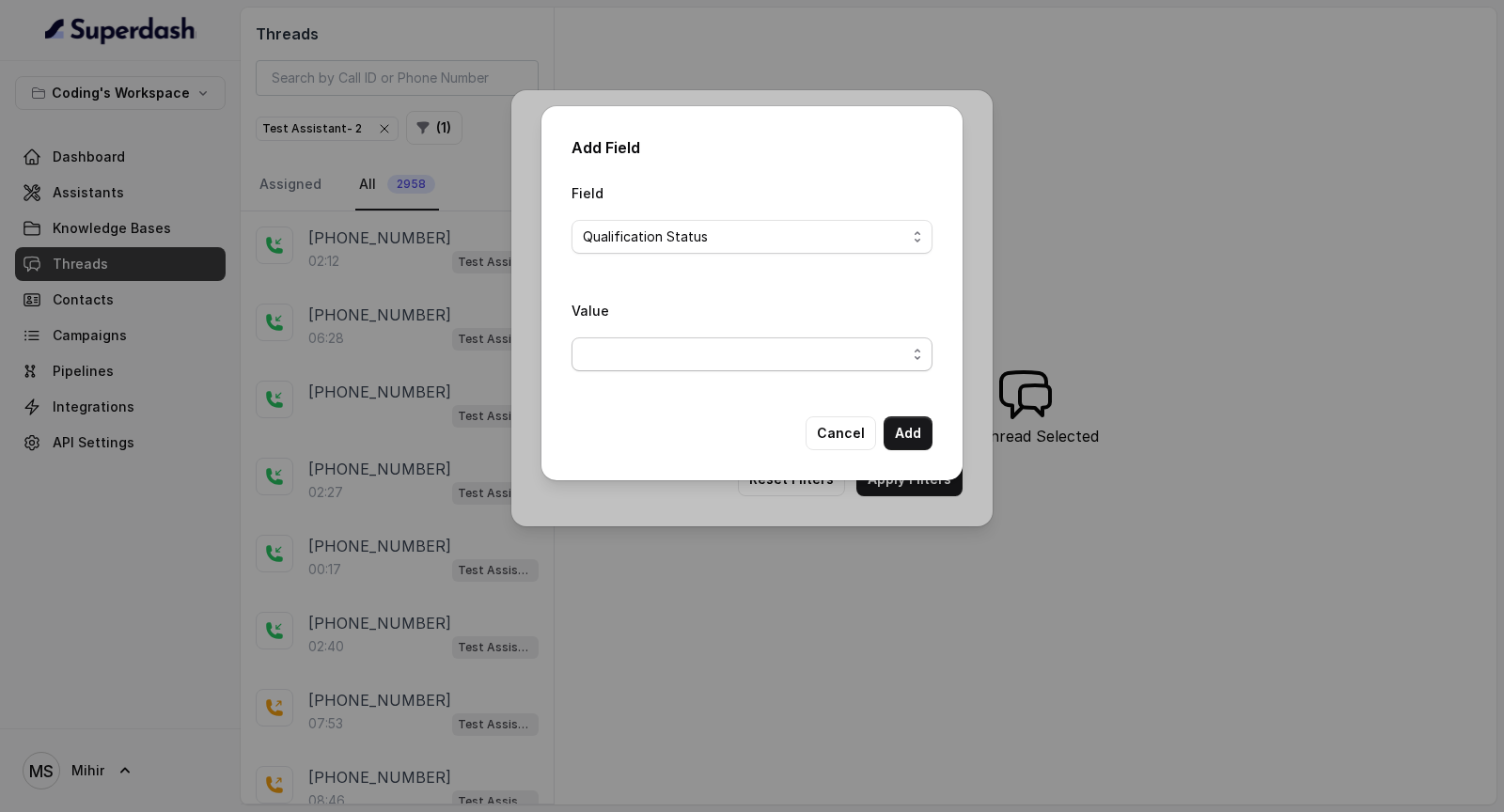
click at [756, 361] on span "button" at bounding box center [752, 354] width 361 height 34
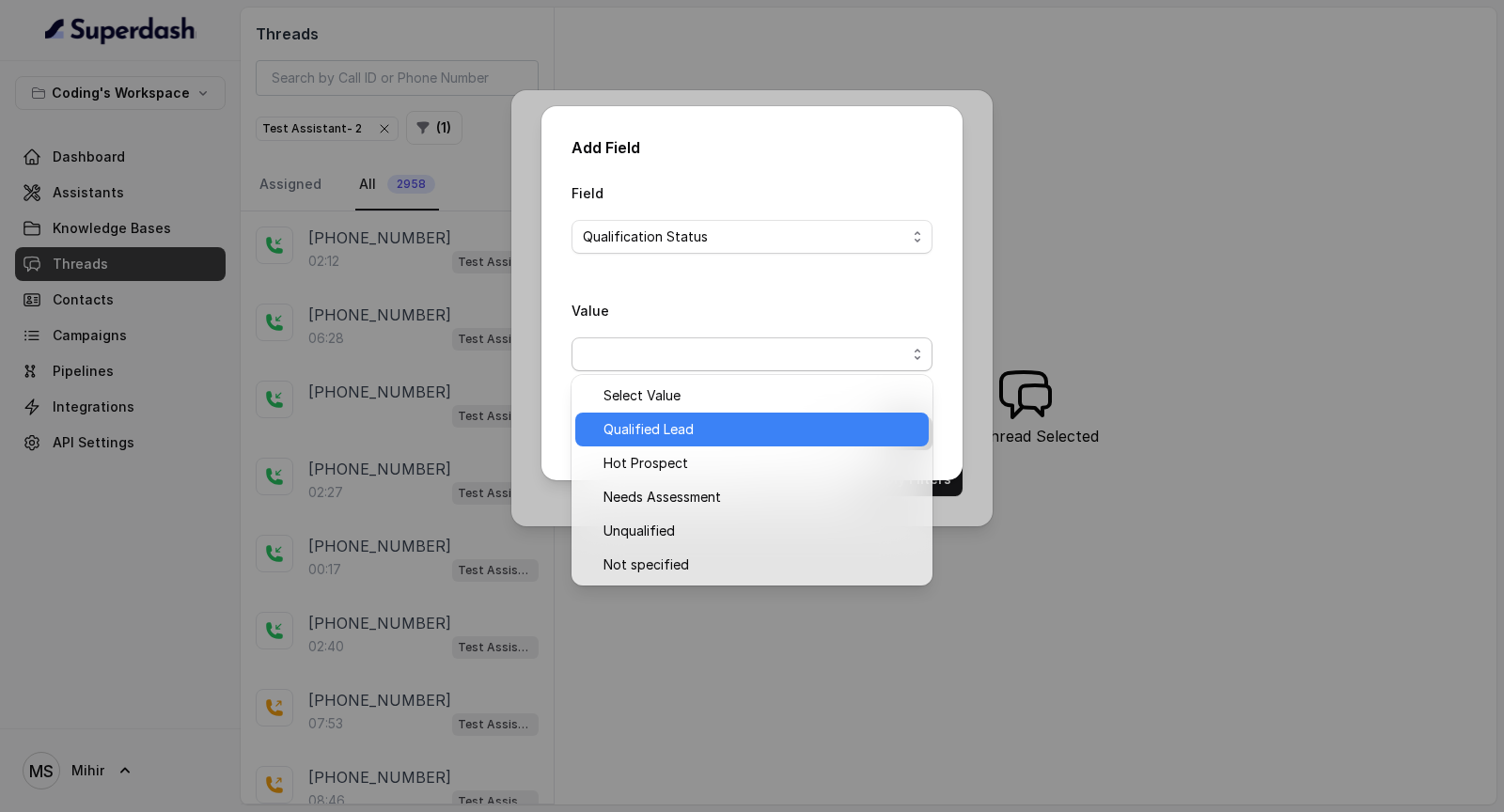
click at [741, 436] on span "Qualified Lead" at bounding box center [760, 429] width 314 height 23
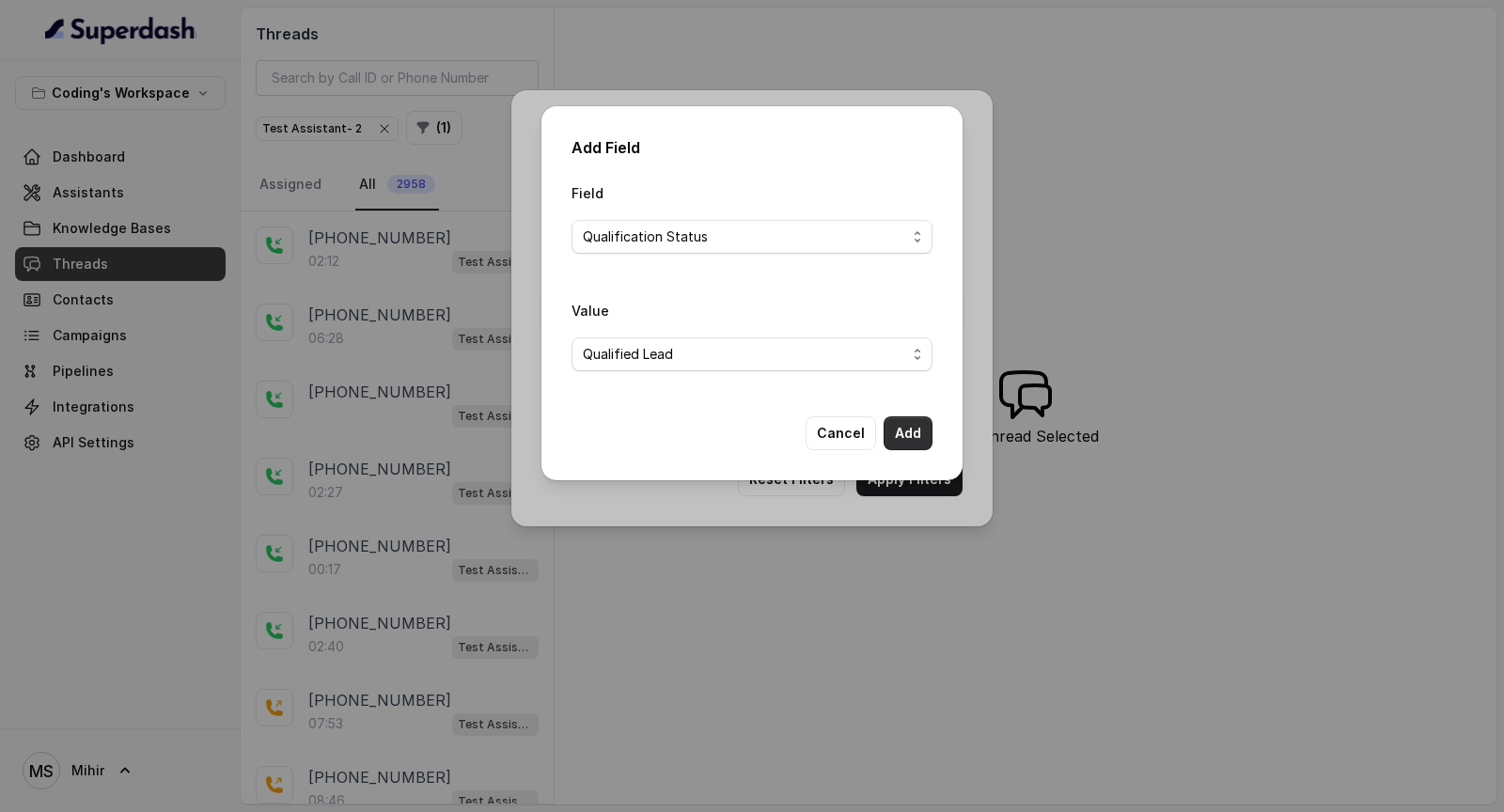
click at [915, 424] on button "Add" at bounding box center [907, 433] width 48 height 34
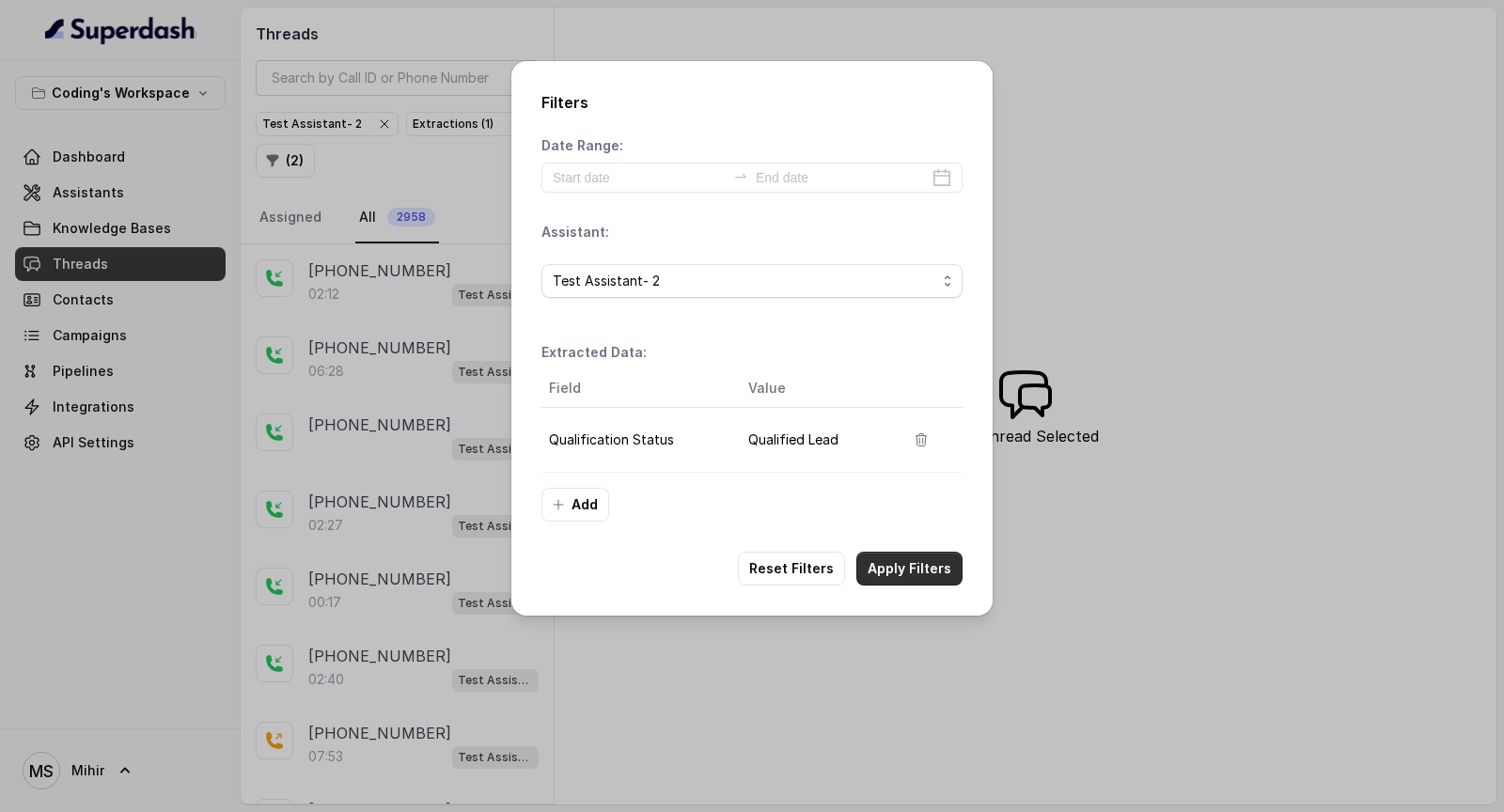
click at [909, 557] on button "Apply Filters" at bounding box center [909, 569] width 106 height 34
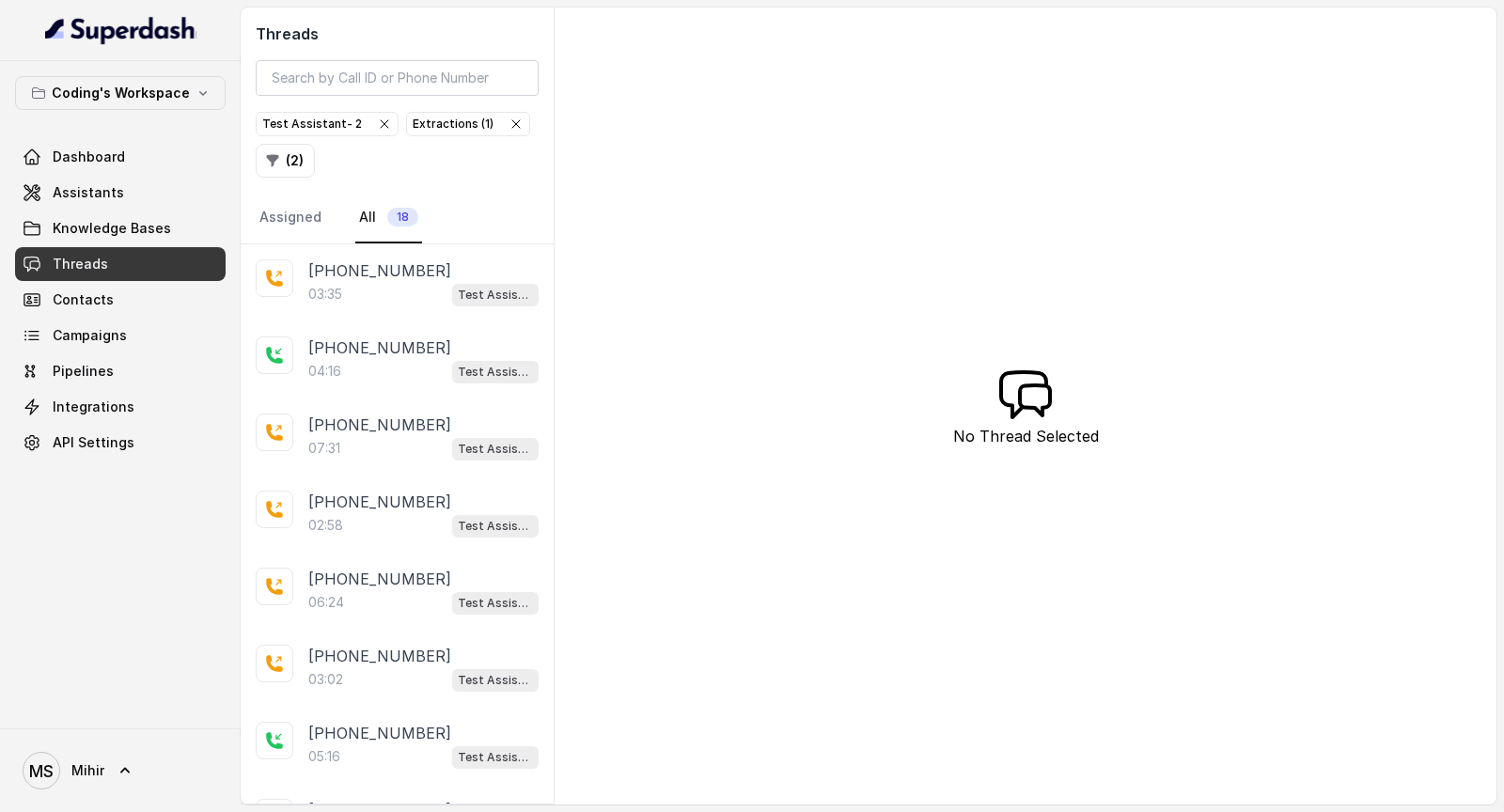
scroll to position [811, 0]
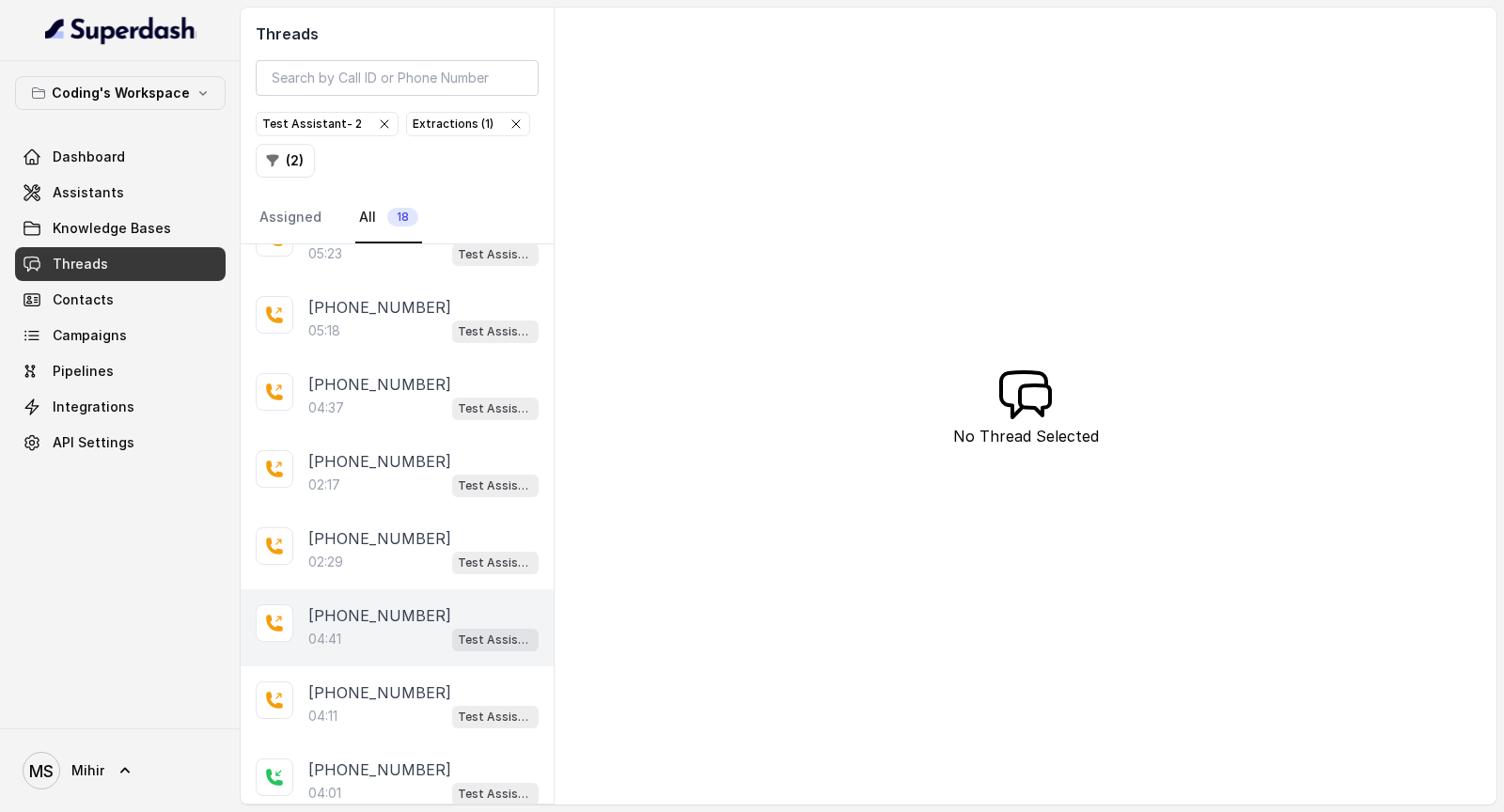
click at [444, 604] on div "[PHONE_NUMBER]" at bounding box center [423, 615] width 231 height 23
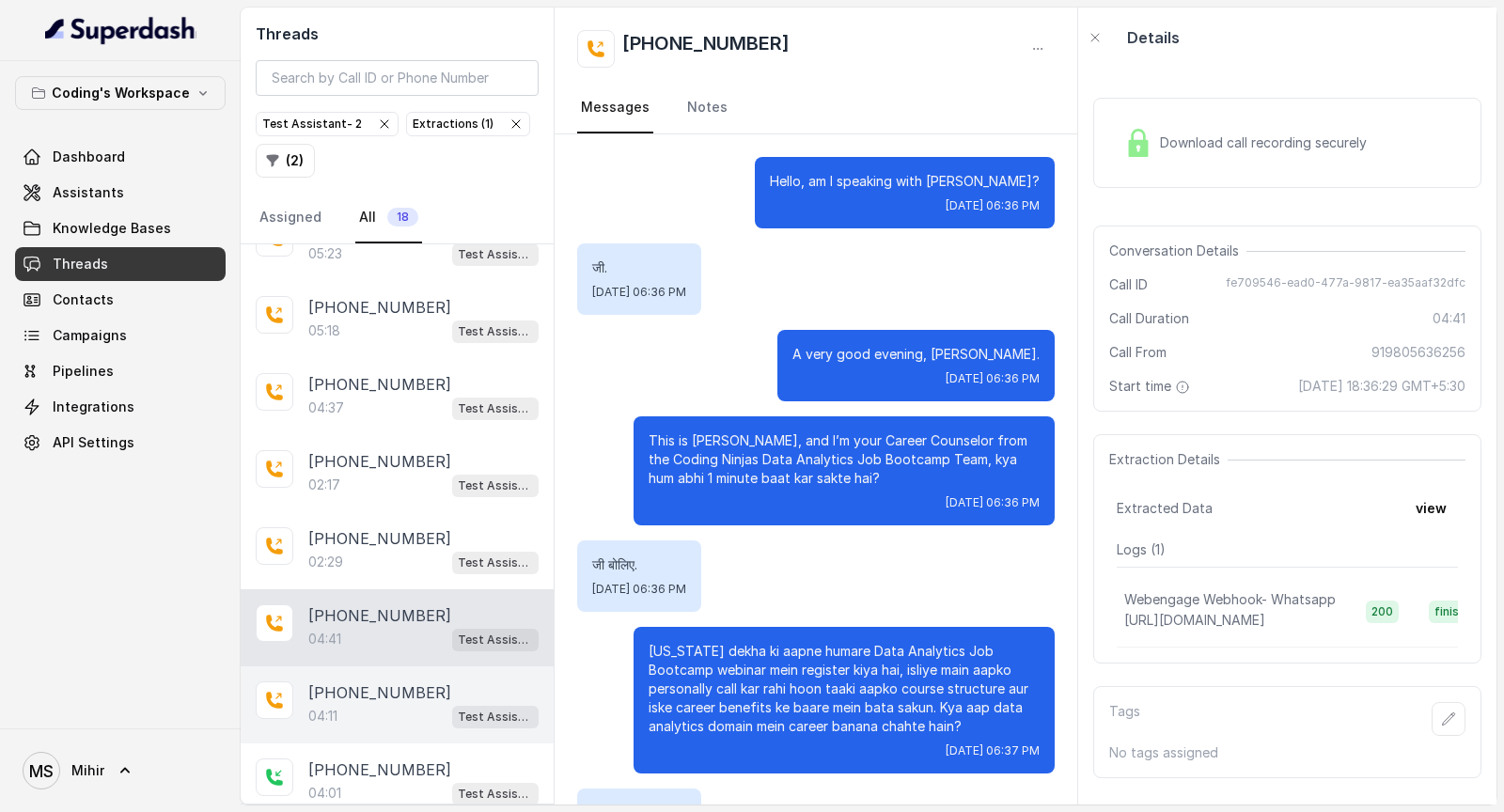
click at [387, 726] on div "[PHONE_NUMBER]:11 Test Assistant- 2" at bounding box center [397, 705] width 313 height 77
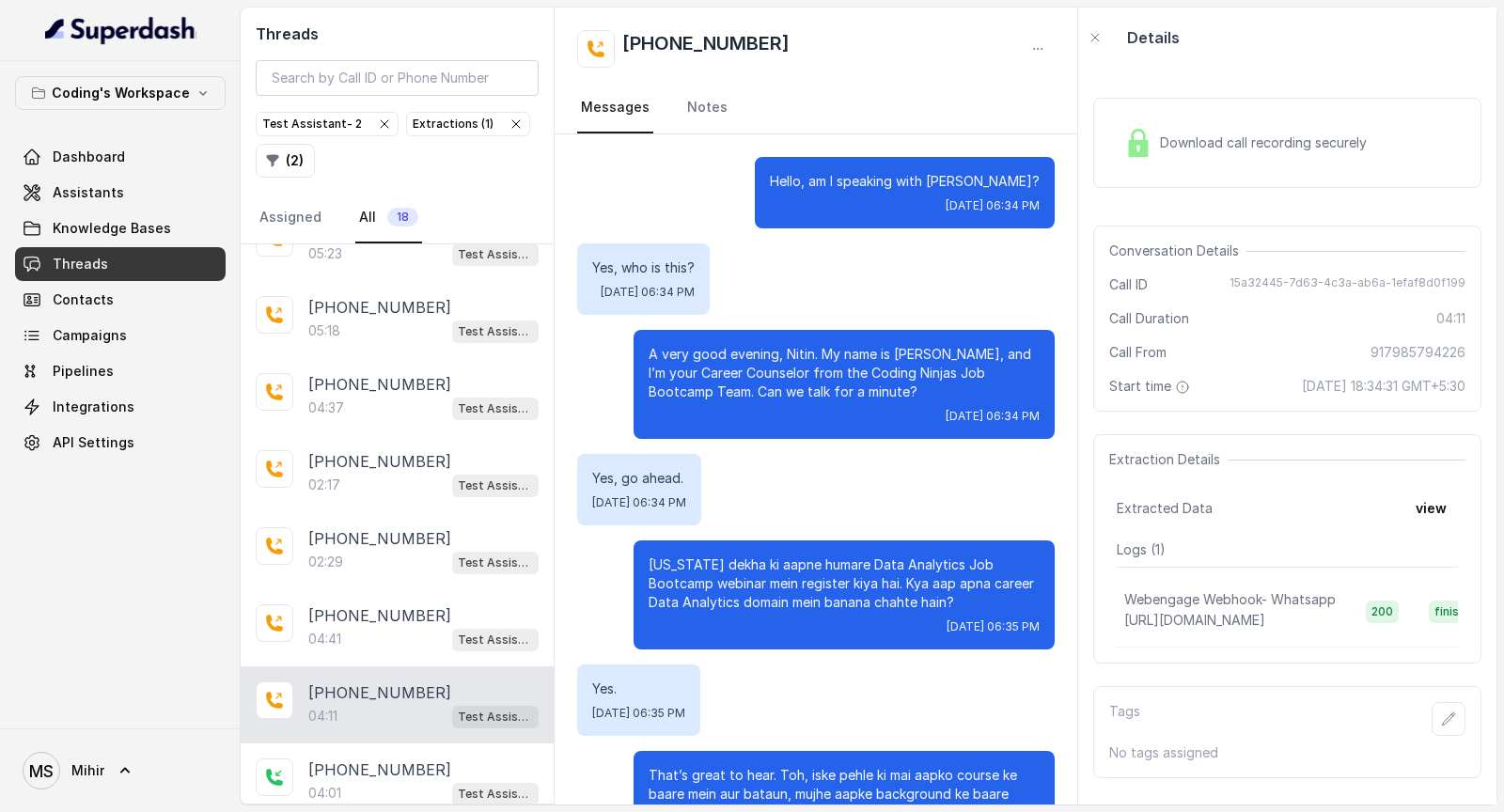
click at [1241, 163] on div "Download call recording securely" at bounding box center [1246, 143] width 257 height 44
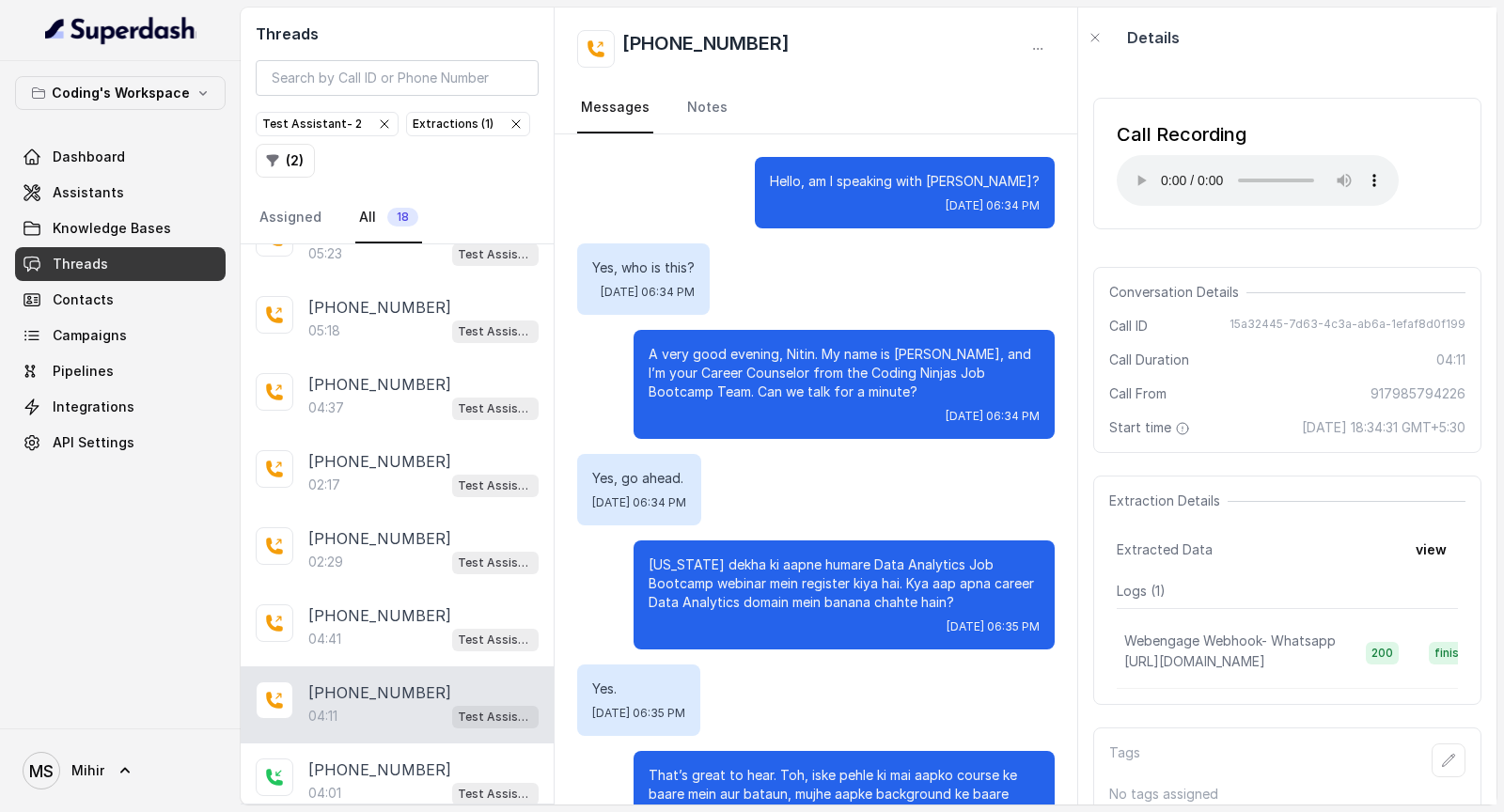
click at [896, 459] on div "Yes, go ahead. [DATE] 06:34 PM" at bounding box center [815, 490] width 478 height 71
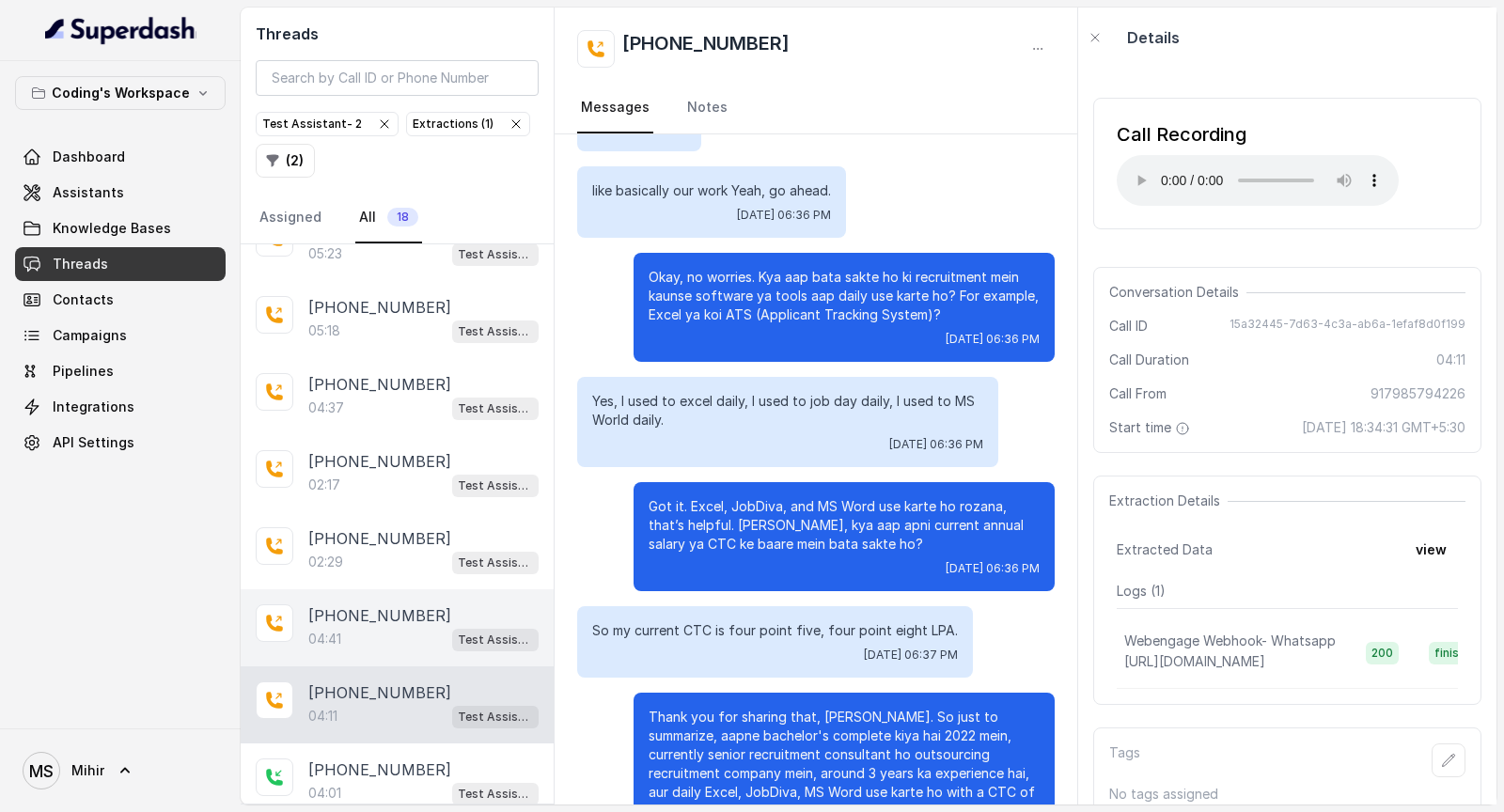
click at [356, 604] on p "[PHONE_NUMBER]" at bounding box center [380, 615] width 142 height 23
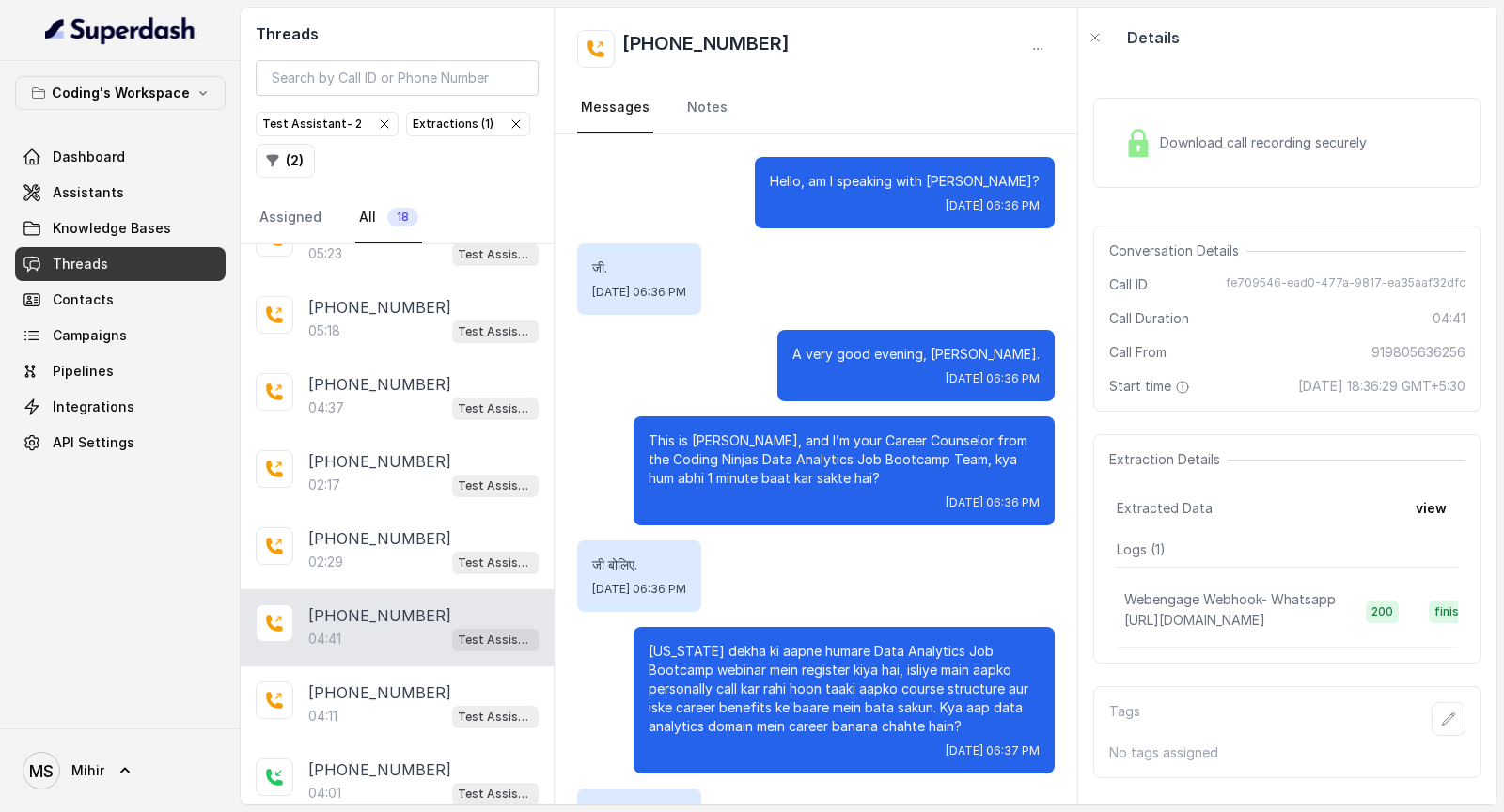
scroll to position [3801, 0]
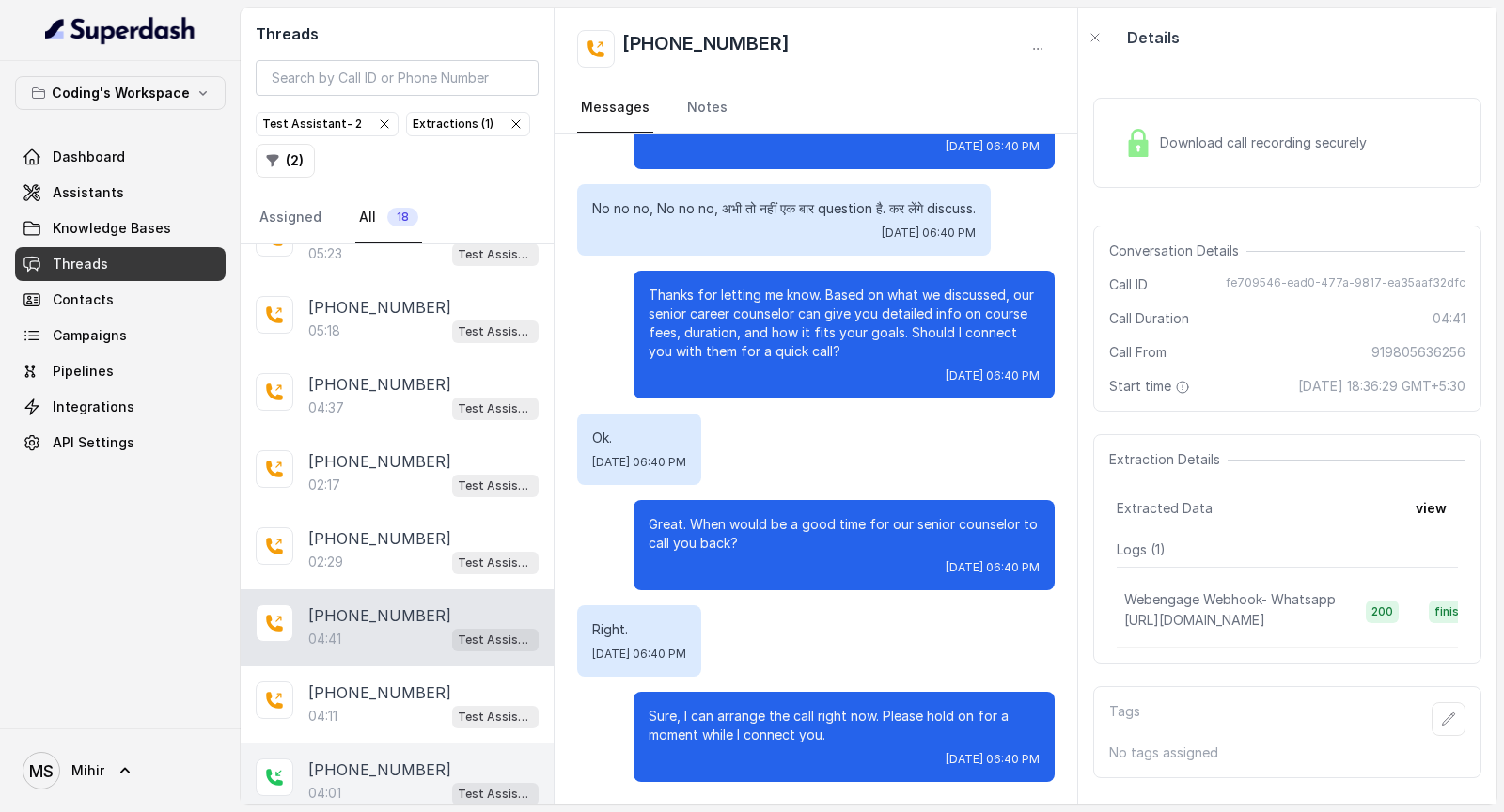
click at [357, 780] on div "04:01 Test Assistant- 2" at bounding box center [423, 792] width 231 height 25
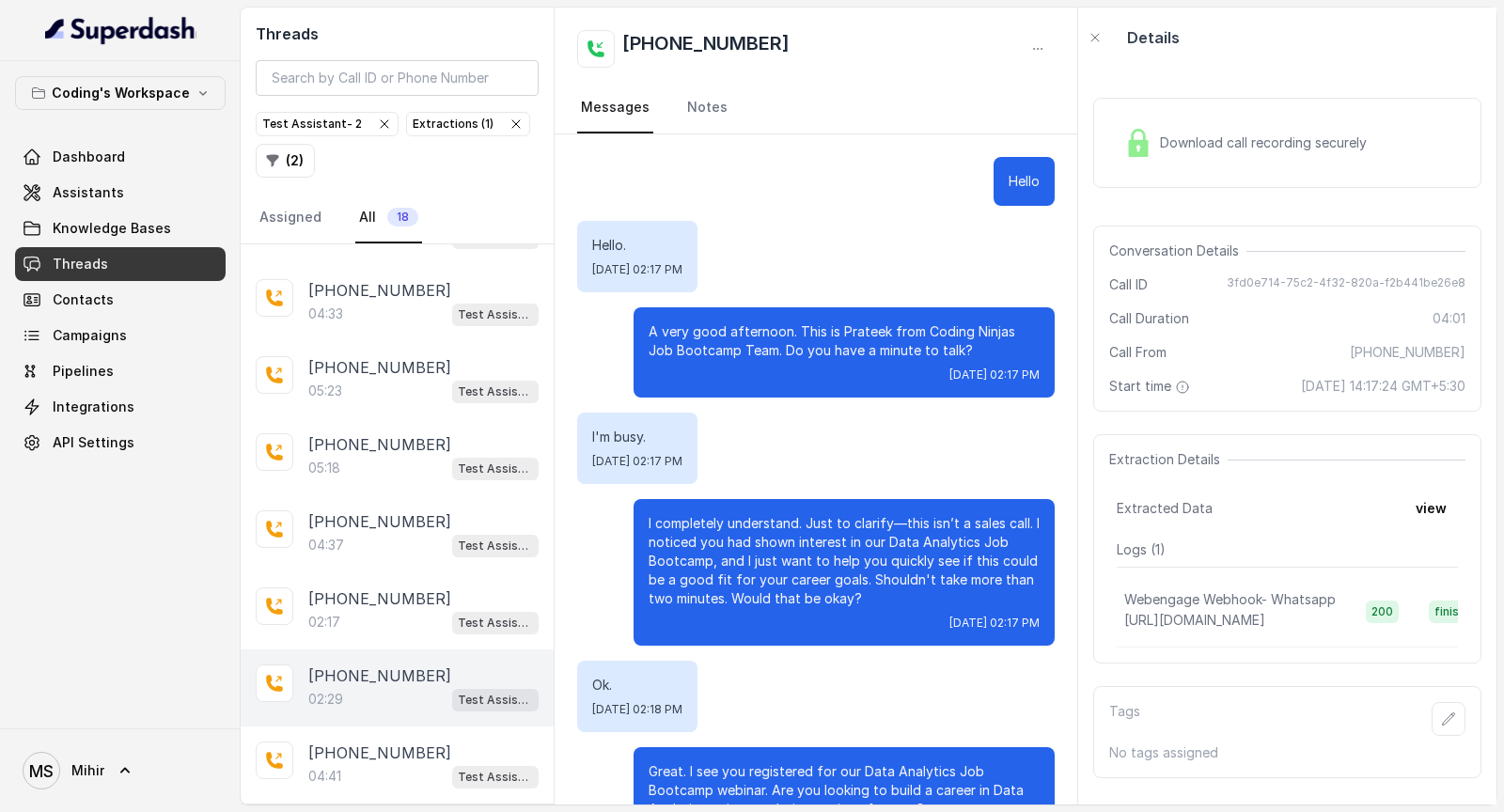
scroll to position [485, 0]
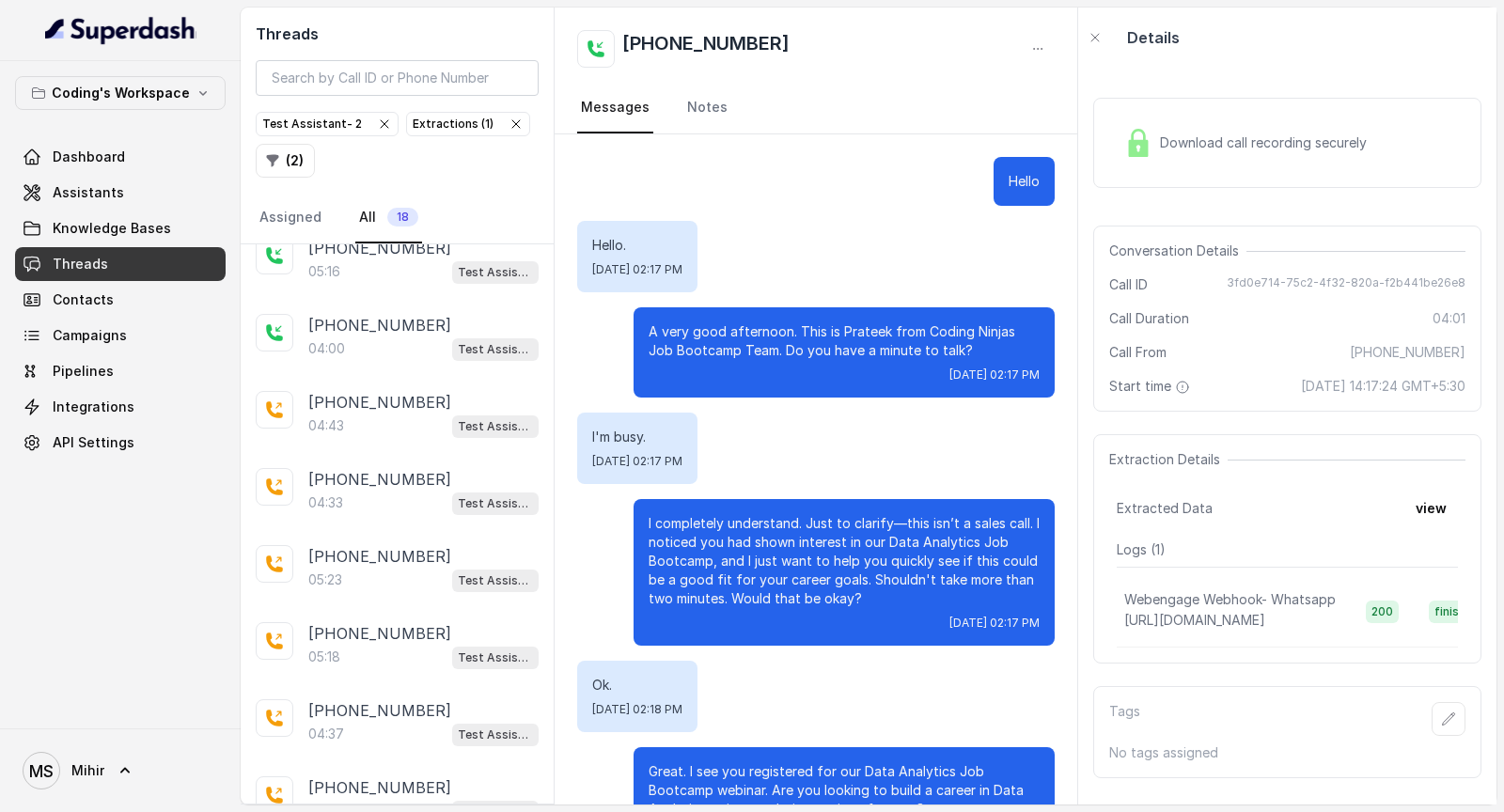
click at [443, 532] on div "[PHONE_NUMBER]:23 Test Assistant- 2" at bounding box center [397, 569] width 313 height 77
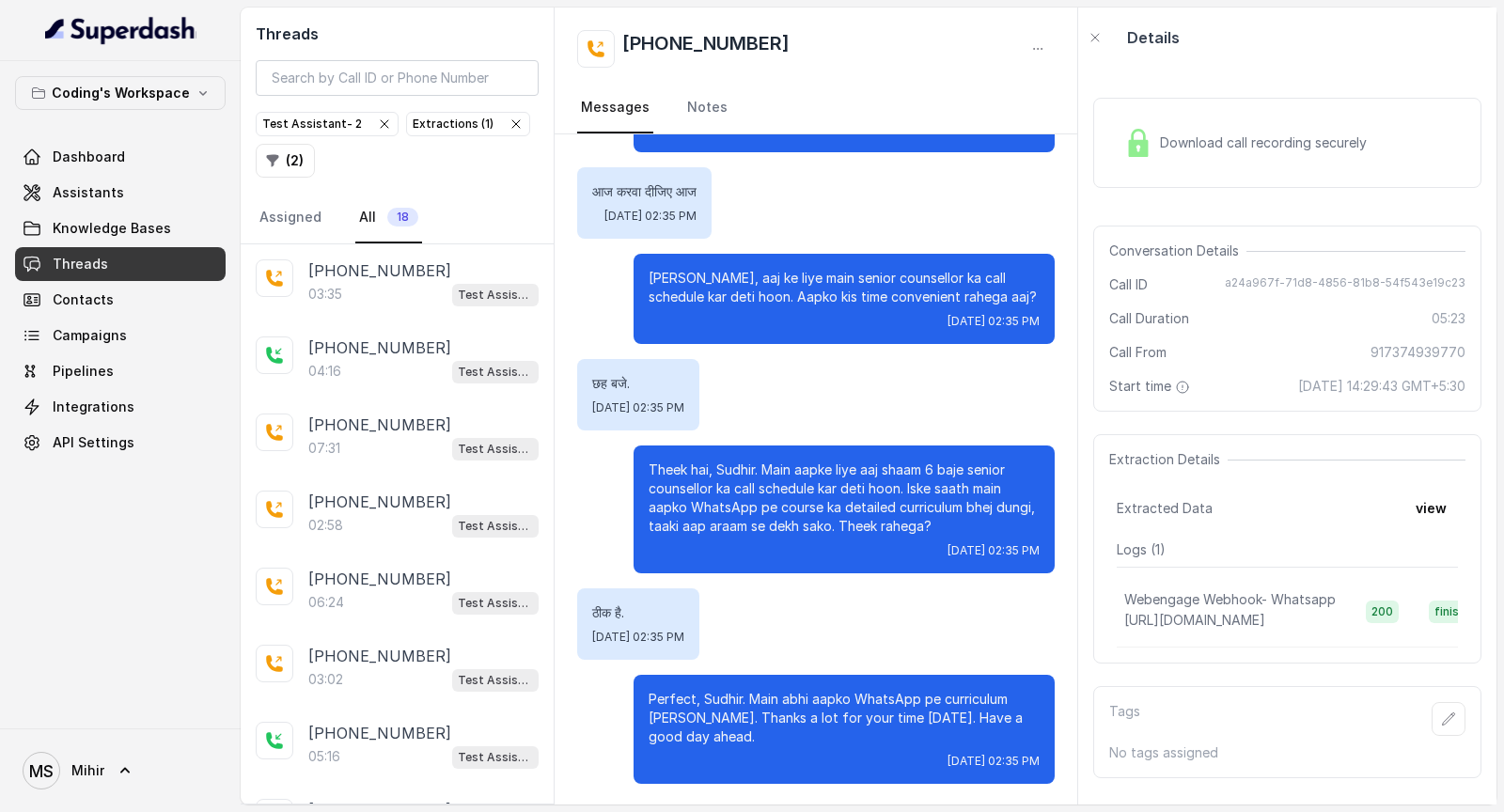
click at [499, 115] on div "Extractions ( 1 )" at bounding box center [468, 124] width 111 height 19
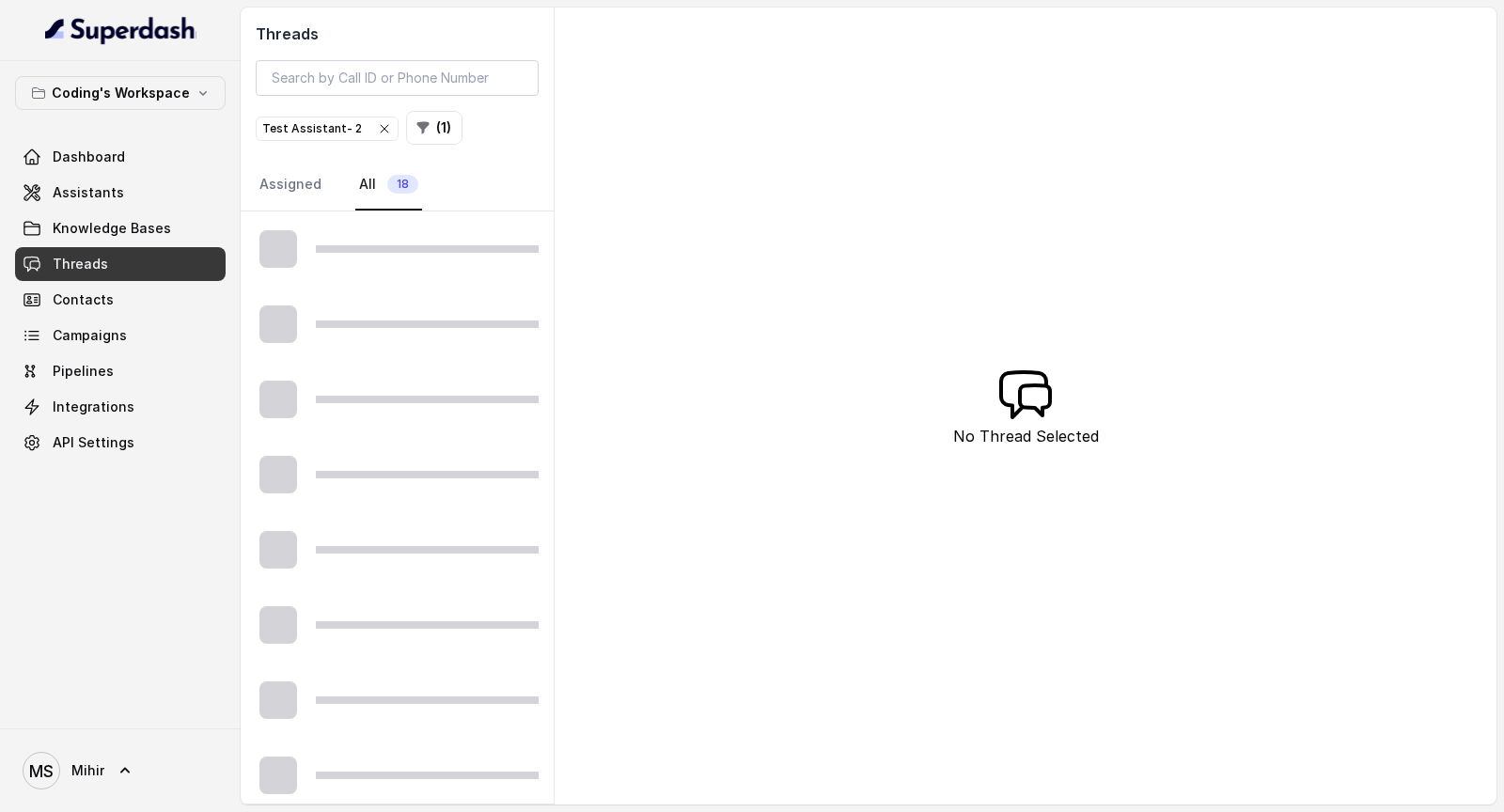
click at [377, 127] on icon "button" at bounding box center [384, 129] width 15 height 15
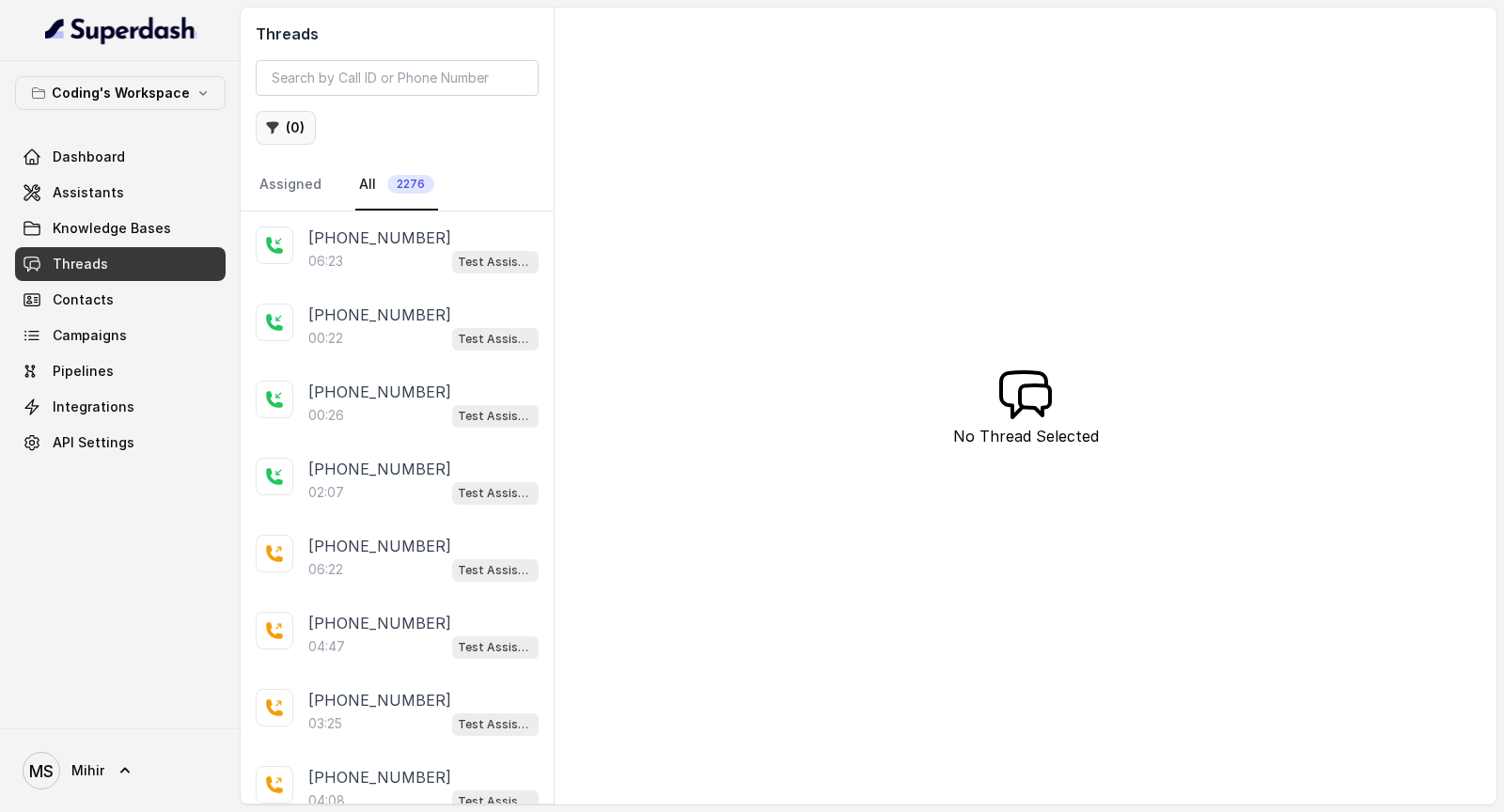
click at [291, 132] on button "( 0 )" at bounding box center [285, 128] width 60 height 34
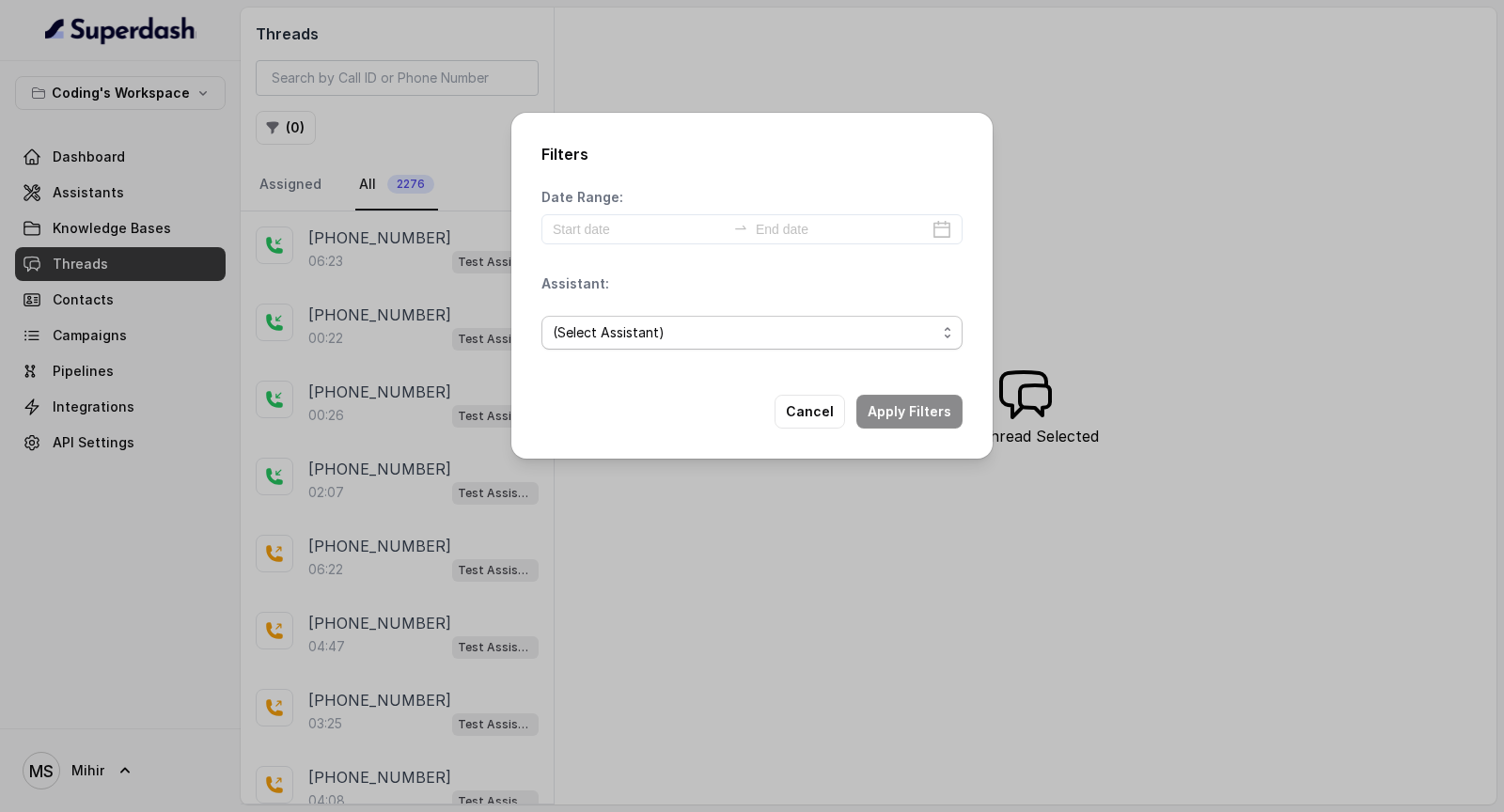
click at [700, 347] on span "(Select Assistant)" at bounding box center [752, 332] width 422 height 34
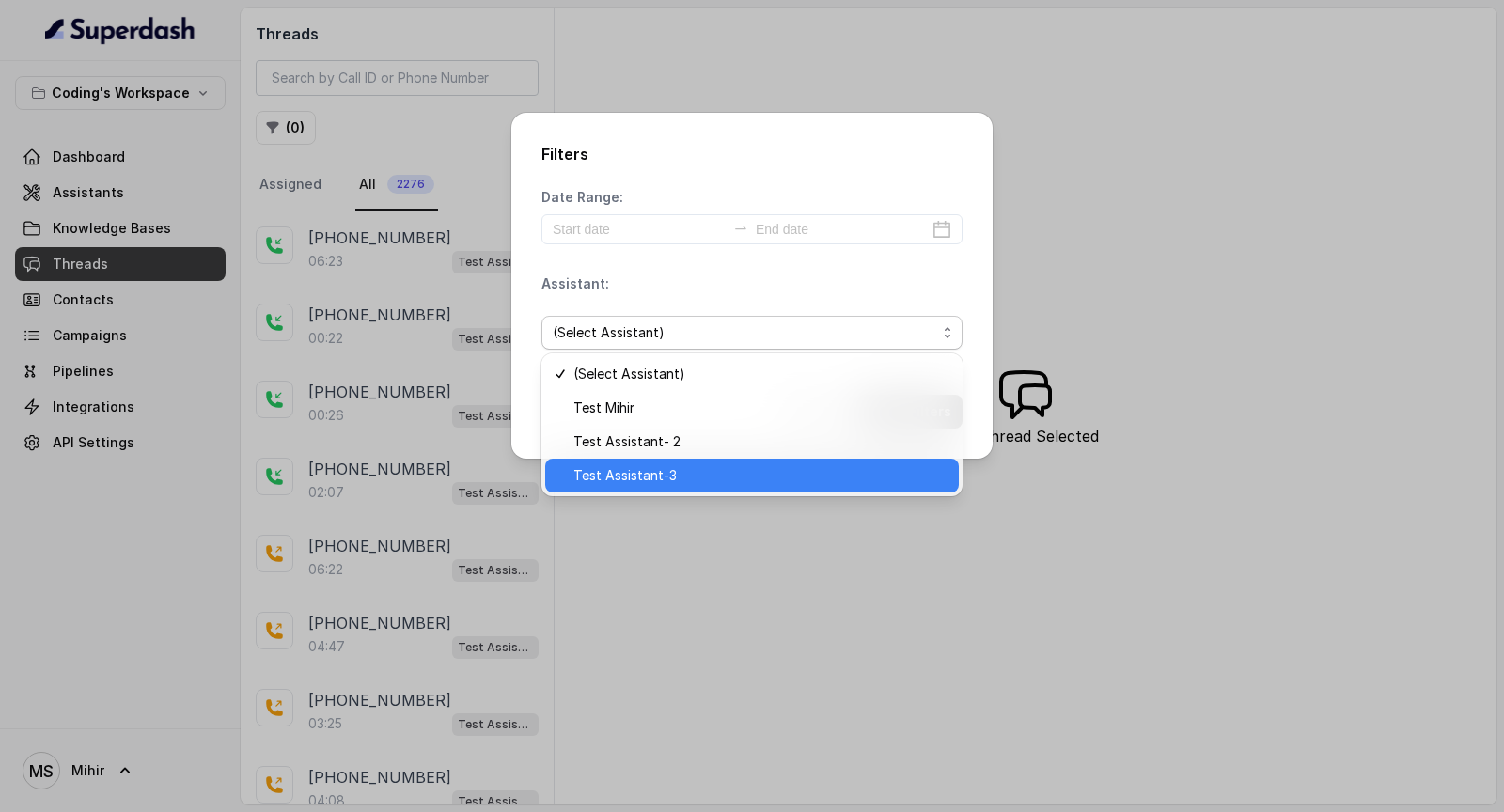
click at [673, 470] on span "Test Assistant-3" at bounding box center [761, 475] width 374 height 23
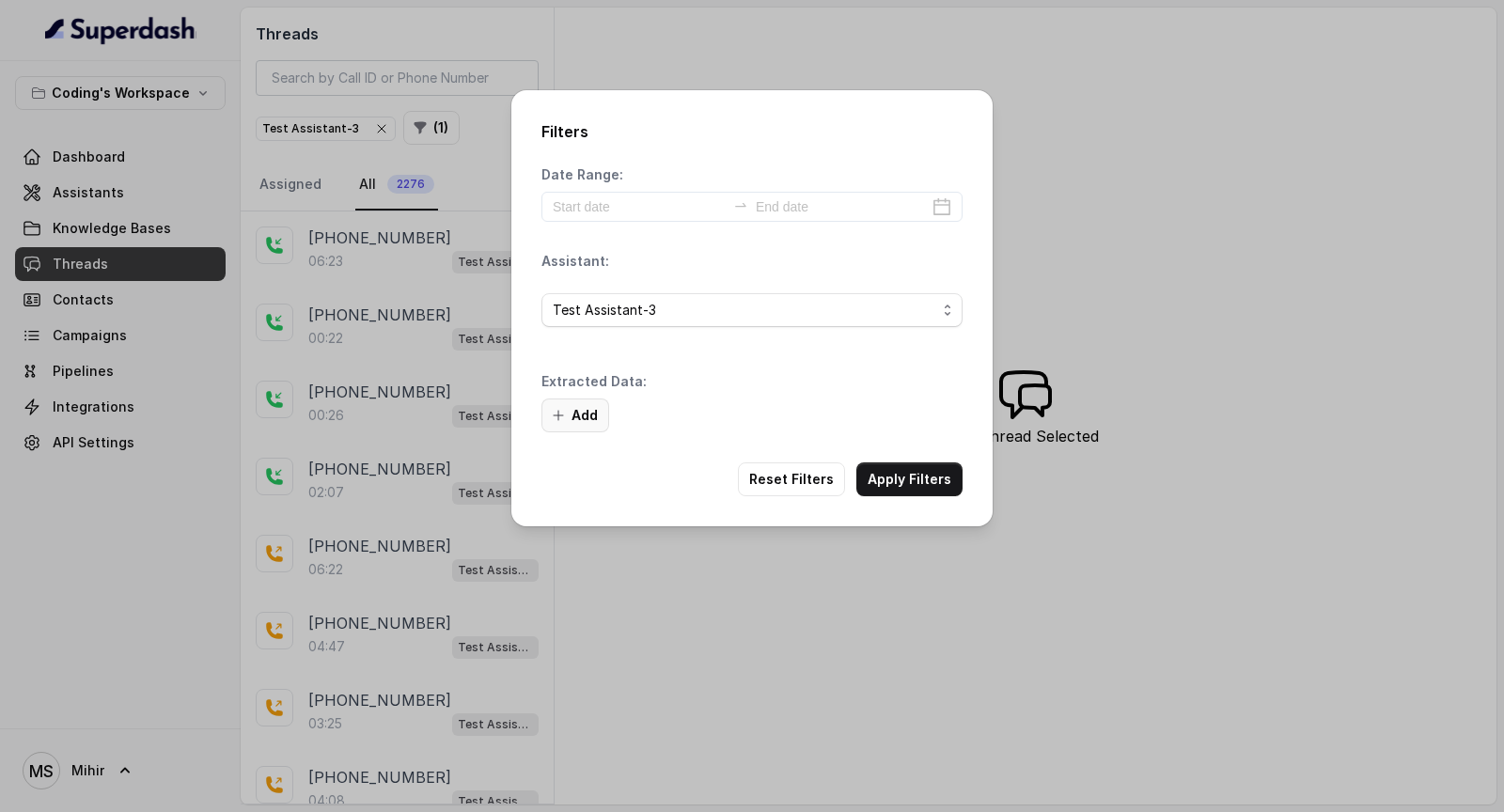
click at [560, 418] on icon "button" at bounding box center [558, 414] width 15 height 15
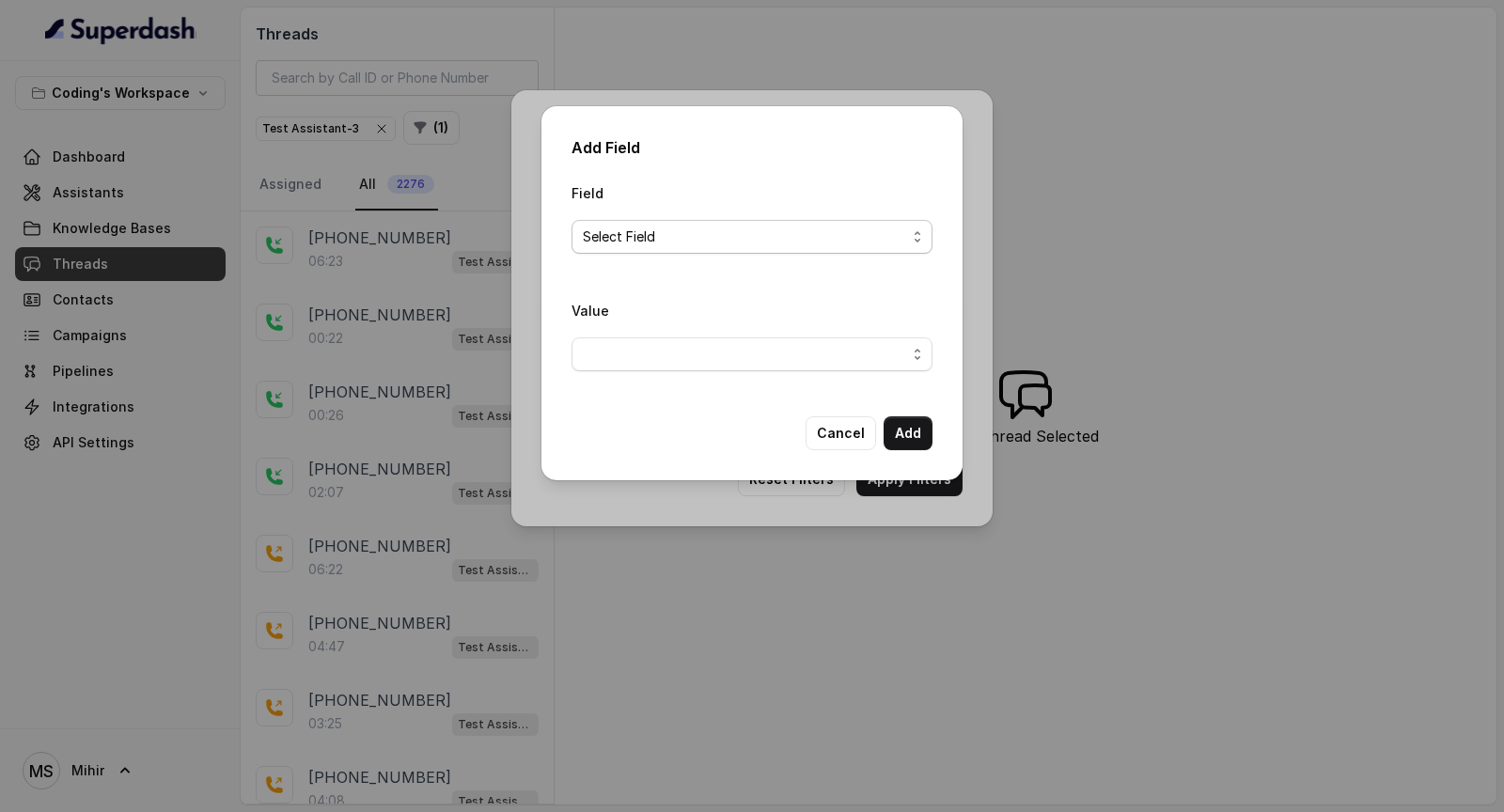
click at [675, 223] on span "Select Field" at bounding box center [752, 236] width 361 height 34
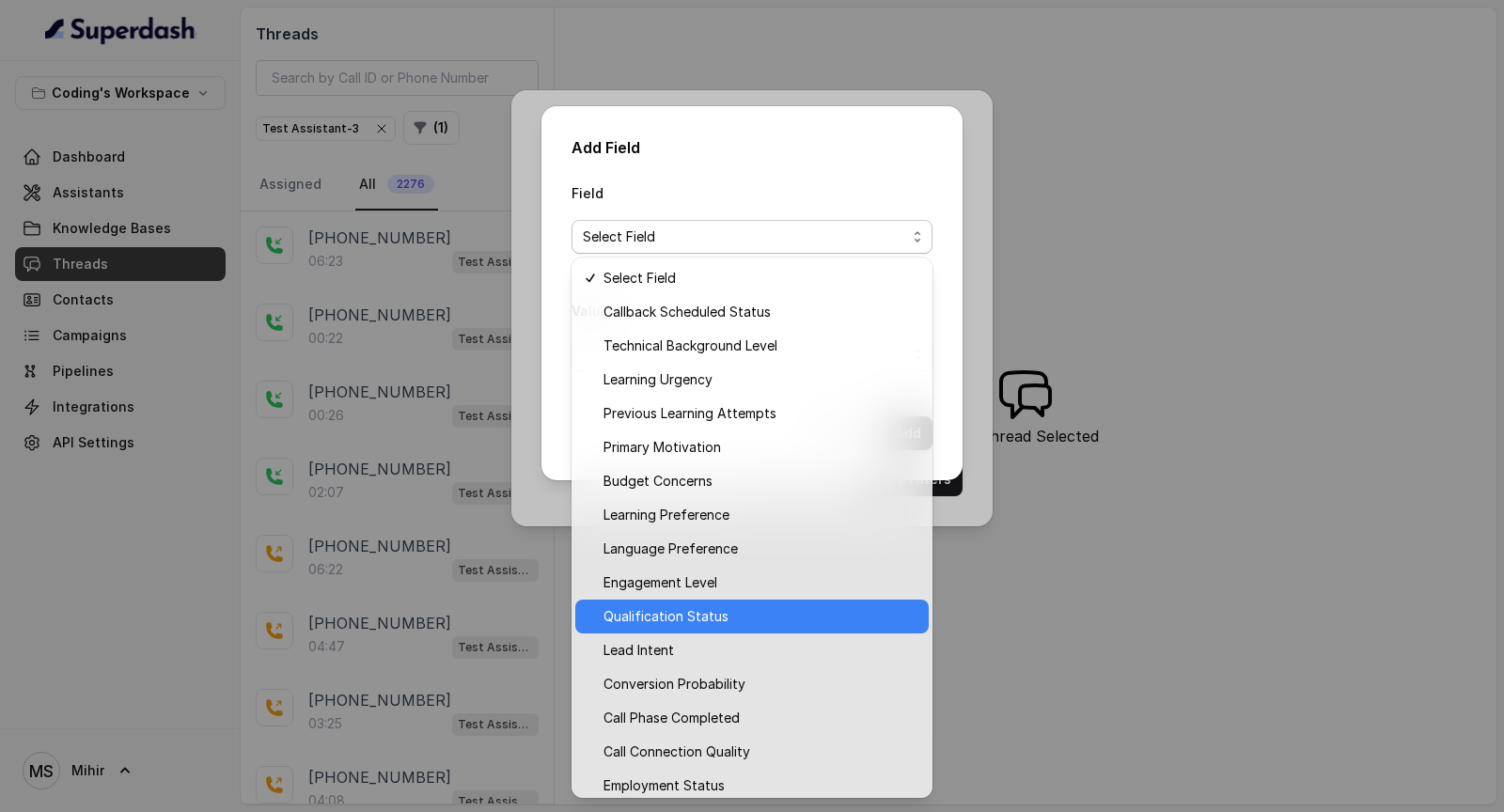
click at [701, 615] on span "Qualification Status" at bounding box center [760, 616] width 314 height 23
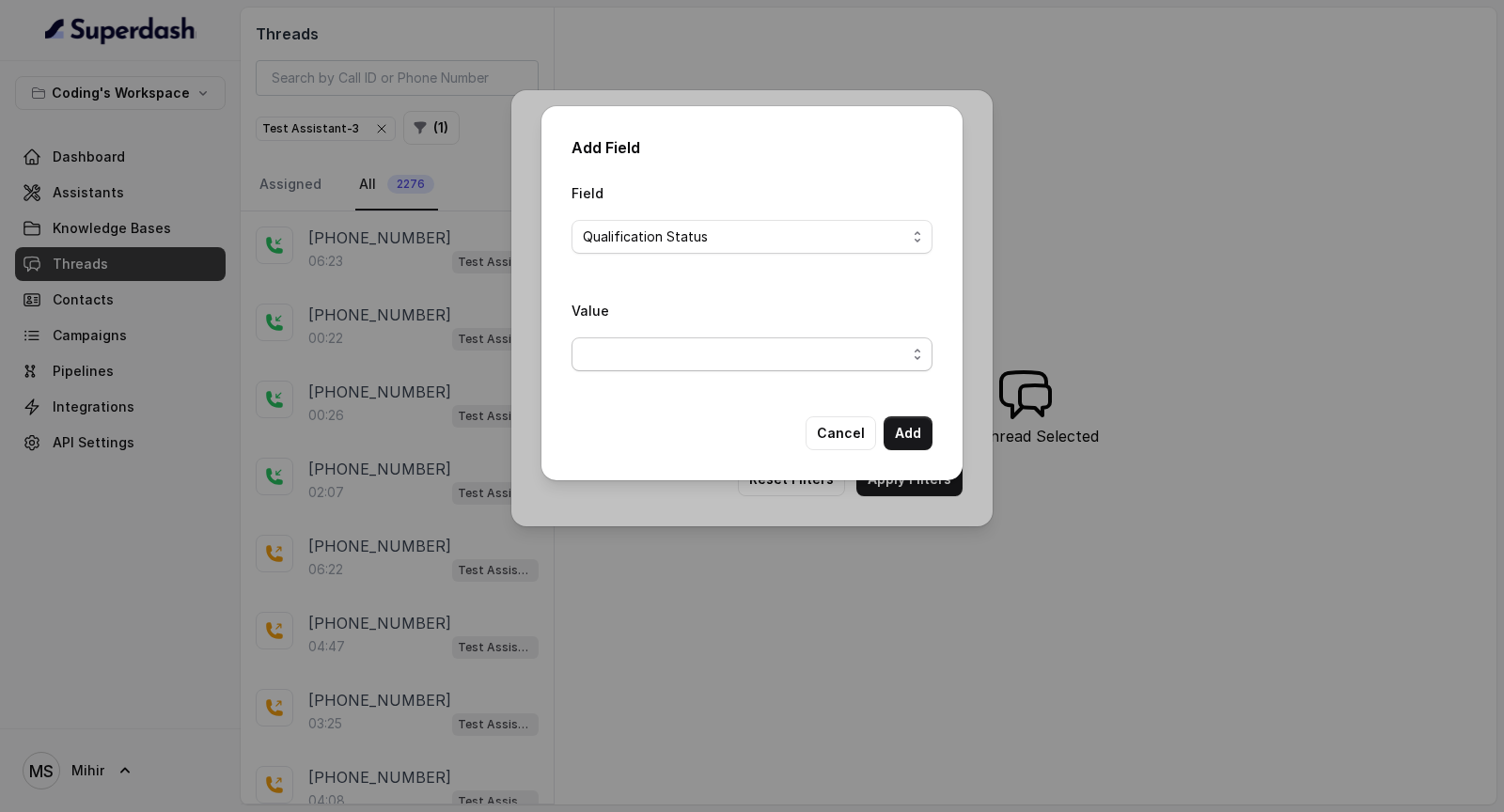
click at [715, 354] on span "button" at bounding box center [752, 354] width 361 height 34
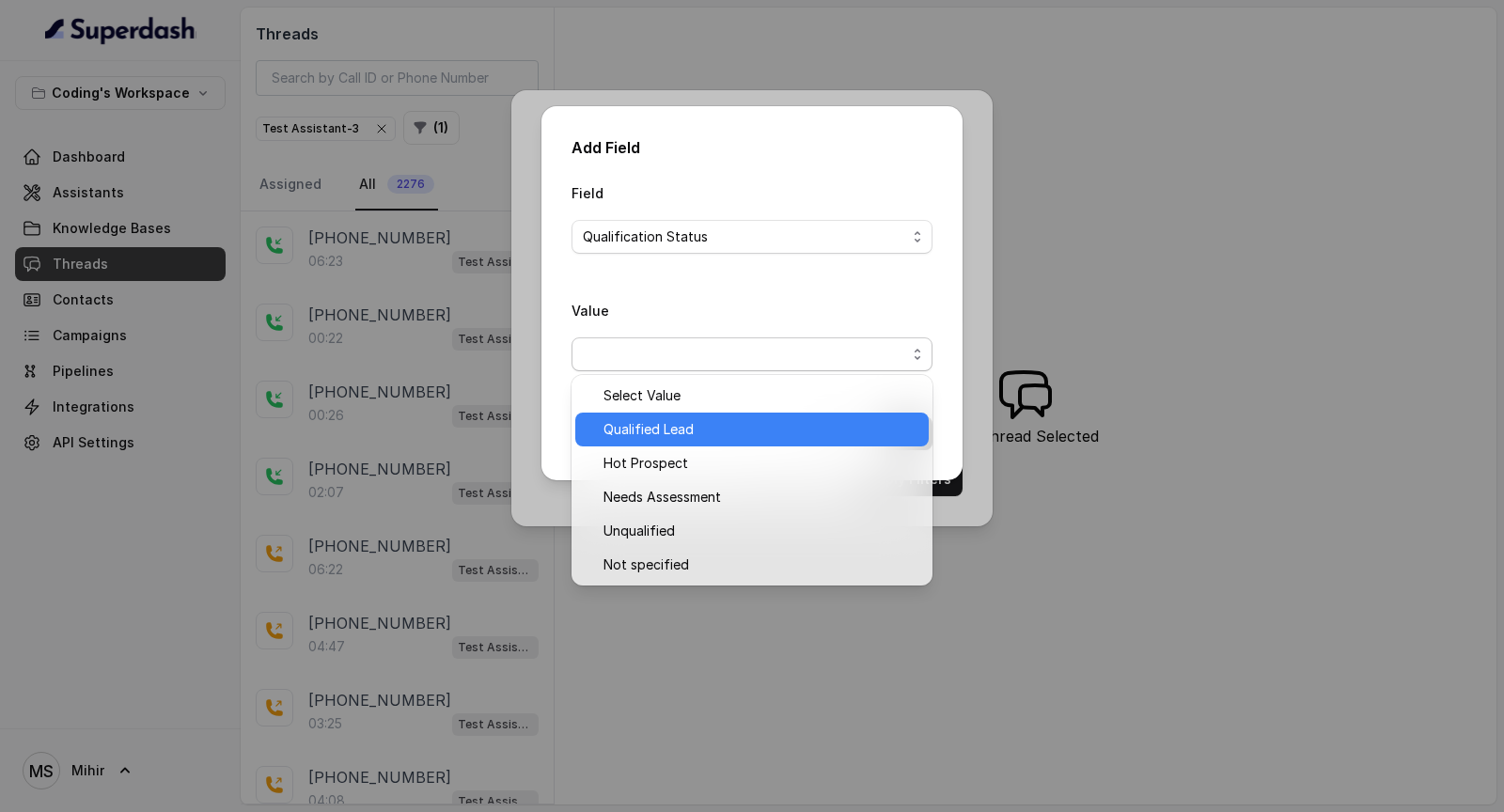
click at [706, 428] on span "Qualified Lead" at bounding box center [760, 429] width 314 height 23
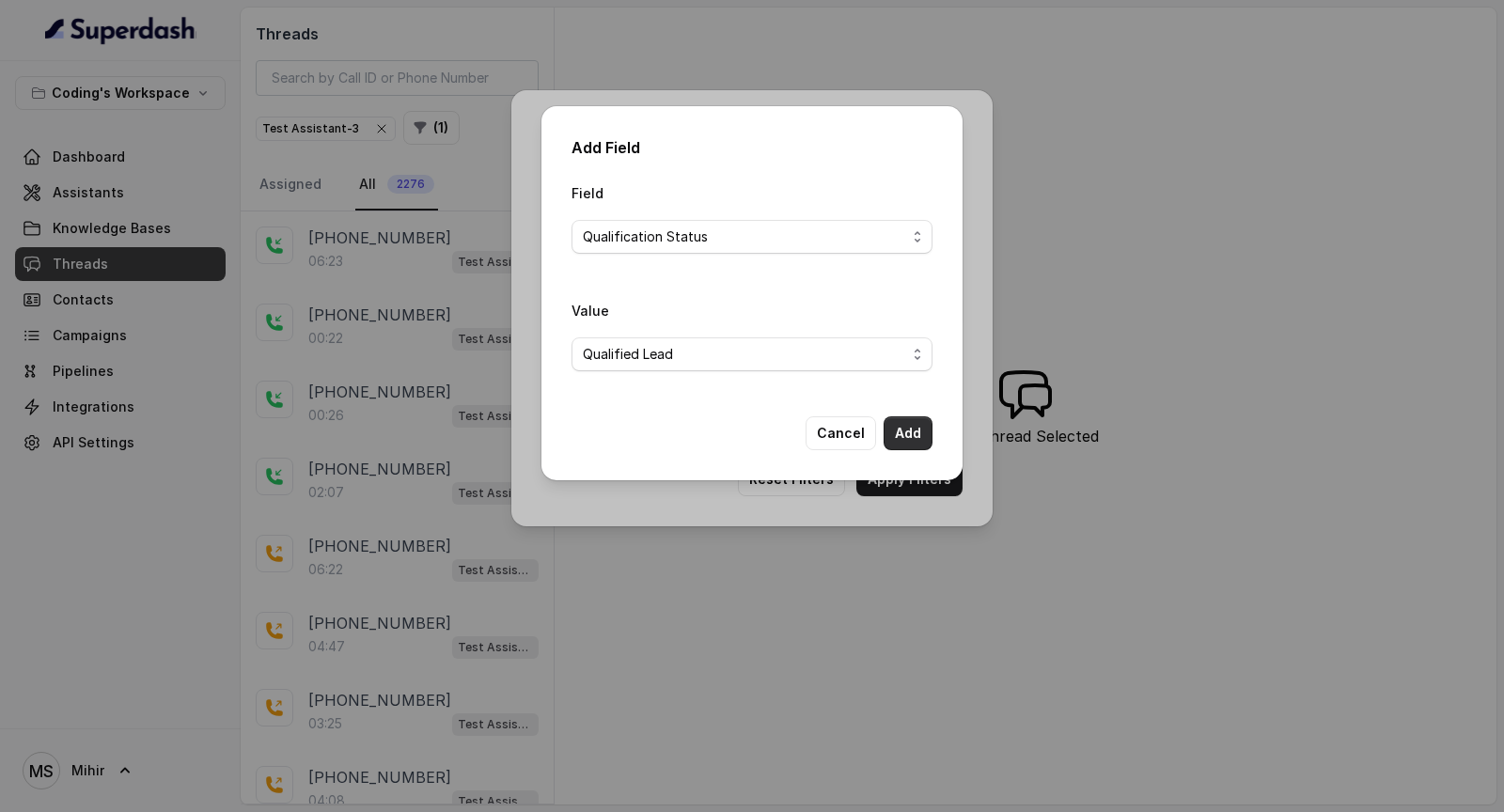
click at [930, 421] on button "Add" at bounding box center [907, 433] width 48 height 34
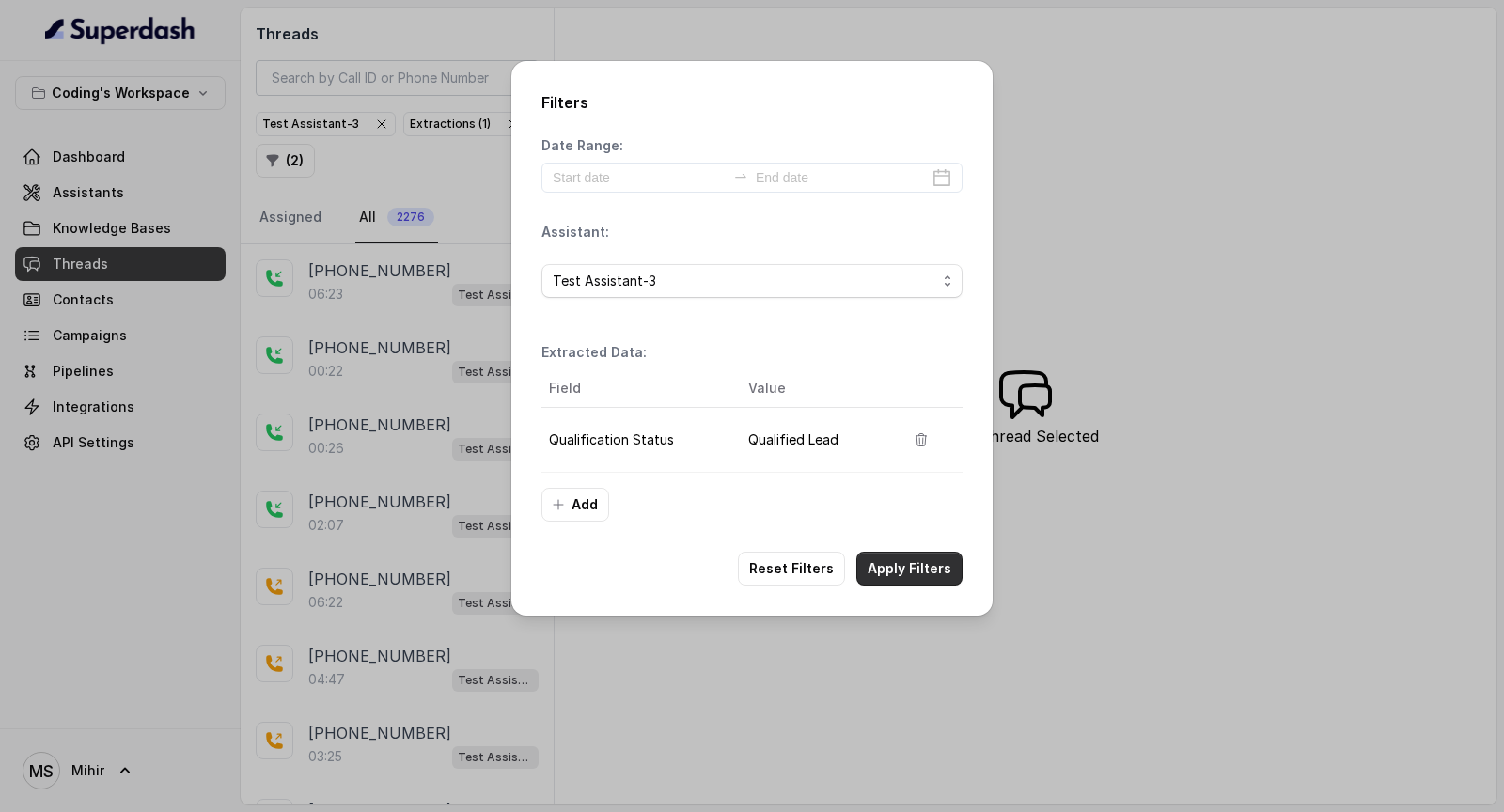
click at [934, 557] on button "Apply Filters" at bounding box center [909, 569] width 106 height 34
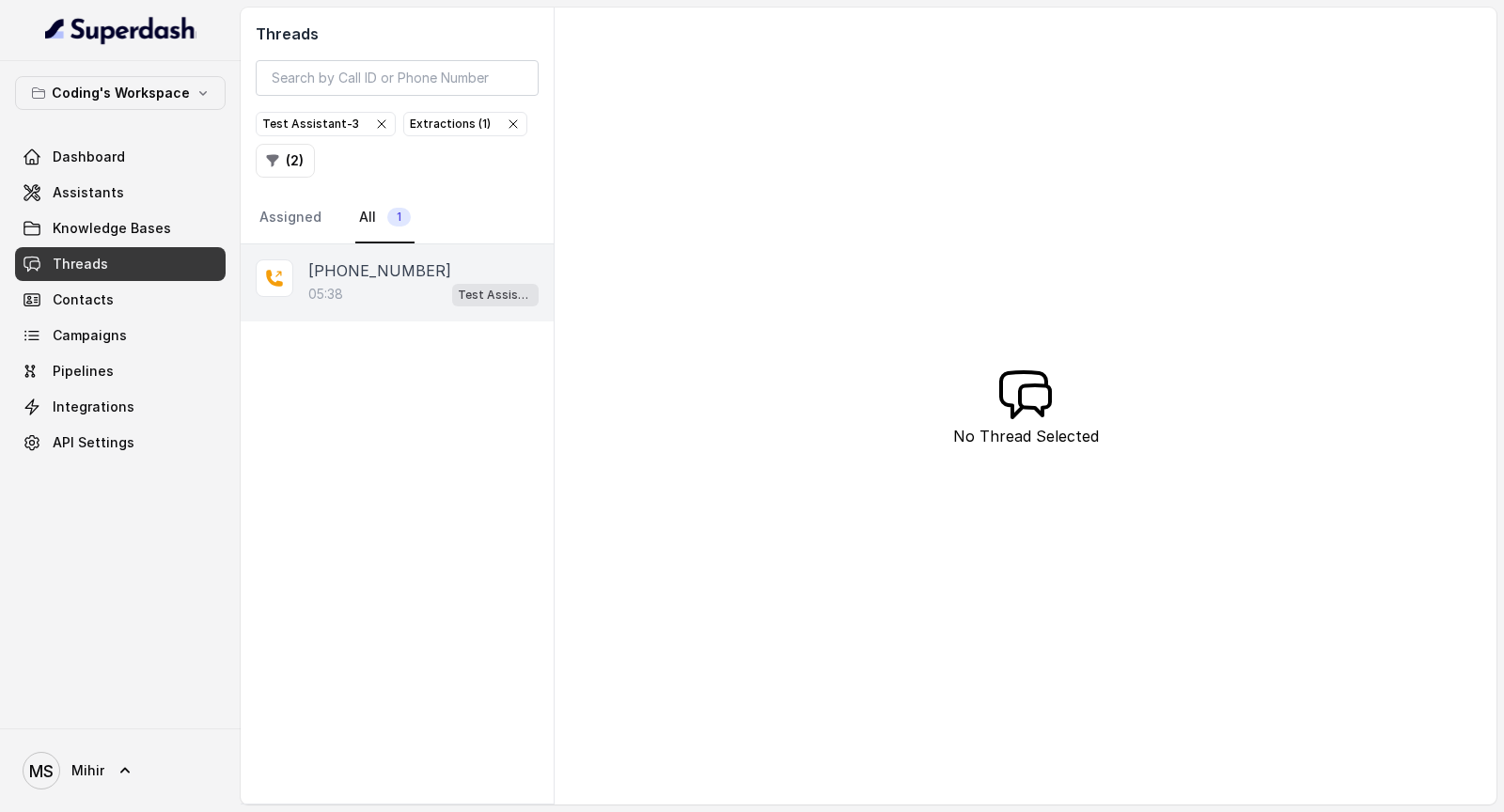
click at [341, 268] on p "[PHONE_NUMBER]" at bounding box center [380, 270] width 142 height 23
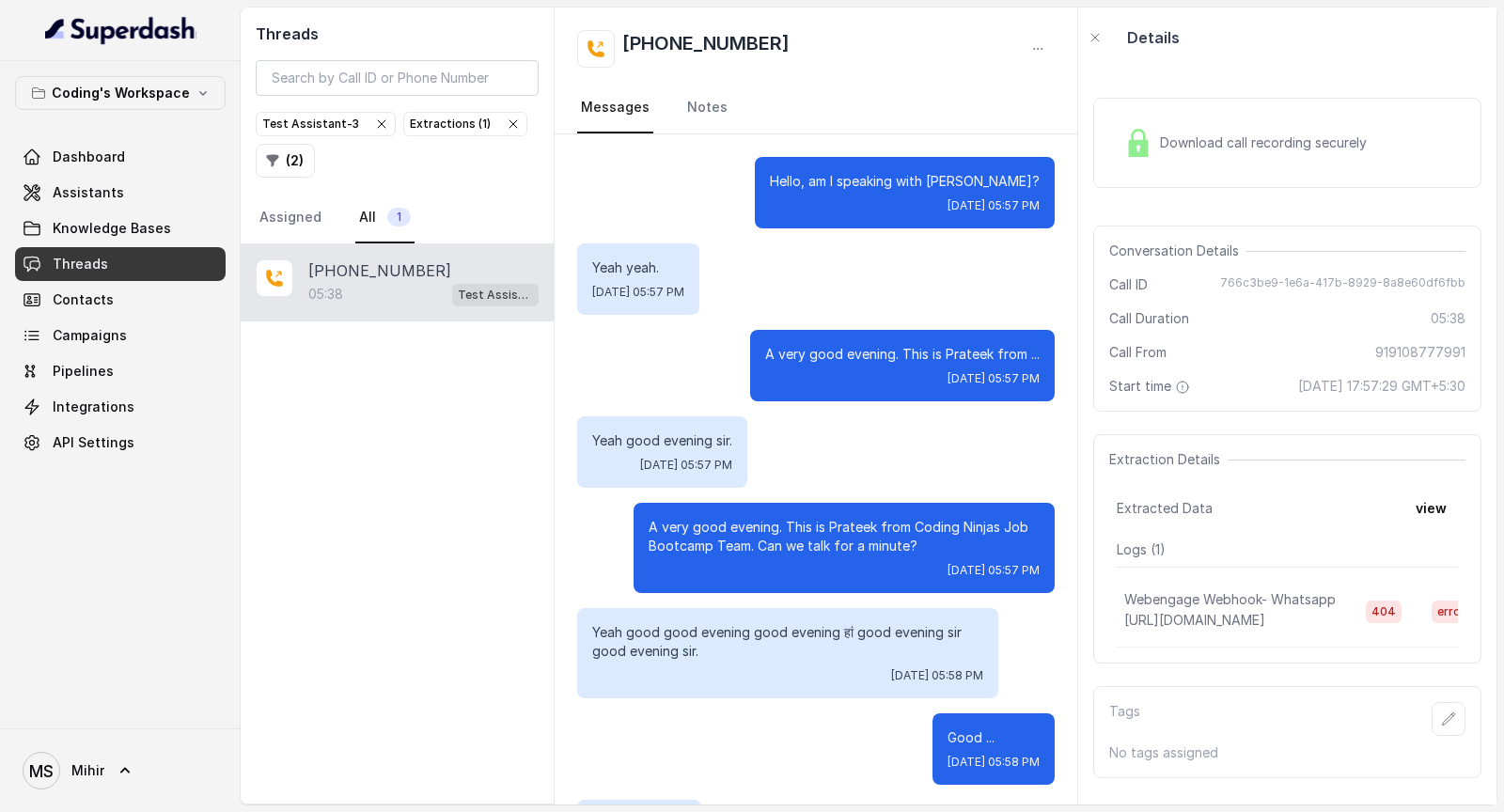
click at [1195, 146] on span "Download call recording securely" at bounding box center [1267, 142] width 215 height 19
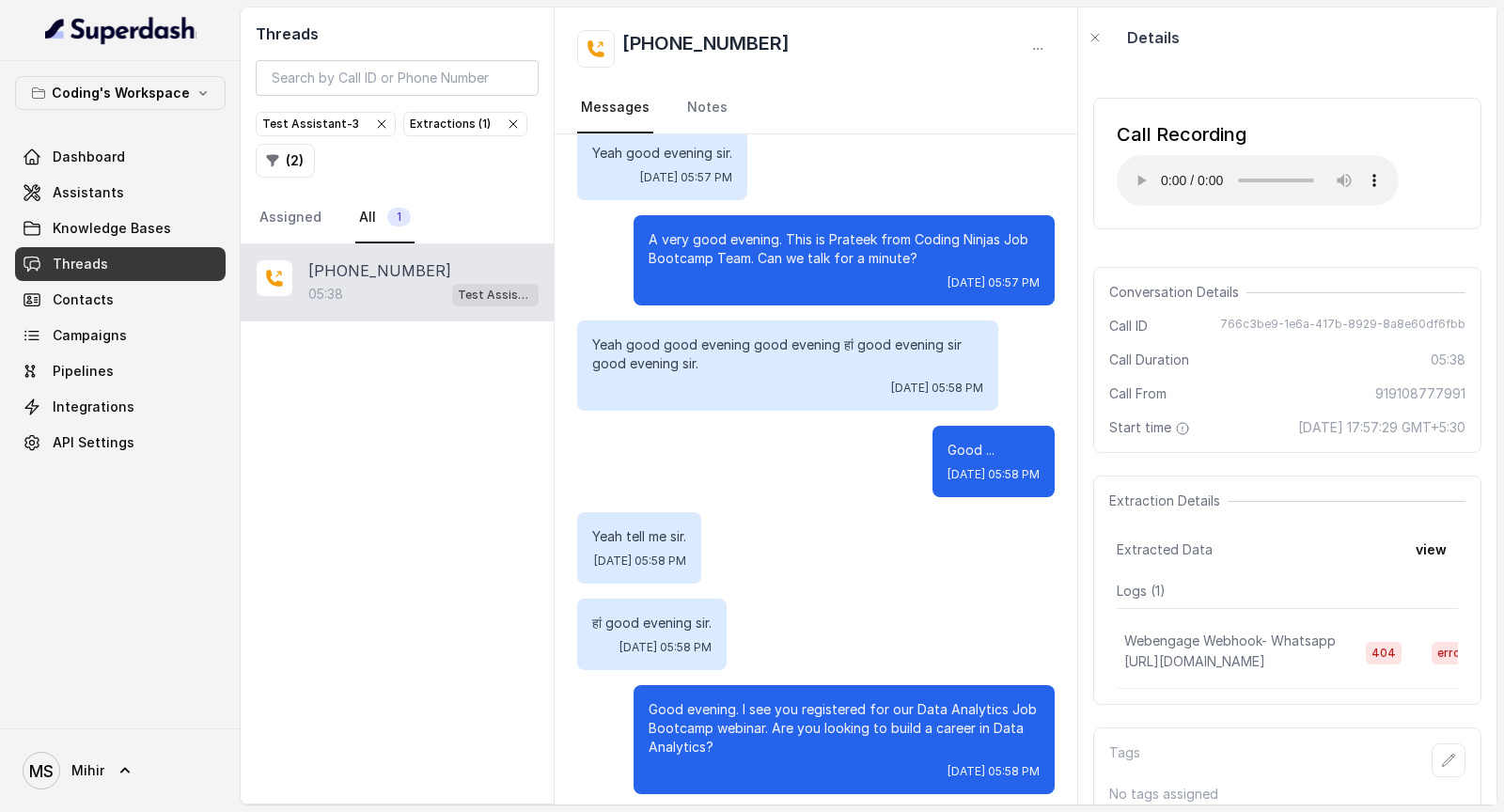
scroll to position [229, 0]
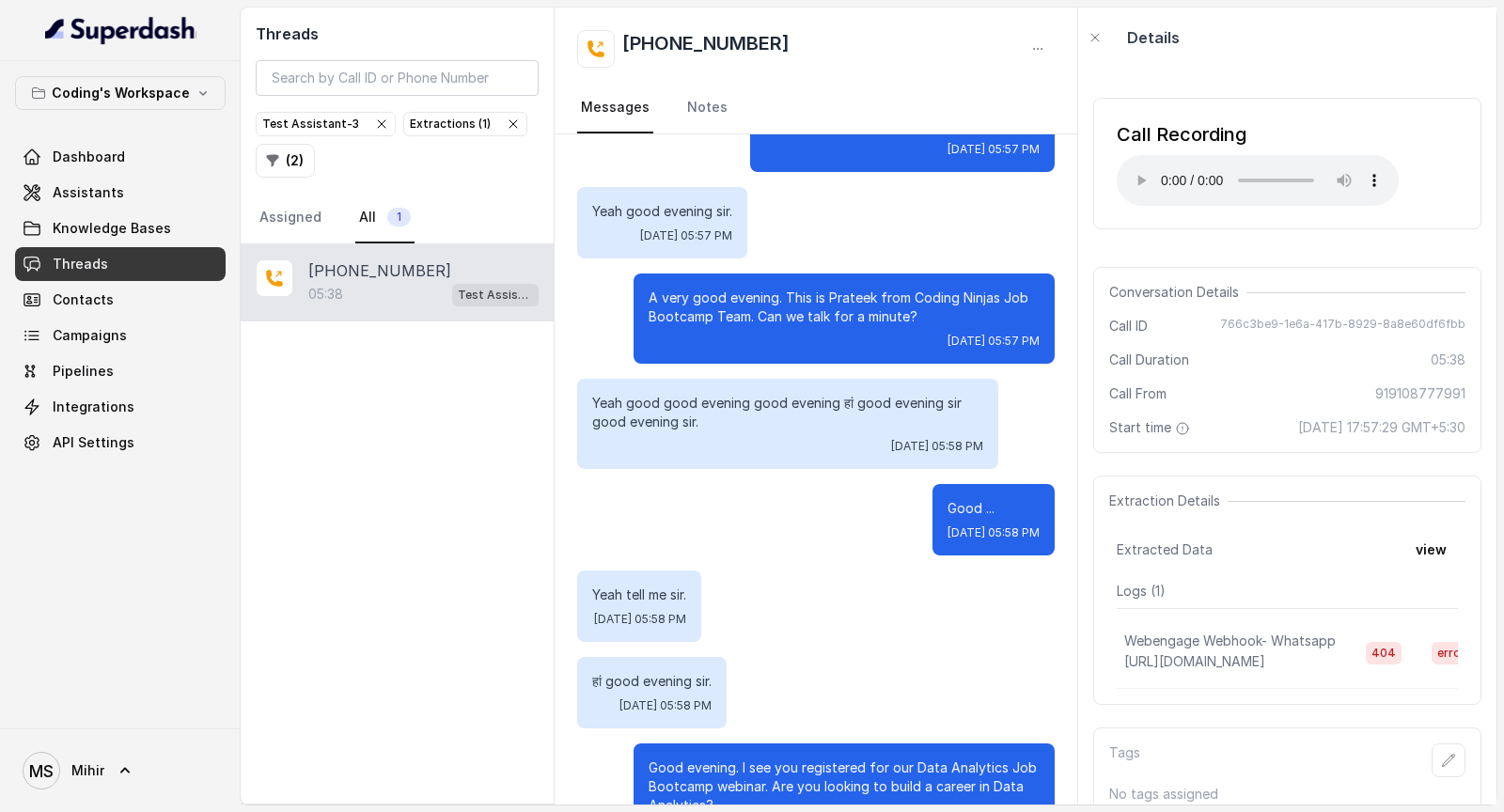
click at [375, 119] on icon "button" at bounding box center [381, 124] width 15 height 15
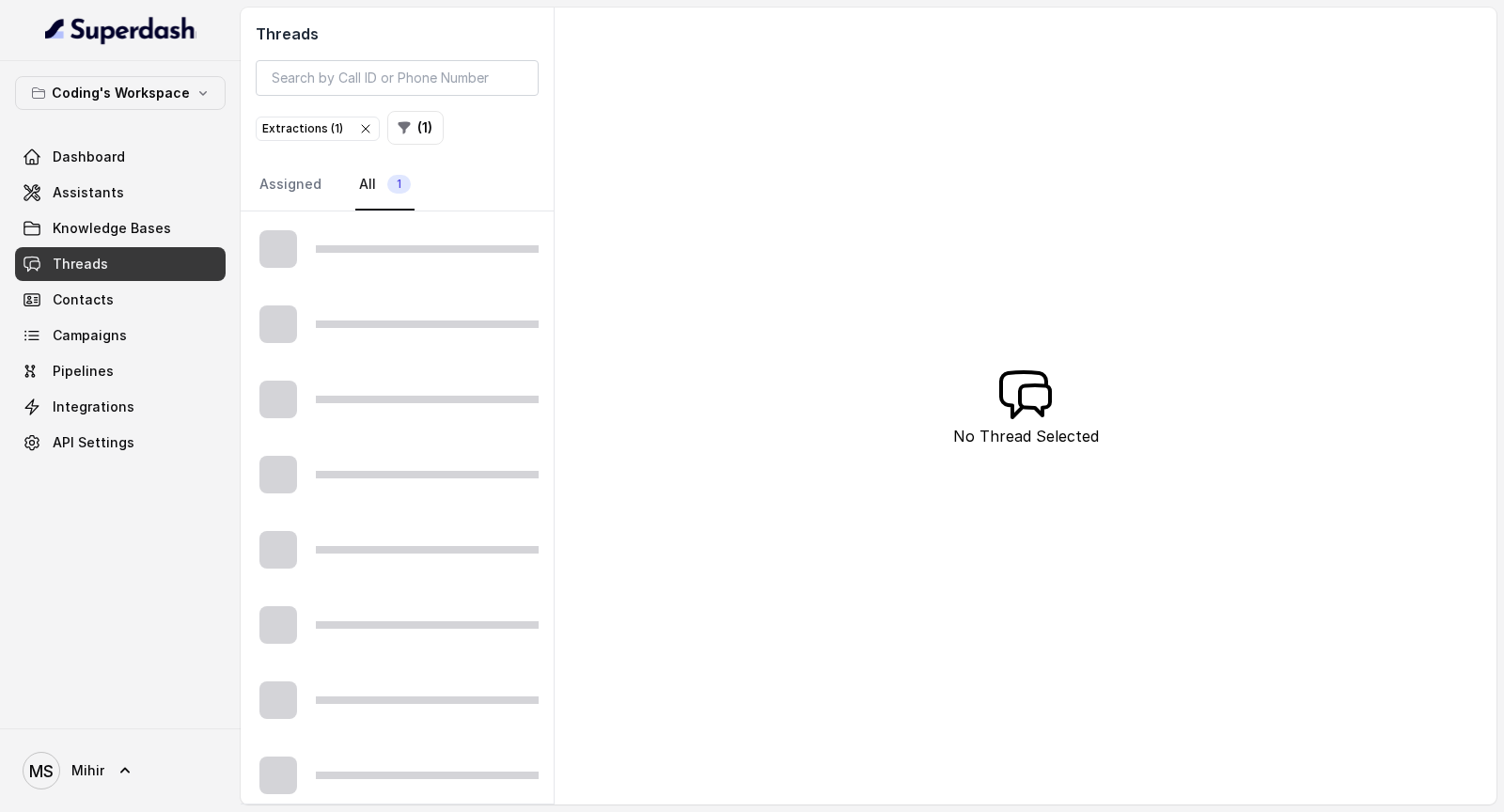
click at [358, 130] on icon "button" at bounding box center [365, 129] width 15 height 15
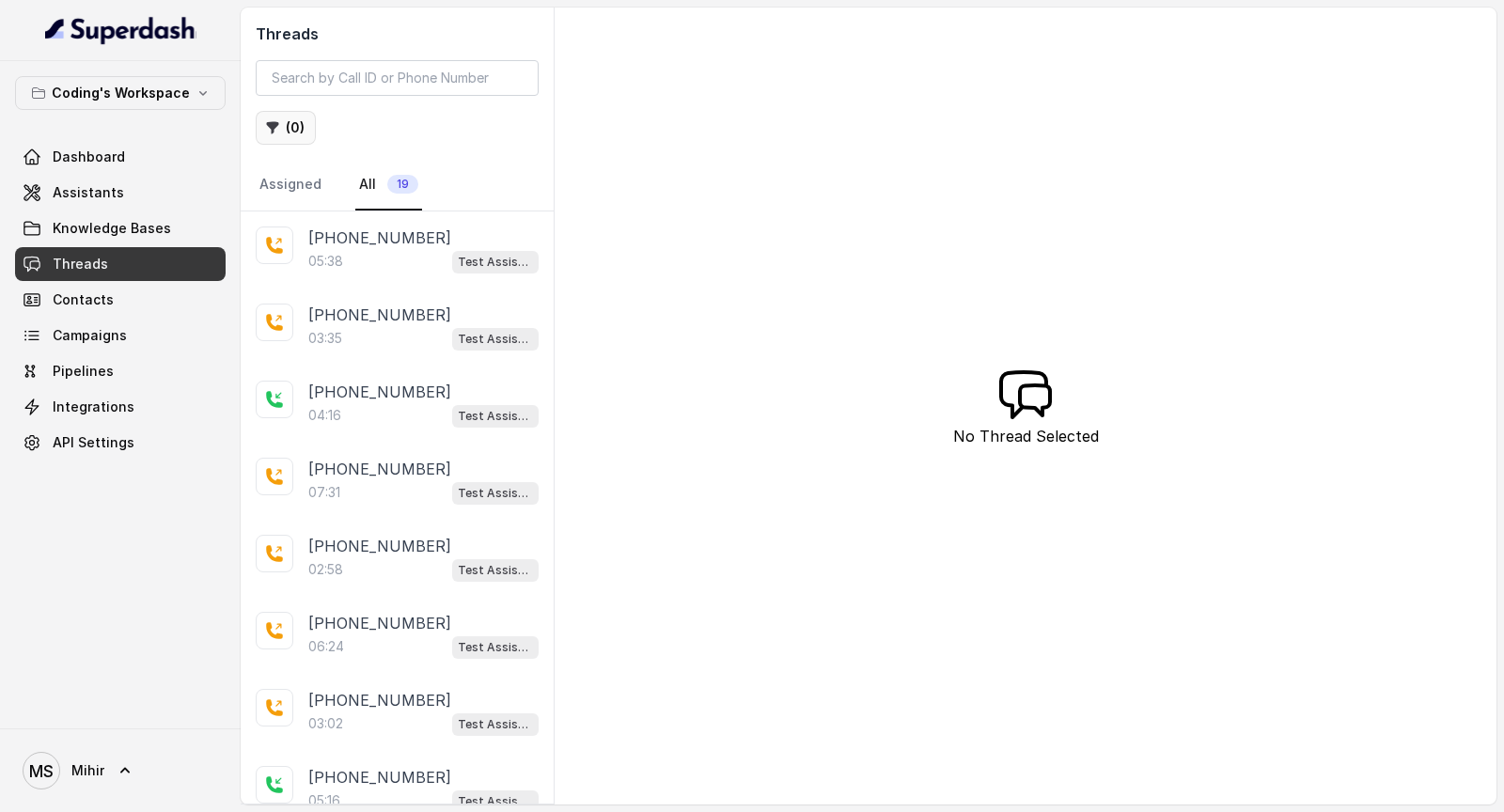
click at [289, 133] on button "( 0 )" at bounding box center [285, 128] width 60 height 34
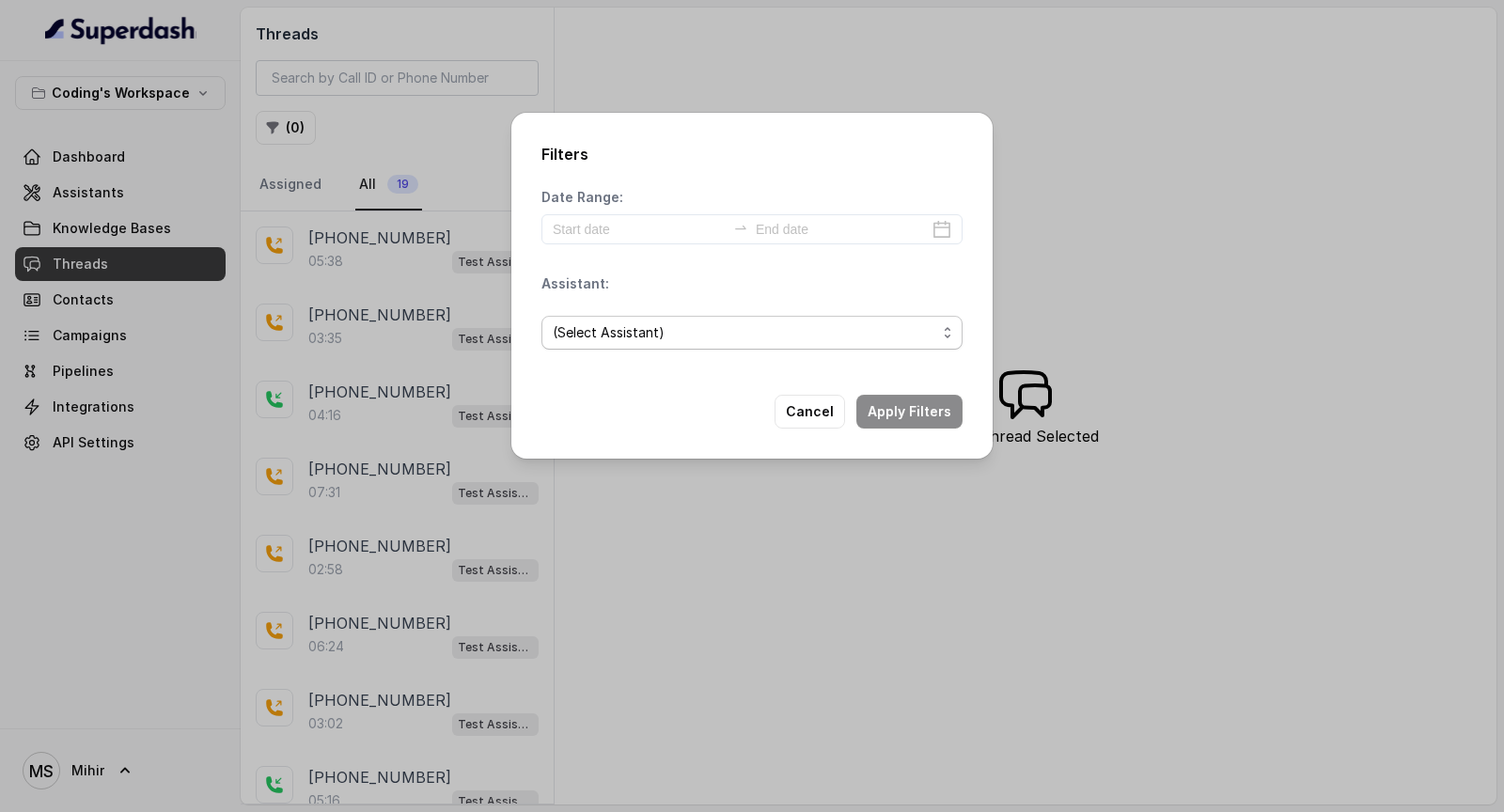
click at [605, 337] on span "(Select Assistant)" at bounding box center [745, 332] width 384 height 23
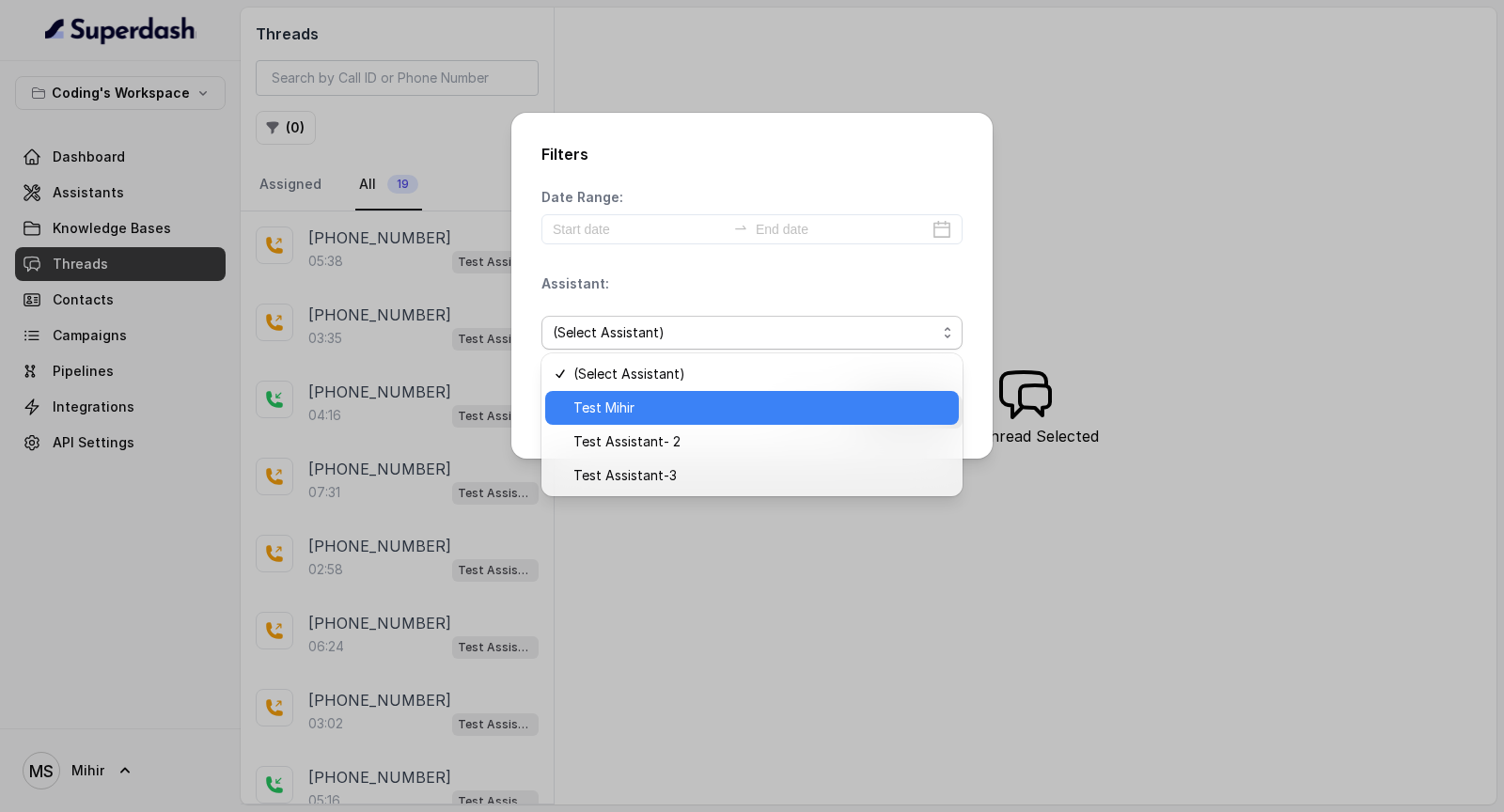
click at [640, 414] on span "Test Mihir" at bounding box center [761, 407] width 374 height 23
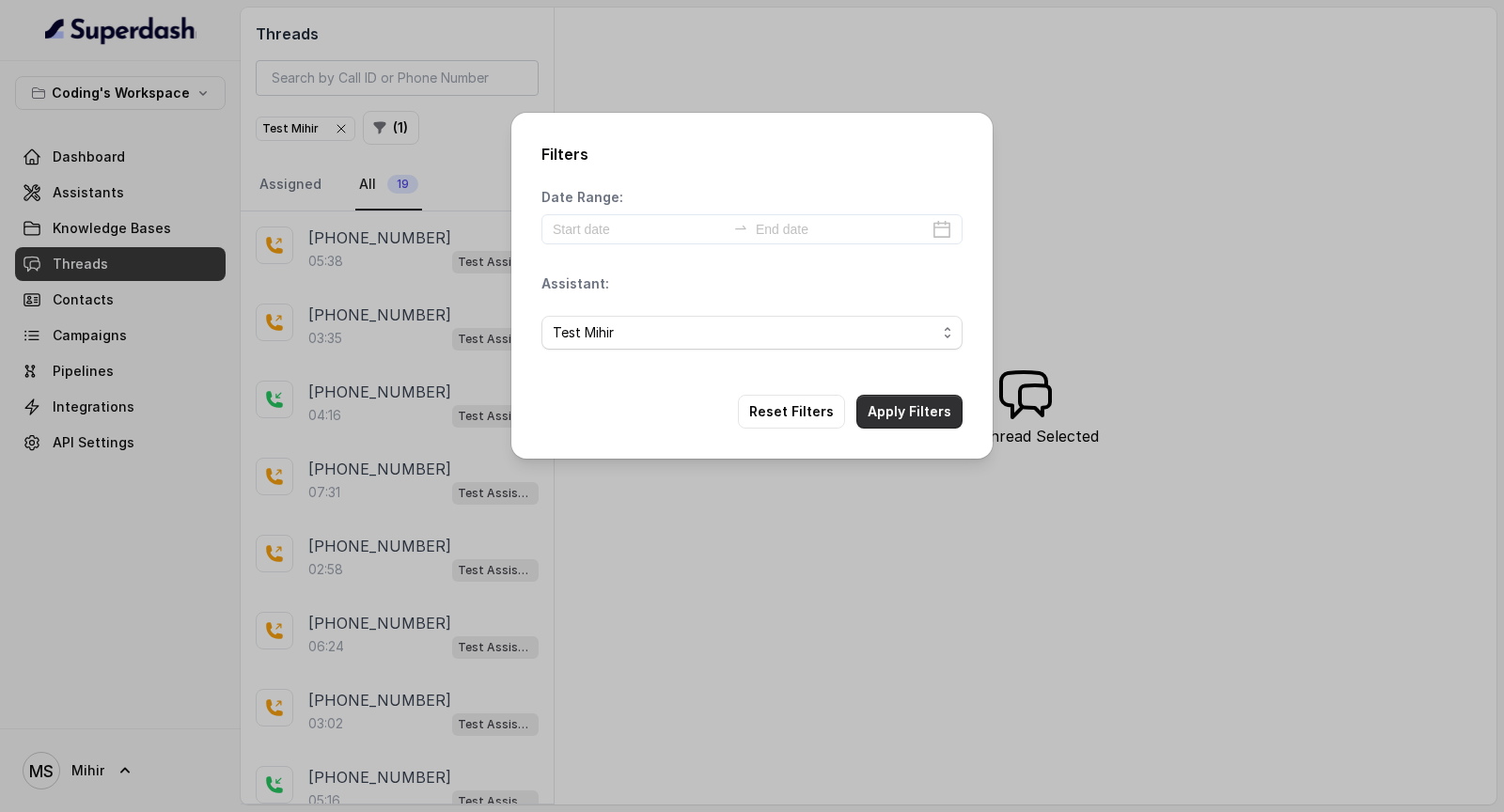
click at [898, 419] on button "Apply Filters" at bounding box center [909, 411] width 106 height 34
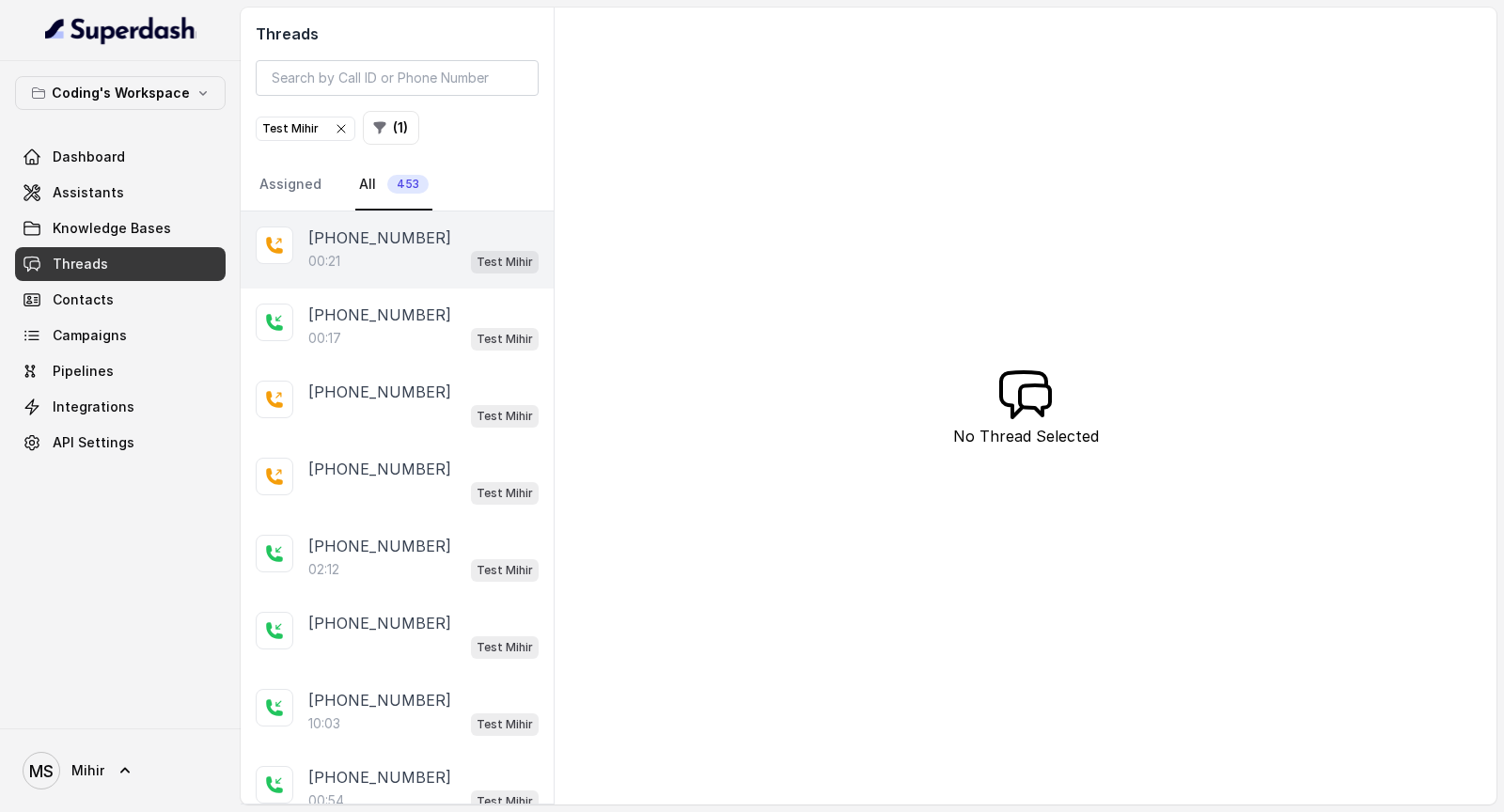
click at [397, 278] on div "[PHONE_NUMBER]:21 Test Mihir" at bounding box center [397, 250] width 313 height 77
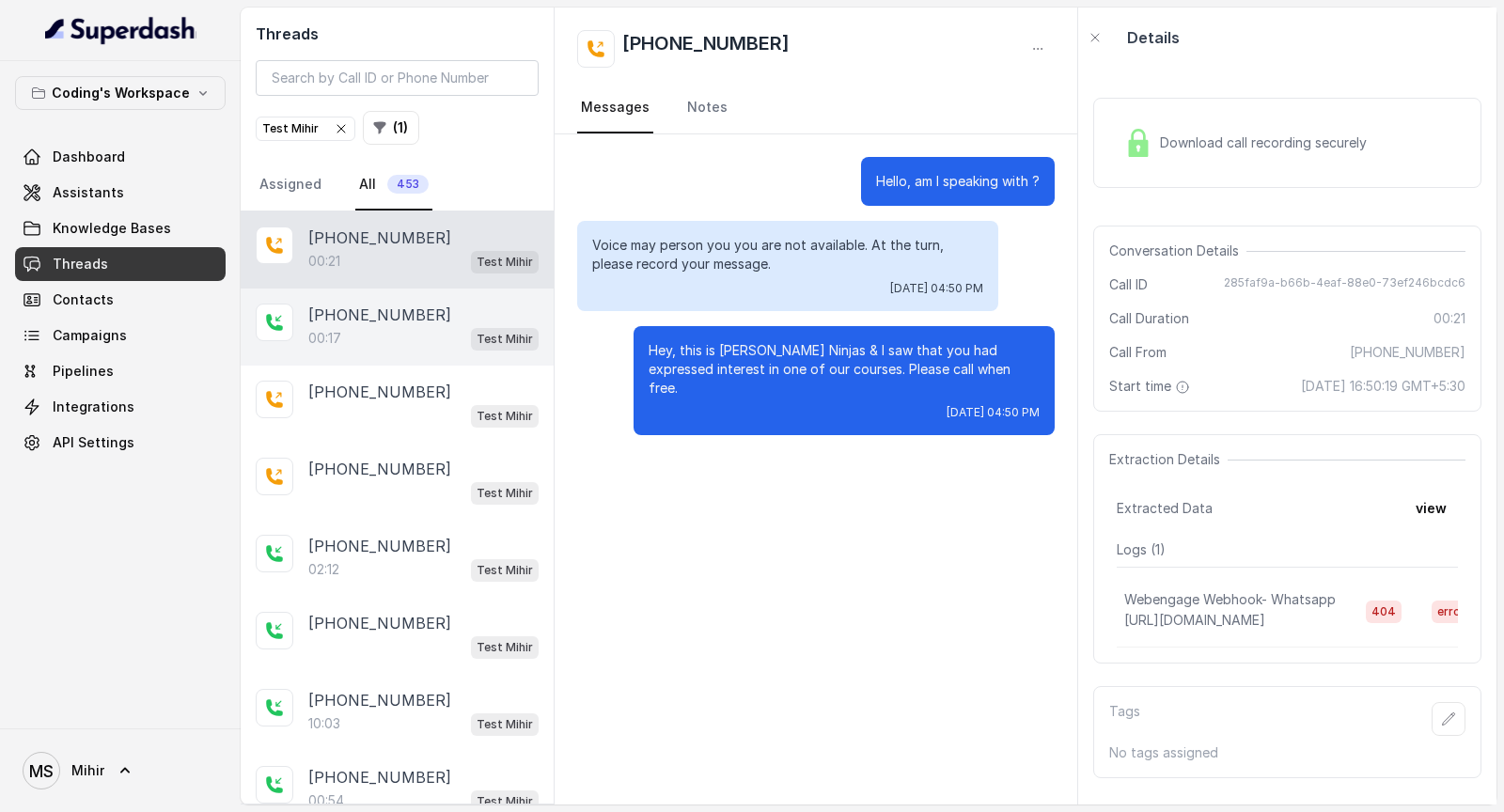
click at [418, 339] on div "00:17 Test Mihir" at bounding box center [423, 338] width 231 height 25
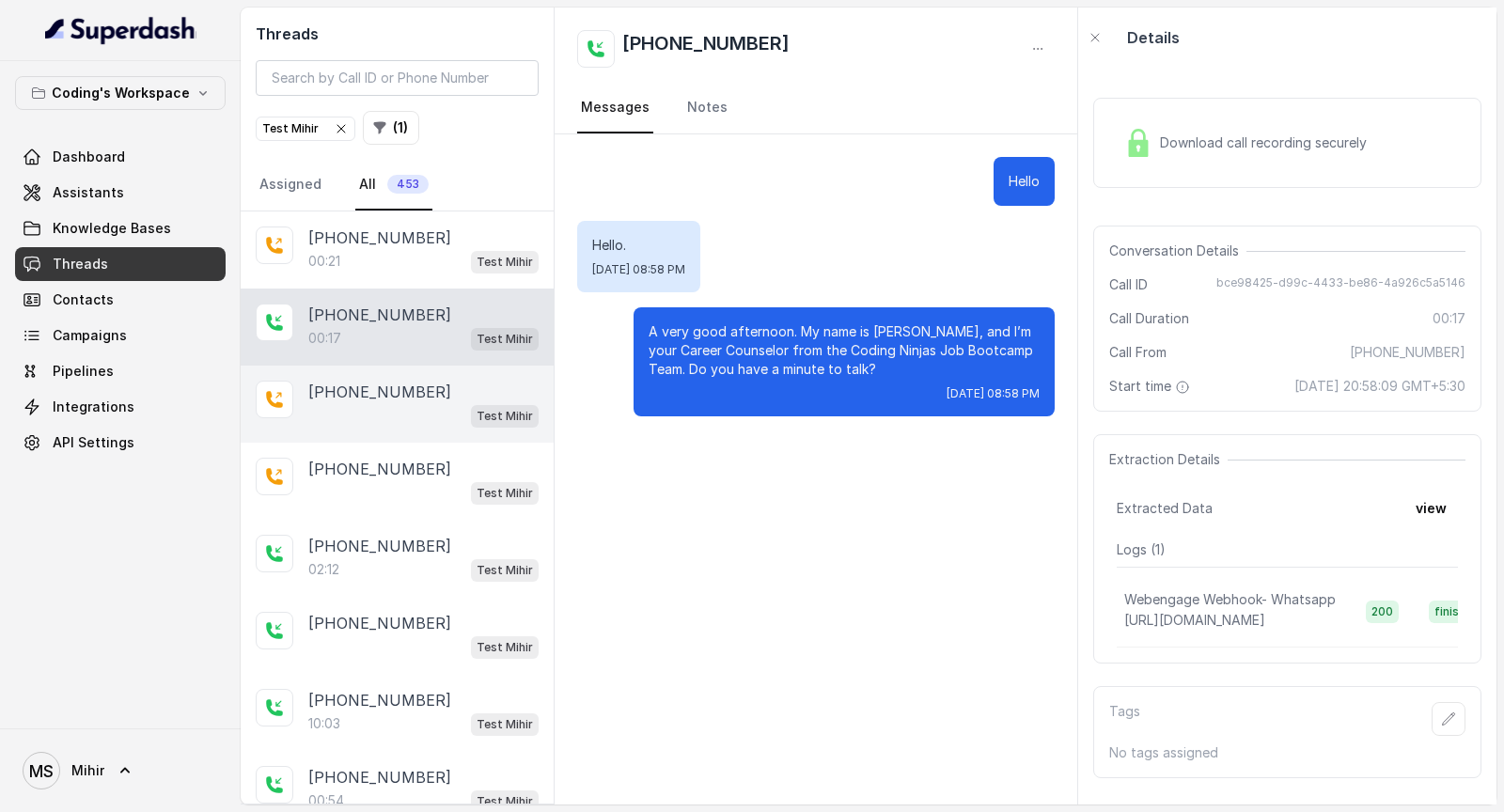
click at [417, 404] on div "Test Mihir" at bounding box center [423, 415] width 231 height 25
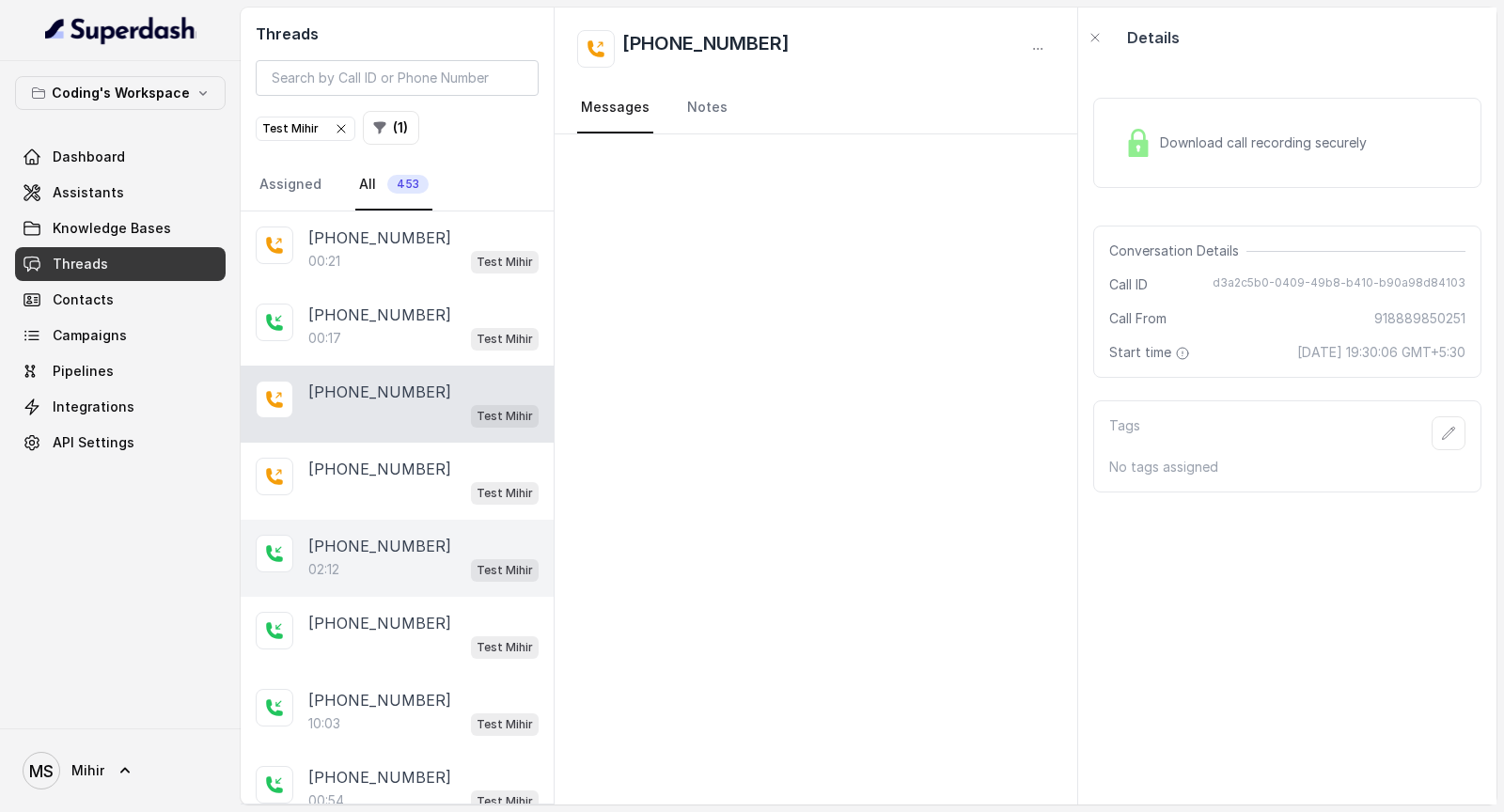
click at [414, 549] on p "[PHONE_NUMBER]" at bounding box center [380, 546] width 142 height 23
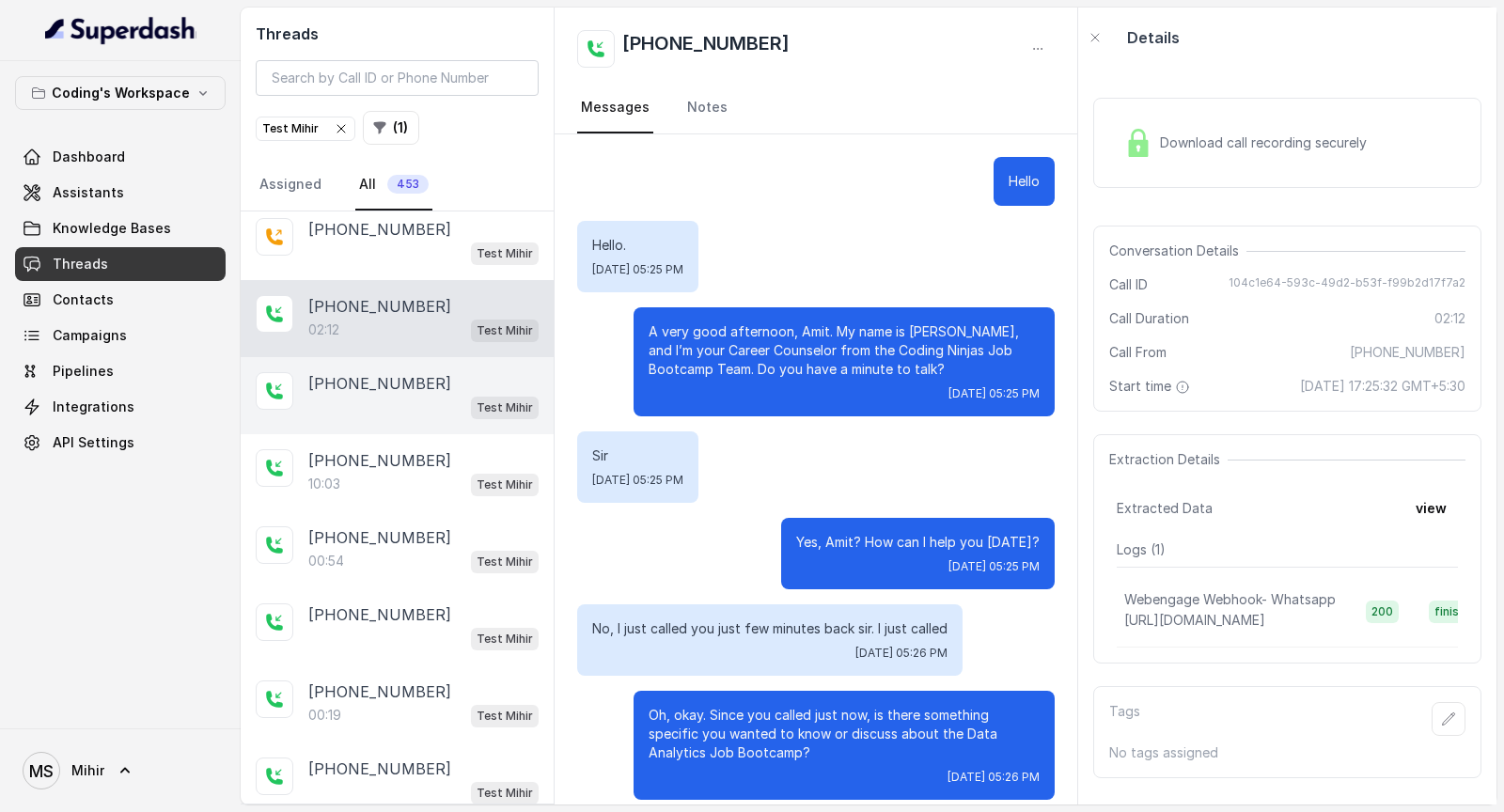
scroll to position [241, 0]
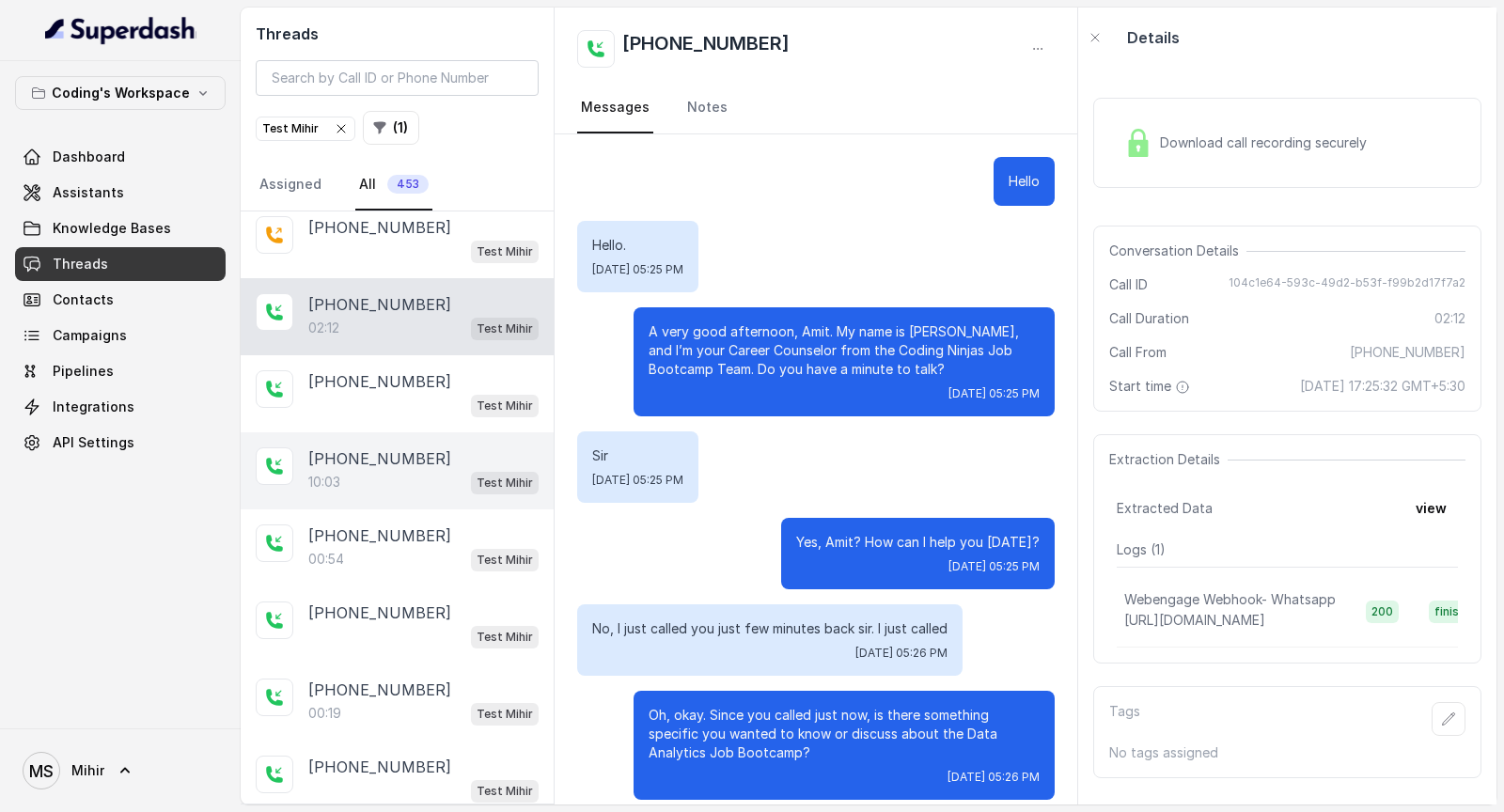
click at [453, 480] on div "10:03 Test Mihir" at bounding box center [423, 482] width 231 height 25
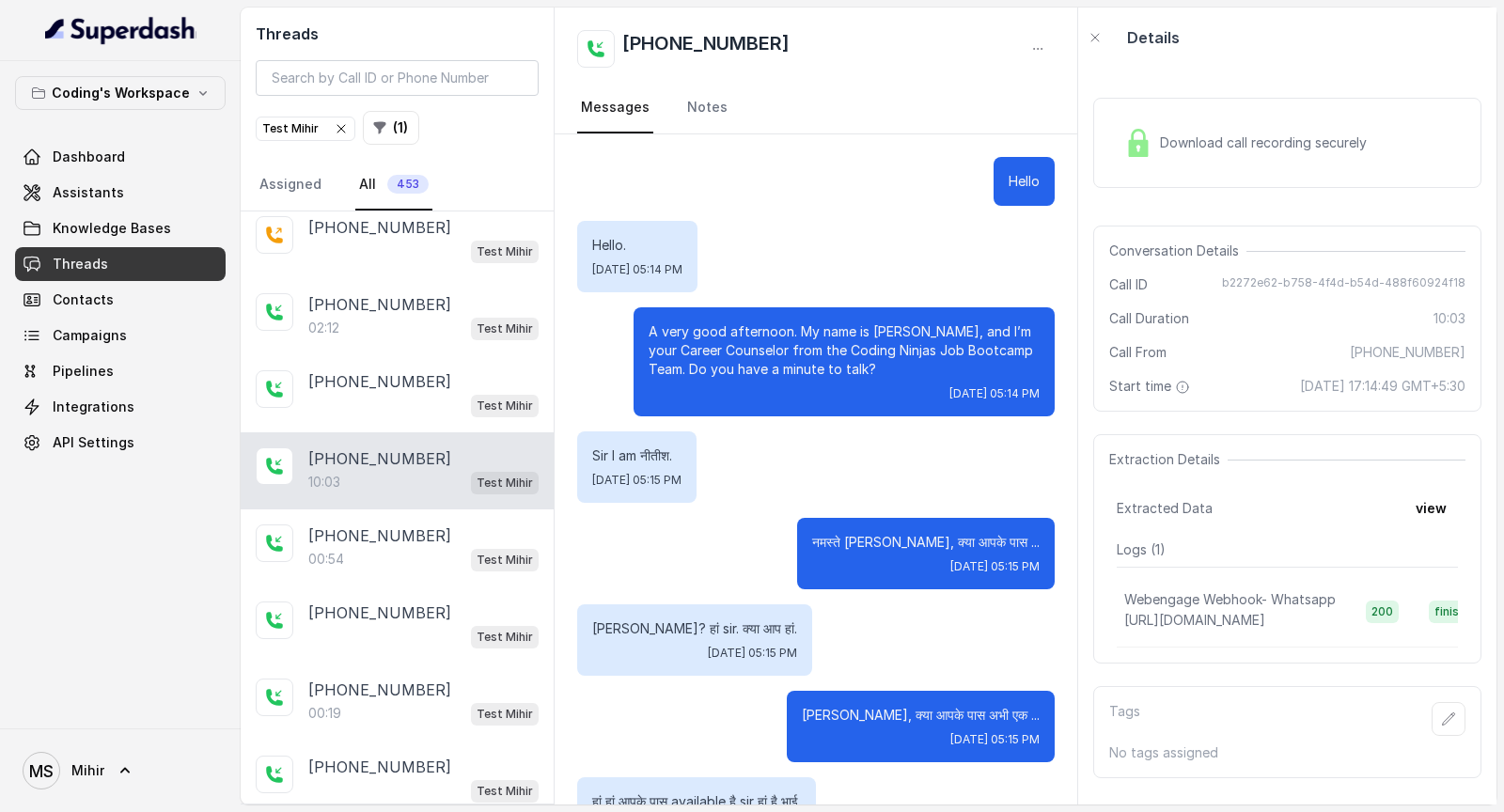
scroll to position [7164, 0]
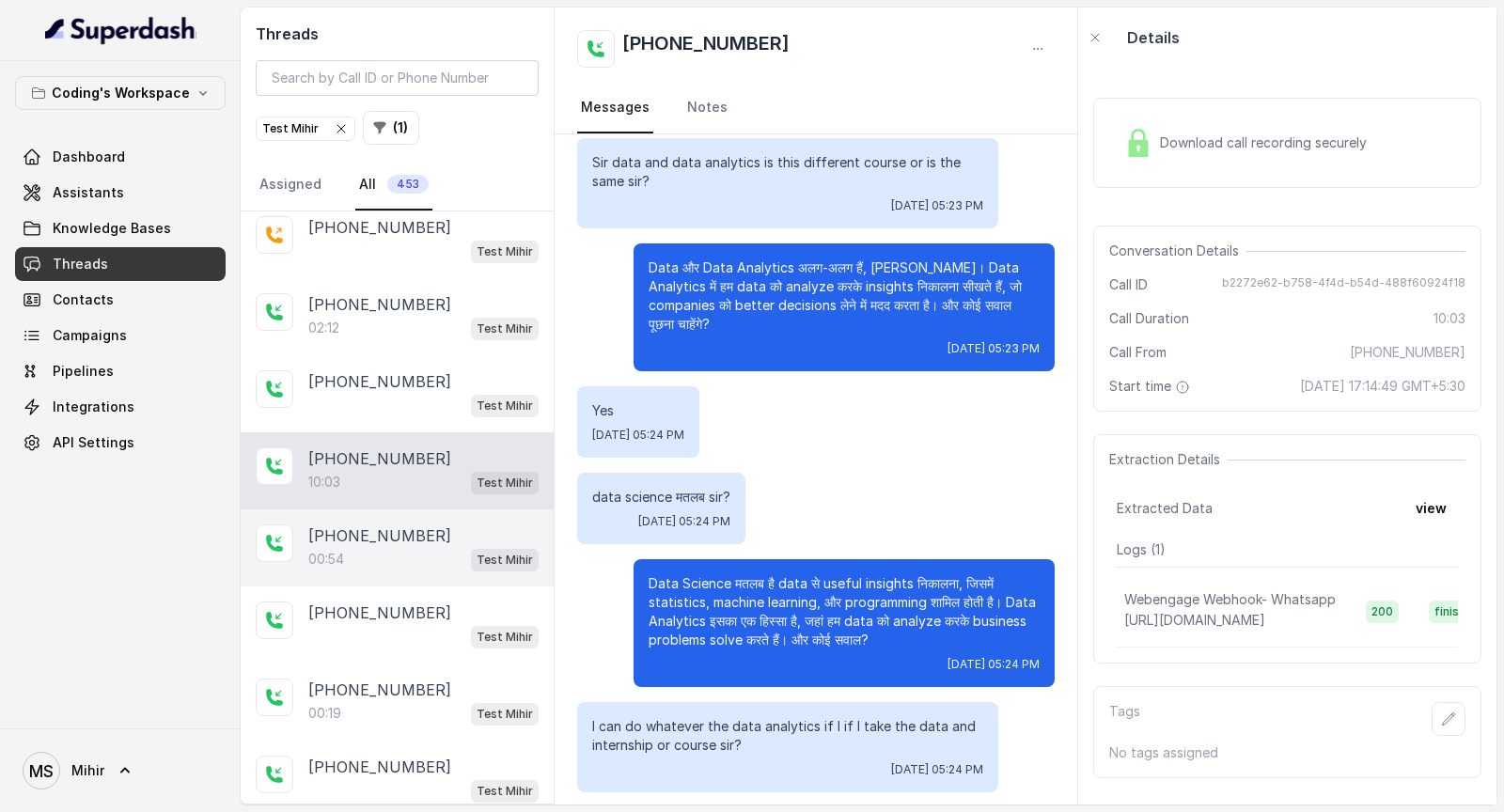
click at [430, 536] on div "[PHONE_NUMBER]" at bounding box center [423, 535] width 231 height 23
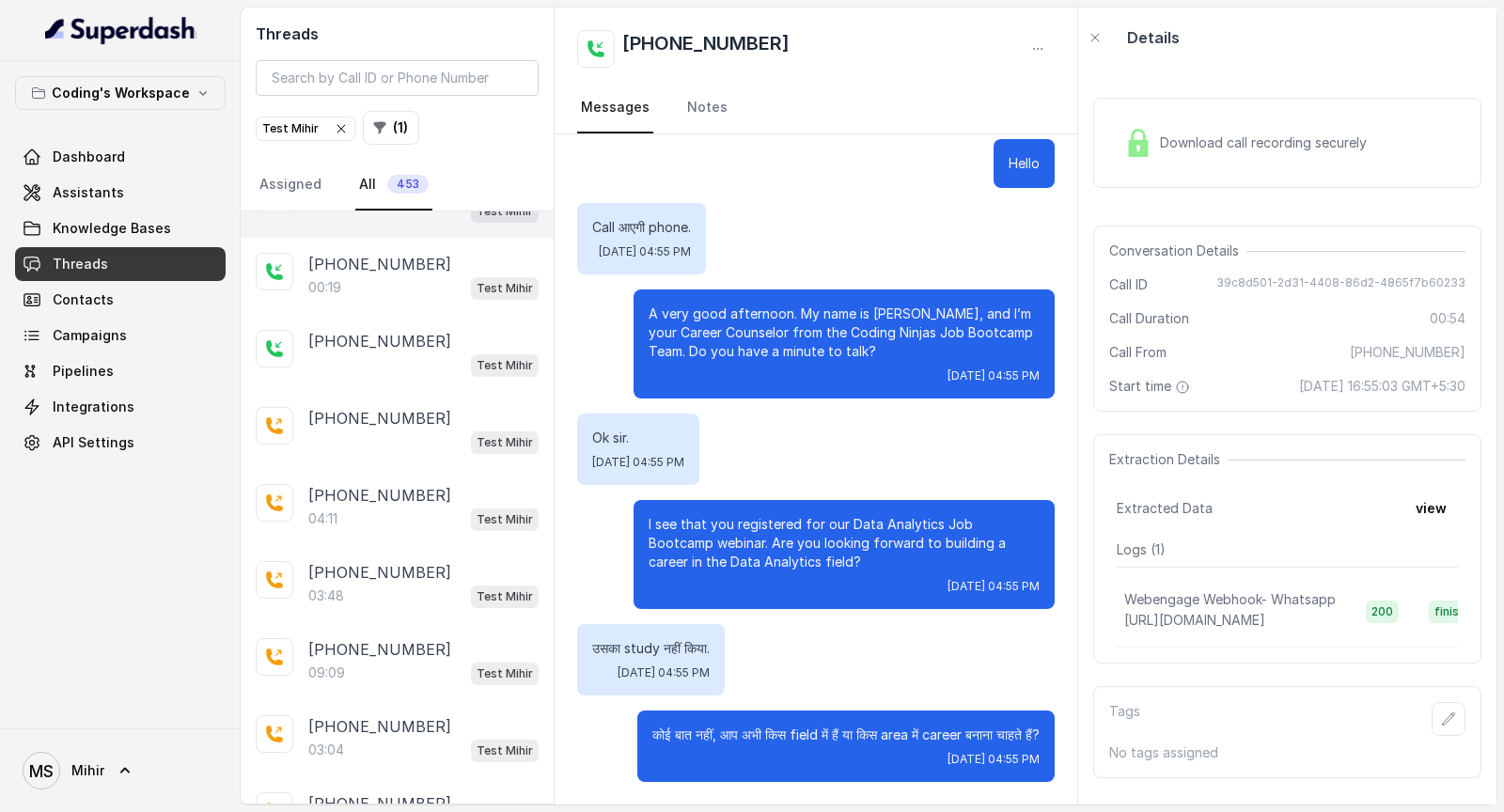
scroll to position [691, 0]
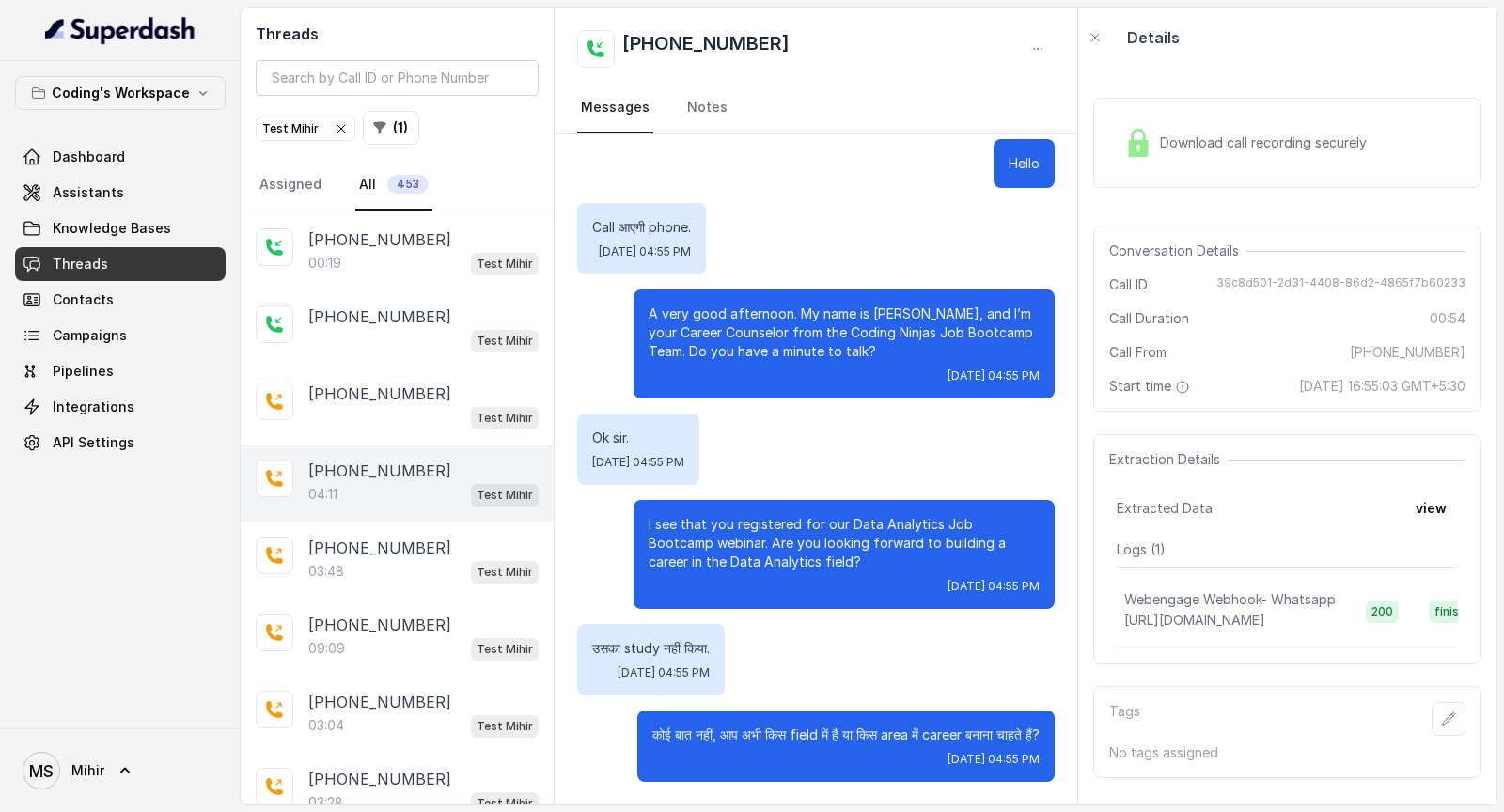
click at [432, 482] on div "04:11 Test Mihir" at bounding box center [423, 494] width 231 height 25
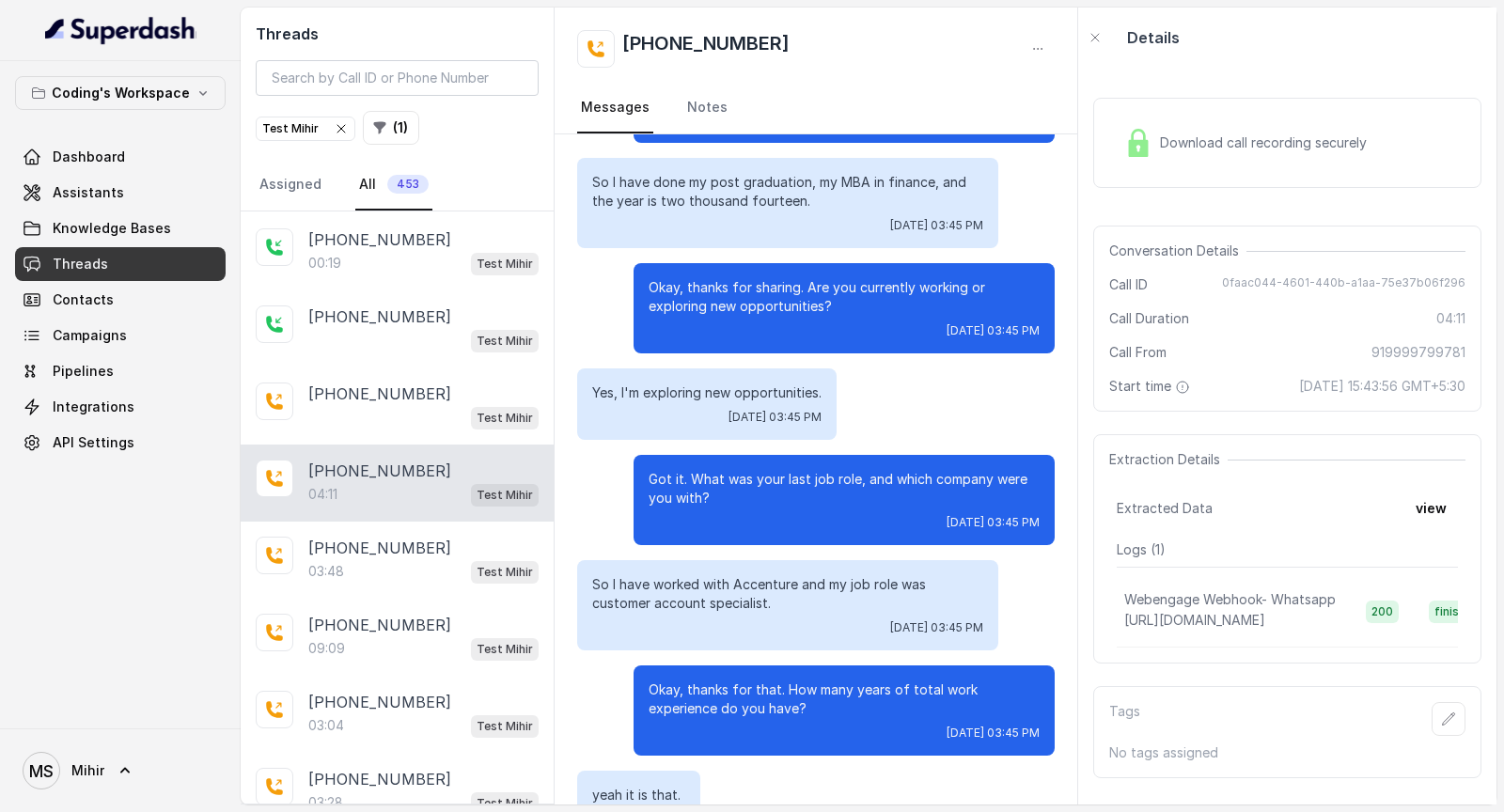
scroll to position [1599, 0]
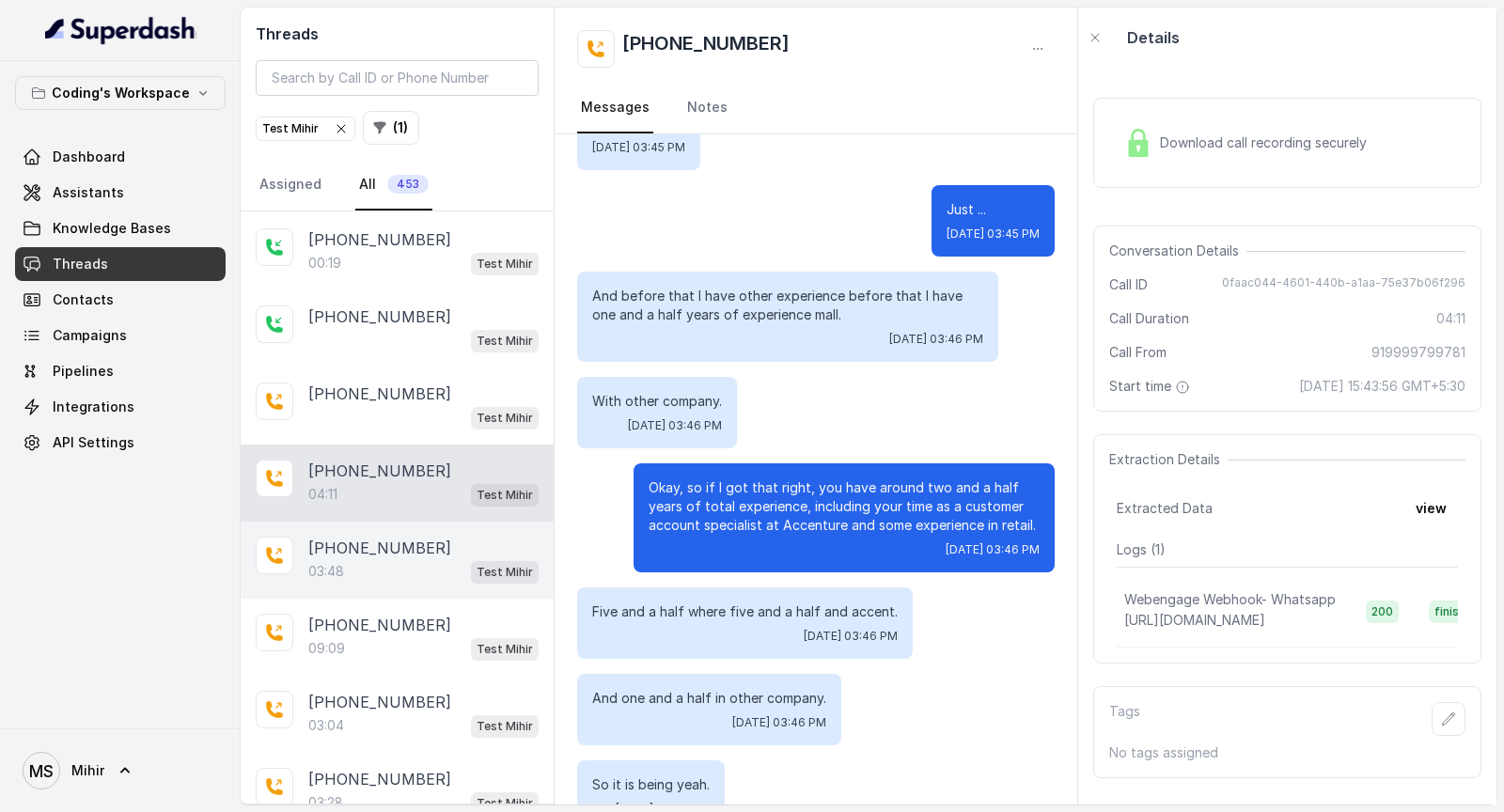
click at [393, 561] on div "03:48 Test Mihir" at bounding box center [423, 571] width 231 height 25
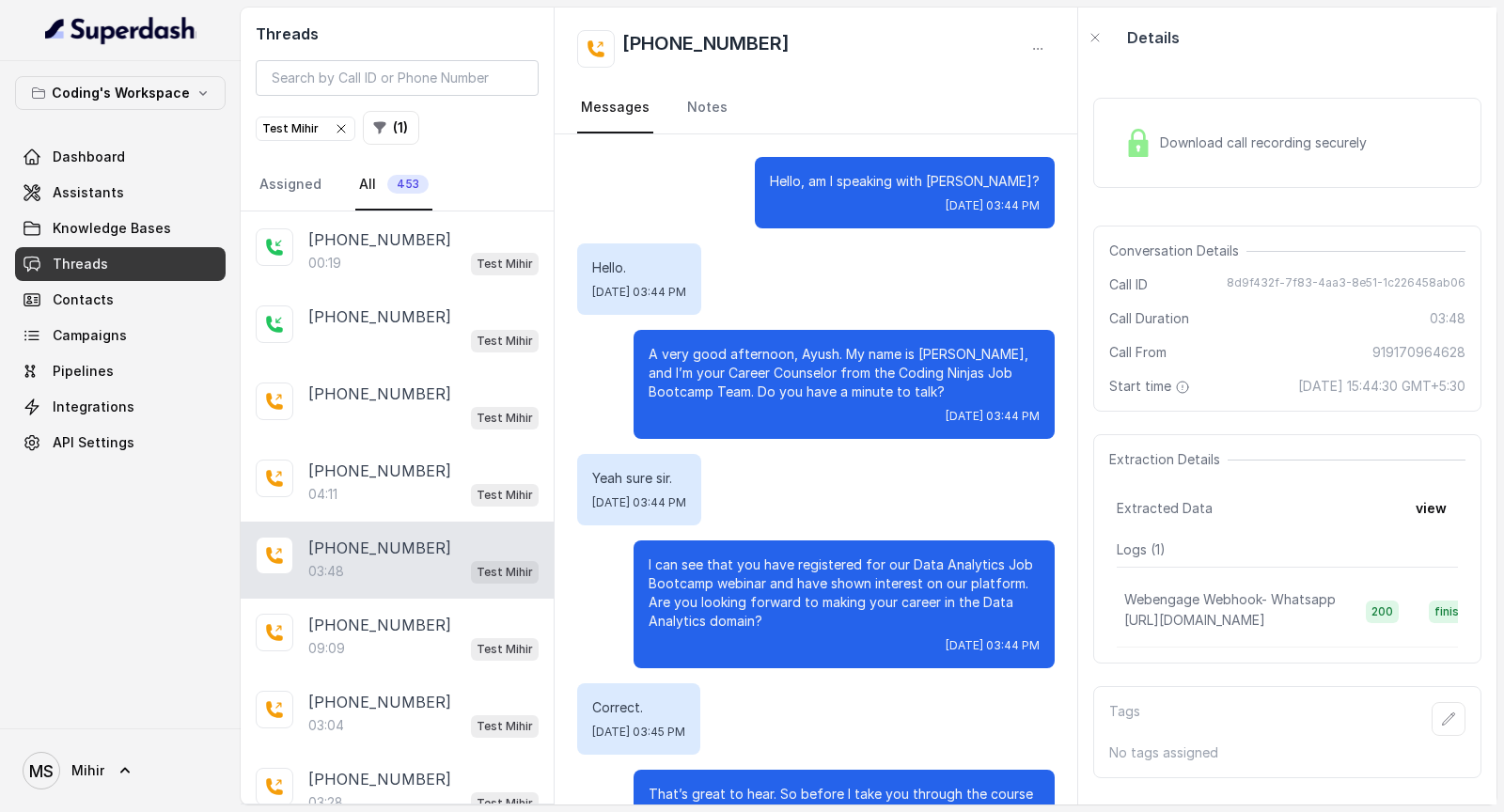
click at [1139, 157] on div "Download call recording securely" at bounding box center [1246, 143] width 257 height 44
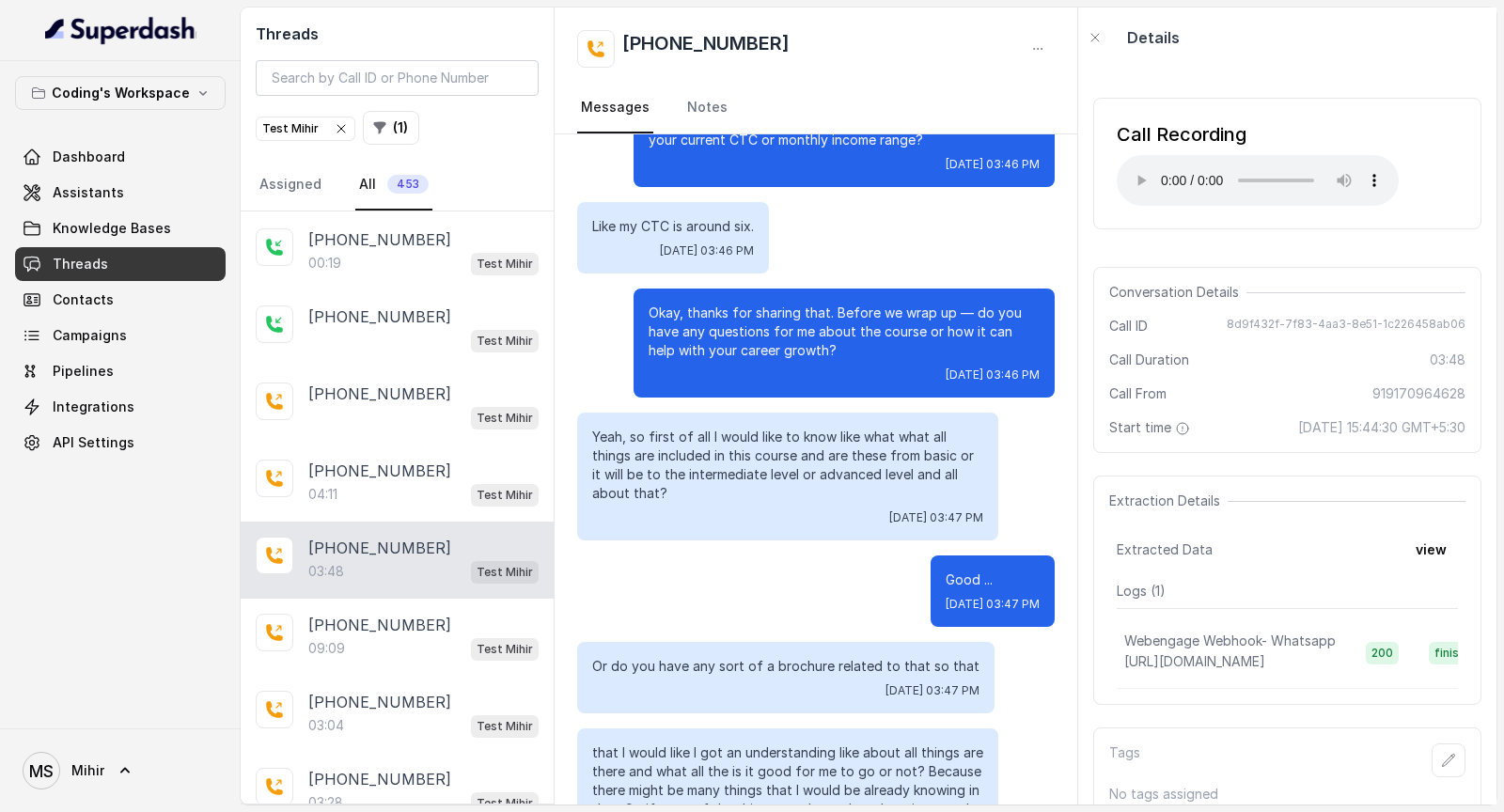
scroll to position [2166, 0]
